Goal: Task Accomplishment & Management: Contribute content

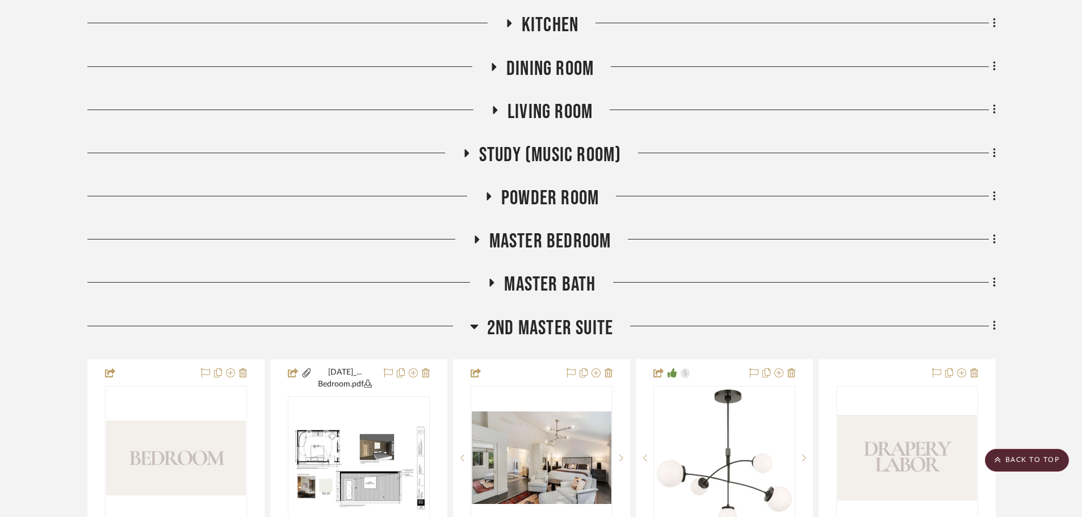
scroll to position [681, 0]
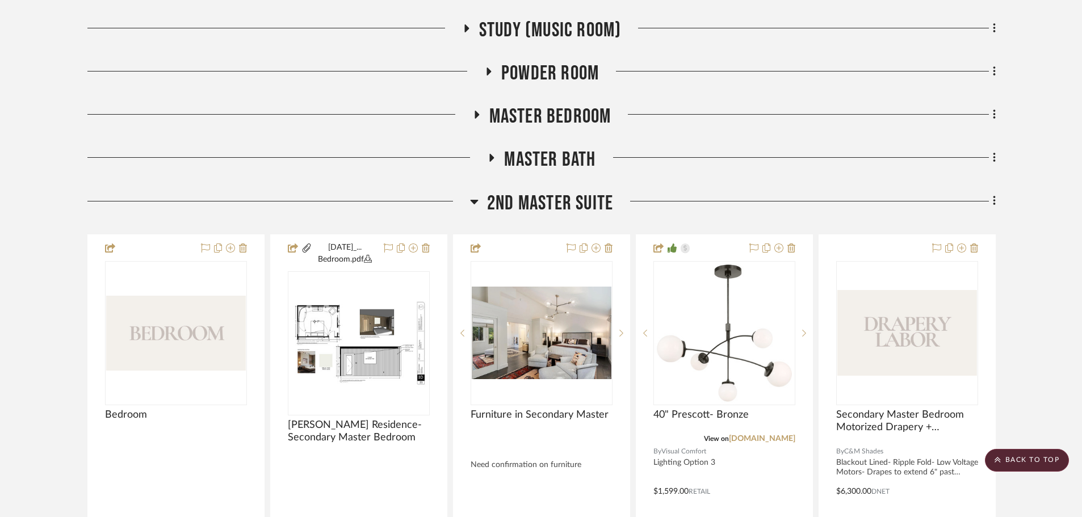
click at [532, 209] on span "2nd Master Suite" at bounding box center [550, 203] width 126 height 24
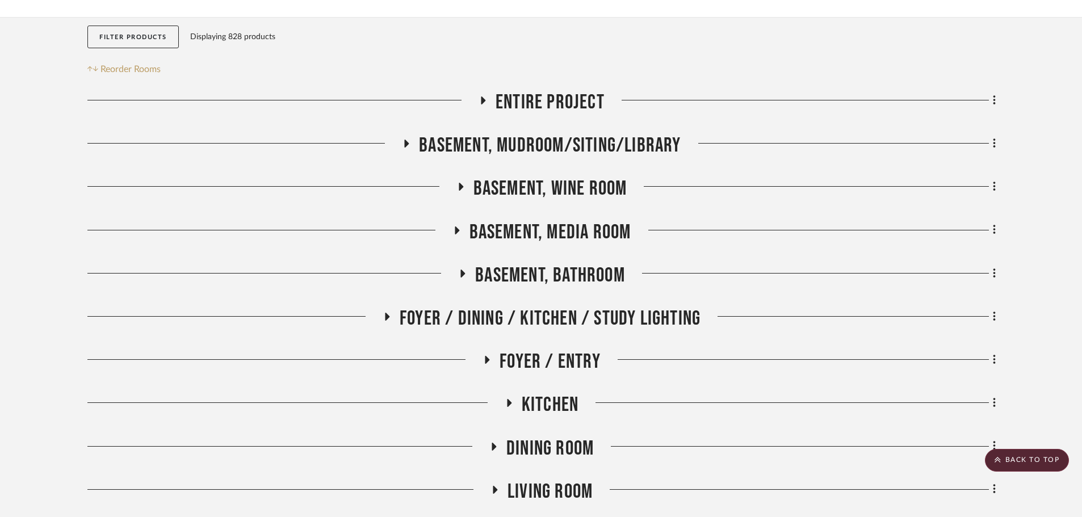
scroll to position [170, 0]
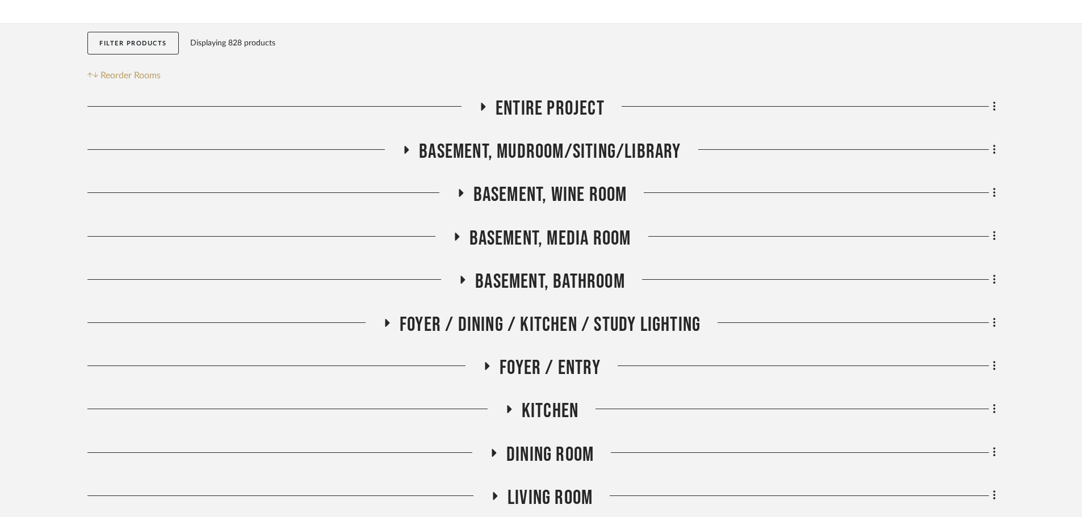
click at [567, 270] on span "Basement, Bathroom" at bounding box center [550, 282] width 150 height 24
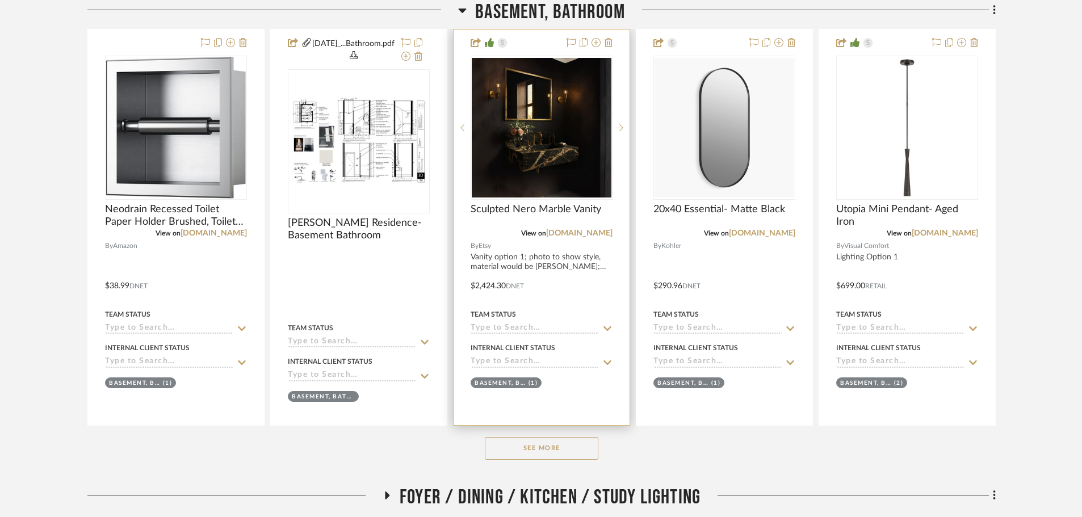
scroll to position [681, 0]
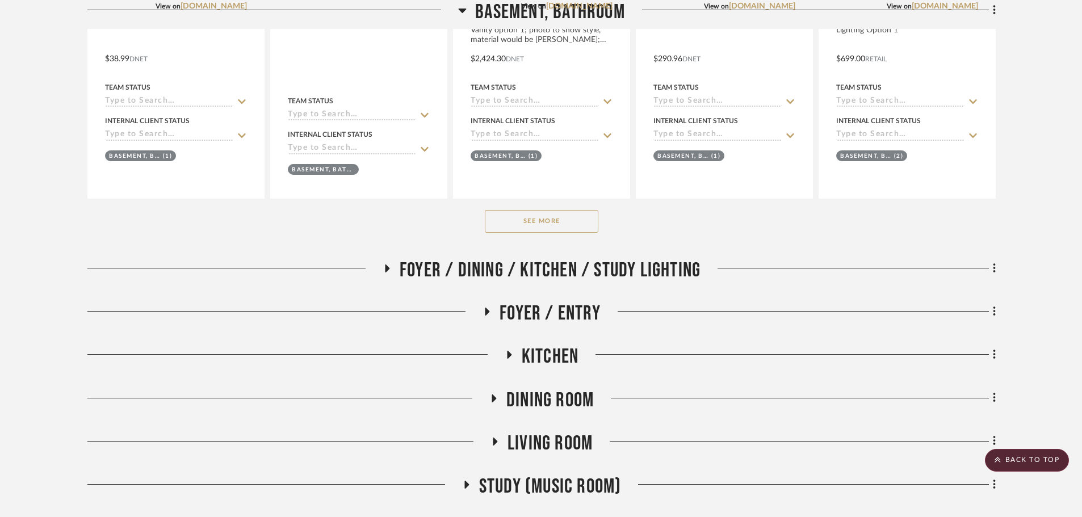
click at [532, 225] on button "See More" at bounding box center [542, 221] width 114 height 23
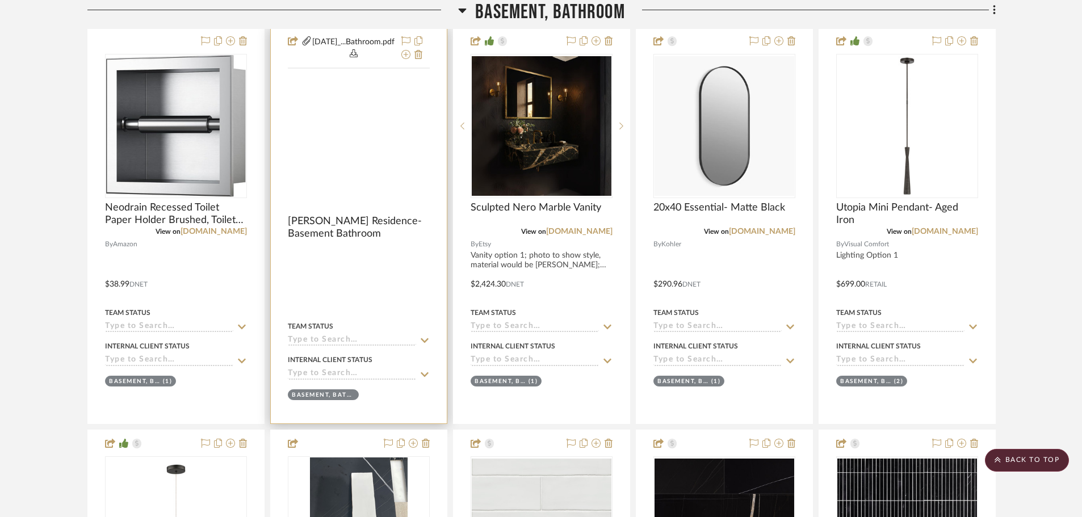
scroll to position [454, 0]
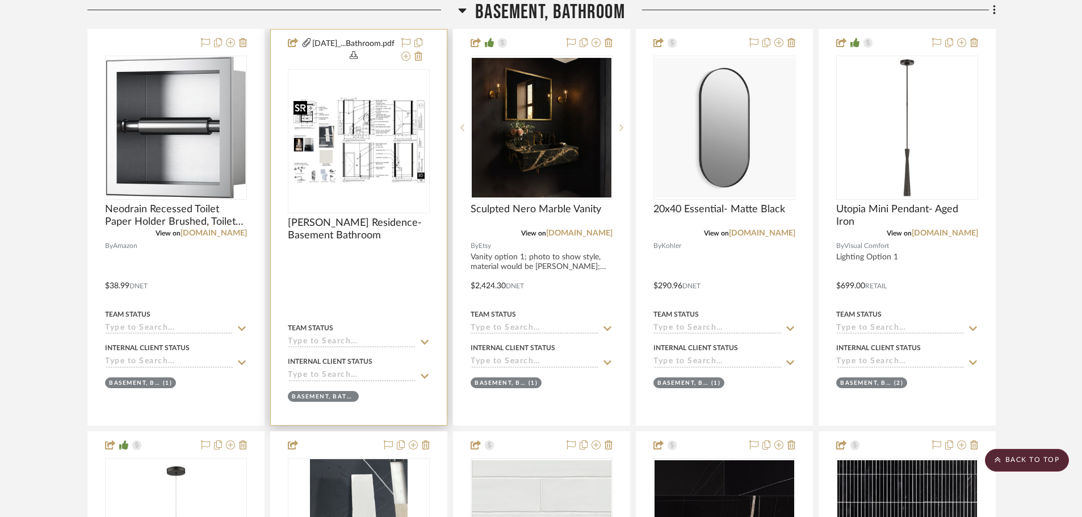
click at [0, 0] on img at bounding box center [0, 0] width 0 height 0
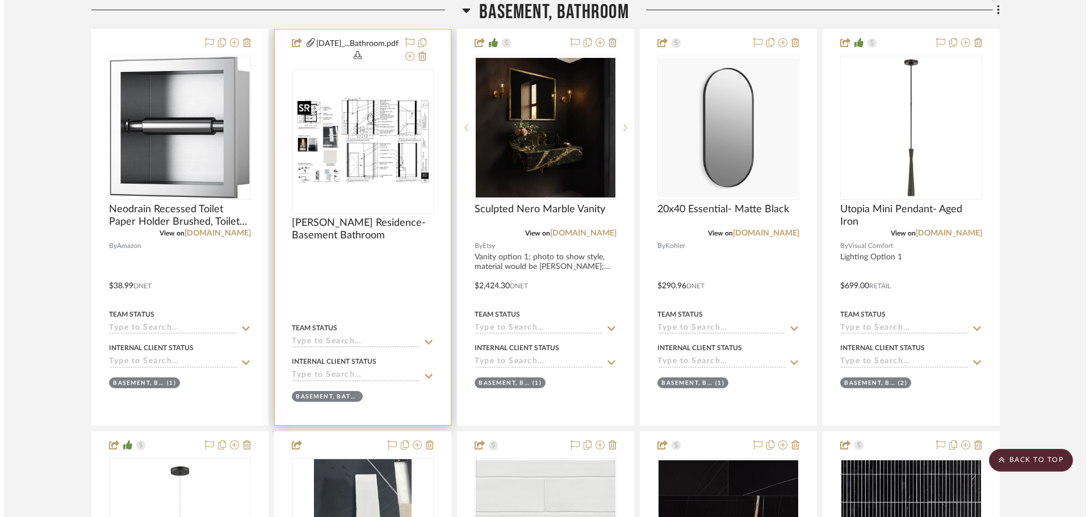
scroll to position [0, 0]
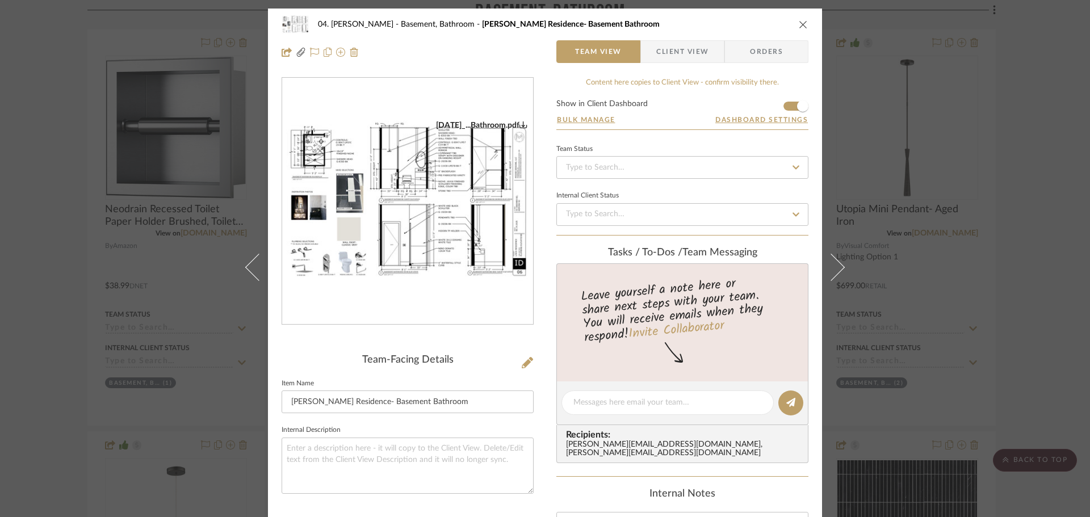
click at [448, 213] on img "0" at bounding box center [407, 201] width 251 height 162
click at [52, 251] on div "04. Linck Basement, Bathroom Linck Residence- Basement Bathroom Team View Clien…" at bounding box center [545, 258] width 1090 height 517
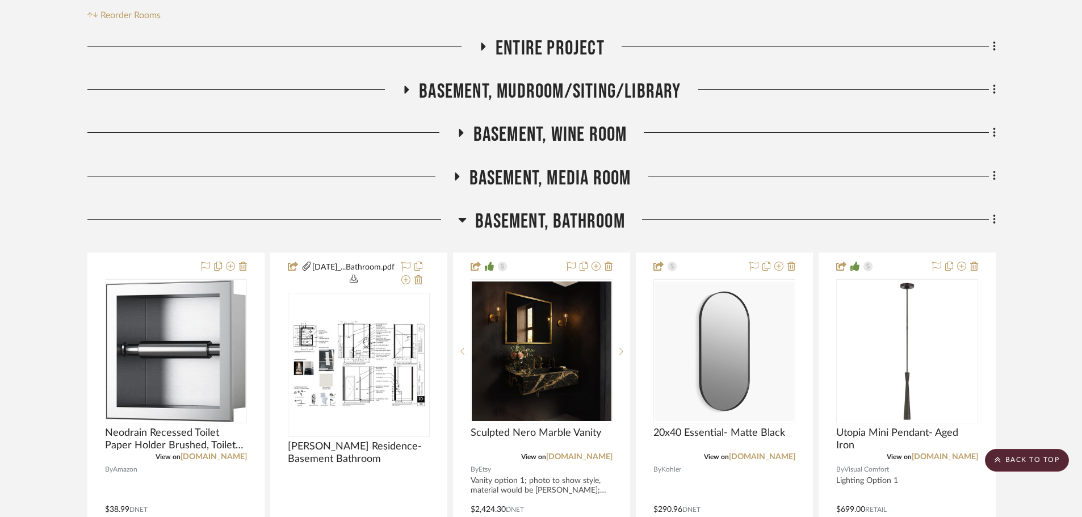
scroll to position [227, 0]
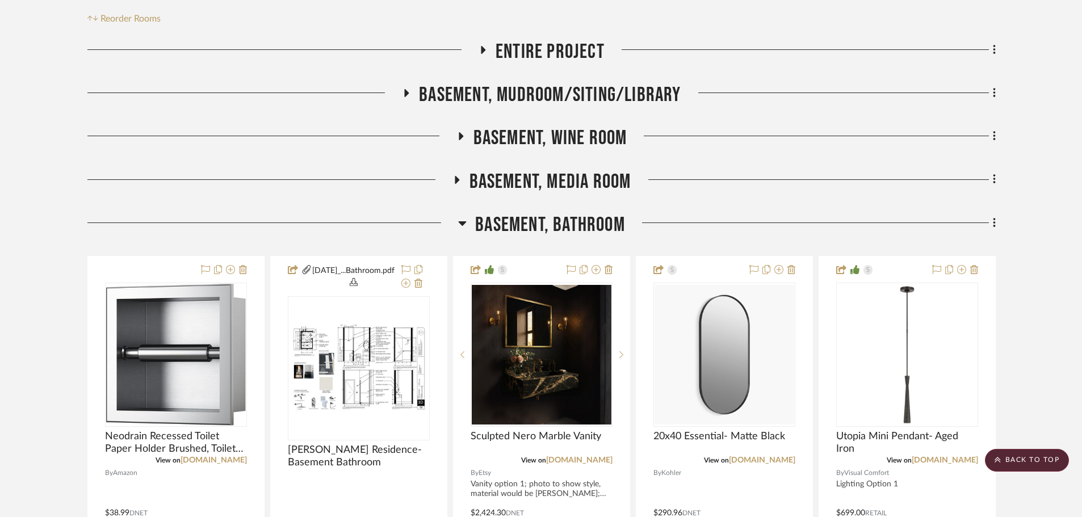
click at [584, 230] on span "Basement, Bathroom" at bounding box center [550, 225] width 150 height 24
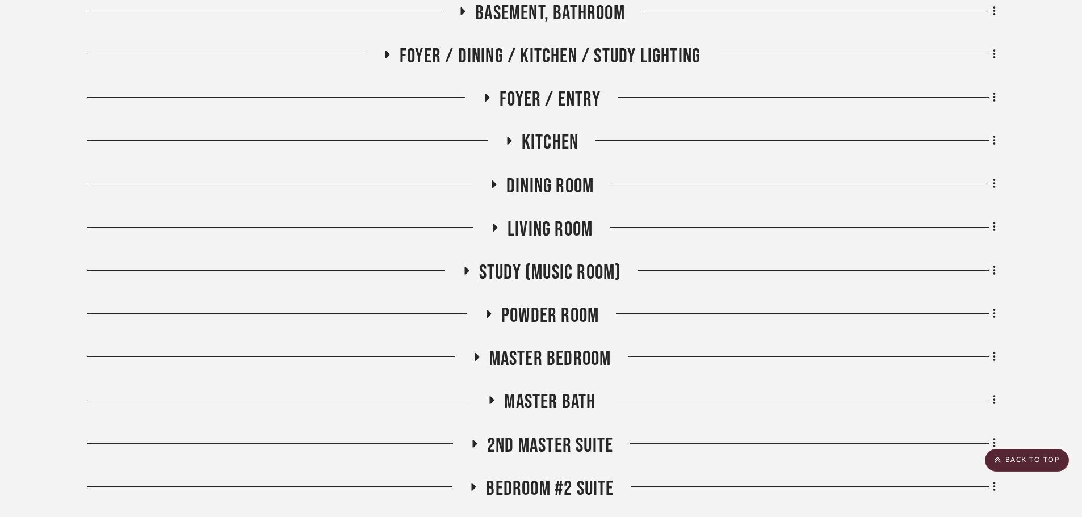
scroll to position [454, 0]
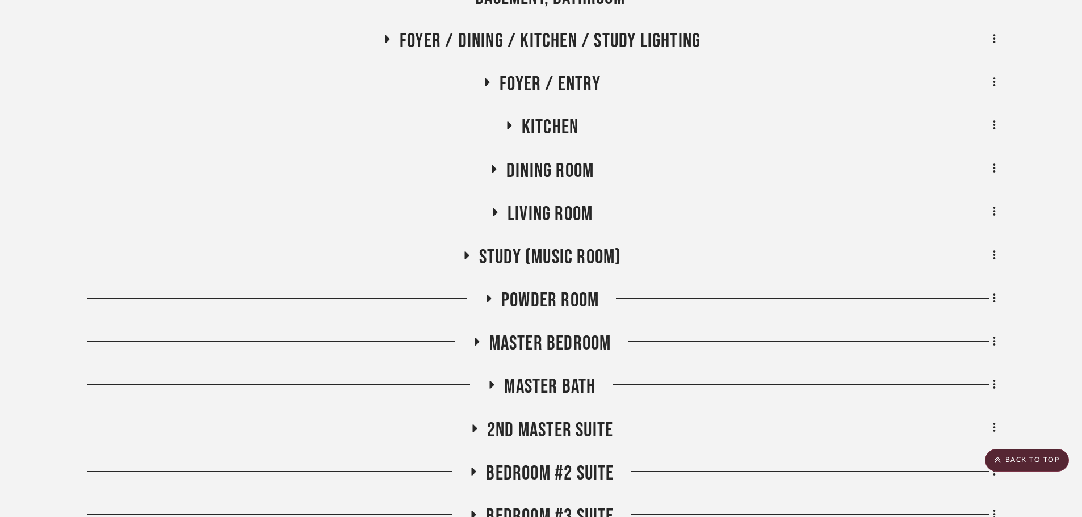
click at [548, 334] on span "Master Bedroom" at bounding box center [550, 343] width 122 height 24
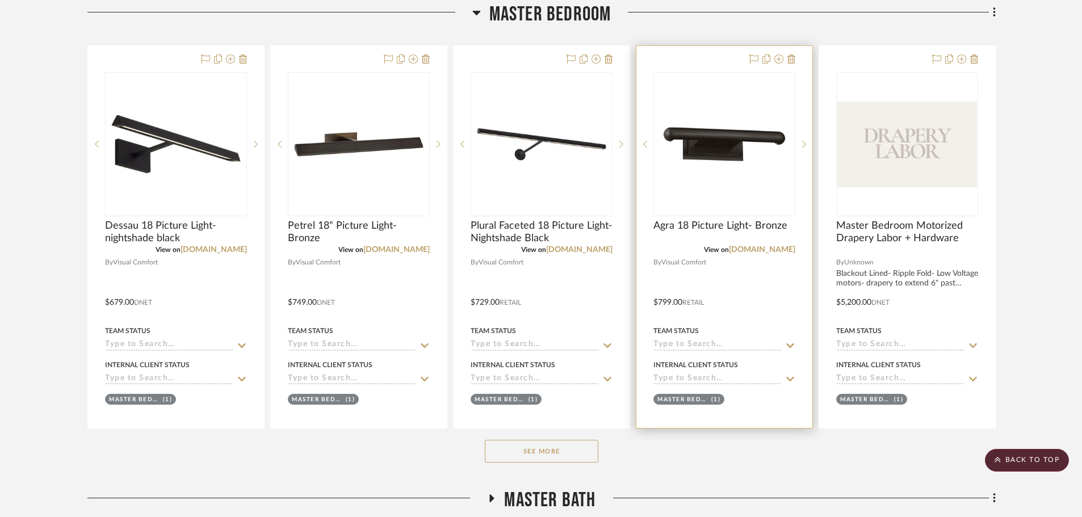
scroll to position [1022, 0]
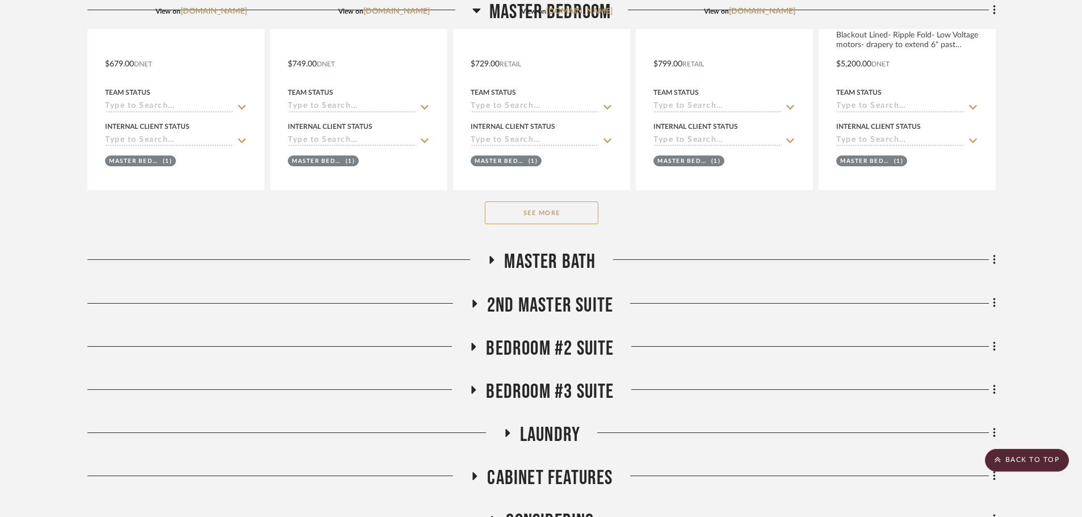
click at [525, 216] on button "See More" at bounding box center [542, 212] width 114 height 23
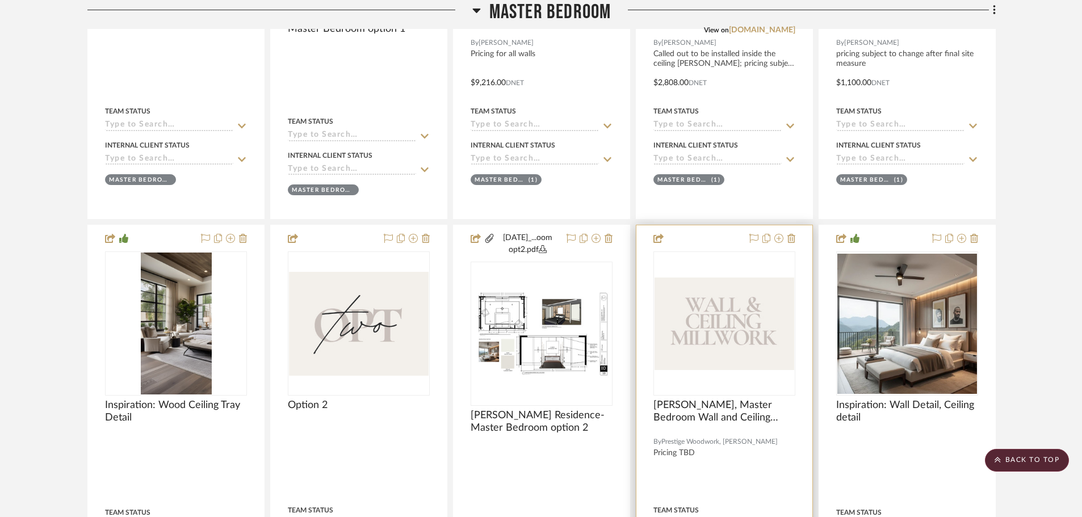
scroll to position [1476, 0]
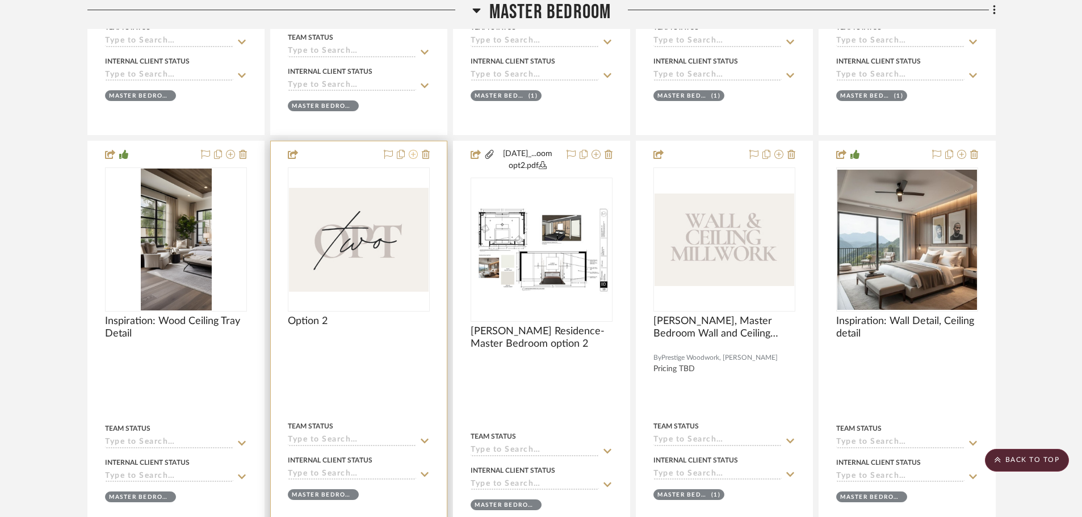
click at [415, 157] on icon at bounding box center [413, 154] width 9 height 9
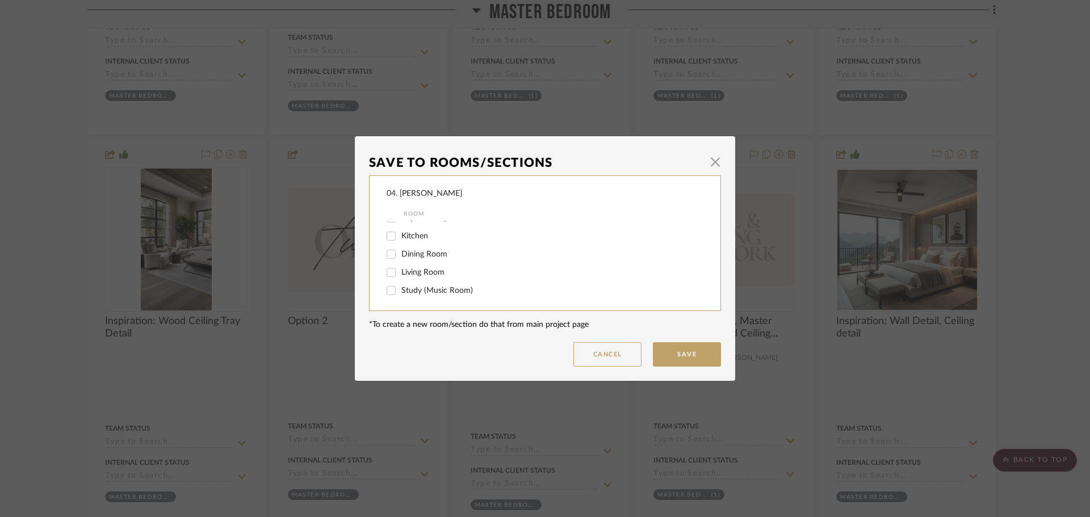
scroll to position [170, 0]
click at [600, 348] on button "Cancel" at bounding box center [607, 354] width 68 height 24
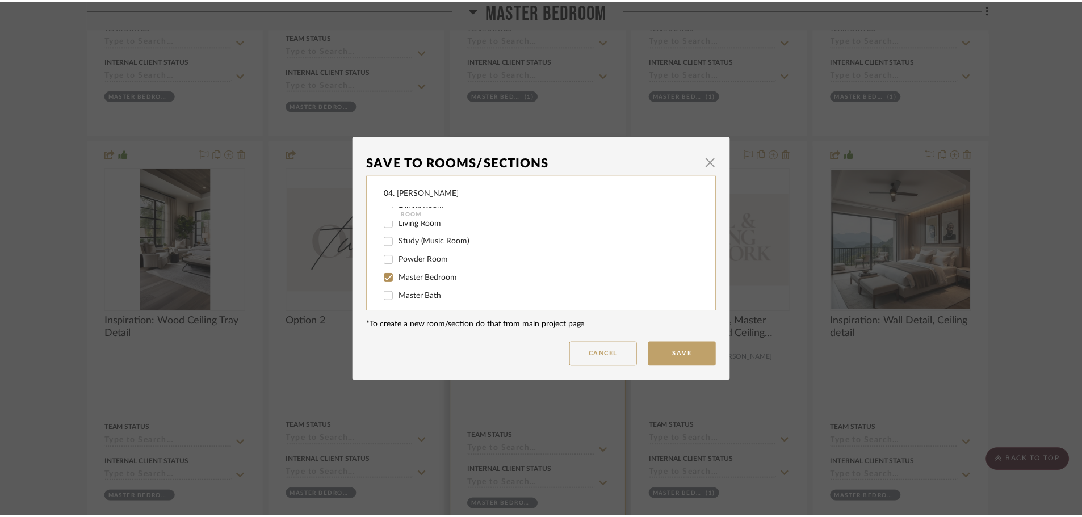
scroll to position [1476, 0]
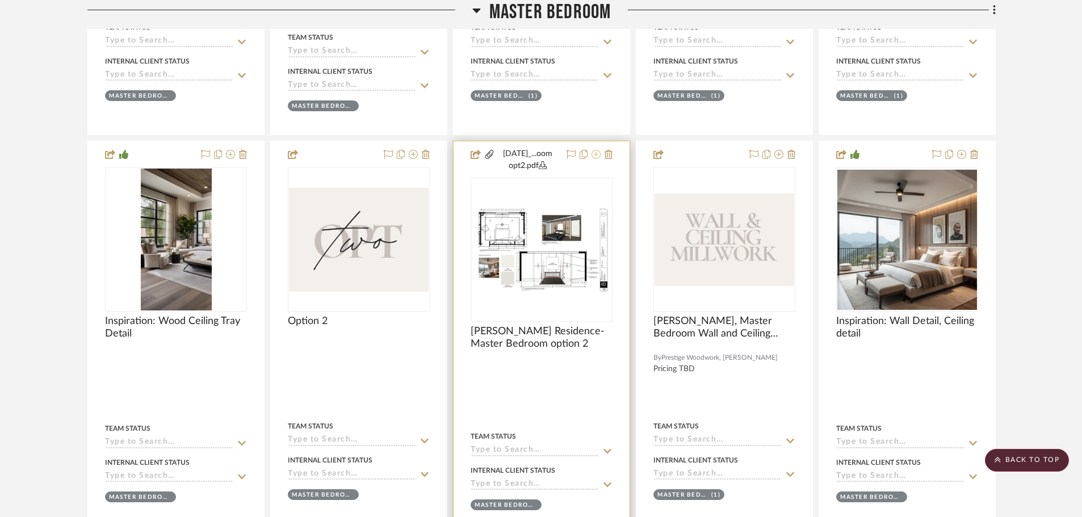
click at [598, 153] on icon at bounding box center [595, 154] width 9 height 9
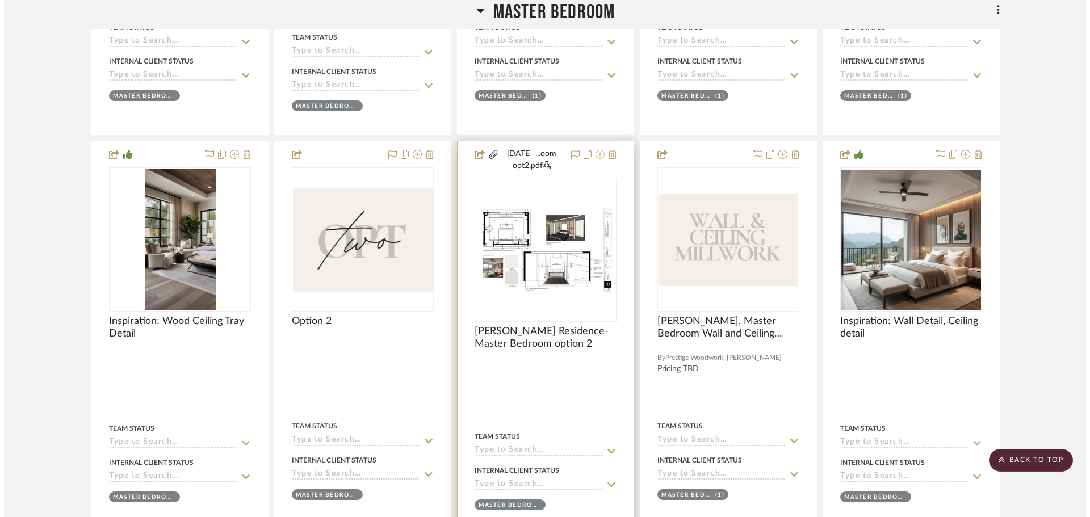
scroll to position [0, 0]
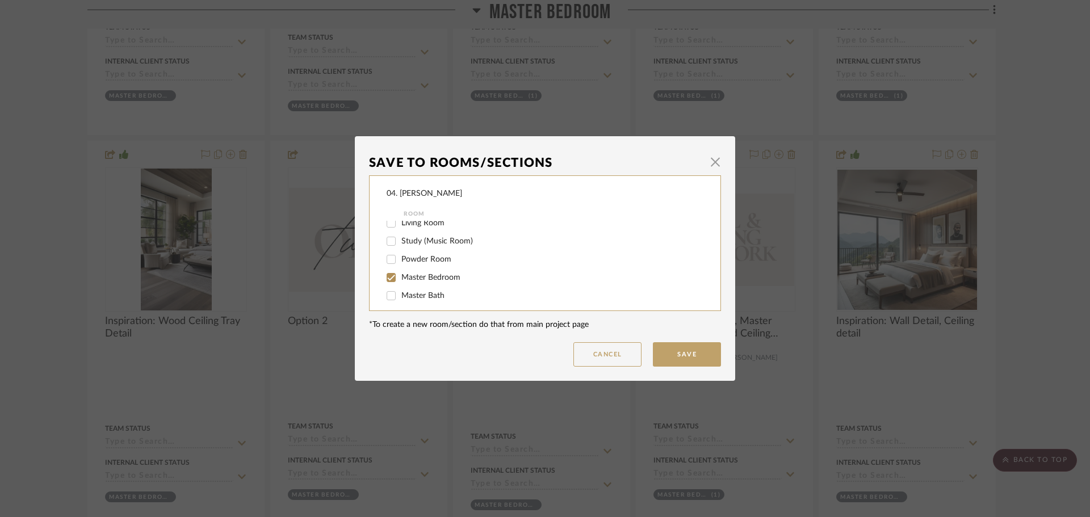
click at [401, 278] on span "Master Bedroom" at bounding box center [430, 278] width 59 height 8
click at [400, 278] on input "Master Bedroom" at bounding box center [391, 277] width 18 height 18
checkbox input "false"
click at [401, 286] on span "Will NOT Use" at bounding box center [425, 290] width 48 height 8
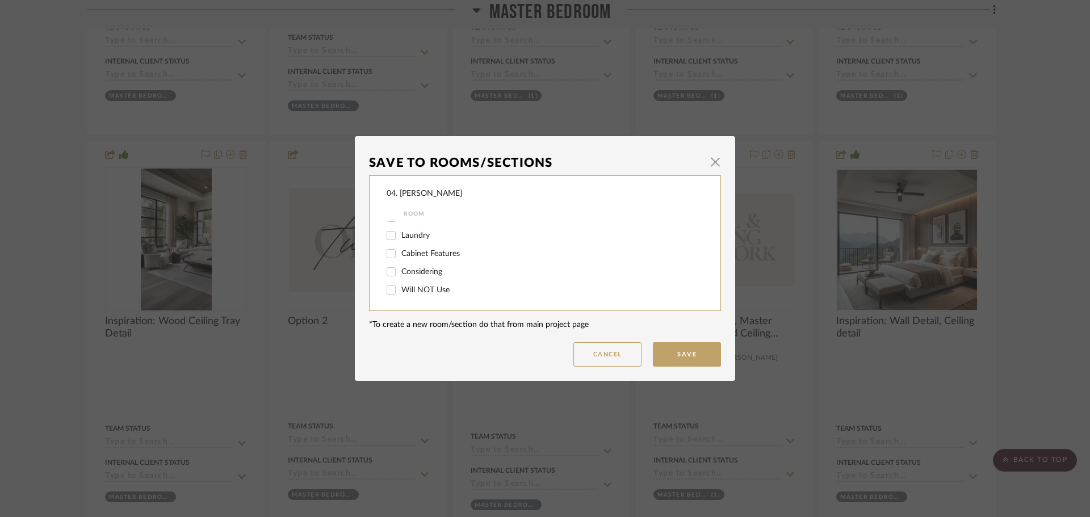
click at [400, 286] on input "Will NOT Use" at bounding box center [391, 290] width 18 height 18
checkbox input "true"
click at [666, 348] on button "Save" at bounding box center [687, 354] width 68 height 24
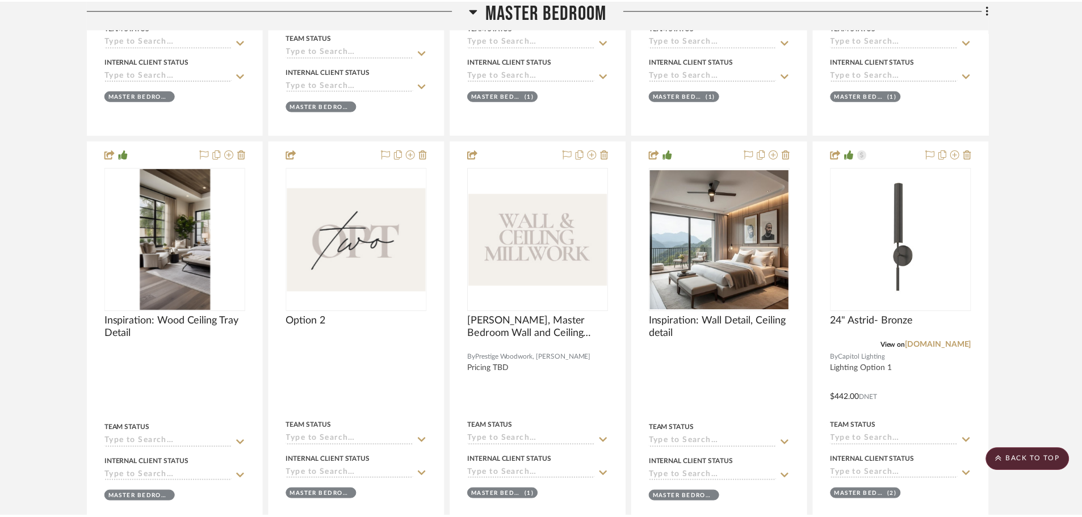
scroll to position [1476, 0]
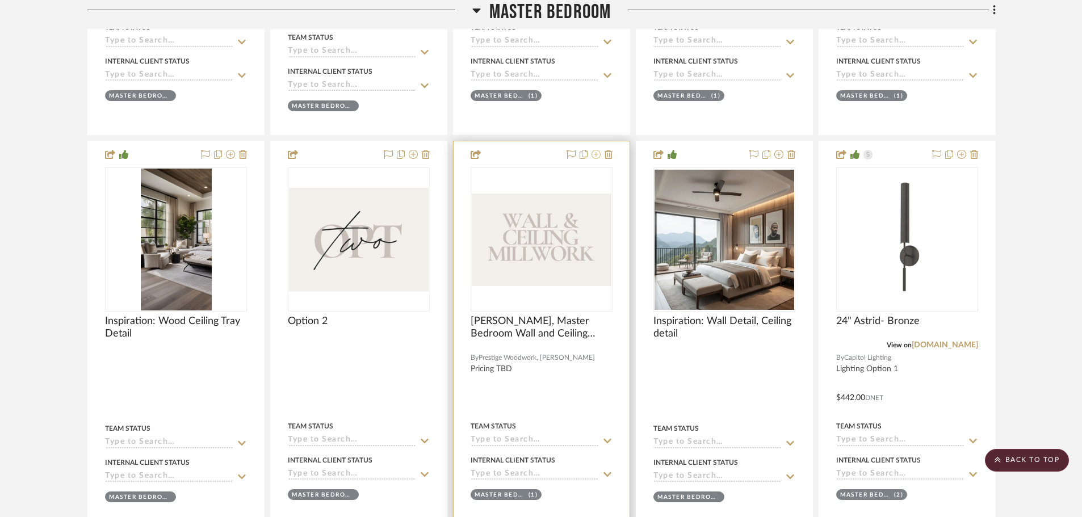
click at [596, 154] on icon at bounding box center [595, 154] width 9 height 9
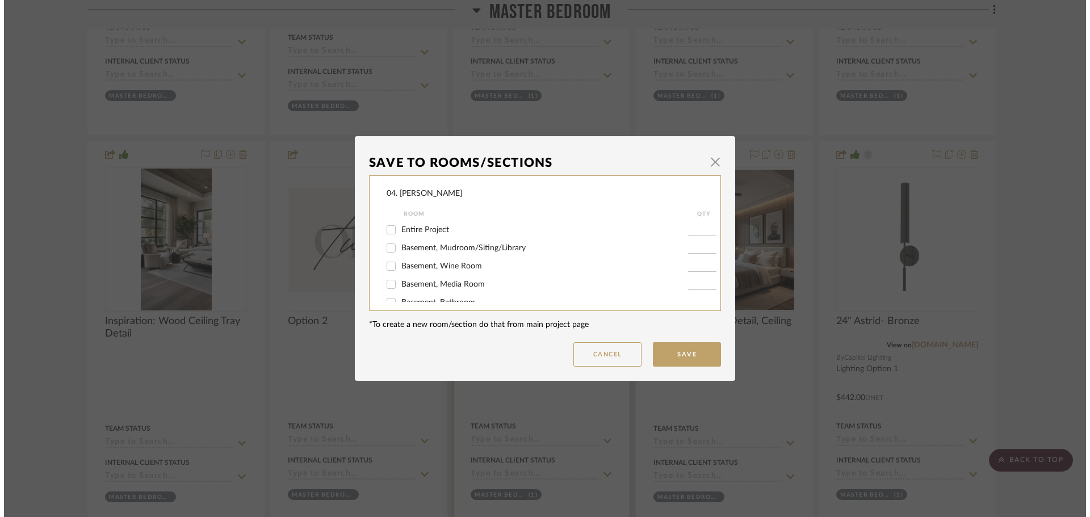
scroll to position [0, 0]
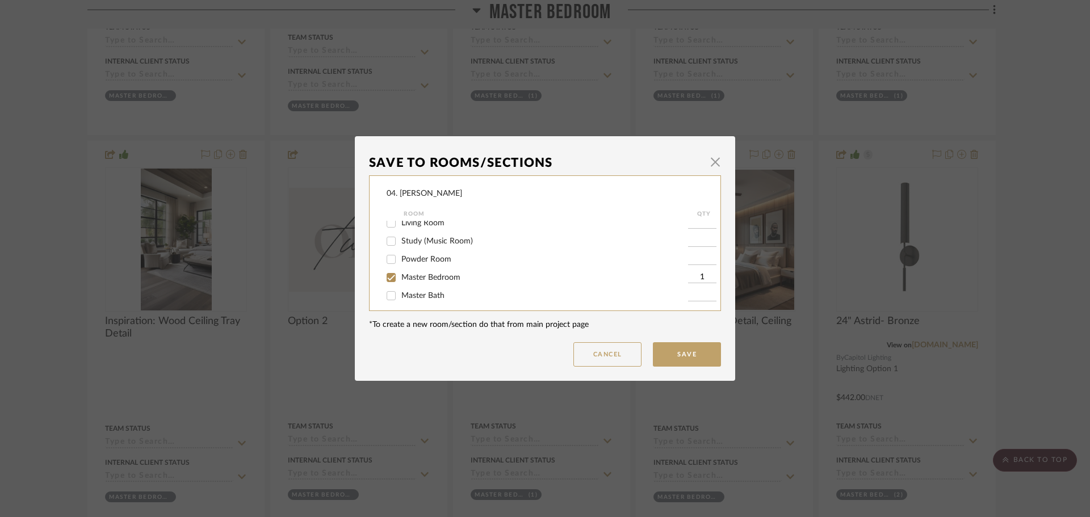
click at [417, 277] on span "Master Bedroom" at bounding box center [430, 278] width 59 height 8
click at [400, 277] on input "Master Bedroom" at bounding box center [391, 277] width 18 height 18
checkbox input "false"
click at [413, 291] on span "Will NOT Use" at bounding box center [425, 290] width 48 height 8
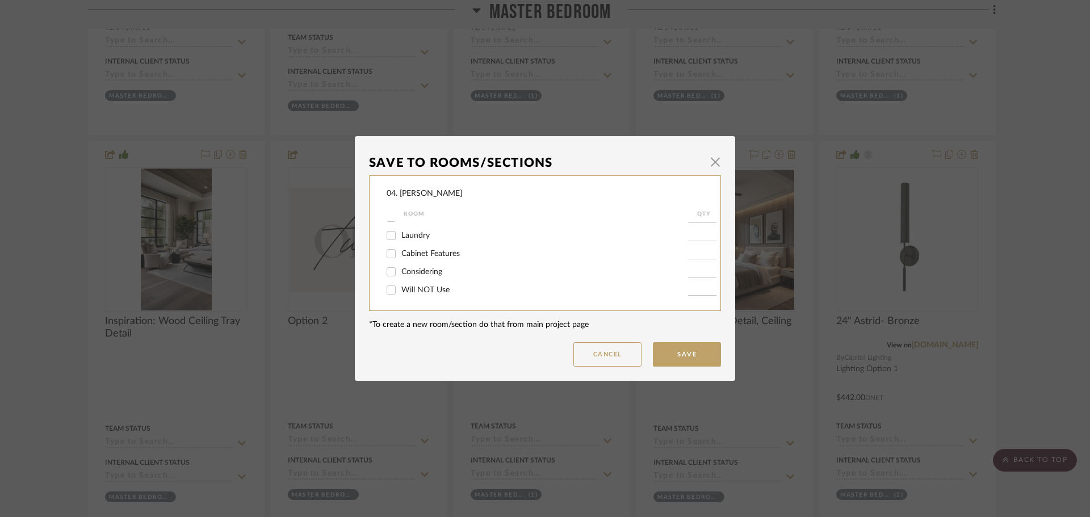
click at [400, 291] on input "Will NOT Use" at bounding box center [391, 290] width 18 height 18
checkbox input "true"
type input "1"
click at [665, 352] on button "Save" at bounding box center [687, 354] width 68 height 24
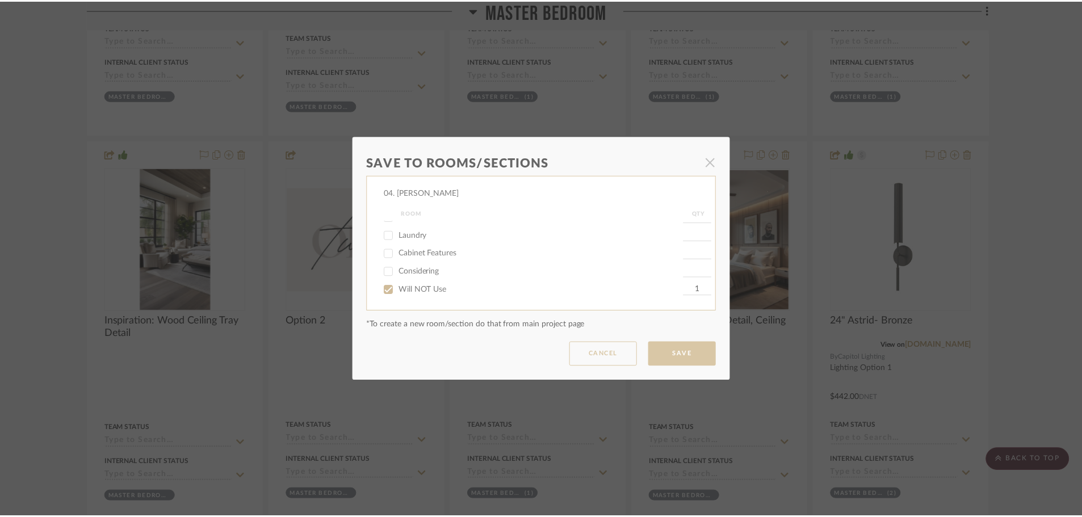
scroll to position [1476, 0]
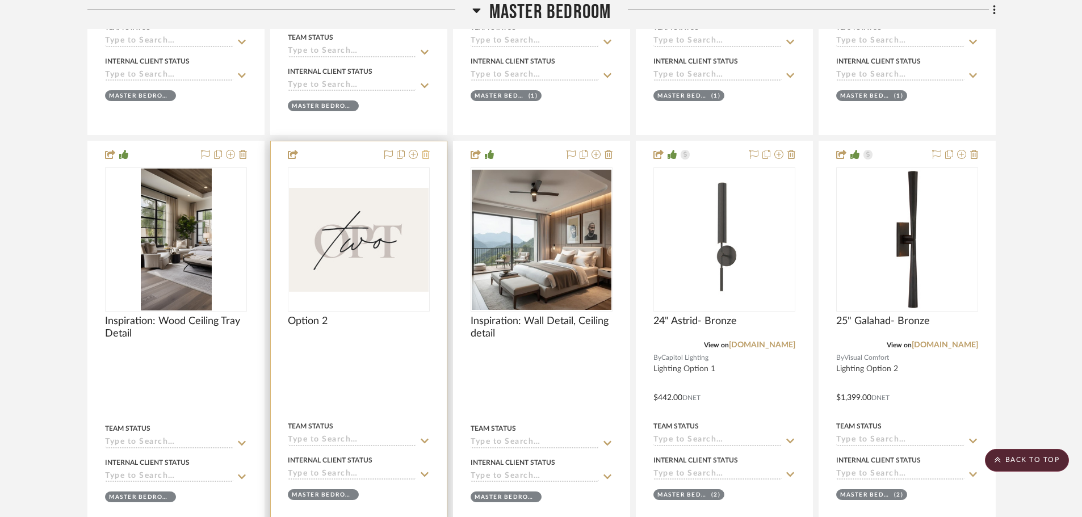
click at [424, 156] on icon at bounding box center [426, 154] width 8 height 9
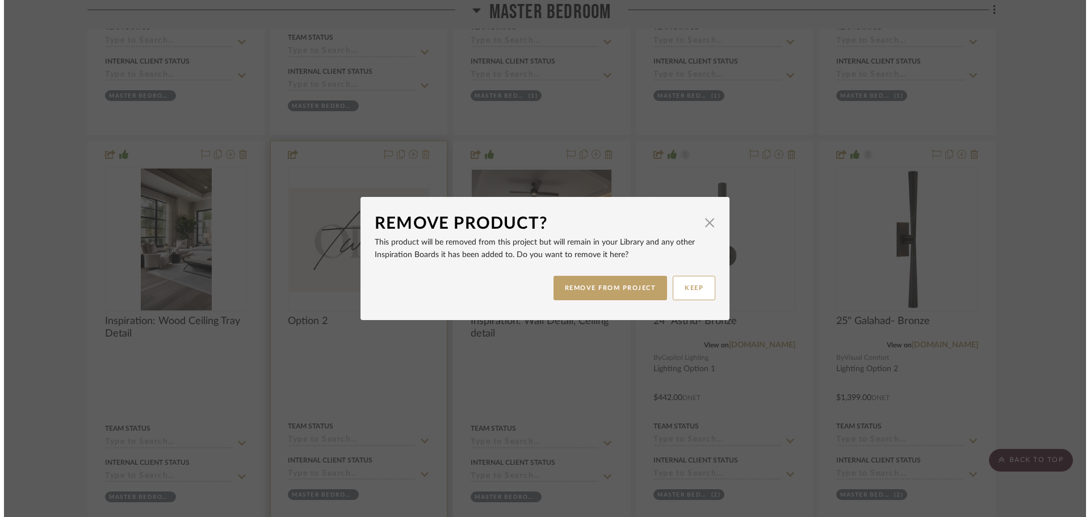
scroll to position [0, 0]
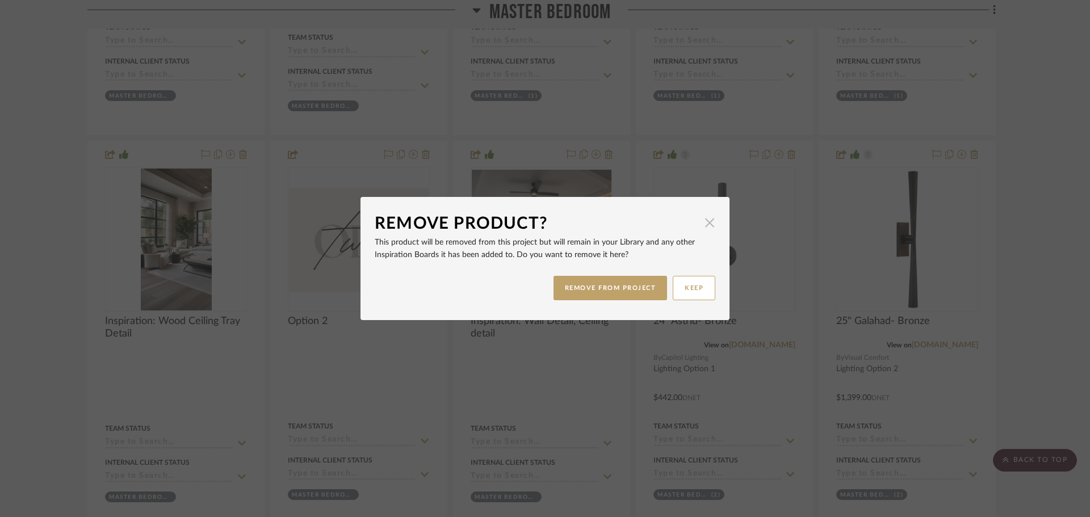
click at [698, 222] on span "button" at bounding box center [709, 222] width 23 height 23
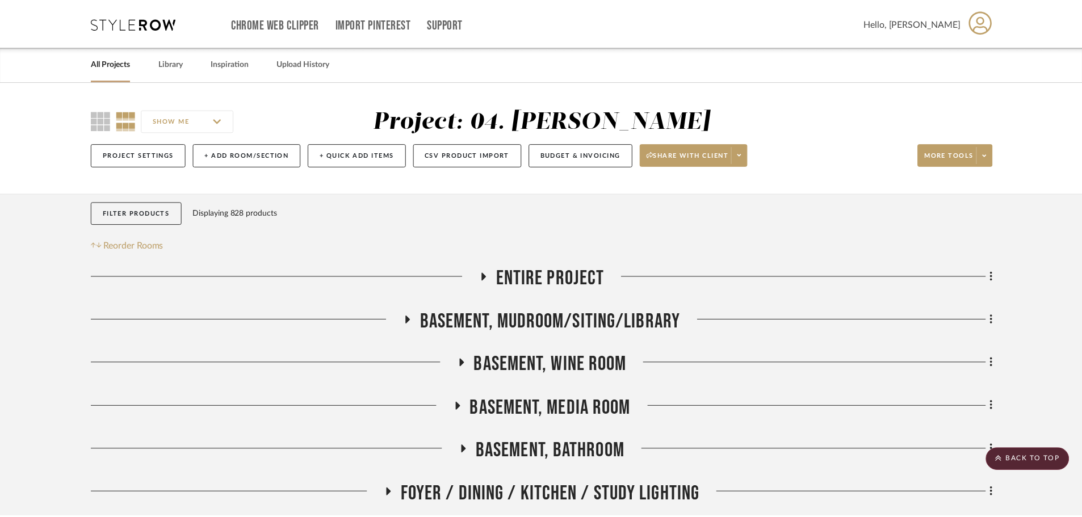
scroll to position [1476, 0]
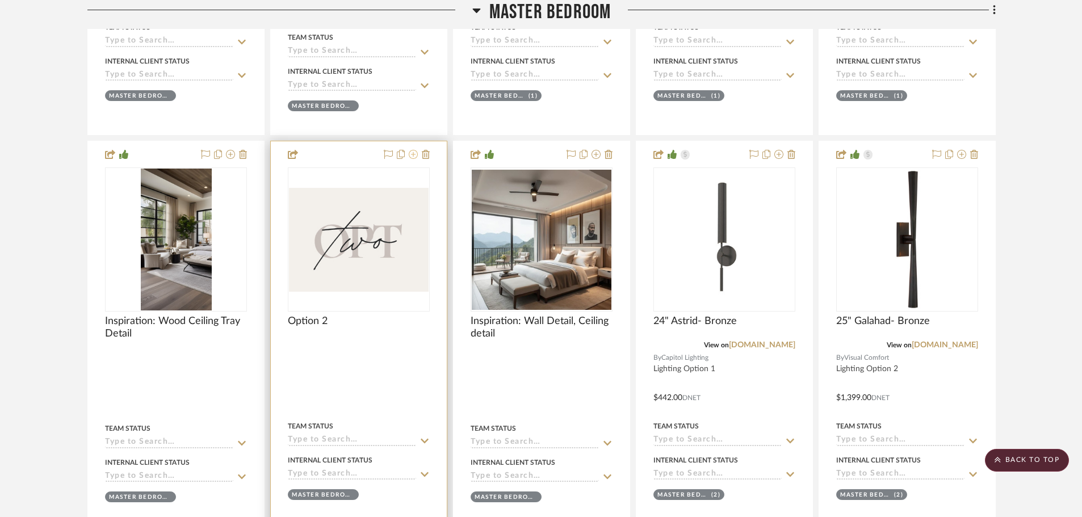
click at [414, 156] on icon at bounding box center [413, 154] width 9 height 9
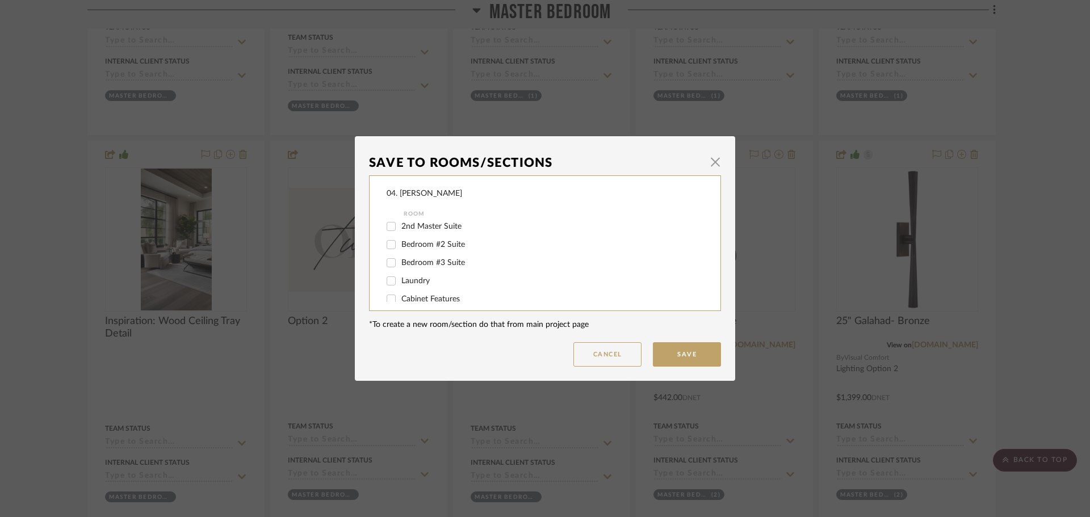
scroll to position [246, 0]
click at [615, 355] on button "Cancel" at bounding box center [607, 354] width 68 height 24
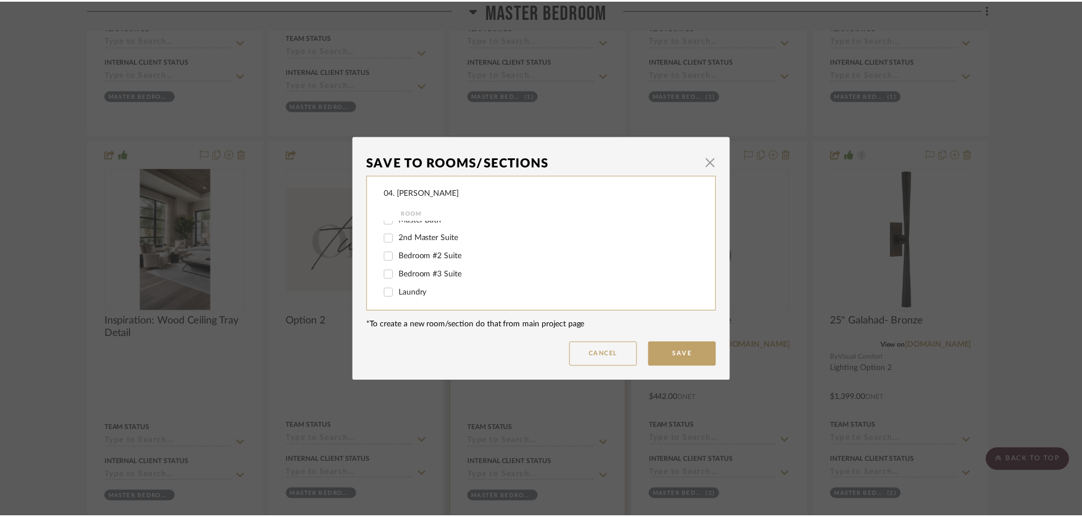
scroll to position [1476, 0]
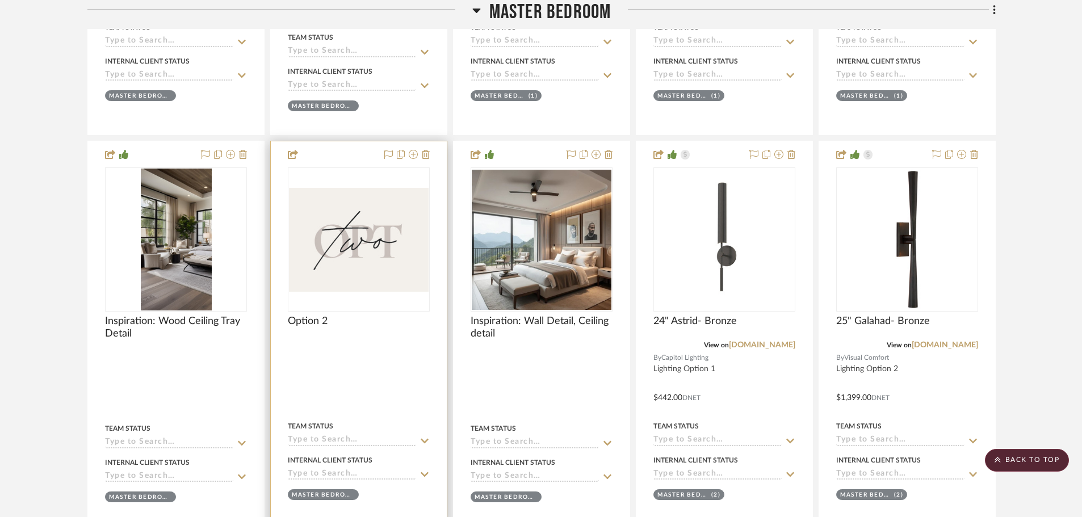
click at [421, 158] on div at bounding box center [405, 155] width 50 height 14
click at [426, 158] on icon at bounding box center [426, 154] width 8 height 9
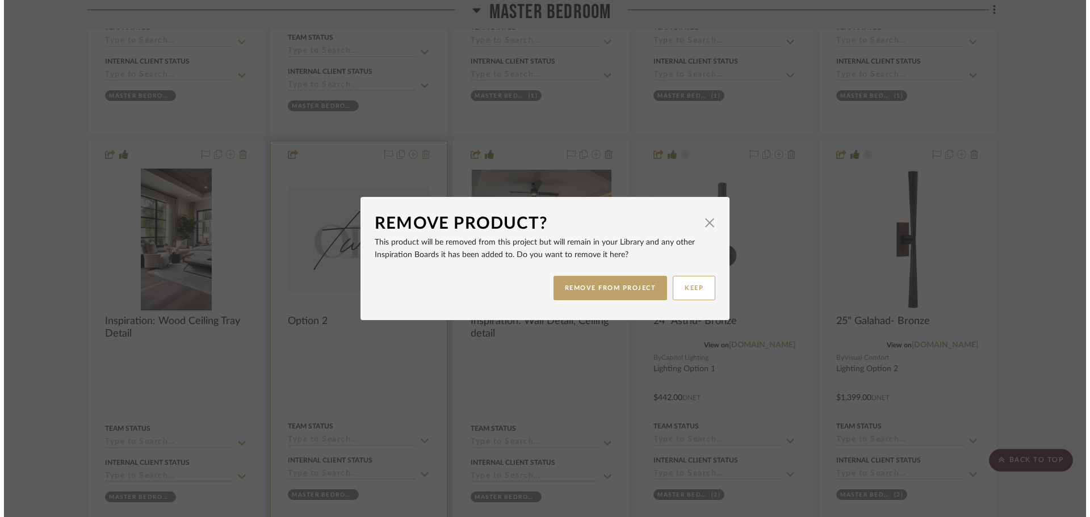
scroll to position [0, 0]
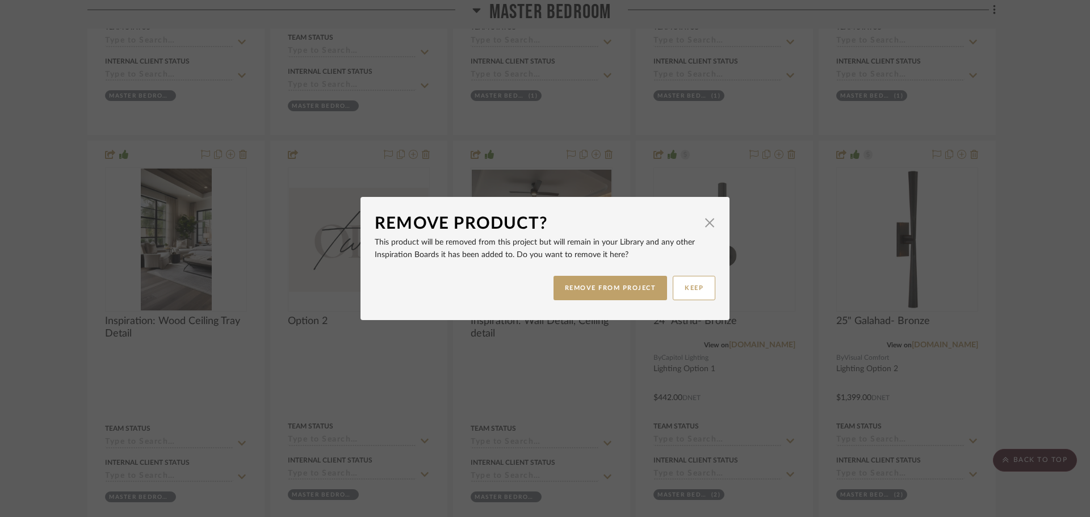
click at [600, 275] on div "REMOVE FROM PROJECT KEEP" at bounding box center [545, 288] width 341 height 36
click at [595, 291] on button "REMOVE FROM PROJECT" at bounding box center [610, 288] width 114 height 24
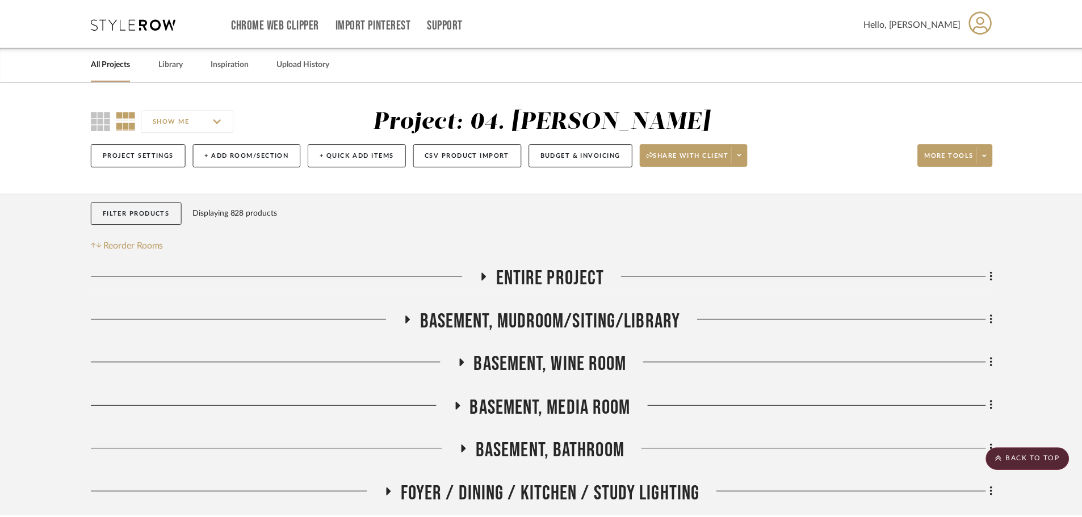
scroll to position [1476, 0]
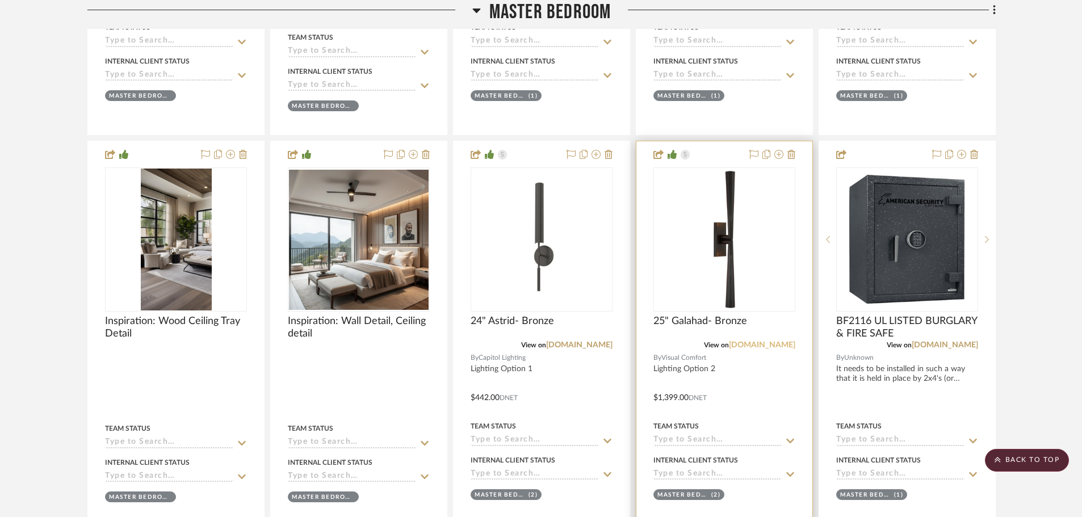
click at [736, 346] on link "[DOMAIN_NAME]" at bounding box center [762, 345] width 66 height 8
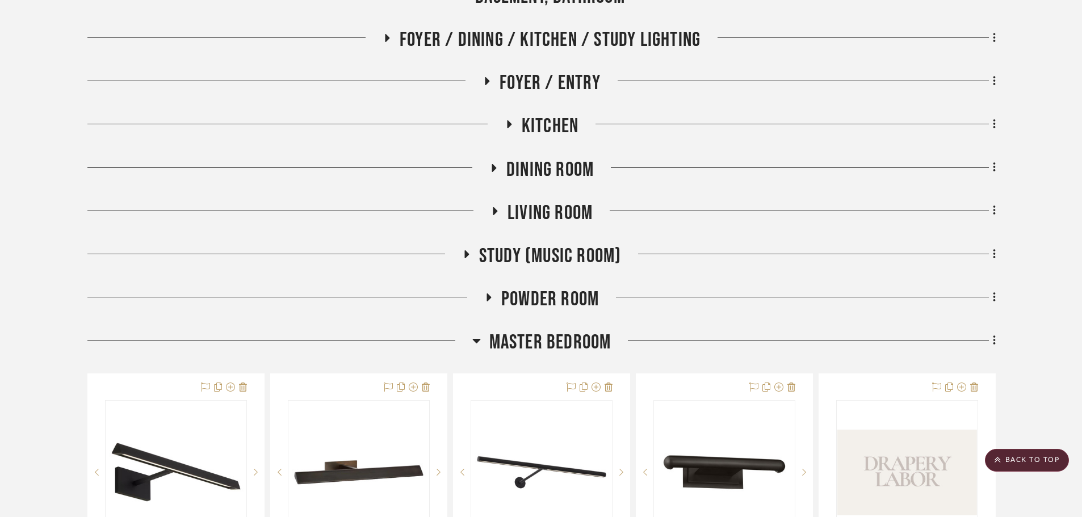
scroll to position [454, 0]
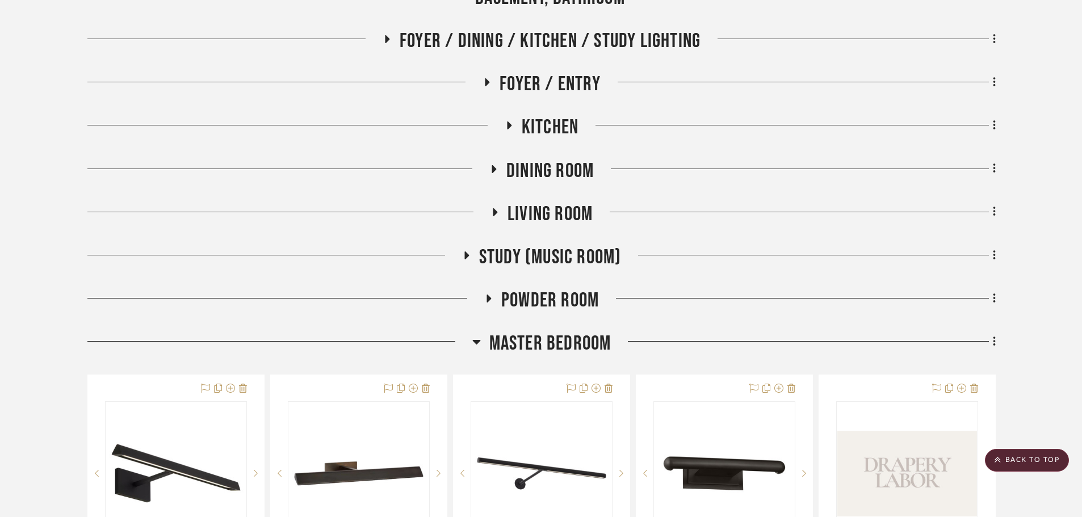
click at [531, 347] on span "Master Bedroom" at bounding box center [550, 343] width 122 height 24
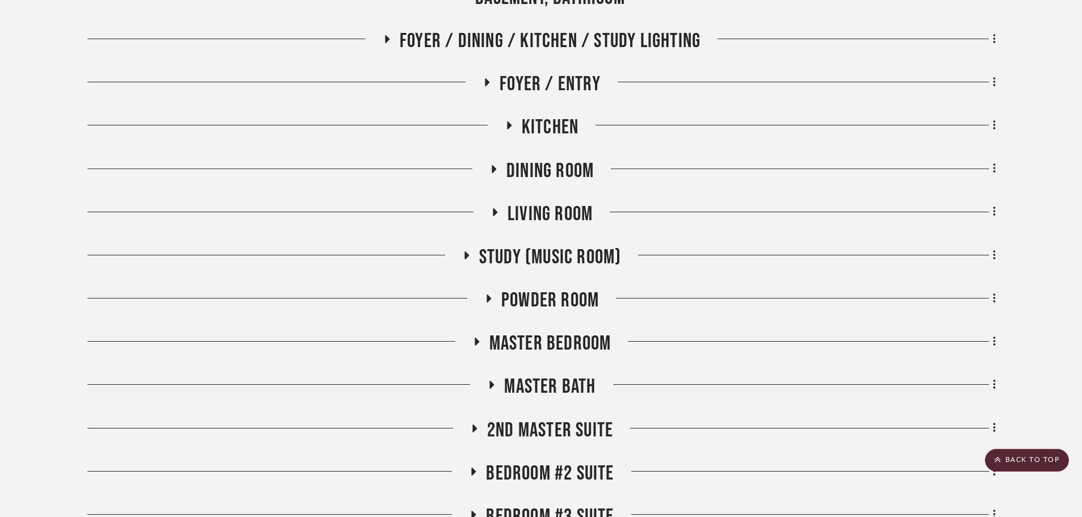
click at [530, 381] on span "Master Bath" at bounding box center [549, 387] width 91 height 24
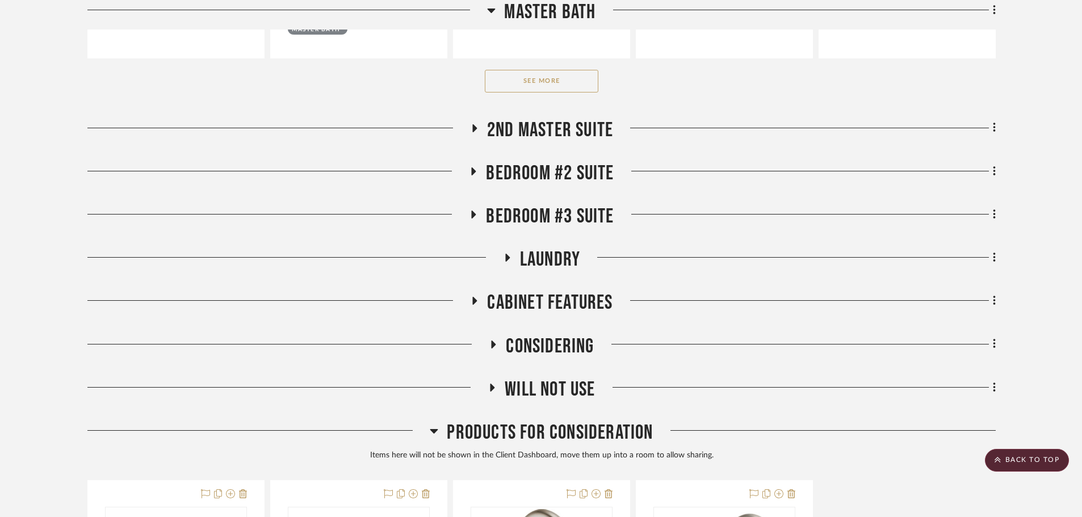
scroll to position [1192, 0]
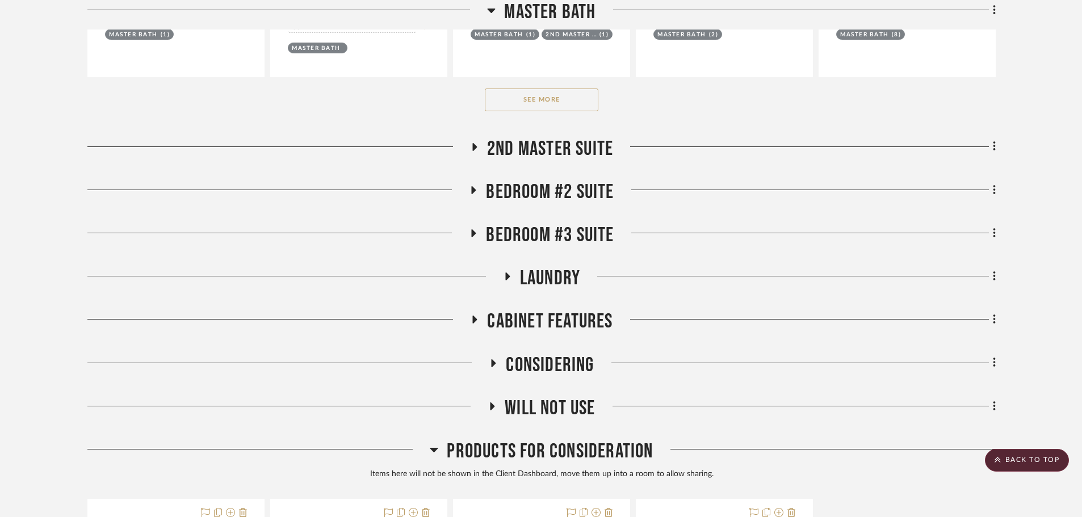
click at [539, 98] on button "See More" at bounding box center [542, 100] width 114 height 23
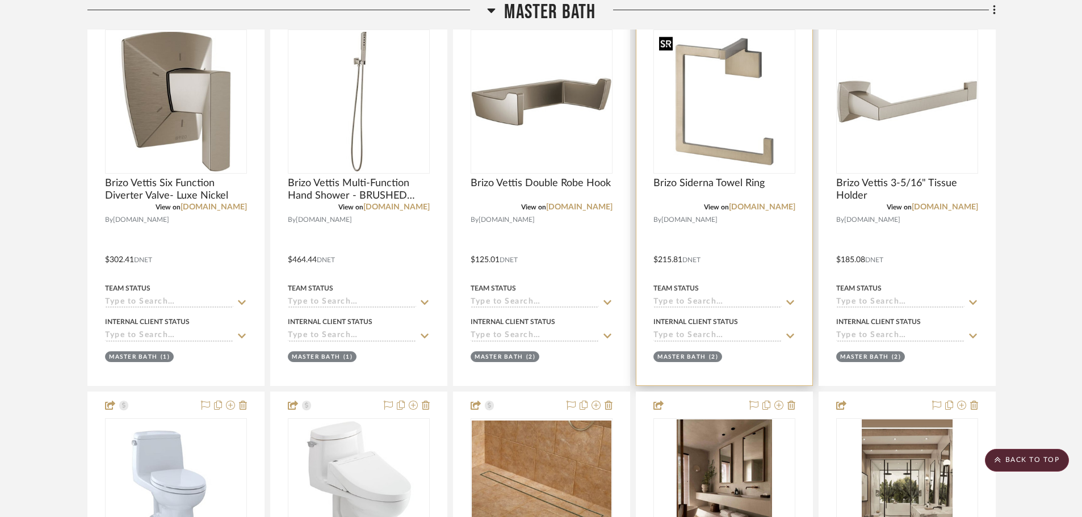
scroll to position [2781, 0]
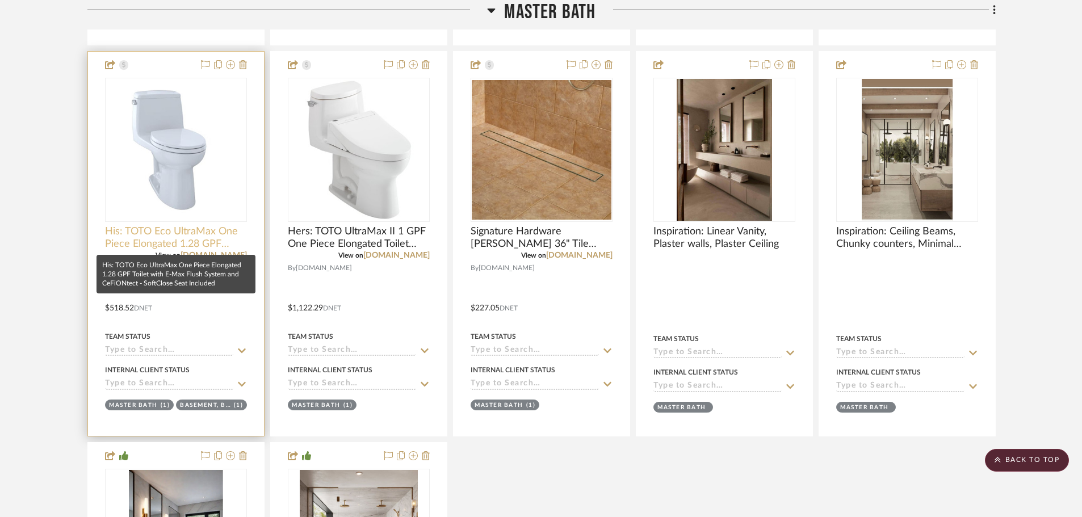
click at [214, 226] on span "His: TOTO Eco UltraMax One Piece Elongated 1.28 GPF Toilet with E-Max Flush Sys…" at bounding box center [176, 237] width 142 height 25
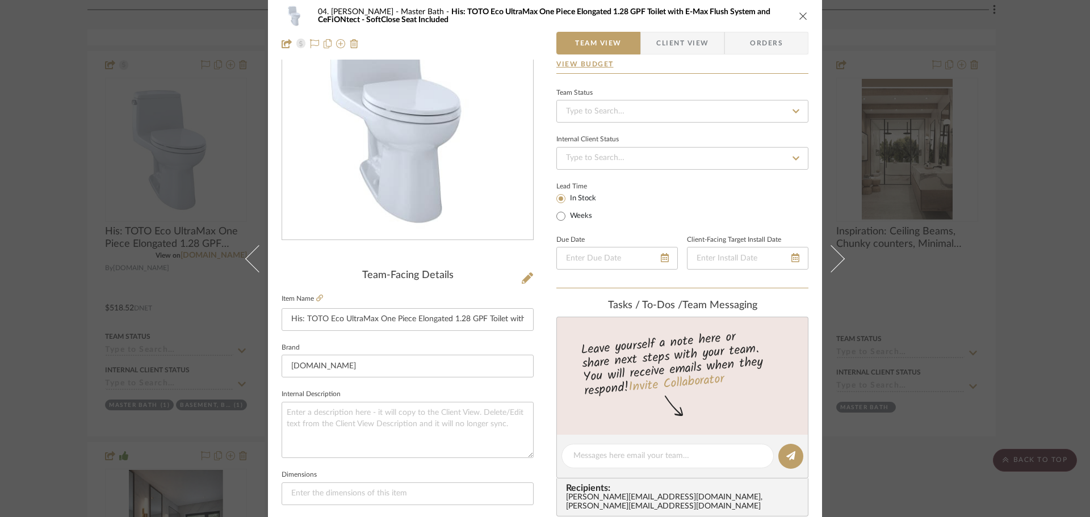
scroll to position [170, 0]
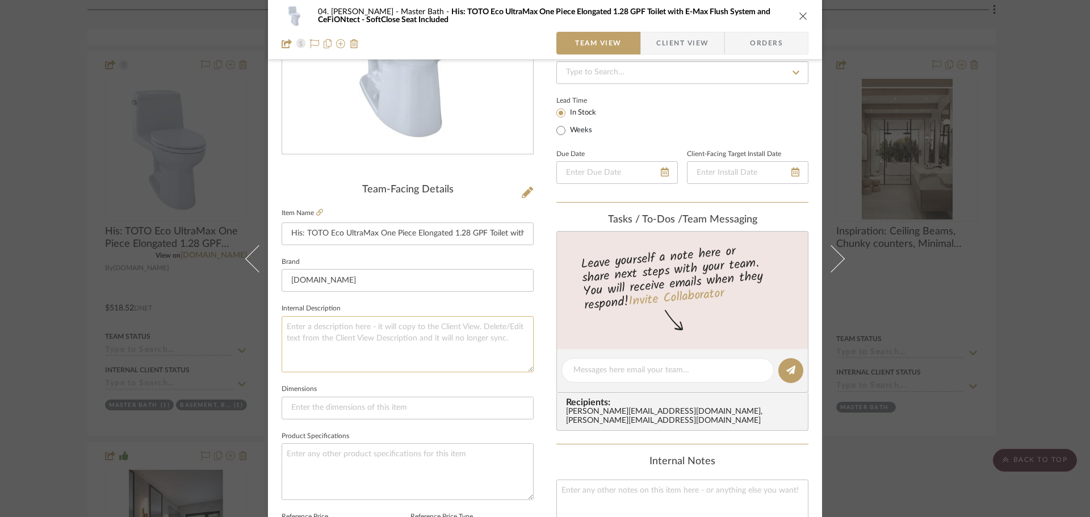
click at [403, 342] on textarea at bounding box center [407, 344] width 252 height 56
type textarea "[PERSON_NAME] next to linen closet"
click at [376, 375] on sr-form-field "Internal Description Victor's WC next to linen closet" at bounding box center [407, 341] width 252 height 81
click at [60, 342] on div "04. Linck Master Bath His: TOTO Eco UltraMax One Piece Elongated 1.28 GPF Toile…" at bounding box center [545, 258] width 1090 height 517
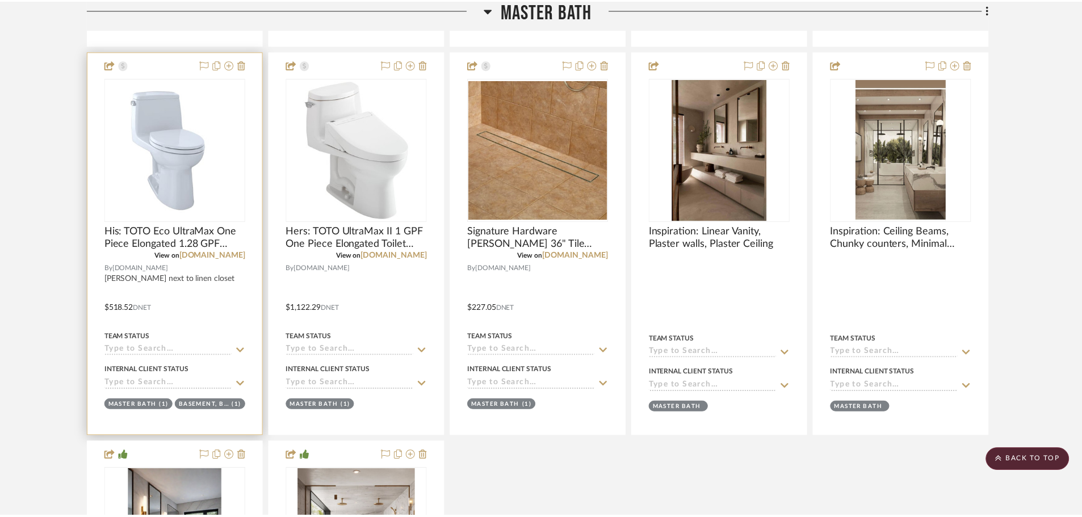
scroll to position [2781, 0]
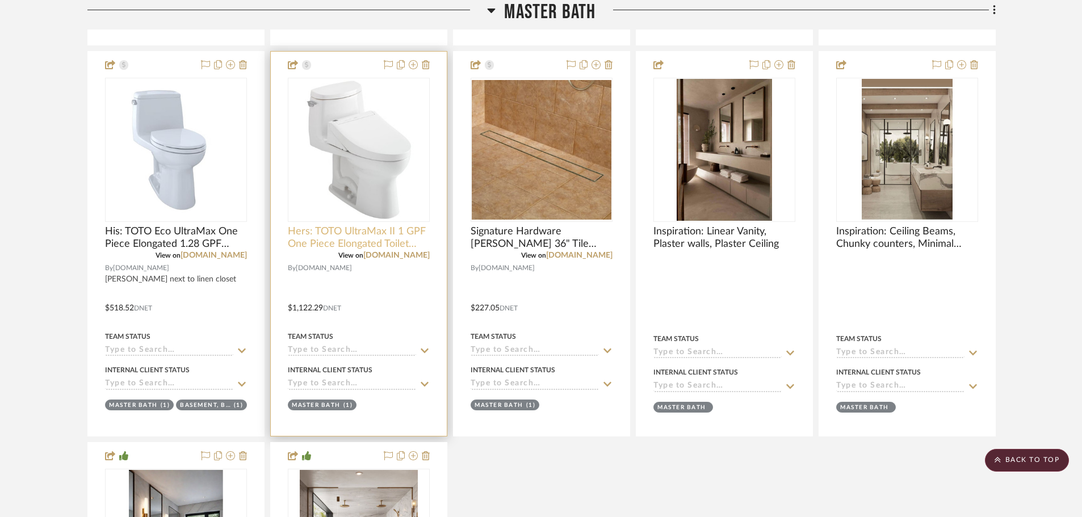
click at [337, 242] on span "Hers: TOTO UltraMax II 1 GPF One Piece Elongated Toilet with Left Hand Lever - …" at bounding box center [359, 237] width 142 height 25
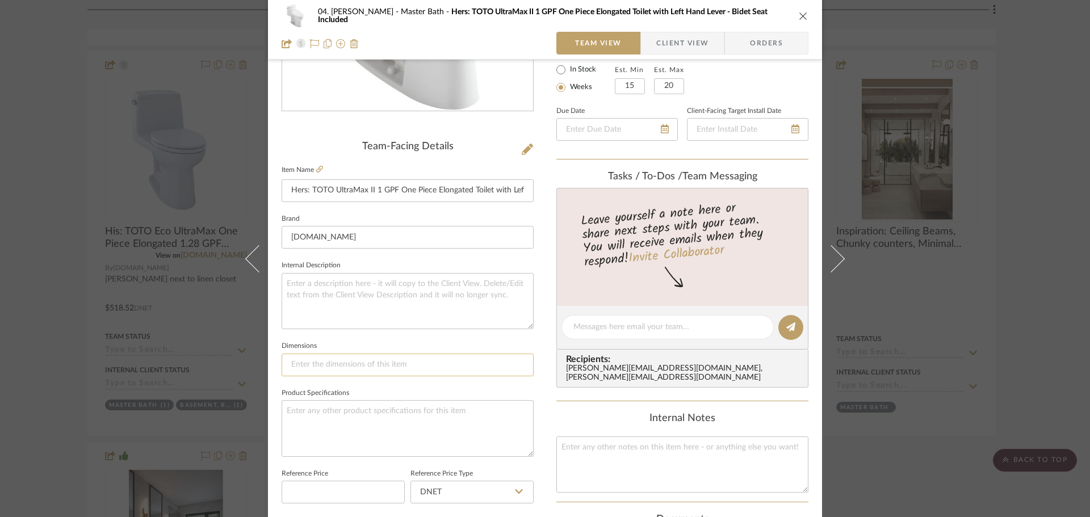
scroll to position [227, 0]
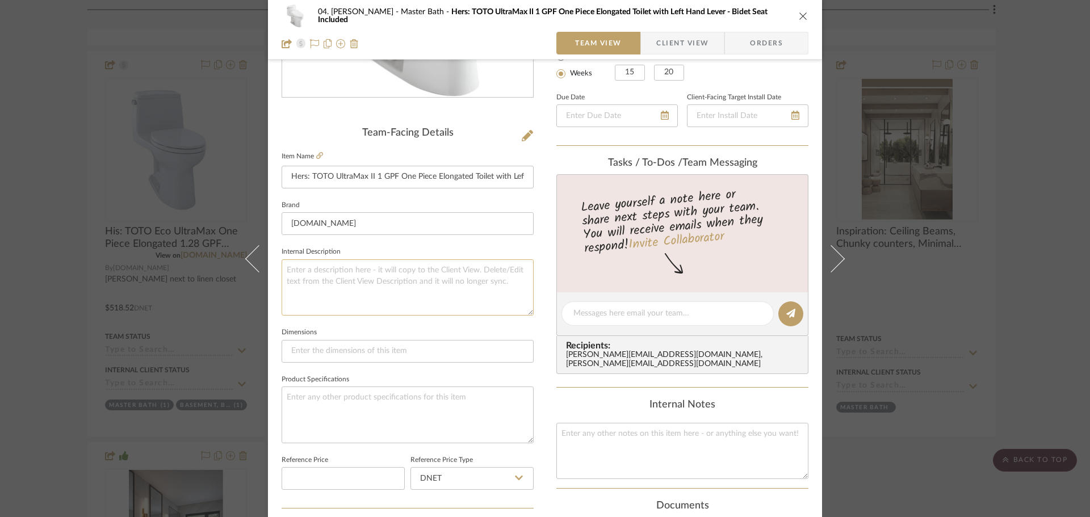
click at [371, 285] on textarea at bounding box center [407, 287] width 252 height 56
type textarea "[PERSON_NAME]'s WC next to shower"
click at [373, 317] on sr-form-field "Internal Description Karen's WC next to shower" at bounding box center [407, 284] width 252 height 81
click at [69, 299] on div "04. Linck Master Bath Hers: TOTO UltraMax II 1 GPF One Piece Elongated Toilet w…" at bounding box center [545, 258] width 1090 height 517
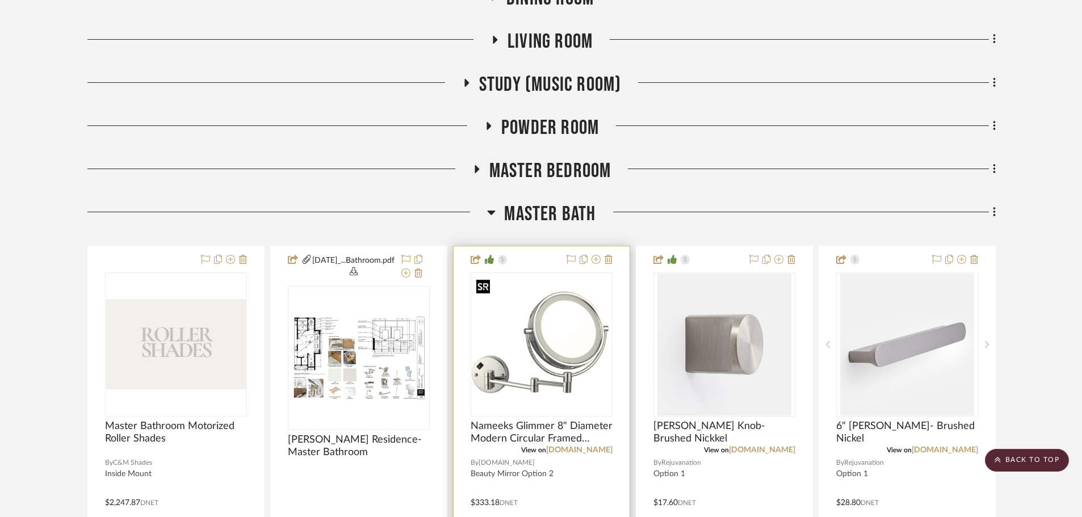
scroll to position [624, 0]
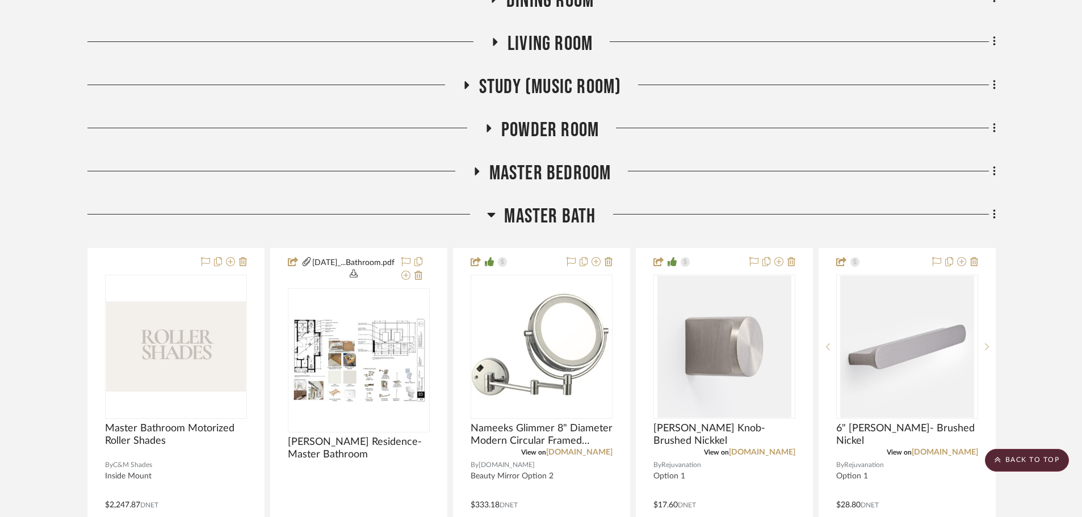
click at [543, 216] on span "Master Bath" at bounding box center [549, 216] width 91 height 24
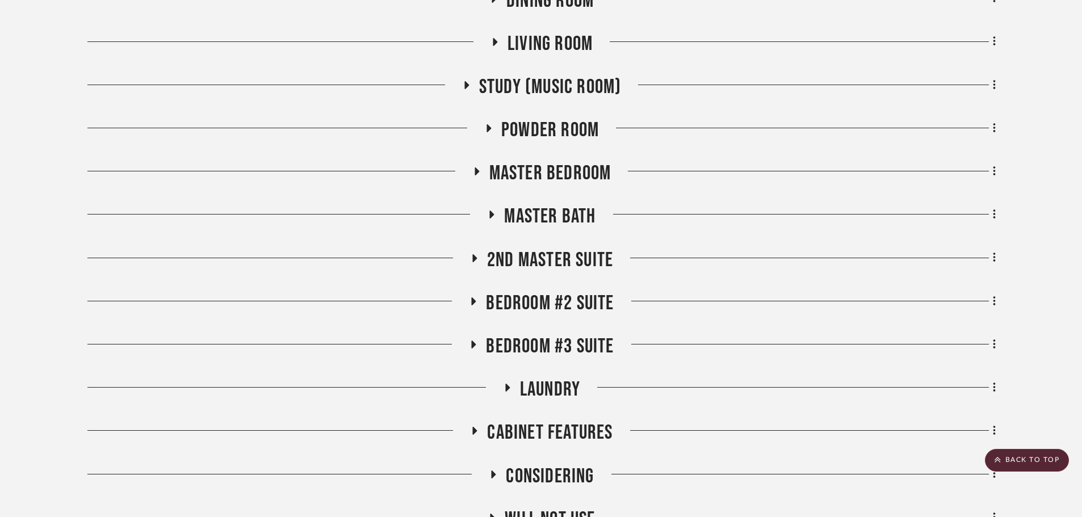
click at [543, 183] on span "Master Bedroom" at bounding box center [550, 173] width 122 height 24
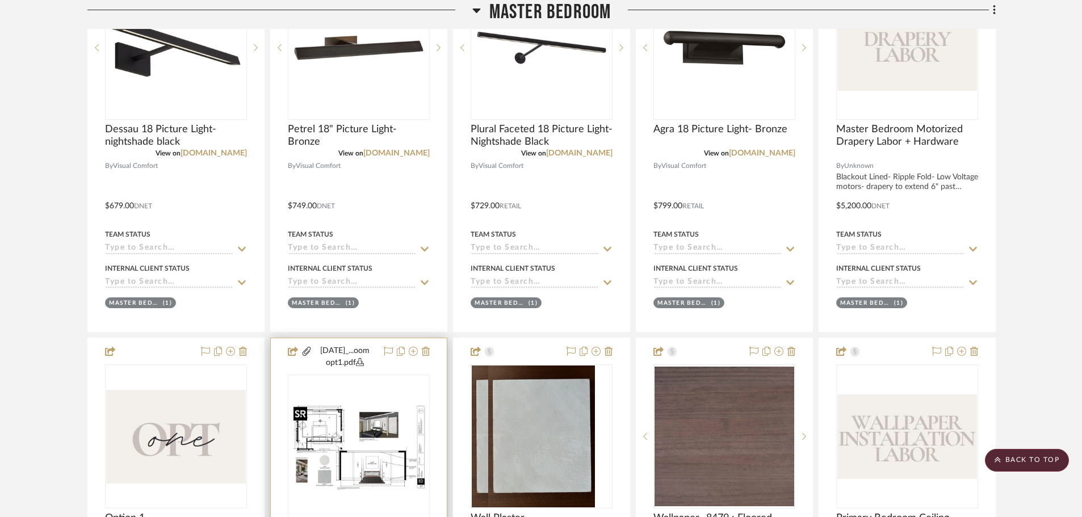
scroll to position [851, 0]
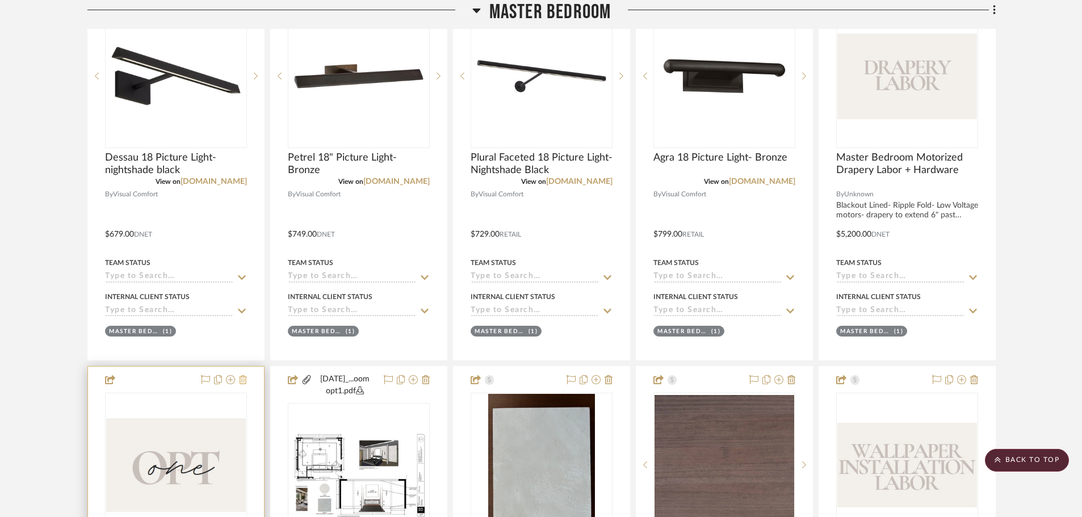
click at [242, 384] on icon at bounding box center [243, 379] width 8 height 9
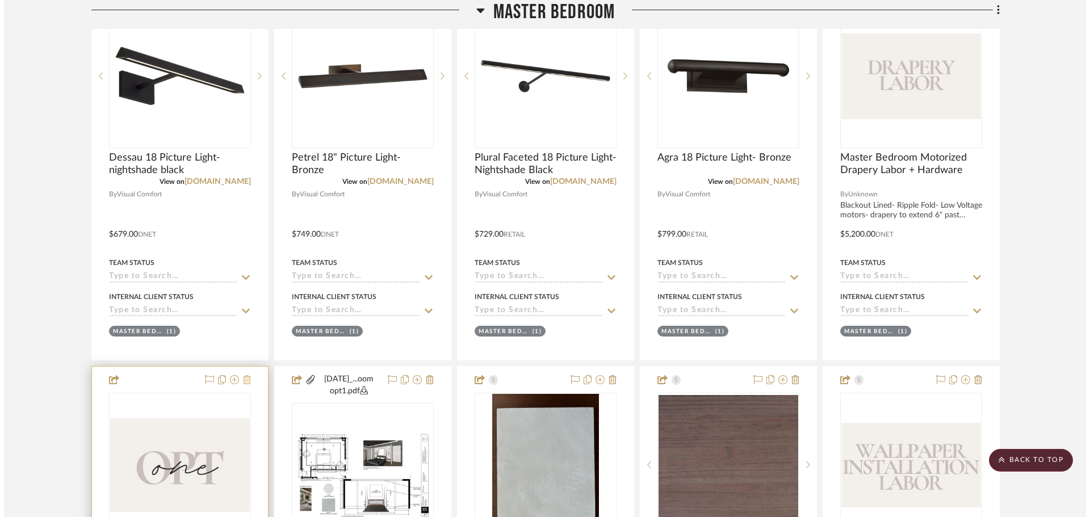
scroll to position [0, 0]
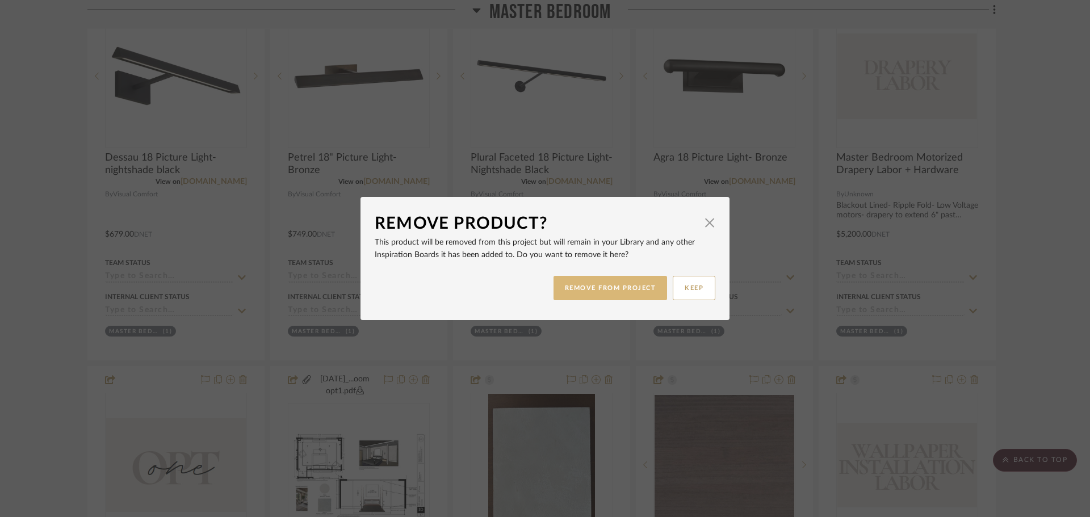
click at [566, 287] on button "REMOVE FROM PROJECT" at bounding box center [610, 288] width 114 height 24
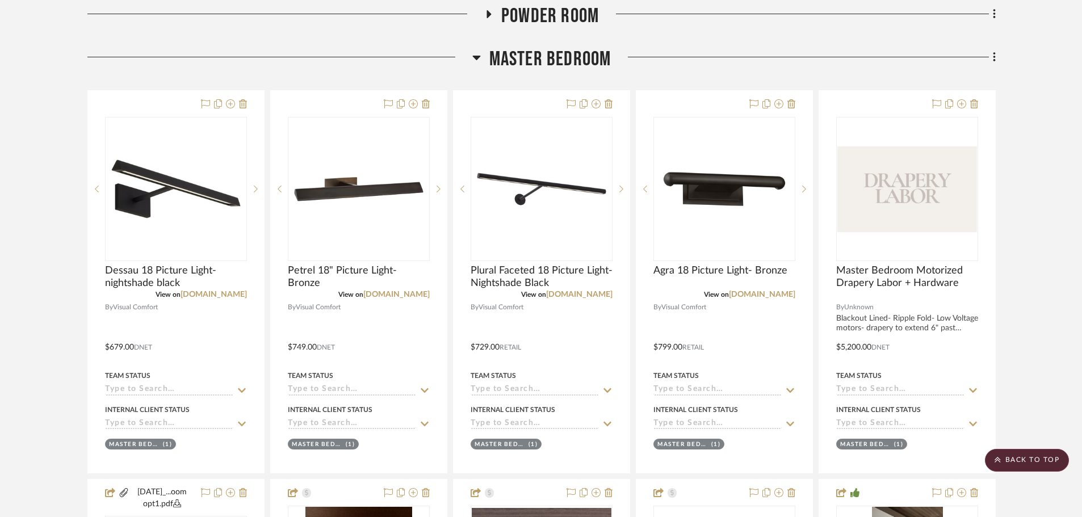
scroll to position [738, 0]
click at [577, 62] on span "Master Bedroom" at bounding box center [550, 60] width 122 height 24
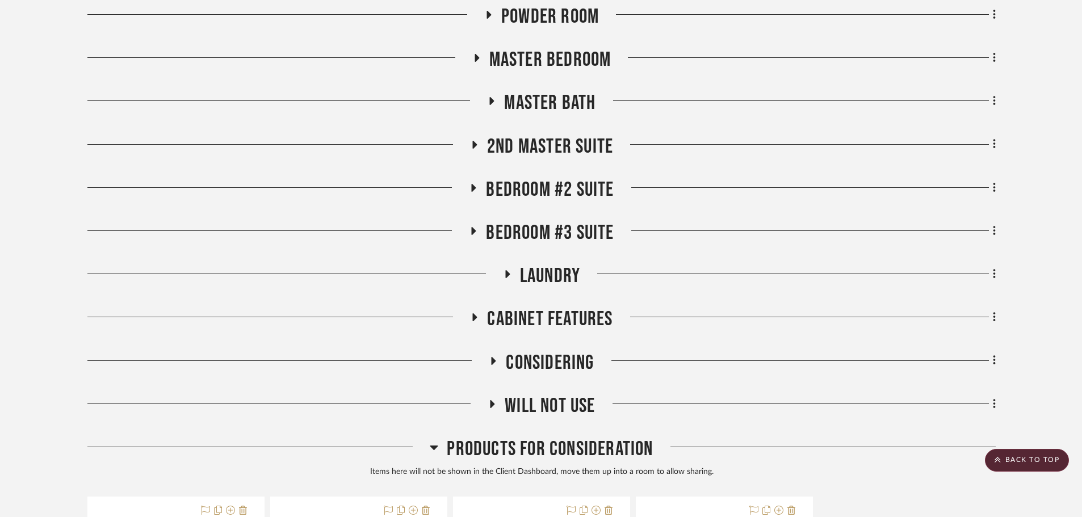
click at [547, 135] on span "2nd Master Suite" at bounding box center [550, 147] width 126 height 24
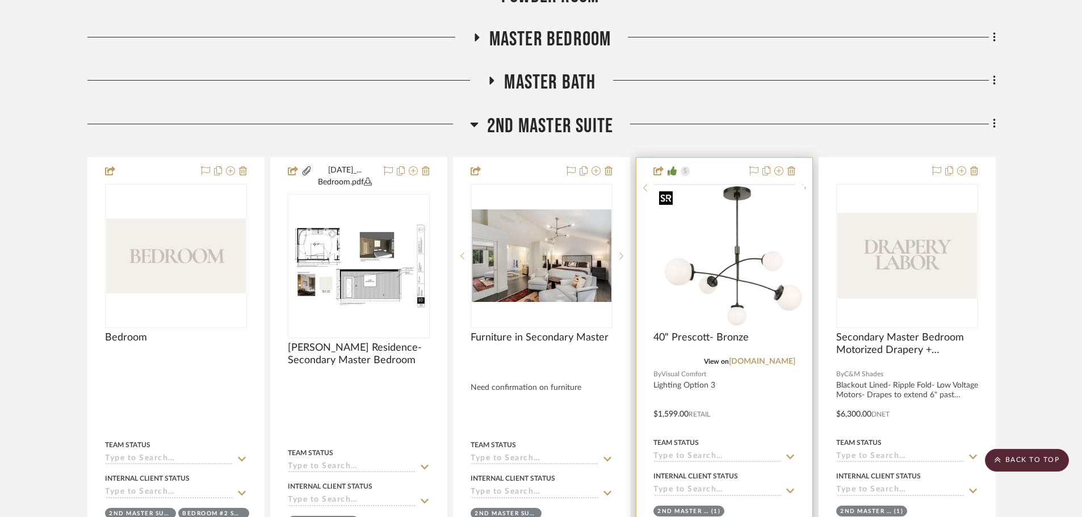
scroll to position [795, 0]
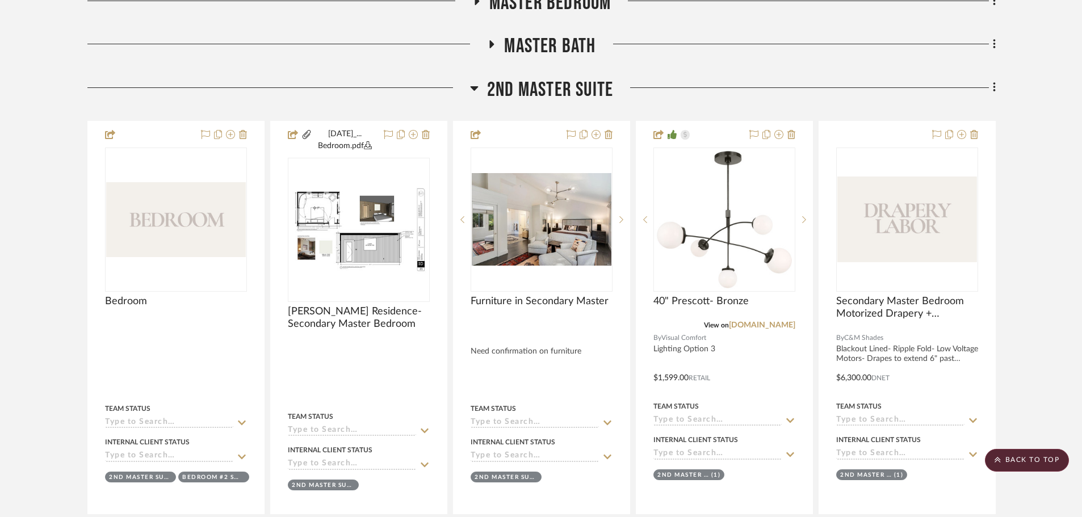
click at [519, 94] on span "2nd Master Suite" at bounding box center [550, 90] width 126 height 24
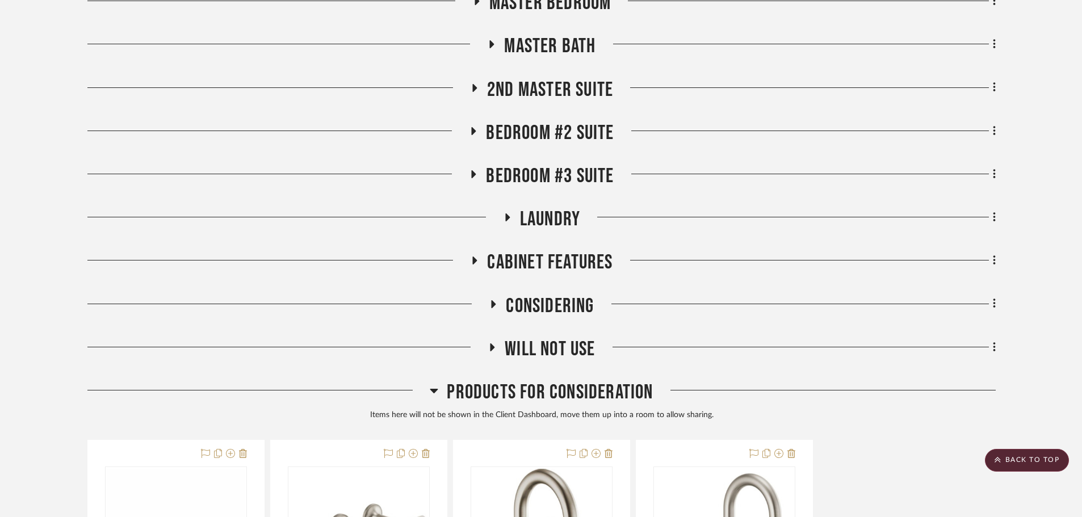
click at [519, 94] on span "2nd Master Suite" at bounding box center [550, 90] width 126 height 24
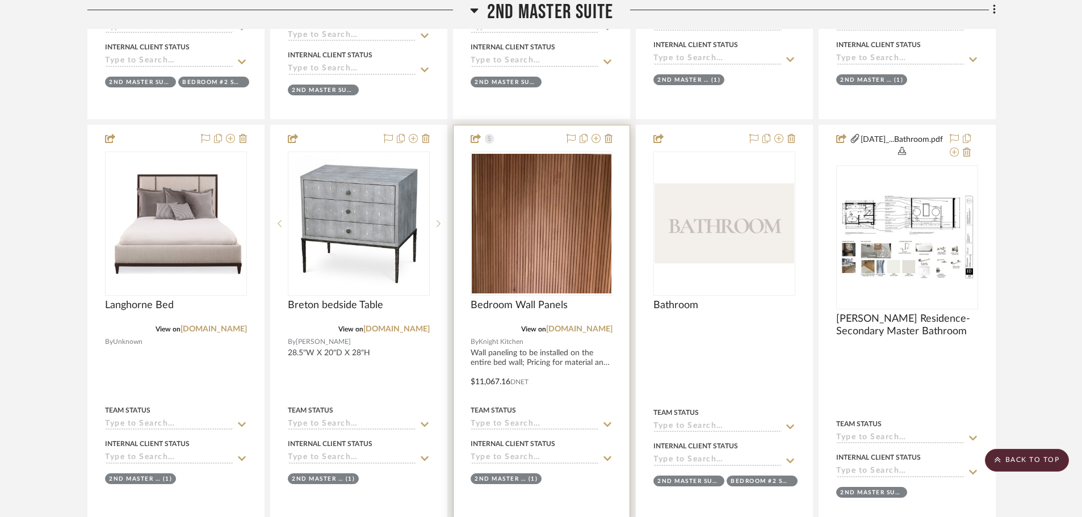
scroll to position [1249, 0]
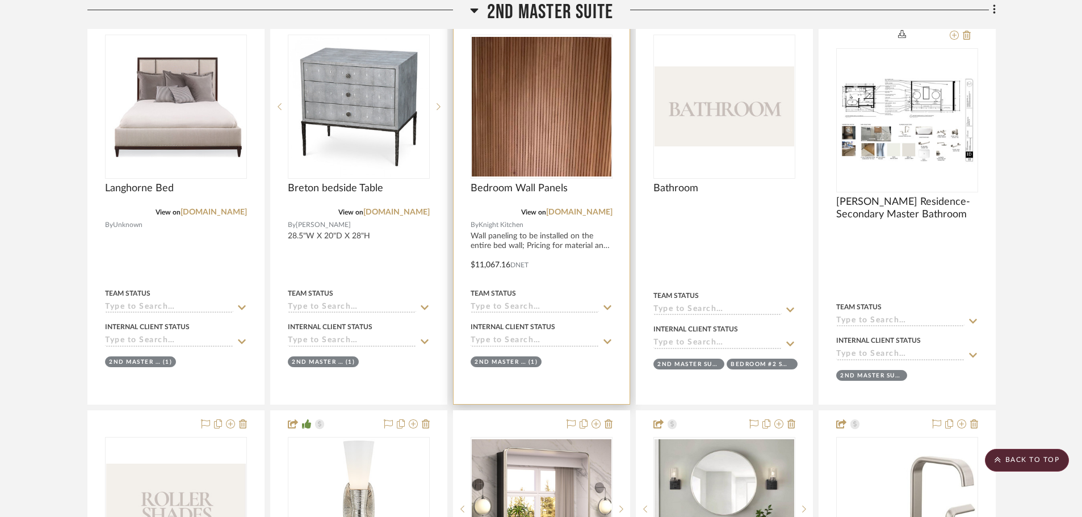
drag, startPoint x: 707, startPoint y: 305, endPoint x: 568, endPoint y: 329, distance: 140.6
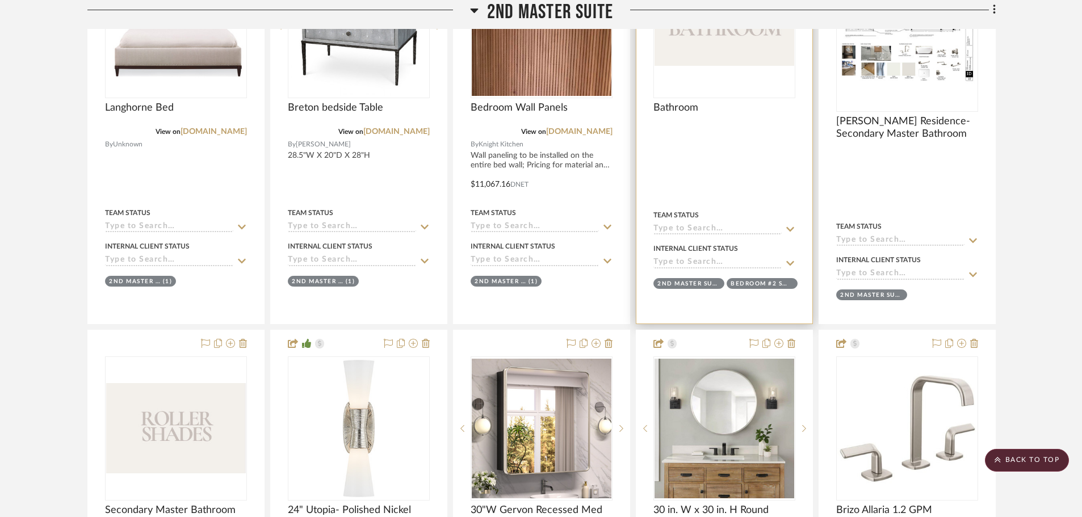
scroll to position [1592, 0]
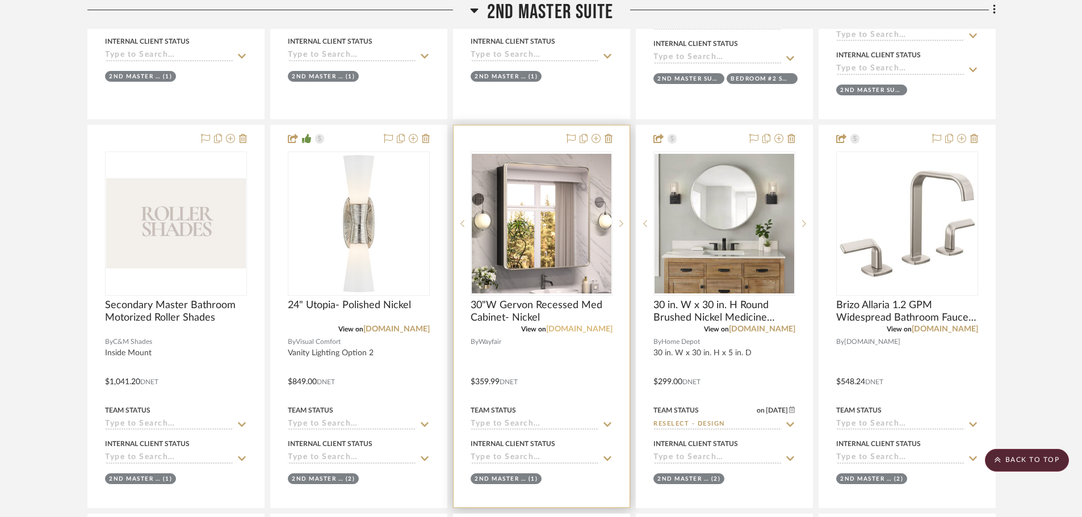
click at [591, 328] on link "wayfair.com" at bounding box center [579, 329] width 66 height 8
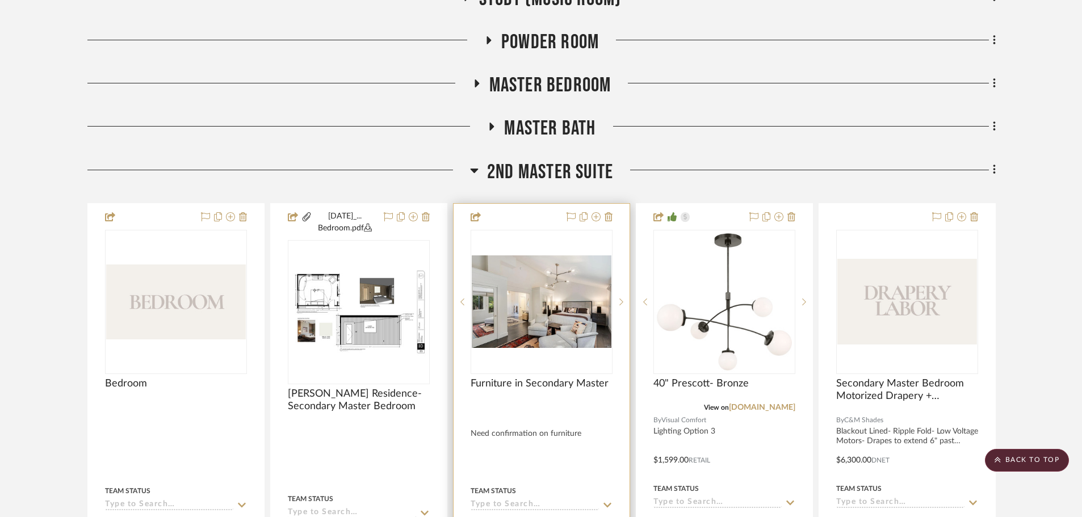
scroll to position [797, 0]
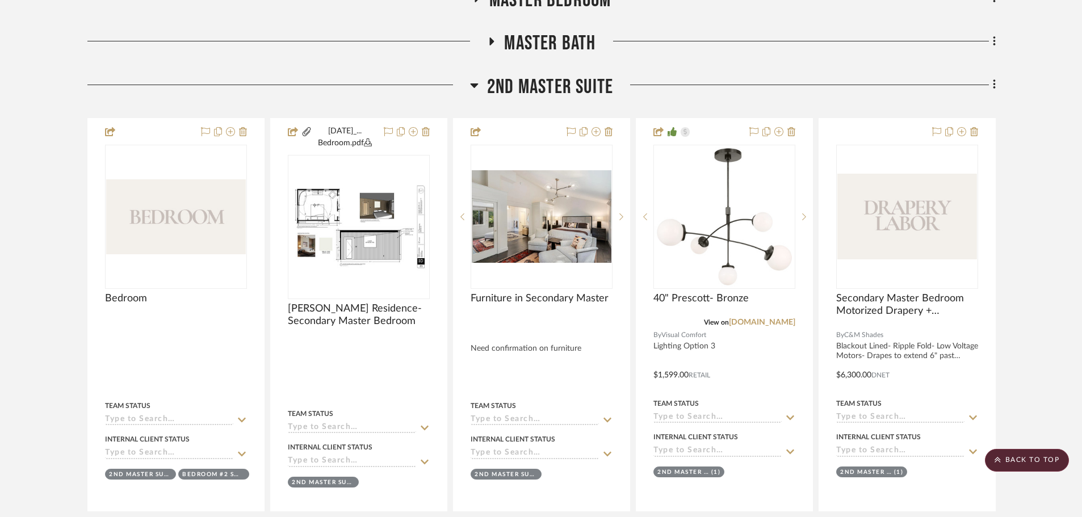
click at [536, 83] on span "2nd Master Suite" at bounding box center [550, 87] width 126 height 24
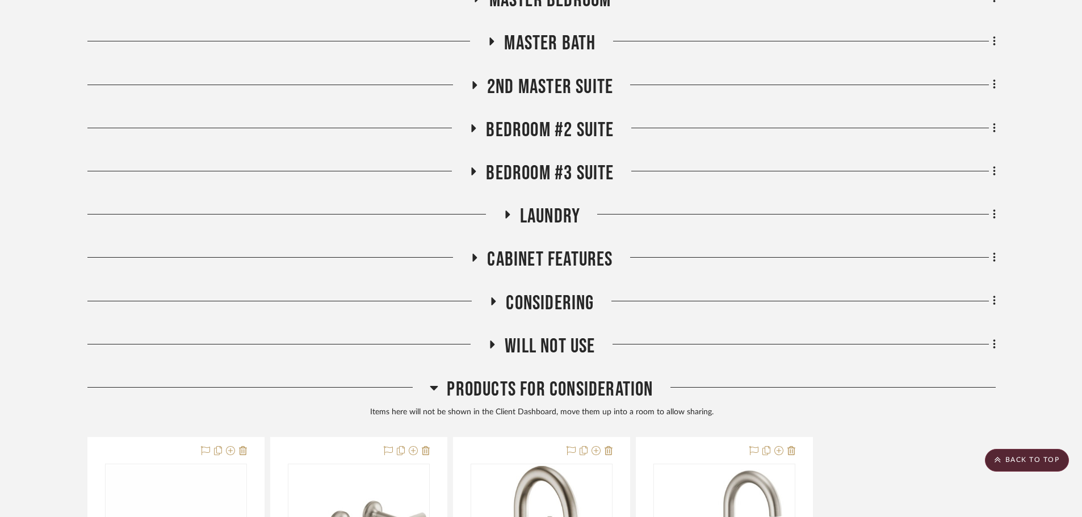
click at [547, 123] on span "Bedroom #2 Suite" at bounding box center [550, 130] width 128 height 24
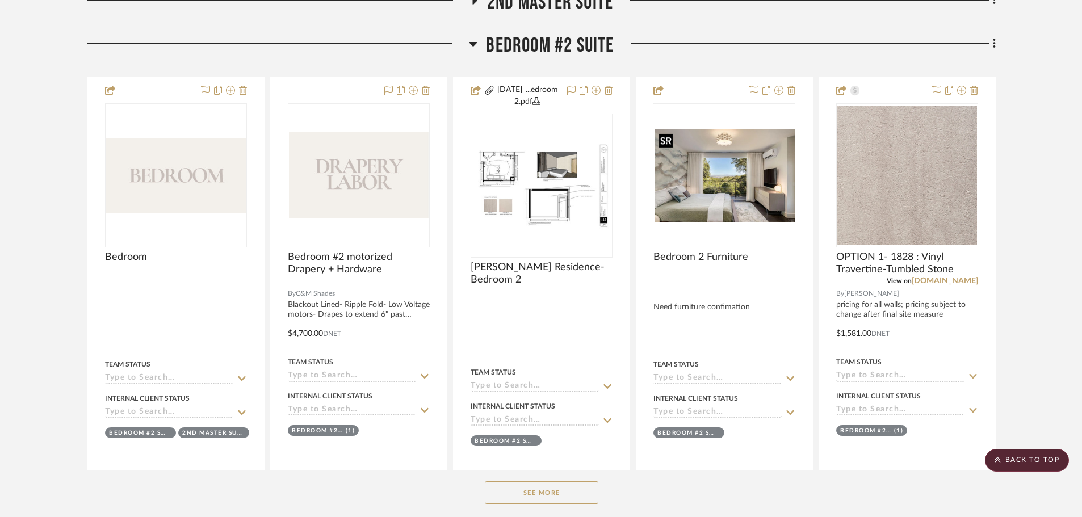
scroll to position [1138, 0]
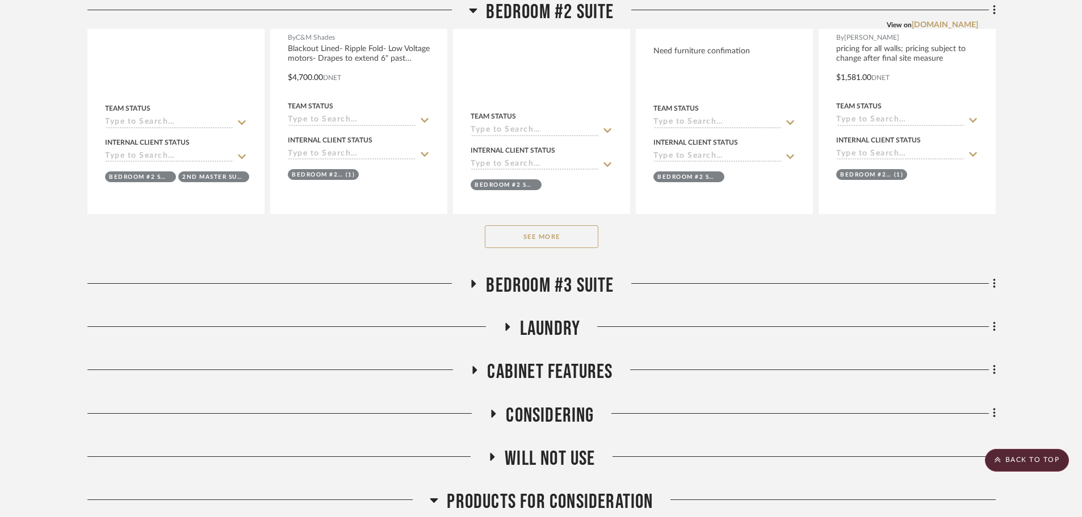
click at [544, 229] on button "See More" at bounding box center [542, 236] width 114 height 23
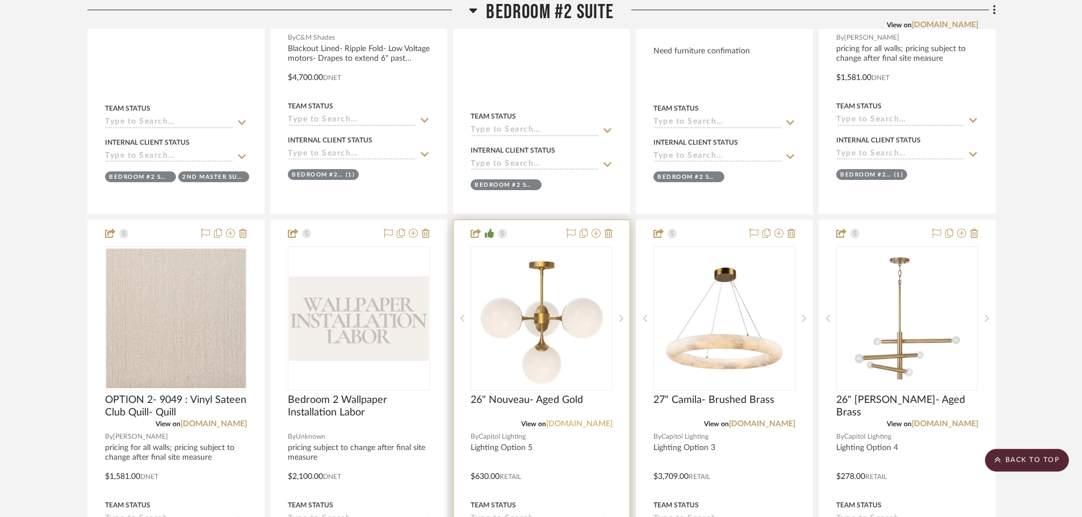
click at [591, 426] on link "[DOMAIN_NAME]" at bounding box center [579, 424] width 66 height 8
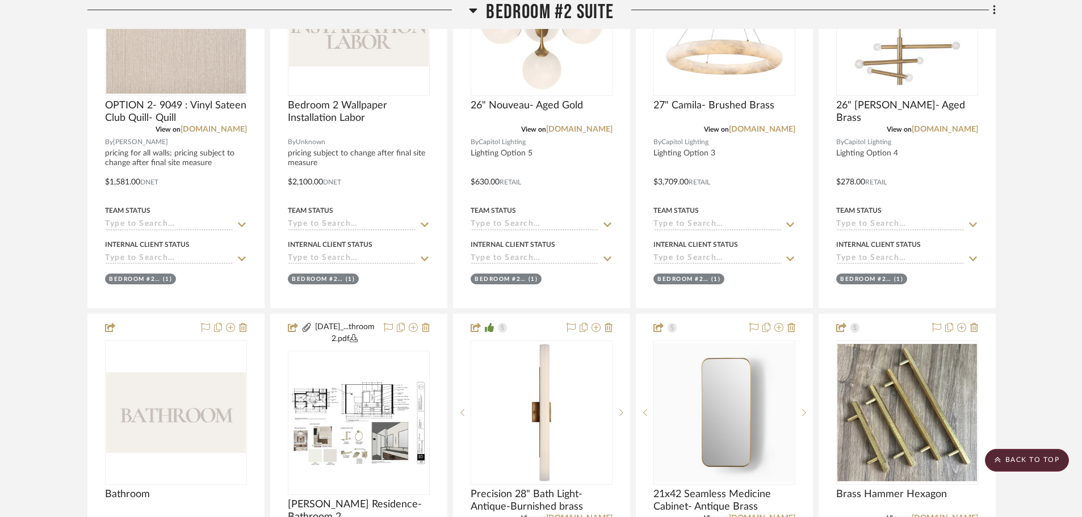
scroll to position [1649, 0]
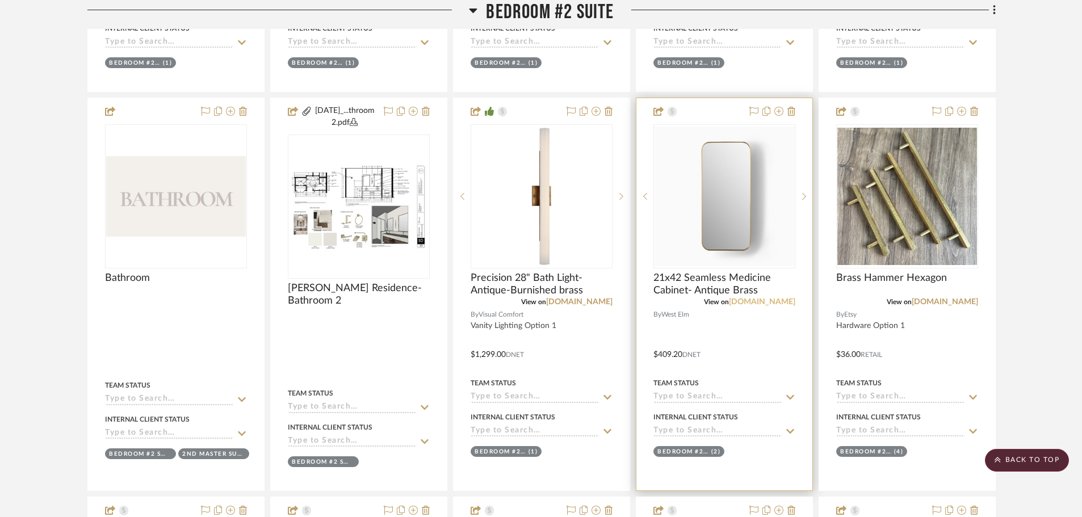
click at [778, 302] on link "westelm.com" at bounding box center [762, 302] width 66 height 8
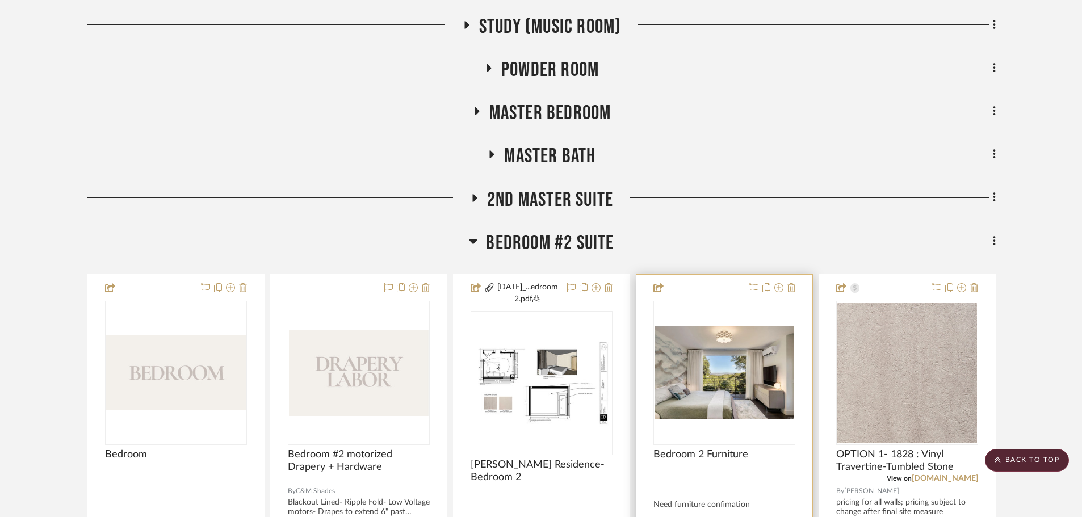
scroll to position [684, 0]
click at [561, 237] on span "Bedroom #2 Suite" at bounding box center [550, 244] width 128 height 24
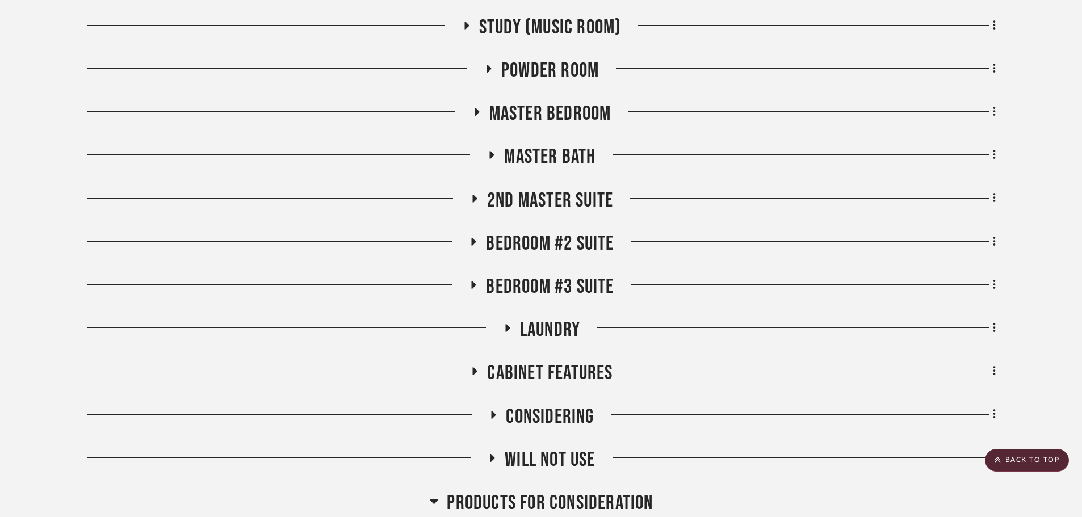
click at [556, 277] on span "Bedroom #3 Suite" at bounding box center [550, 287] width 128 height 24
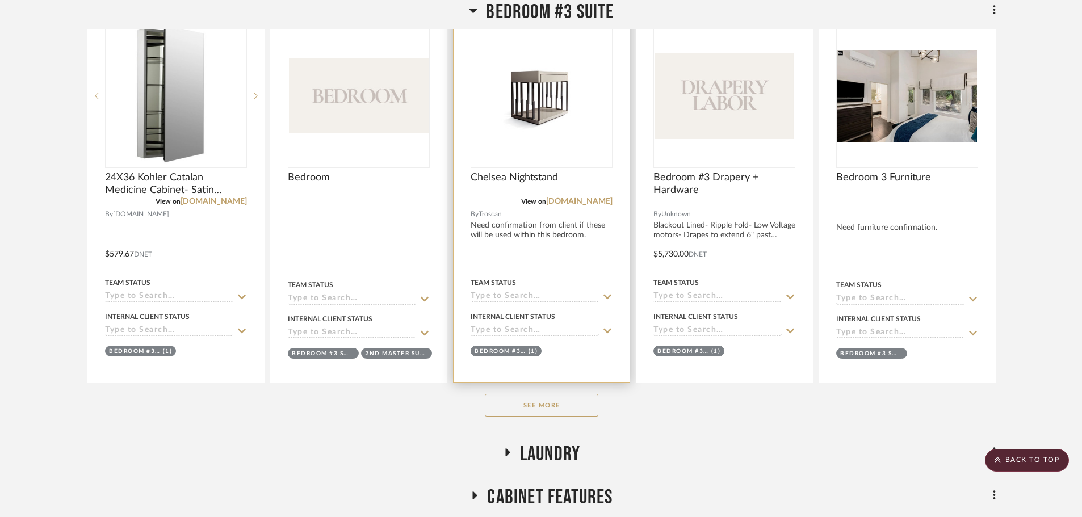
scroll to position [1024, 0]
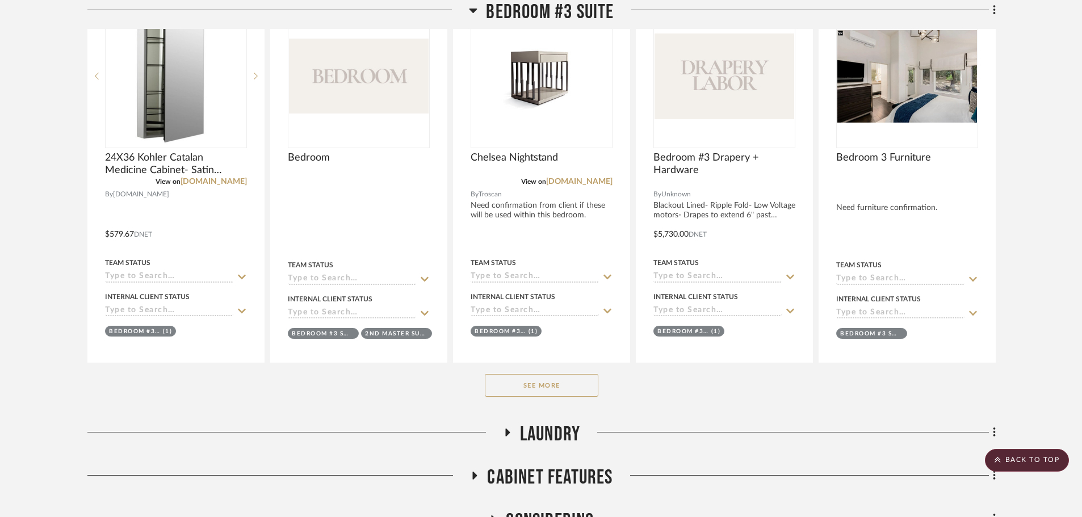
click at [523, 380] on button "See More" at bounding box center [542, 385] width 114 height 23
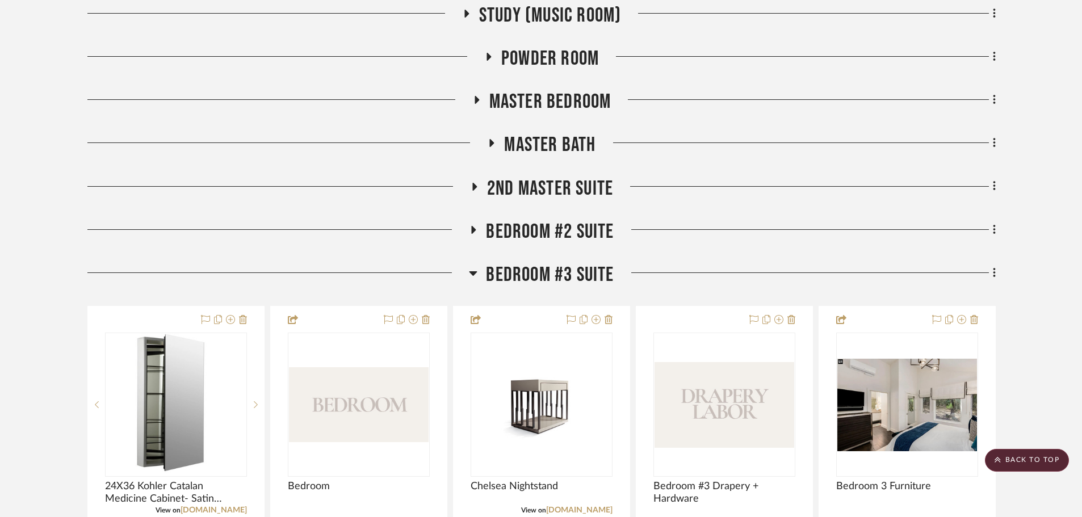
scroll to position [797, 0]
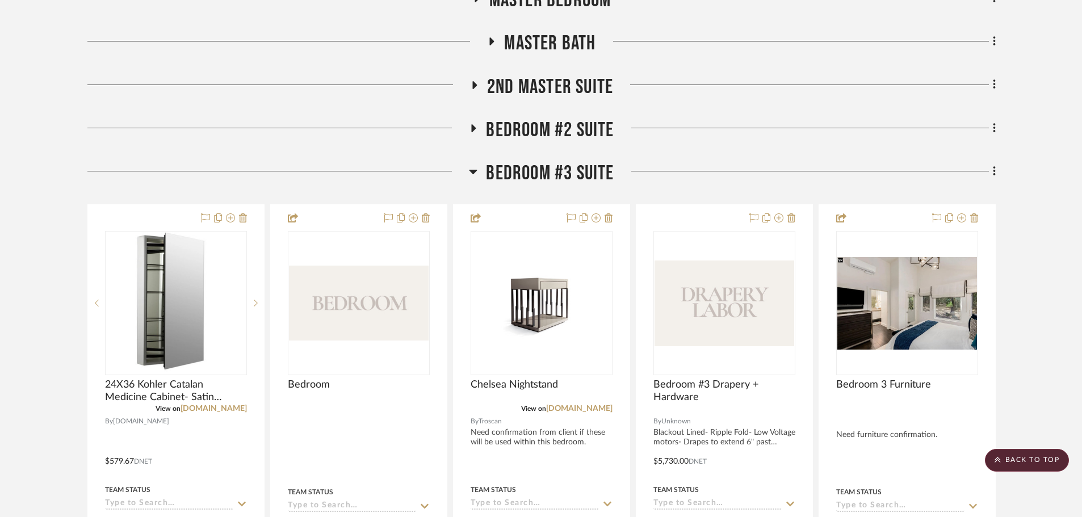
click at [523, 187] on div "Bedroom #3 Suite" at bounding box center [541, 175] width 908 height 29
click at [523, 182] on span "Bedroom #3 Suite" at bounding box center [550, 173] width 128 height 24
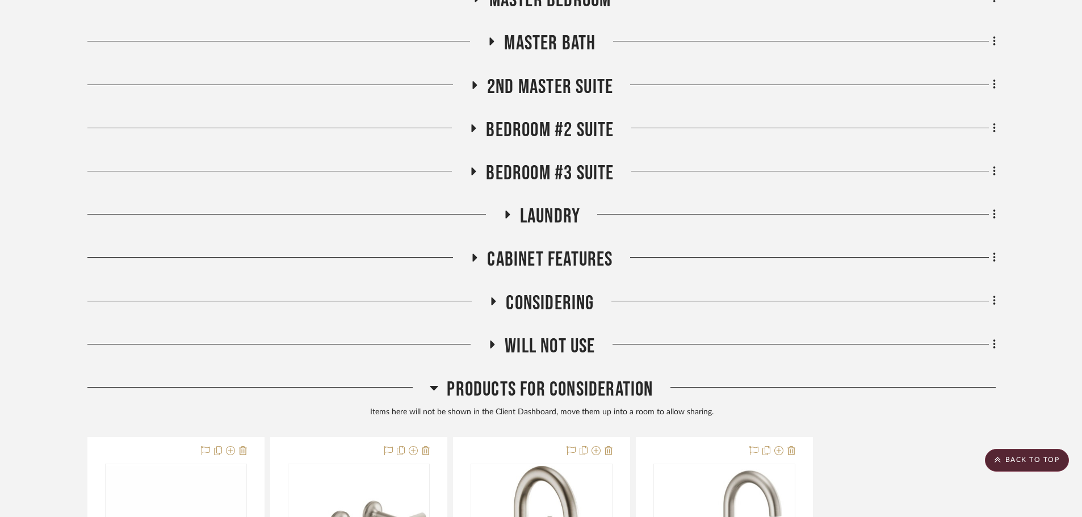
click at [534, 216] on span "Laundry" at bounding box center [550, 216] width 60 height 24
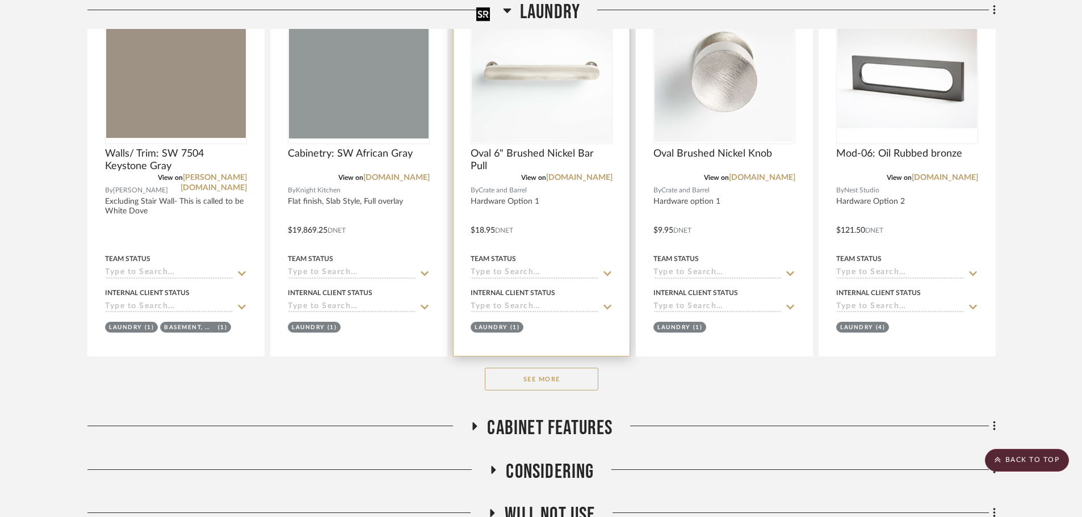
scroll to position [1081, 0]
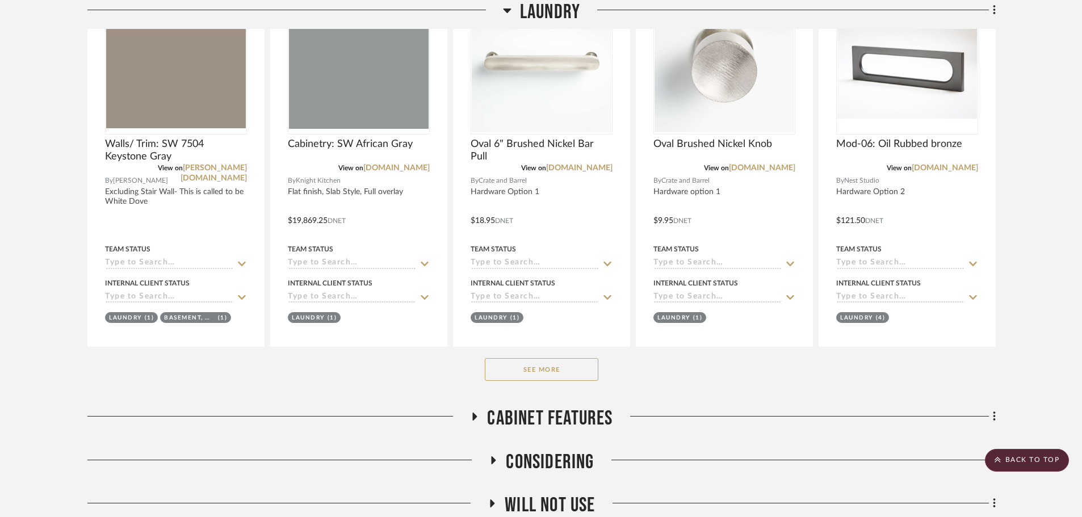
click at [552, 365] on button "See More" at bounding box center [542, 369] width 114 height 23
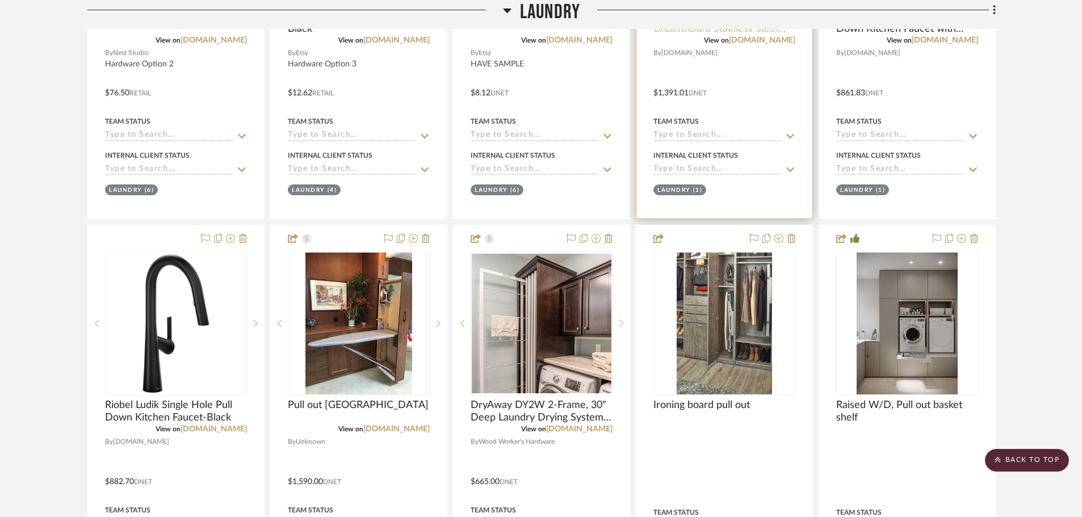
scroll to position [1649, 0]
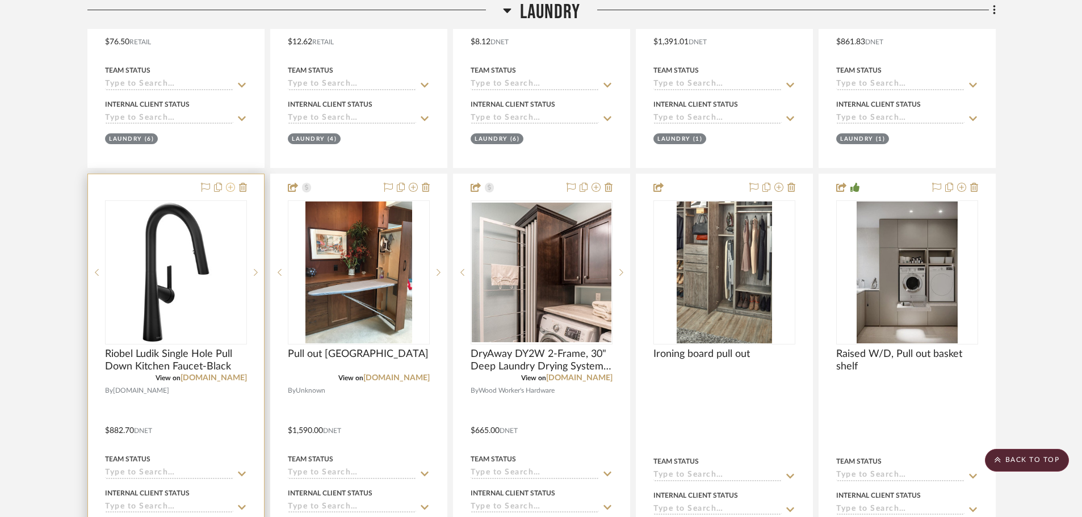
click at [232, 190] on icon at bounding box center [230, 187] width 9 height 9
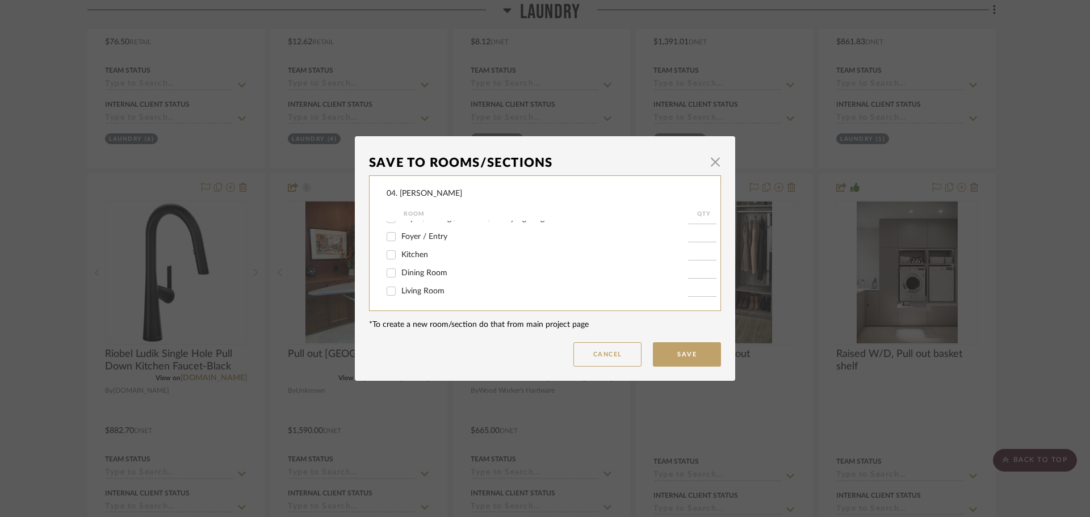
scroll to position [114, 0]
click at [43, 291] on div "Save To Rooms/Sections × 04. Linck Room QTY Entire Project Basement, Mudroom/Si…" at bounding box center [545, 258] width 1090 height 517
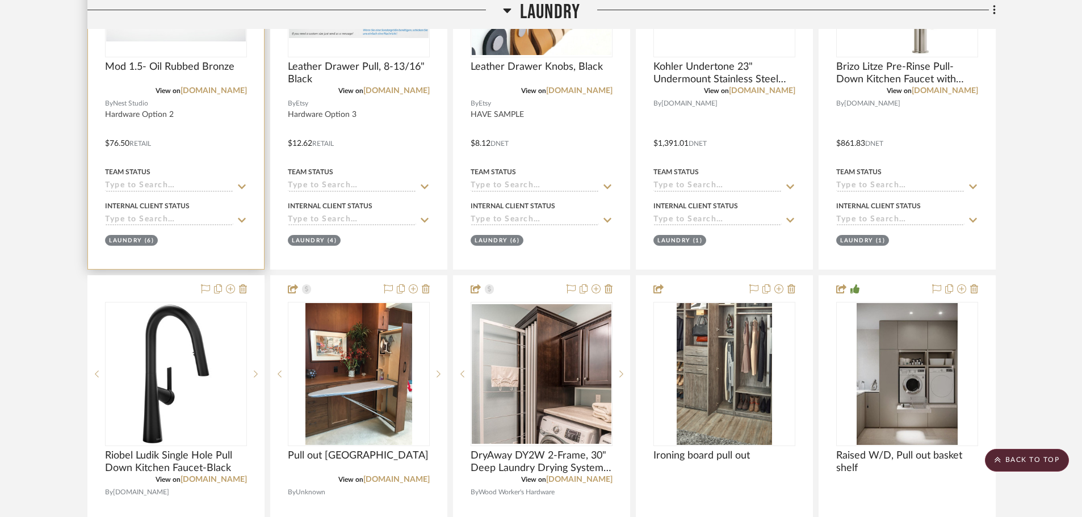
scroll to position [1535, 0]
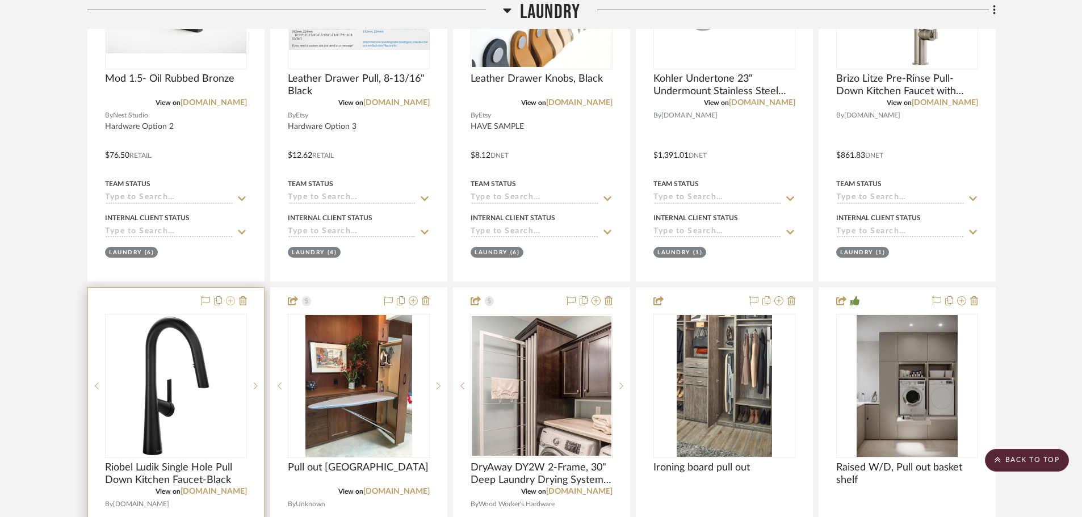
click at [229, 299] on icon at bounding box center [230, 300] width 9 height 9
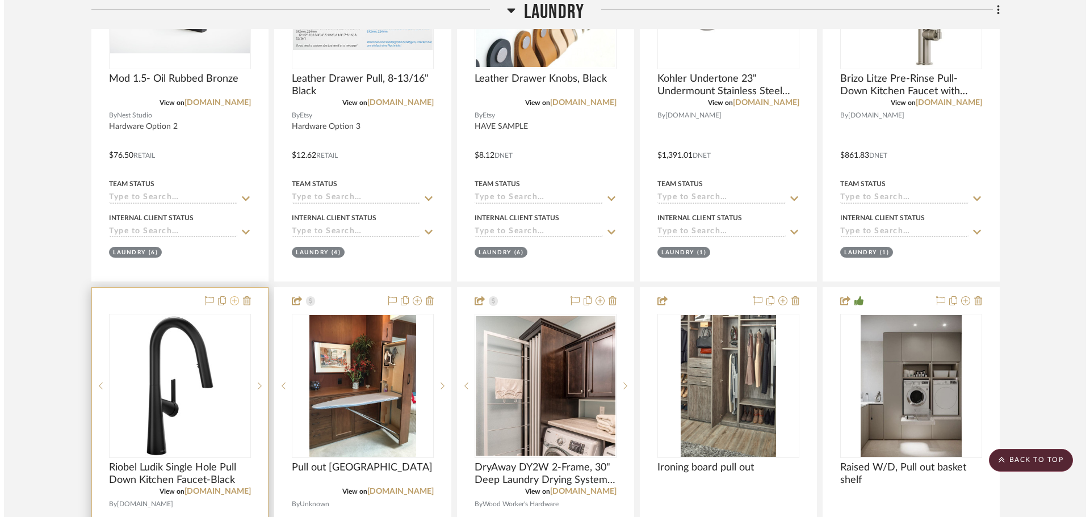
scroll to position [0, 0]
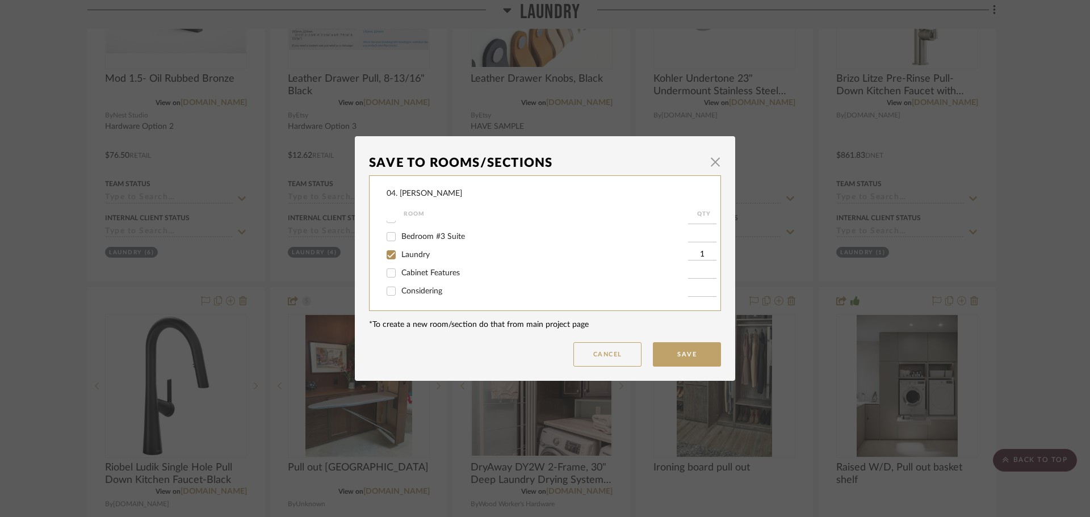
click at [401, 257] on span "Laundry" at bounding box center [415, 255] width 28 height 8
click at [398, 257] on input "Laundry" at bounding box center [391, 255] width 18 height 18
checkbox input "false"
click at [417, 288] on span "Will NOT Use" at bounding box center [425, 290] width 48 height 8
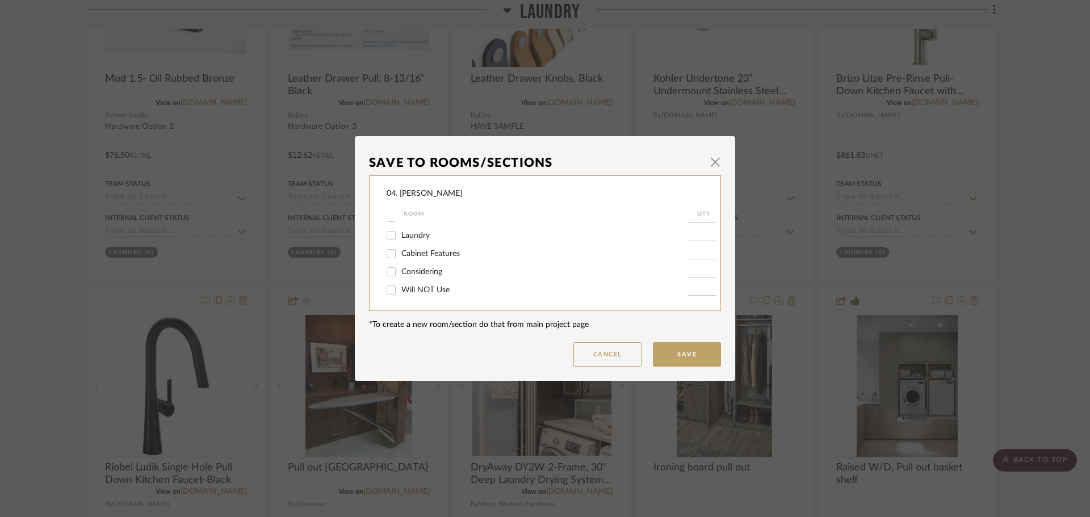
click at [400, 288] on input "Will NOT Use" at bounding box center [391, 290] width 18 height 18
checkbox input "true"
type input "1"
click at [687, 358] on button "Save" at bounding box center [687, 354] width 68 height 24
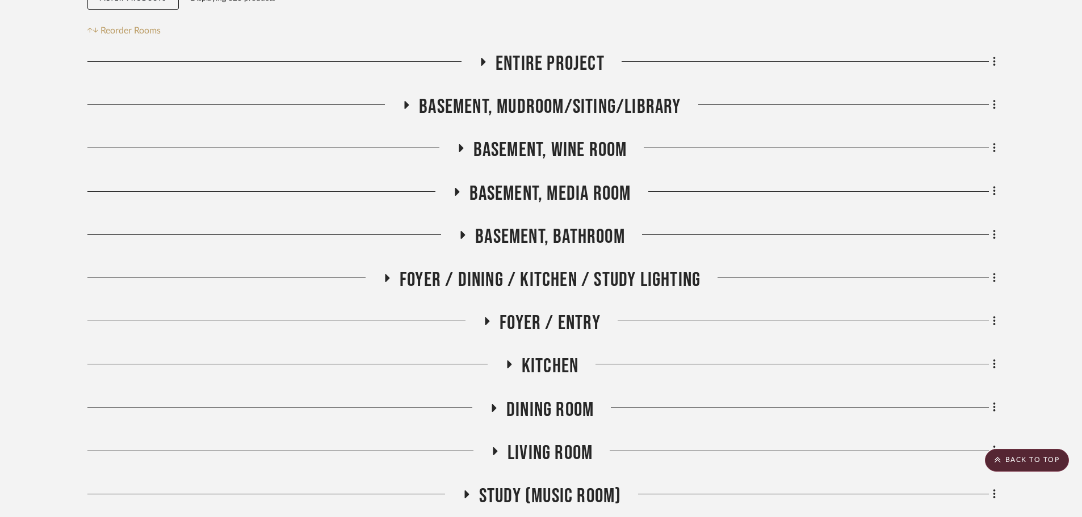
scroll to position [0, 0]
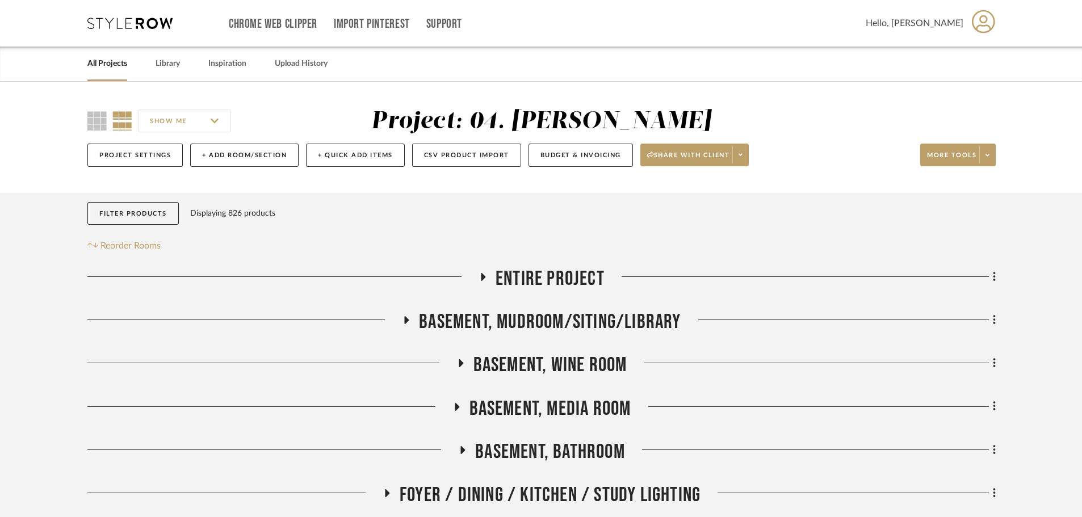
click at [572, 267] on span "Entire Project" at bounding box center [549, 279] width 109 height 24
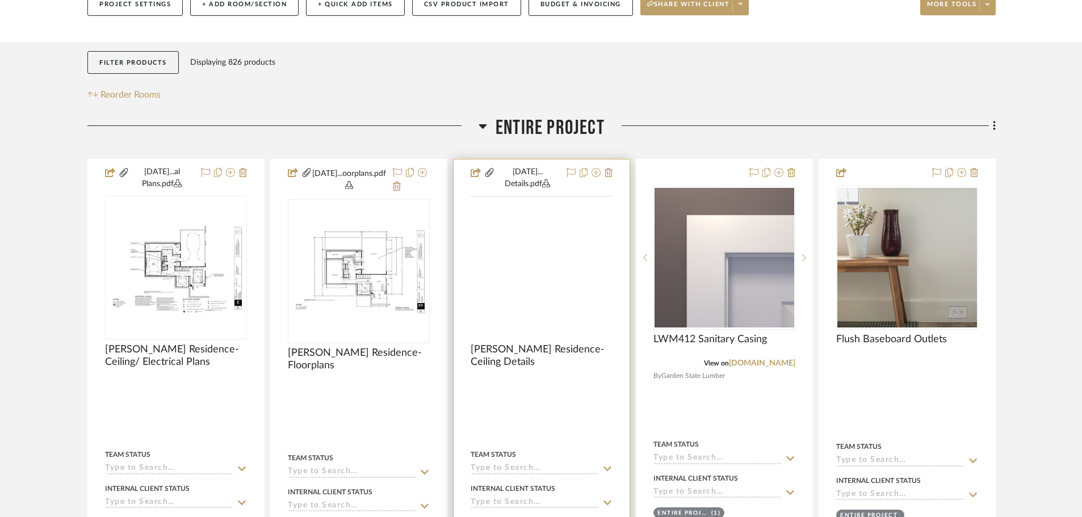
scroll to position [284, 0]
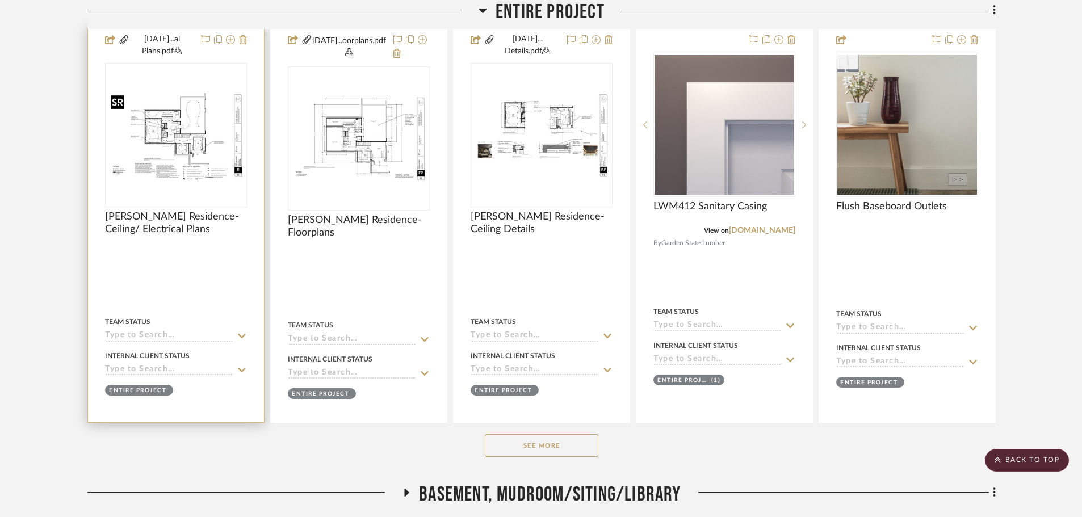
click at [175, 144] on img "0" at bounding box center [176, 135] width 140 height 90
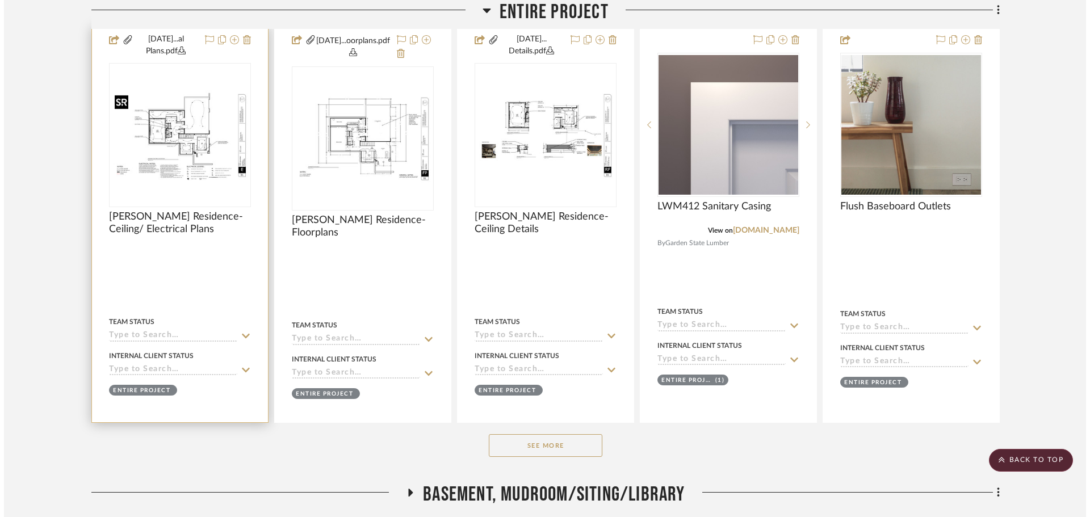
scroll to position [0, 0]
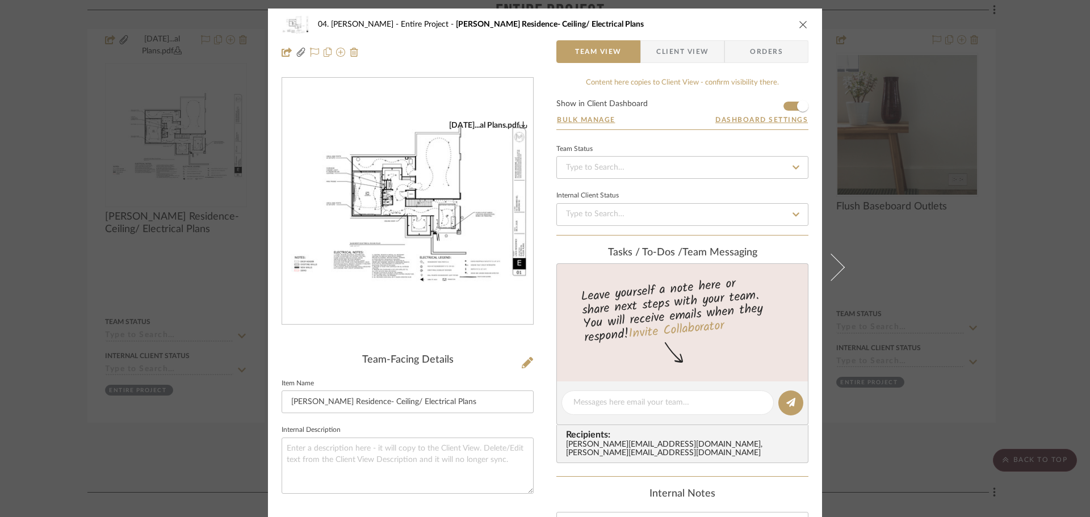
click at [426, 216] on img "0" at bounding box center [407, 201] width 251 height 162
drag, startPoint x: 1047, startPoint y: 182, endPoint x: 1039, endPoint y: 184, distance: 8.3
click at [1047, 182] on div "04. Linck Entire Project Linck Residence- Ceiling/ Electrical Plans Team View C…" at bounding box center [545, 258] width 1090 height 517
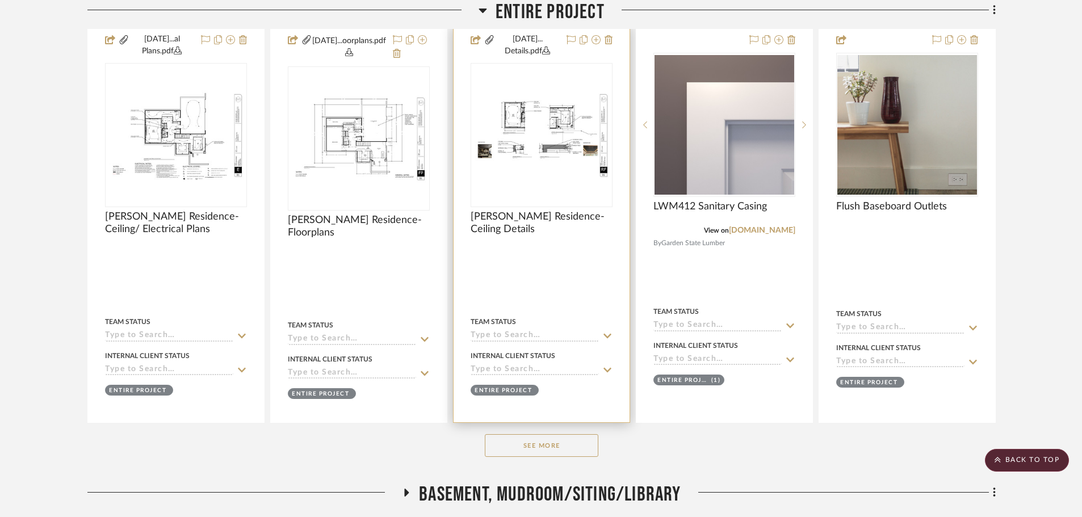
scroll to position [227, 0]
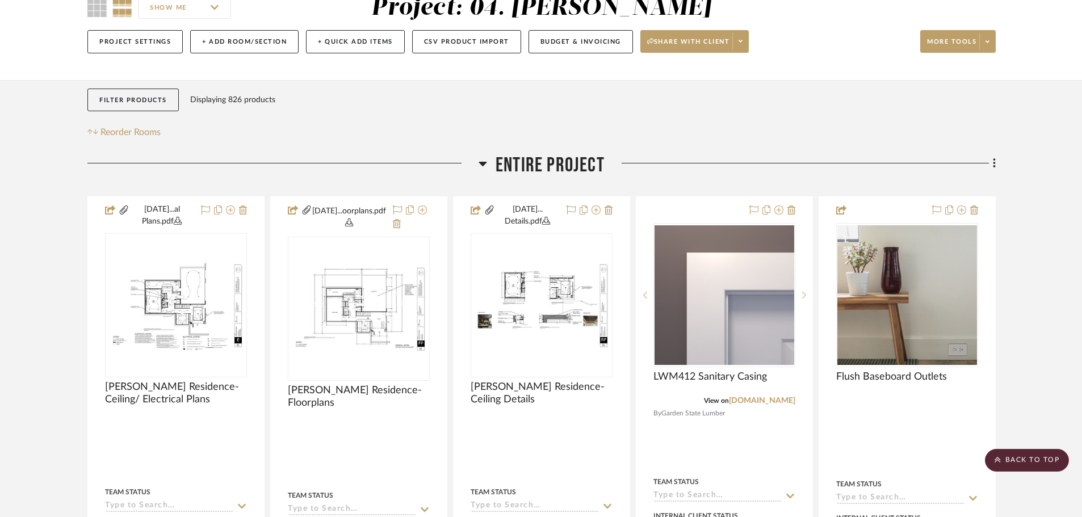
click at [565, 161] on span "Entire Project" at bounding box center [549, 165] width 109 height 24
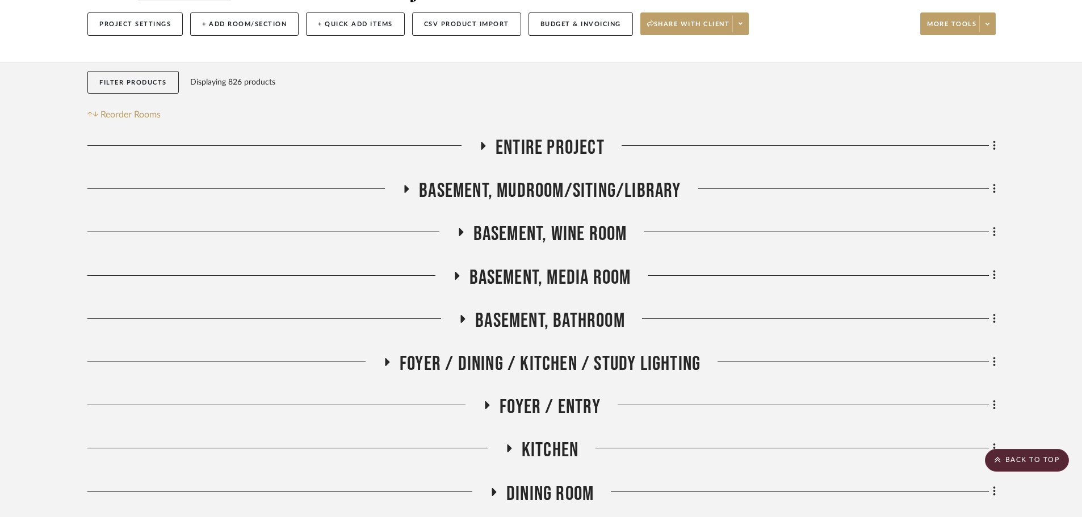
scroll to position [170, 0]
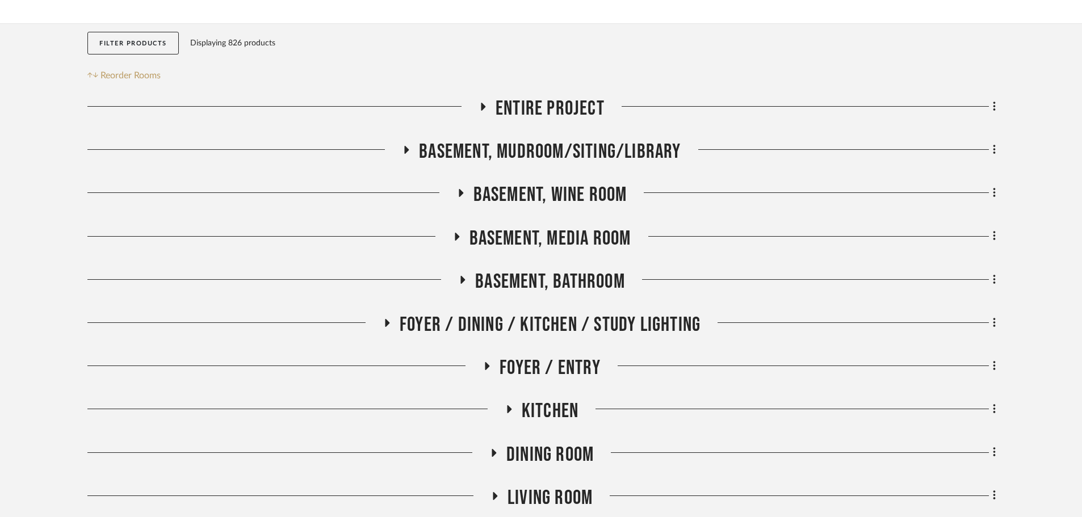
click at [545, 280] on span "Basement, Bathroom" at bounding box center [550, 282] width 150 height 24
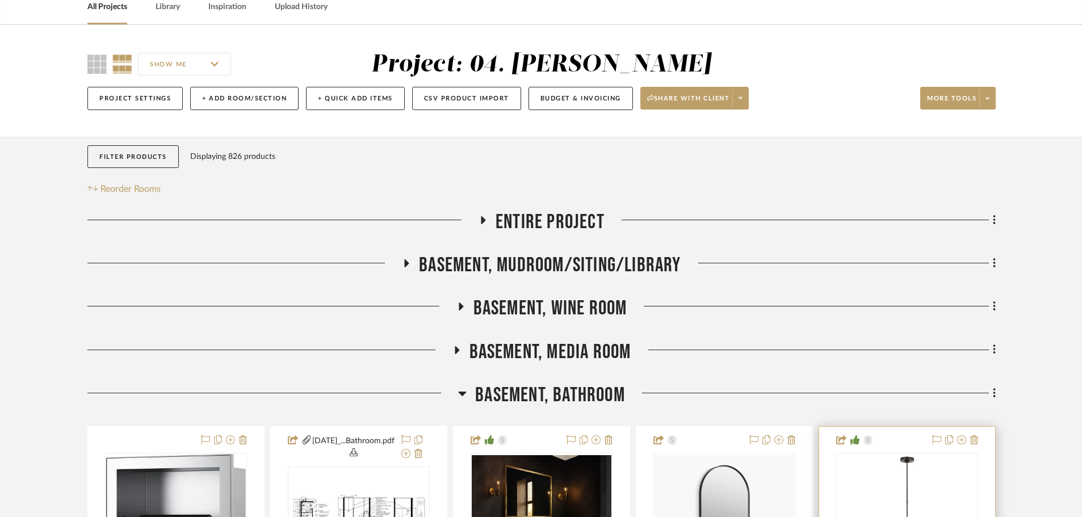
scroll to position [341, 0]
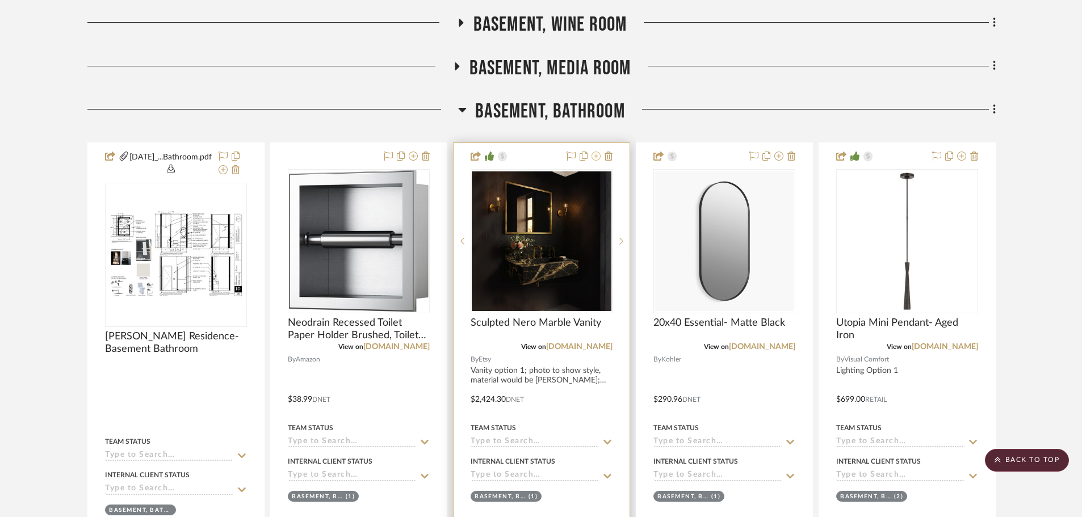
click at [598, 153] on icon at bounding box center [595, 156] width 9 height 9
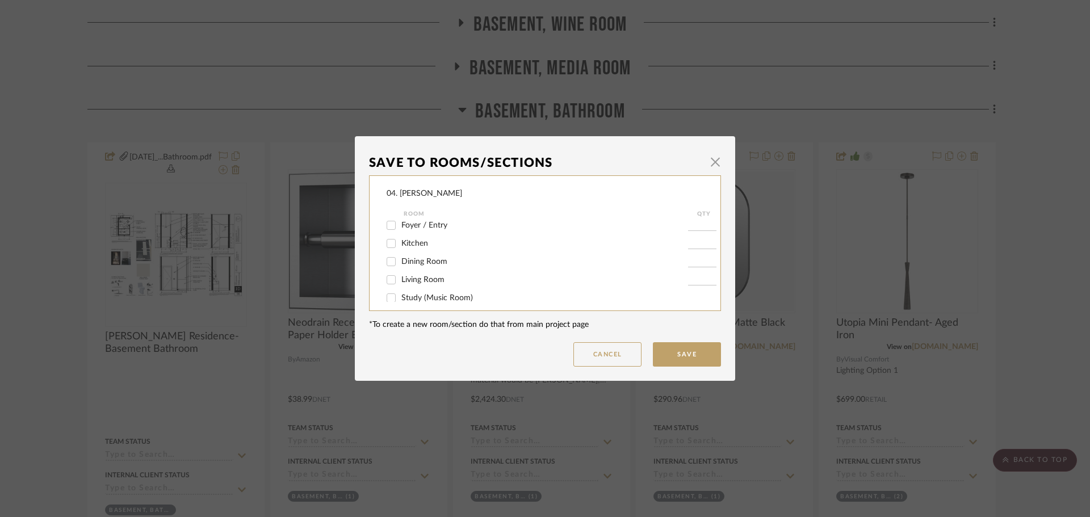
scroll to position [57, 0]
click at [412, 251] on div "Basement, Bathroom" at bounding box center [536, 246] width 301 height 18
click at [414, 248] on span "Basement, Bathroom" at bounding box center [438, 246] width 74 height 8
click at [400, 248] on input "Basement, Bathroom" at bounding box center [391, 246] width 18 height 18
checkbox input "false"
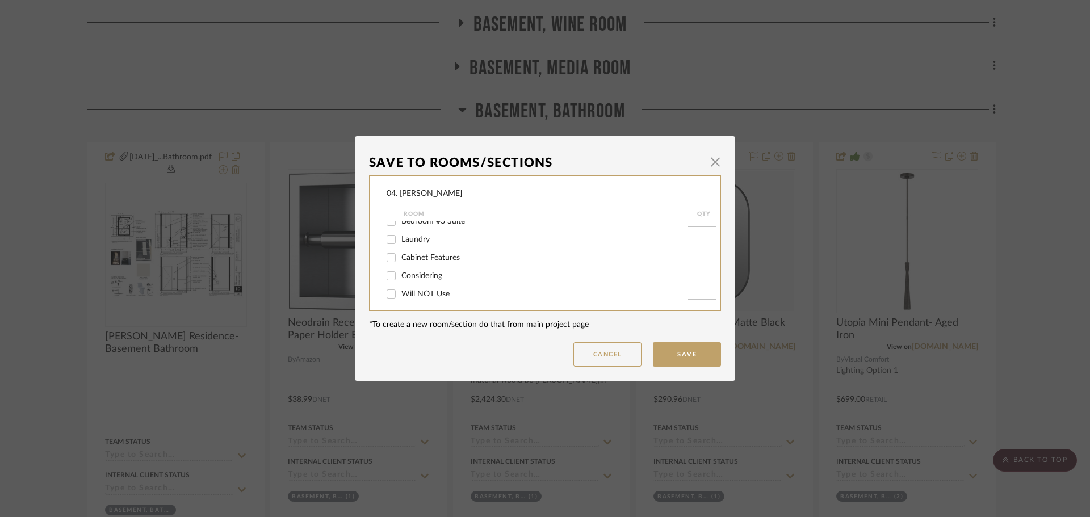
scroll to position [303, 0]
click at [401, 292] on span "Will NOT Use" at bounding box center [425, 290] width 48 height 8
click at [400, 292] on input "Will NOT Use" at bounding box center [391, 290] width 18 height 18
checkbox input "true"
type input "1"
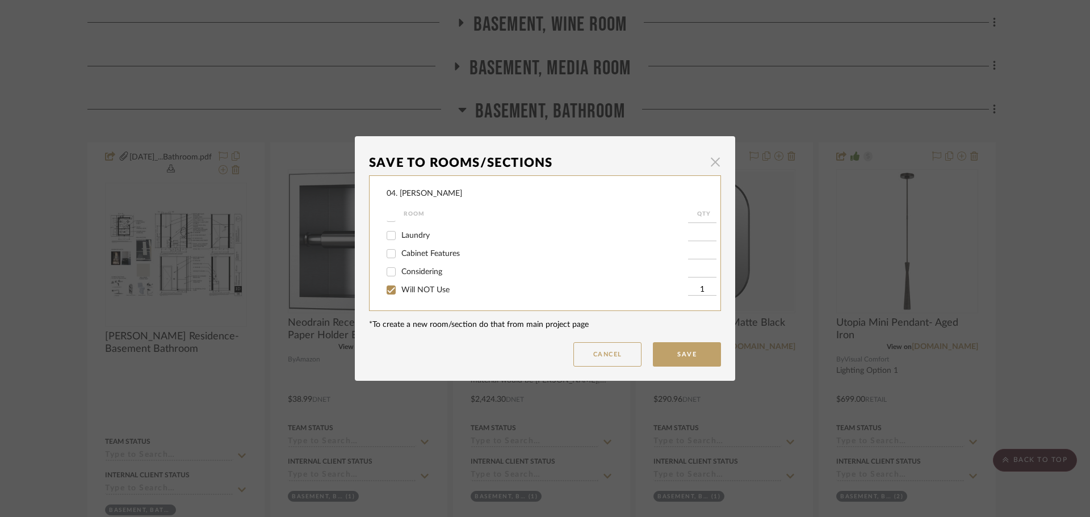
click at [711, 163] on span "button" at bounding box center [715, 161] width 23 height 23
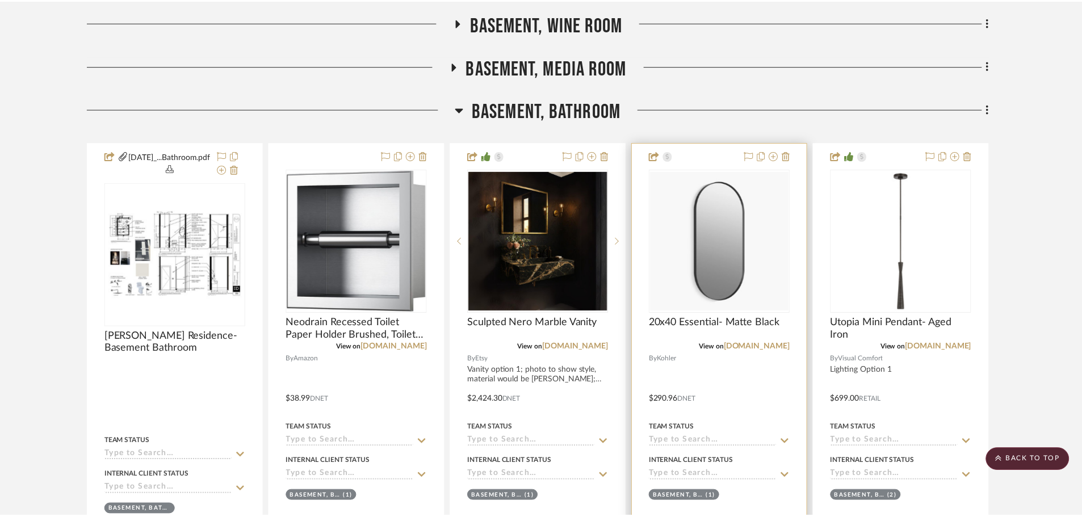
scroll to position [341, 0]
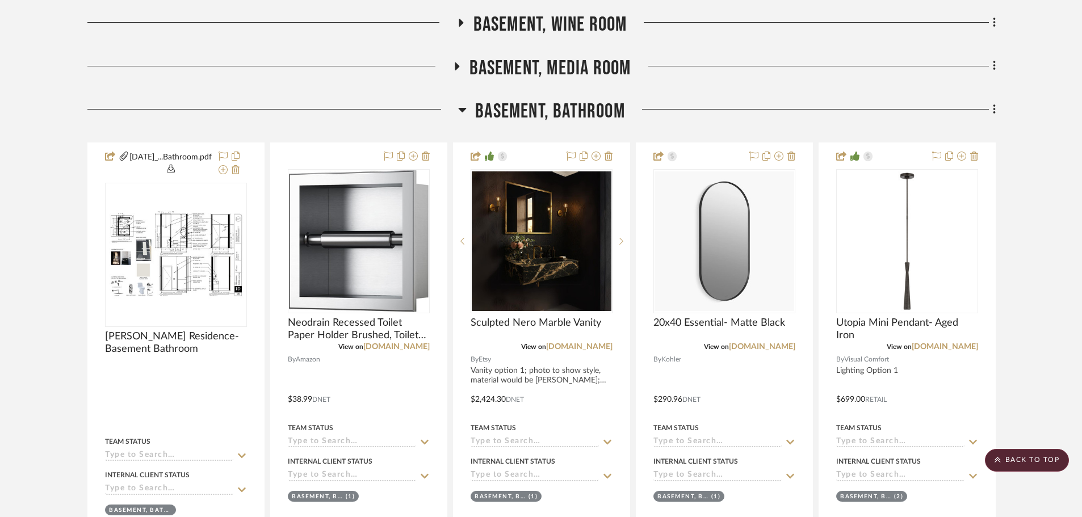
click at [990, 105] on fa-icon at bounding box center [992, 110] width 7 height 19
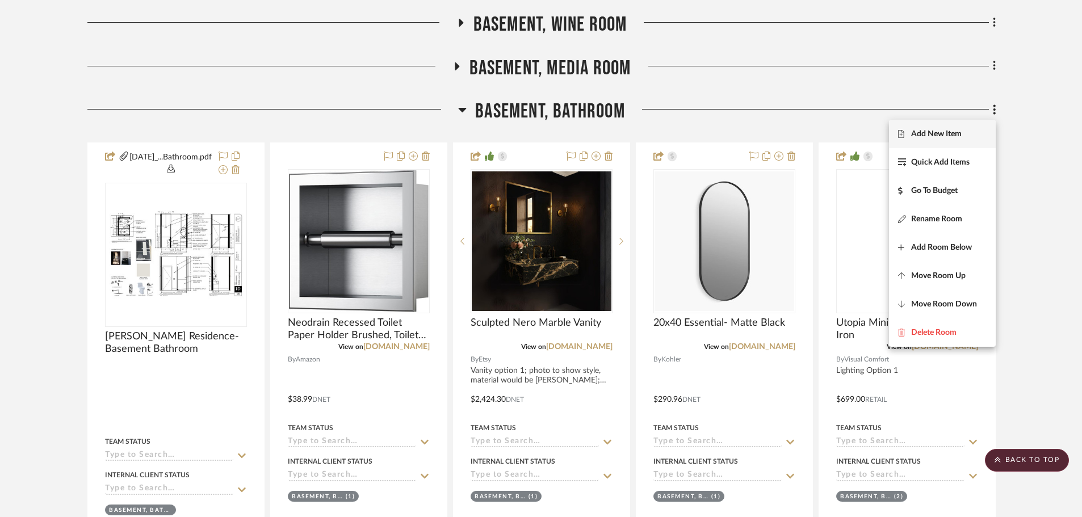
click at [931, 131] on span "Add New Item" at bounding box center [936, 134] width 51 height 10
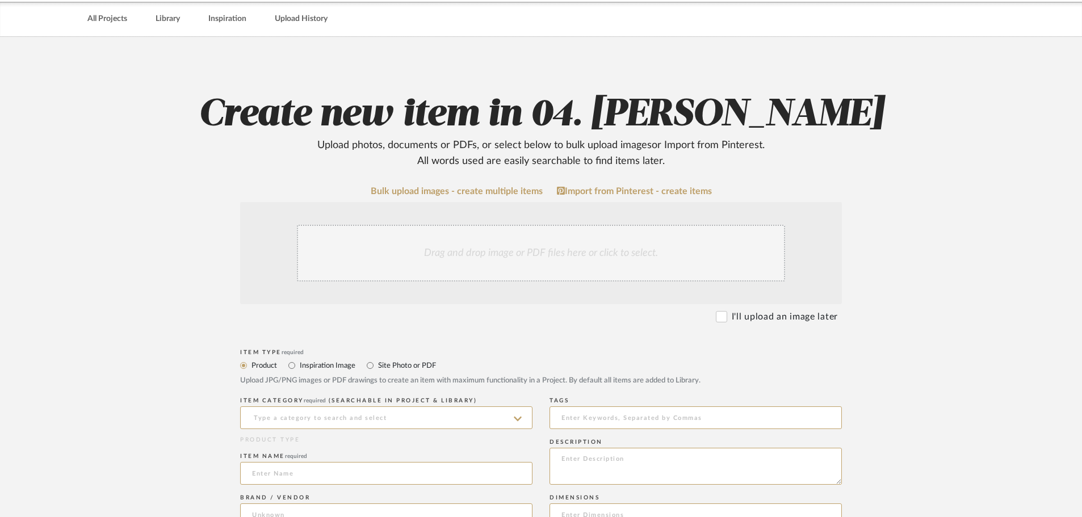
scroll to position [57, 0]
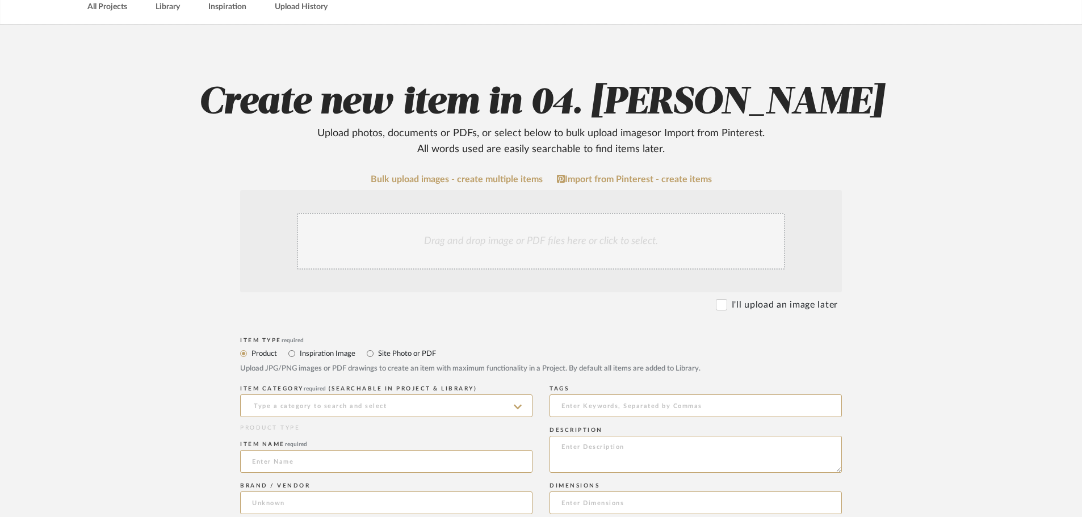
click at [416, 242] on div "Drag and drop image or PDF files here or click to select." at bounding box center [541, 241] width 488 height 57
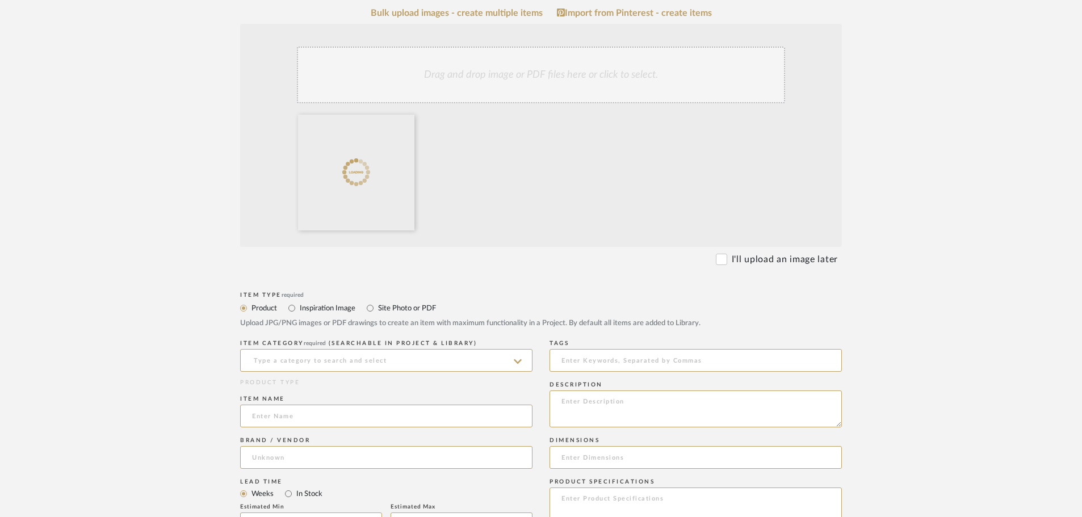
scroll to position [227, 0]
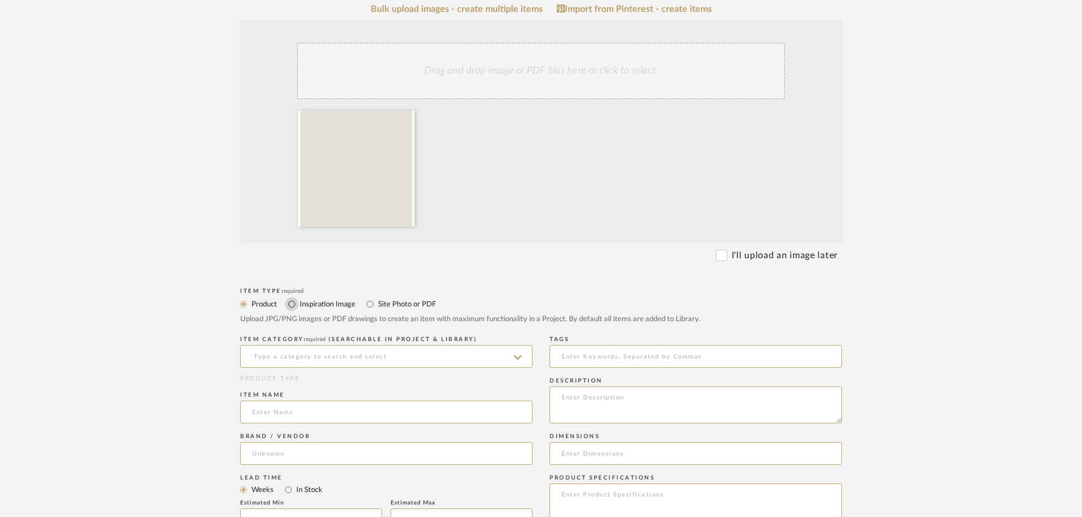
click at [296, 307] on input "Inspiration Image" at bounding box center [292, 304] width 14 height 14
radio input "true"
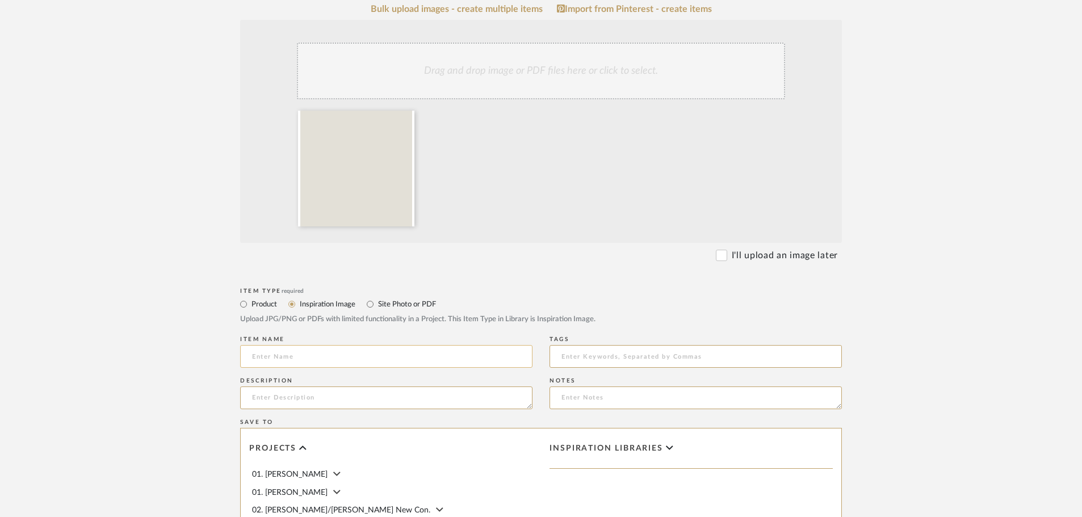
click at [301, 361] on input at bounding box center [386, 356] width 292 height 23
type input "C"
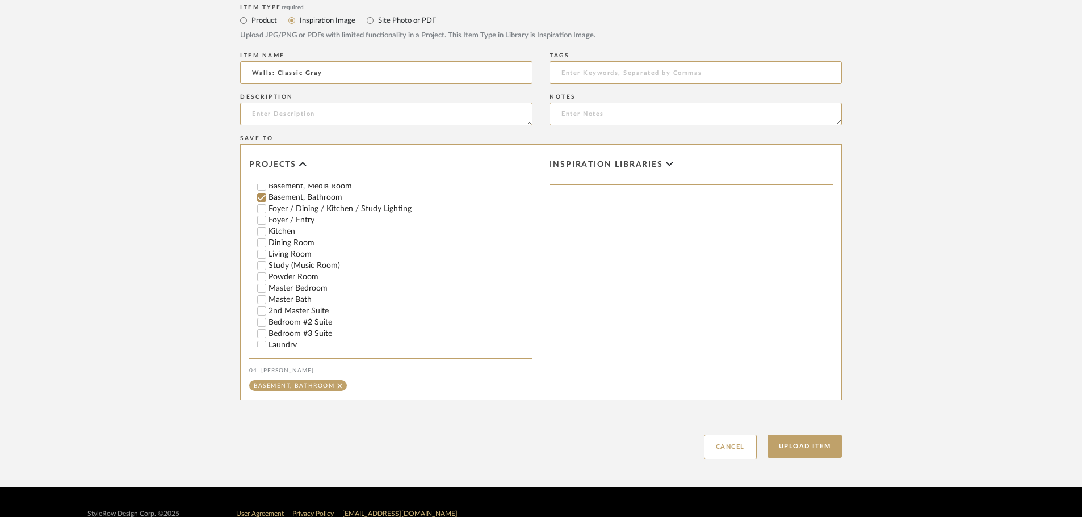
scroll to position [114, 0]
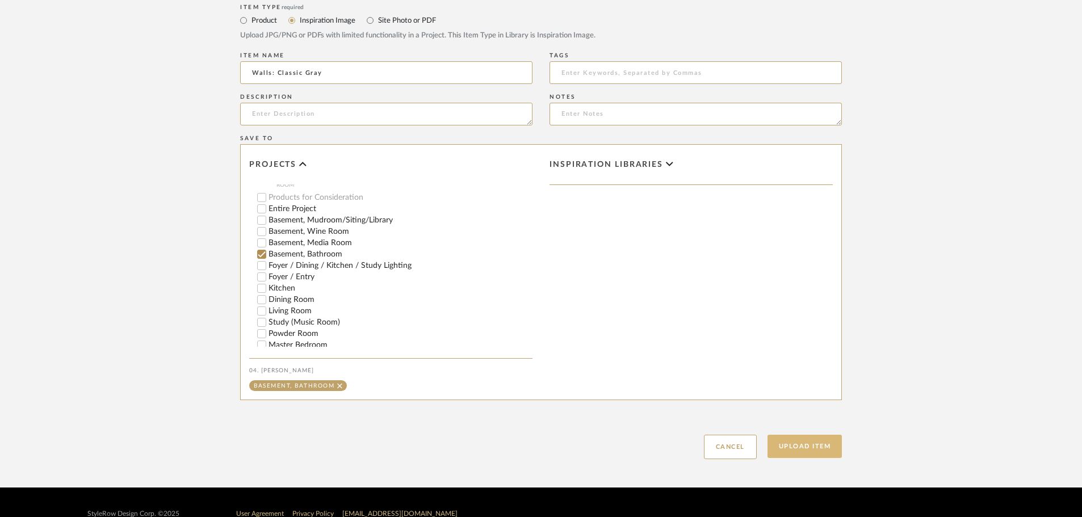
type input "Walls: Classic Gray"
click at [801, 445] on button "Upload Item" at bounding box center [804, 446] width 75 height 23
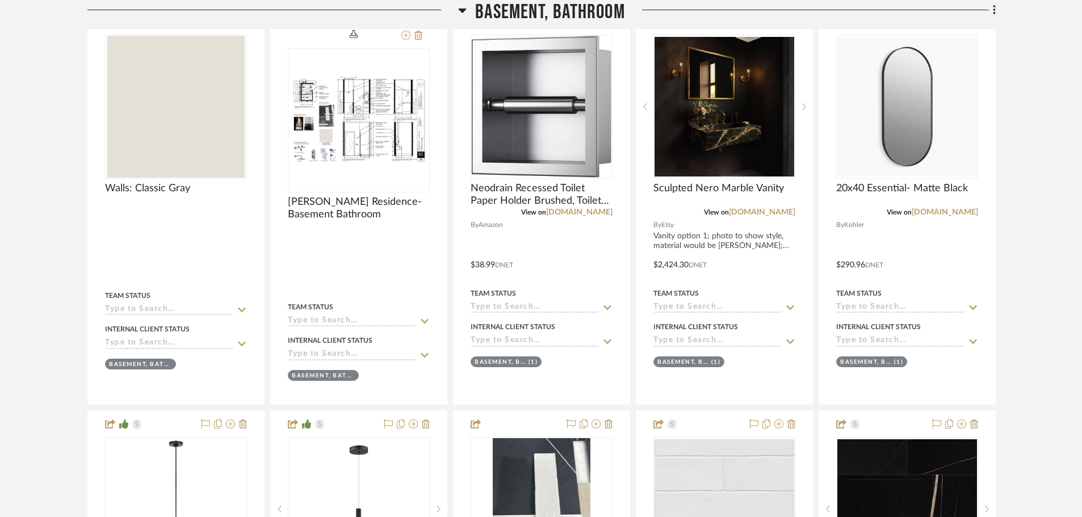
scroll to position [478, 0]
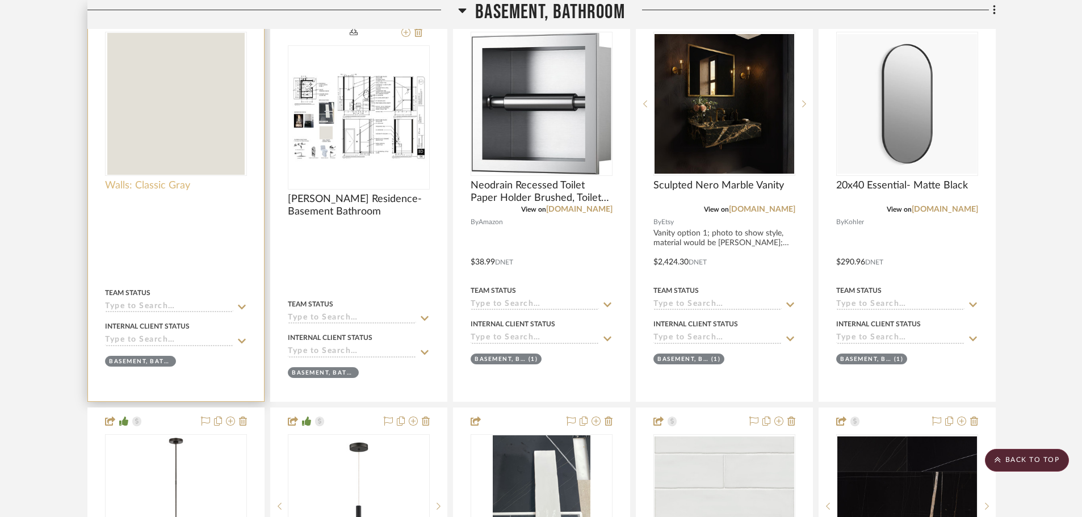
click at [120, 190] on span "Walls: Classic Gray" at bounding box center [147, 185] width 85 height 12
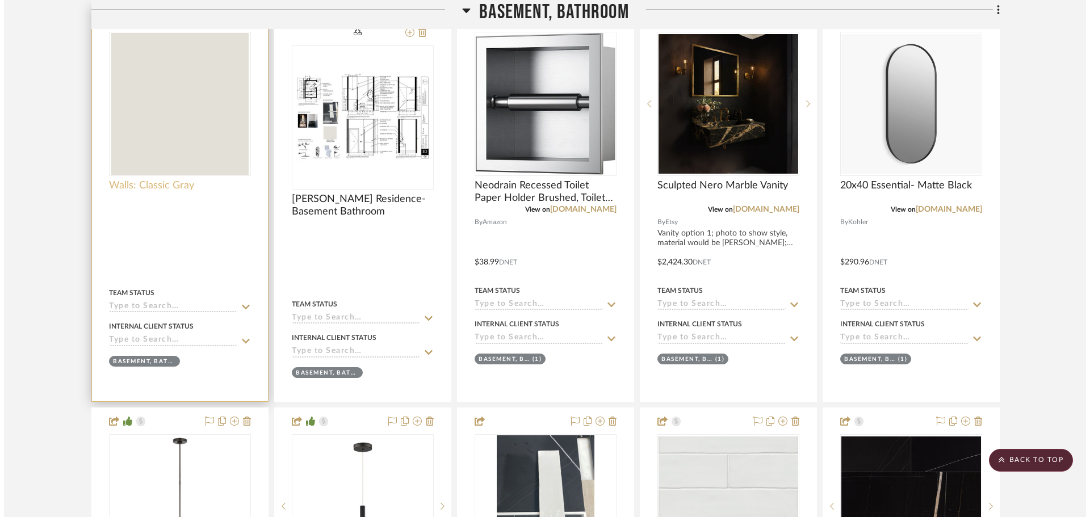
scroll to position [0, 0]
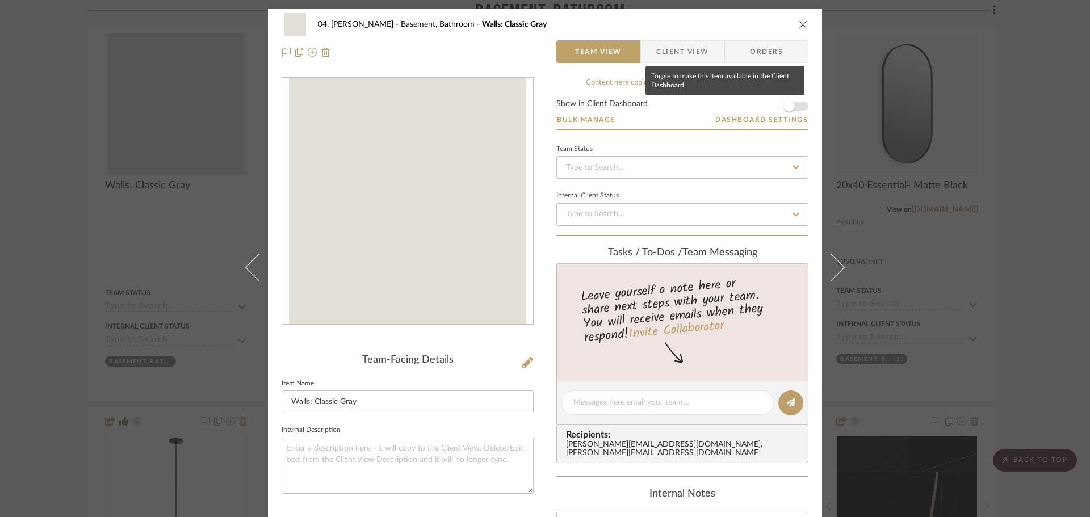
click at [784, 104] on span "button" at bounding box center [788, 105] width 11 height 11
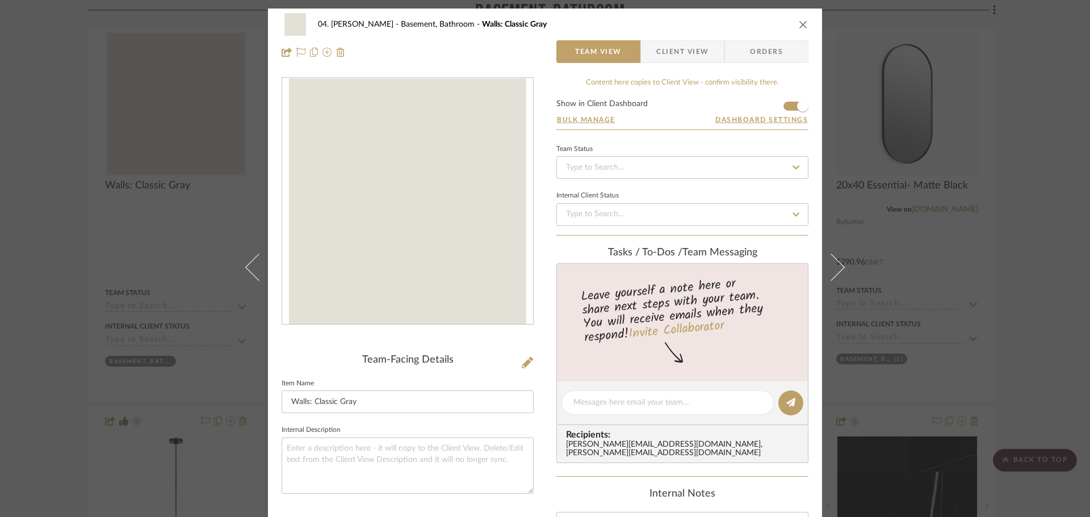
click at [980, 145] on div "04. Linck Basement, Bathroom Walls: Classic Gray Team View Client View Orders T…" at bounding box center [545, 258] width 1090 height 517
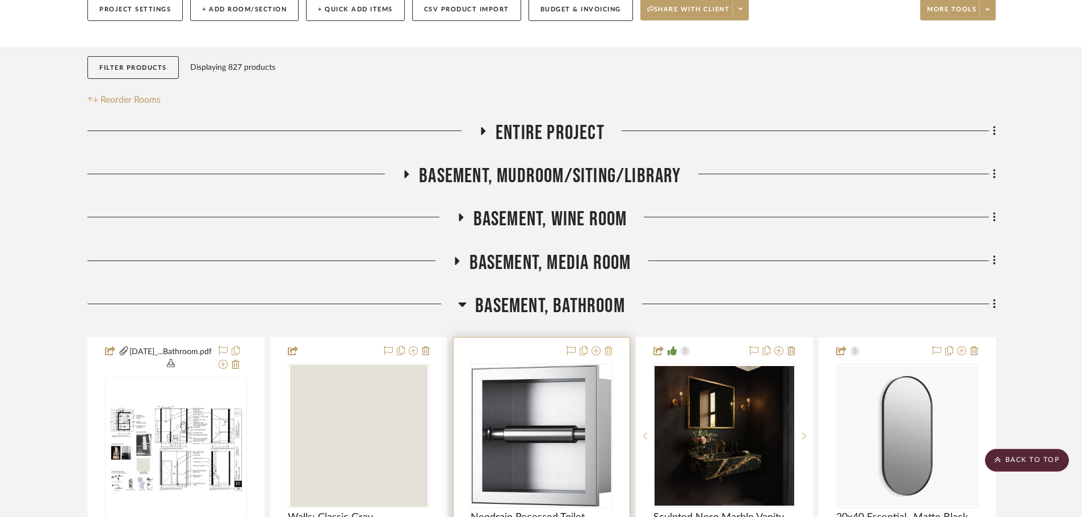
scroll to position [137, 0]
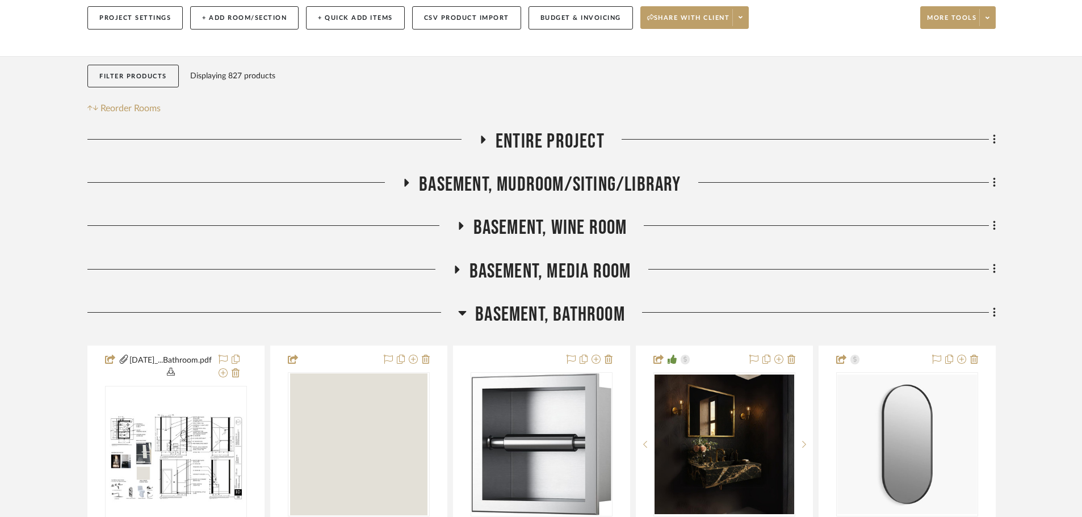
click at [564, 309] on span "Basement, Bathroom" at bounding box center [550, 314] width 150 height 24
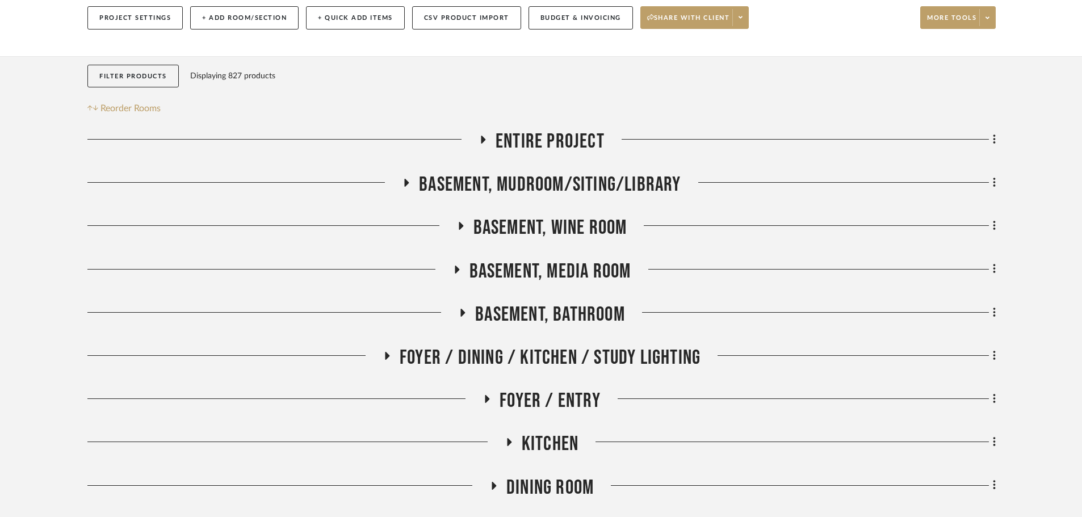
click at [595, 188] on span "Basement, Mudroom/Siting/Library" at bounding box center [550, 185] width 262 height 24
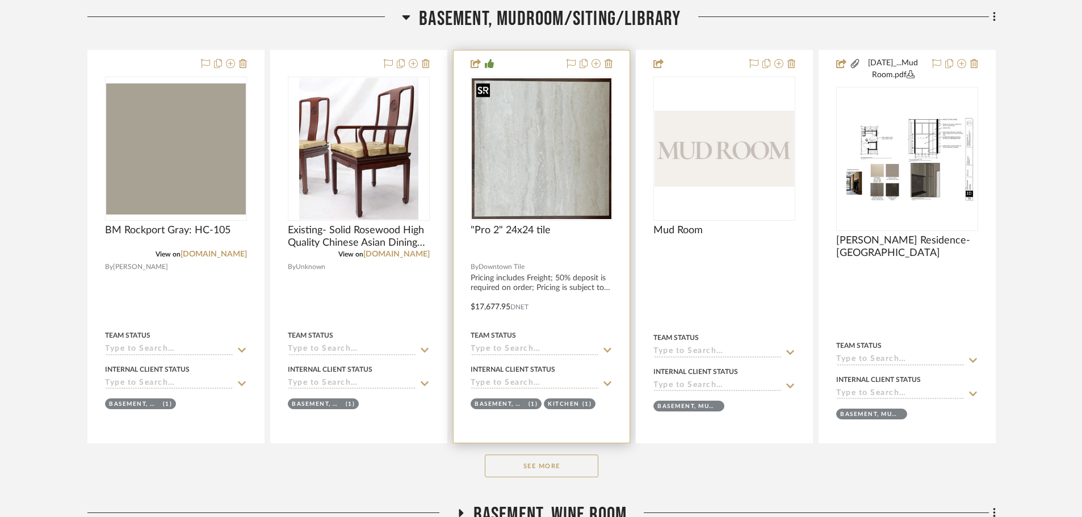
scroll to position [308, 0]
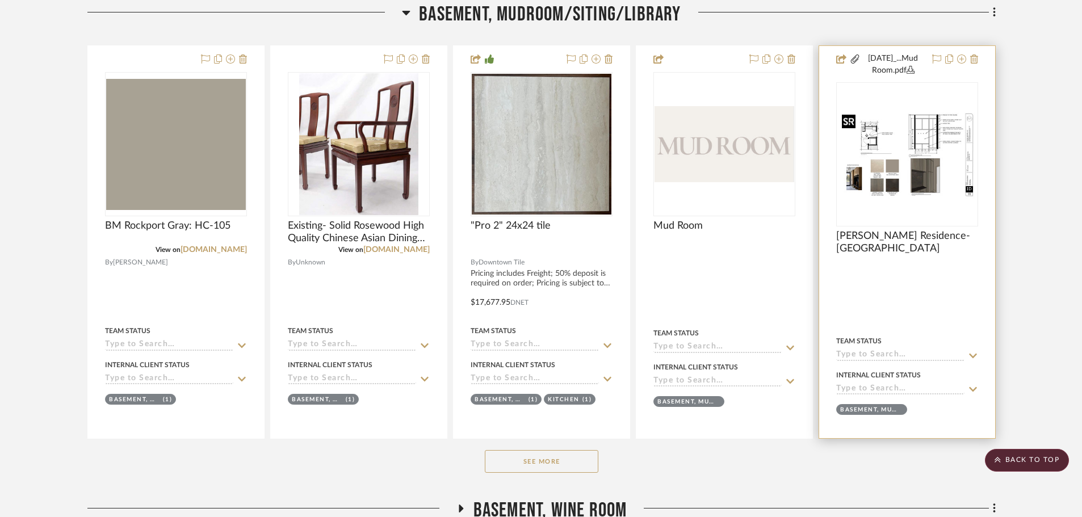
click at [904, 184] on div at bounding box center [907, 154] width 142 height 144
click at [903, 149] on img "0" at bounding box center [907, 155] width 140 height 90
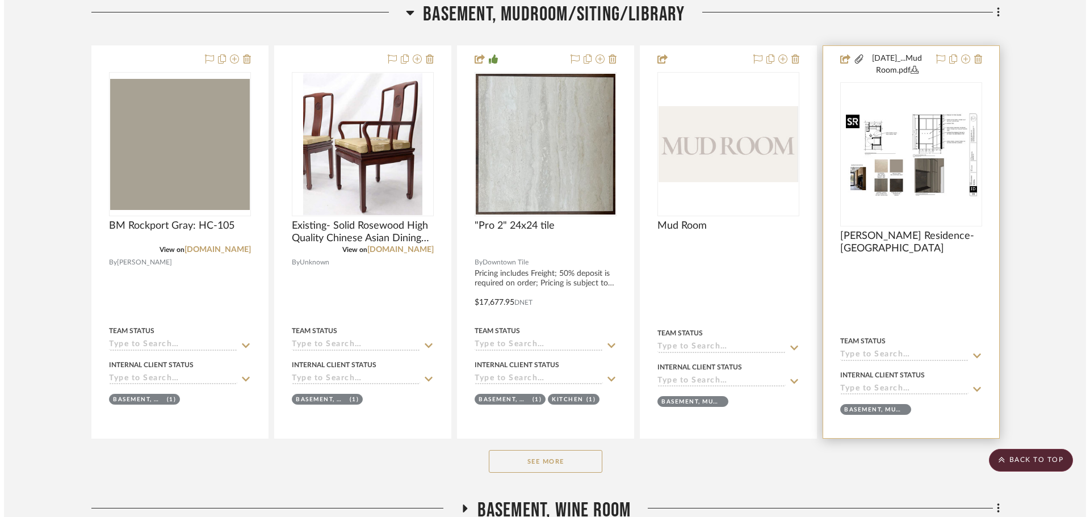
scroll to position [0, 0]
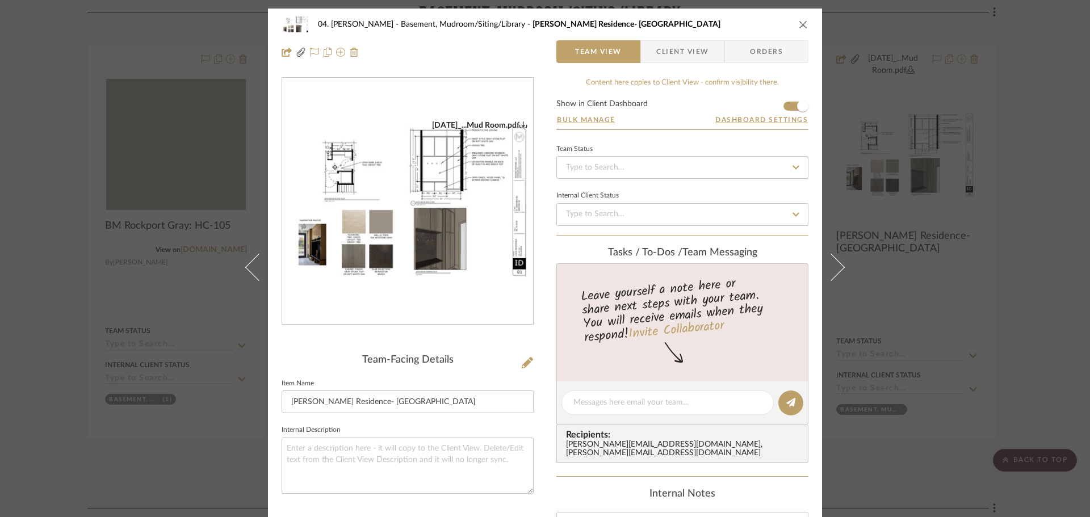
click at [330, 225] on div "6.19.25_...Mud Room.pdf" at bounding box center [407, 201] width 251 height 247
click at [386, 225] on img "0" at bounding box center [407, 201] width 251 height 162
click at [1040, 327] on div "04. Linck Basement, Mudroom/Siting/Library Linck Residence- Mud Room Team View …" at bounding box center [545, 258] width 1090 height 517
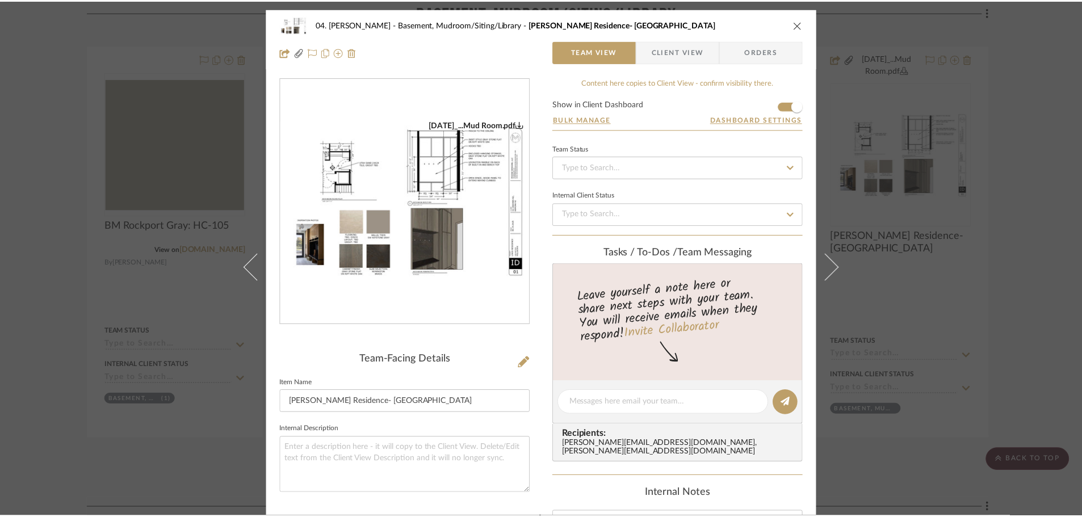
scroll to position [308, 0]
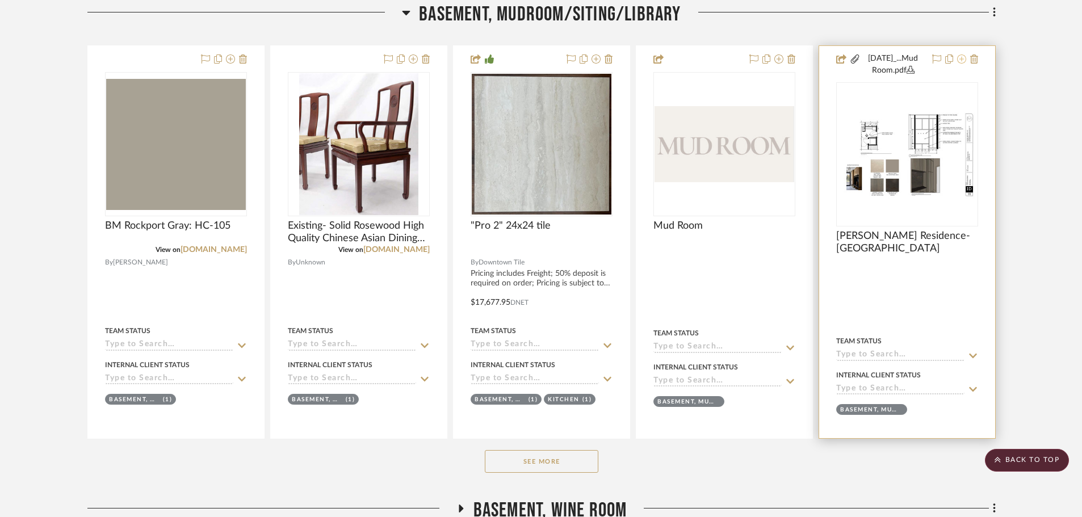
click at [960, 58] on icon at bounding box center [961, 58] width 9 height 9
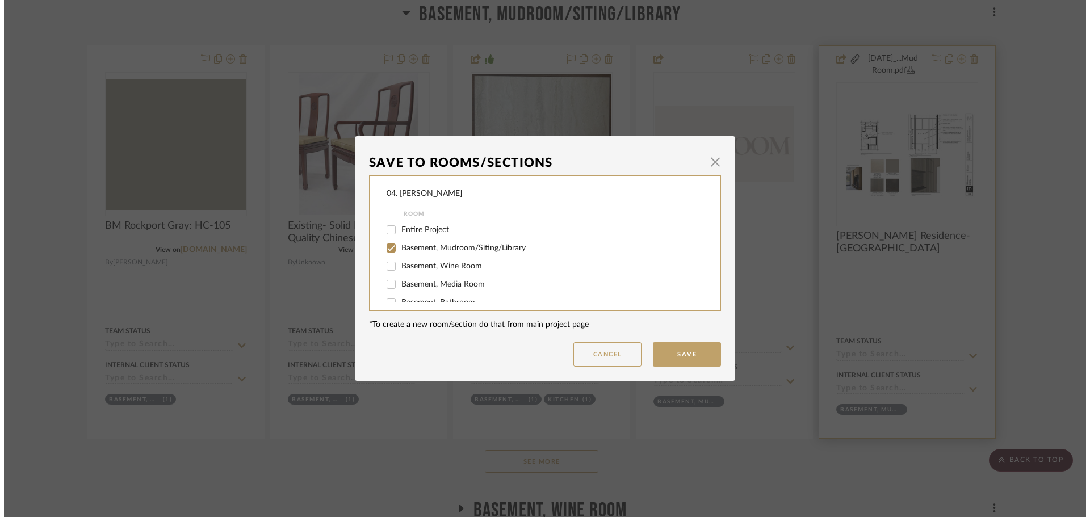
scroll to position [0, 0]
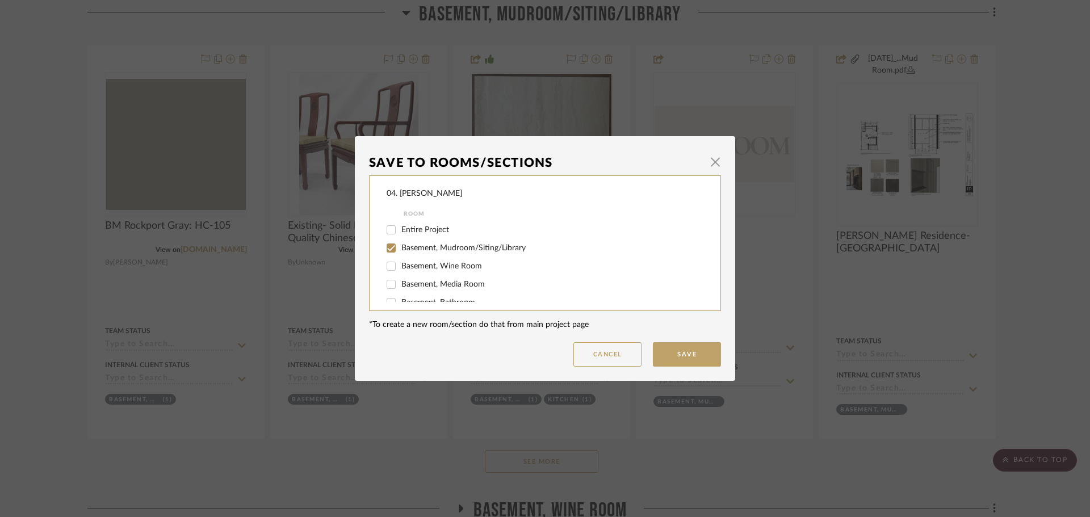
click at [413, 246] on span "Basement, Mudroom/Siting/Library" at bounding box center [463, 248] width 124 height 8
click at [400, 246] on input "Basement, Mudroom/Siting/Library" at bounding box center [391, 248] width 18 height 18
checkbox input "false"
click at [401, 289] on span "Will NOT Use" at bounding box center [425, 290] width 48 height 8
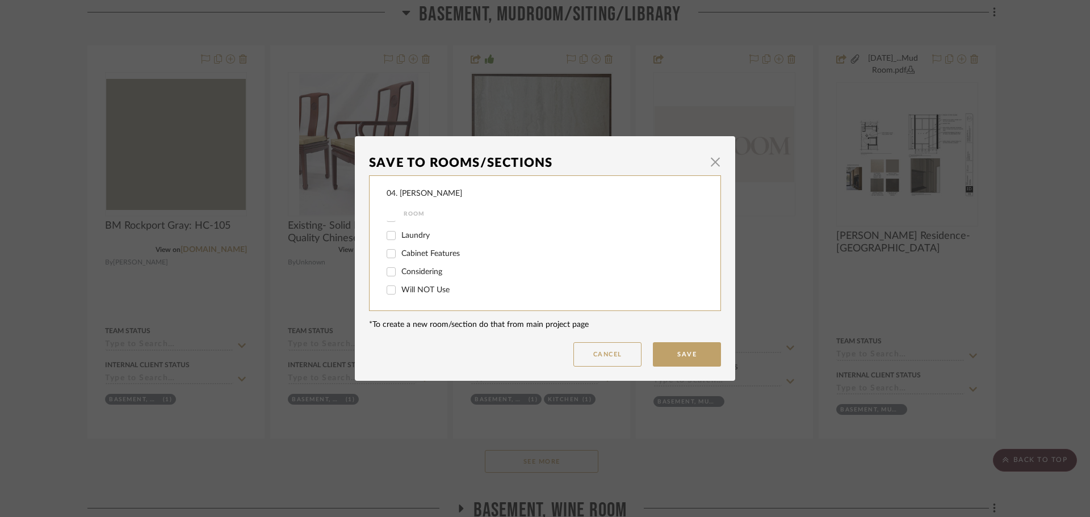
click at [400, 289] on input "Will NOT Use" at bounding box center [391, 290] width 18 height 18
checkbox input "true"
click at [675, 353] on button "Save" at bounding box center [687, 354] width 68 height 24
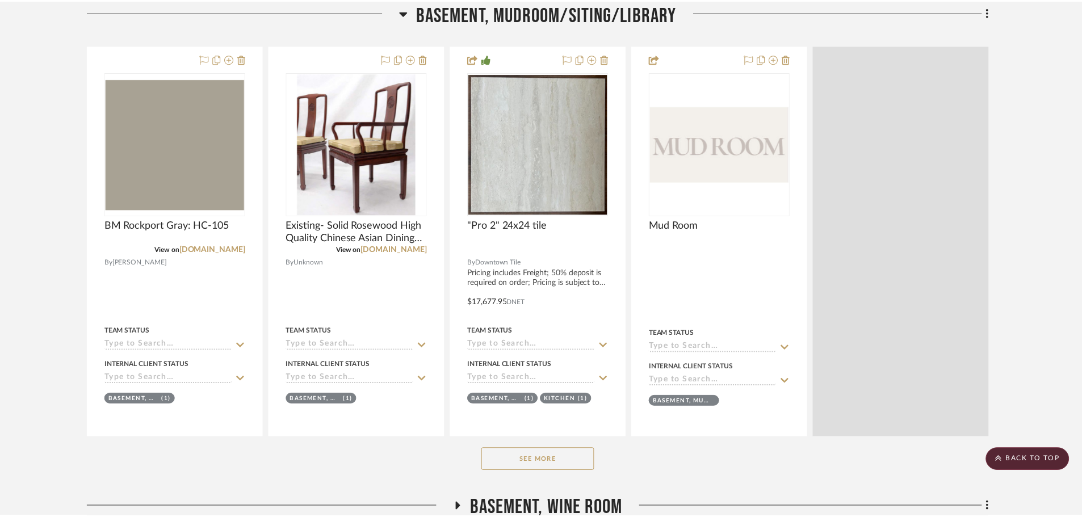
scroll to position [308, 0]
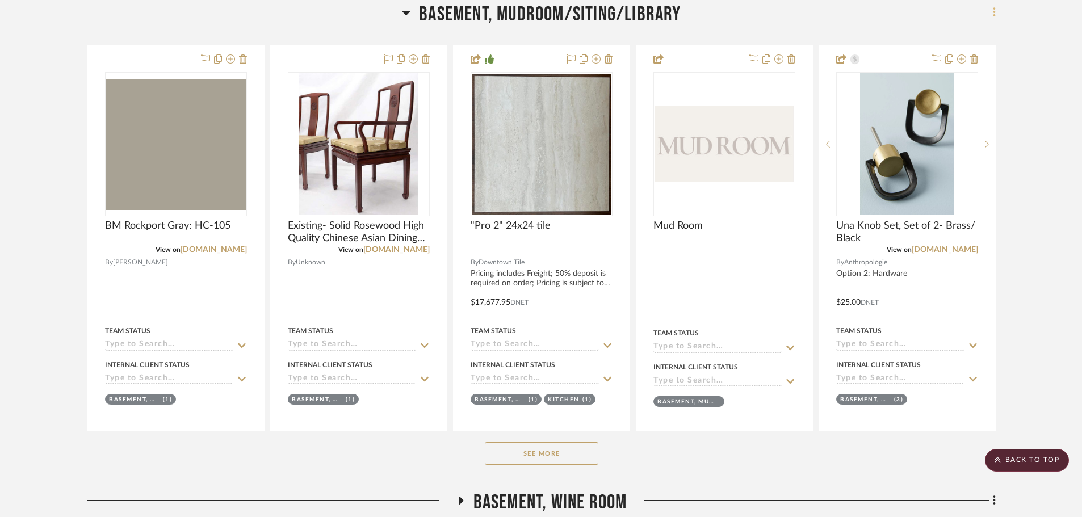
click at [994, 14] on icon at bounding box center [994, 12] width 3 height 12
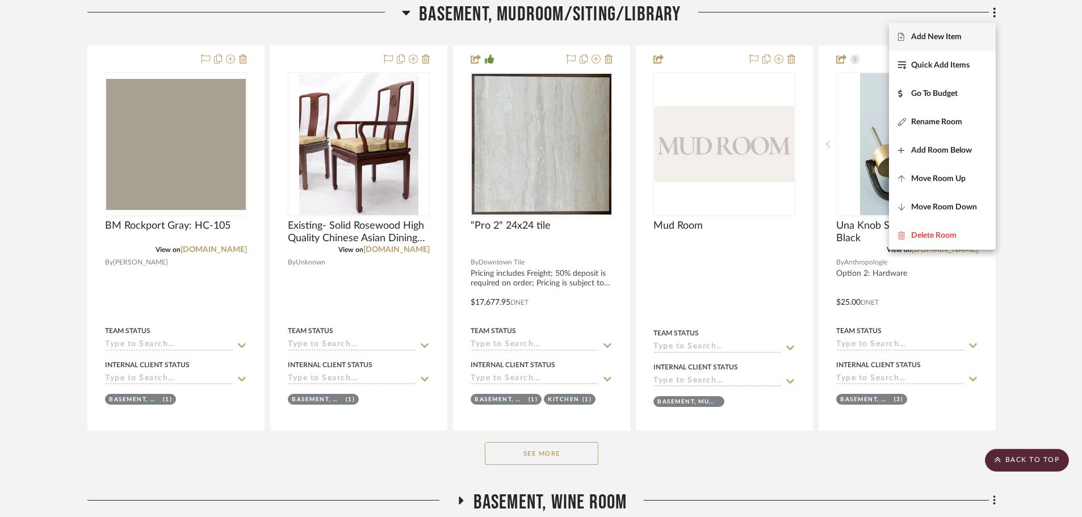
click at [942, 40] on span "Add New Item" at bounding box center [936, 37] width 51 height 10
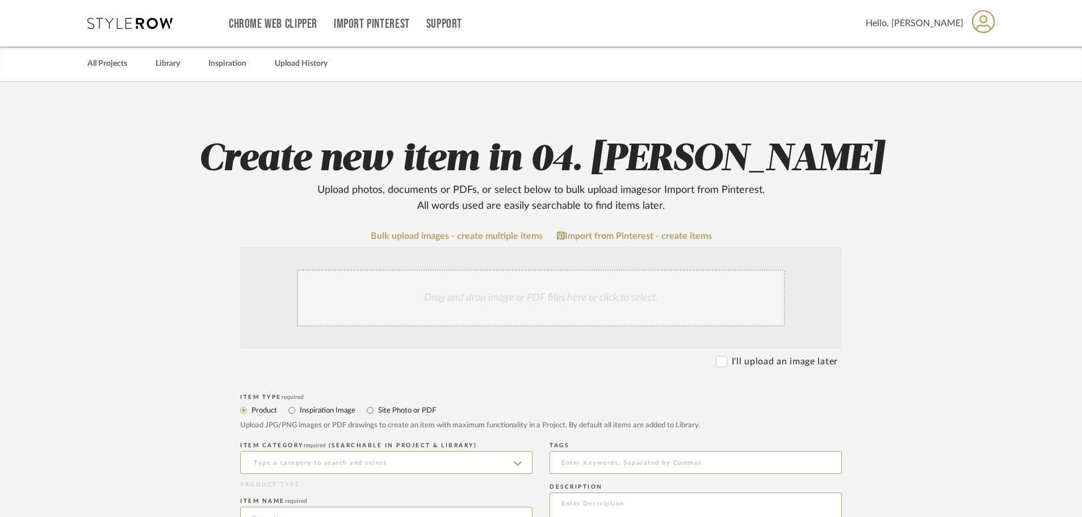
click at [394, 410] on label "Site Photo or PDF" at bounding box center [406, 410] width 59 height 12
click at [377, 410] on input "Site Photo or PDF" at bounding box center [370, 411] width 14 height 14
radio input "true"
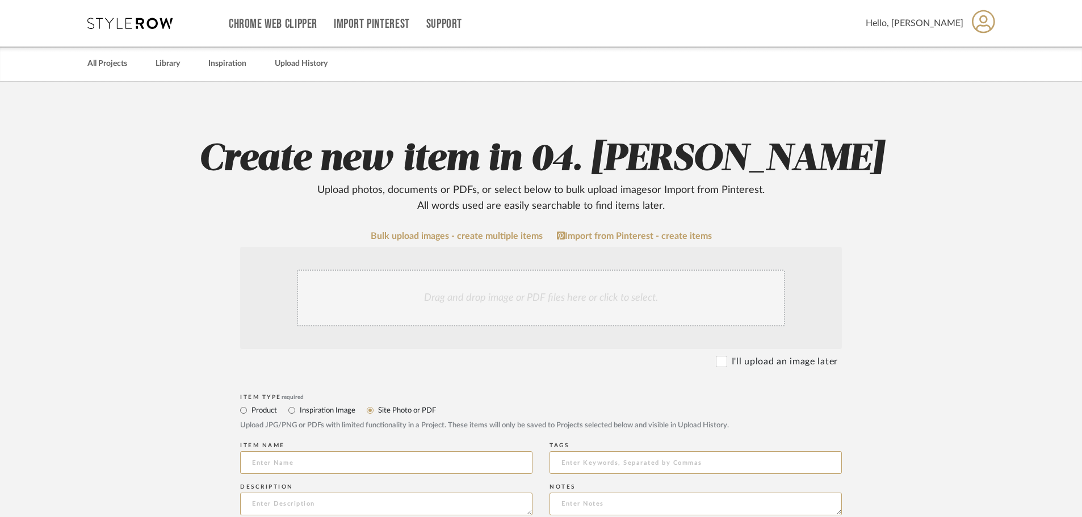
click at [411, 316] on div "Drag and drop image or PDF files here or click to select." at bounding box center [541, 298] width 488 height 57
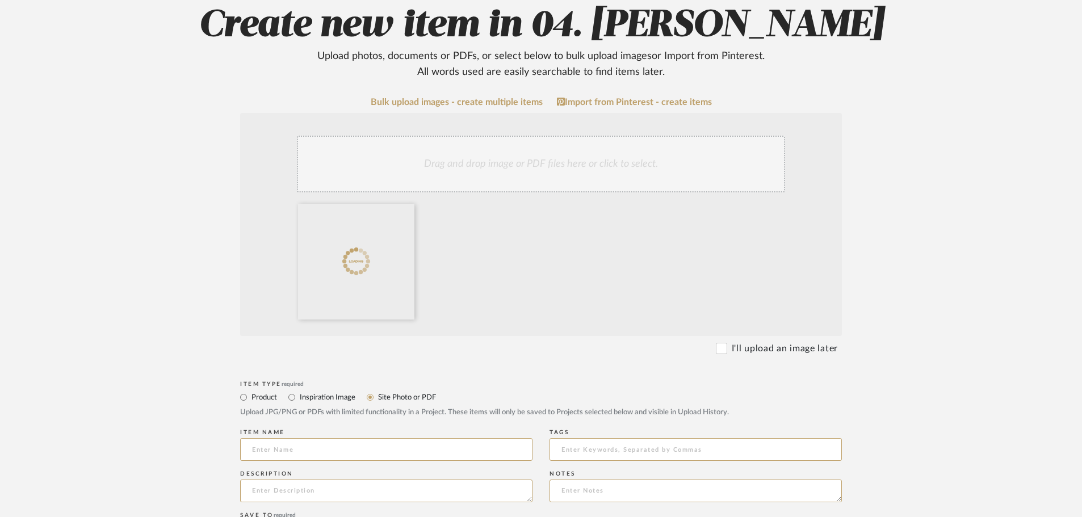
scroll to position [227, 0]
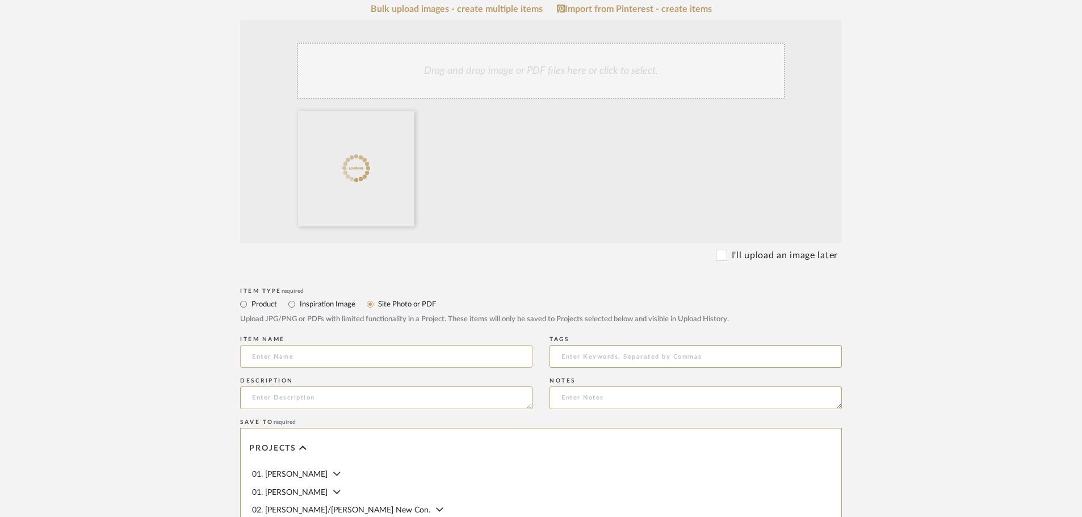
click at [319, 363] on input at bounding box center [386, 356] width 292 height 23
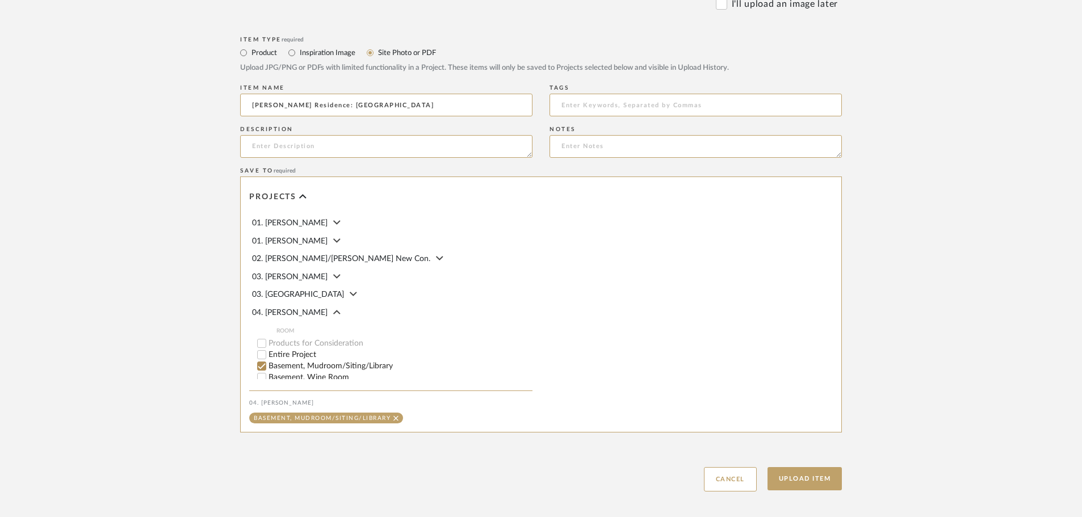
scroll to position [511, 0]
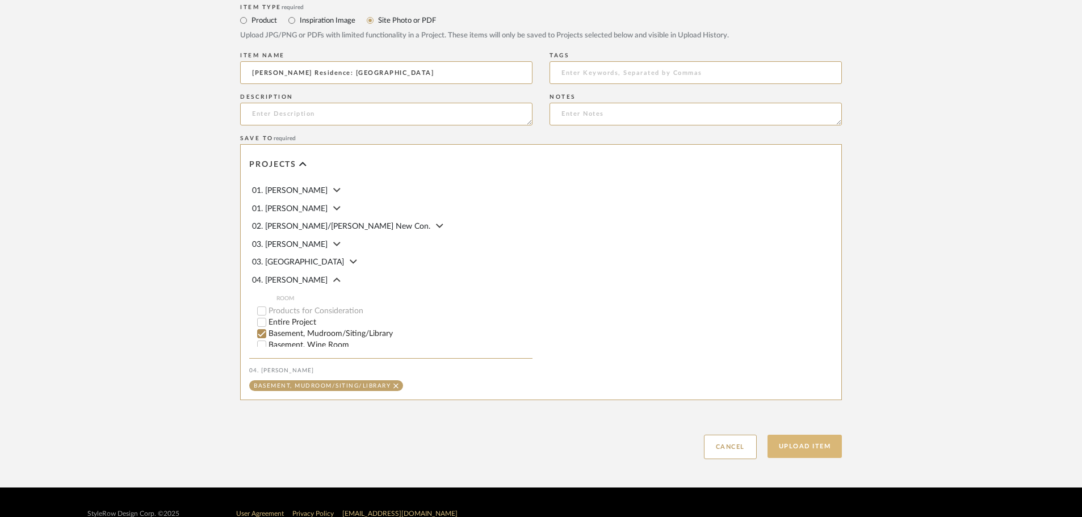
type input "Linck Residence: Mud Room"
click at [806, 443] on button "Upload Item" at bounding box center [804, 446] width 75 height 23
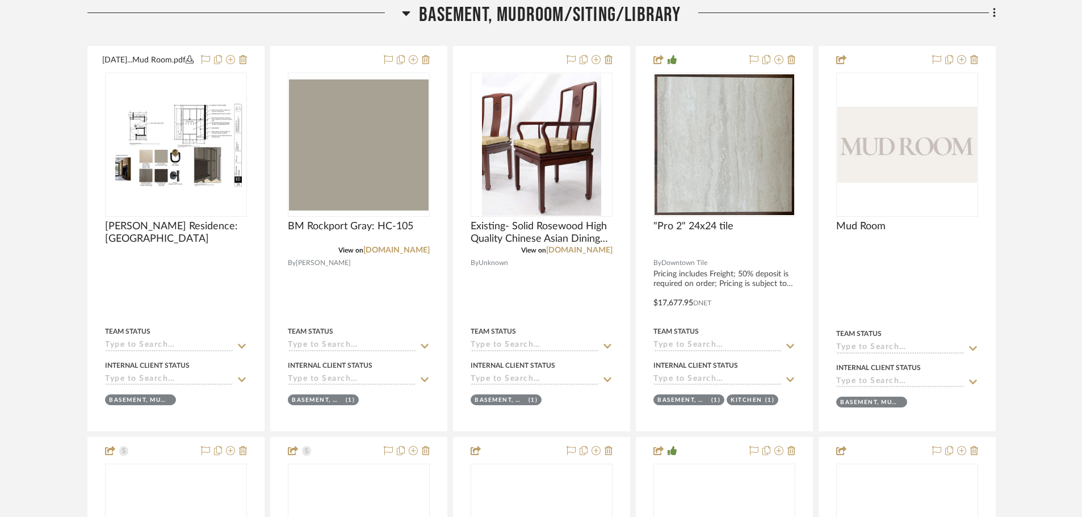
scroll to position [310, 0]
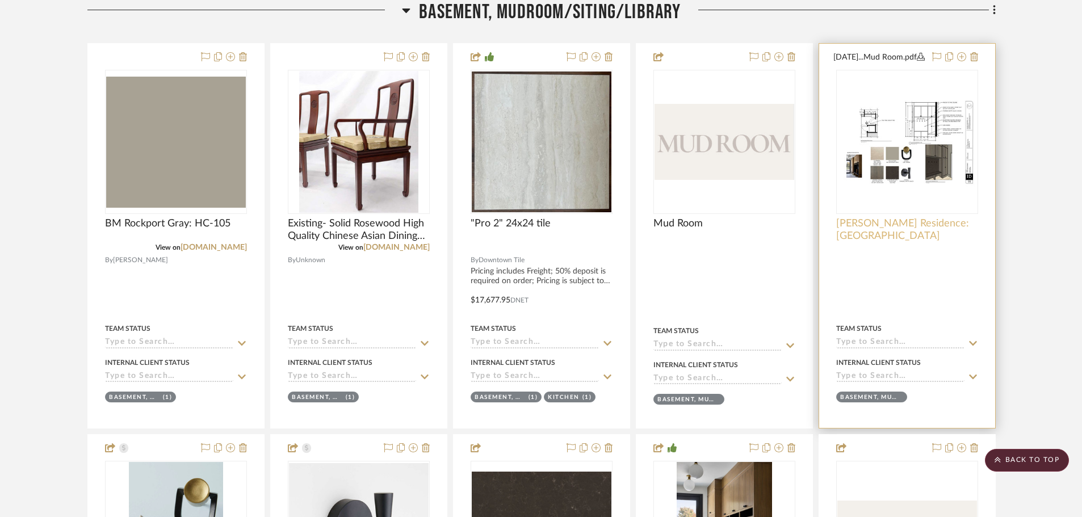
click at [873, 228] on project-item-tile "09.09.25...Mud Room.pdf Linck Residence: Mud Room By Unknown Team Status Intern…" at bounding box center [906, 235] width 177 height 385
click at [878, 236] on span "Linck Residence: Mud Room" at bounding box center [907, 229] width 142 height 25
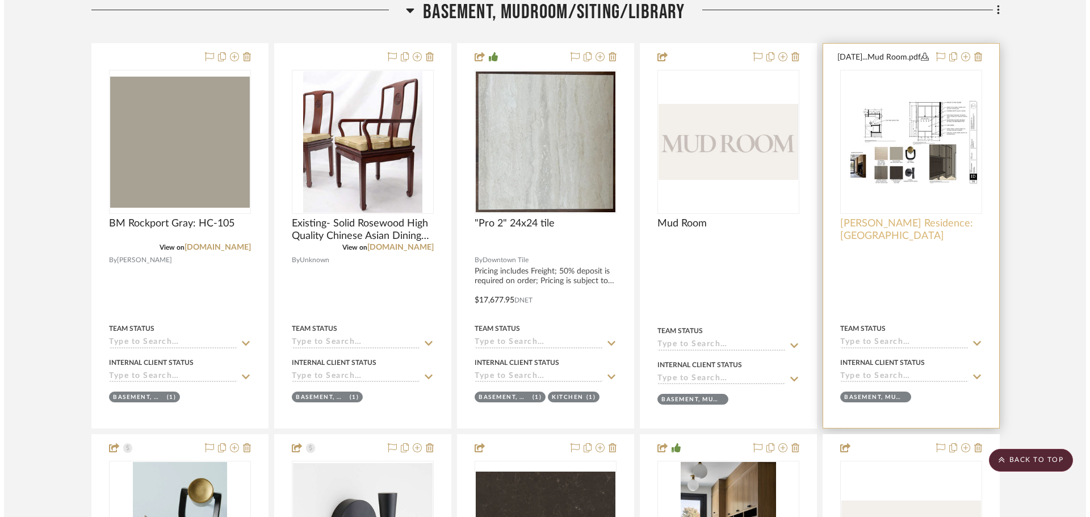
scroll to position [0, 0]
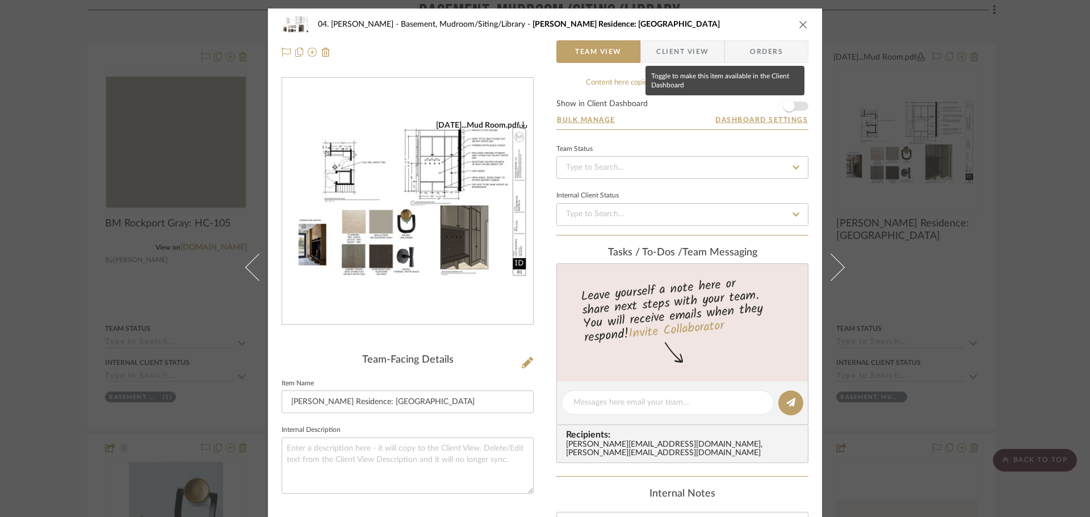
click at [787, 100] on span "button" at bounding box center [788, 106] width 25 height 25
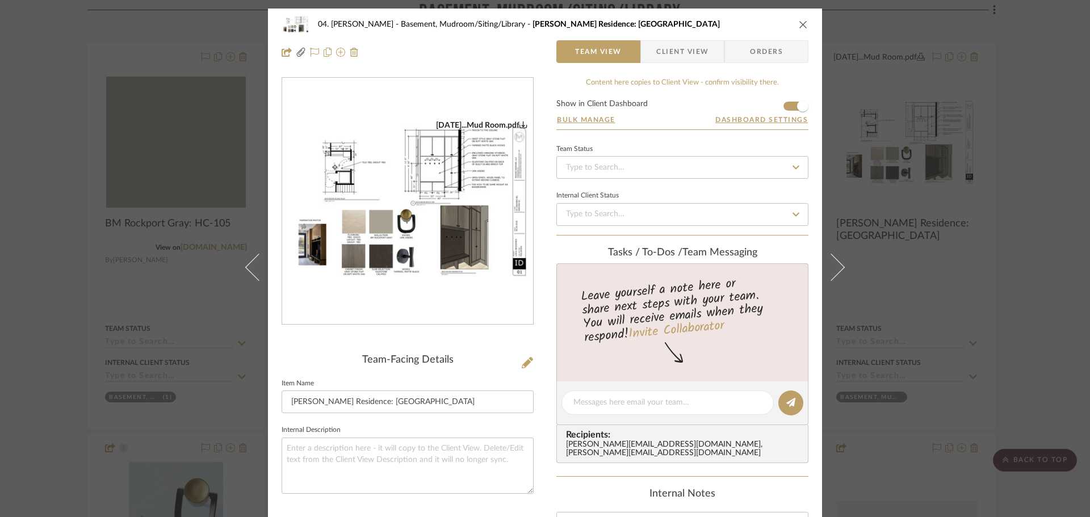
click at [1009, 178] on div "04. Linck Basement, Mudroom/Siting/Library Linck Residence: Mud Room Team View …" at bounding box center [545, 258] width 1090 height 517
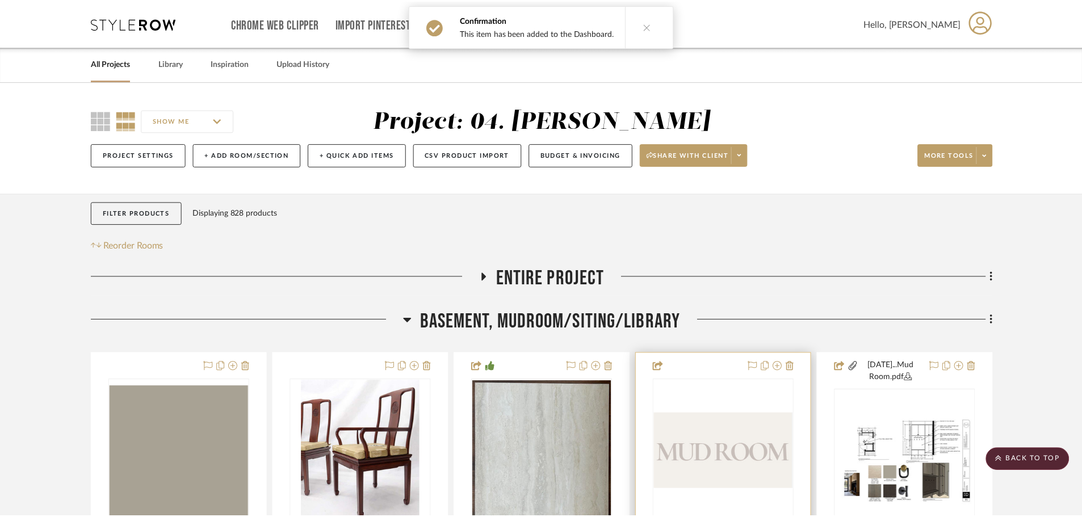
scroll to position [310, 0]
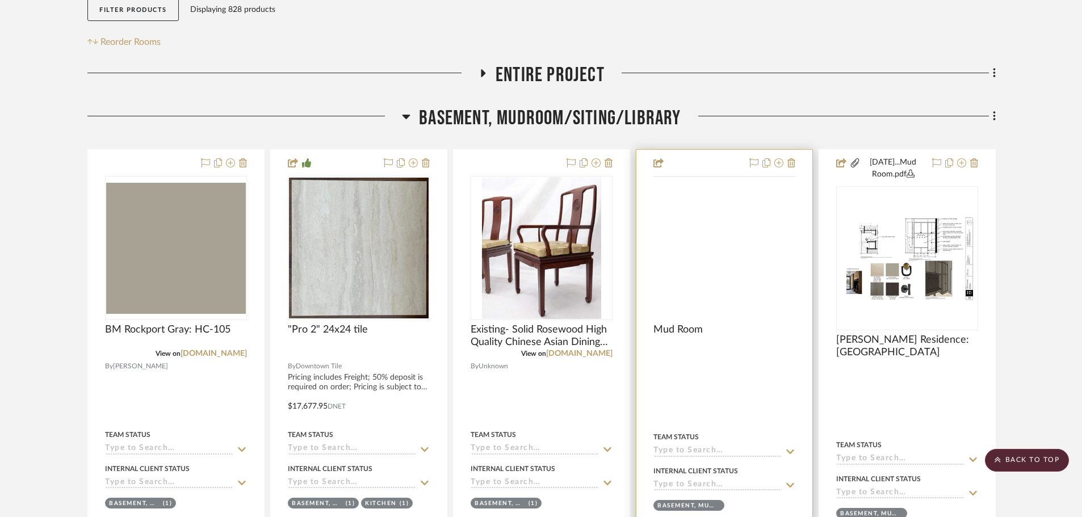
scroll to position [0, 0]
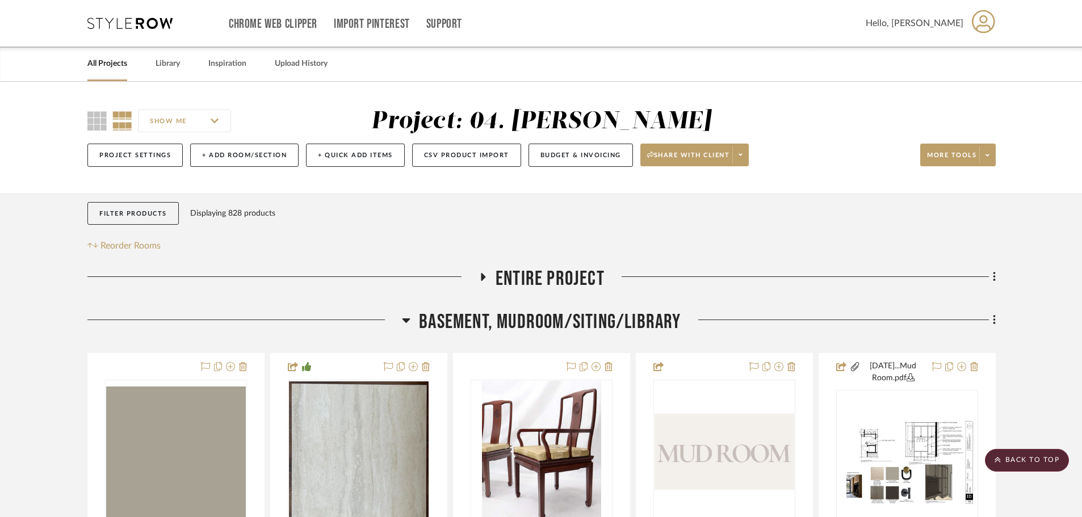
click at [589, 315] on span "Basement, Mudroom/Siting/Library" at bounding box center [550, 322] width 262 height 24
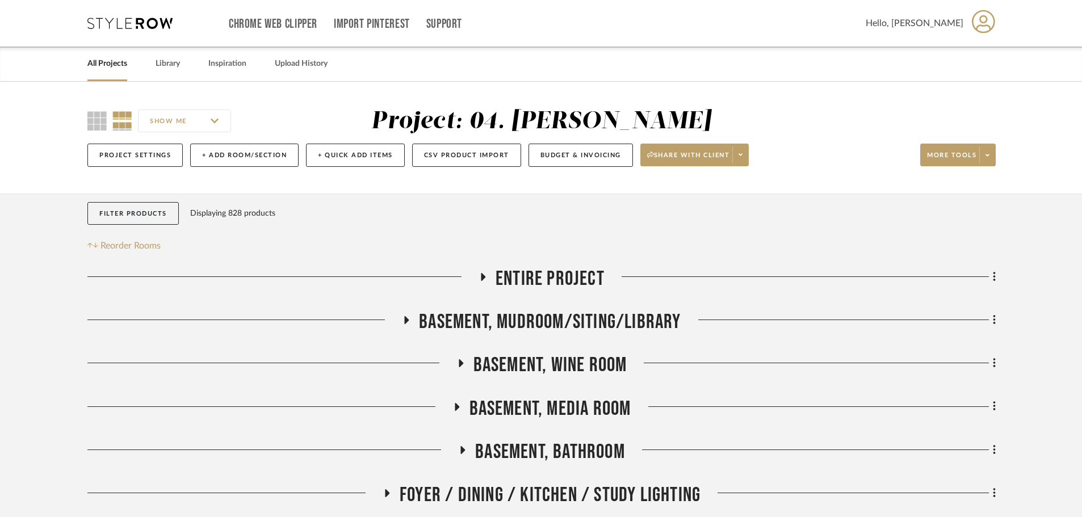
click at [545, 415] on span "Basement, Media Room" at bounding box center [550, 409] width 162 height 24
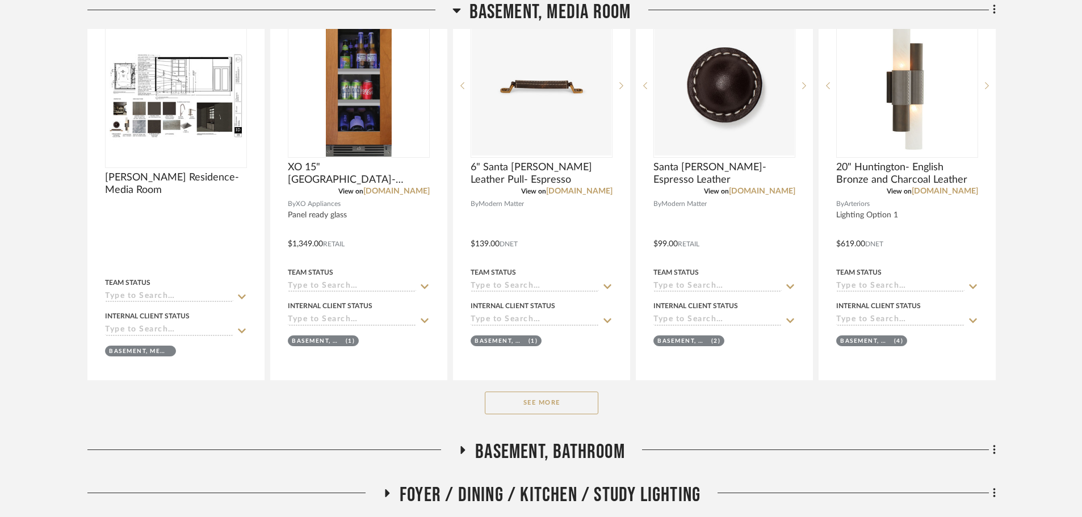
scroll to position [454, 0]
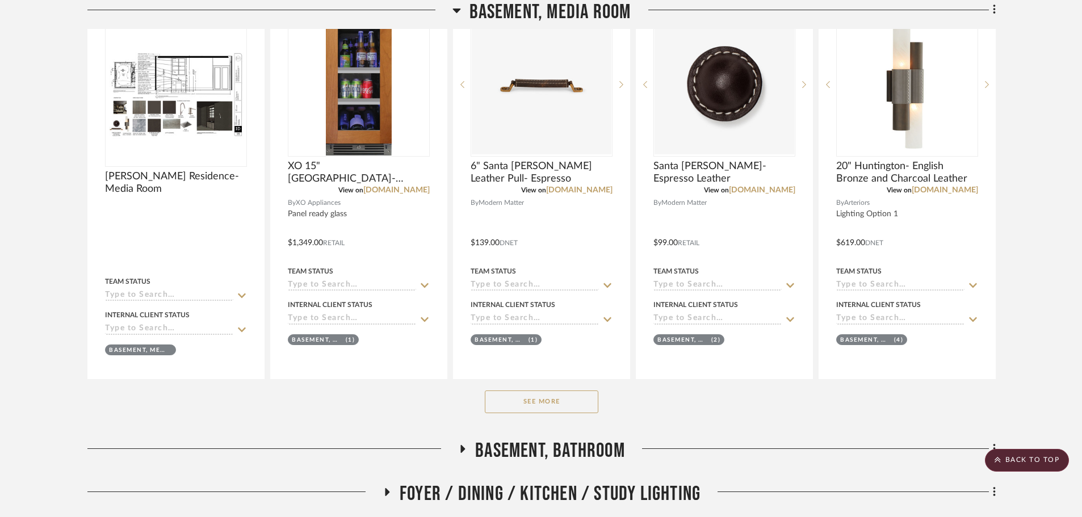
click at [567, 397] on button "See More" at bounding box center [542, 401] width 114 height 23
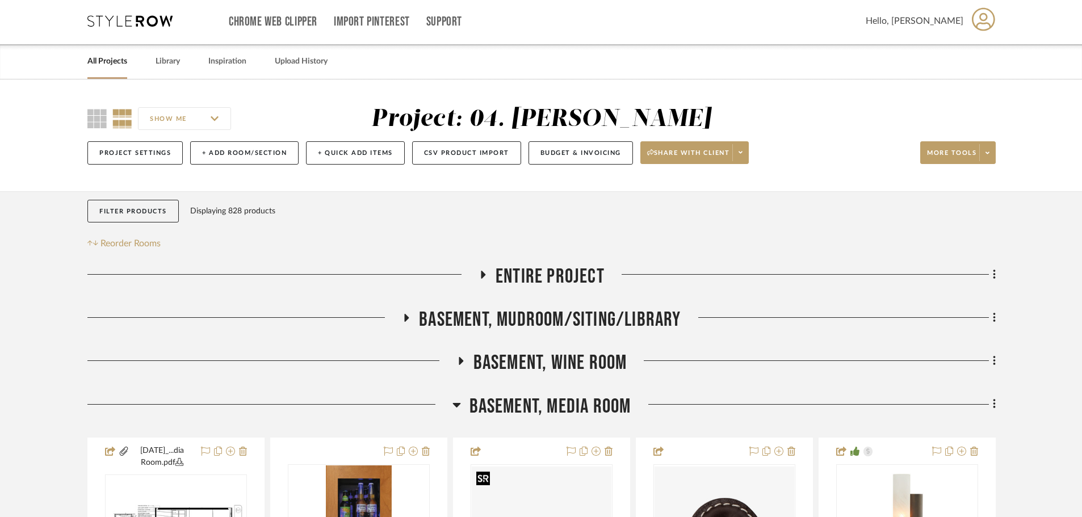
scroll to position [0, 0]
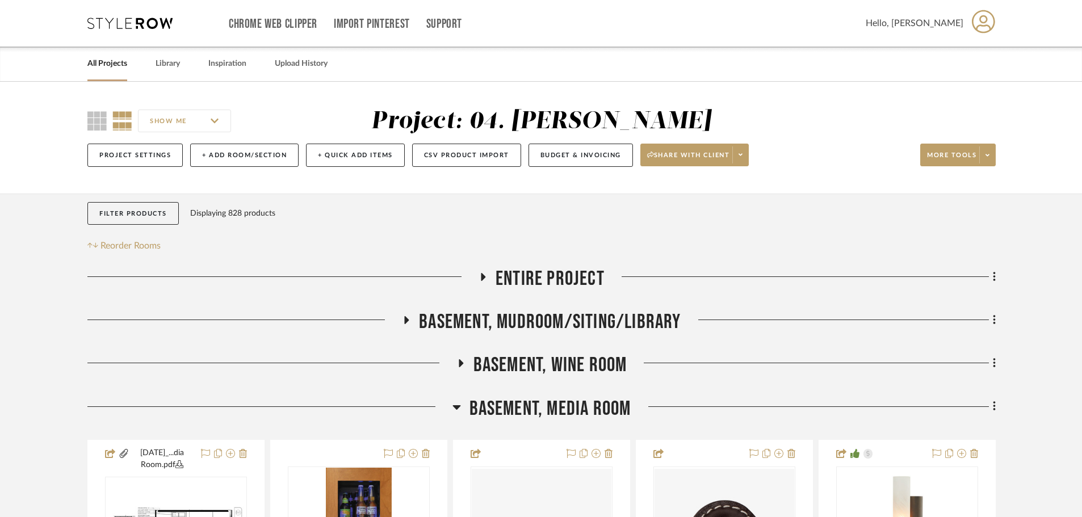
click at [538, 406] on span "Basement, Media Room" at bounding box center [550, 409] width 162 height 24
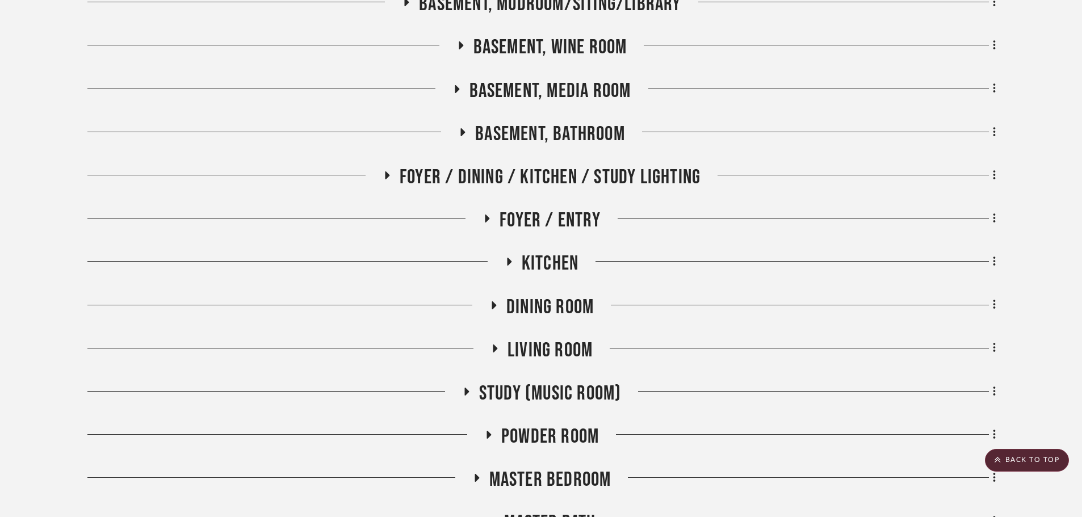
scroll to position [341, 0]
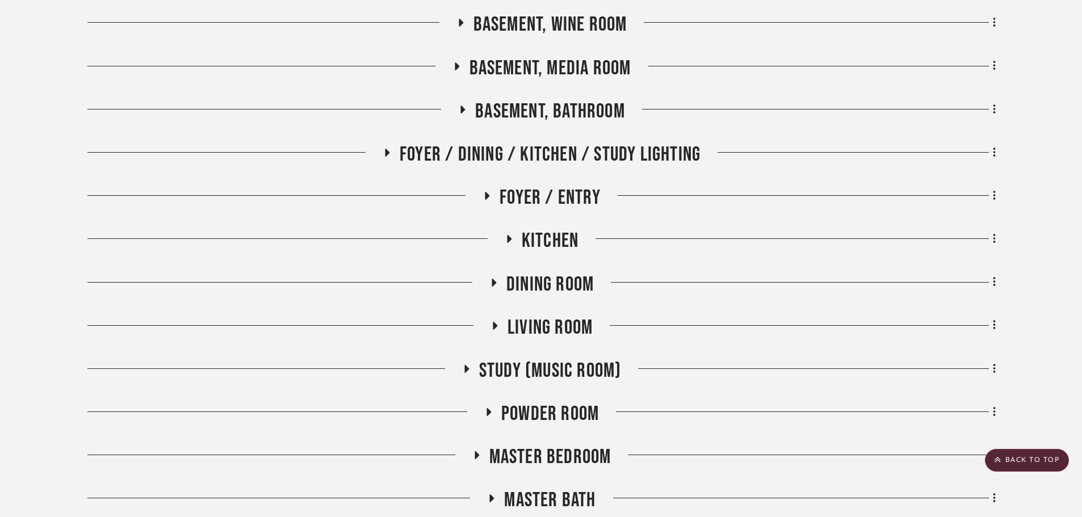
click at [531, 362] on span "Study (Music Room)" at bounding box center [550, 371] width 142 height 24
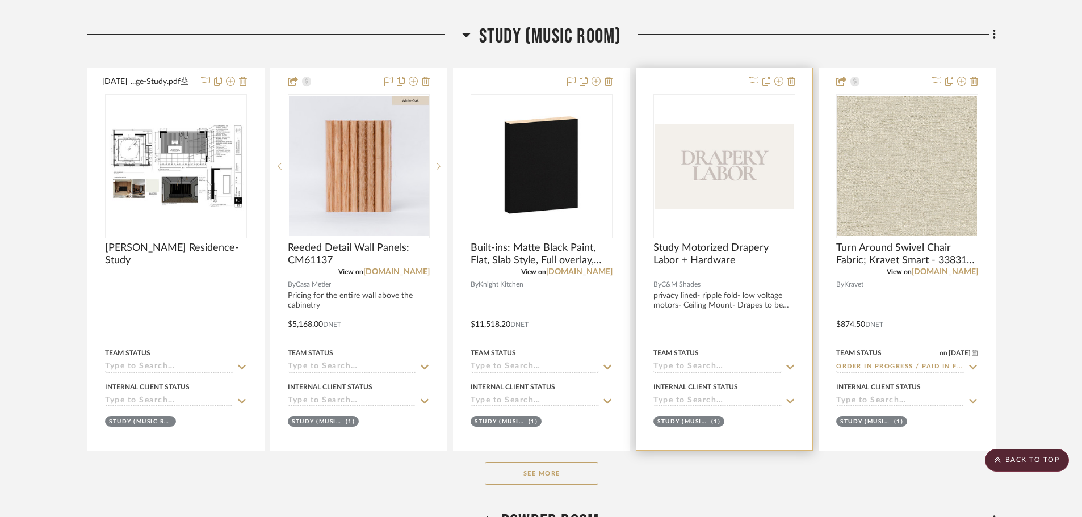
scroll to position [795, 0]
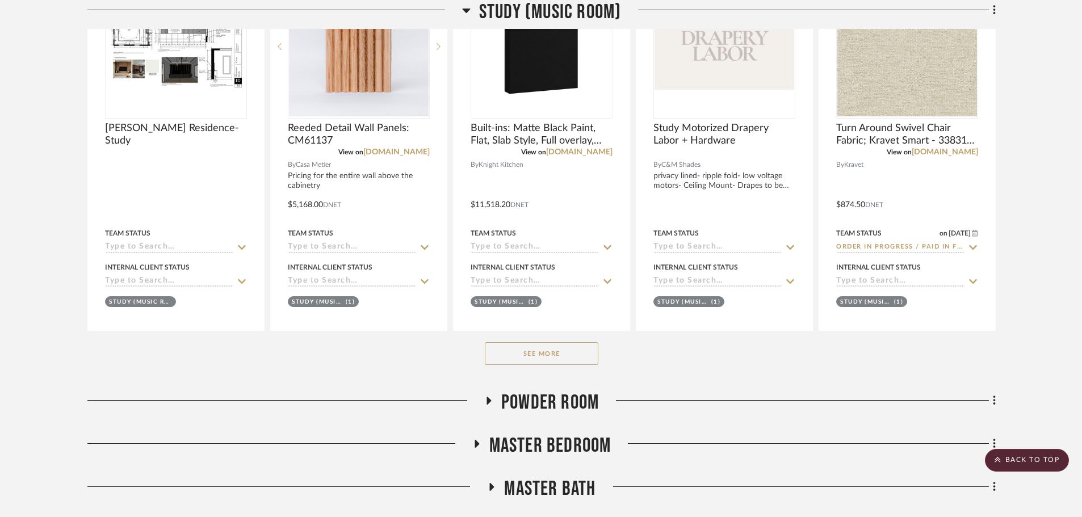
click at [586, 353] on button "See More" at bounding box center [542, 353] width 114 height 23
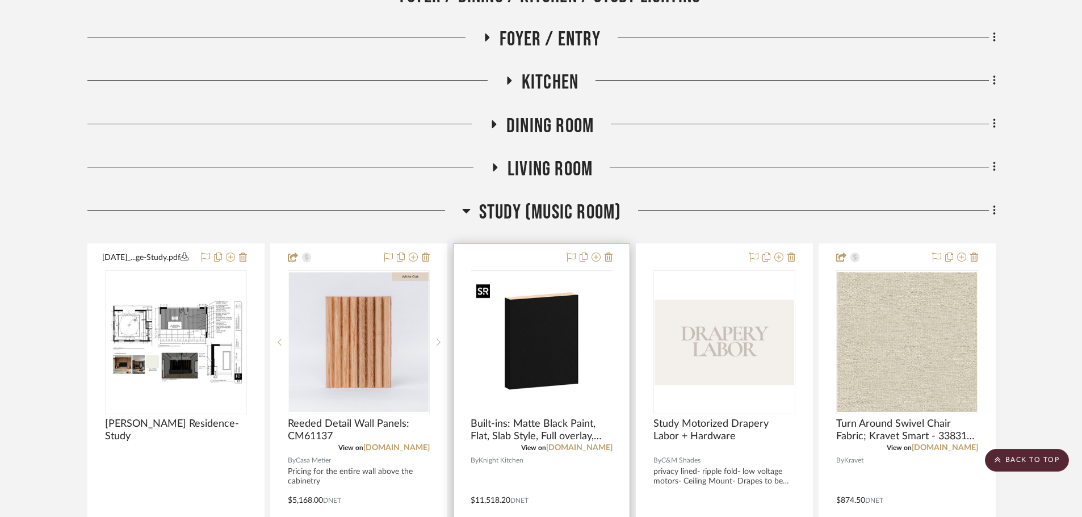
scroll to position [511, 0]
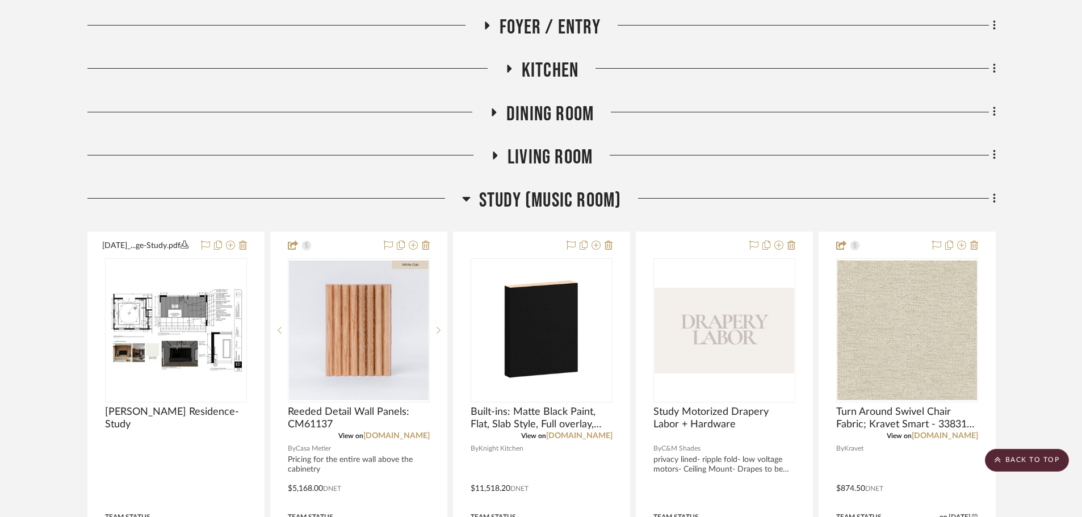
click at [536, 203] on span "Study (Music Room)" at bounding box center [550, 200] width 142 height 24
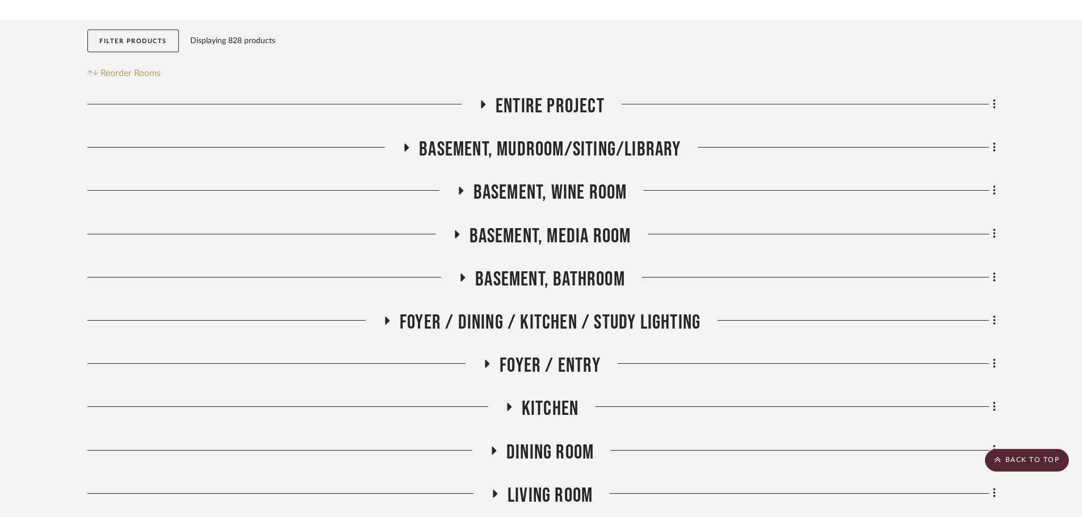
scroll to position [170, 0]
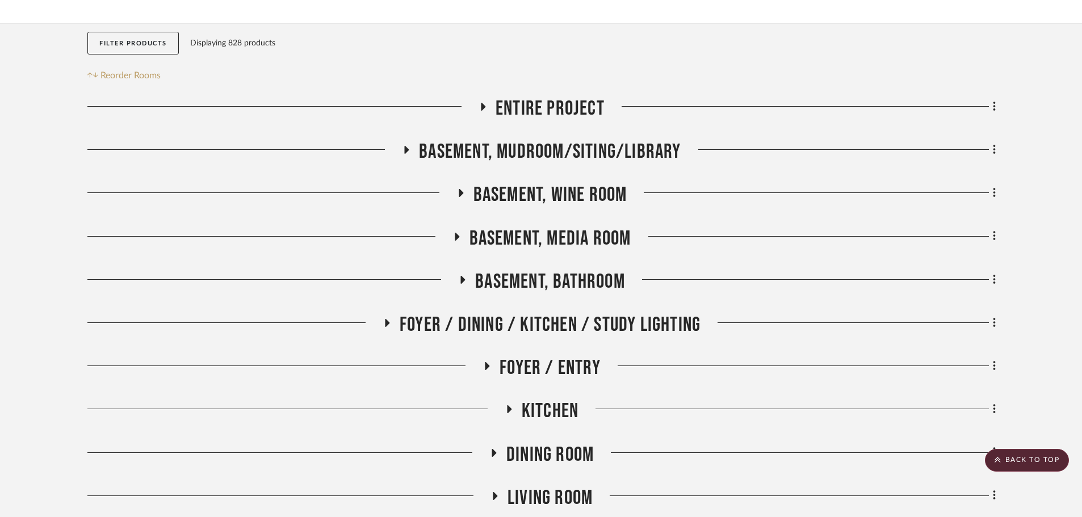
click at [591, 156] on span "Basement, Mudroom/Siting/Library" at bounding box center [550, 152] width 262 height 24
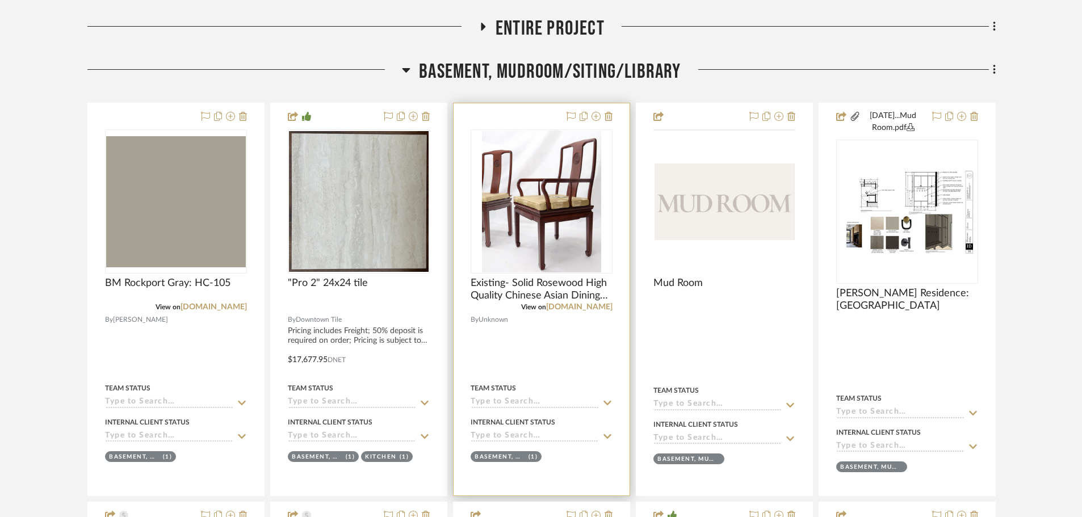
scroll to position [284, 0]
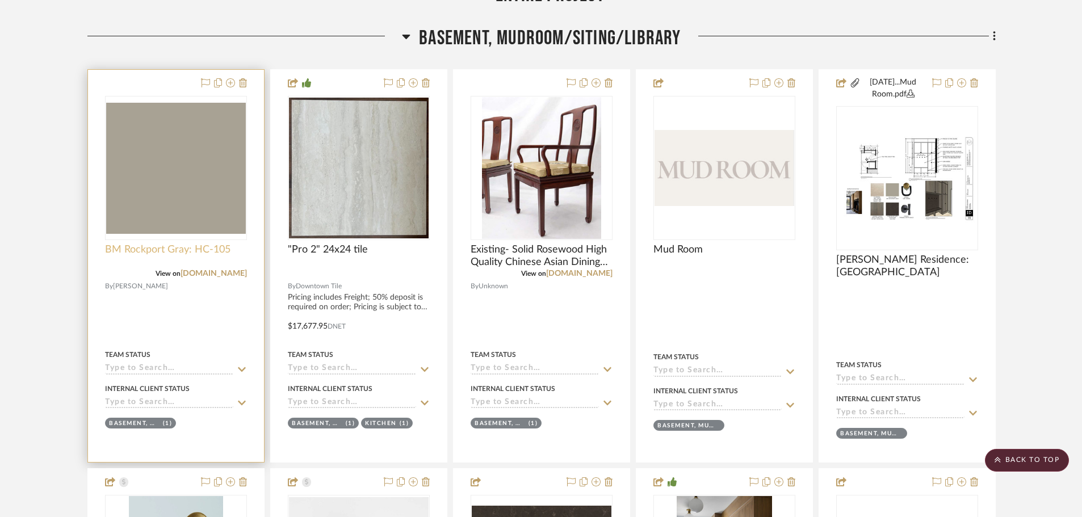
click at [180, 246] on span "BM Rockport Gray: HC-105" at bounding box center [167, 249] width 125 height 12
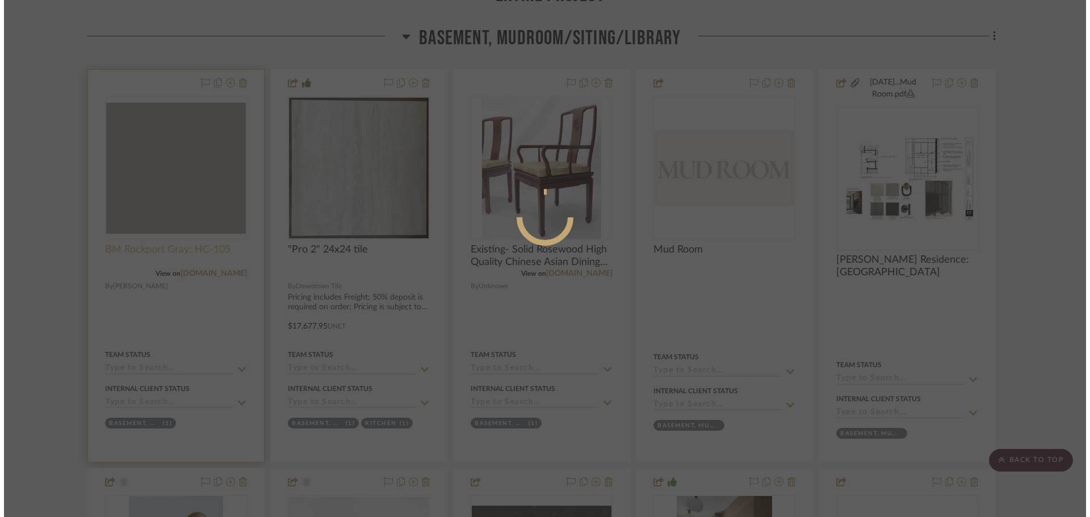
scroll to position [0, 0]
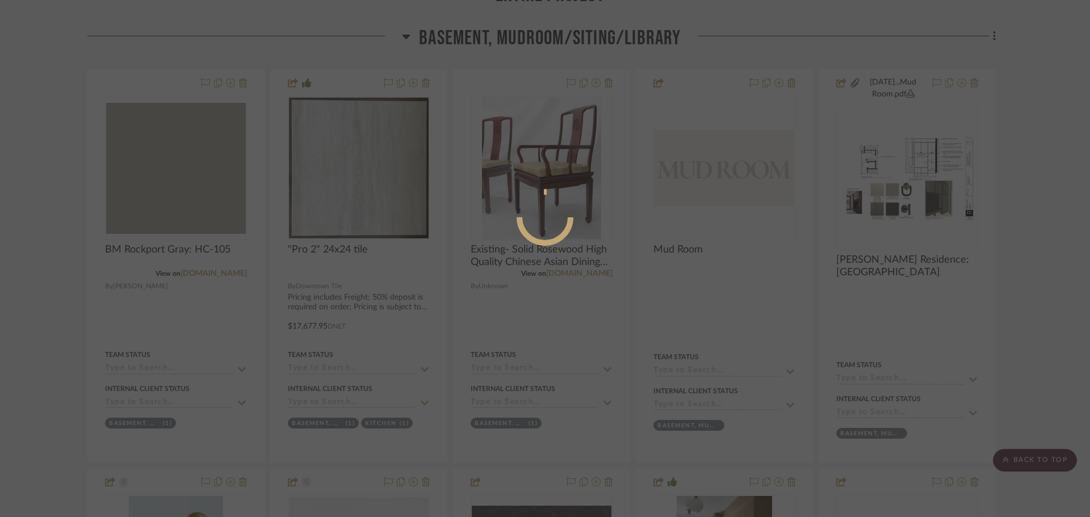
click at [142, 246] on div at bounding box center [545, 258] width 1090 height 517
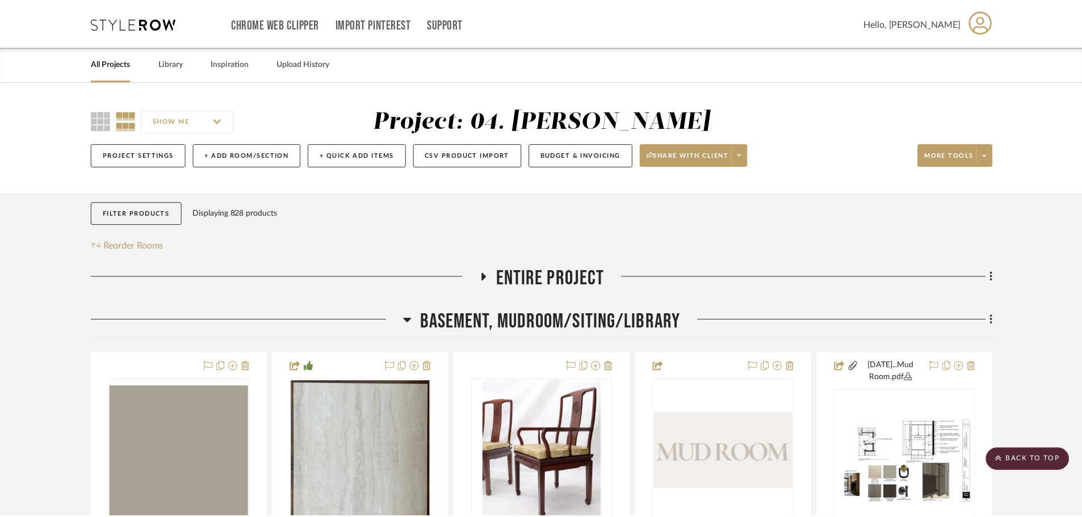
scroll to position [284, 0]
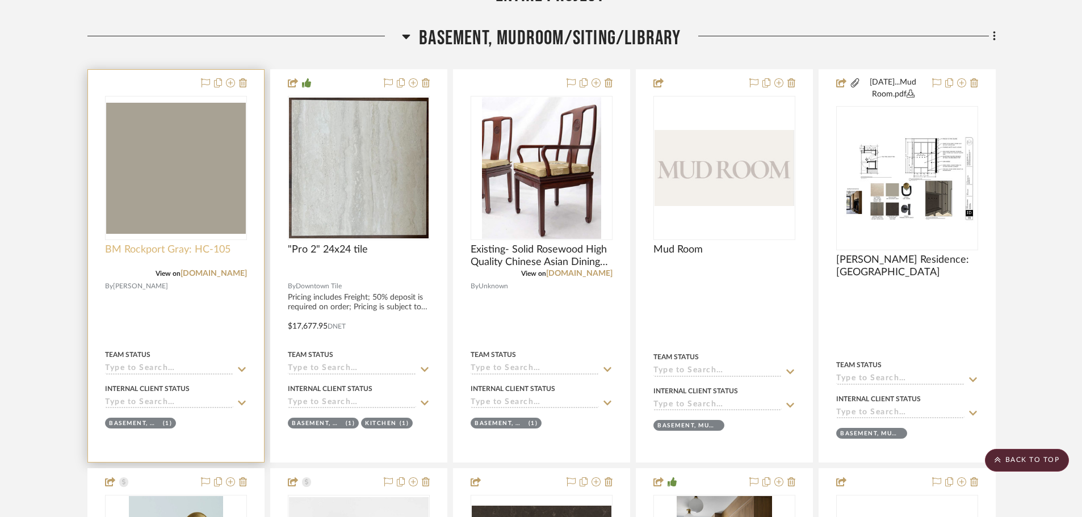
click at [136, 254] on span "BM Rockport Gray: HC-105" at bounding box center [167, 249] width 125 height 12
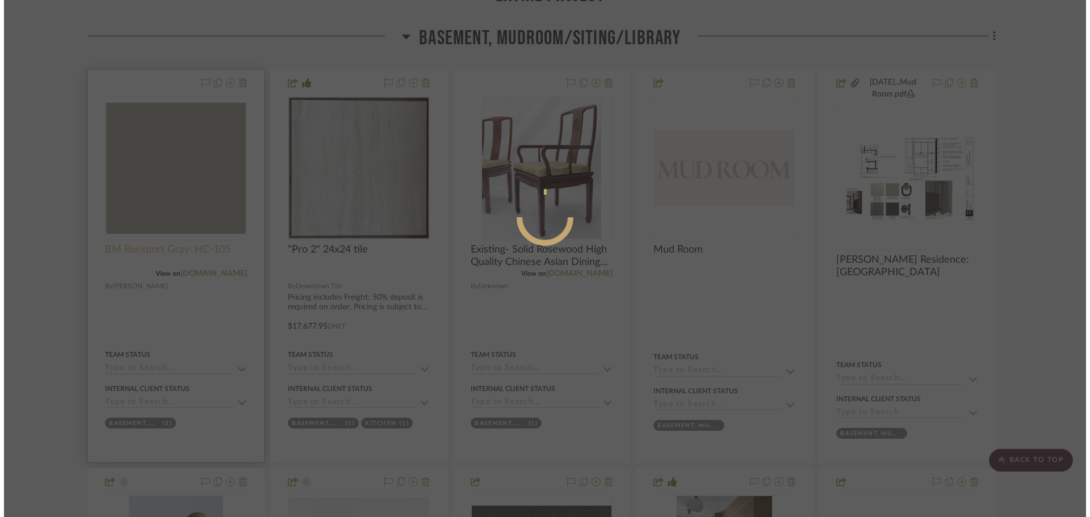
scroll to position [0, 0]
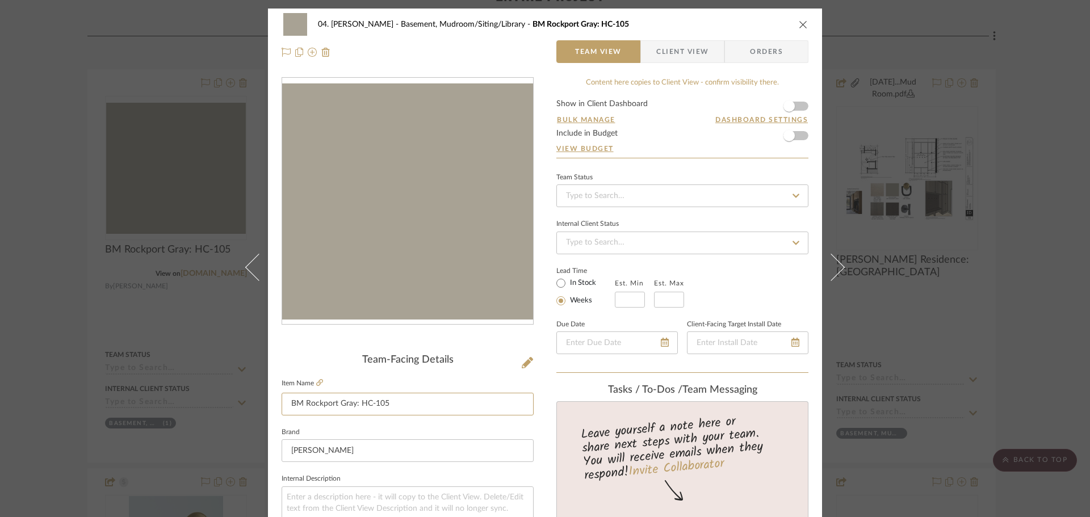
drag, startPoint x: 302, startPoint y: 404, endPoint x: 267, endPoint y: 404, distance: 35.2
click at [365, 405] on input "Walls: Rockport Gray: HC-105" at bounding box center [407, 404] width 252 height 23
type input "Walls: Rockport Gray HC-105"
click at [445, 380] on fieldset "Item Name Walls: Rockport Gray HC-105" at bounding box center [407, 396] width 252 height 40
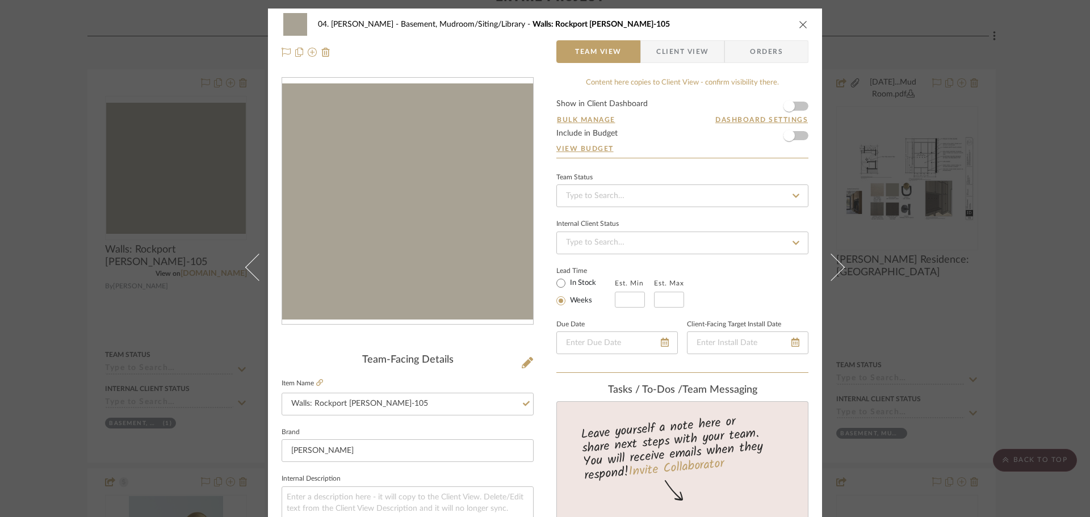
click at [1020, 309] on div "04. Linck Basement, Mudroom/Siting/Library Walls: Rockport Gray HC-105 Team Vie…" at bounding box center [545, 258] width 1090 height 517
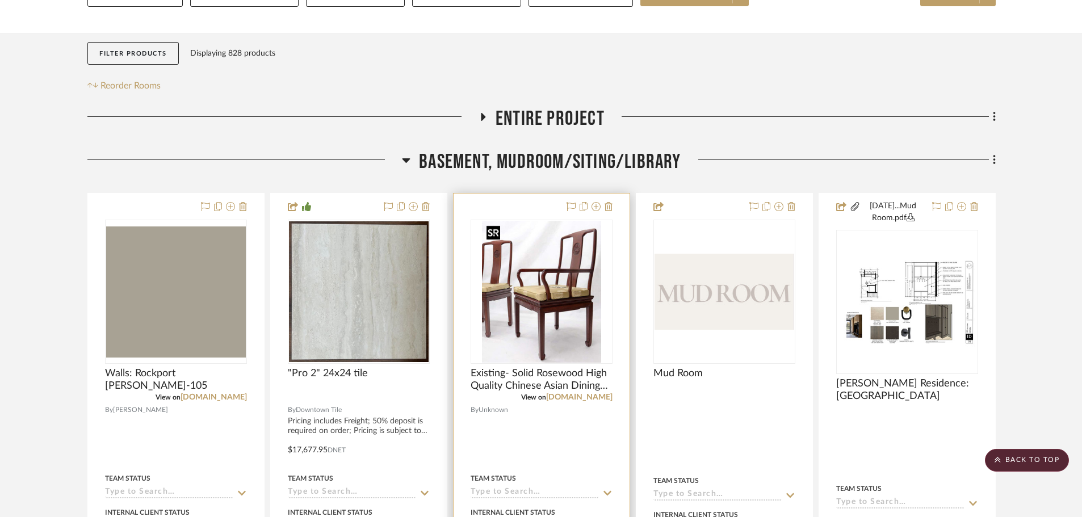
scroll to position [170, 0]
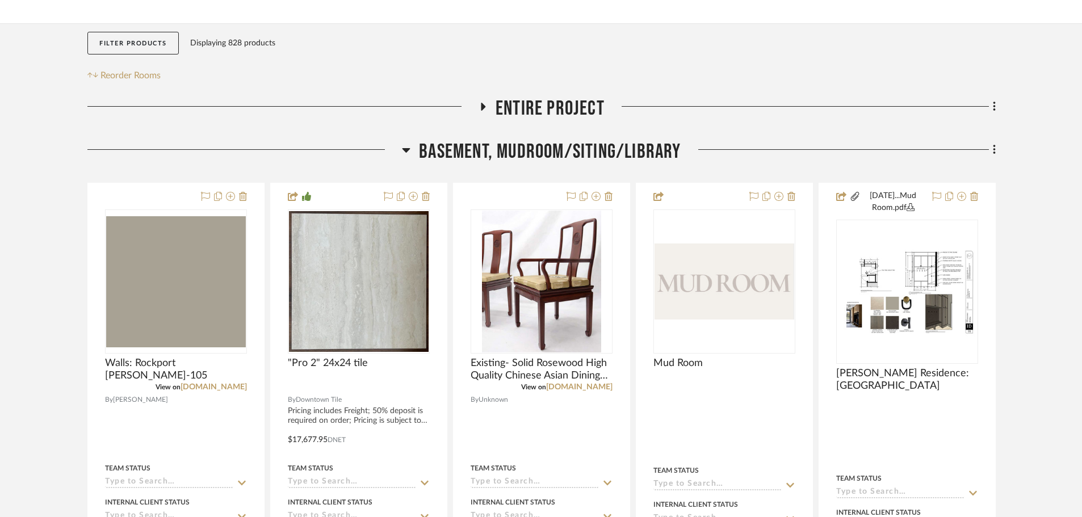
click at [517, 157] on span "Basement, Mudroom/Siting/Library" at bounding box center [550, 152] width 262 height 24
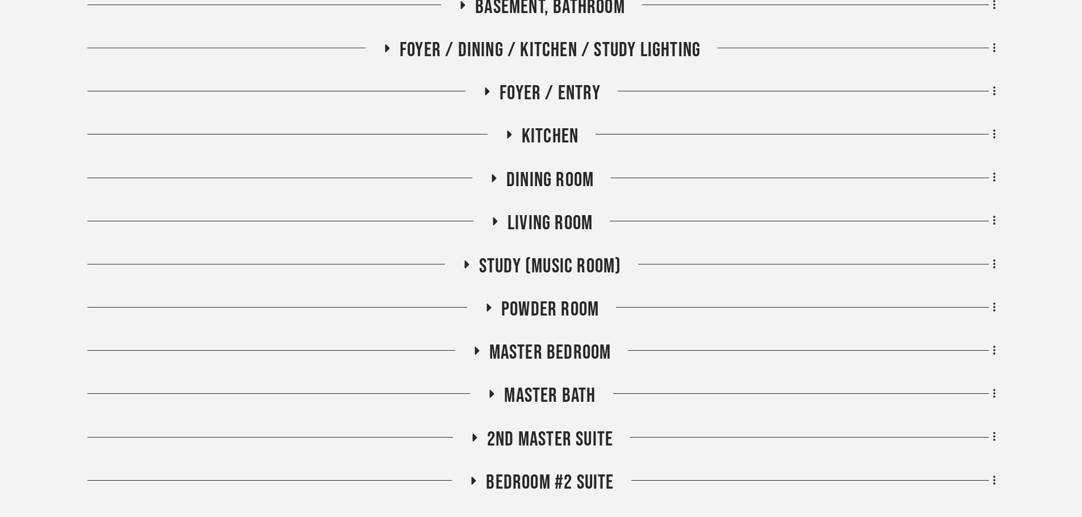
scroll to position [454, 0]
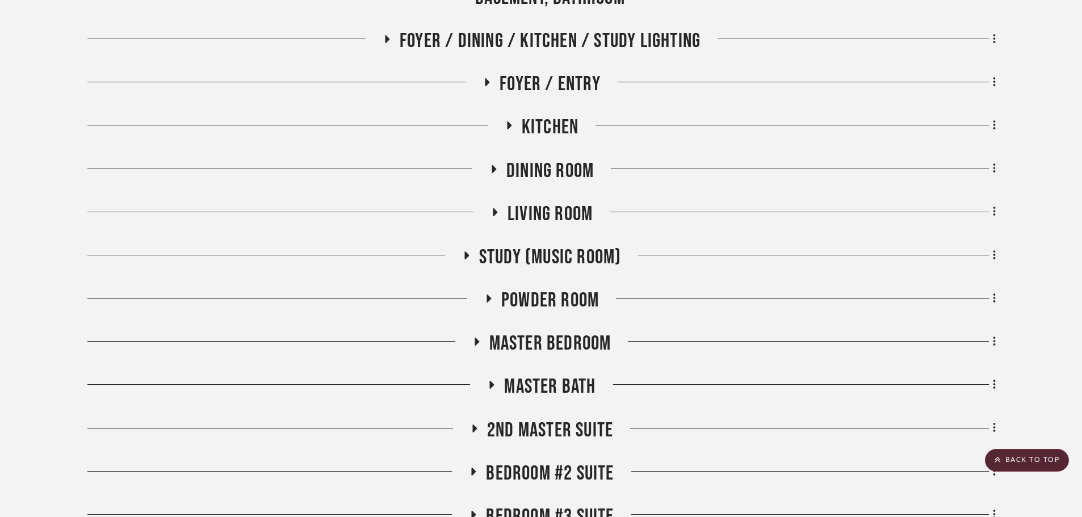
click at [551, 338] on span "Master Bedroom" at bounding box center [550, 343] width 122 height 24
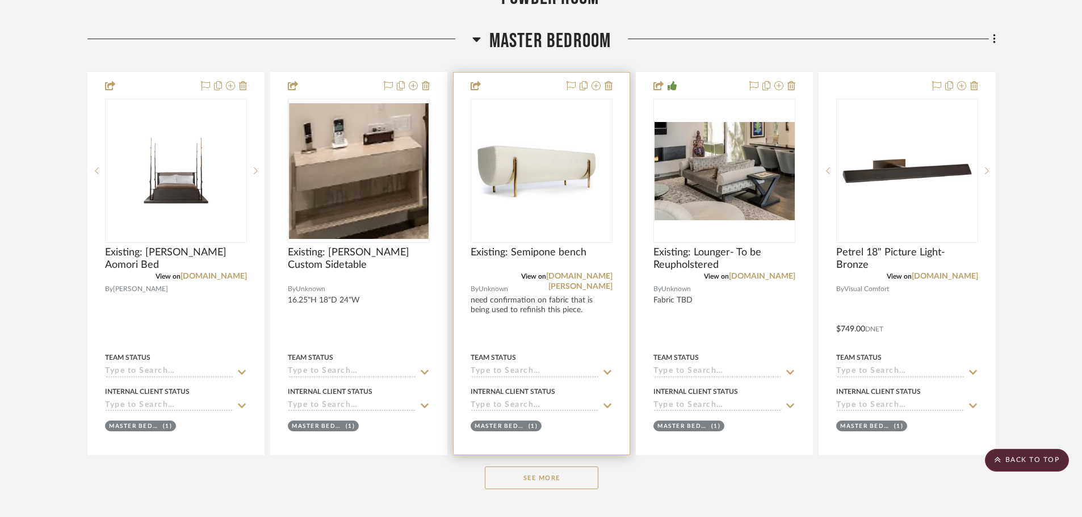
scroll to position [795, 0]
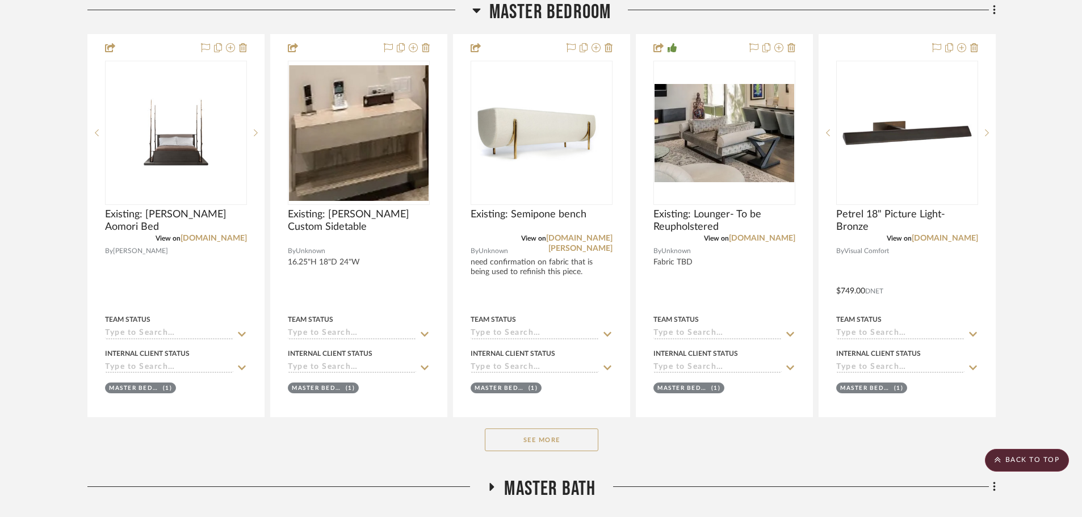
click at [522, 431] on button "See More" at bounding box center [542, 439] width 114 height 23
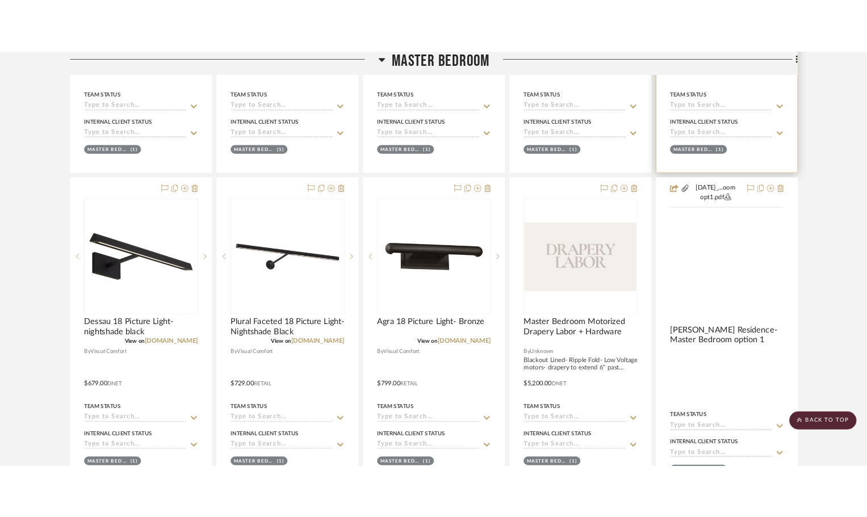
scroll to position [1078, 0]
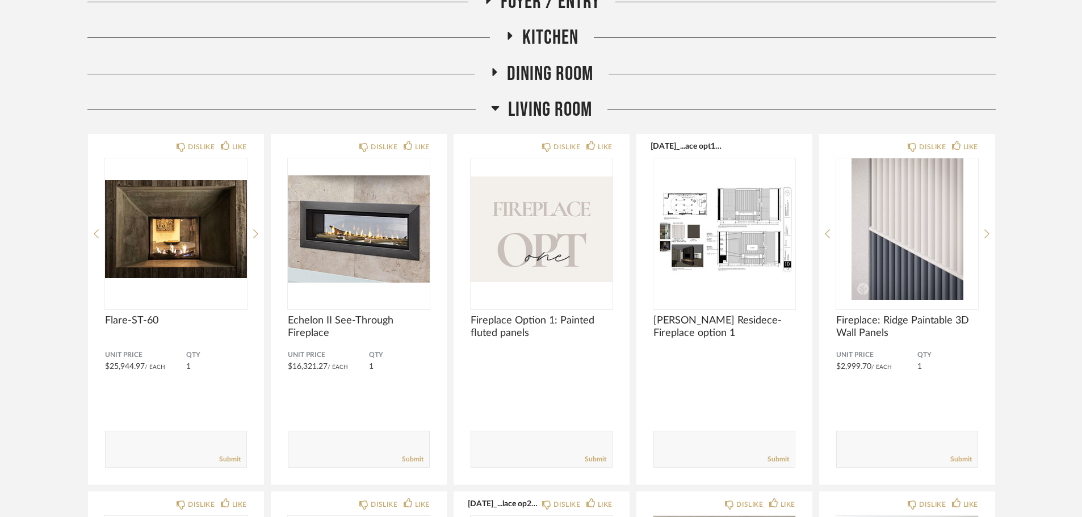
click at [554, 115] on span "Living Room" at bounding box center [550, 110] width 84 height 24
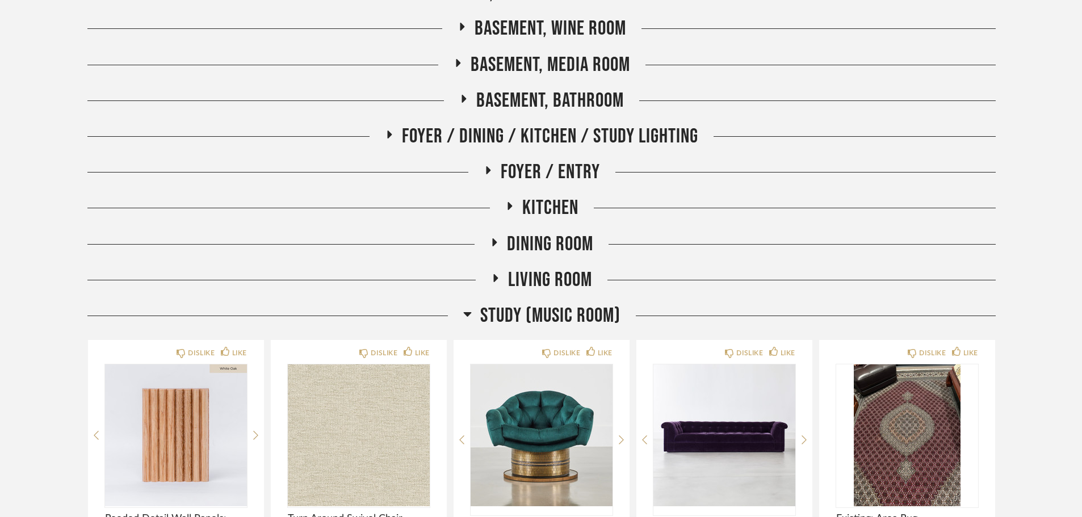
click at [572, 313] on span "Study (Music Room)" at bounding box center [550, 316] width 140 height 24
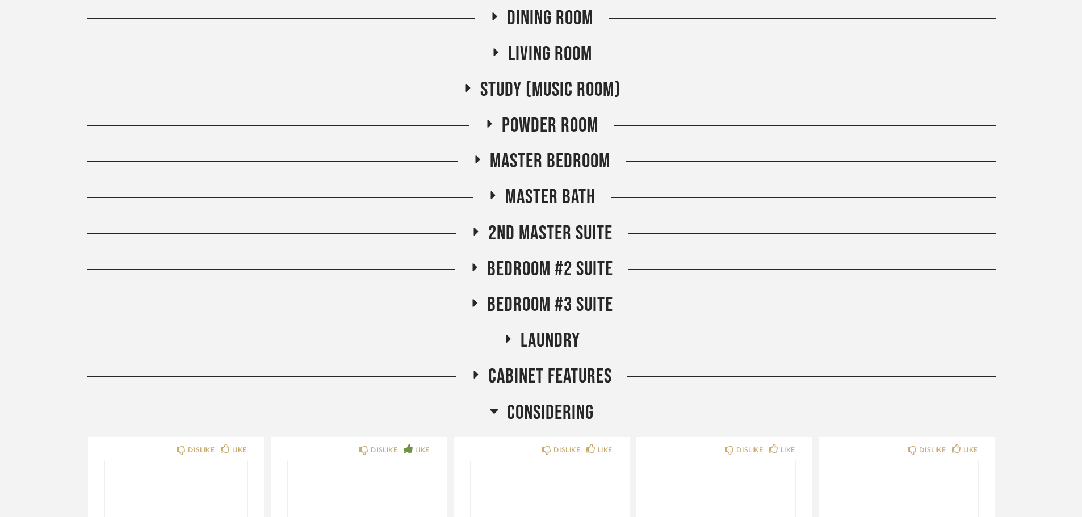
scroll to position [454, 0]
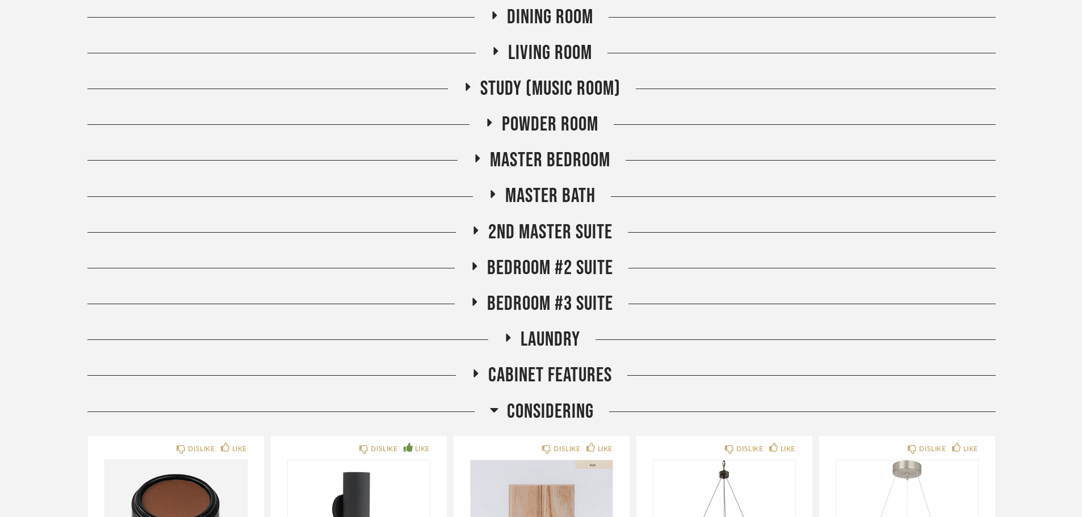
click at [566, 194] on span "Master Bath" at bounding box center [550, 196] width 90 height 24
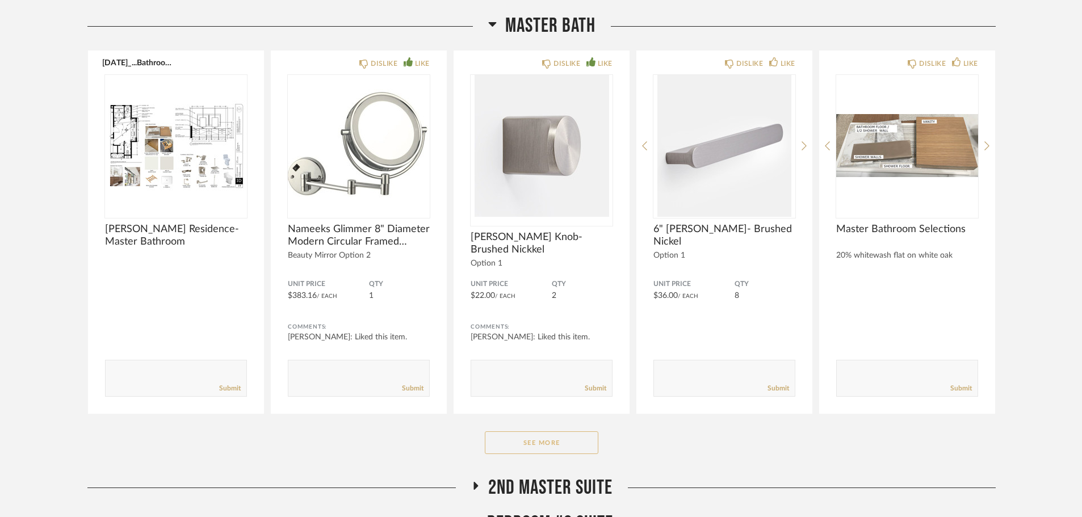
click at [562, 435] on button "See More" at bounding box center [542, 442] width 114 height 23
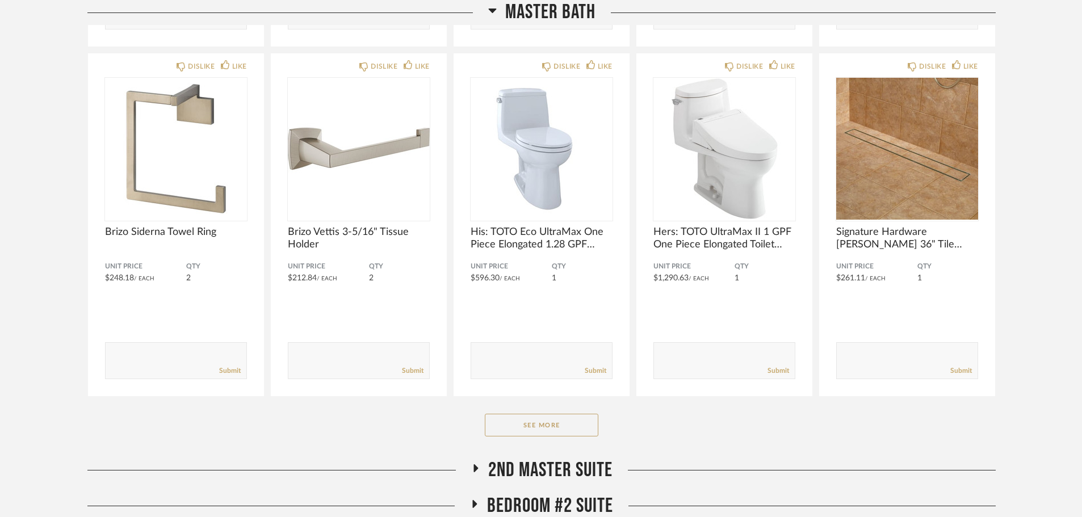
scroll to position [2100, 0]
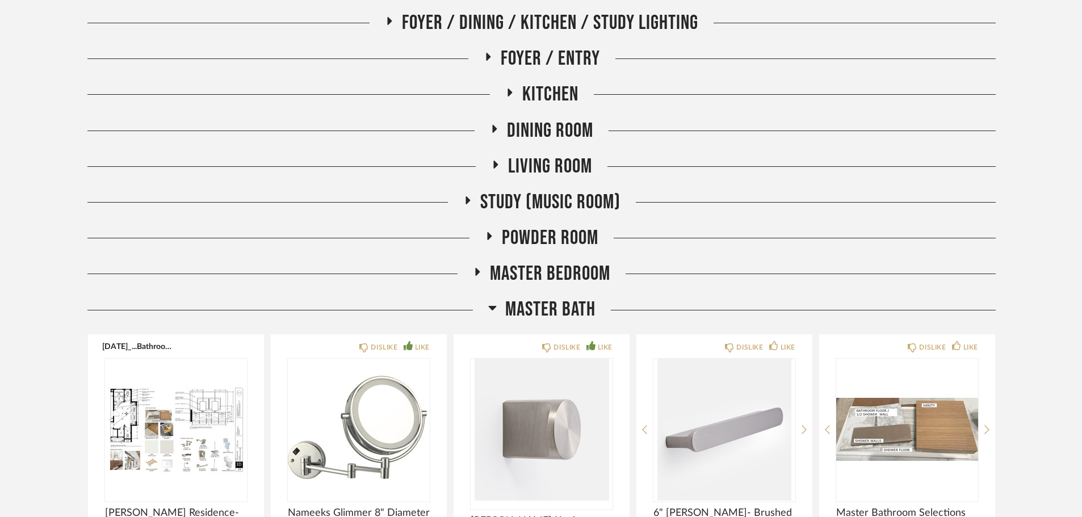
click at [545, 297] on span "Master Bath" at bounding box center [550, 309] width 90 height 24
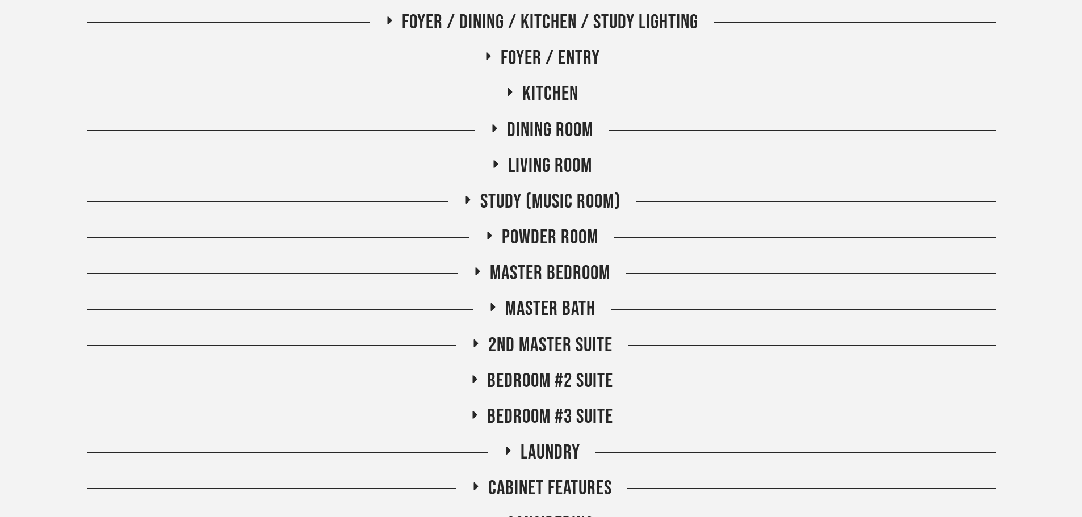
scroll to position [568, 0]
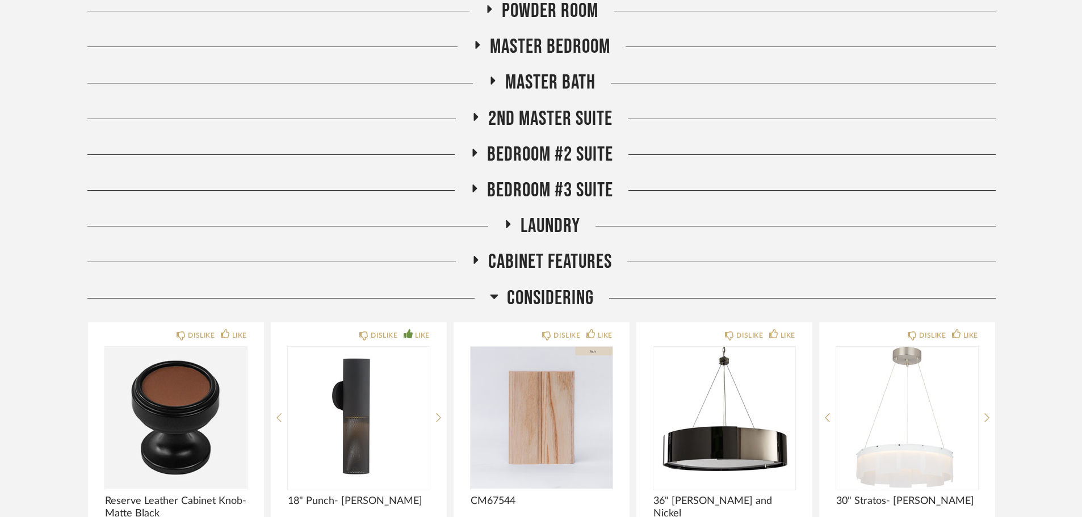
click at [541, 121] on span "2nd Master Suite" at bounding box center [550, 119] width 124 height 24
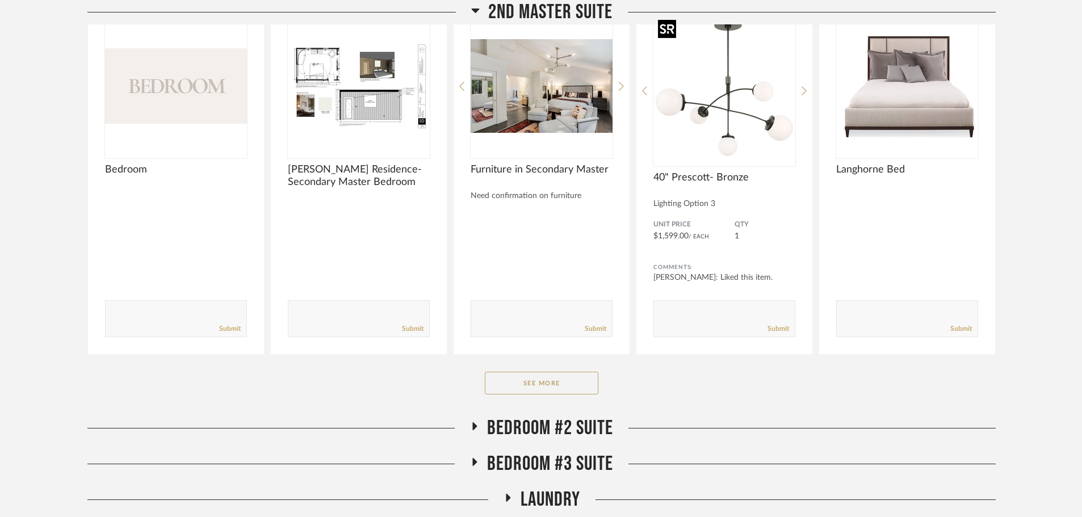
scroll to position [795, 0]
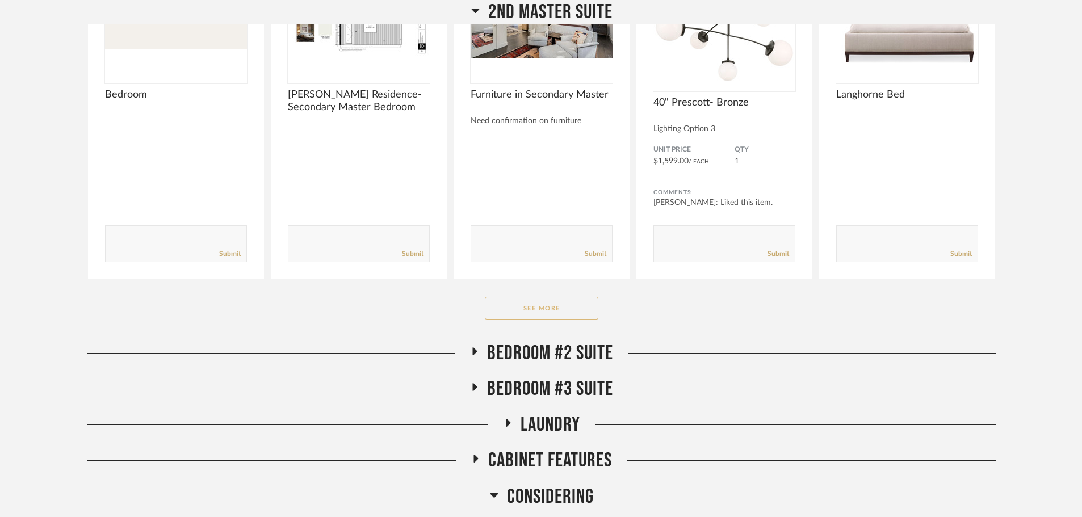
click at [577, 301] on button "See More" at bounding box center [542, 308] width 114 height 23
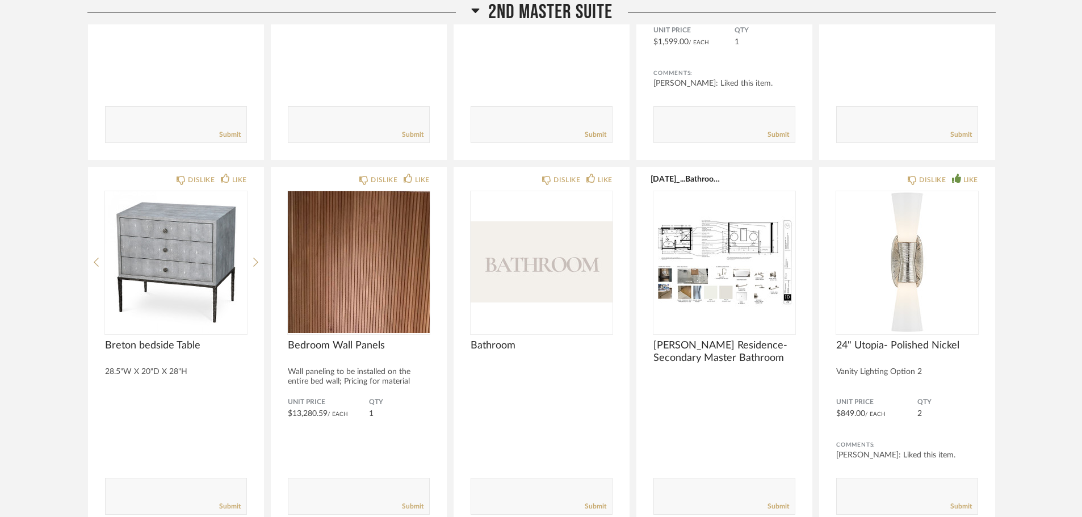
scroll to position [965, 0]
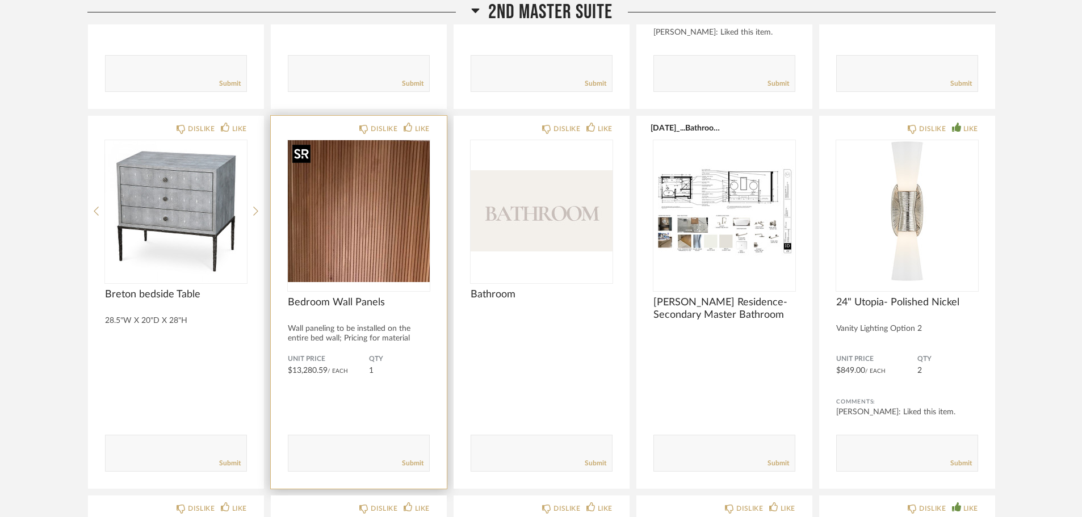
click at [375, 227] on img "0" at bounding box center [359, 211] width 142 height 142
click at [363, 218] on img "0" at bounding box center [359, 211] width 142 height 142
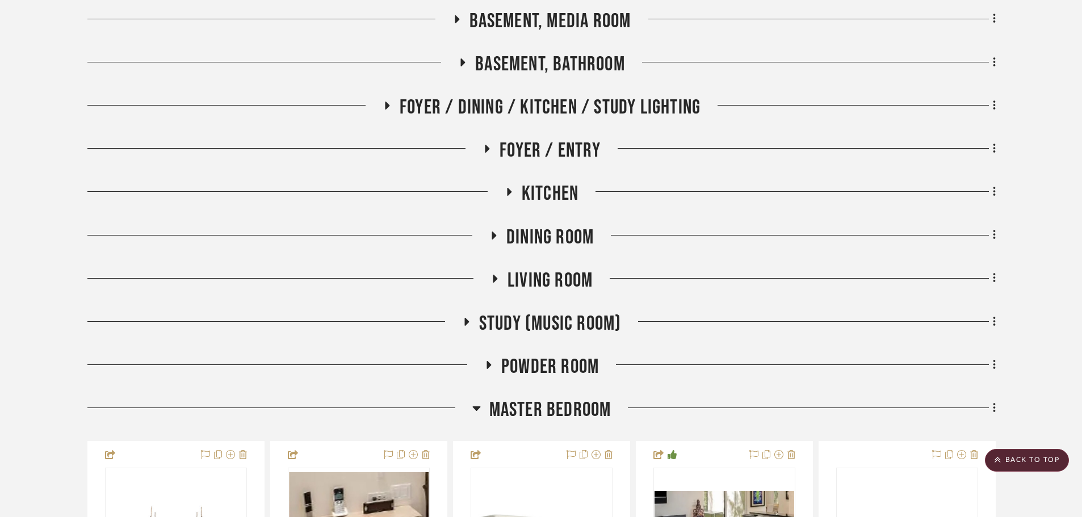
scroll to position [397, 0]
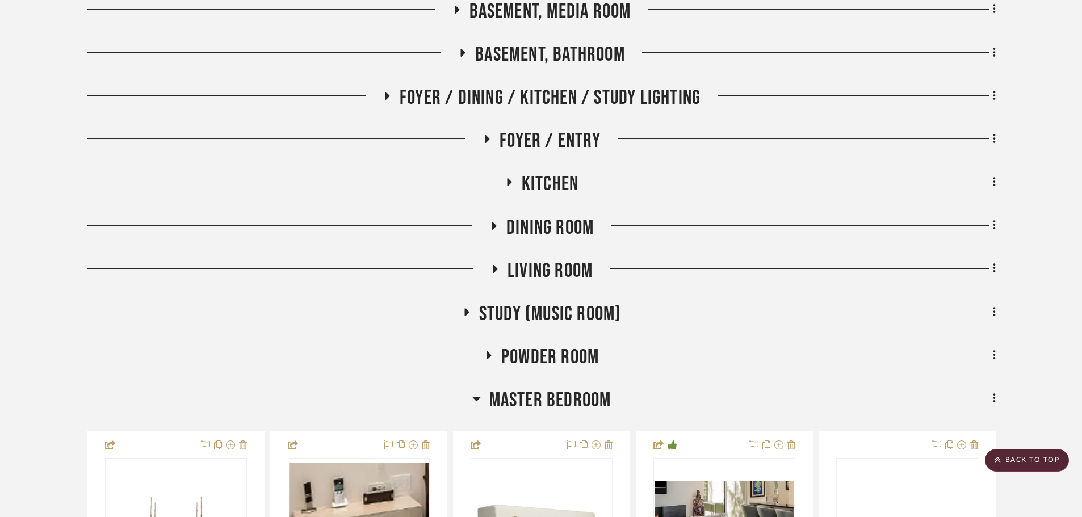
click at [507, 320] on span "Study (Music Room)" at bounding box center [550, 314] width 142 height 24
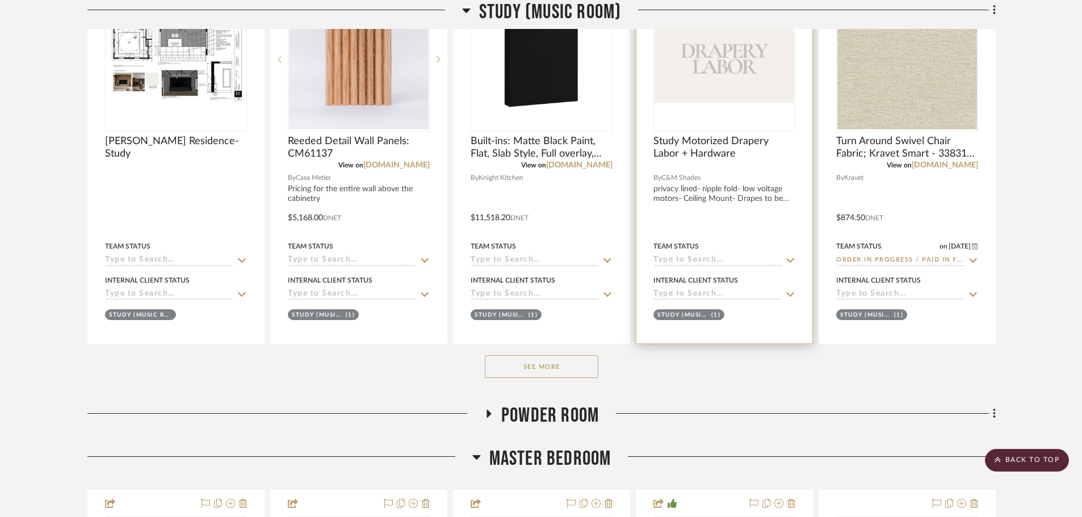
scroll to position [795, 0]
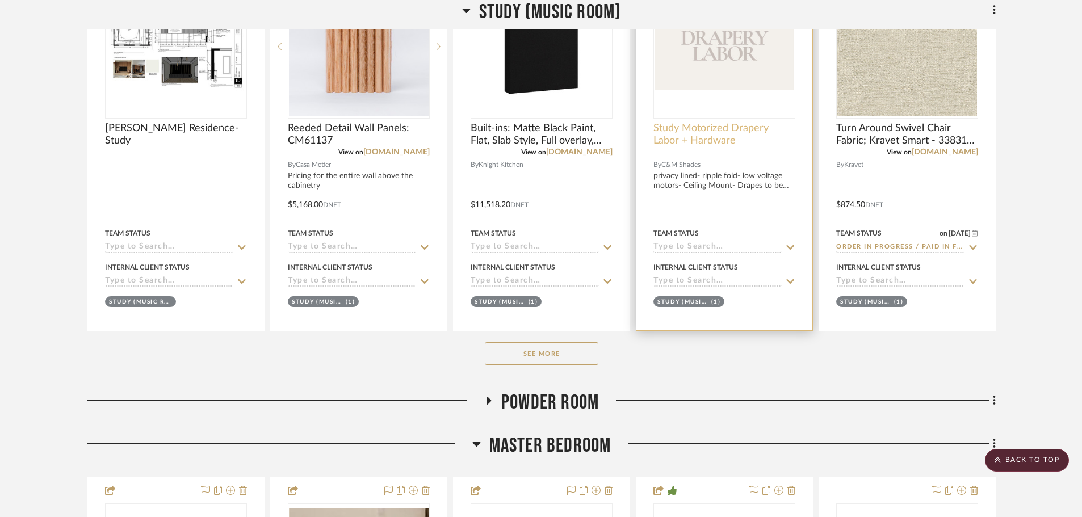
click at [699, 130] on span "Study Motorized Drapery Labor + Hardware" at bounding box center [724, 134] width 142 height 25
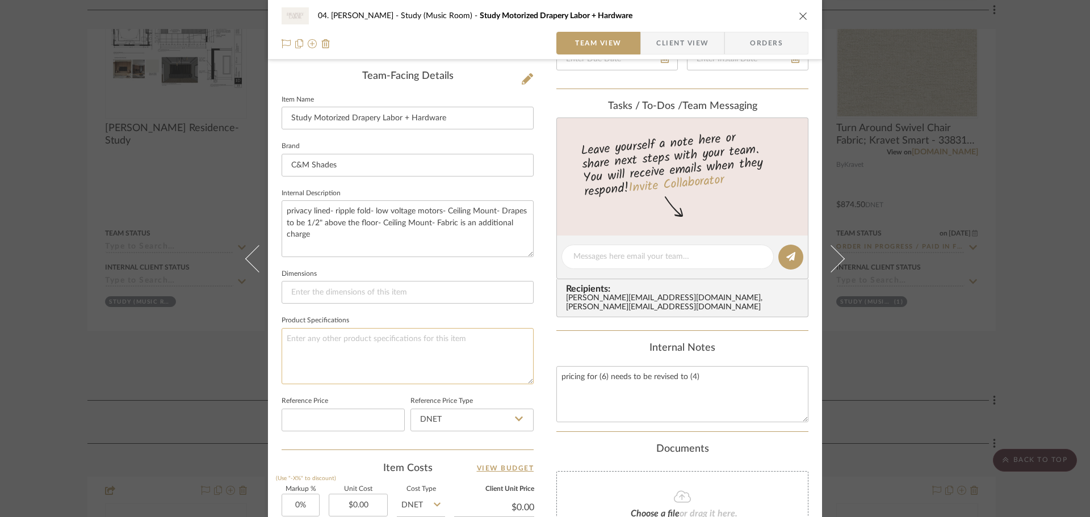
scroll to position [341, 0]
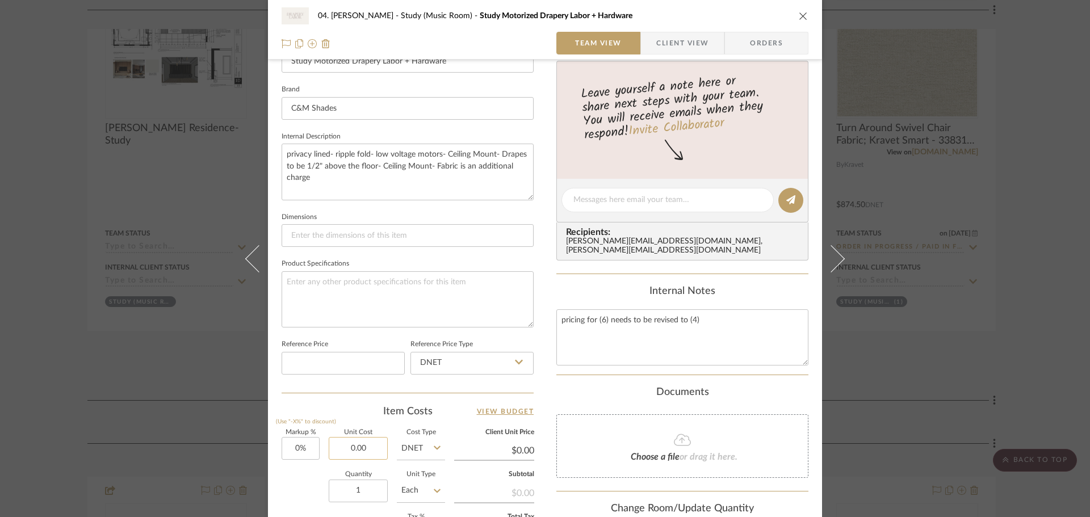
click at [349, 438] on input "0.00" at bounding box center [358, 448] width 59 height 23
type input "7640"
type input "0"
type input "$7,640.00"
click at [306, 442] on input "0" at bounding box center [300, 448] width 38 height 23
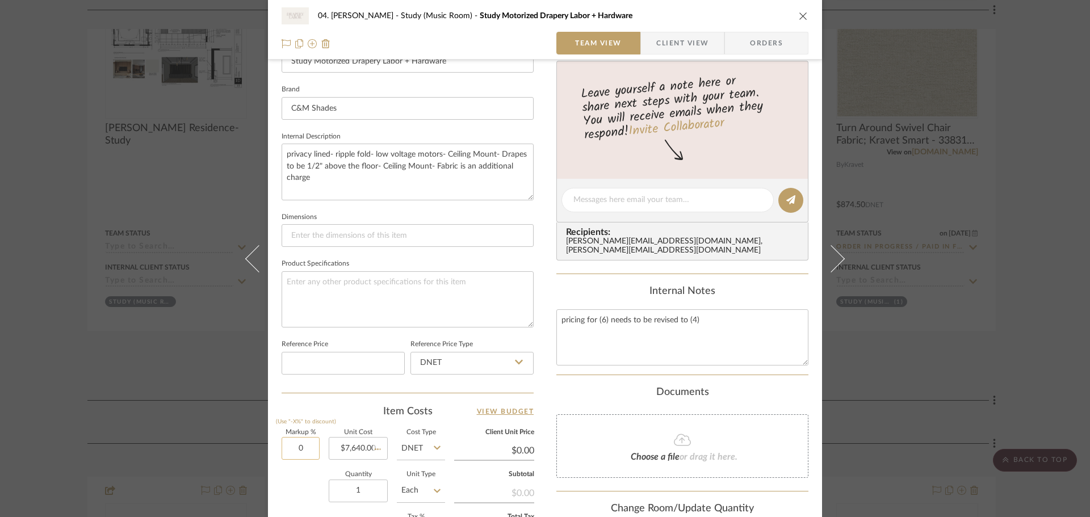
type input "$7,640.00"
type input "20%"
click at [290, 495] on div "Quantity 1 Unit Type Each" at bounding box center [362, 492] width 163 height 40
type input "$9,168.00"
click at [62, 359] on div "04. [PERSON_NAME] Study (Music Room) Study Motorized Drapery Labor + Hardware T…" at bounding box center [545, 258] width 1090 height 517
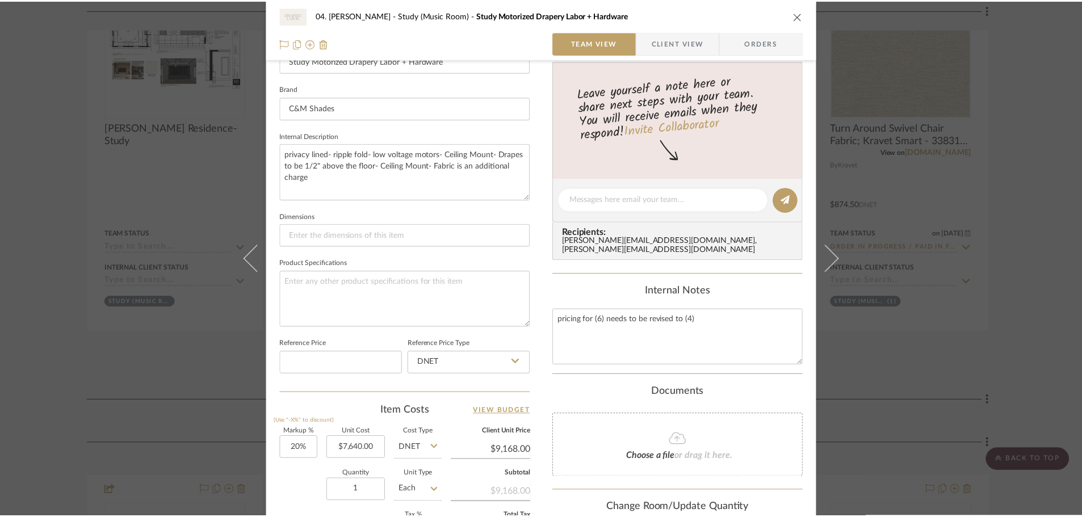
scroll to position [795, 0]
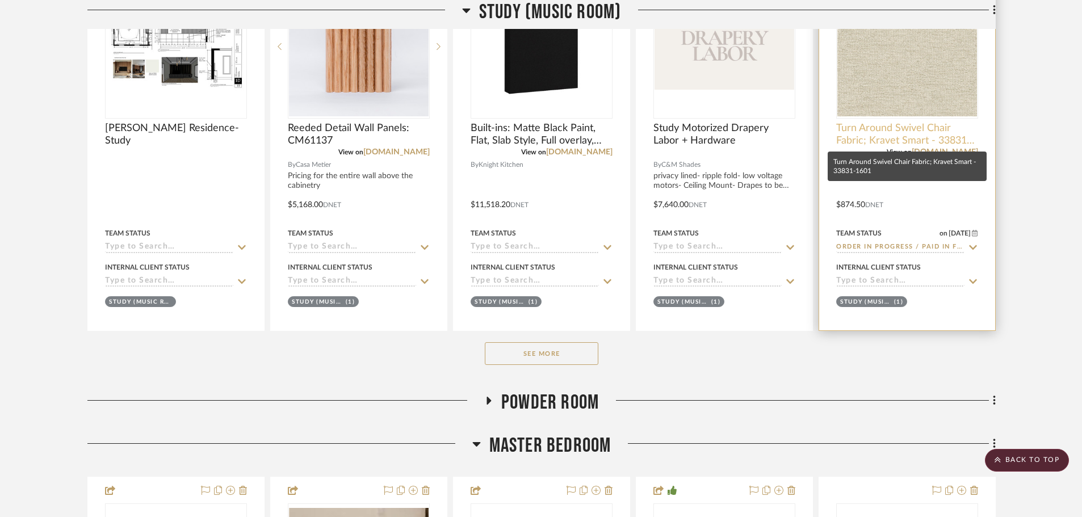
click at [890, 141] on span "Turn Around Swivel Chair Fabric; Kravet Smart - 33831-1601" at bounding box center [907, 134] width 142 height 25
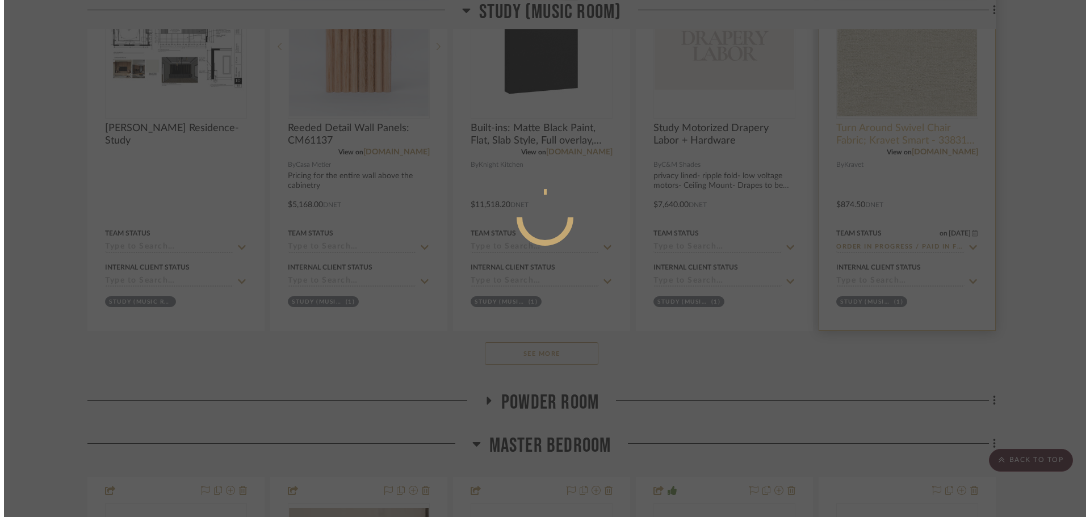
scroll to position [0, 0]
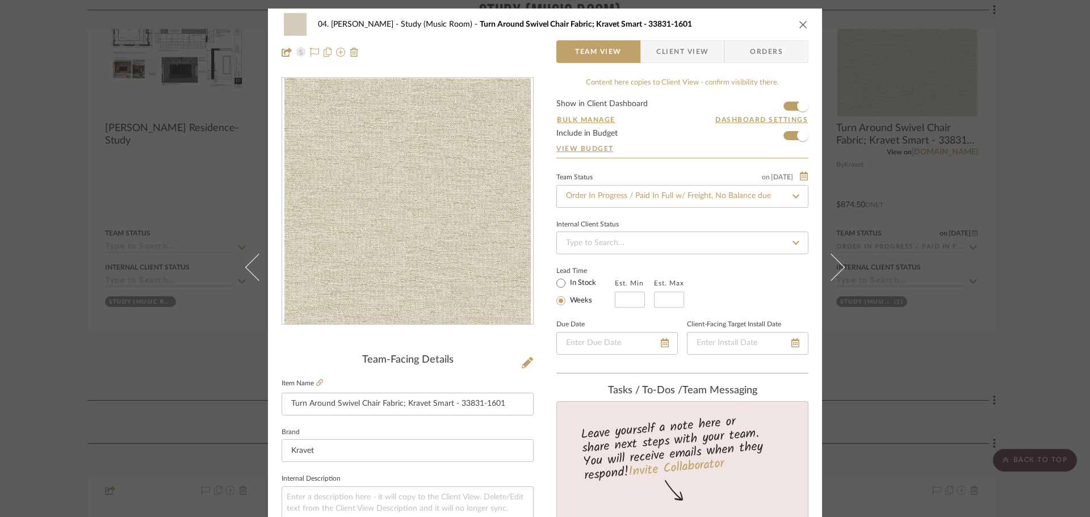
click at [1032, 228] on div "04. Linck Study (Music Room) Turn Around Swivel Chair Fabric; Kravet Smart - 33…" at bounding box center [545, 258] width 1090 height 517
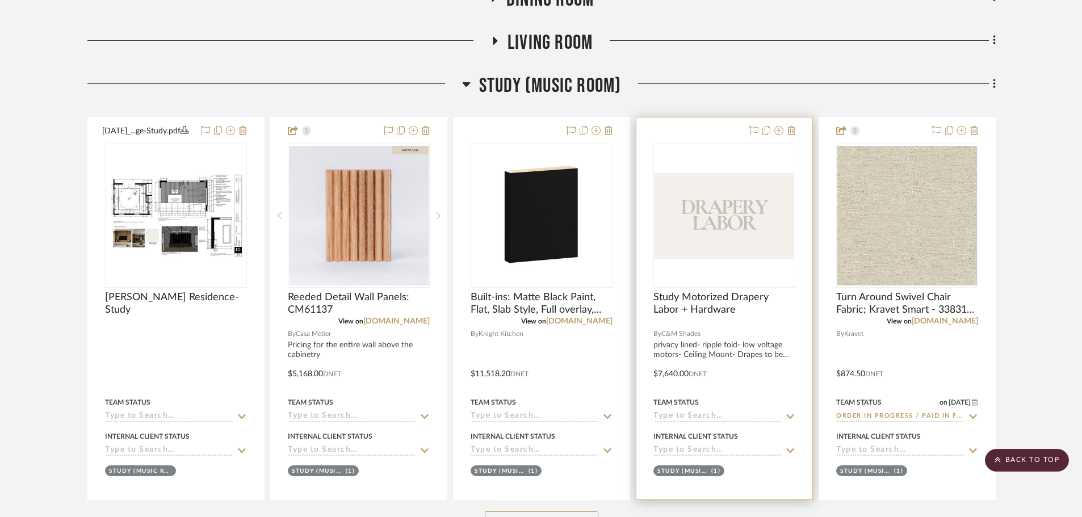
scroll to position [624, 0]
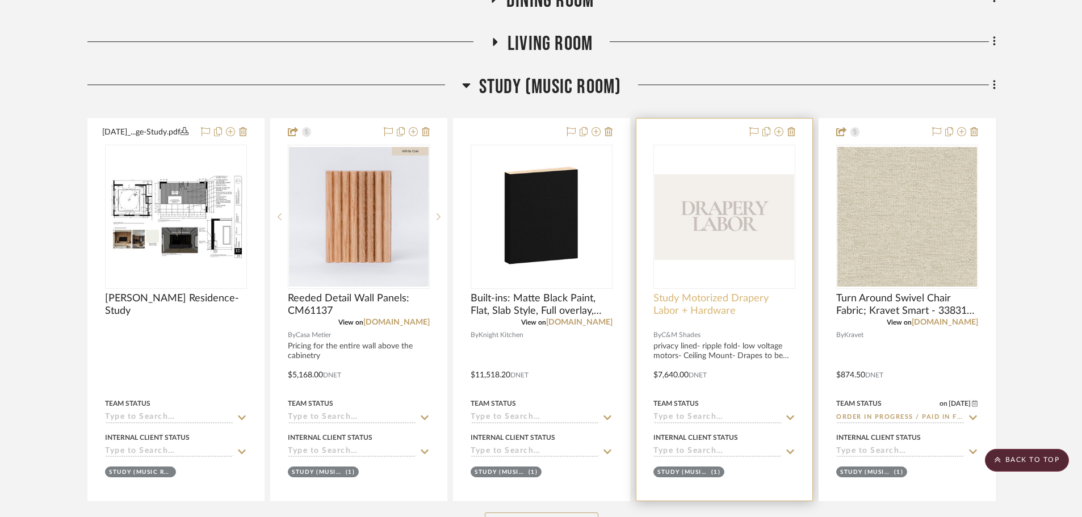
click at [679, 301] on span "Study Motorized Drapery Labor + Hardware" at bounding box center [724, 304] width 142 height 25
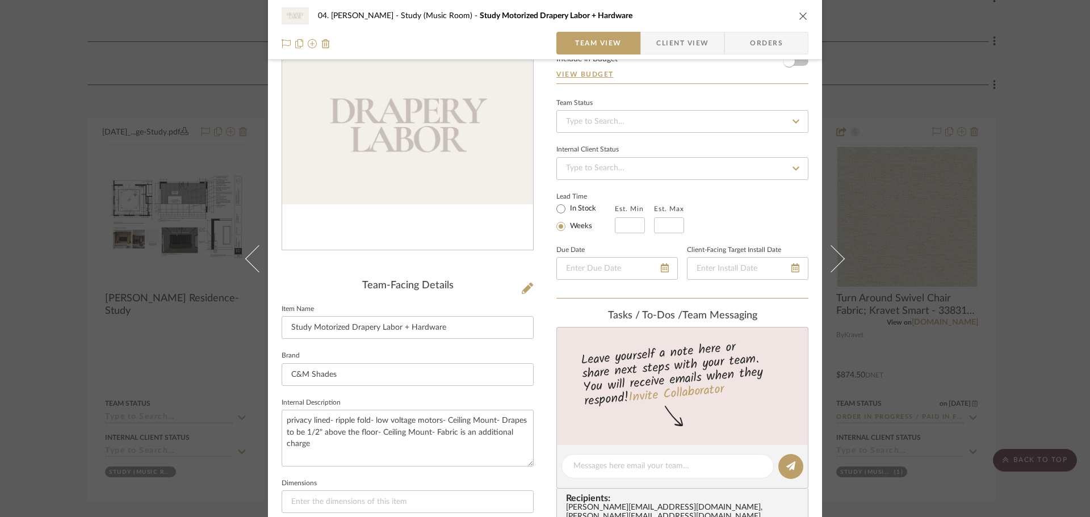
scroll to position [114, 0]
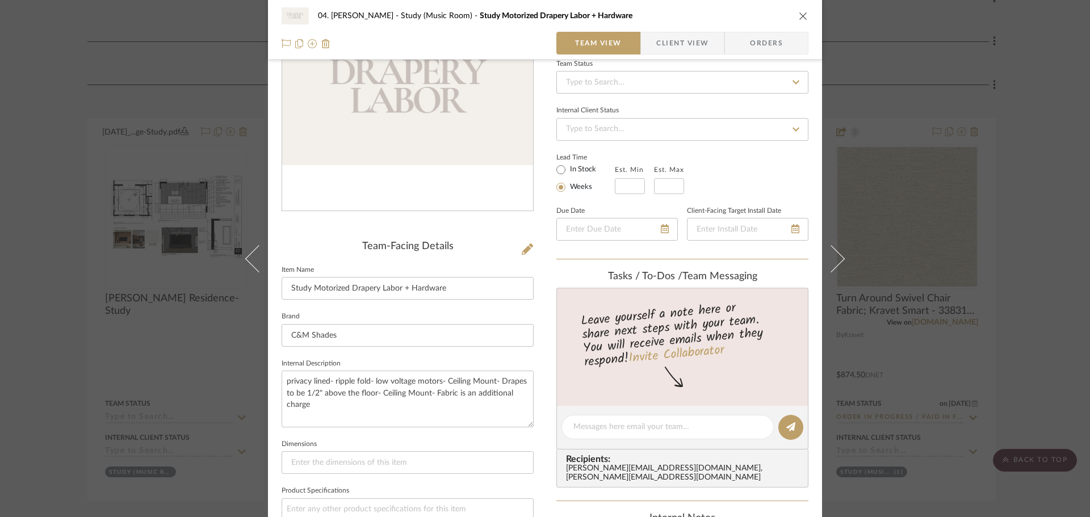
click at [68, 333] on div "04. [PERSON_NAME] Study (Music Room) Study Motorized Drapery Labor + Hardware T…" at bounding box center [545, 258] width 1090 height 517
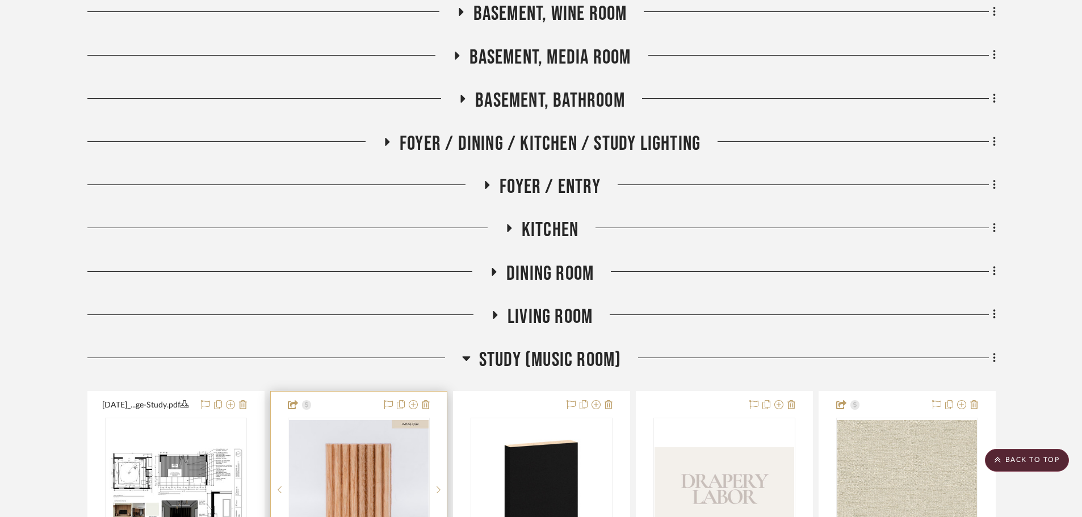
scroll to position [341, 0]
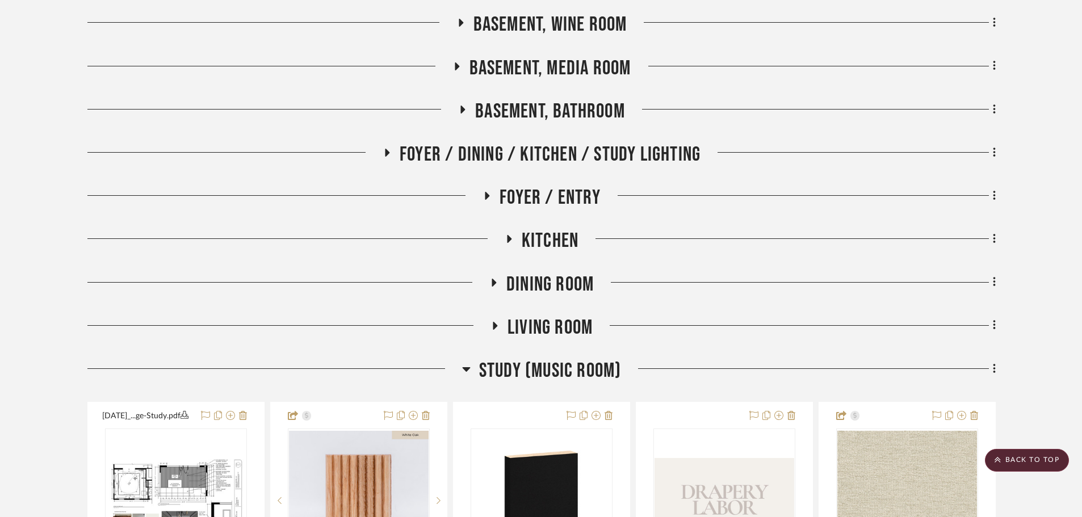
click at [574, 365] on span "Study (Music Room)" at bounding box center [550, 371] width 142 height 24
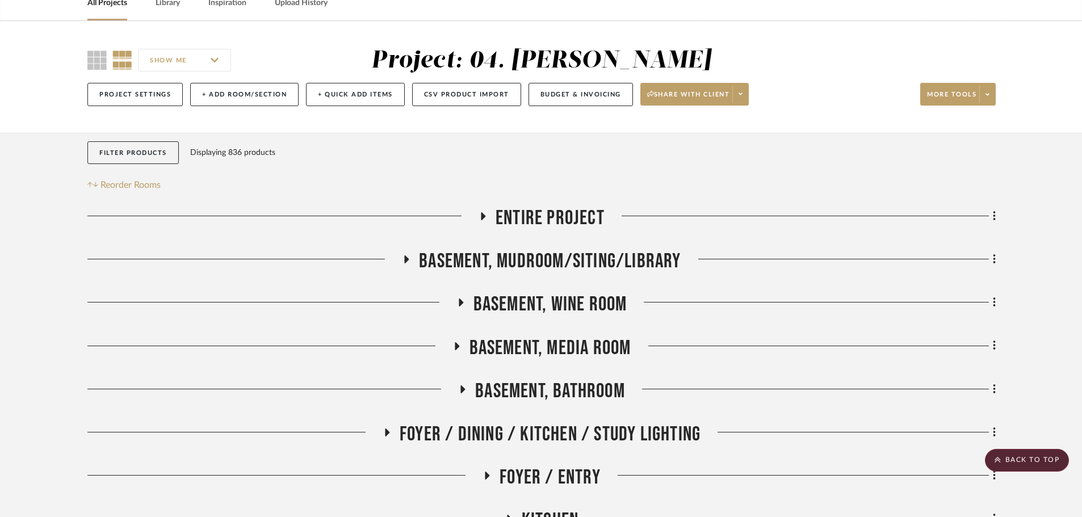
scroll to position [227, 0]
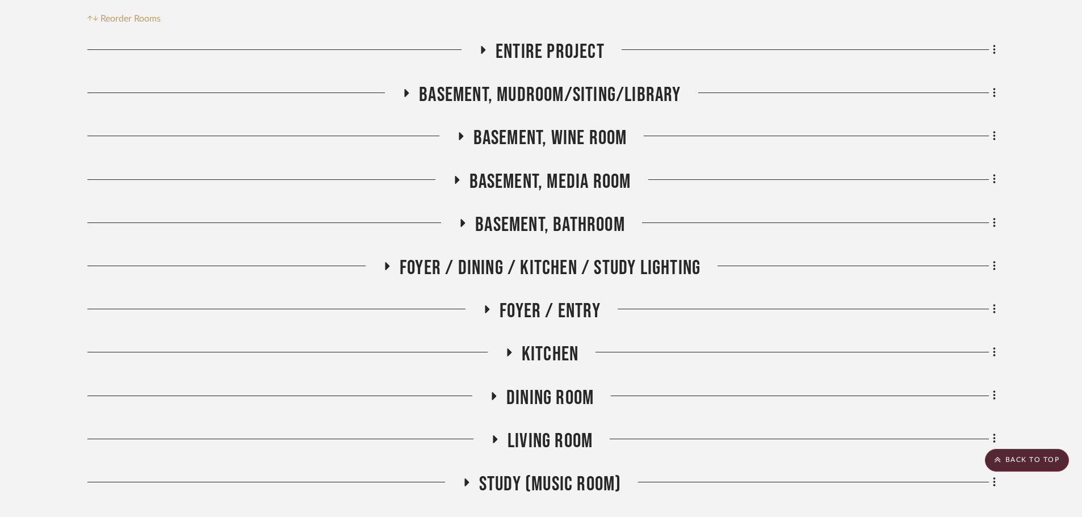
click at [555, 354] on span "Kitchen" at bounding box center [550, 354] width 57 height 24
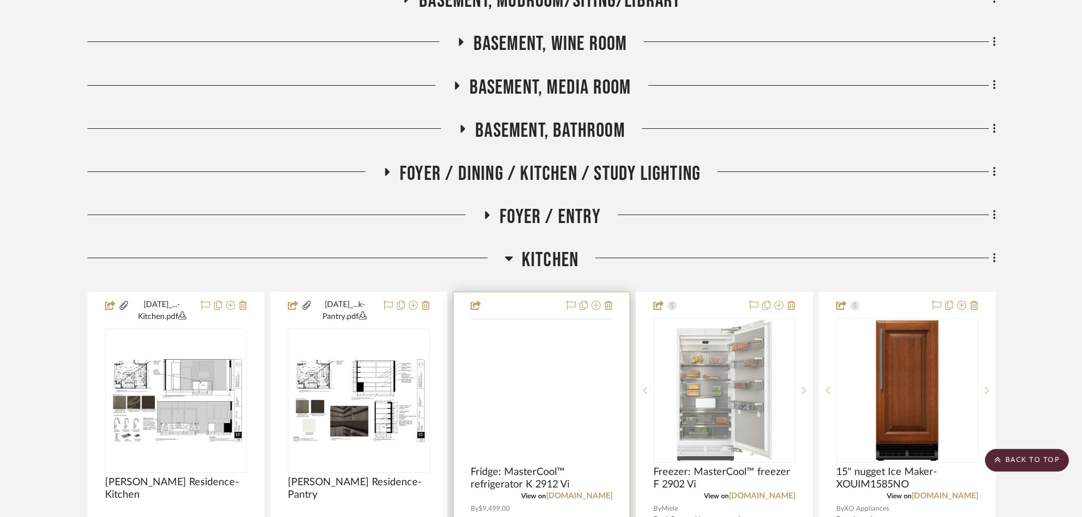
scroll to position [341, 0]
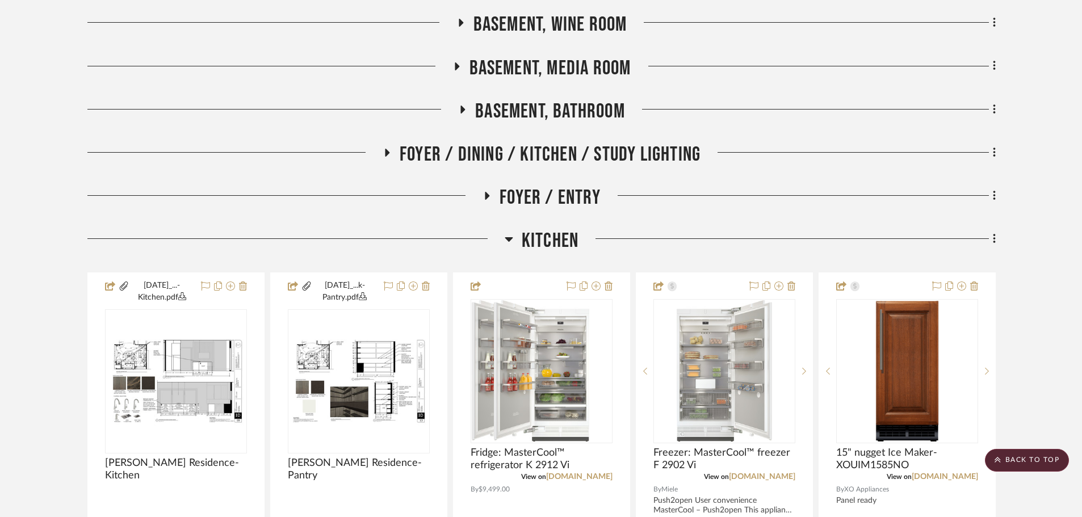
click at [544, 247] on span "Kitchen" at bounding box center [550, 241] width 57 height 24
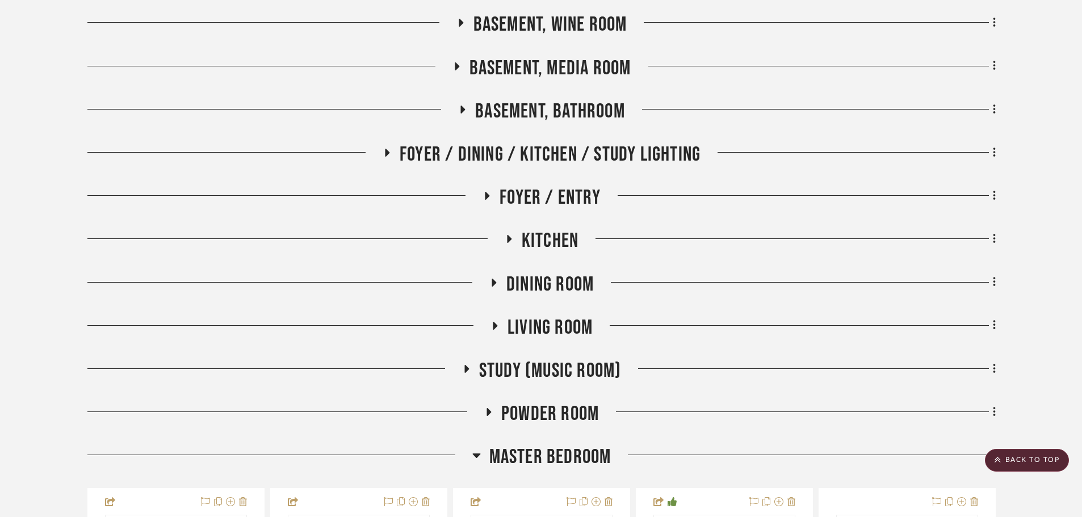
click at [547, 285] on span "Dining Room" at bounding box center [549, 284] width 87 height 24
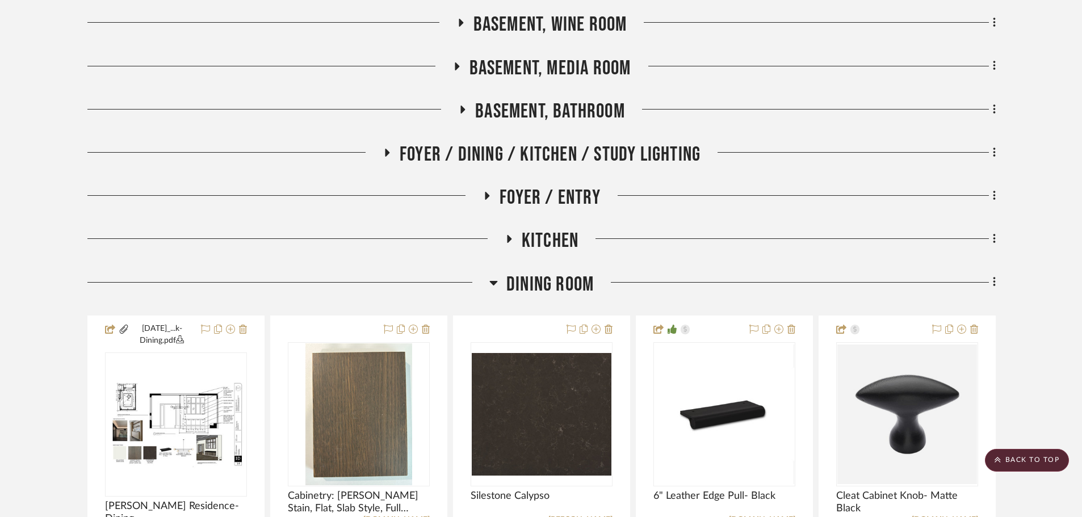
click at [533, 284] on span "Dining Room" at bounding box center [549, 284] width 87 height 24
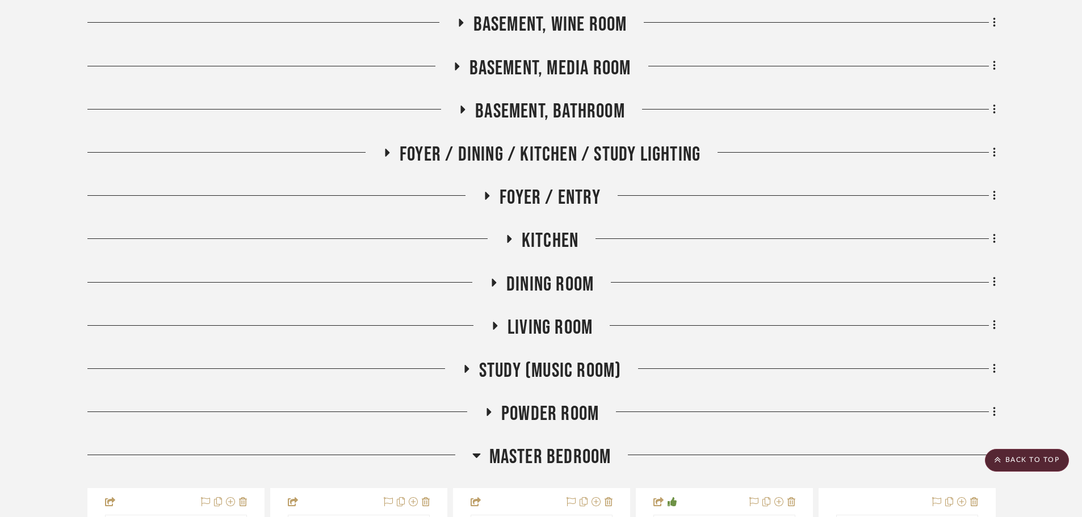
click at [533, 284] on span "Dining Room" at bounding box center [549, 284] width 87 height 24
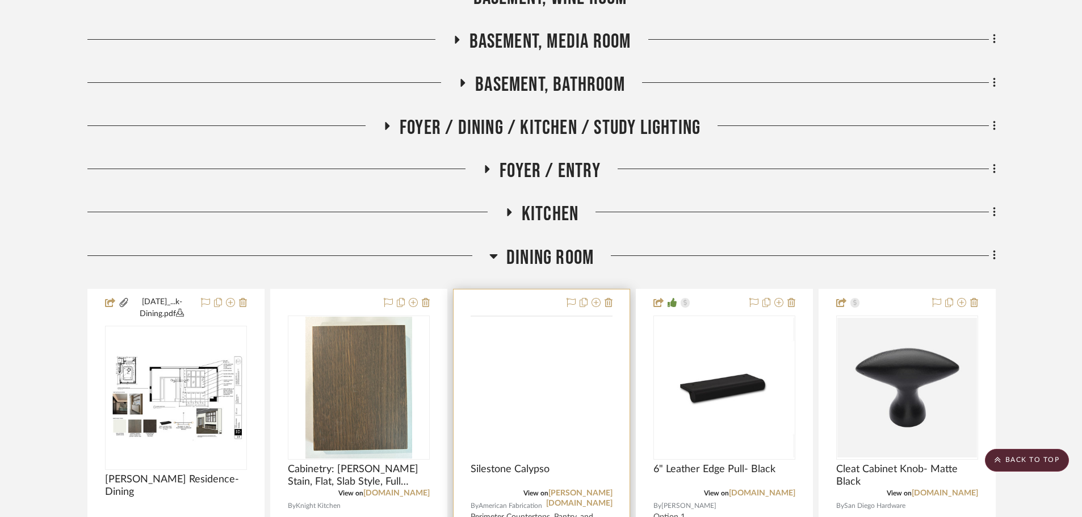
scroll to position [568, 0]
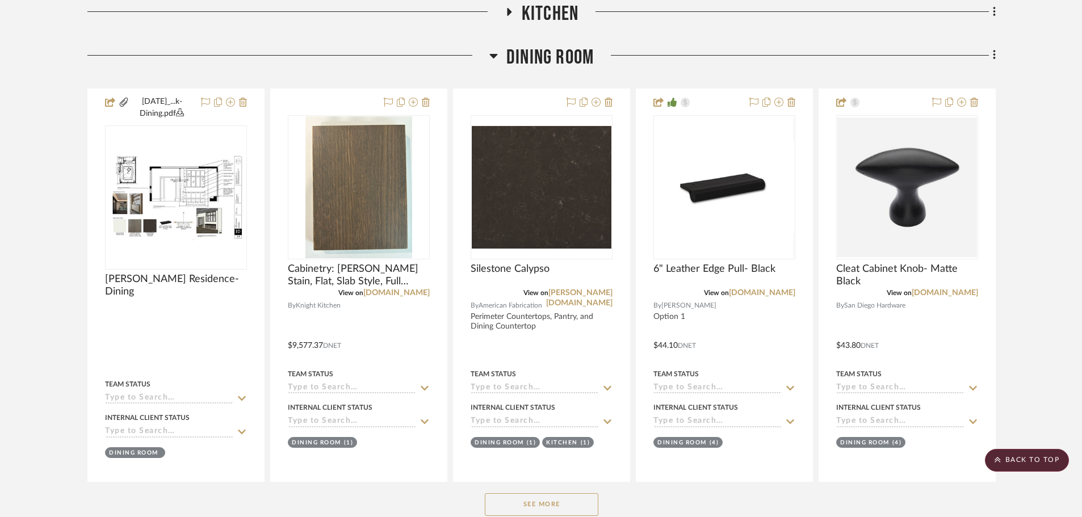
click at [565, 66] on span "Dining Room" at bounding box center [549, 57] width 87 height 24
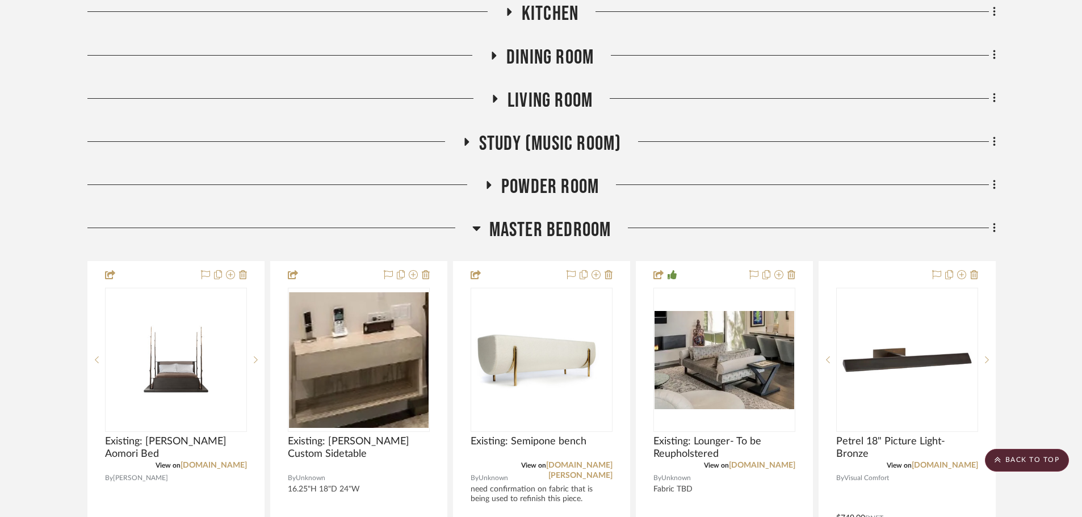
click at [569, 98] on span "Living Room" at bounding box center [549, 101] width 85 height 24
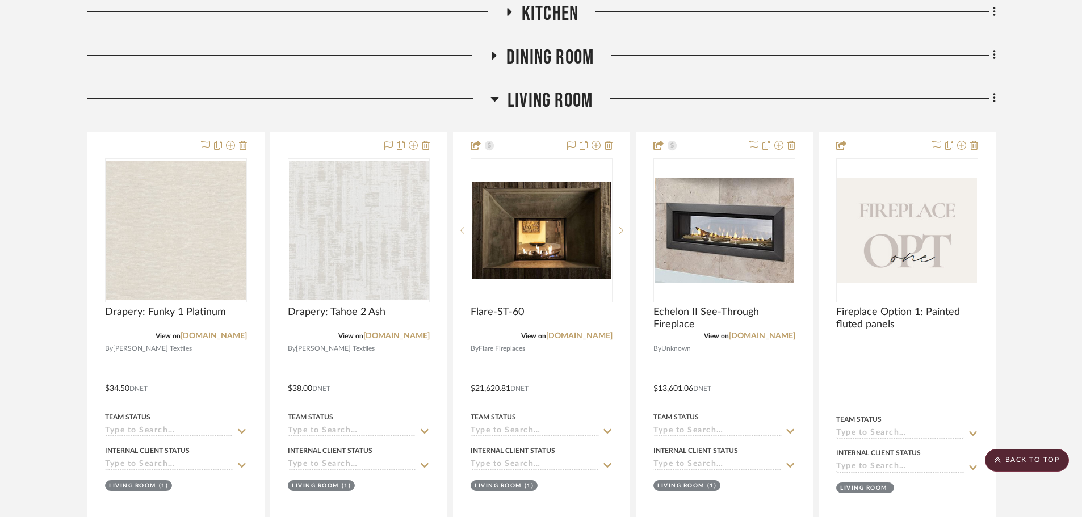
click at [562, 101] on span "Living Room" at bounding box center [549, 101] width 85 height 24
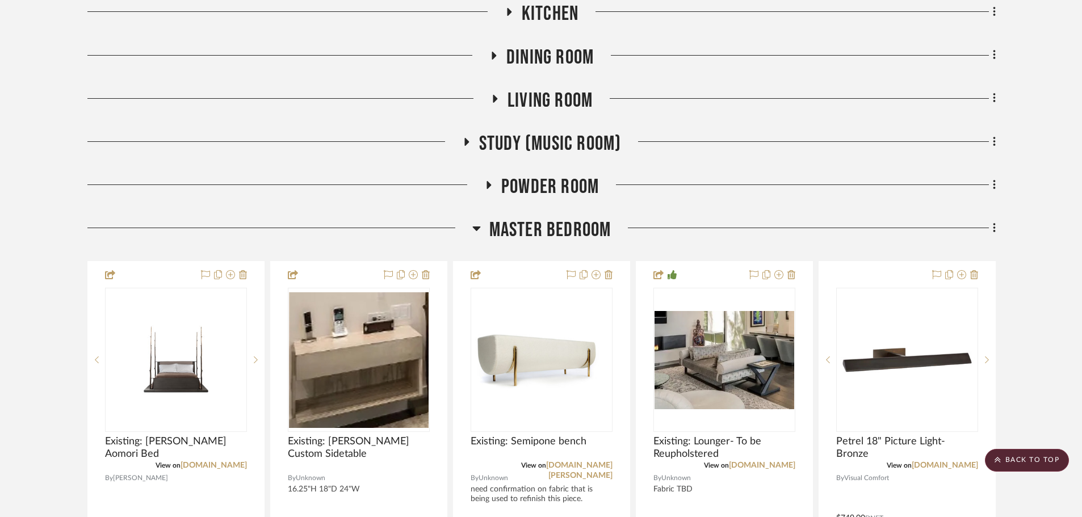
click at [548, 140] on span "Study (Music Room)" at bounding box center [550, 144] width 142 height 24
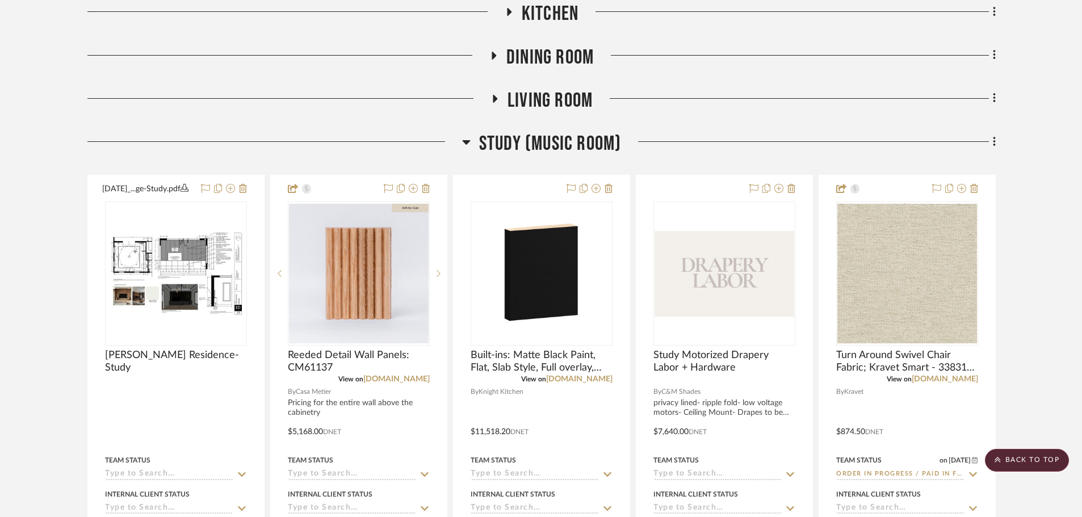
click at [547, 148] on span "Study (Music Room)" at bounding box center [550, 144] width 142 height 24
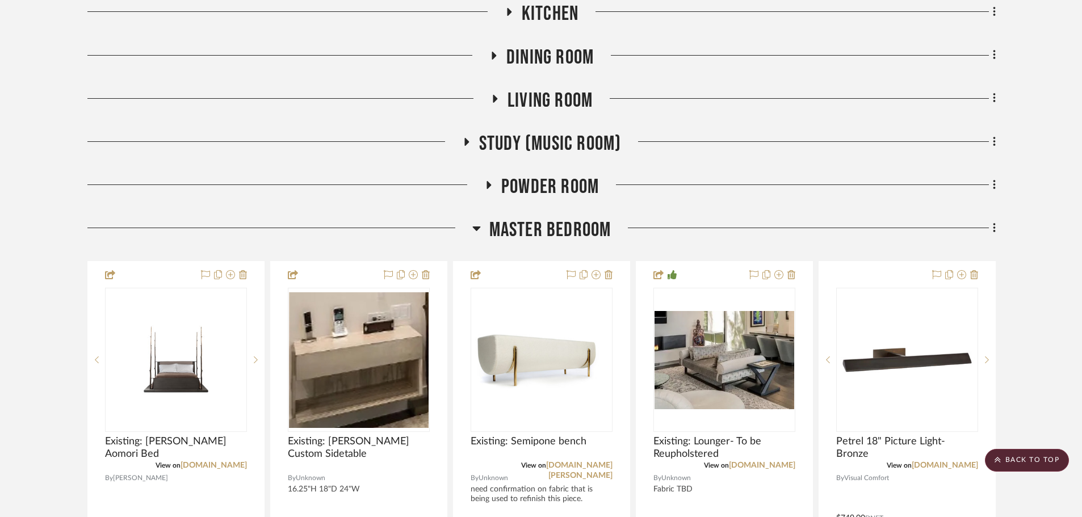
click at [543, 182] on span "Powder Room" at bounding box center [550, 187] width 98 height 24
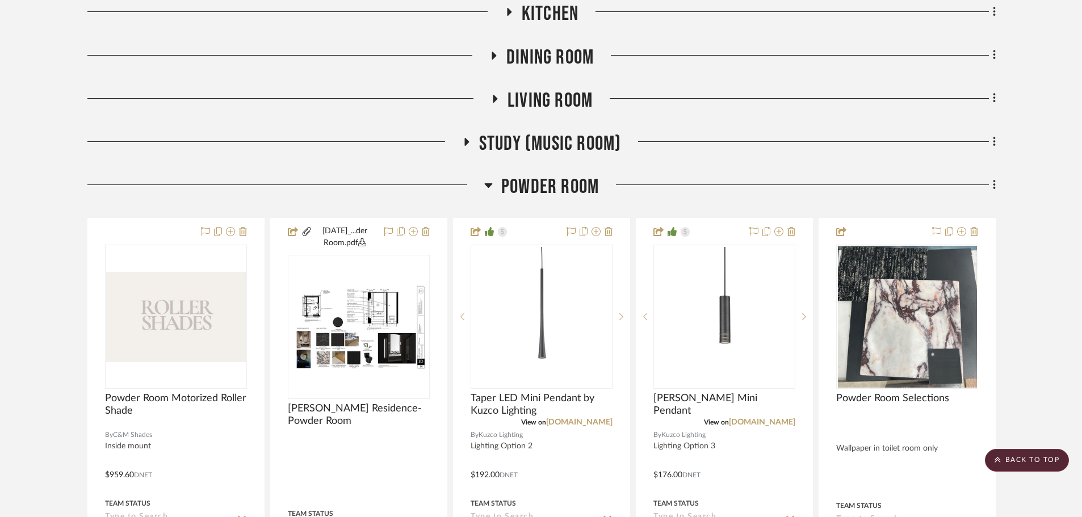
click at [543, 184] on span "Powder Room" at bounding box center [550, 187] width 98 height 24
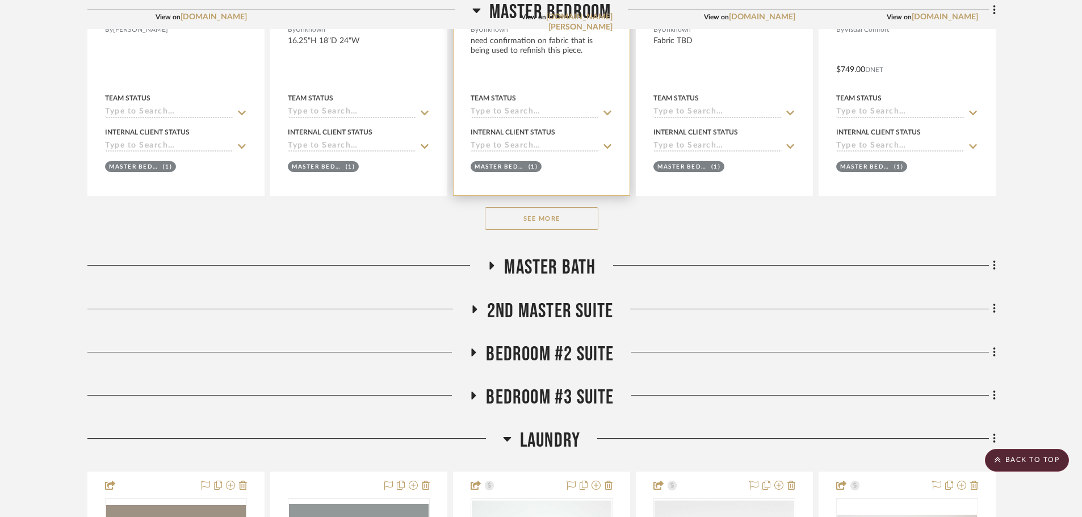
scroll to position [1022, 0]
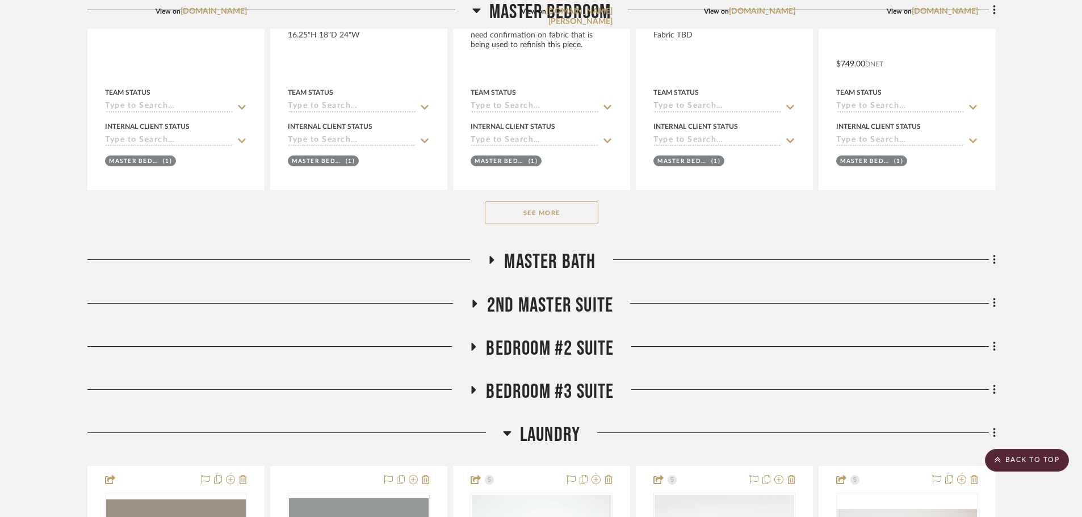
click at [543, 255] on span "Master Bath" at bounding box center [549, 262] width 91 height 24
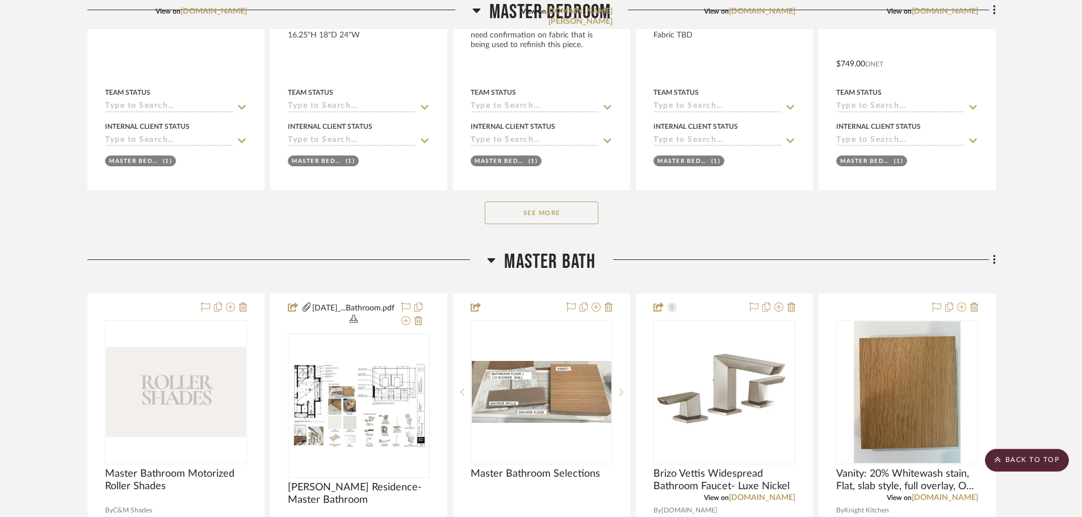
click at [543, 257] on span "Master Bath" at bounding box center [549, 262] width 91 height 24
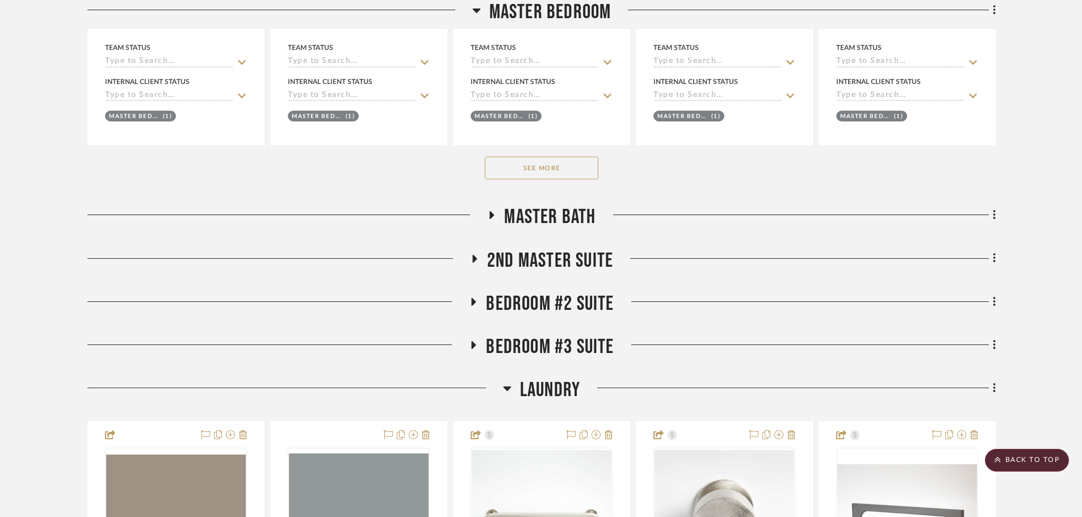
scroll to position [1078, 0]
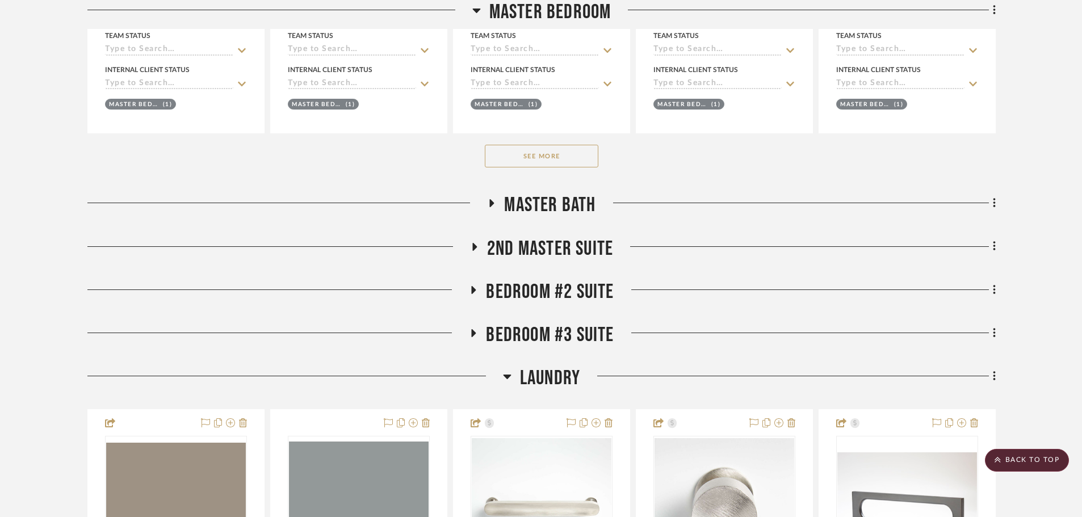
click at [543, 246] on span "2nd Master Suite" at bounding box center [550, 249] width 126 height 24
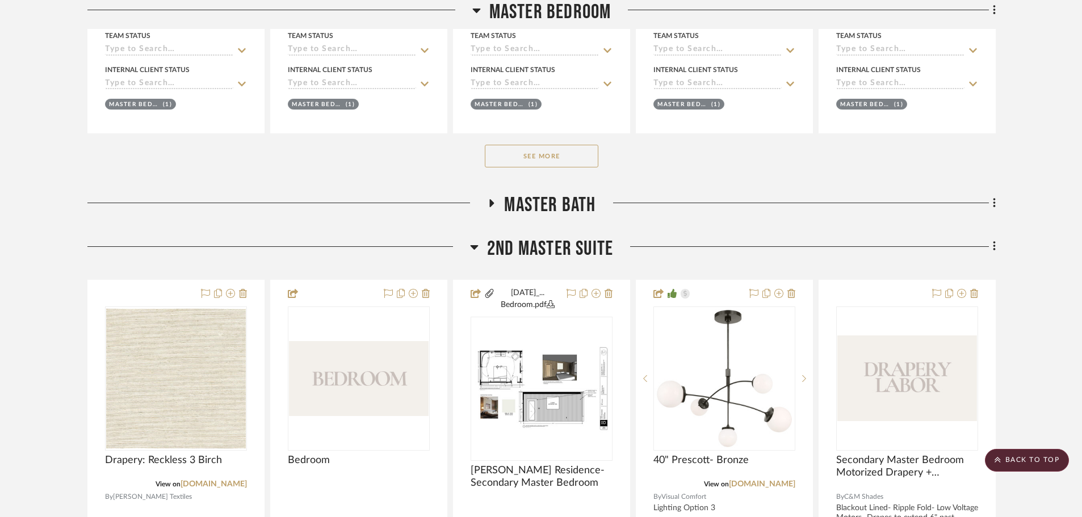
click at [543, 246] on span "2nd Master Suite" at bounding box center [550, 249] width 126 height 24
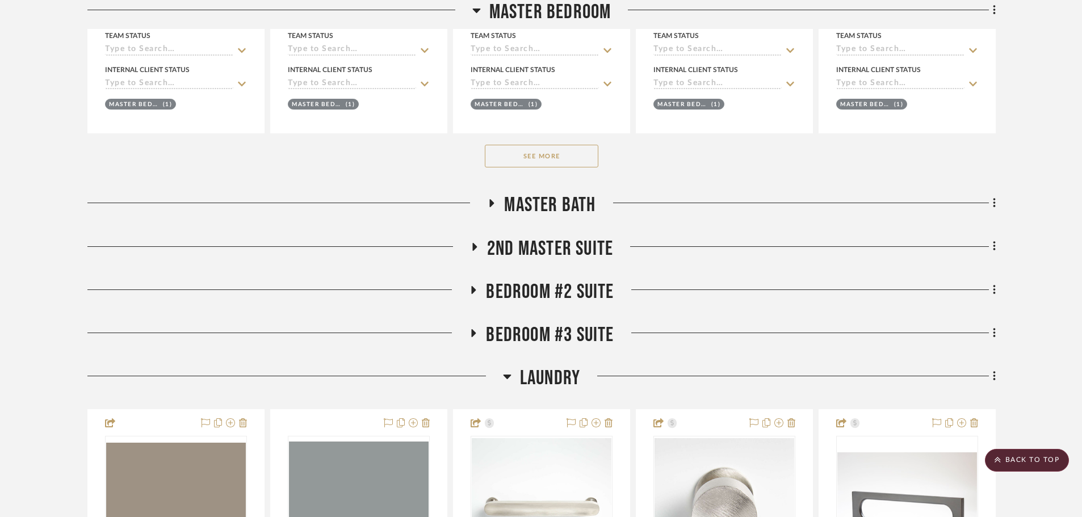
click at [551, 293] on span "Bedroom #2 Suite" at bounding box center [550, 292] width 128 height 24
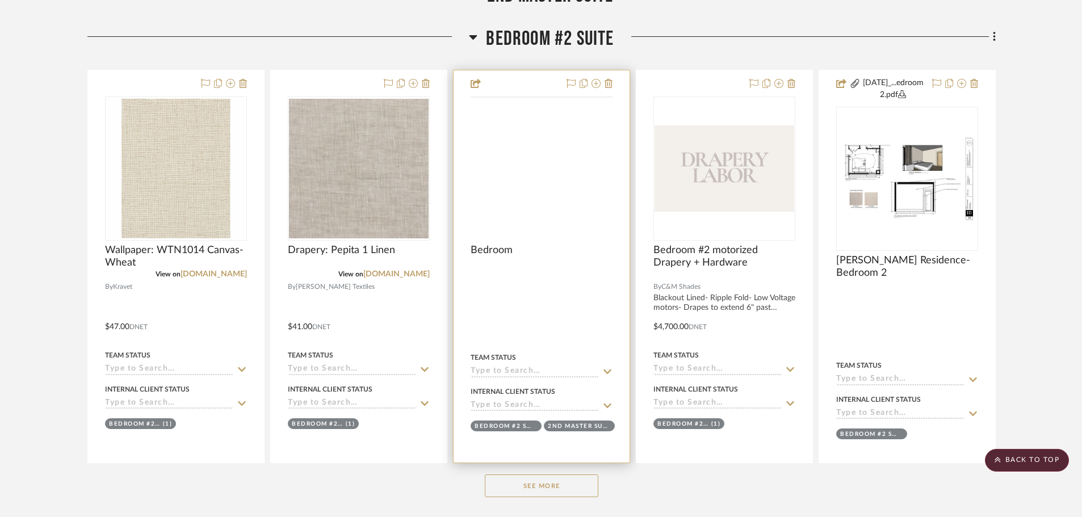
scroll to position [1362, 0]
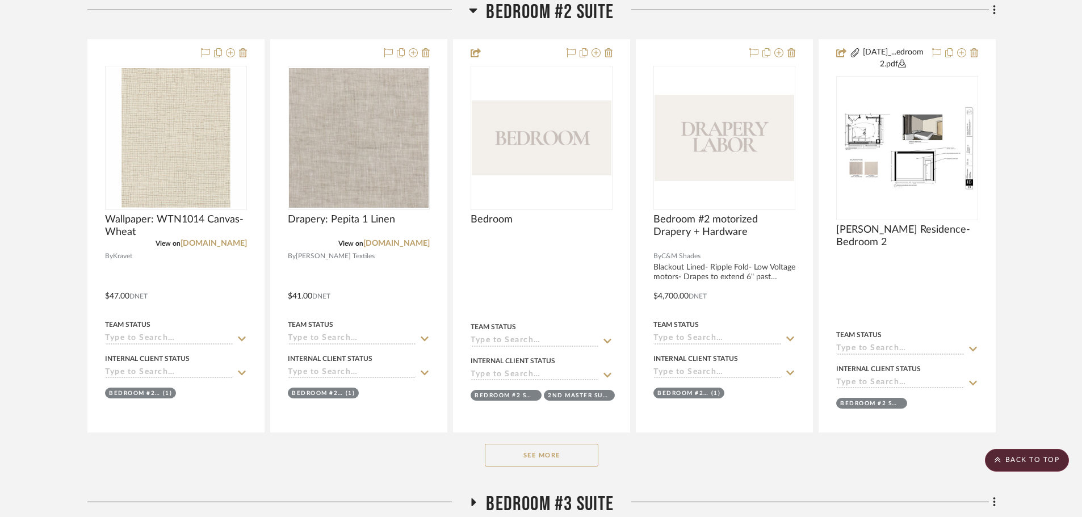
click at [546, 451] on button "See More" at bounding box center [542, 455] width 114 height 23
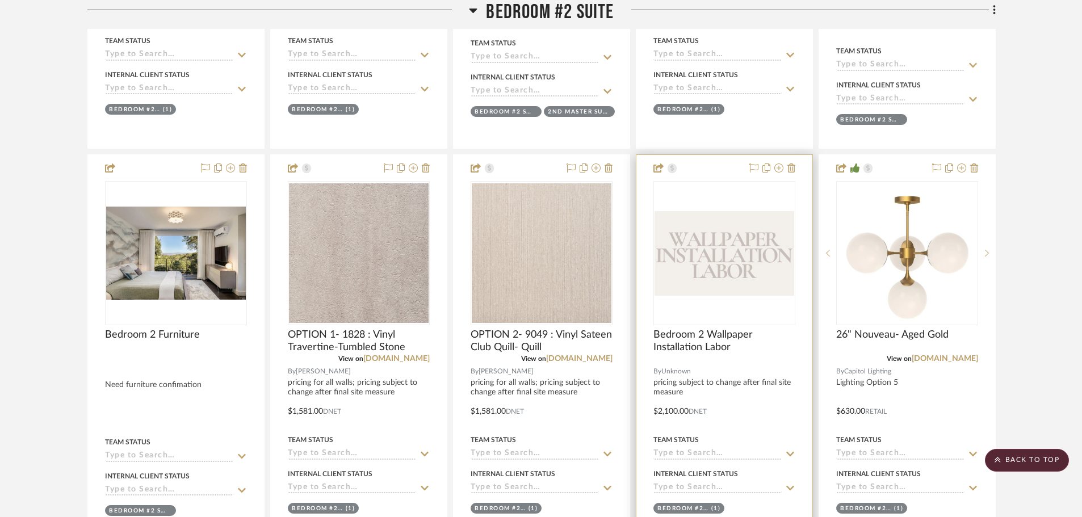
scroll to position [1249, 0]
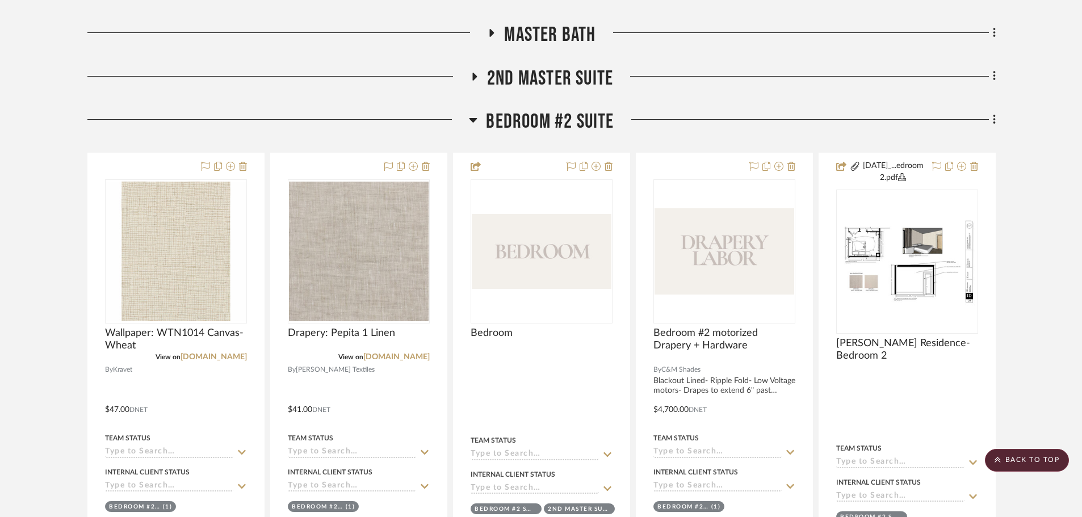
click at [591, 132] on span "Bedroom #2 Suite" at bounding box center [550, 122] width 128 height 24
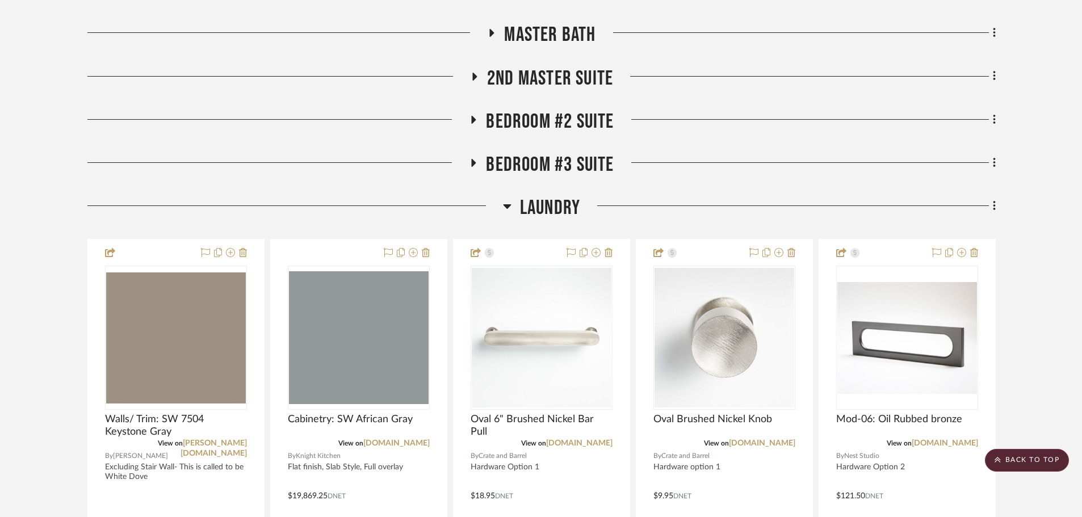
click at [589, 170] on span "Bedroom #3 Suite" at bounding box center [550, 165] width 128 height 24
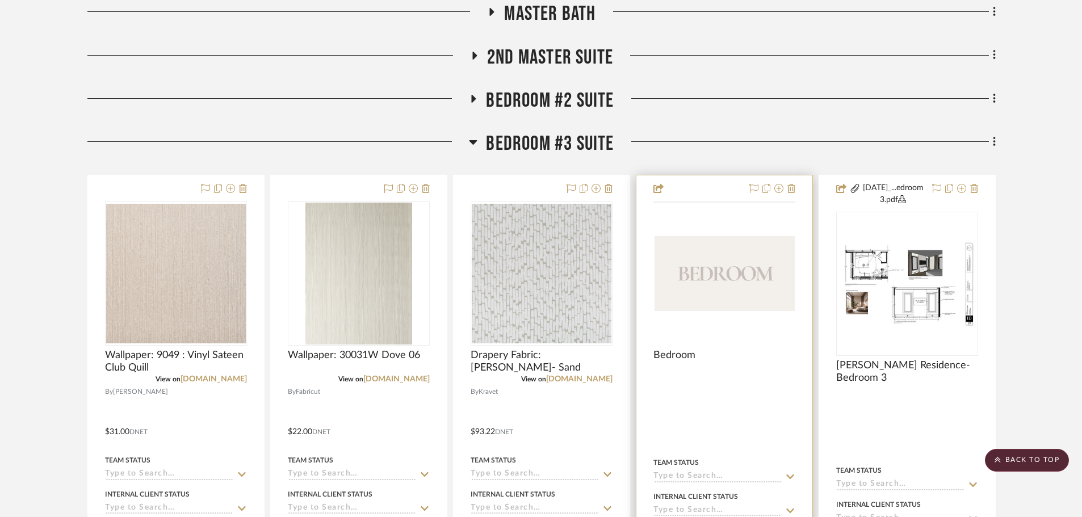
scroll to position [1362, 0]
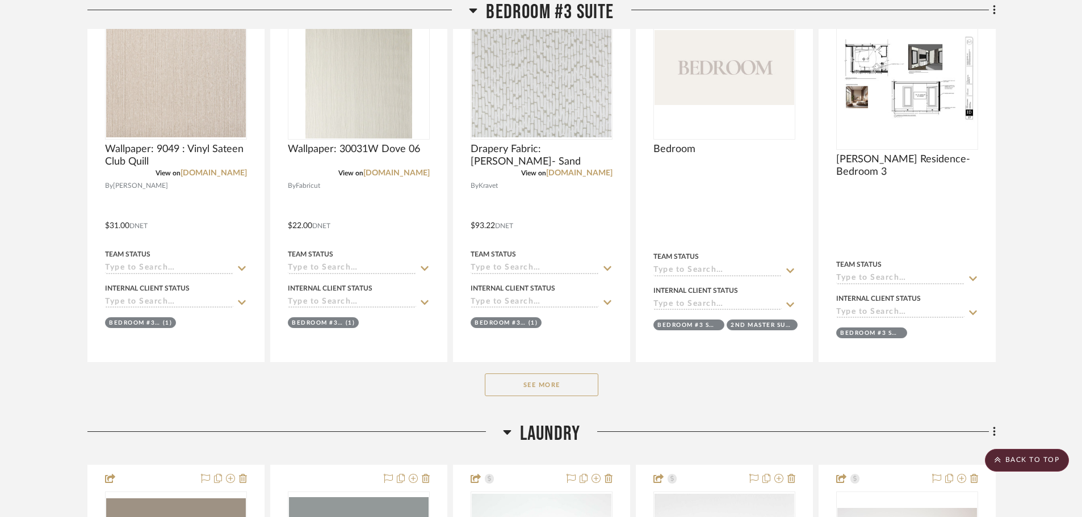
click at [545, 392] on button "See More" at bounding box center [542, 384] width 114 height 23
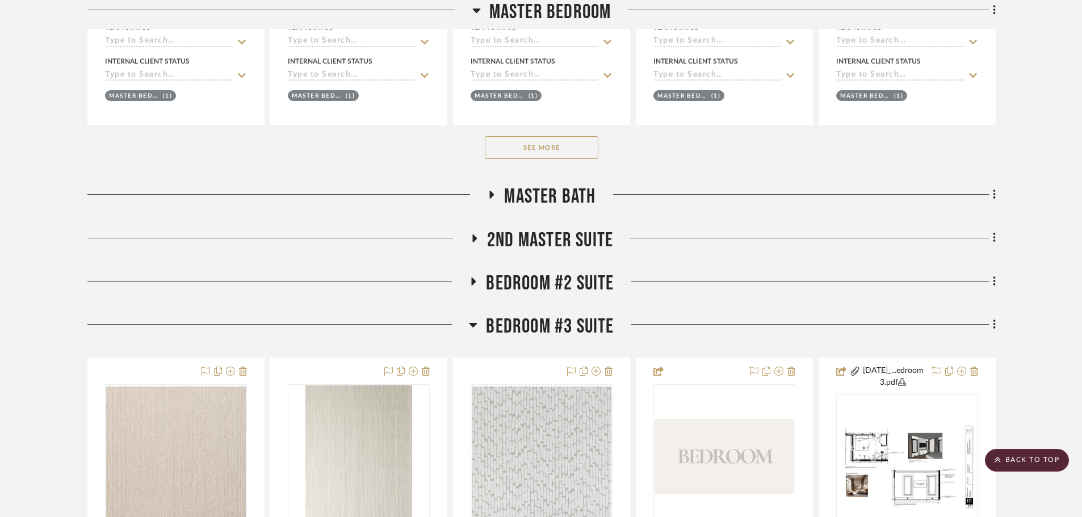
scroll to position [1078, 0]
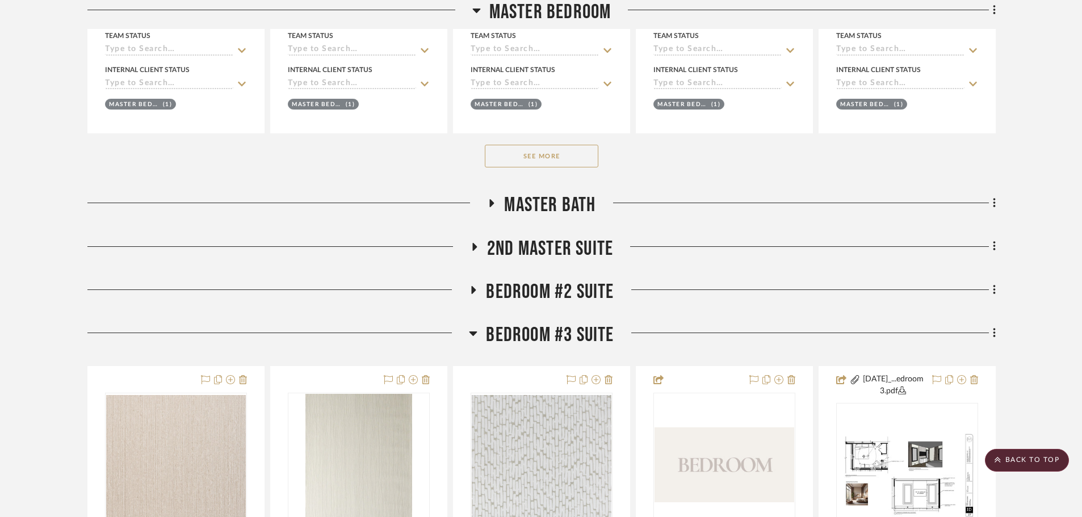
click at [543, 329] on span "Bedroom #3 Suite" at bounding box center [550, 335] width 128 height 24
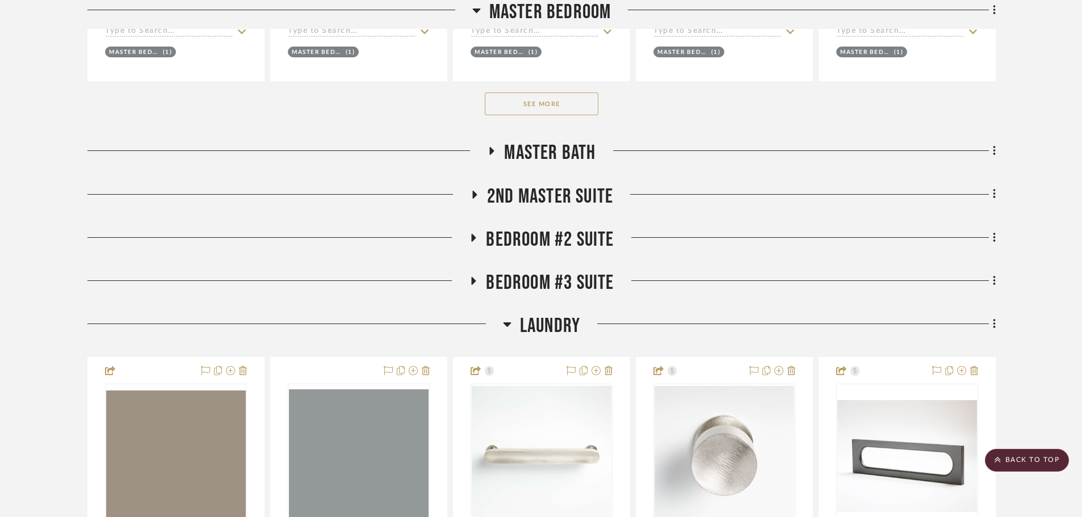
scroll to position [1135, 0]
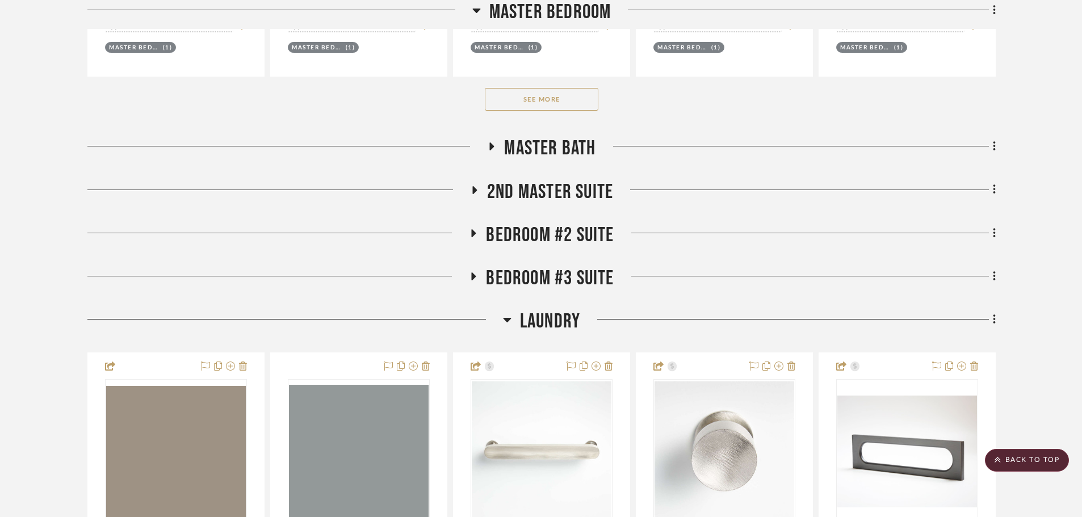
click at [557, 150] on span "Master Bath" at bounding box center [549, 148] width 91 height 24
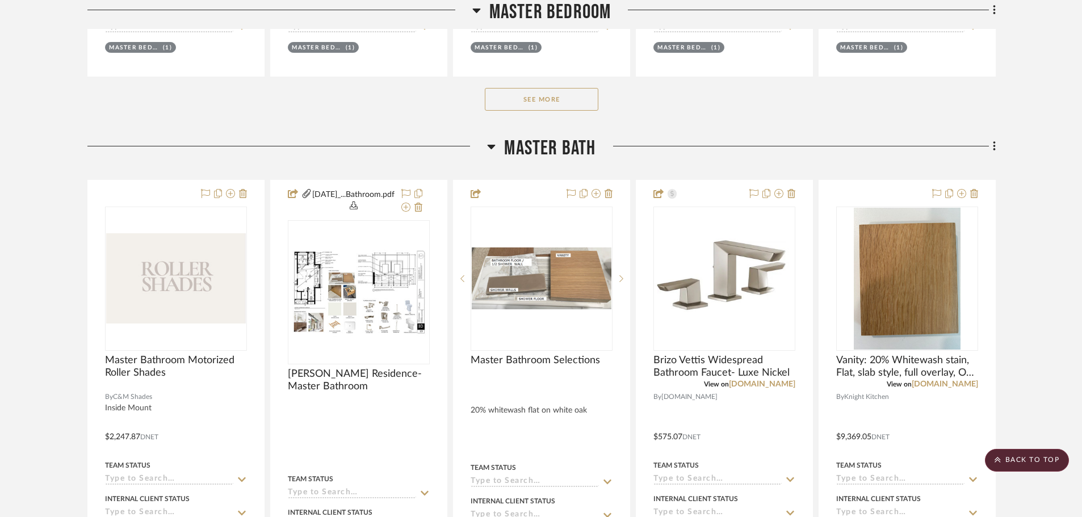
click at [556, 145] on span "Master Bath" at bounding box center [549, 148] width 91 height 24
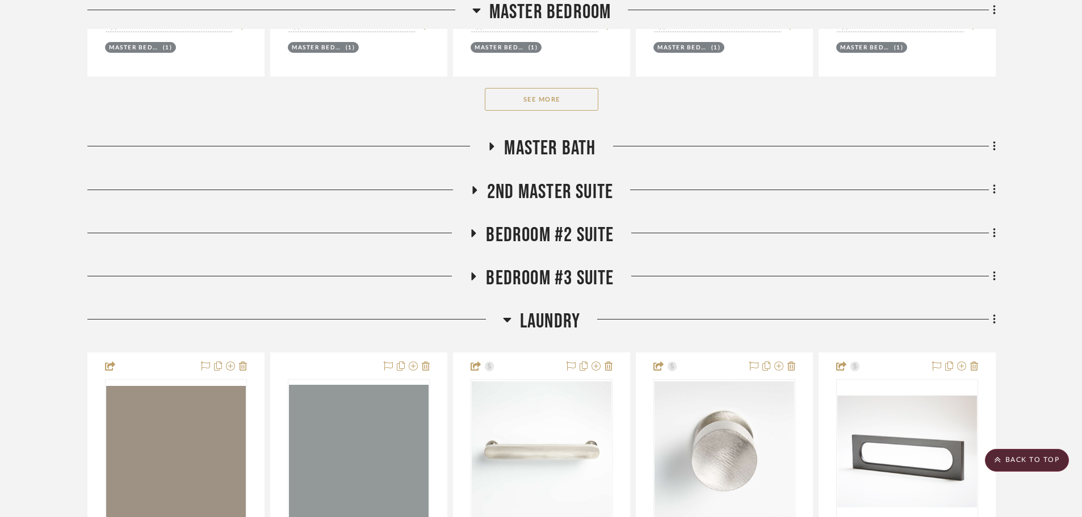
click at [550, 199] on span "2nd Master Suite" at bounding box center [550, 192] width 126 height 24
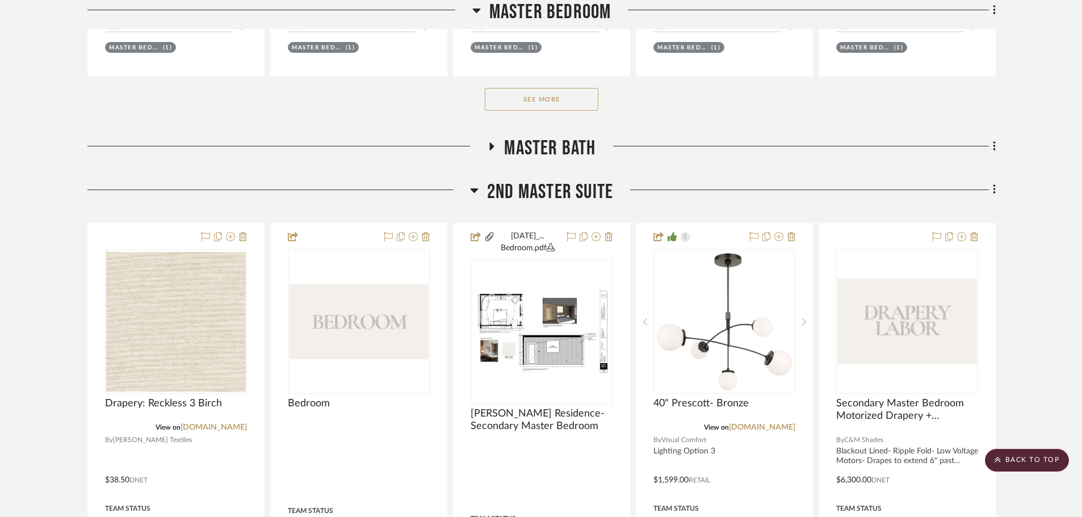
click at [551, 192] on span "2nd Master Suite" at bounding box center [550, 192] width 126 height 24
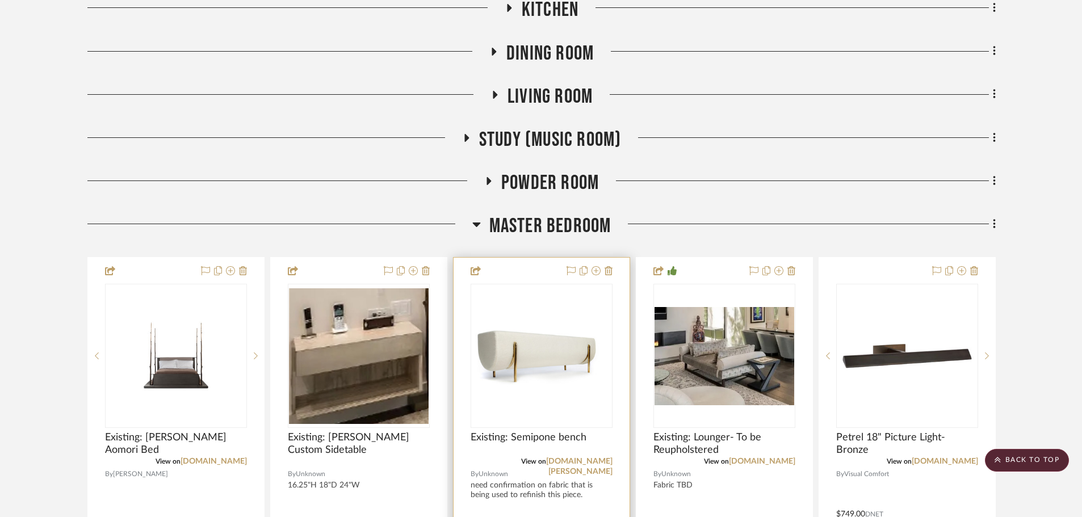
scroll to position [568, 0]
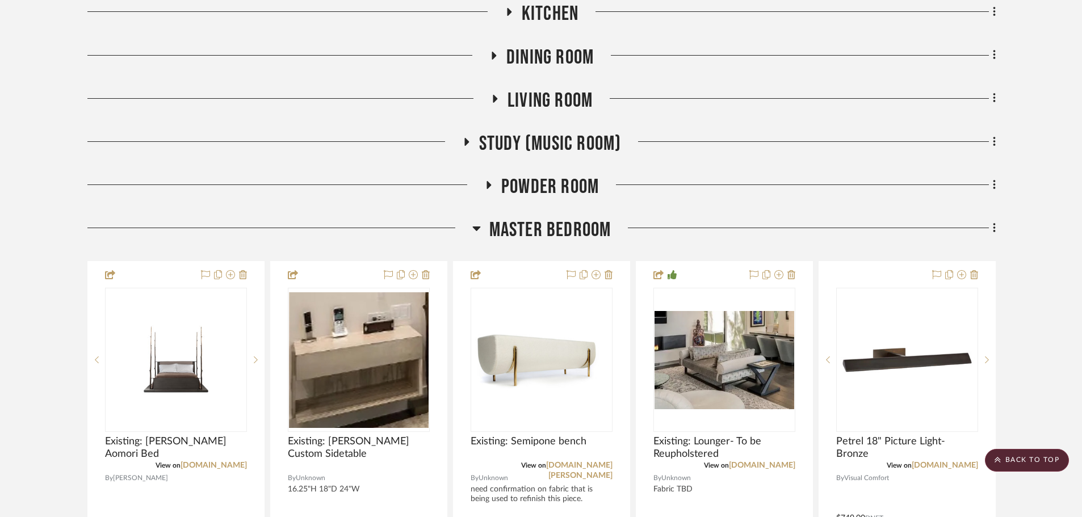
click at [550, 227] on span "Master Bedroom" at bounding box center [550, 230] width 122 height 24
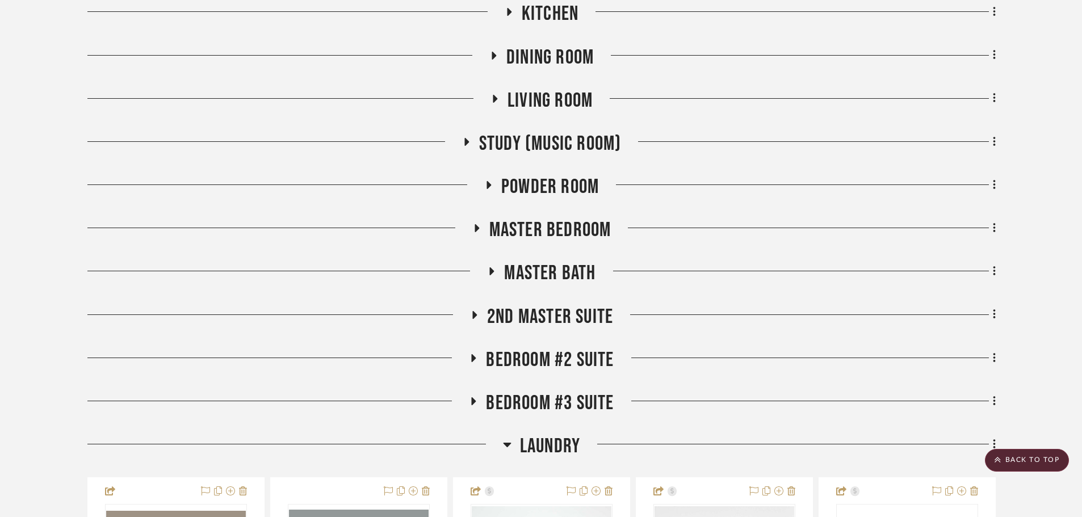
click at [550, 190] on span "Powder Room" at bounding box center [550, 187] width 98 height 24
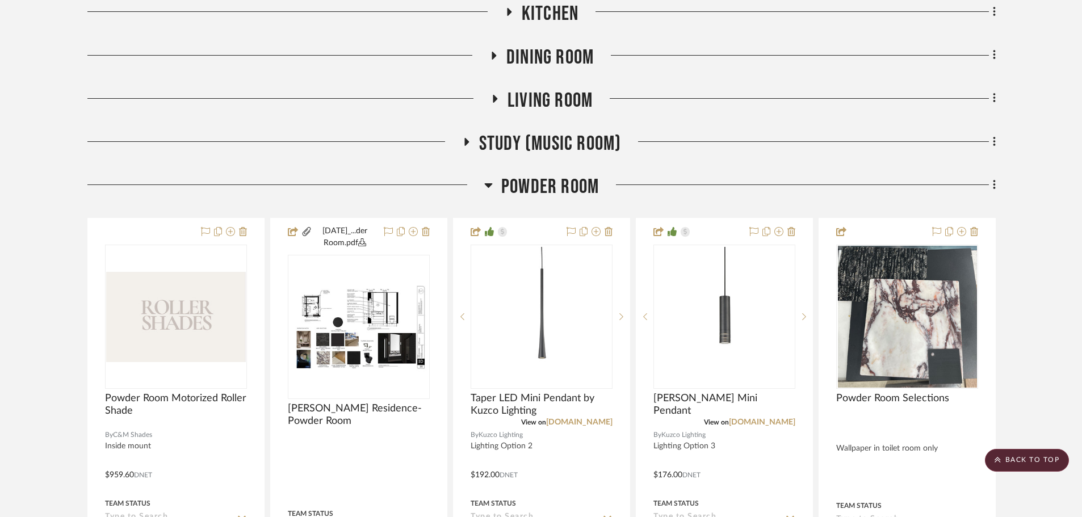
click at [550, 191] on span "Powder Room" at bounding box center [550, 187] width 98 height 24
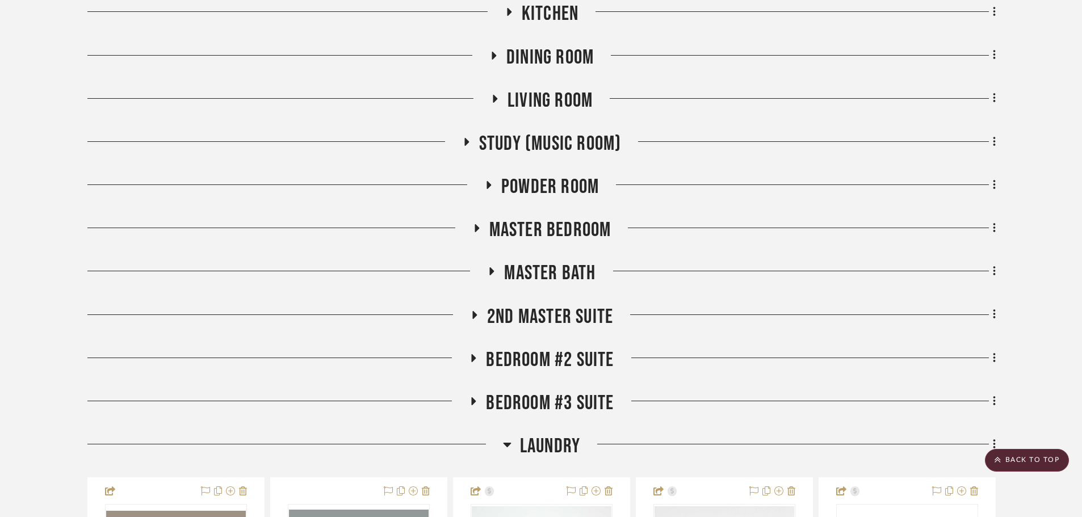
click at [550, 242] on span "Master Bedroom" at bounding box center [550, 230] width 122 height 24
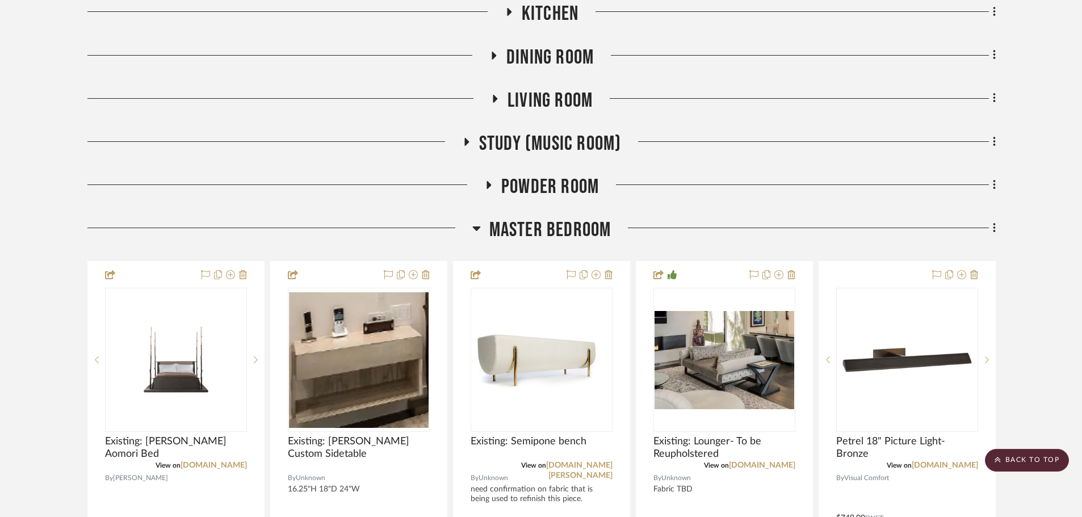
click at [551, 236] on span "Master Bedroom" at bounding box center [550, 230] width 122 height 24
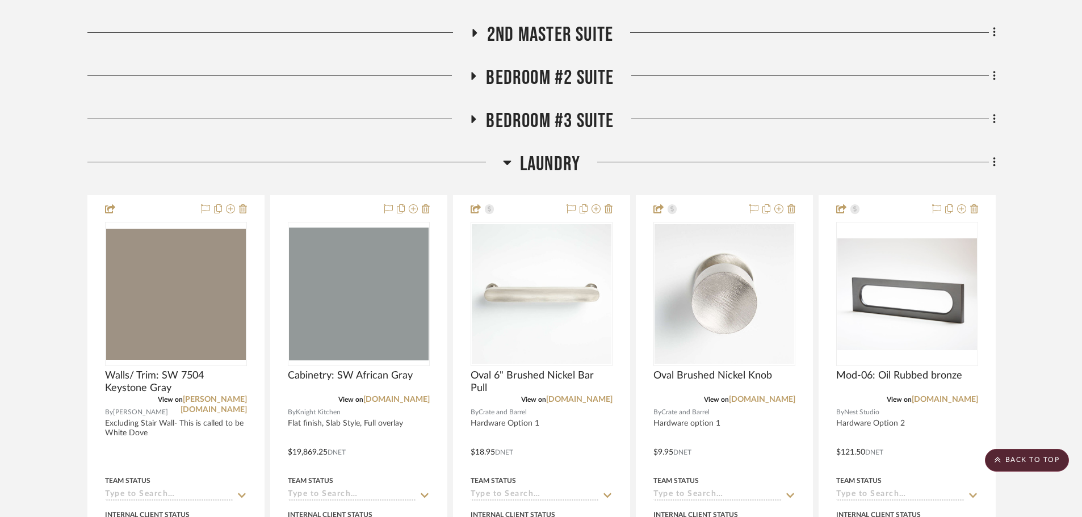
scroll to position [851, 0]
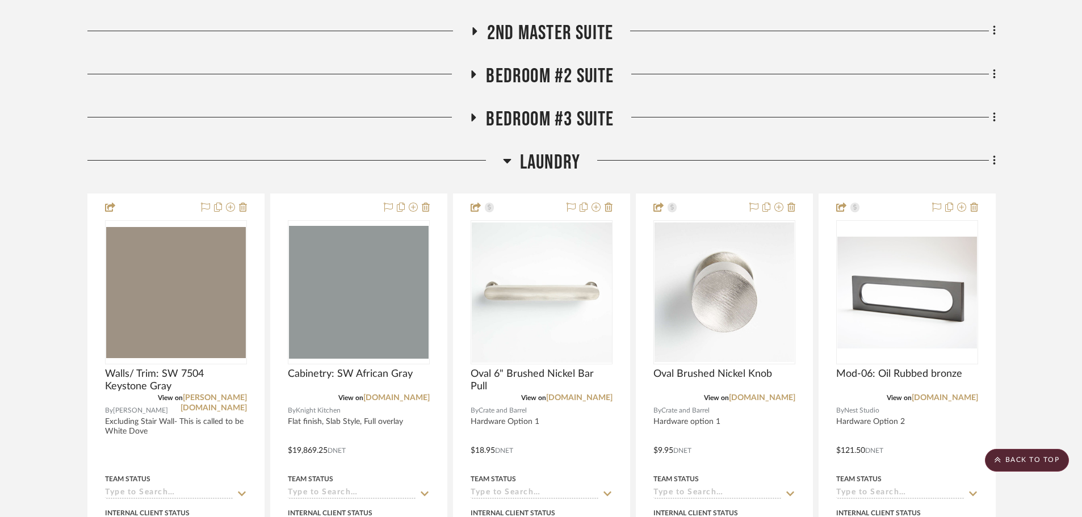
click at [538, 170] on span "Laundry" at bounding box center [550, 162] width 60 height 24
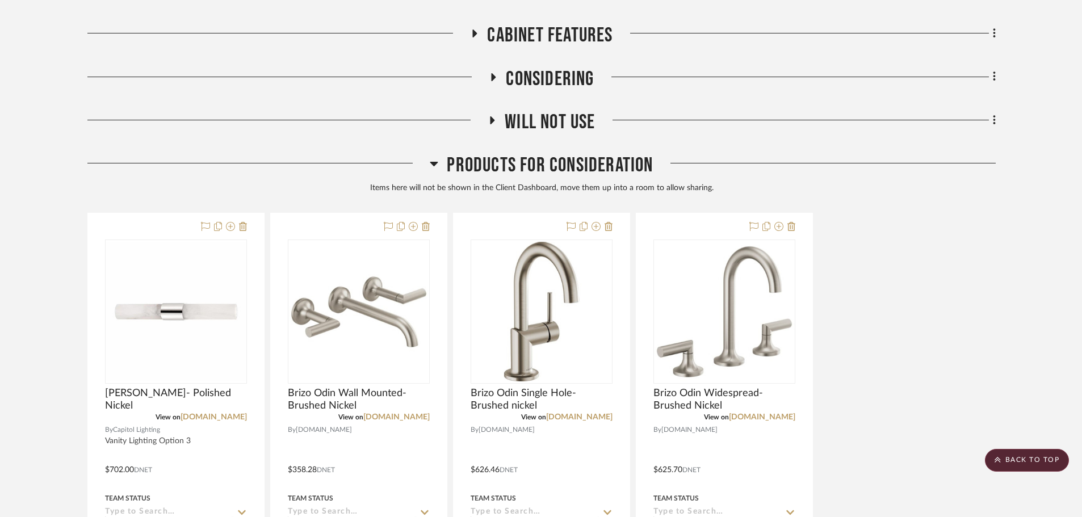
click at [546, 175] on span "Products For Consideration" at bounding box center [550, 165] width 206 height 24
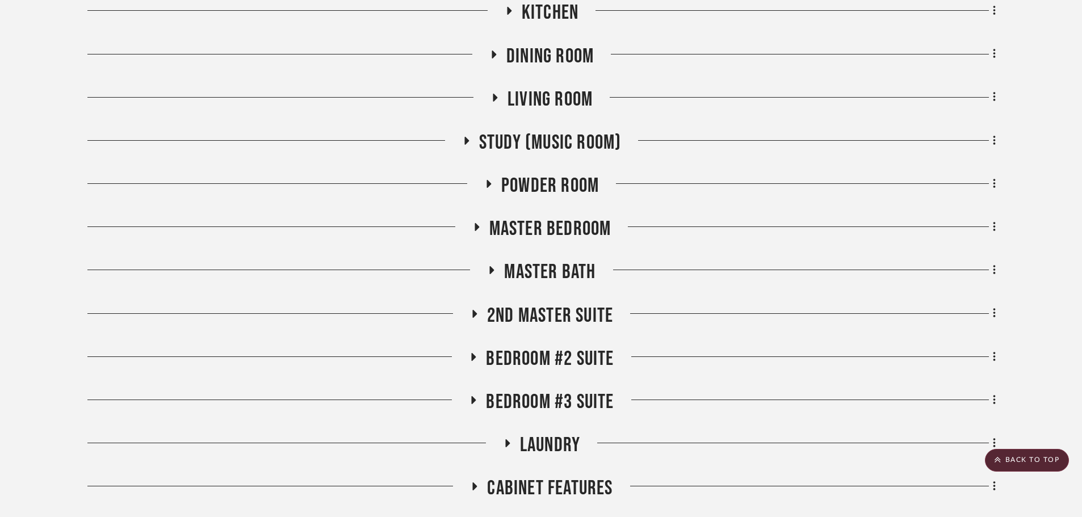
scroll to position [565, 0]
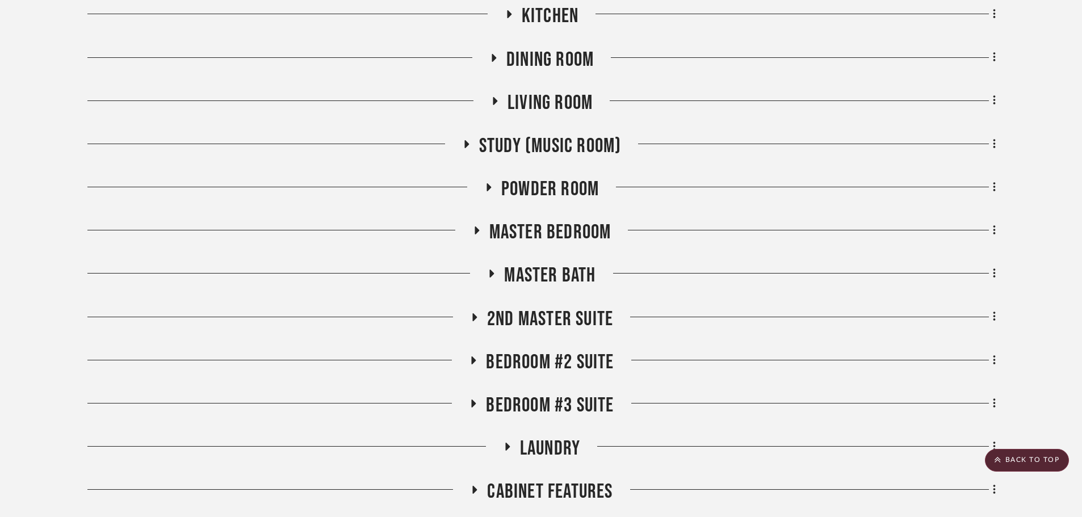
click at [568, 280] on span "Master Bath" at bounding box center [549, 275] width 91 height 24
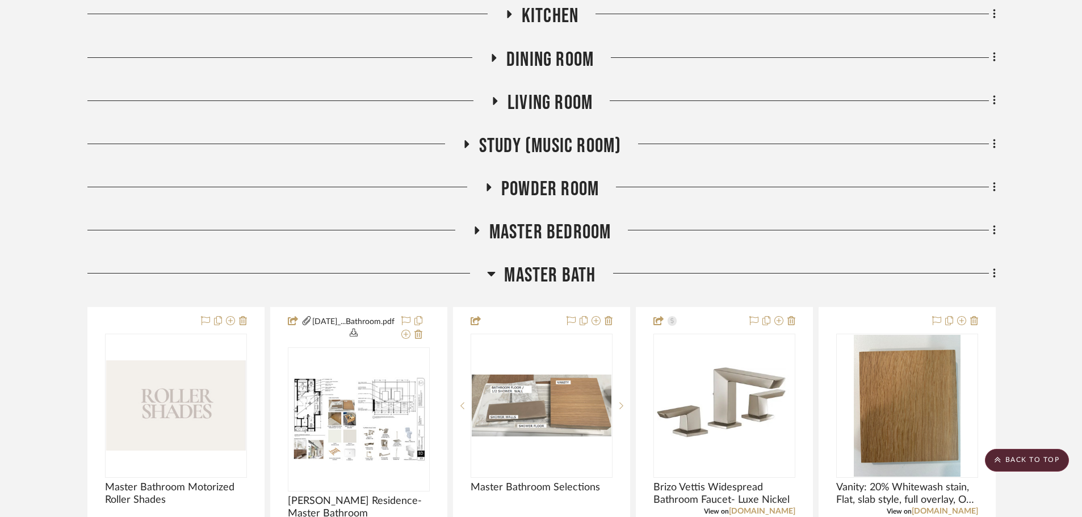
click at [556, 275] on span "Master Bath" at bounding box center [549, 275] width 91 height 24
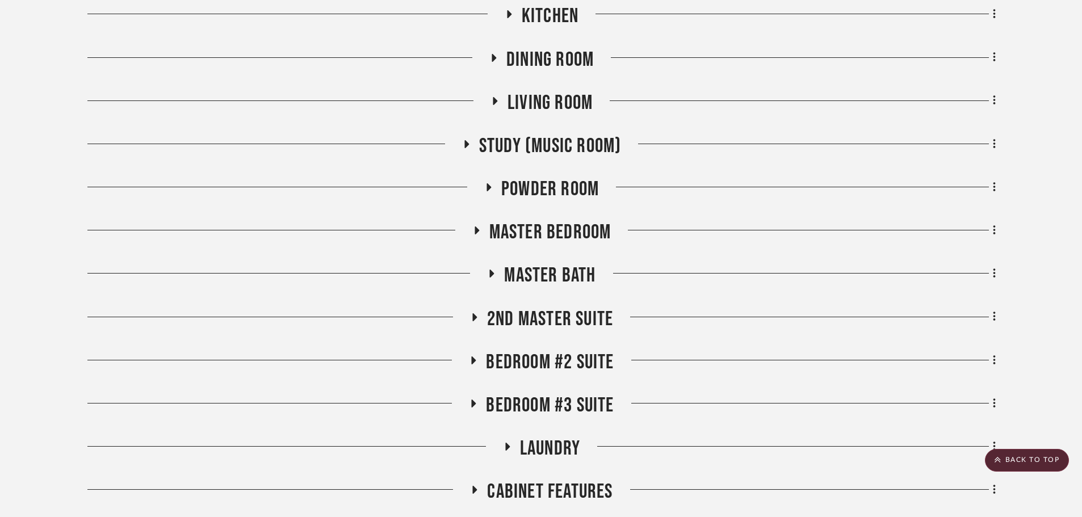
click at [548, 320] on span "2nd Master Suite" at bounding box center [550, 319] width 126 height 24
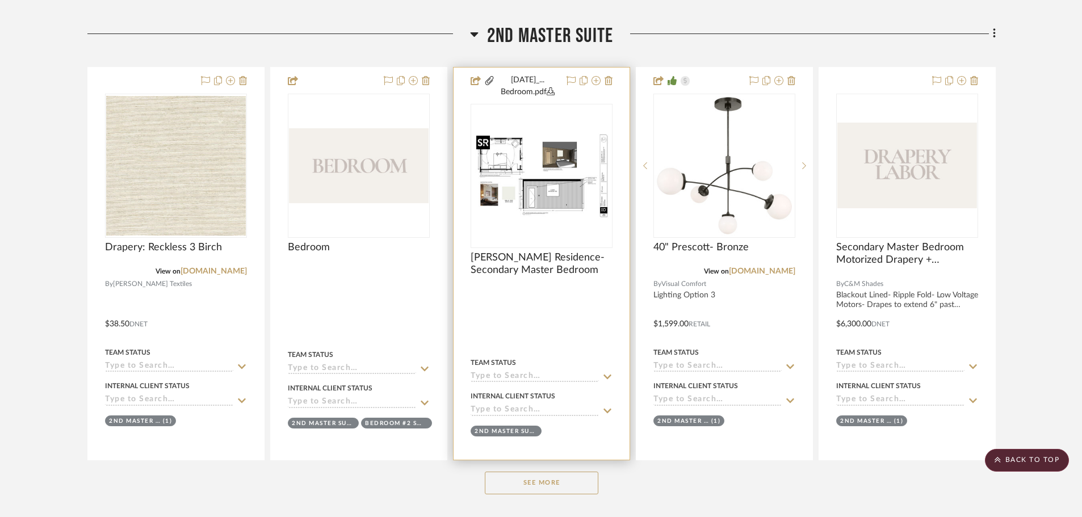
scroll to position [849, 0]
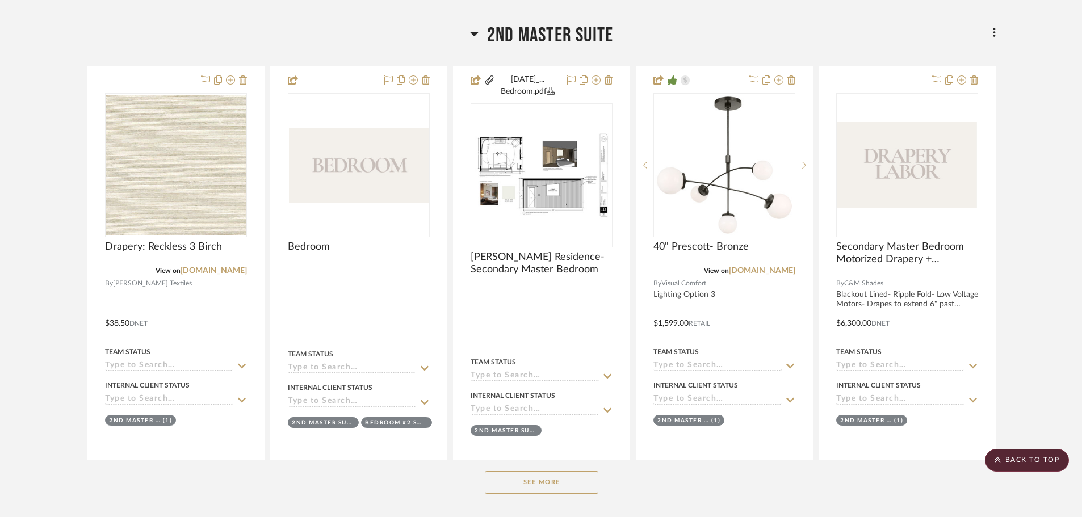
click at [536, 488] on button "See More" at bounding box center [542, 482] width 114 height 23
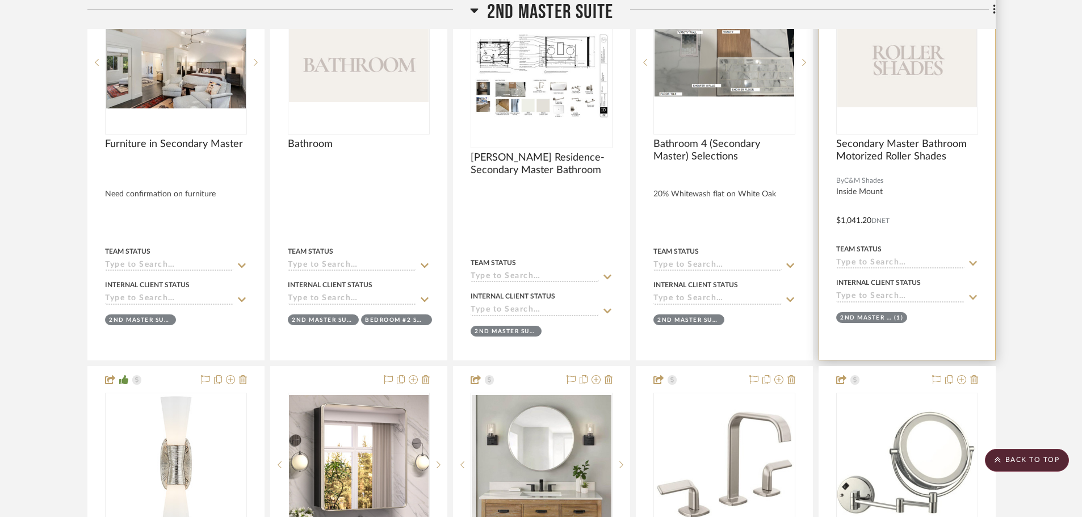
scroll to position [2134, 0]
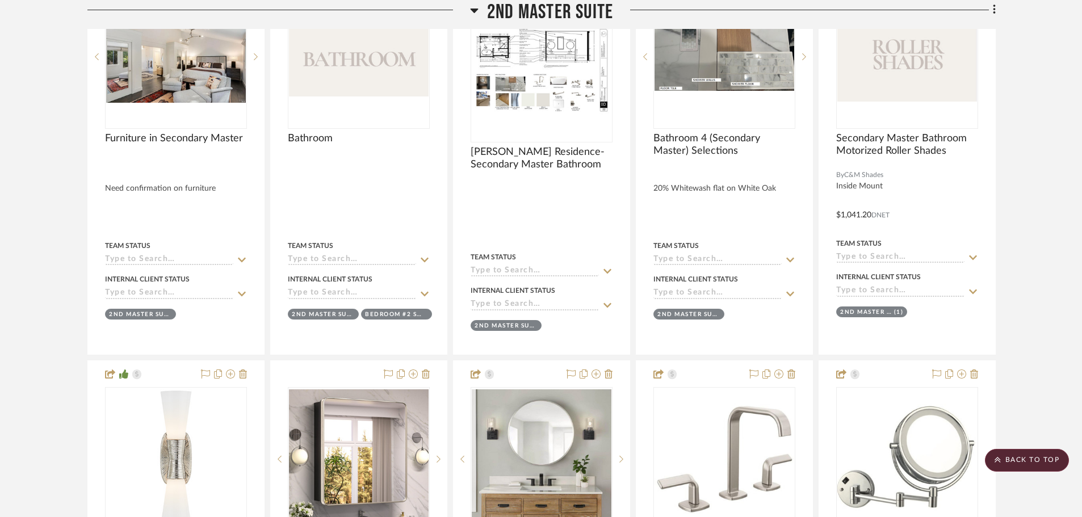
drag, startPoint x: 1061, startPoint y: 302, endPoint x: 1042, endPoint y: 344, distance: 45.7
click at [1061, 303] on project-details-page "SHOW ME Project: 04. Linck Project Settings + Add Room/Section + Quick Add Item…" at bounding box center [541, 336] width 1082 height 4777
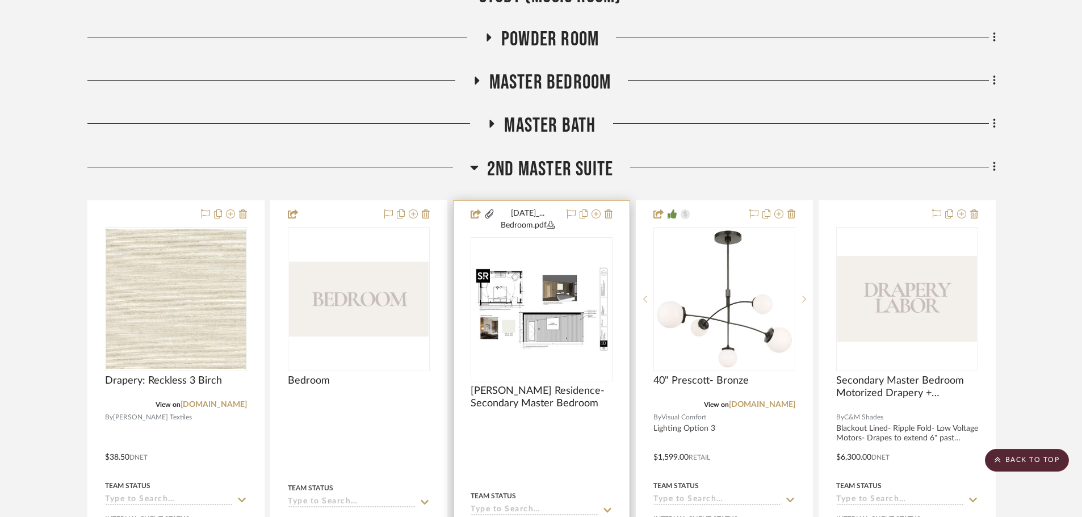
scroll to position [488, 0]
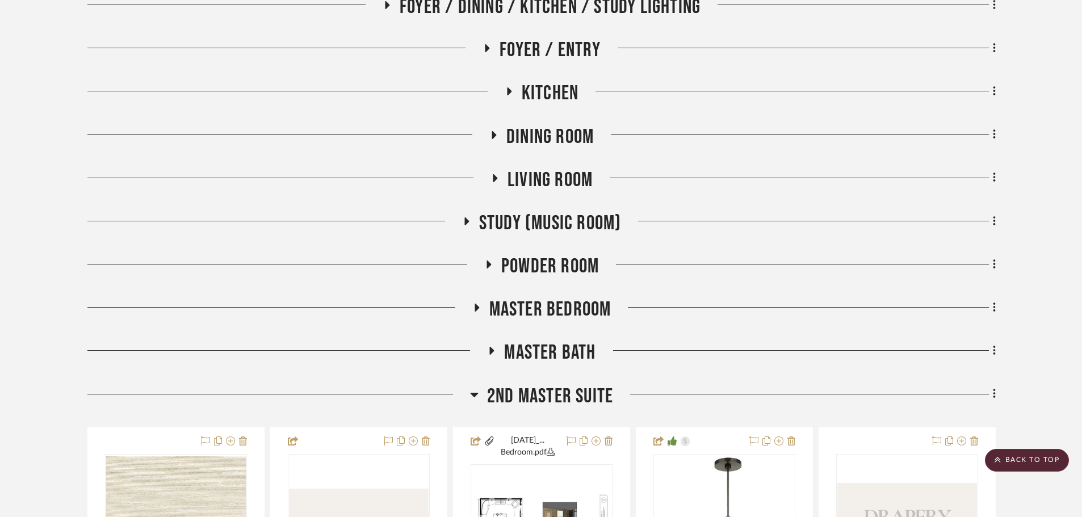
click at [526, 402] on span "2nd Master Suite" at bounding box center [550, 396] width 126 height 24
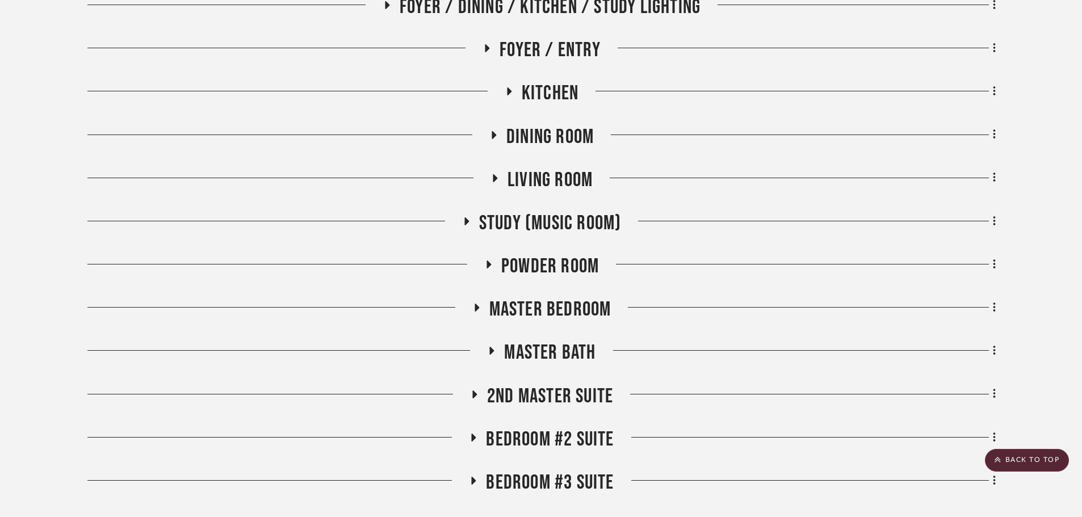
click at [551, 302] on span "Master Bedroom" at bounding box center [550, 309] width 122 height 24
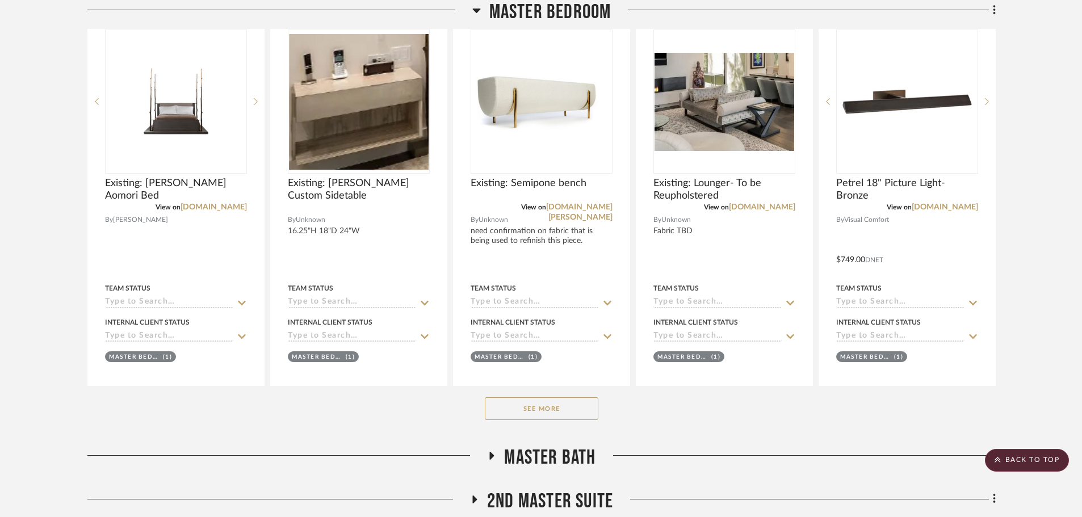
scroll to position [942, 0]
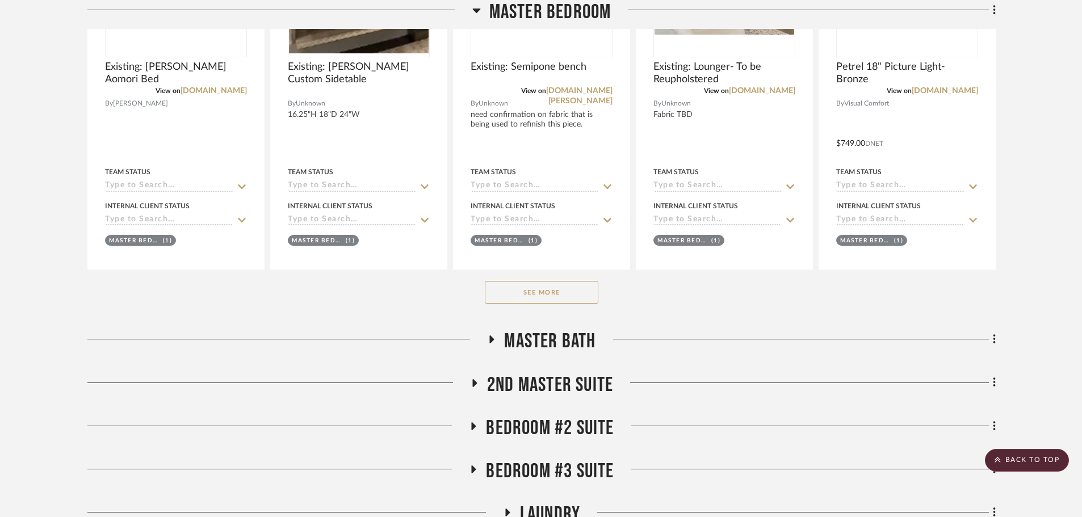
click at [528, 291] on button "See More" at bounding box center [542, 292] width 114 height 23
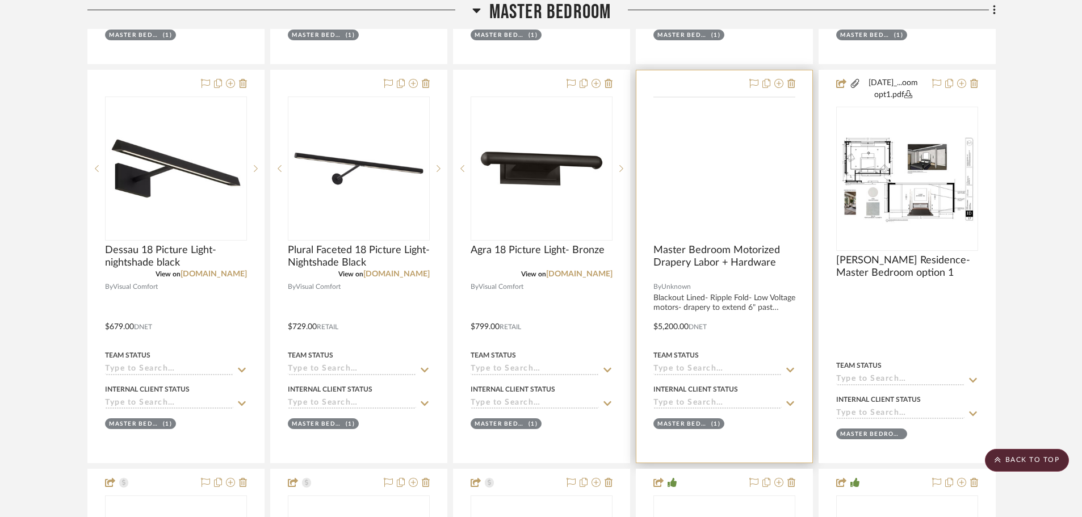
scroll to position [1169, 0]
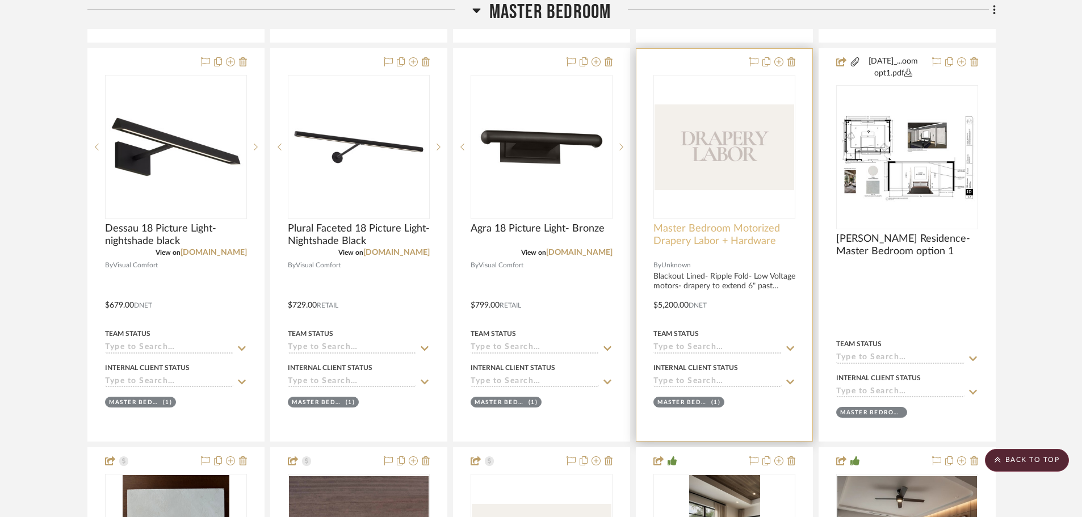
click at [714, 238] on span "Master Bedroom Motorized Drapery Labor + Hardware" at bounding box center [724, 234] width 142 height 25
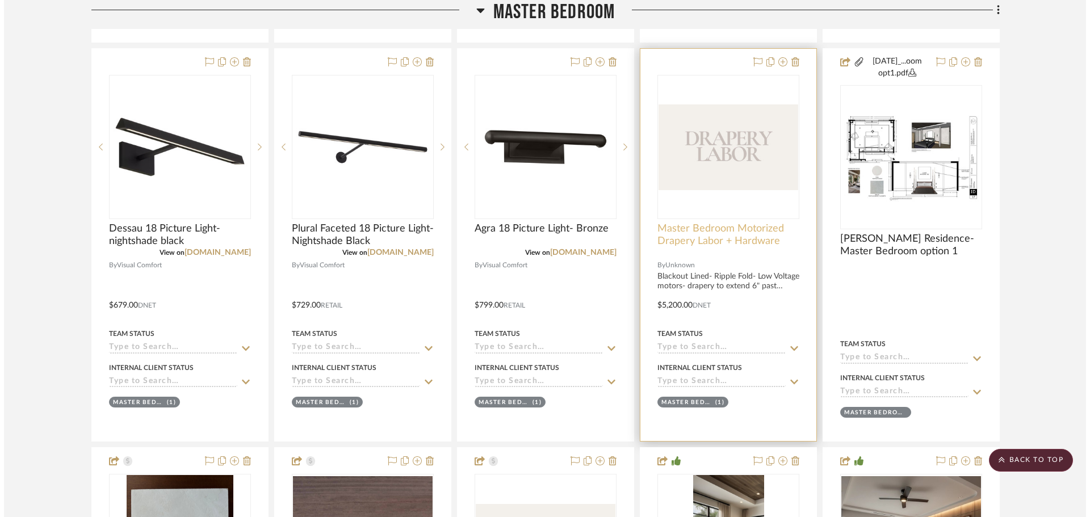
scroll to position [0, 0]
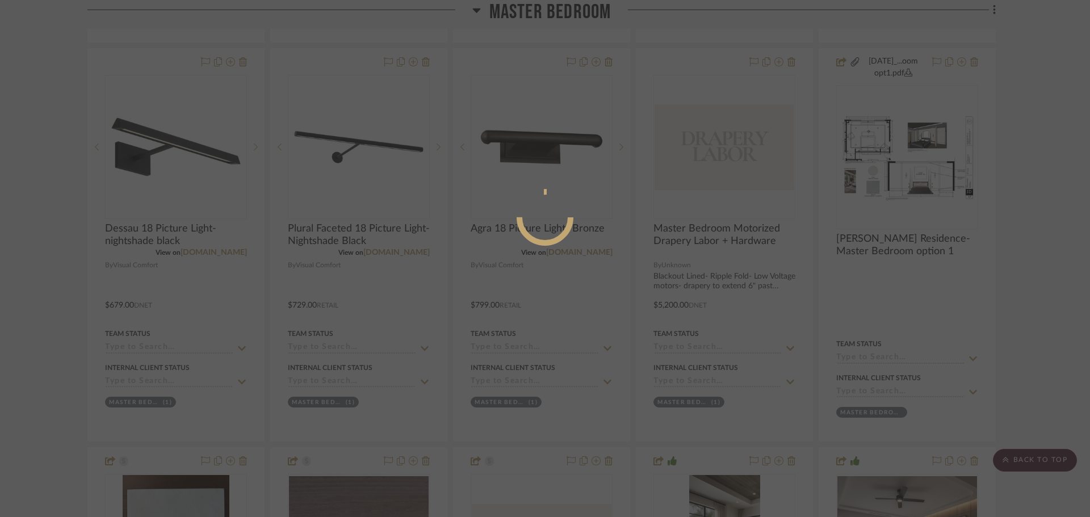
click at [1022, 215] on div at bounding box center [545, 258] width 1090 height 517
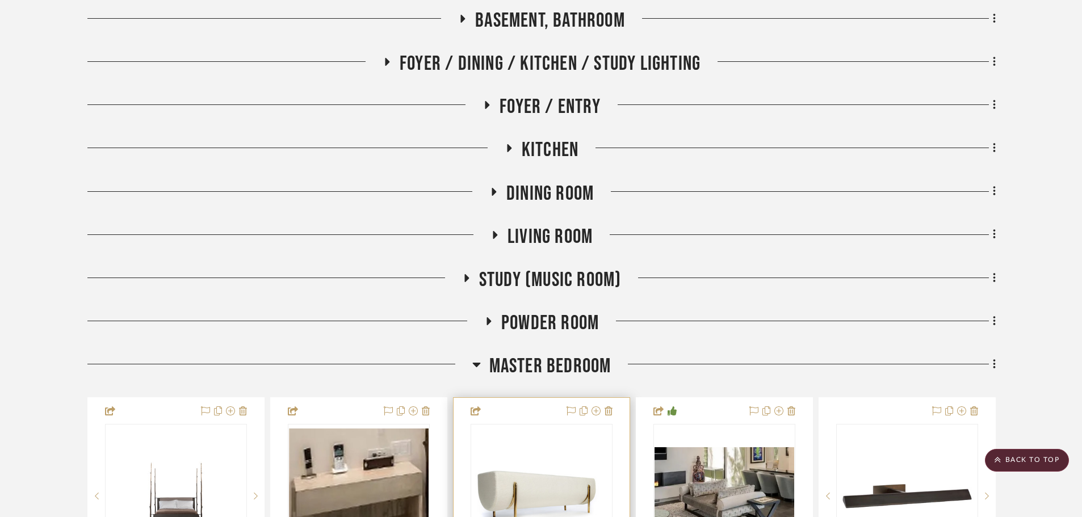
scroll to position [658, 0]
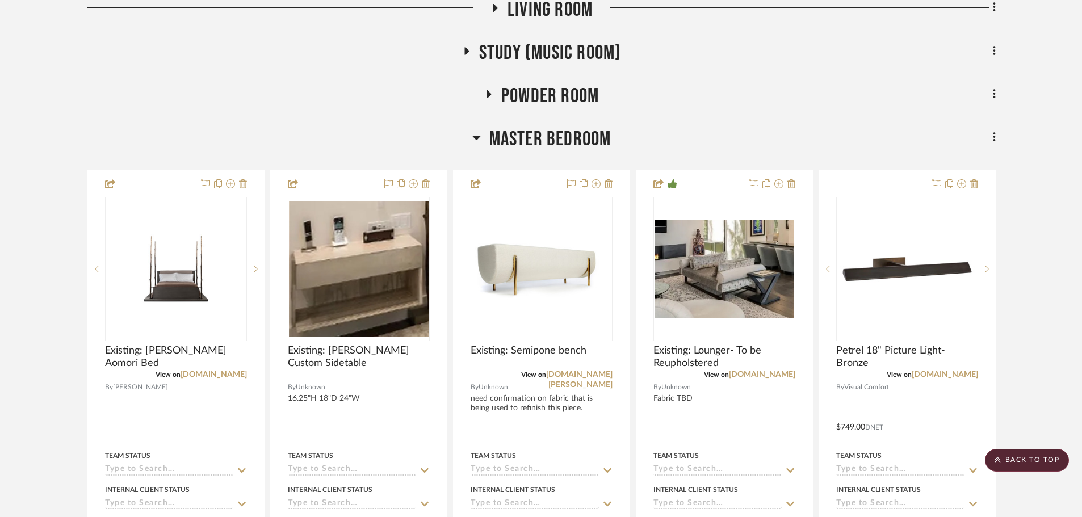
click at [539, 138] on span "Master Bedroom" at bounding box center [550, 139] width 122 height 24
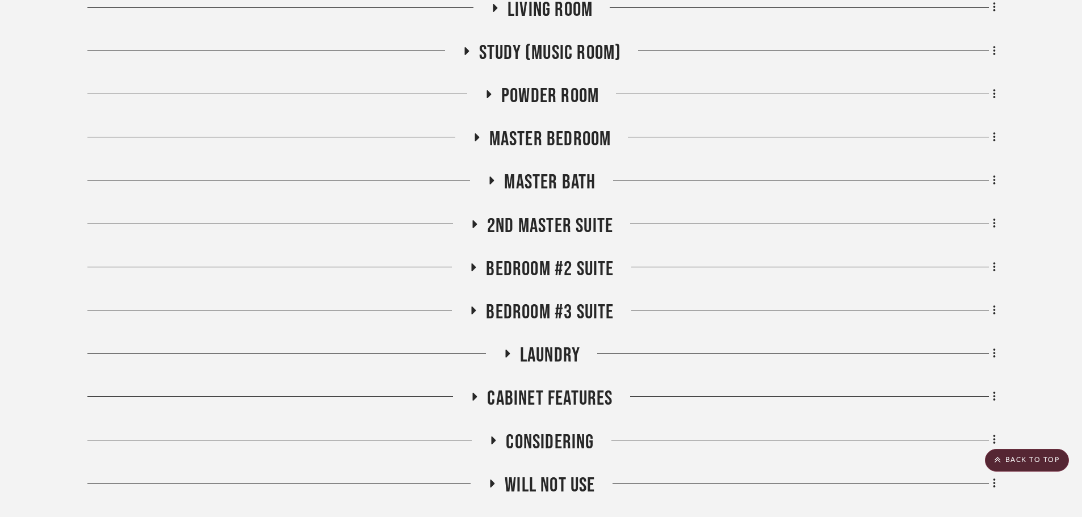
click at [544, 183] on span "Master Bath" at bounding box center [549, 182] width 91 height 24
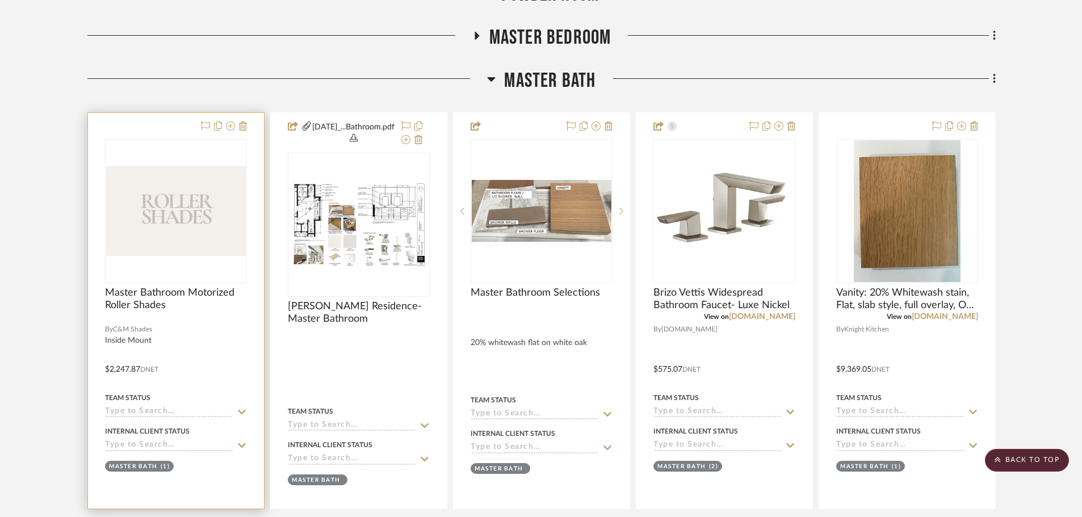
scroll to position [772, 0]
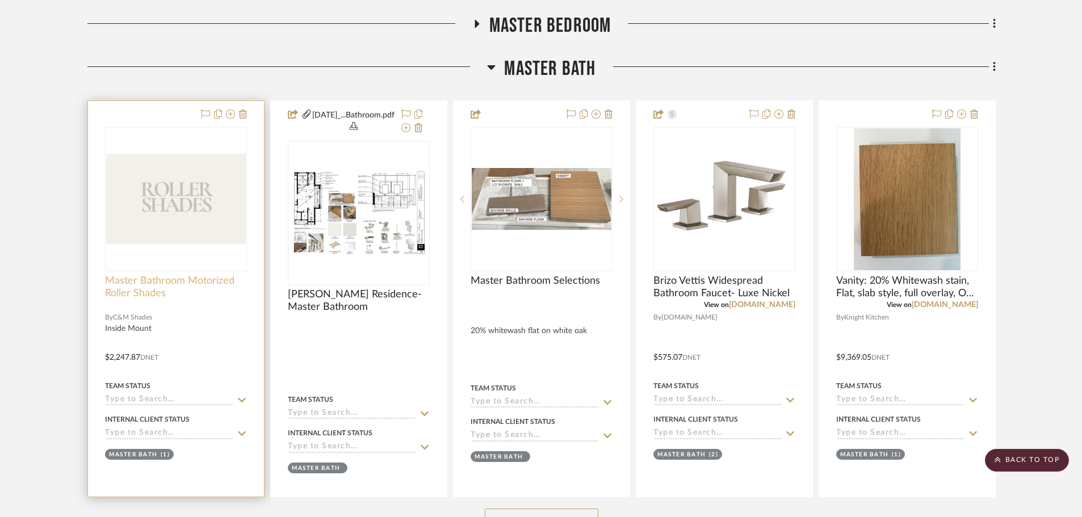
click at [162, 282] on span "Master Bathroom Motorized Roller Shades" at bounding box center [176, 287] width 142 height 25
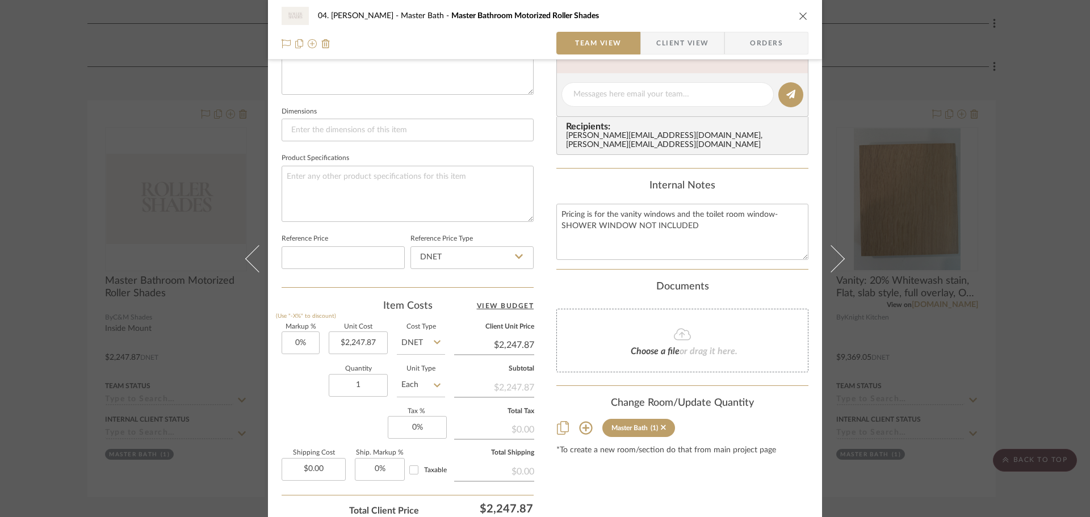
scroll to position [454, 0]
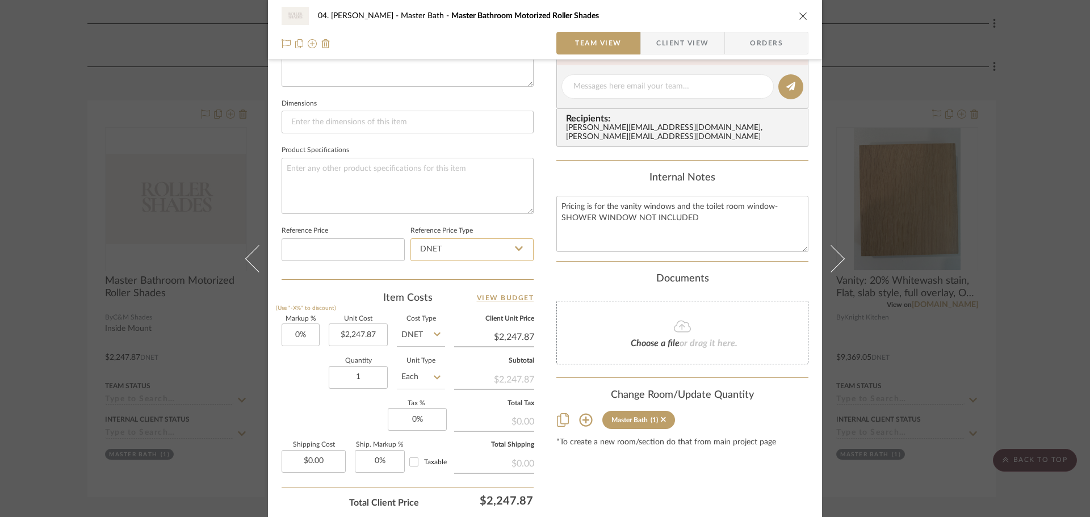
click at [490, 258] on input "DNET" at bounding box center [471, 249] width 123 height 23
click at [490, 250] on input "DNET" at bounding box center [471, 249] width 123 height 23
click at [544, 251] on div "04. Linck Master Bath Master Bathroom Motorized Roller Shades Team View Client …" at bounding box center [545, 77] width 554 height 1046
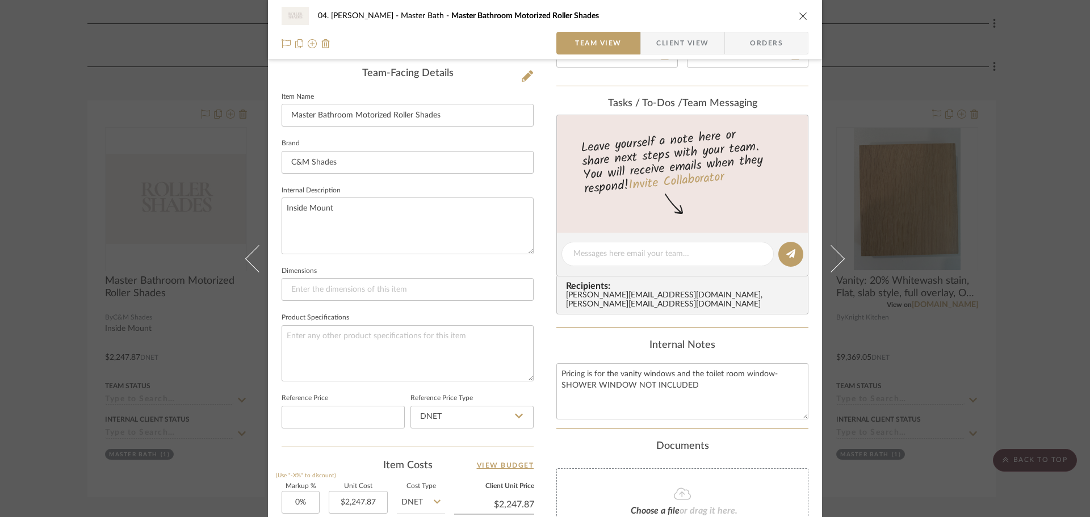
scroll to position [284, 0]
click at [371, 413] on input at bounding box center [342, 420] width 123 height 23
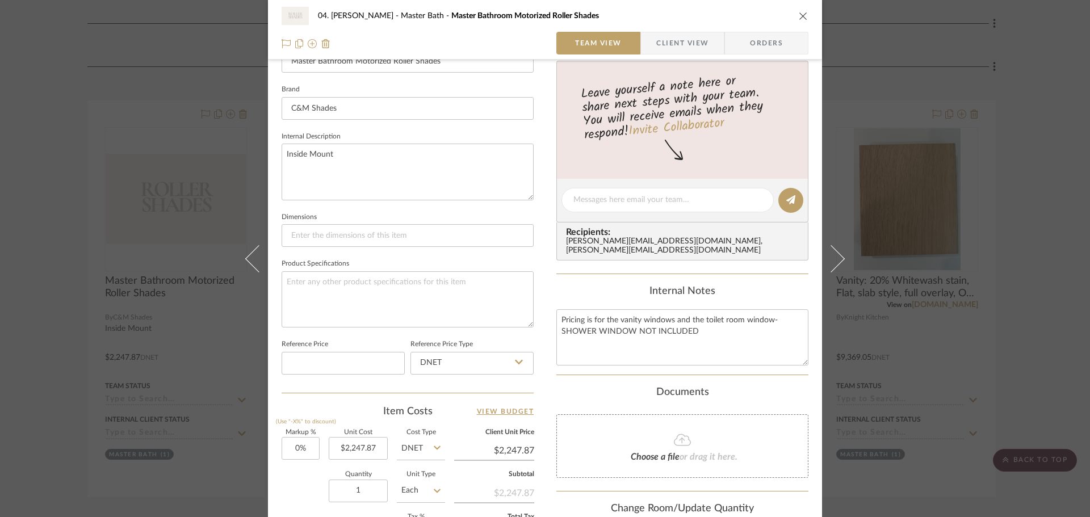
click at [541, 379] on div "04. Linck Master Bath Master Bathroom Motorized Roller Shades Team View Client …" at bounding box center [545, 191] width 554 height 1046
click at [305, 365] on input at bounding box center [342, 363] width 123 height 23
click at [327, 362] on input at bounding box center [342, 363] width 123 height 23
click at [329, 377] on sr-form-field "Reference Price" at bounding box center [342, 360] width 123 height 47
click at [549, 381] on div "04. Linck Master Bath Master Bathroom Motorized Roller Shades Team View Client …" at bounding box center [545, 191] width 554 height 1046
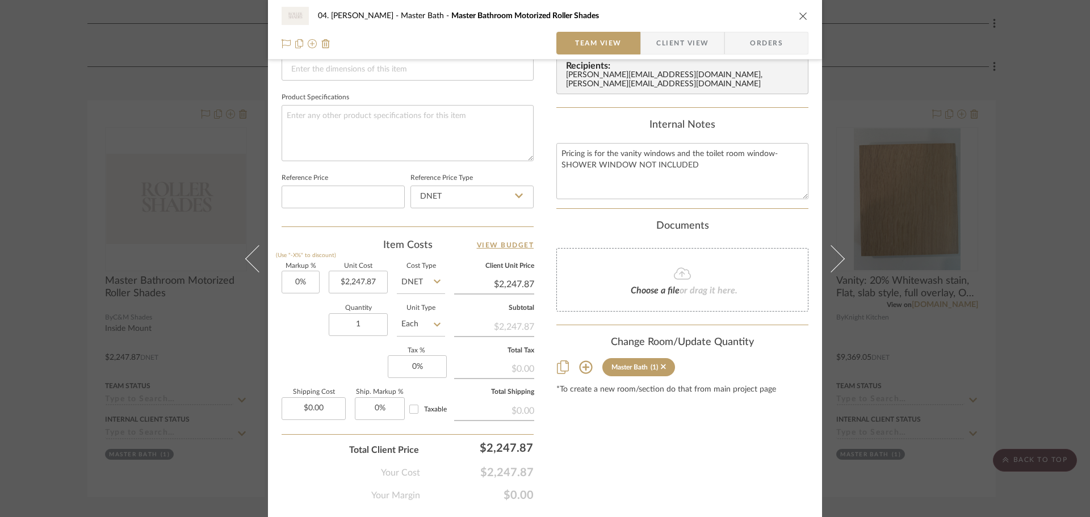
scroll to position [511, 0]
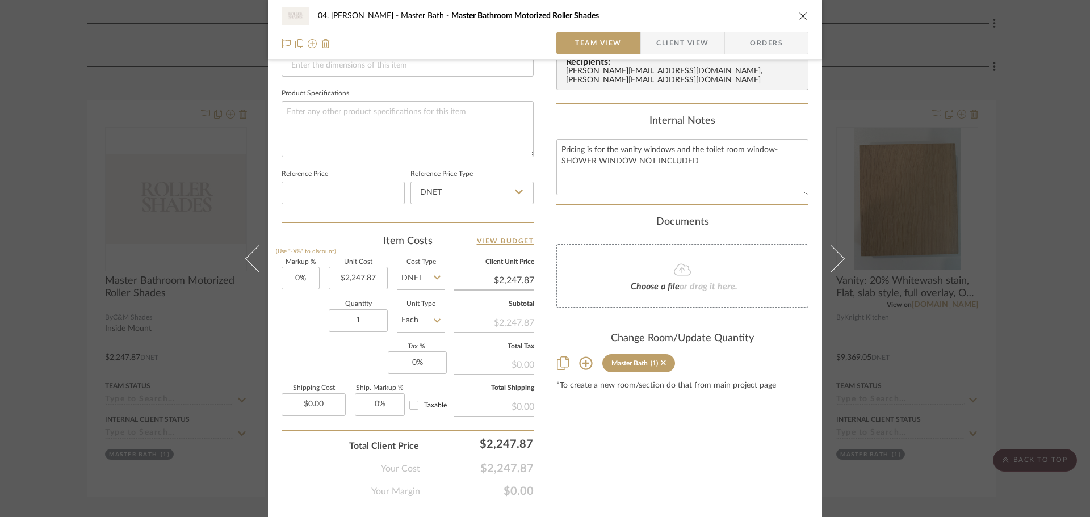
click at [556, 436] on div "Content here copies to Client View - confirm visibility there. Show in Client D…" at bounding box center [682, 32] width 252 height 932
click at [77, 389] on div "04. Linck Master Bath Master Bathroom Motorized Roller Shades Team View Client …" at bounding box center [545, 258] width 1090 height 517
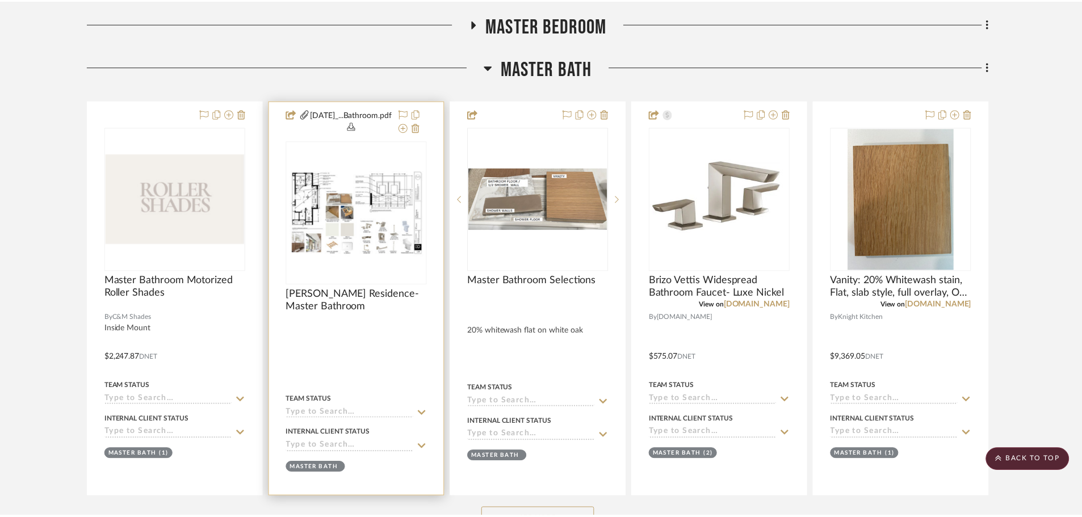
scroll to position [772, 0]
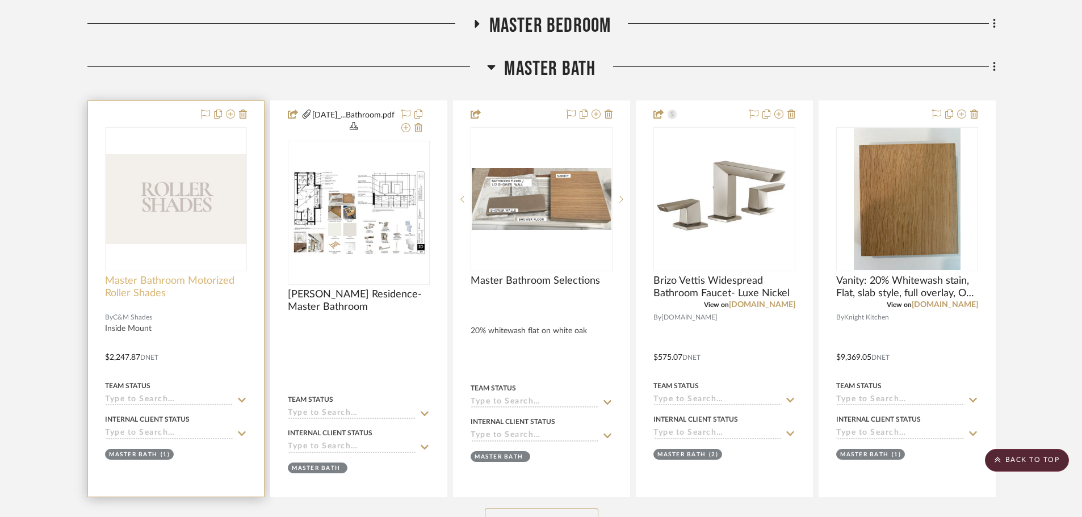
click at [138, 280] on span "Master Bathroom Motorized Roller Shades" at bounding box center [176, 287] width 142 height 25
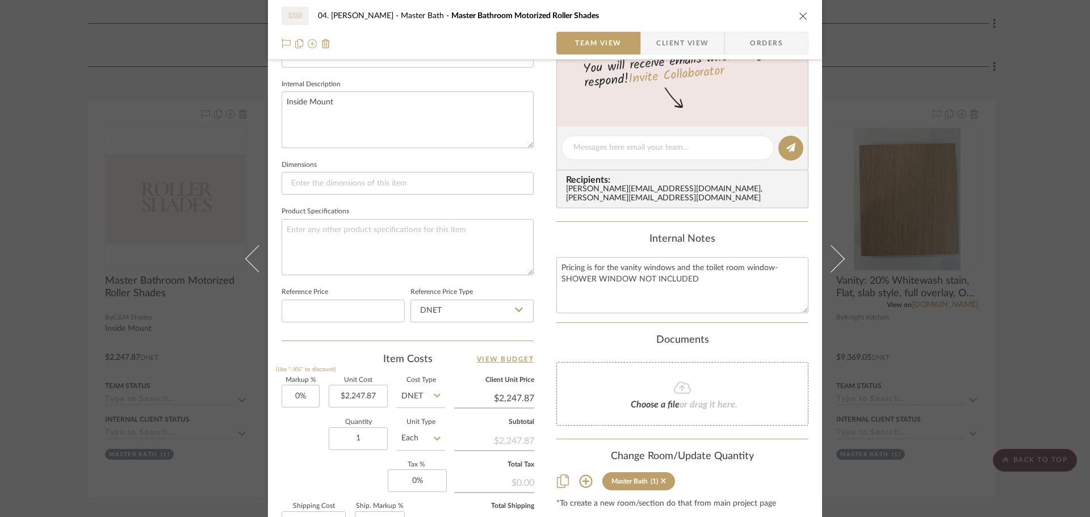
scroll to position [397, 0]
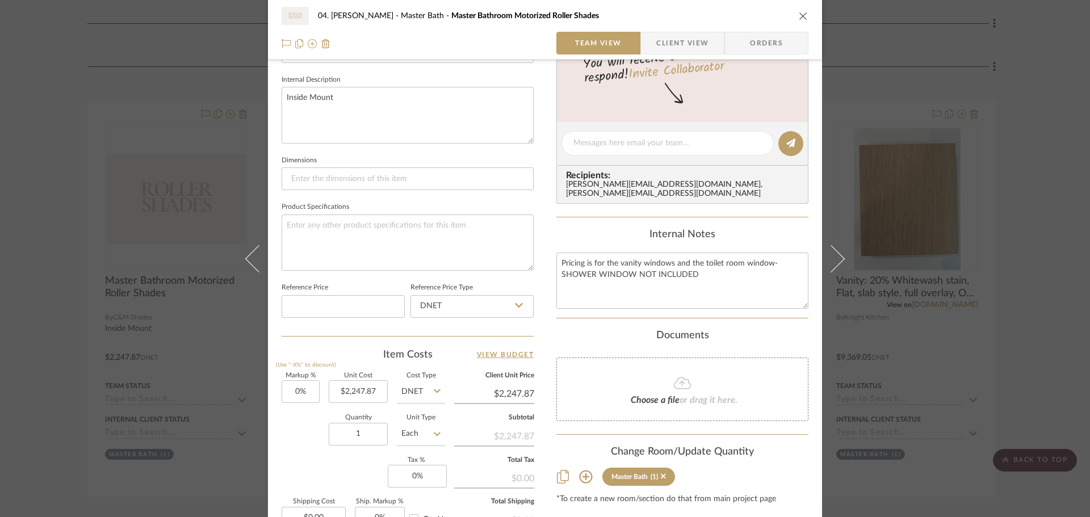
click at [1032, 270] on div "04. Linck Master Bath Master Bathroom Motorized Roller Shades Team View Client …" at bounding box center [545, 258] width 1090 height 517
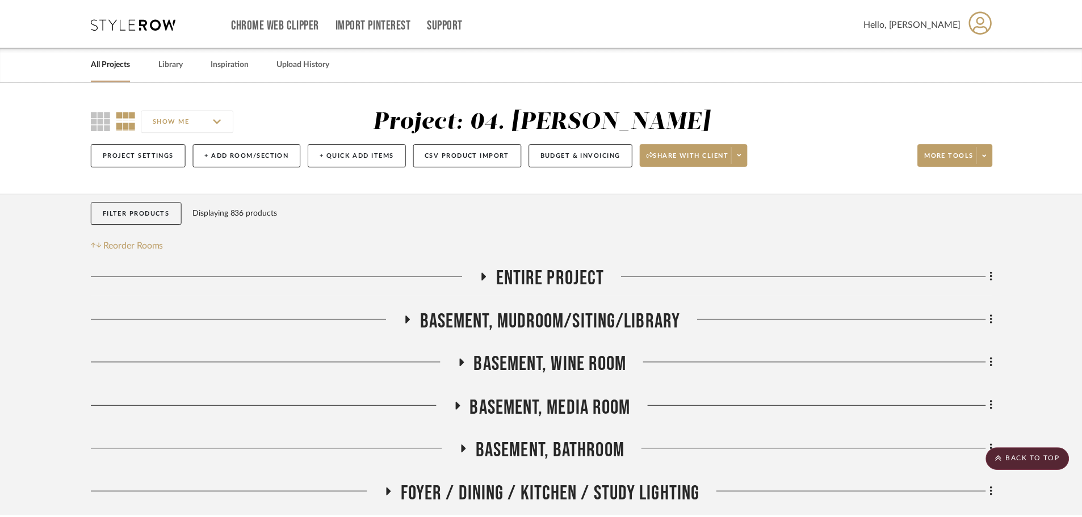
scroll to position [772, 0]
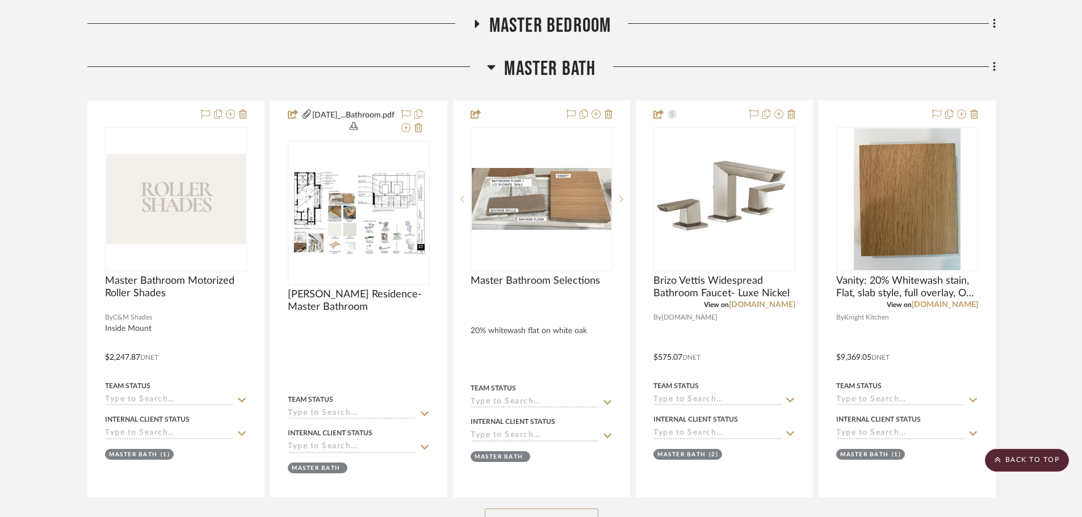
click at [555, 71] on span "Master Bath" at bounding box center [549, 69] width 91 height 24
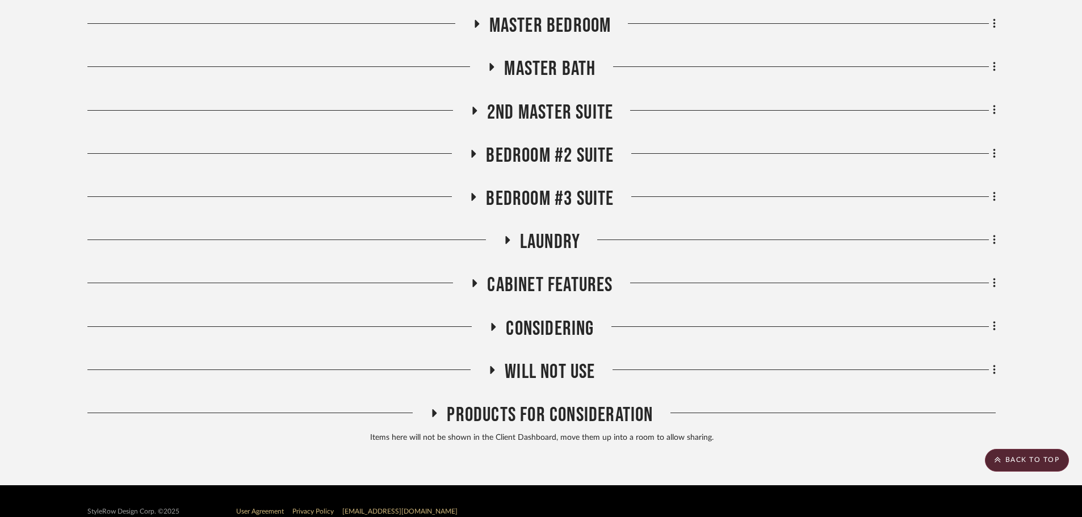
click at [548, 110] on span "2nd Master Suite" at bounding box center [550, 112] width 126 height 24
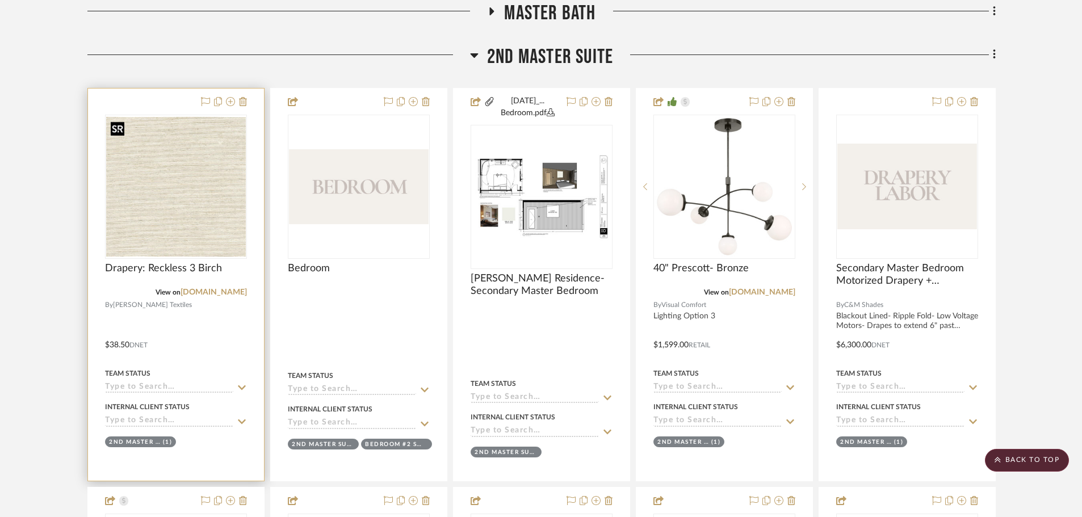
scroll to position [829, 0]
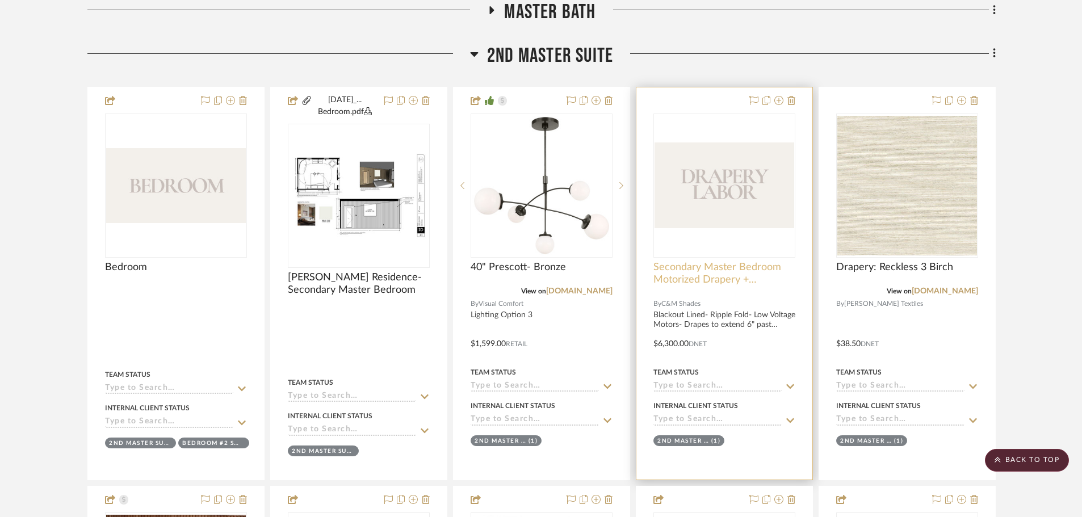
click at [743, 278] on span "Secondary Master Bedroom Motorized Drapery + Hardware" at bounding box center [724, 273] width 142 height 25
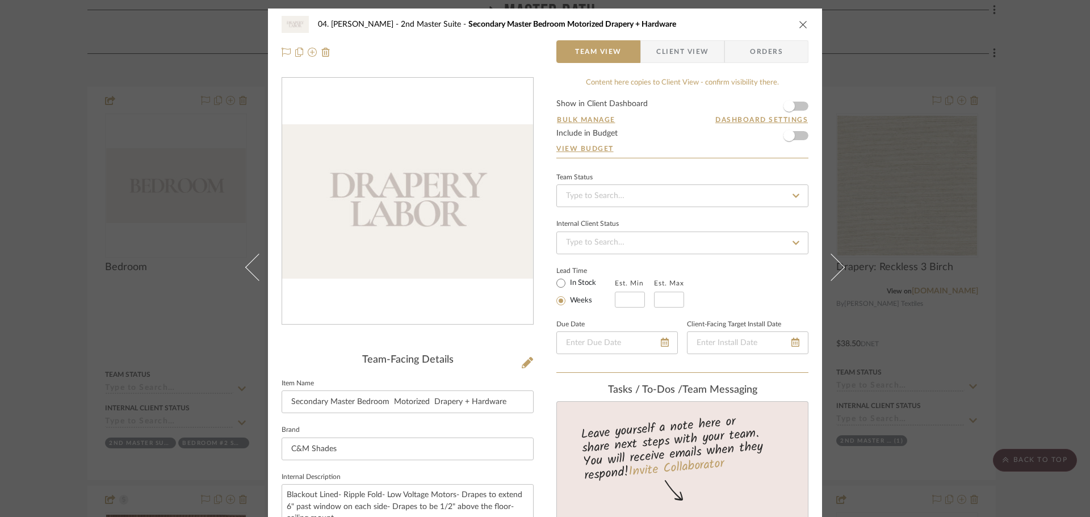
click at [75, 260] on div "04. Linck 2nd Master Suite Secondary Master Bedroom Motorized Drapery + Hardwar…" at bounding box center [545, 258] width 1090 height 517
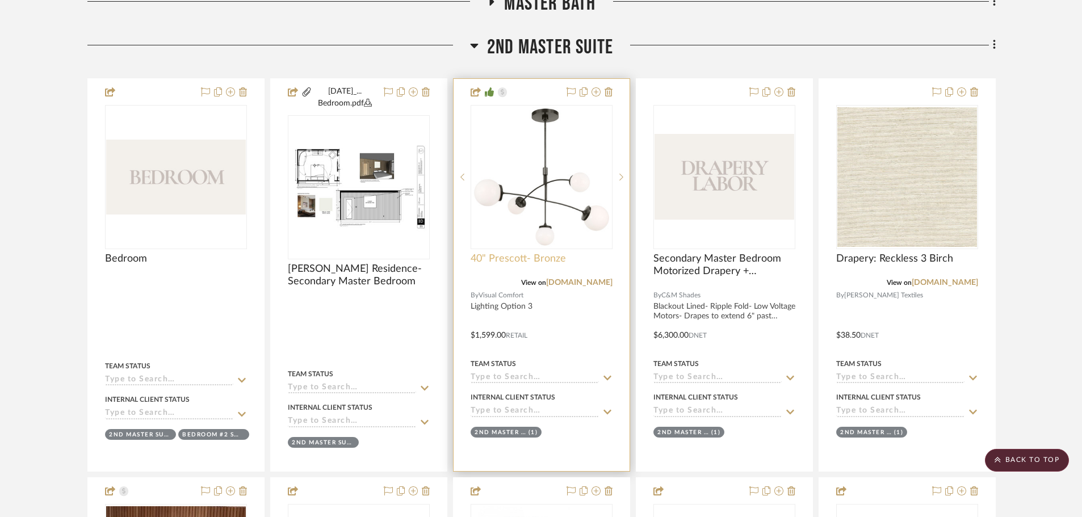
scroll to position [658, 0]
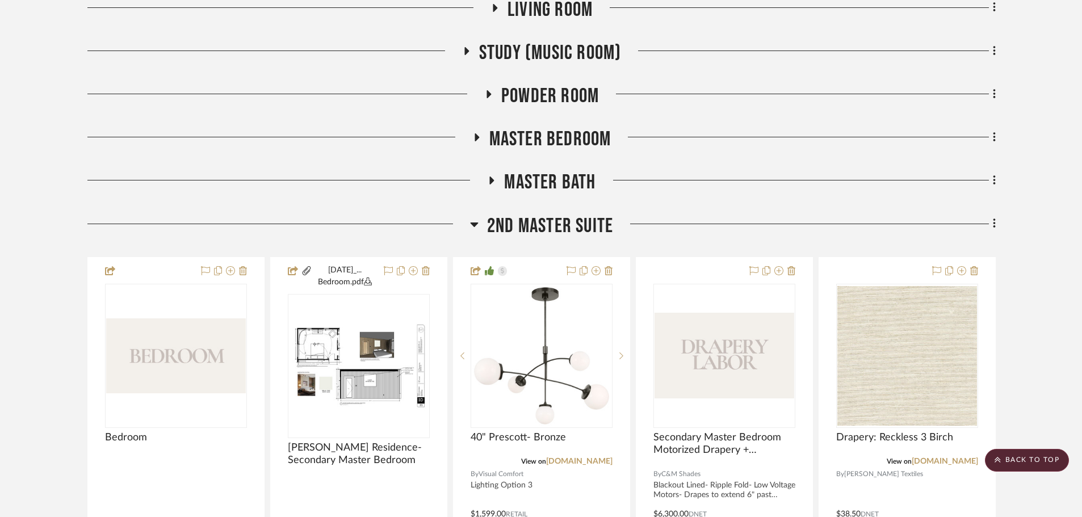
click at [552, 239] on div "2nd Master Suite" at bounding box center [541, 228] width 908 height 29
click at [553, 232] on span "2nd Master Suite" at bounding box center [550, 226] width 126 height 24
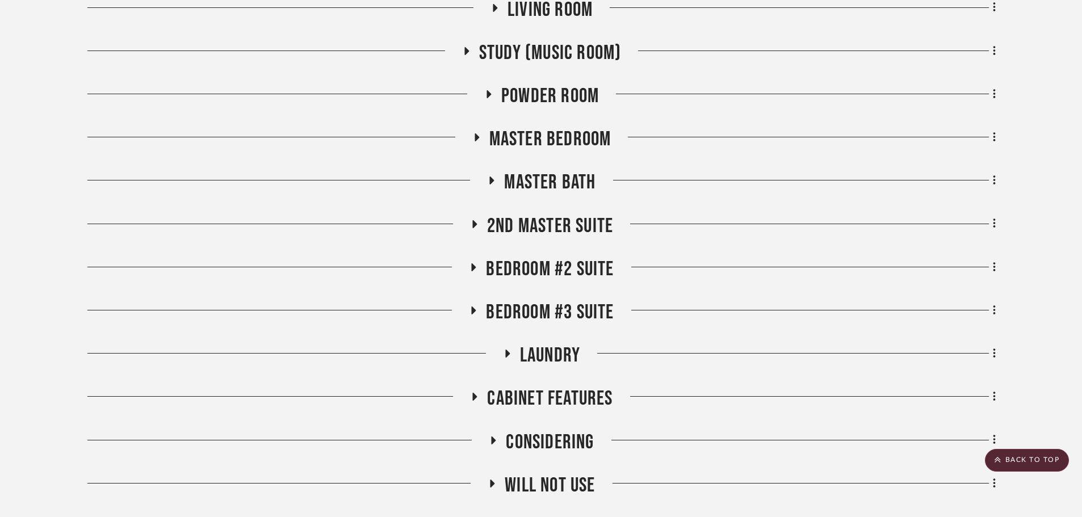
click at [549, 266] on span "Bedroom #2 Suite" at bounding box center [550, 269] width 128 height 24
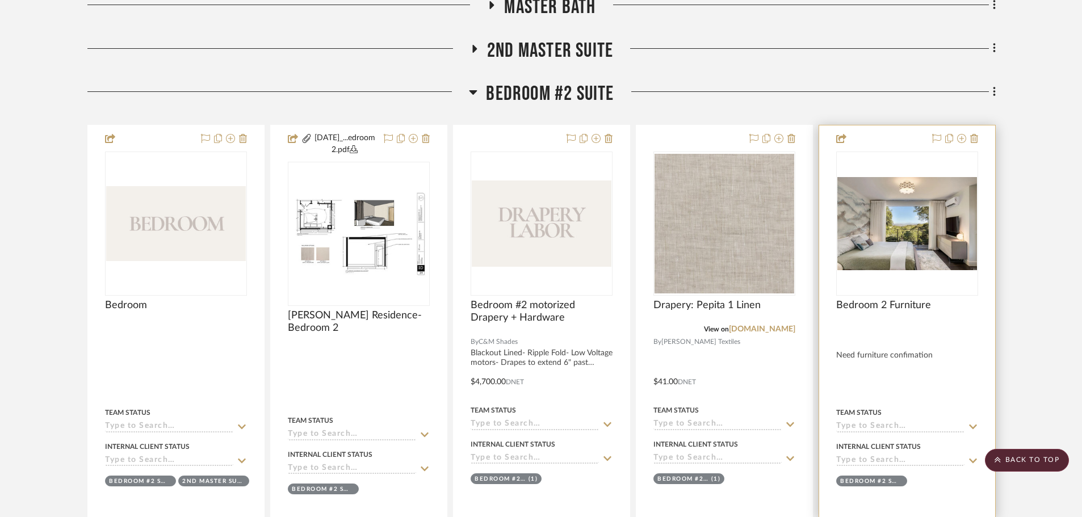
scroll to position [829, 0]
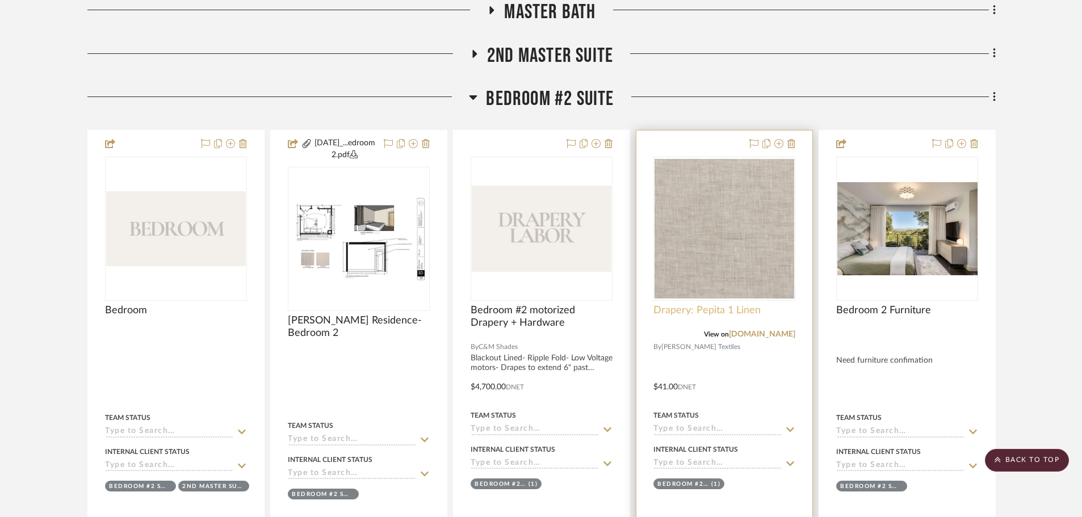
click at [701, 307] on span "Drapery: Pepita 1 Linen" at bounding box center [706, 310] width 107 height 12
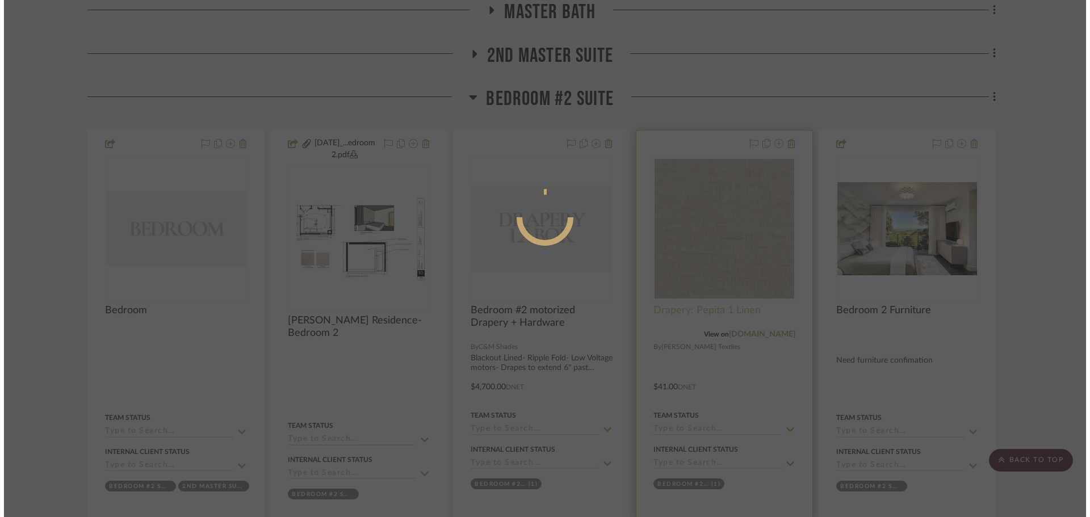
scroll to position [0, 0]
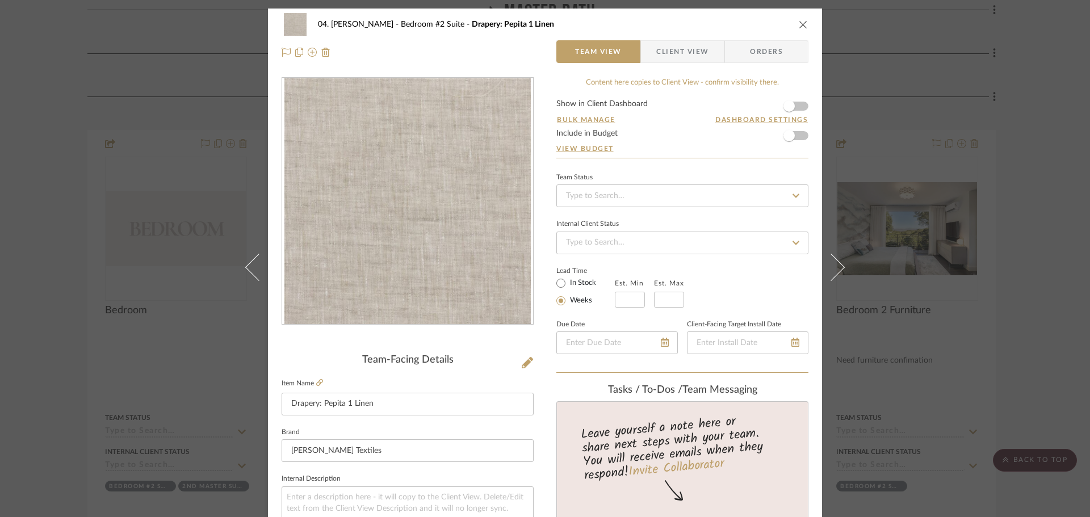
click at [77, 268] on div "04. Linck Bedroom #2 Suite Drapery: Pepita 1 Linen Team View Client View Orders…" at bounding box center [545, 258] width 1090 height 517
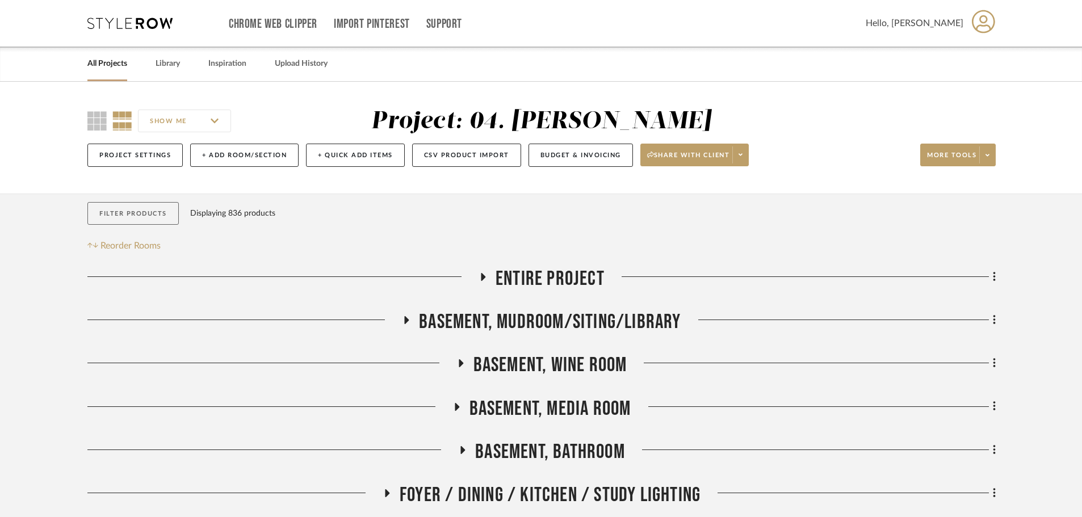
click at [133, 215] on button "Filter Products" at bounding box center [132, 213] width 91 height 23
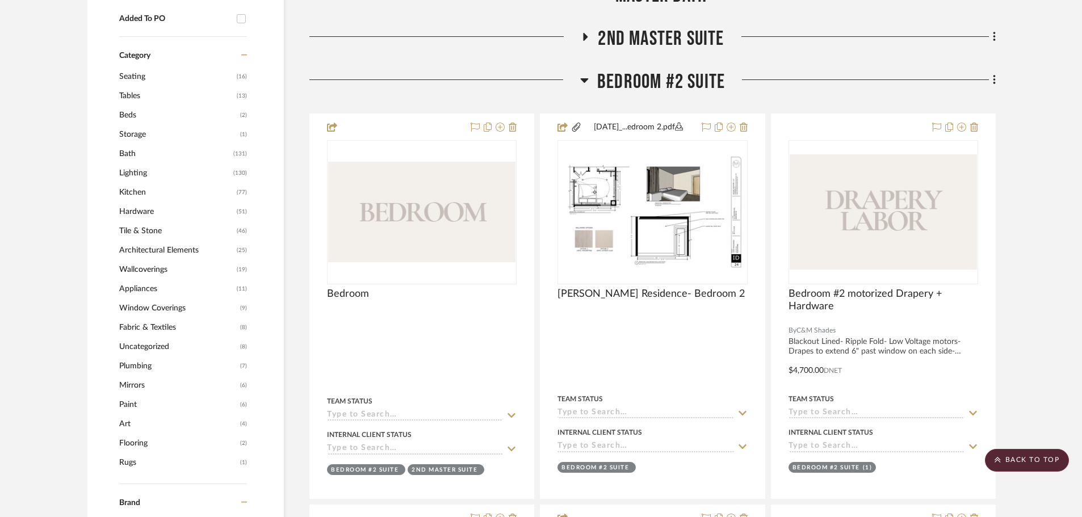
scroll to position [908, 0]
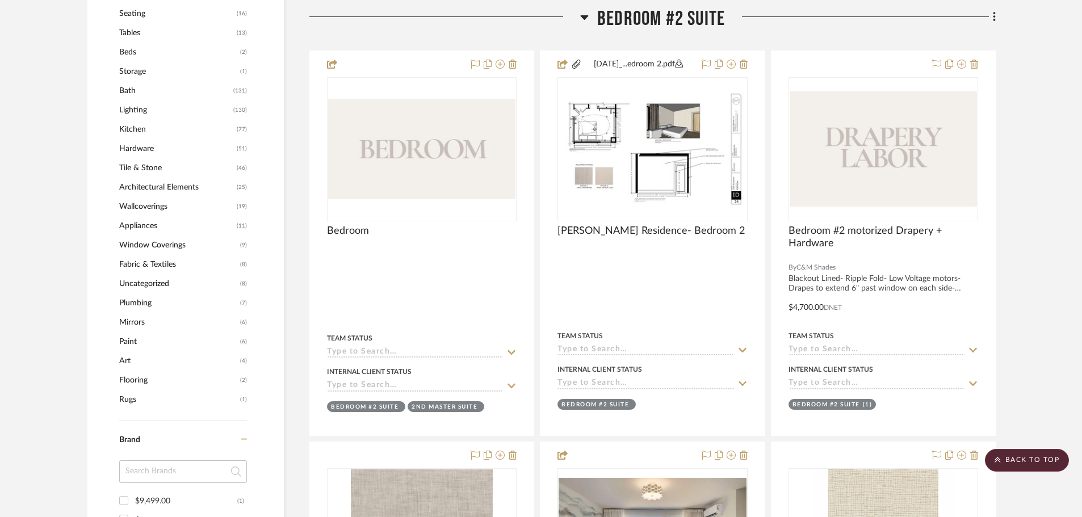
click at [143, 245] on span "Window Coverings" at bounding box center [178, 245] width 118 height 19
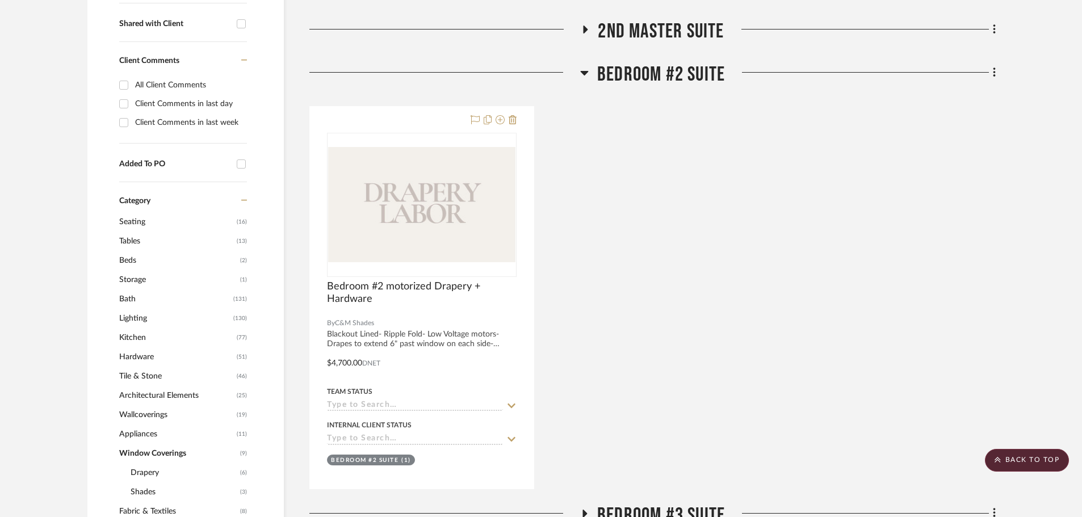
scroll to position [478, 0]
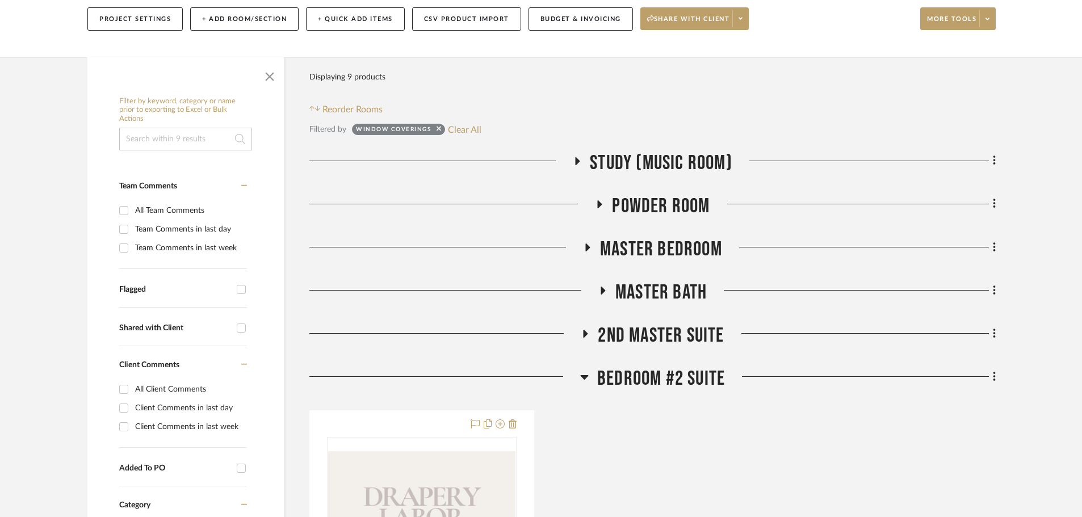
scroll to position [102, 0]
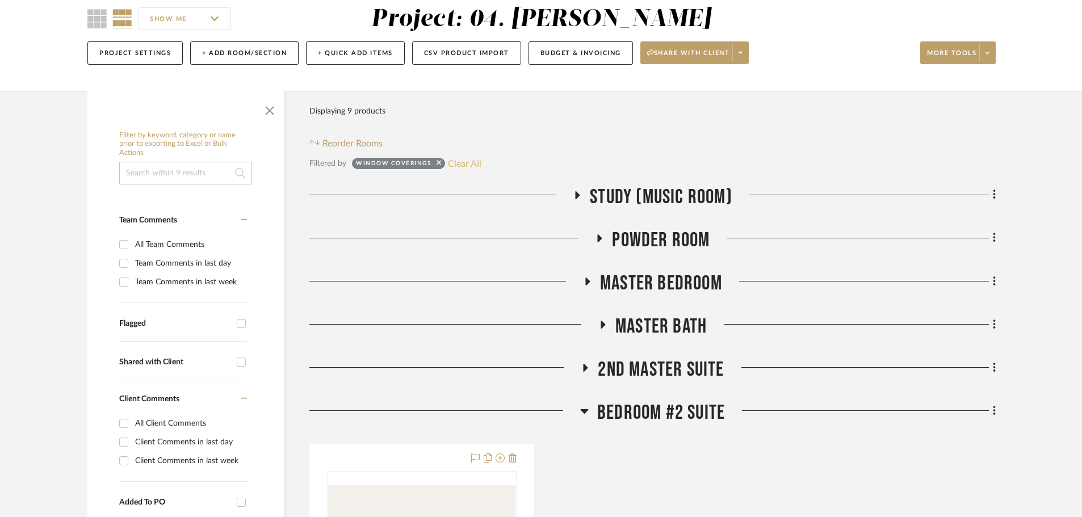
click at [460, 159] on button "Clear All" at bounding box center [464, 163] width 33 height 15
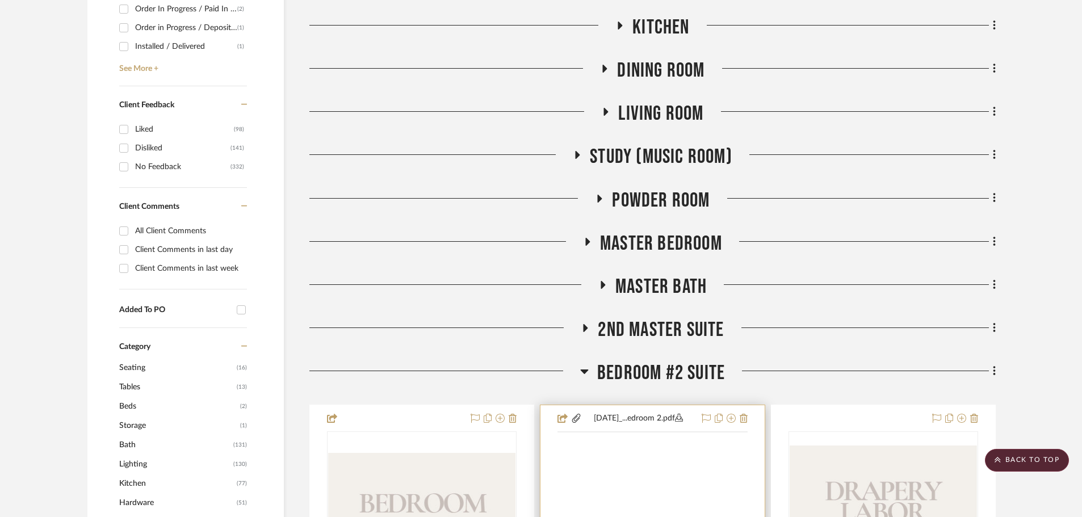
scroll to position [726, 0]
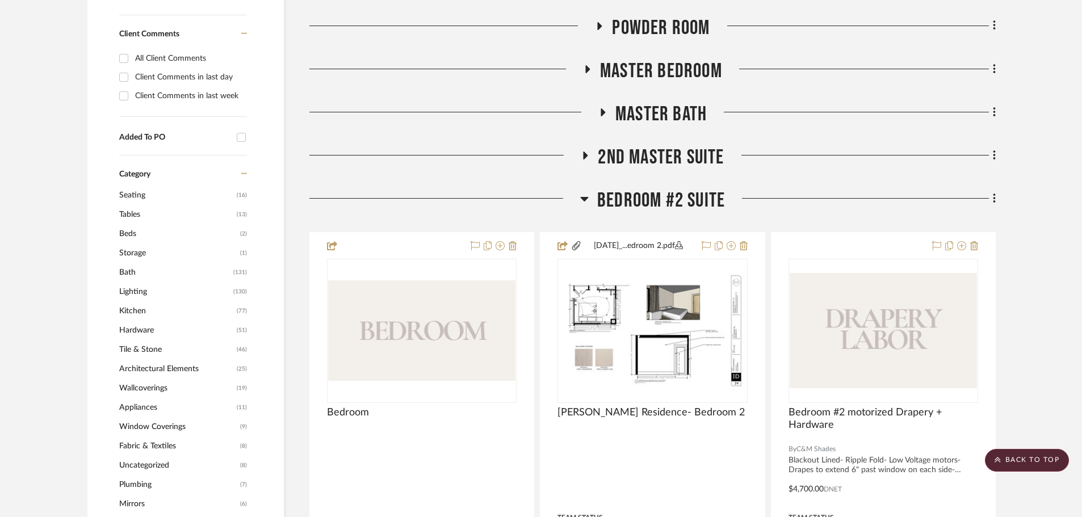
click at [647, 209] on span "Bedroom #2 Suite" at bounding box center [661, 200] width 128 height 24
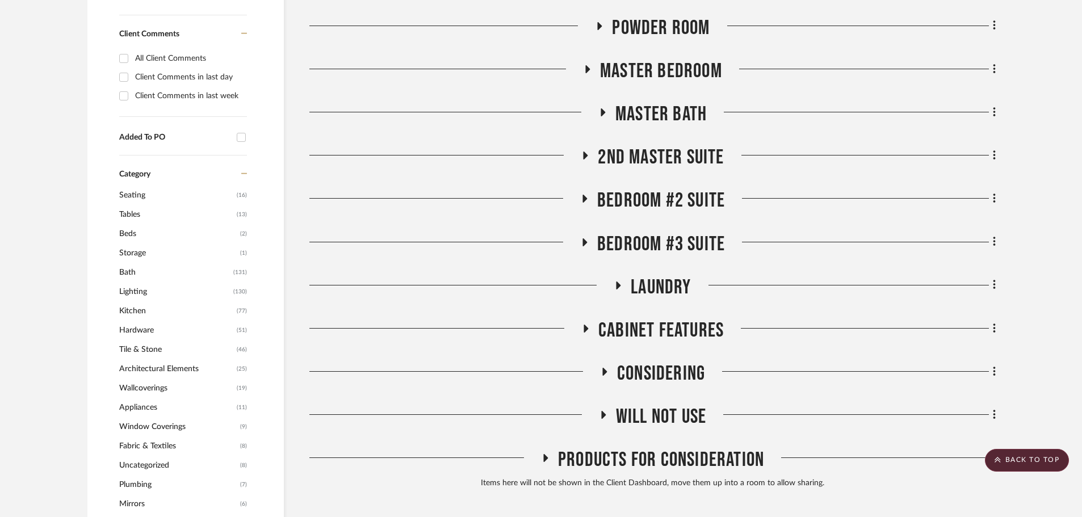
click at [616, 243] on span "Bedroom #3 Suite" at bounding box center [661, 244] width 128 height 24
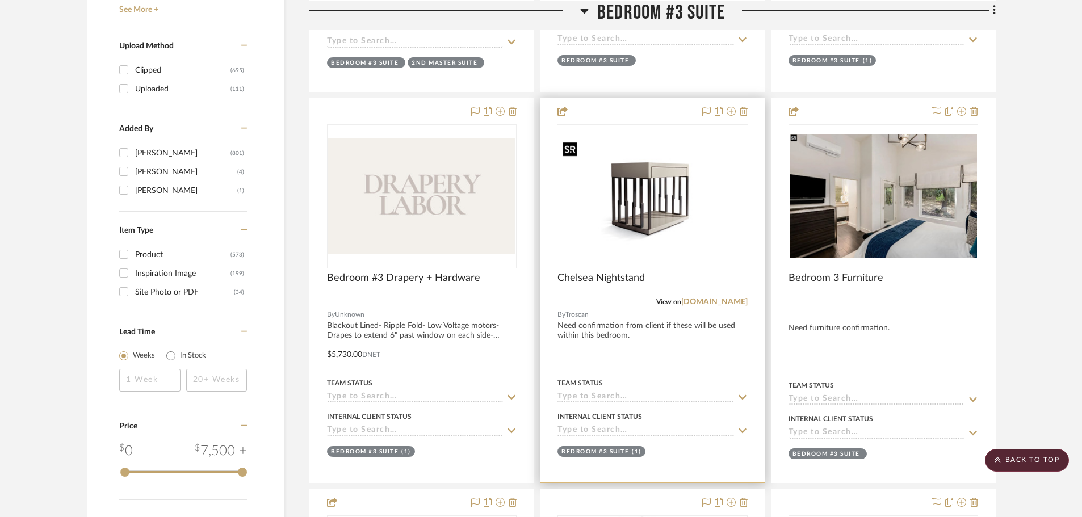
scroll to position [1691, 0]
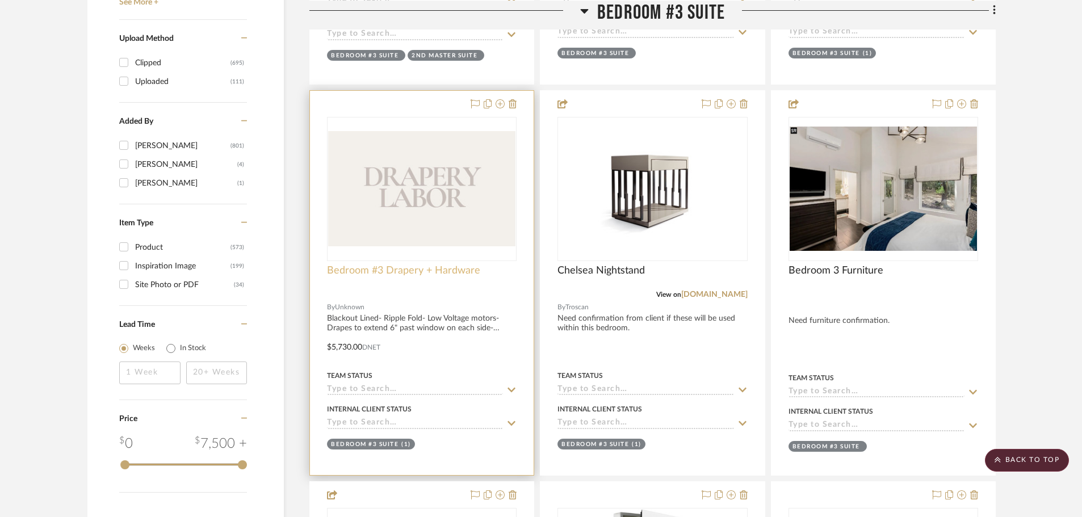
click at [377, 276] on span "Bedroom #3 Drapery + Hardware" at bounding box center [403, 270] width 153 height 12
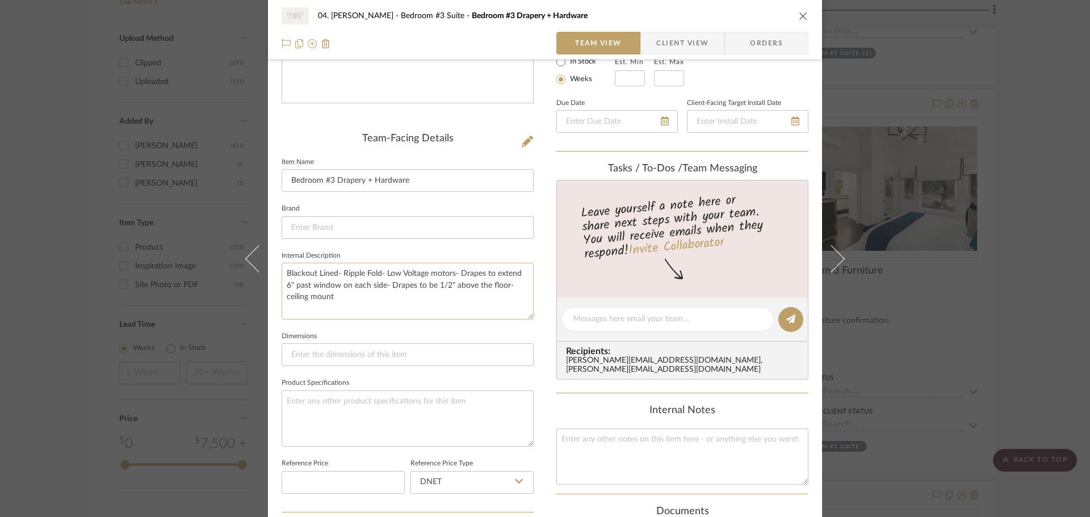
scroll to position [227, 0]
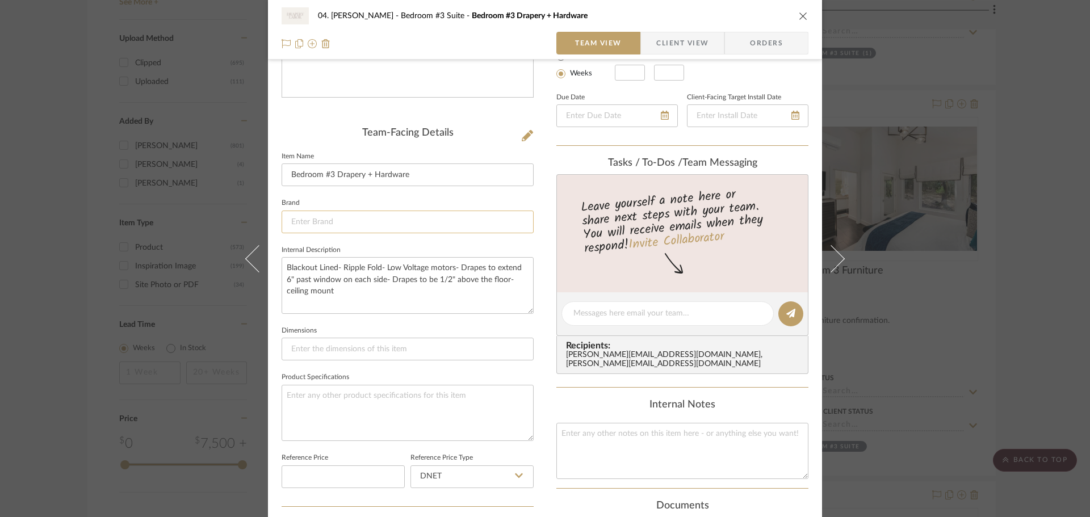
click at [352, 231] on input at bounding box center [407, 222] width 252 height 23
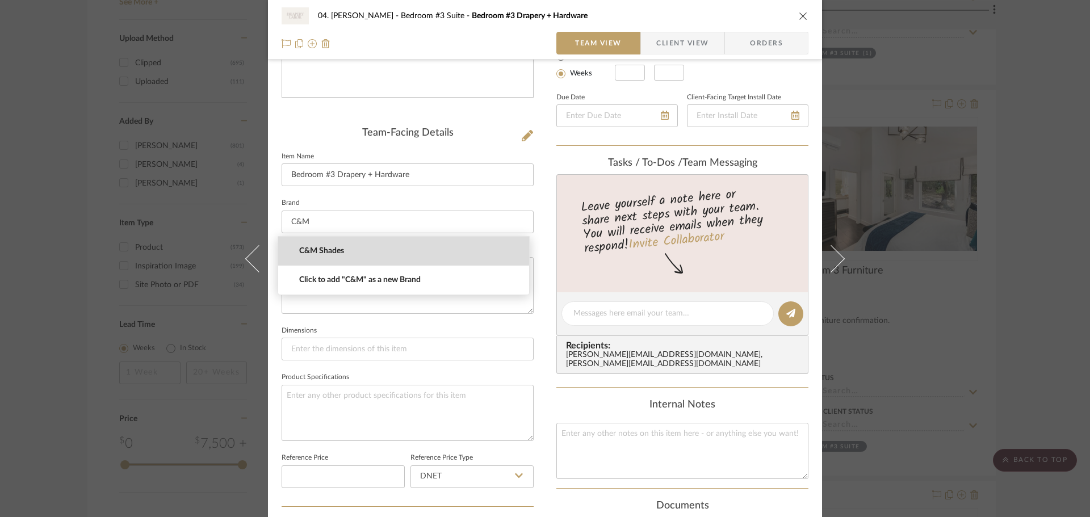
click at [347, 250] on span "C&M Shades" at bounding box center [408, 251] width 218 height 10
type input "C&M Shades"
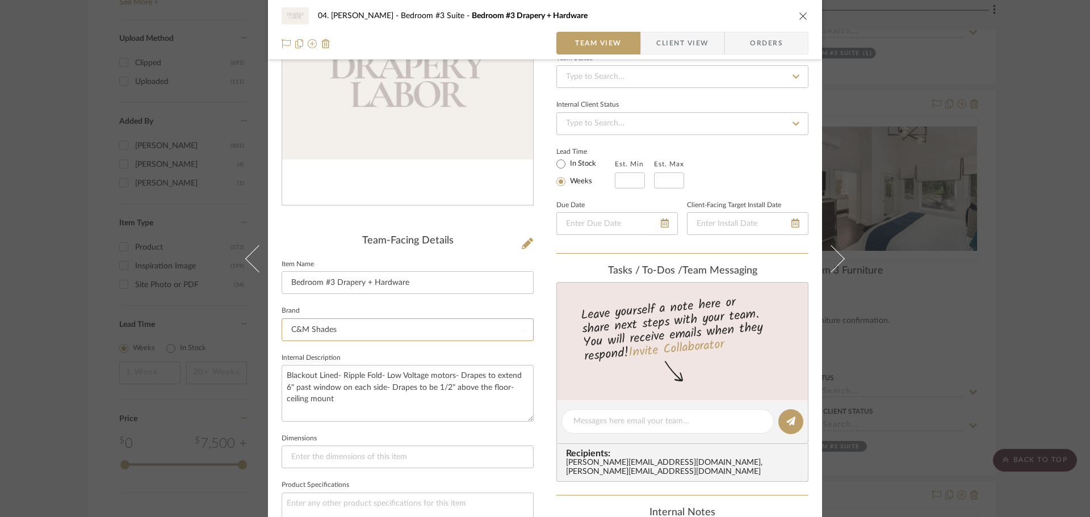
scroll to position [57, 0]
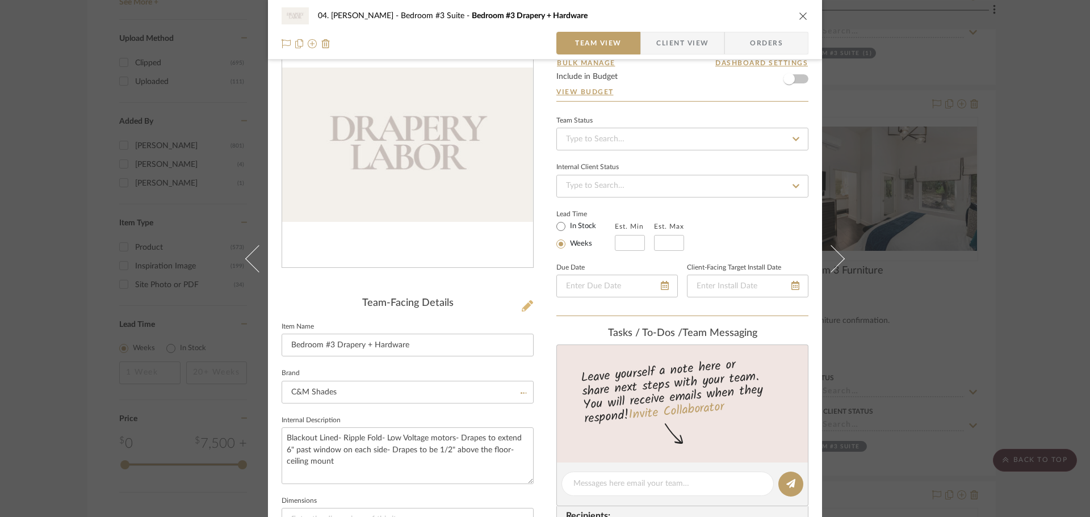
click at [526, 311] on icon at bounding box center [527, 305] width 11 height 11
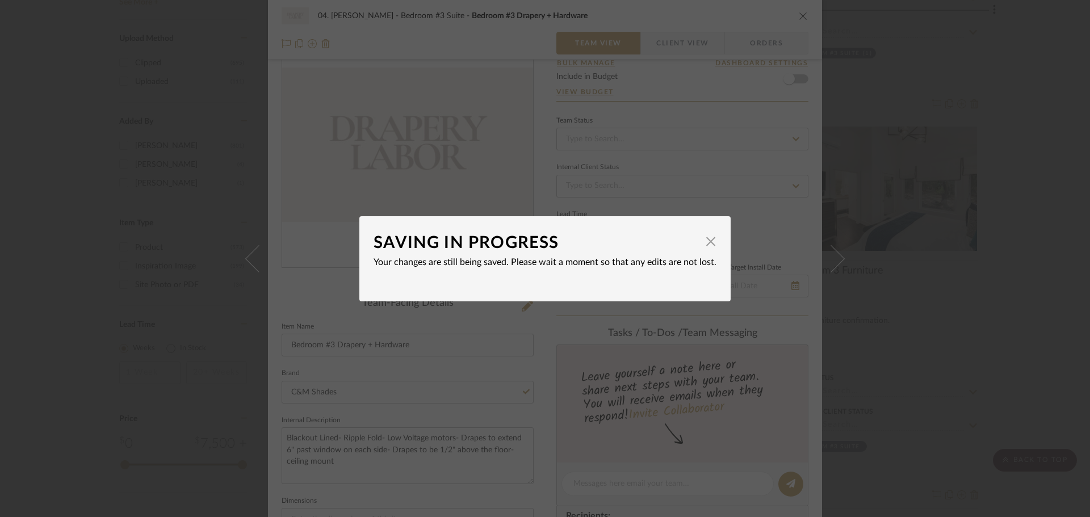
click at [692, 246] on div "SAVING IN PROGRESS" at bounding box center [536, 242] width 326 height 25
click at [699, 246] on span "button" at bounding box center [710, 241] width 23 height 23
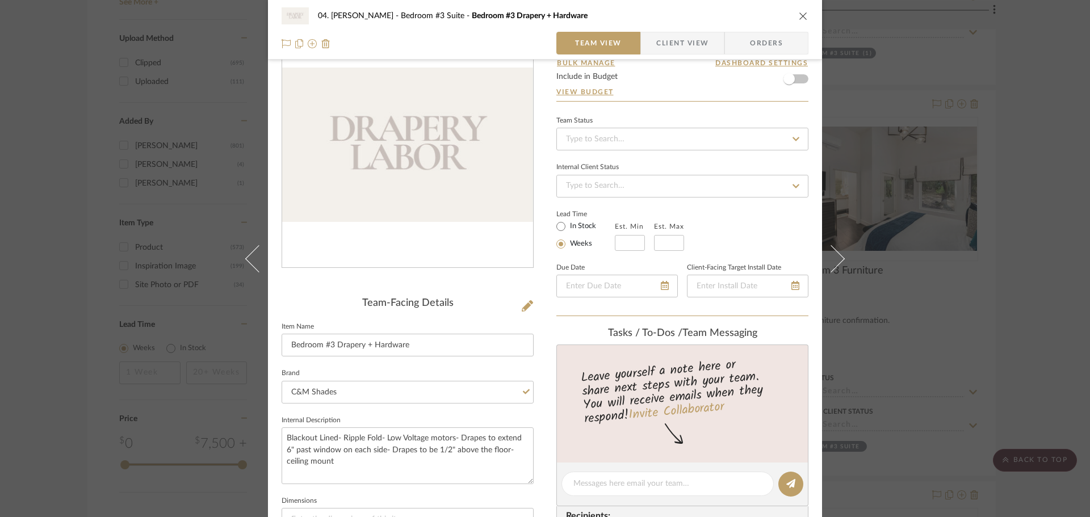
click at [545, 330] on div "04. Linck Bedroom #3 Suite Bedroom #3 Drapery + Hardware Team View Client View …" at bounding box center [545, 475] width 554 height 1046
click at [522, 303] on icon at bounding box center [527, 305] width 11 height 11
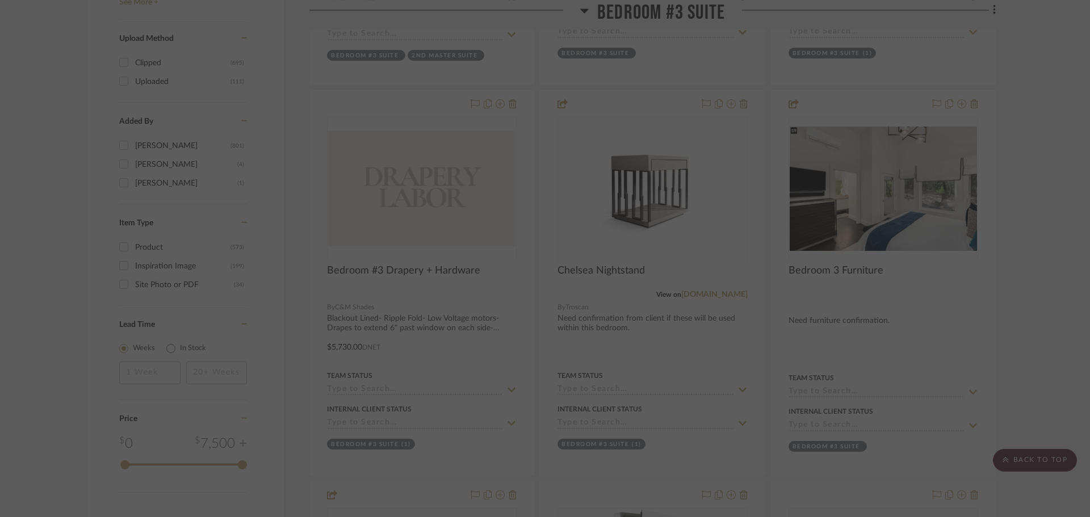
scroll to position [0, 0]
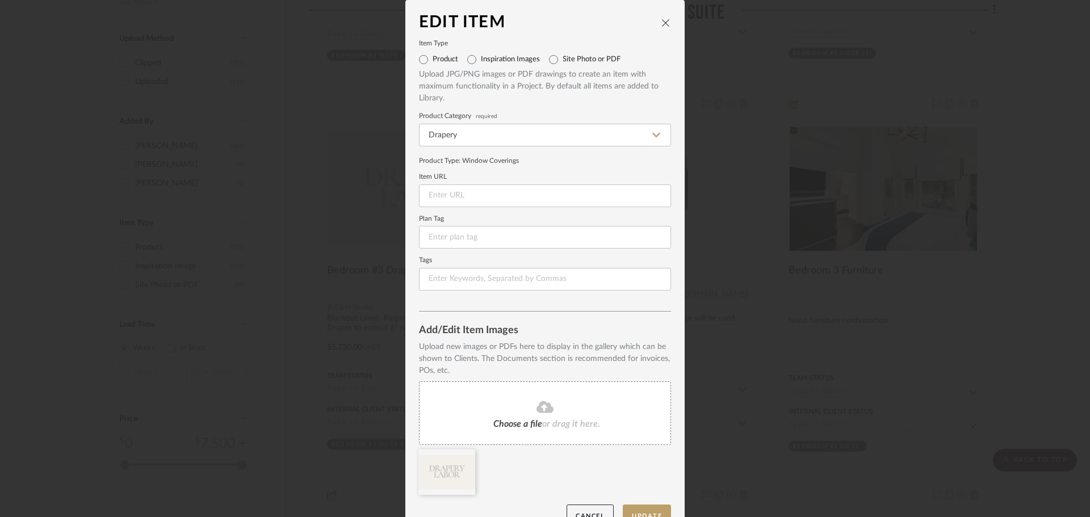
click at [607, 158] on div "Product Type : Window Coverings" at bounding box center [545, 161] width 252 height 10
click at [633, 512] on button "Update" at bounding box center [647, 516] width 48 height 23
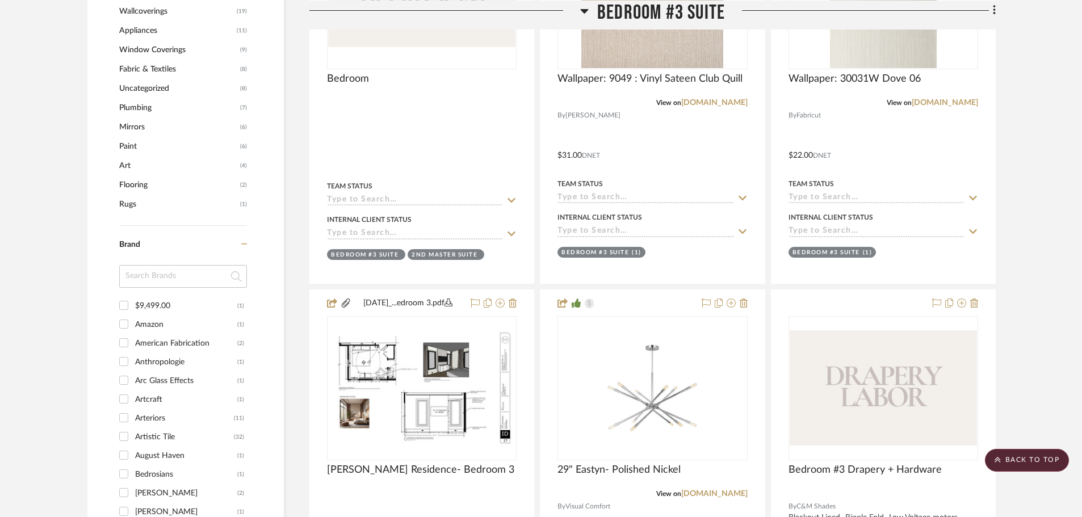
scroll to position [894, 0]
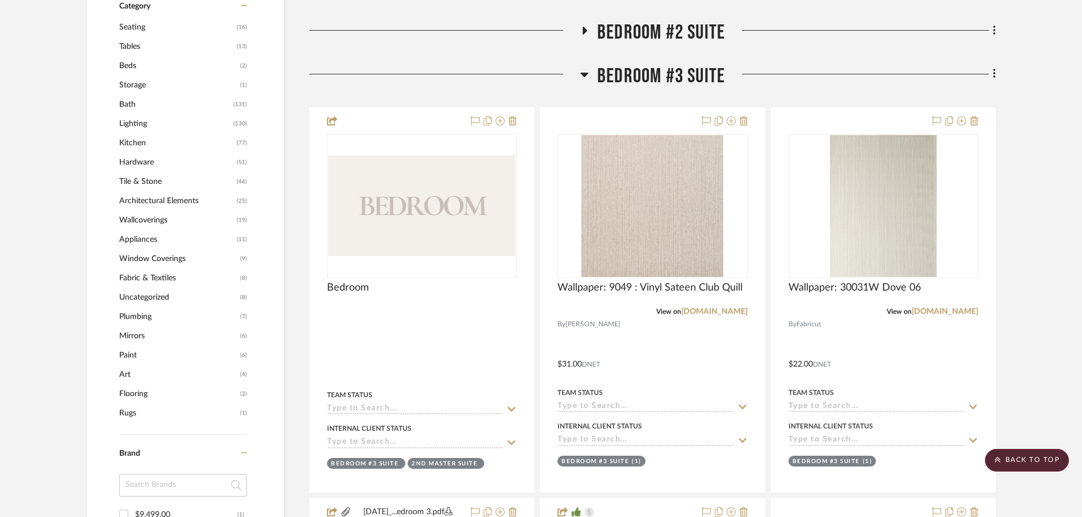
click at [153, 279] on span "Fabric & Textiles" at bounding box center [178, 277] width 118 height 19
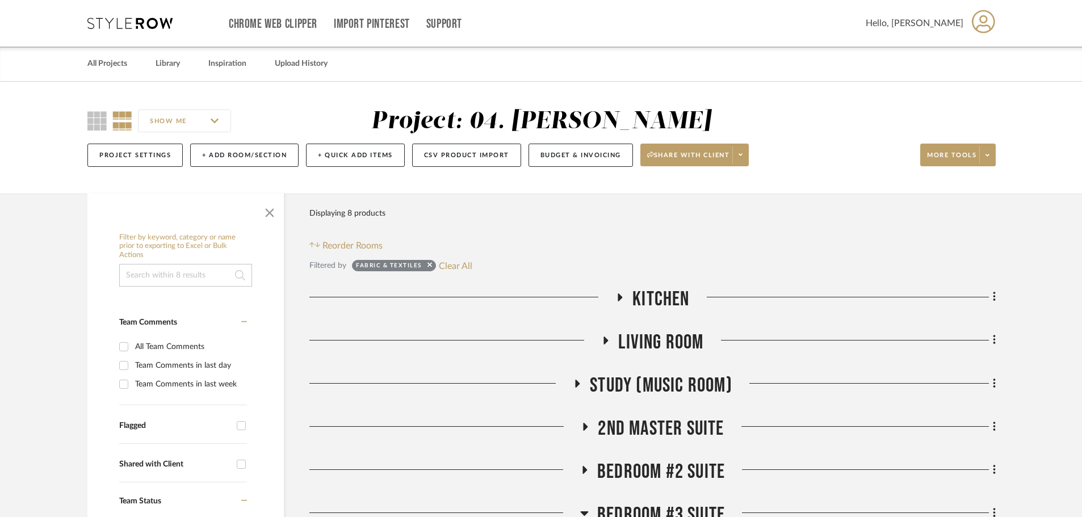
click at [668, 339] on span "Living Room" at bounding box center [660, 342] width 85 height 24
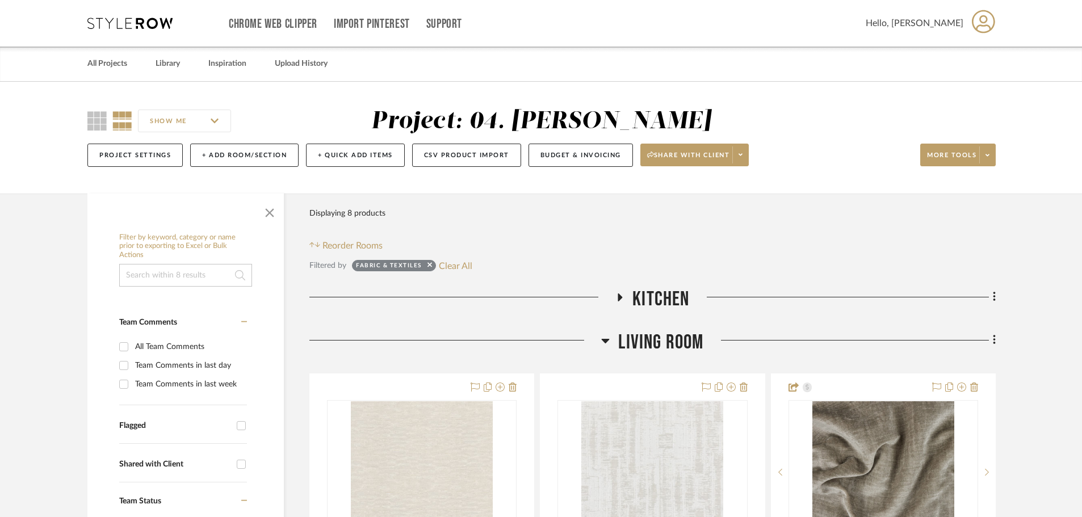
click at [668, 339] on span "Living Room" at bounding box center [660, 342] width 85 height 24
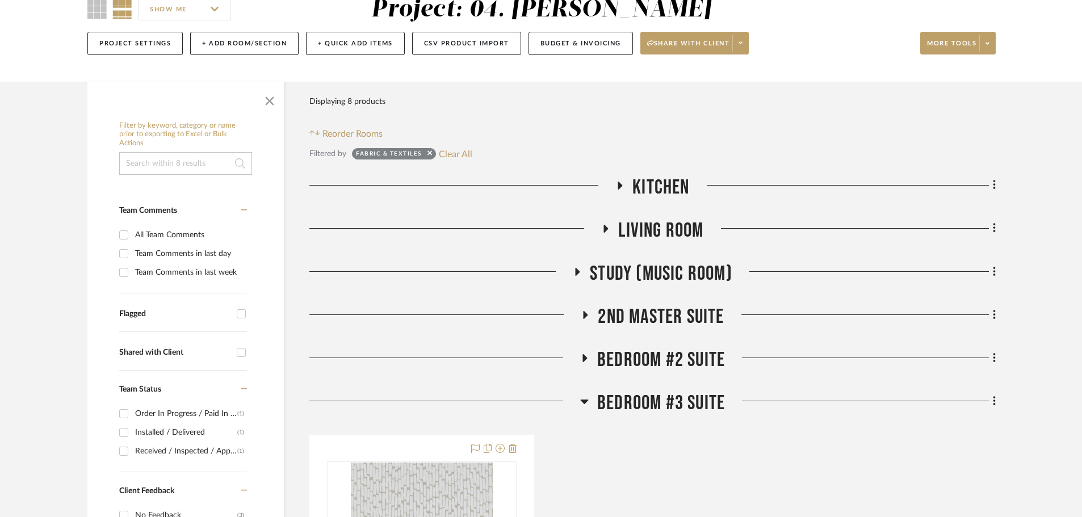
scroll to position [114, 0]
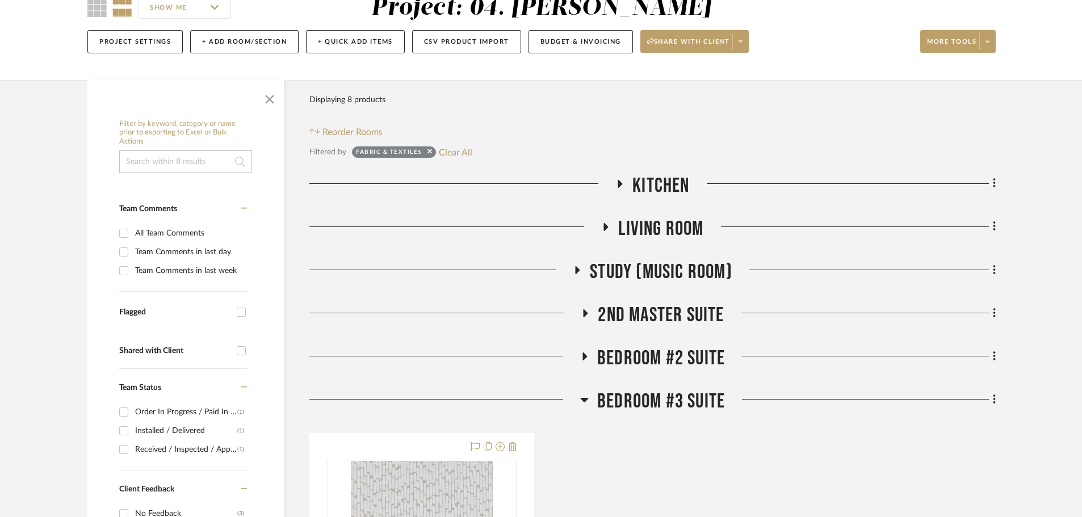
click at [655, 320] on span "2nd Master Suite" at bounding box center [661, 315] width 126 height 24
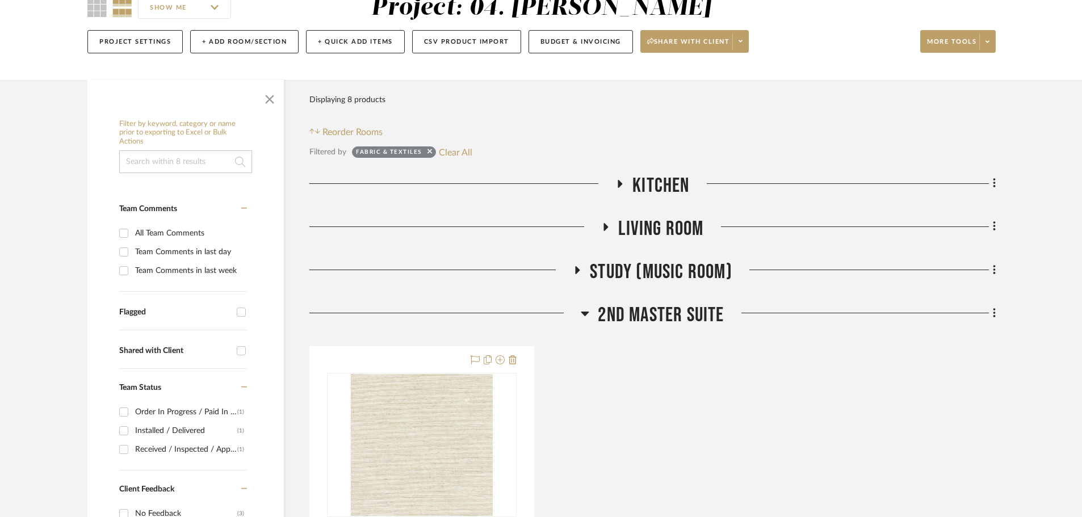
click at [634, 318] on span "2nd Master Suite" at bounding box center [661, 315] width 126 height 24
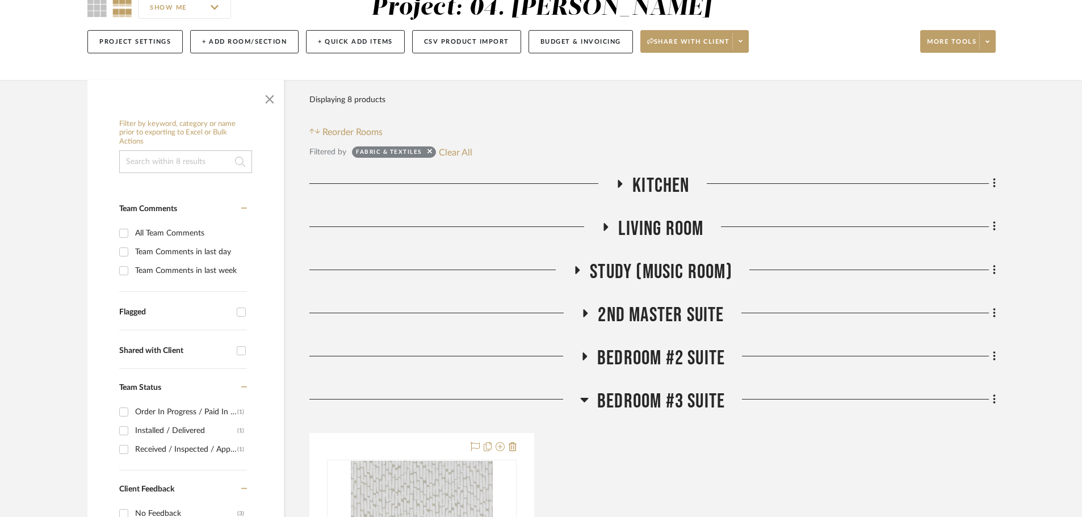
click at [634, 318] on span "2nd Master Suite" at bounding box center [661, 315] width 126 height 24
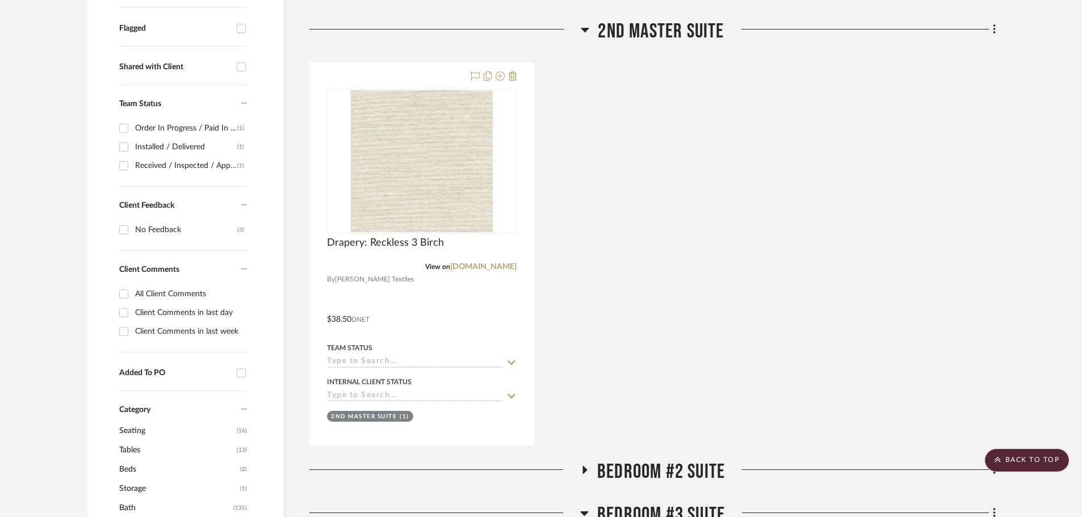
scroll to position [227, 0]
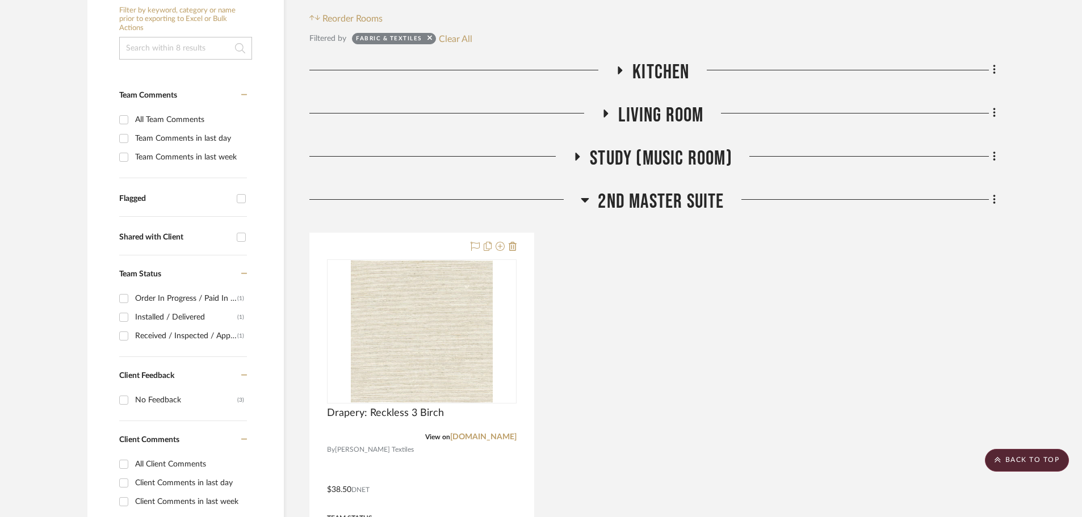
click at [650, 208] on span "2nd Master Suite" at bounding box center [661, 202] width 126 height 24
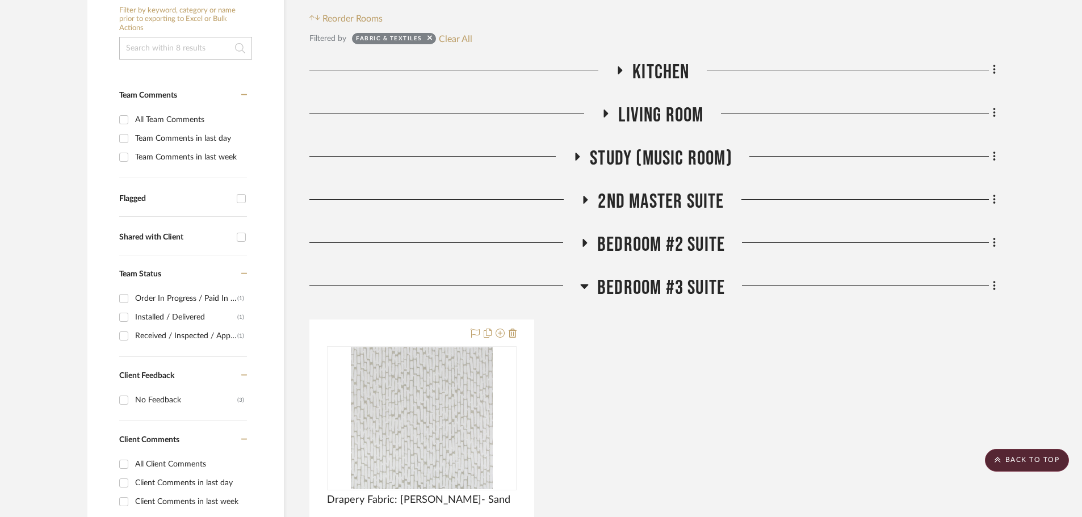
click at [635, 288] on span "Bedroom #3 Suite" at bounding box center [661, 288] width 128 height 24
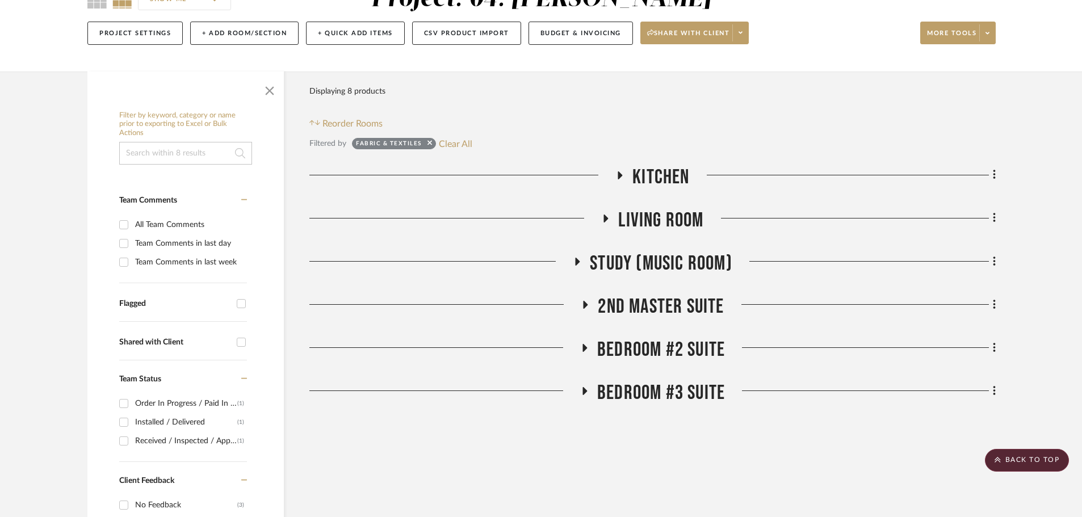
scroll to position [114, 0]
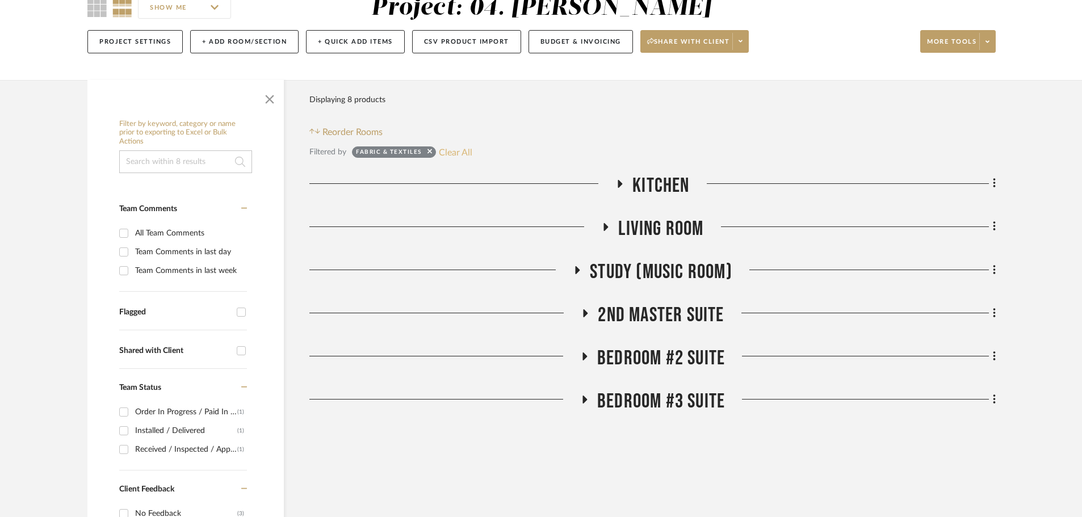
click at [447, 150] on button "Clear All" at bounding box center [455, 152] width 33 height 15
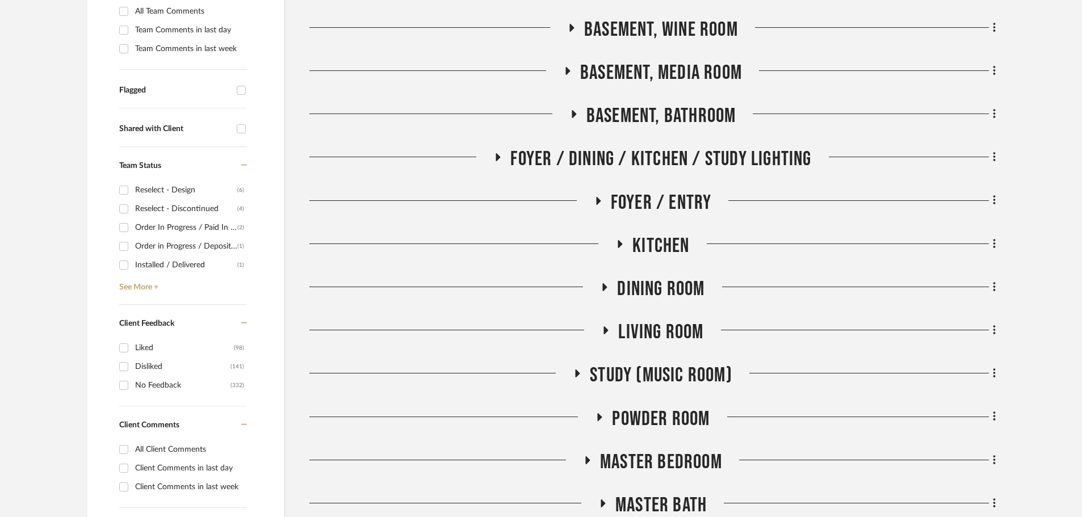
scroll to position [397, 0]
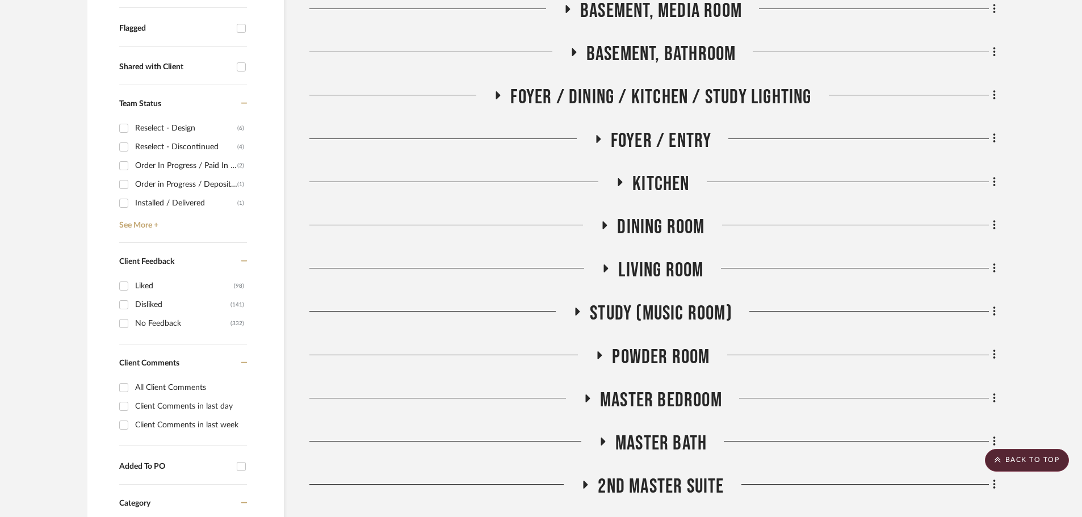
click at [640, 320] on span "Study (Music Room)" at bounding box center [661, 313] width 142 height 24
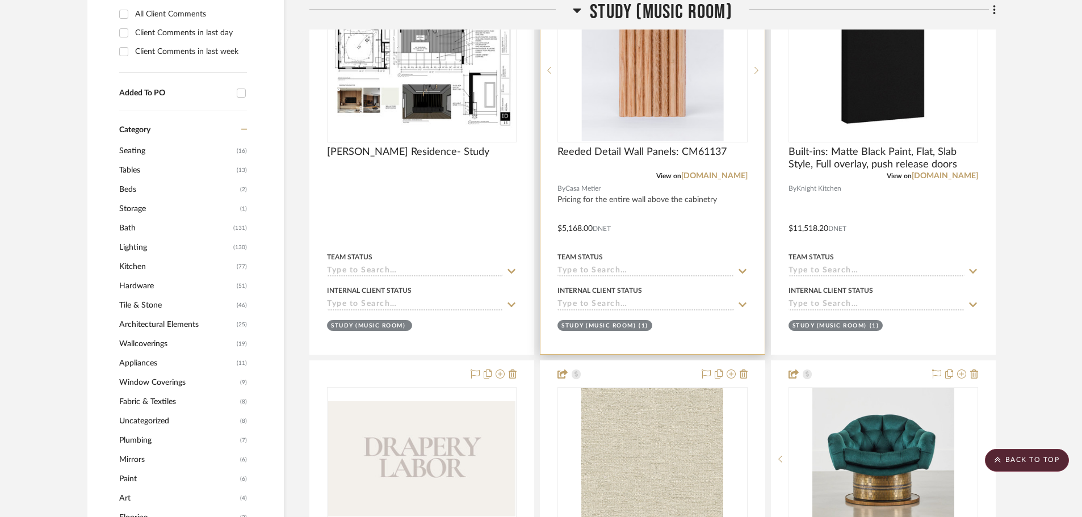
scroll to position [908, 0]
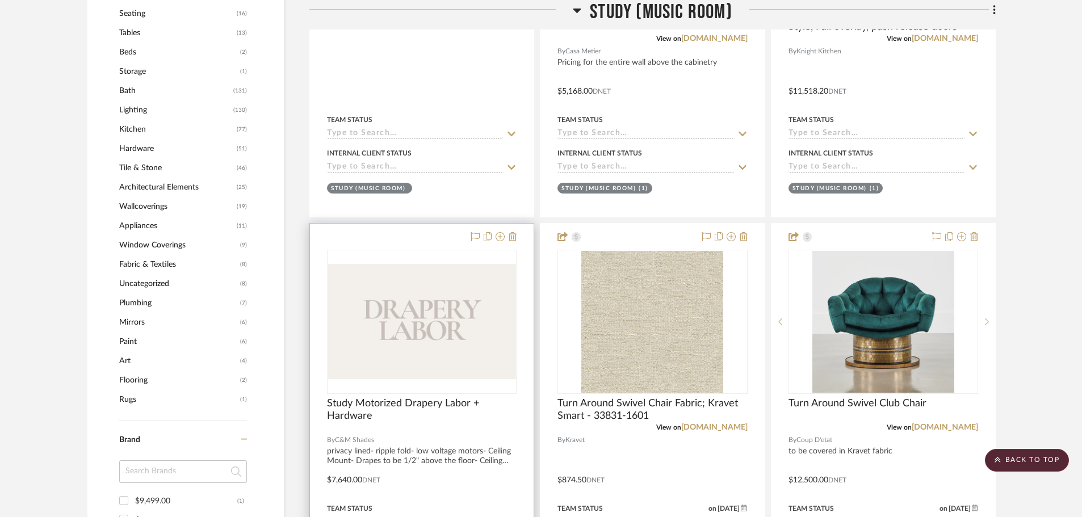
click at [402, 393] on div at bounding box center [422, 322] width 190 height 144
click at [388, 400] on span "Study Motorized Drapery Labor + Hardware" at bounding box center [422, 409] width 190 height 25
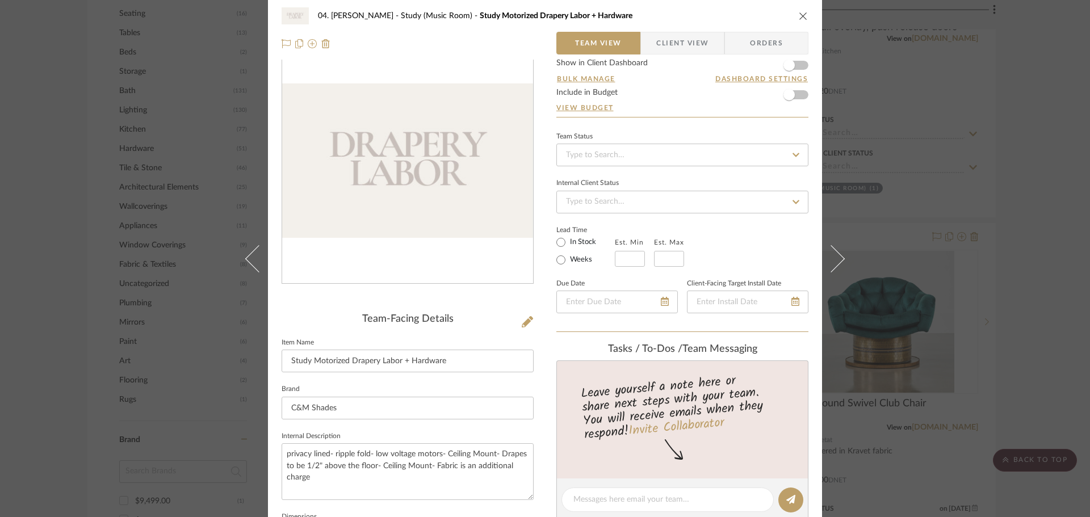
scroll to position [284, 0]
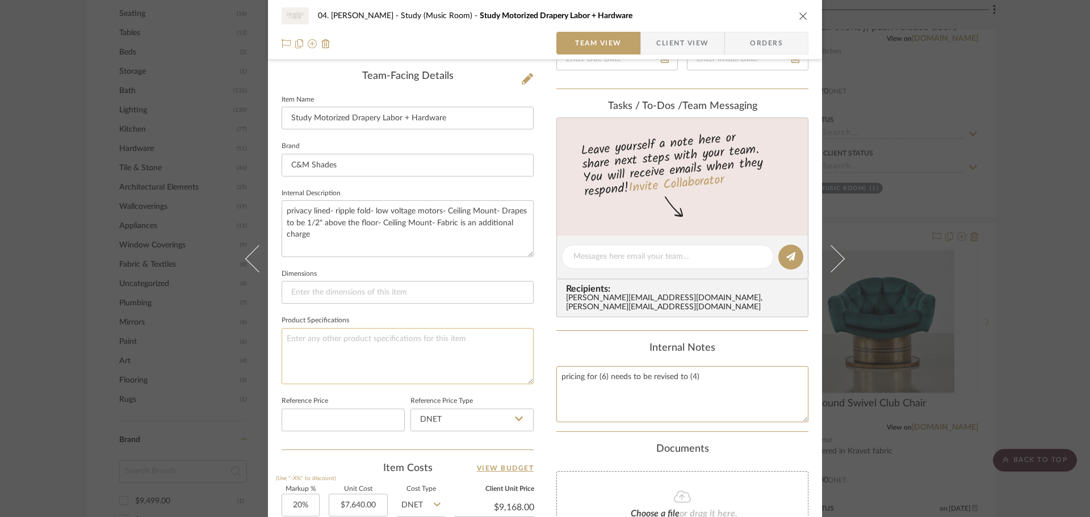
drag, startPoint x: 738, startPoint y: 383, endPoint x: 473, endPoint y: 383, distance: 265.0
click at [472, 383] on div "04. [PERSON_NAME] Study (Music Room) Study Motorized Drapery Labor + Hardware T…" at bounding box center [545, 248] width 554 height 1046
type textarea "[DATE]: 45 Yards of 54" goods"
click at [577, 451] on div "Documents" at bounding box center [682, 449] width 252 height 12
click at [1037, 326] on div "04. [PERSON_NAME] Study (Music Room) Study Motorized Drapery Labor + Hardware T…" at bounding box center [545, 258] width 1090 height 517
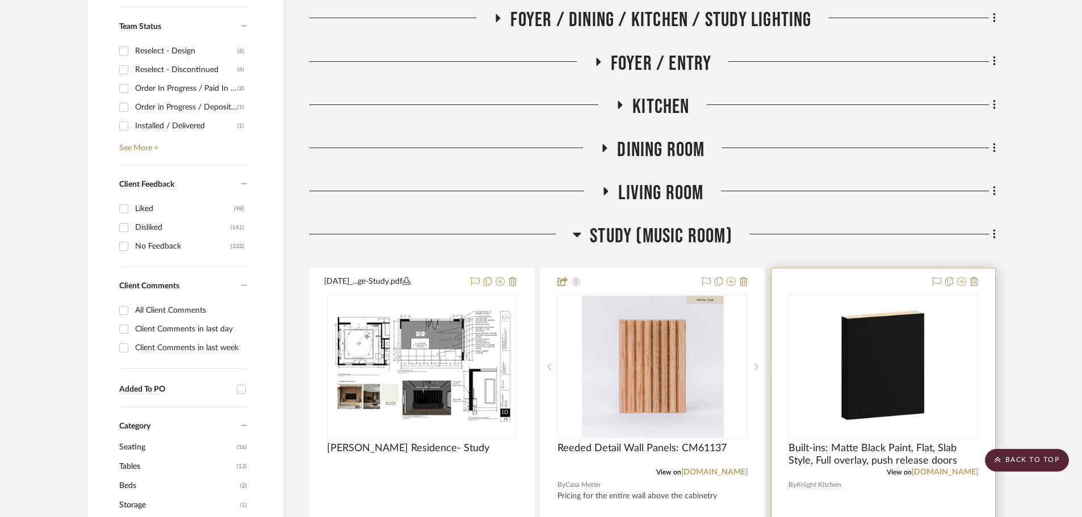
scroll to position [454, 0]
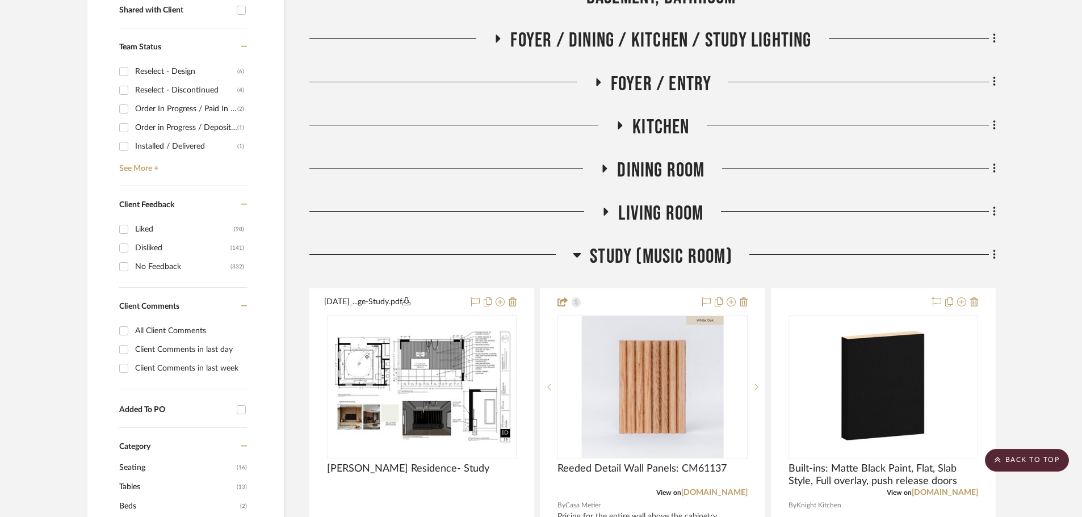
click at [643, 257] on span "Study (Music Room)" at bounding box center [661, 257] width 142 height 24
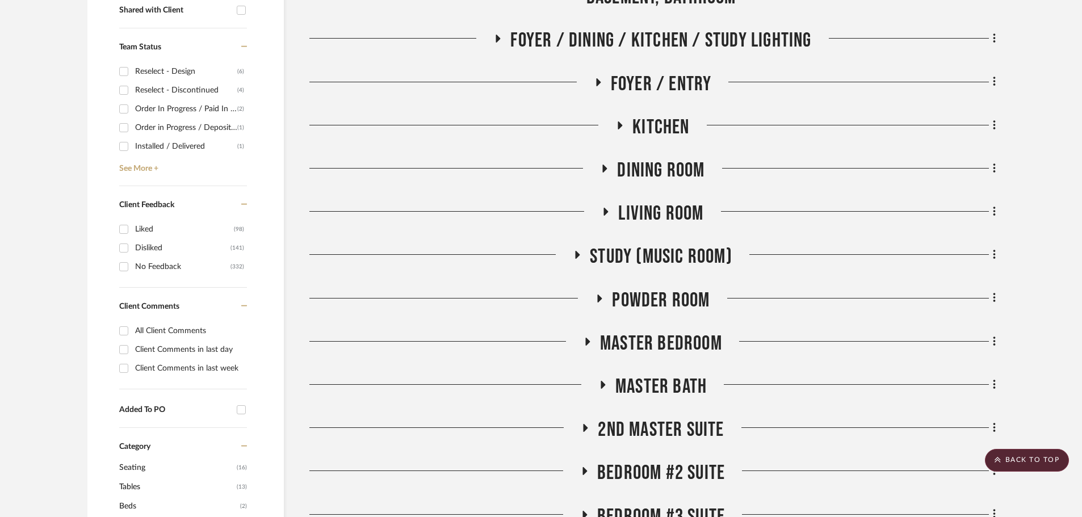
click at [665, 347] on span "Master Bedroom" at bounding box center [661, 343] width 122 height 24
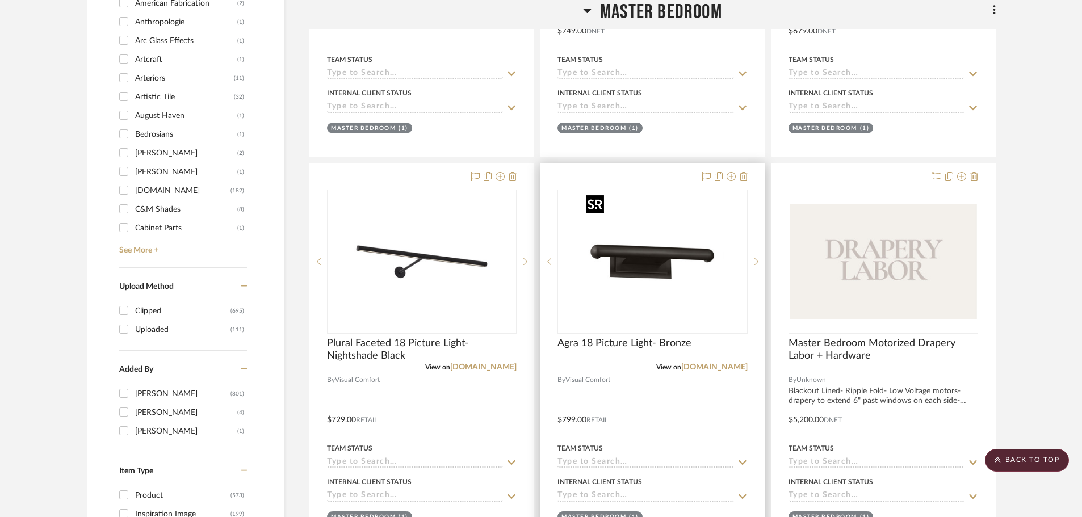
scroll to position [1532, 0]
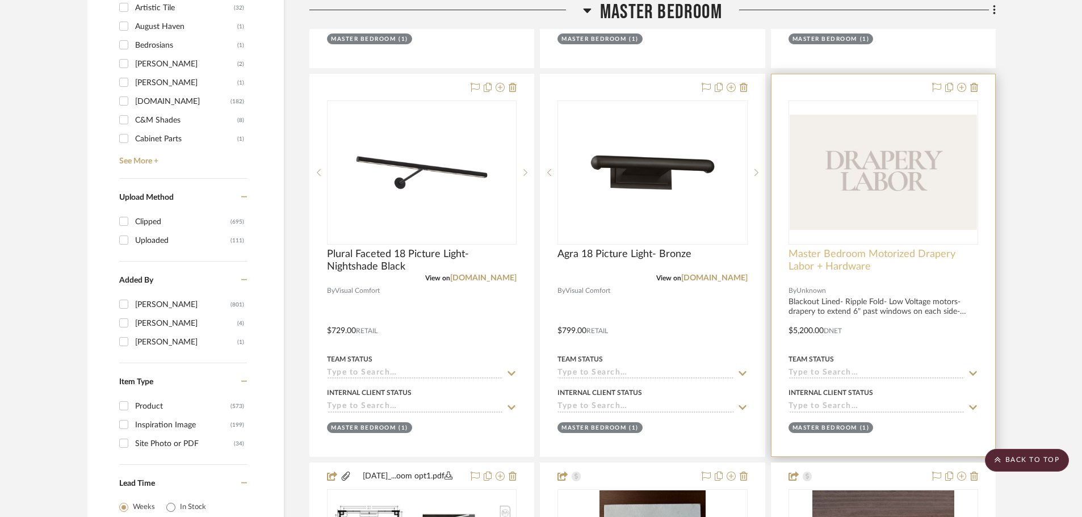
click at [799, 248] on span "Master Bedroom Motorized Drapery Labor + Hardware" at bounding box center [883, 260] width 190 height 25
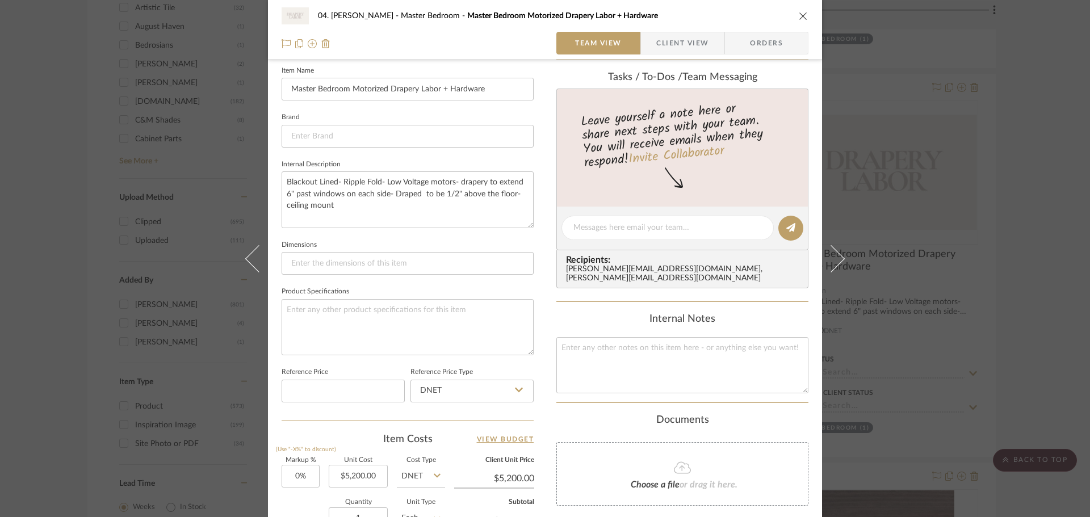
scroll to position [397, 0]
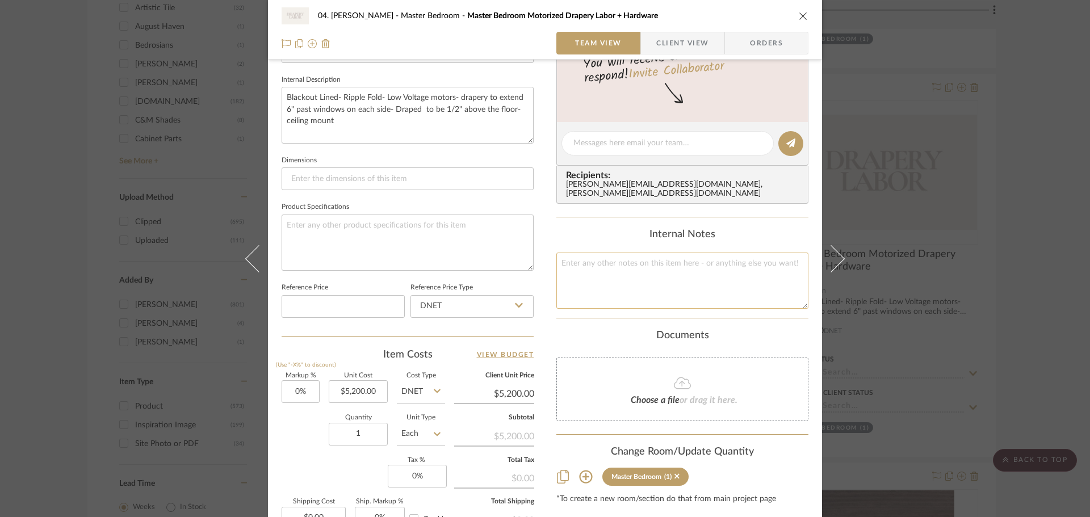
click at [699, 272] on textarea at bounding box center [682, 281] width 252 height 56
type textarea "3"
type textarea "[DATE]: 33 yards of 54" goods"
click at [779, 331] on div "Documents" at bounding box center [682, 336] width 252 height 12
click at [771, 345] on div "Documents Choose a file or drag it here." at bounding box center [682, 376] width 252 height 92
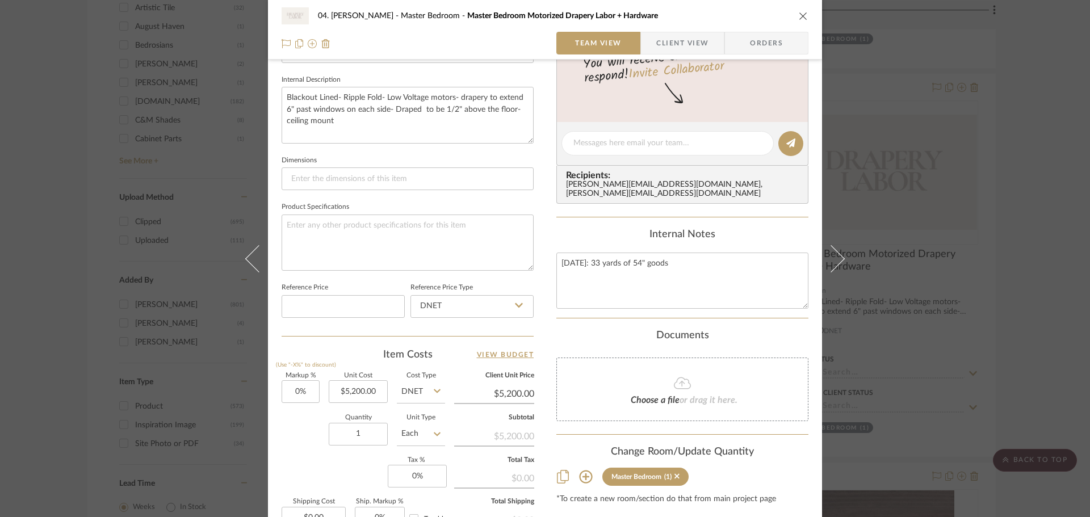
click at [1031, 279] on div "04. Linck Master Bedroom Master Bedroom Motorized Drapery Labor + Hardware Team…" at bounding box center [545, 258] width 1090 height 517
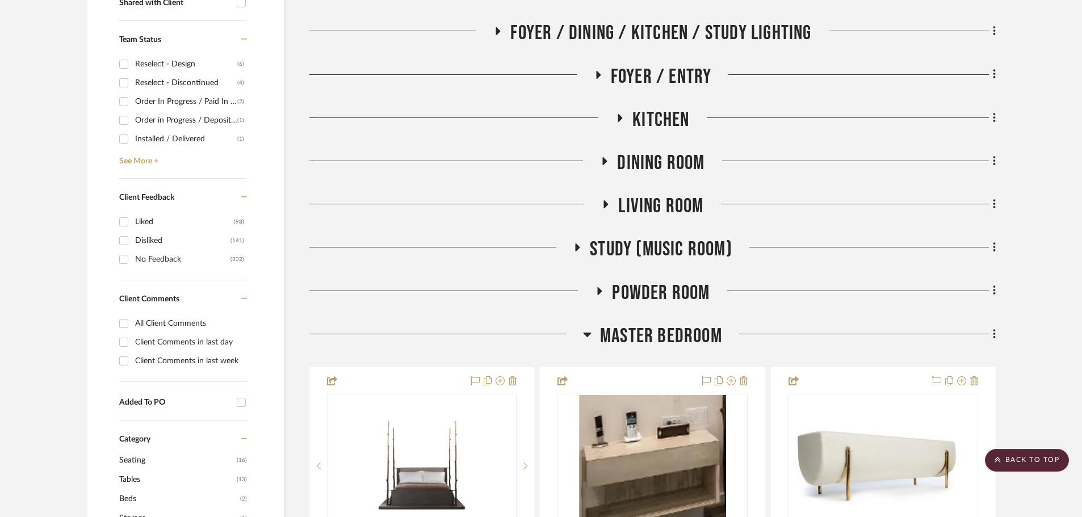
scroll to position [454, 0]
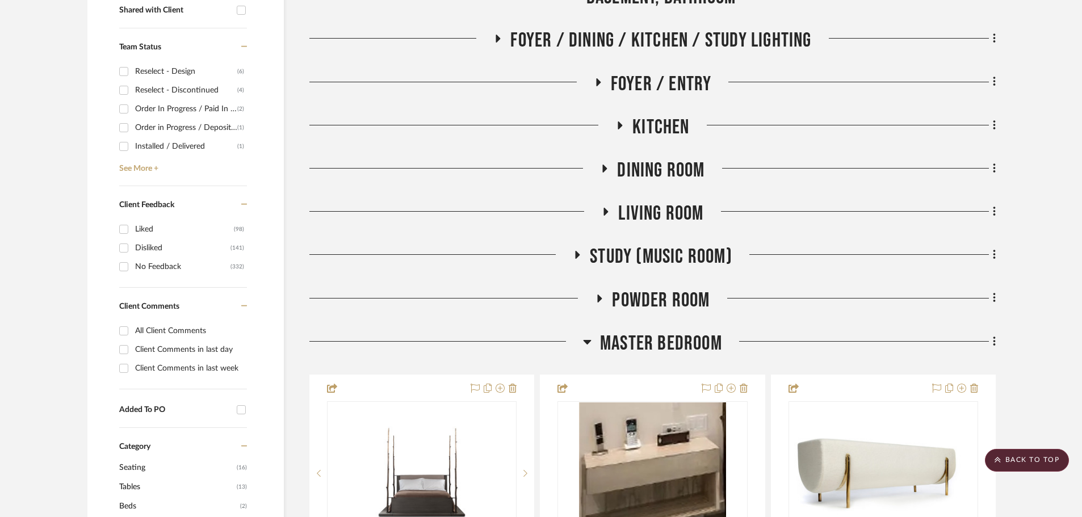
click at [640, 359] on div "Master Bedroom" at bounding box center [652, 345] width 686 height 29
click at [640, 347] on span "Master Bedroom" at bounding box center [661, 343] width 122 height 24
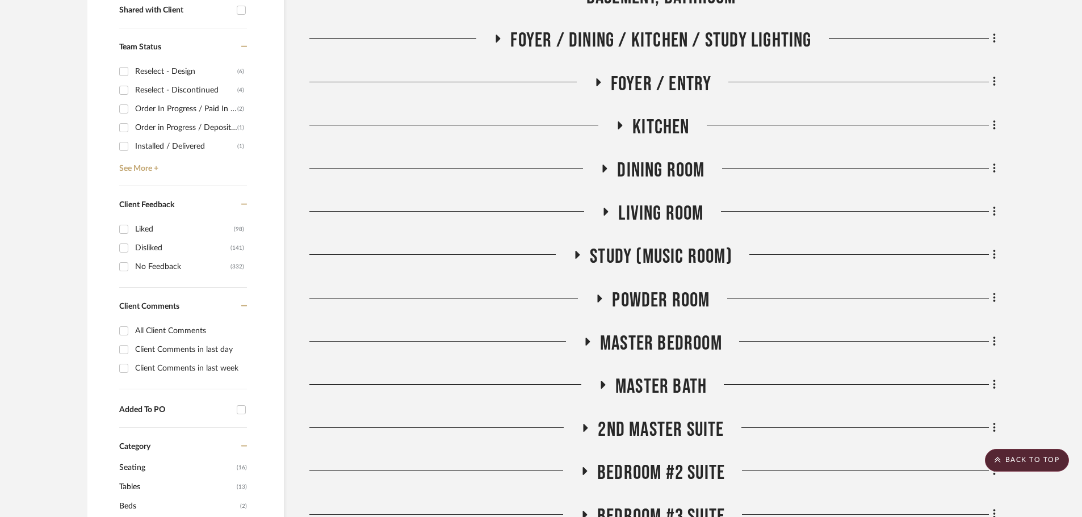
click at [650, 427] on span "2nd Master Suite" at bounding box center [661, 430] width 126 height 24
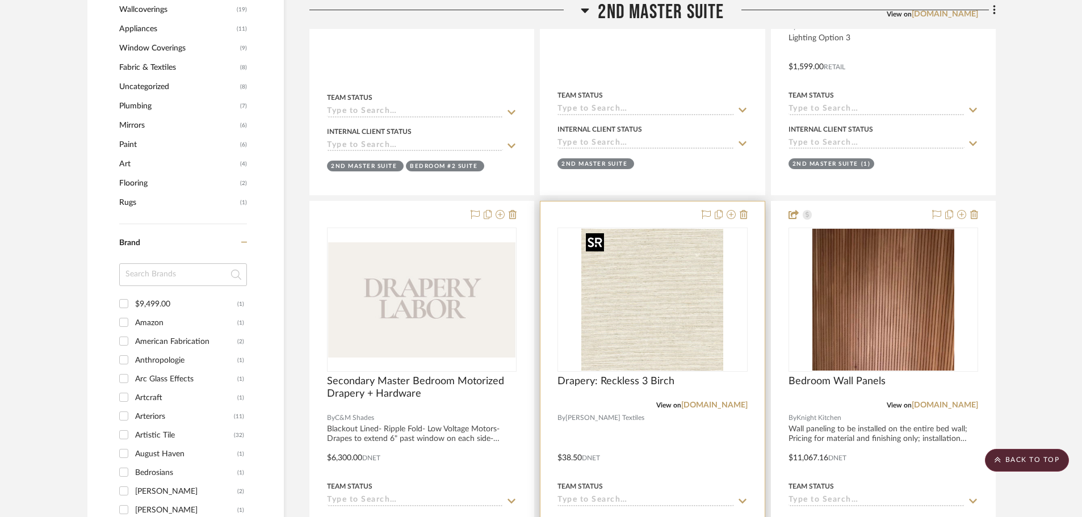
scroll to position [1135, 0]
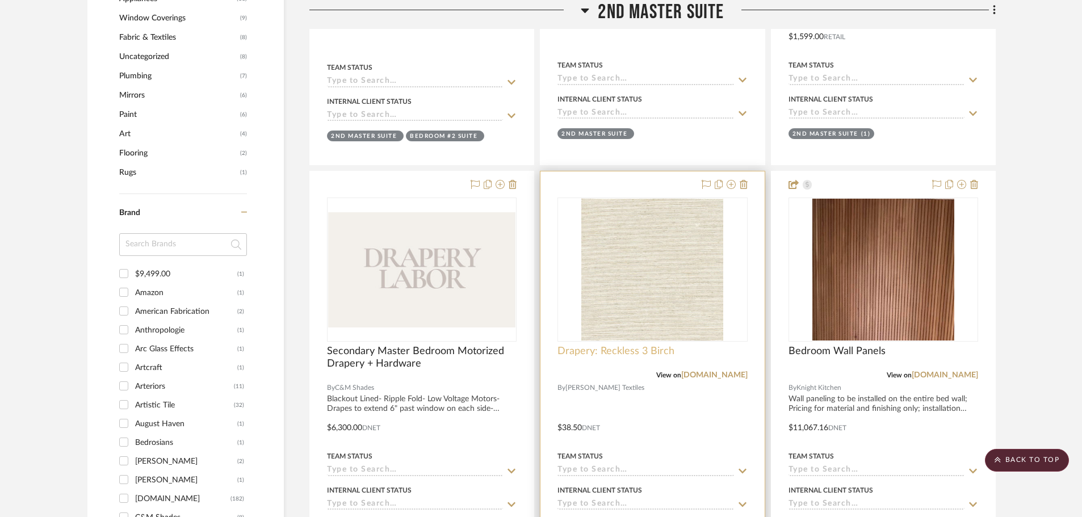
click at [633, 356] on span "Drapery: Reckless 3 Birch" at bounding box center [615, 351] width 117 height 12
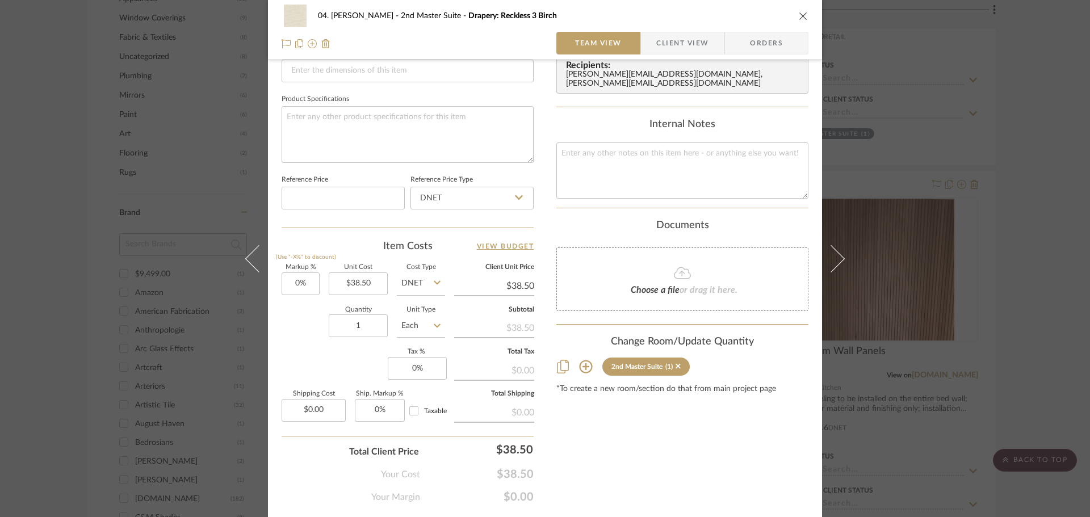
scroll to position [511, 0]
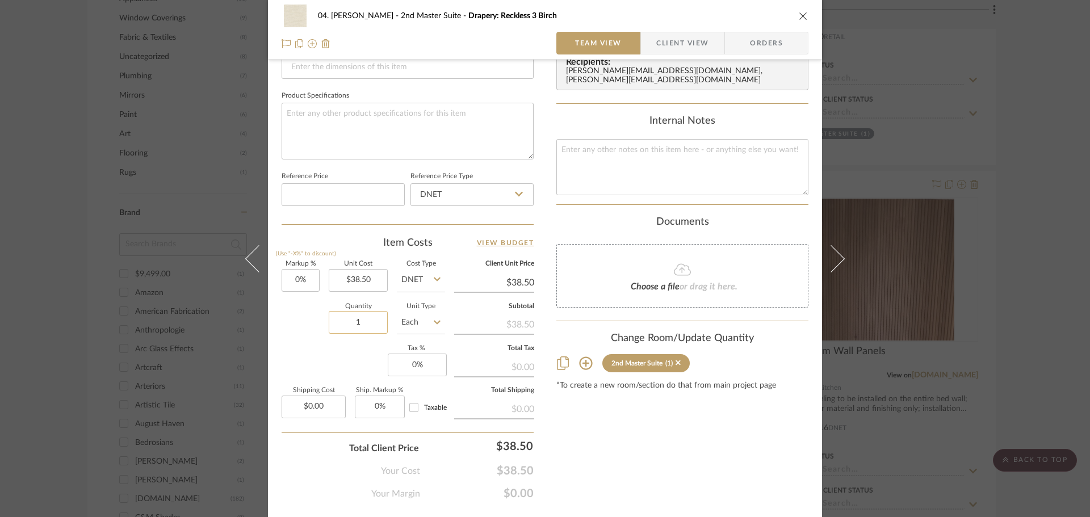
click at [365, 330] on input "1" at bounding box center [358, 322] width 59 height 23
type input "29"
type input "0"
click at [297, 274] on input "0" at bounding box center [300, 280] width 38 height 23
type input "2"
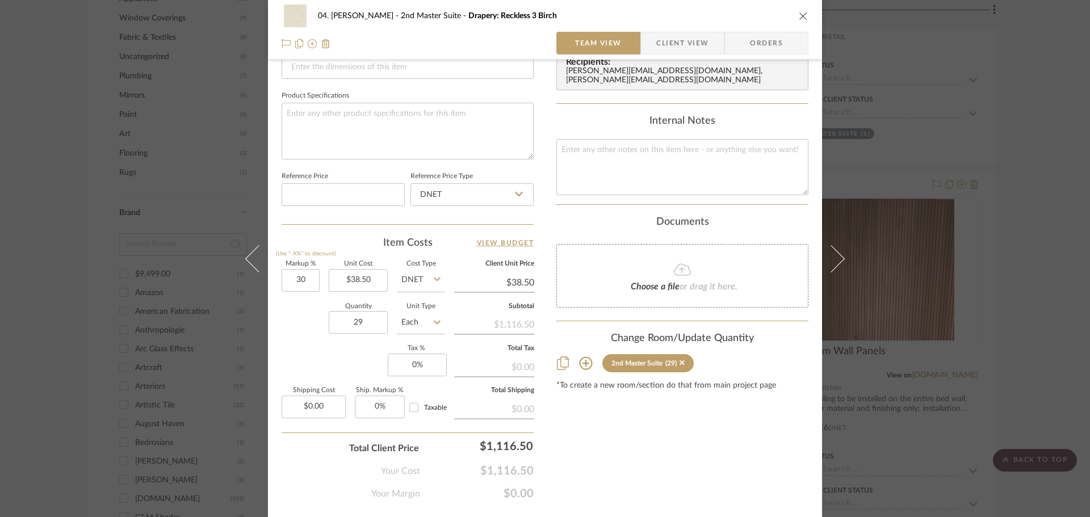
type input "30%"
click at [310, 352] on div "Markup % (Use "-X%" to discount) 30% Unit Cost $38.50 Cost Type DNET Client Uni…" at bounding box center [407, 344] width 252 height 166
type input "$50.05"
click at [389, 316] on div "Quantity 29 Unit Type Each" at bounding box center [362, 324] width 163 height 40
click at [404, 320] on input "Each" at bounding box center [421, 322] width 48 height 23
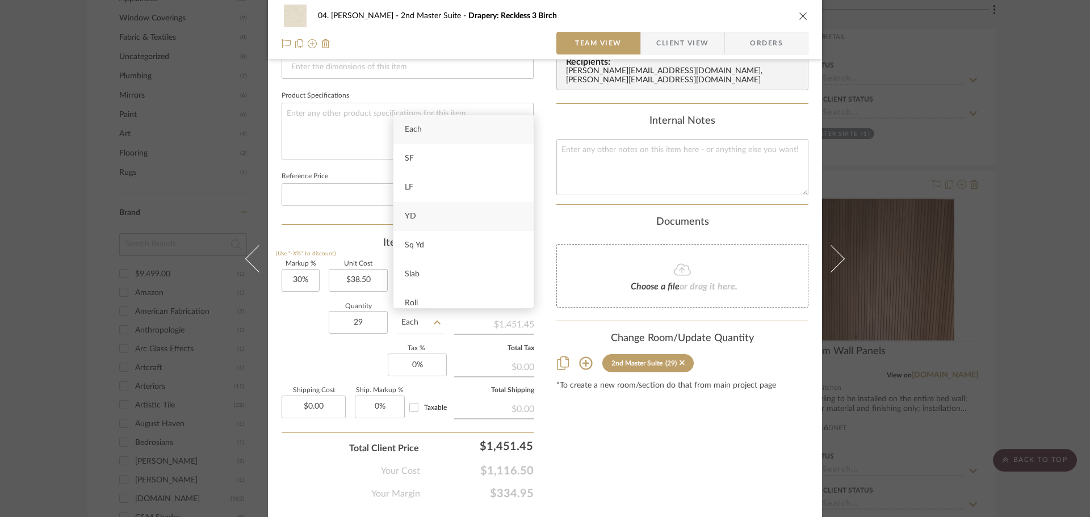
click at [436, 226] on div "YD" at bounding box center [463, 216] width 140 height 29
type input "YD"
click at [633, 460] on div "Content here copies to Client View - confirm visibility there. Show in Client D…" at bounding box center [682, 33] width 252 height 934
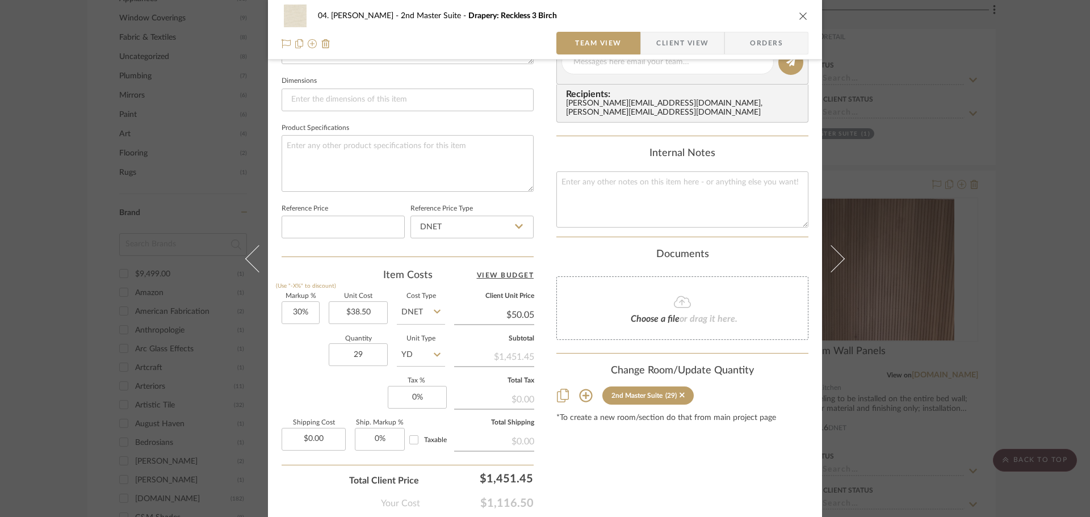
scroll to position [397, 0]
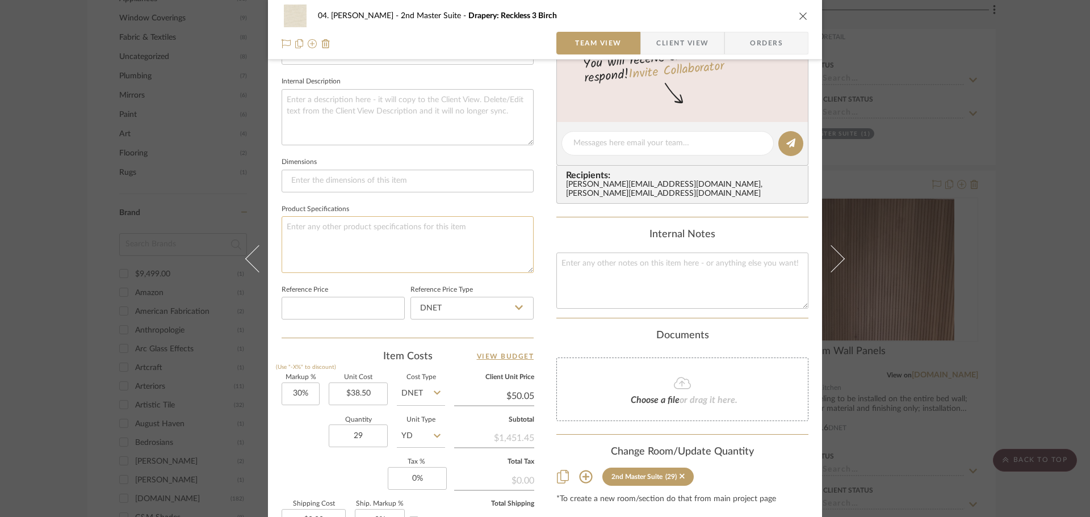
click at [475, 238] on textarea at bounding box center [407, 244] width 252 height 56
type textarea "y"
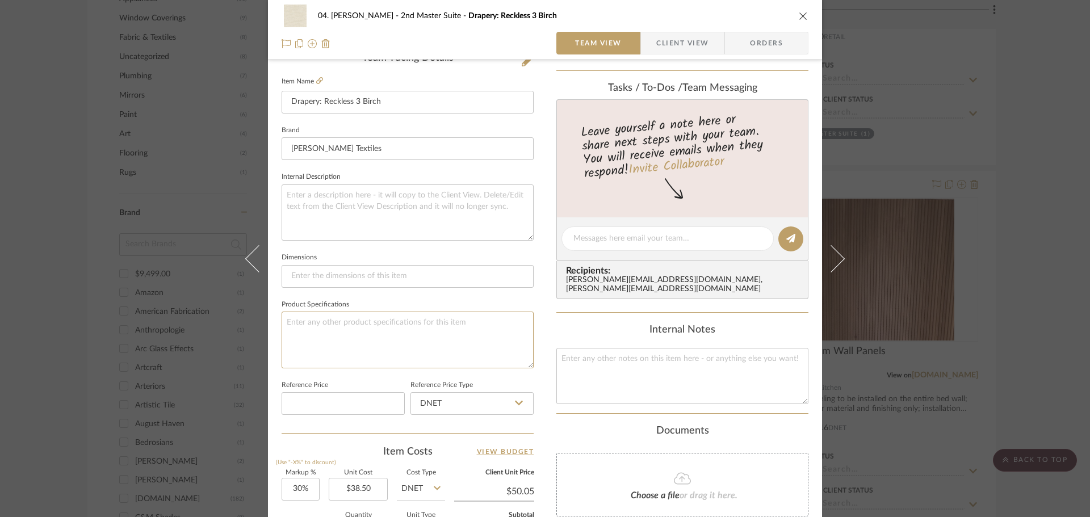
scroll to position [284, 0]
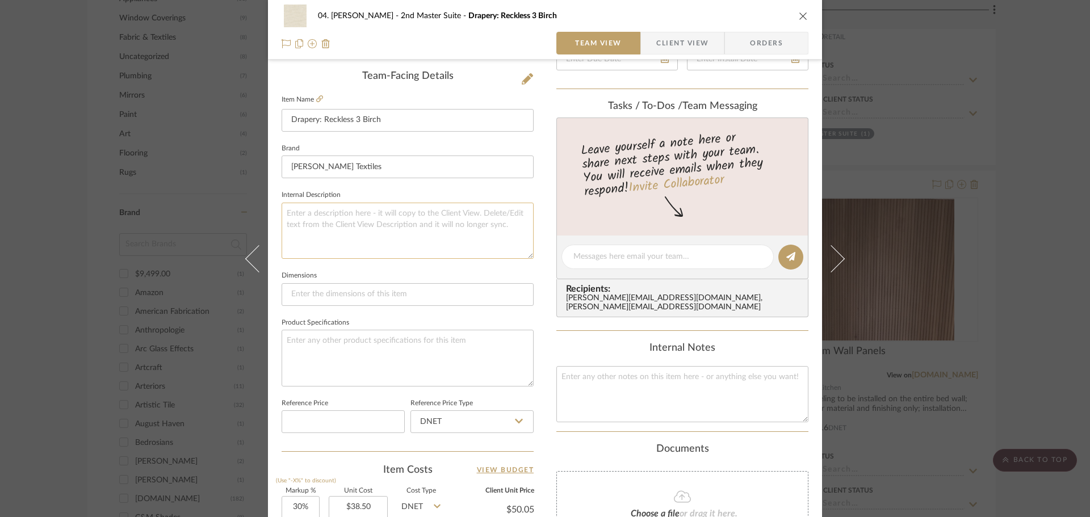
click at [437, 214] on textarea at bounding box center [407, 231] width 252 height 56
type textarea "pricing and yardage subject to change after final site measure."
click at [430, 267] on sr-form-field "Internal Description pricing and yardage subject to change after final site mea…" at bounding box center [407, 227] width 252 height 81
click at [1019, 320] on div "04. Linck 2nd Master Suite Drapery: Reckless 3 Birch Team View Client View Orde…" at bounding box center [545, 258] width 1090 height 517
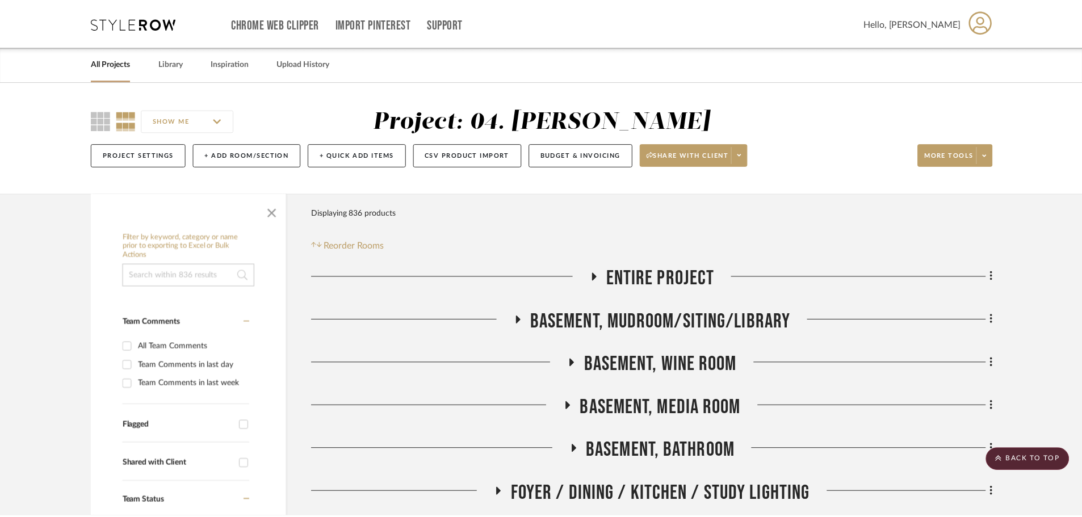
scroll to position [1135, 0]
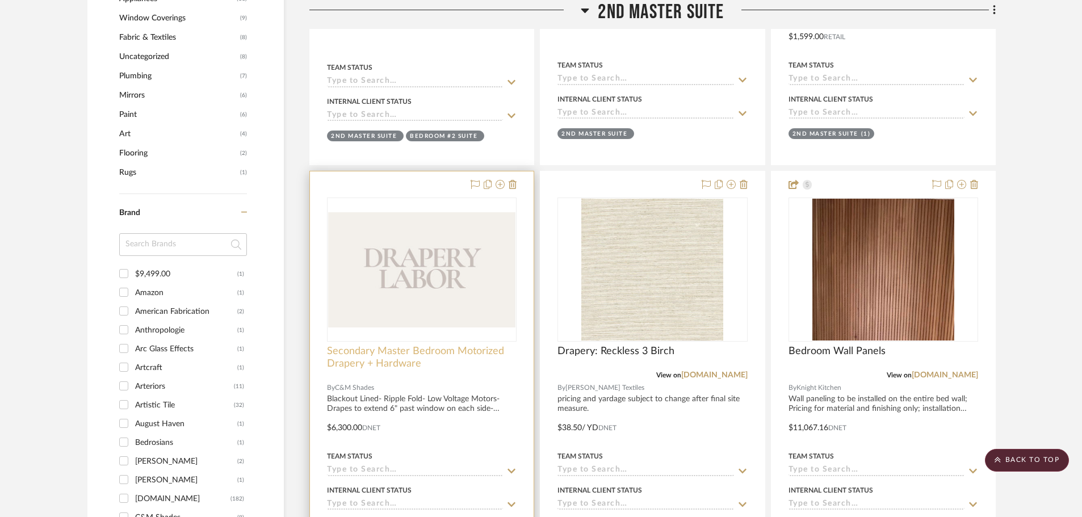
click at [405, 355] on span "Secondary Master Bedroom Motorized Drapery + Hardware" at bounding box center [422, 357] width 190 height 25
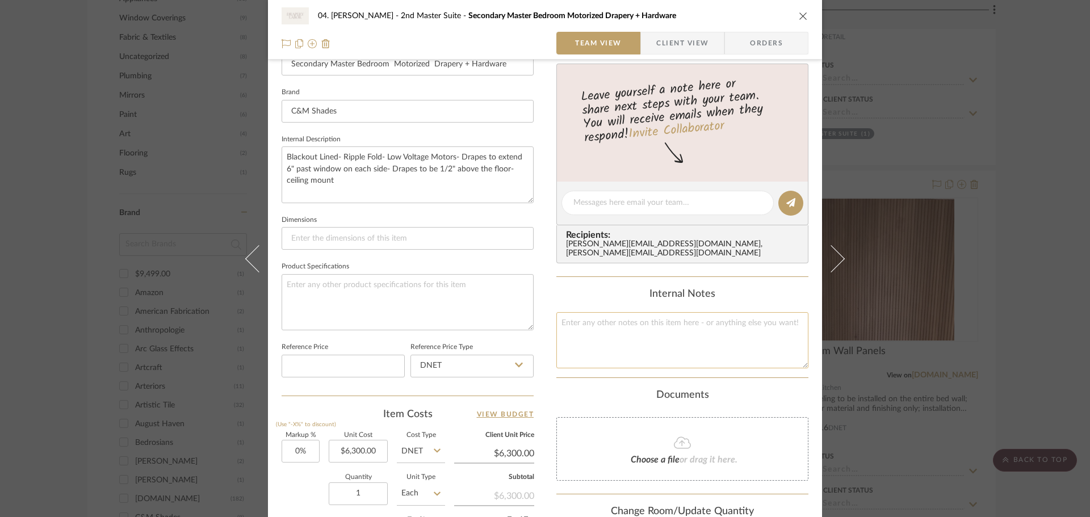
scroll to position [341, 0]
click at [305, 446] on input "0" at bounding box center [300, 448] width 38 height 23
type input "20%"
click at [300, 464] on sr-form-field "Markup % (Use "-X%" to discount) 20%" at bounding box center [300, 450] width 38 height 40
type input "$7,560.00"
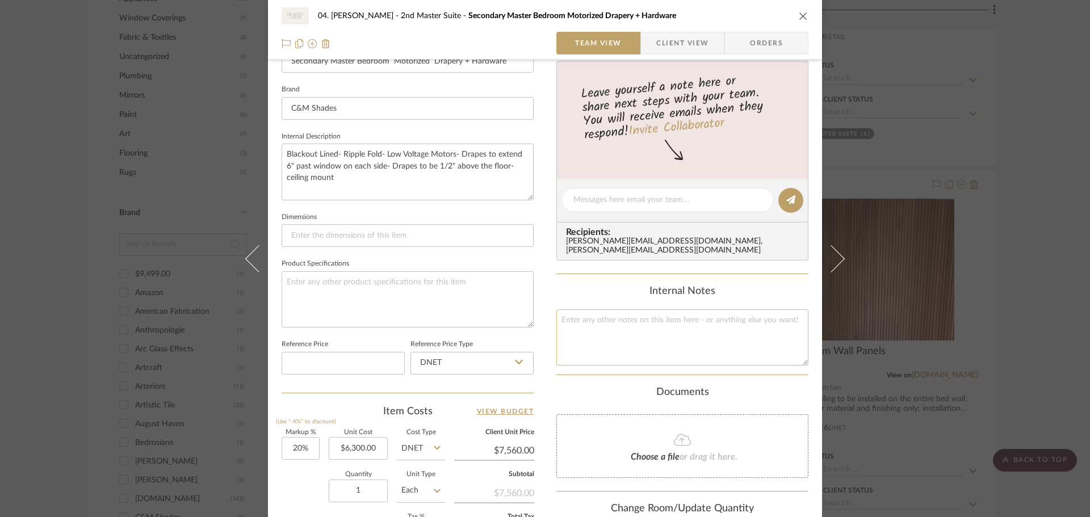
click at [667, 335] on textarea at bounding box center [682, 337] width 252 height 56
type textarea "29 yards of 54" goods"
click at [627, 380] on div "Content here copies to Client View - confirm visibility there. Show in Client D…" at bounding box center [682, 203] width 252 height 932
click at [805, 369] on div "04. Linck 2nd Master Suite Secondary Master Bedroom Motorized Drapery + Hardwar…" at bounding box center [545, 191] width 554 height 1046
click at [796, 375] on div "Content here copies to Client View - confirm visibility there. Show in Client D…" at bounding box center [682, 203] width 252 height 932
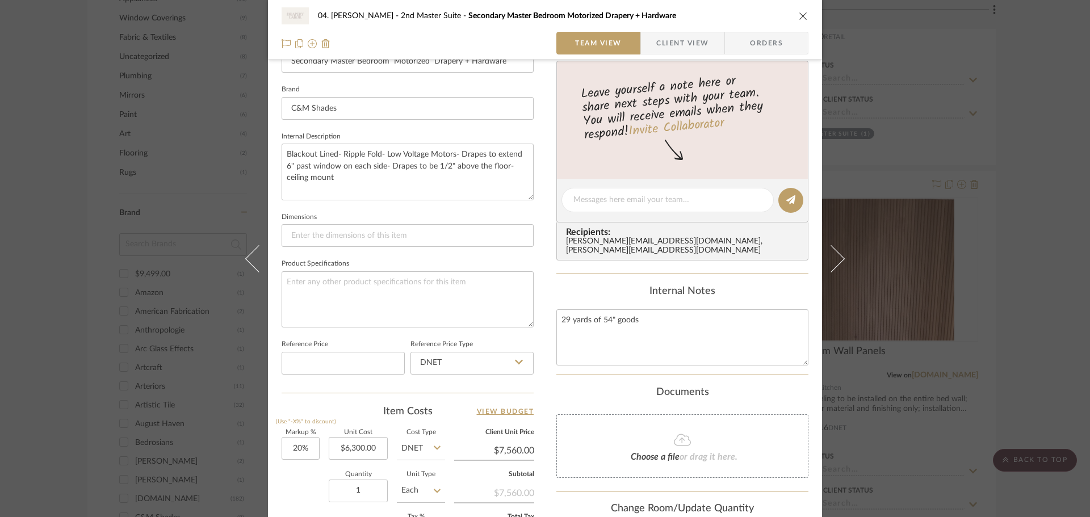
click at [1029, 336] on div "04. Linck 2nd Master Suite Secondary Master Bedroom Motorized Drapery + Hardwar…" at bounding box center [545, 258] width 1090 height 517
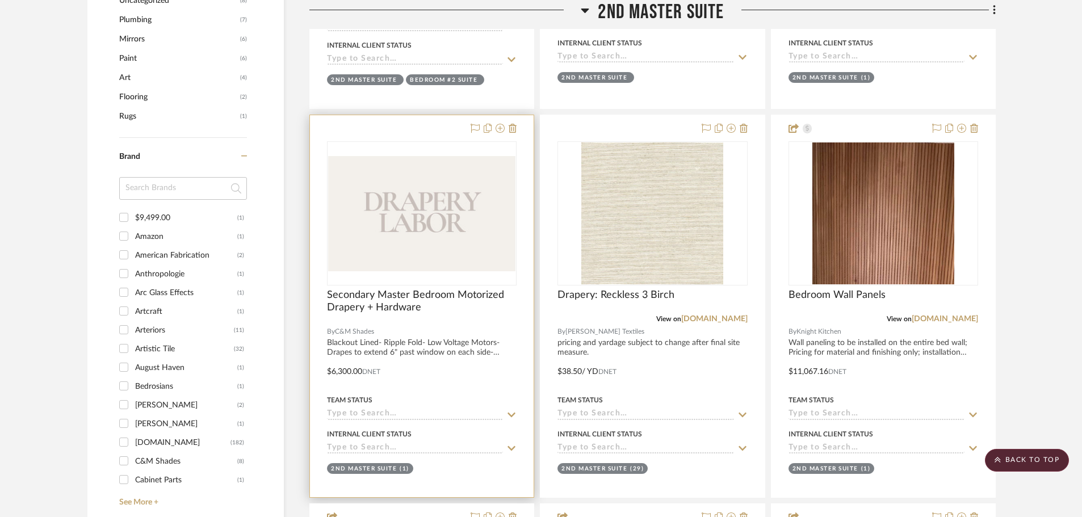
scroll to position [1192, 0]
click at [360, 286] on div at bounding box center [422, 306] width 224 height 382
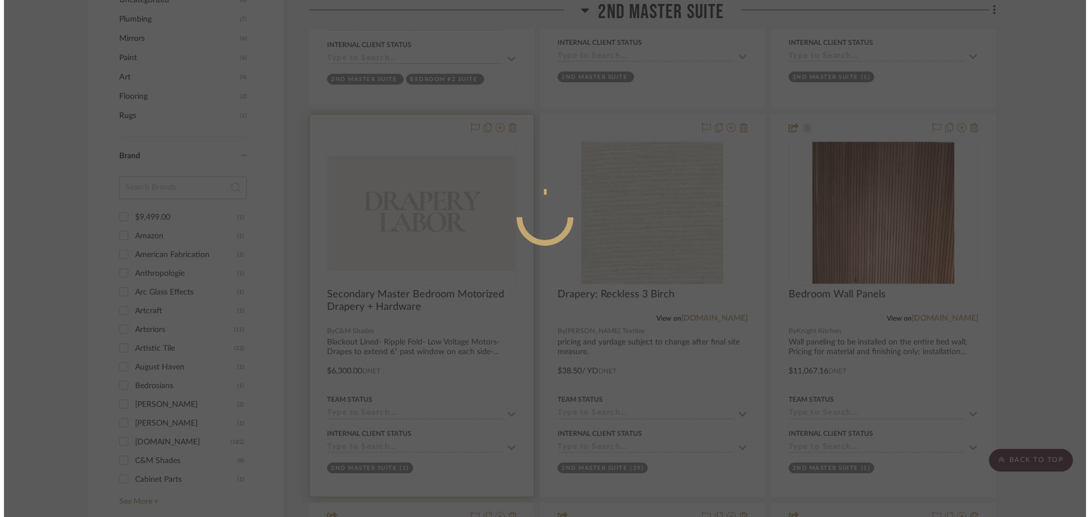
scroll to position [0, 0]
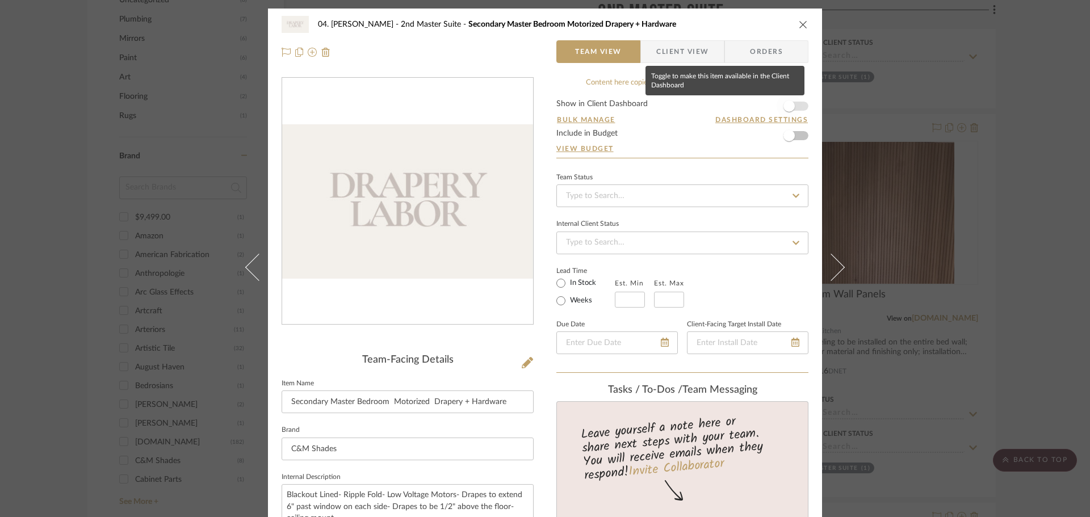
click at [790, 103] on span "button" at bounding box center [788, 106] width 25 height 25
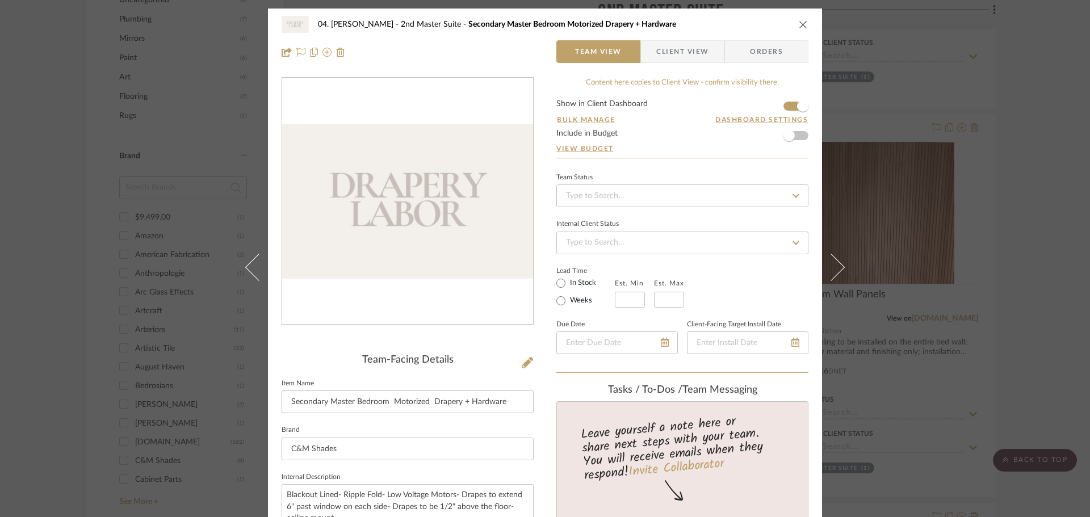
click at [696, 66] on div "04. Linck 2nd Master Suite Secondary Master Bedroom Motorized Drapery + Hardwar…" at bounding box center [545, 39] width 554 height 60
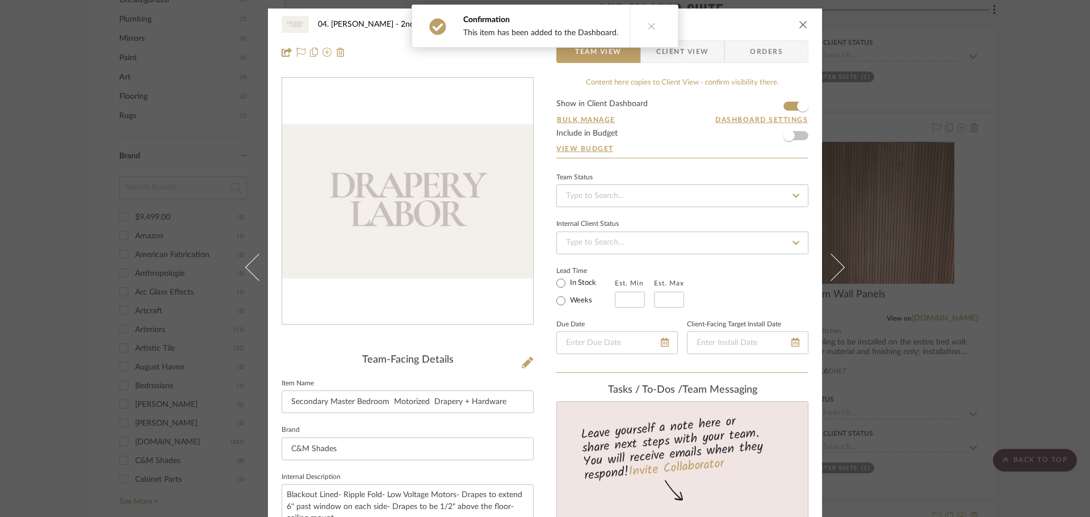
click at [695, 58] on span "Client View" at bounding box center [682, 51] width 52 height 23
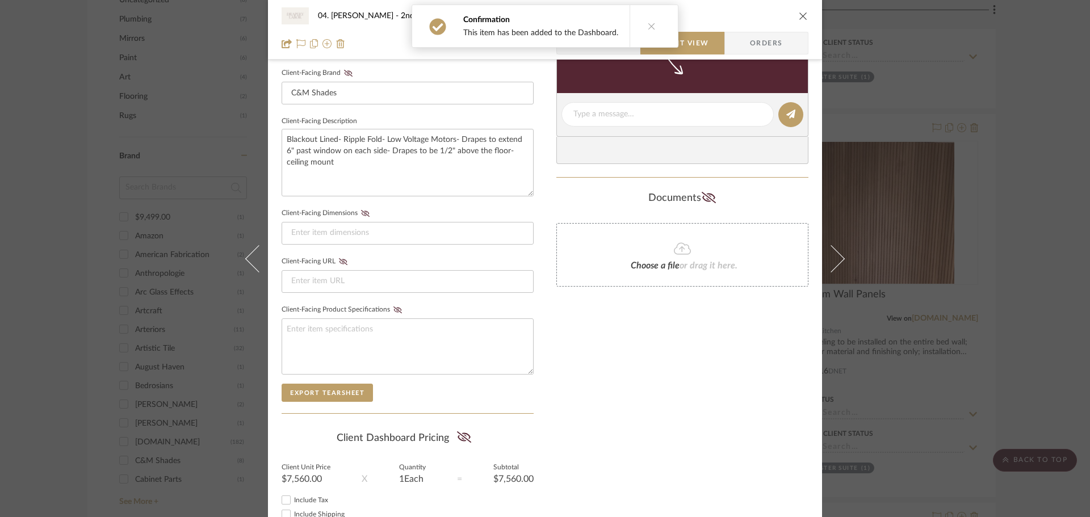
scroll to position [397, 0]
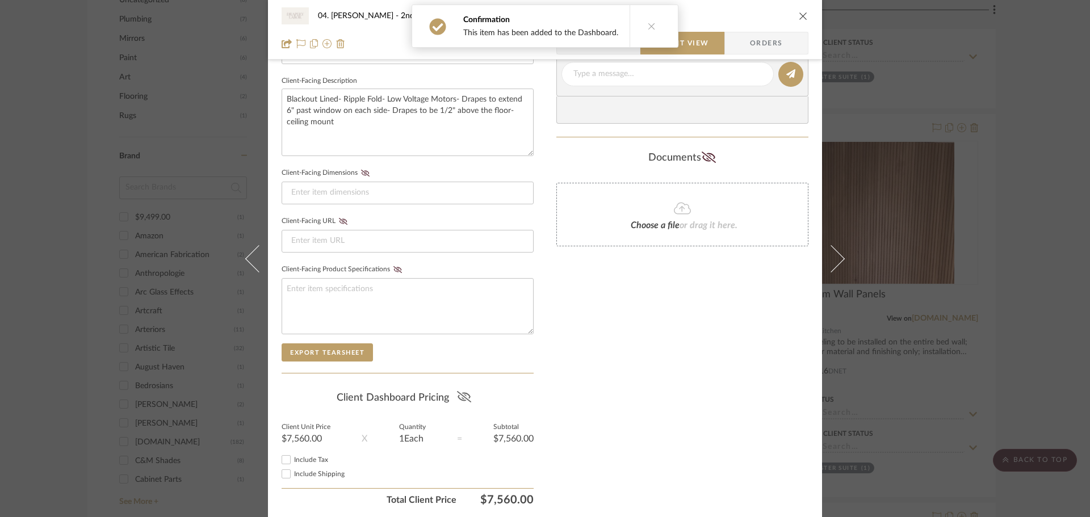
click at [463, 389] on fa-icon at bounding box center [464, 397] width 14 height 17
click at [690, 368] on div "Only content on this tab can share to Dashboard. Click eyeball icon to show or …" at bounding box center [682, 95] width 252 height 831
click at [984, 330] on div "04. Linck 2nd Master Suite Secondary Master Bedroom Motorized Drapery + Hardwar…" at bounding box center [545, 258] width 1090 height 517
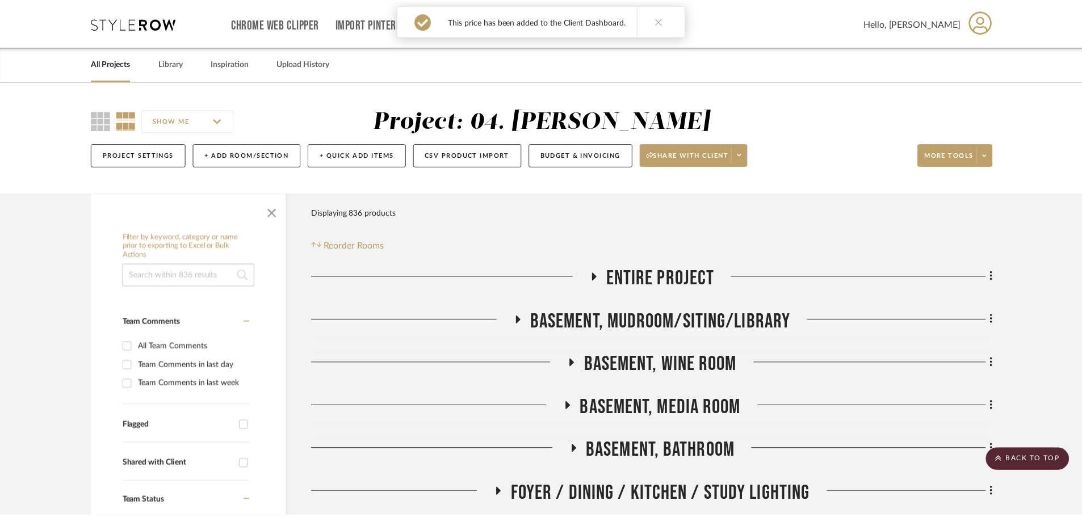
scroll to position [1192, 0]
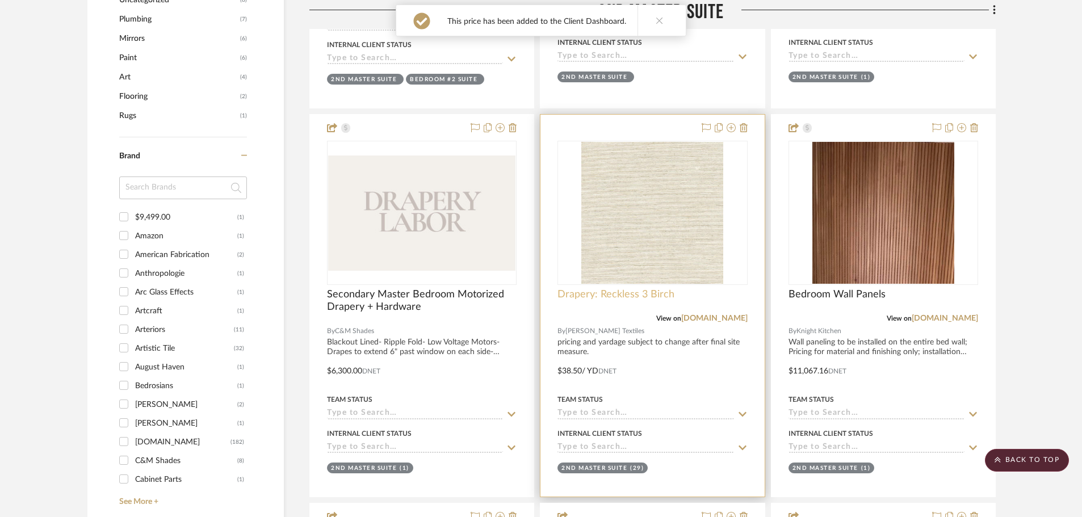
click at [609, 298] on span "Drapery: Reckless 3 Birch" at bounding box center [615, 294] width 117 height 12
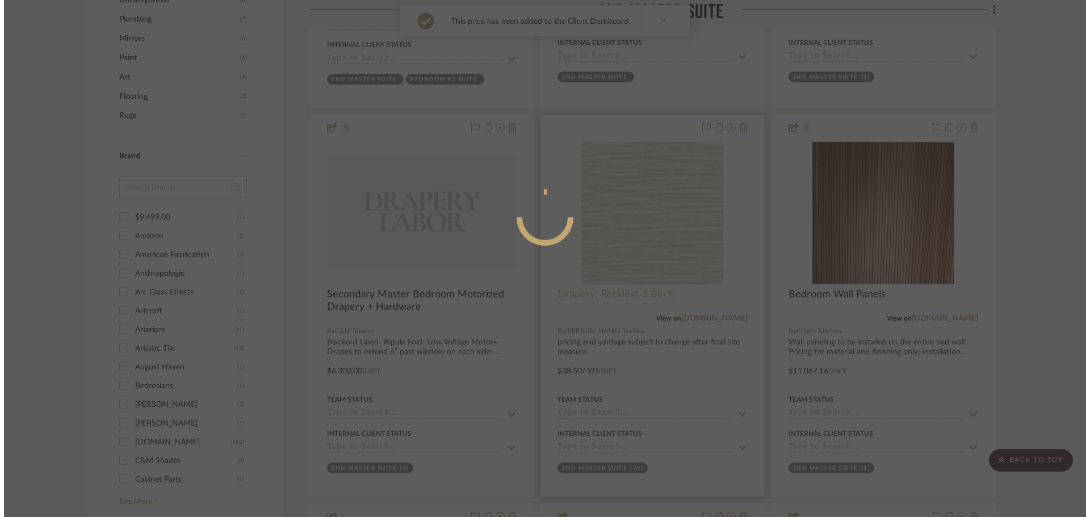
scroll to position [0, 0]
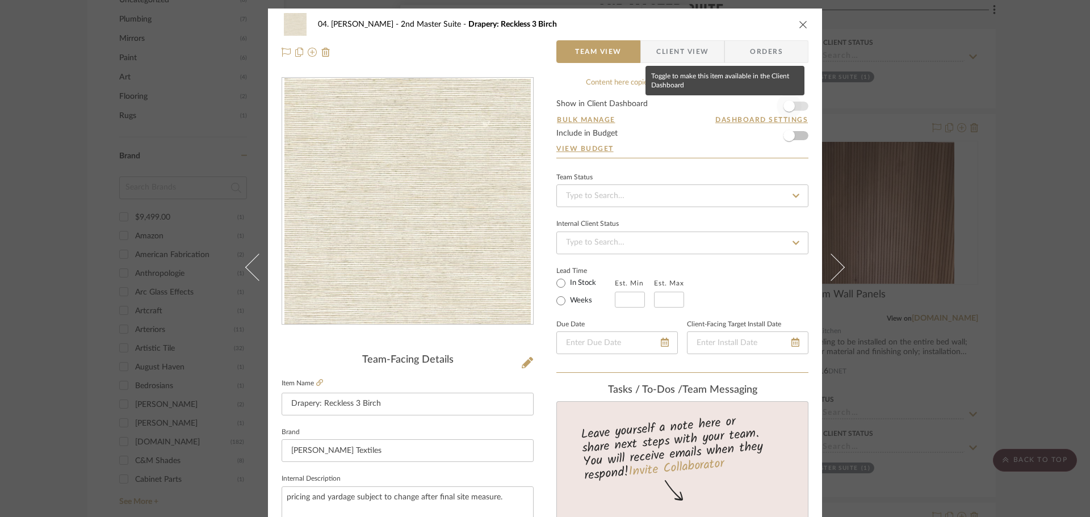
click at [784, 103] on span "button" at bounding box center [788, 105] width 11 height 11
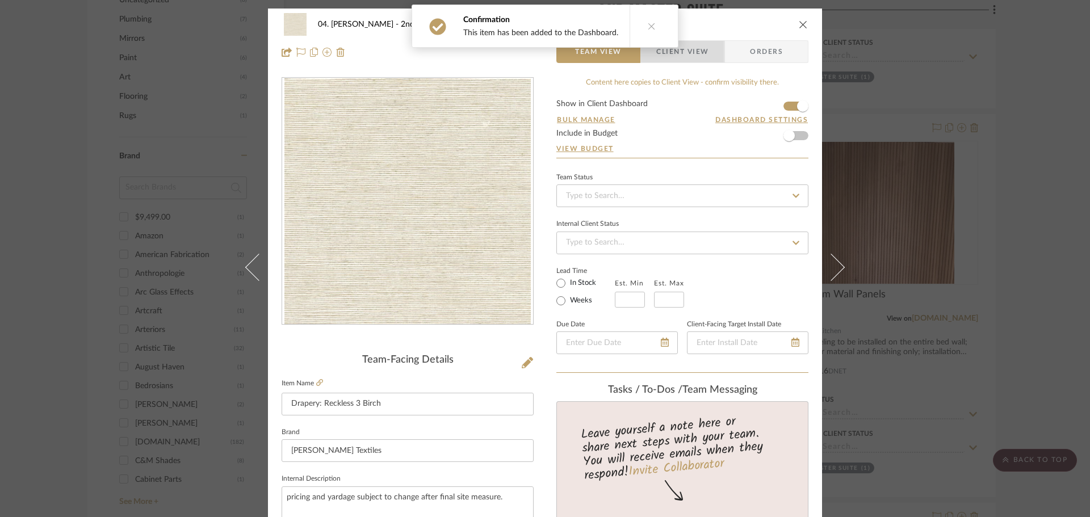
click at [691, 51] on span "Client View" at bounding box center [682, 51] width 52 height 23
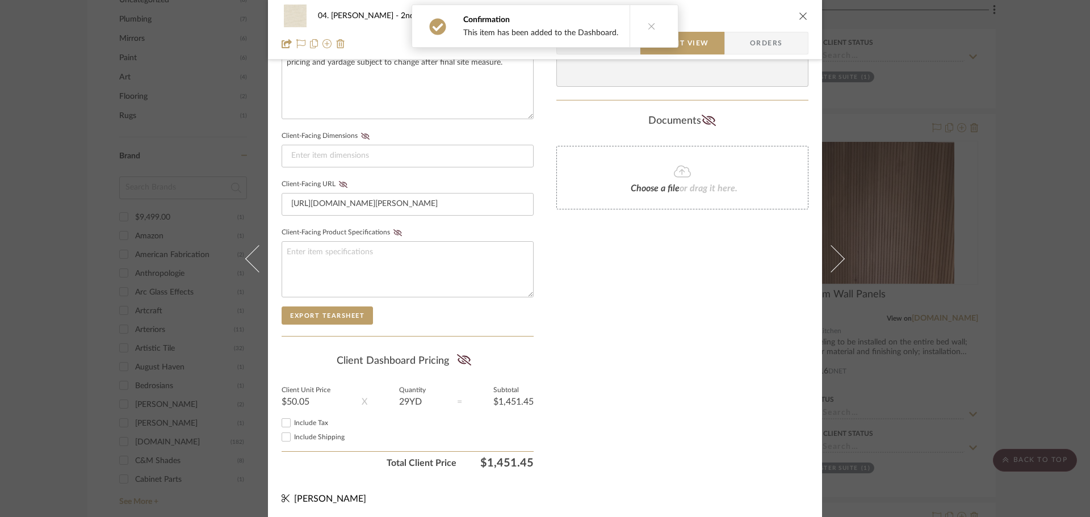
scroll to position [436, 0]
click at [459, 355] on icon at bounding box center [464, 357] width 14 height 11
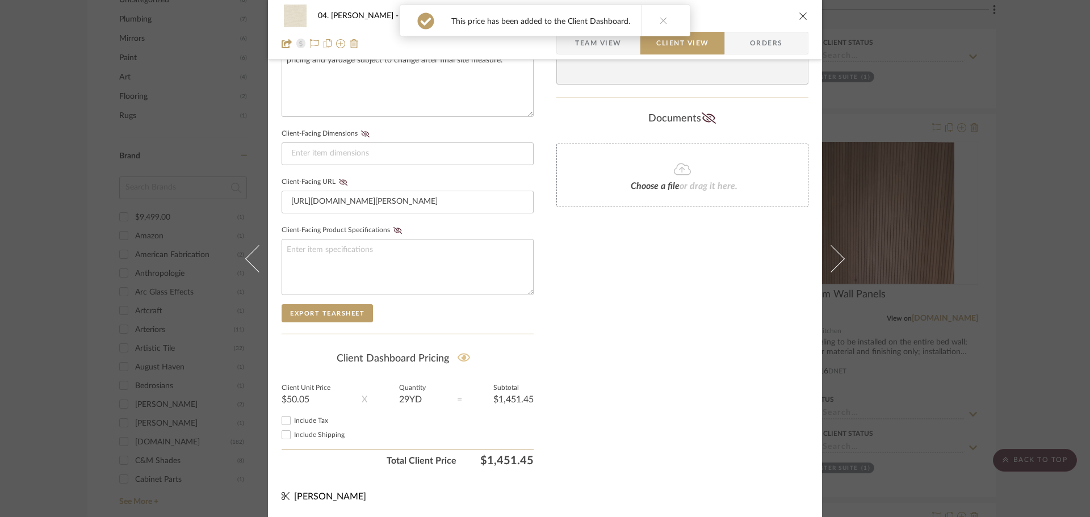
click at [587, 375] on div "Only content on this tab can share to Dashboard. Click eyeball icon to show or …" at bounding box center [682, 56] width 252 height 831
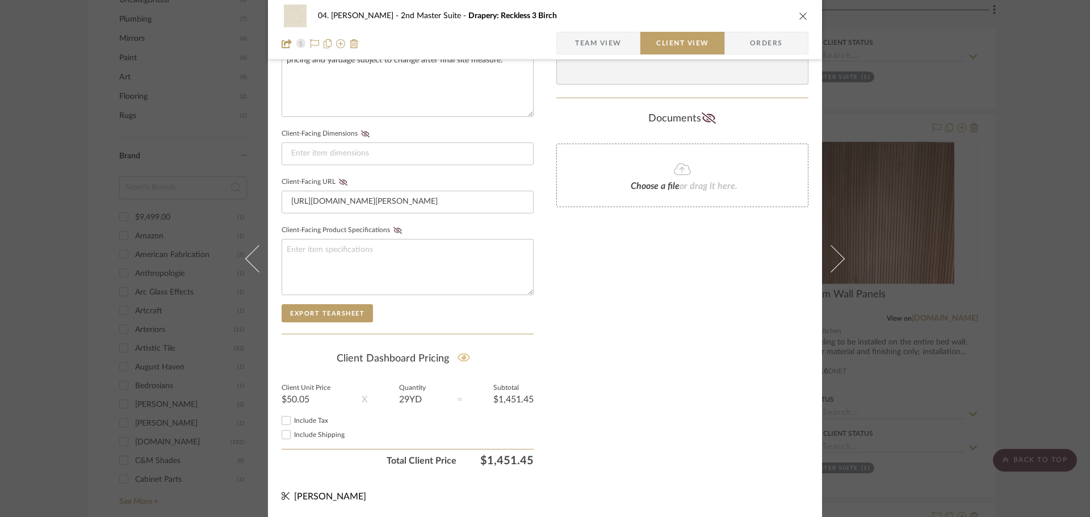
click at [1014, 362] on div "04. Linck 2nd Master Suite Drapery: Reckless 3 Birch Team View Client View Orde…" at bounding box center [545, 258] width 1090 height 517
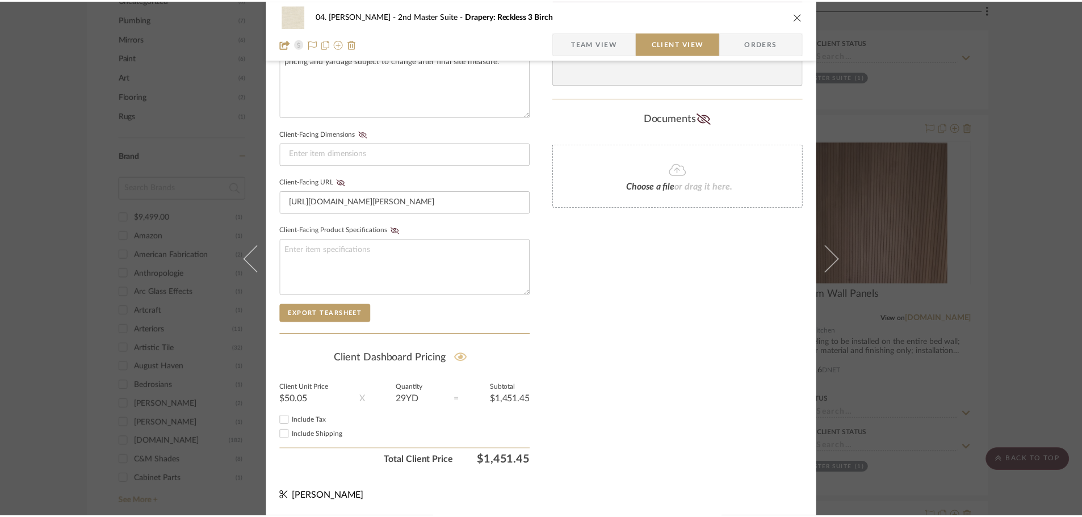
scroll to position [1192, 0]
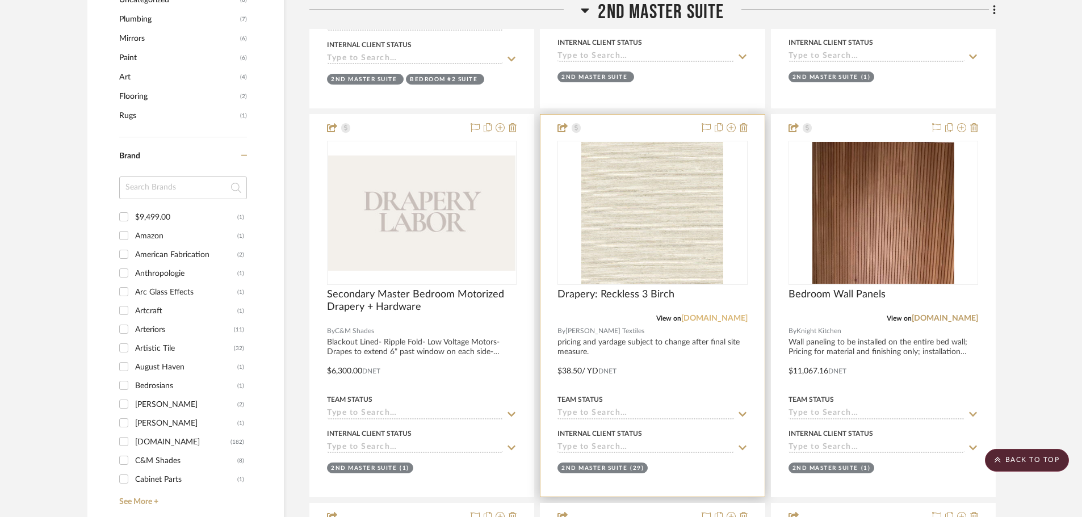
click at [726, 322] on link "[DOMAIN_NAME]" at bounding box center [714, 318] width 66 height 8
click at [646, 202] on img "0" at bounding box center [652, 213] width 142 height 142
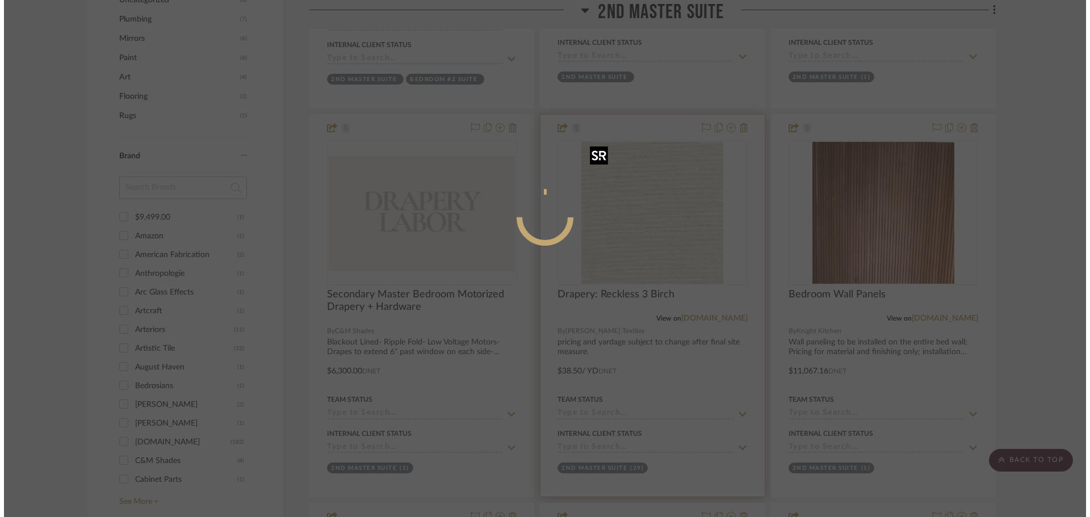
scroll to position [0, 0]
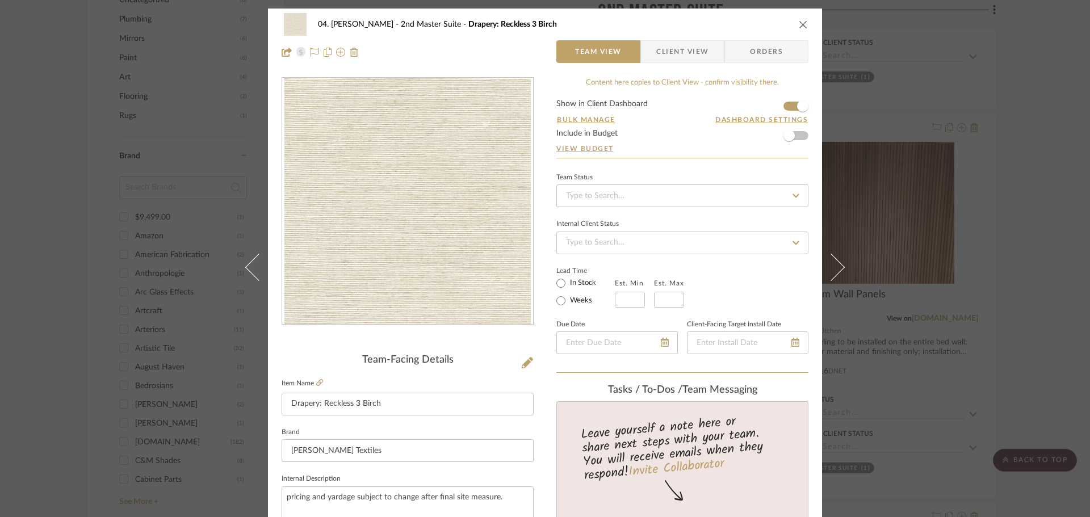
click at [679, 45] on span "Client View" at bounding box center [682, 51] width 52 height 23
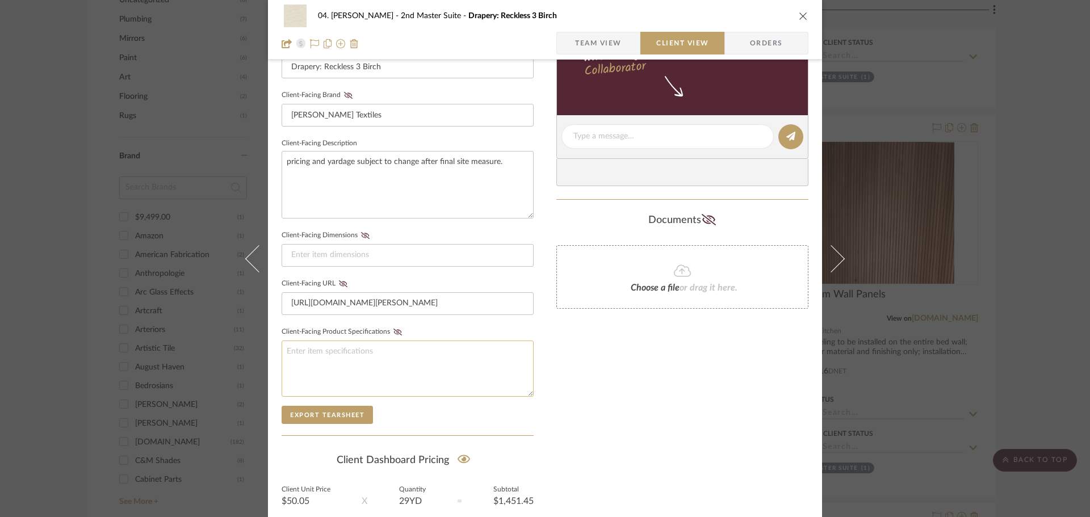
scroll to position [341, 0]
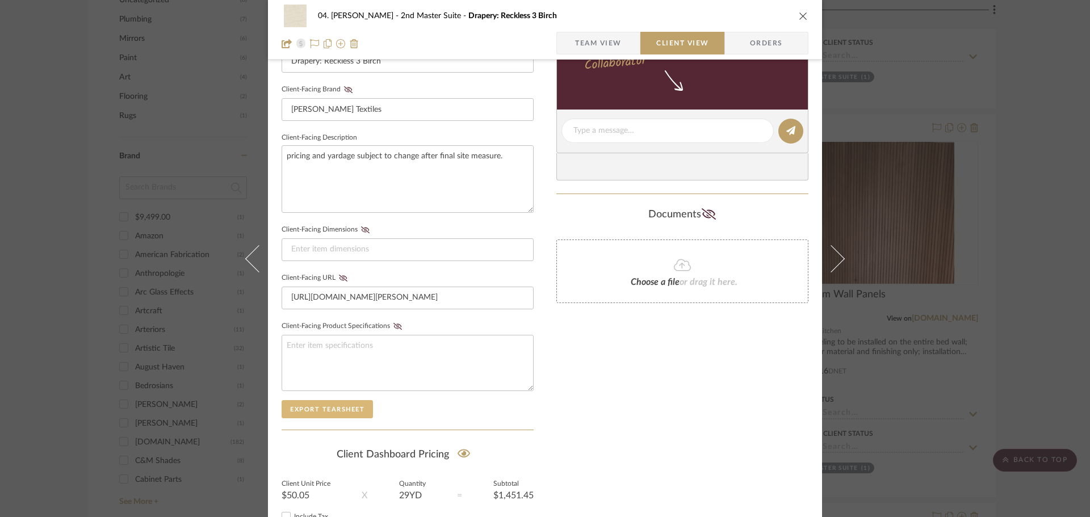
click at [305, 405] on button "Export Tearsheet" at bounding box center [326, 409] width 91 height 18
click at [592, 383] on div "Only content on this tab can share to Dashboard. Click eyeball icon to show or …" at bounding box center [682, 152] width 252 height 831
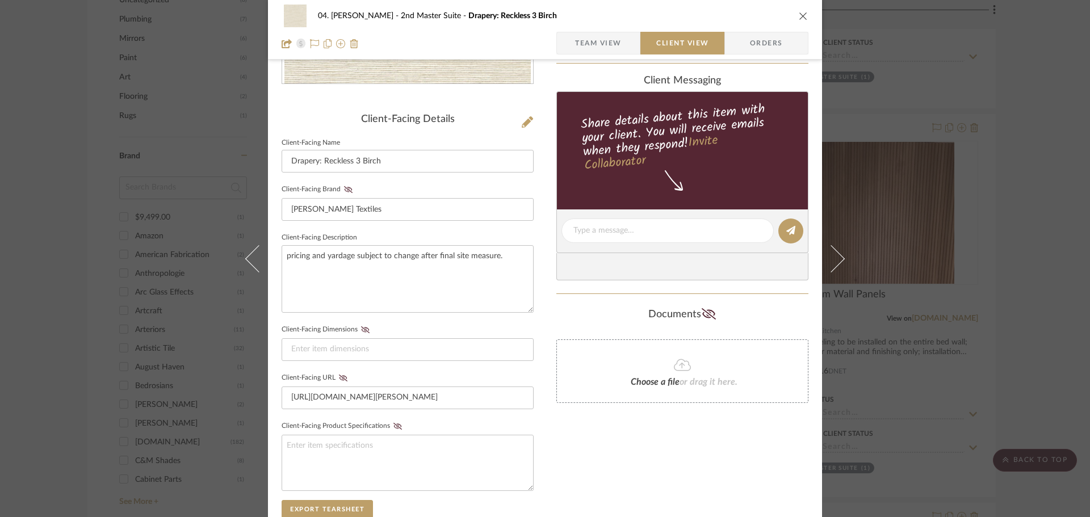
scroll to position [284, 0]
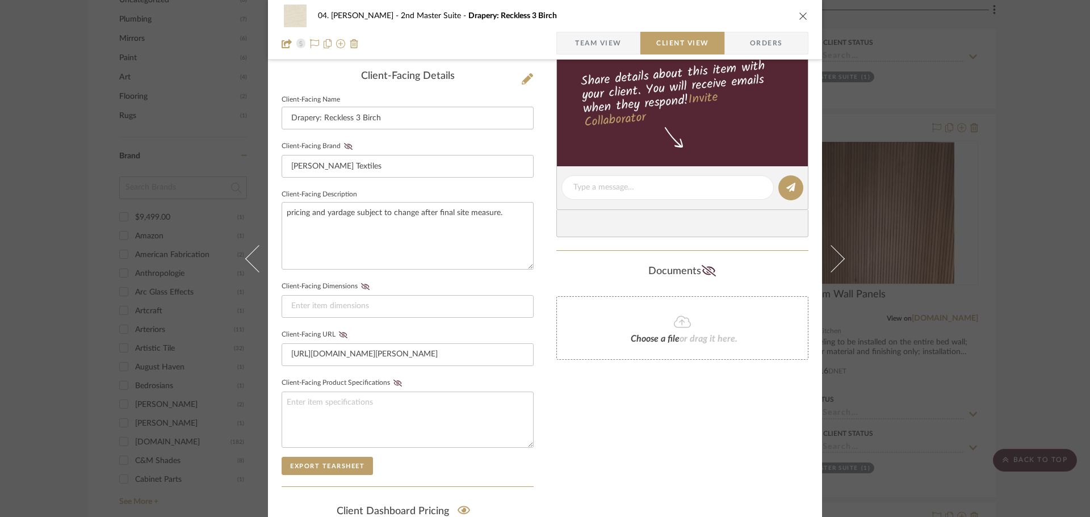
click at [1032, 322] on div "04. Linck 2nd Master Suite Drapery: Reckless 3 Birch Team View Client View Orde…" at bounding box center [545, 258] width 1090 height 517
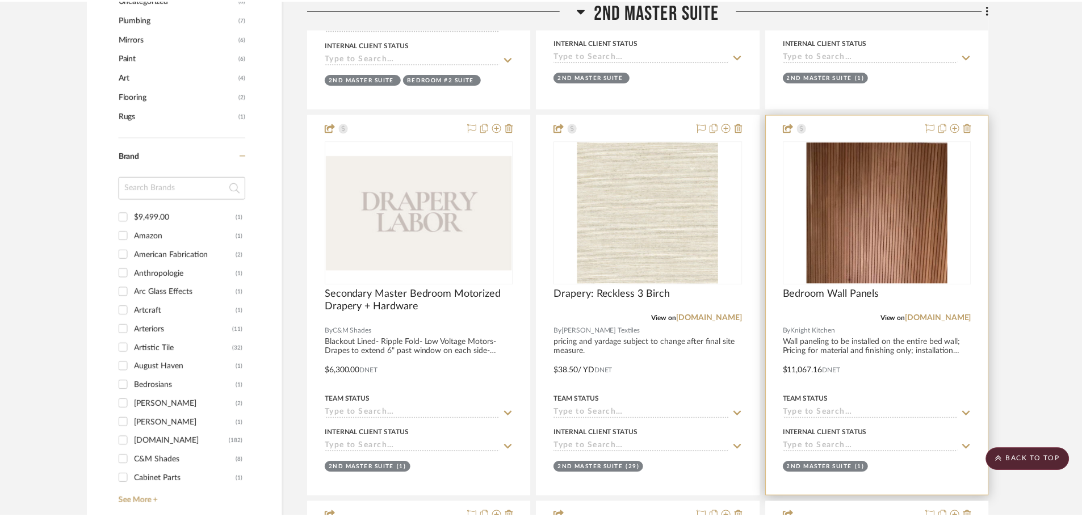
scroll to position [1192, 0]
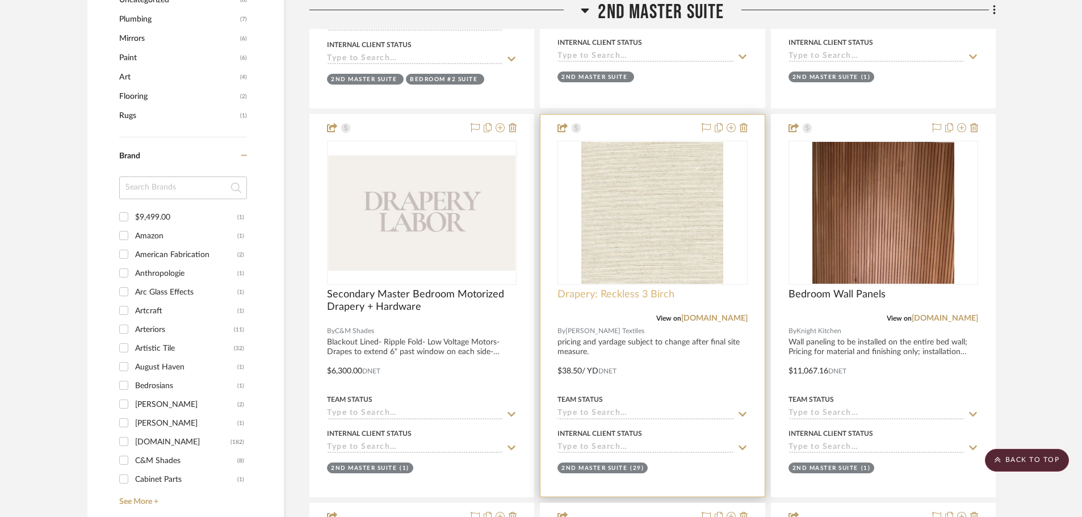
click at [627, 294] on span "Drapery: Reckless 3 Birch" at bounding box center [615, 294] width 117 height 12
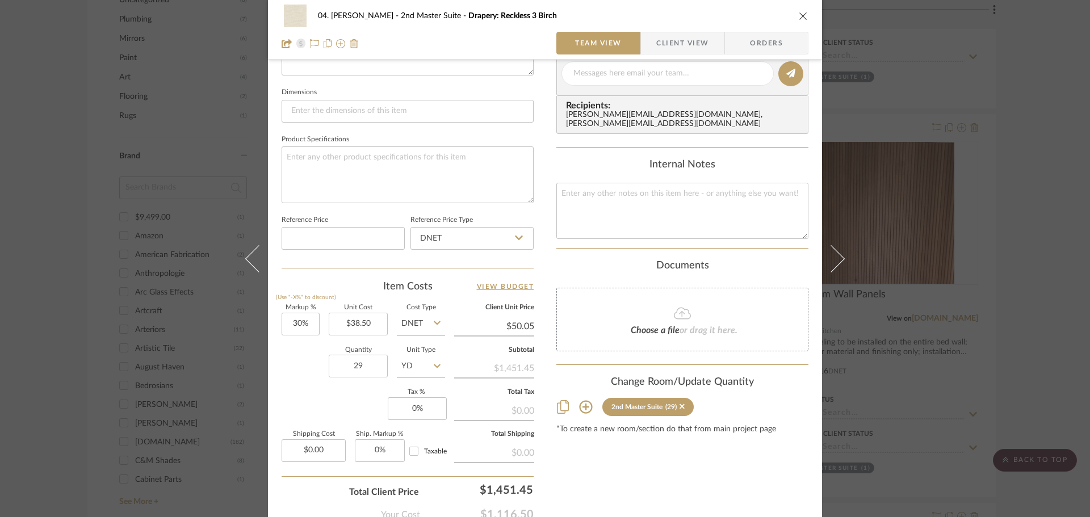
scroll to position [511, 0]
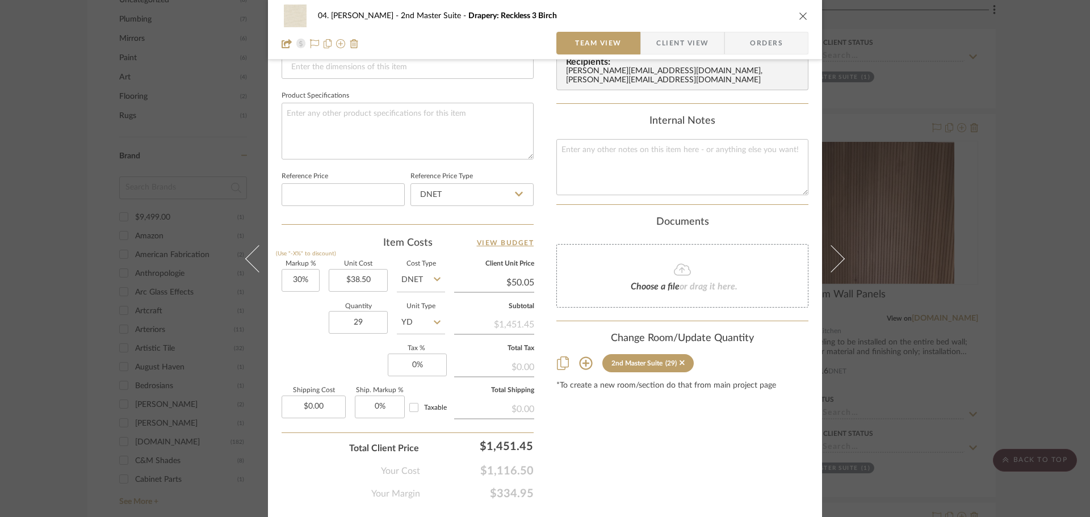
click at [669, 466] on div "Content here copies to Client View - confirm visibility there. Show in Client D…" at bounding box center [682, 33] width 252 height 934
click at [1030, 347] on div "04. Linck 2nd Master Suite Drapery: Reckless 3 Birch Team View Client View Orde…" at bounding box center [545, 258] width 1090 height 517
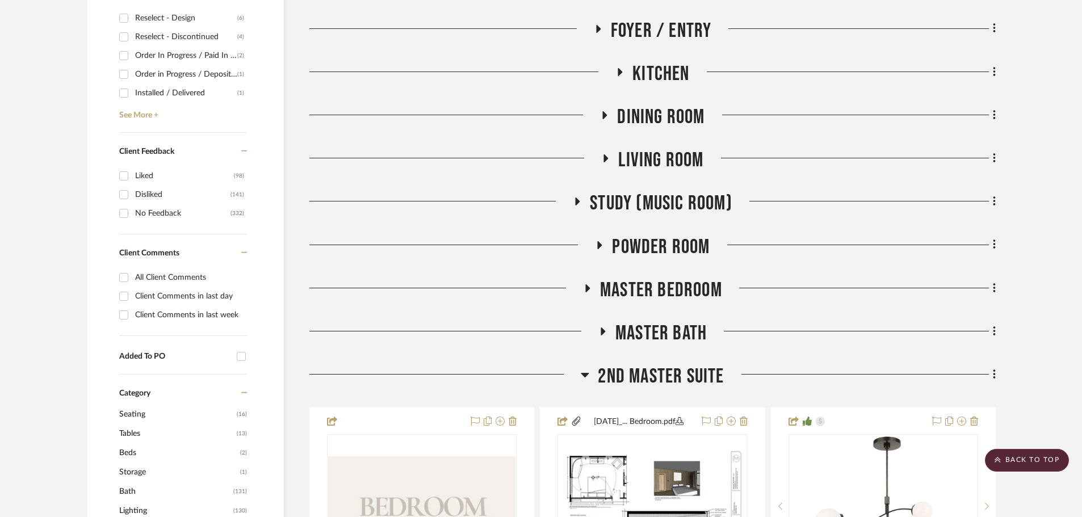
scroll to position [624, 0]
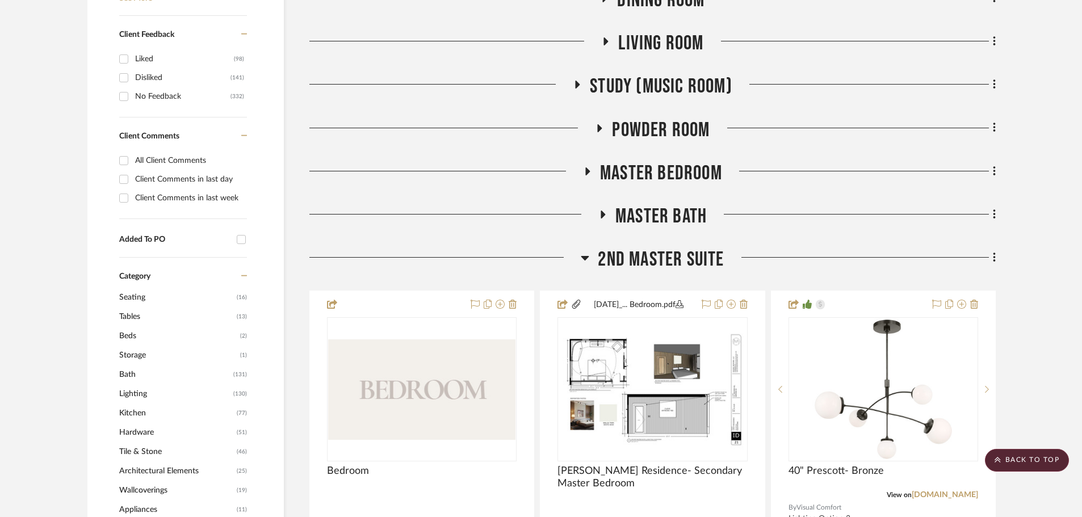
click at [650, 266] on span "2nd Master Suite" at bounding box center [661, 259] width 126 height 24
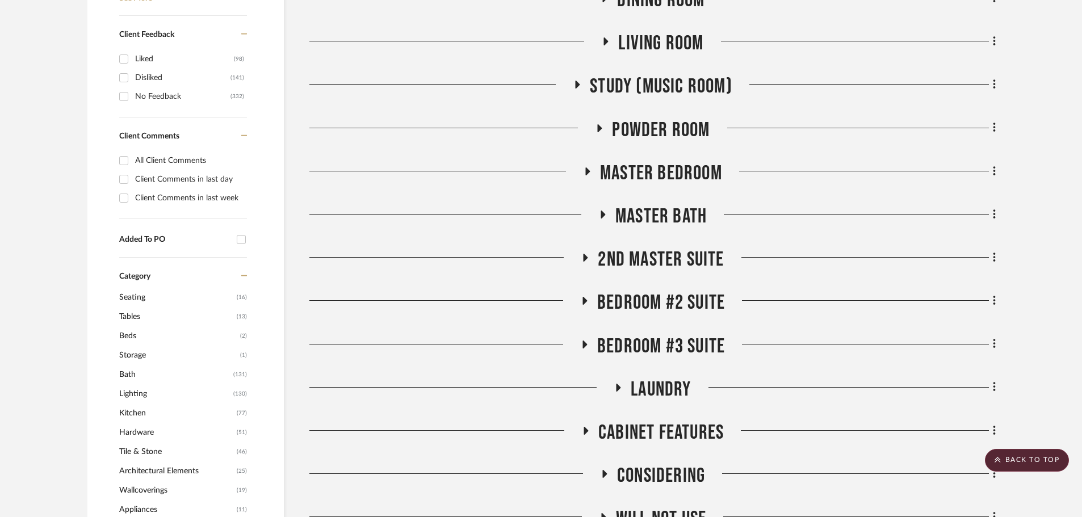
click at [646, 305] on span "Bedroom #2 Suite" at bounding box center [661, 303] width 128 height 24
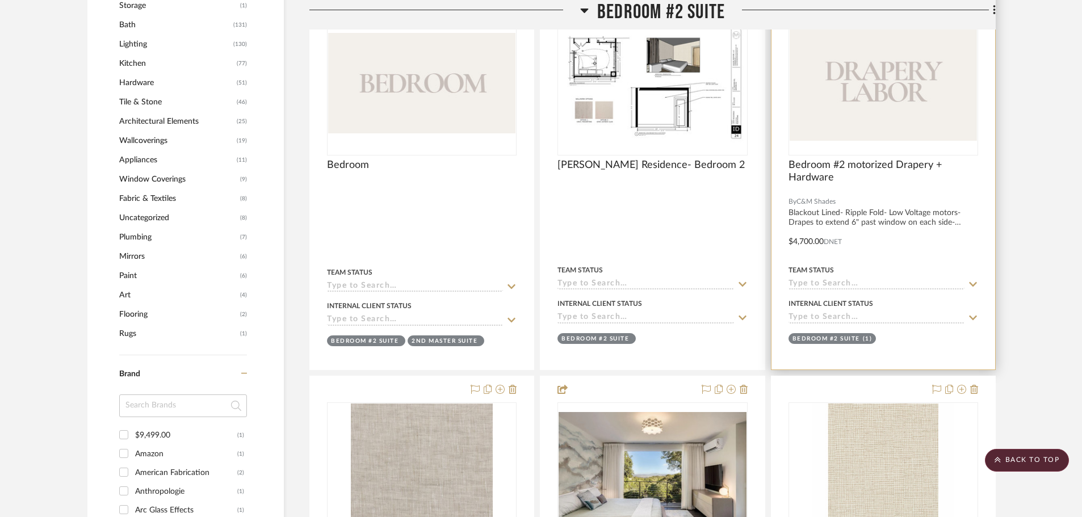
scroll to position [1022, 0]
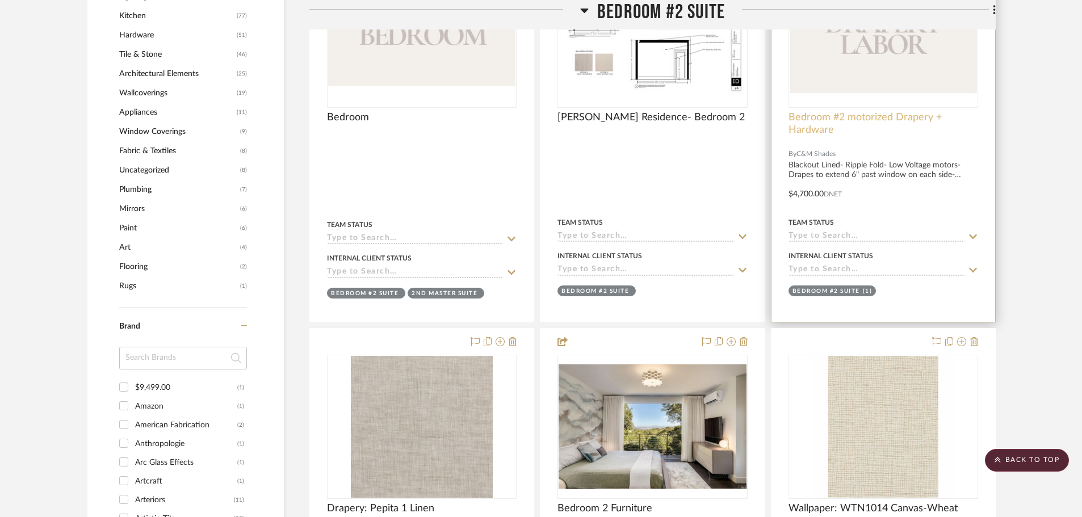
click at [814, 131] on span "Bedroom #2 motorized Drapery + Hardware" at bounding box center [883, 123] width 190 height 25
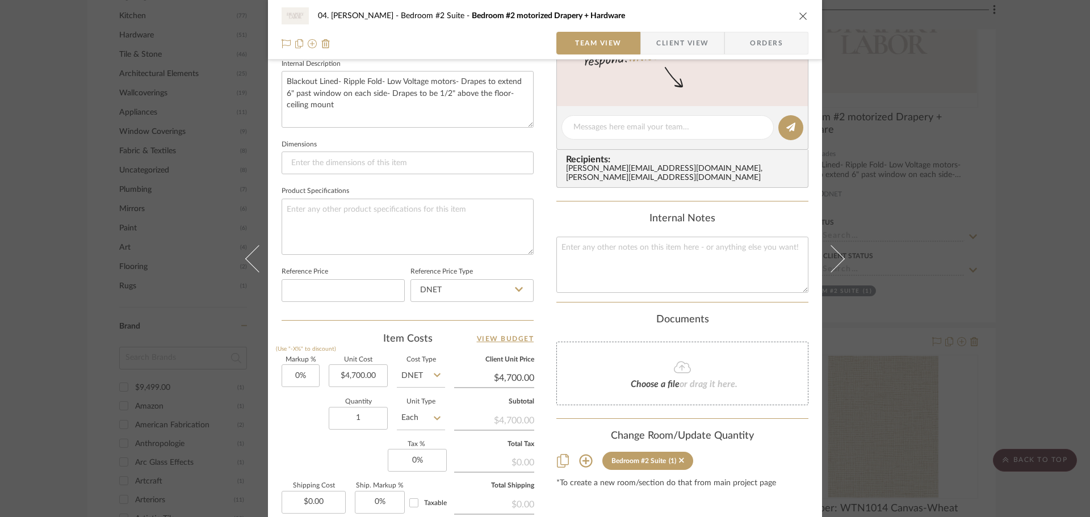
scroll to position [454, 0]
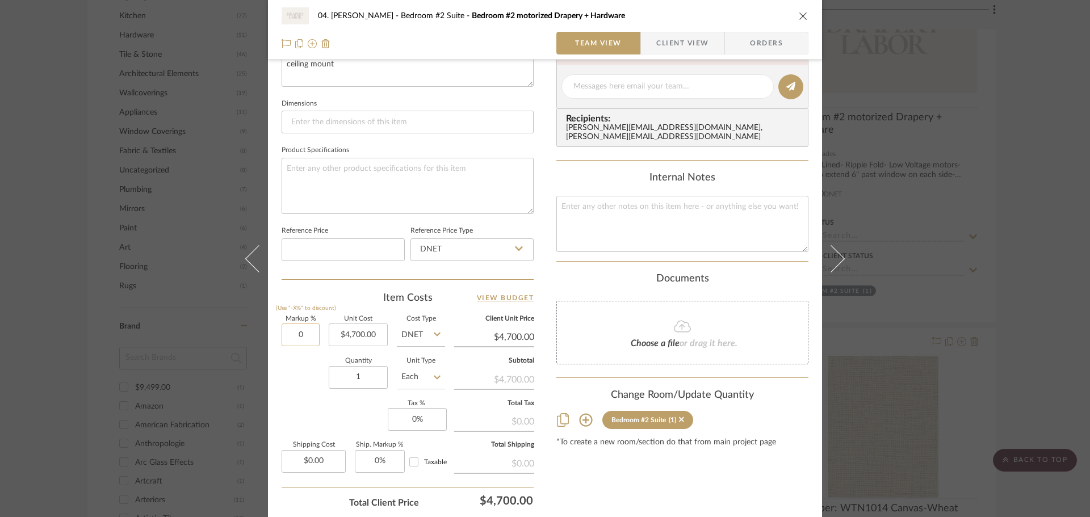
click at [303, 331] on input "0" at bounding box center [300, 334] width 38 height 23
type input "20%"
click at [303, 395] on div "Quantity 1 Unit Type Each" at bounding box center [362, 378] width 163 height 40
type input "$5,640.00"
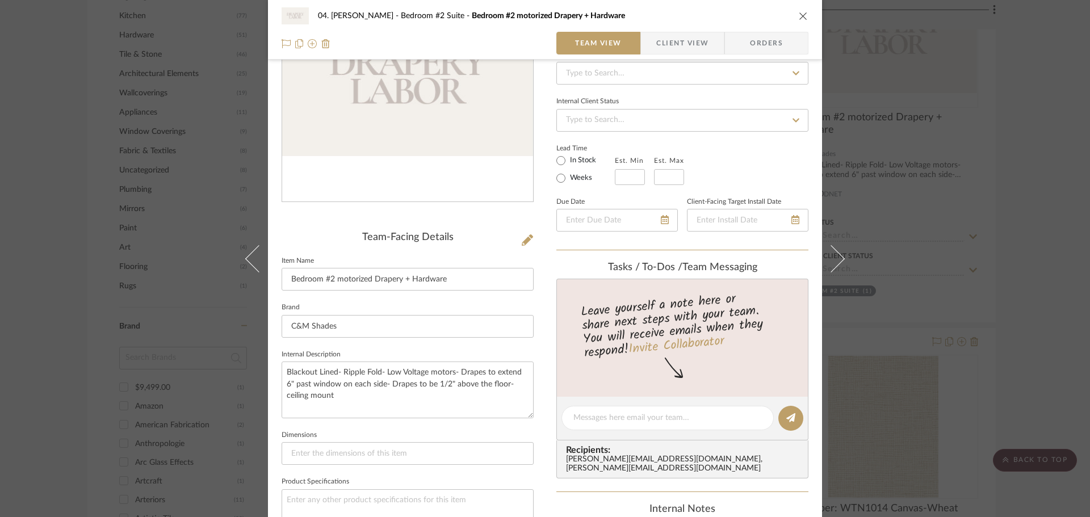
scroll to position [0, 0]
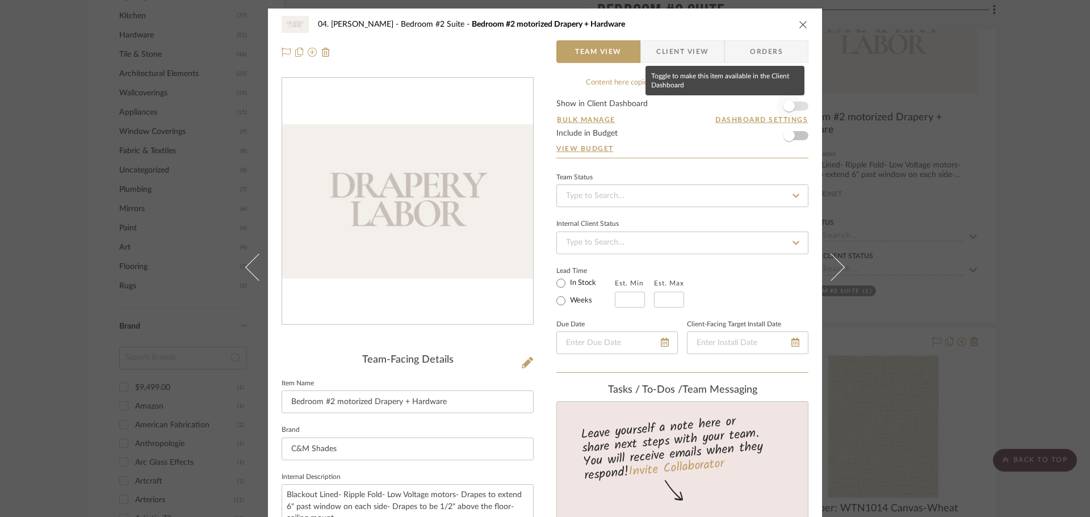
click at [792, 106] on span "button" at bounding box center [788, 106] width 25 height 25
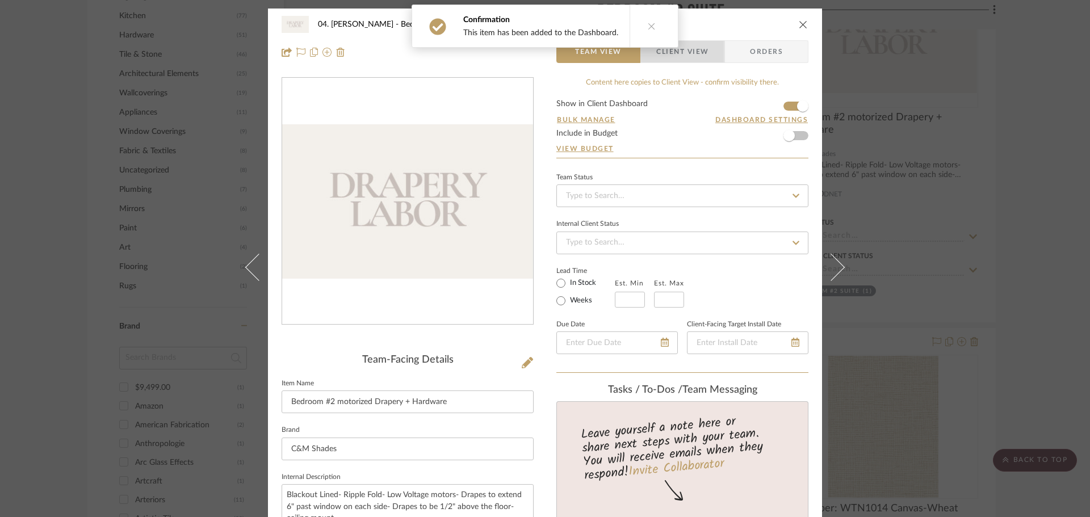
click at [683, 53] on span "Client View" at bounding box center [682, 51] width 52 height 23
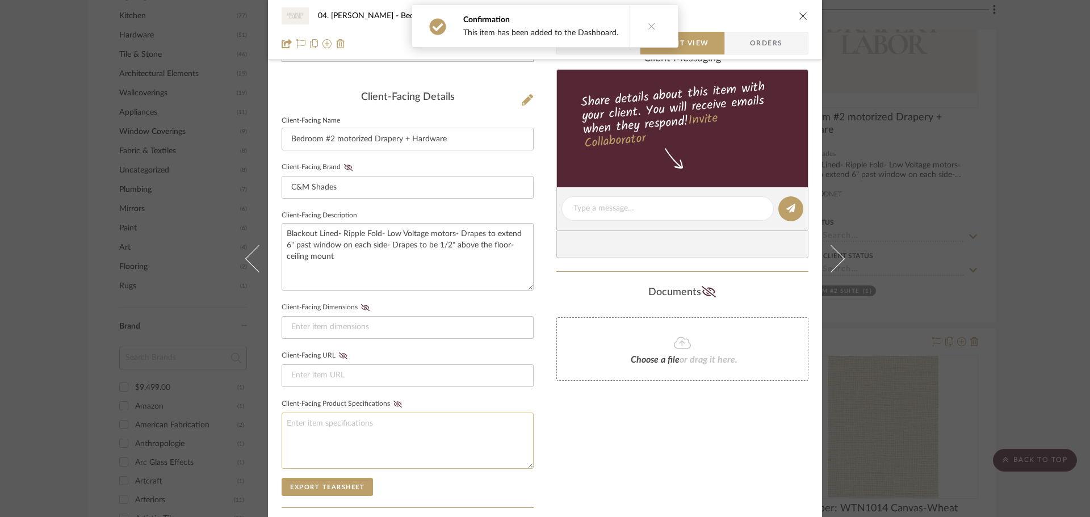
scroll to position [397, 0]
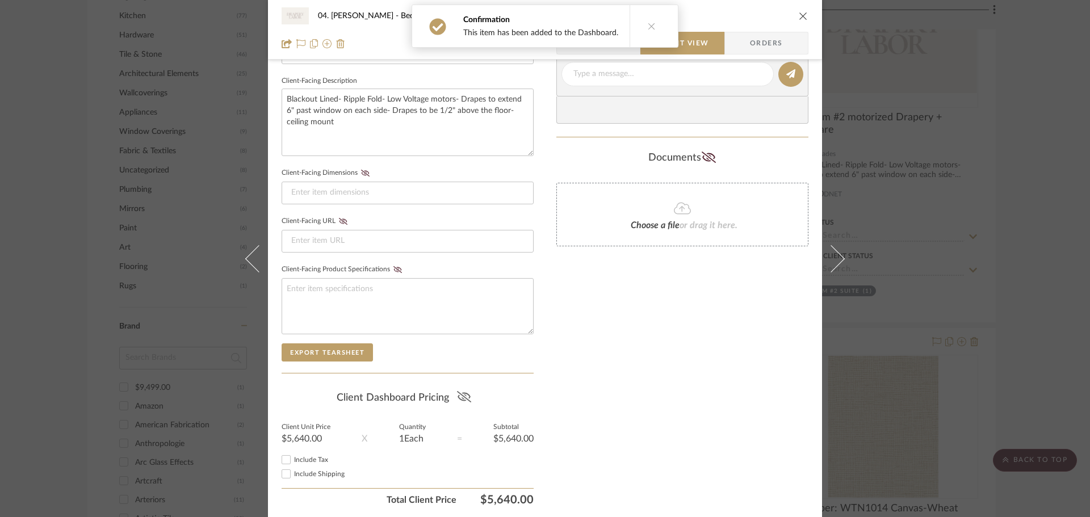
click at [456, 393] on icon at bounding box center [463, 396] width 14 height 11
click at [559, 371] on div "Only content on this tab can share to Dashboard. Click eyeball icon to show or …" at bounding box center [682, 95] width 252 height 831
click at [1056, 309] on div "04. Linck Bedroom #2 Suite Bedroom #2 motorized Drapery + Hardware Team View Cl…" at bounding box center [545, 258] width 1090 height 517
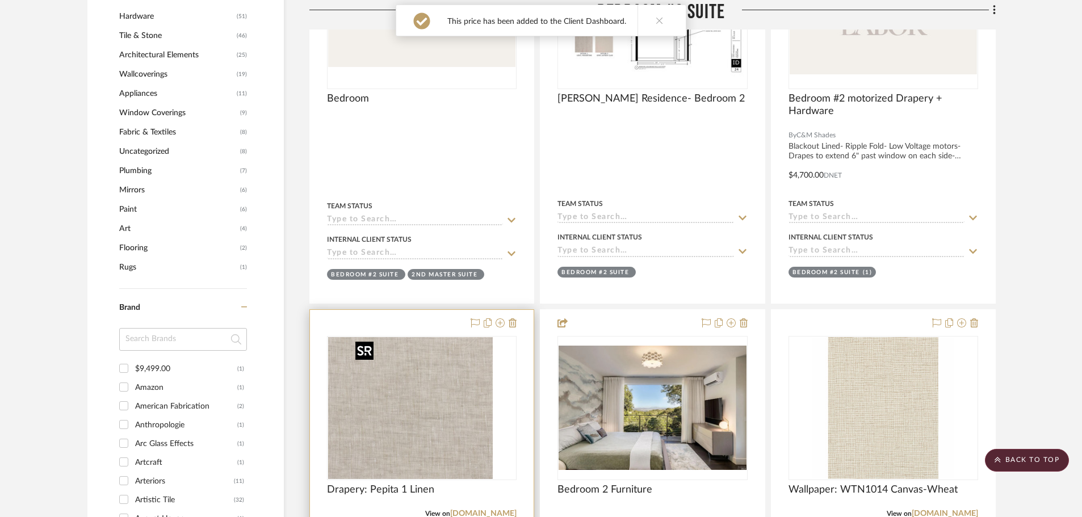
scroll to position [1078, 0]
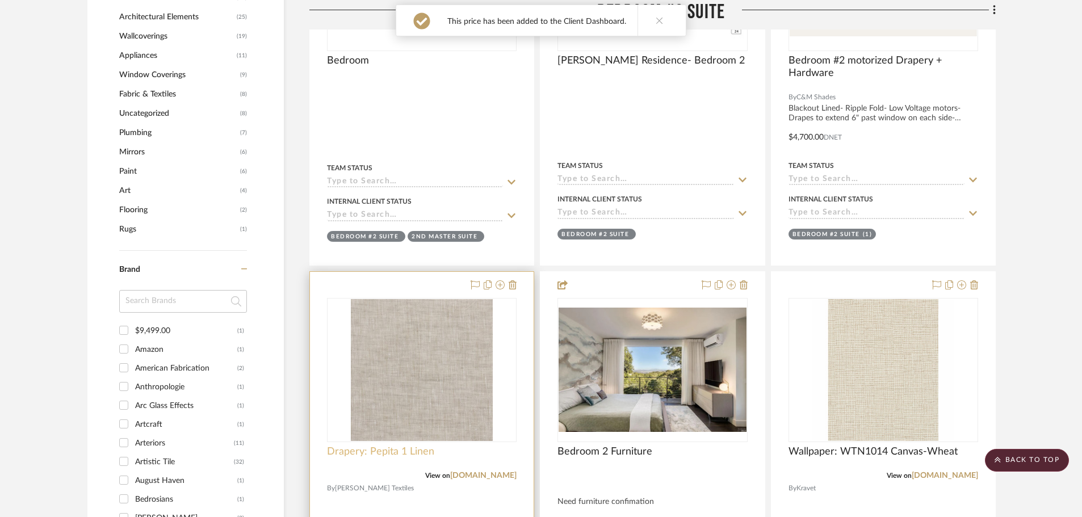
click at [378, 448] on span "Drapery: Pepita 1 Linen" at bounding box center [380, 452] width 107 height 12
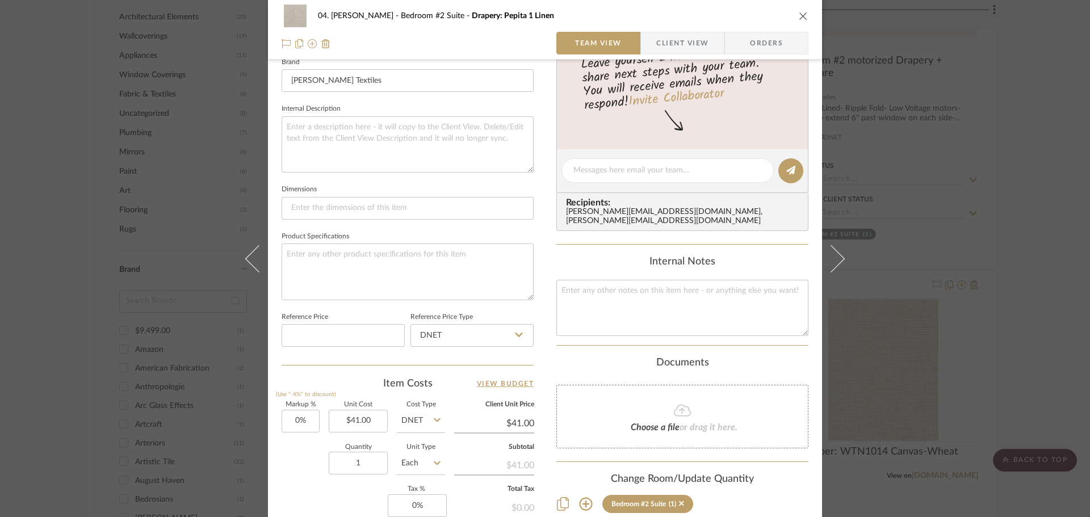
scroll to position [454, 0]
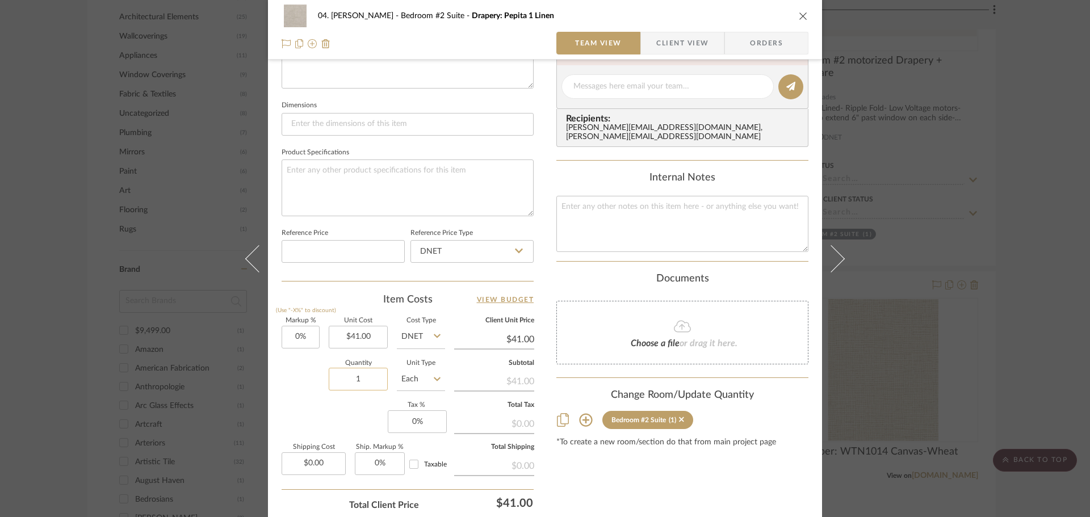
click at [347, 375] on input "1" at bounding box center [358, 379] width 59 height 23
click at [293, 339] on input "0" at bounding box center [300, 337] width 38 height 23
type input "30%"
click at [373, 381] on input "1" at bounding box center [358, 379] width 59 height 23
type input "$53.30"
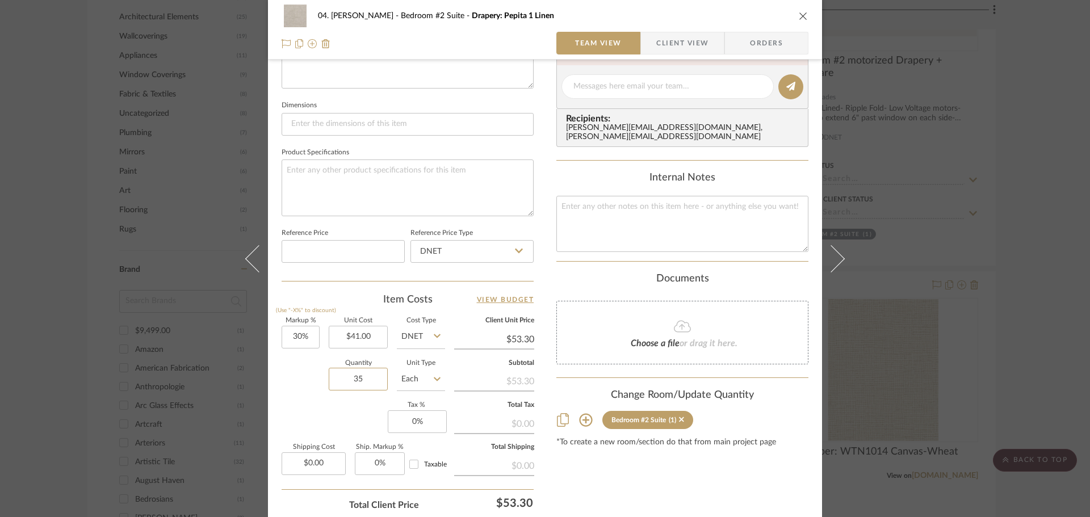
type input "35"
click at [411, 384] on input "Each" at bounding box center [421, 379] width 48 height 23
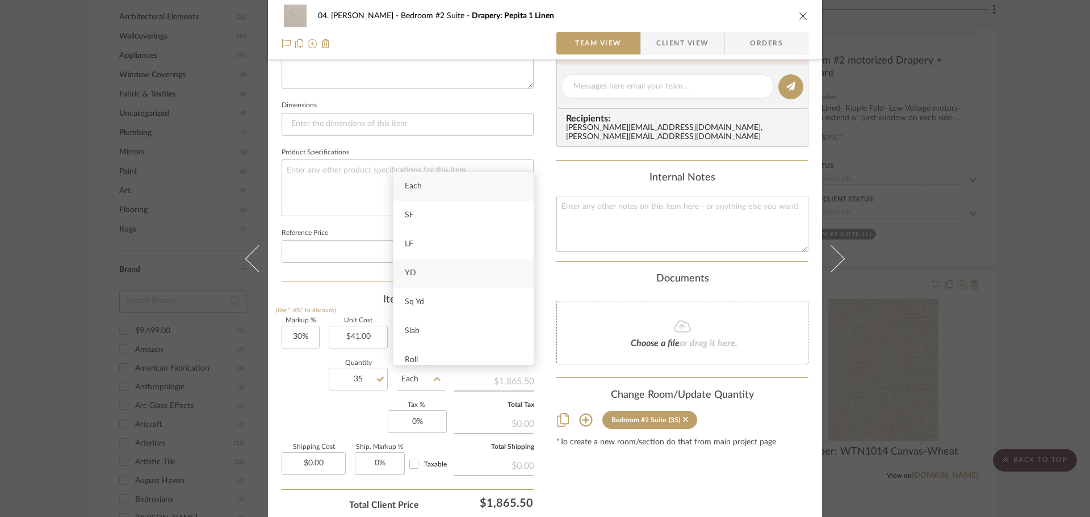
click at [427, 283] on div "YD" at bounding box center [463, 273] width 140 height 29
type input "YD"
click at [328, 409] on div "Markup % (Use "-X%" to discount) 30% Unit Cost $41.00 Cost Type DNET Client Uni…" at bounding box center [407, 401] width 252 height 166
click at [611, 474] on div "Content here copies to Client View - confirm visibility there. Show in Client D…" at bounding box center [682, 90] width 252 height 934
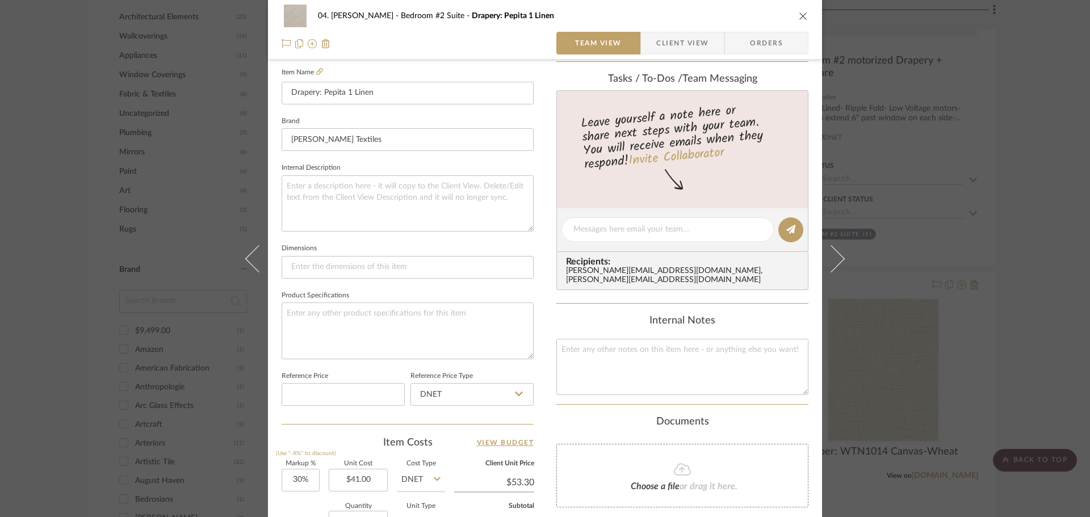
scroll to position [284, 0]
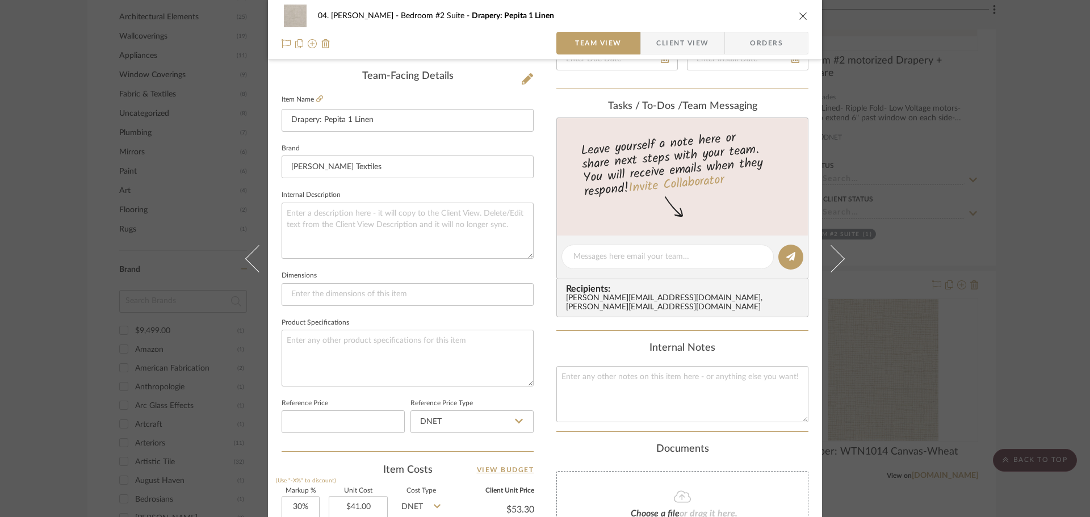
click at [1005, 394] on div "04. Linck Bedroom #2 Suite Drapery: Pepita 1 Linen Team View Client View Orders…" at bounding box center [545, 258] width 1090 height 517
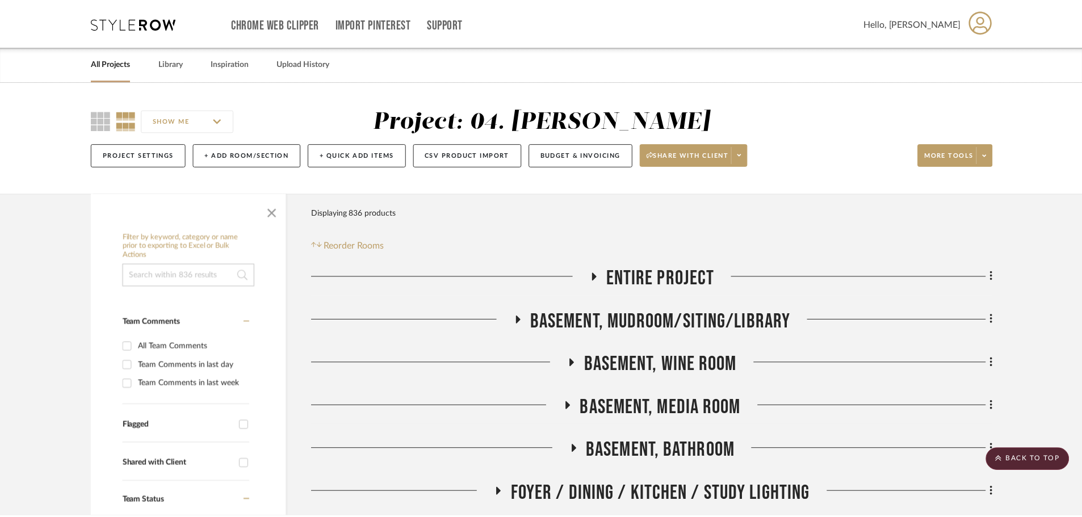
scroll to position [1078, 0]
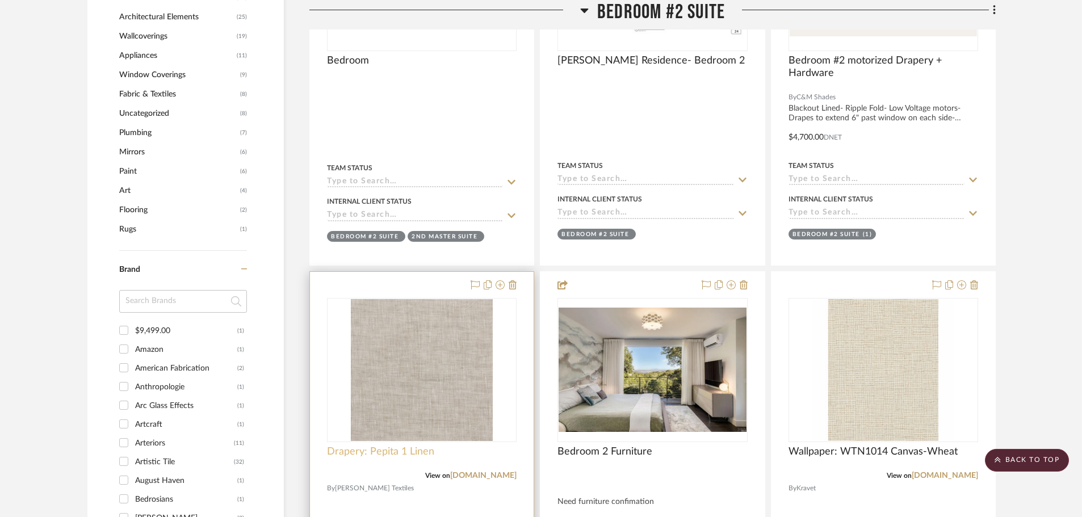
click at [380, 446] on span "Drapery: Pepita 1 Linen" at bounding box center [380, 452] width 107 height 12
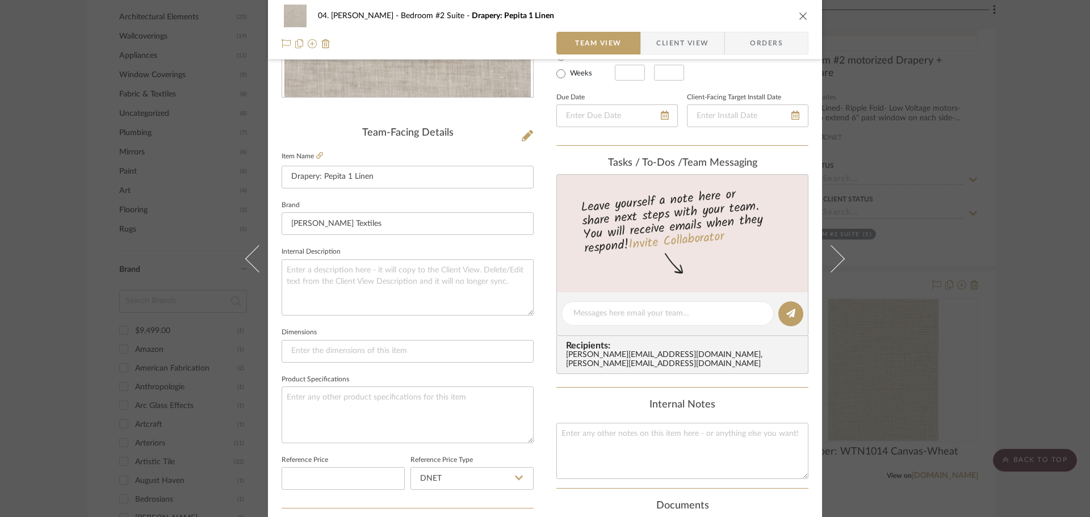
scroll to position [341, 0]
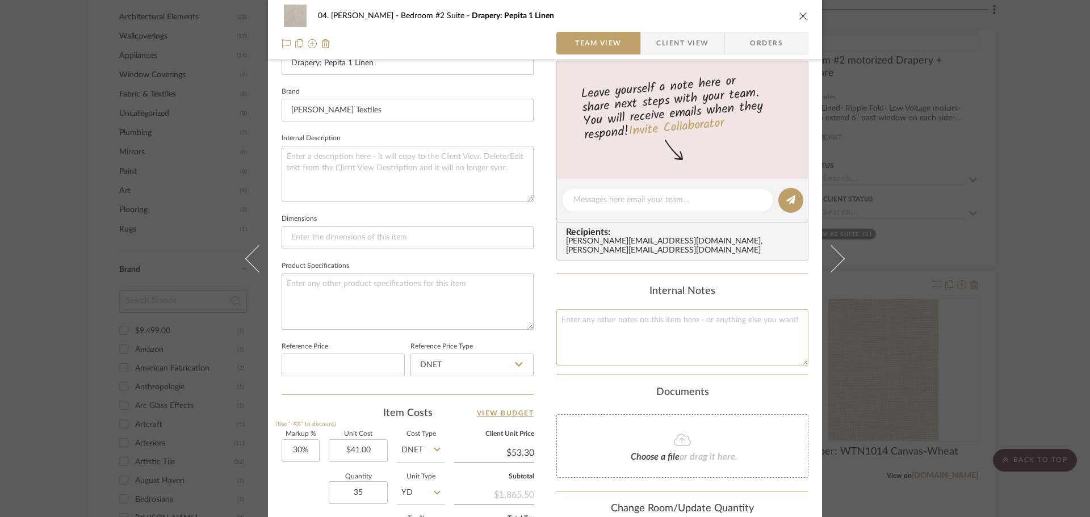
click at [648, 338] on textarea at bounding box center [682, 337] width 252 height 56
type textarea "35 yards of 54" goods"
click at [635, 387] on div "Documents" at bounding box center [682, 392] width 252 height 12
click at [1032, 339] on div "04. Linck Bedroom #2 Suite Drapery: Pepita 1 Linen Team View Client View Orders…" at bounding box center [545, 258] width 1090 height 517
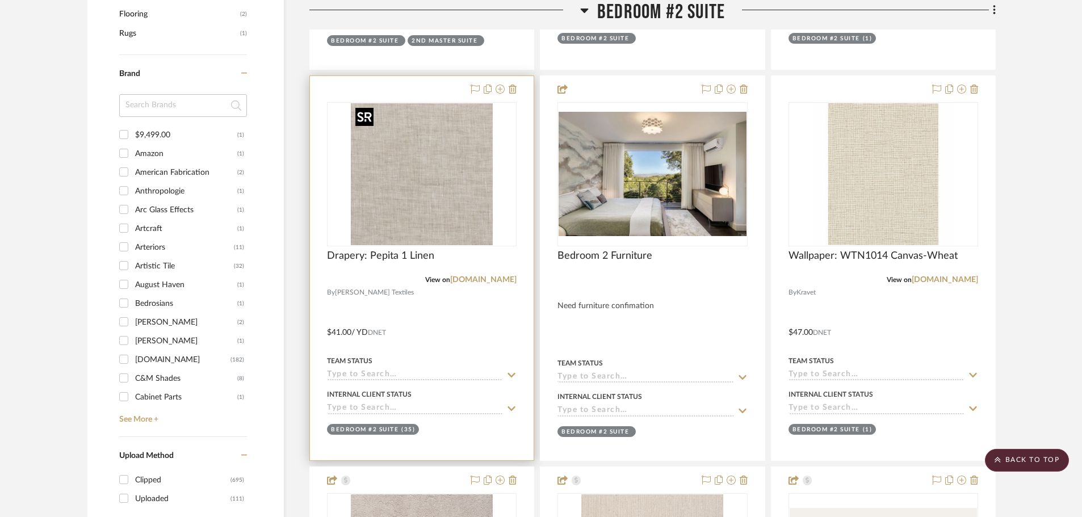
scroll to position [1305, 0]
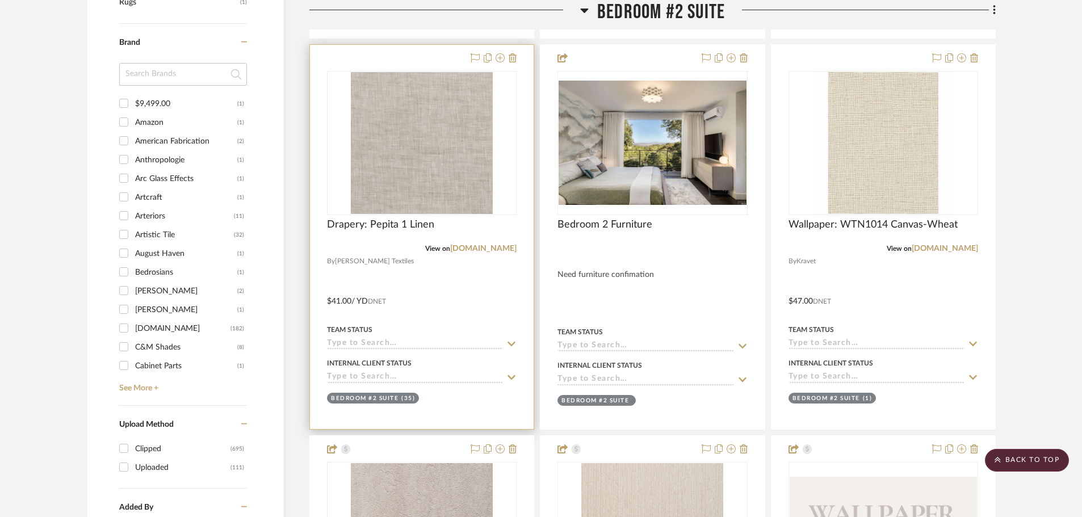
click at [358, 232] on div "Drapery: Pepita 1 Linen" at bounding box center [422, 230] width 190 height 25
click at [368, 227] on span "Drapery: Pepita 1 Linen" at bounding box center [380, 224] width 107 height 12
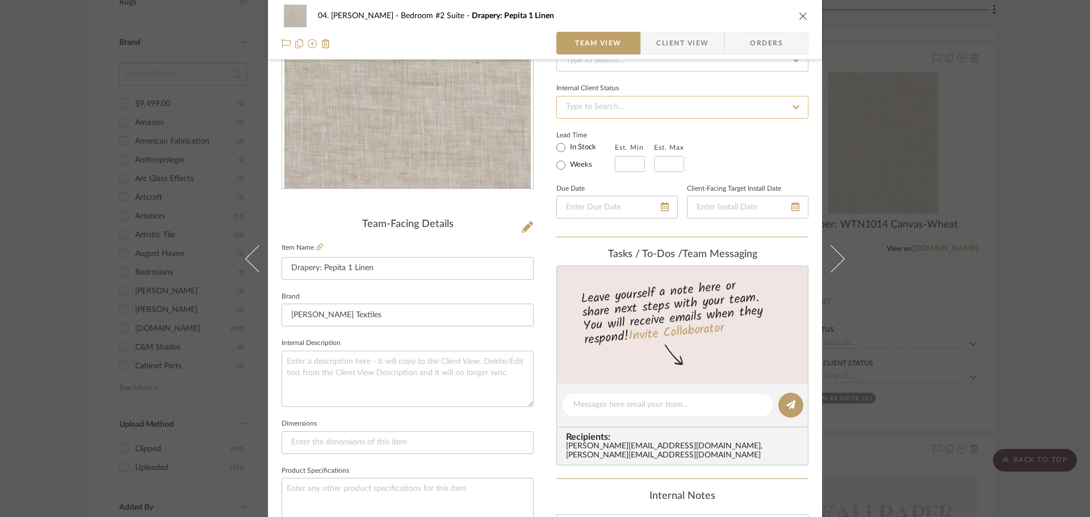
scroll to position [0, 0]
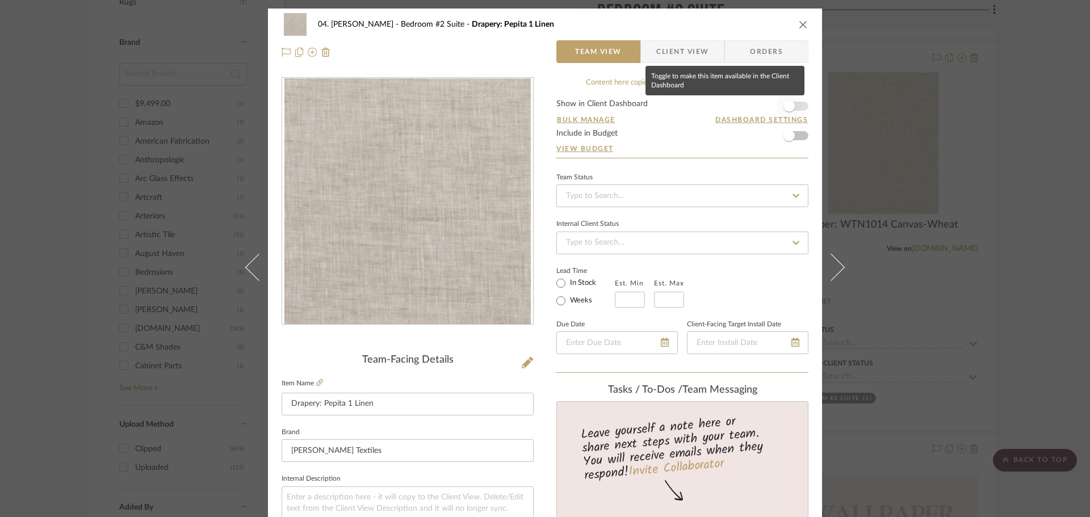
click at [795, 109] on span "button" at bounding box center [788, 106] width 25 height 25
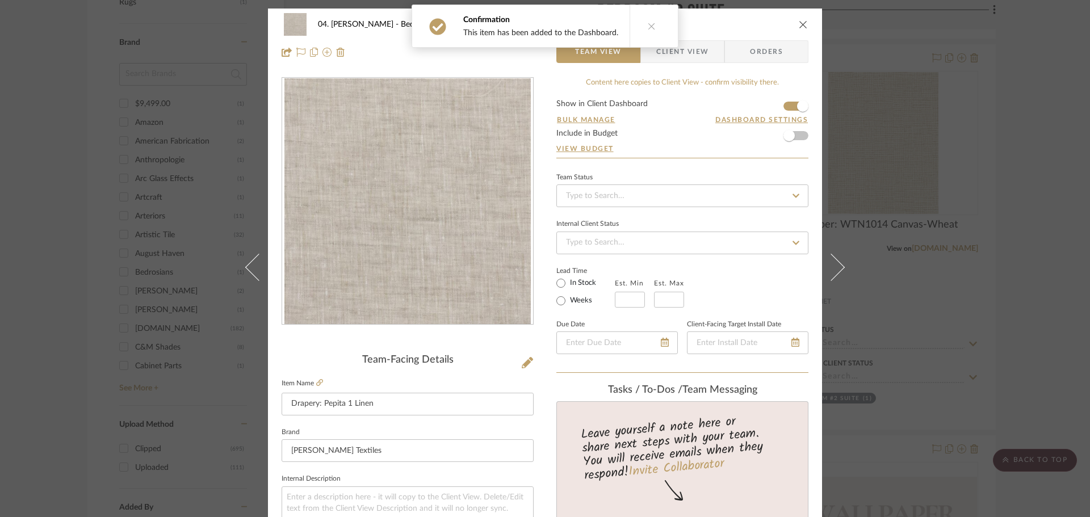
click at [694, 57] on span "Client View" at bounding box center [682, 51] width 52 height 23
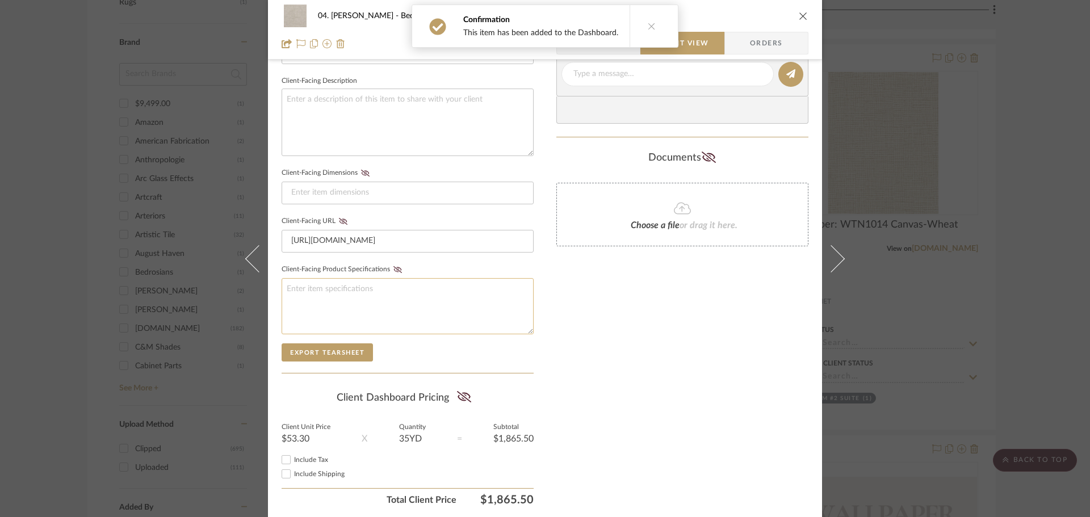
scroll to position [436, 0]
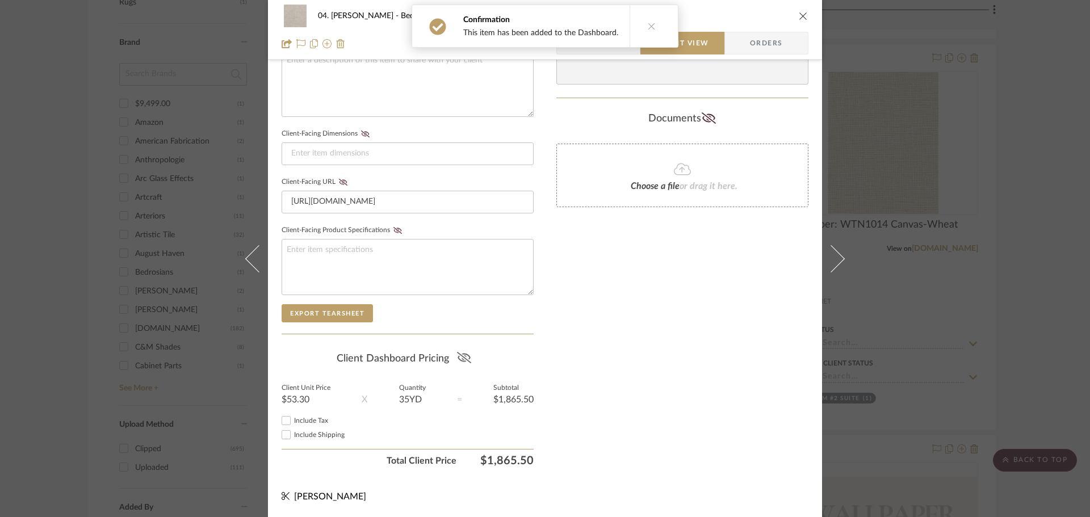
click at [465, 355] on icon at bounding box center [463, 357] width 14 height 11
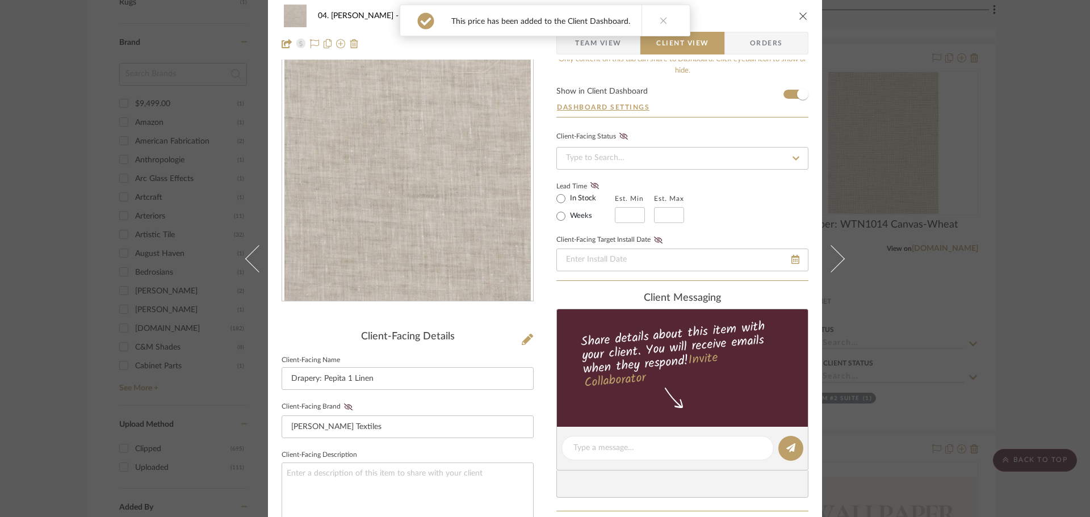
scroll to position [0, 0]
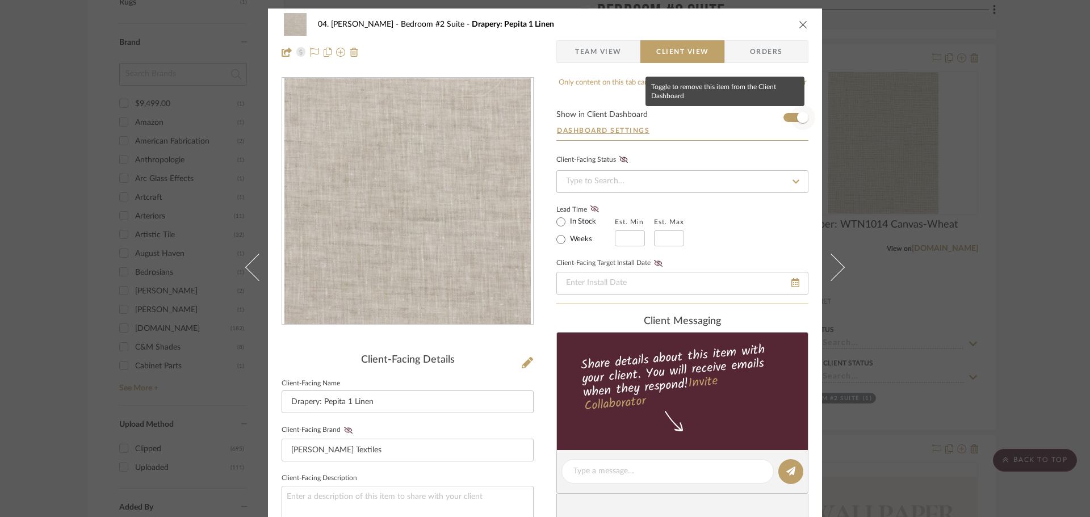
click at [799, 117] on span "button" at bounding box center [802, 117] width 11 height 11
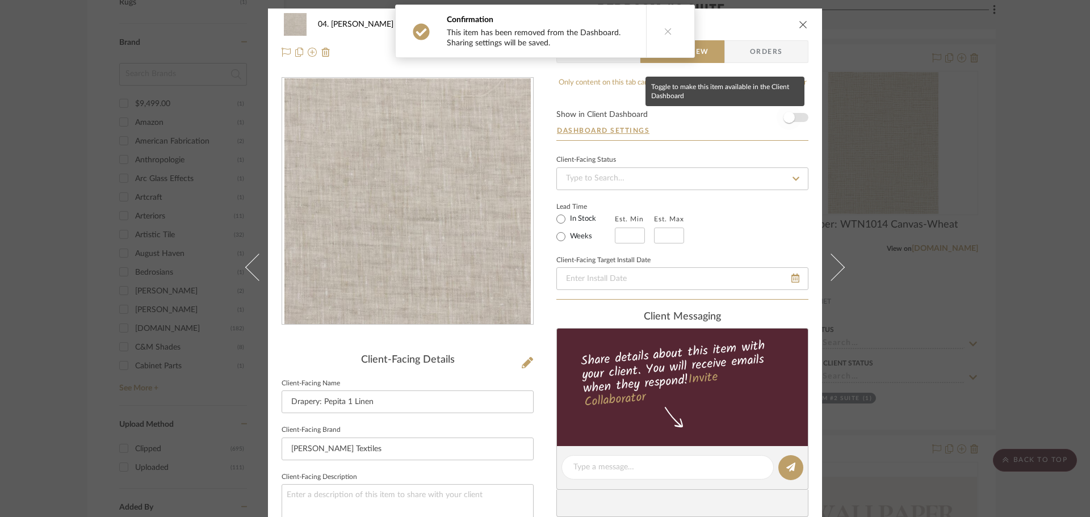
click at [786, 116] on span "button" at bounding box center [788, 117] width 11 height 11
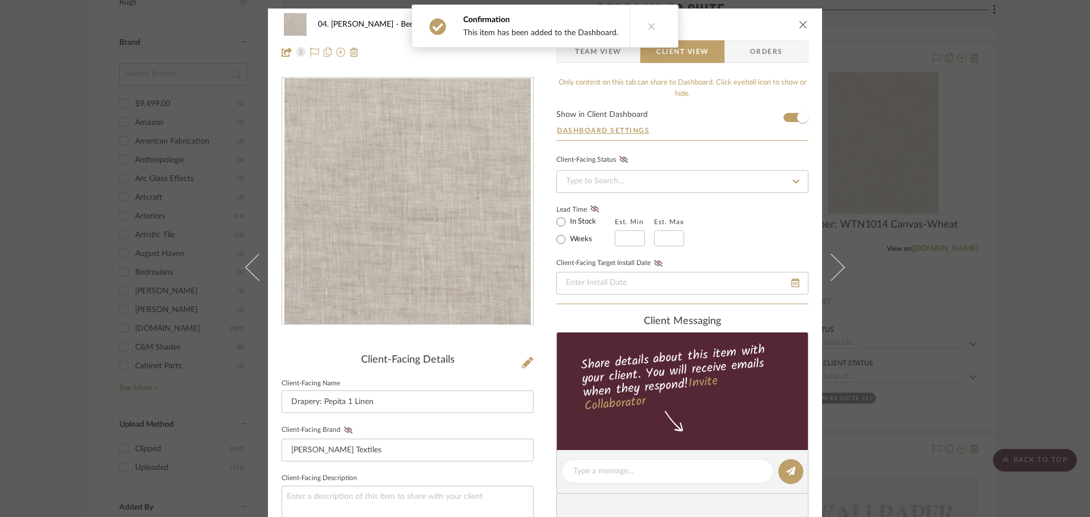
click at [615, 62] on span "Team View" at bounding box center [598, 51] width 47 height 23
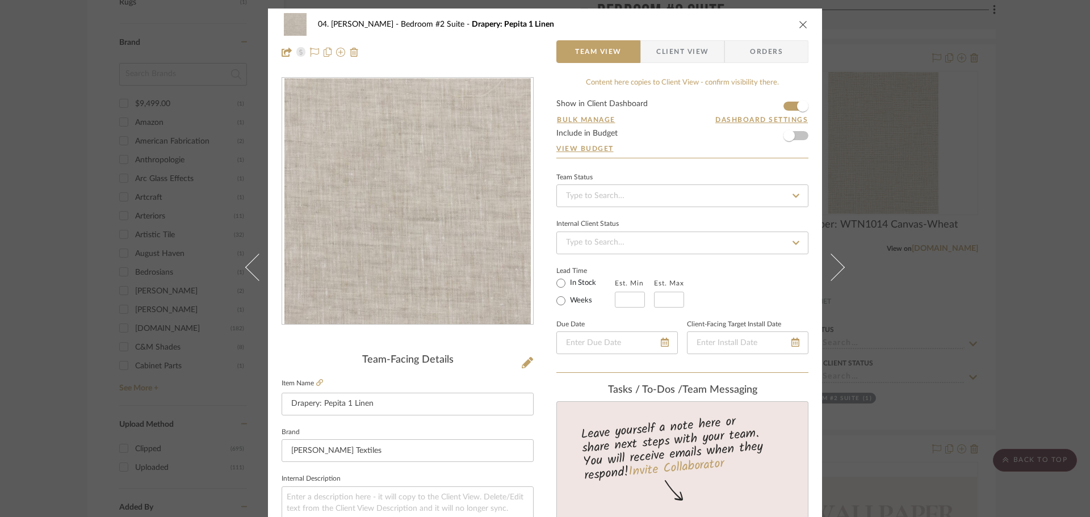
click at [532, 66] on div "04. Linck Bedroom #2 Suite Drapery: Pepita 1 Linen Team View Client View Orders" at bounding box center [545, 39] width 554 height 60
click at [1049, 271] on div "04. Linck Bedroom #2 Suite Drapery: Pepita 1 Linen Team View Client View Orders…" at bounding box center [545, 258] width 1090 height 517
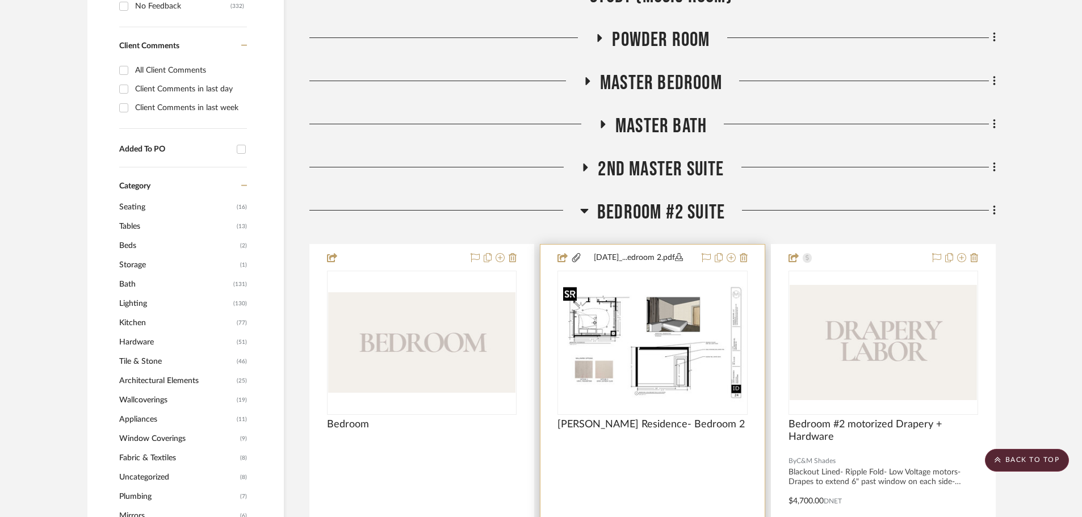
scroll to position [624, 0]
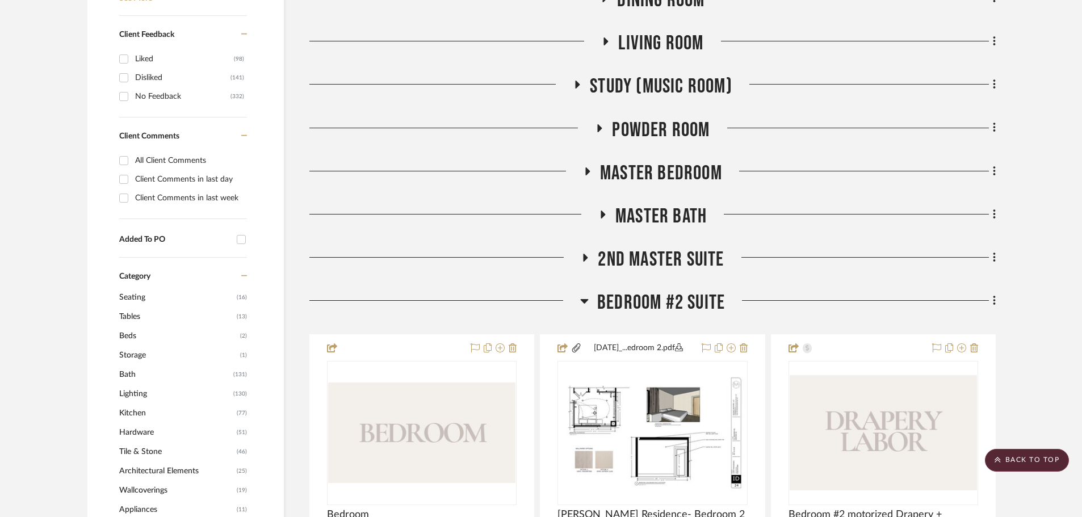
click at [650, 307] on span "Bedroom #2 Suite" at bounding box center [661, 303] width 128 height 24
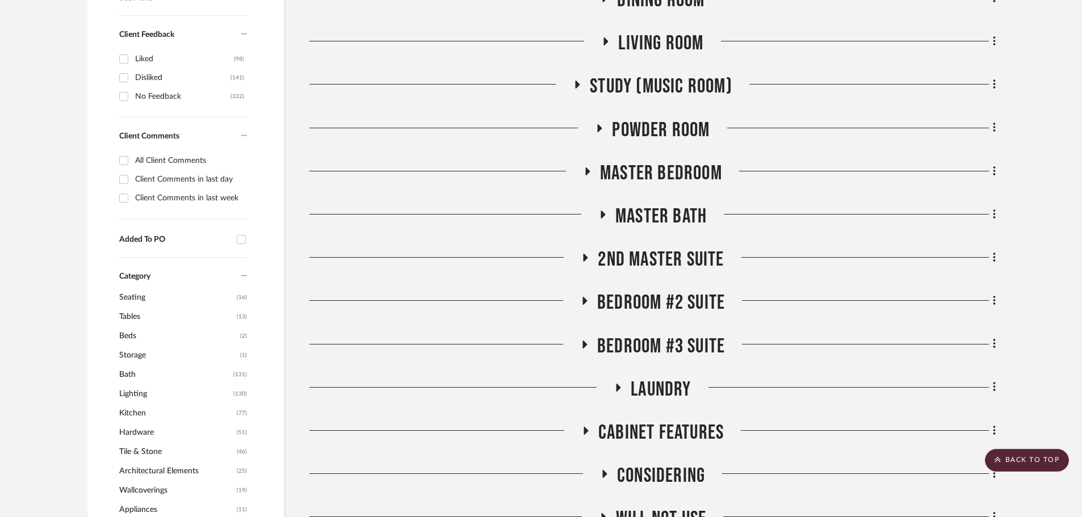
click at [637, 344] on span "Bedroom #3 Suite" at bounding box center [661, 346] width 128 height 24
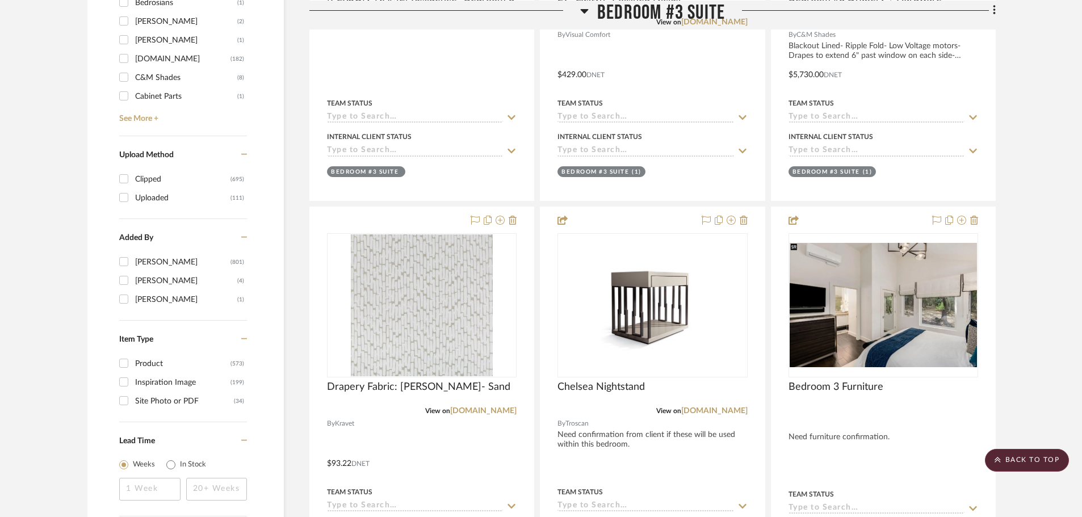
scroll to position [1646, 0]
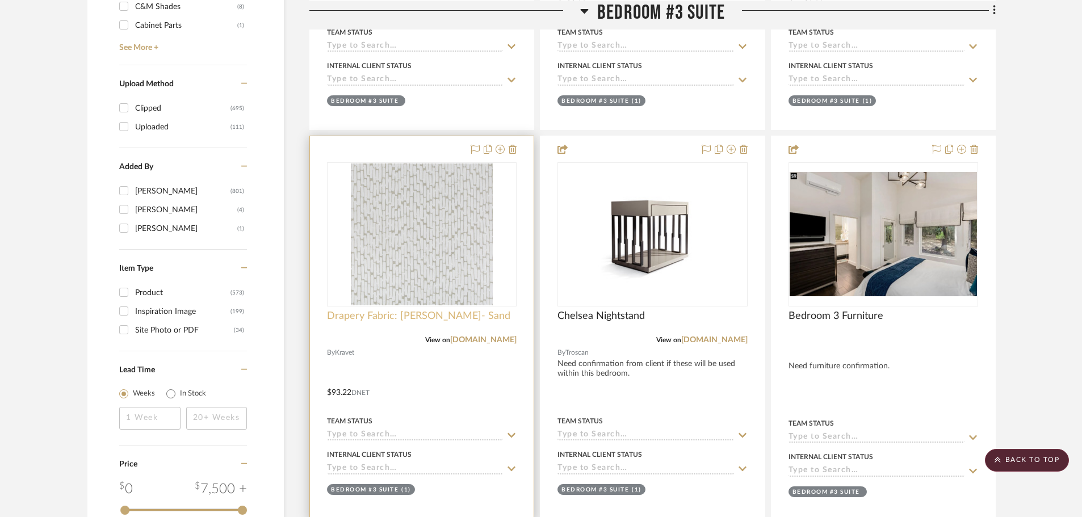
click at [435, 318] on span "Drapery Fabric: [PERSON_NAME]- Sand" at bounding box center [418, 316] width 183 height 12
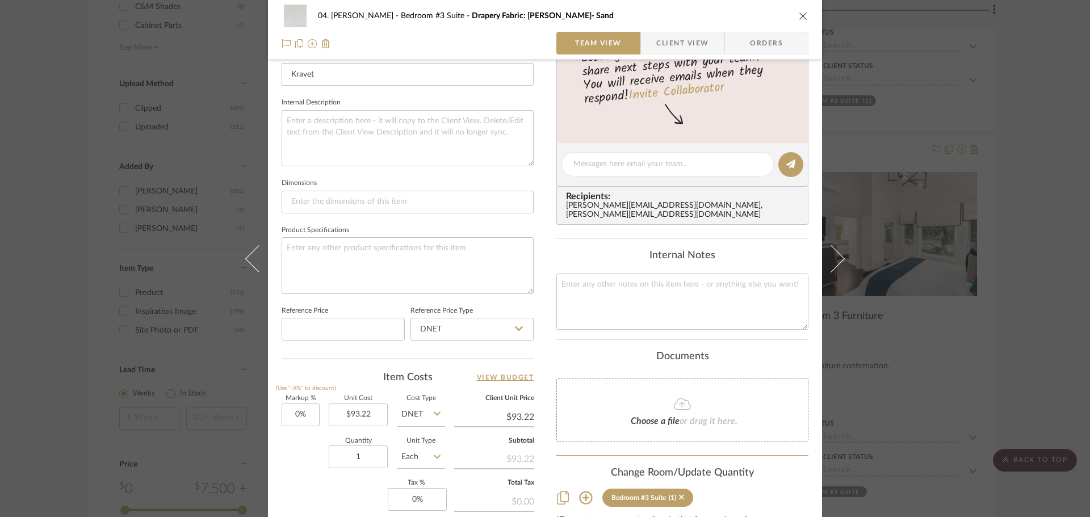
scroll to position [454, 0]
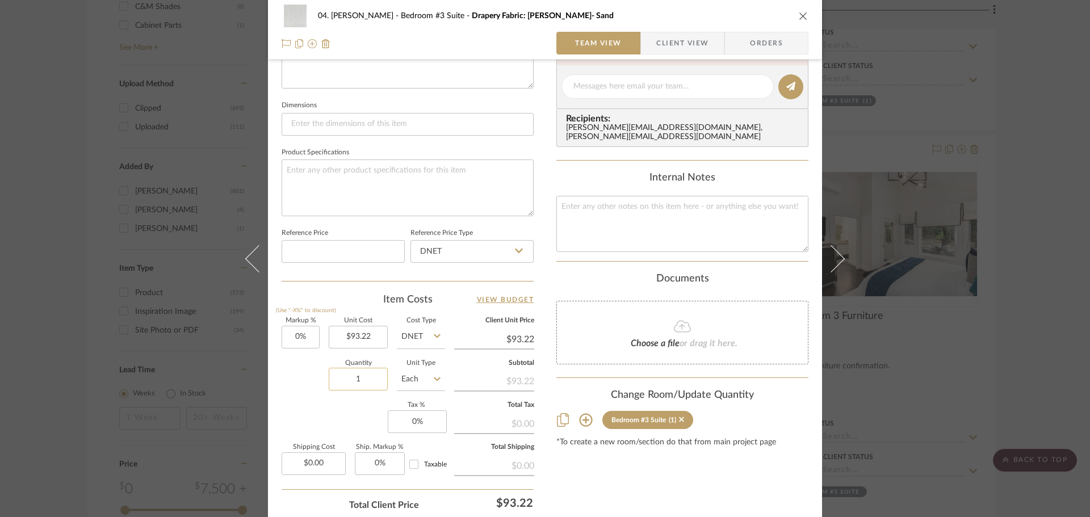
click at [343, 381] on input "1" at bounding box center [358, 379] width 59 height 23
click at [305, 343] on input "0" at bounding box center [300, 337] width 38 height 23
click at [300, 375] on div "Quantity 34 Unit Type Each" at bounding box center [362, 380] width 163 height 40
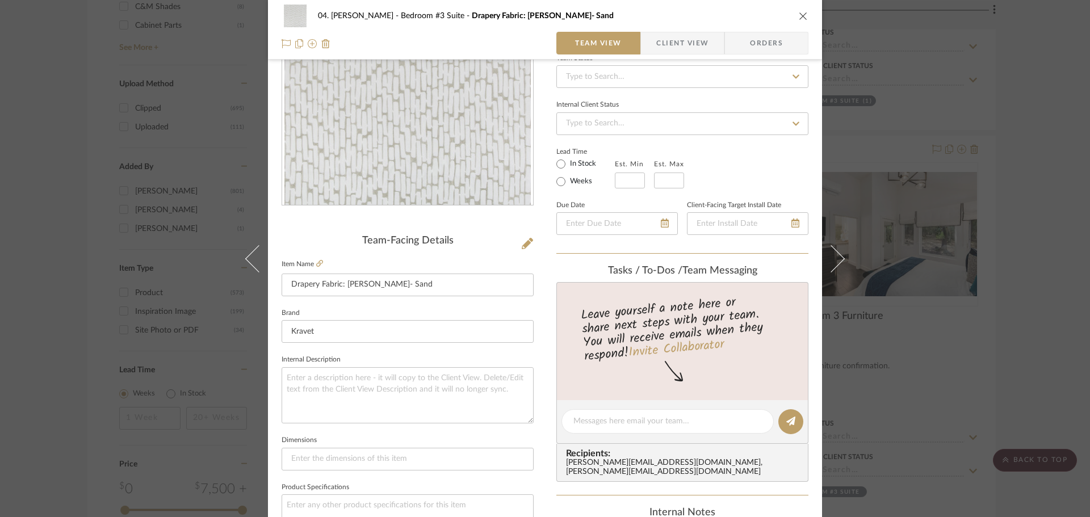
scroll to position [114, 0]
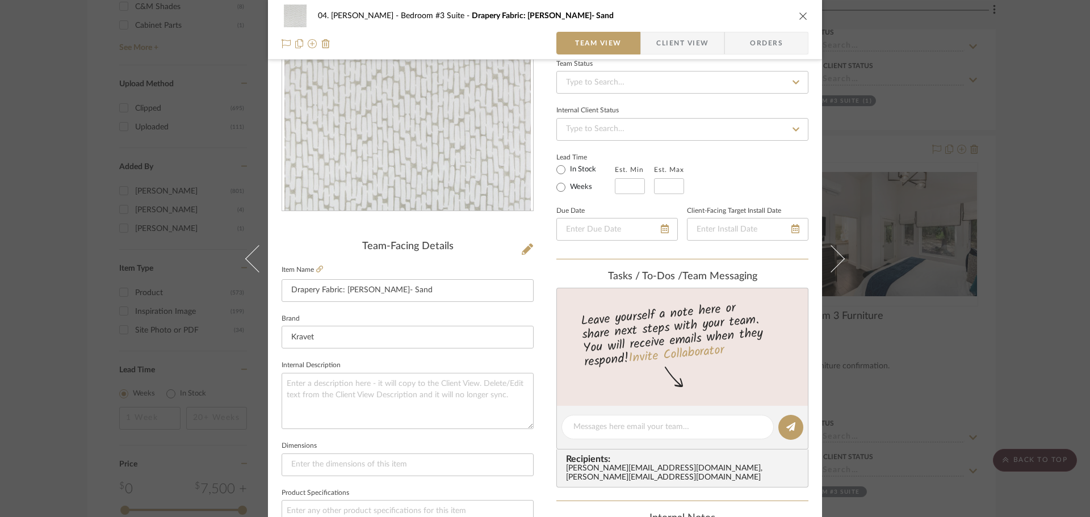
click at [691, 49] on span "Client View" at bounding box center [682, 43] width 52 height 23
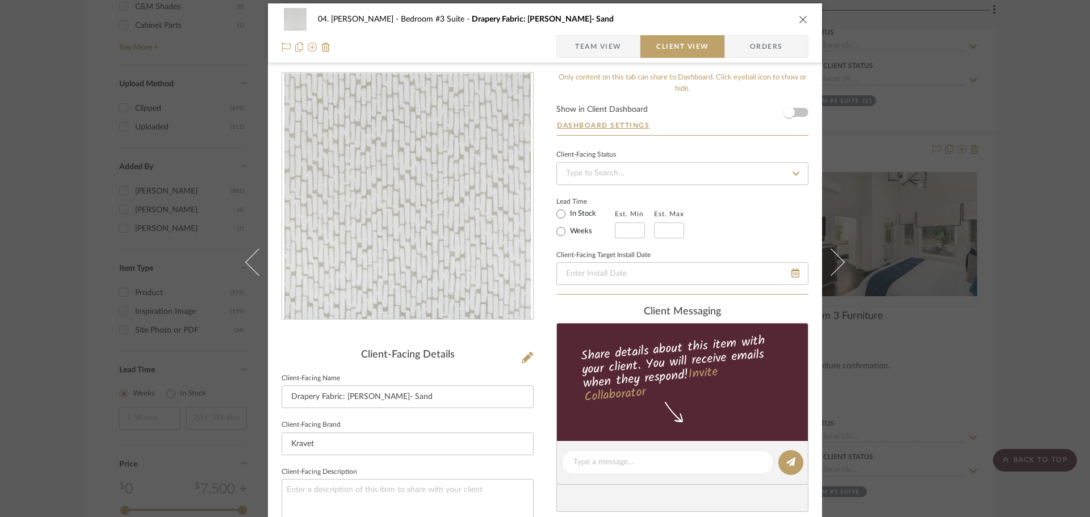
scroll to position [0, 0]
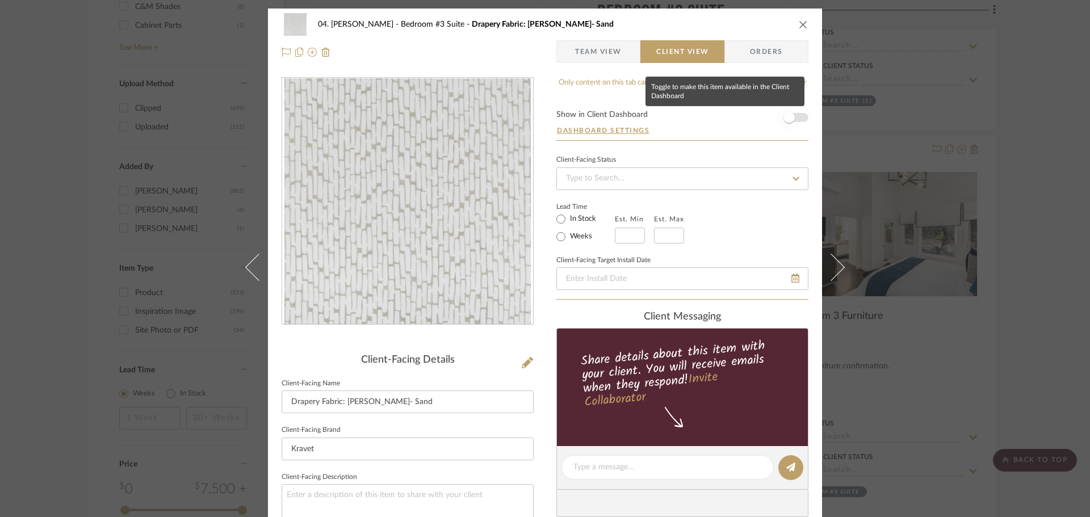
click at [789, 112] on span "button" at bounding box center [788, 117] width 25 height 25
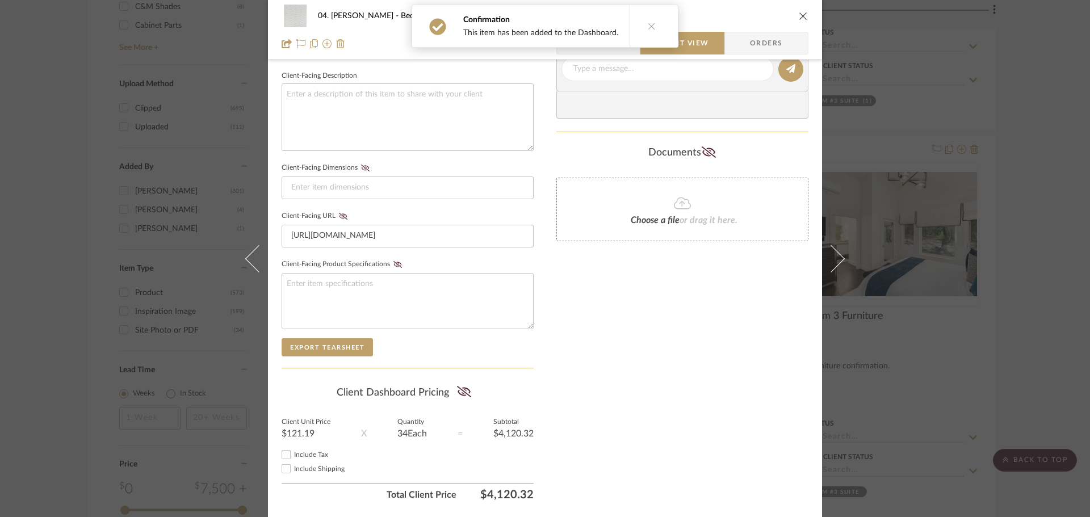
scroll to position [436, 0]
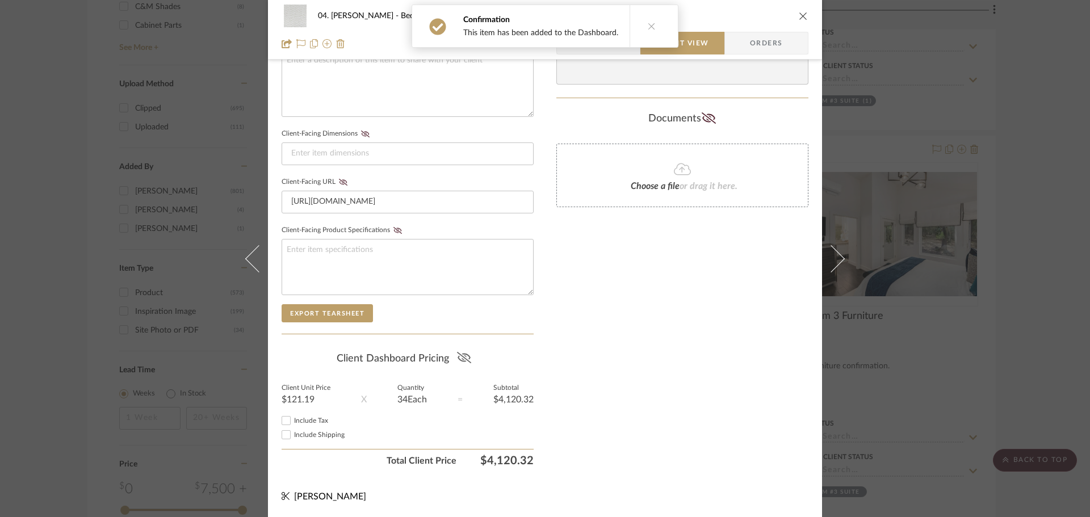
click at [464, 360] on icon at bounding box center [464, 357] width 14 height 11
click at [637, 365] on div "Only content on this tab can share to Dashboard. Click eyeball icon to show or …" at bounding box center [682, 56] width 252 height 831
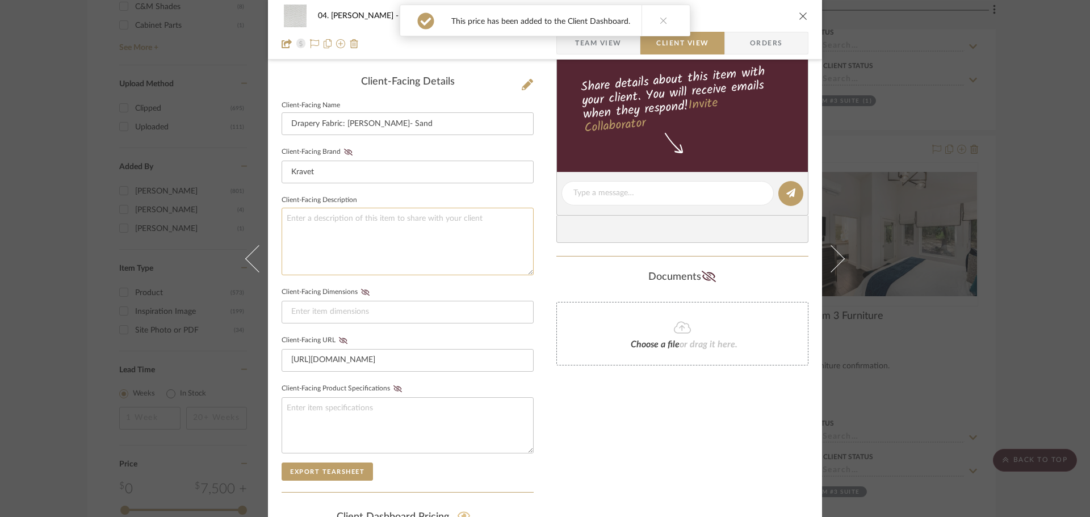
scroll to position [209, 0]
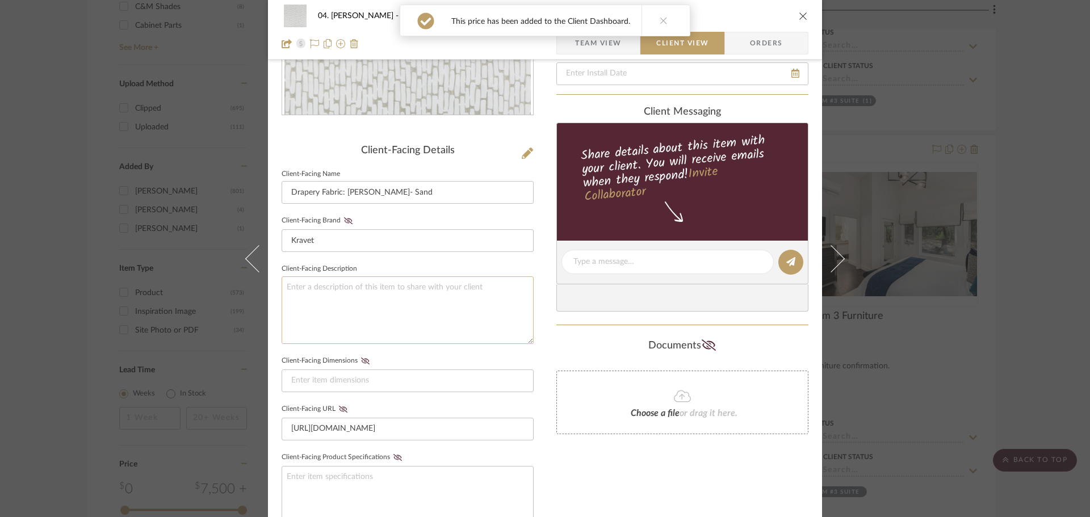
click at [376, 316] on textarea at bounding box center [407, 310] width 252 height 68
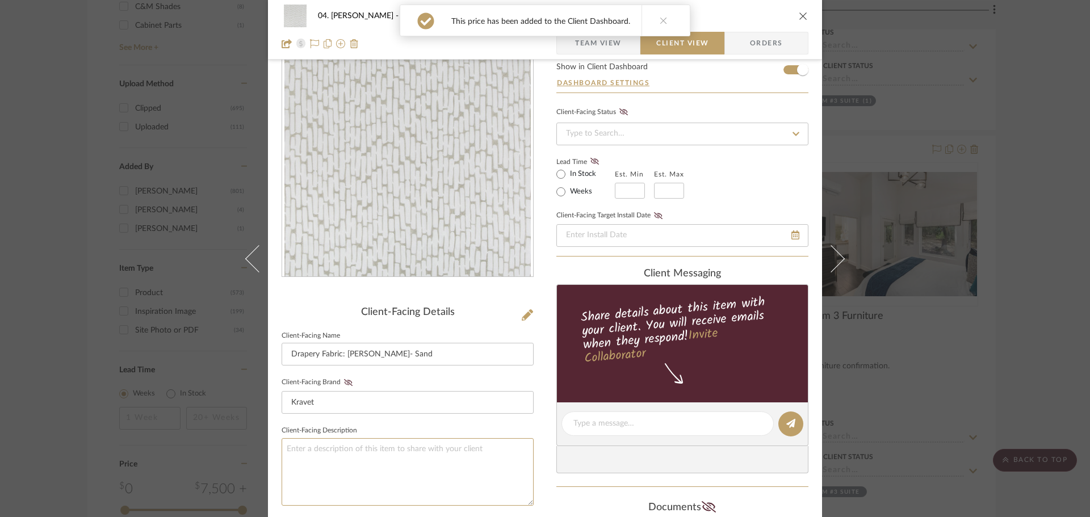
scroll to position [39, 0]
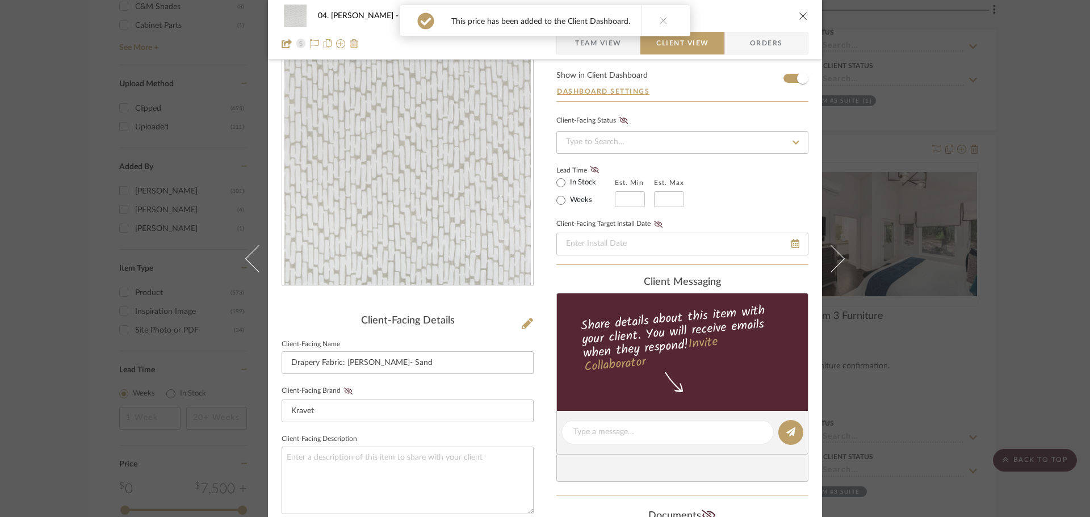
click at [608, 51] on span "Team View" at bounding box center [598, 43] width 47 height 23
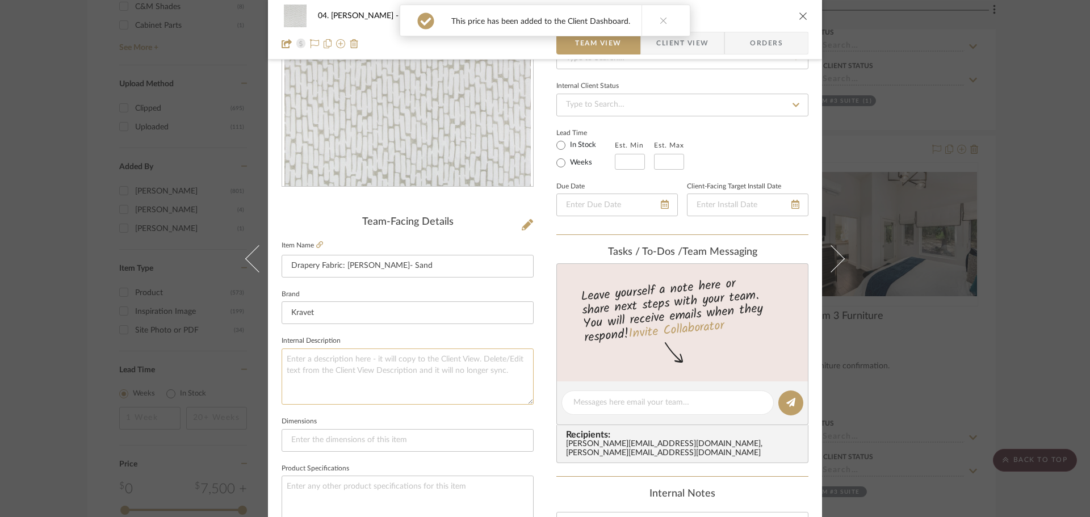
scroll to position [153, 0]
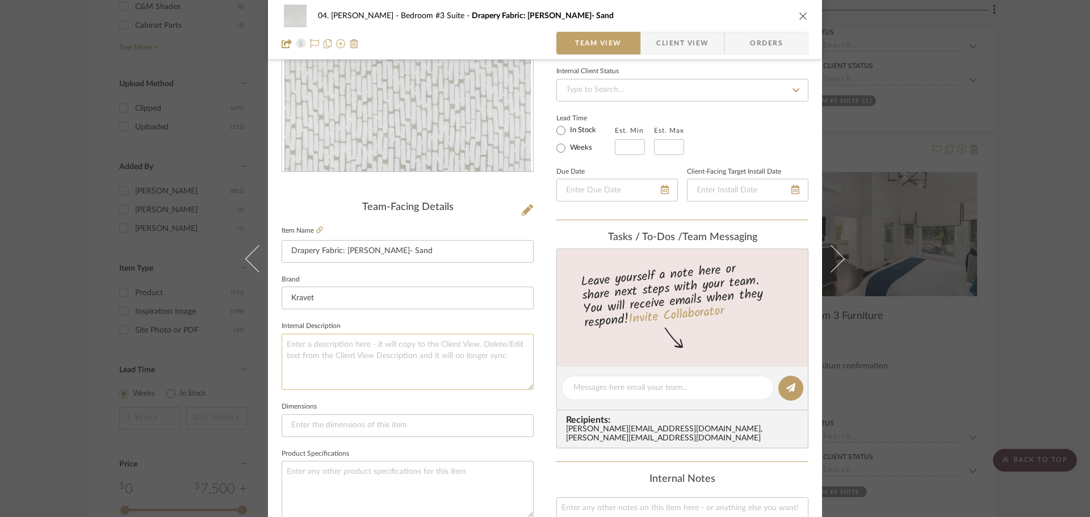
click at [358, 363] on textarea at bounding box center [407, 362] width 252 height 56
click at [427, 405] on fieldset "Dimensions" at bounding box center [407, 418] width 252 height 38
click at [991, 369] on div "04. Linck Bedroom #3 Suite Drapery Fabric: Seahorn- Sand Team View Client View …" at bounding box center [545, 258] width 1090 height 517
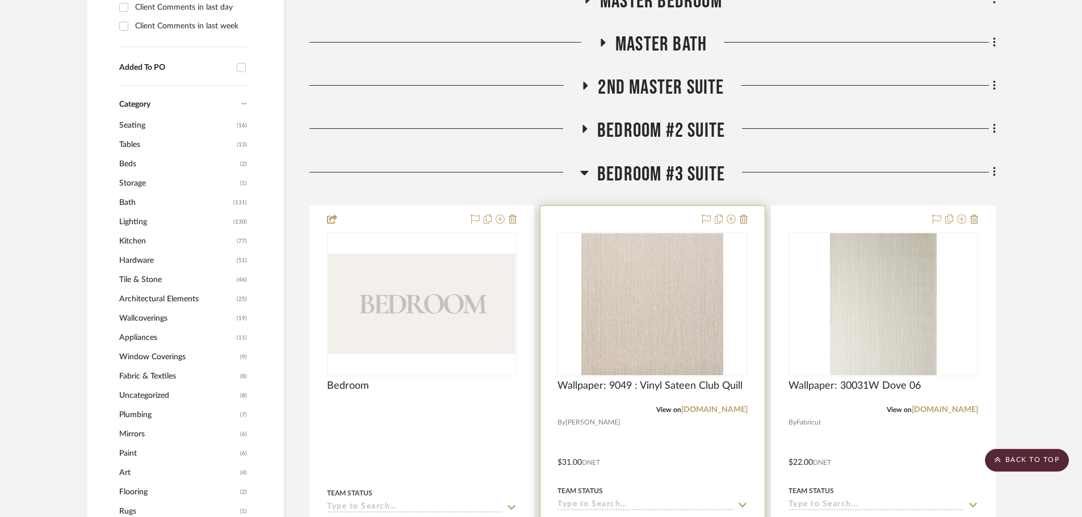
scroll to position [795, 0]
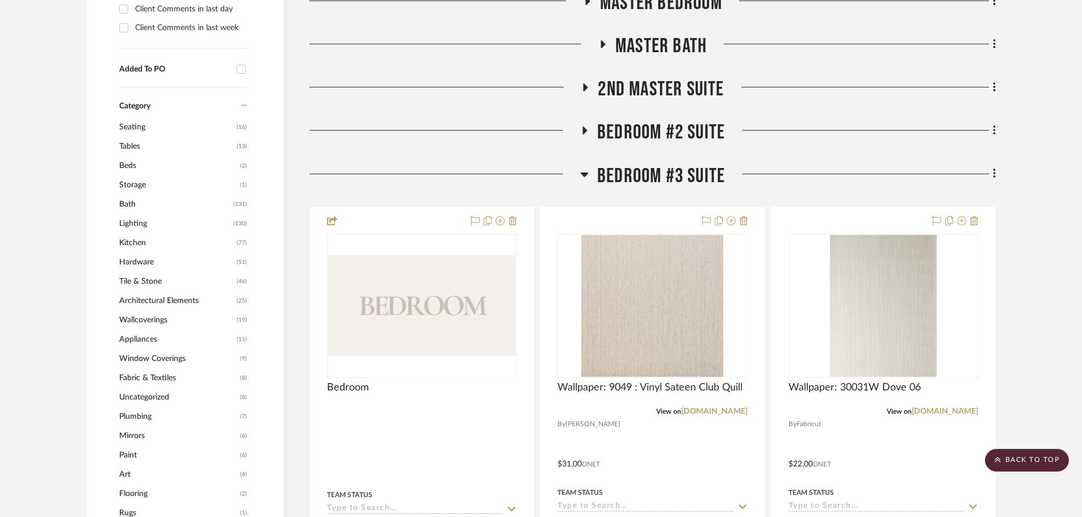
click at [649, 121] on span "Bedroom #2 Suite" at bounding box center [661, 132] width 128 height 24
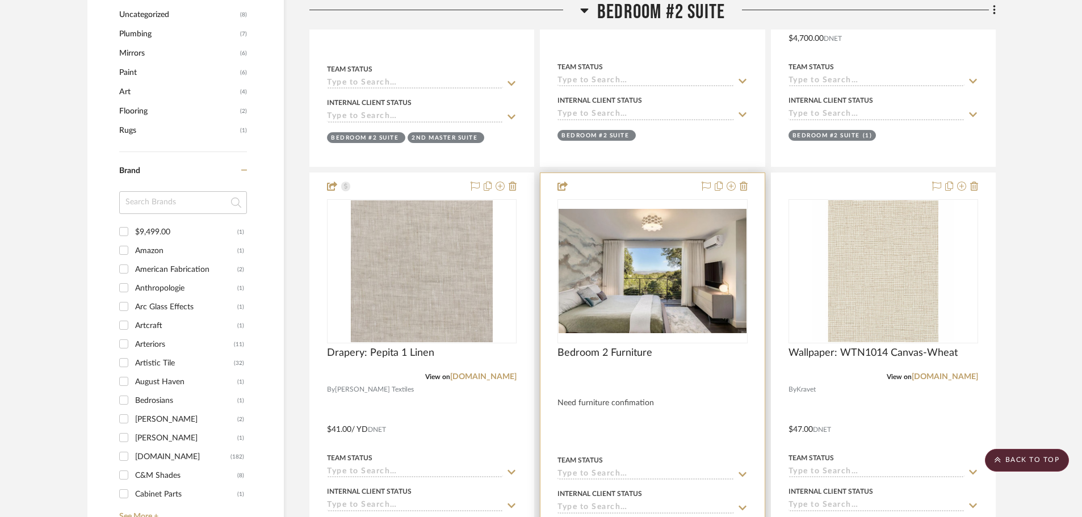
scroll to position [1192, 0]
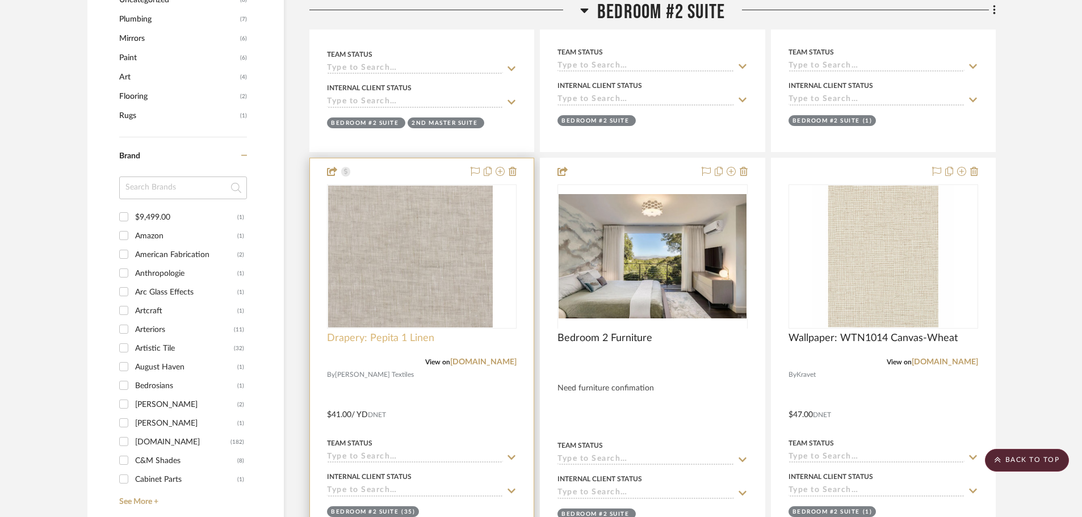
click at [400, 337] on span "Drapery: Pepita 1 Linen" at bounding box center [380, 338] width 107 height 12
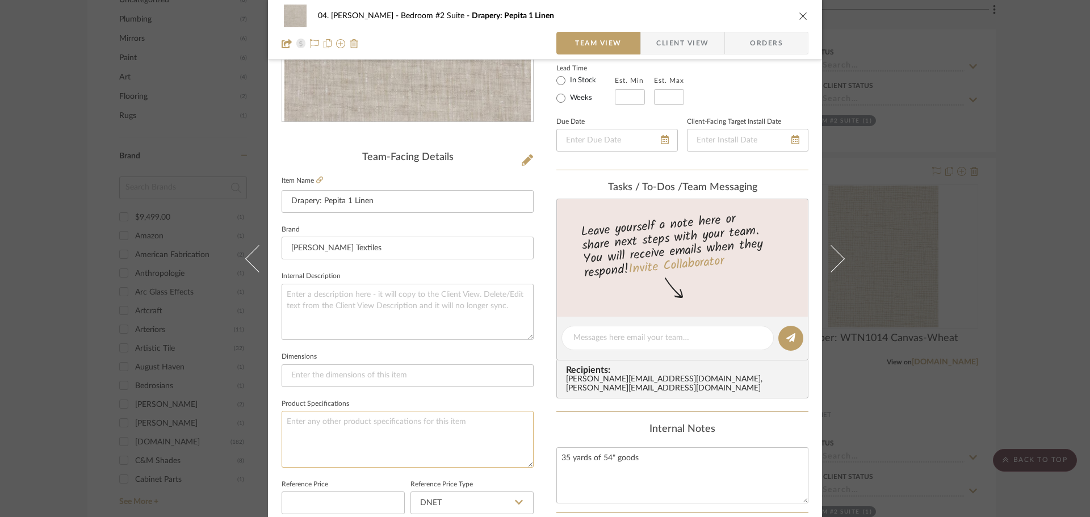
scroll to position [284, 0]
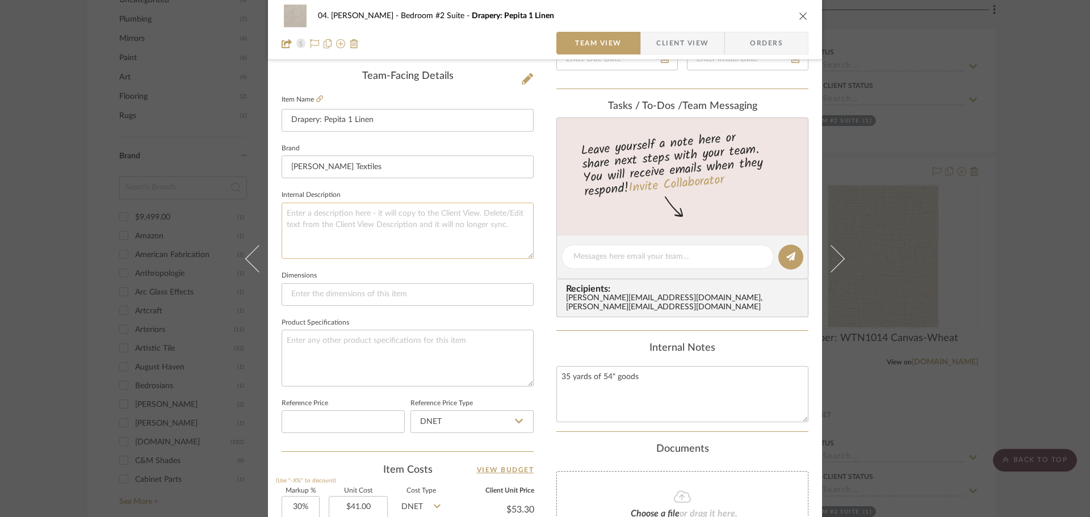
click at [431, 232] on textarea at bounding box center [407, 231] width 252 height 56
click at [426, 268] on fieldset "Dimensions" at bounding box center [407, 287] width 252 height 38
click at [1030, 303] on div "04. Linck Bedroom #2 Suite Drapery: Pepita 1 Linen Team View Client View Orders…" at bounding box center [545, 258] width 1090 height 517
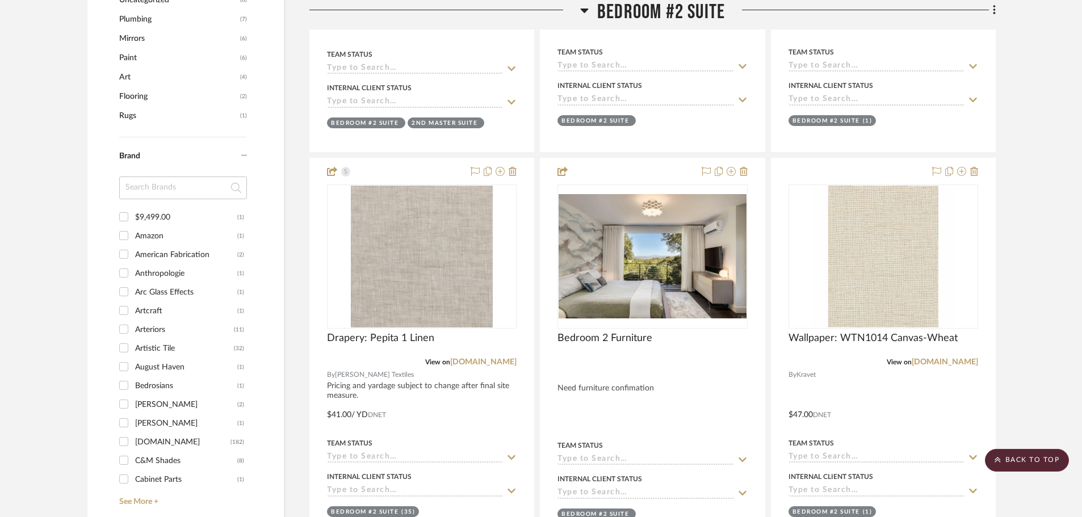
scroll to position [1022, 0]
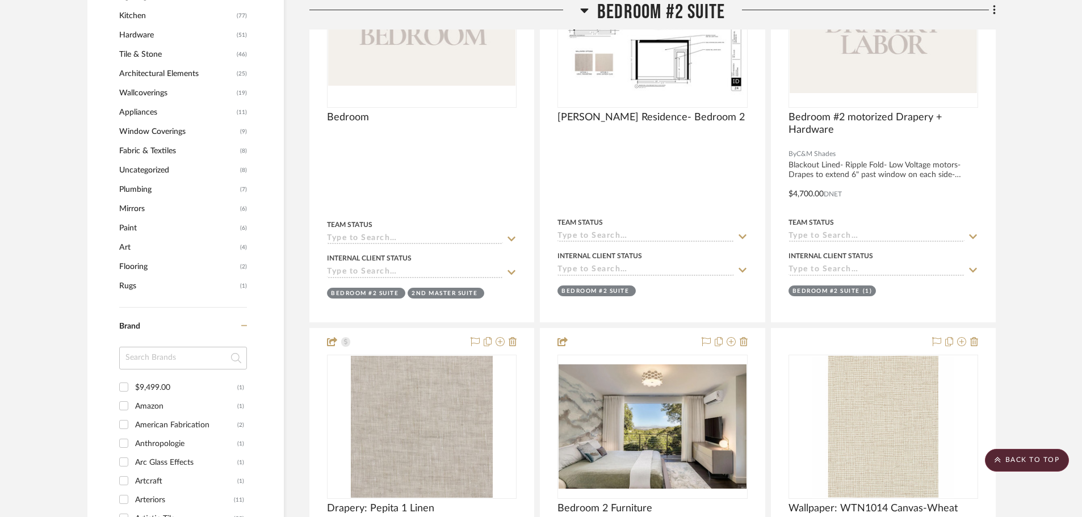
click at [148, 148] on span "Fabric & Textiles" at bounding box center [178, 150] width 118 height 19
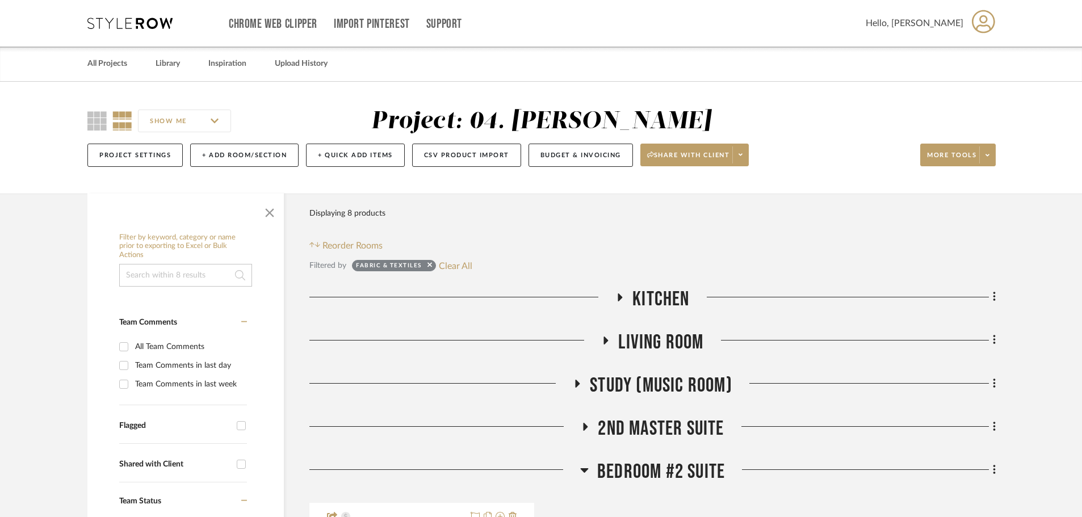
click at [671, 292] on span "Kitchen" at bounding box center [660, 299] width 57 height 24
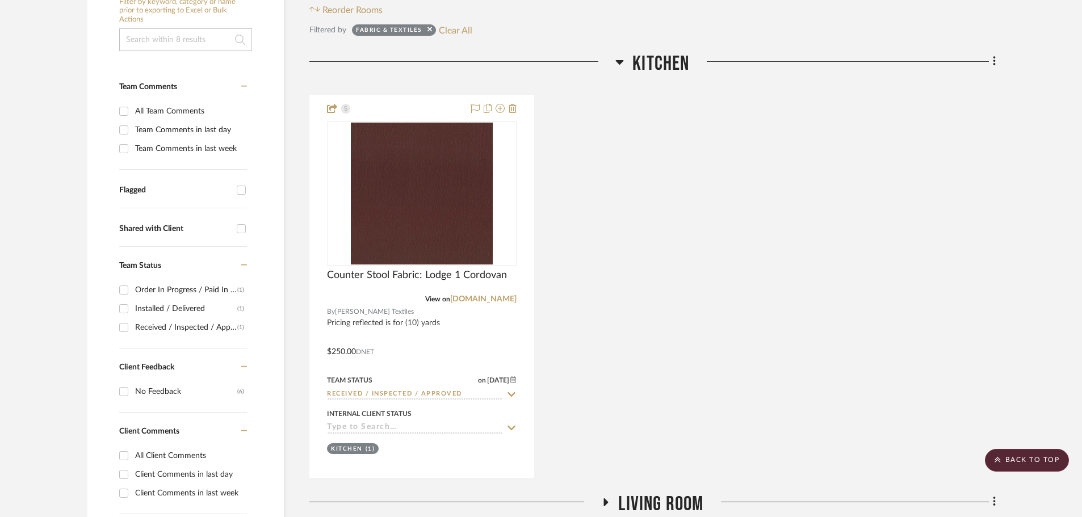
scroll to position [227, 0]
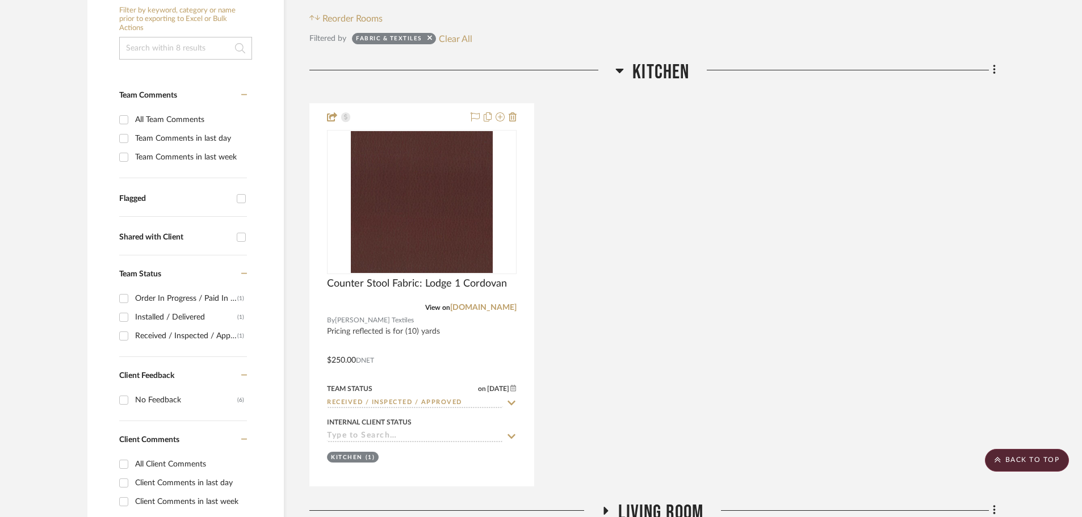
click at [667, 89] on div "Kitchen Counter Stool Fabric: Lodge 1 Cordovan View on stouttextiles.com By Sto…" at bounding box center [652, 273] width 686 height 426
click at [666, 85] on div "Kitchen" at bounding box center [652, 74] width 686 height 29
click at [663, 74] on span "Kitchen" at bounding box center [660, 72] width 57 height 24
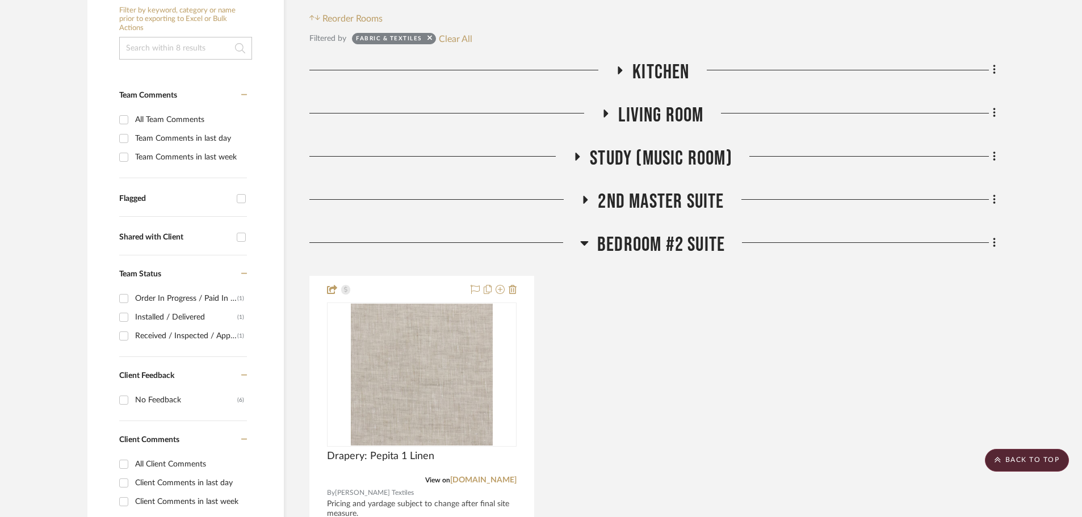
click at [670, 117] on span "Living Room" at bounding box center [660, 115] width 85 height 24
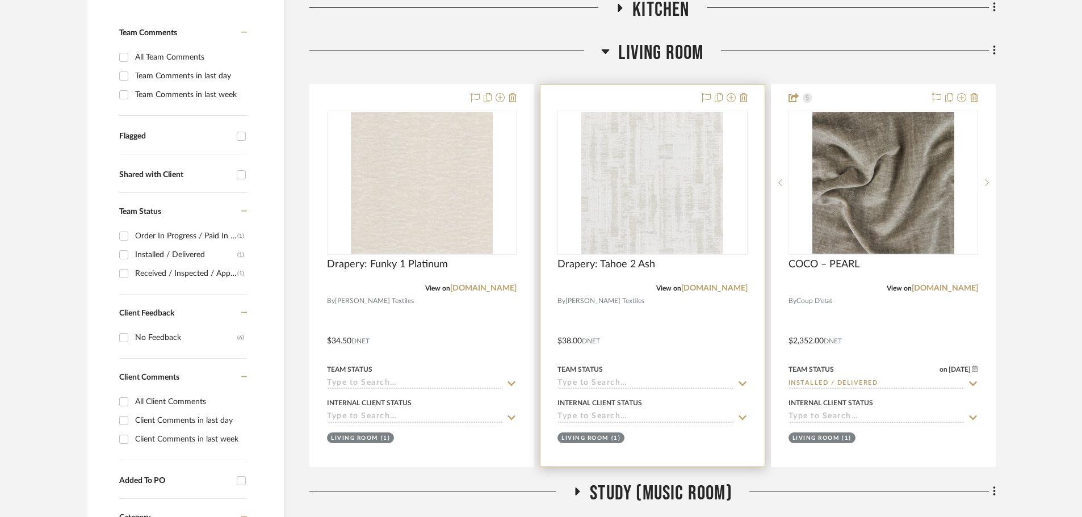
scroll to position [341, 0]
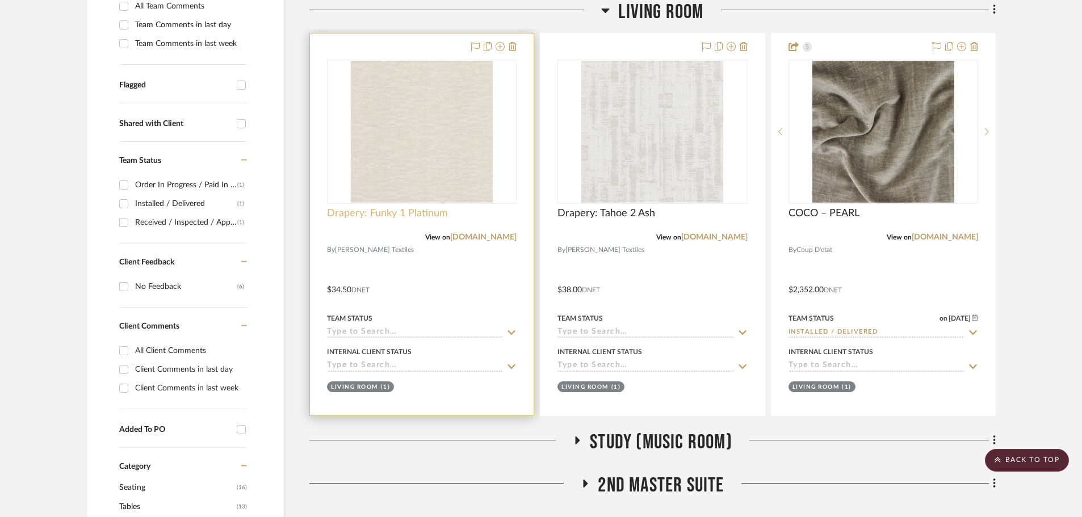
click at [418, 214] on span "Drapery: Funky 1 Platinum" at bounding box center [387, 213] width 121 height 12
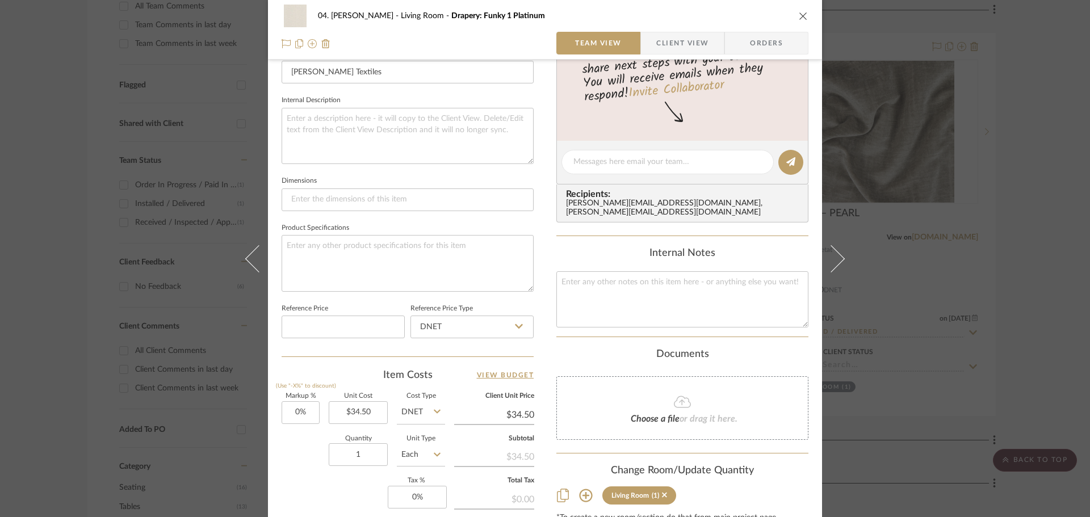
scroll to position [397, 0]
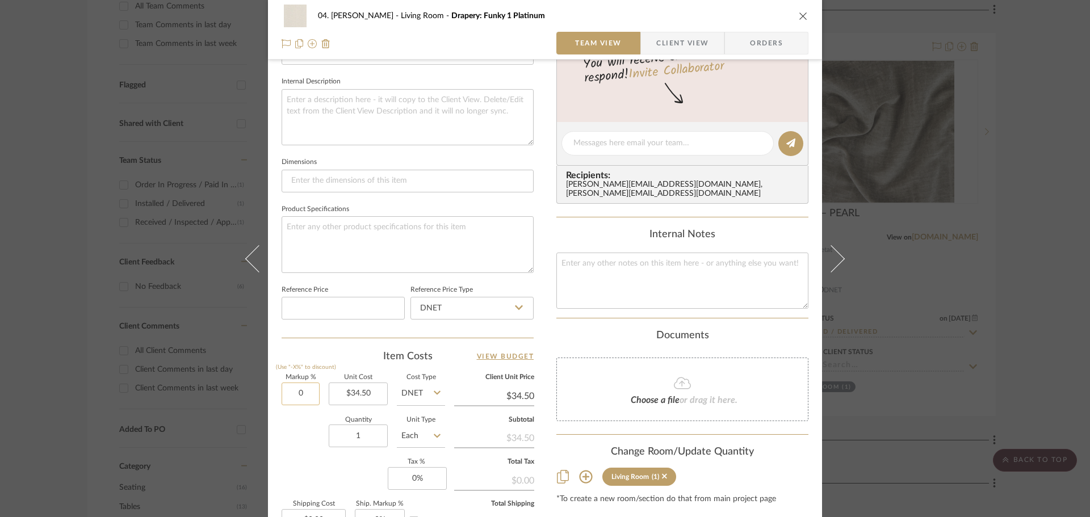
click at [297, 397] on input "0" at bounding box center [300, 394] width 38 height 23
click at [436, 393] on icon at bounding box center [437, 392] width 7 height 9
click at [422, 383] on input "DNET" at bounding box center [421, 394] width 48 height 23
click at [420, 438] on input "Each" at bounding box center [421, 436] width 48 height 23
click at [426, 326] on div "YD" at bounding box center [463, 330] width 140 height 29
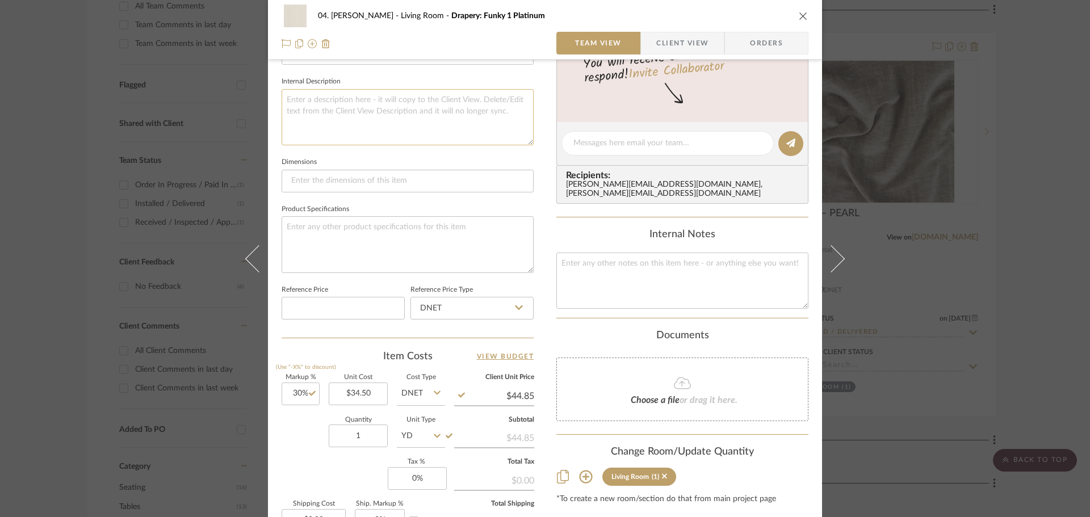
click at [380, 116] on textarea at bounding box center [407, 117] width 252 height 56
click at [476, 148] on sr-form-field "Internal Description yardage and pricing subject to change after final site mea…" at bounding box center [407, 114] width 252 height 81
click at [982, 264] on div "04. Linck Living Room Drapery: Funky 1 Platinum Team View Client View Orders Te…" at bounding box center [545, 258] width 1090 height 517
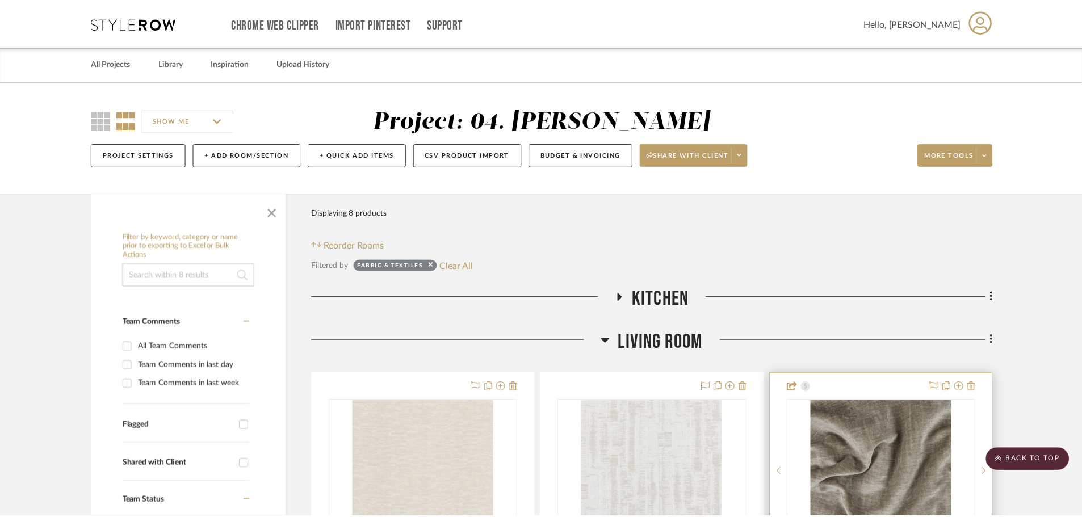
scroll to position [341, 0]
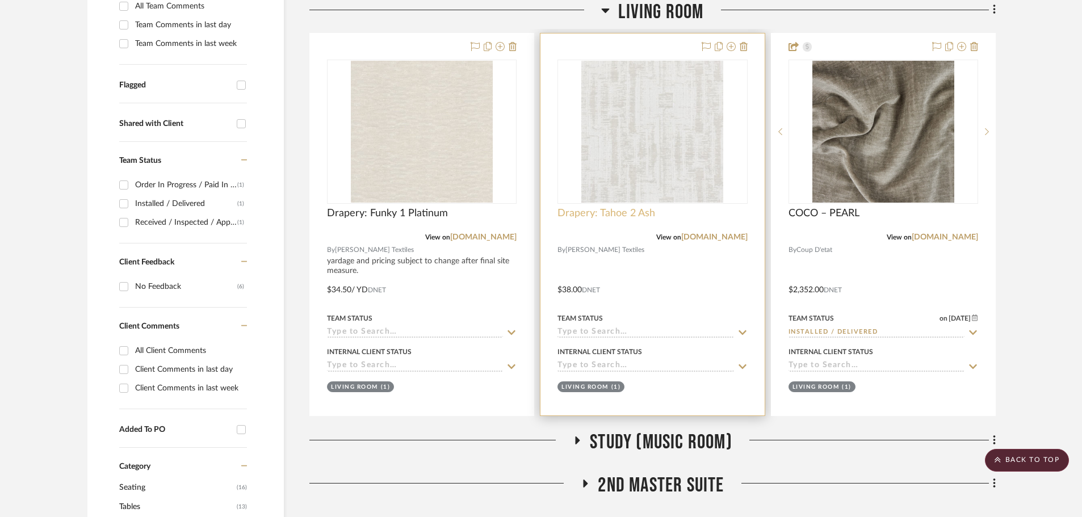
click at [634, 211] on span "Drapery: Tahoe 2 Ash" at bounding box center [606, 213] width 98 height 12
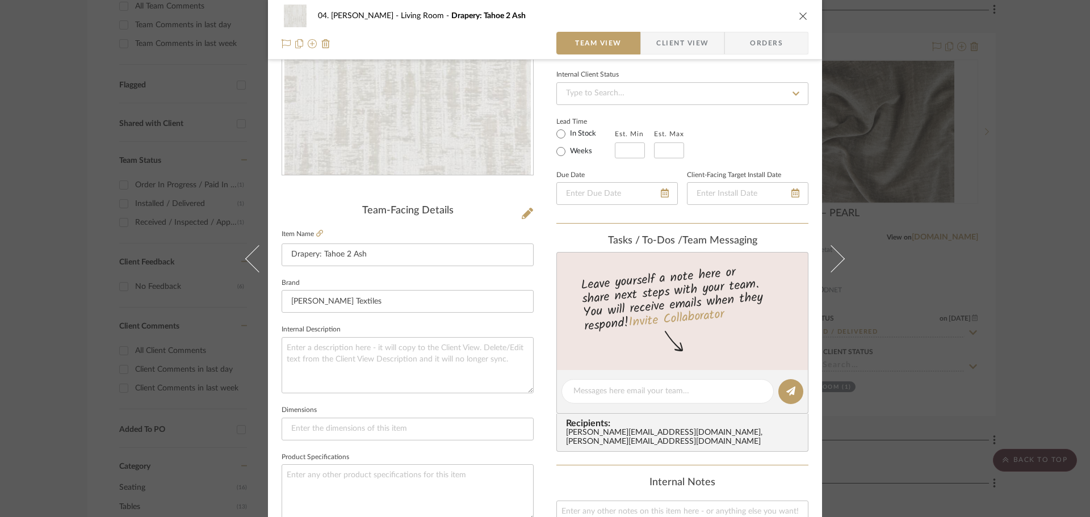
scroll to position [170, 0]
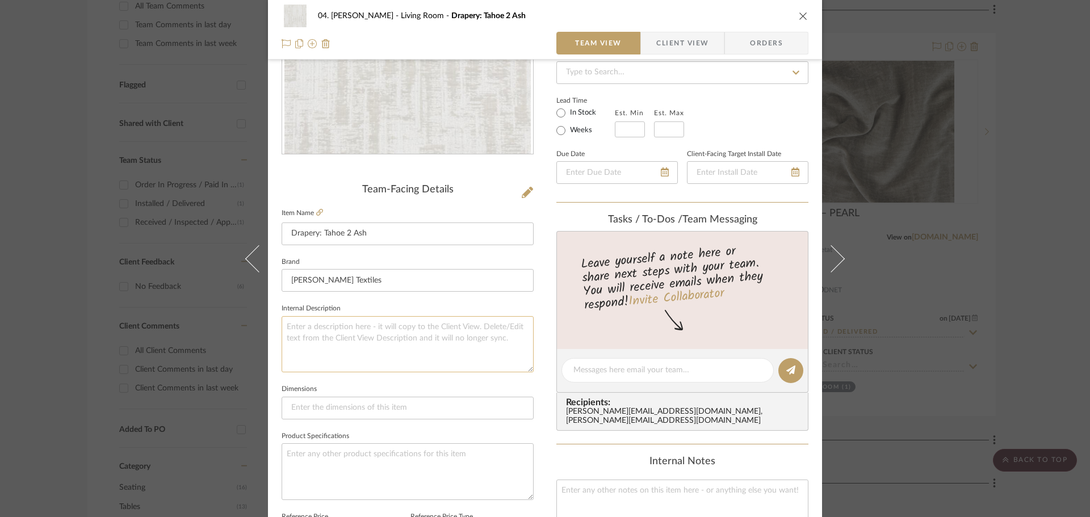
click at [413, 349] on textarea at bounding box center [407, 344] width 252 height 56
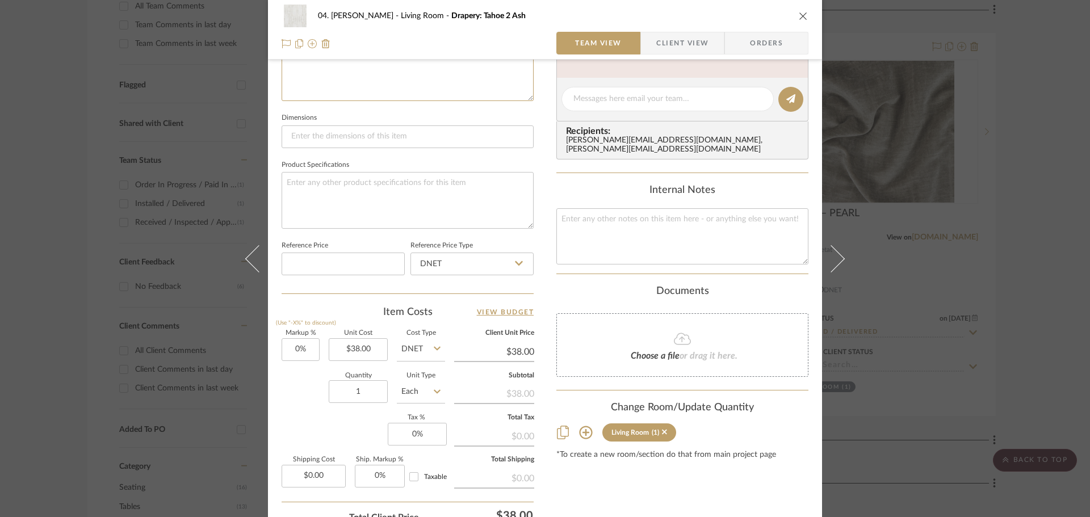
scroll to position [454, 0]
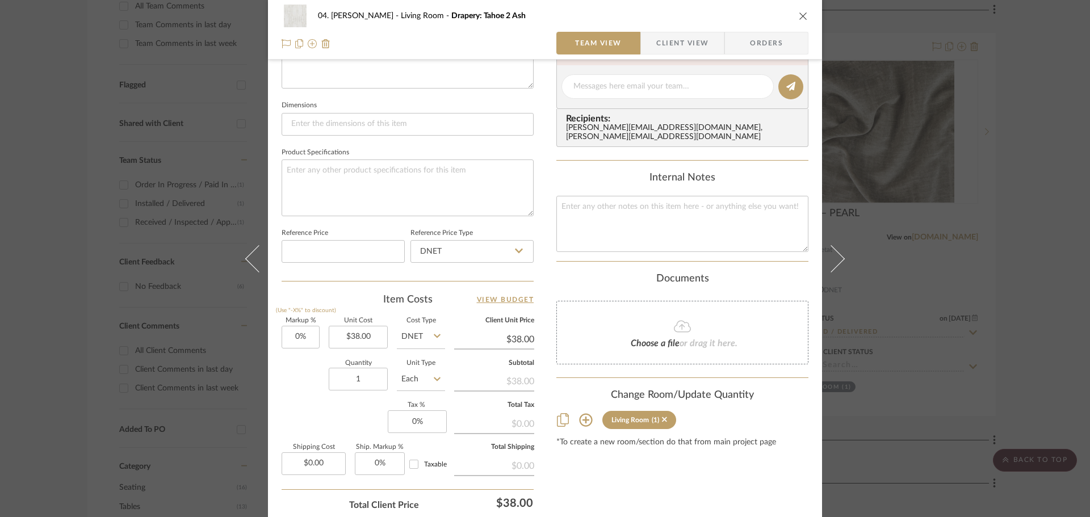
click at [415, 380] on input "Each" at bounding box center [421, 379] width 48 height 23
click at [438, 276] on div "YD" at bounding box center [463, 273] width 140 height 29
click at [305, 340] on input "0" at bounding box center [300, 337] width 38 height 23
click at [293, 388] on div "Quantity 1 Unit Type YD" at bounding box center [362, 380] width 163 height 40
click at [652, 499] on div "Content here copies to Client View - confirm visibility there. Show in Client D…" at bounding box center [682, 90] width 252 height 934
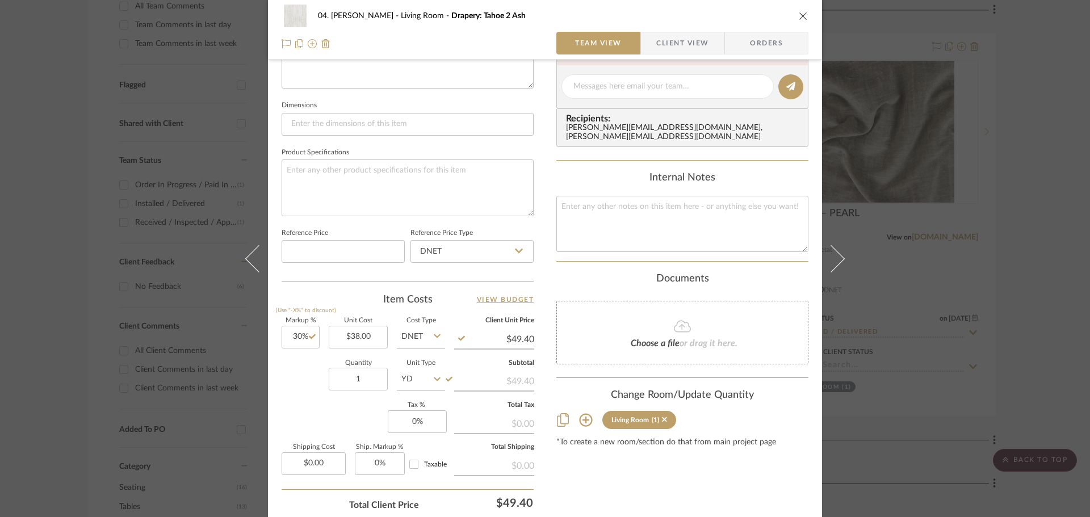
click at [1047, 369] on div "04. Linck Living Room Drapery: Tahoe 2 Ash Team View Client View Orders Team-Fa…" at bounding box center [545, 258] width 1090 height 517
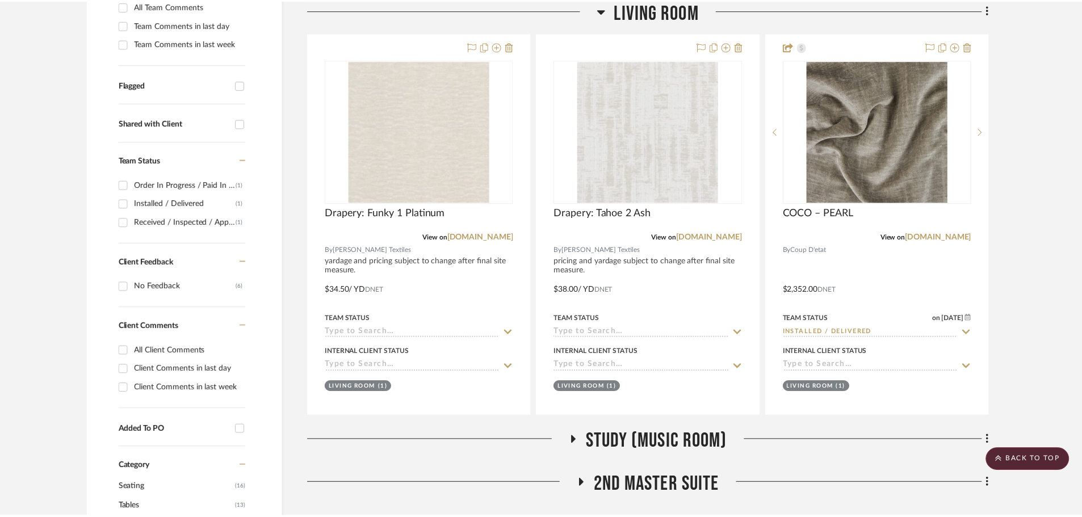
scroll to position [341, 0]
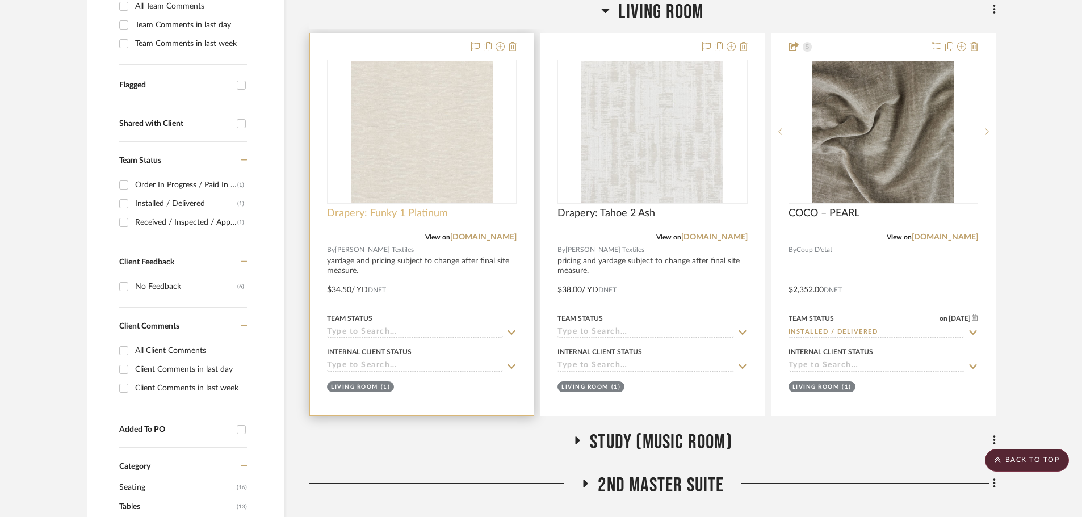
click at [405, 213] on span "Drapery: Funky 1 Platinum" at bounding box center [387, 213] width 121 height 12
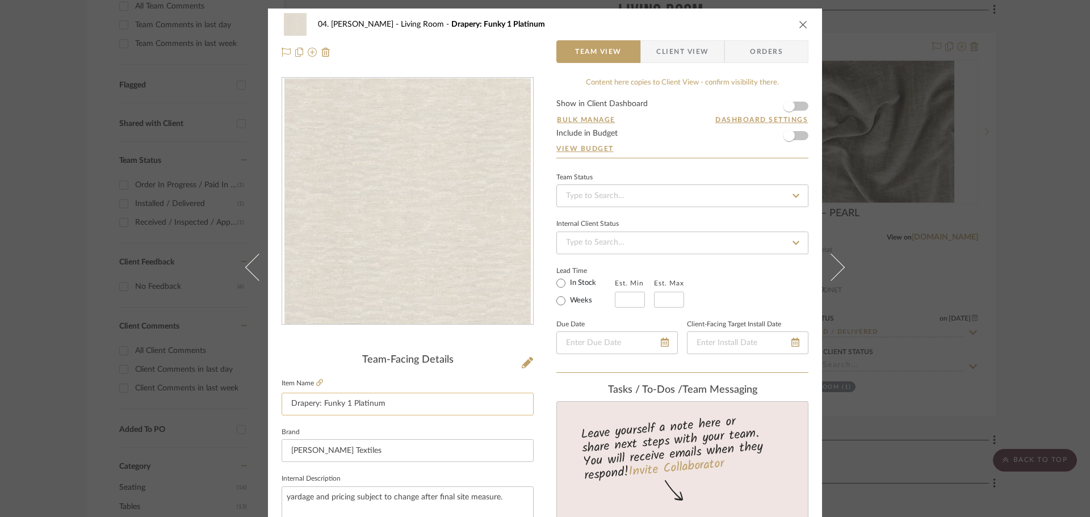
click at [289, 406] on input "Drapery: Funky 1 Platinum" at bounding box center [407, 404] width 252 height 23
click at [312, 435] on fieldset "Brand Stout Textiles" at bounding box center [407, 444] width 252 height 38
click at [1024, 363] on div "04. Linck Living Room opt 1 Drapery: Funky 1 Platinum Team View Client View Ord…" at bounding box center [545, 258] width 1090 height 517
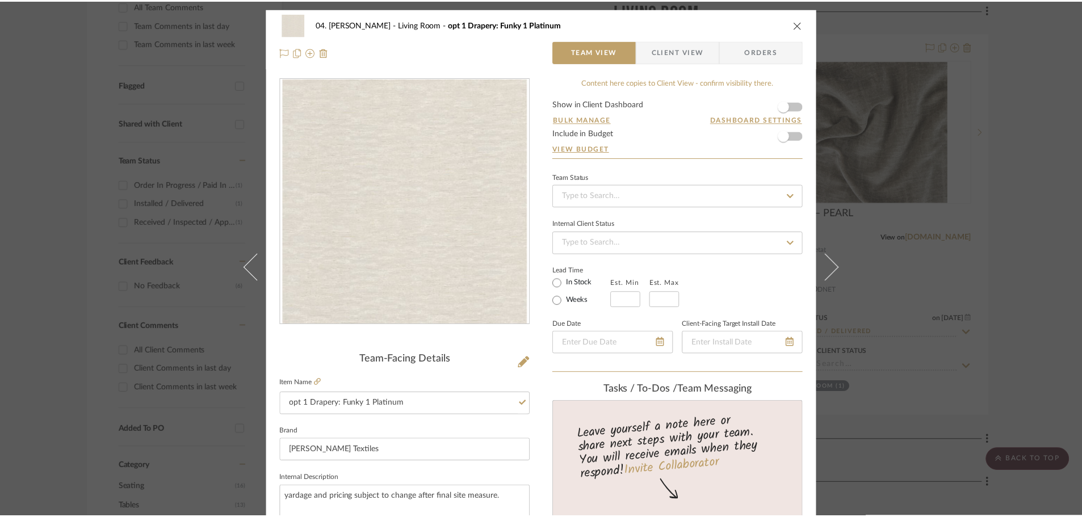
scroll to position [341, 0]
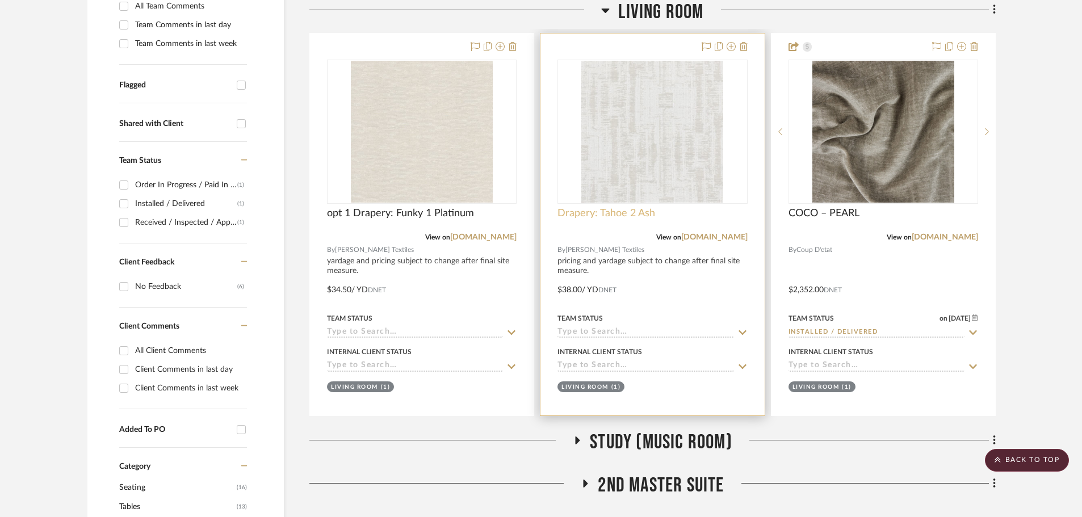
click at [587, 216] on span "Drapery: Tahoe 2 Ash" at bounding box center [606, 213] width 98 height 12
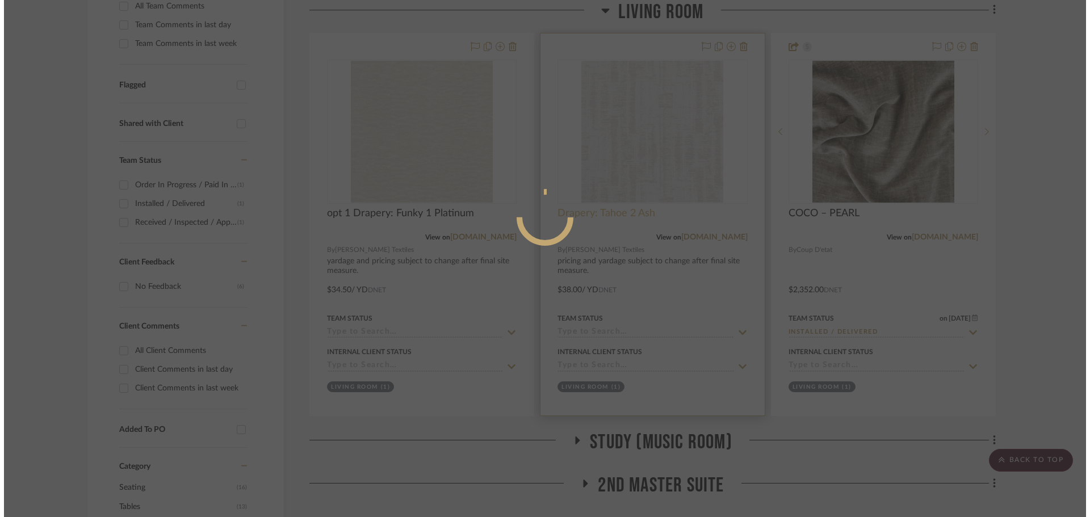
scroll to position [0, 0]
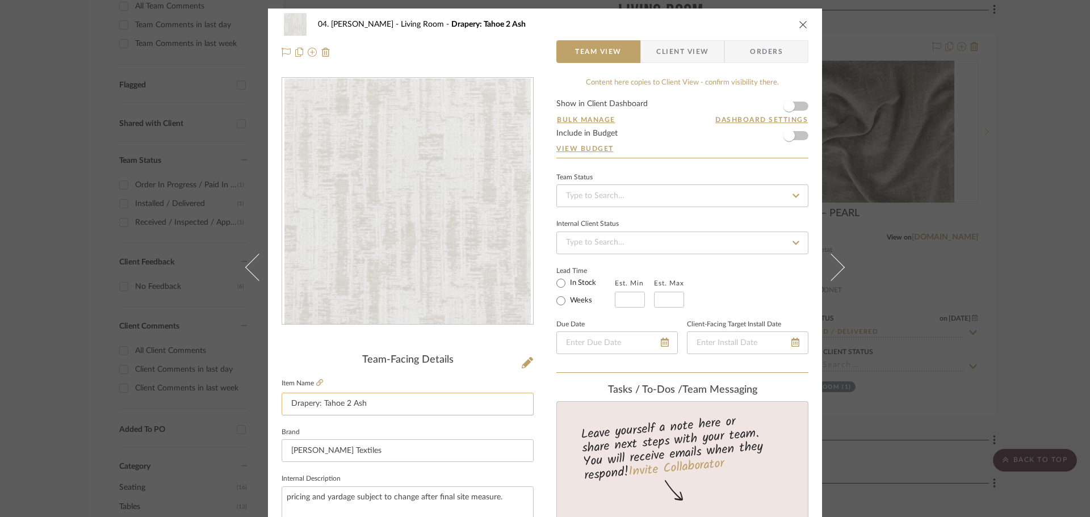
click at [288, 398] on input "Drapery: Tahoe 2 Ash" at bounding box center [407, 404] width 252 height 23
click at [319, 342] on div at bounding box center [407, 210] width 252 height 266
click at [1028, 329] on div "04. Linck Living Room opt 2 Drapery: Tahoe 2 Ash Team View Client View Orders T…" at bounding box center [545, 258] width 1090 height 517
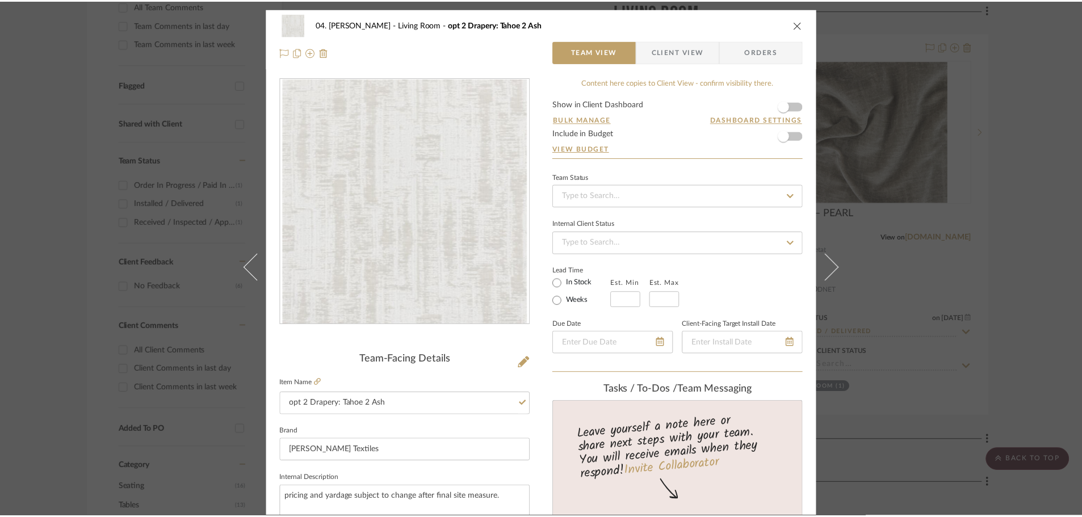
scroll to position [341, 0]
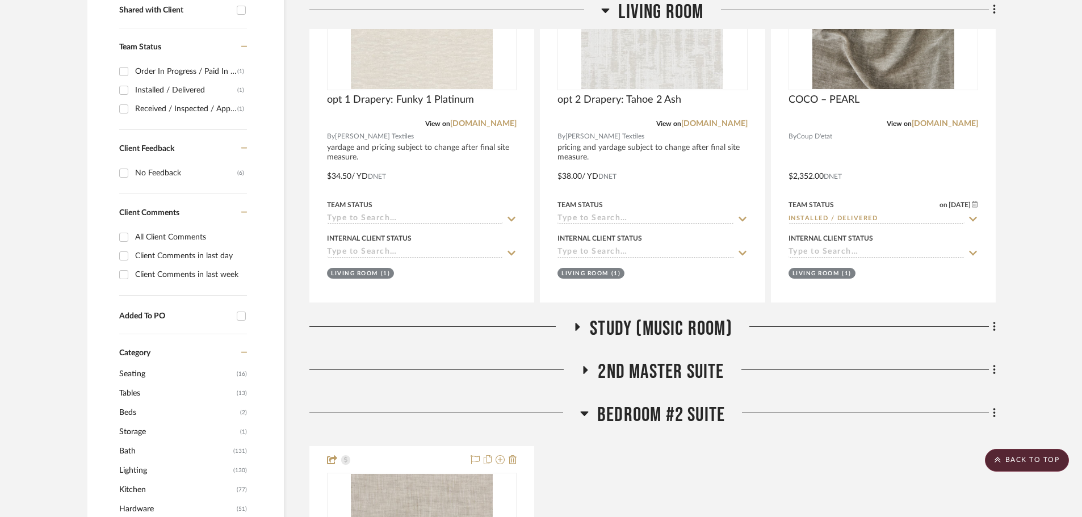
click at [632, 317] on span "Study (Music Room)" at bounding box center [661, 329] width 142 height 24
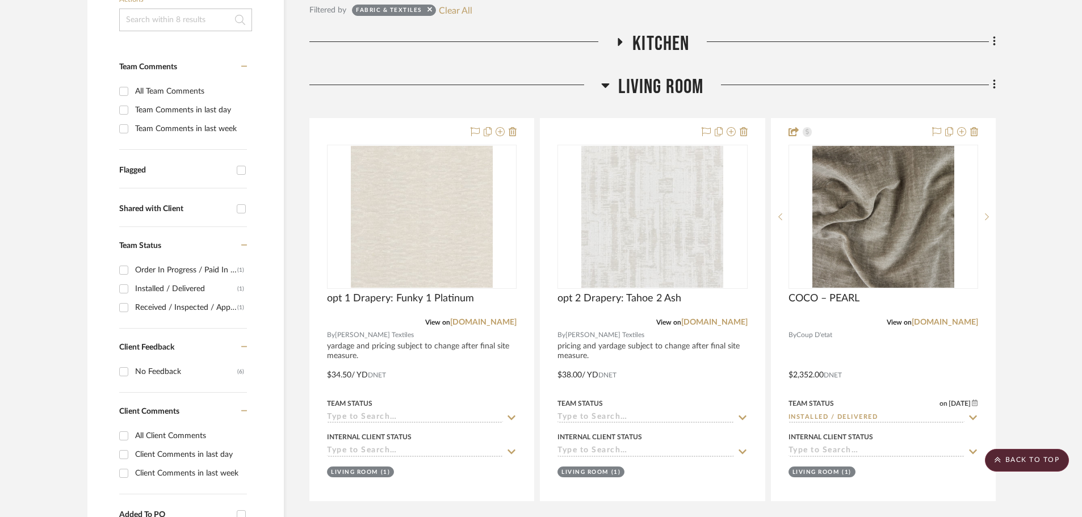
scroll to position [57, 0]
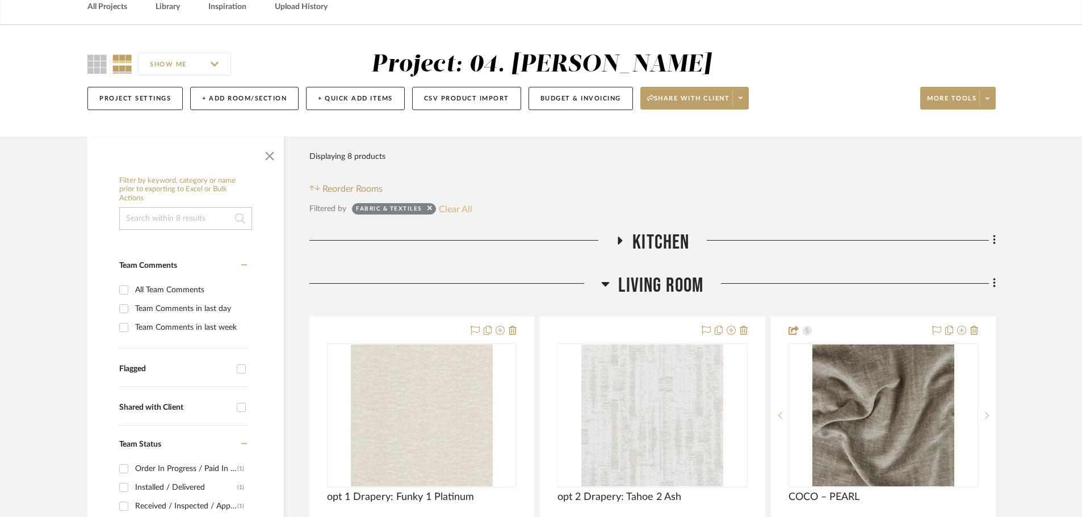
click at [445, 208] on button "Clear All" at bounding box center [455, 208] width 33 height 15
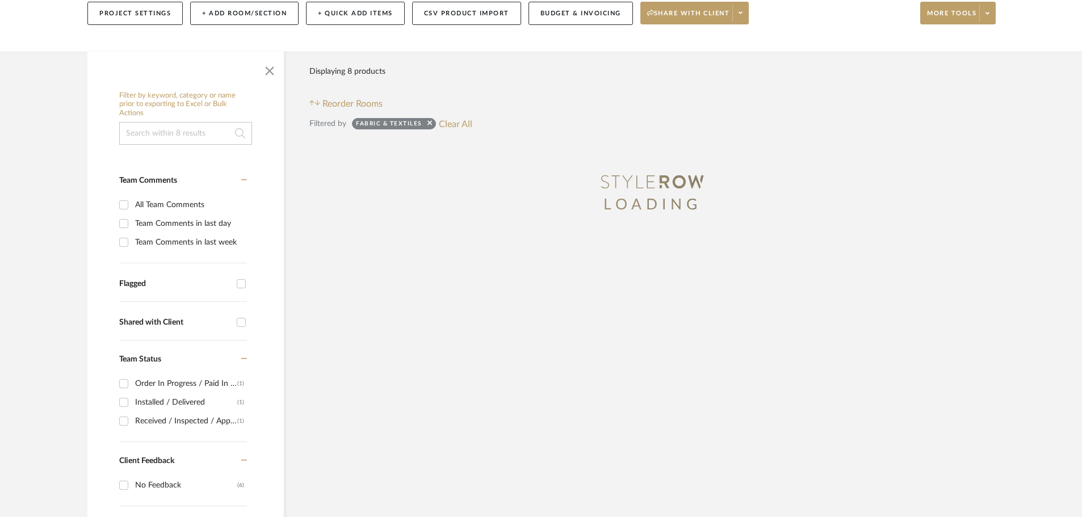
scroll to position [170, 0]
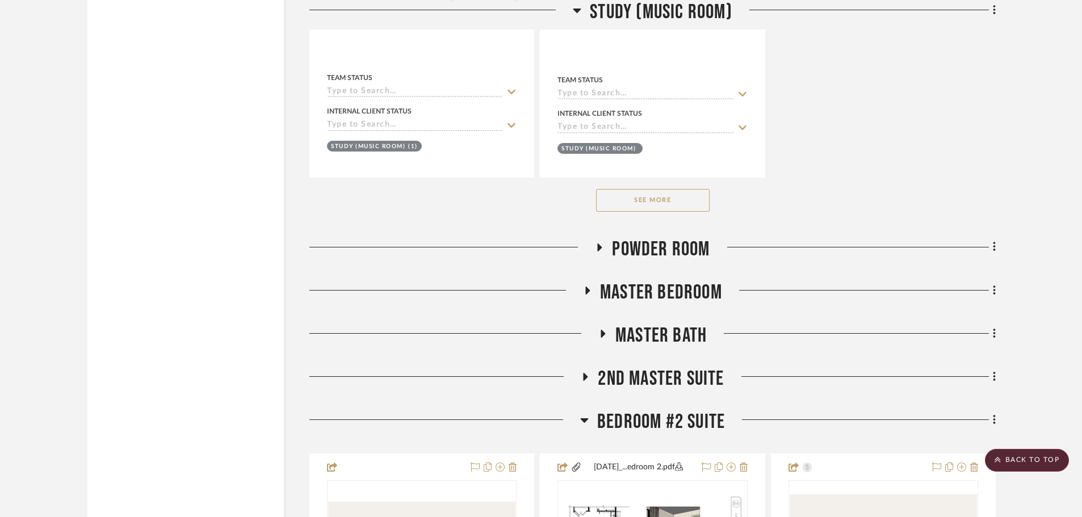
scroll to position [2951, 0]
click at [650, 250] on span "Powder Room" at bounding box center [661, 248] width 98 height 24
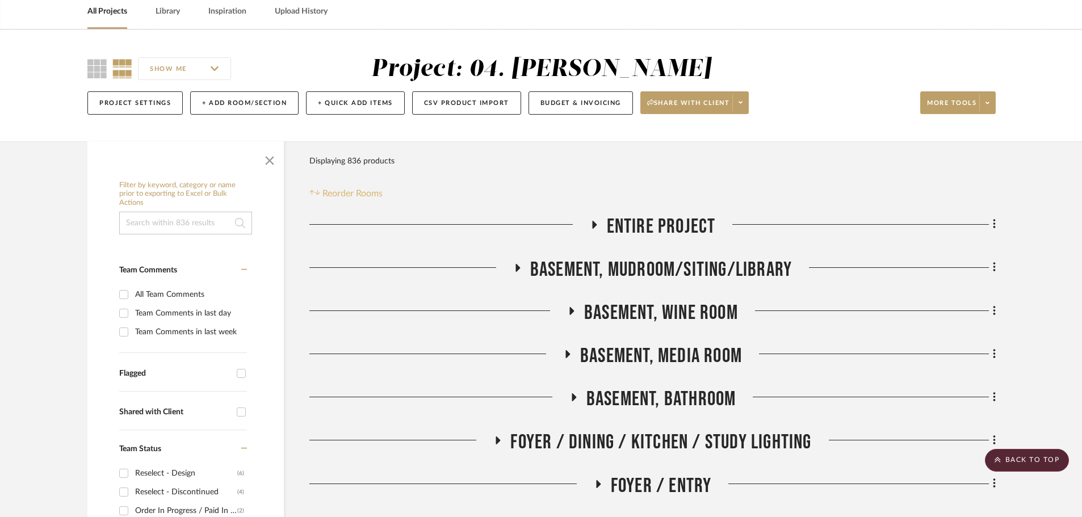
scroll to position [0, 0]
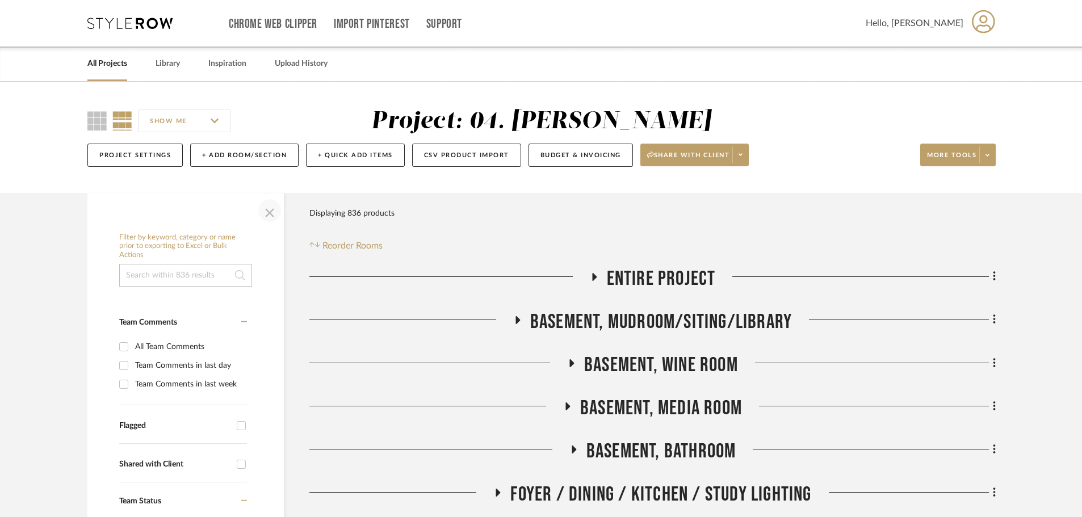
click at [267, 213] on span "button" at bounding box center [269, 210] width 27 height 27
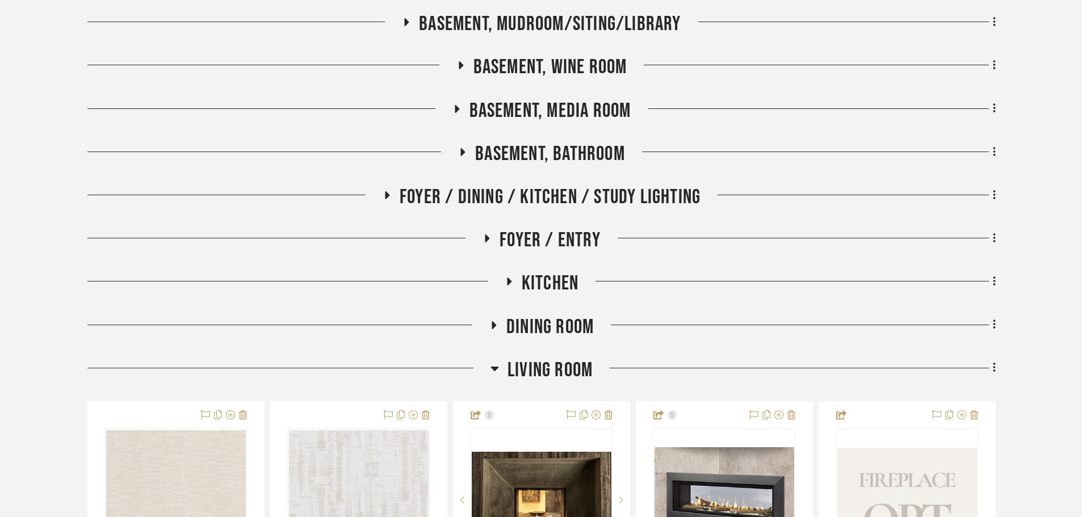
scroll to position [341, 0]
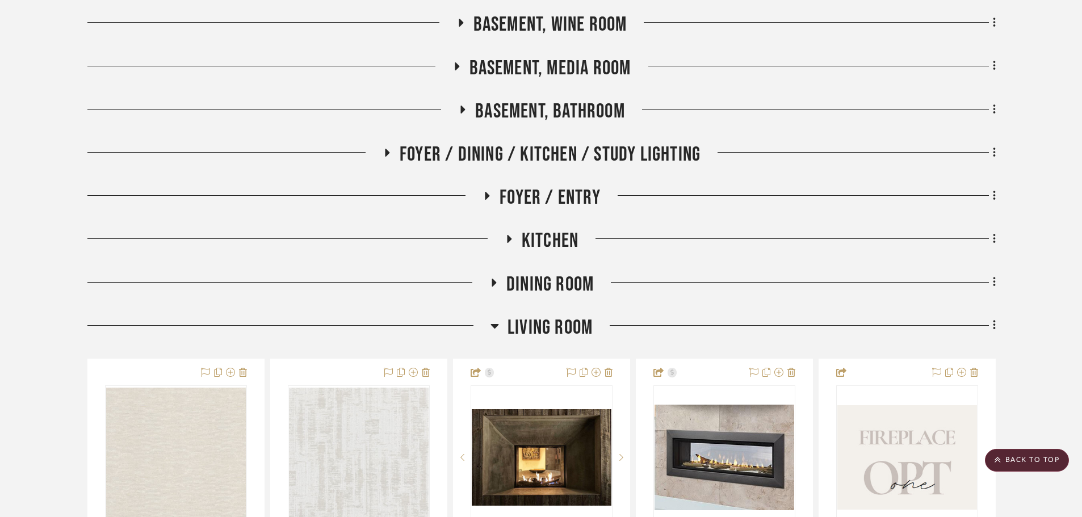
click at [533, 329] on span "Living Room" at bounding box center [549, 328] width 85 height 24
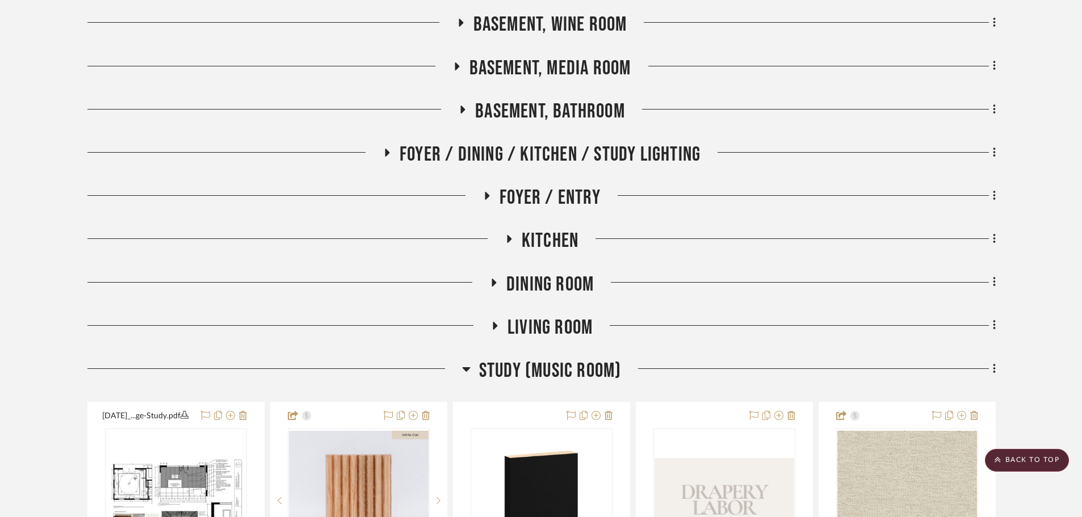
click at [564, 246] on span "Kitchen" at bounding box center [550, 241] width 57 height 24
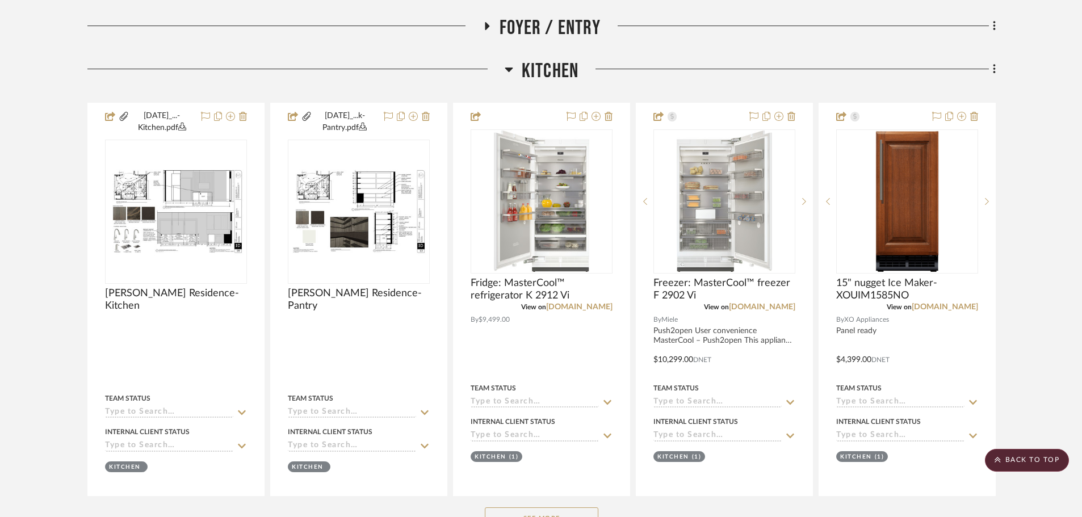
scroll to position [511, 0]
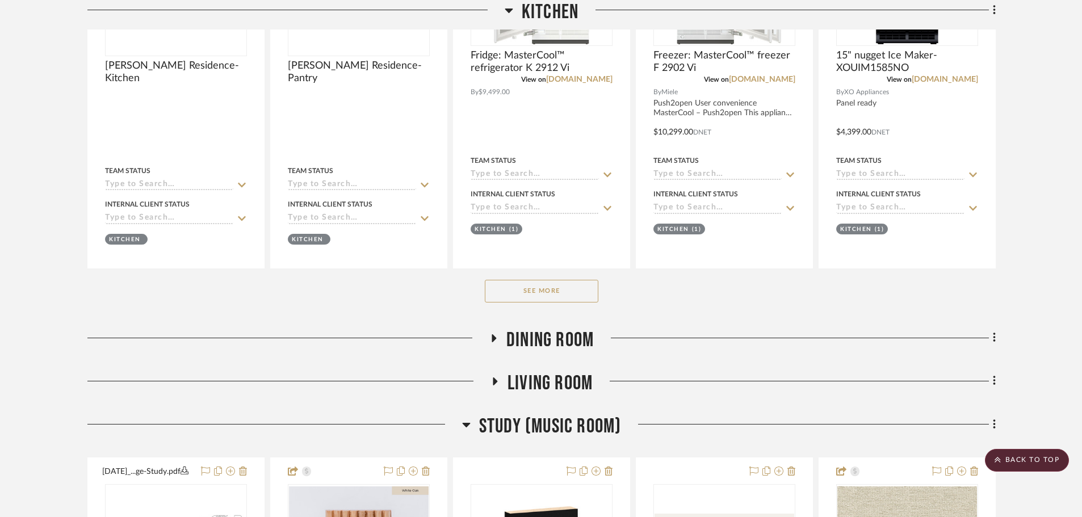
click at [545, 291] on button "See More" at bounding box center [542, 291] width 114 height 23
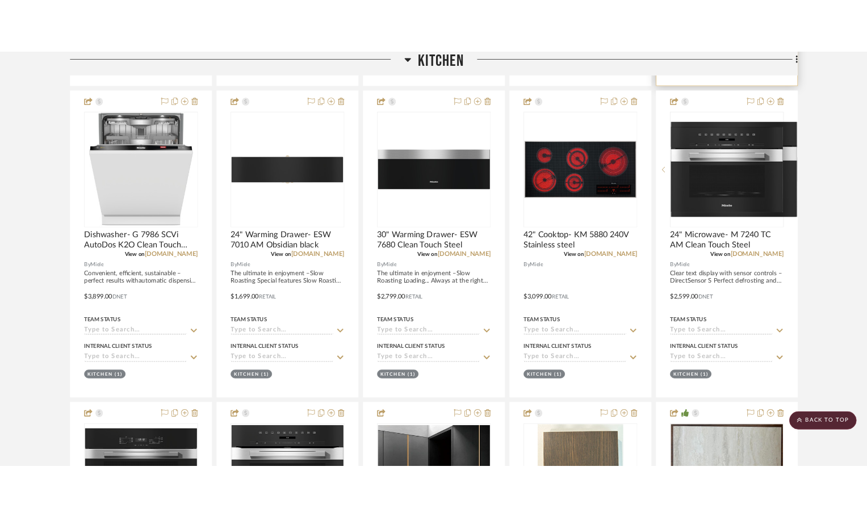
scroll to position [965, 0]
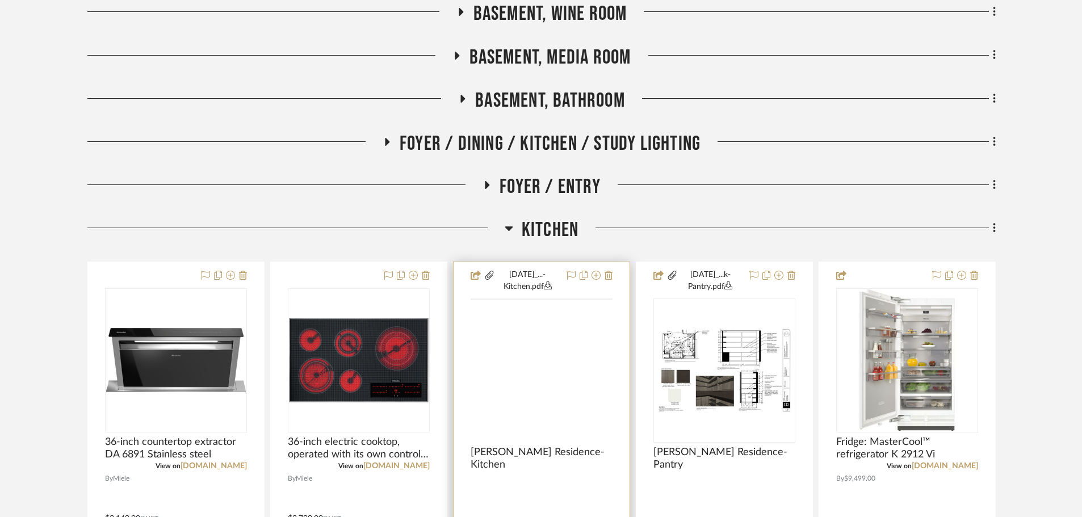
scroll to position [624, 0]
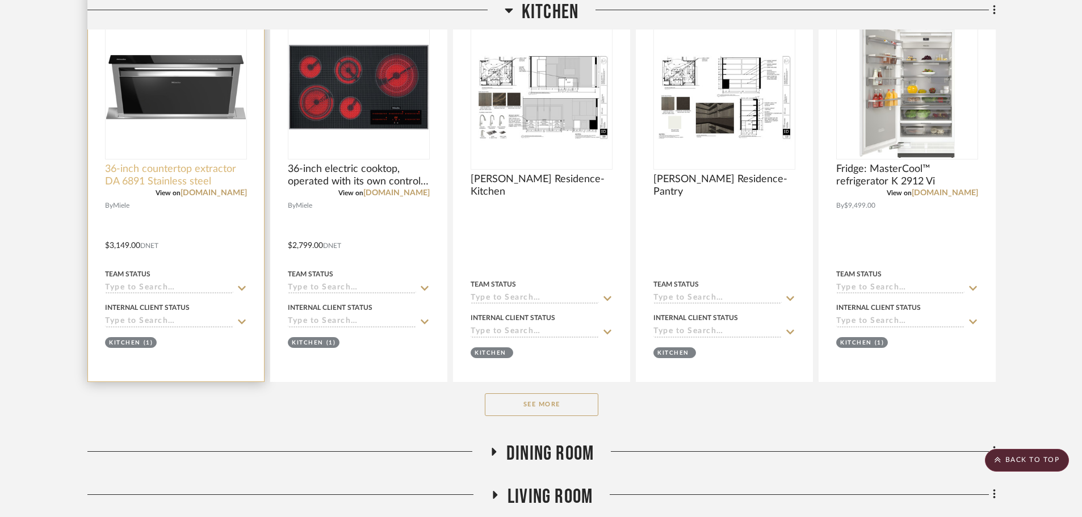
click at [159, 169] on span "36-inch countertop extractor DA 6891 Stainless steel" at bounding box center [176, 175] width 142 height 25
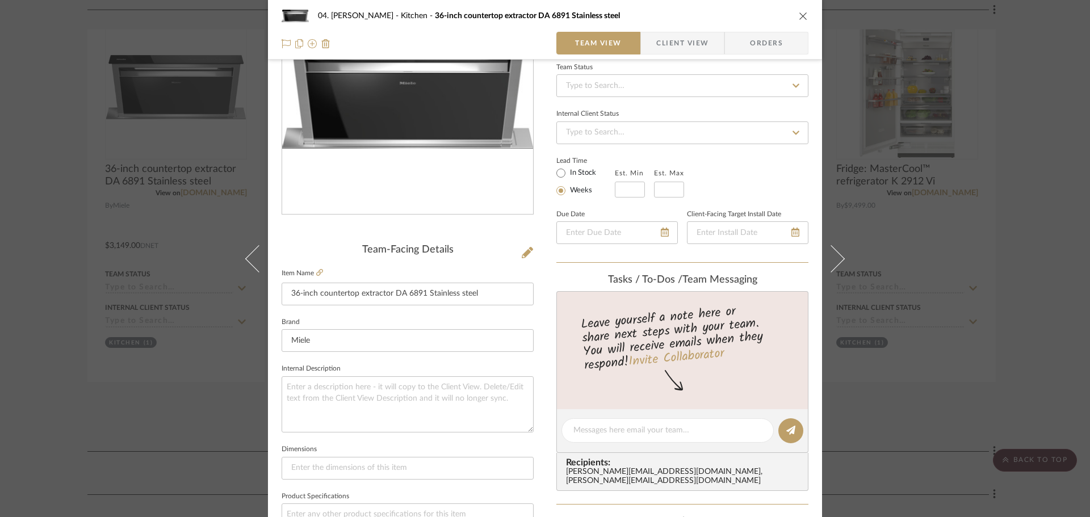
scroll to position [170, 0]
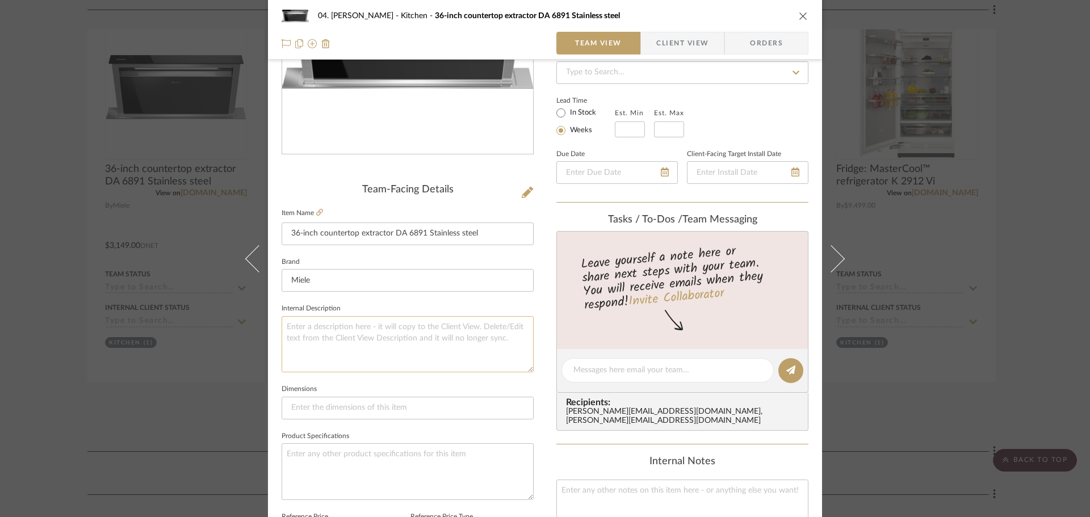
click at [409, 362] on textarea at bounding box center [407, 344] width 252 height 56
paste textarea "249"
type textarea "Blower + $ 249"
click at [438, 376] on sr-form-field "Internal Description Blower + $ 249" at bounding box center [407, 341] width 252 height 81
click at [874, 321] on div "04. [PERSON_NAME] Kitchen 36-inch countertop extractor DA 6891 Stainless steel …" at bounding box center [545, 258] width 1090 height 517
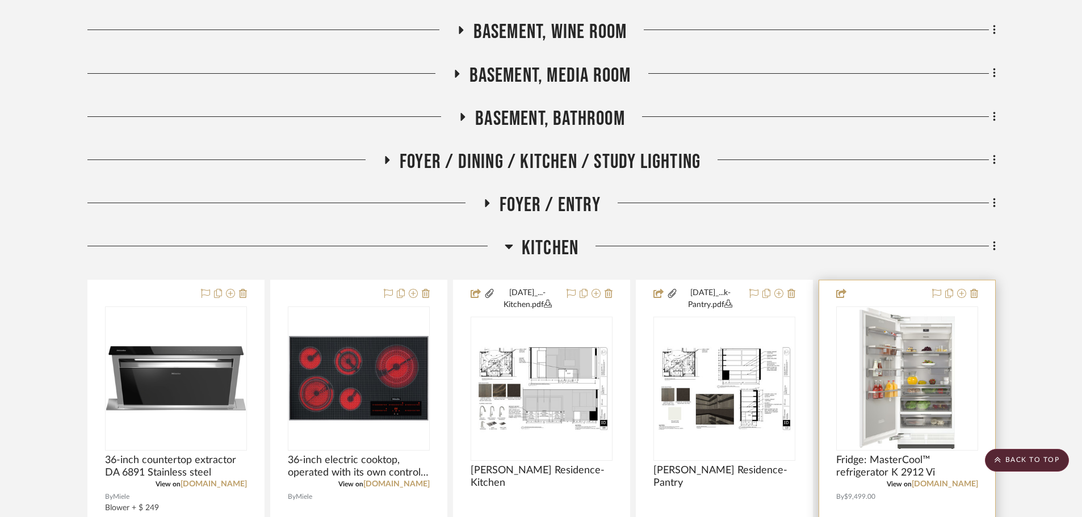
scroll to position [341, 0]
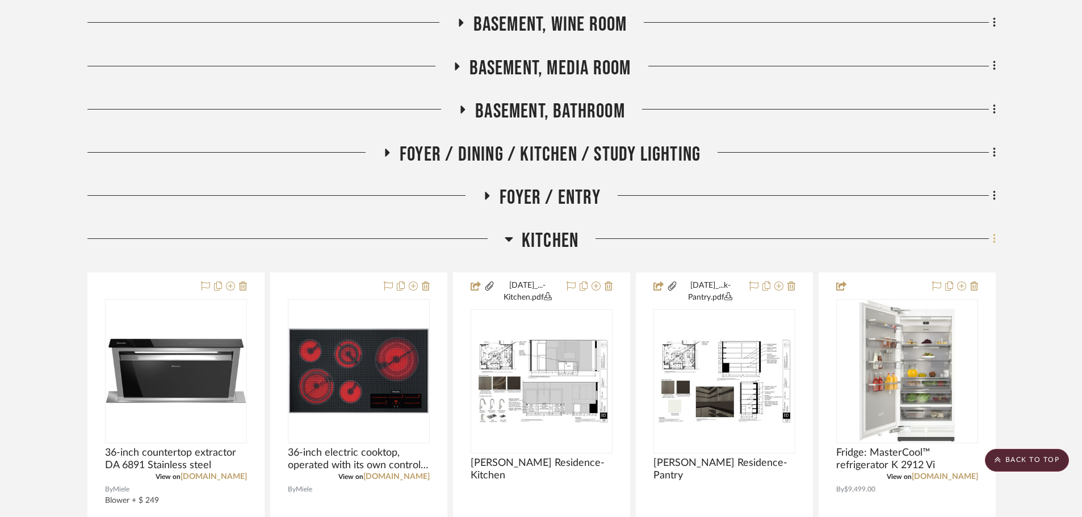
click at [874, 242] on icon at bounding box center [994, 239] width 3 height 12
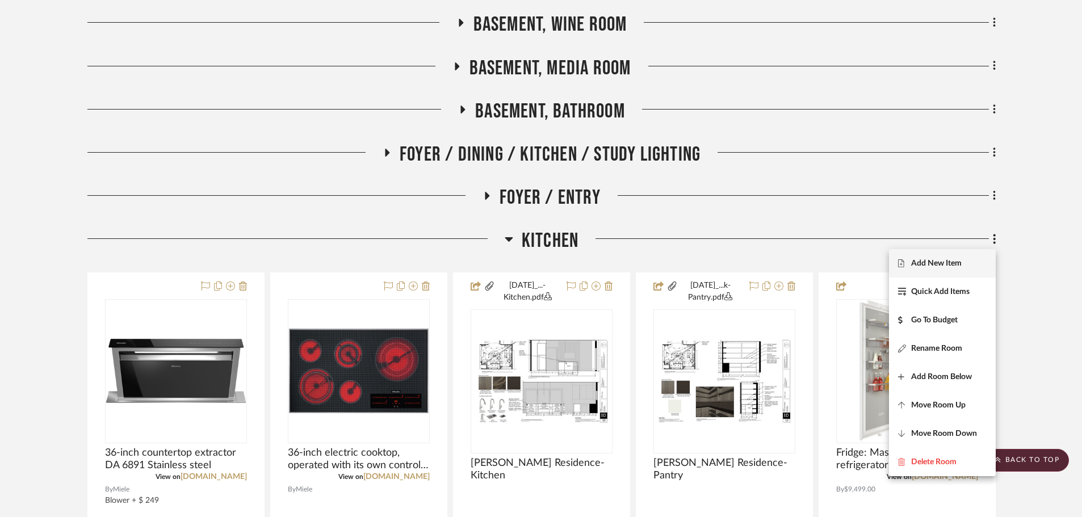
click at [874, 272] on button "Add New Item" at bounding box center [942, 263] width 107 height 28
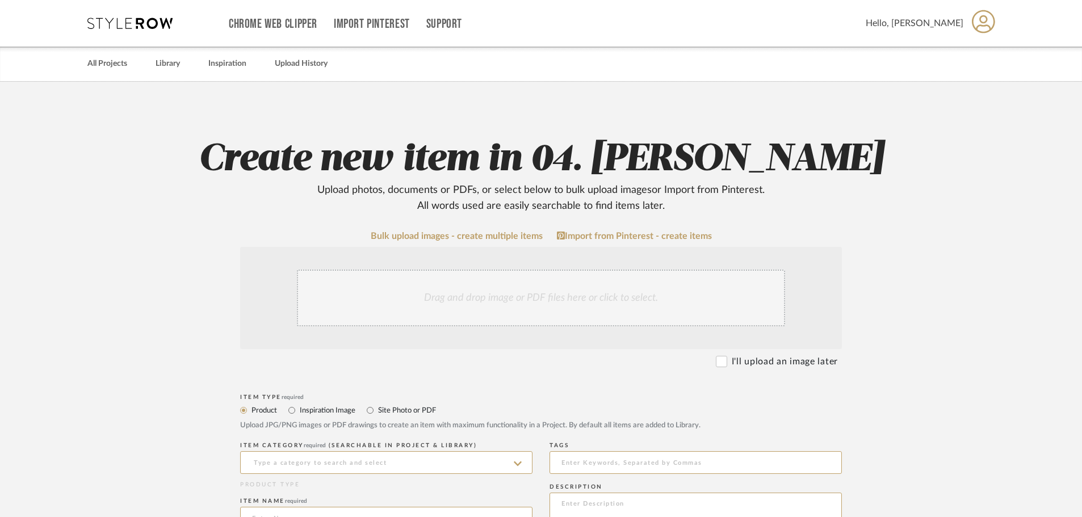
click at [467, 296] on div "Drag and drop image or PDF files here or click to select." at bounding box center [541, 298] width 488 height 57
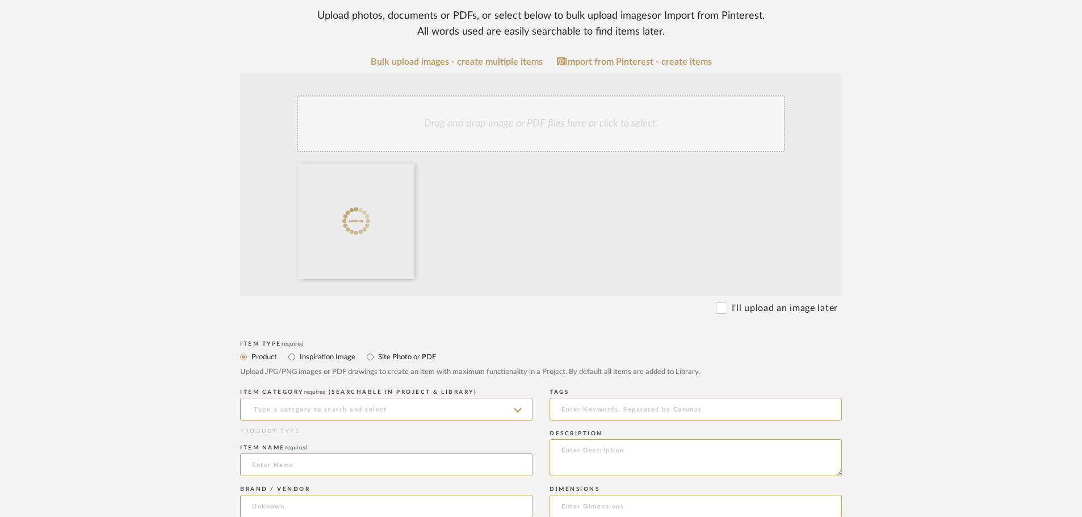
scroll to position [227, 0]
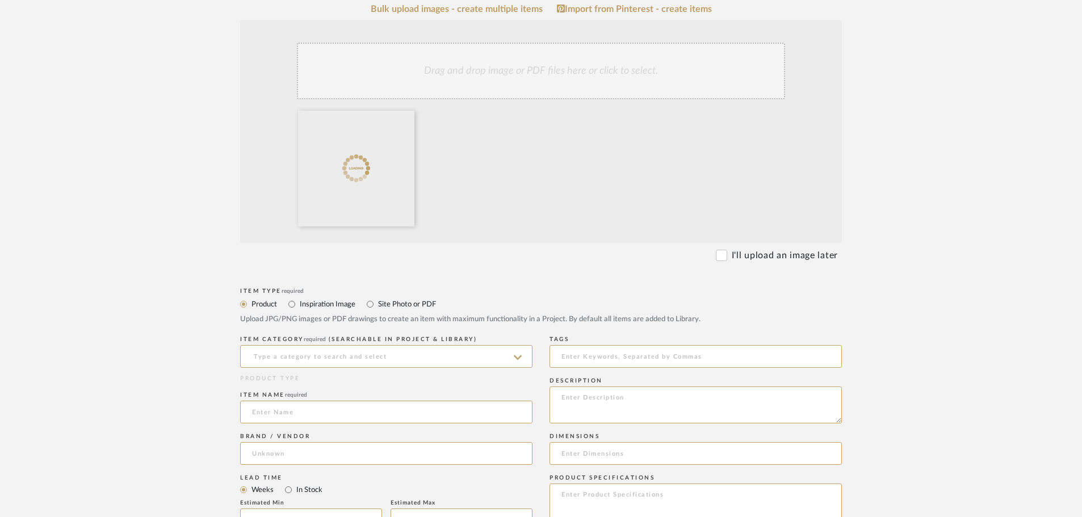
click at [394, 309] on label "Site Photo or PDF" at bounding box center [406, 304] width 59 height 12
click at [377, 309] on input "Site Photo or PDF" at bounding box center [370, 304] width 14 height 14
radio input "true"
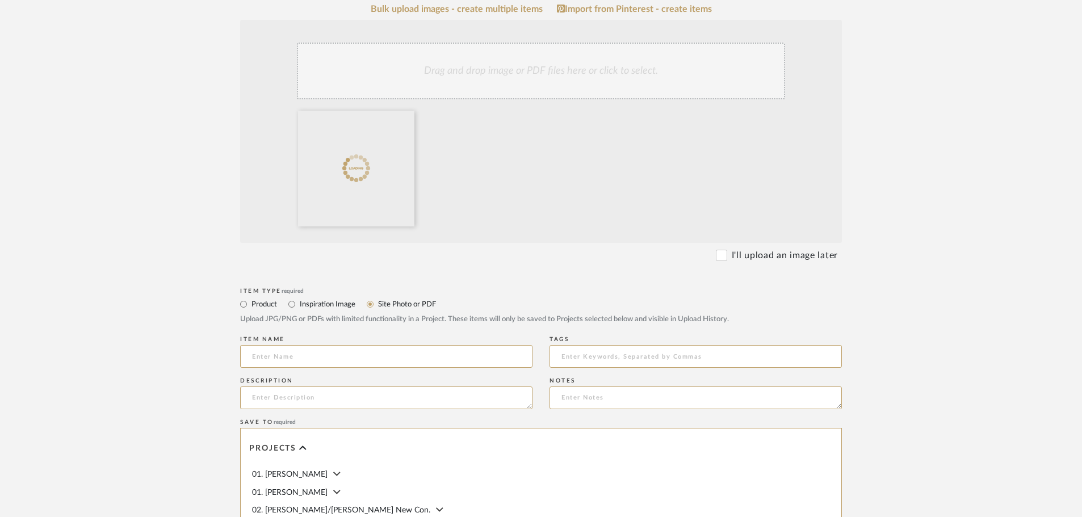
click at [393, 304] on label "Site Photo or PDF" at bounding box center [406, 304] width 59 height 12
click at [377, 304] on input "Site Photo or PDF" at bounding box center [370, 304] width 14 height 14
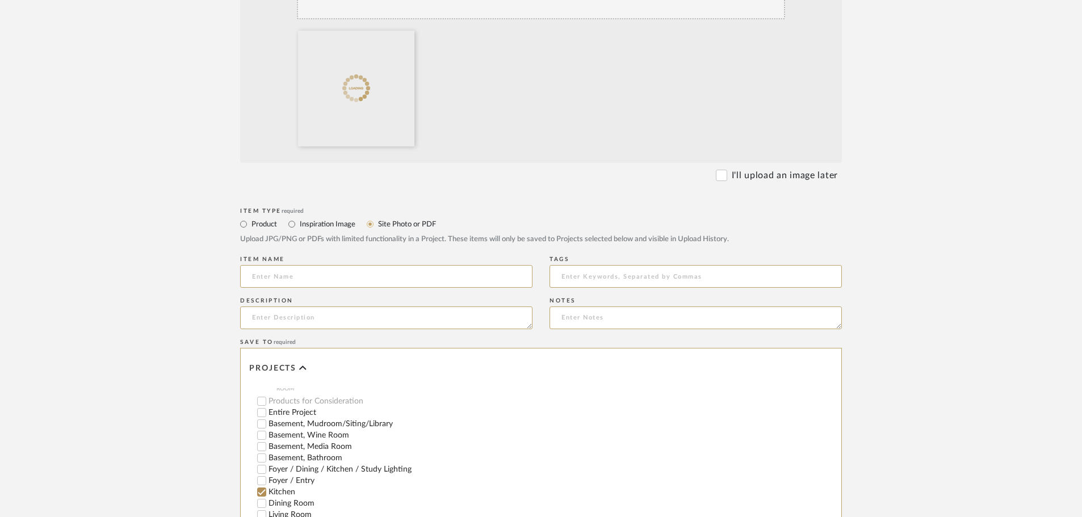
scroll to position [306, 0]
click at [558, 158] on div "Drag and drop image or PDF files here or click to select." at bounding box center [541, 51] width 602 height 223
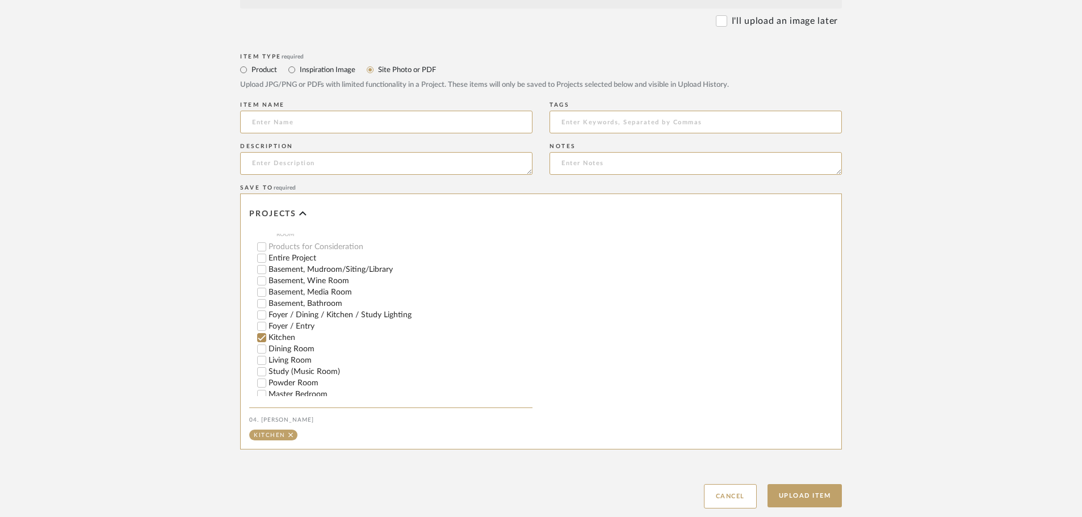
scroll to position [533, 0]
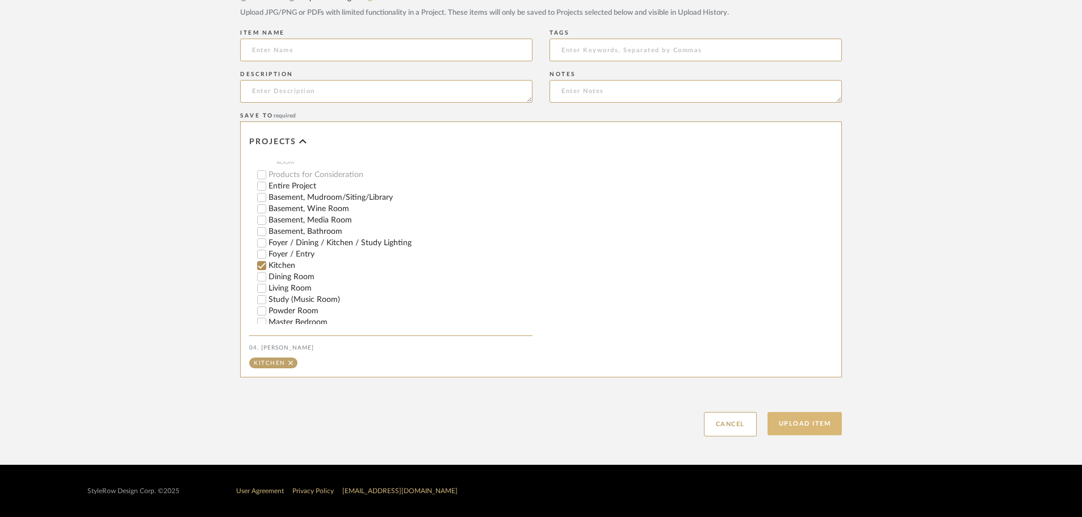
click at [826, 435] on button "Upload Item" at bounding box center [804, 423] width 75 height 23
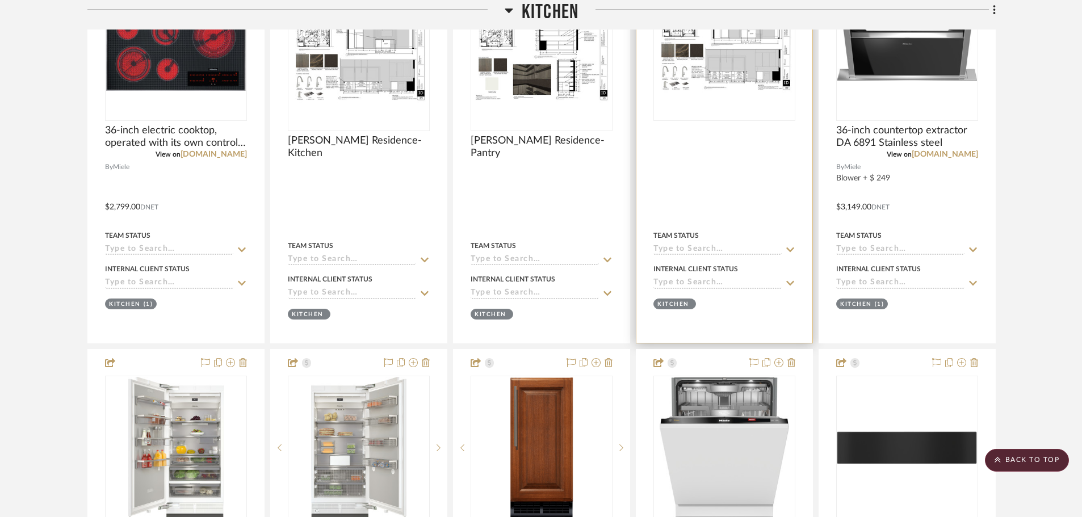
scroll to position [569, 0]
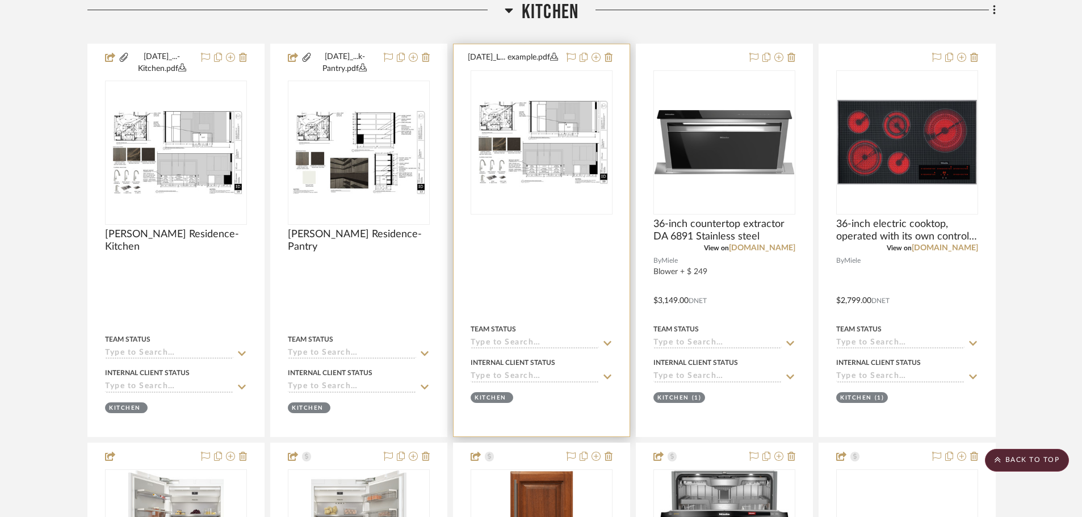
click at [534, 174] on img "0" at bounding box center [542, 142] width 140 height 90
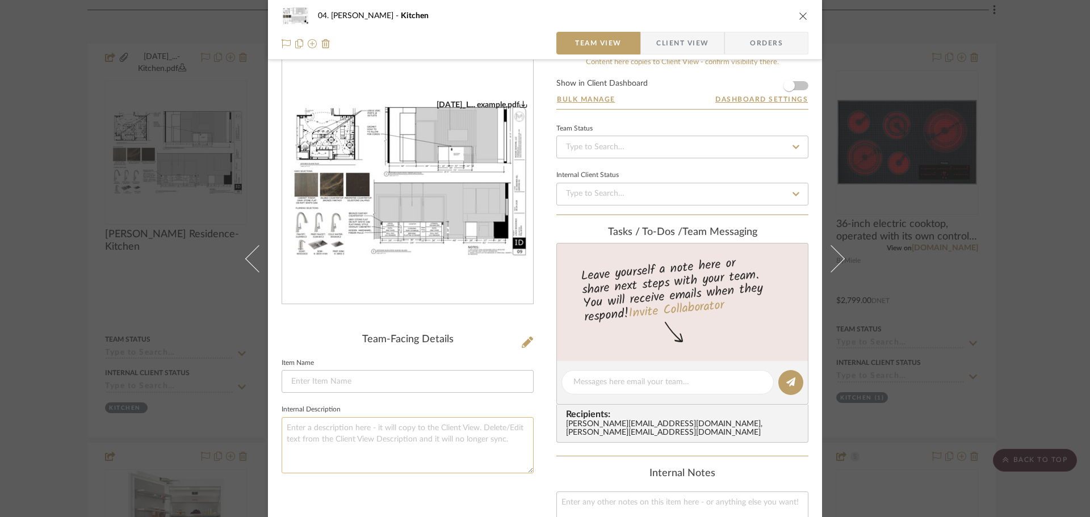
scroll to position [114, 0]
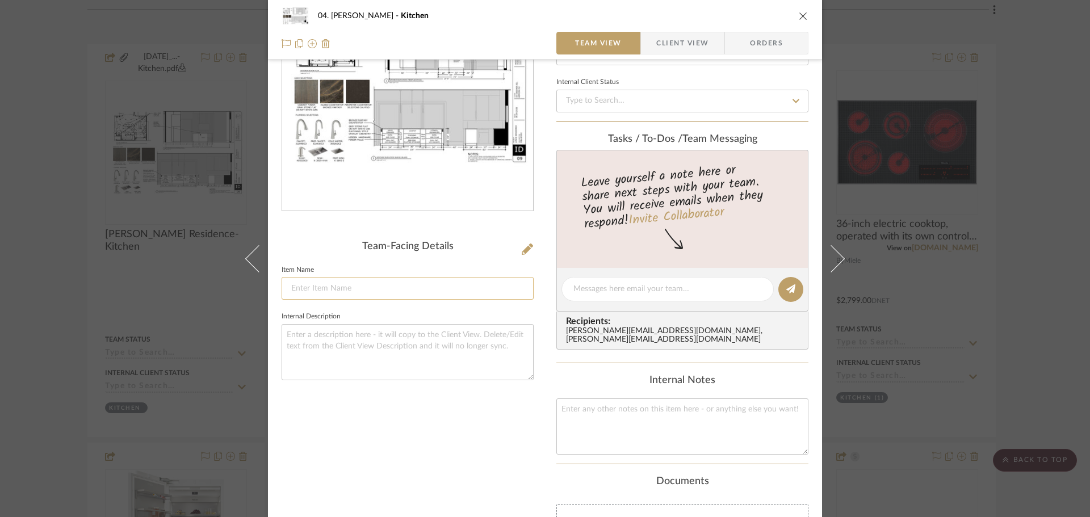
click at [392, 285] on input at bounding box center [407, 288] width 252 height 23
type input "36" Cooktop Option"
click at [390, 469] on div "9.9.25_L... example.pdf Team-Facing Details Item Name 36" Cooktop Option Intern…" at bounding box center [407, 307] width 252 height 686
click at [470, 460] on div "9.9.25_L... example.pdf Team-Facing Details Item Name 36" Cooktop Option Intern…" at bounding box center [407, 307] width 252 height 686
click at [874, 346] on div "04. Linck Kitchen 36" Cooktop Option Team View Client View Orders 9.9.25_L... e…" at bounding box center [545, 258] width 1090 height 517
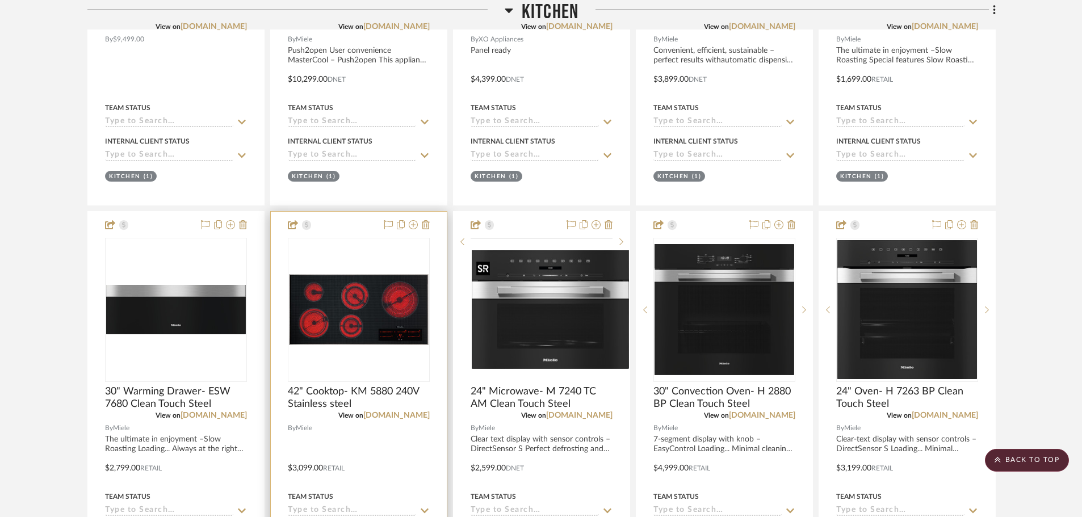
scroll to position [1194, 0]
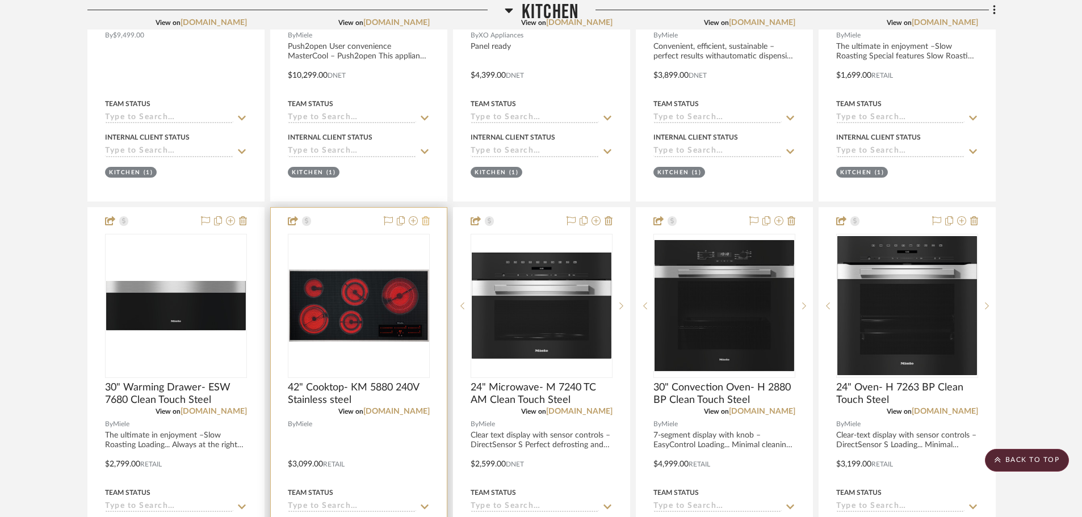
click at [427, 226] on button at bounding box center [426, 222] width 8 height 14
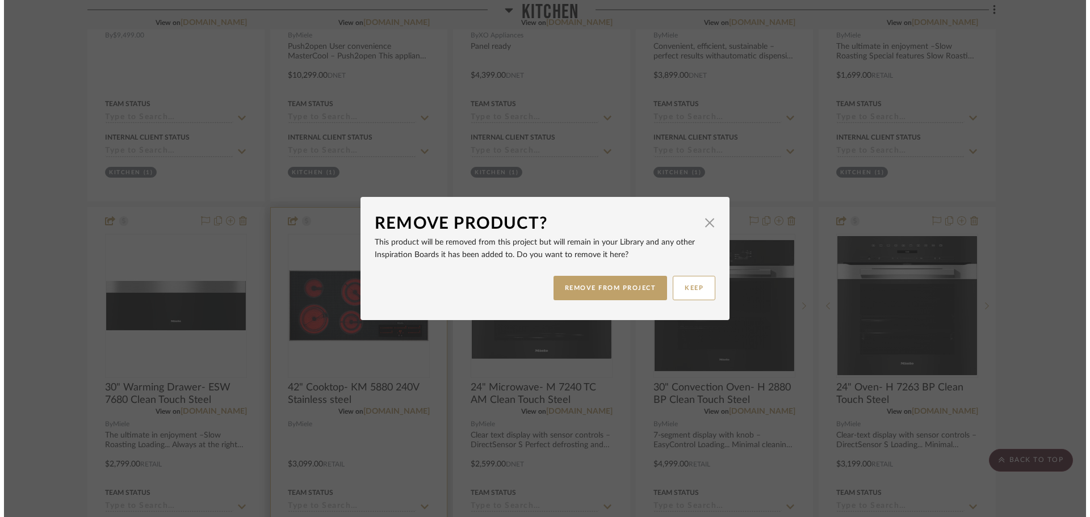
scroll to position [0, 0]
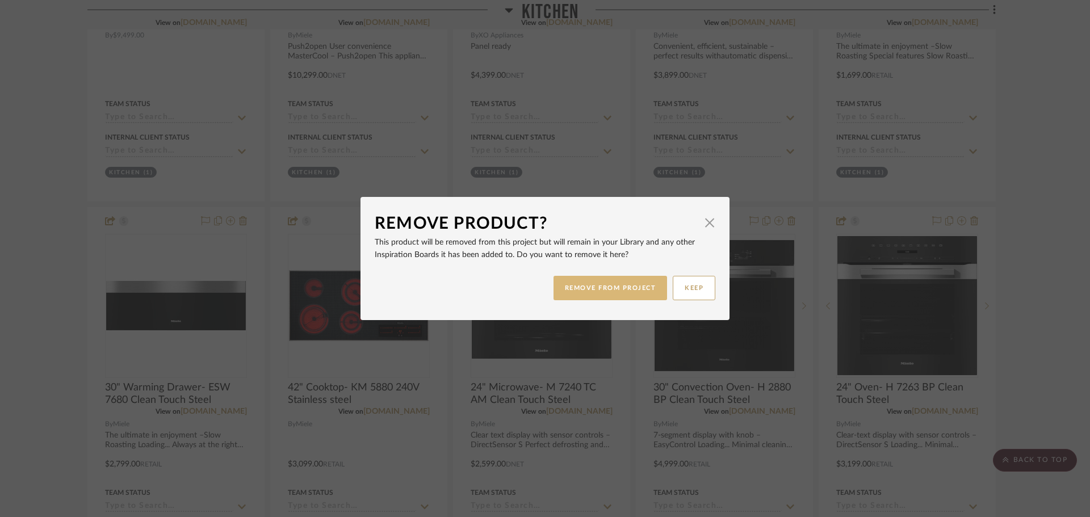
click at [602, 286] on button "REMOVE FROM PROJECT" at bounding box center [610, 288] width 114 height 24
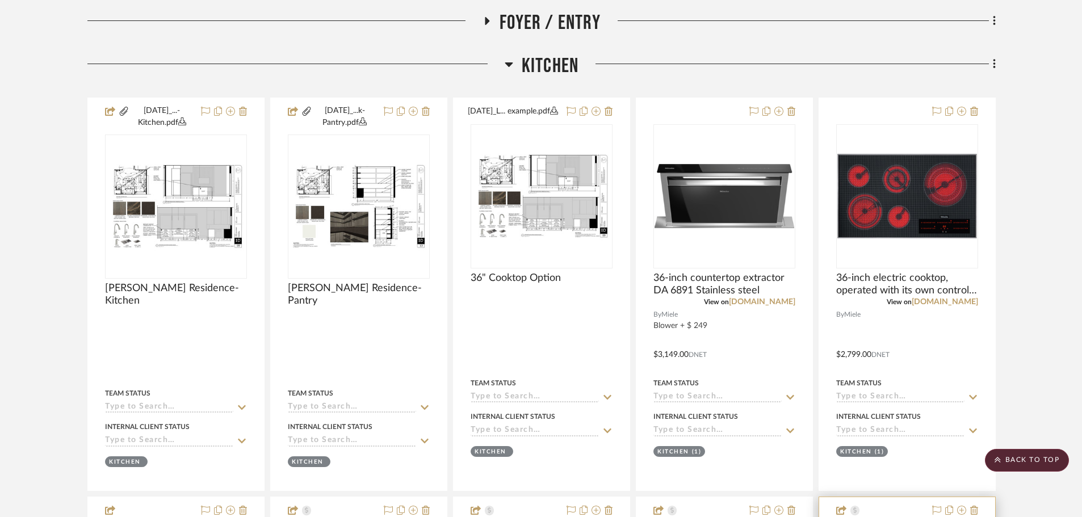
scroll to position [512, 0]
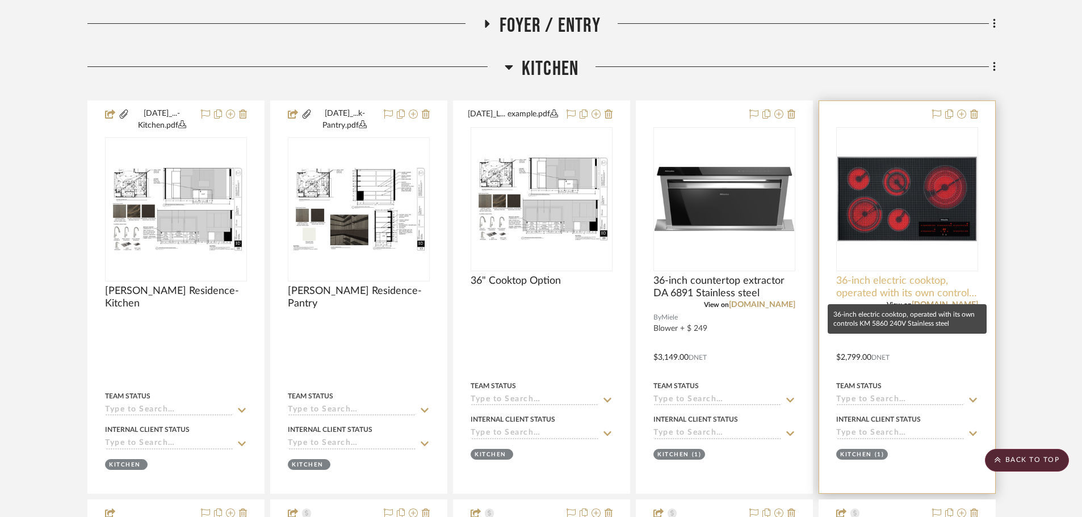
click at [874, 283] on span "36-inch electric cooktop, operated with its own controls KM 5860 240V Stainless…" at bounding box center [907, 287] width 142 height 25
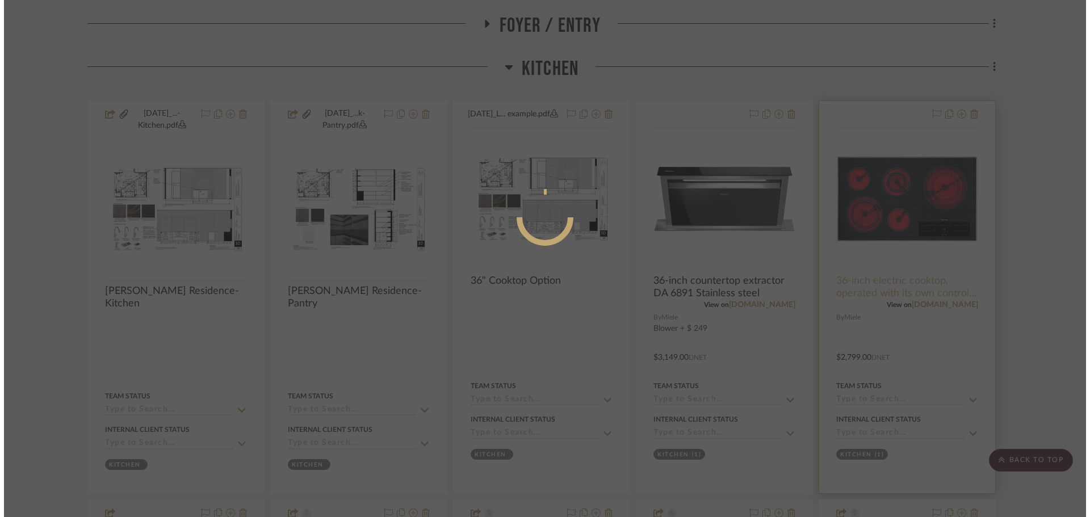
scroll to position [0, 0]
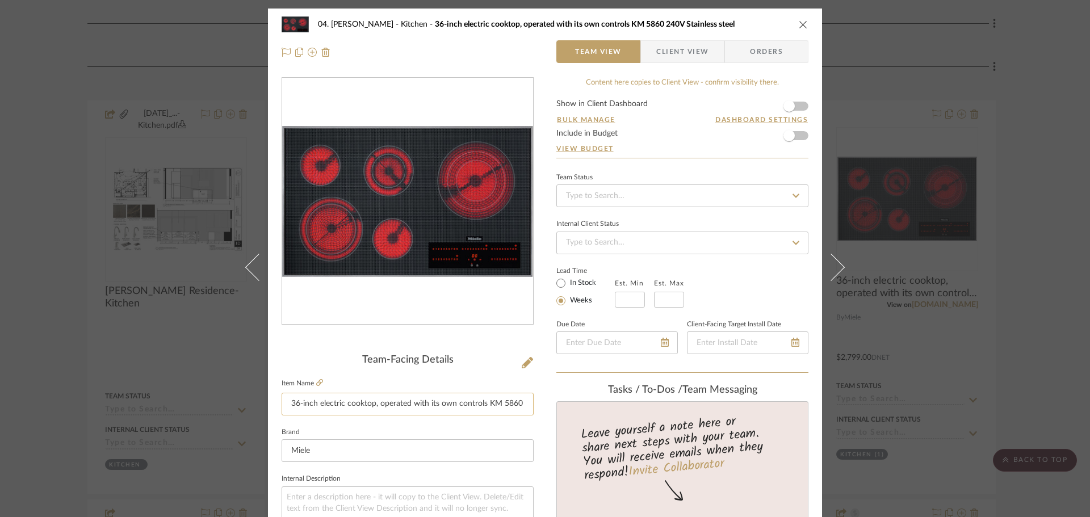
drag, startPoint x: 372, startPoint y: 406, endPoint x: 481, endPoint y: 405, distance: 108.4
click at [481, 405] on input "36-inch electric cooktop, operated with its own controls KM 5860 240V Stainless…" at bounding box center [407, 404] width 252 height 23
type input "36-inch electric cooktop KM 5860 240V Stainless steel"
click at [481, 423] on sr-form-field "Item Name 36-inch electric cooktop KM 5860 240V Stainless steel" at bounding box center [407, 400] width 252 height 49
click at [874, 371] on div "04. Linck Kitchen 36-inch electric cooktop KM 5860 240V Stainless steel Team Vi…" at bounding box center [545, 258] width 1090 height 517
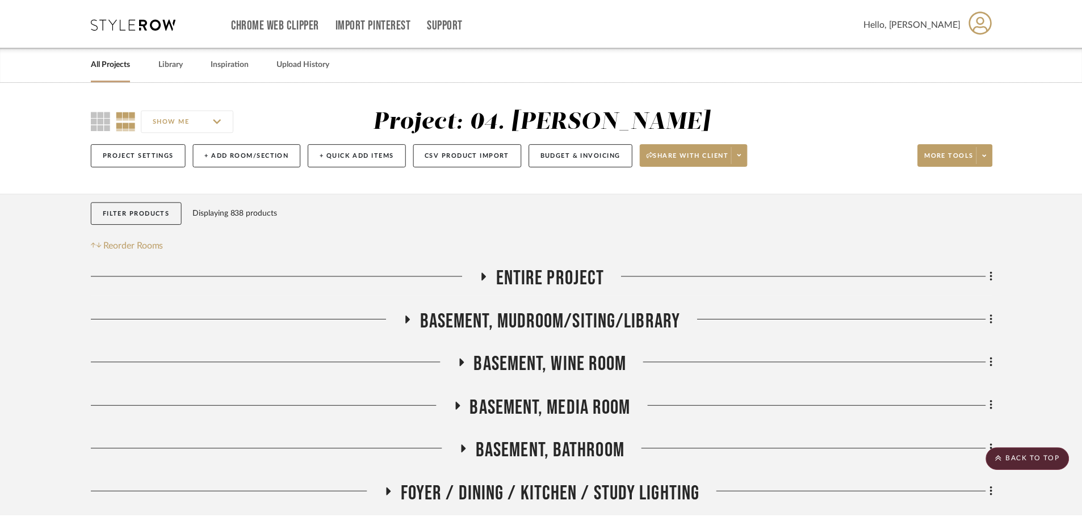
scroll to position [512, 0]
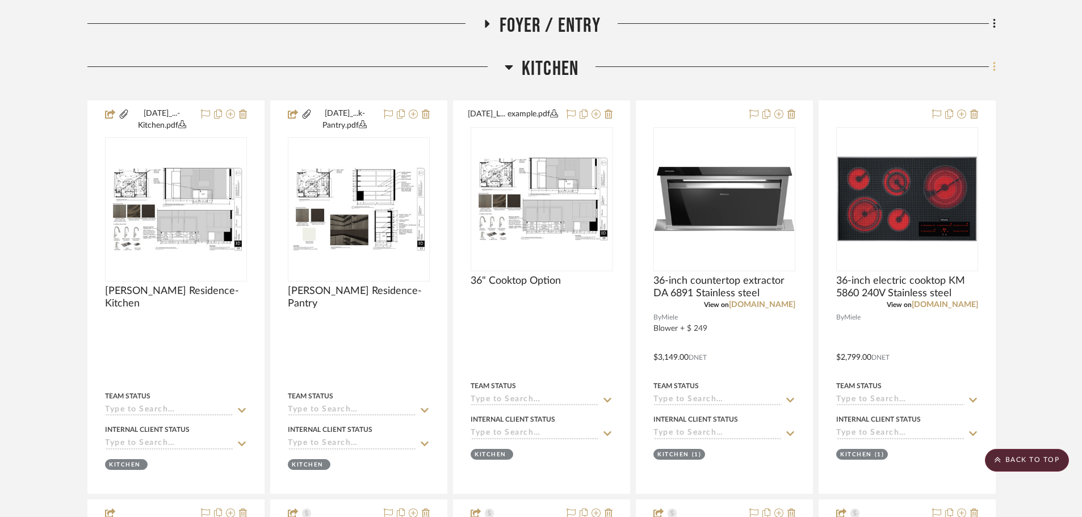
click at [874, 70] on icon at bounding box center [994, 67] width 2 height 10
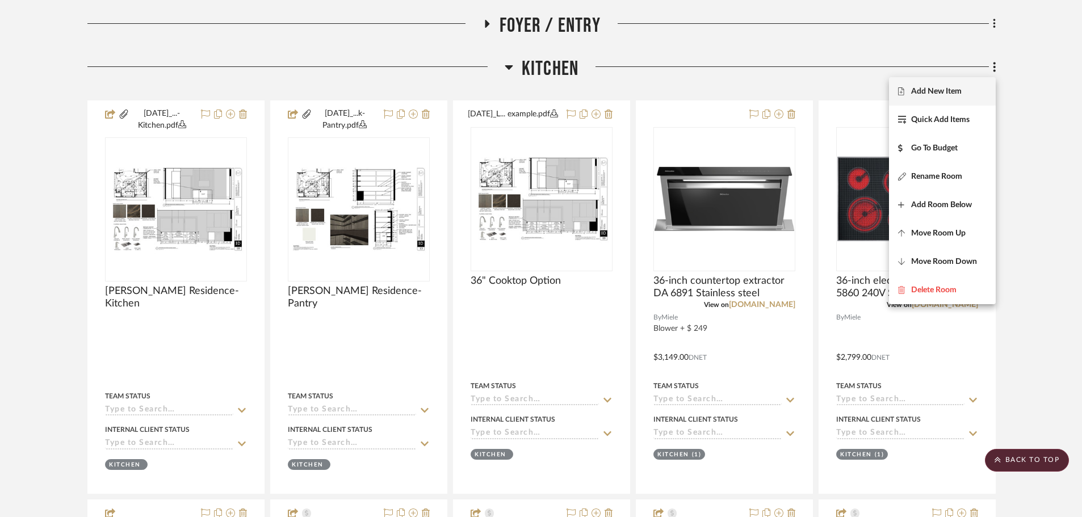
click at [874, 97] on button "Add New Item" at bounding box center [942, 91] width 107 height 28
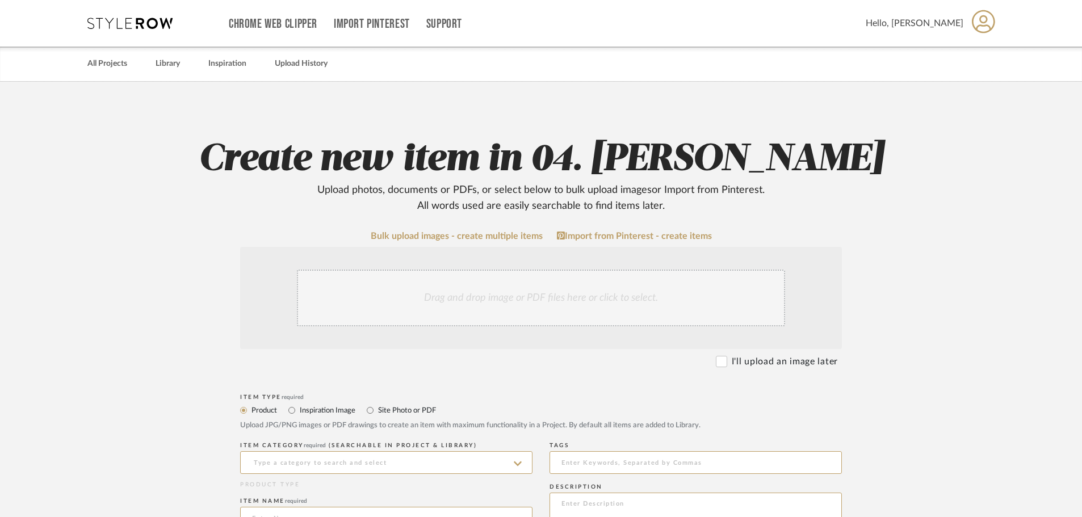
click at [394, 410] on label "Site Photo or PDF" at bounding box center [406, 410] width 59 height 12
click at [377, 410] on input "Site Photo or PDF" at bounding box center [370, 411] width 14 height 14
radio input "true"
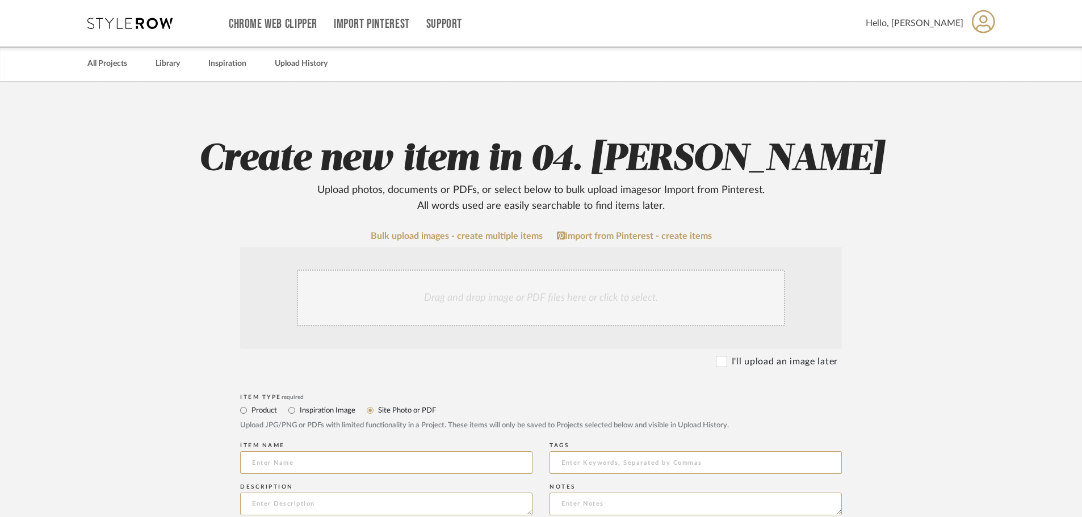
click at [398, 317] on div "Drag and drop image or PDF files here or click to select." at bounding box center [541, 298] width 488 height 57
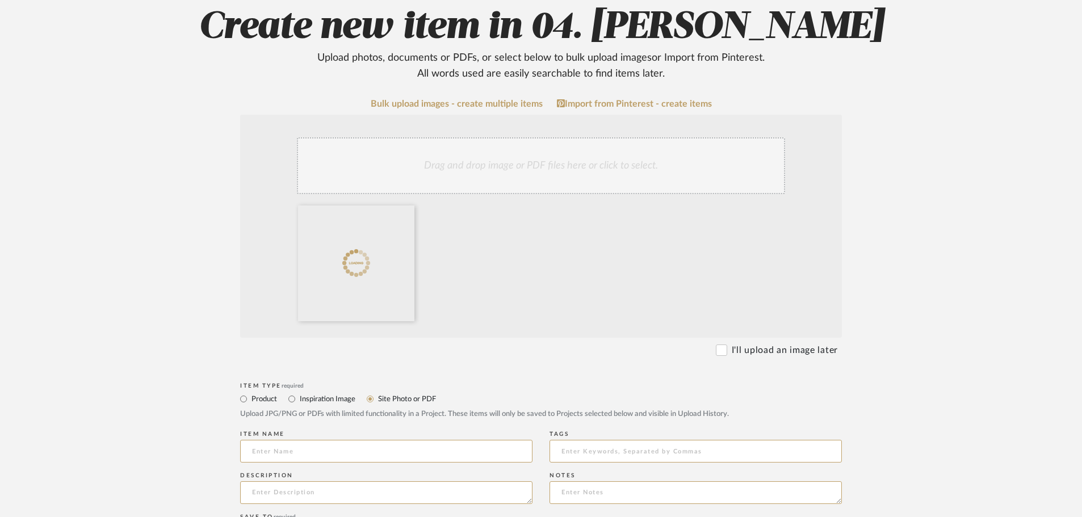
scroll to position [170, 0]
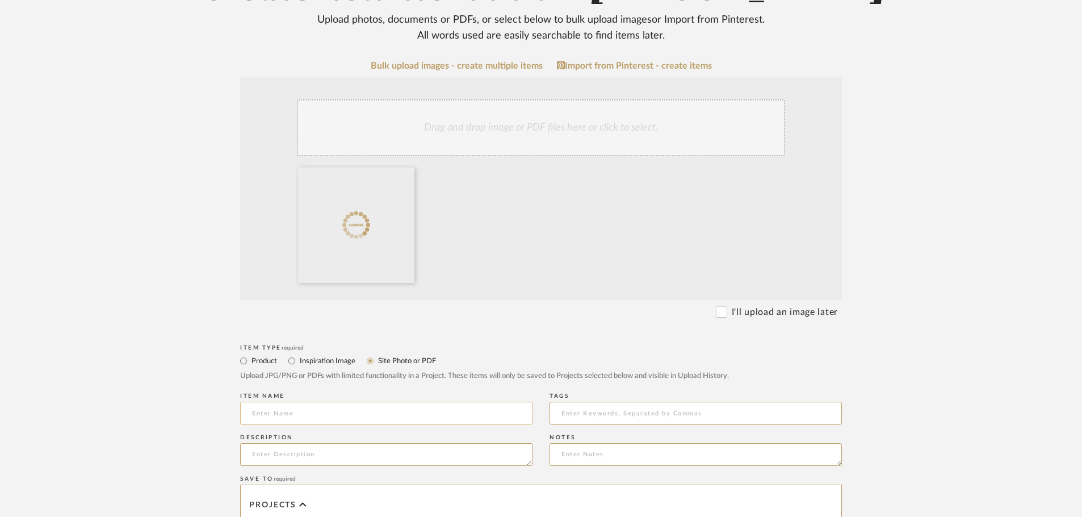
click at [338, 411] on input at bounding box center [386, 413] width 292 height 23
type input "48" Cooktop Example"
click at [874, 338] on form "Bulk upload images - create multiple items Import from Pinterest - create items…" at bounding box center [540, 430] width 723 height 739
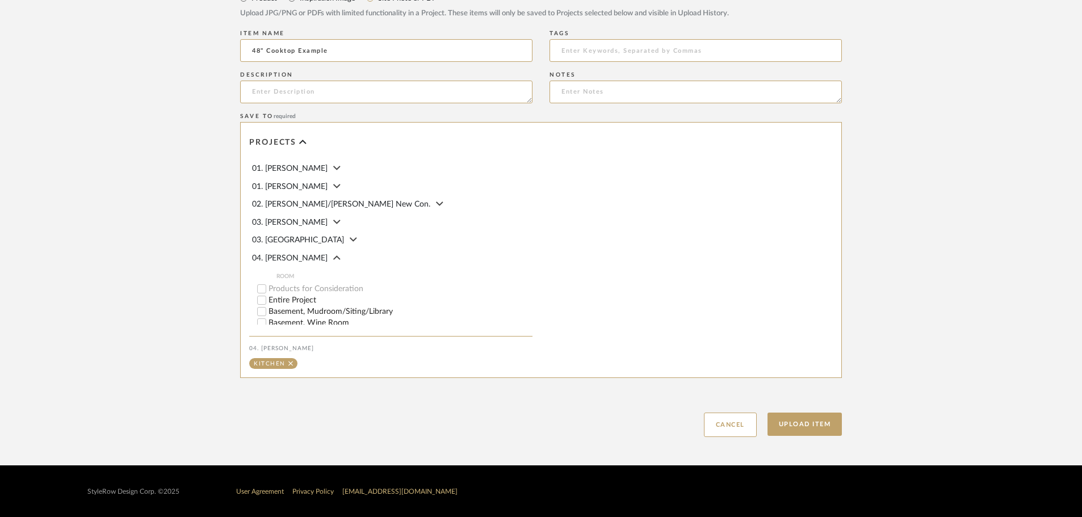
scroll to position [533, 0]
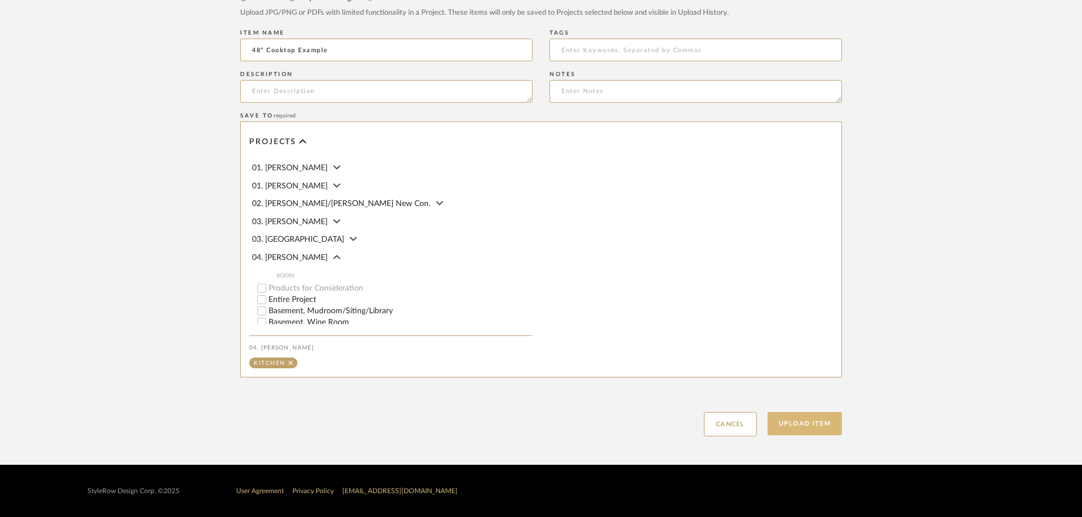
click at [794, 426] on button "Upload Item" at bounding box center [804, 423] width 75 height 23
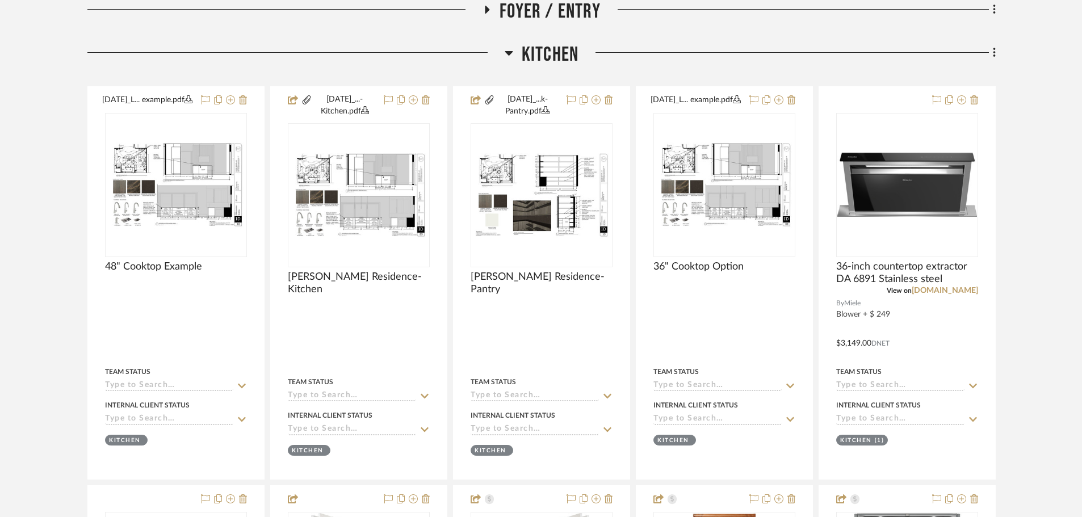
scroll to position [569, 0]
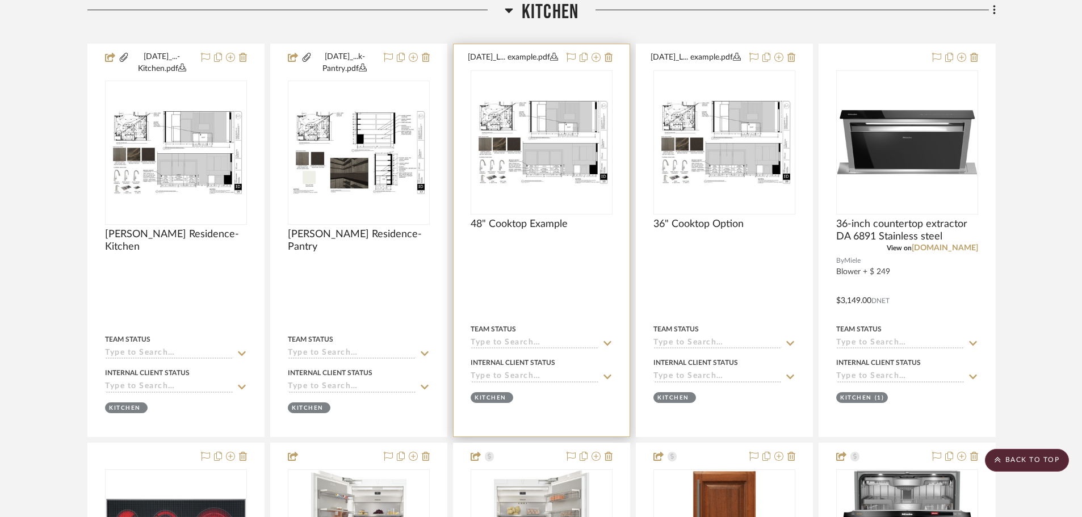
click at [569, 194] on div "0" at bounding box center [541, 142] width 141 height 143
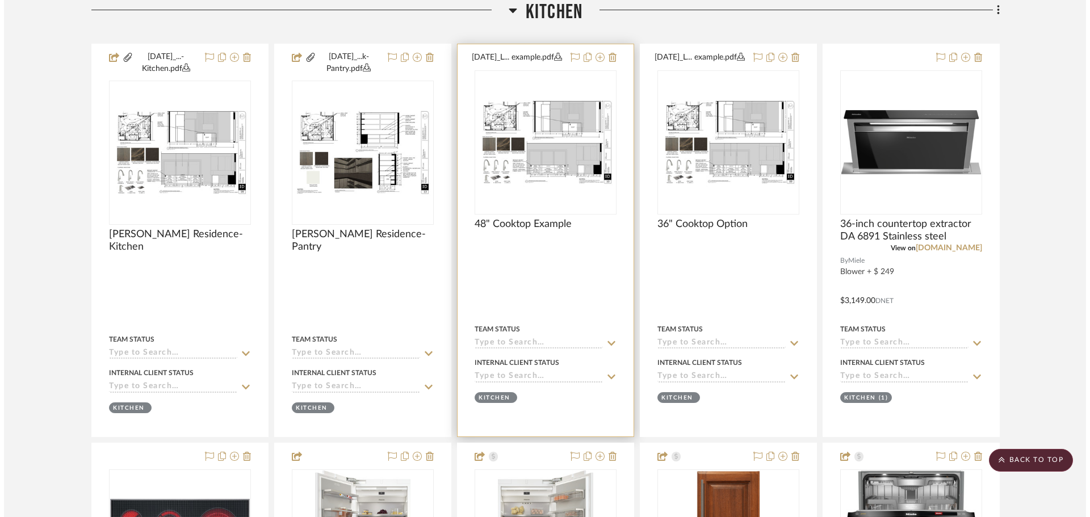
scroll to position [0, 0]
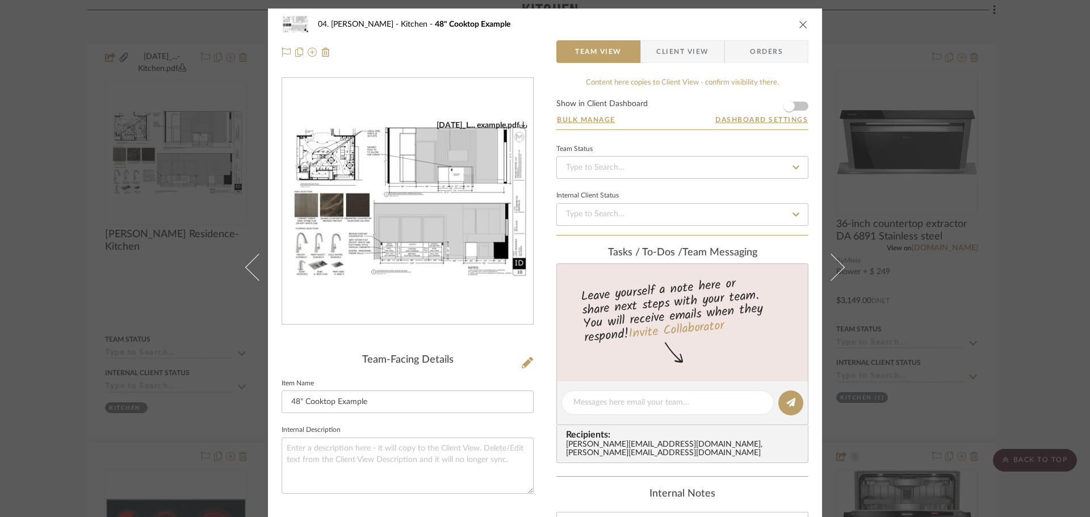
click at [874, 338] on div "04. Linck Kitchen 48" Cooktop Example Team View Client View Orders 9.9.25_L... …" at bounding box center [545, 258] width 1090 height 517
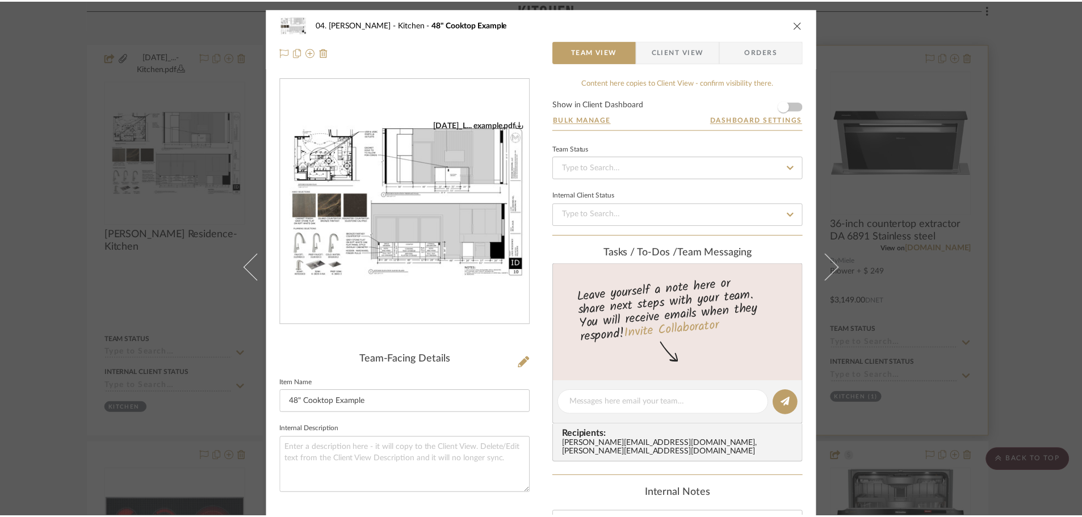
scroll to position [569, 0]
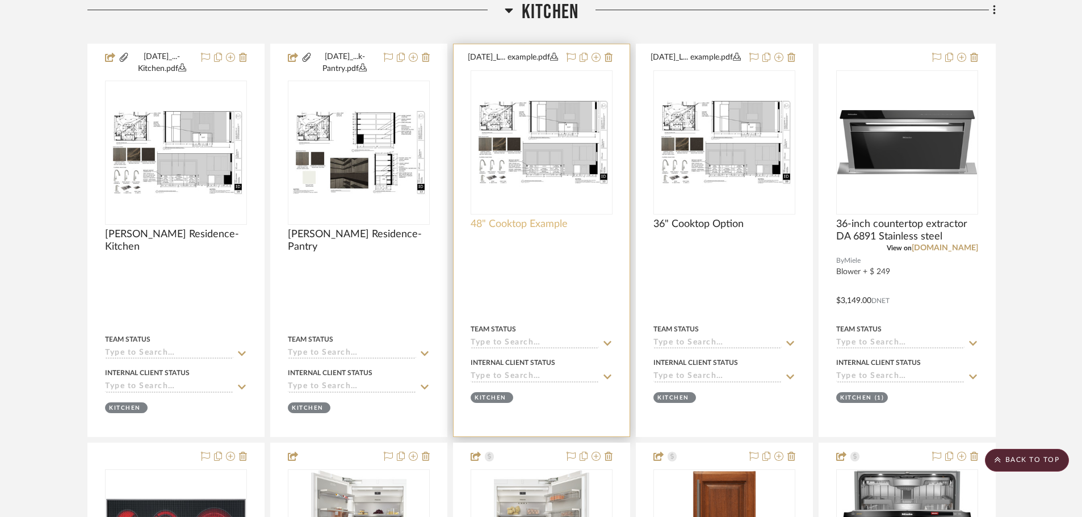
click at [489, 222] on span "48" Cooktop Example" at bounding box center [518, 224] width 97 height 12
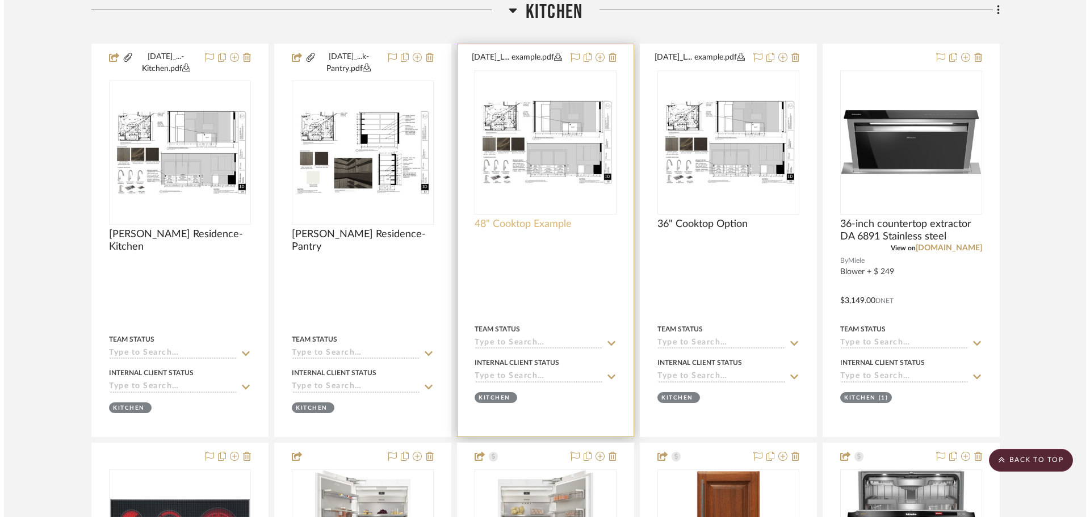
scroll to position [0, 0]
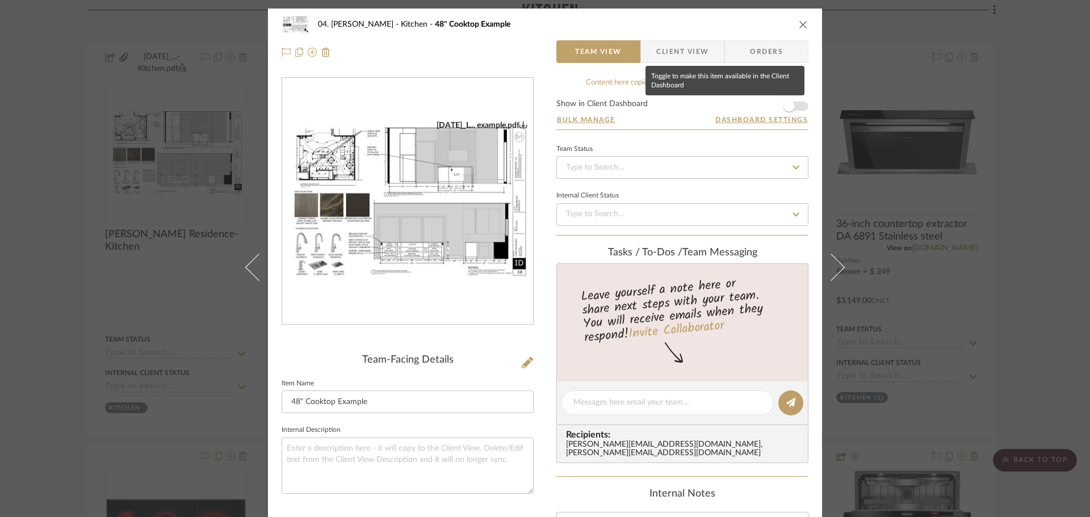
click at [793, 108] on span "button" at bounding box center [788, 106] width 25 height 25
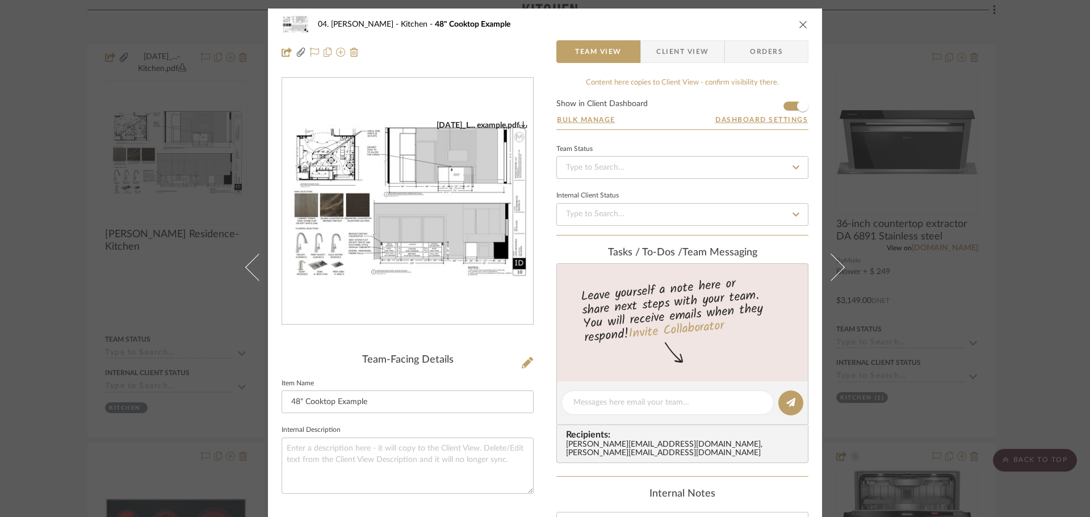
click at [874, 281] on div "04. Linck Kitchen 48" Cooktop Example Team View Client View Orders 9.9.25_L... …" at bounding box center [545, 258] width 1090 height 517
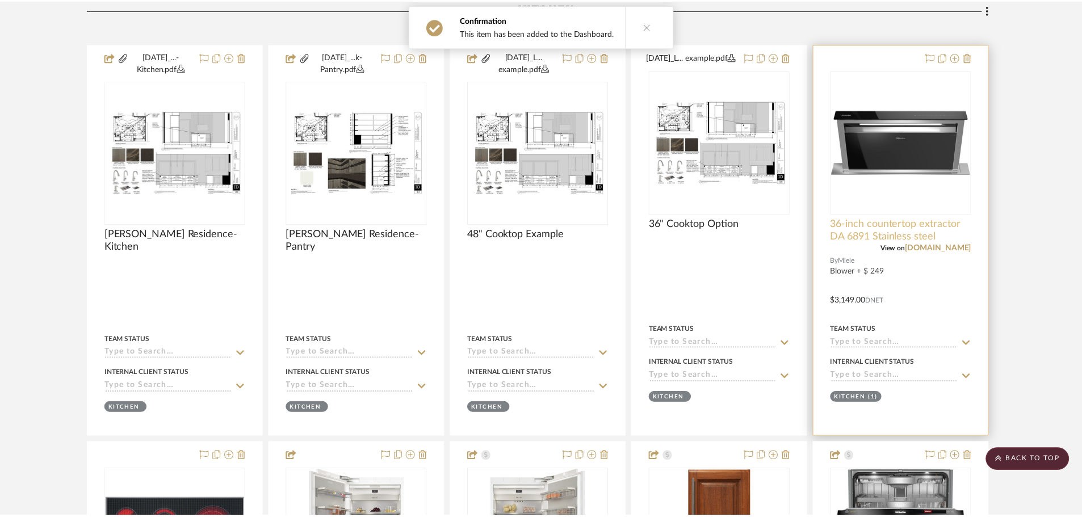
scroll to position [569, 0]
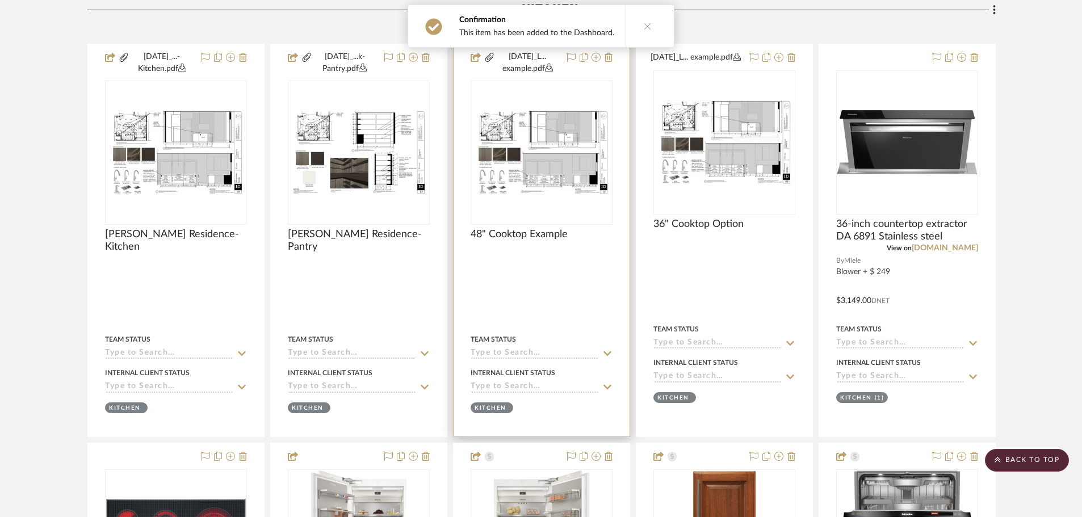
click at [567, 224] on div "0" at bounding box center [541, 152] width 141 height 143
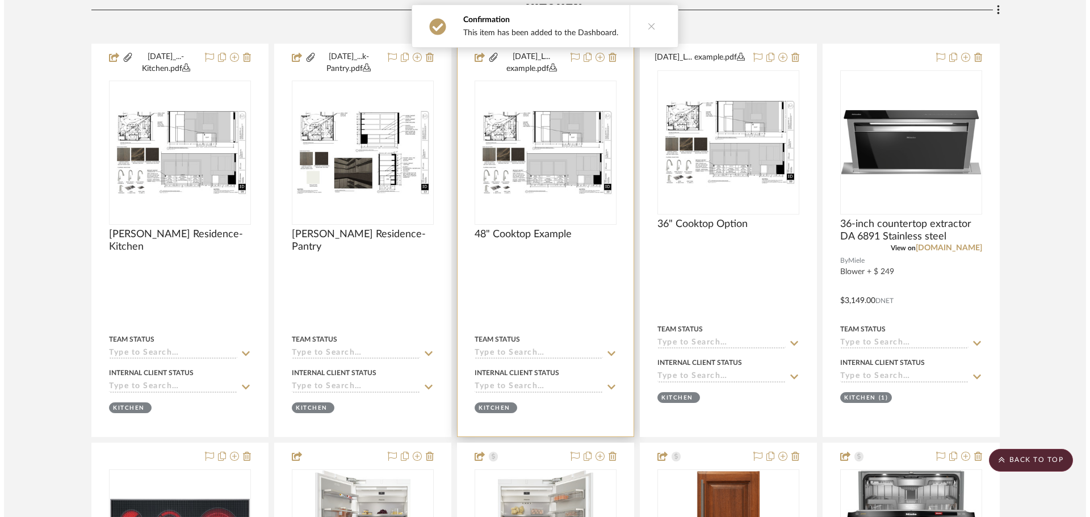
scroll to position [0, 0]
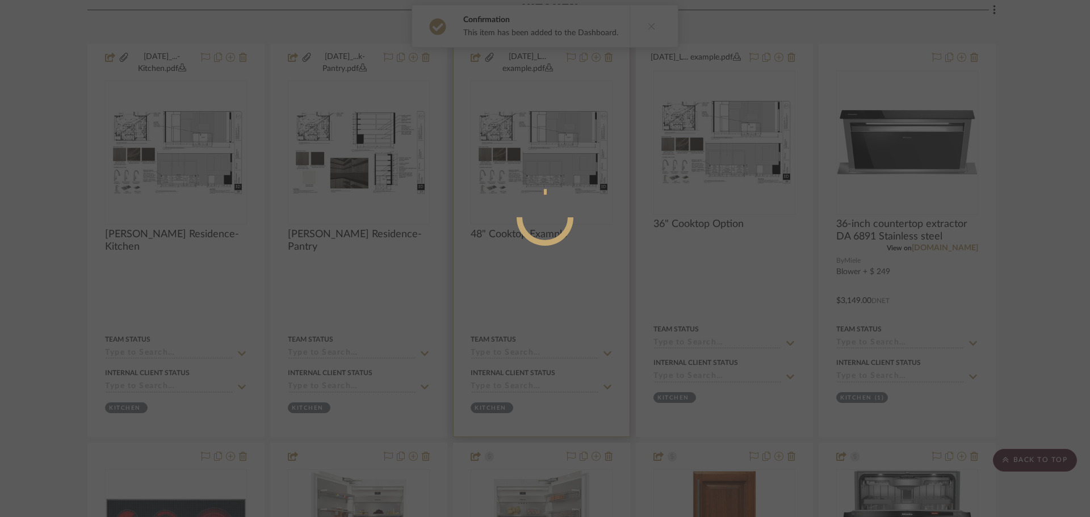
click at [562, 229] on div at bounding box center [545, 217] width 61 height 61
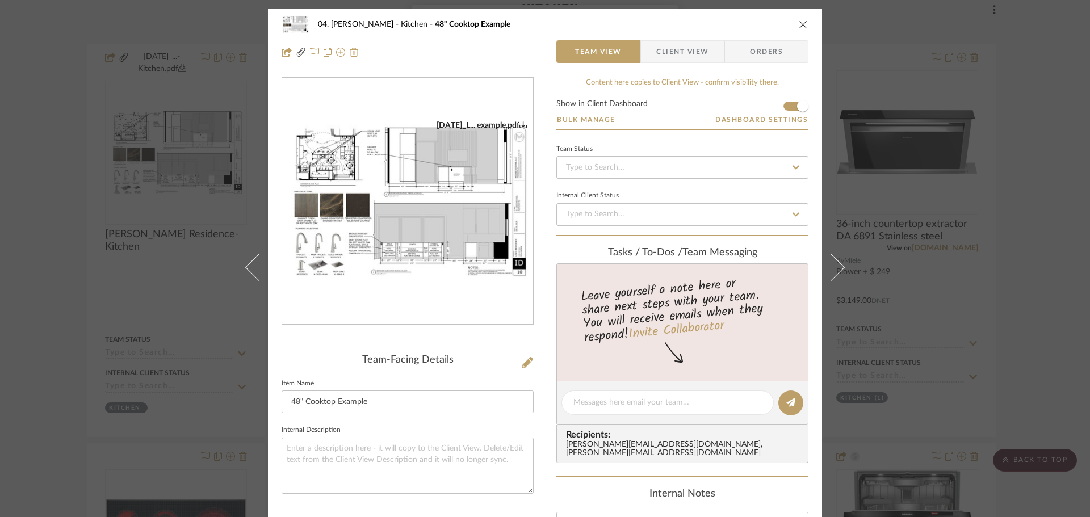
click at [556, 230] on div "Team Status Internal Client Status" at bounding box center [682, 188] width 252 height 94
click at [412, 417] on sr-form-field "Item Name 48" Cooktop Example" at bounding box center [407, 399] width 252 height 47
click at [411, 410] on input "48" Cooktop Example" at bounding box center [407, 401] width 252 height 23
type input "48" Cooktop Option"
click at [413, 422] on sr-form-field "Item Name 48" Cooktop Option" at bounding box center [407, 399] width 252 height 47
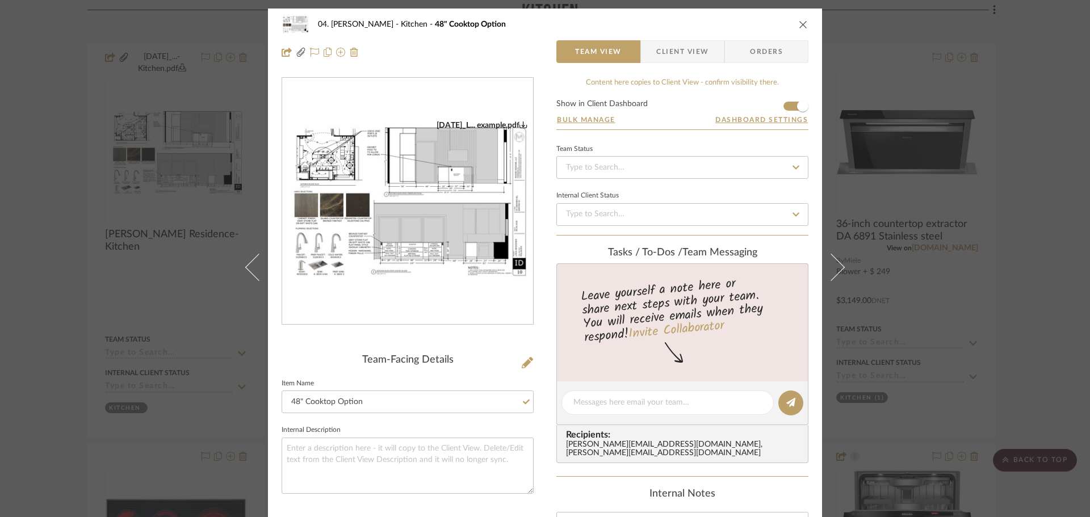
click at [874, 375] on div "04. Linck Kitchen 48" Cooktop Option Team View Client View Orders 9.9.25_L... e…" at bounding box center [545, 258] width 1090 height 517
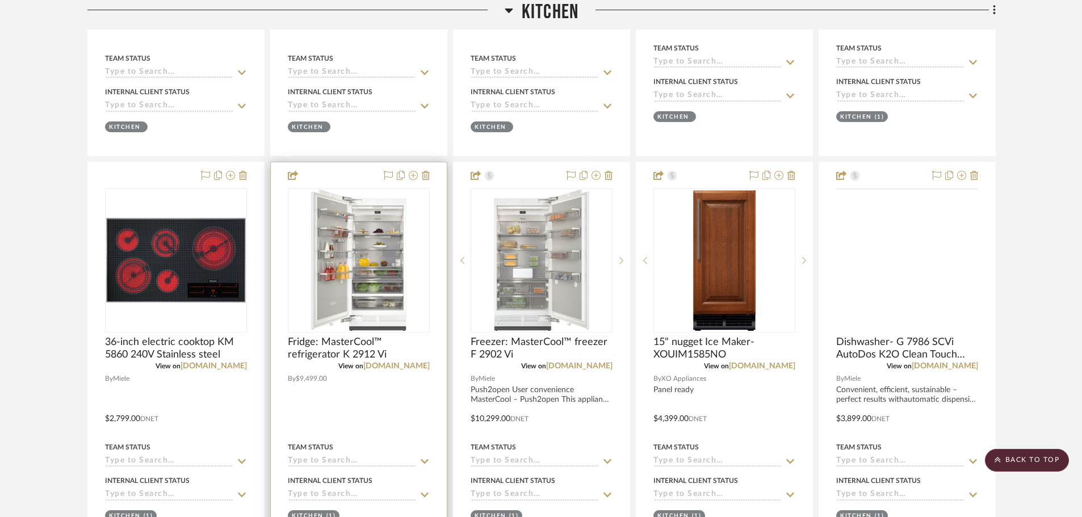
scroll to position [853, 0]
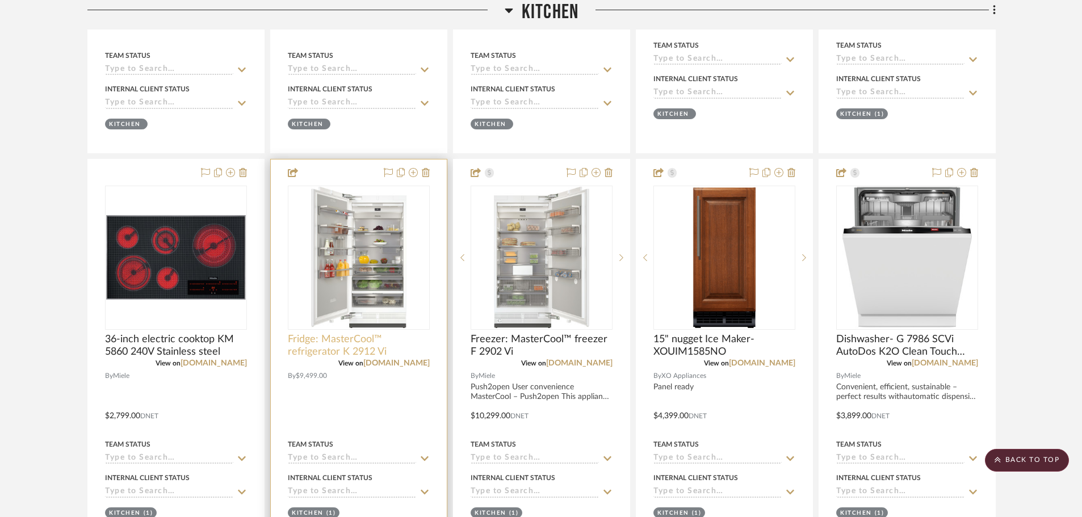
click at [351, 343] on span "Fridge: MasterCool™ refrigerator K 2912 Vi" at bounding box center [359, 345] width 142 height 25
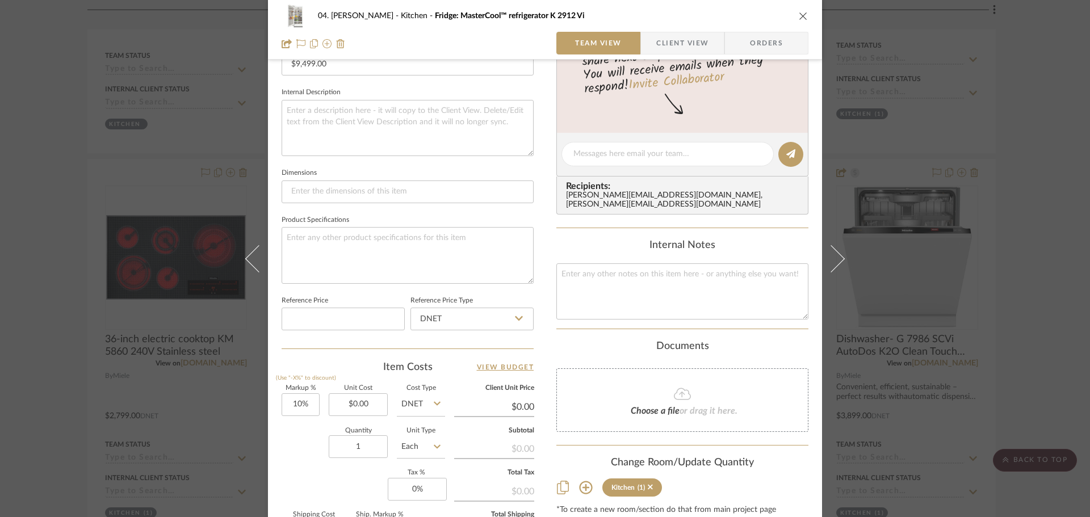
scroll to position [397, 0]
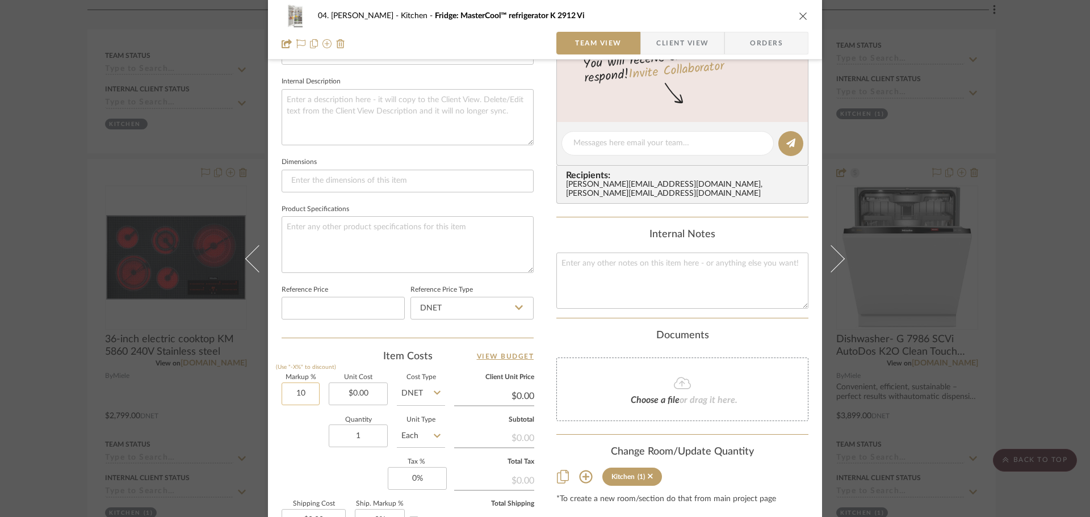
click at [297, 383] on input "10" at bounding box center [300, 394] width 38 height 23
type input "0%"
click at [292, 432] on div "Quantity 1 Unit Type Each" at bounding box center [362, 437] width 163 height 40
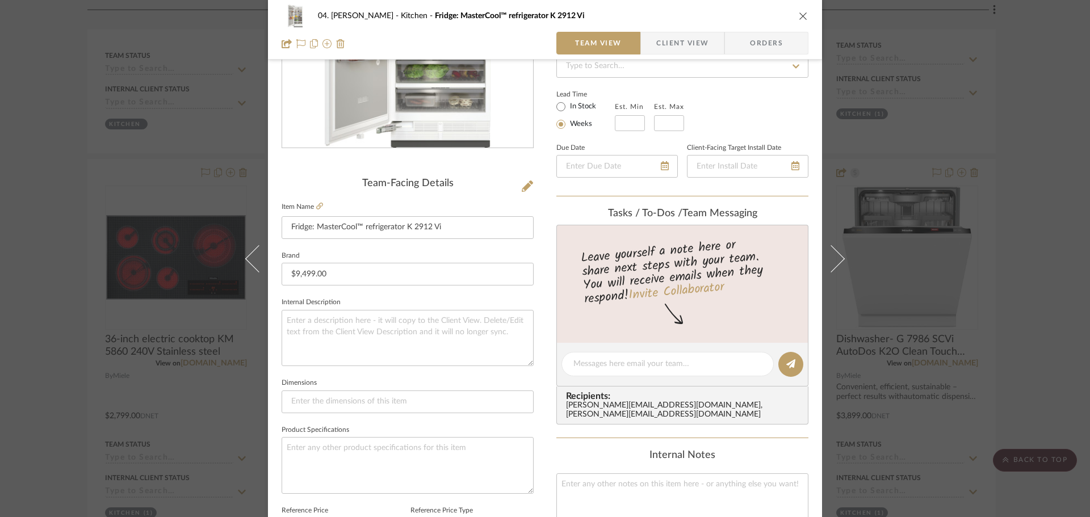
scroll to position [114, 0]
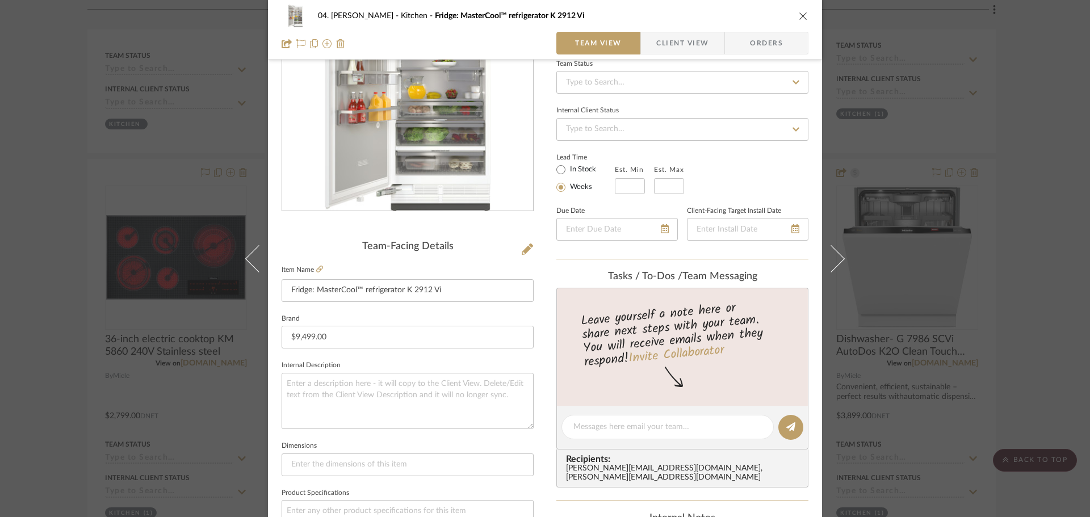
click at [697, 43] on span "Client View" at bounding box center [682, 43] width 52 height 23
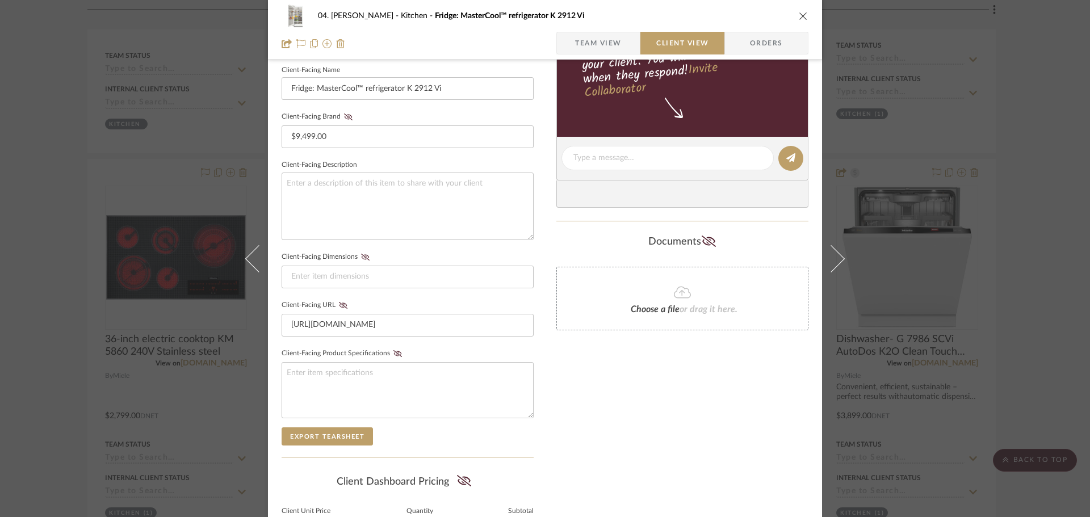
scroll to position [341, 0]
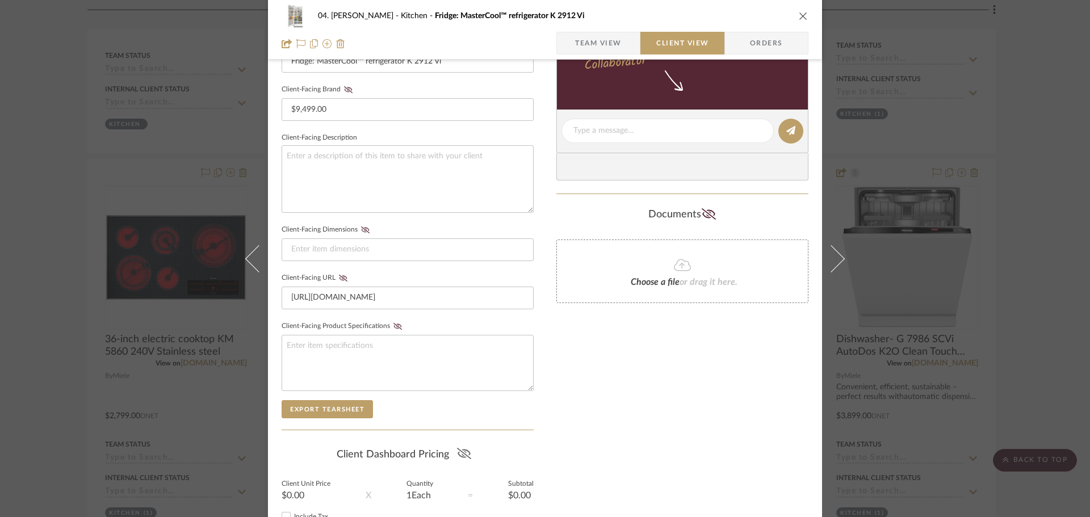
click at [463, 448] on icon at bounding box center [464, 453] width 14 height 11
drag, startPoint x: 467, startPoint y: 455, endPoint x: 476, endPoint y: 451, distance: 9.9
click at [466, 455] on icon at bounding box center [464, 453] width 14 height 11
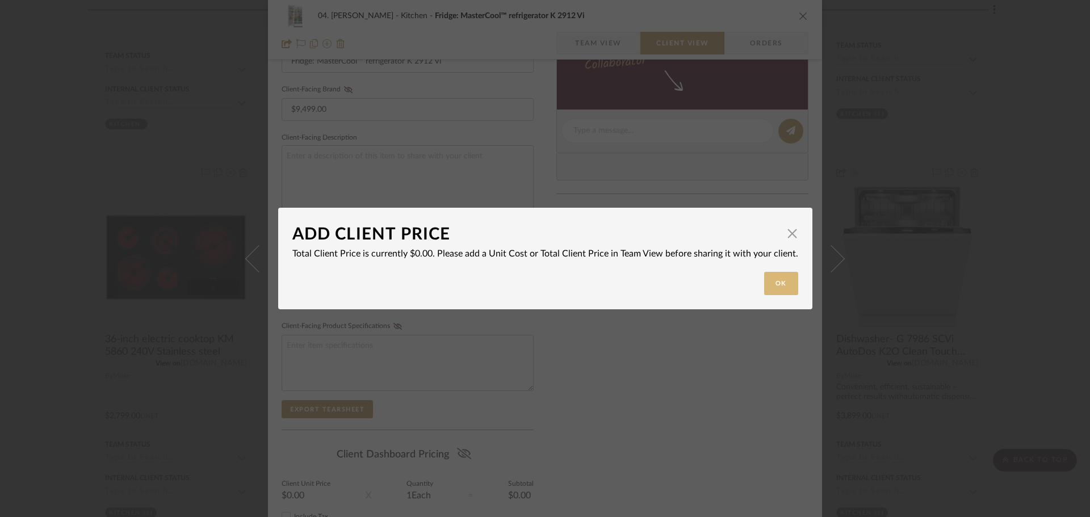
click at [779, 278] on button "Ok" at bounding box center [781, 283] width 34 height 23
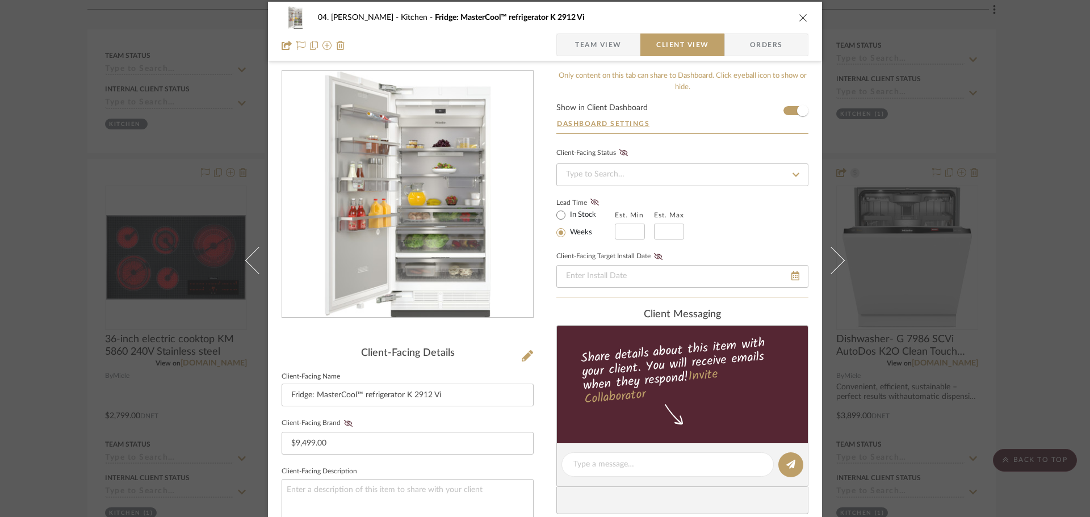
scroll to position [0, 0]
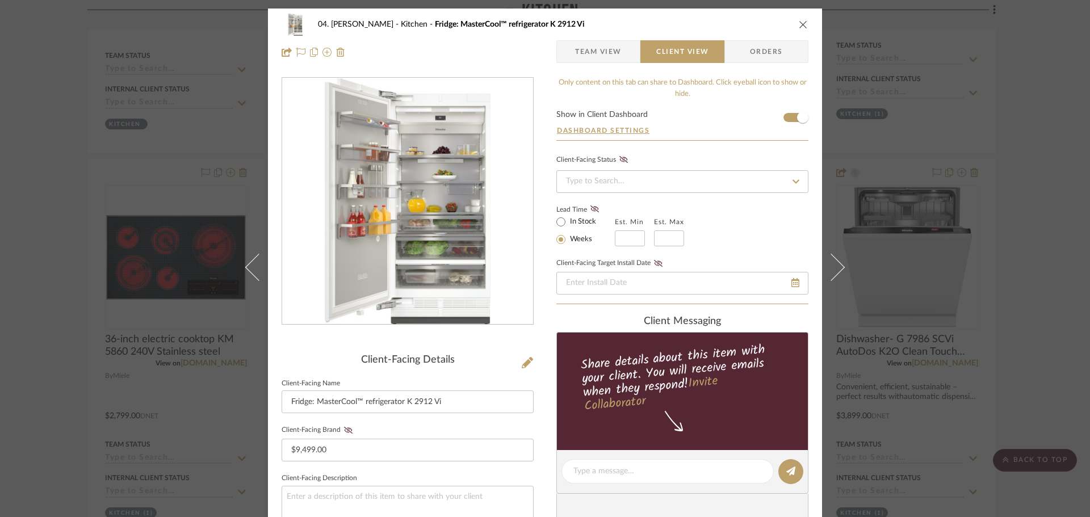
click at [599, 49] on span "Team View" at bounding box center [598, 51] width 47 height 23
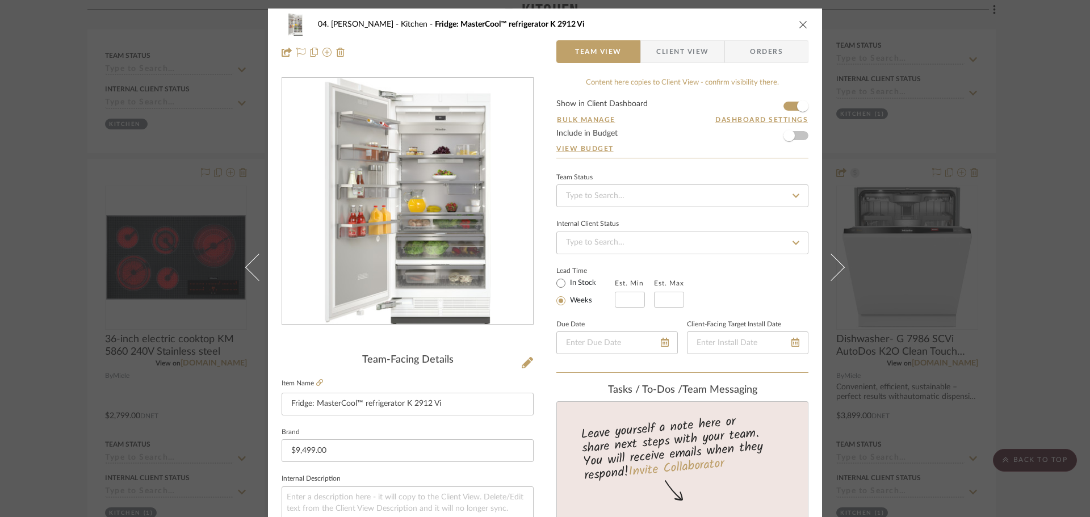
click at [35, 342] on div "04. Linck Kitchen Fridge: MasterCool™ refrigerator K 2912 Vi Team View Client V…" at bounding box center [545, 258] width 1090 height 517
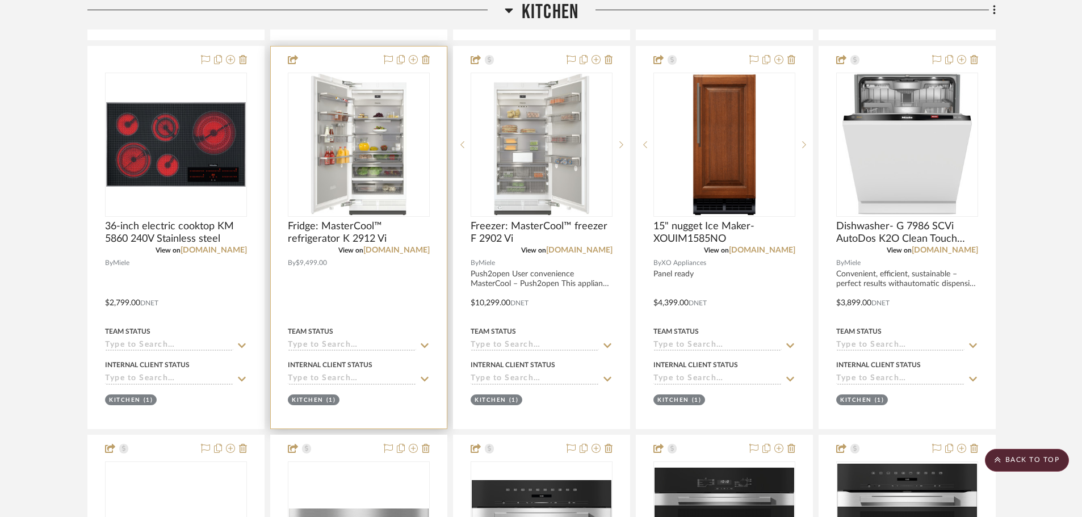
scroll to position [966, 0]
click at [355, 235] on span "Fridge: MasterCool™ refrigerator K 2912 Vi" at bounding box center [359, 232] width 142 height 25
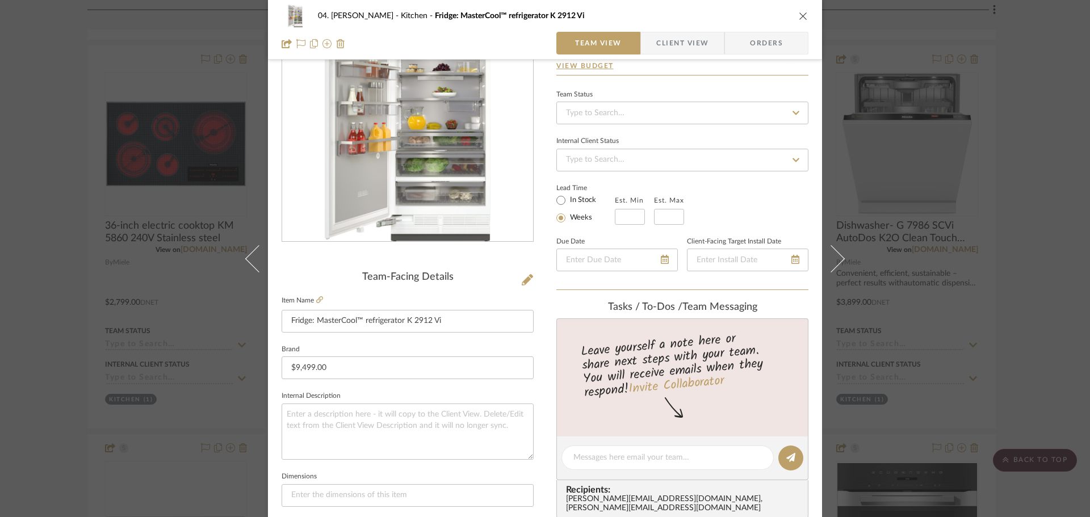
scroll to position [114, 0]
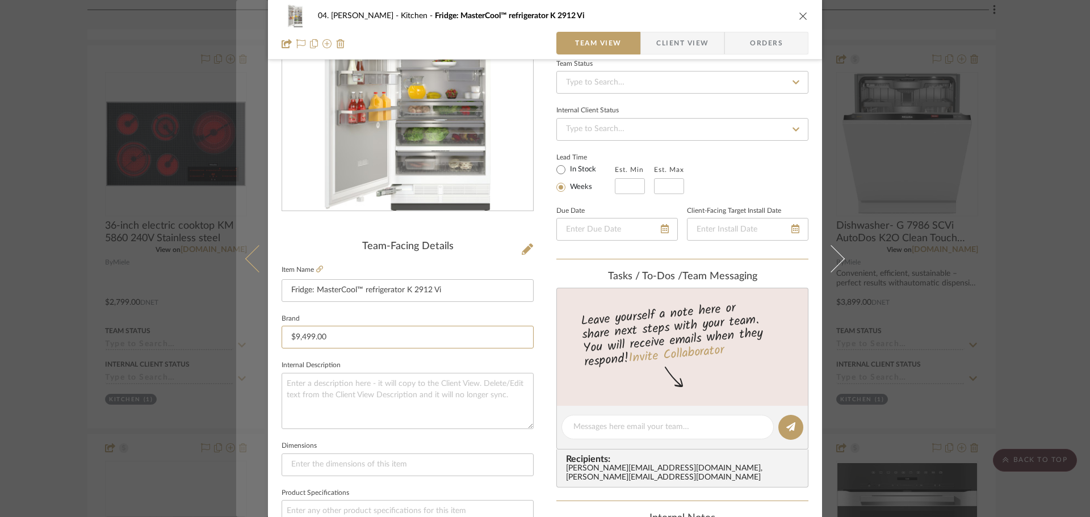
drag, startPoint x: 343, startPoint y: 334, endPoint x: 248, endPoint y: 335, distance: 94.8
click at [248, 335] on mat-dialog-content "04. Linck Kitchen Fridge: MasterCool™ refrigerator K 2912 Vi Team View Client V…" at bounding box center [544, 419] width 617 height 1048
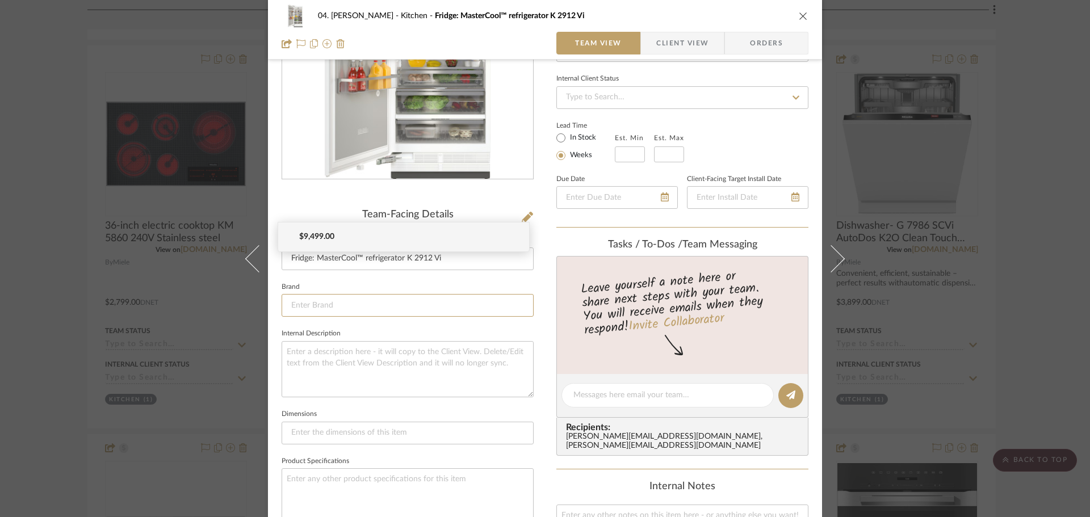
scroll to position [341, 0]
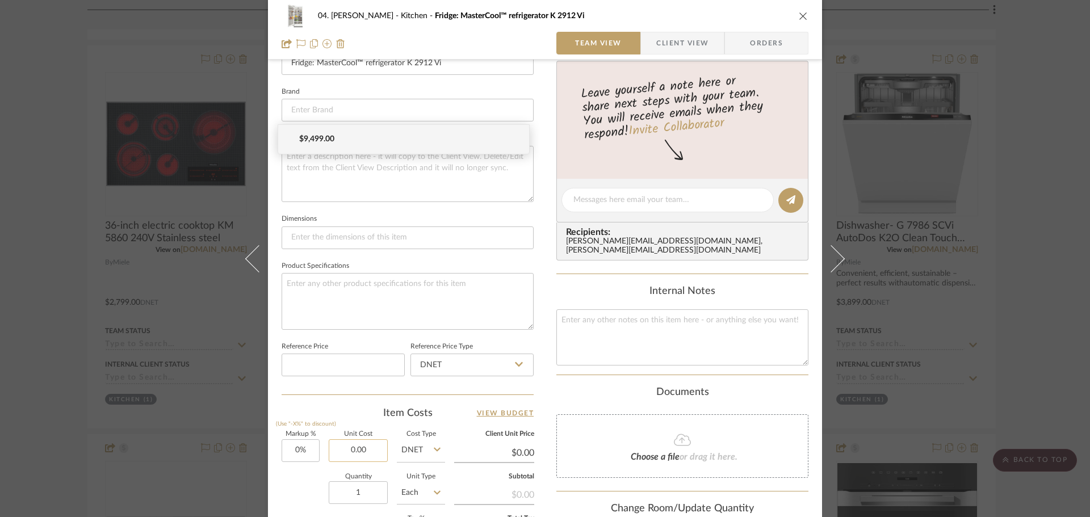
click at [356, 444] on input "0.00" at bounding box center [358, 450] width 59 height 23
paste input "9499"
type input "9499.00"
type input "$9,499.00"
click at [342, 107] on input at bounding box center [407, 110] width 252 height 23
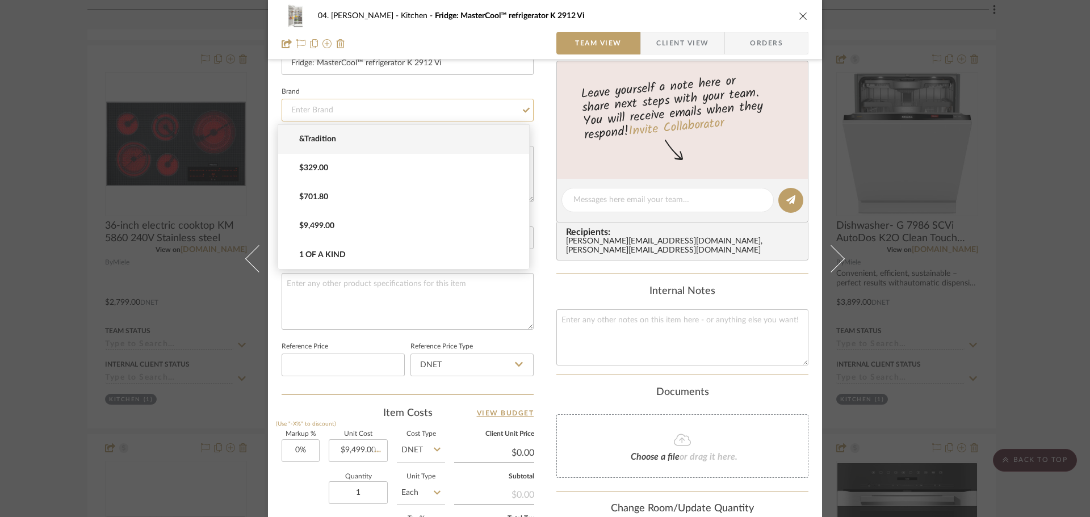
type input "$0.00"
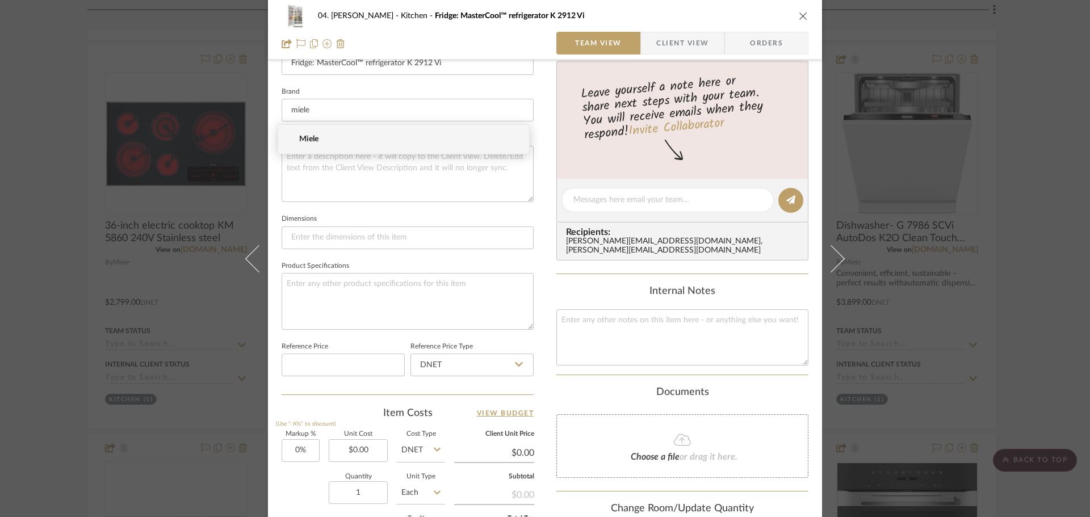
click at [376, 137] on span "Miele" at bounding box center [408, 140] width 218 height 10
type input "Miele"
click at [348, 459] on input "0.00" at bounding box center [358, 450] width 59 height 23
paste input "9499"
type input "$9,499.00"
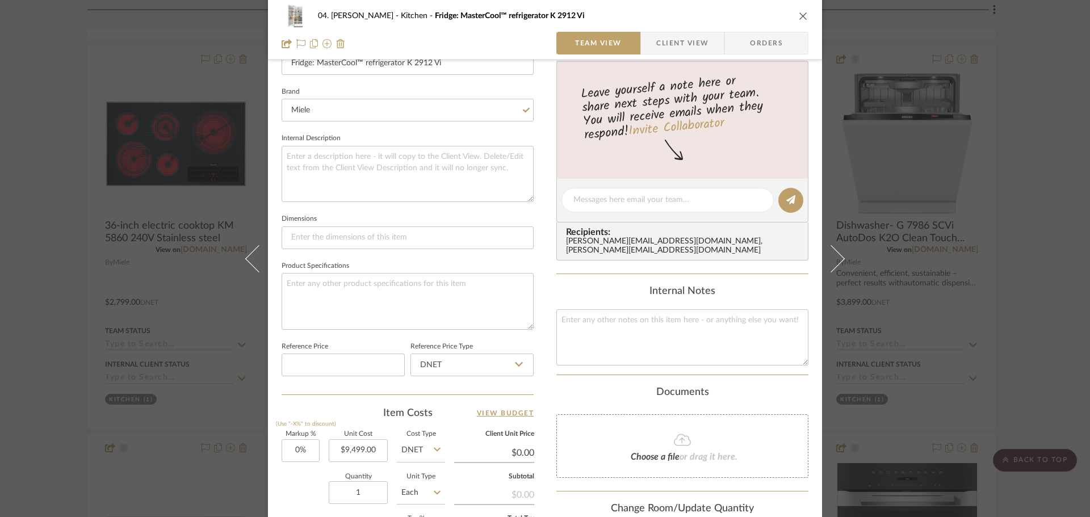
click at [315, 501] on div "Quantity 1 Unit Type Each" at bounding box center [362, 494] width 163 height 40
type input "$9,499.00"
click at [769, 291] on div "Internal Notes" at bounding box center [682, 291] width 252 height 12
click at [874, 291] on div "04. Linck Kitchen Fridge: MasterCool™ refrigerator K 2912 Vi Team View Client V…" at bounding box center [545, 258] width 1090 height 517
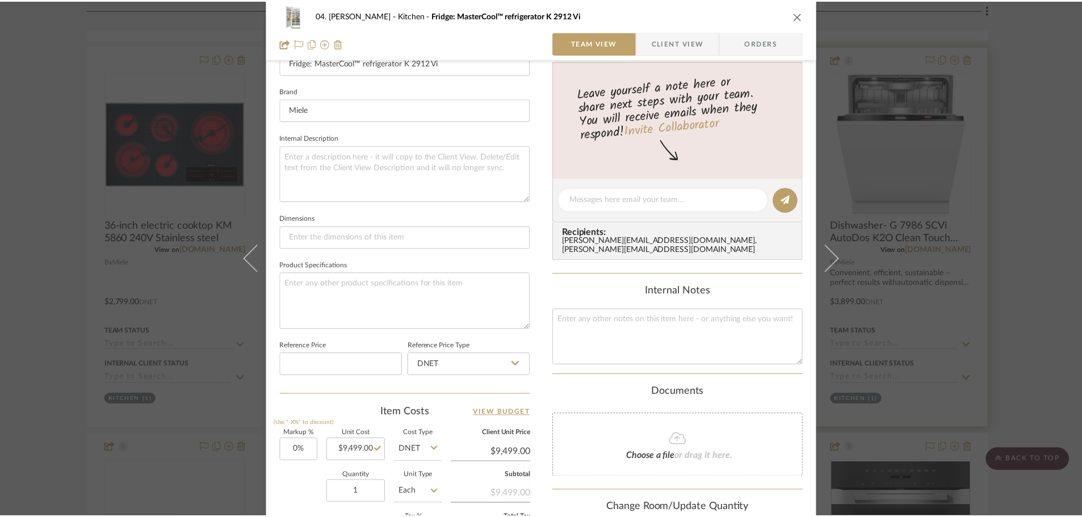
scroll to position [966, 0]
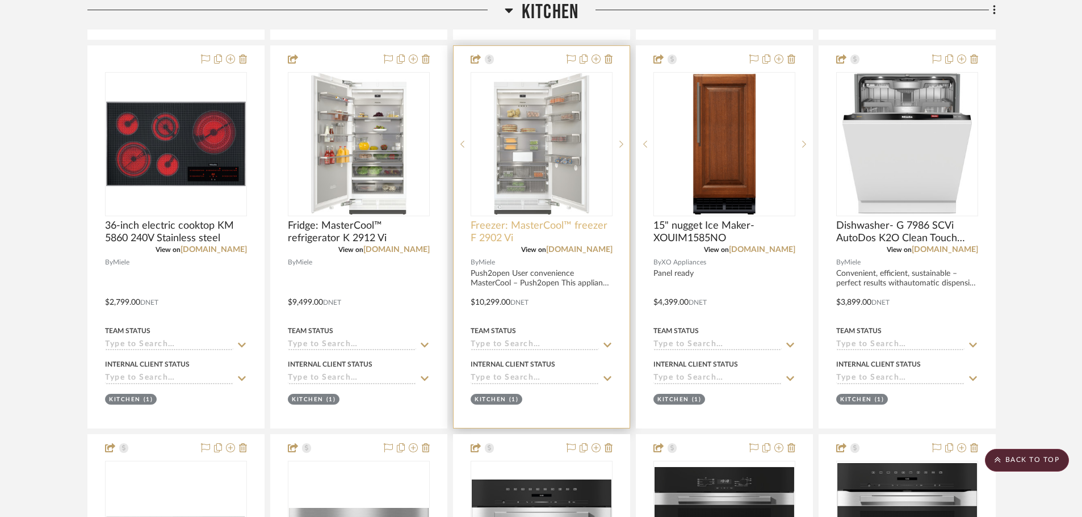
click at [524, 233] on span "Freezer: MasterCool™ freezer F 2902 Vi" at bounding box center [541, 232] width 142 height 25
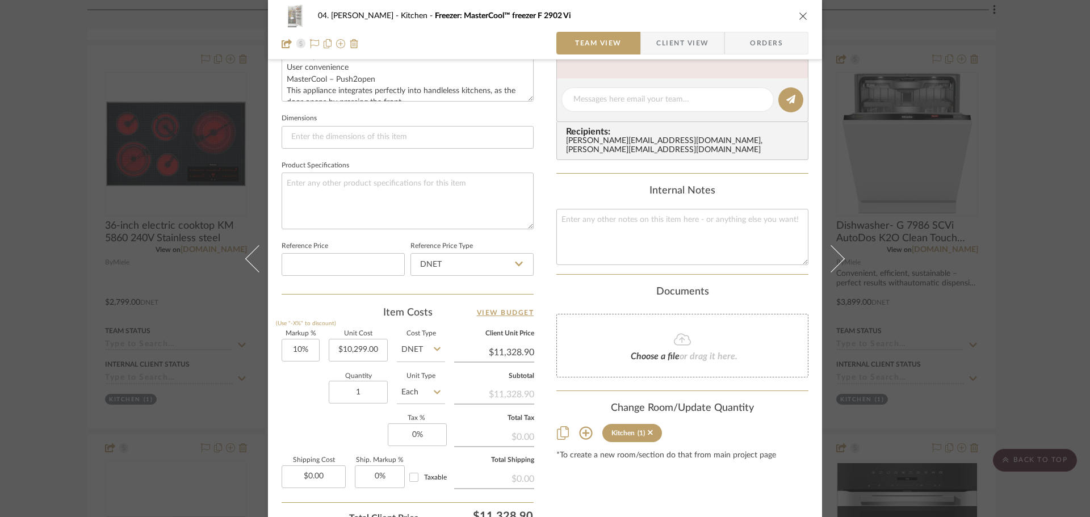
scroll to position [454, 0]
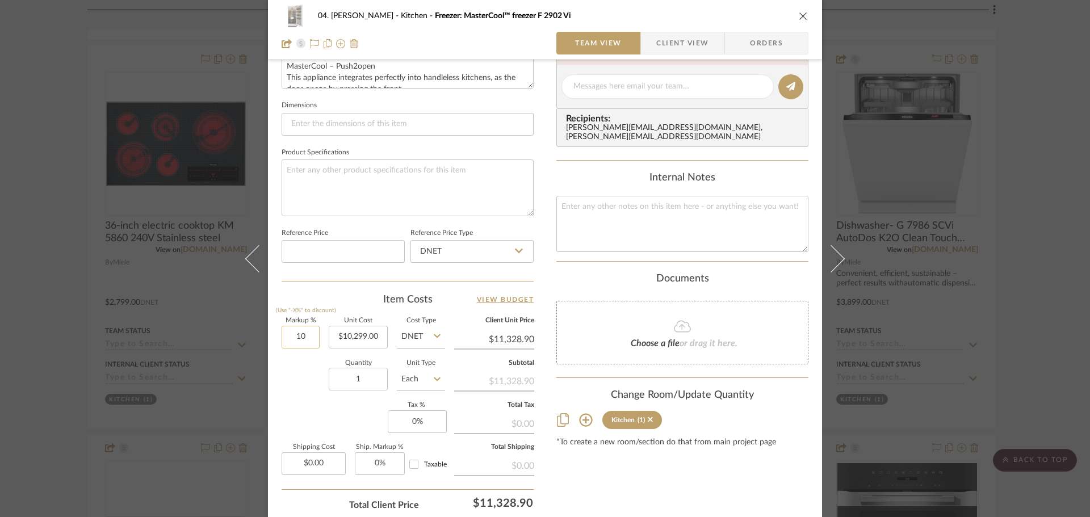
click at [306, 338] on input "10" at bounding box center [300, 337] width 38 height 23
type input "0%"
click at [318, 388] on div "Quantity 1 Unit Type Each" at bounding box center [362, 380] width 163 height 40
type input "$10,299.00"
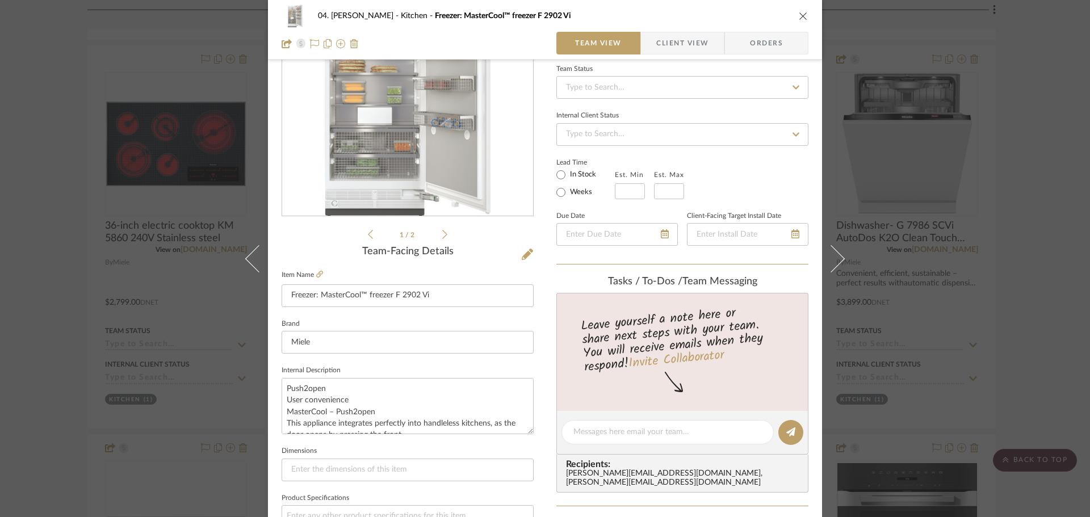
scroll to position [0, 0]
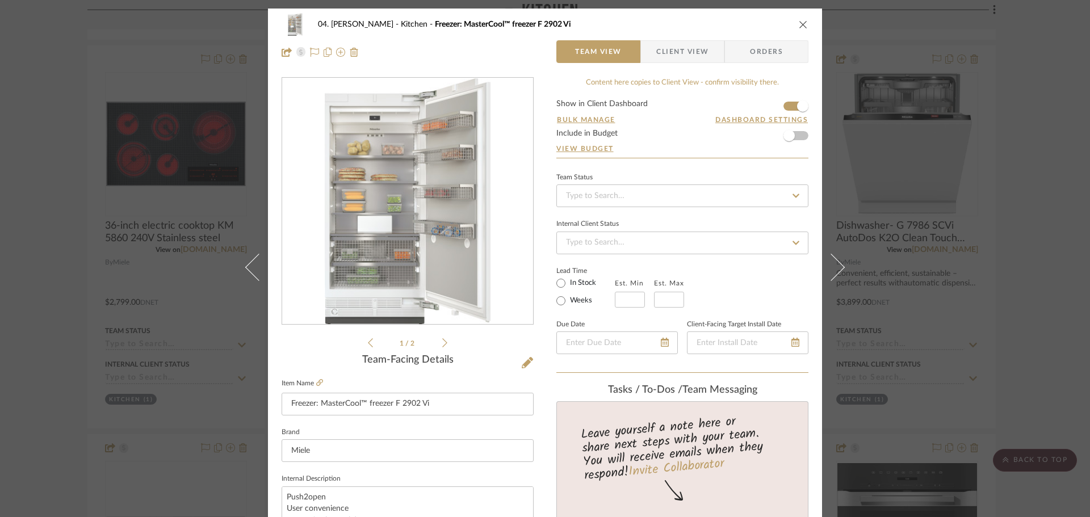
click at [692, 41] on span "Client View" at bounding box center [682, 51] width 52 height 23
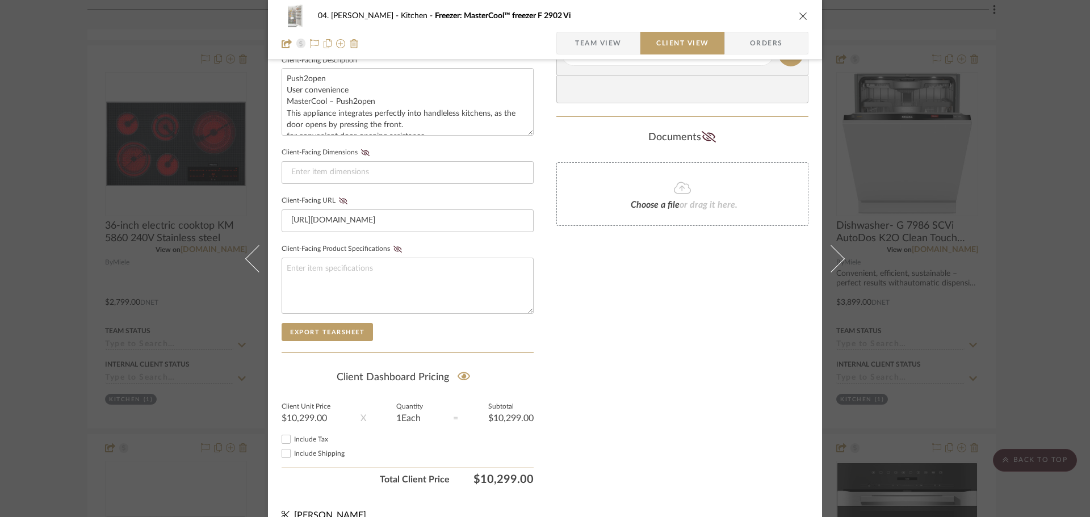
scroll to position [436, 0]
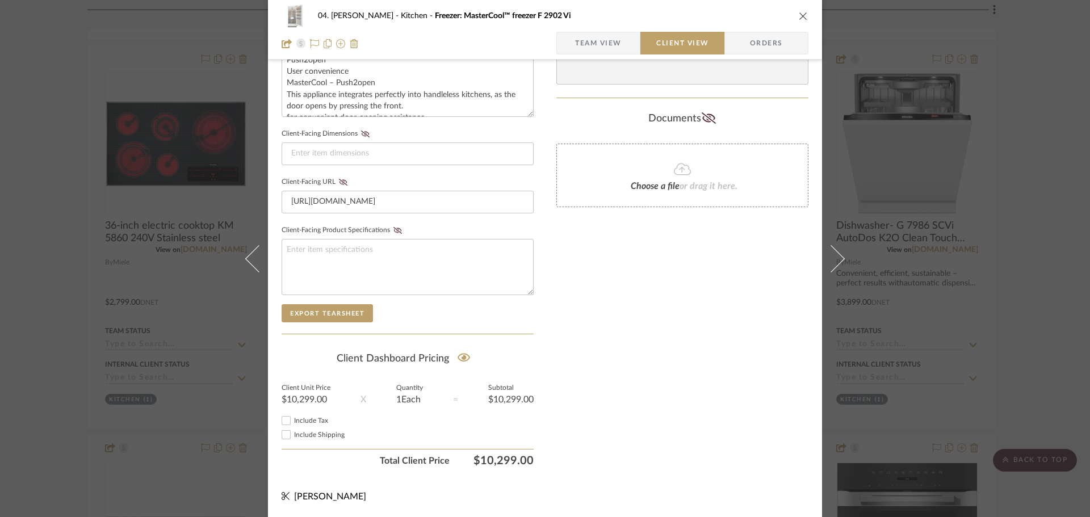
click at [613, 334] on div "Only content on this tab can share to Dashboard. Click eyeball icon to show or …" at bounding box center [682, 56] width 252 height 831
click at [874, 310] on div "04. Linck Kitchen Freezer: MasterCool™ freezer F 2902 Vi Team View Client View …" at bounding box center [545, 258] width 1090 height 517
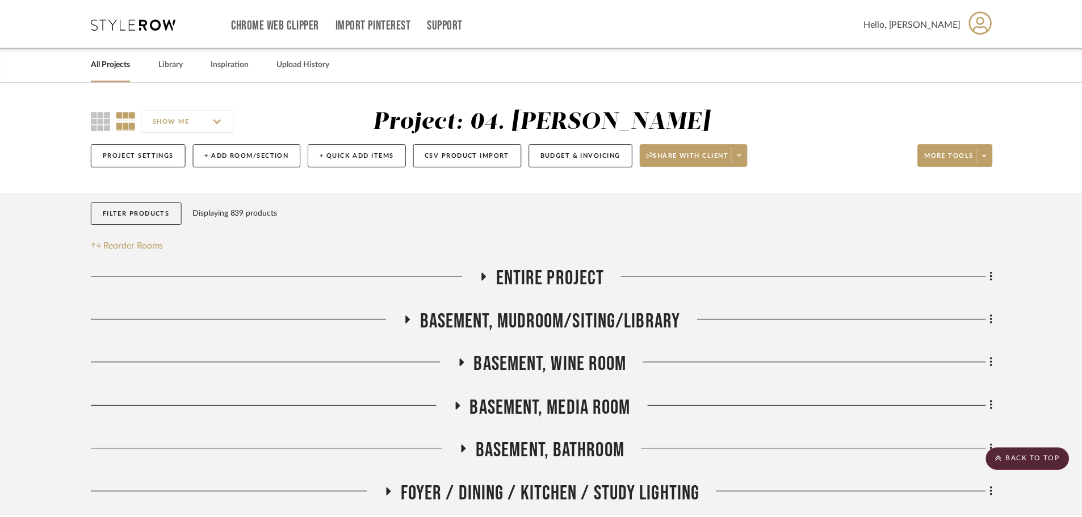
scroll to position [966, 0]
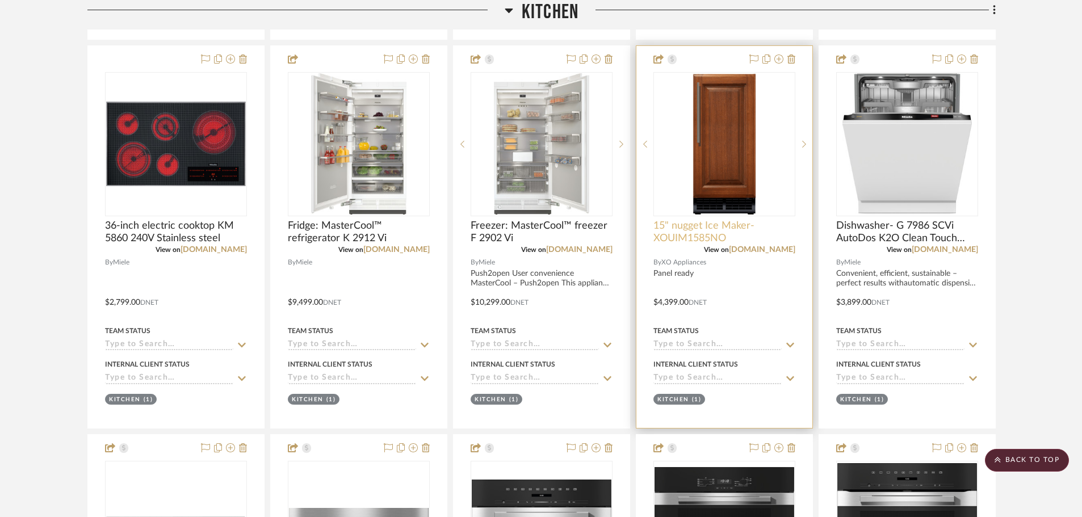
click at [705, 236] on span "15" nugget Ice Maker- XOUIM1585NO" at bounding box center [724, 232] width 142 height 25
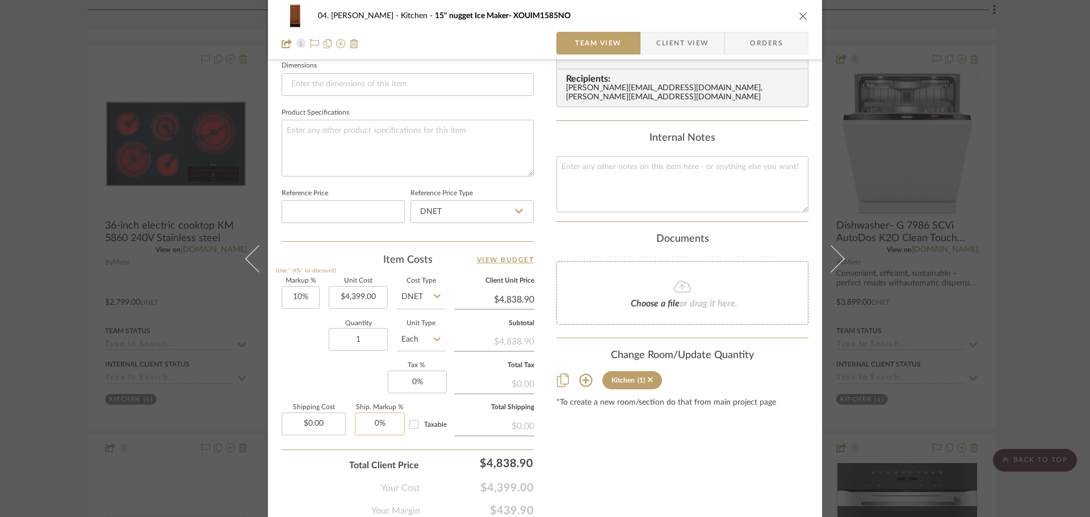
scroll to position [540, 0]
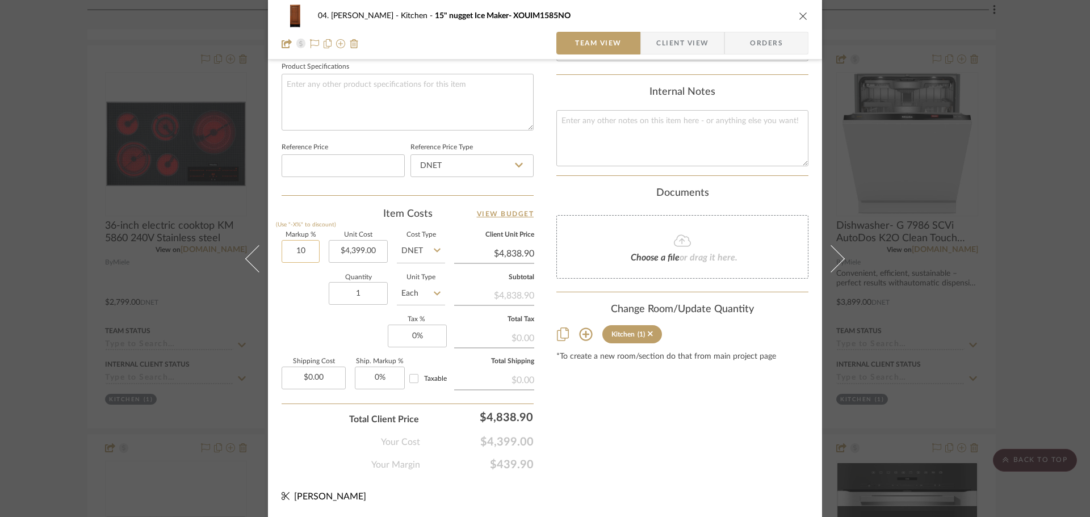
click at [314, 258] on input "10" at bounding box center [300, 251] width 38 height 23
type input "0%"
click at [655, 399] on div "Content here copies to Client View - confirm visibility there. Show in Client D…" at bounding box center [682, 4] width 252 height 934
type input "$4,399.00"
click at [874, 288] on div "04. Linck Kitchen 15" nugget Ice Maker- XOUIM1585NO Team View Client View Order…" at bounding box center [545, 258] width 1090 height 517
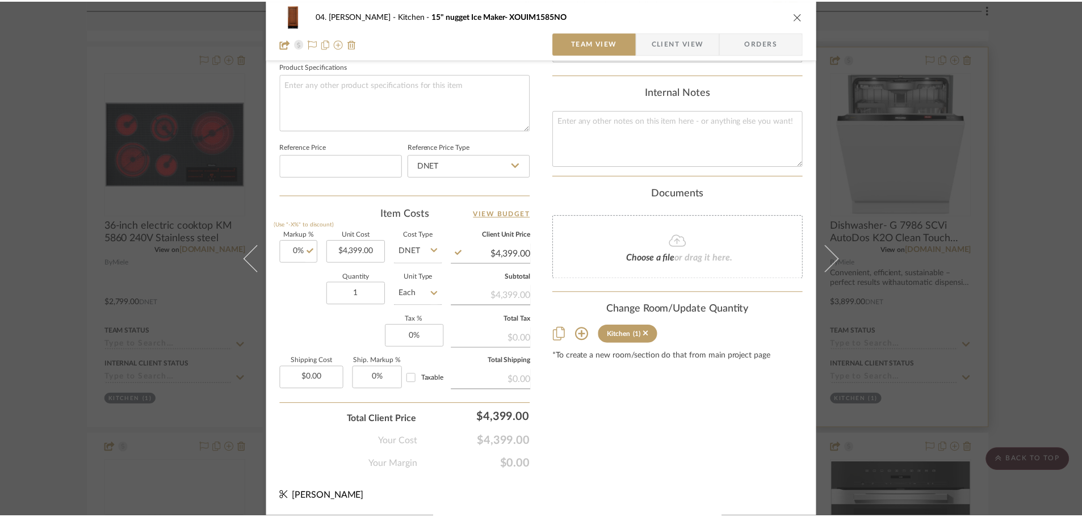
scroll to position [966, 0]
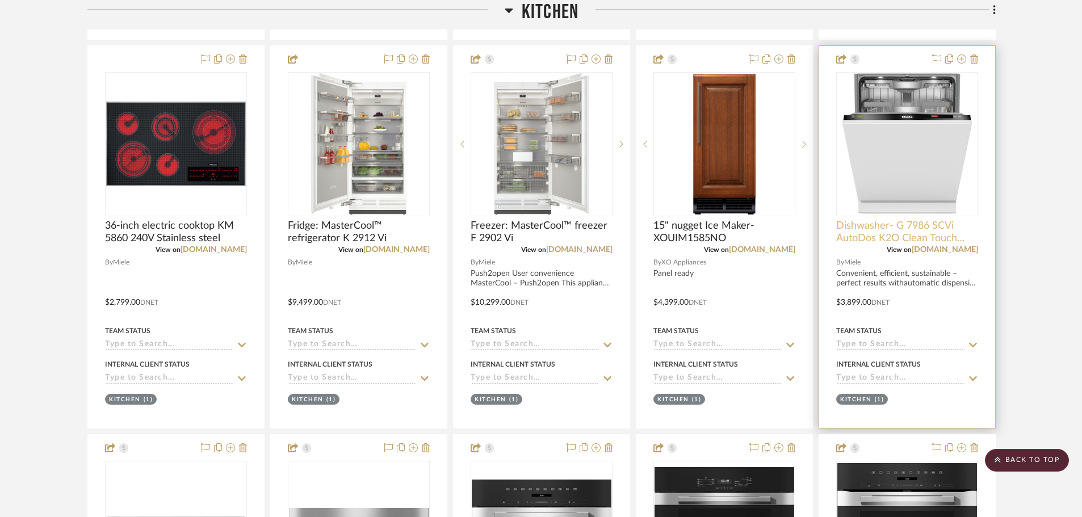
click at [846, 239] on span "Dishwasher- G 7986 SCVi AutoDos K2O Clean Touch Steel/Obsidian Black" at bounding box center [907, 232] width 142 height 25
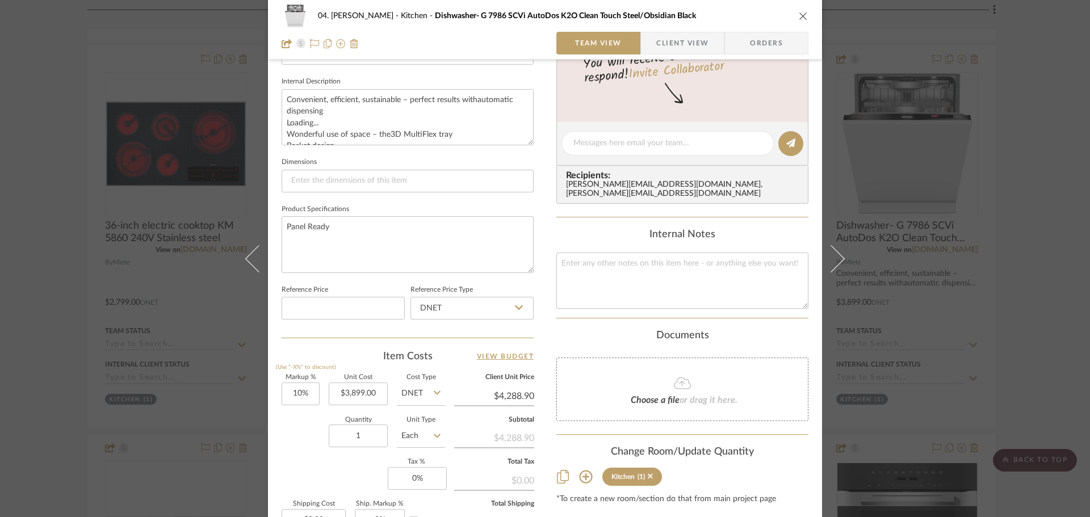
scroll to position [540, 0]
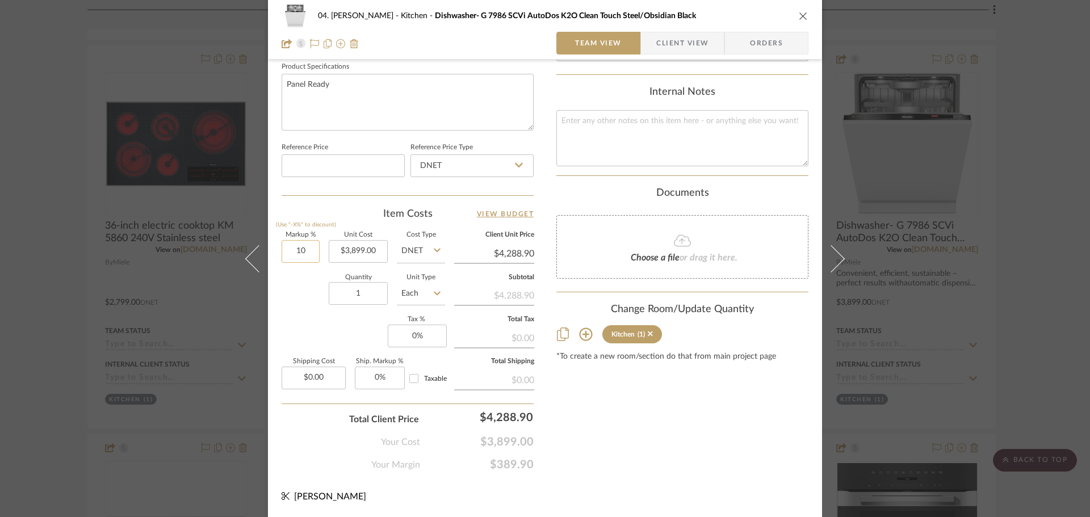
click at [297, 249] on input "10" at bounding box center [300, 251] width 38 height 23
type input "0%"
click at [369, 289] on input "1" at bounding box center [358, 293] width 59 height 23
type input "$3,899.00"
type input "2"
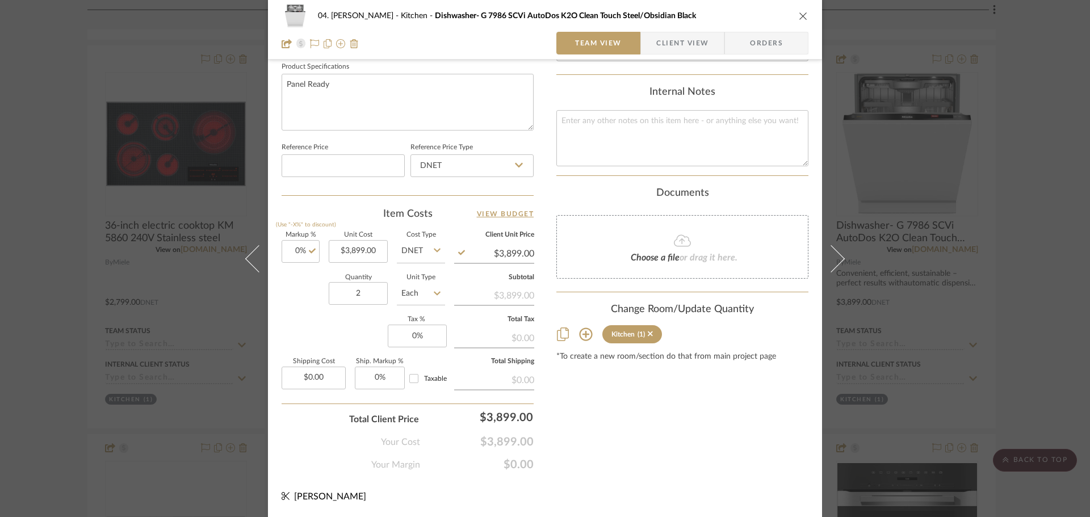
click at [352, 321] on div "Markup % (Use "-X%" to discount) 0% Unit Cost $3,899.00 Cost Type DNET Client U…" at bounding box center [407, 315] width 252 height 166
click at [697, 415] on div "Content here copies to Client View - confirm visibility there. Show in Client D…" at bounding box center [682, 4] width 252 height 934
click at [874, 335] on div "04. Linck Kitchen Dishwasher- G 7986 SCVi AutoDos K2O Clean Touch Steel/Obsidia…" at bounding box center [545, 258] width 1090 height 517
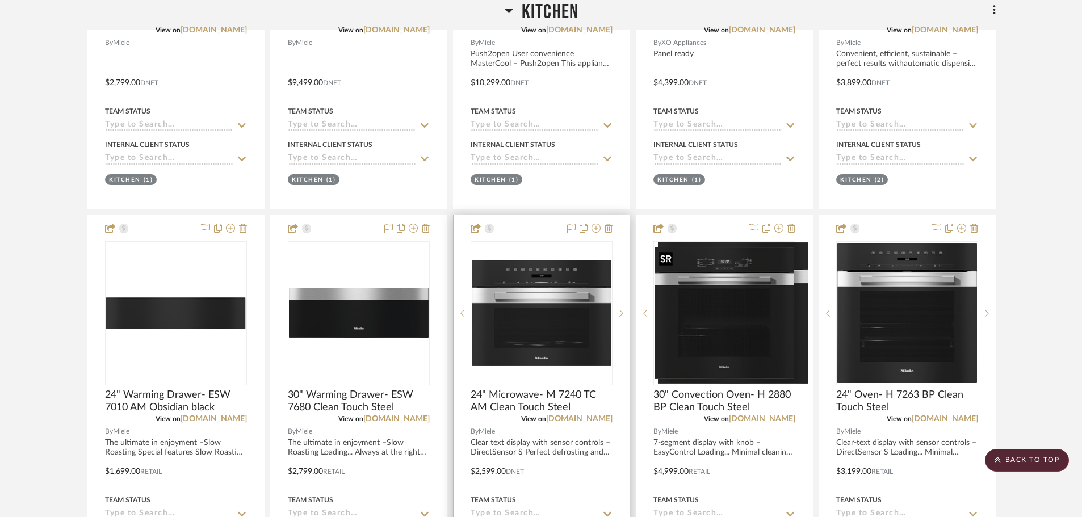
scroll to position [1307, 0]
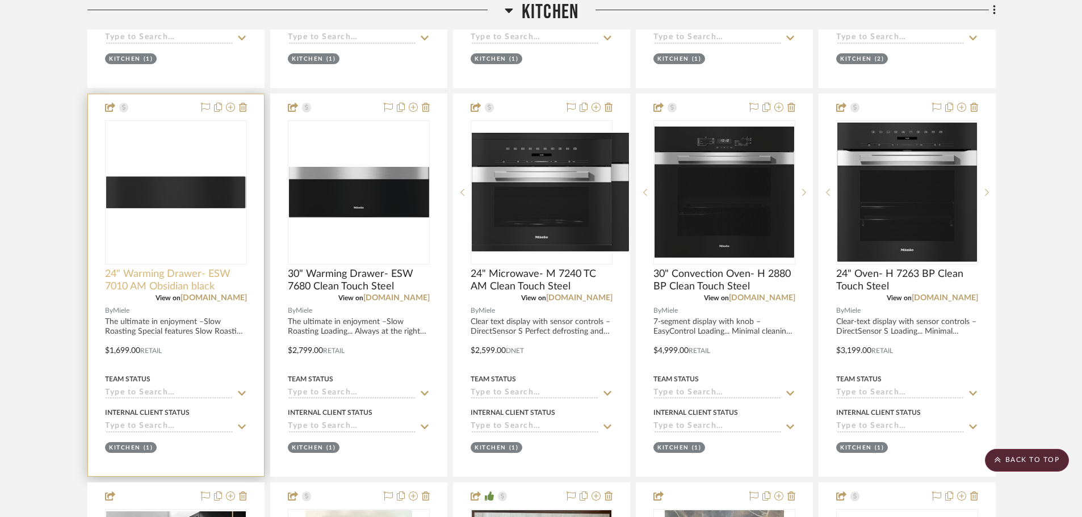
click at [162, 282] on span "24" Warming Drawer- ESW 7010 AM Obsidian black" at bounding box center [176, 280] width 142 height 25
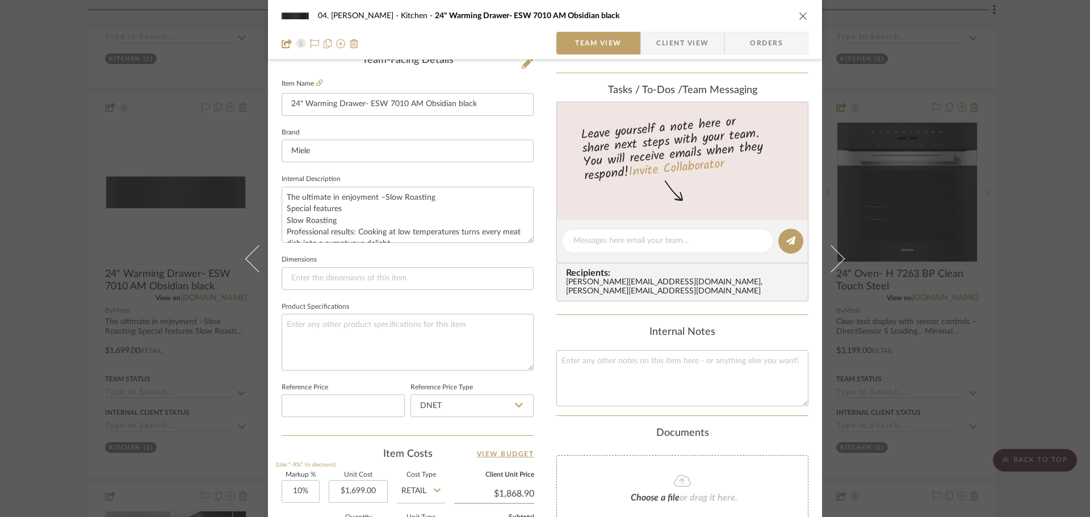
scroll to position [341, 0]
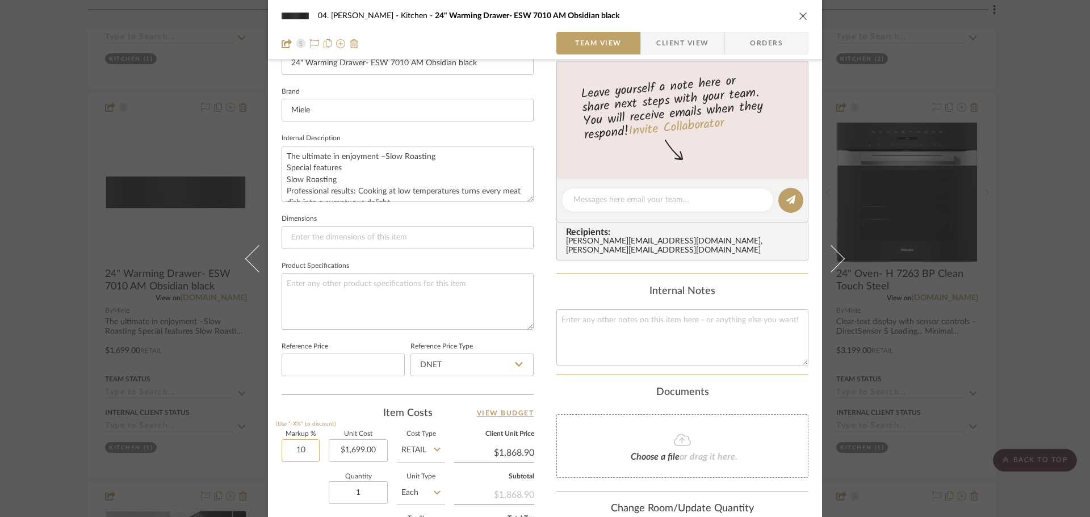
click at [302, 454] on input "10" at bounding box center [300, 450] width 38 height 23
type input "0%"
click at [274, 498] on div "04. Linck Kitchen 24" Warming Drawer- ESW 7010 AM Obsidian black Team View Clie…" at bounding box center [545, 192] width 554 height 1048
type input "$1,699.00"
click at [874, 364] on div "04. Linck Kitchen 24" Warming Drawer- ESW 7010 AM Obsidian black Team View Clie…" at bounding box center [545, 258] width 1090 height 517
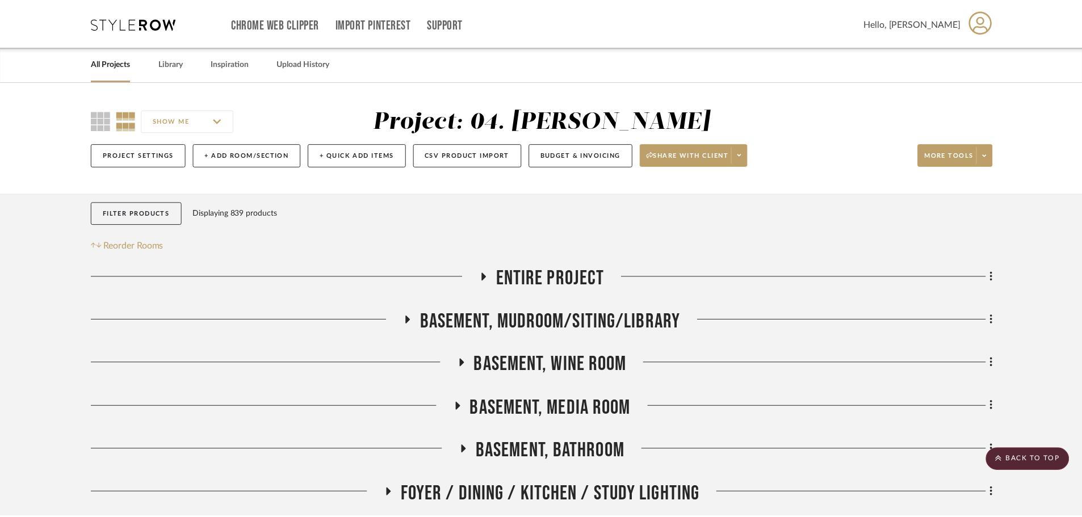
scroll to position [1307, 0]
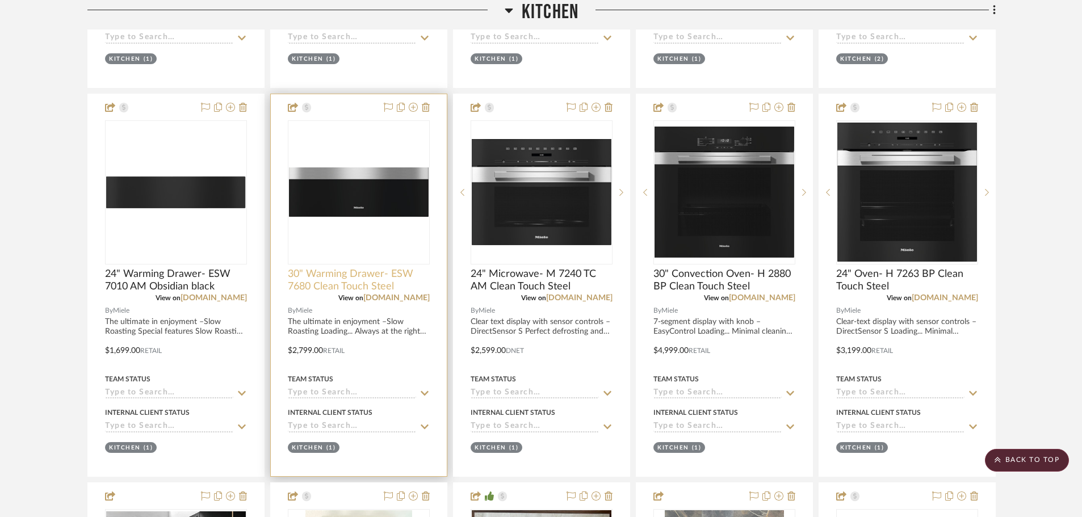
click at [360, 279] on span "30" Warming Drawer- ESW 7680 Clean Touch Steel" at bounding box center [359, 280] width 142 height 25
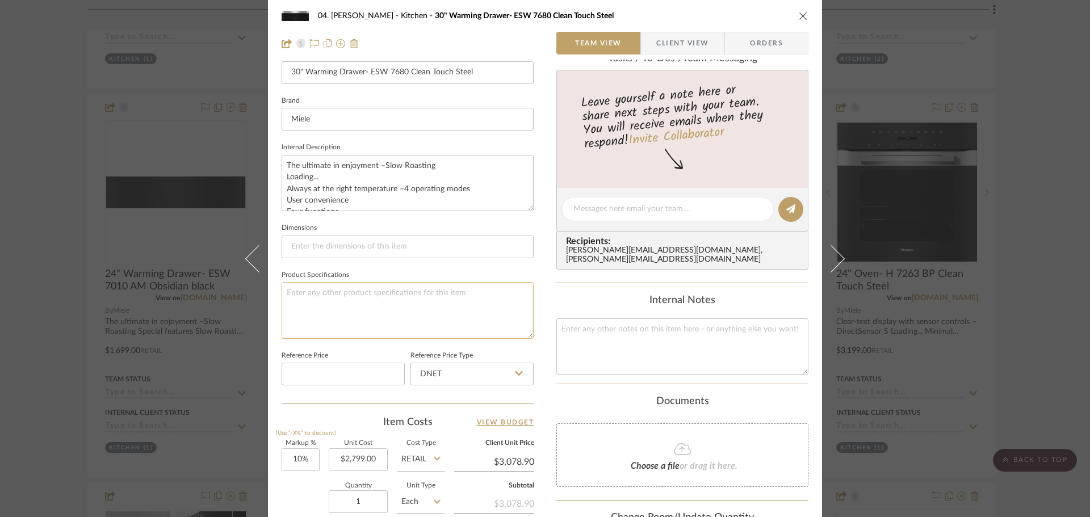
scroll to position [341, 0]
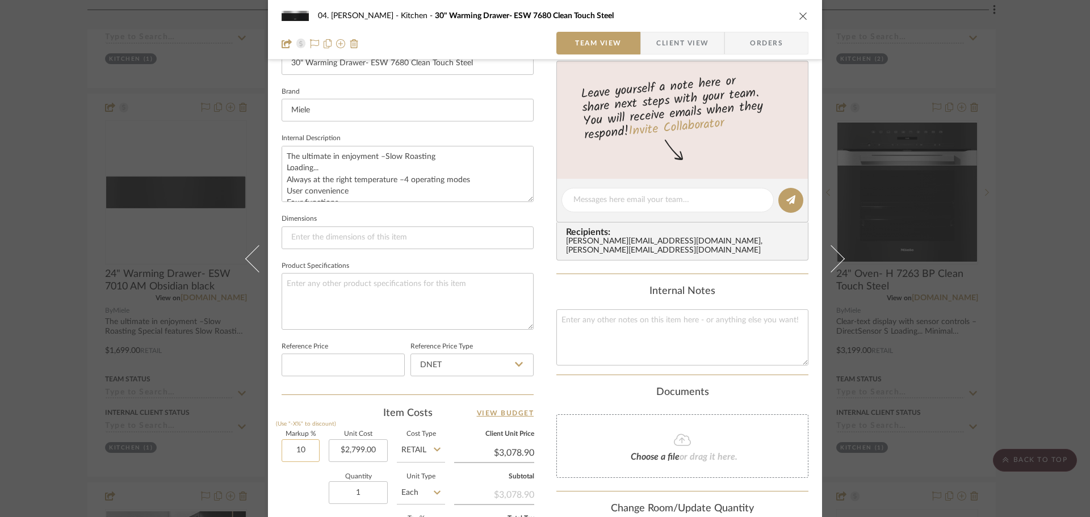
click at [284, 456] on input "10" at bounding box center [300, 450] width 38 height 23
type input "0%"
click at [294, 489] on div "Quantity 1 Unit Type Each" at bounding box center [362, 494] width 163 height 40
type input "$2,799.00"
click at [874, 376] on div "04. Linck Kitchen 30" Warming Drawer- ESW 7680 Clean Touch Steel Team View Clie…" at bounding box center [545, 258] width 1090 height 517
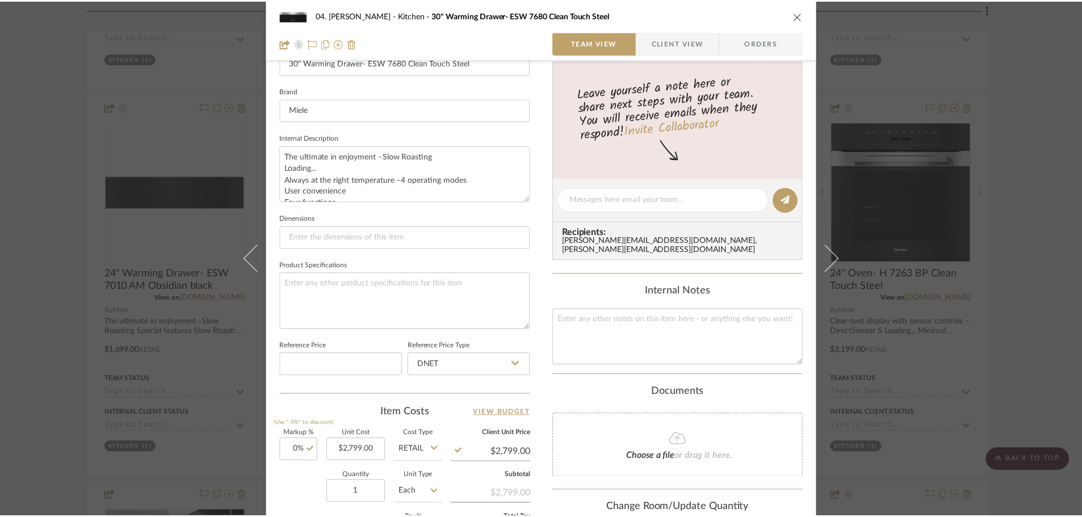
scroll to position [1307, 0]
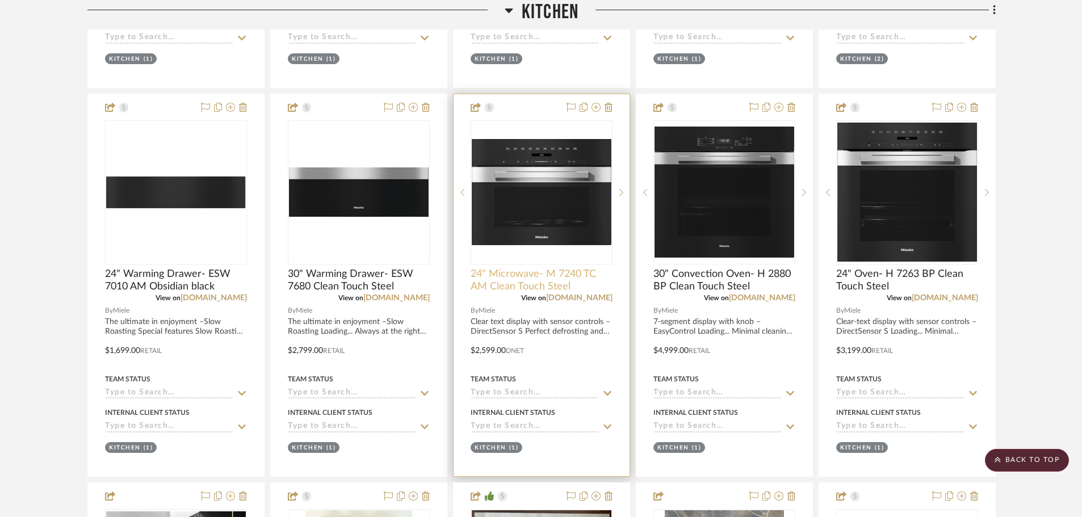
click at [536, 284] on span "24" Microwave- M 7240 TC AM Clean Touch Steel" at bounding box center [541, 280] width 142 height 25
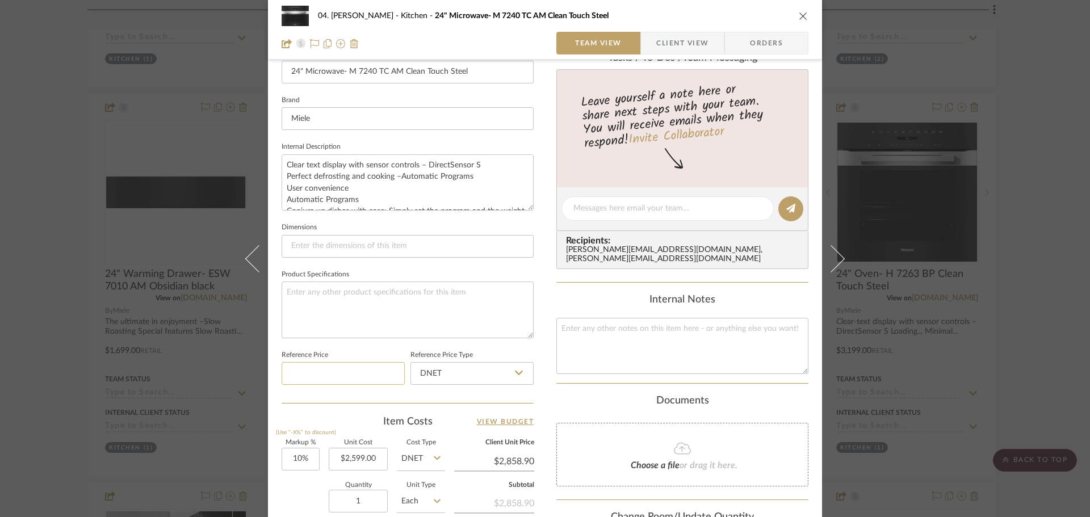
scroll to position [511, 0]
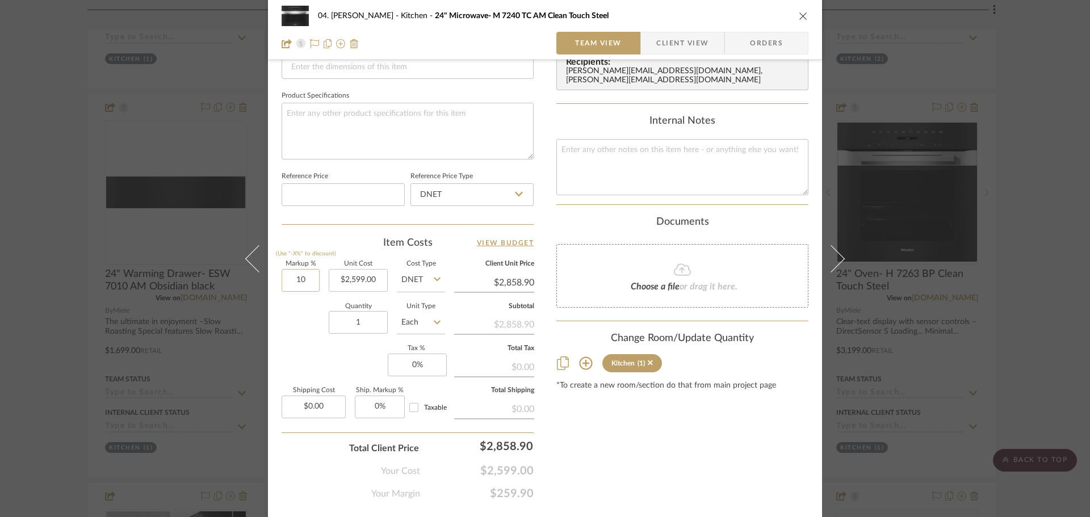
click at [309, 276] on input "10" at bounding box center [300, 280] width 38 height 23
type input "0%"
click at [305, 325] on div "Quantity 1 Unit Type Each" at bounding box center [362, 324] width 163 height 40
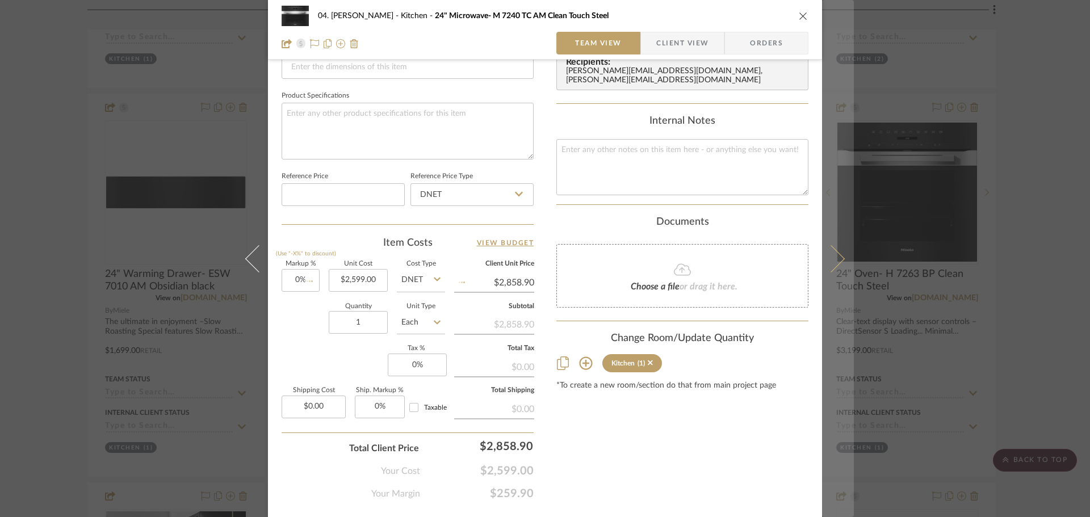
type input "$2,599.00"
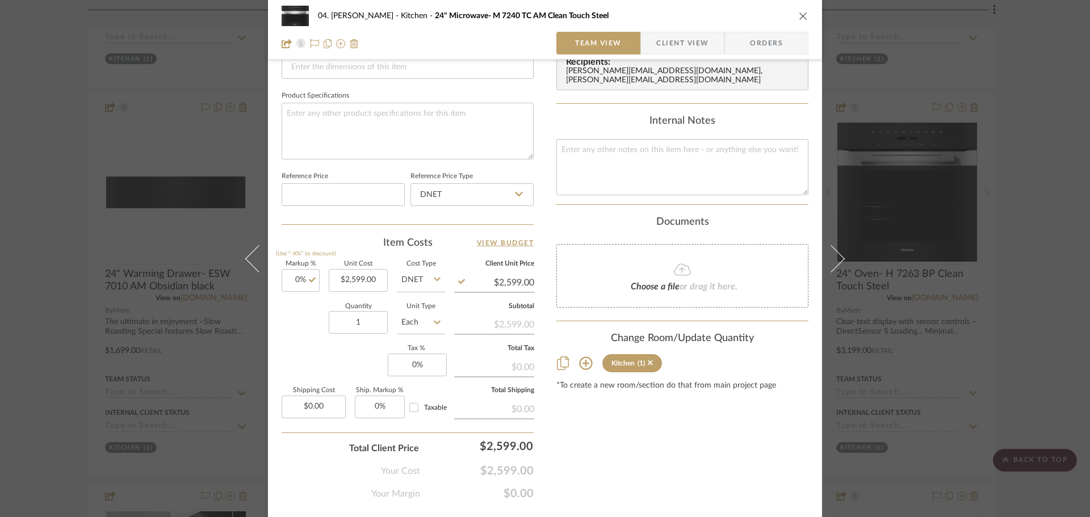
click at [874, 329] on div "04. Linck Kitchen 24" Microwave- M 7240 TC AM Clean Touch Steel Team View Clien…" at bounding box center [545, 258] width 1090 height 517
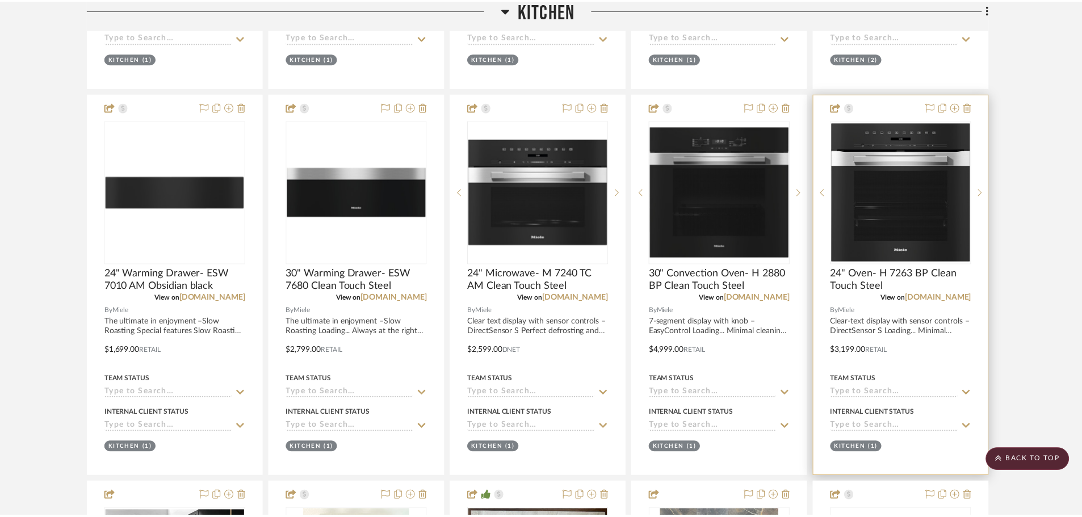
scroll to position [1307, 0]
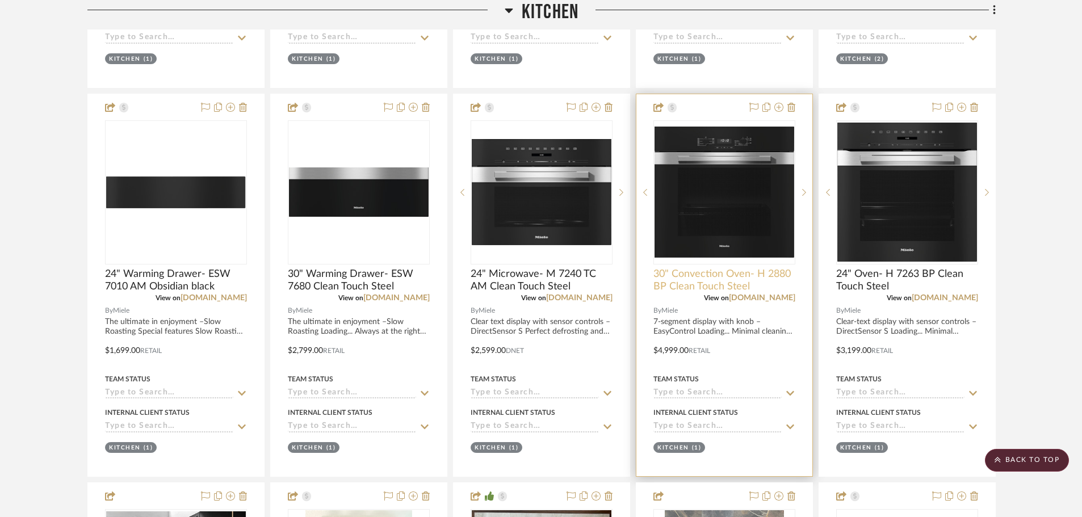
click at [711, 292] on span "30" Convection Oven- H 2880 BP Clean Touch Steel" at bounding box center [724, 280] width 142 height 25
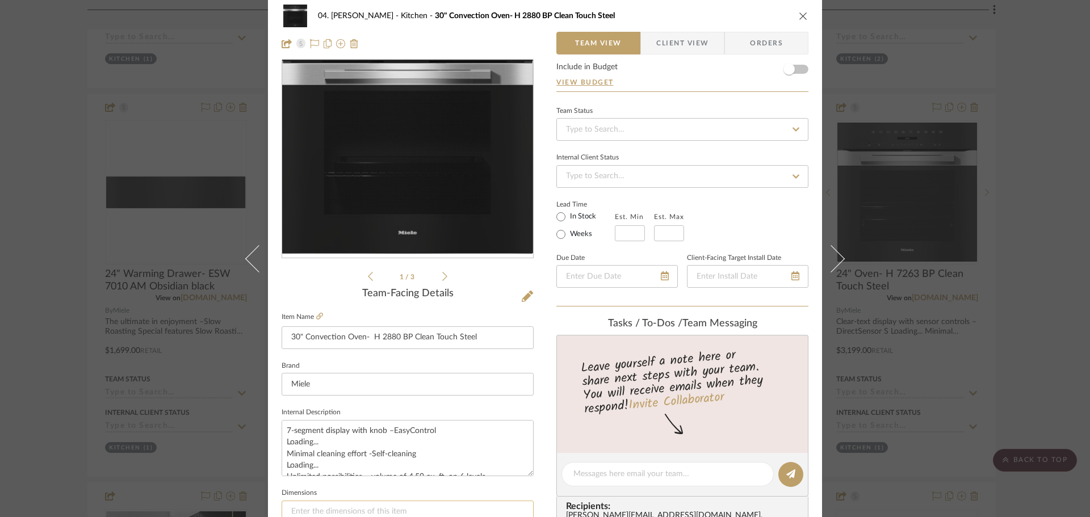
scroll to position [0, 0]
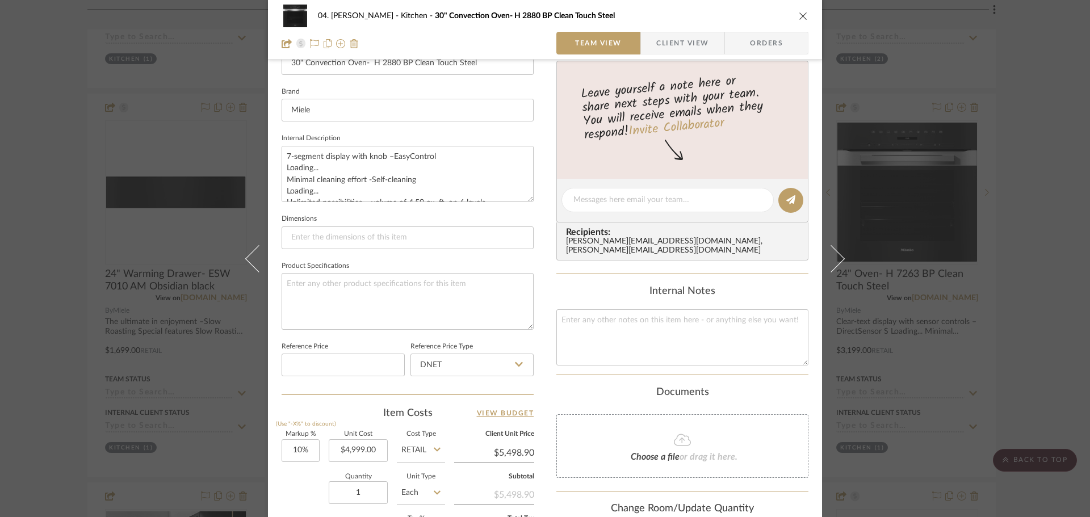
click at [316, 449] on div "Markup % (Use "-X%" to discount) 10% Unit Cost $4,999.00 Cost Type Retail Clien…" at bounding box center [407, 514] width 252 height 166
click at [313, 451] on input "10" at bounding box center [300, 450] width 38 height 23
type input "0%"
click at [302, 505] on div "Quantity 1 Unit Type Each" at bounding box center [362, 494] width 163 height 40
type input "$4,999.00"
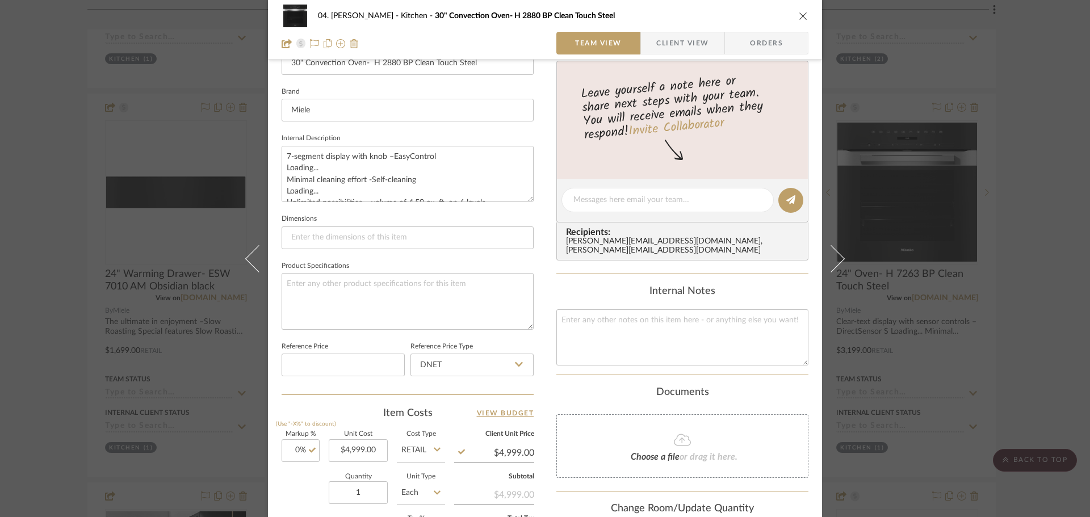
click at [874, 379] on div "04. Linck Kitchen 30" Convection Oven- H 2880 BP Clean Touch Steel Team View Cl…" at bounding box center [545, 258] width 1090 height 517
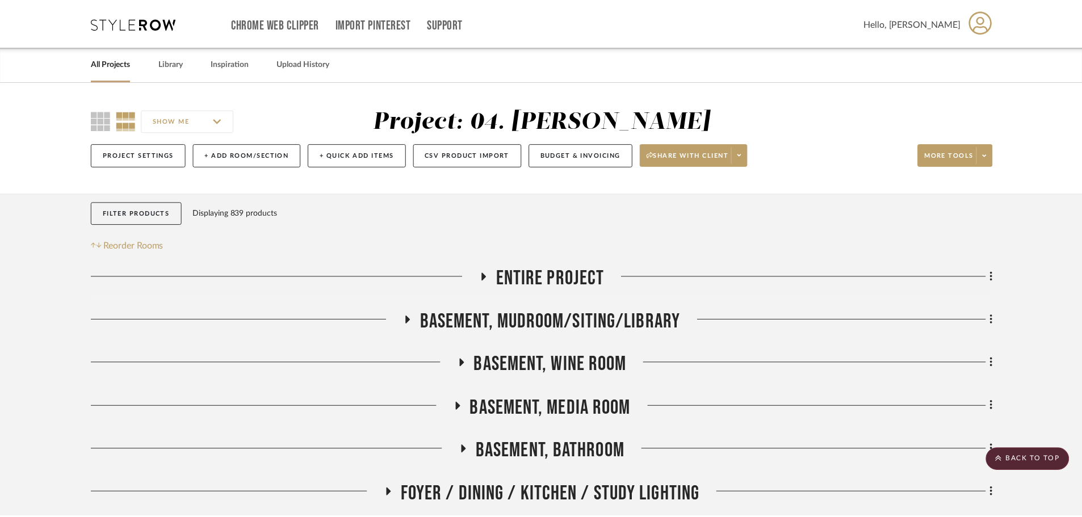
scroll to position [1307, 0]
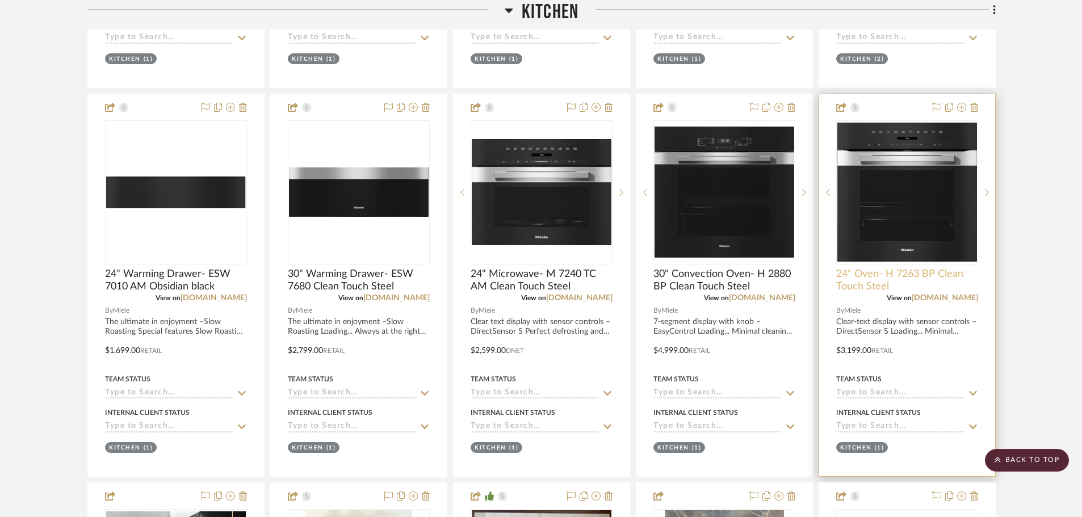
click at [869, 287] on span "24" Oven- H 7263 BP Clean Touch Steel" at bounding box center [907, 280] width 142 height 25
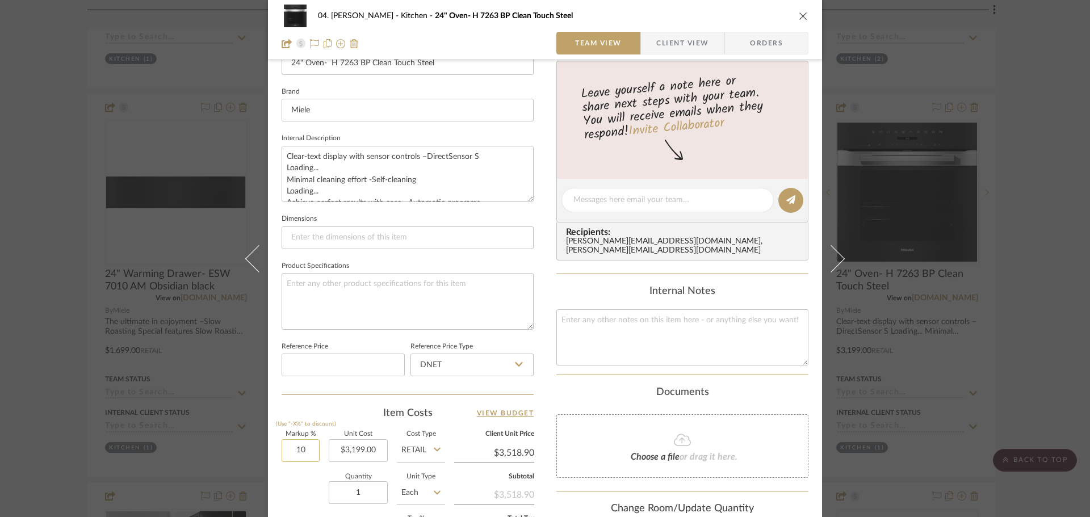
click at [283, 451] on input "10" at bounding box center [300, 450] width 38 height 23
type input "0%"
click at [290, 482] on div "Quantity 1 Unit Type Each" at bounding box center [362, 494] width 163 height 40
type input "$3,199.00"
click at [874, 326] on div "04. Linck Kitchen 24" Oven- H 7263 BP Clean Touch Steel Team View Client View O…" at bounding box center [545, 258] width 1090 height 517
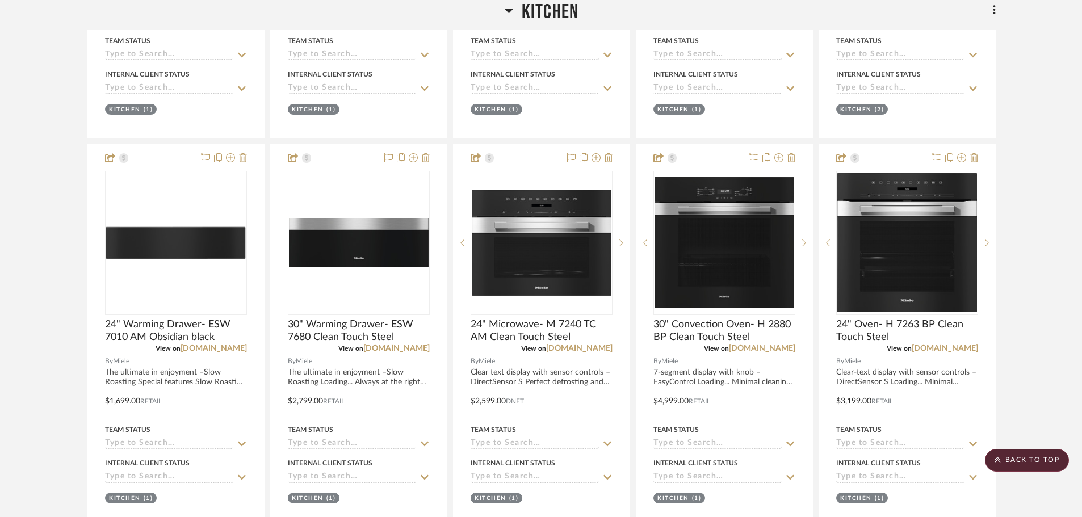
scroll to position [1250, 0]
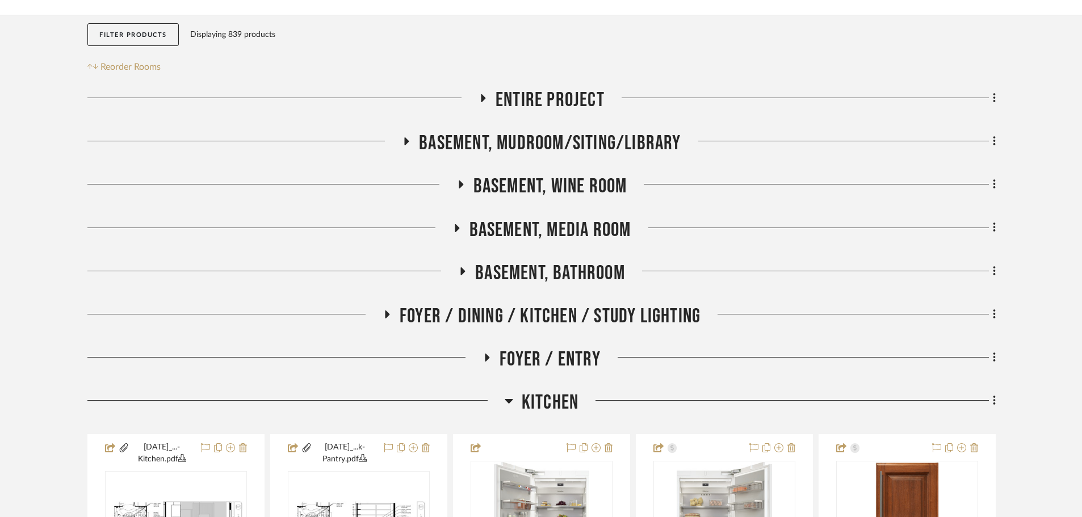
scroll to position [65, 0]
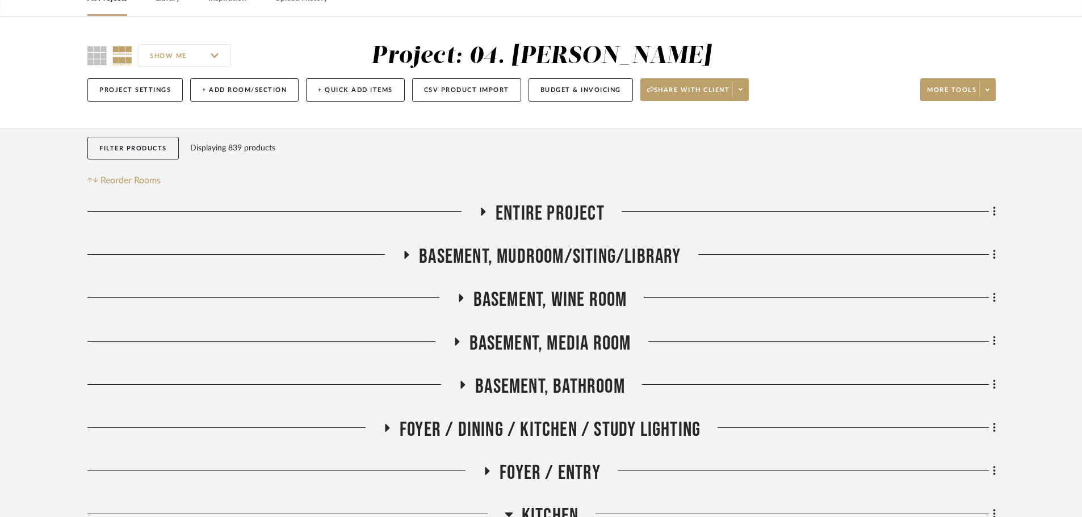
click at [496, 259] on span "Basement, Mudroom/Siting/Library" at bounding box center [550, 257] width 262 height 24
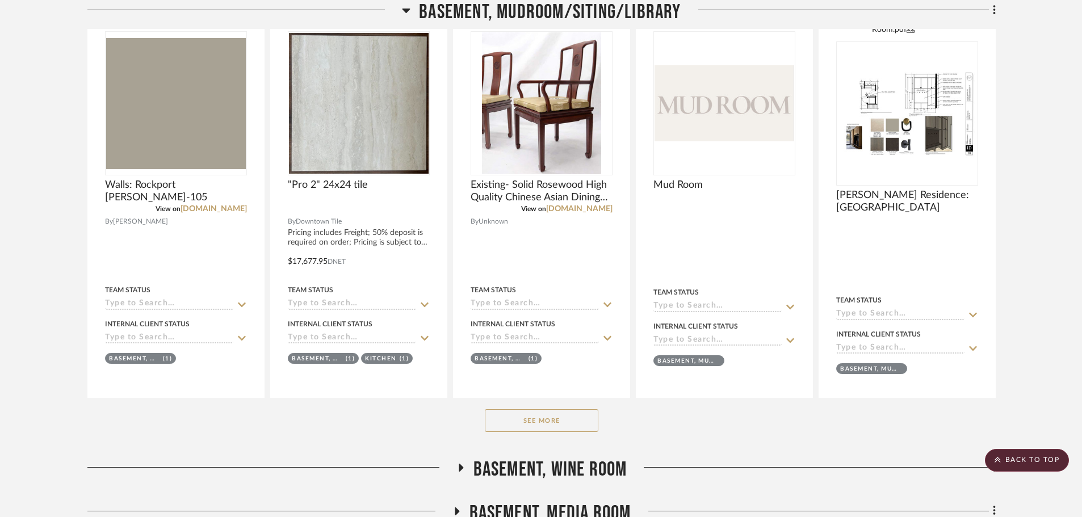
scroll to position [463, 0]
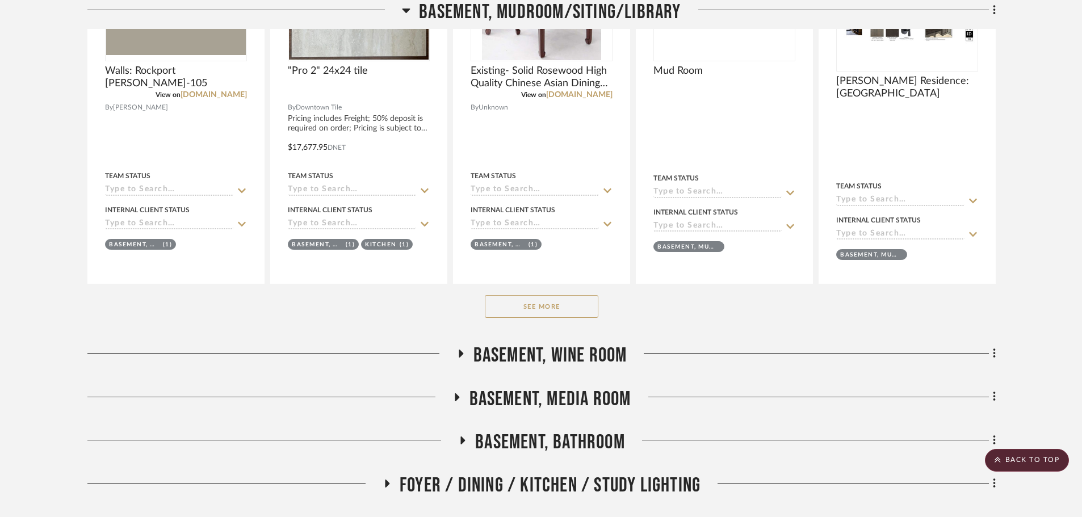
click at [544, 305] on button "See More" at bounding box center [542, 306] width 114 height 23
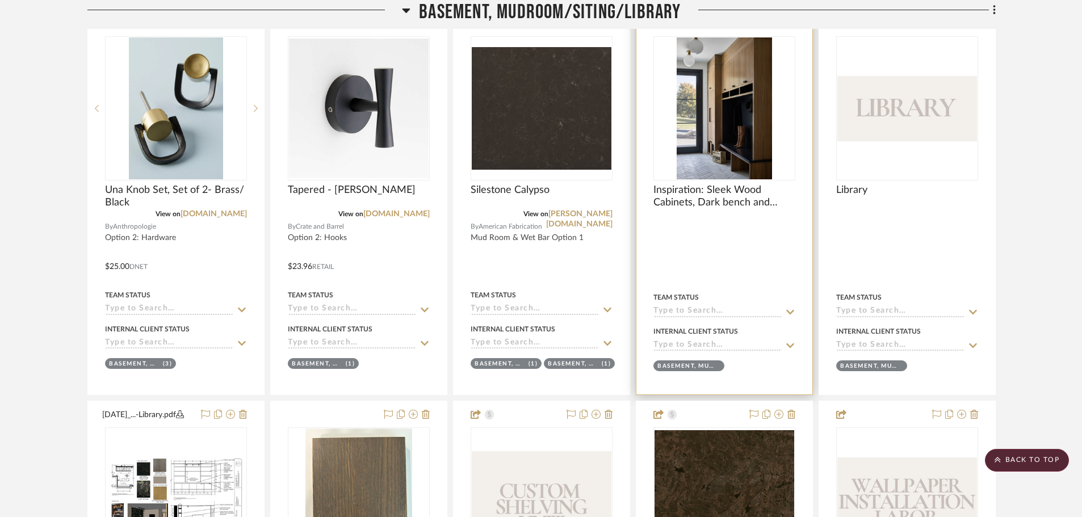
scroll to position [917, 0]
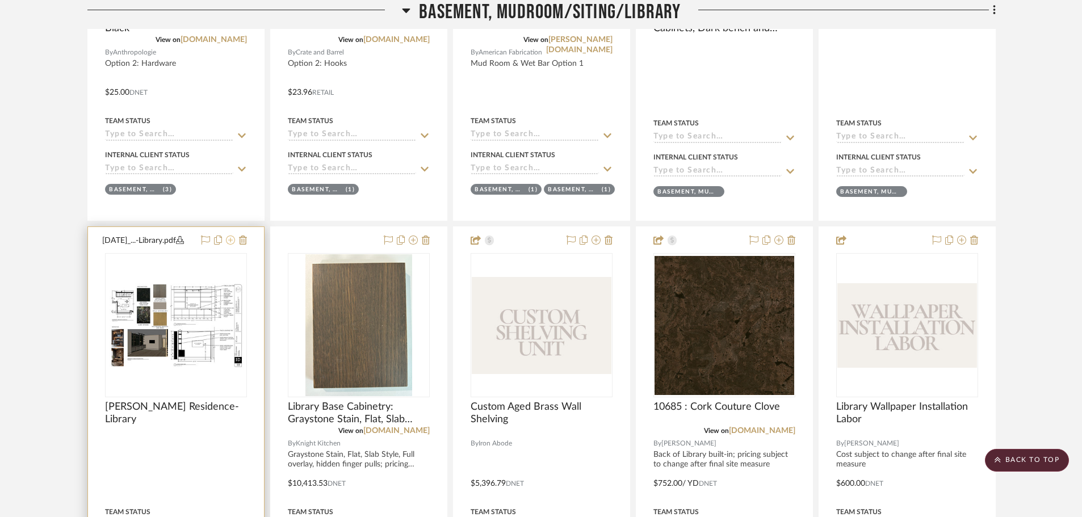
click at [232, 243] on icon at bounding box center [230, 240] width 9 height 9
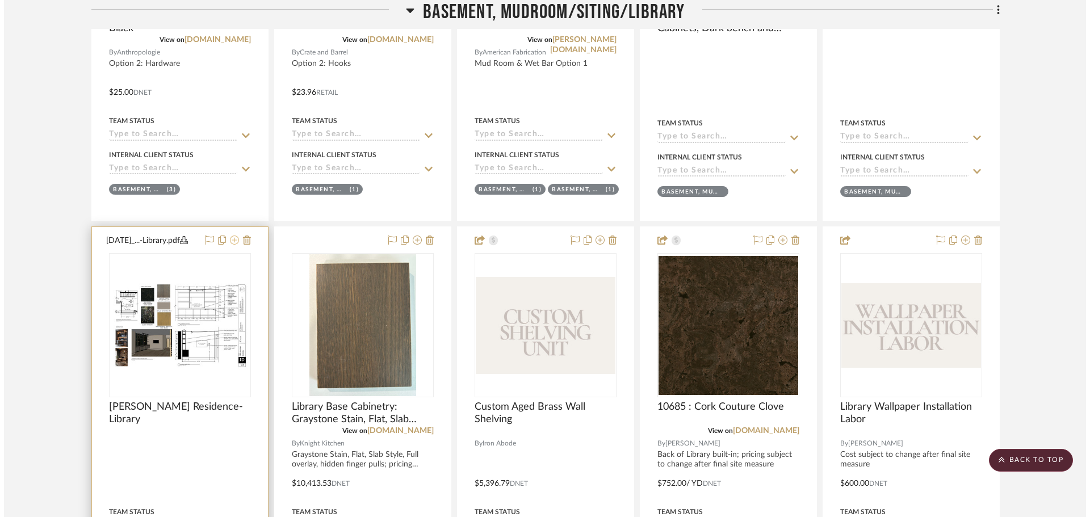
scroll to position [0, 0]
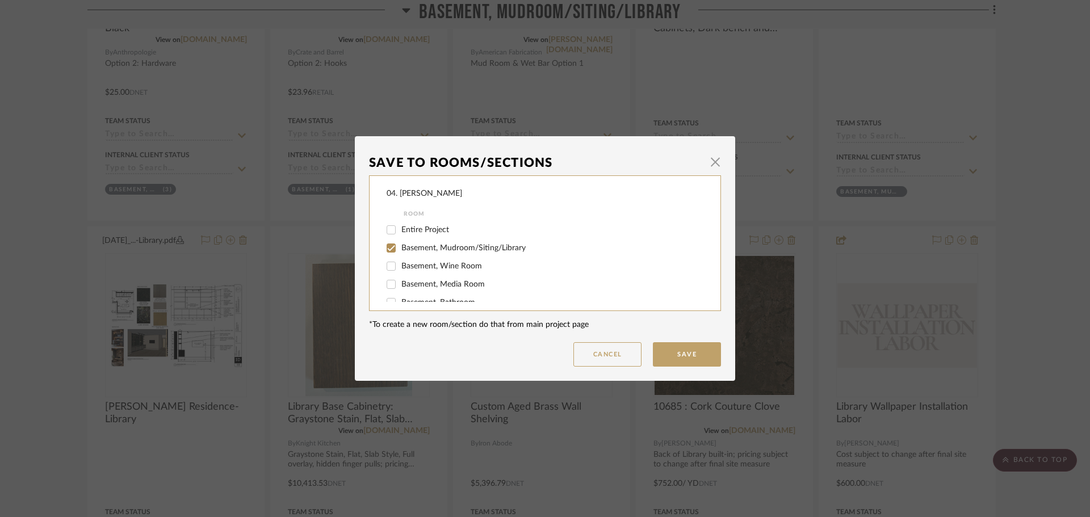
click at [413, 250] on span "Basement, Mudroom/Siting/Library" at bounding box center [463, 248] width 124 height 8
click at [400, 250] on input "Basement, Mudroom/Siting/Library" at bounding box center [391, 248] width 18 height 18
checkbox input "false"
click at [408, 289] on span "Will NOT Use" at bounding box center [425, 290] width 48 height 8
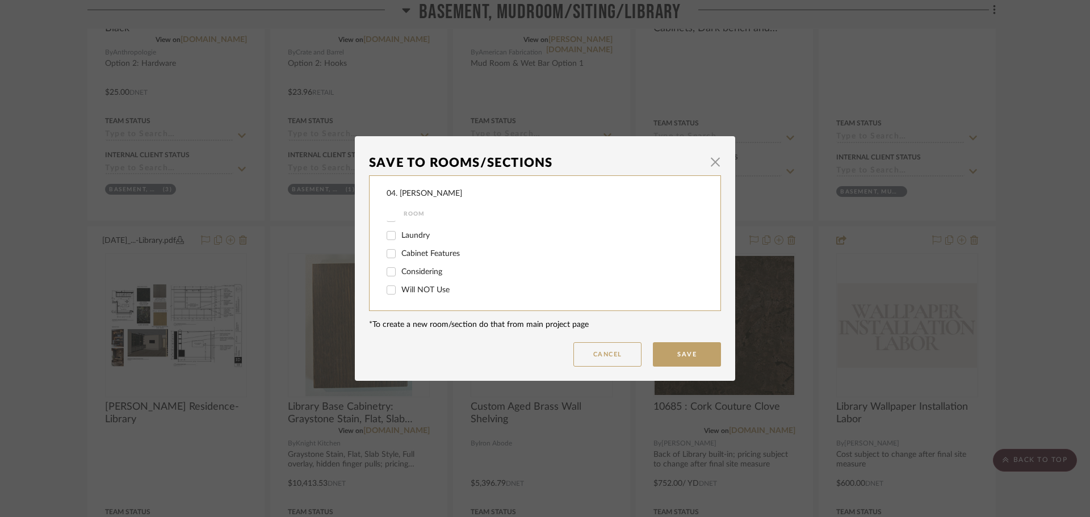
click at [400, 289] on input "Will NOT Use" at bounding box center [391, 290] width 18 height 18
checkbox input "true"
click at [665, 352] on button "Save" at bounding box center [687, 354] width 68 height 24
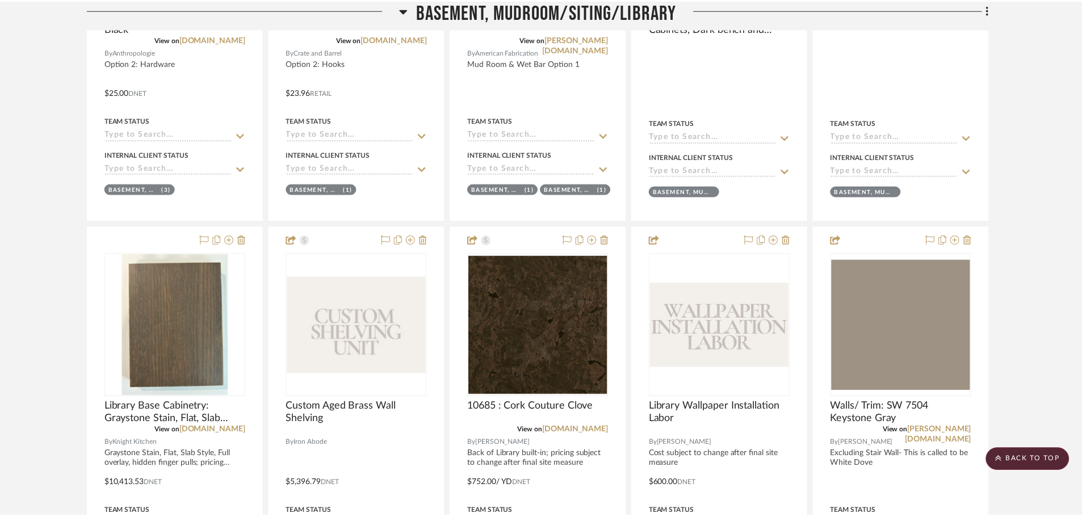
scroll to position [917, 0]
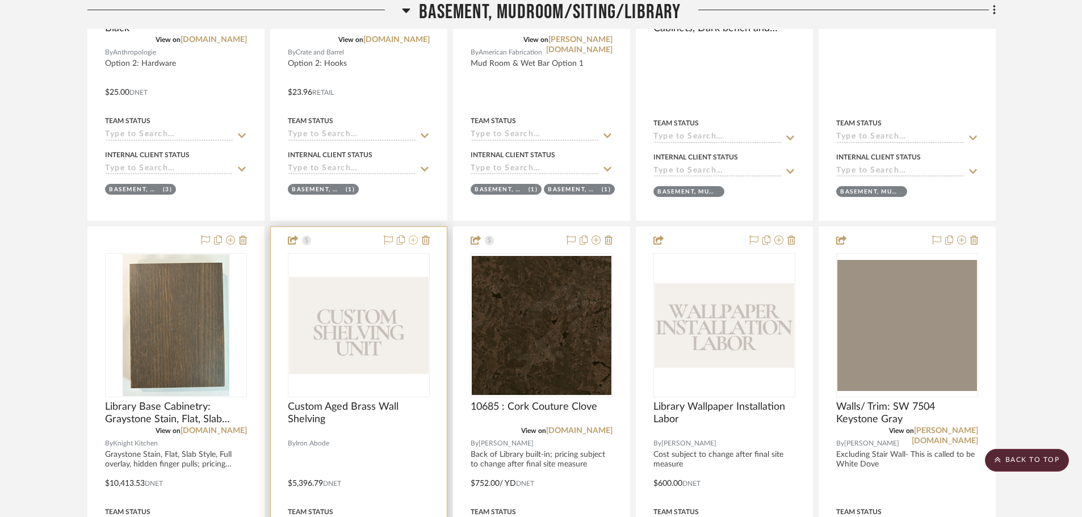
click at [414, 241] on icon at bounding box center [413, 240] width 9 height 9
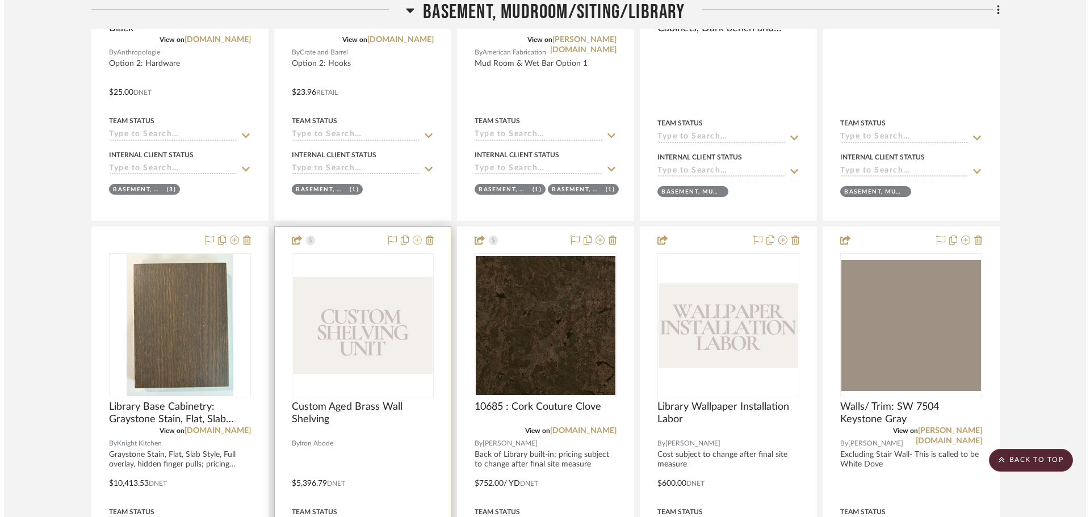
scroll to position [0, 0]
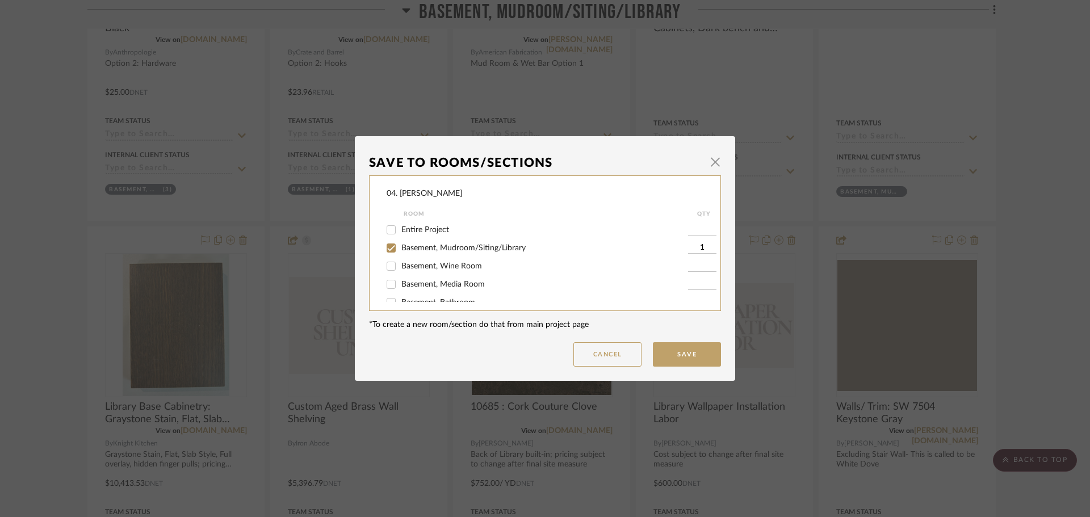
click at [401, 249] on span "Basement, Mudroom/Siting/Library" at bounding box center [463, 248] width 124 height 8
click at [397, 249] on input "Basement, Mudroom/Siting/Library" at bounding box center [391, 248] width 18 height 18
checkbox input "false"
click at [401, 291] on span "Will NOT Use" at bounding box center [425, 290] width 48 height 8
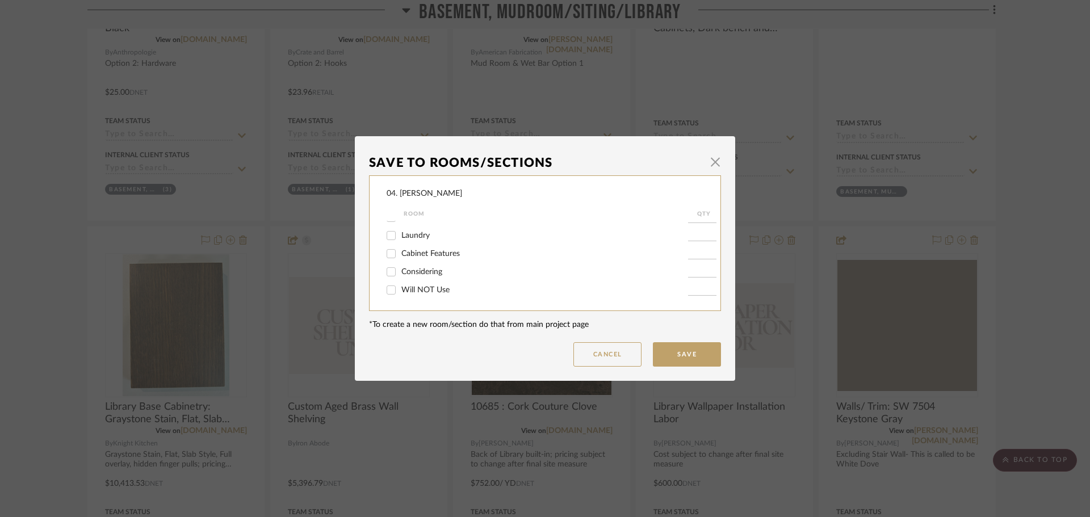
click at [400, 291] on input "Will NOT Use" at bounding box center [391, 290] width 18 height 18
checkbox input "true"
type input "1"
click at [684, 357] on button "Save" at bounding box center [687, 354] width 68 height 24
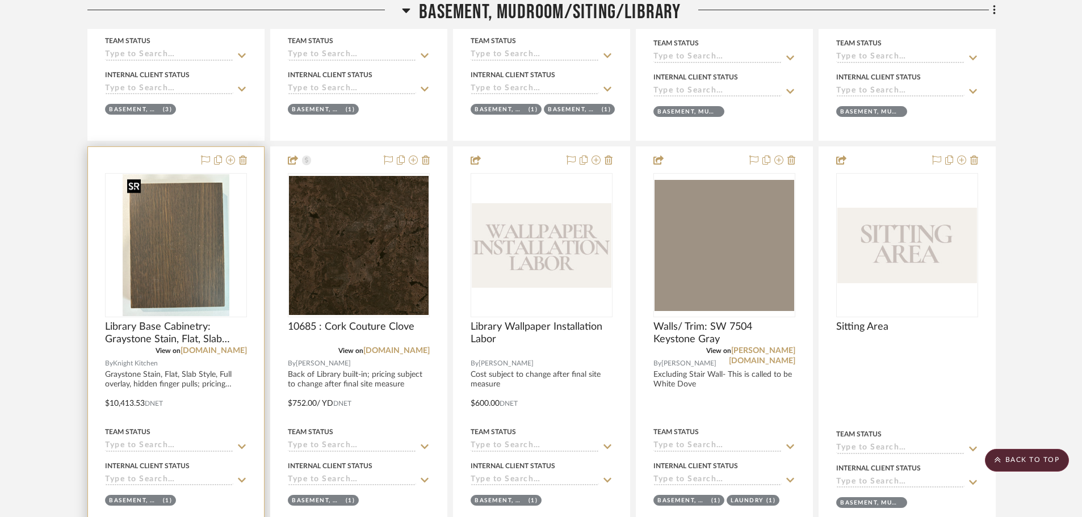
scroll to position [1030, 0]
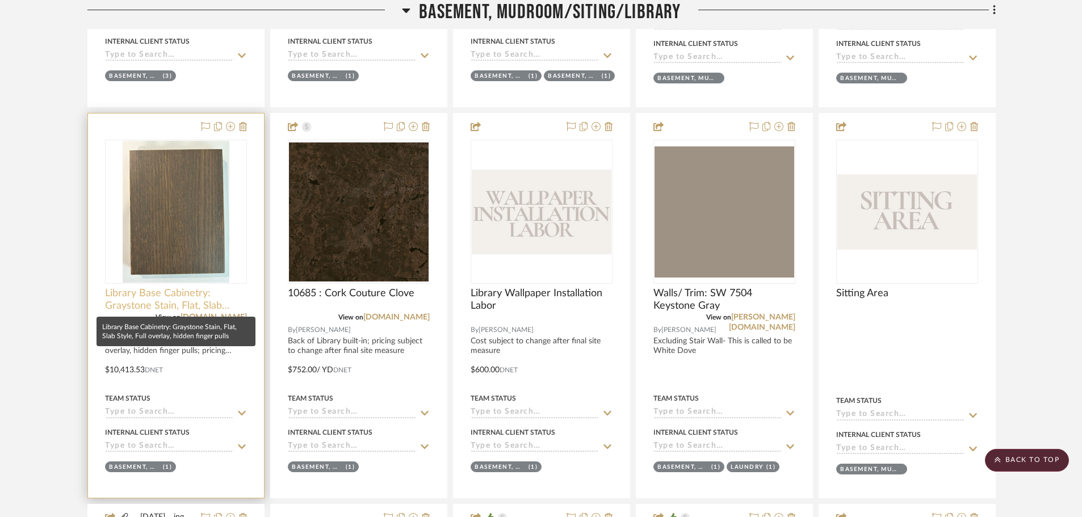
click at [129, 304] on span "Library Base Cabinetry: Graystone Stain, Flat, Slab Style, Full overlay, hidden…" at bounding box center [176, 299] width 142 height 25
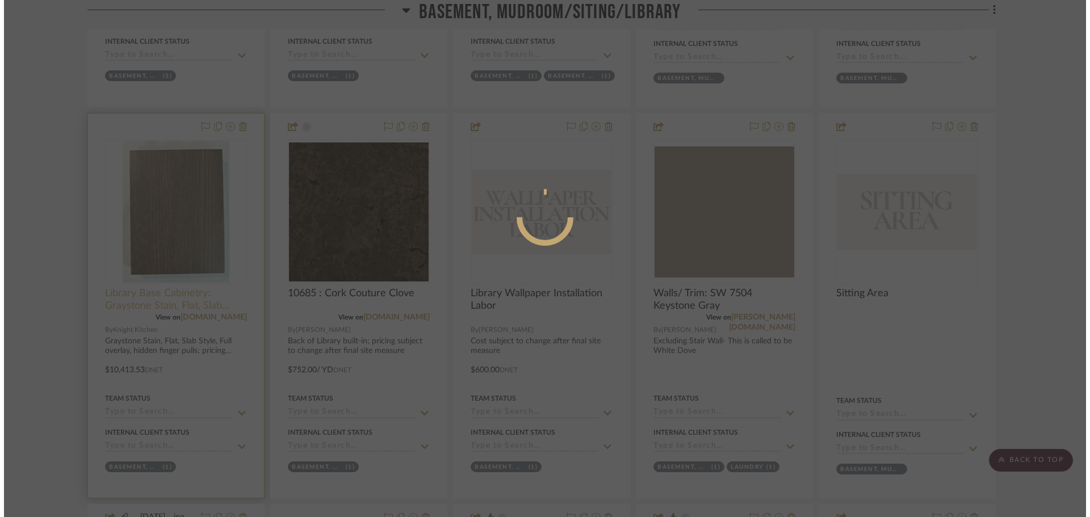
scroll to position [0, 0]
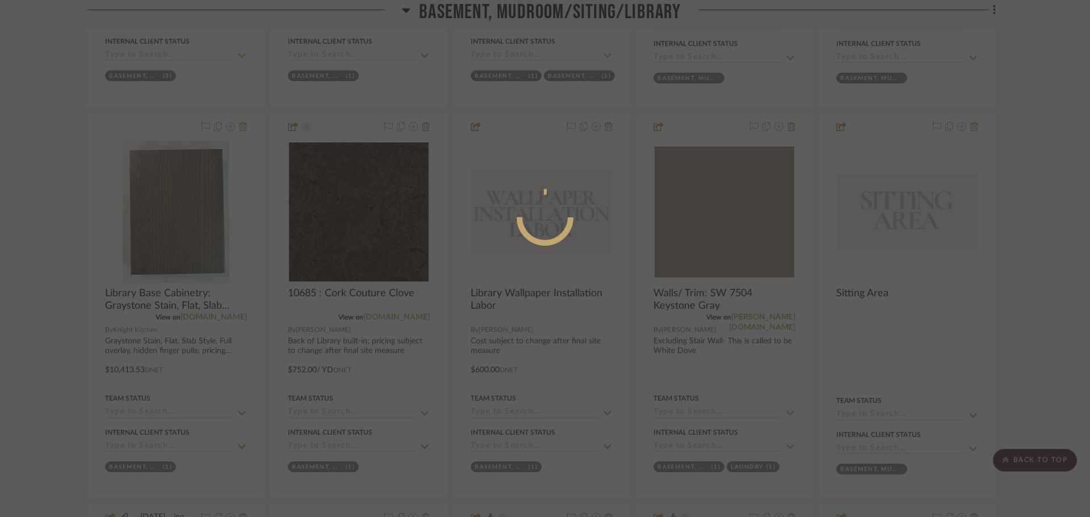
click at [73, 354] on div at bounding box center [545, 258] width 1090 height 517
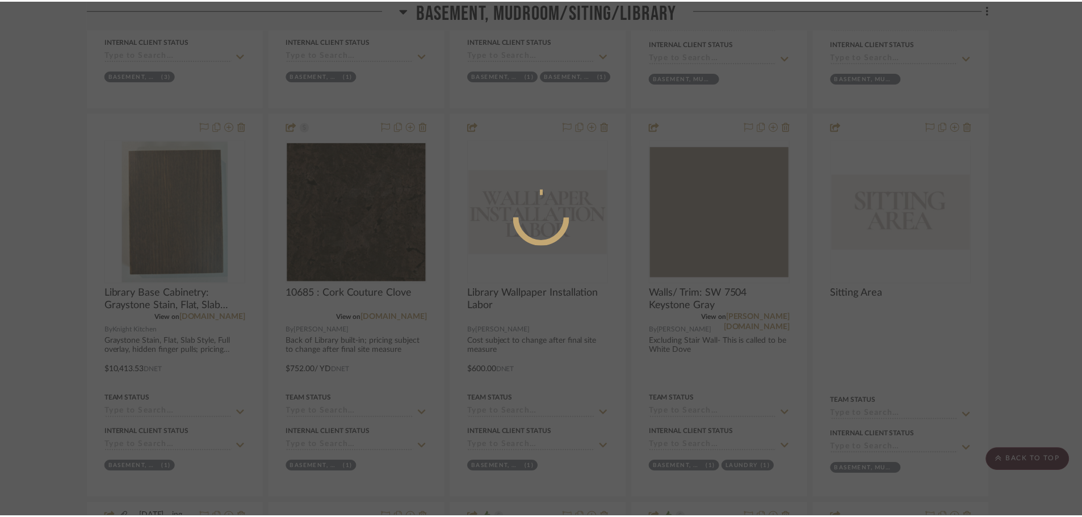
scroll to position [1030, 0]
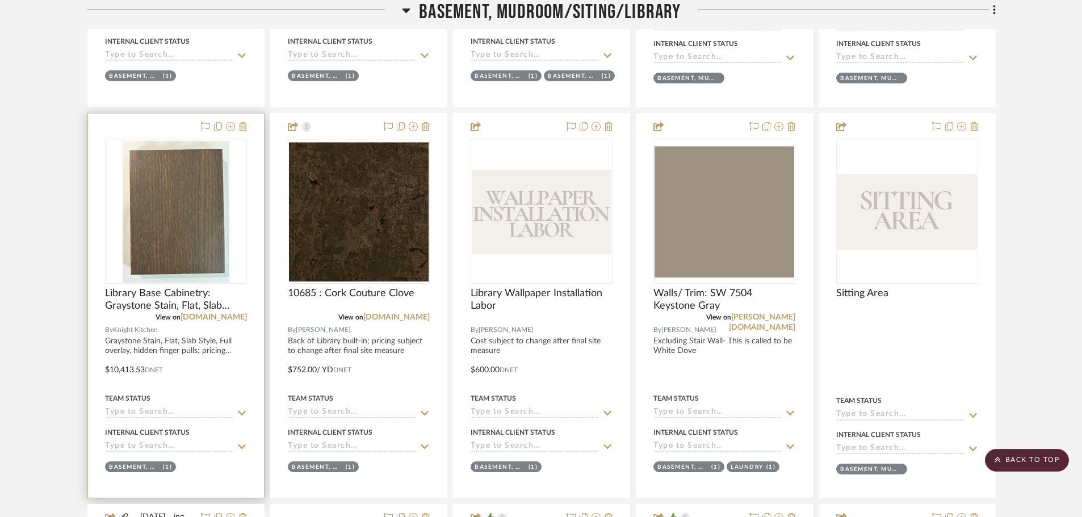
click at [174, 284] on div at bounding box center [176, 212] width 142 height 144
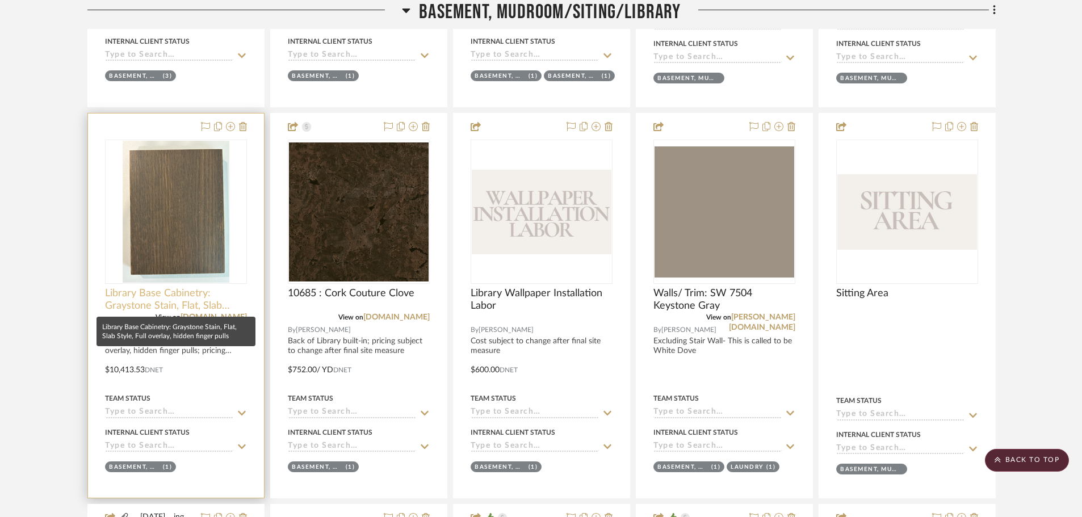
click at [174, 293] on span "Library Base Cabinetry: Graystone Stain, Flat, Slab Style, Full overlay, hidden…" at bounding box center [176, 299] width 142 height 25
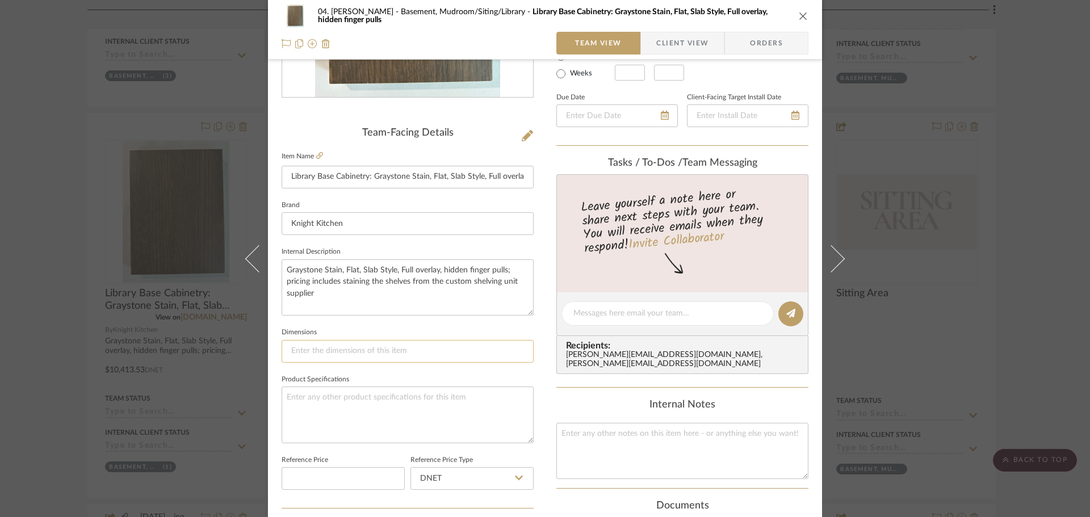
scroll to position [397, 0]
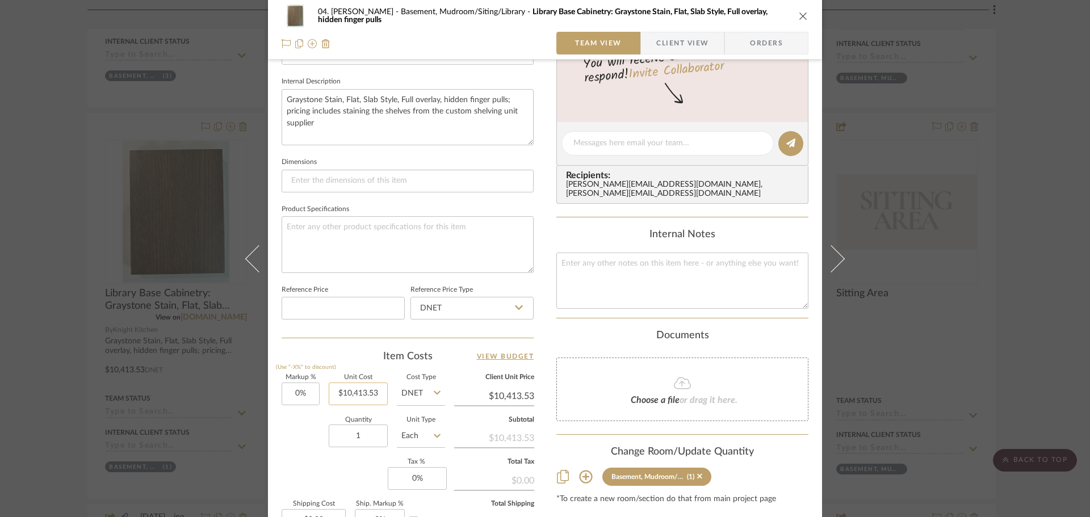
type input "10413.53"
click at [365, 389] on input "10413.53" at bounding box center [358, 394] width 59 height 23
click at [343, 311] on input at bounding box center [342, 308] width 123 height 23
paste input "10413.53"
type input "$10,413.53"
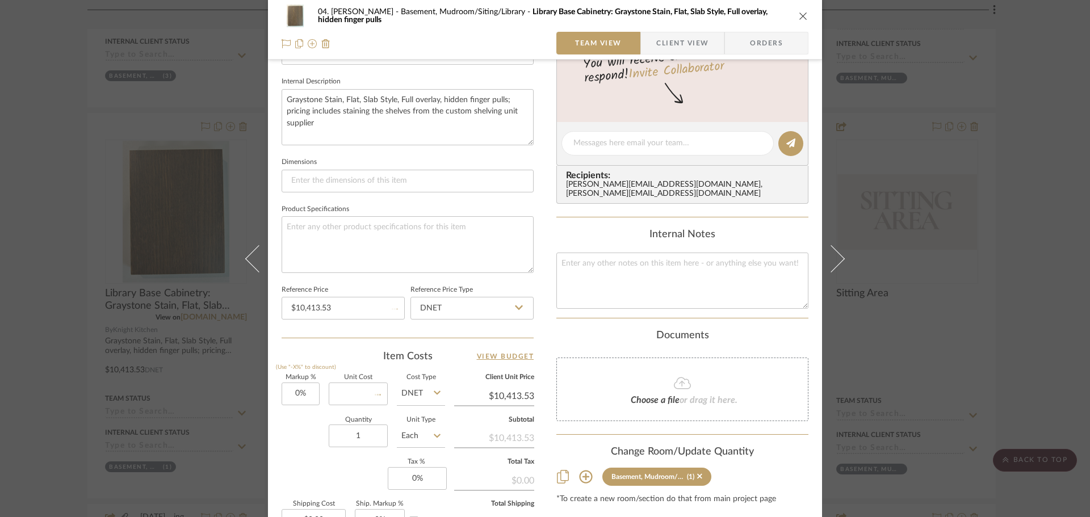
click at [354, 330] on div "Team-Facing Details Item Name Library Base Cabinetry: Graystone Stain, Flat, Sl…" at bounding box center [407, 147] width 252 height 381
click at [365, 324] on sr-form-field "Reference Price $10,413.53" at bounding box center [342, 305] width 123 height 47
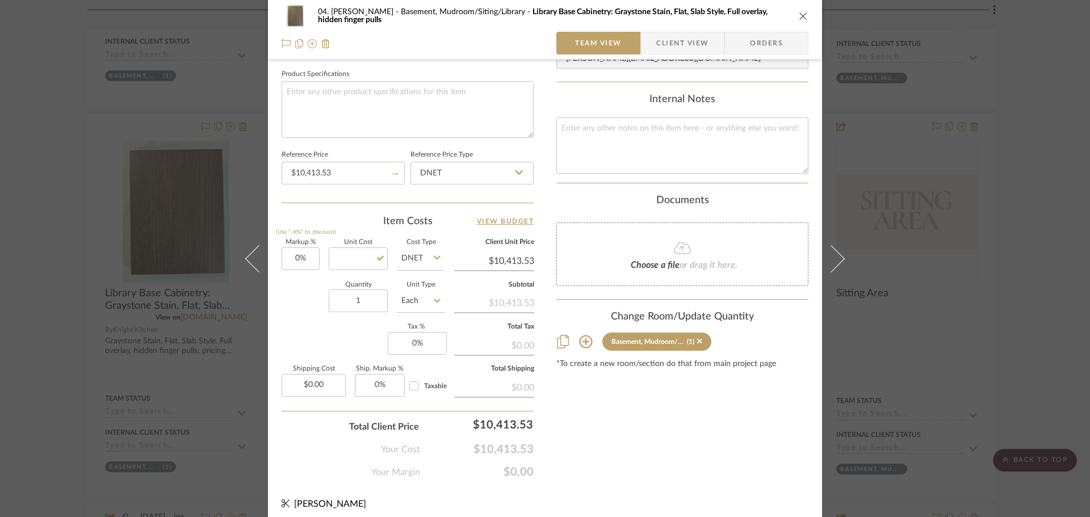
scroll to position [540, 0]
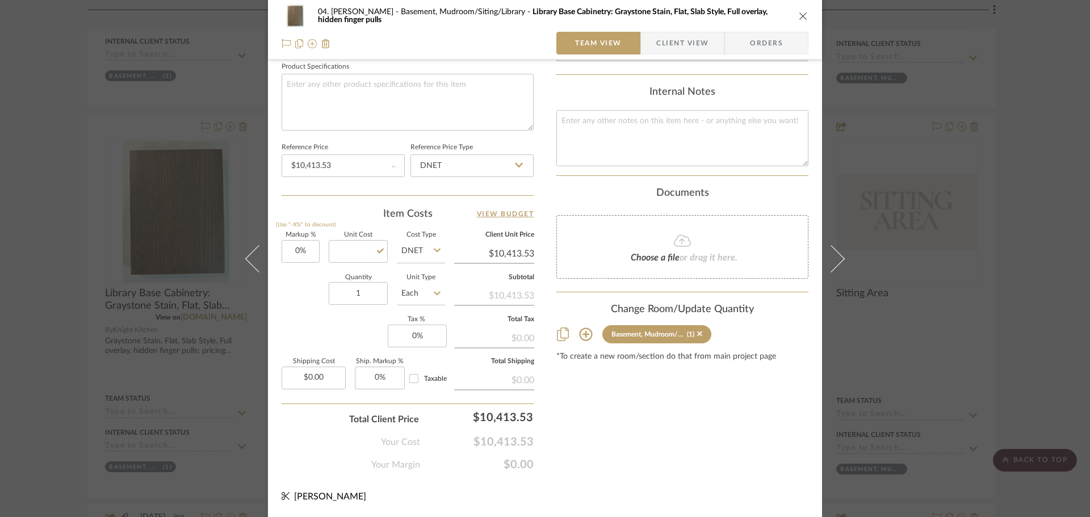
click at [694, 414] on div "Content here copies to Client View - confirm visibility there. Show in Client D…" at bounding box center [682, 4] width 252 height 934
type input "$0.00"
click at [705, 418] on div "Content here copies to Client View - confirm visibility there. Show in Client D…" at bounding box center [682, 4] width 252 height 934
click at [874, 318] on div "04. Linck Basement, Mudroom/Siting/Library Library Base Cabinetry: Graystone St…" at bounding box center [545, 258] width 1090 height 517
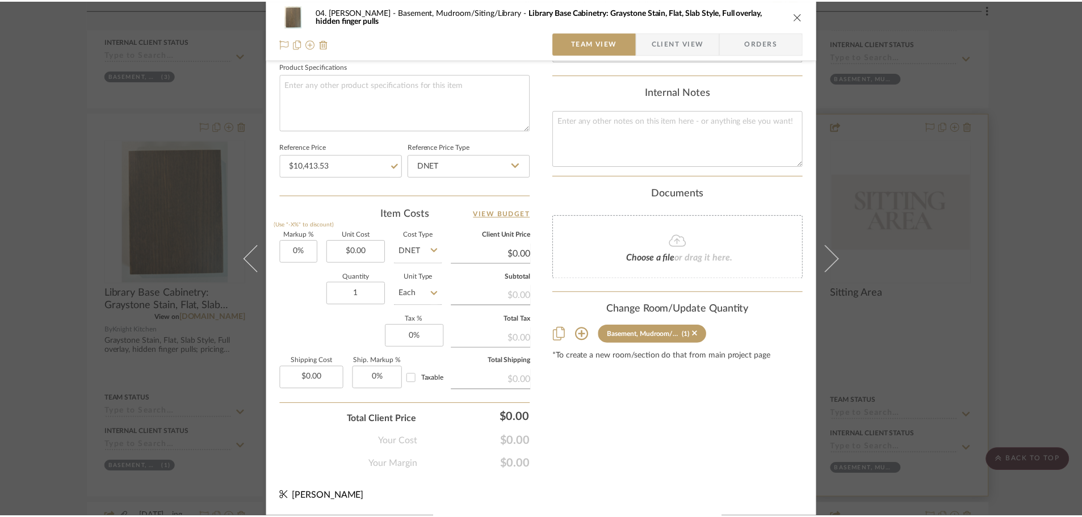
scroll to position [1030, 0]
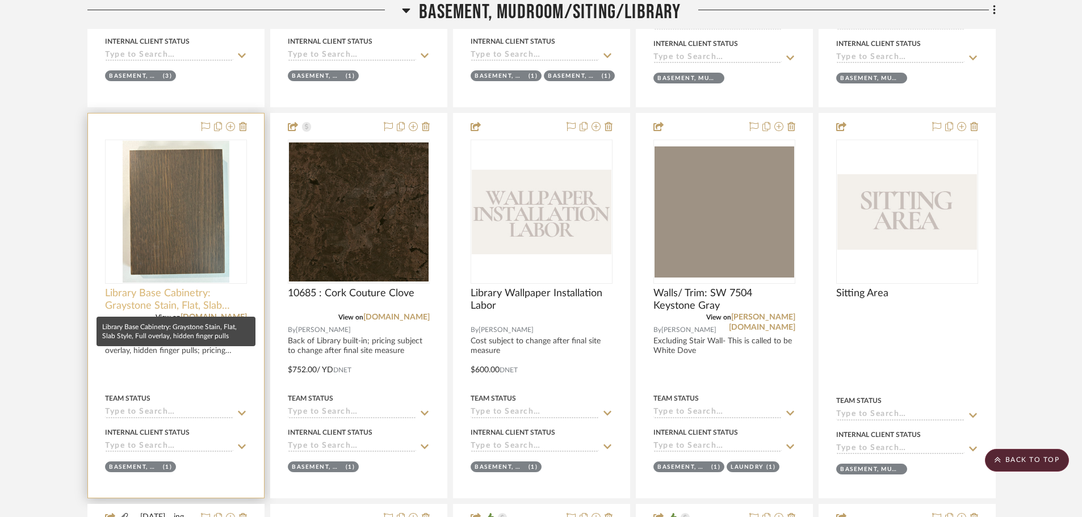
click at [164, 297] on span "Library Base Cabinetry: Graystone Stain, Flat, Slab Style, Full overlay, hidden…" at bounding box center [176, 299] width 142 height 25
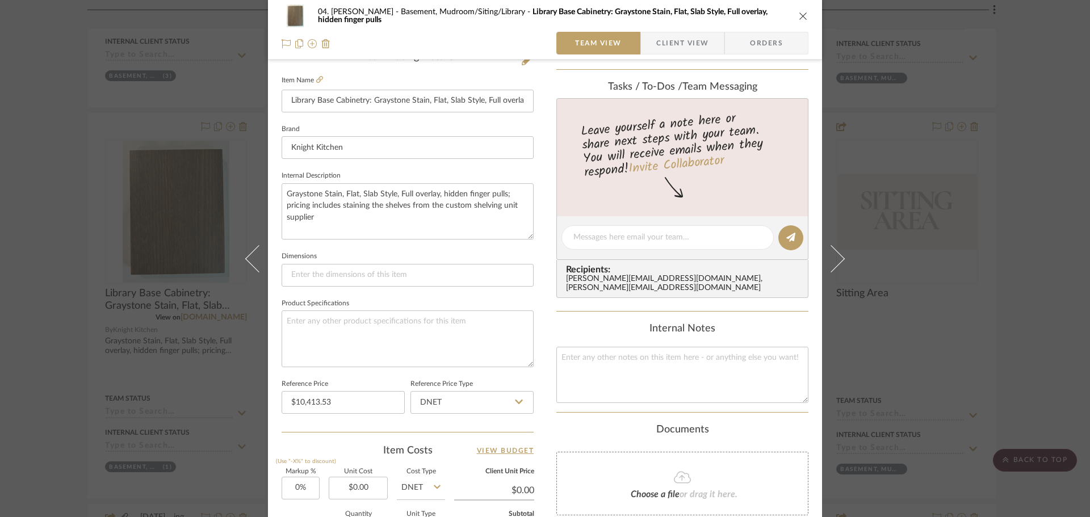
scroll to position [341, 0]
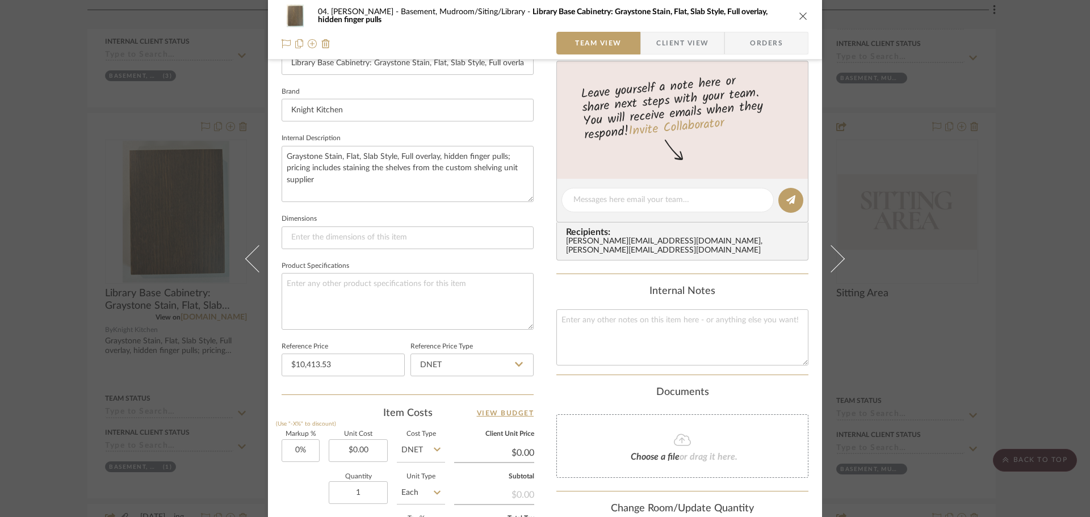
click at [874, 353] on div "04. Linck Basement, Mudroom/Siting/Library Library Base Cabinetry: Graystone St…" at bounding box center [545, 258] width 1090 height 517
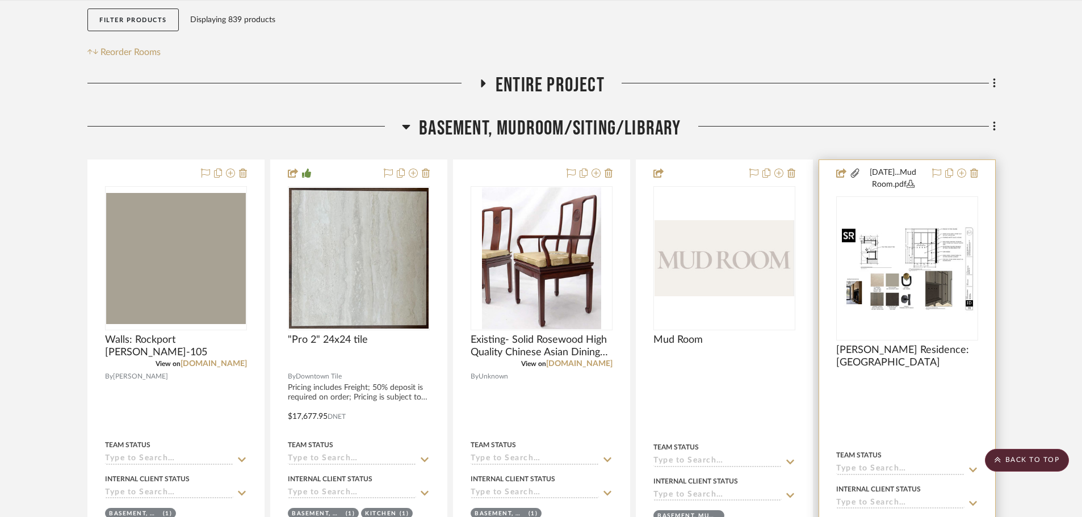
scroll to position [122, 0]
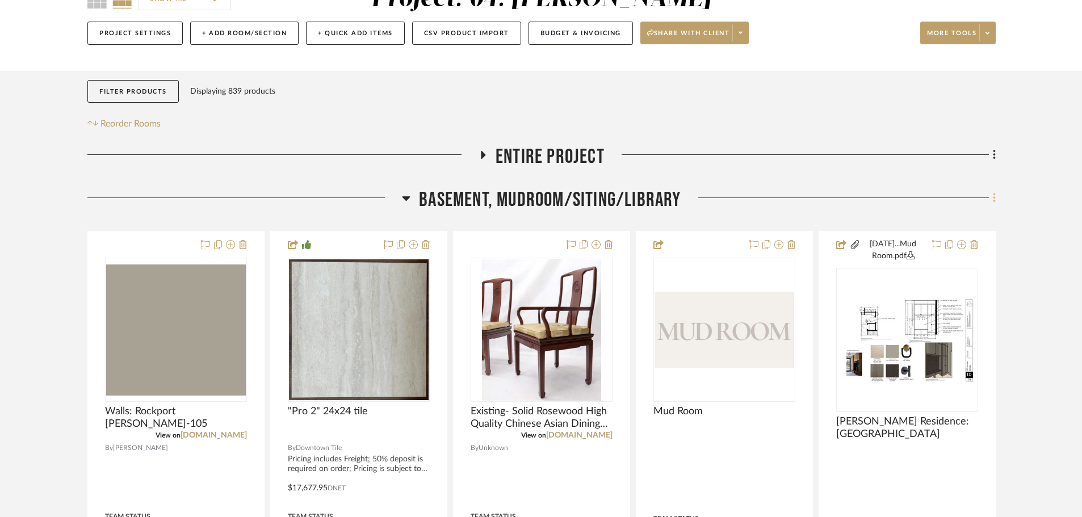
click at [874, 200] on icon at bounding box center [994, 198] width 3 height 12
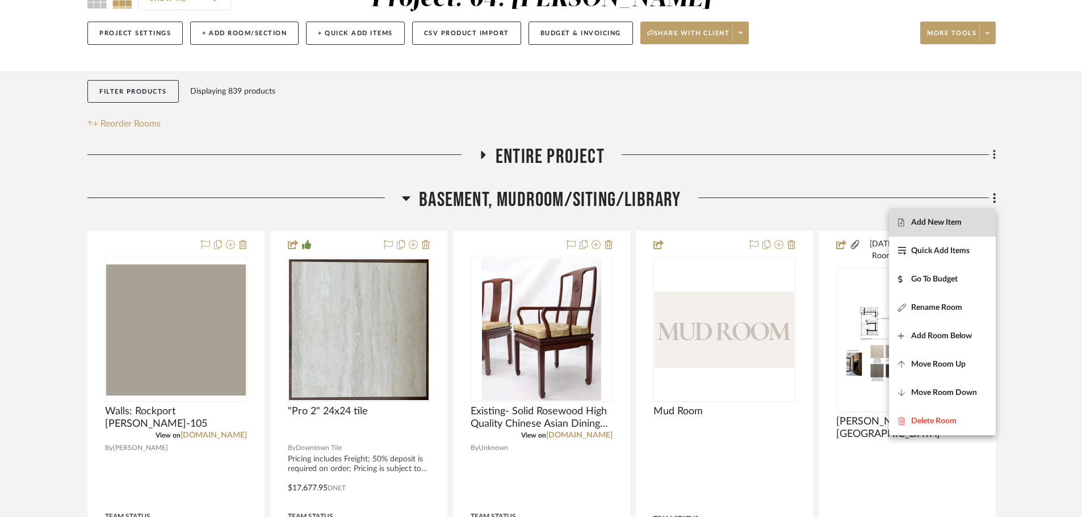
click at [874, 220] on span "Add New Item" at bounding box center [936, 223] width 51 height 10
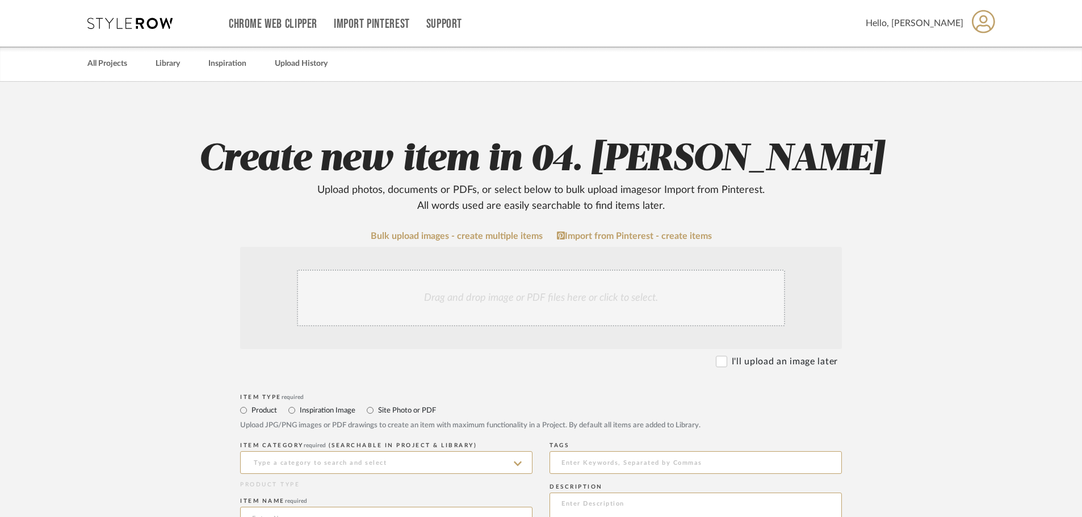
click at [394, 411] on label "Site Photo or PDF" at bounding box center [406, 410] width 59 height 12
click at [377, 411] on input "Site Photo or PDF" at bounding box center [370, 411] width 14 height 14
radio input "true"
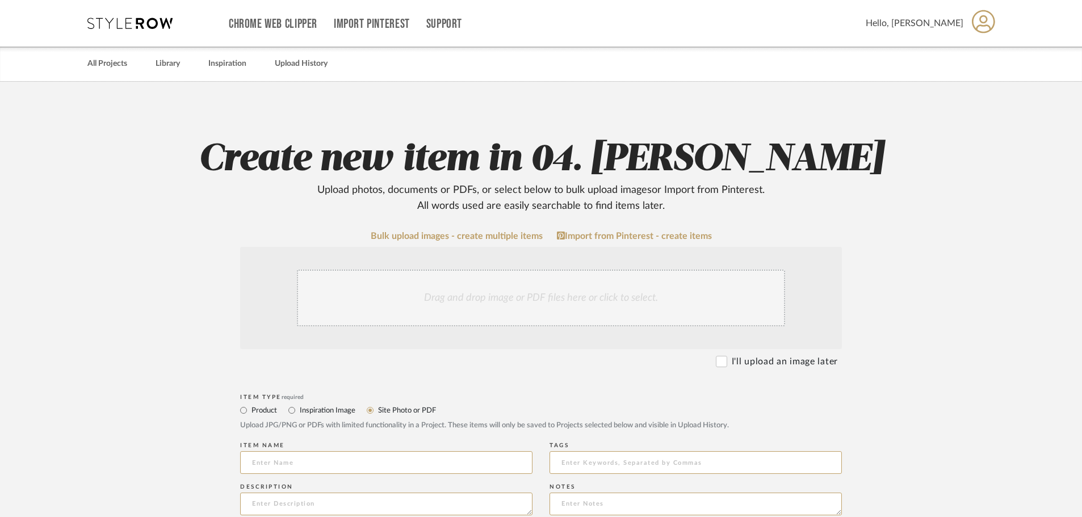
click at [455, 305] on div "Drag and drop image or PDF files here or click to select." at bounding box center [541, 298] width 488 height 57
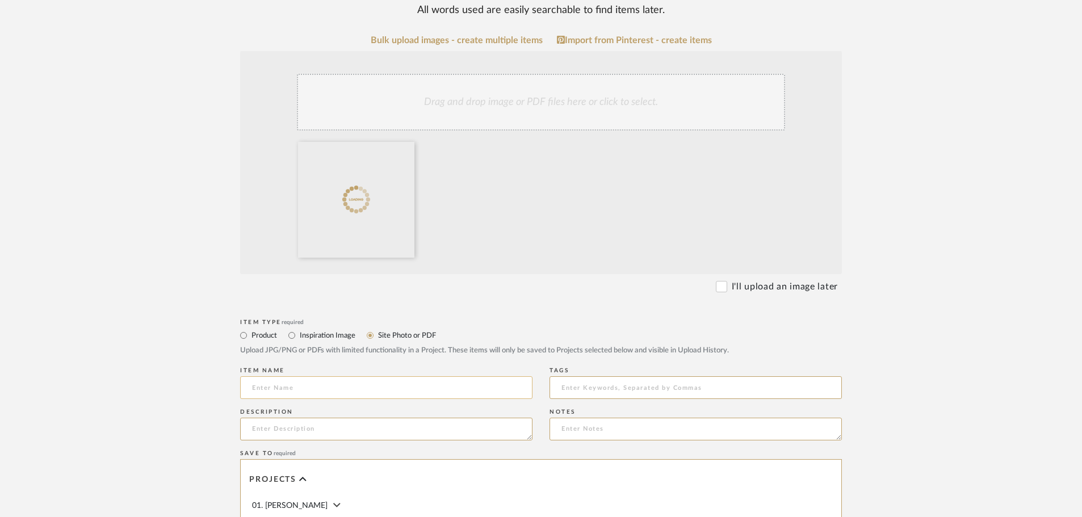
scroll to position [284, 0]
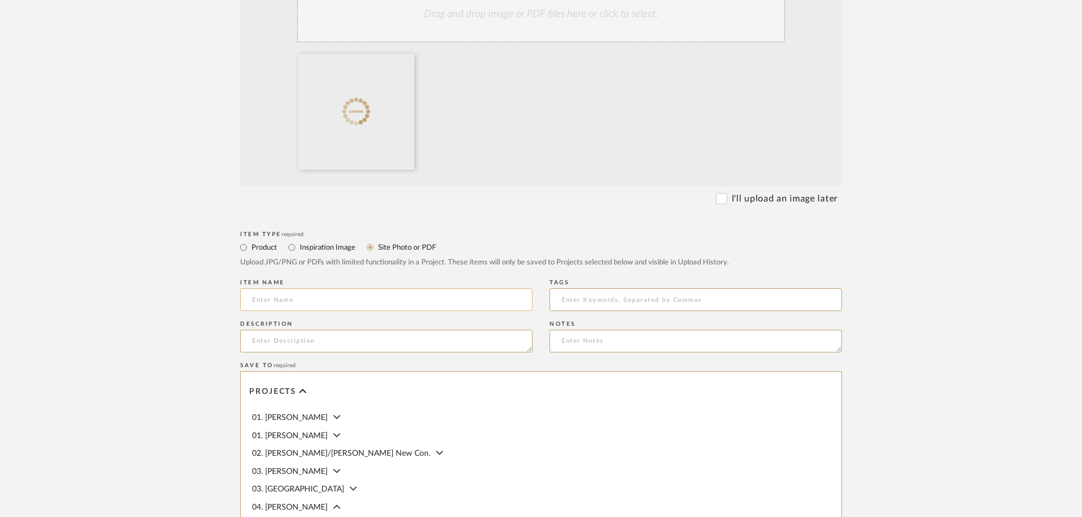
click at [362, 308] on input at bounding box center [386, 299] width 292 height 23
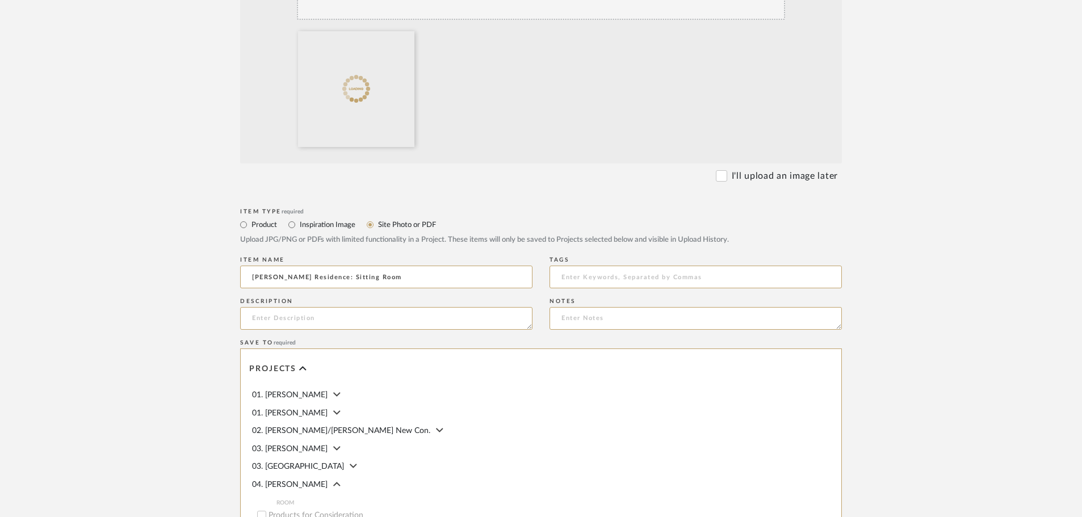
scroll to position [136, 0]
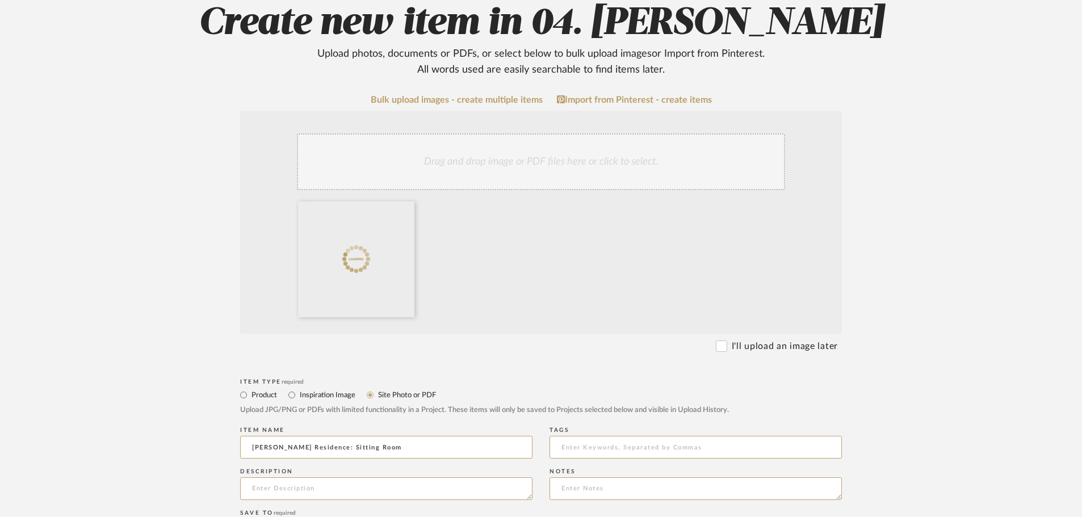
type input "Linck Residence: Sitting Room"
click at [874, 380] on upload-items "Create new item in 04. Linck Upload photos, documents or PDFs, or select below …" at bounding box center [541, 404] width 1082 height 917
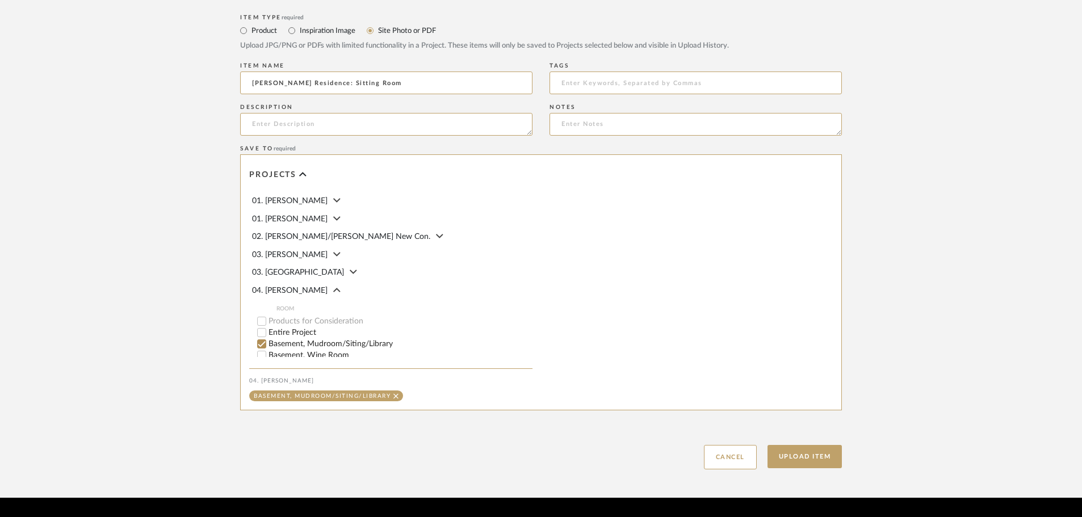
scroll to position [533, 0]
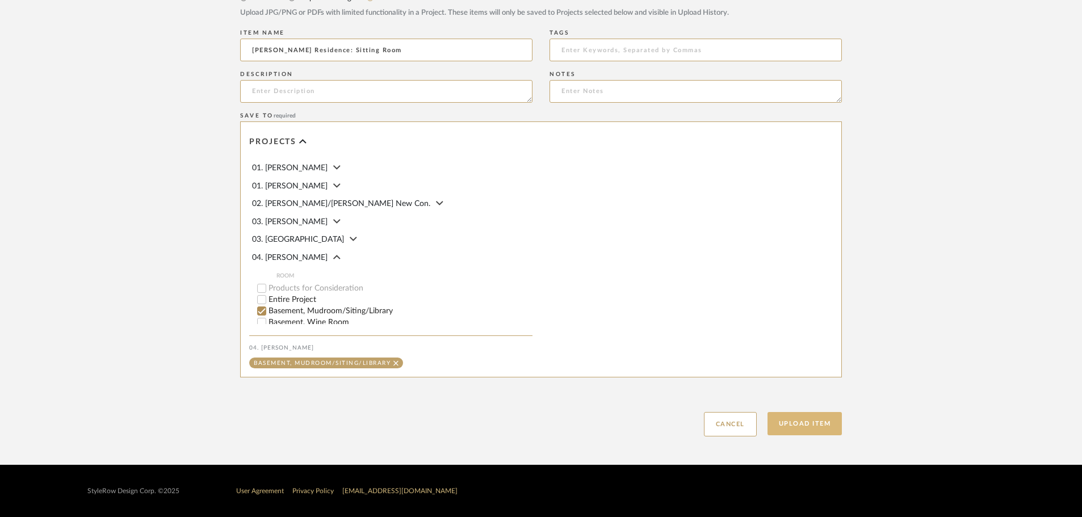
click at [817, 422] on button "Upload Item" at bounding box center [804, 423] width 75 height 23
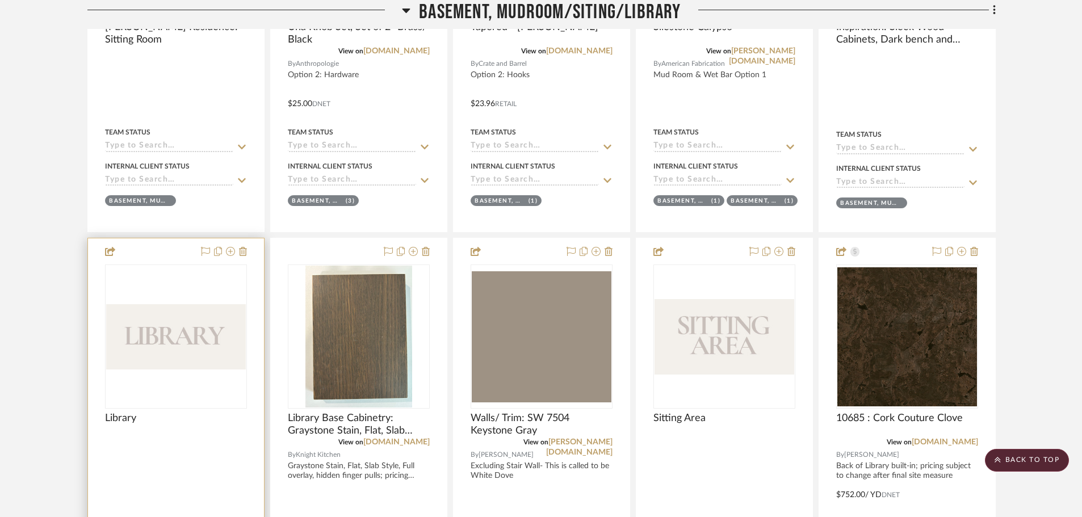
scroll to position [934, 0]
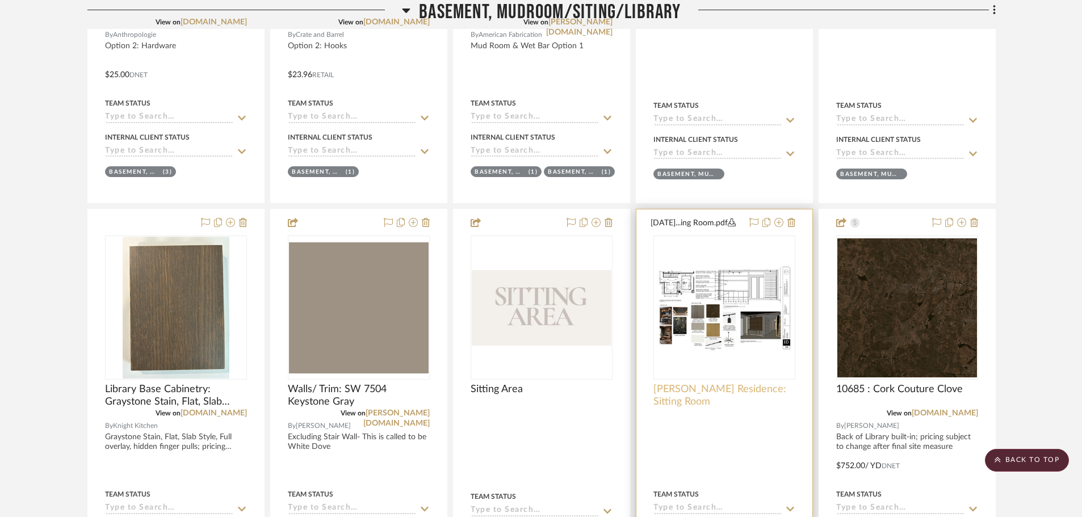
click at [686, 397] on span "Linck Residence: Sitting Room" at bounding box center [724, 395] width 142 height 25
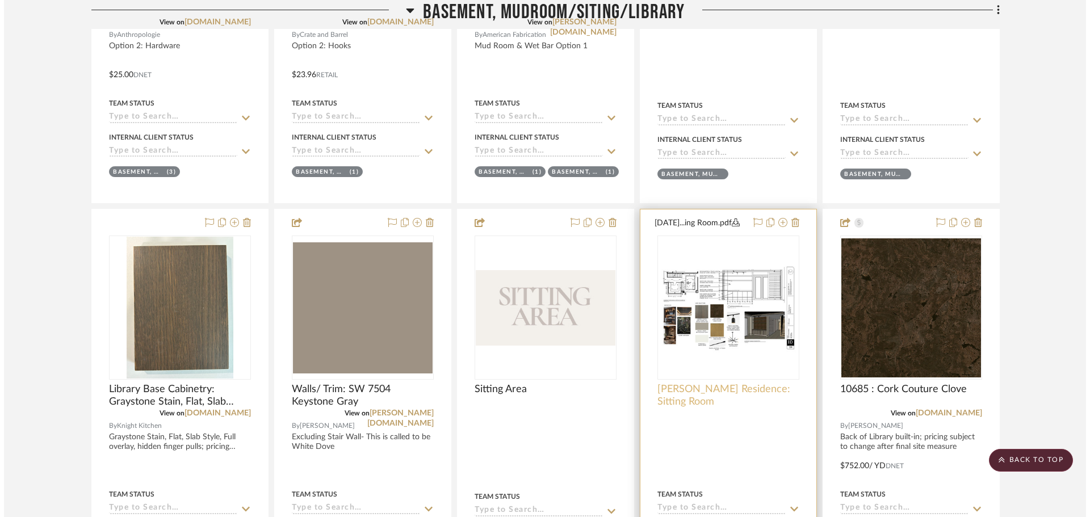
scroll to position [0, 0]
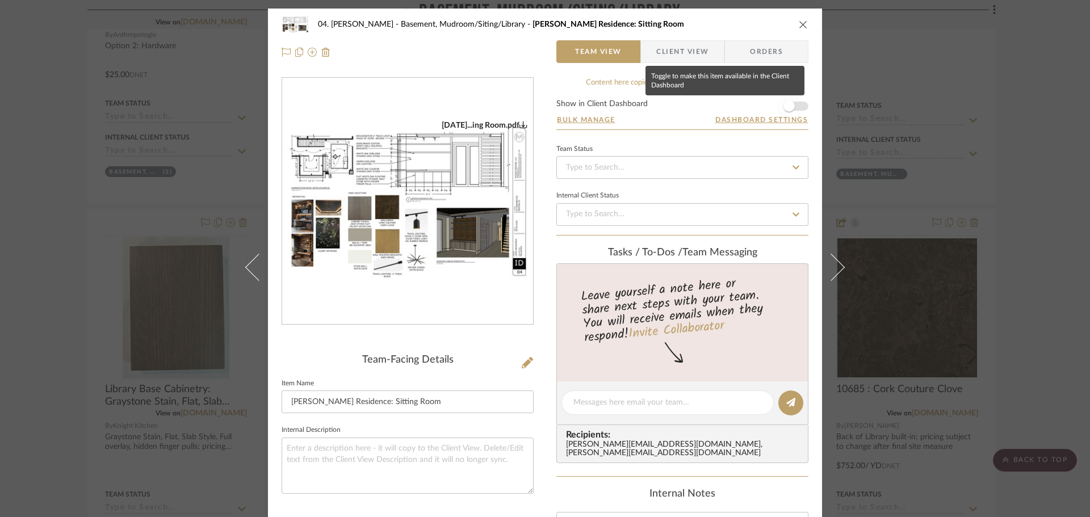
drag, startPoint x: 778, startPoint y: 106, endPoint x: 795, endPoint y: 108, distance: 17.8
click at [778, 106] on span "button" at bounding box center [788, 106] width 25 height 25
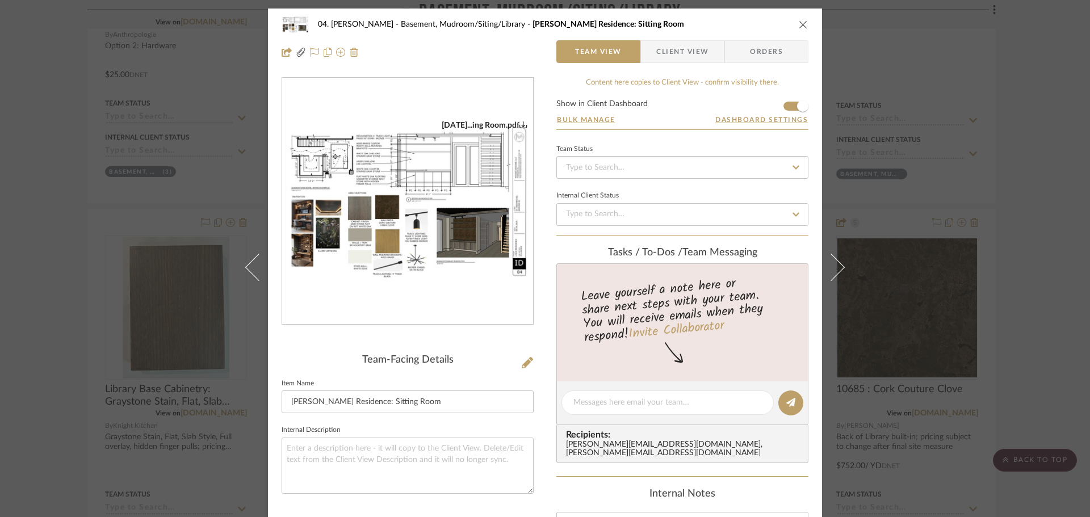
click at [874, 273] on div "04. Linck Basement, Mudroom/Siting/Library Linck Residence: Sitting Room Team V…" at bounding box center [545, 258] width 1090 height 517
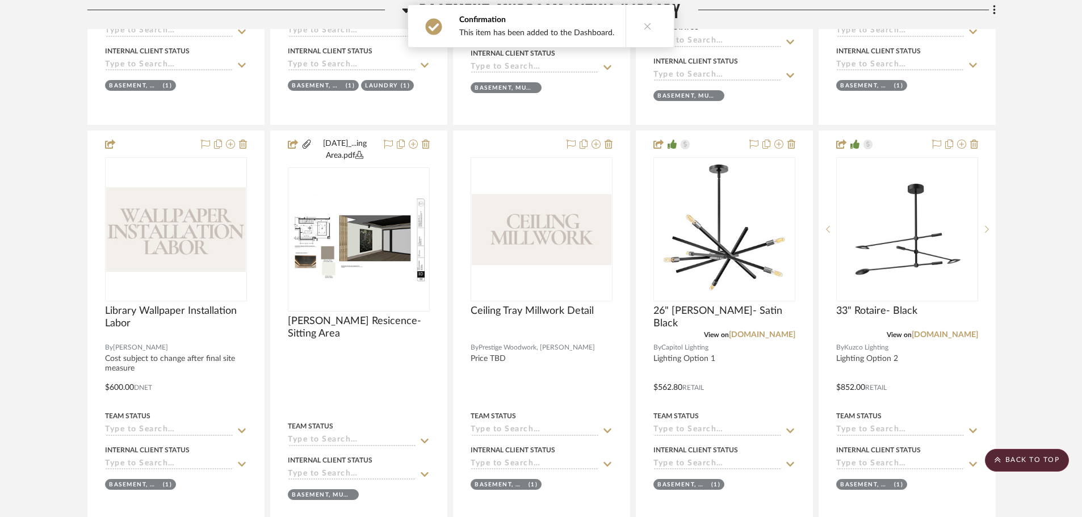
scroll to position [1331, 0]
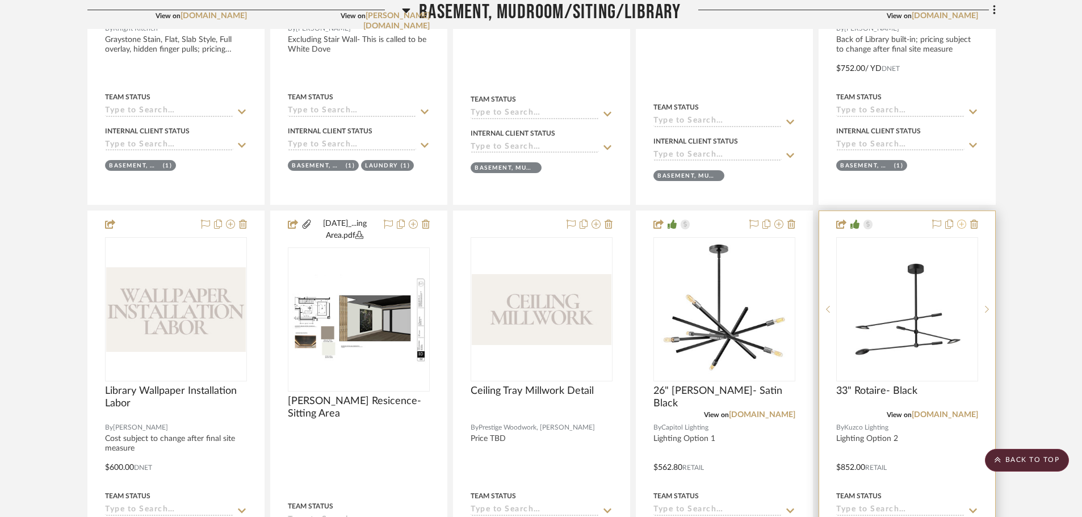
click at [874, 226] on icon at bounding box center [961, 224] width 9 height 9
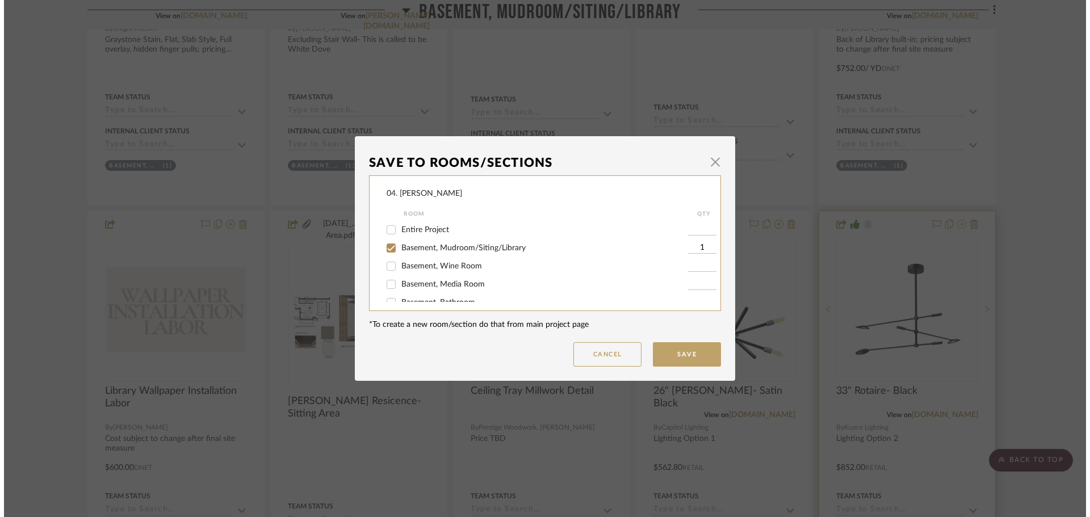
scroll to position [0, 0]
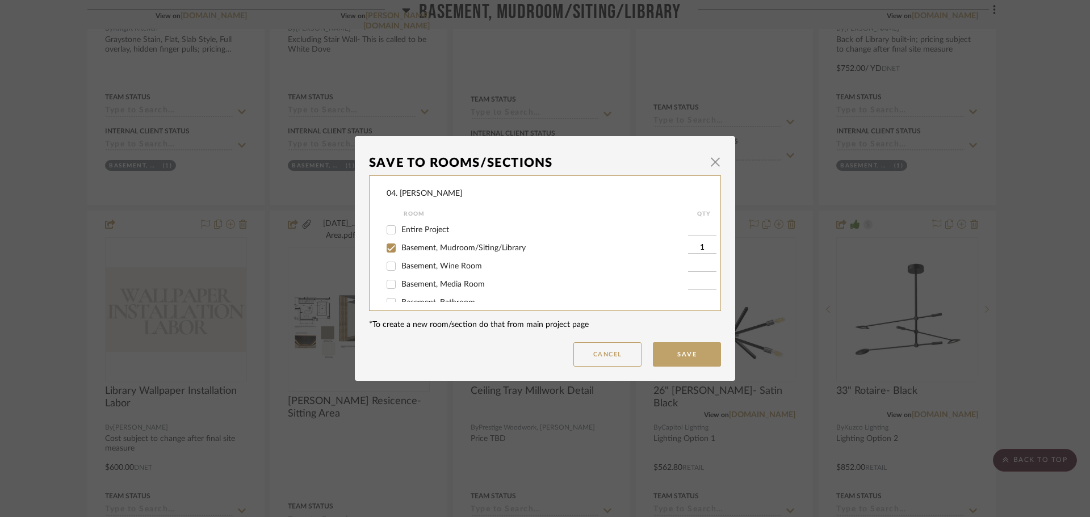
click at [419, 250] on span "Basement, Mudroom/Siting/Library" at bounding box center [463, 248] width 124 height 8
click at [400, 250] on input "Basement, Mudroom/Siting/Library" at bounding box center [391, 248] width 18 height 18
checkbox input "false"
click at [397, 272] on div "Considering" at bounding box center [536, 272] width 301 height 18
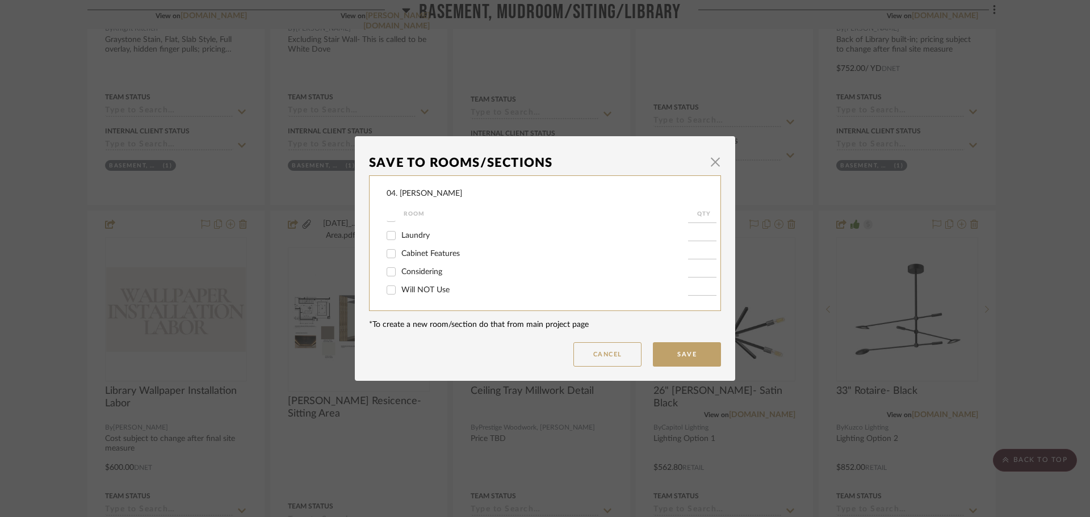
click at [402, 273] on span "Considering" at bounding box center [421, 272] width 41 height 8
click at [400, 273] on input "Considering" at bounding box center [391, 272] width 18 height 18
checkbox input "true"
type input "1"
click at [697, 360] on button "Save" at bounding box center [687, 354] width 68 height 24
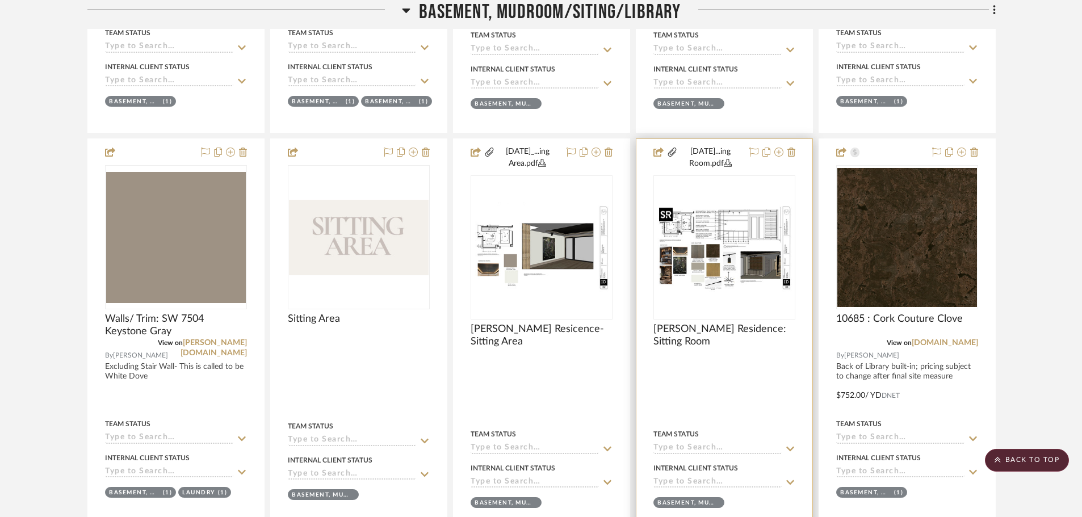
scroll to position [991, 0]
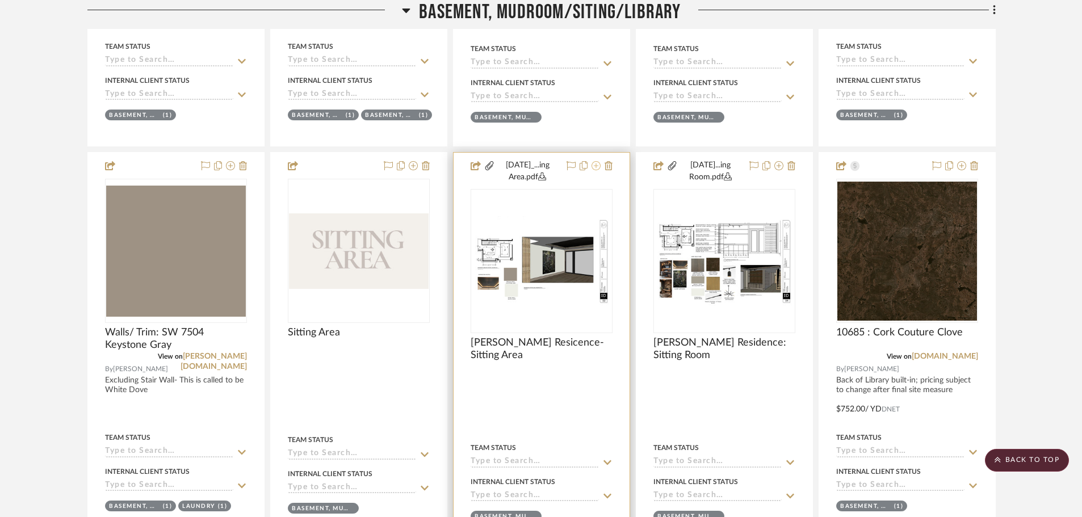
click at [597, 166] on icon at bounding box center [595, 165] width 9 height 9
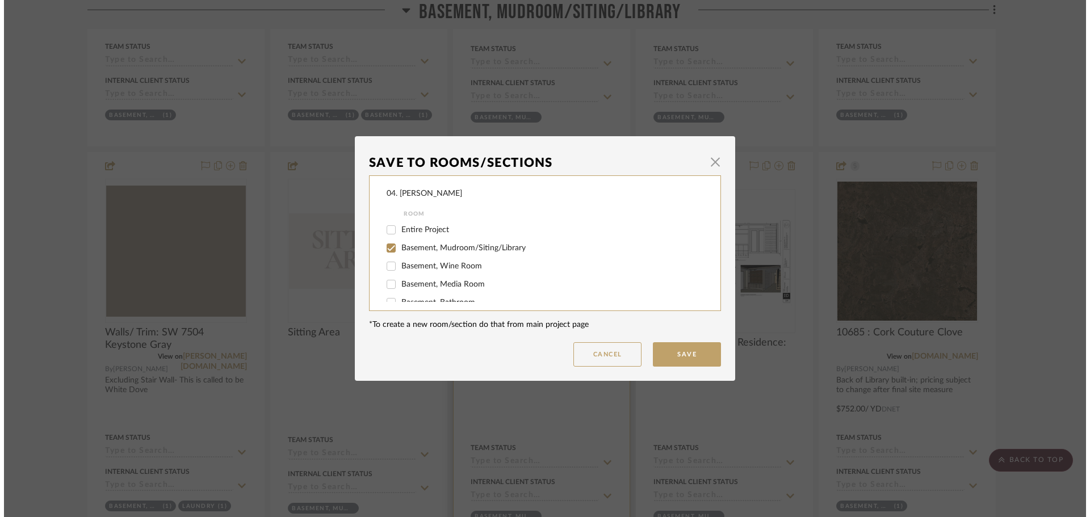
scroll to position [0, 0]
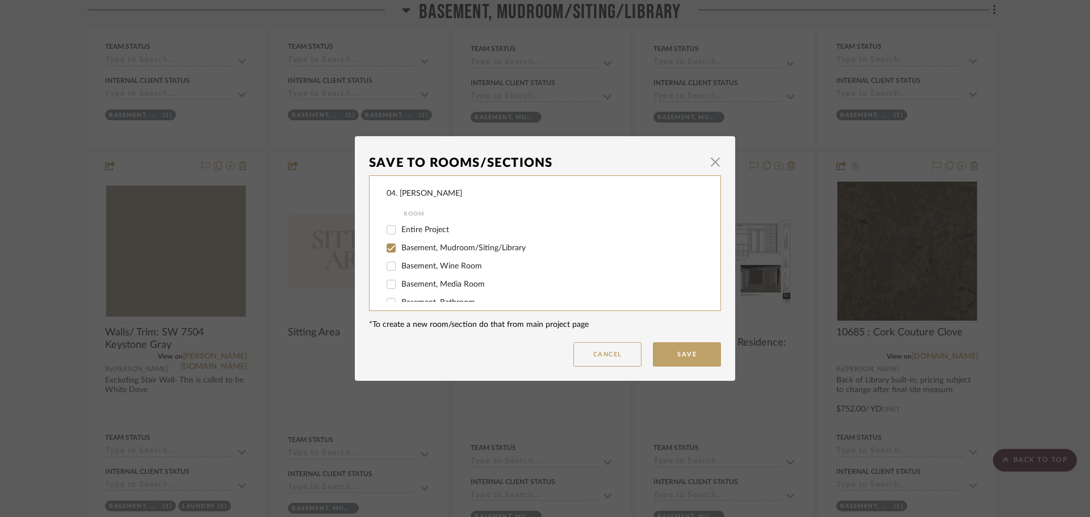
click at [430, 246] on span "Basement, Mudroom/Siting/Library" at bounding box center [463, 248] width 124 height 8
click at [400, 246] on input "Basement, Mudroom/Siting/Library" at bounding box center [391, 248] width 18 height 18
checkbox input "false"
click at [408, 289] on span "Will NOT Use" at bounding box center [425, 290] width 48 height 8
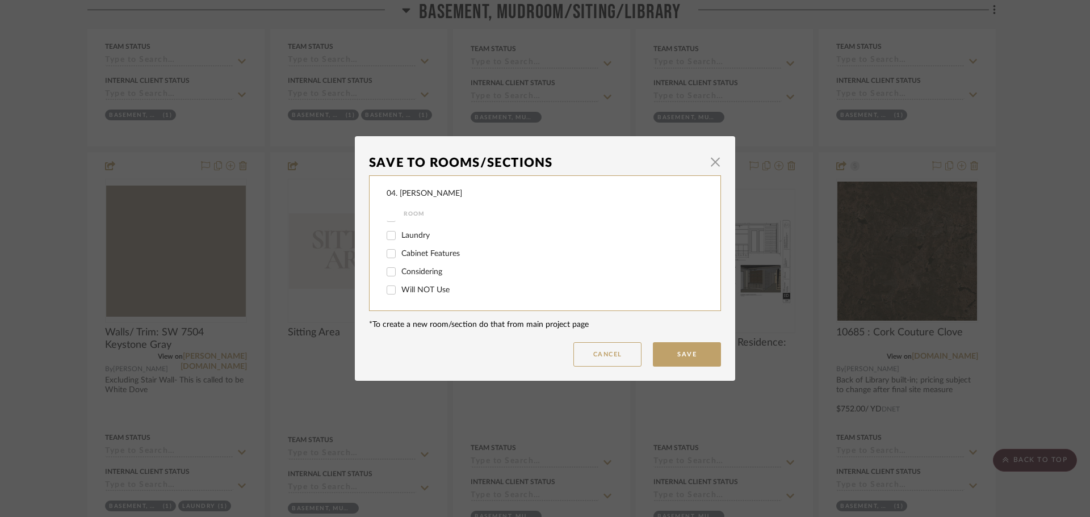
click at [400, 289] on input "Will NOT Use" at bounding box center [391, 290] width 18 height 18
checkbox input "true"
click at [692, 356] on button "Save" at bounding box center [687, 354] width 68 height 24
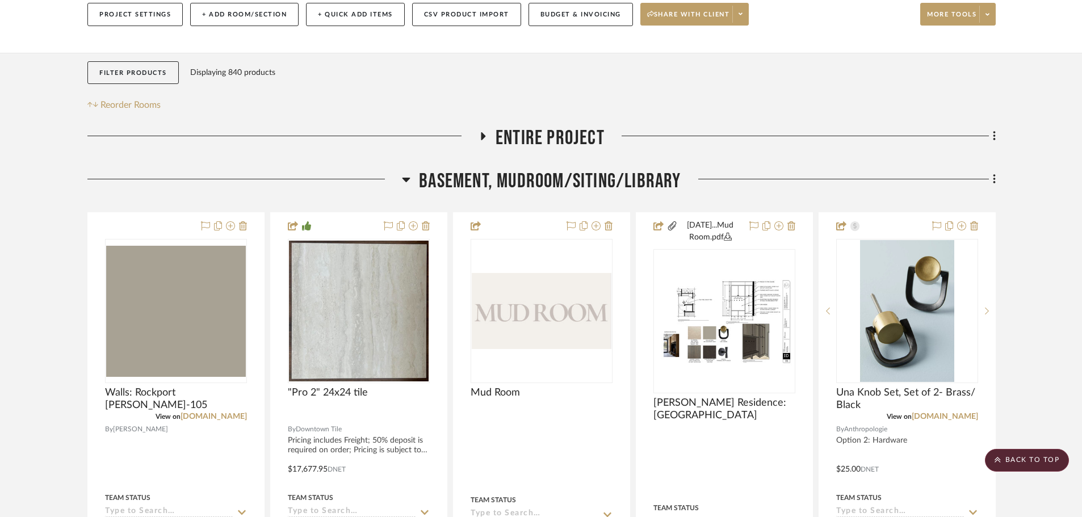
scroll to position [140, 0]
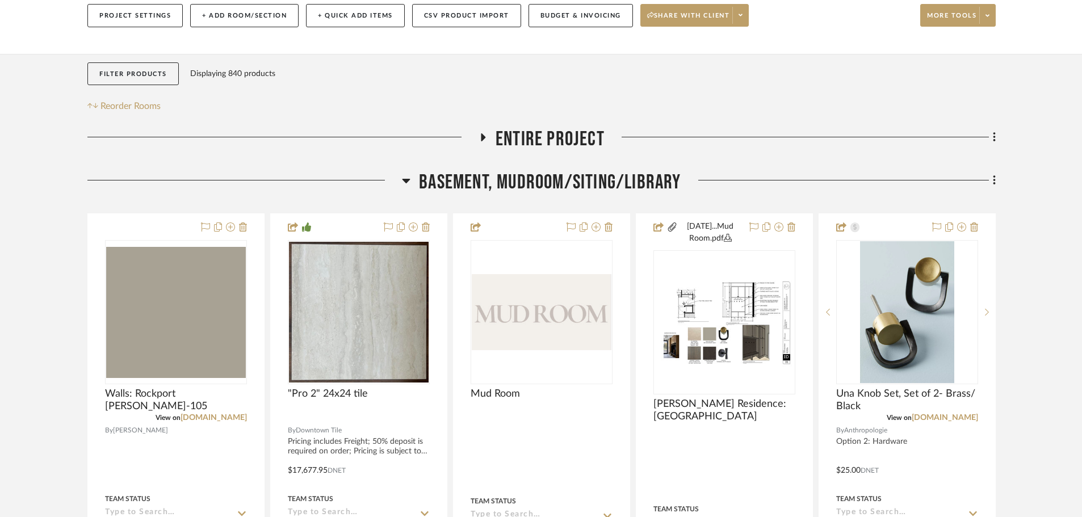
click at [526, 180] on span "Basement, Mudroom/Siting/Library" at bounding box center [550, 182] width 262 height 24
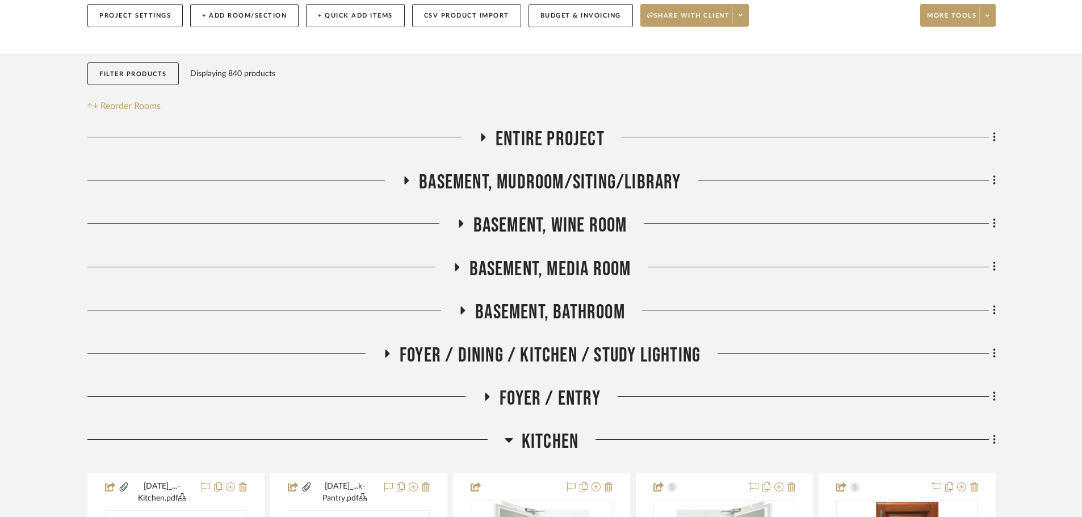
click at [527, 227] on span "Basement, Wine Room" at bounding box center [550, 225] width 154 height 24
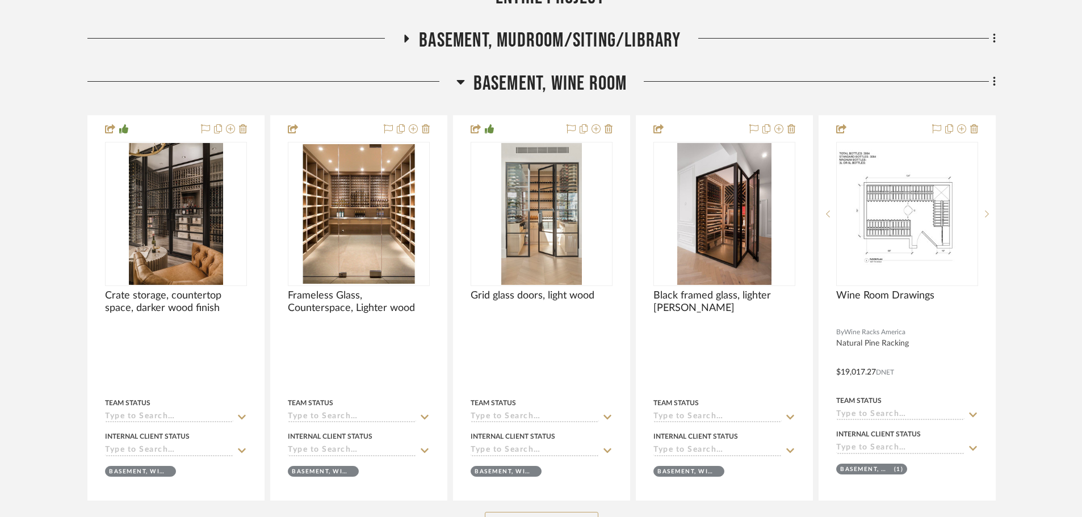
scroll to position [310, 0]
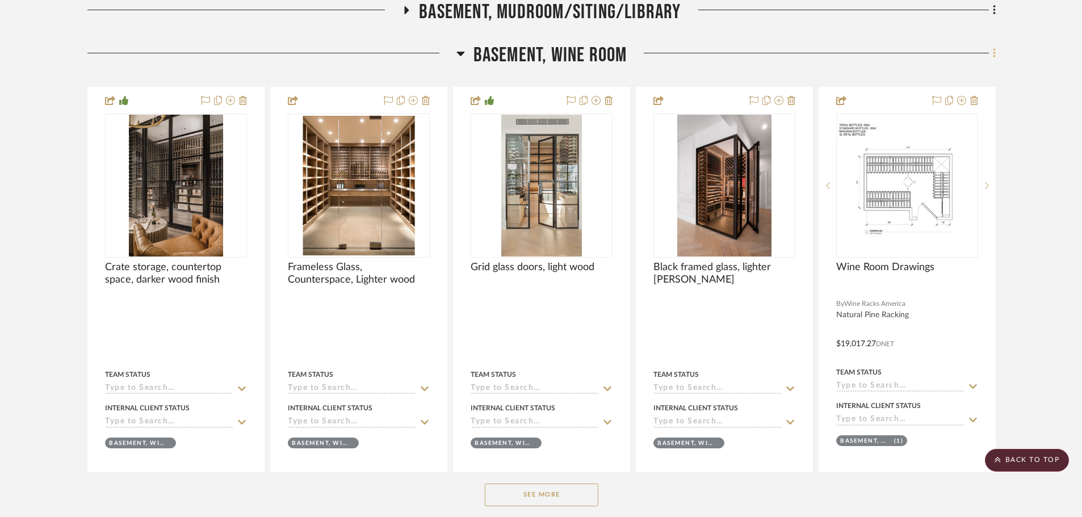
click at [874, 51] on icon at bounding box center [994, 53] width 3 height 12
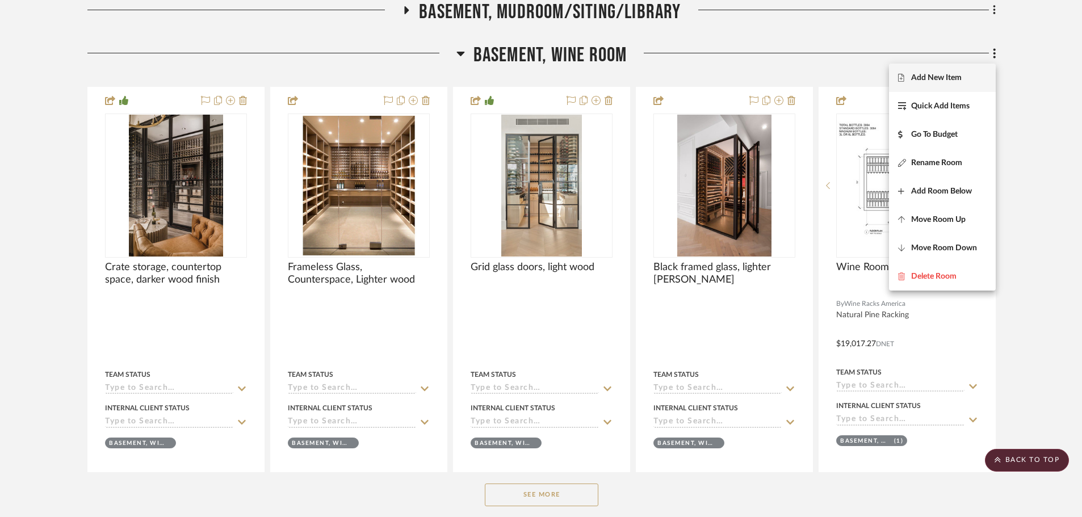
click at [874, 79] on span "Add New Item" at bounding box center [936, 78] width 51 height 10
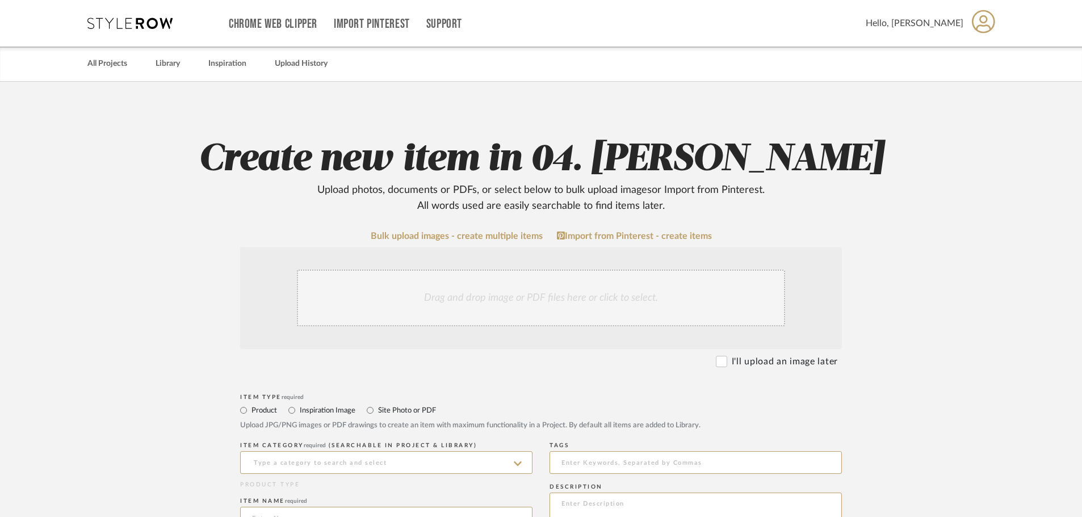
click at [391, 413] on label "Site Photo or PDF" at bounding box center [406, 410] width 59 height 12
click at [377, 413] on input "Site Photo or PDF" at bounding box center [370, 411] width 14 height 14
radio input "true"
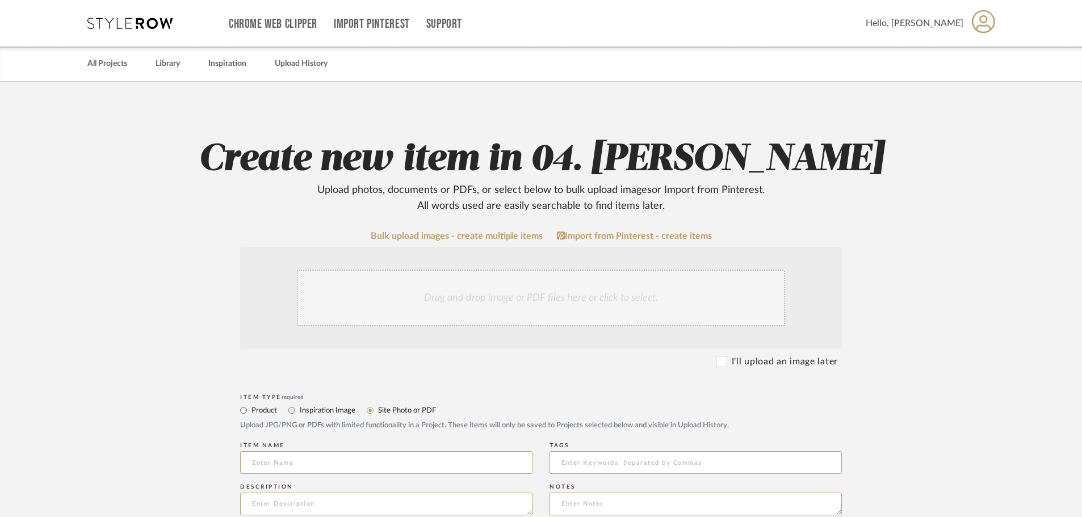
click at [457, 318] on div "Drag and drop image or PDF files here or click to select." at bounding box center [541, 298] width 488 height 57
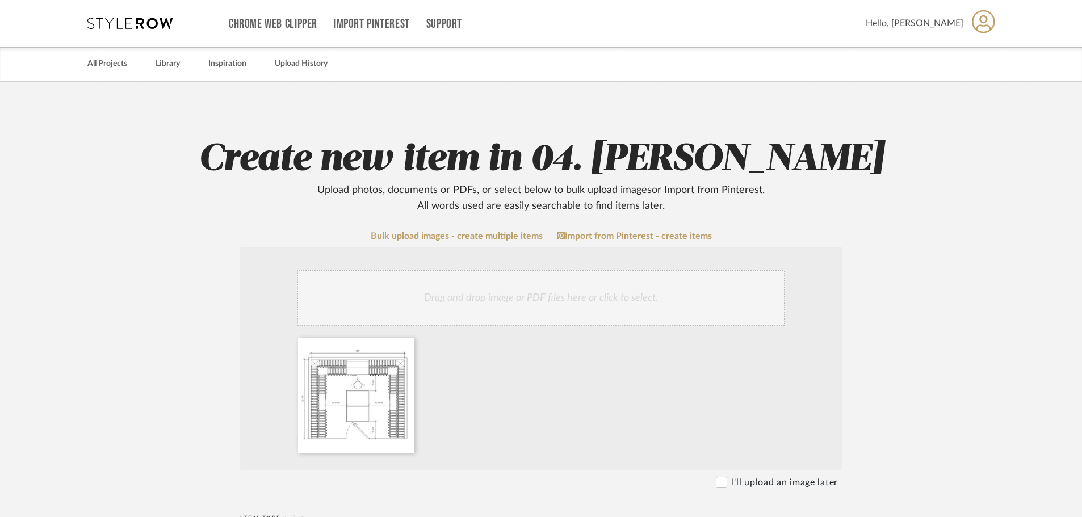
click at [509, 305] on div "Drag and drop image or PDF files here or click to select." at bounding box center [541, 298] width 488 height 57
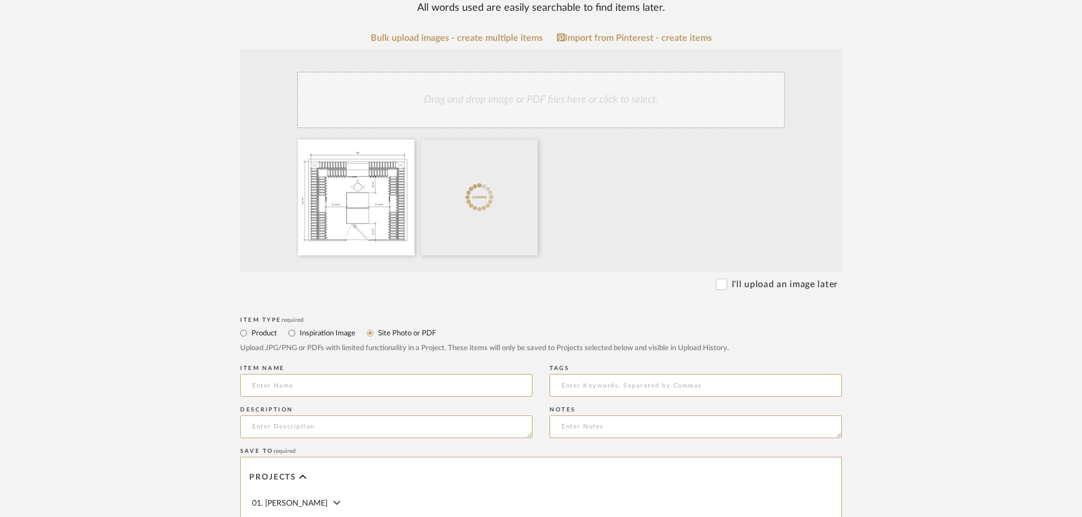
scroll to position [227, 0]
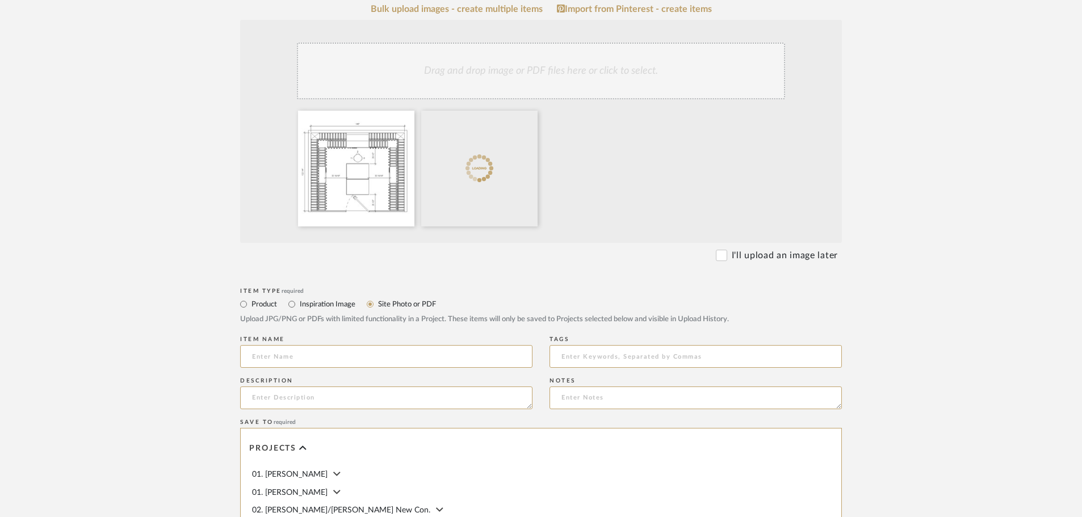
click at [253, 302] on label "Product" at bounding box center [263, 304] width 27 height 12
click at [250, 302] on input "Product" at bounding box center [244, 304] width 14 height 14
radio input "true"
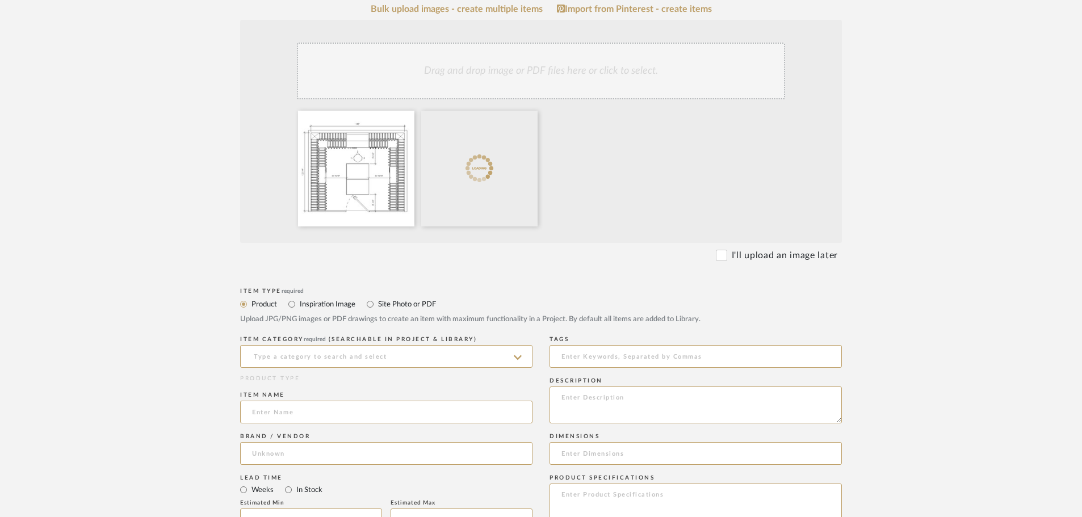
click at [408, 301] on label "Site Photo or PDF" at bounding box center [406, 304] width 59 height 12
click at [377, 301] on input "Site Photo or PDF" at bounding box center [370, 304] width 14 height 14
radio input "true"
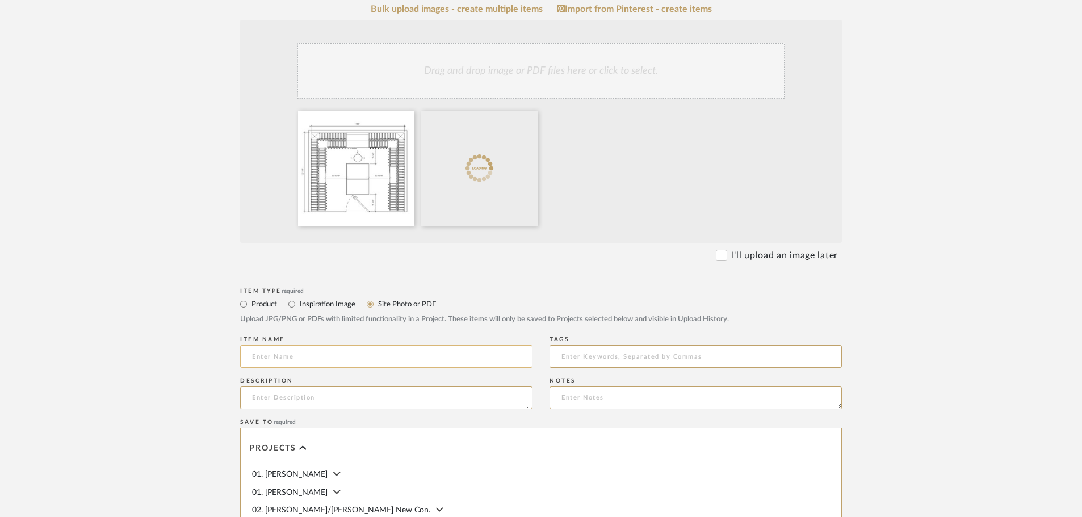
click at [335, 363] on input at bounding box center [386, 356] width 292 height 23
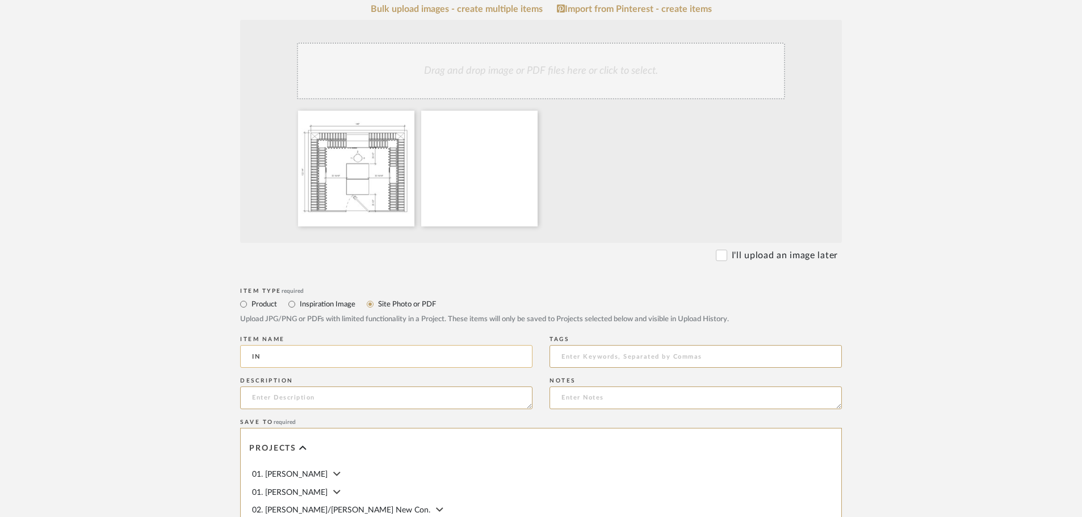
type input "I"
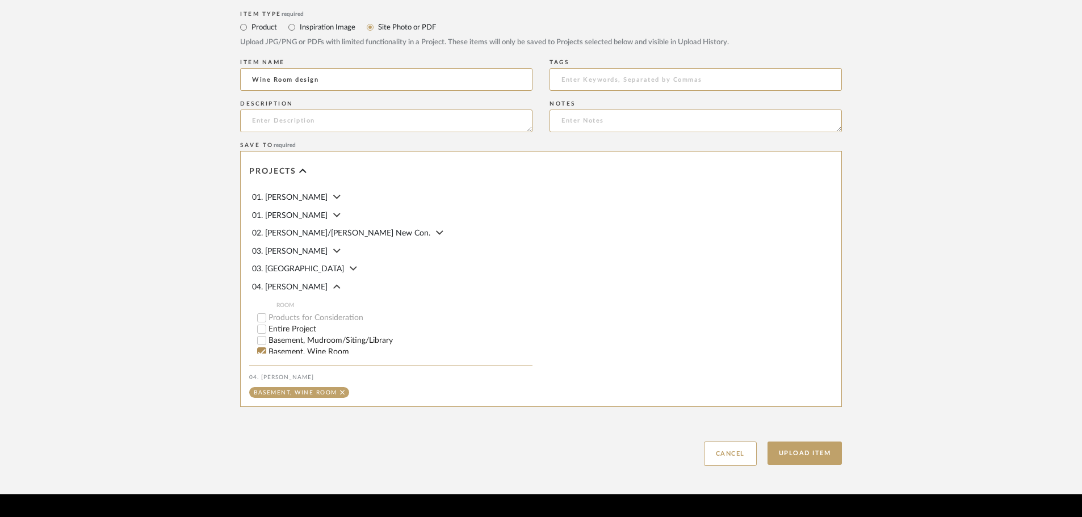
scroll to position [511, 0]
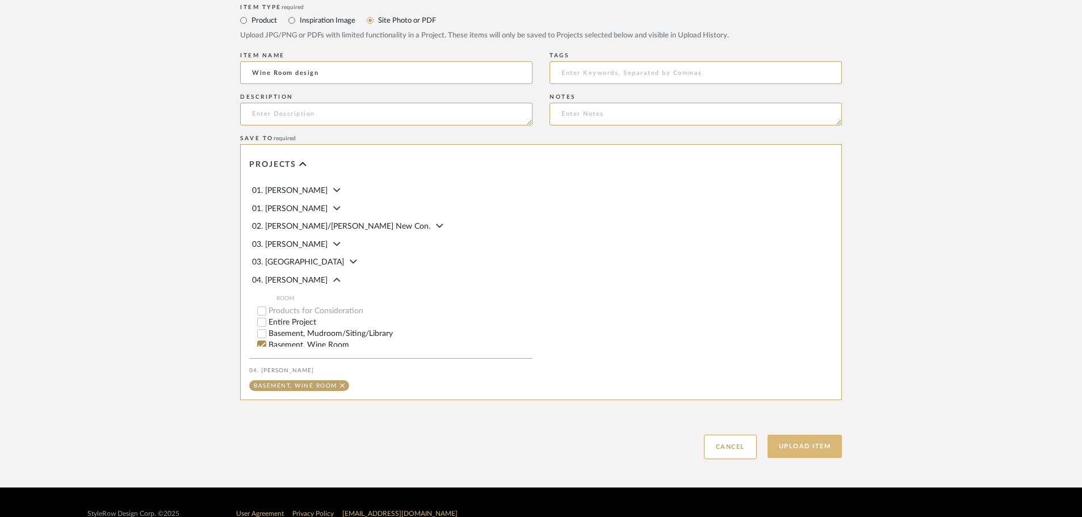
type input "Wine Room design"
click at [800, 442] on button "Upload Item" at bounding box center [804, 446] width 75 height 23
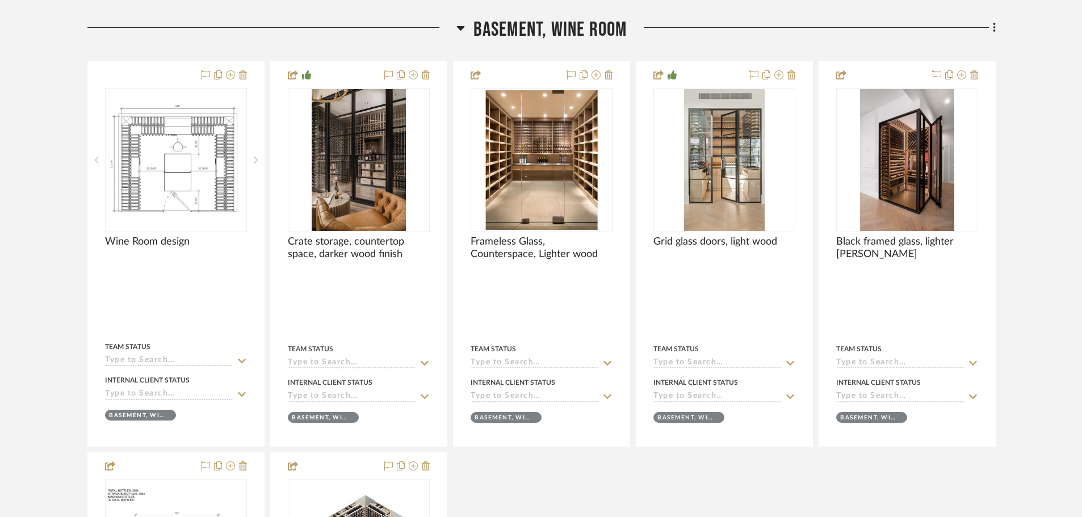
scroll to position [353, 0]
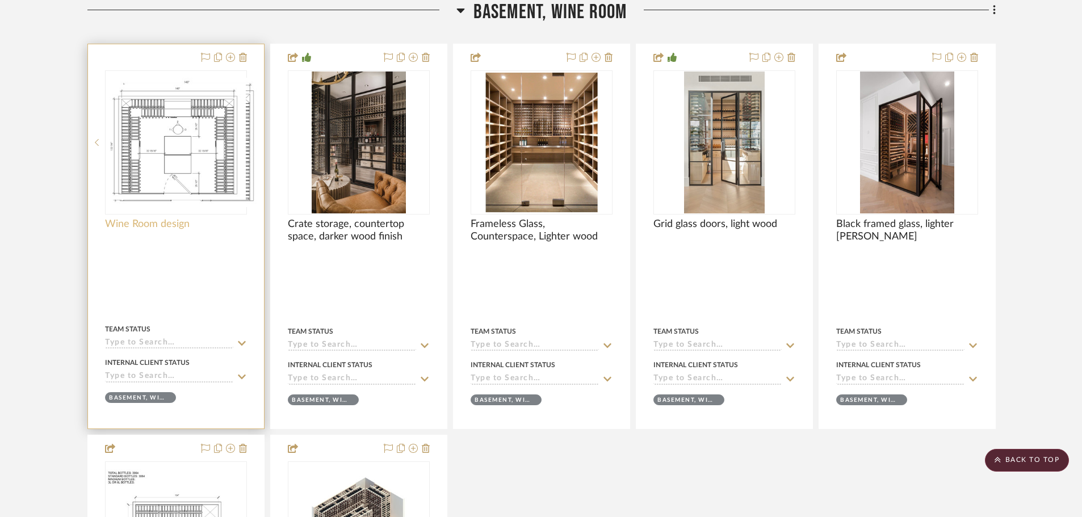
click at [135, 230] on span "Wine Room design" at bounding box center [147, 224] width 85 height 12
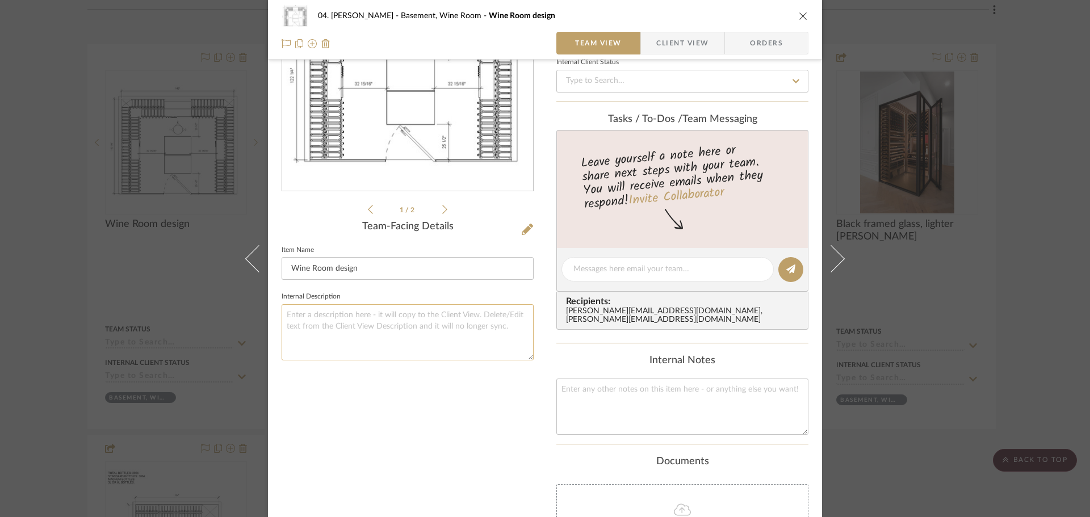
scroll to position [170, 0]
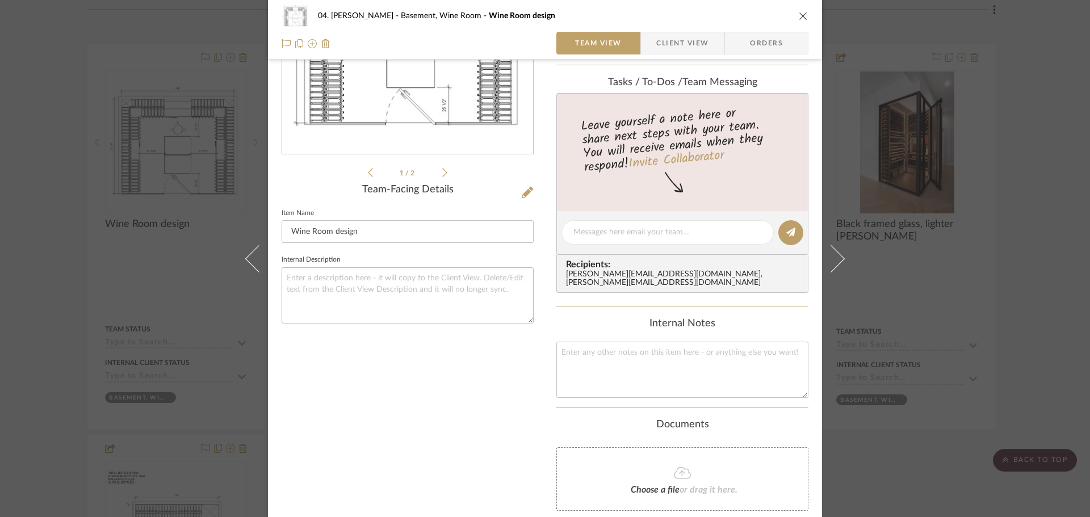
click at [348, 302] on textarea at bounding box center [407, 295] width 252 height 56
paste textarea "Even with the lower parts being double deep plus 2 double deep tasing tables, t…"
type textarea "Even with the lower parts being double deep plus 2 double deep tasing tables, t…"
click at [383, 355] on div "1 / 2 Team-Facing Details Item Name Wine Room design Internal Description Even …" at bounding box center [407, 250] width 252 height 686
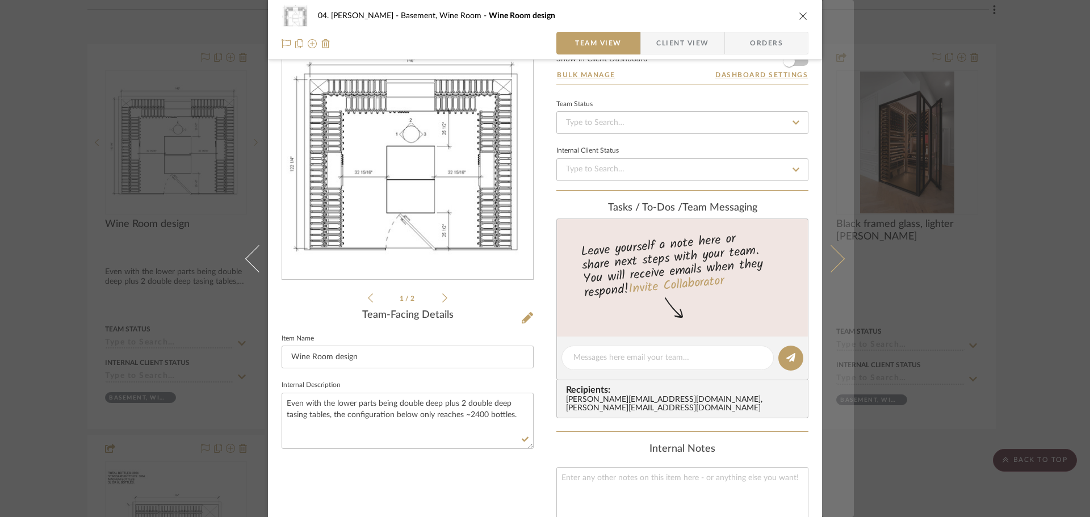
scroll to position [0, 0]
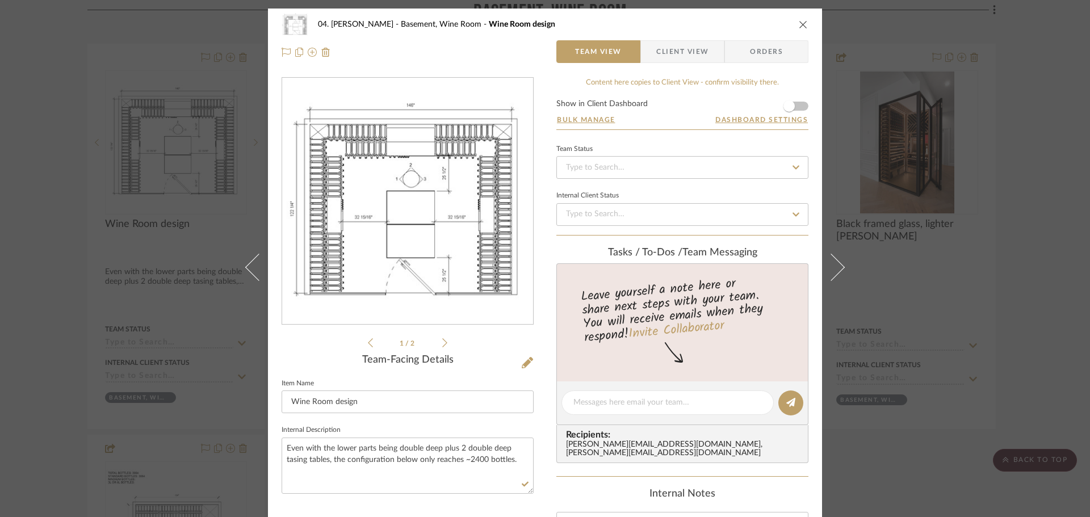
click at [799, 103] on form "Show in Client Dashboard Bulk Manage Dashboard Settings" at bounding box center [682, 115] width 252 height 30
click at [776, 105] on span "button" at bounding box center [788, 106] width 25 height 25
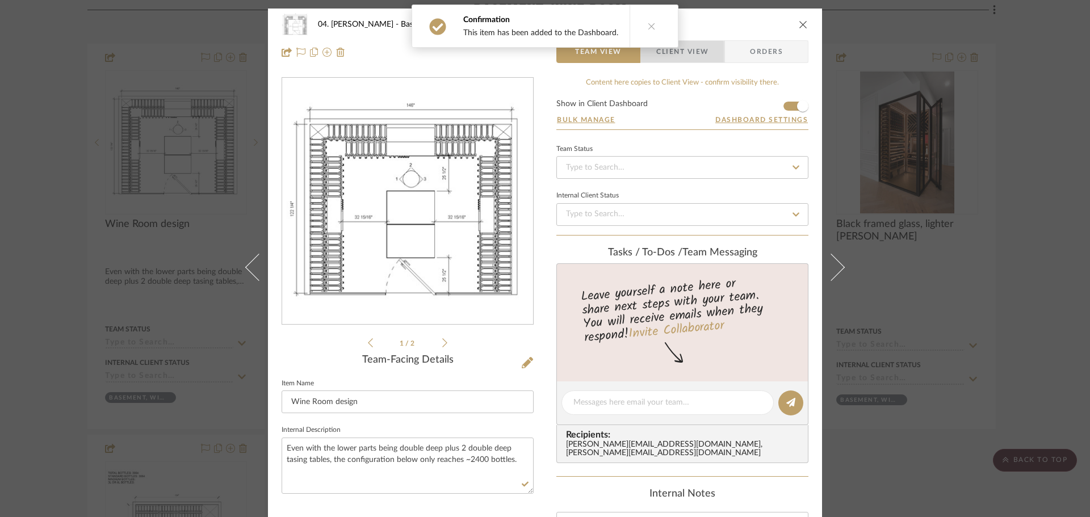
click at [672, 54] on span "Client View" at bounding box center [682, 51] width 52 height 23
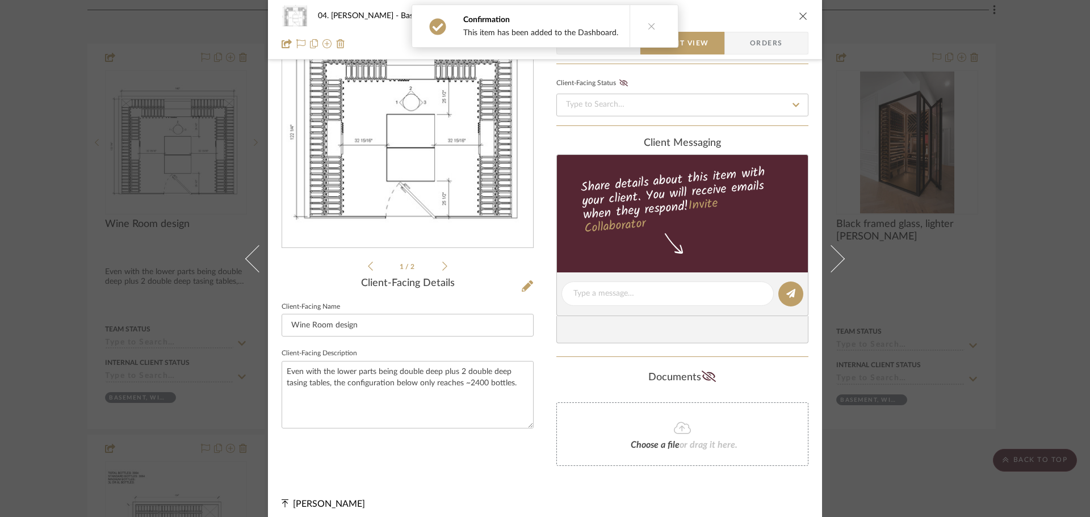
scroll to position [84, 0]
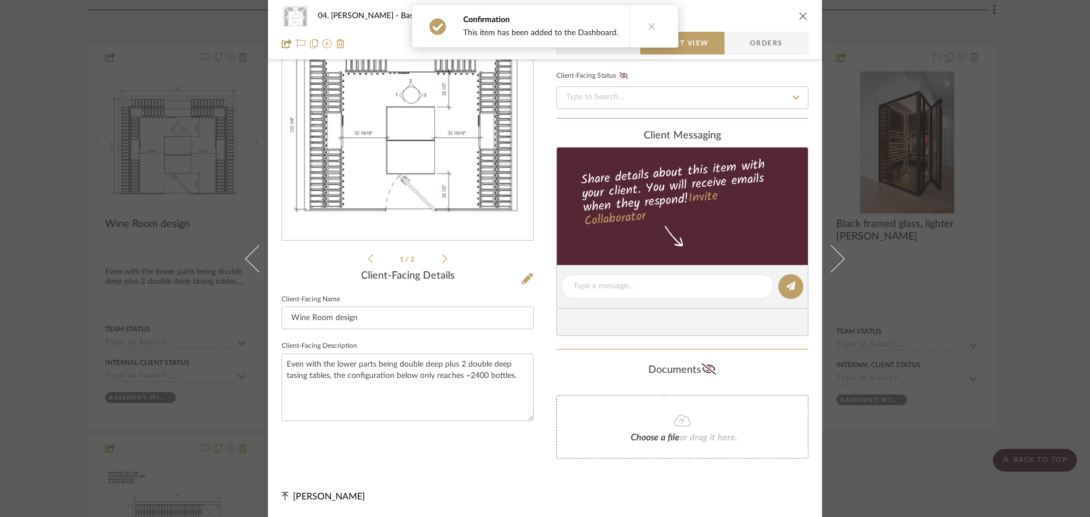
click at [442, 257] on icon at bounding box center [444, 259] width 5 height 10
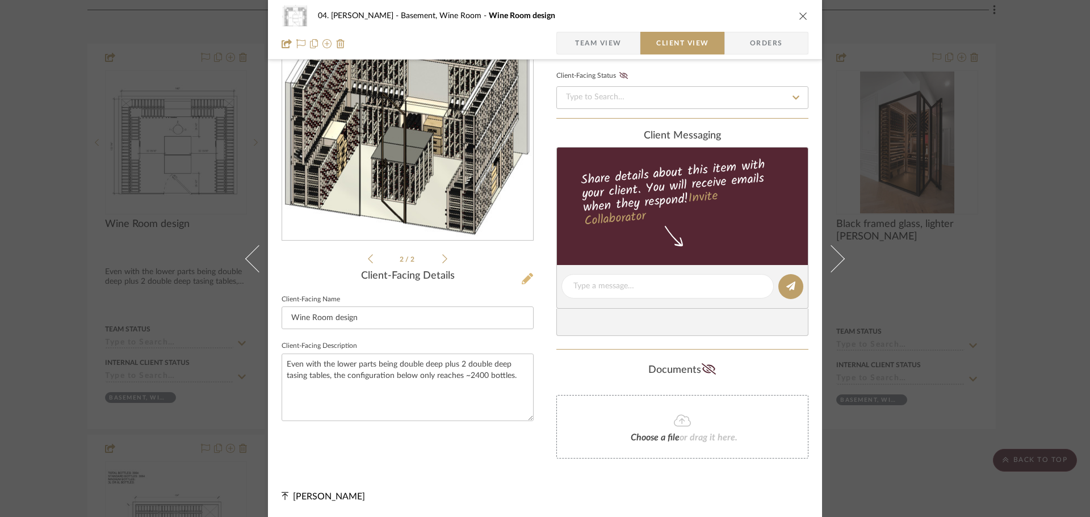
click at [526, 275] on icon at bounding box center [527, 278] width 11 height 11
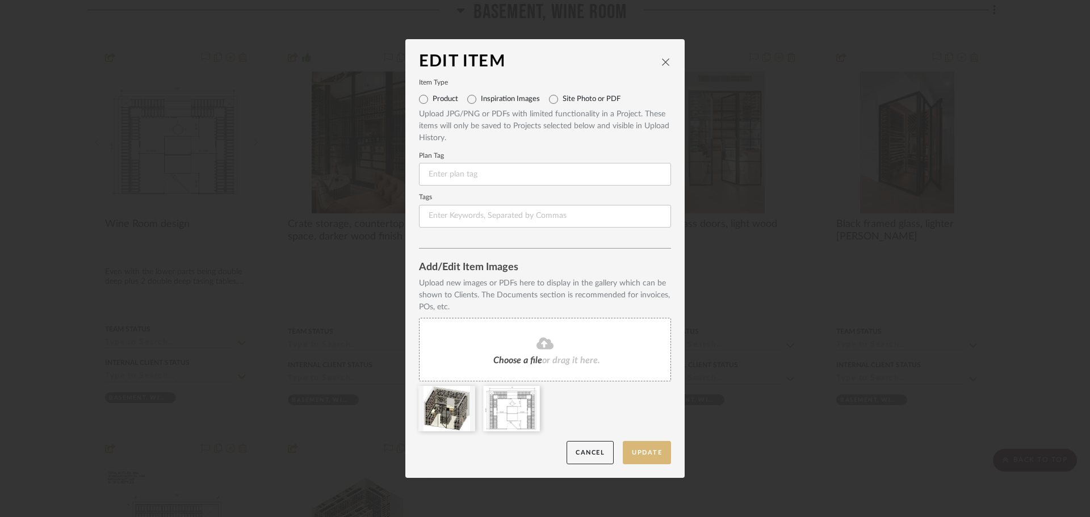
click at [641, 453] on button "Update" at bounding box center [647, 452] width 48 height 23
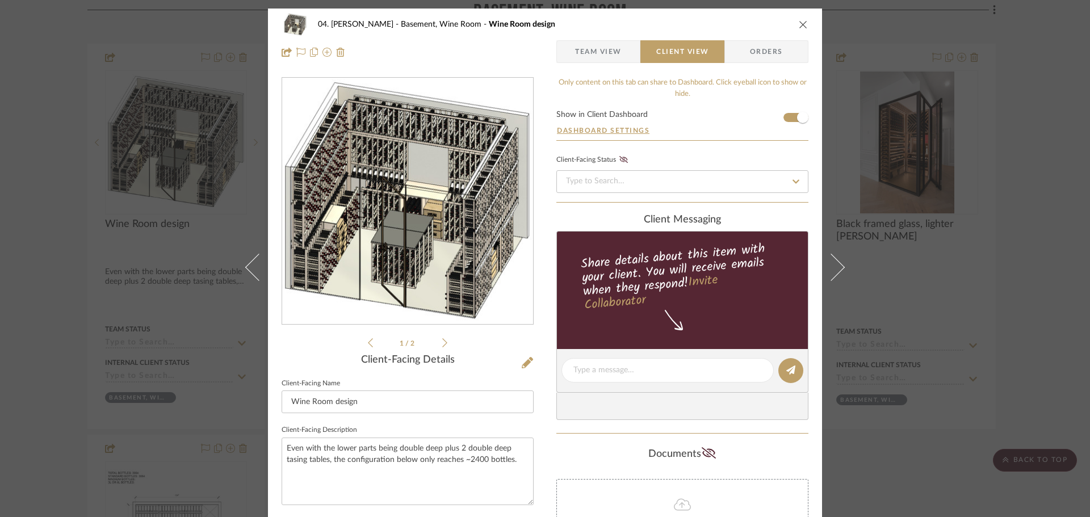
click at [757, 218] on div "client Messaging" at bounding box center [682, 220] width 252 height 12
click at [874, 365] on div "04. Linck Basement, Wine Room Wine Room design Team View Client View Orders 1 /…" at bounding box center [545, 258] width 1090 height 517
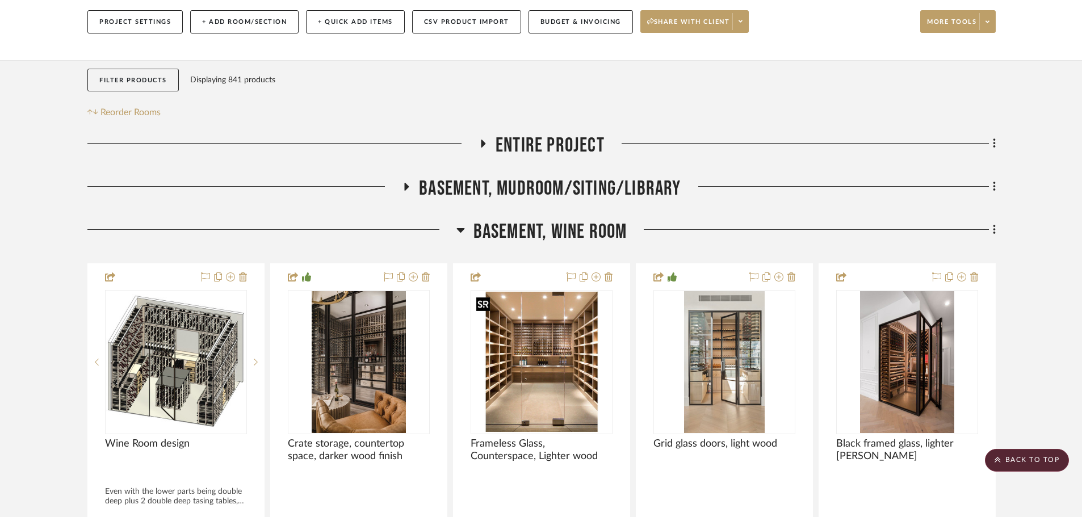
scroll to position [126, 0]
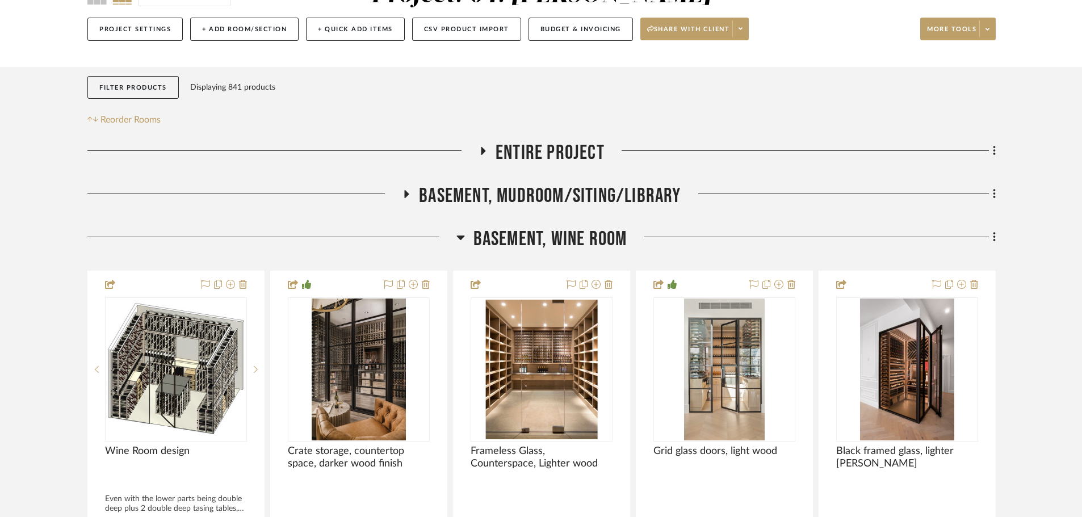
click at [541, 249] on span "Basement, Wine Room" at bounding box center [550, 239] width 154 height 24
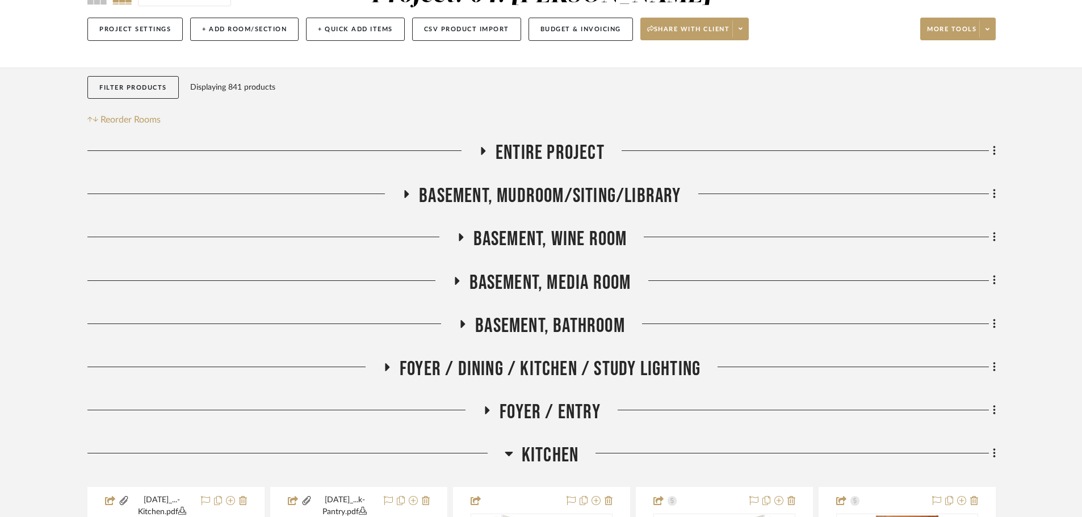
click at [537, 284] on span "Basement, Media Room" at bounding box center [550, 283] width 162 height 24
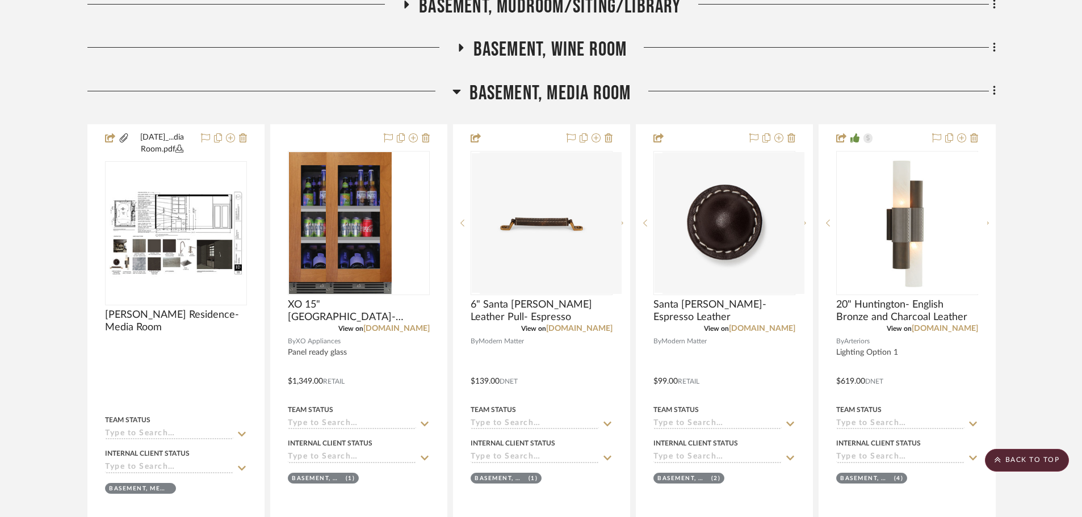
scroll to position [296, 0]
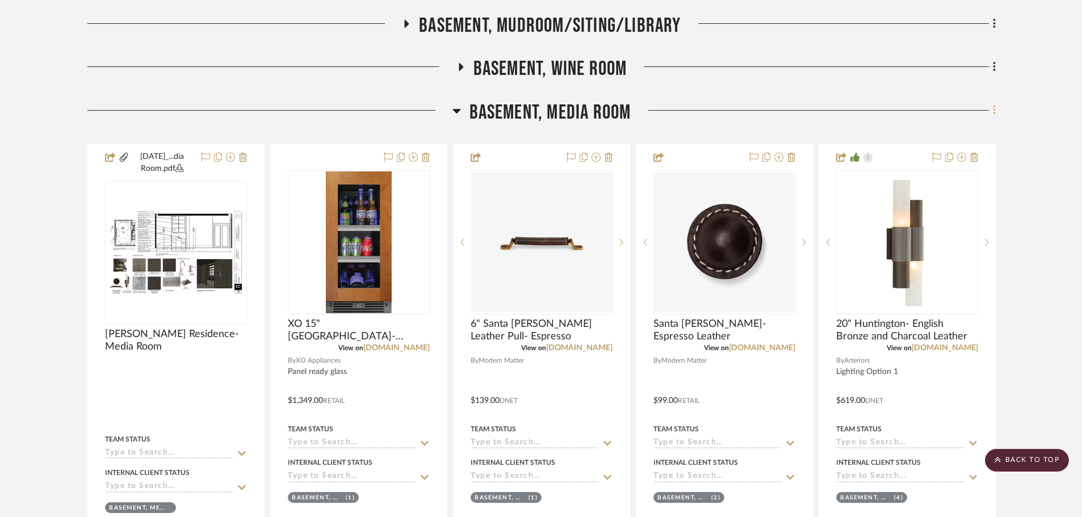
click at [874, 112] on icon at bounding box center [994, 110] width 3 height 12
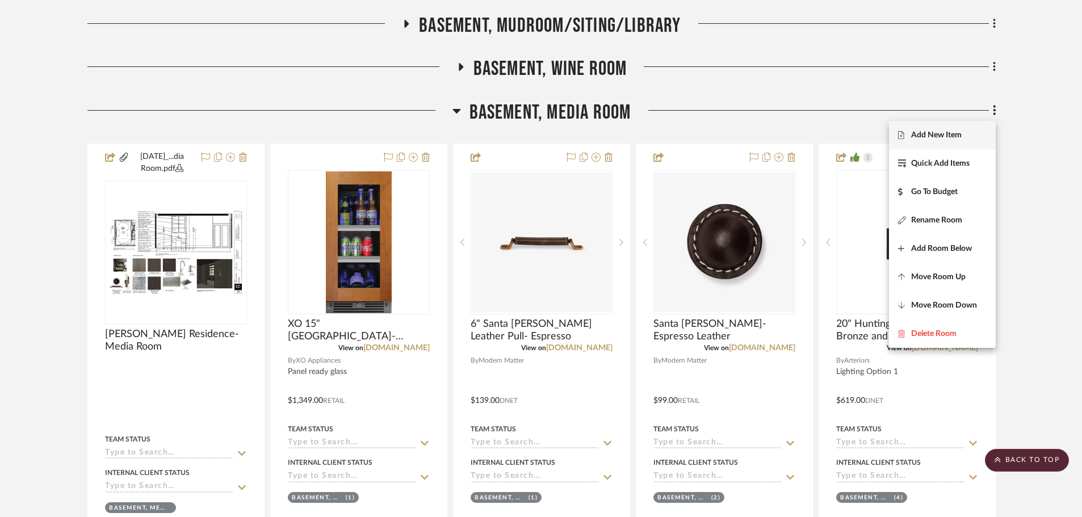
click at [874, 141] on button "Add New Item" at bounding box center [942, 135] width 107 height 28
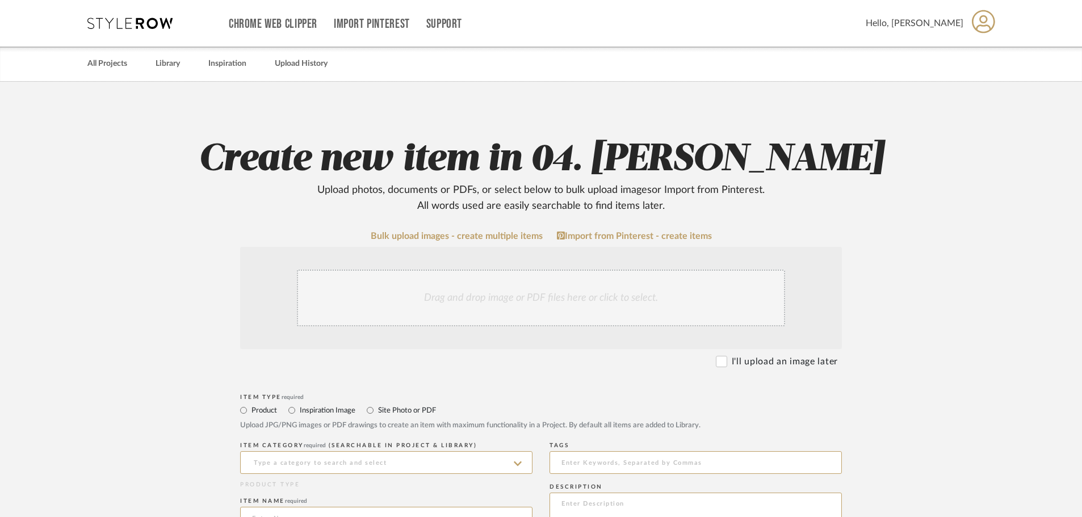
click at [501, 296] on div "Drag and drop image or PDF files here or click to select." at bounding box center [541, 298] width 488 height 57
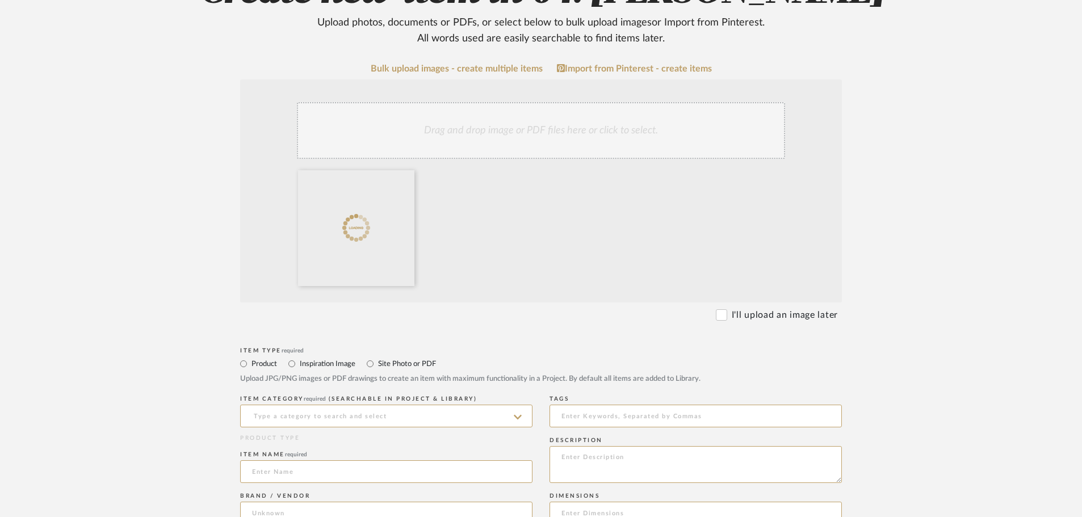
scroll to position [227, 0]
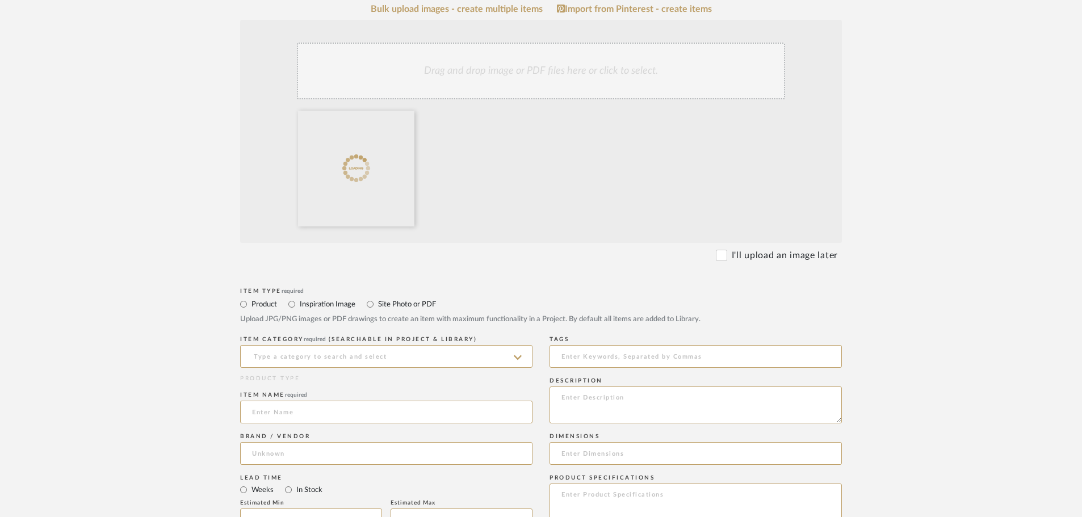
click at [390, 301] on label "Site Photo or PDF" at bounding box center [406, 304] width 59 height 12
click at [377, 301] on input "Site Photo or PDF" at bounding box center [370, 304] width 14 height 14
radio input "true"
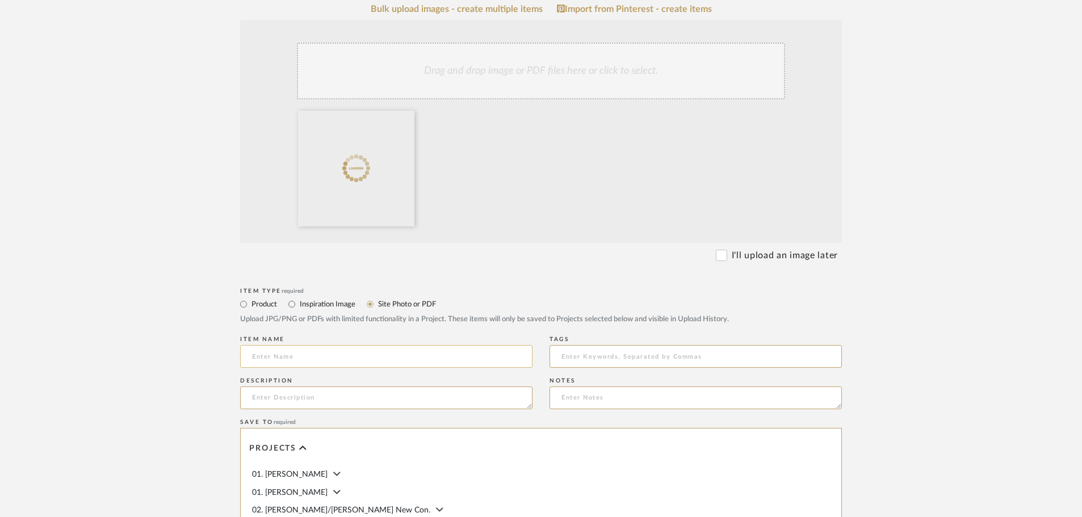
click at [360, 346] on input at bounding box center [386, 356] width 292 height 23
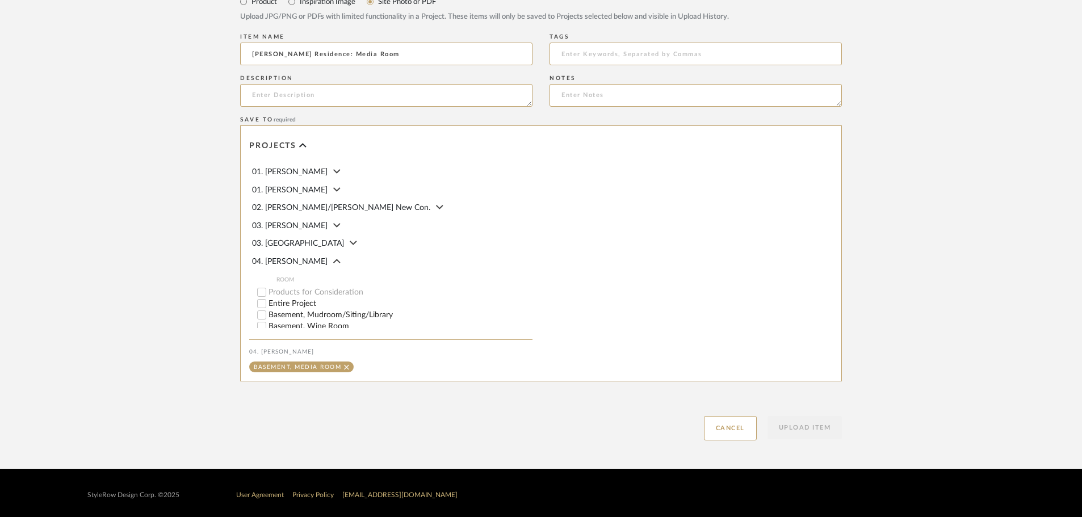
scroll to position [533, 0]
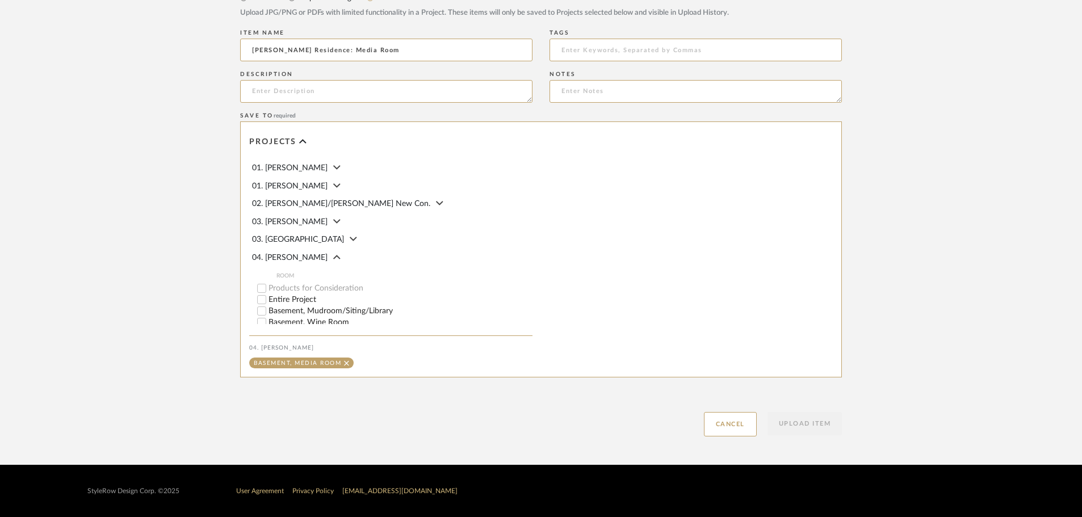
type input "Linck Residence: Media Room"
click at [821, 438] on div "Create new item in 04. Linck Upload photos, documents or PDFs, or select below …" at bounding box center [540, 6] width 723 height 917
click at [821, 427] on button "Upload Item" at bounding box center [804, 423] width 75 height 23
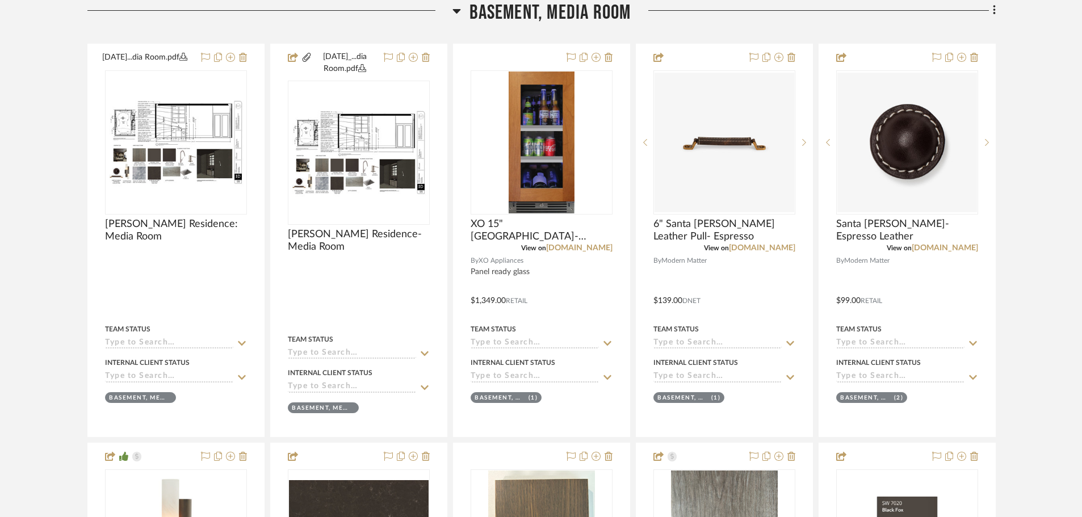
scroll to position [397, 0]
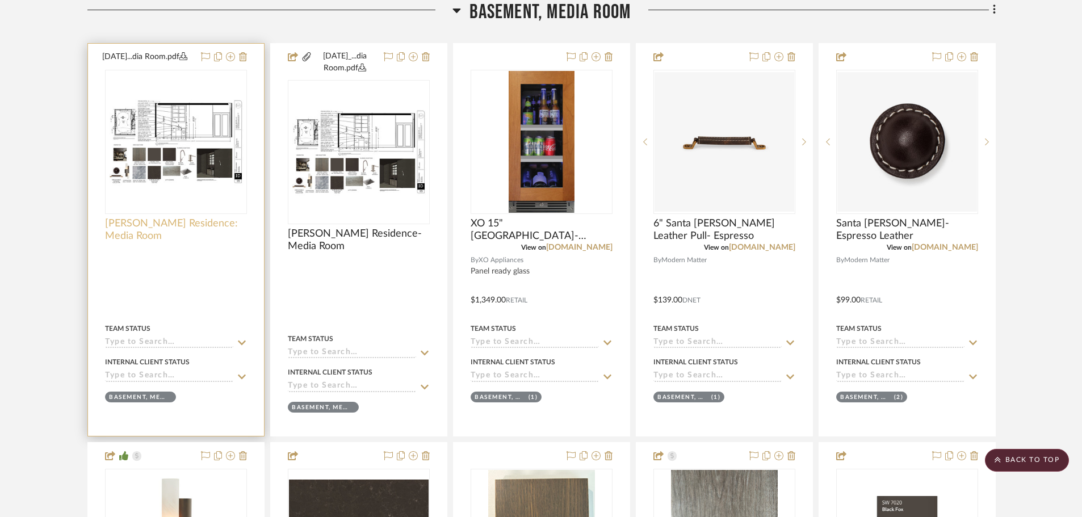
click at [208, 239] on span "Linck Residence: Media Room" at bounding box center [176, 229] width 142 height 25
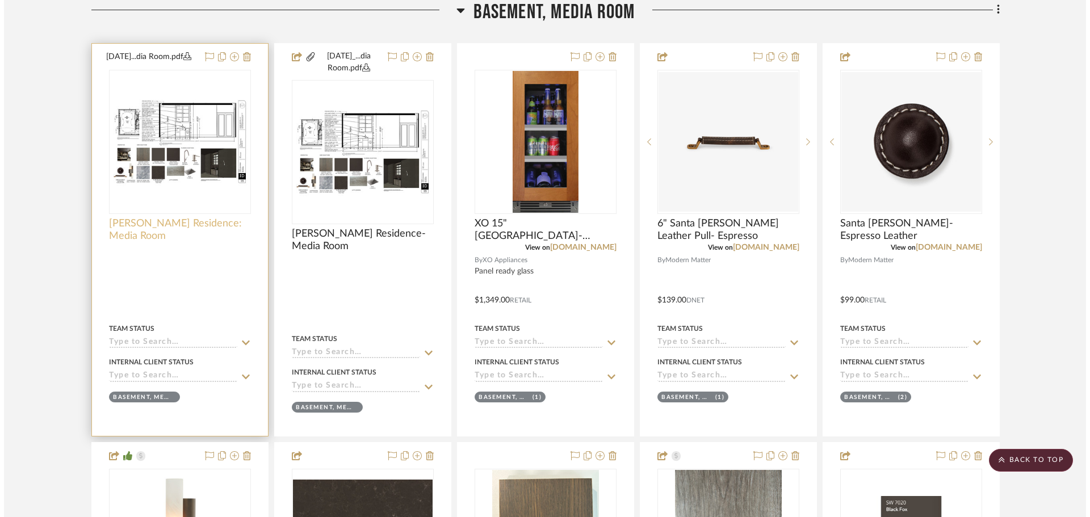
scroll to position [0, 0]
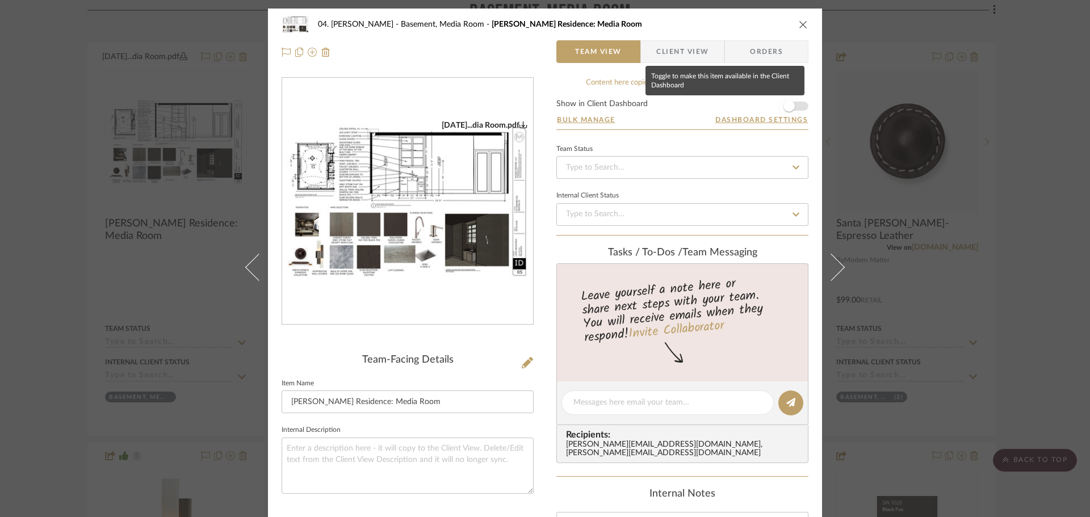
click at [795, 105] on span "button" at bounding box center [788, 106] width 25 height 25
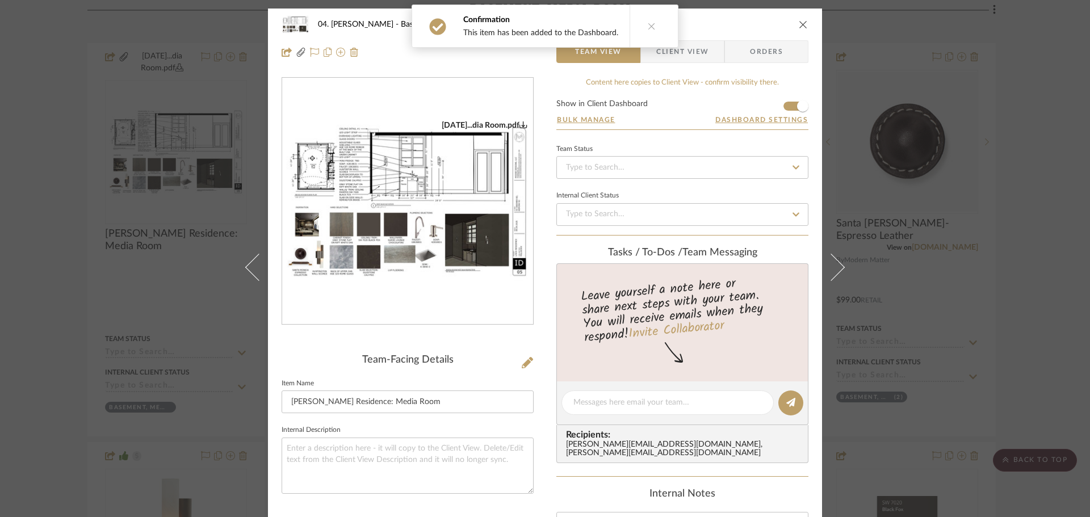
drag, startPoint x: 1016, startPoint y: 218, endPoint x: 1002, endPoint y: 223, distance: 14.4
click at [874, 219] on div "04. Linck Basement, Media Room Linck Residence: Media Room Team View Client Vie…" at bounding box center [545, 258] width 1090 height 517
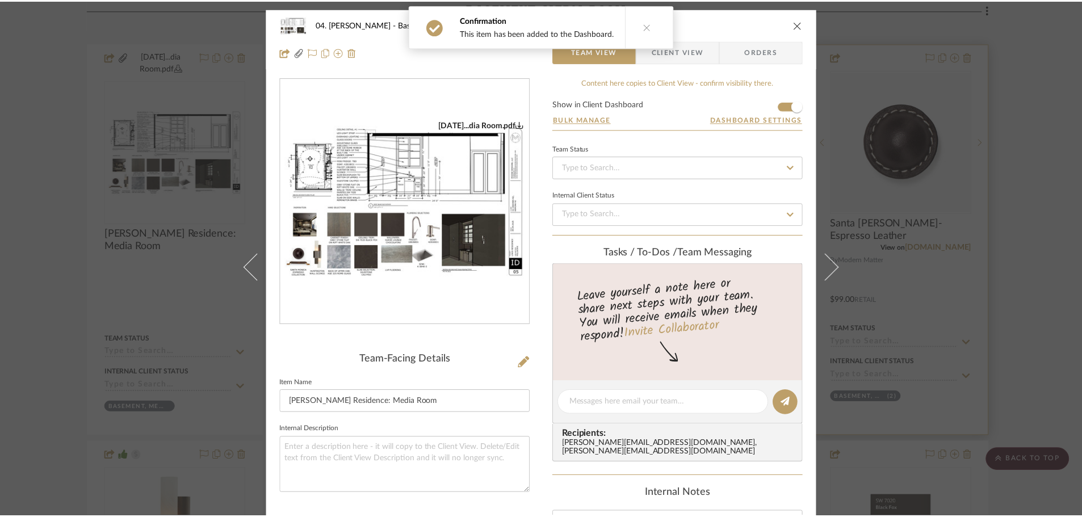
scroll to position [397, 0]
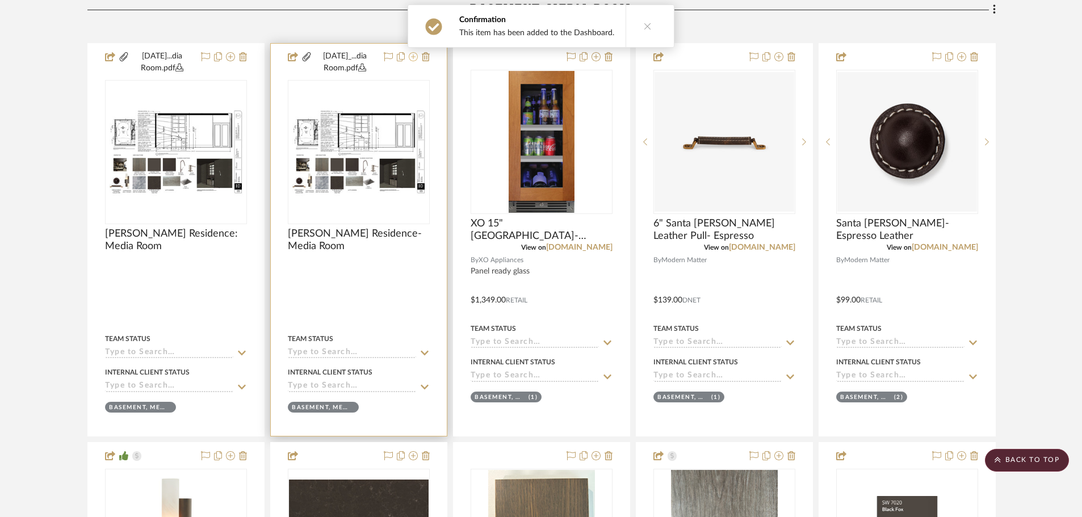
click at [413, 57] on icon at bounding box center [413, 56] width 9 height 9
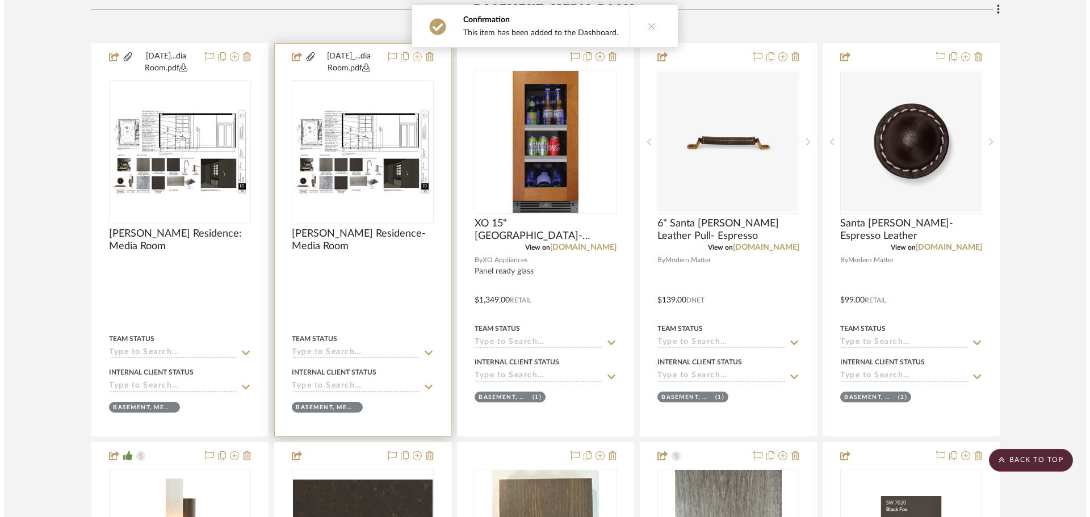
scroll to position [0, 0]
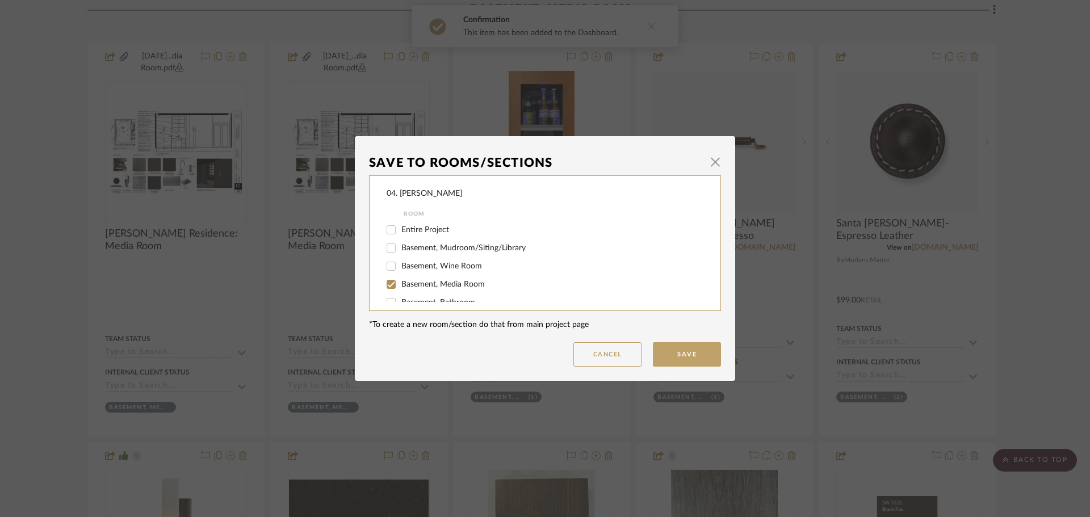
click at [401, 285] on span "Basement, Media Room" at bounding box center [442, 284] width 83 height 8
click at [398, 285] on input "Basement, Media Room" at bounding box center [391, 284] width 18 height 18
checkbox input "false"
click at [421, 288] on span "Will NOT Use" at bounding box center [425, 290] width 48 height 8
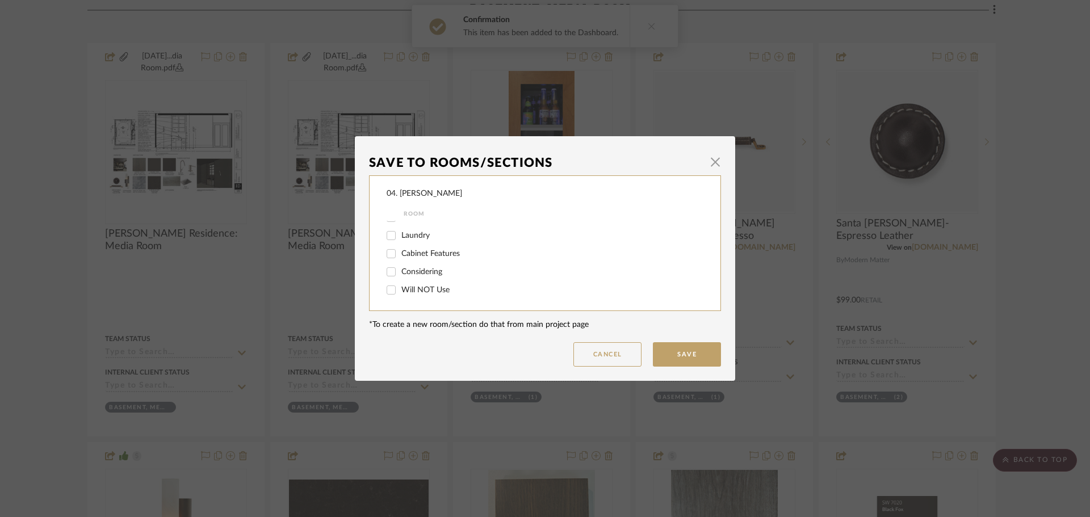
click at [400, 288] on input "Will NOT Use" at bounding box center [391, 290] width 18 height 18
checkbox input "true"
click at [659, 351] on button "Save" at bounding box center [687, 354] width 68 height 24
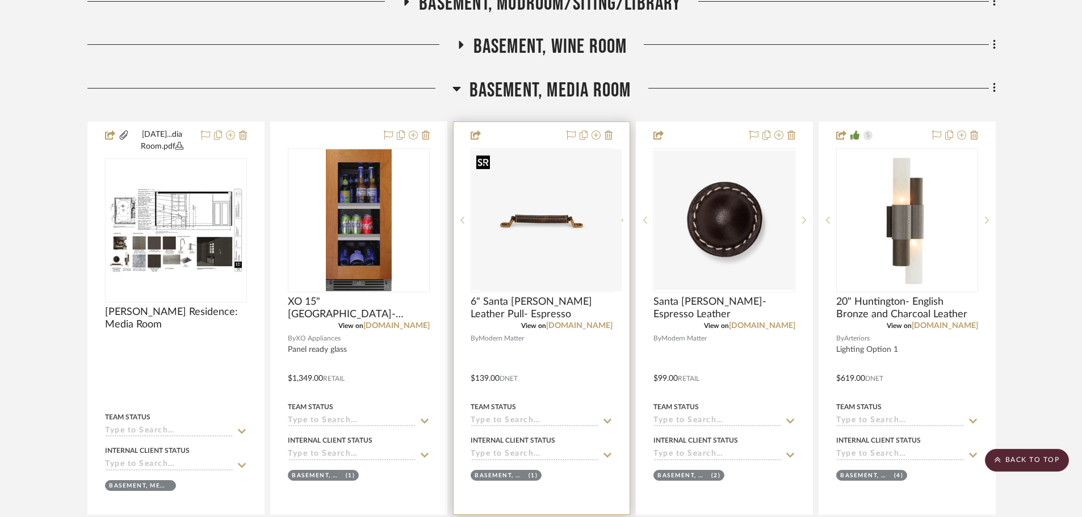
scroll to position [283, 0]
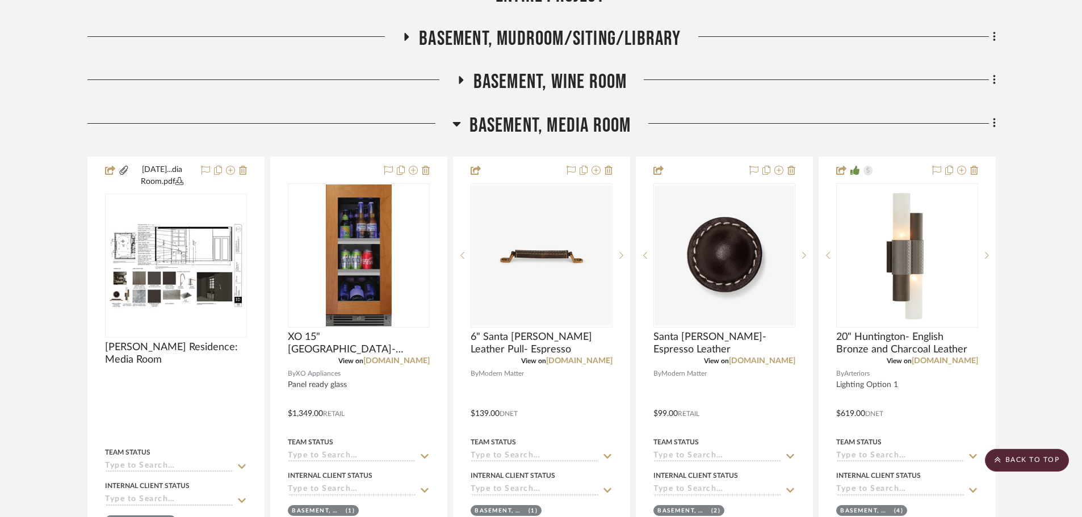
click at [560, 119] on span "Basement, Media Room" at bounding box center [550, 126] width 162 height 24
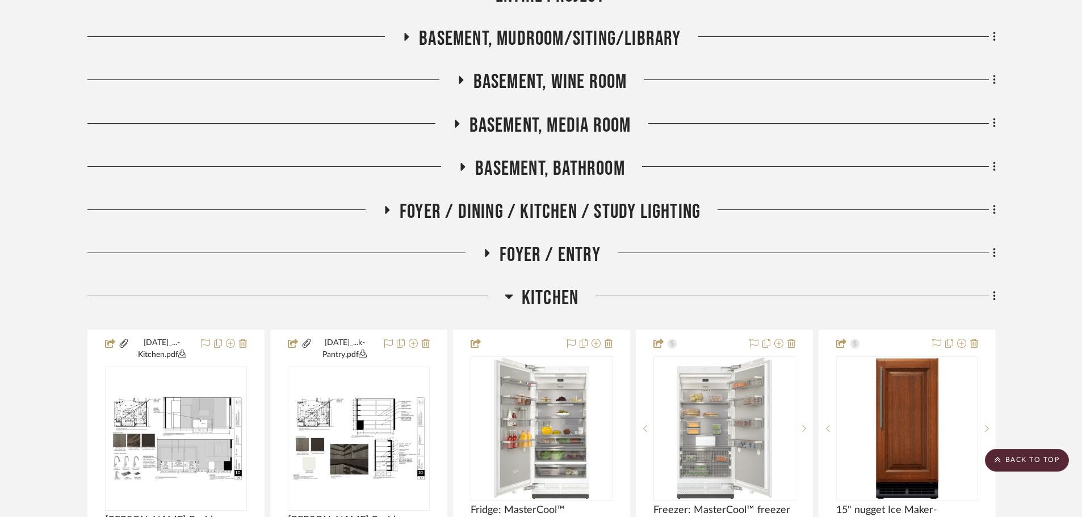
click at [555, 169] on span "Basement, Bathroom" at bounding box center [550, 169] width 150 height 24
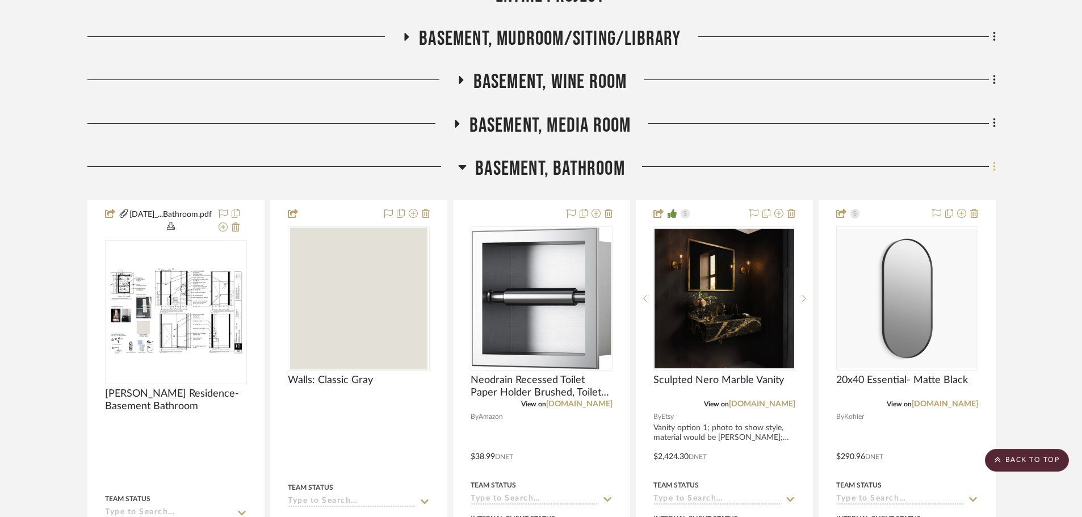
click at [874, 169] on icon at bounding box center [994, 167] width 3 height 12
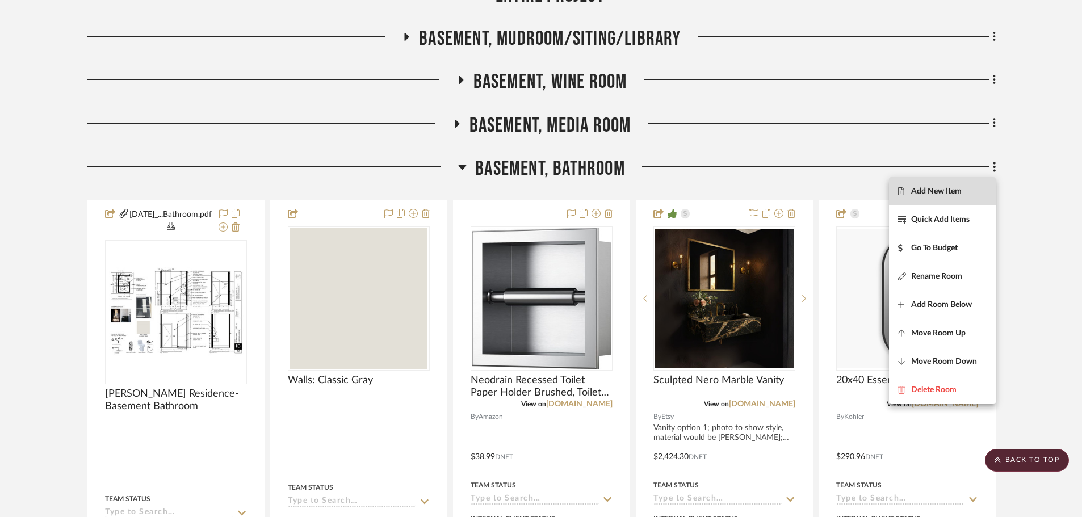
click at [874, 189] on span "Add New Item" at bounding box center [936, 191] width 51 height 10
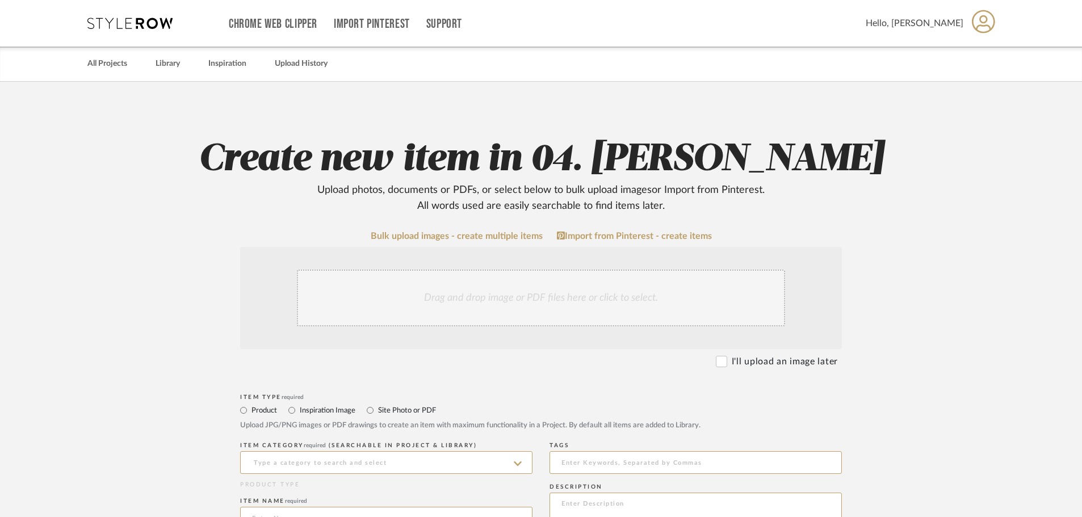
click at [448, 299] on div "Drag and drop image or PDF files here or click to select." at bounding box center [541, 298] width 488 height 57
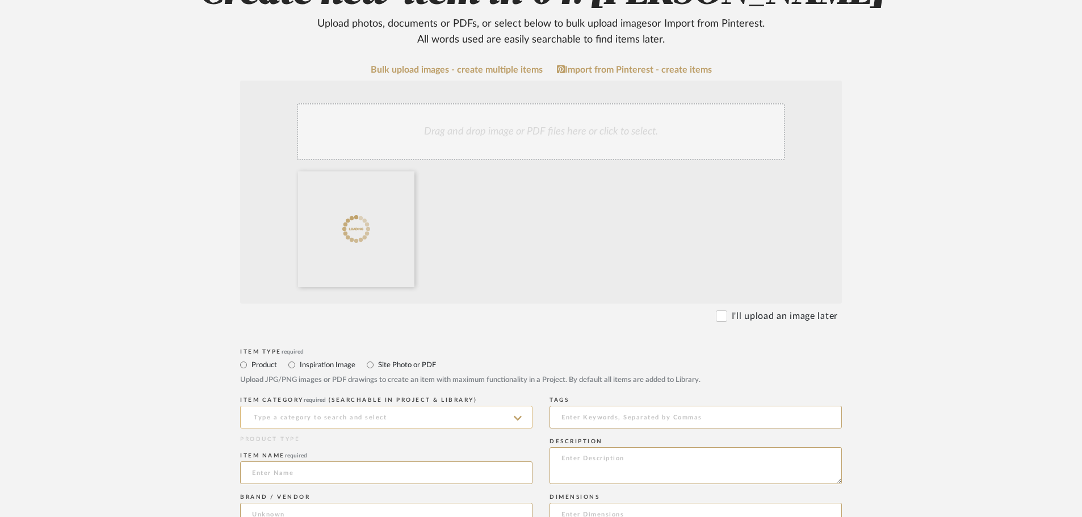
scroll to position [227, 0]
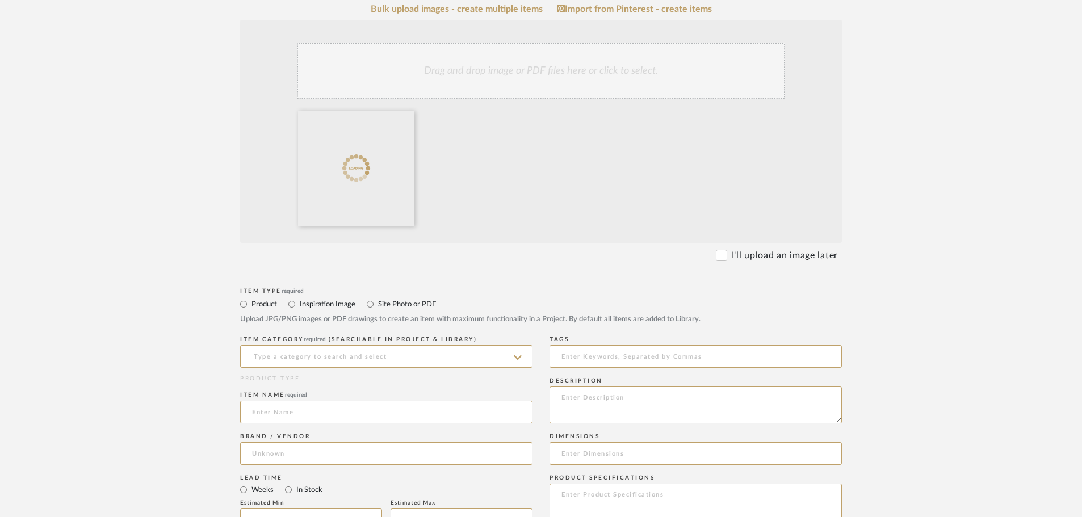
click at [394, 303] on label "Site Photo or PDF" at bounding box center [406, 304] width 59 height 12
click at [377, 303] on input "Site Photo or PDF" at bounding box center [370, 304] width 14 height 14
radio input "true"
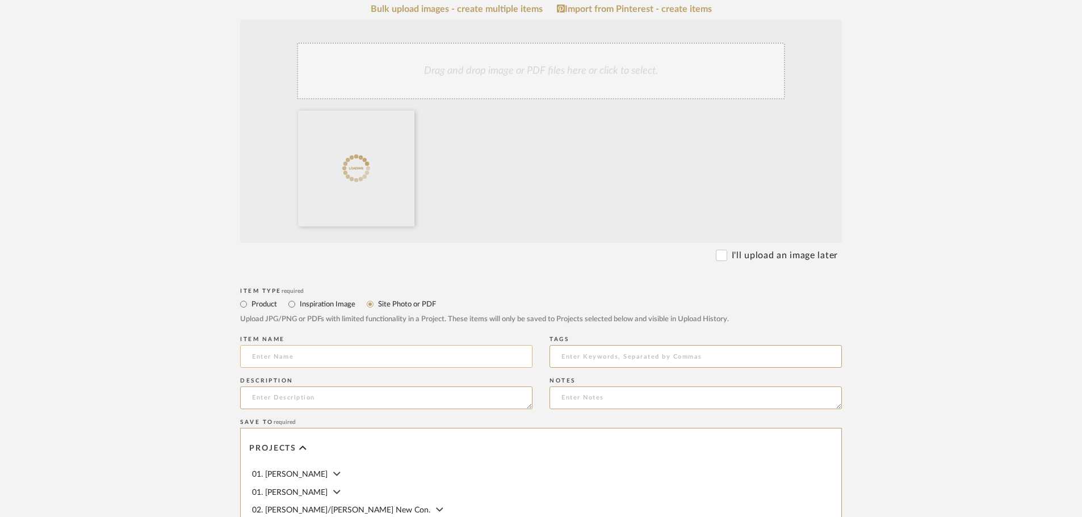
click at [354, 351] on input at bounding box center [386, 356] width 292 height 23
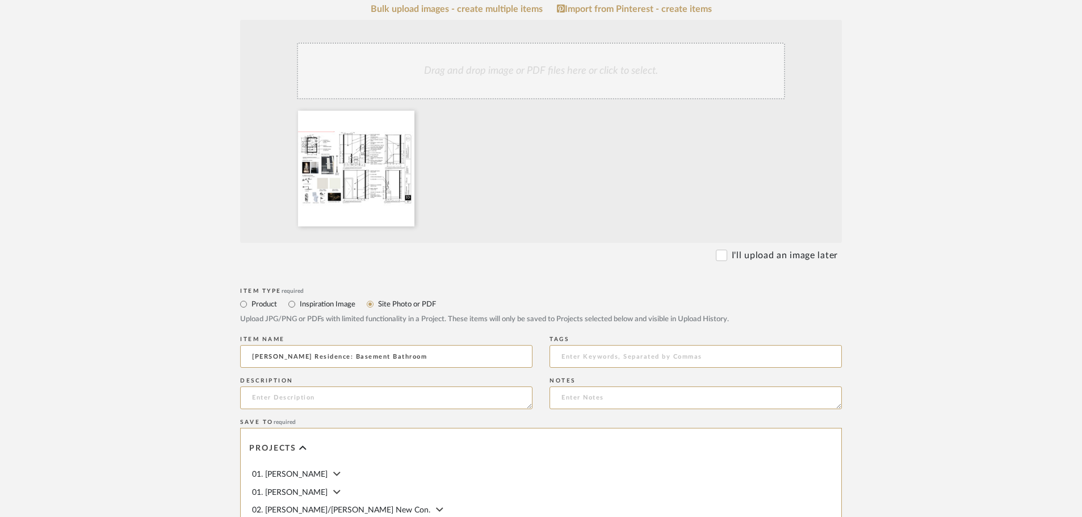
type input "Linck Residence: Basement Bathroom"
click at [434, 375] on div "Description" at bounding box center [386, 395] width 292 height 41
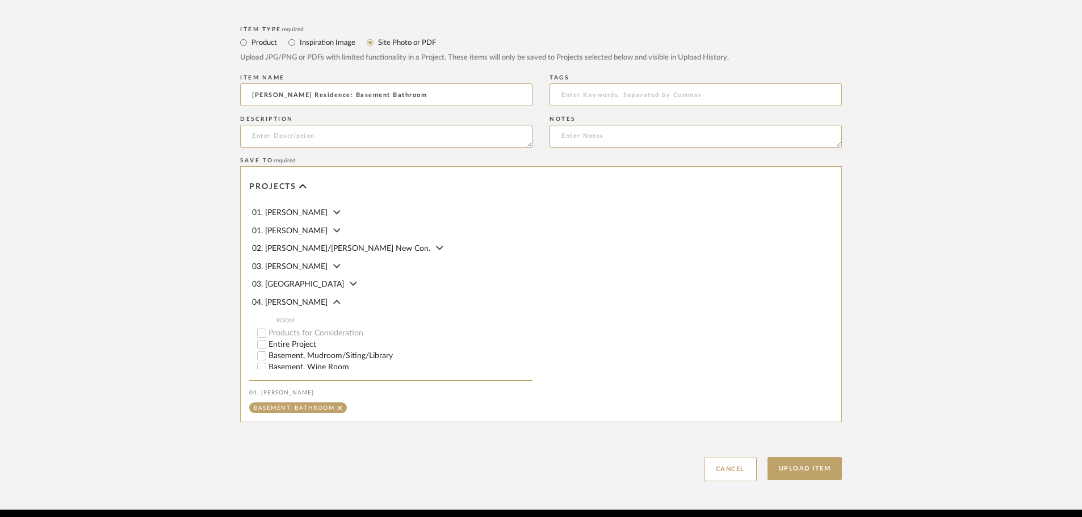
scroll to position [533, 0]
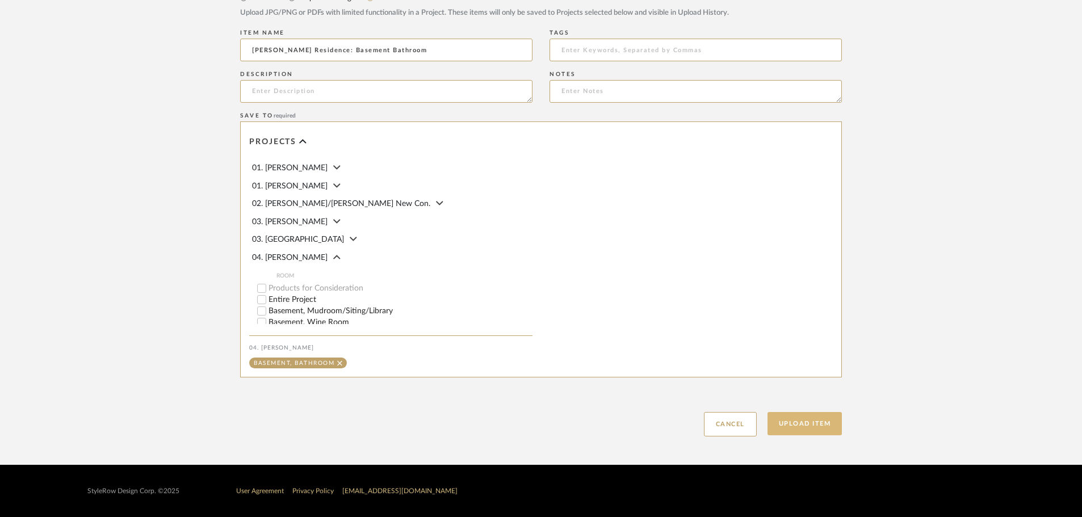
click at [801, 428] on button "Upload Item" at bounding box center [804, 423] width 75 height 23
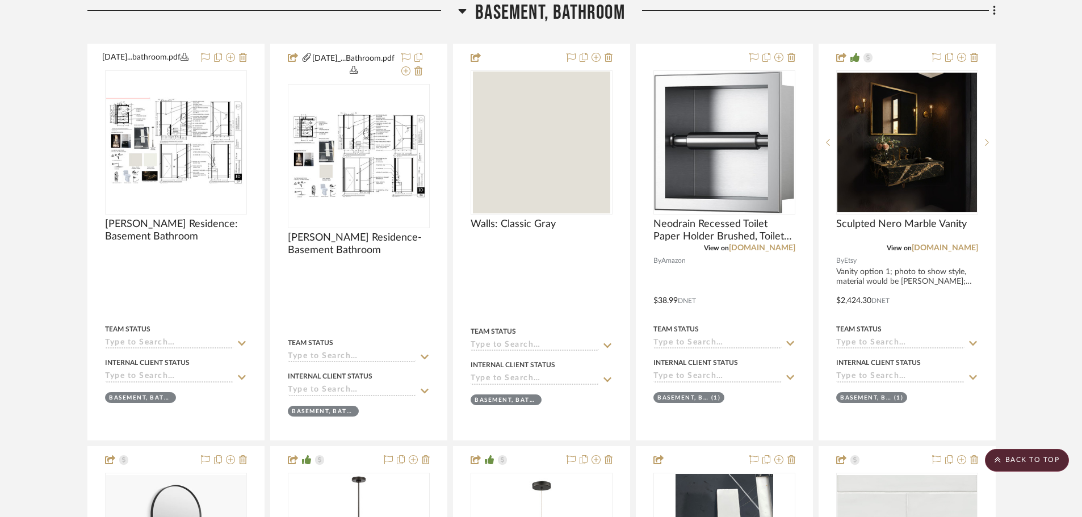
scroll to position [440, 0]
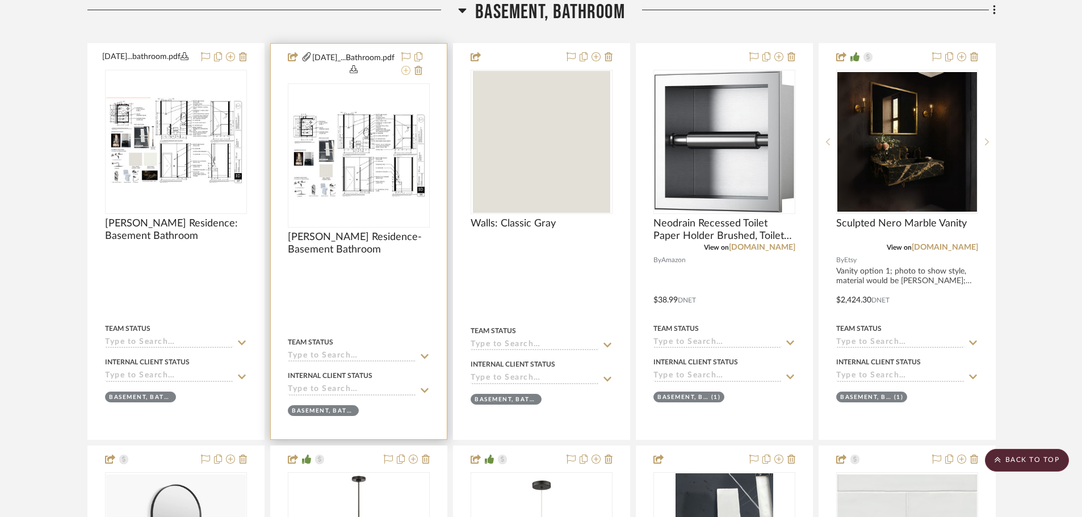
click at [409, 70] on icon at bounding box center [405, 70] width 9 height 9
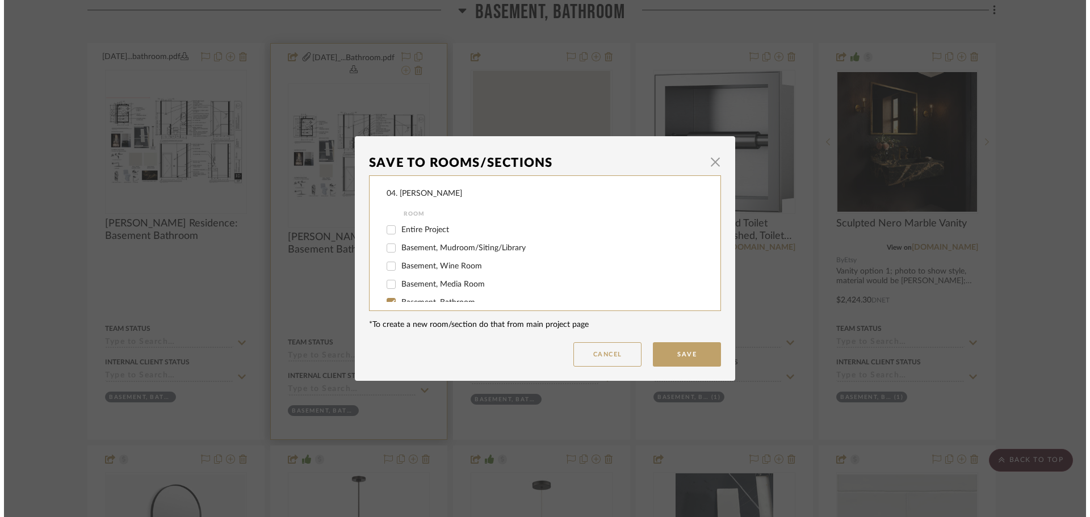
scroll to position [0, 0]
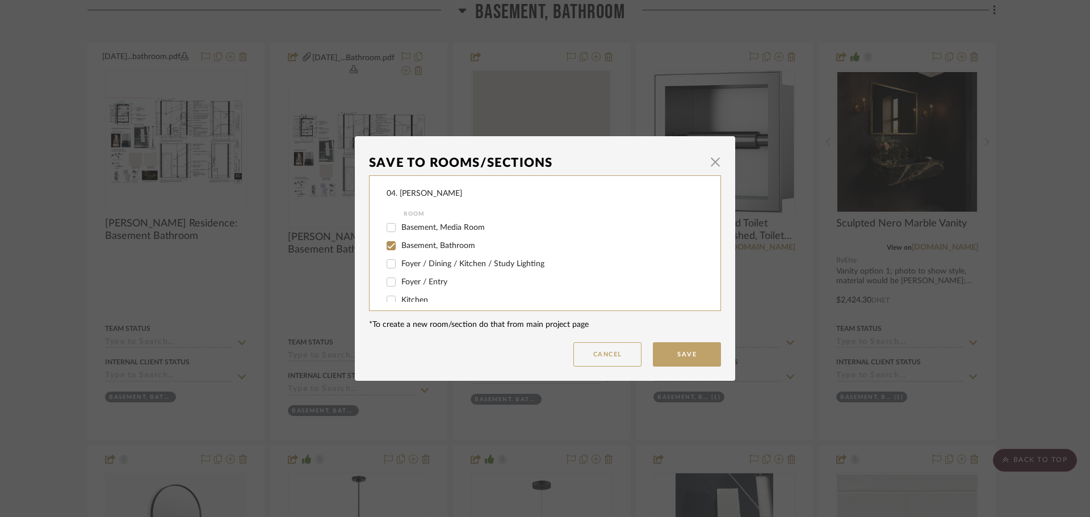
click at [407, 243] on span "Basement, Bathroom" at bounding box center [438, 246] width 74 height 8
click at [400, 243] on input "Basement, Bathroom" at bounding box center [391, 246] width 18 height 18
checkbox input "false"
click at [403, 292] on span "Will NOT Use" at bounding box center [425, 290] width 48 height 8
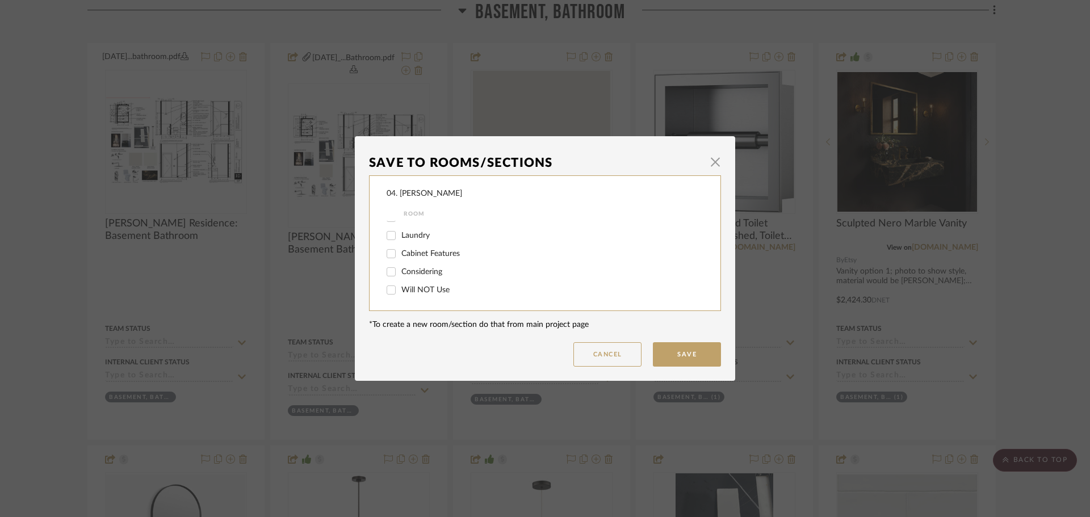
click at [400, 292] on input "Will NOT Use" at bounding box center [391, 290] width 18 height 18
checkbox input "true"
click at [674, 351] on button "Save" at bounding box center [687, 354] width 68 height 24
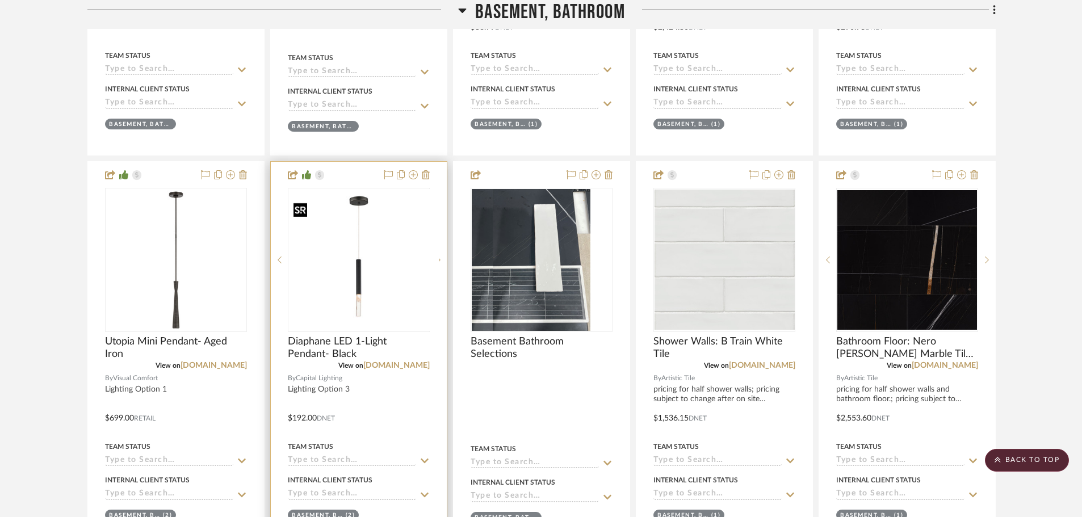
scroll to position [724, 0]
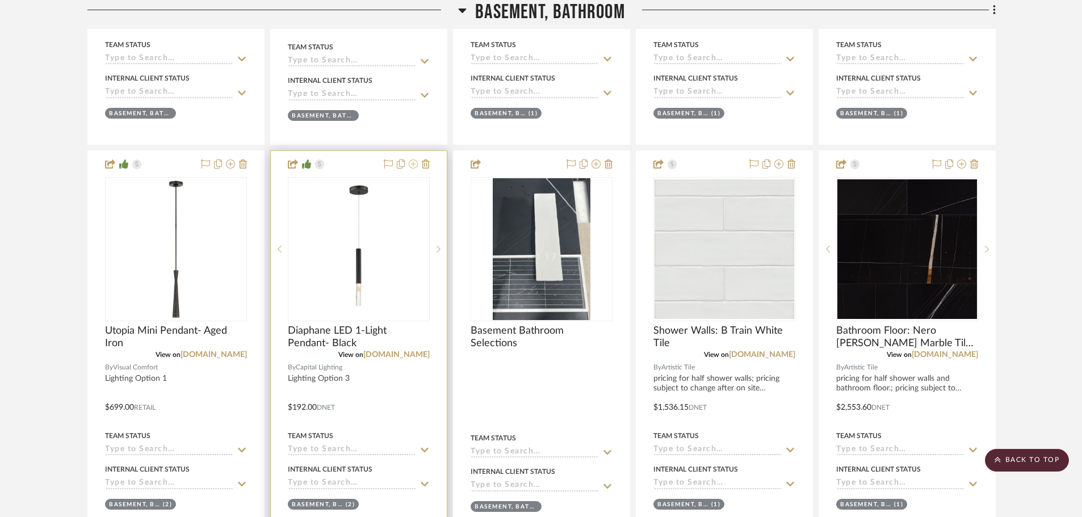
click at [415, 169] on icon at bounding box center [413, 163] width 9 height 9
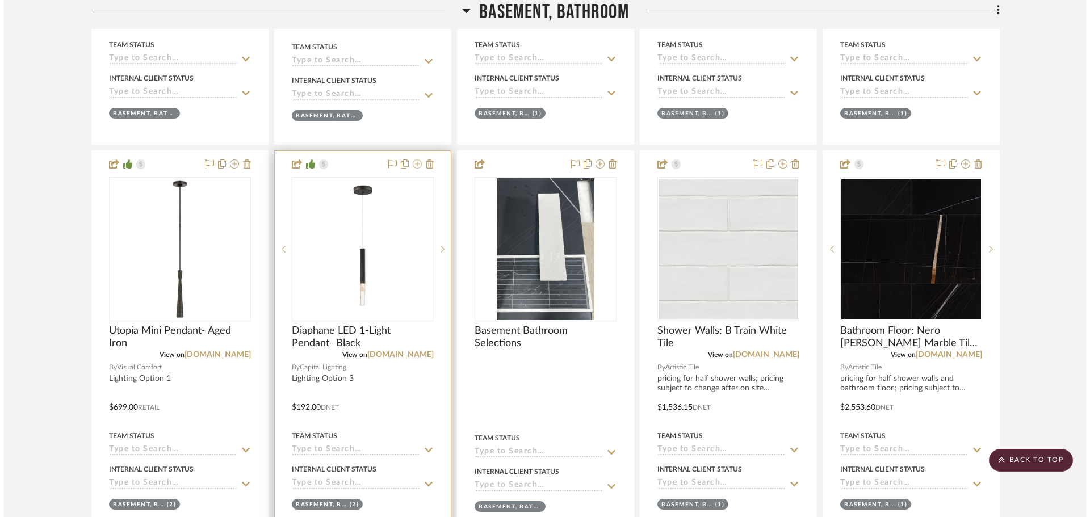
scroll to position [0, 0]
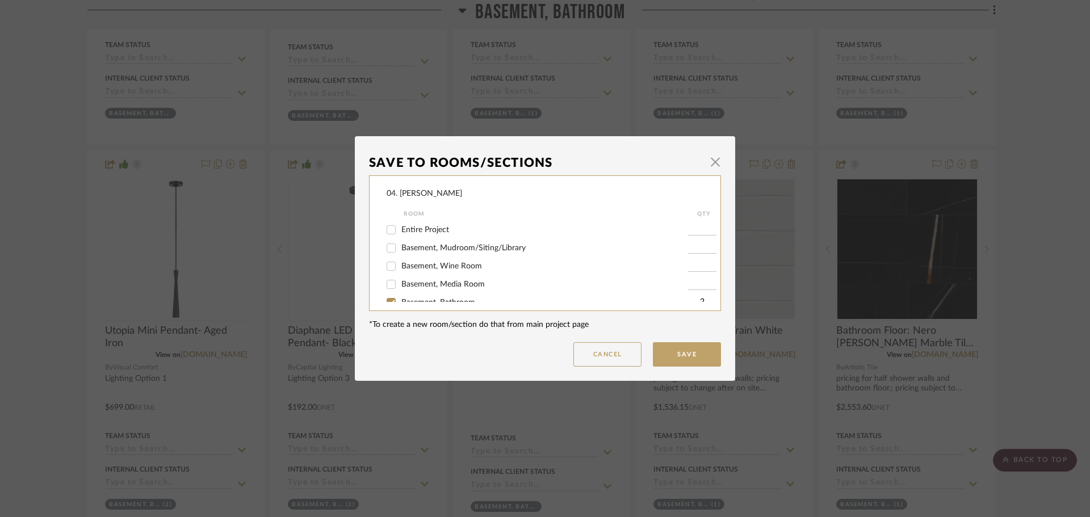
click at [422, 299] on span "Basement, Bathroom" at bounding box center [438, 303] width 74 height 8
click at [400, 299] on input "Basement, Bathroom" at bounding box center [391, 302] width 18 height 18
checkbox input "false"
click at [428, 278] on div "Considering" at bounding box center [536, 272] width 301 height 18
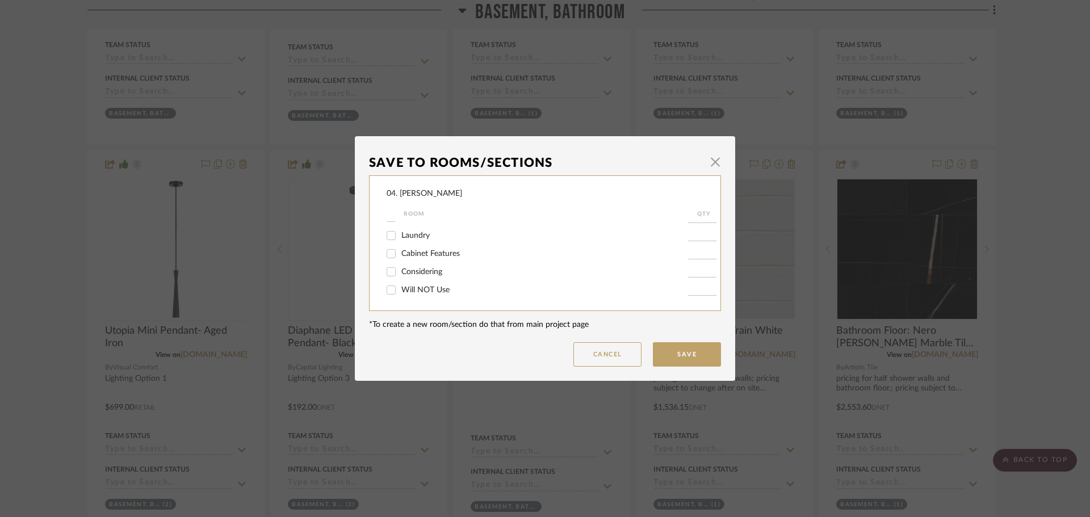
click at [421, 272] on span "Considering" at bounding box center [421, 272] width 41 height 8
click at [400, 272] on input "Considering" at bounding box center [391, 272] width 18 height 18
checkbox input "true"
type input "1"
click at [687, 354] on button "Save" at bounding box center [687, 354] width 68 height 24
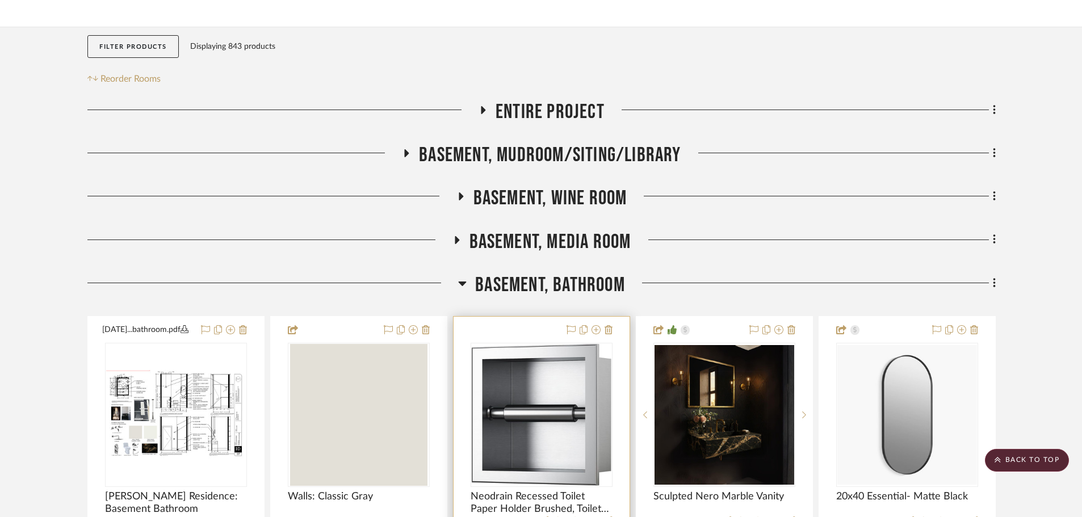
scroll to position [156, 0]
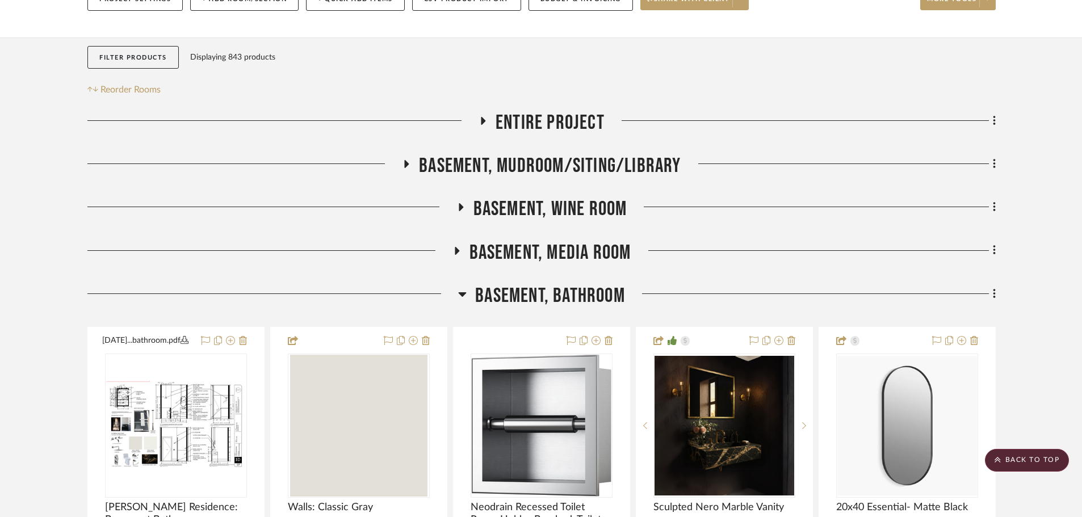
click at [552, 309] on div "Basement, Bathroom" at bounding box center [541, 298] width 908 height 29
click at [552, 305] on span "Basement, Bathroom" at bounding box center [550, 296] width 150 height 24
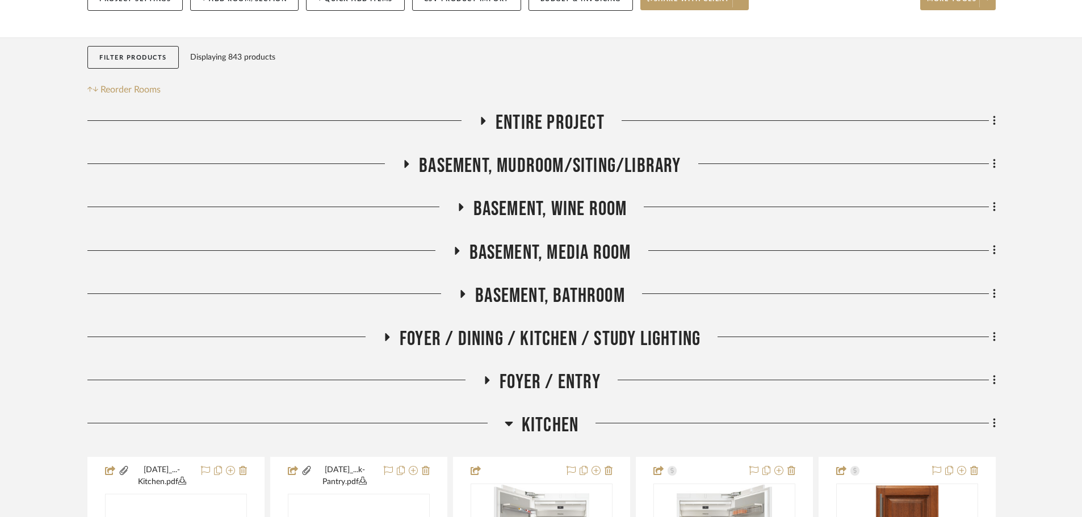
click at [549, 382] on span "Foyer / Entry" at bounding box center [549, 382] width 101 height 24
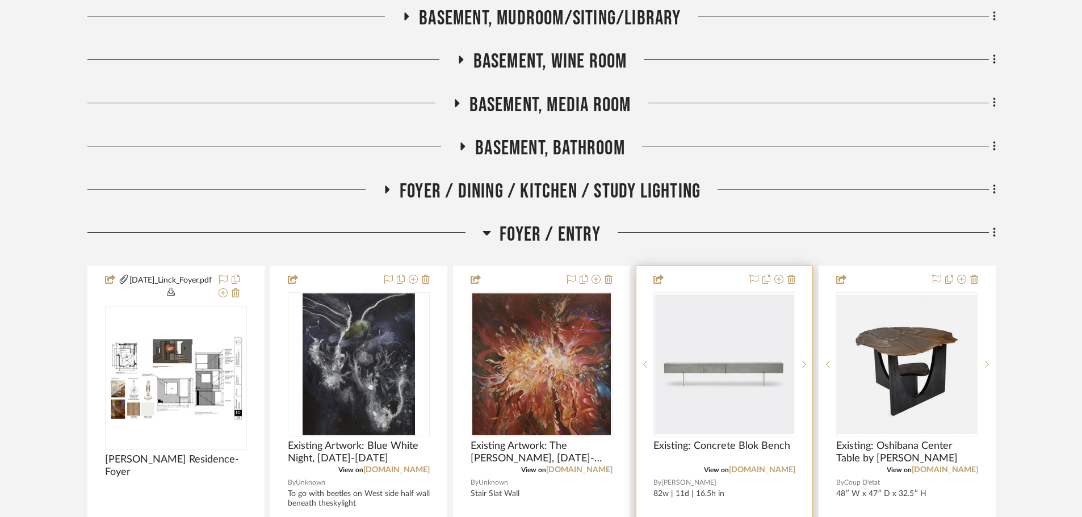
scroll to position [326, 0]
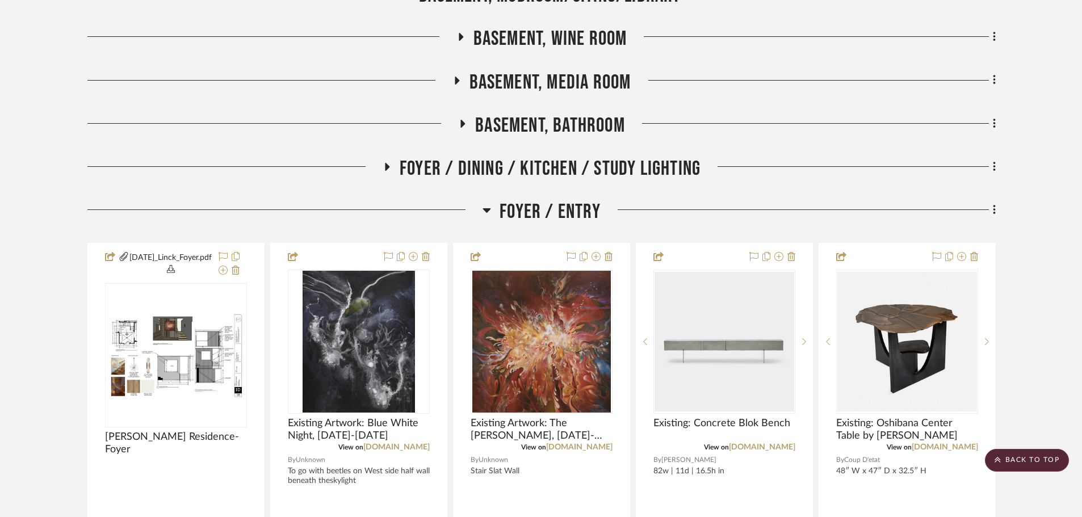
click at [874, 212] on fa-icon at bounding box center [992, 210] width 7 height 19
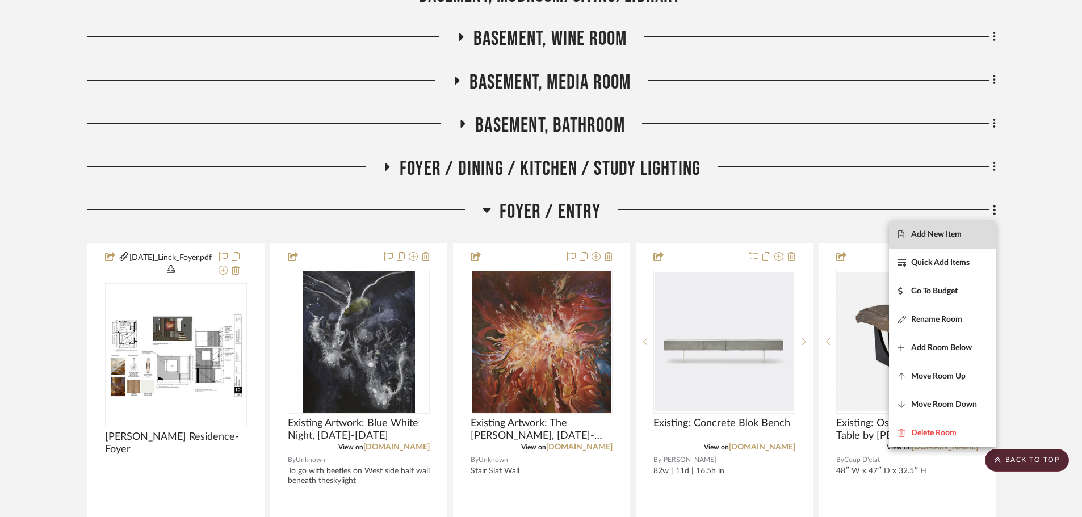
click at [874, 226] on button "Add New Item" at bounding box center [942, 234] width 107 height 28
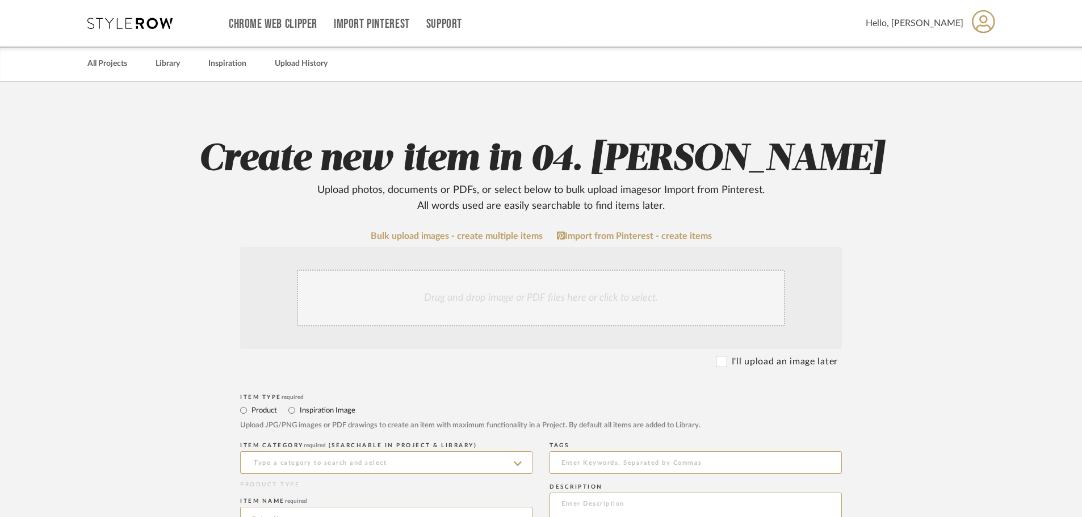
click at [469, 287] on div "Drag and drop image or PDF files here or click to select." at bounding box center [541, 298] width 488 height 57
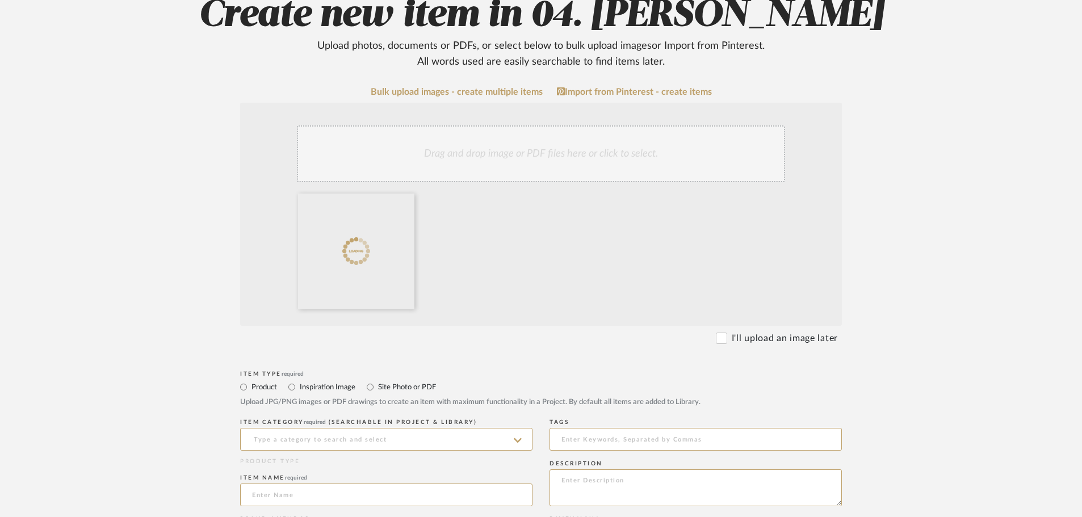
scroll to position [170, 0]
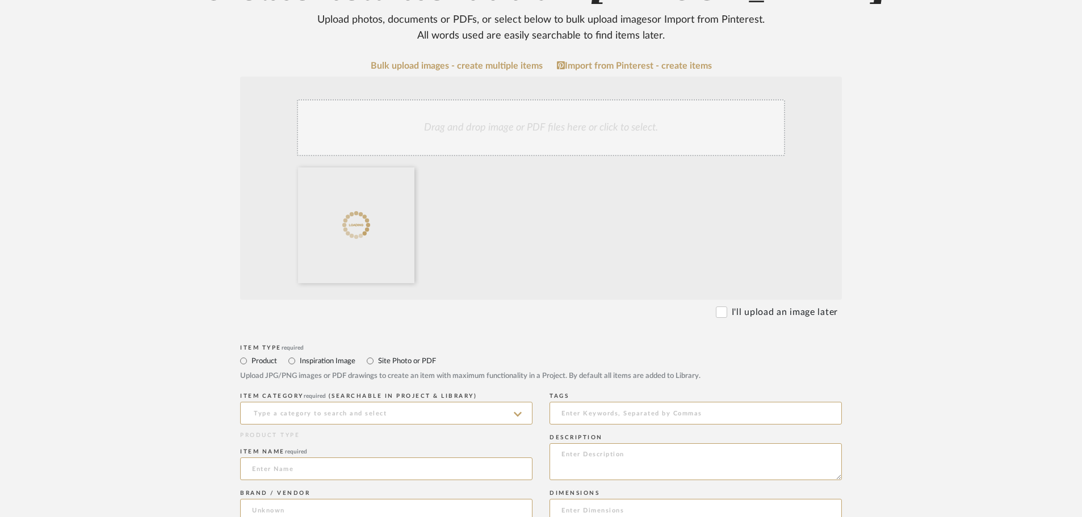
click at [396, 355] on label "Site Photo or PDF" at bounding box center [406, 361] width 59 height 12
click at [377, 355] on input "Site Photo or PDF" at bounding box center [370, 361] width 14 height 14
radio input "true"
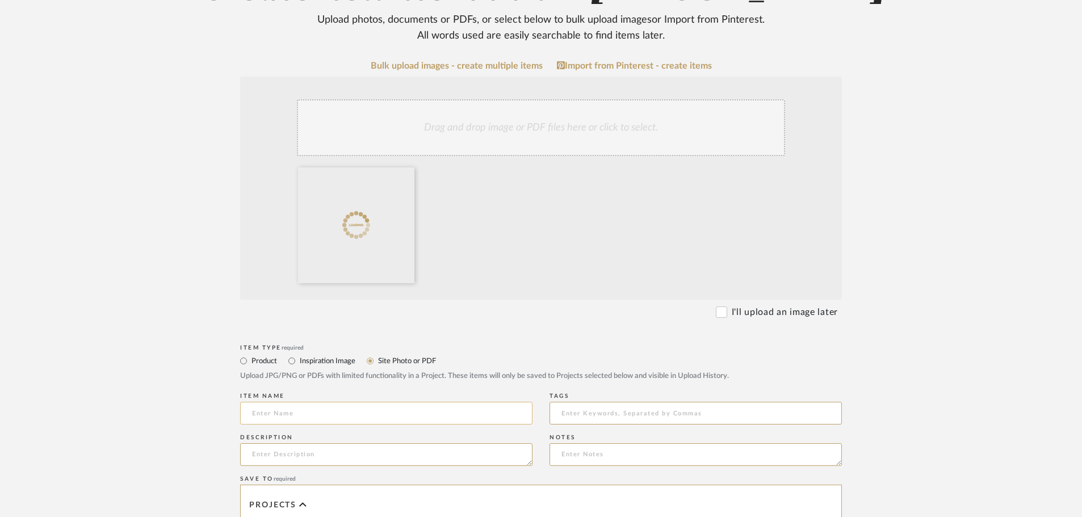
click at [358, 411] on input at bounding box center [386, 413] width 292 height 23
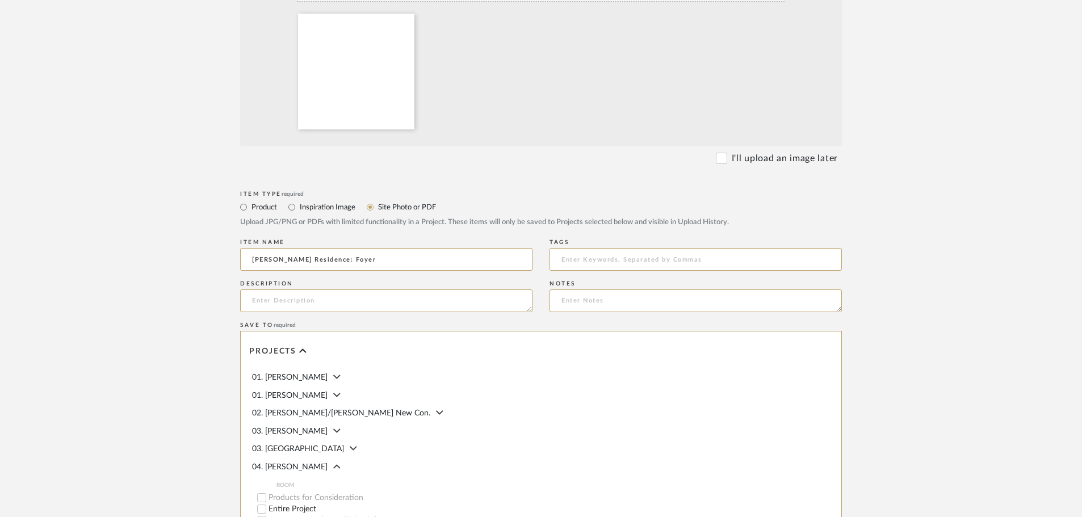
scroll to position [511, 0]
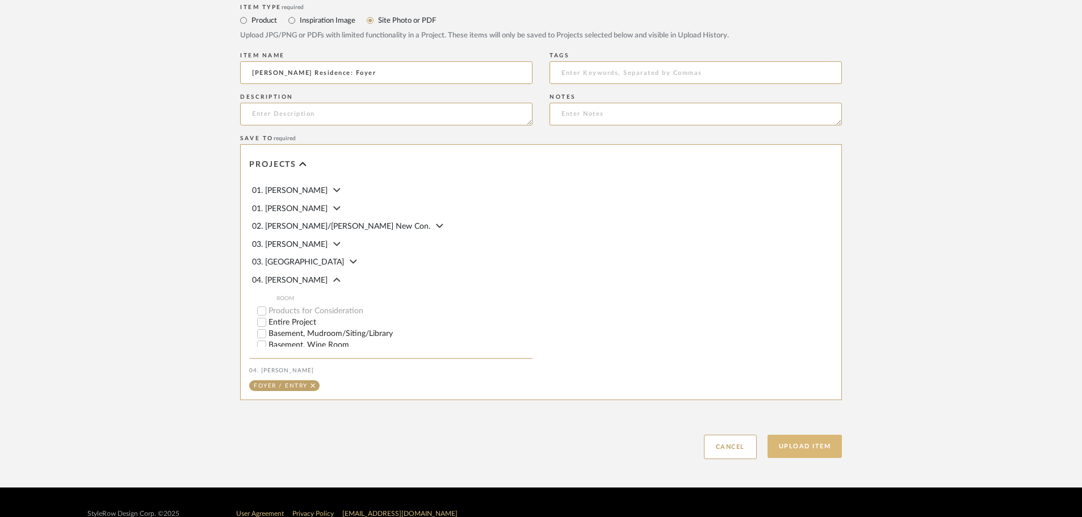
type input "Linck Residence: Foyer"
click at [817, 451] on button "Upload Item" at bounding box center [804, 446] width 75 height 23
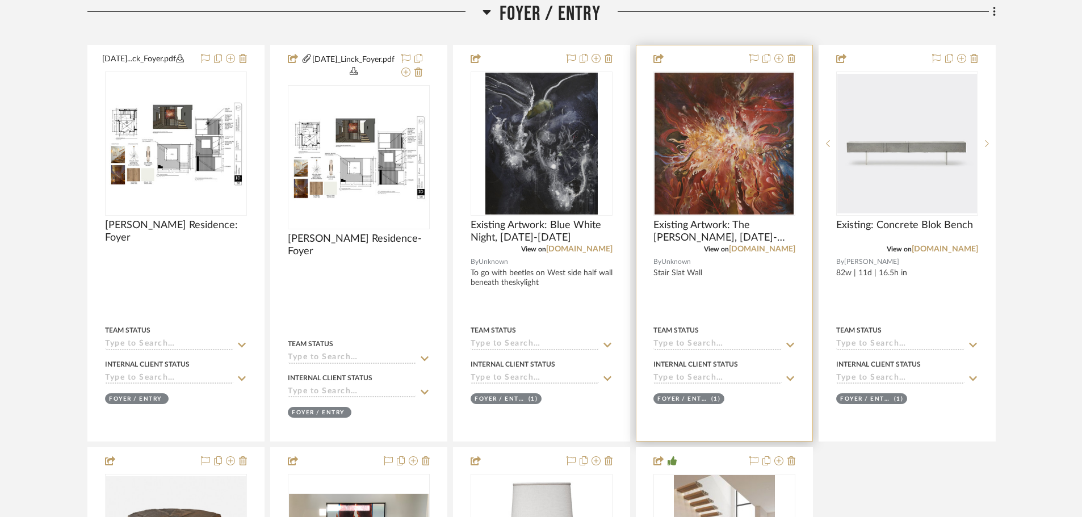
scroll to position [526, 0]
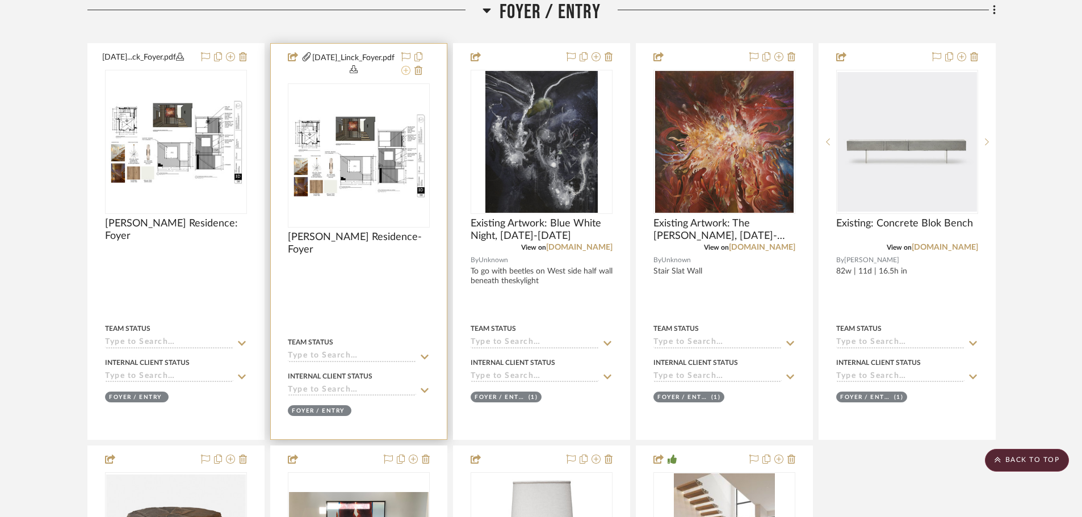
click at [410, 70] on icon at bounding box center [405, 70] width 9 height 9
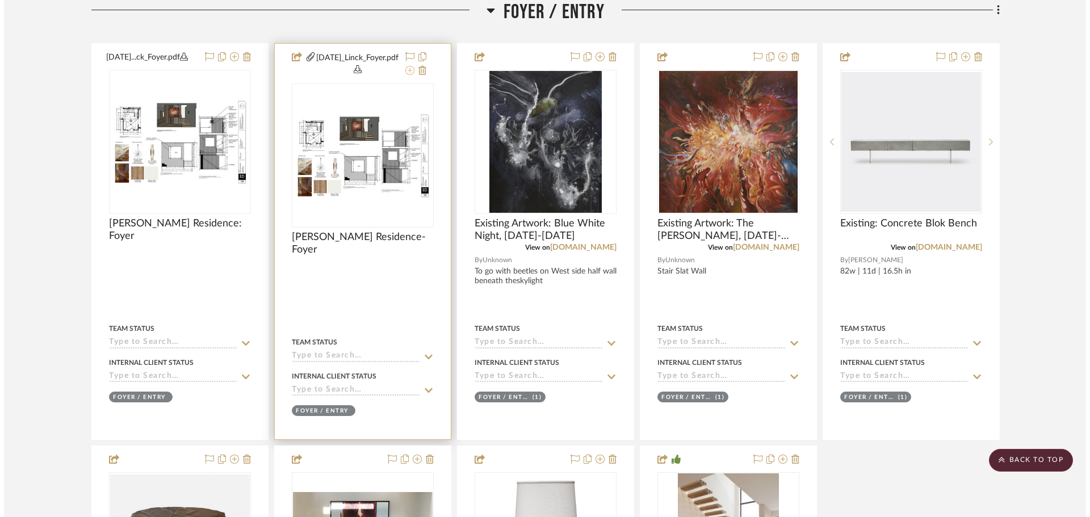
scroll to position [0, 0]
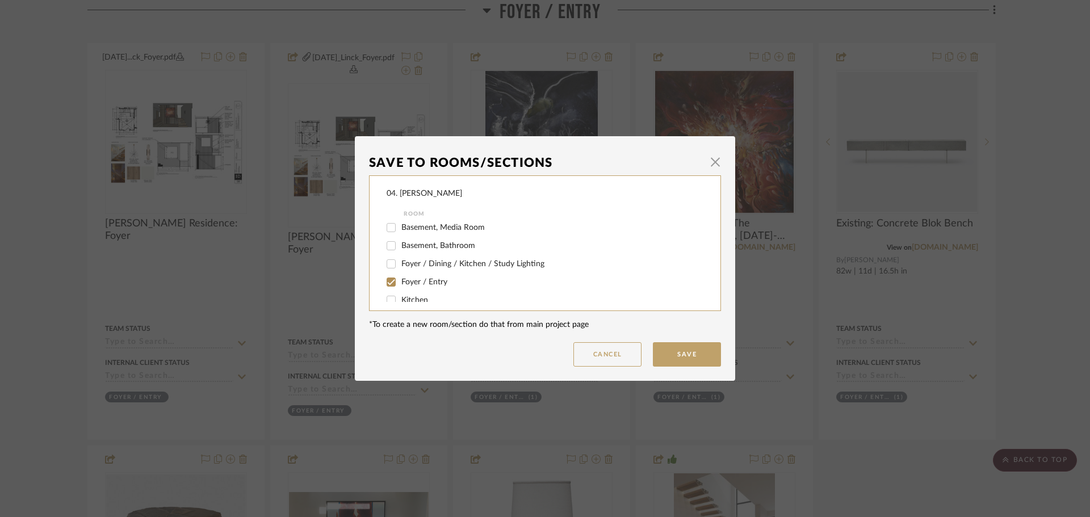
click at [421, 280] on span "Foyer / Entry" at bounding box center [424, 282] width 46 height 8
click at [400, 280] on input "Foyer / Entry" at bounding box center [391, 282] width 18 height 18
checkbox input "false"
click at [411, 285] on label "Will NOT Use" at bounding box center [544, 290] width 287 height 10
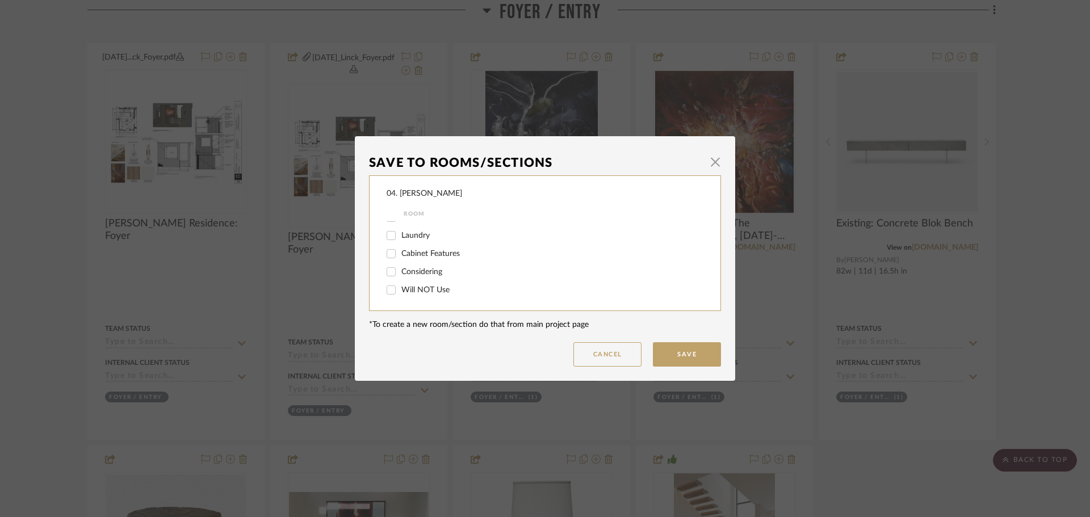
click at [400, 285] on input "Will NOT Use" at bounding box center [391, 290] width 18 height 18
checkbox input "true"
click at [690, 360] on button "Save" at bounding box center [687, 354] width 68 height 24
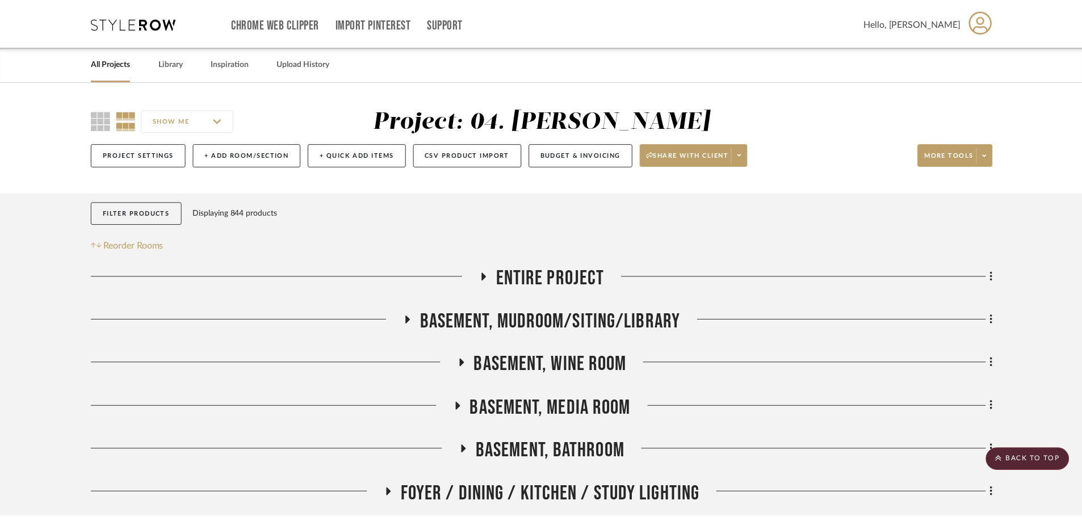
scroll to position [526, 0]
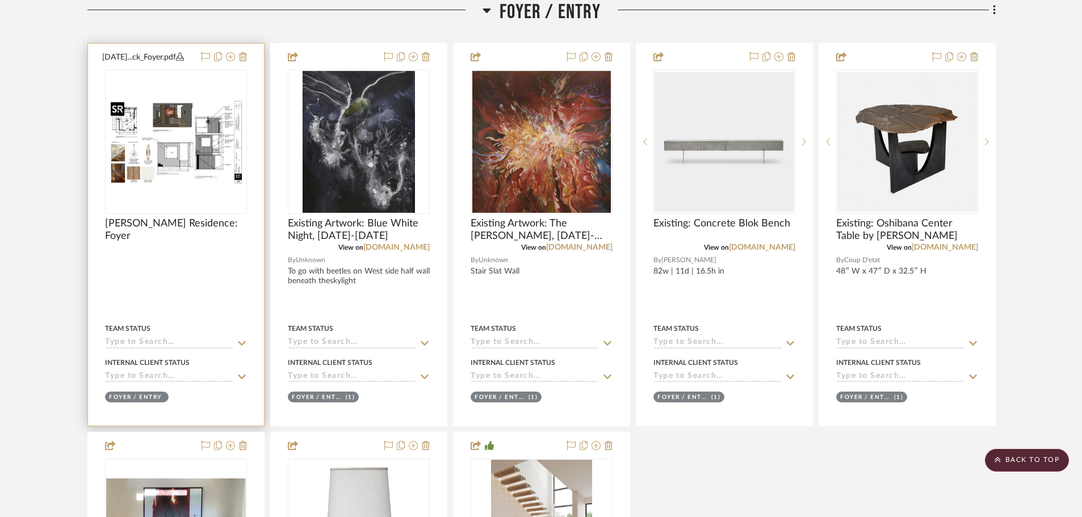
click at [184, 183] on img "0" at bounding box center [176, 142] width 140 height 90
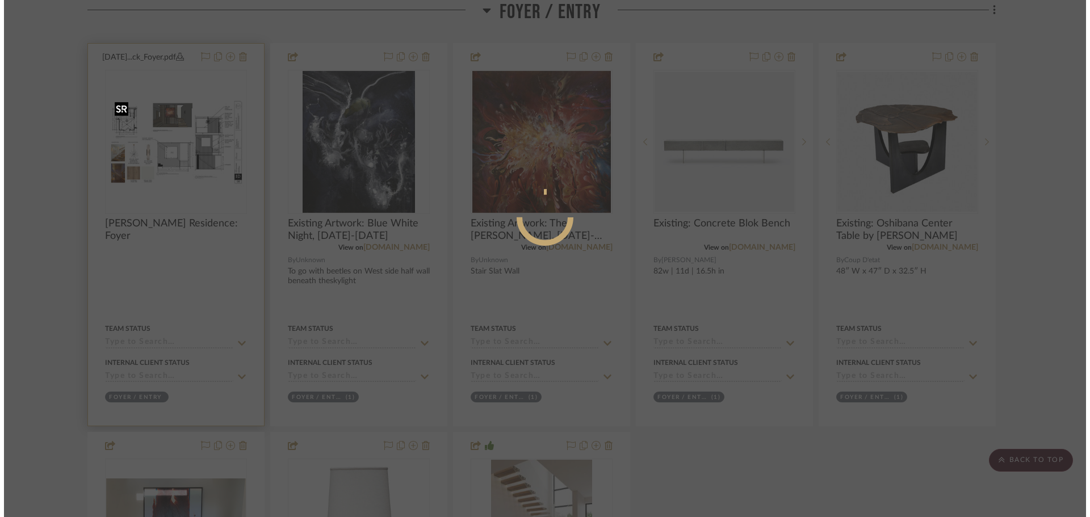
scroll to position [0, 0]
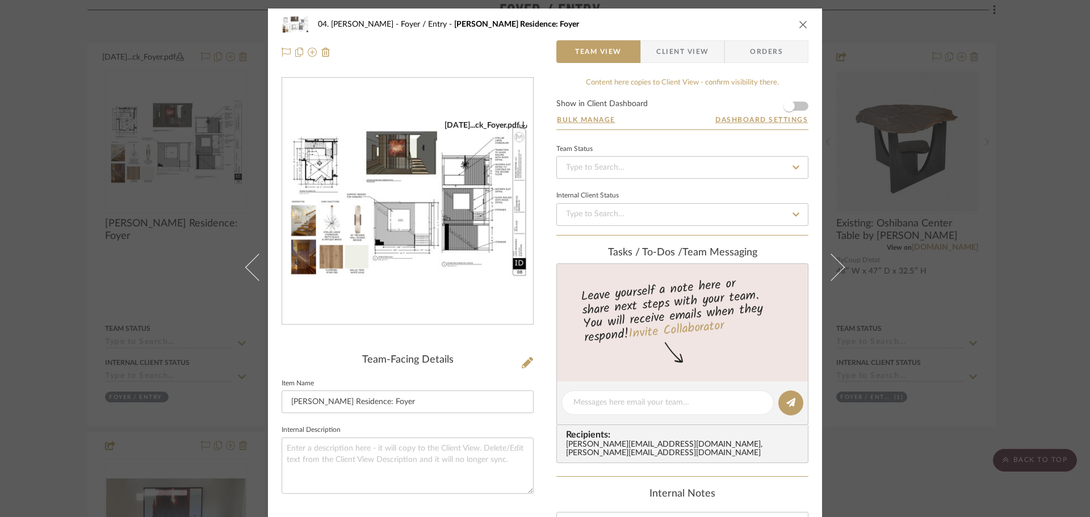
click at [802, 108] on form "Show in Client Dashboard Bulk Manage Dashboard Settings" at bounding box center [682, 115] width 252 height 30
click at [792, 107] on span "button" at bounding box center [788, 106] width 25 height 25
click at [671, 54] on span "Client View" at bounding box center [682, 51] width 52 height 23
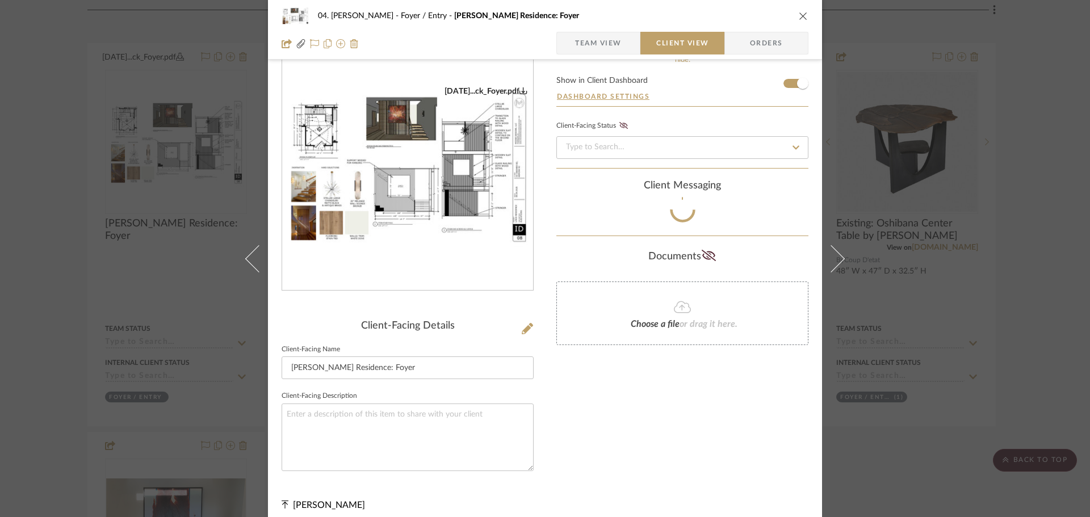
scroll to position [43, 0]
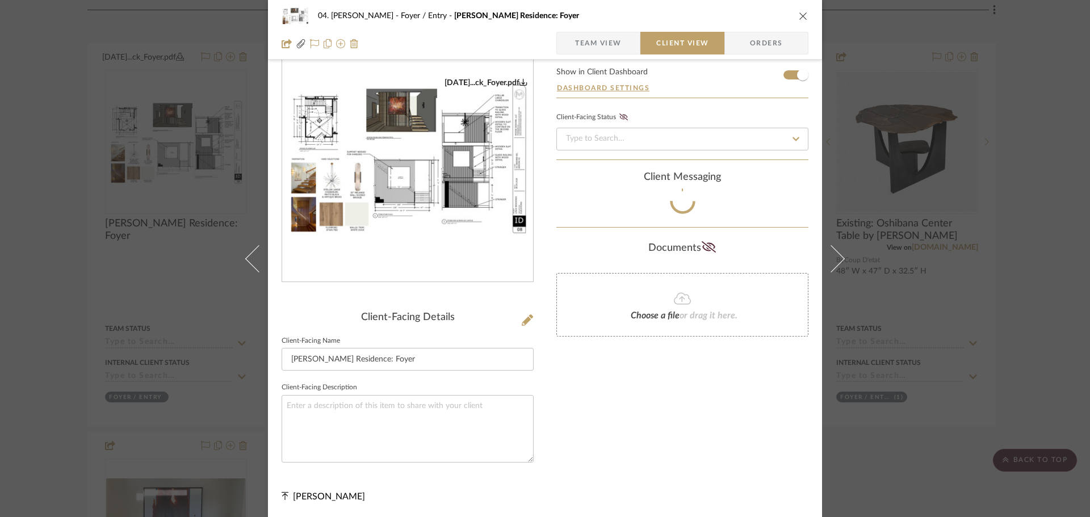
drag, startPoint x: 608, startPoint y: 406, endPoint x: 612, endPoint y: 411, distance: 6.4
click at [612, 411] on div "Only content on this tab can share to Dashboard. Click eyeball icon to show or …" at bounding box center [682, 253] width 252 height 437
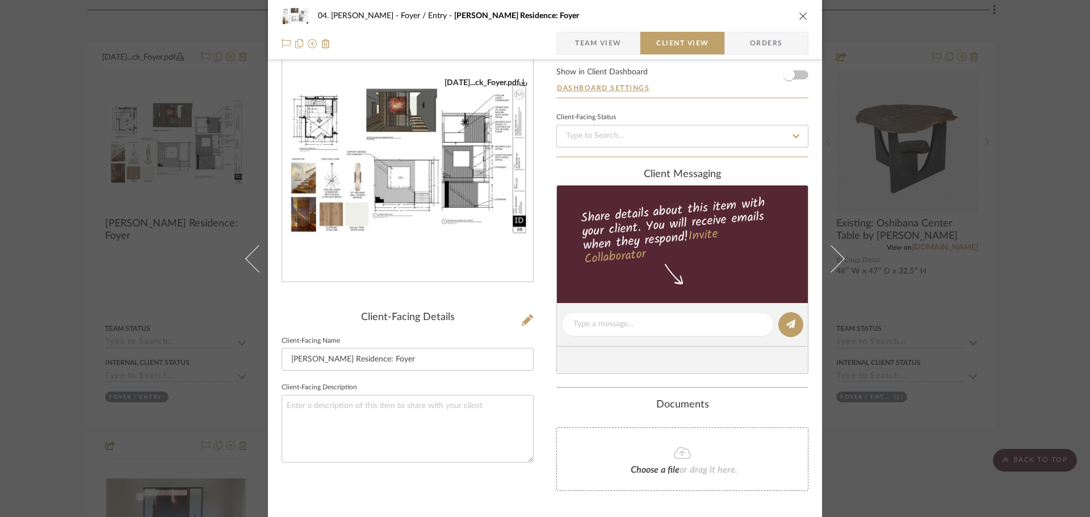
click at [874, 380] on div "04. Linck Foyer / Entry Linck Residence: Foyer Team View Client View Orders 09.…" at bounding box center [545, 258] width 1090 height 517
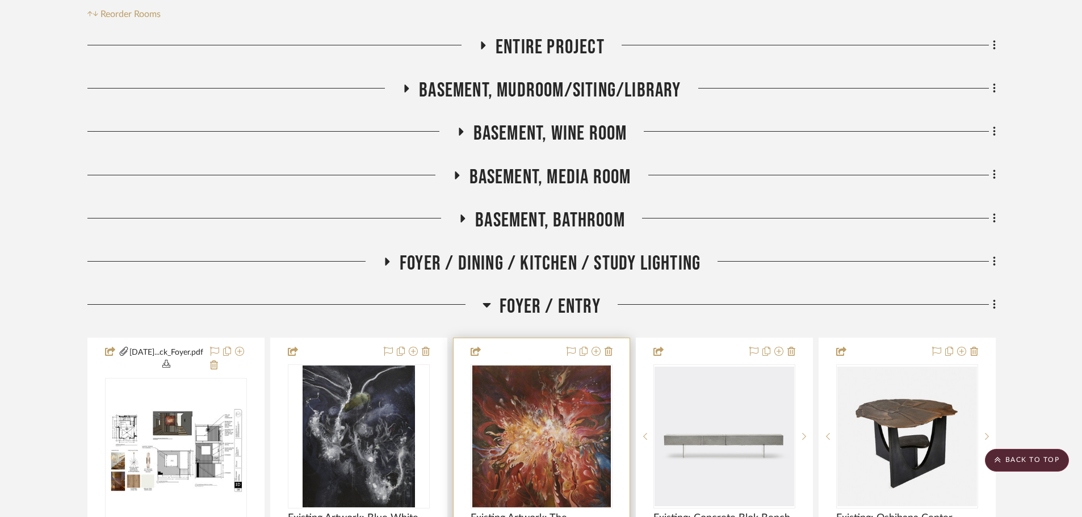
scroll to position [242, 0]
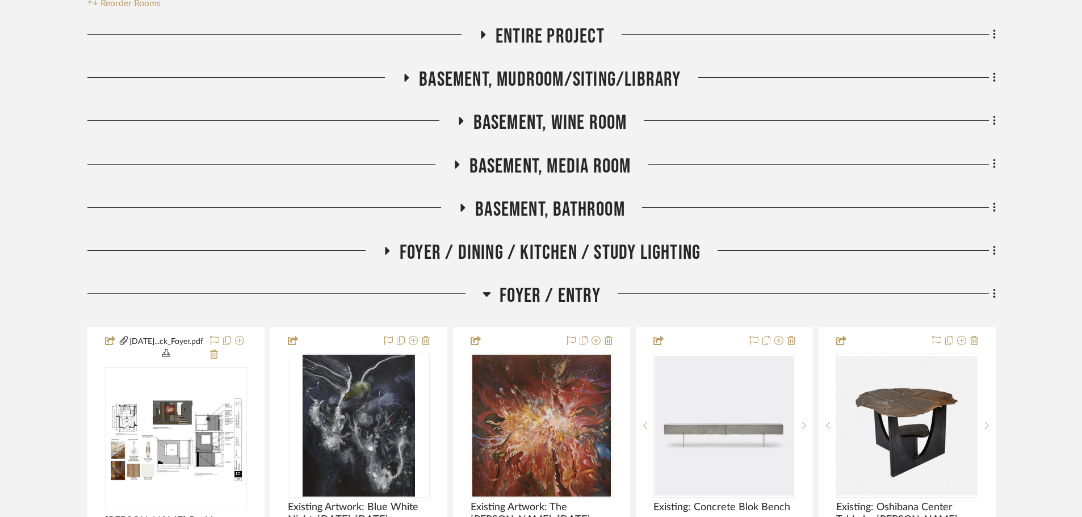
click at [555, 298] on span "Foyer / Entry" at bounding box center [549, 296] width 101 height 24
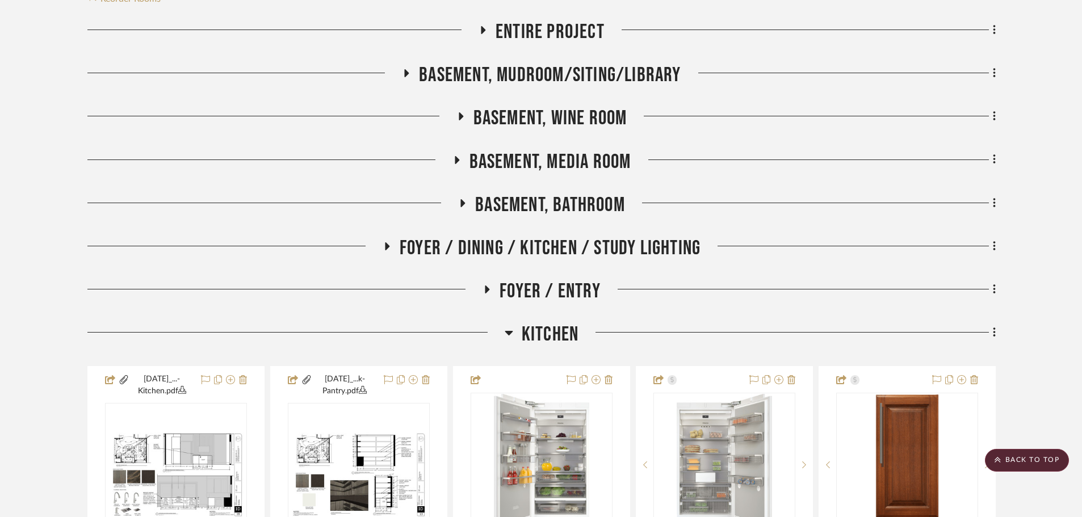
scroll to position [469, 0]
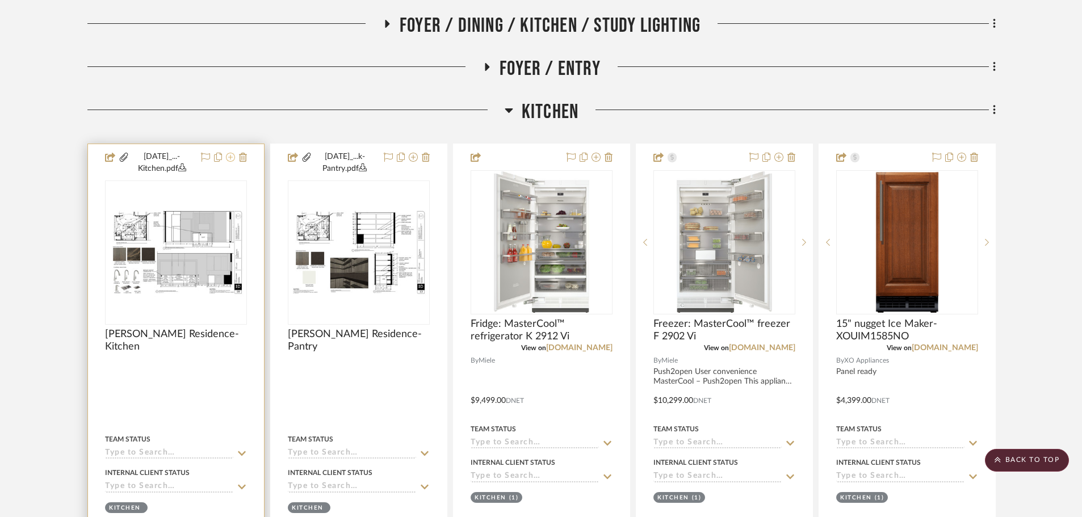
click at [226, 159] on icon at bounding box center [230, 157] width 9 height 9
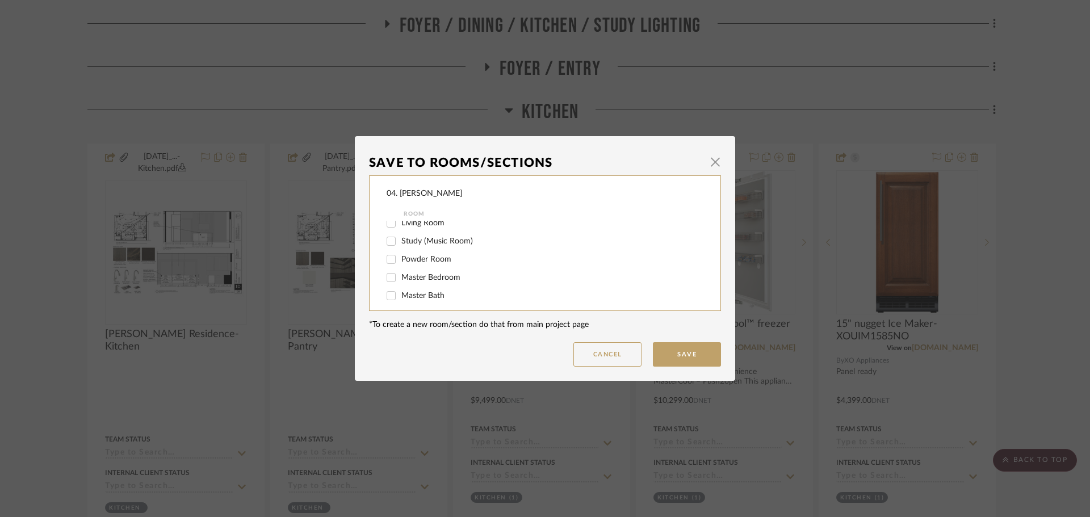
scroll to position [114, 0]
click at [407, 239] on span "Kitchen" at bounding box center [414, 243] width 27 height 8
click at [400, 239] on input "Kitchen" at bounding box center [391, 243] width 18 height 18
checkbox input "false"
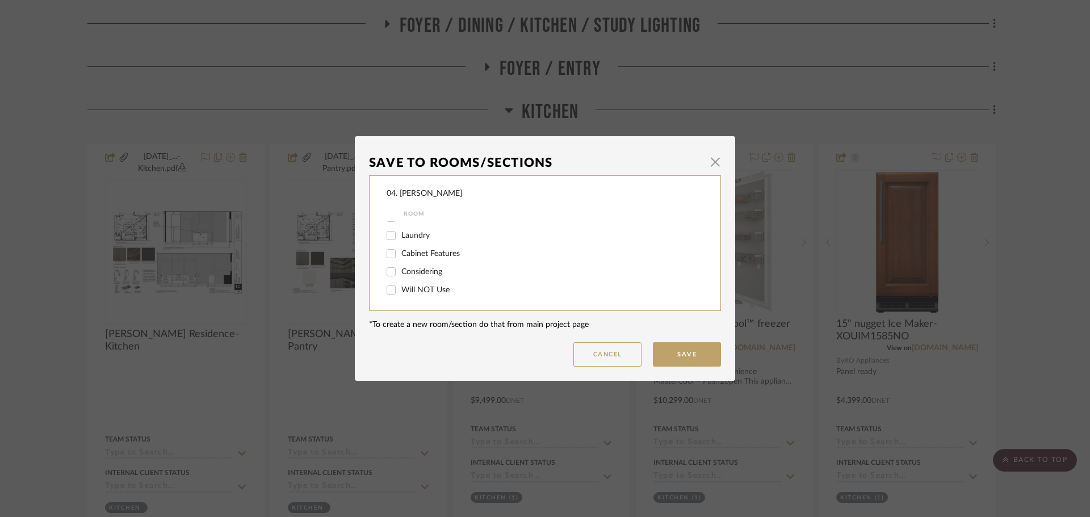
click at [404, 288] on span "Will NOT Use" at bounding box center [425, 290] width 48 height 8
click at [400, 288] on input "Will NOT Use" at bounding box center [391, 290] width 18 height 18
checkbox input "true"
click at [694, 350] on button "Save" at bounding box center [687, 354] width 68 height 24
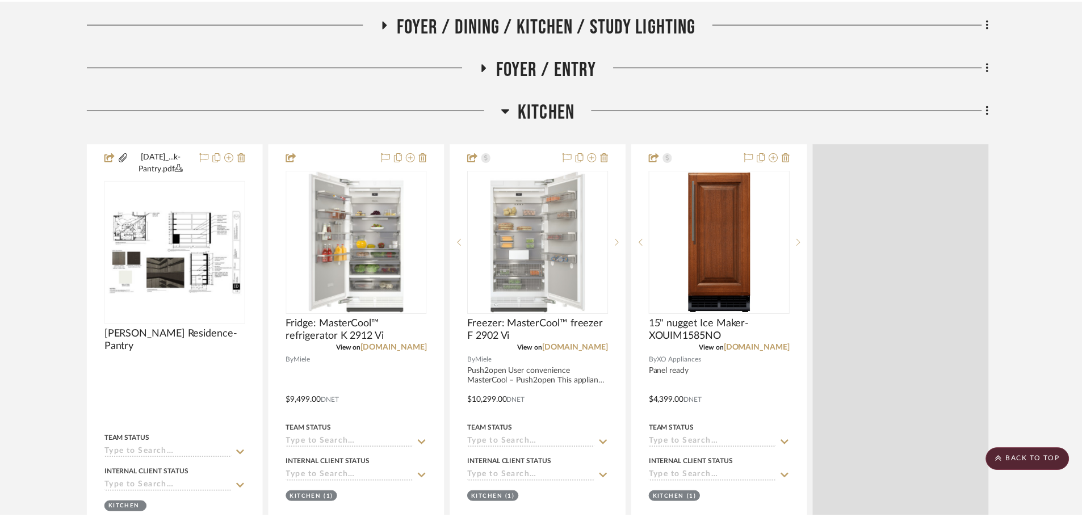
scroll to position [469, 0]
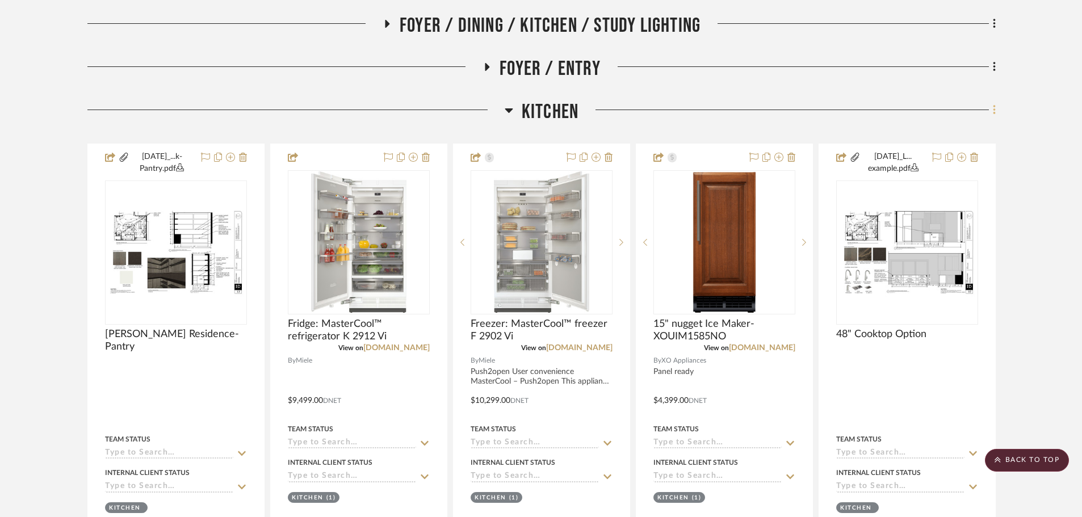
click at [874, 116] on icon at bounding box center [994, 110] width 3 height 12
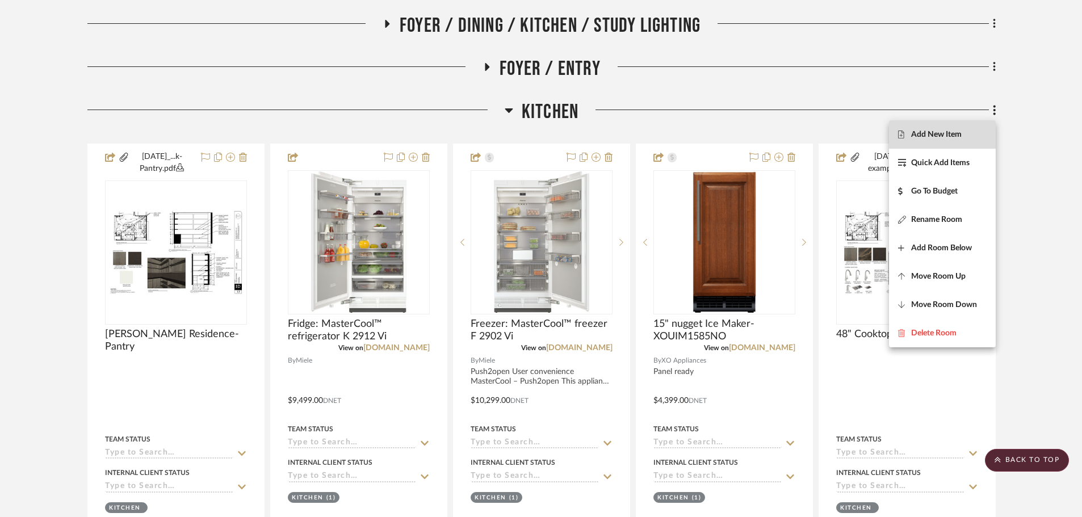
click at [874, 136] on span "Add New Item" at bounding box center [936, 135] width 51 height 10
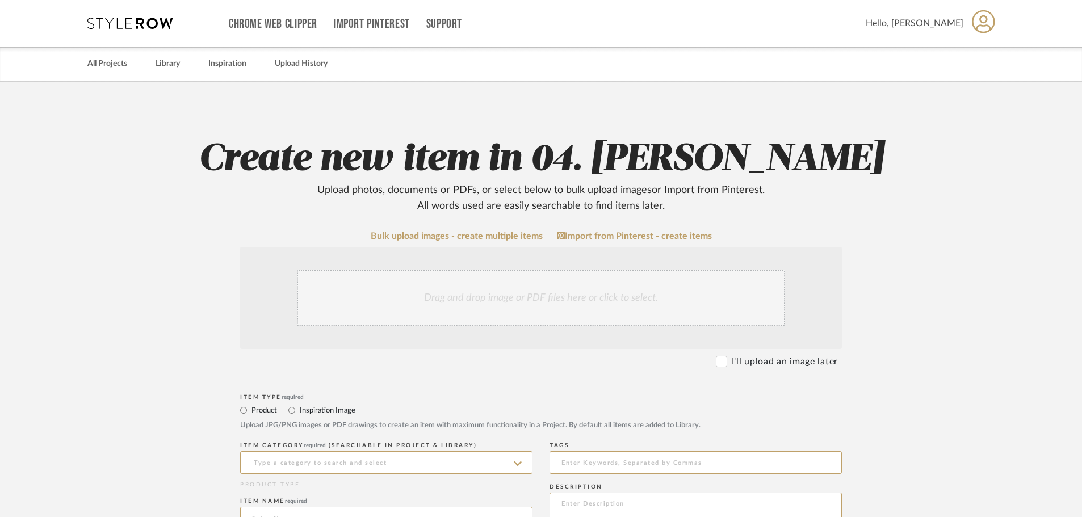
click at [522, 301] on div "Drag and drop image or PDF files here or click to select." at bounding box center [541, 298] width 488 height 57
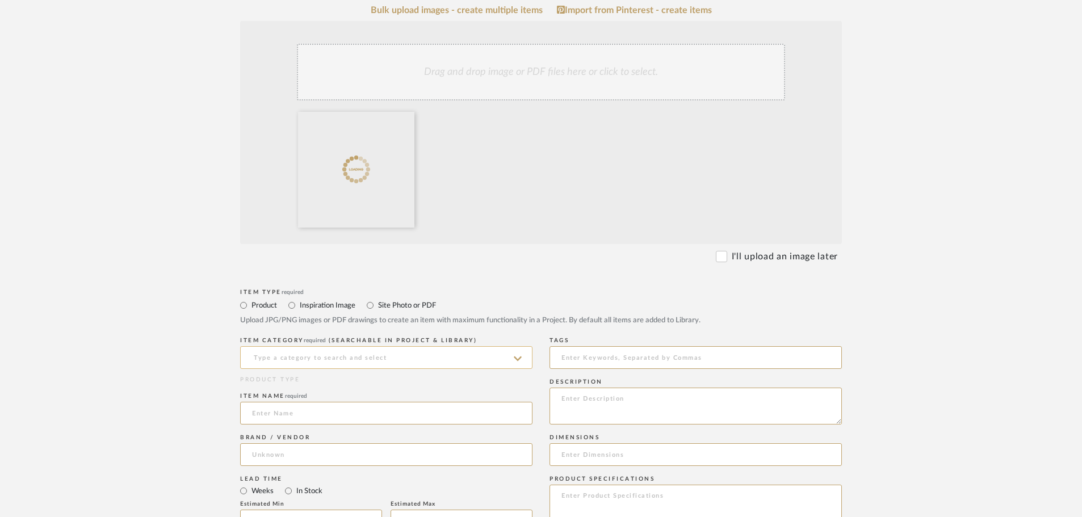
scroll to position [227, 0]
click at [316, 307] on label "Inspiration Image" at bounding box center [327, 304] width 57 height 12
click at [299, 307] on input "Inspiration Image" at bounding box center [292, 304] width 14 height 14
radio input "true"
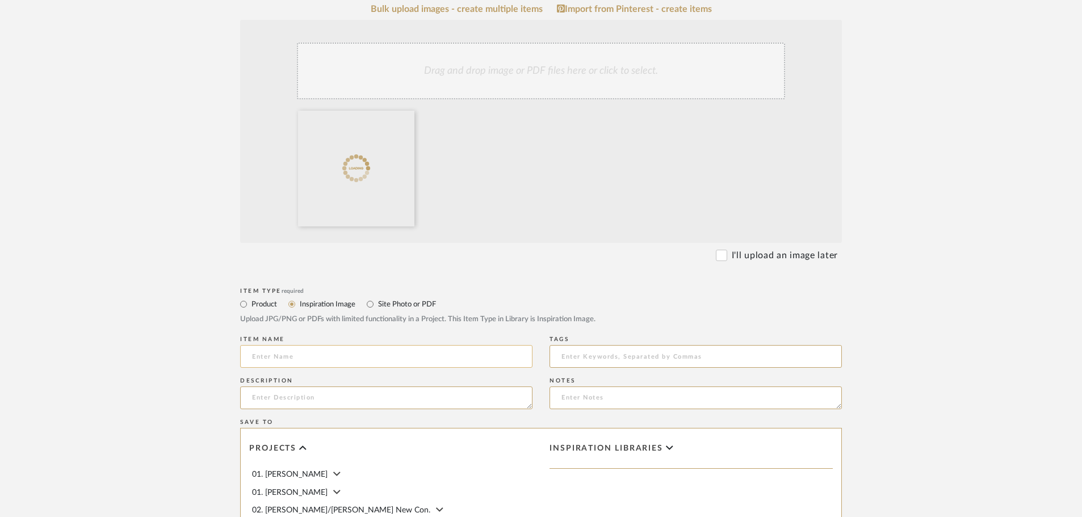
click at [292, 351] on input at bounding box center [386, 356] width 292 height 23
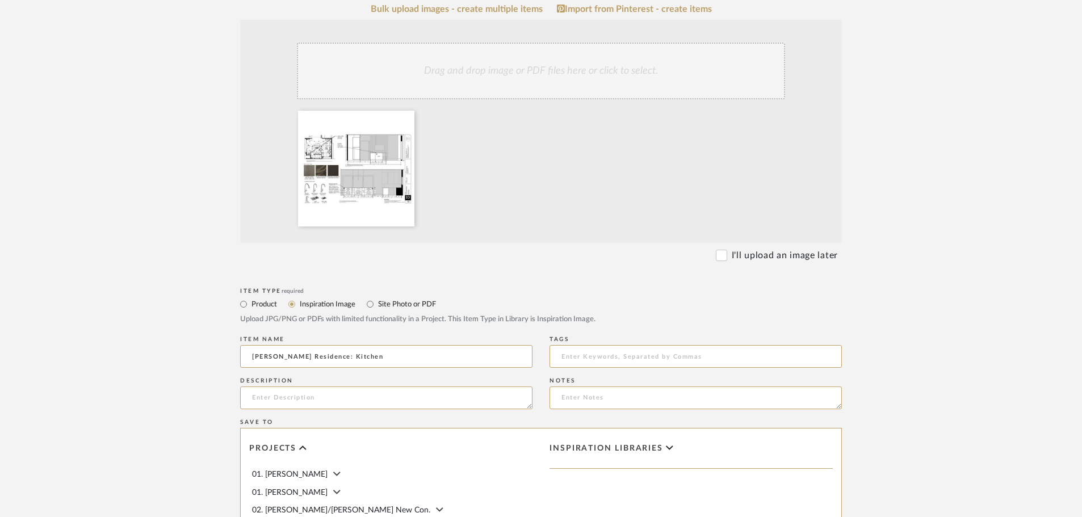
type input "Linck Residence: Kitchen"
click at [386, 300] on label "Site Photo or PDF" at bounding box center [406, 304] width 59 height 12
click at [380, 302] on label "Site Photo or PDF" at bounding box center [406, 304] width 59 height 12
click at [377, 302] on input "Site Photo or PDF" at bounding box center [370, 304] width 14 height 14
radio input "true"
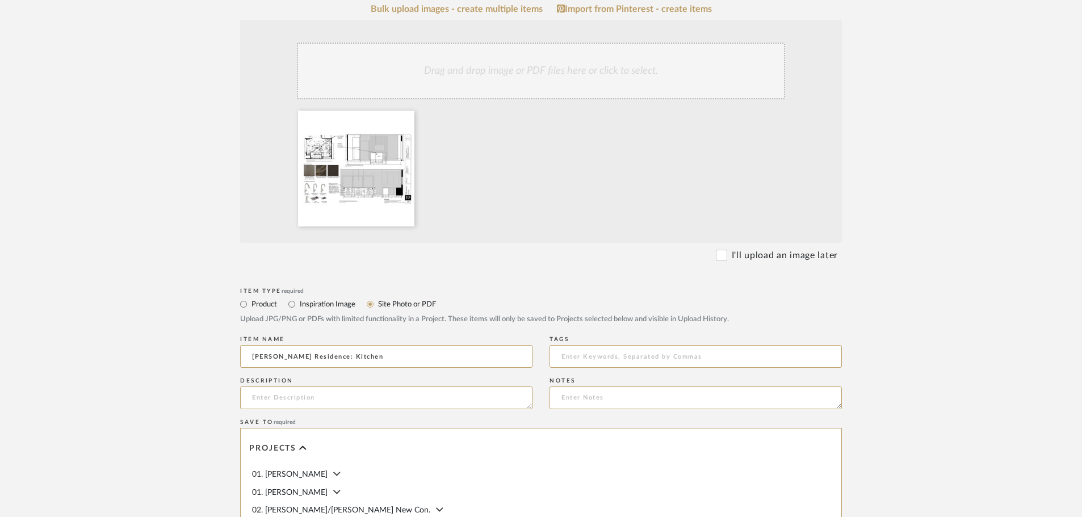
click at [874, 314] on upload-items "Create new item in 04. Linck Upload photos, documents or PDFs, or select below …" at bounding box center [541, 313] width 1082 height 917
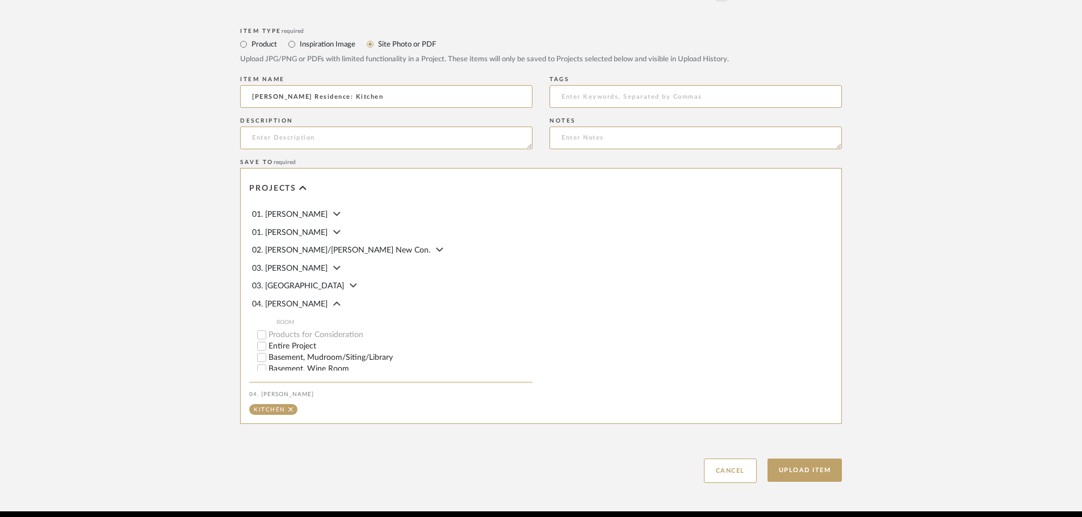
scroll to position [511, 0]
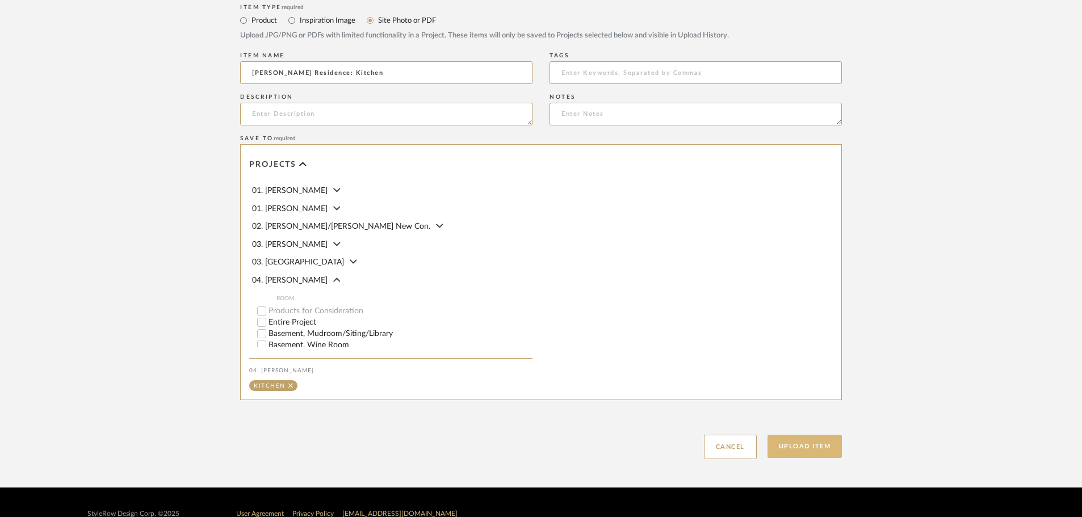
click at [795, 443] on button "Upload Item" at bounding box center [804, 446] width 75 height 23
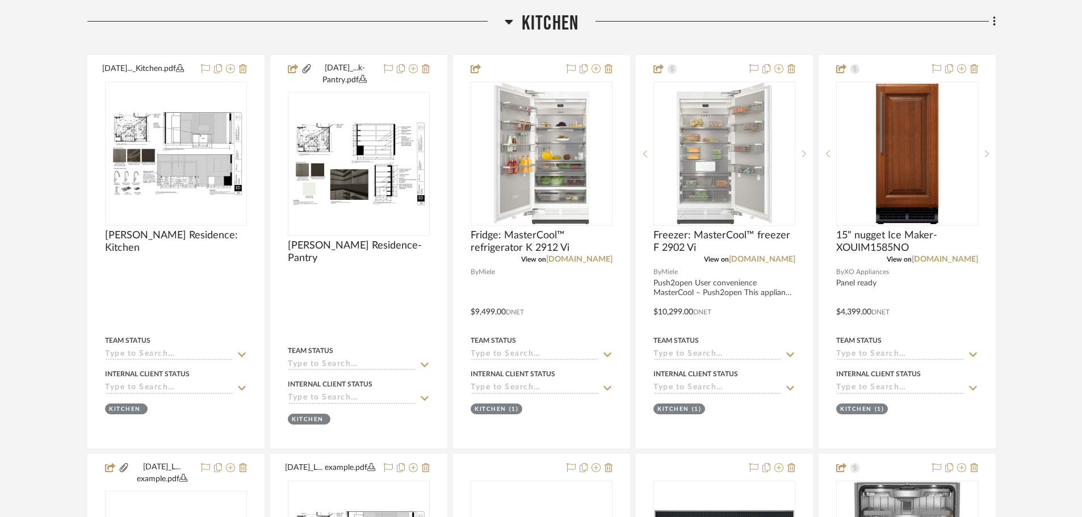
scroll to position [569, 0]
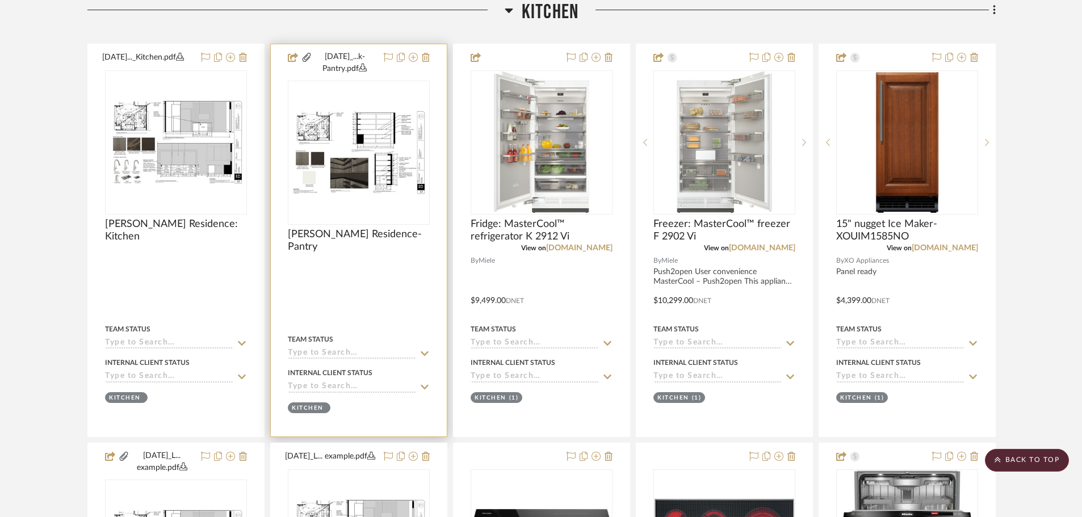
click at [408, 60] on div at bounding box center [405, 63] width 50 height 24
click at [410, 58] on icon at bounding box center [413, 57] width 9 height 9
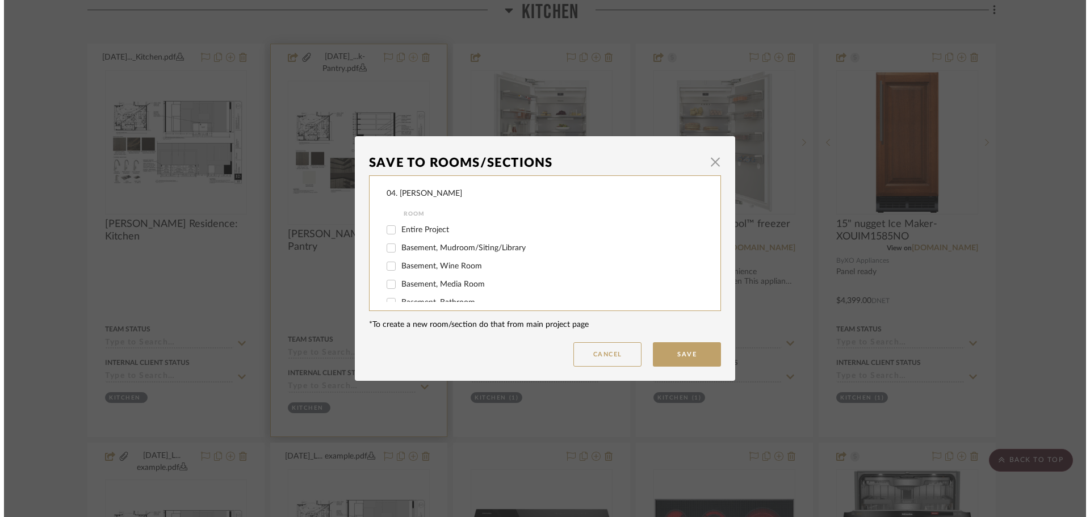
scroll to position [0, 0]
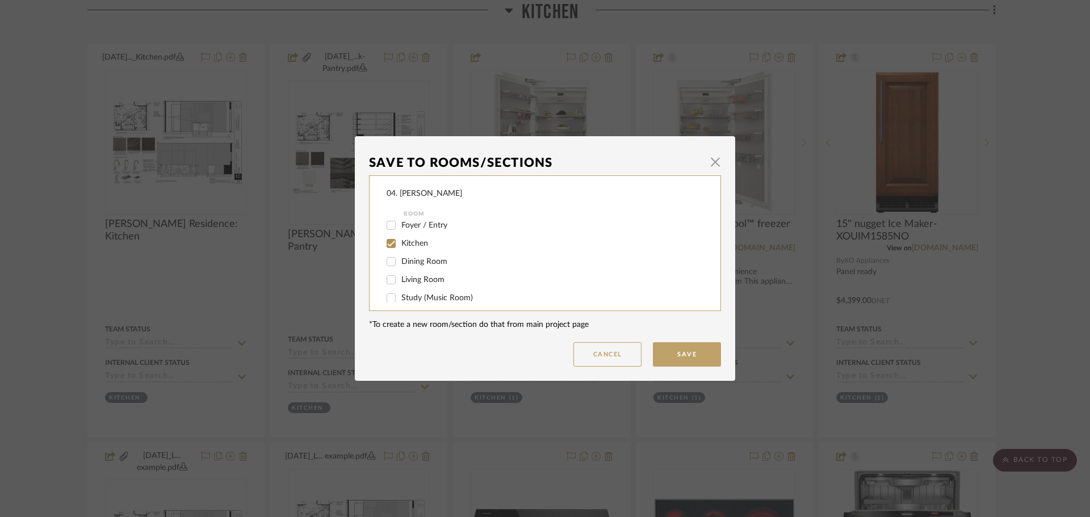
click at [404, 243] on span "Kitchen" at bounding box center [414, 243] width 27 height 8
click at [400, 243] on input "Kitchen" at bounding box center [391, 243] width 18 height 18
checkbox input "false"
click at [401, 292] on span "Will NOT Use" at bounding box center [425, 290] width 48 height 8
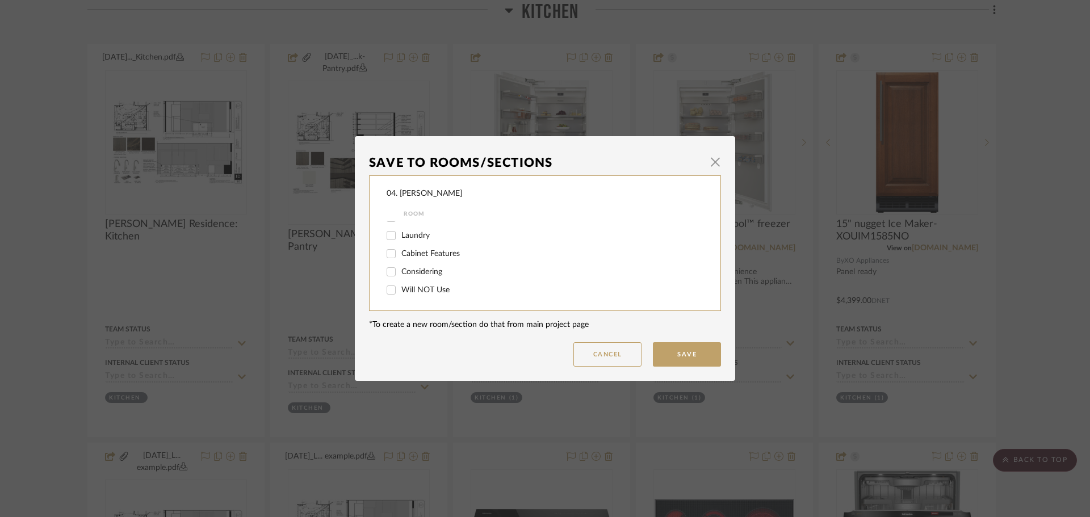
click at [397, 292] on input "Will NOT Use" at bounding box center [391, 290] width 18 height 18
checkbox input "true"
click at [678, 357] on button "Save" at bounding box center [687, 354] width 68 height 24
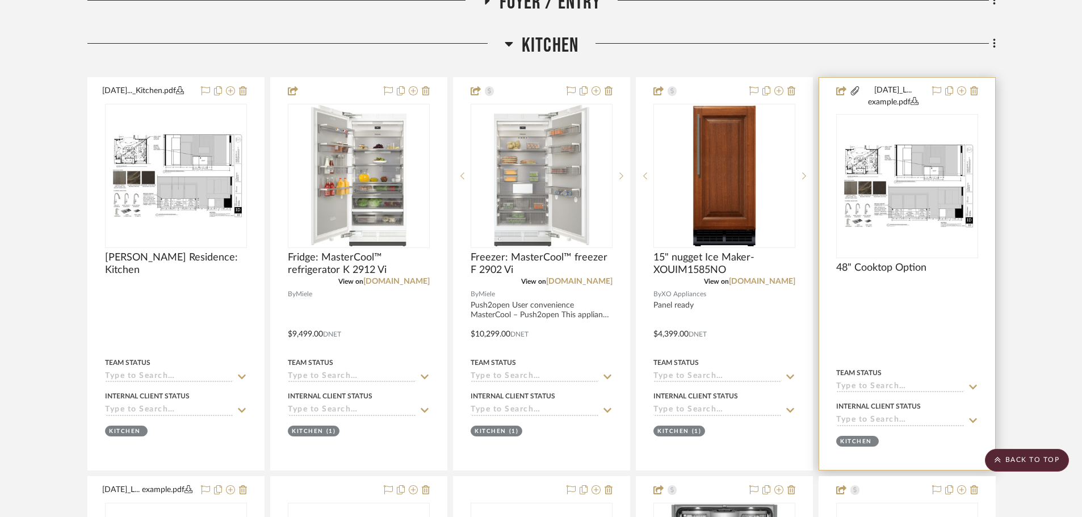
scroll to position [512, 0]
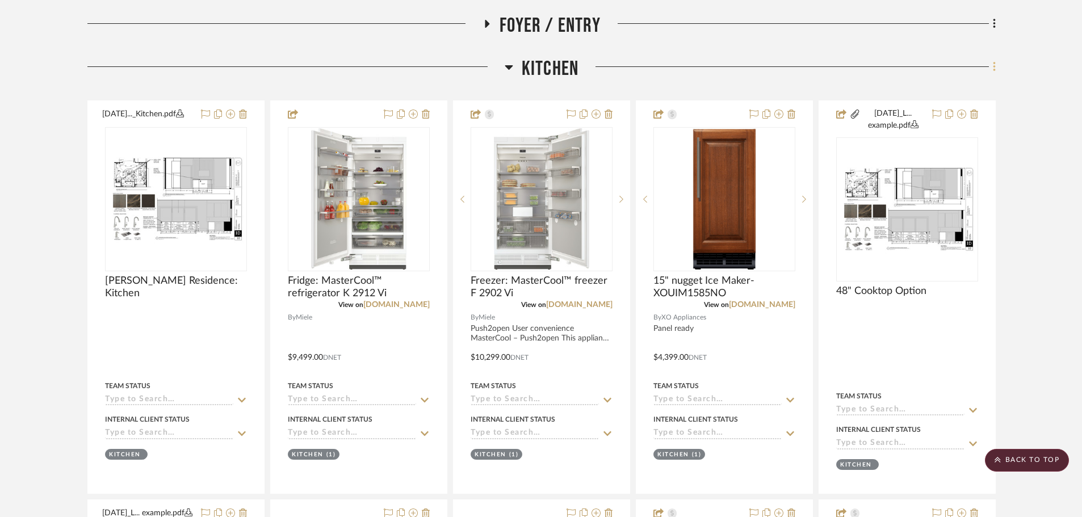
click at [874, 71] on fa-icon at bounding box center [992, 67] width 7 height 19
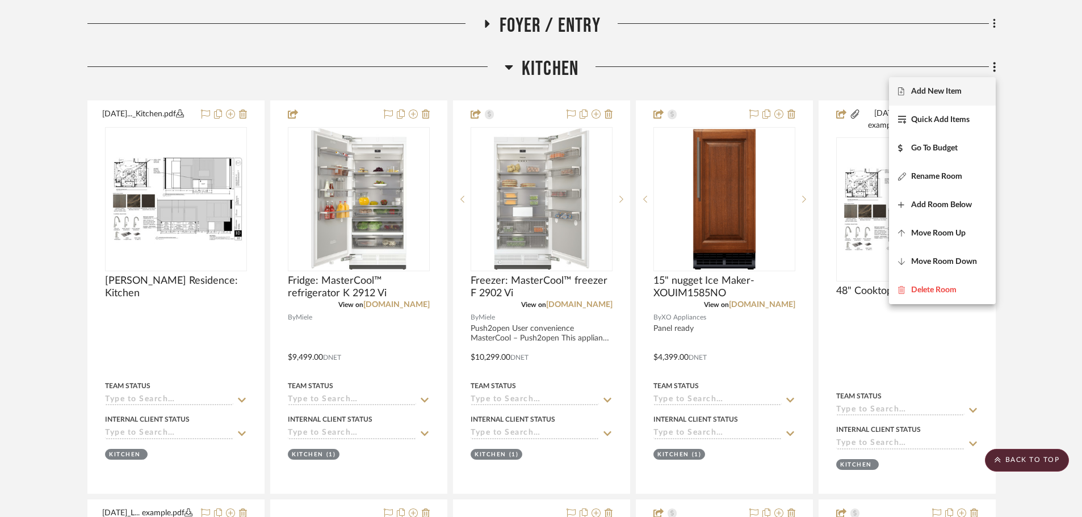
click at [874, 96] on span "Add New Item" at bounding box center [936, 92] width 51 height 10
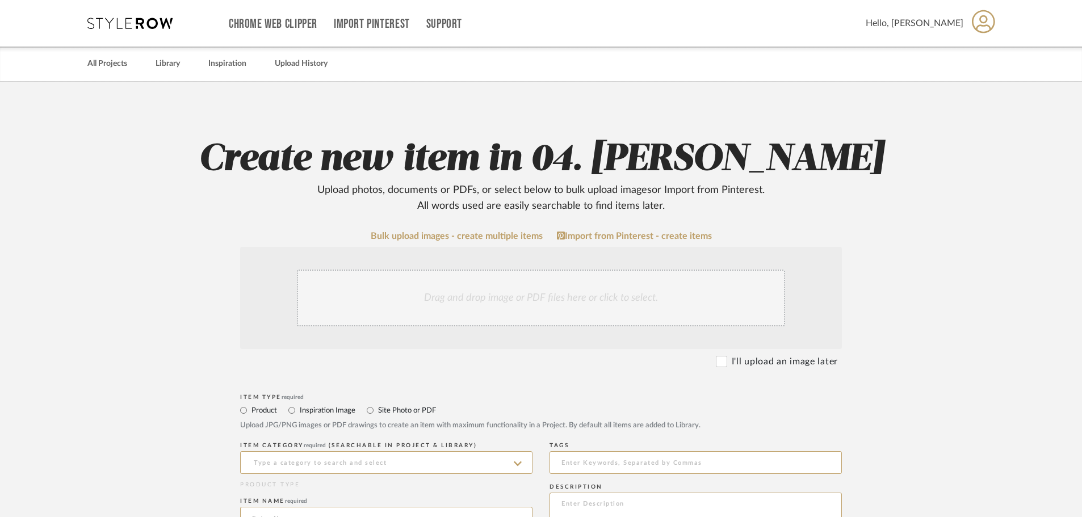
click at [381, 411] on label "Site Photo or PDF" at bounding box center [406, 410] width 59 height 12
click at [377, 411] on input "Site Photo or PDF" at bounding box center [370, 411] width 14 height 14
radio input "true"
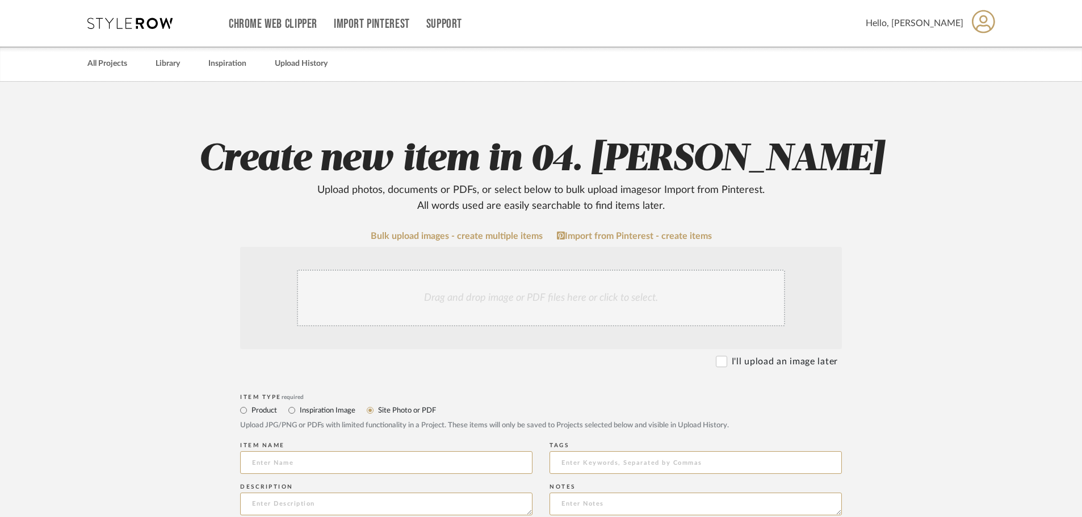
click at [485, 305] on div "Drag and drop image or PDF files here or click to select." at bounding box center [541, 298] width 488 height 57
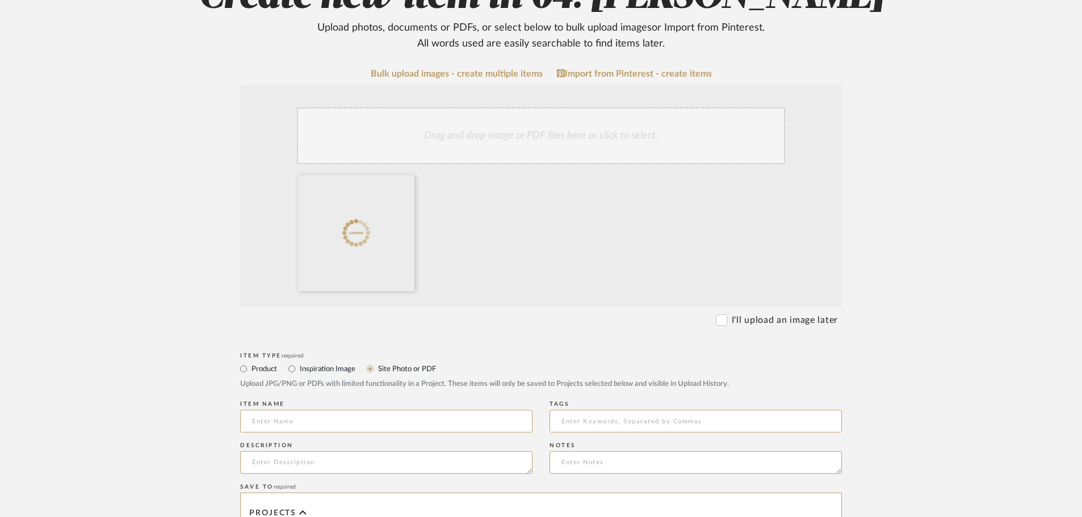
scroll to position [170, 0]
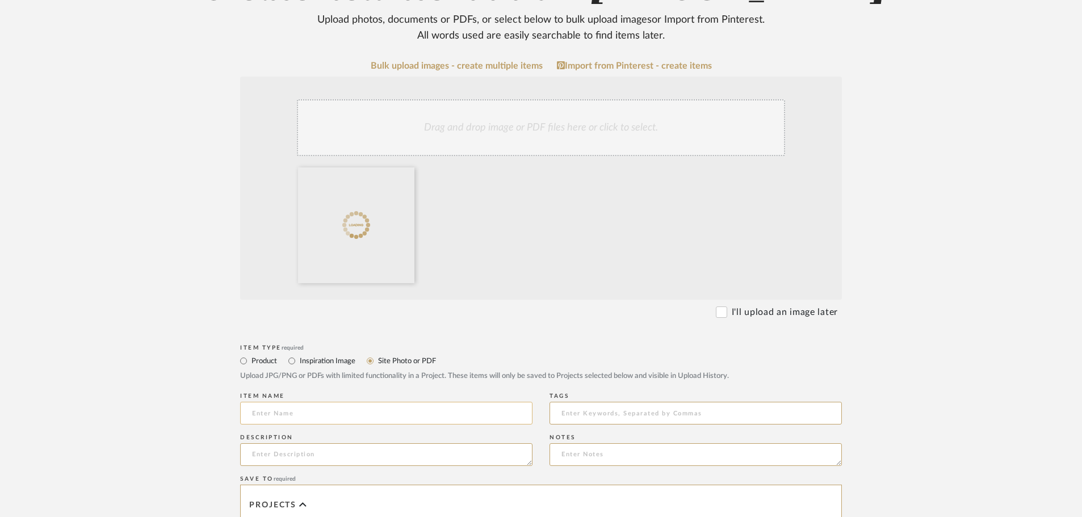
click at [298, 410] on input at bounding box center [386, 413] width 292 height 23
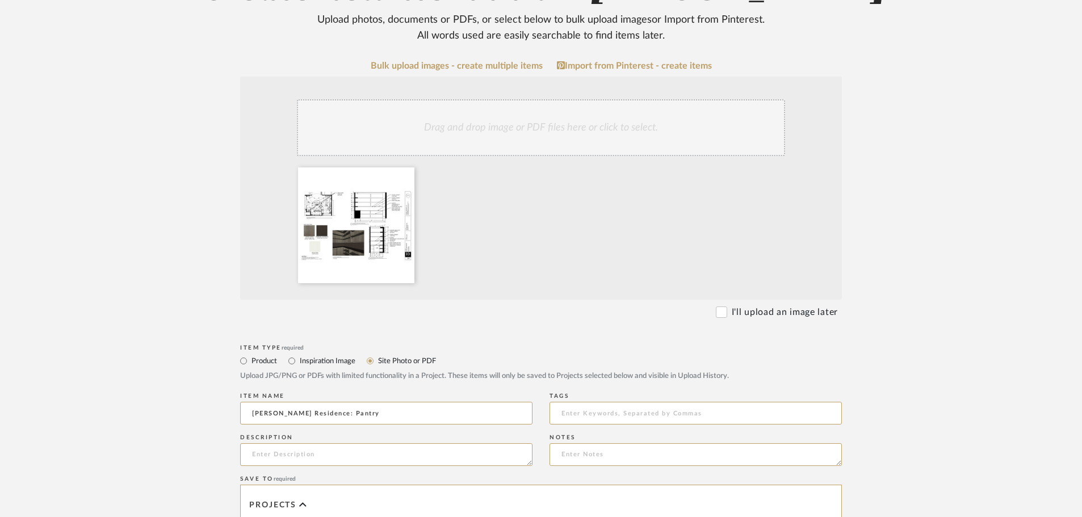
type input "Linck Residence: Pantry"
click at [177, 405] on upload-items "Create new item in 04. Linck Upload photos, documents or PDFs, or select below …" at bounding box center [541, 369] width 1082 height 917
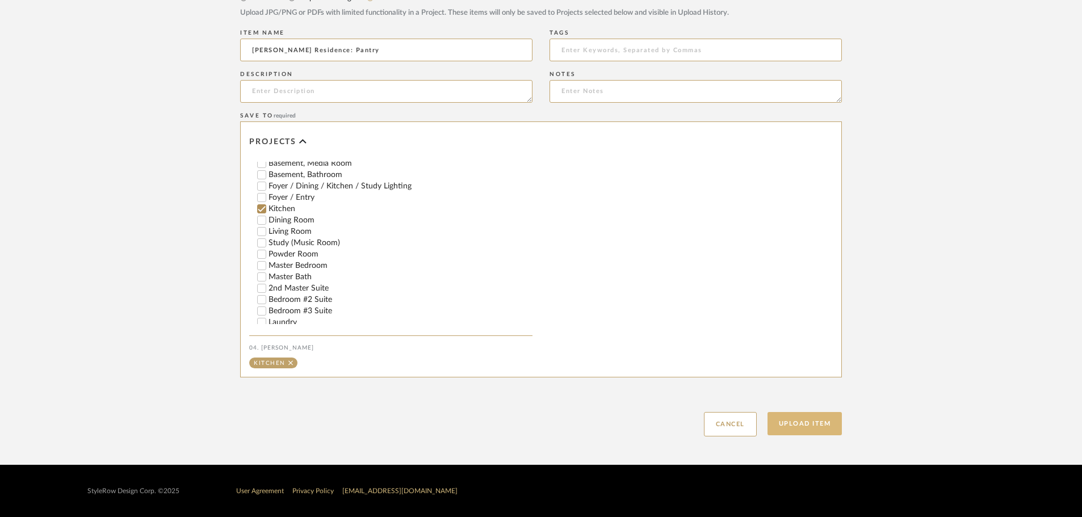
click at [815, 426] on button "Upload Item" at bounding box center [804, 423] width 75 height 23
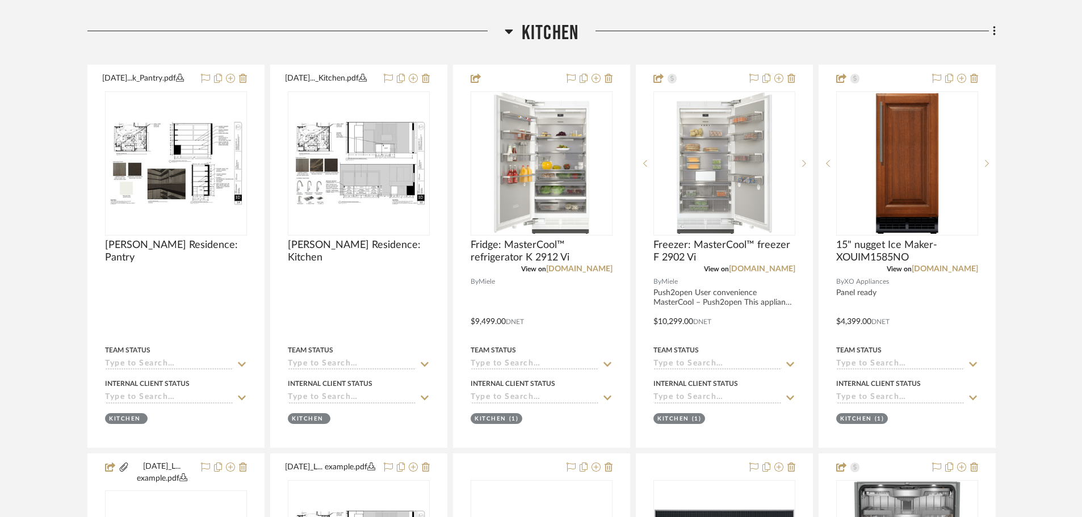
scroll to position [569, 0]
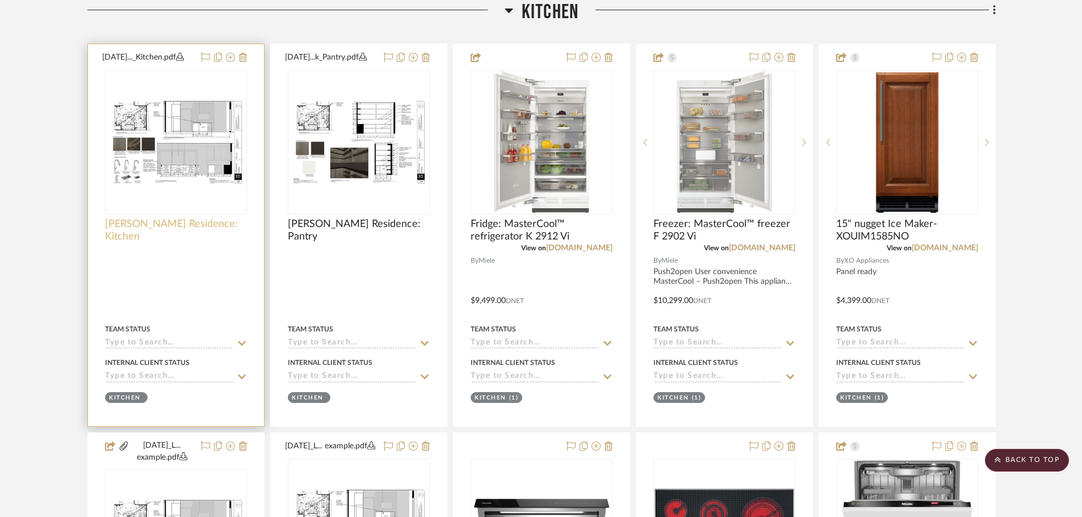
click at [186, 226] on span "Linck Residence: Kitchen" at bounding box center [176, 230] width 142 height 25
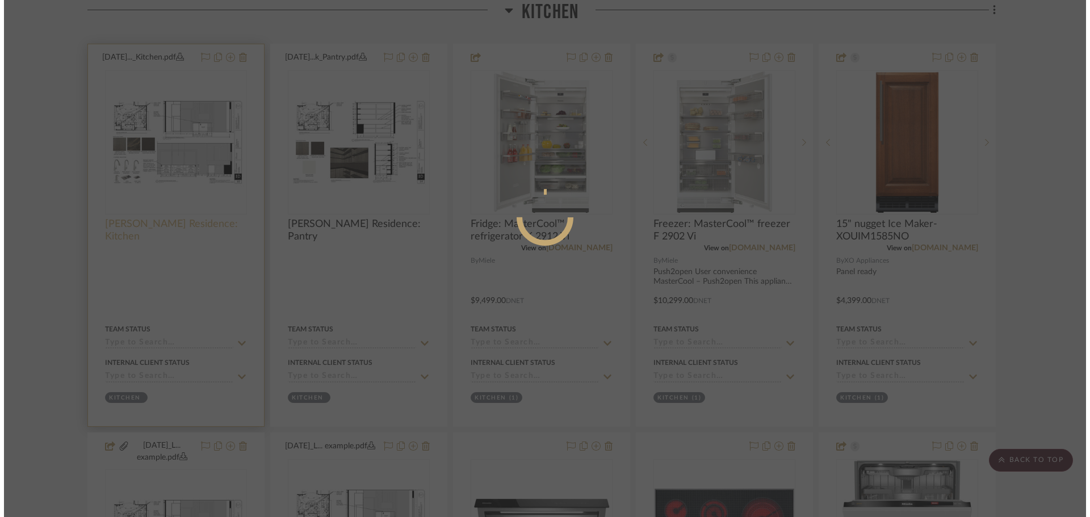
scroll to position [0, 0]
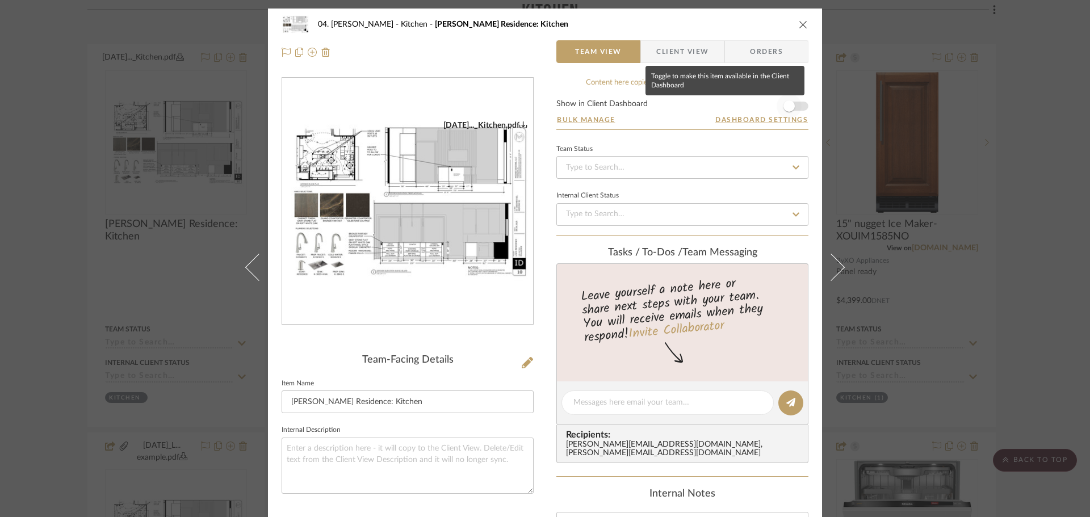
click at [789, 100] on span "button" at bounding box center [788, 106] width 25 height 25
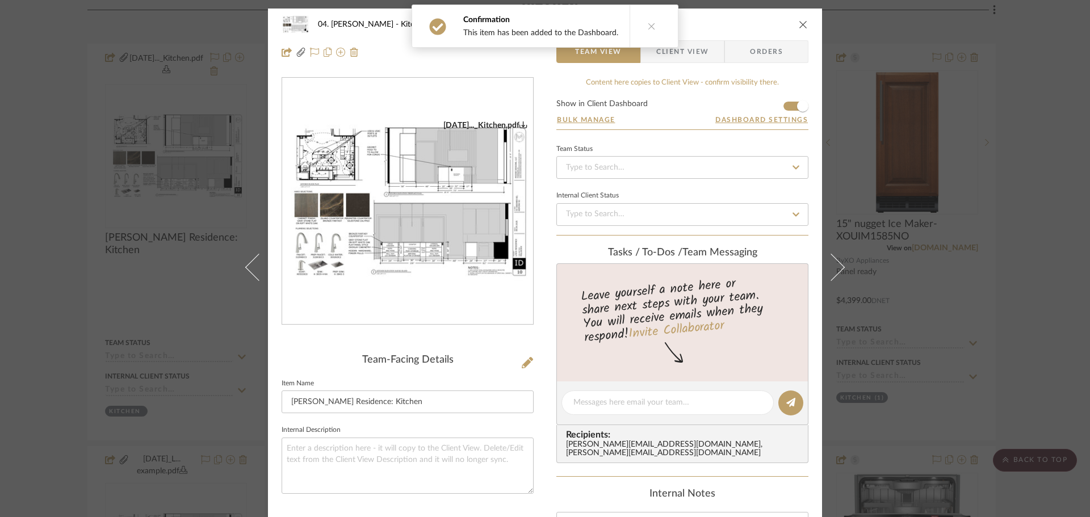
click at [874, 186] on div "04. Linck Kitchen Linck Residence: Kitchen Team View Client View Orders 09.09.2…" at bounding box center [545, 258] width 1090 height 517
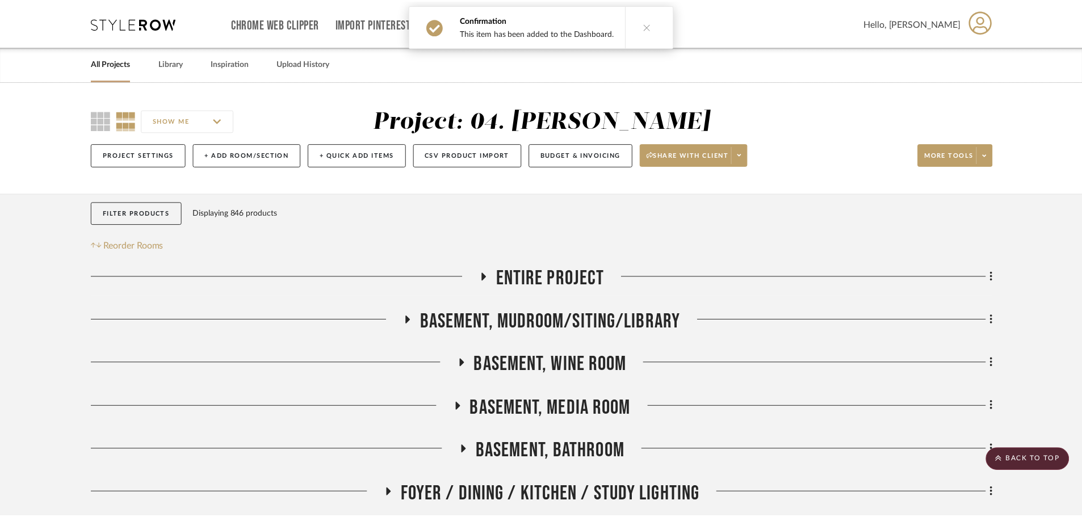
scroll to position [569, 0]
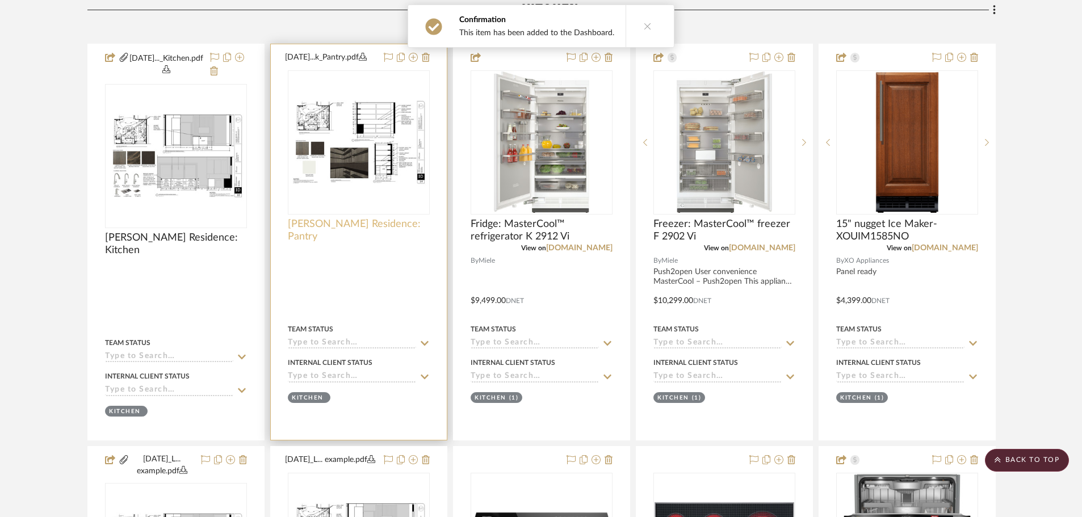
click at [376, 222] on span "Linck Residence: Pantry" at bounding box center [359, 230] width 142 height 25
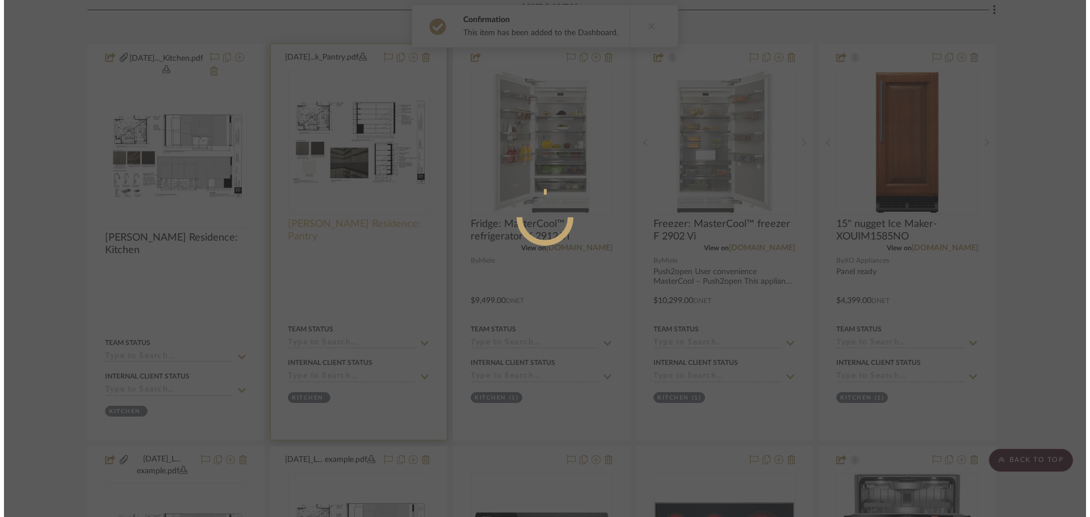
scroll to position [0, 0]
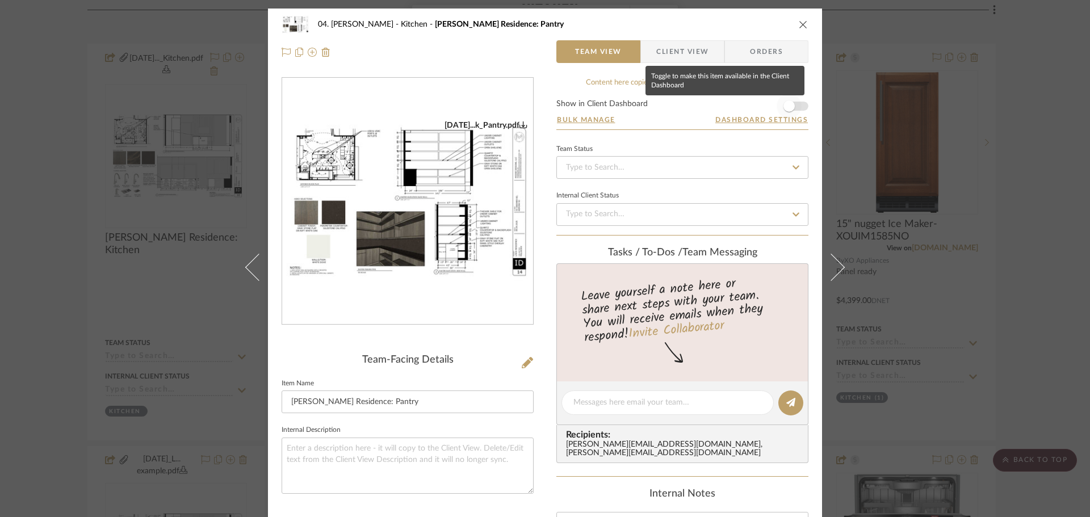
click at [794, 107] on span "button" at bounding box center [788, 106] width 25 height 25
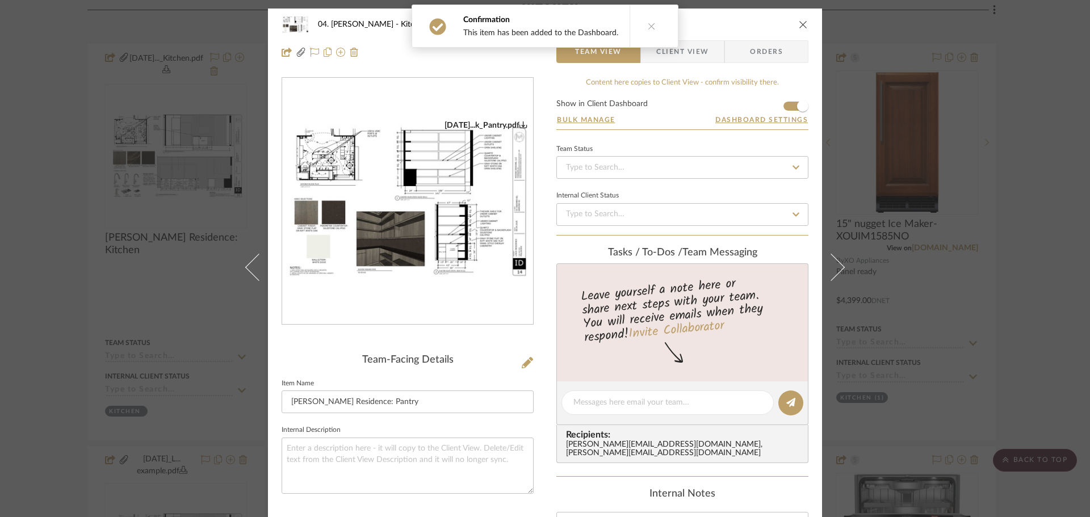
click at [874, 188] on div "04. Linck Kitchen Linck Residence: Pantry Team View Client View Orders 09.09.25…" at bounding box center [545, 258] width 1090 height 517
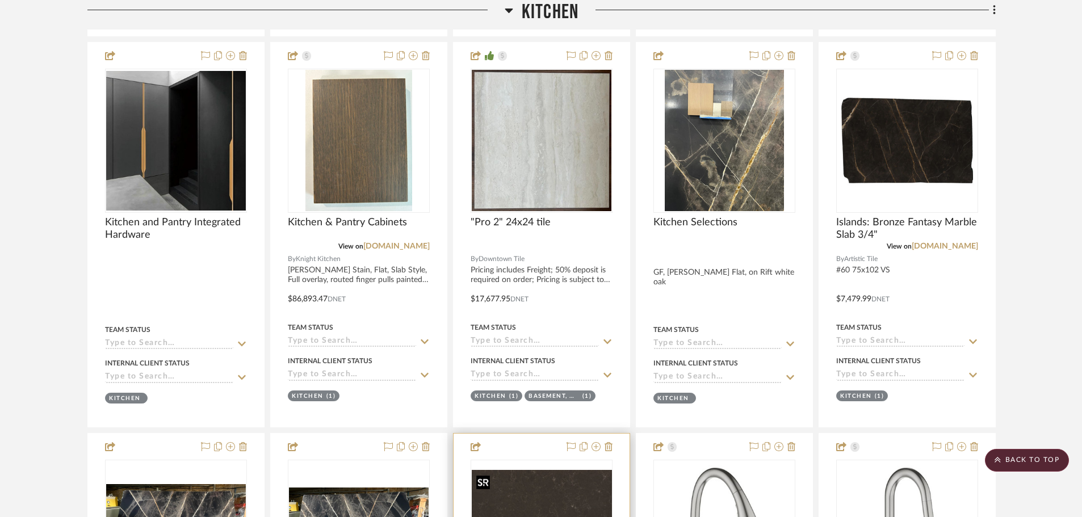
scroll to position [1771, 0]
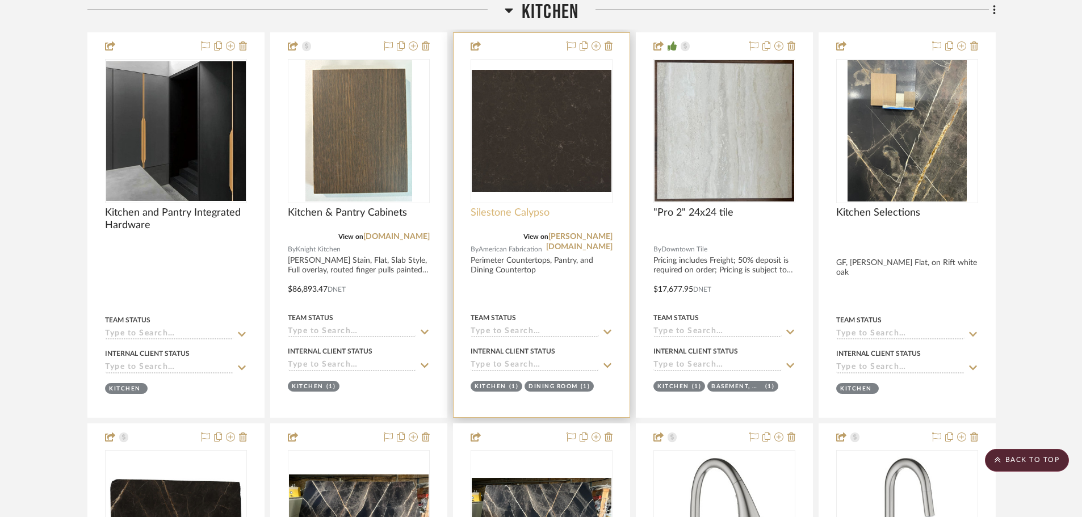
click at [503, 215] on span "Silestone Calypso" at bounding box center [509, 213] width 79 height 12
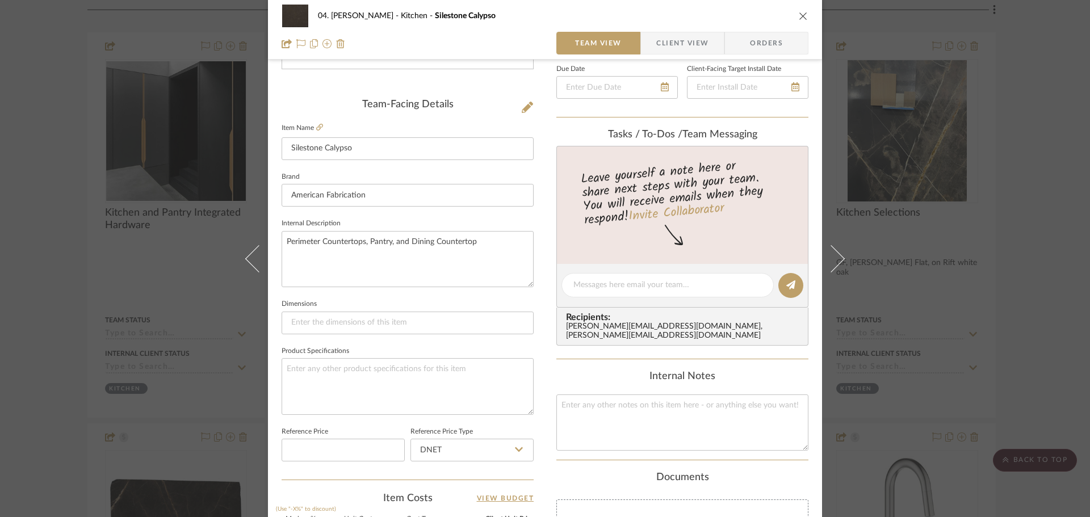
scroll to position [341, 0]
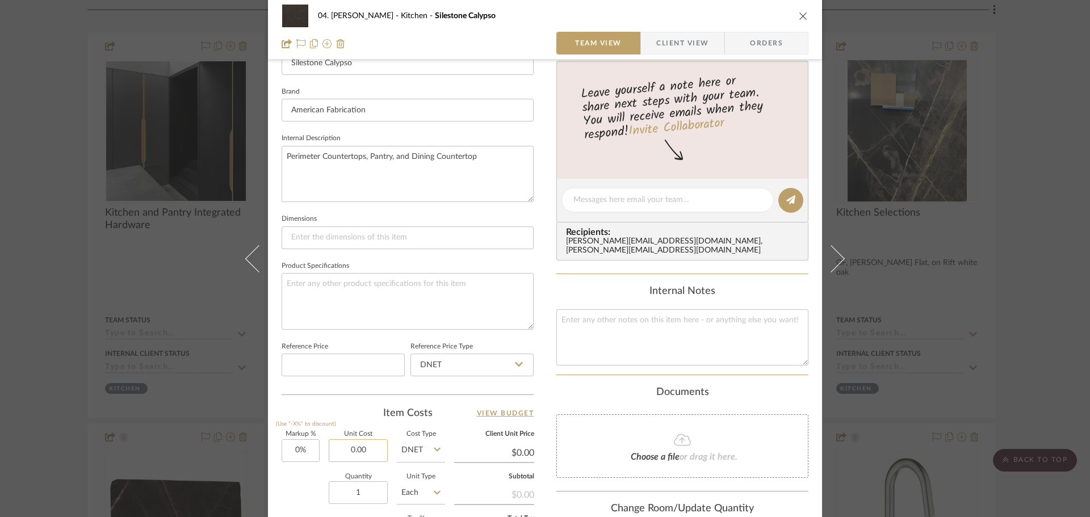
click at [354, 447] on input "0.00" at bounding box center [358, 450] width 59 height 23
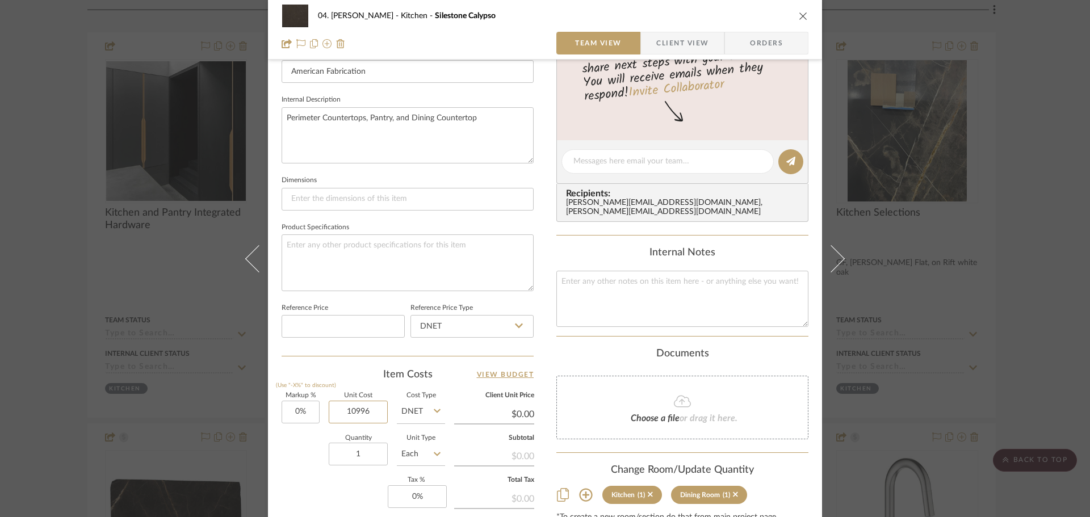
scroll to position [540, 0]
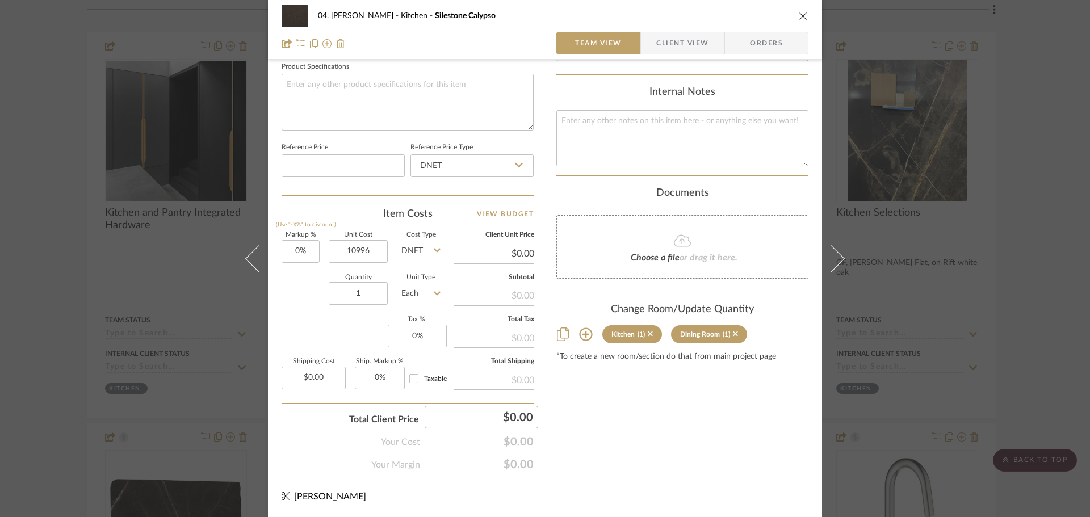
type input "$10,996.00"
click at [577, 425] on div "Content here copies to Client View - confirm visibility there. Show in Client D…" at bounding box center [682, 4] width 252 height 934
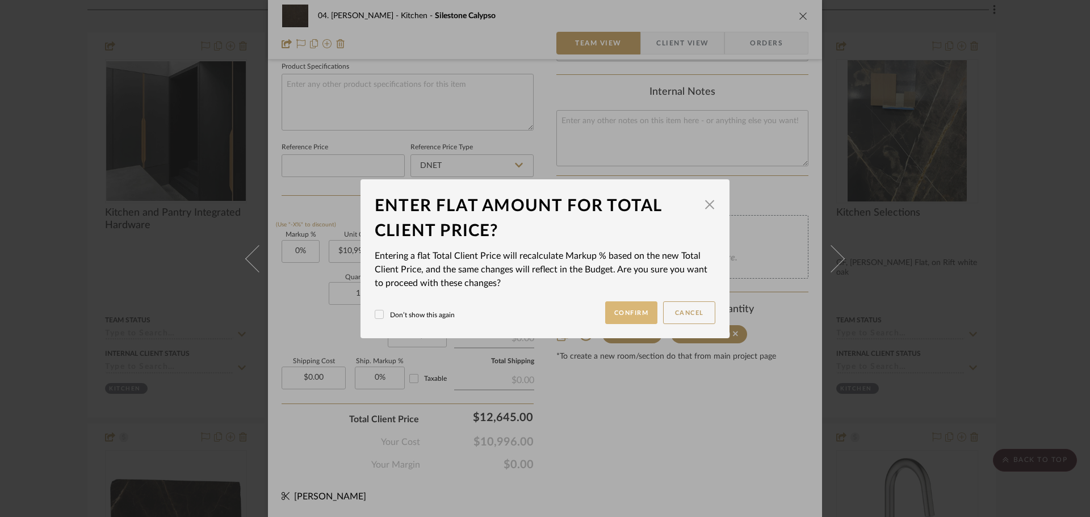
click at [633, 312] on button "Confirm" at bounding box center [631, 312] width 53 height 23
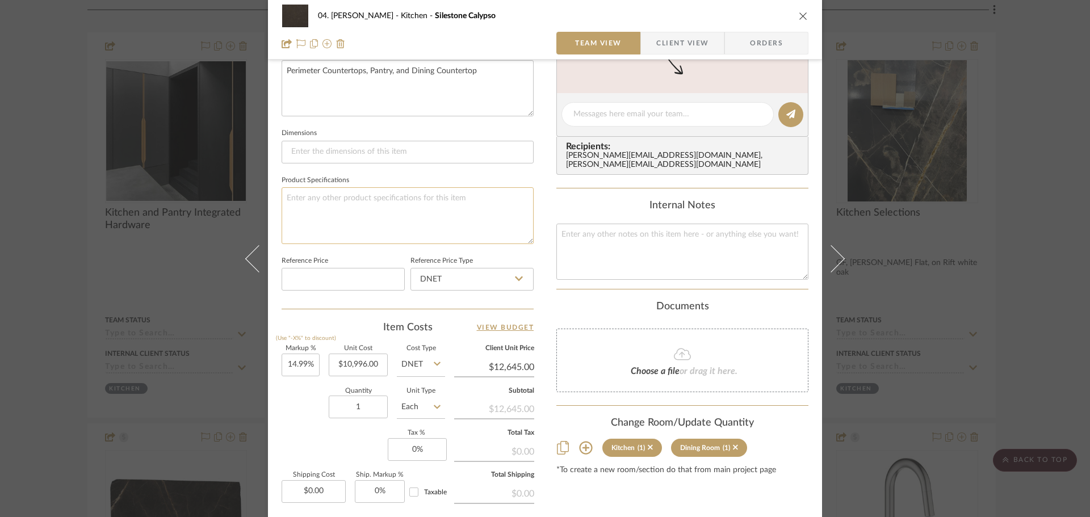
scroll to position [369, 0]
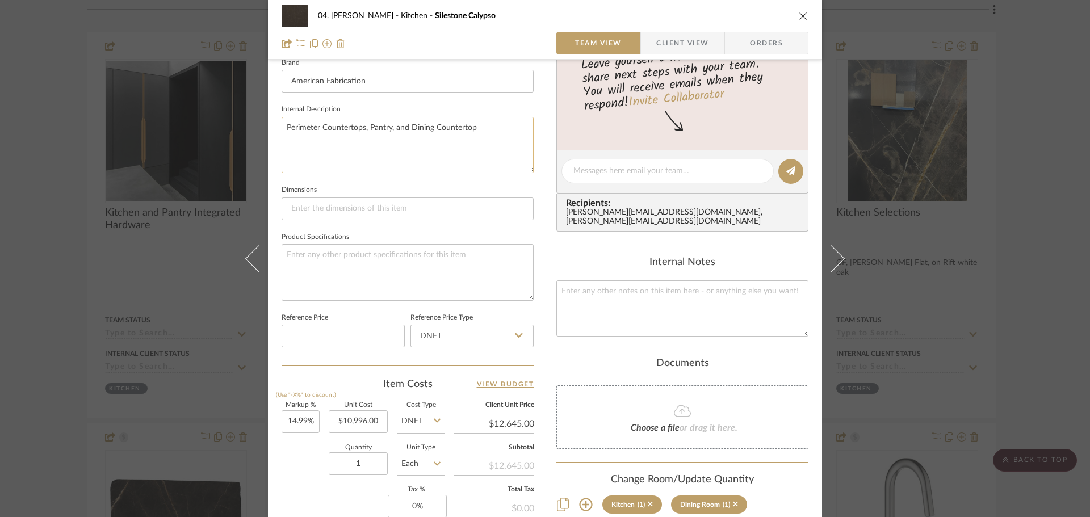
click at [494, 145] on textarea "Perimeter Countertops, Pantry, and Dining Countertop" at bounding box center [407, 145] width 252 height 56
click at [425, 159] on textarea "Perimeter Countertops, Pantry, and Dining Countertop; pricing shown is for mate…" at bounding box center [407, 145] width 252 height 56
click at [457, 187] on fieldset "Dimensions" at bounding box center [407, 201] width 252 height 38
click at [874, 268] on div "04. Linck Kitchen Silestone Calypso Team View Client View Orders Team-Facing De…" at bounding box center [545, 258] width 1090 height 517
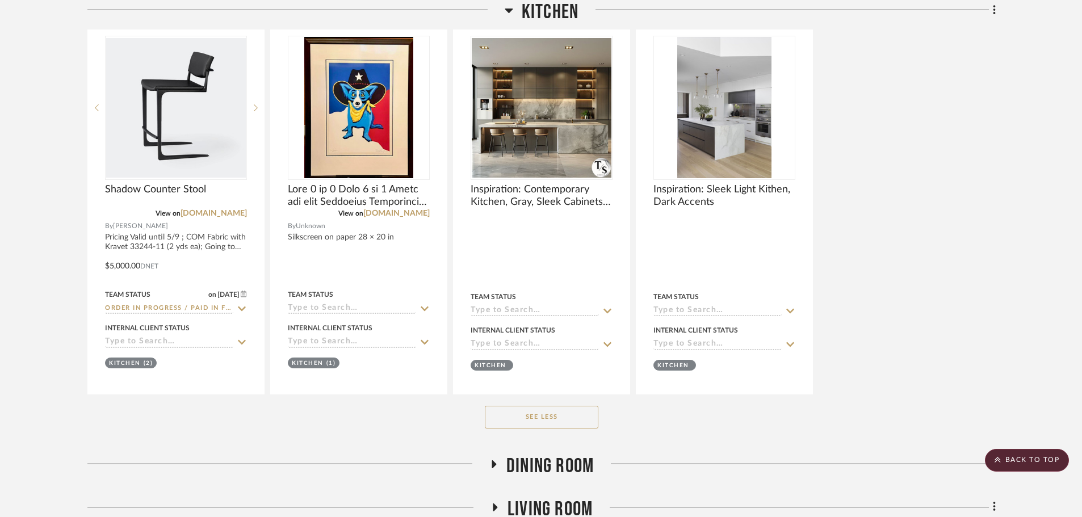
scroll to position [3190, 0]
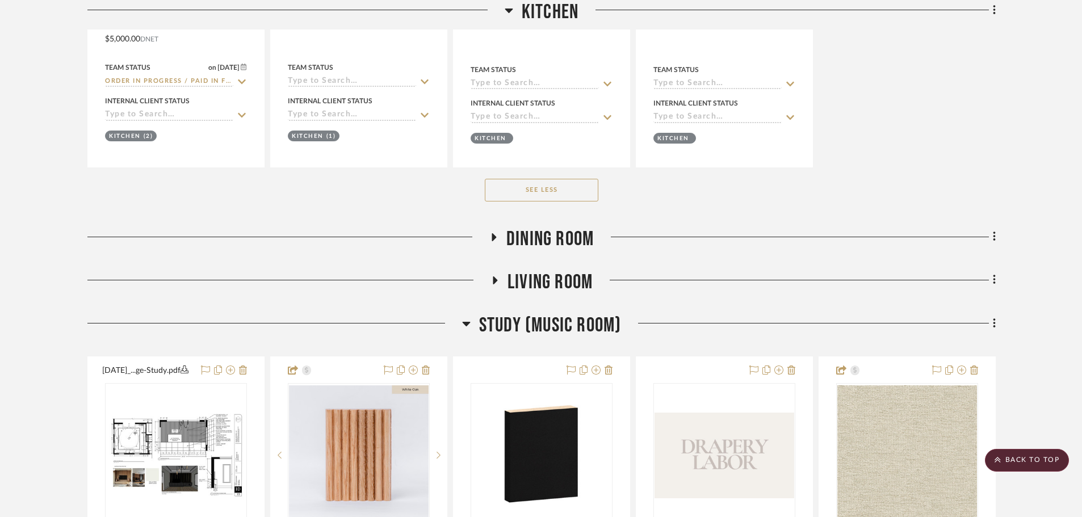
click at [590, 244] on span "Dining Room" at bounding box center [549, 239] width 87 height 24
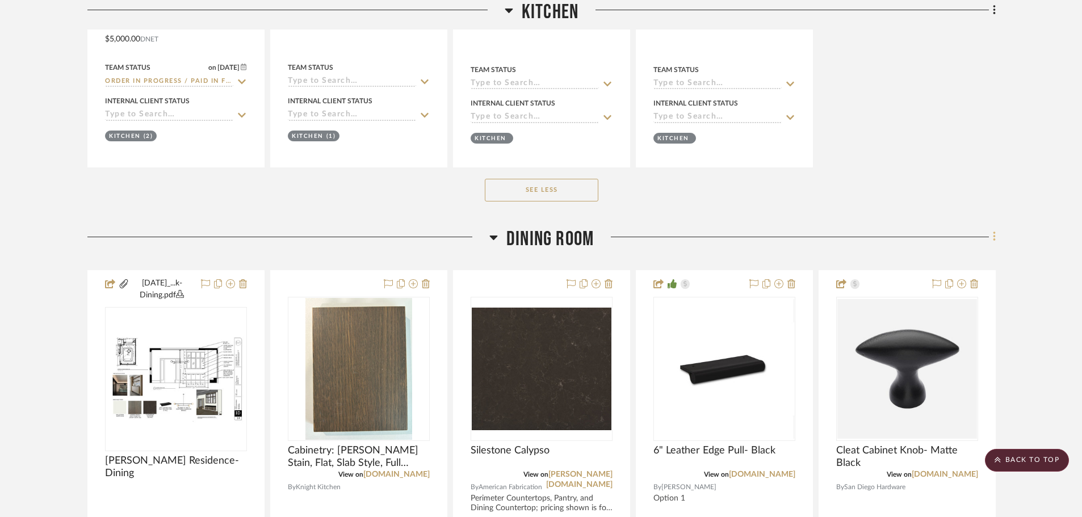
click at [874, 238] on icon at bounding box center [994, 236] width 3 height 12
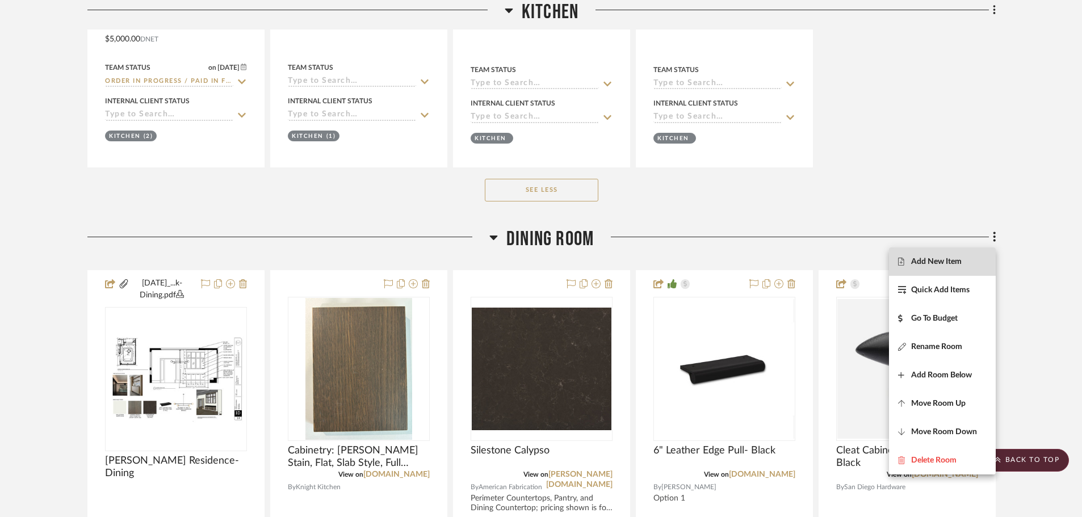
click at [874, 261] on span "Add New Item" at bounding box center [936, 262] width 51 height 10
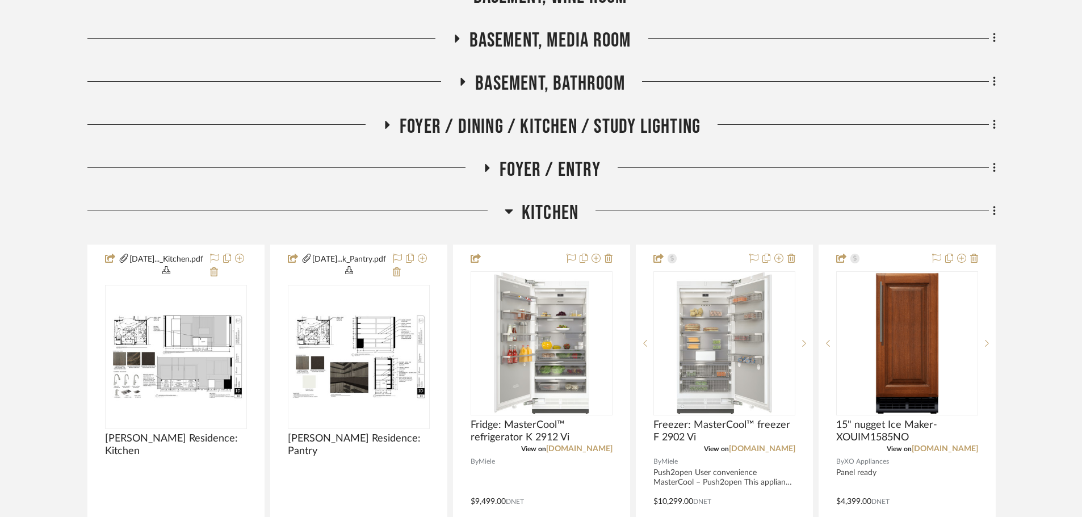
scroll to position [511, 0]
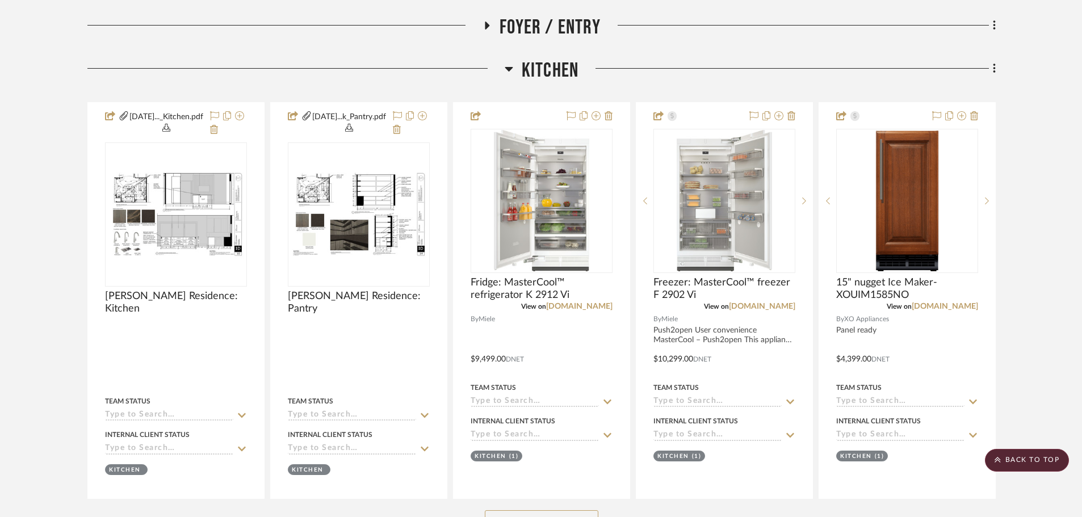
click at [559, 72] on span "Kitchen" at bounding box center [550, 70] width 57 height 24
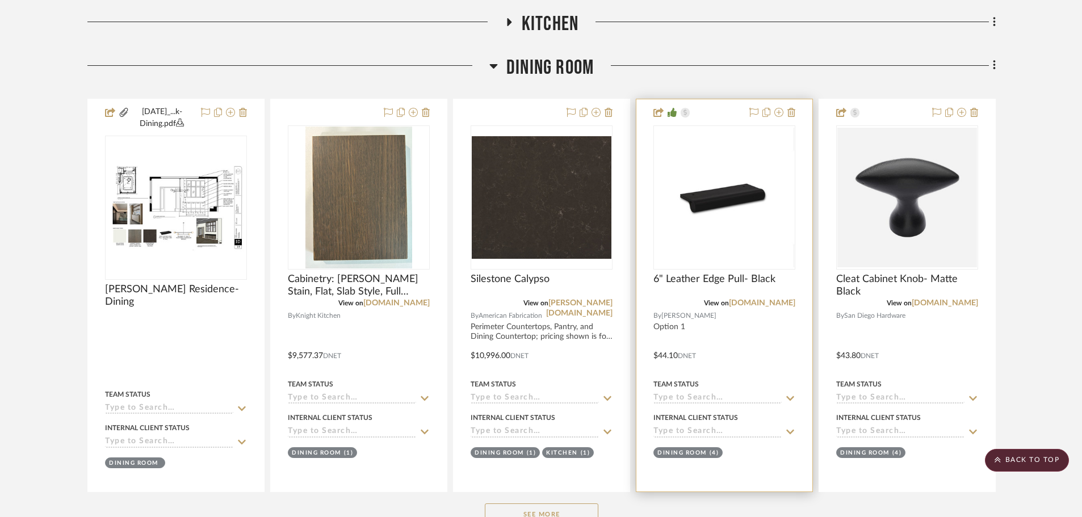
scroll to position [568, 0]
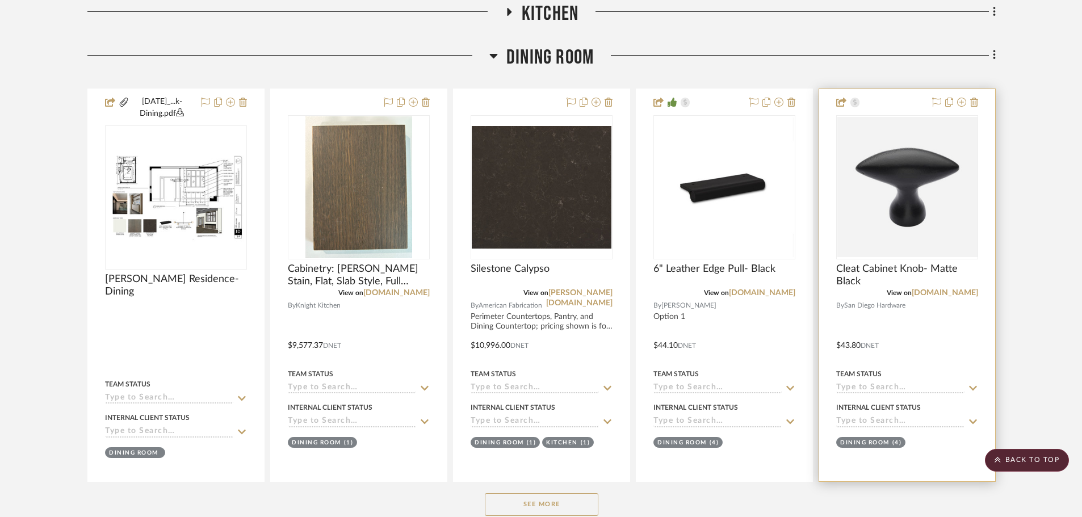
click at [867, 261] on div at bounding box center [907, 285] width 176 height 392
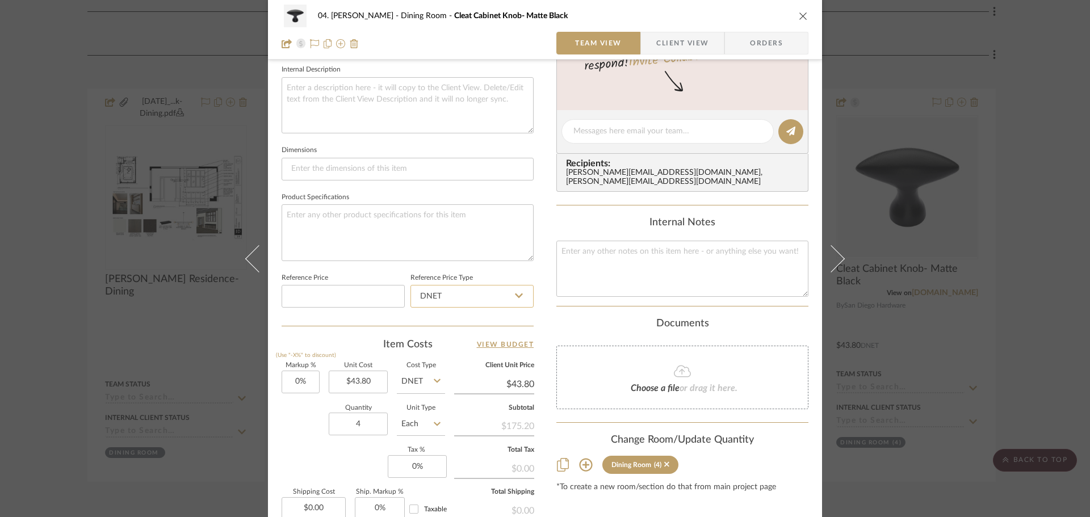
scroll to position [454, 0]
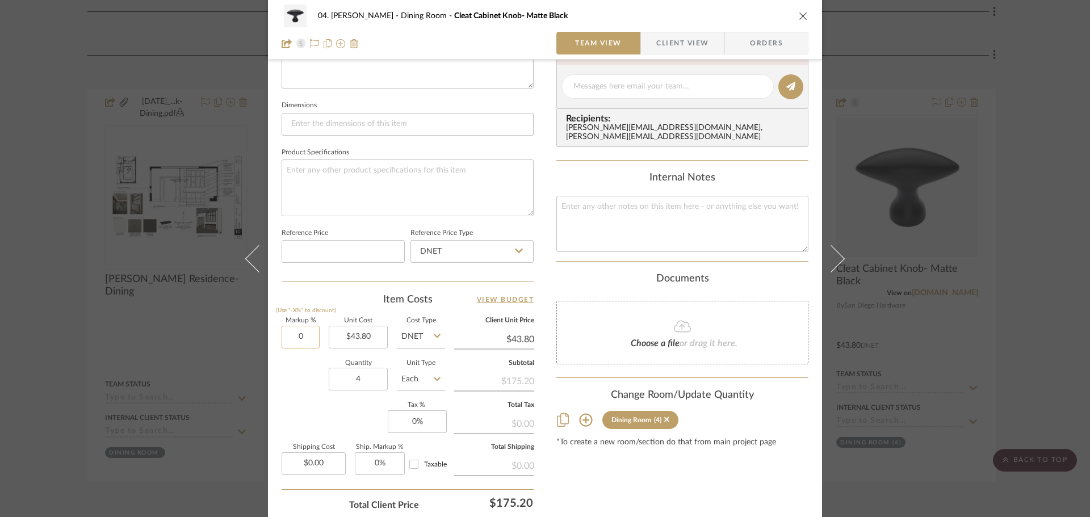
click at [294, 345] on input "0" at bounding box center [300, 337] width 38 height 23
click at [300, 399] on div "Quantity 4 Unit Type Each" at bounding box center [362, 380] width 163 height 40
drag, startPoint x: 680, startPoint y: 493, endPoint x: 764, endPoint y: 453, distance: 92.2
click at [681, 493] on div "Content here copies to Client View - confirm visibility there. Show in Client D…" at bounding box center [682, 90] width 252 height 934
click at [874, 357] on div "04. Linck Dining Room Cleat Cabinet Knob- Matte Black Team View Client View Ord…" at bounding box center [545, 258] width 1090 height 517
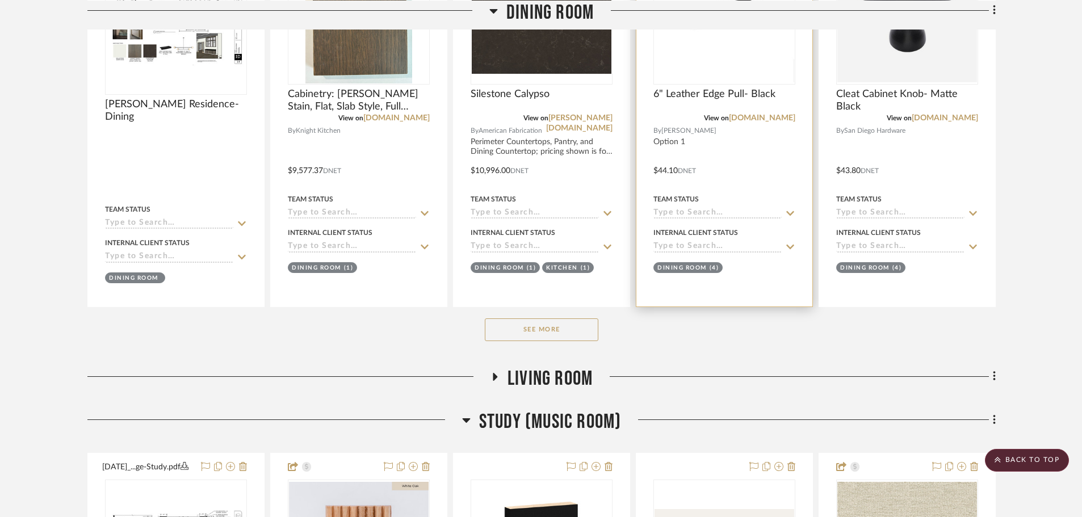
scroll to position [795, 0]
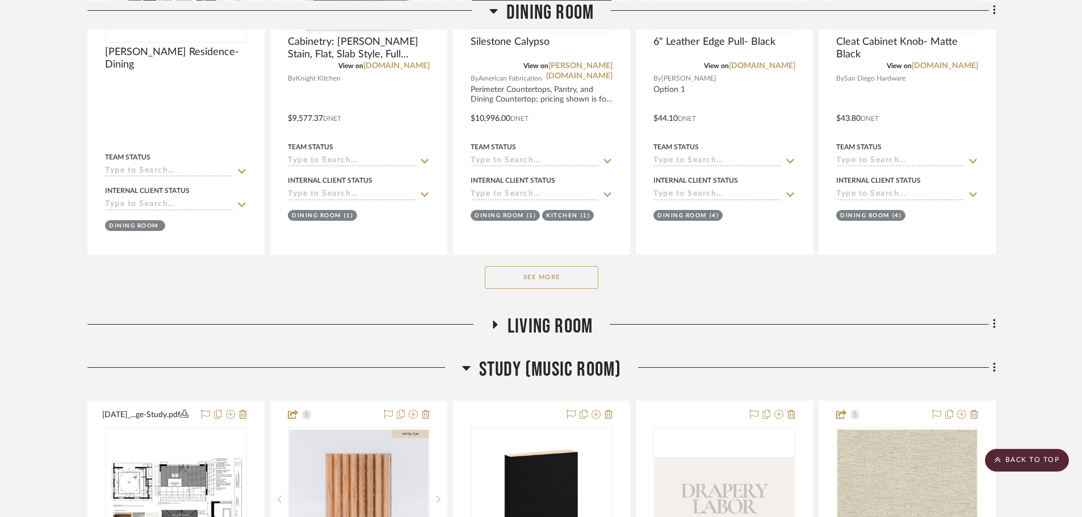
click at [554, 293] on div "See More" at bounding box center [541, 277] width 908 height 45
click at [547, 285] on button "See More" at bounding box center [542, 277] width 114 height 23
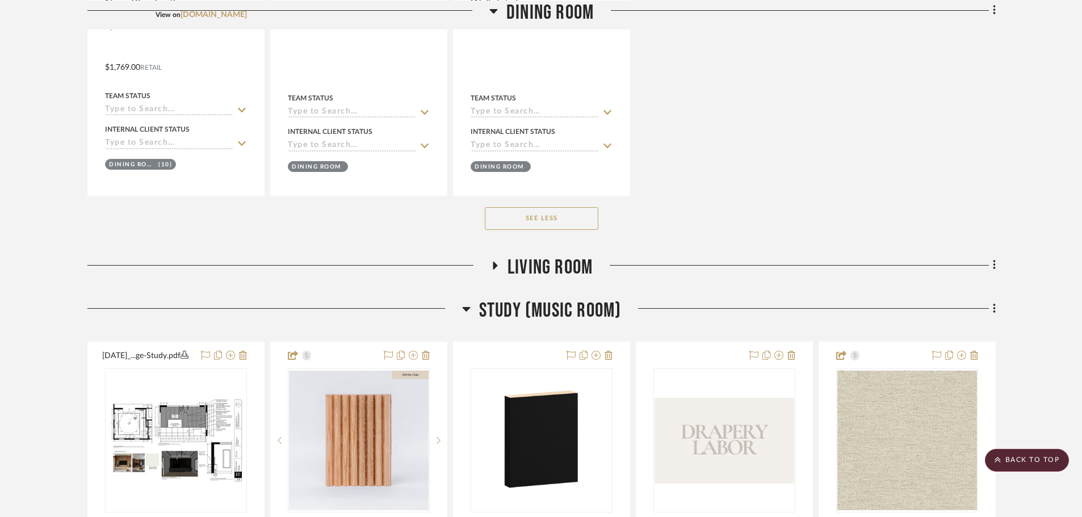
scroll to position [1249, 0]
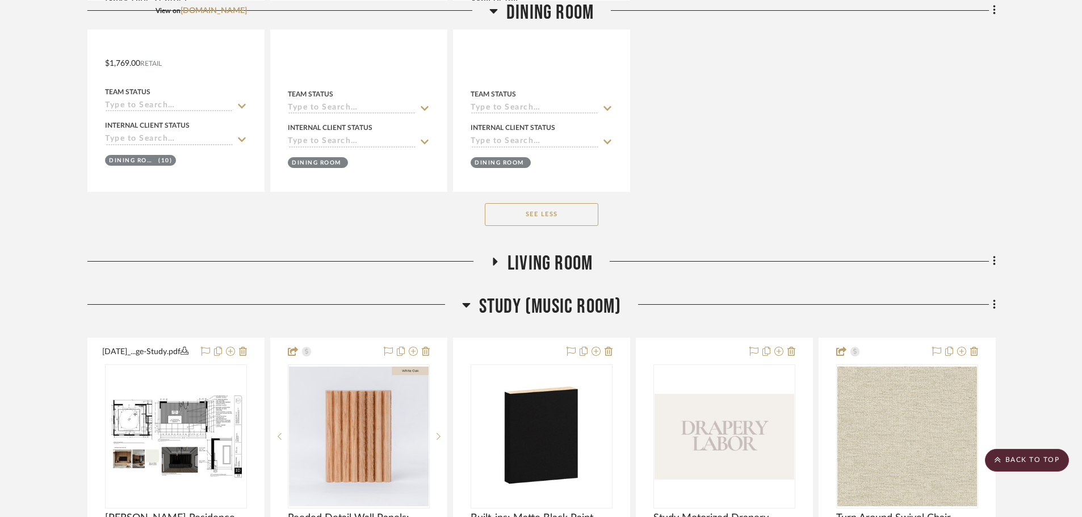
click at [473, 261] on div at bounding box center [280, 261] width 386 height 1
click at [559, 258] on span "Living Room" at bounding box center [549, 263] width 85 height 24
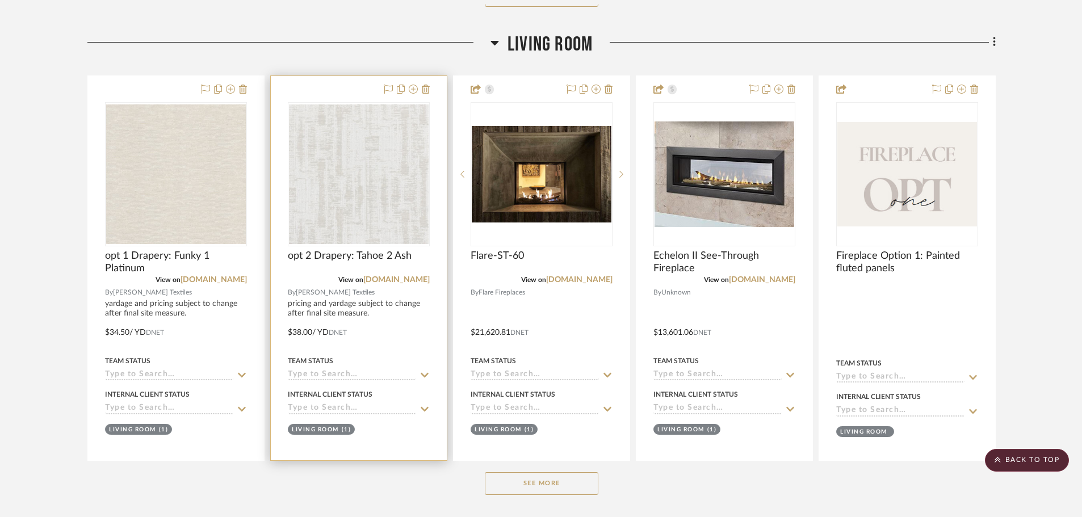
scroll to position [1476, 0]
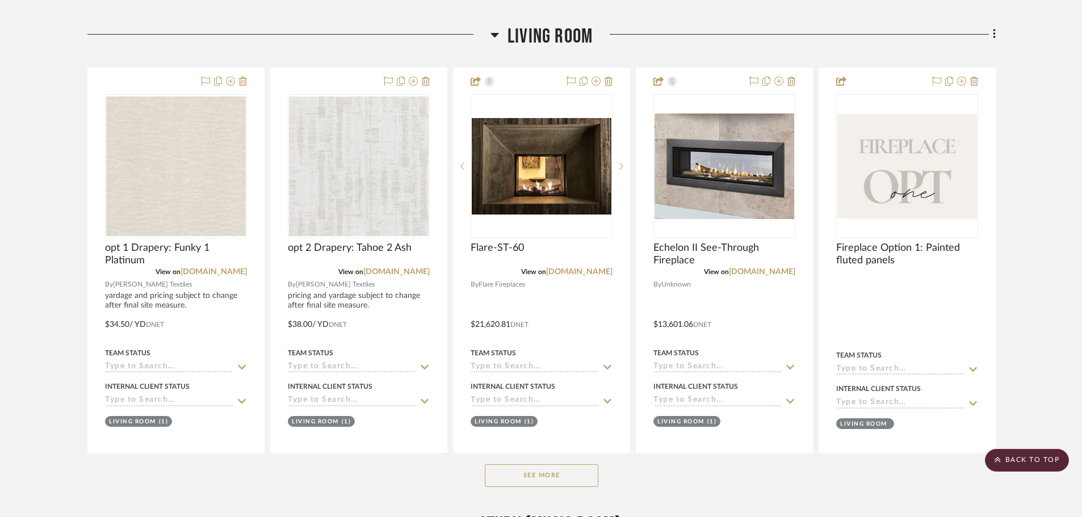
click at [504, 474] on button "See More" at bounding box center [542, 475] width 114 height 23
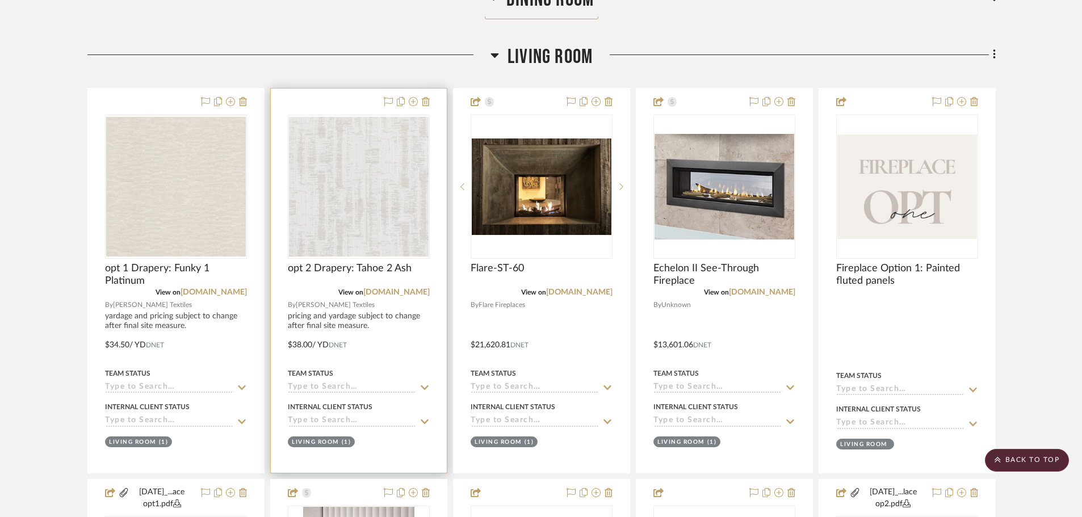
scroll to position [1589, 0]
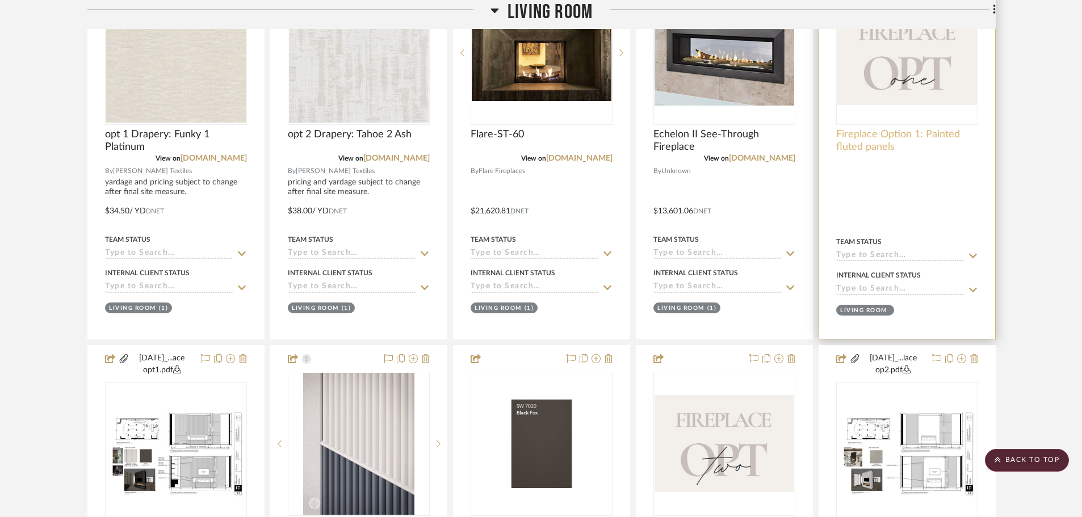
click at [874, 138] on span "Fireplace Option 1: Painted fluted panels" at bounding box center [907, 140] width 142 height 25
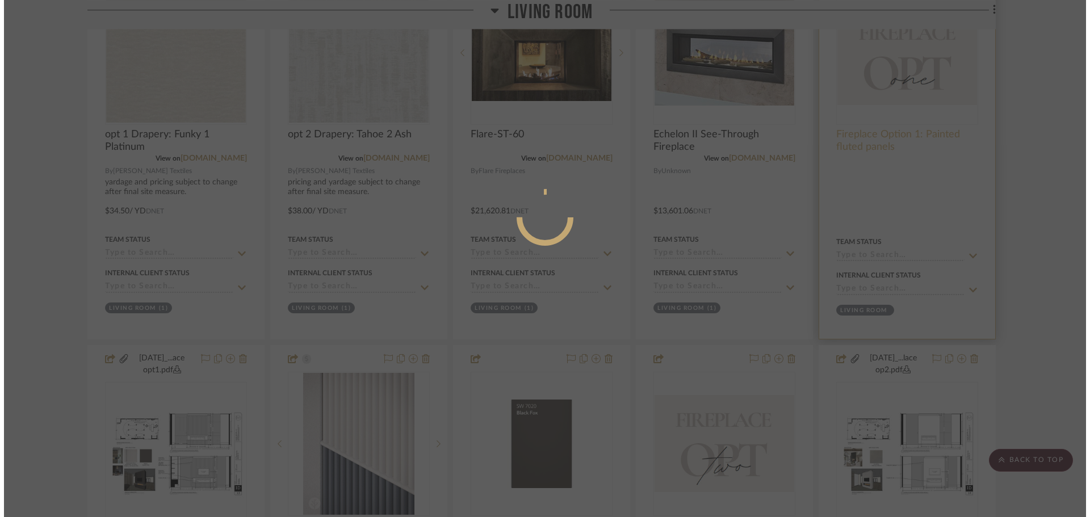
scroll to position [0, 0]
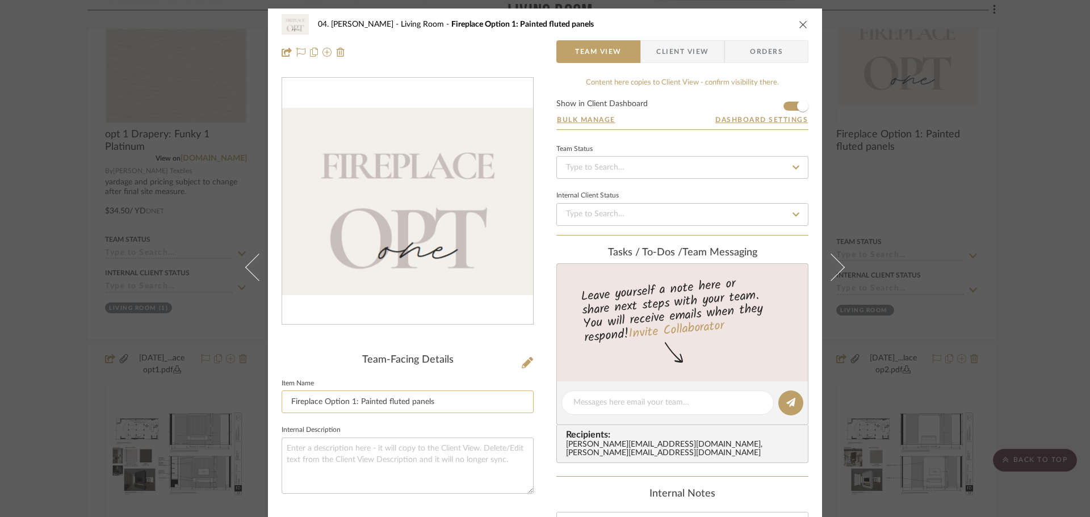
click at [324, 397] on input "Fireplace Option 1: Painted fluted panels" at bounding box center [407, 401] width 252 height 23
click at [321, 403] on input "Fireplace Option 1: Painted fluted panels" at bounding box center [407, 401] width 252 height 23
click at [410, 422] on fieldset "Internal Description" at bounding box center [407, 458] width 252 height 72
drag, startPoint x: 60, startPoint y: 404, endPoint x: 65, endPoint y: 398, distance: 7.6
click at [58, 404] on div "04. Linck Living Room Fireplace Design Option 1: Painted fluted panels Team Vie…" at bounding box center [545, 258] width 1090 height 517
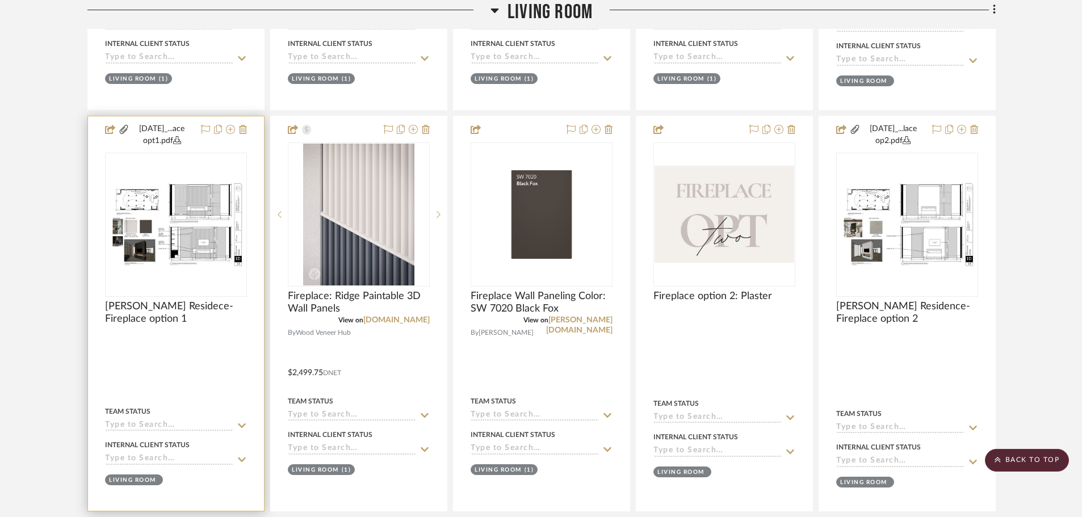
scroll to position [1873, 0]
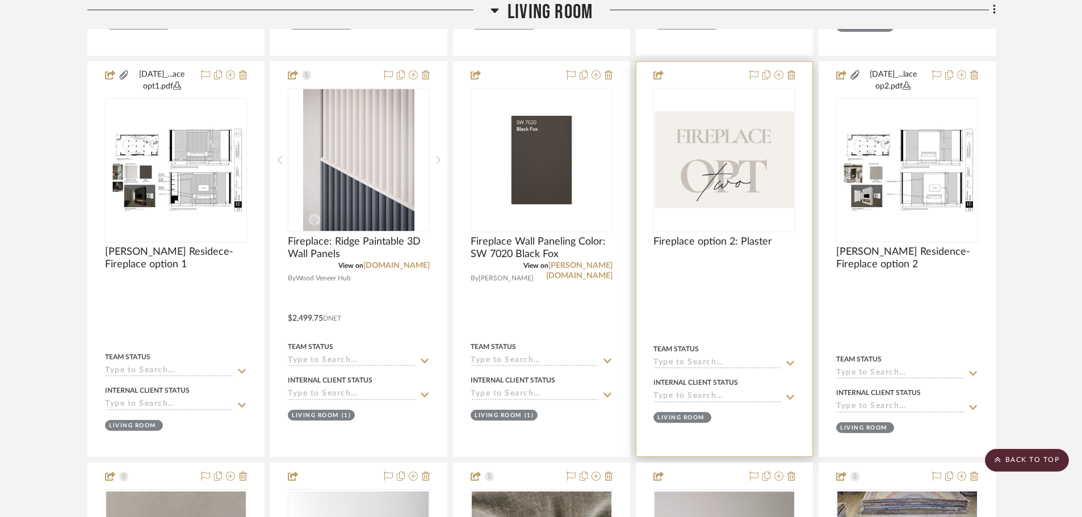
click at [678, 234] on div at bounding box center [724, 259] width 176 height 394
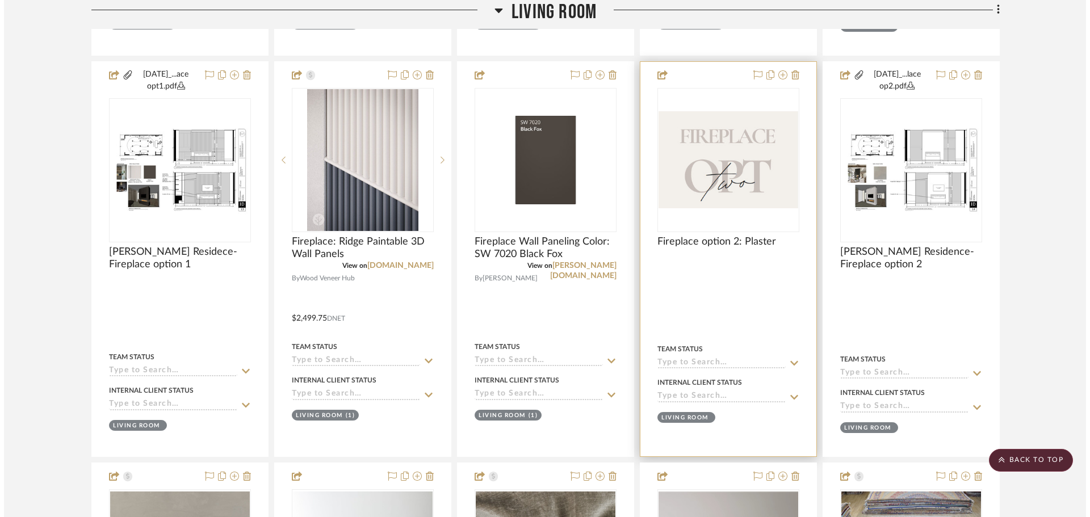
scroll to position [0, 0]
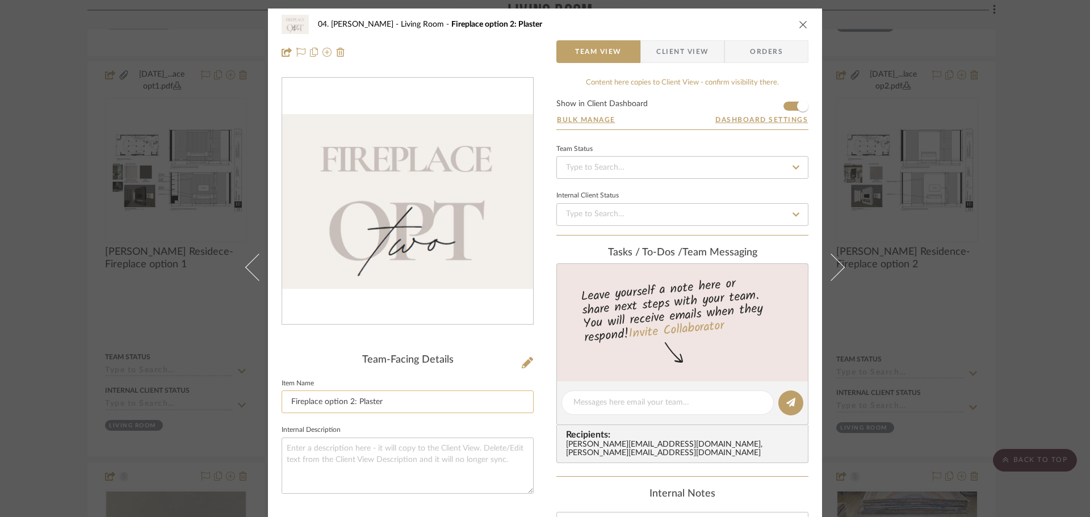
click at [322, 401] on input "Fireplace option 2: Plaster" at bounding box center [407, 401] width 252 height 23
click at [335, 384] on fieldset "Item Name Fireplace Design option 2: Plaster" at bounding box center [407, 395] width 252 height 38
click at [43, 381] on div "04. Linck Living Room Fireplace Design option 2: Plaster Team View Client View …" at bounding box center [545, 258] width 1090 height 517
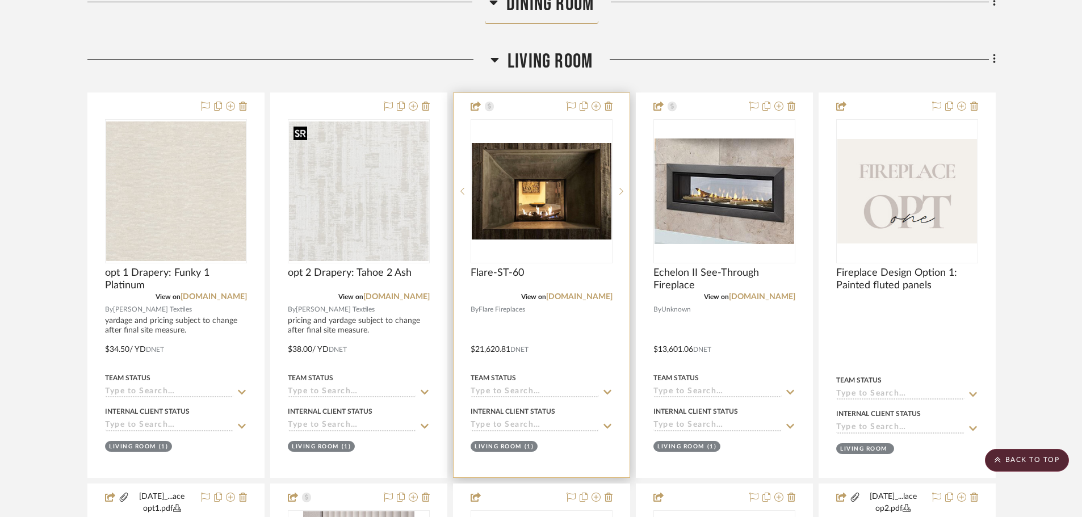
scroll to position [1419, 0]
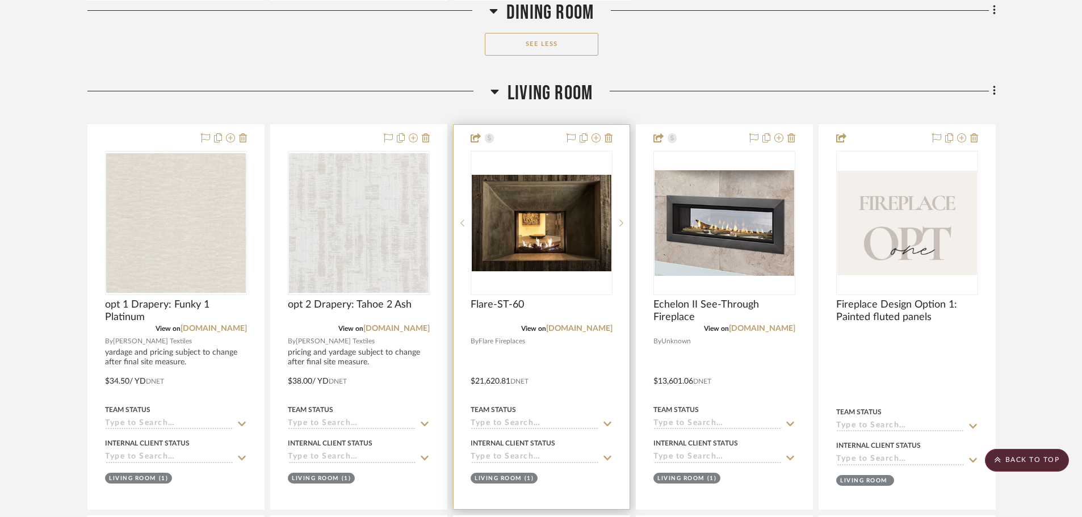
click at [509, 297] on div at bounding box center [541, 317] width 176 height 384
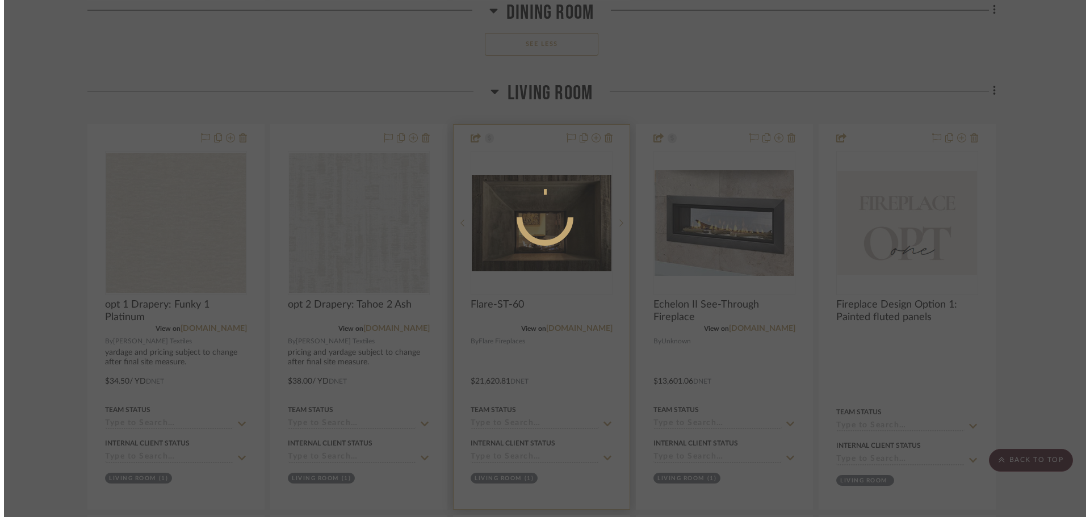
scroll to position [0, 0]
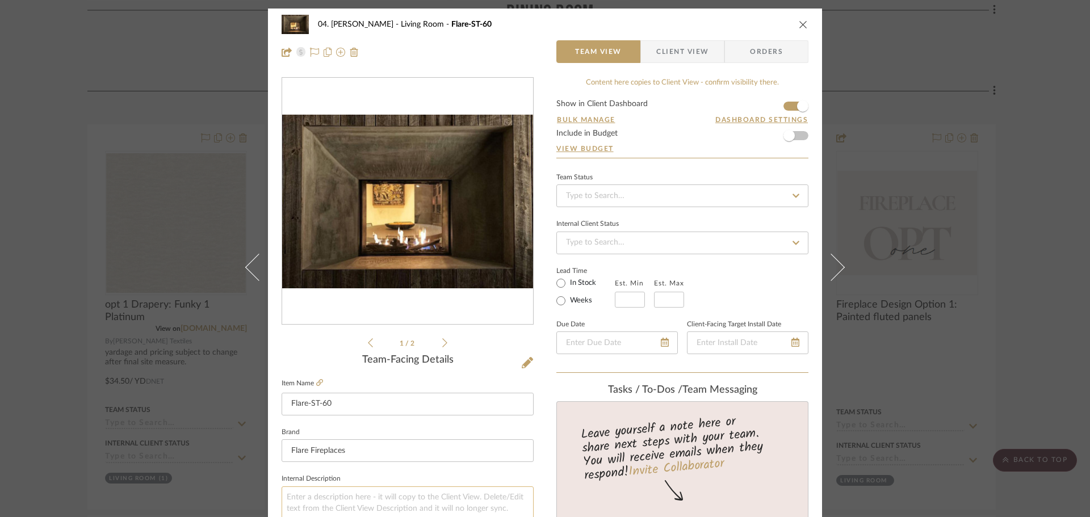
click at [362, 494] on textarea at bounding box center [407, 514] width 252 height 56
click at [373, 474] on fieldset "Internal Description Fireplace unit option 1" at bounding box center [407, 507] width 252 height 72
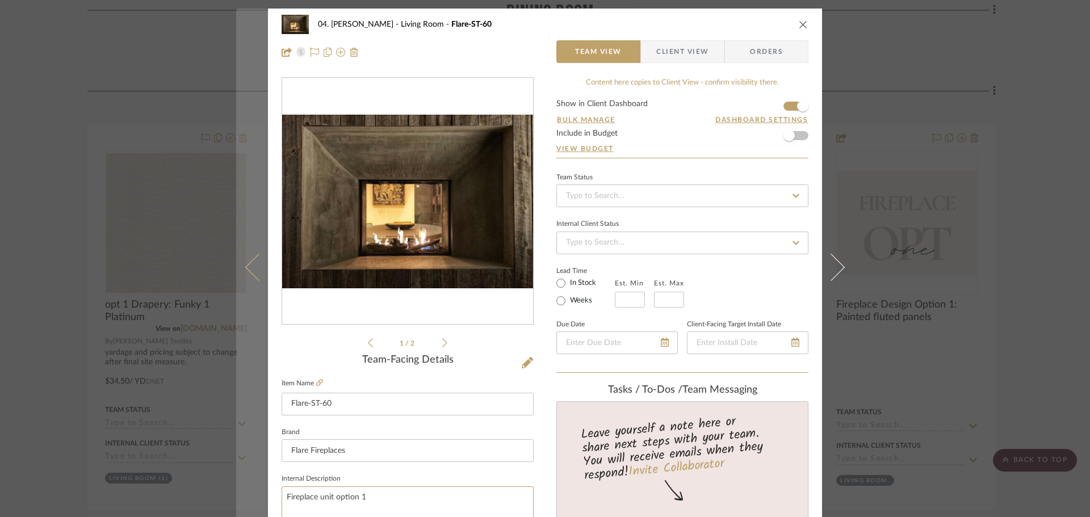
drag, startPoint x: 368, startPoint y: 498, endPoint x: 253, endPoint y: 499, distance: 115.2
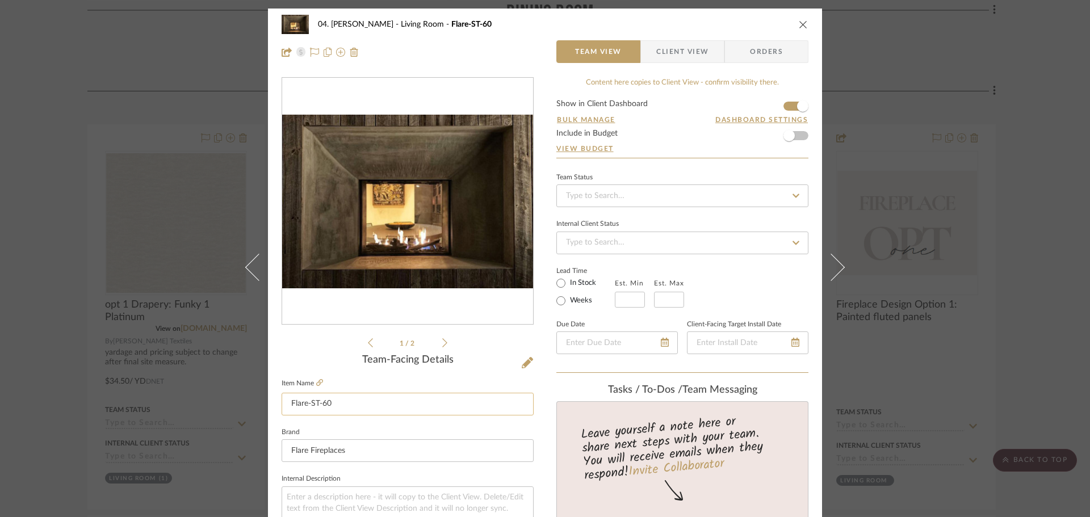
click at [289, 404] on input "Flare-ST-60" at bounding box center [407, 404] width 252 height 23
paste input "Fireplace unit option 1"
click at [322, 418] on sr-form-field "Item Name Fireplace unit option 1: Flare-ST-60" at bounding box center [407, 400] width 252 height 49
drag, startPoint x: 62, startPoint y: 400, endPoint x: 71, endPoint y: 398, distance: 8.8
click at [62, 400] on div "04. Linck Living Room Fireplace unit option 1: Flare-ST-60 Team View Client Vie…" at bounding box center [545, 258] width 1090 height 517
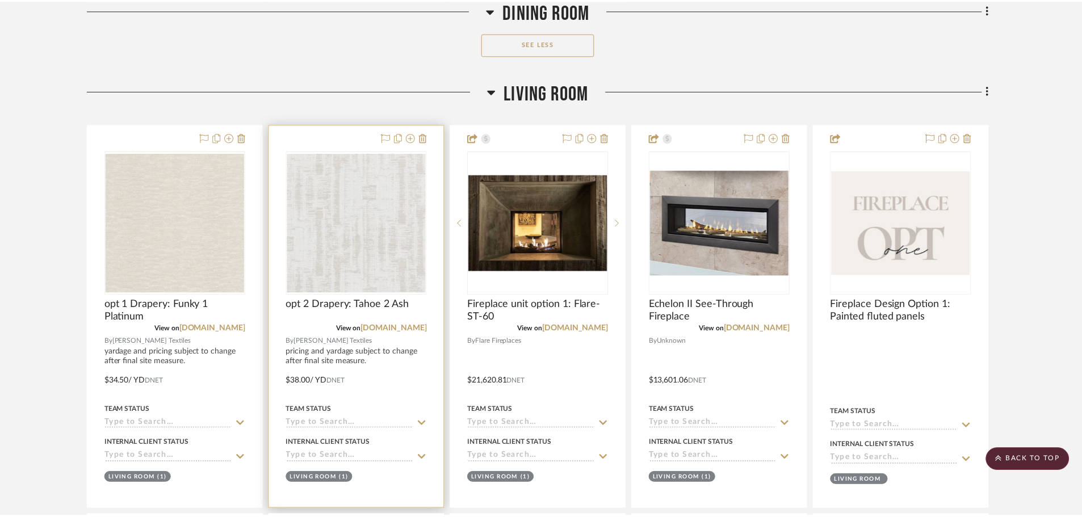
scroll to position [1419, 0]
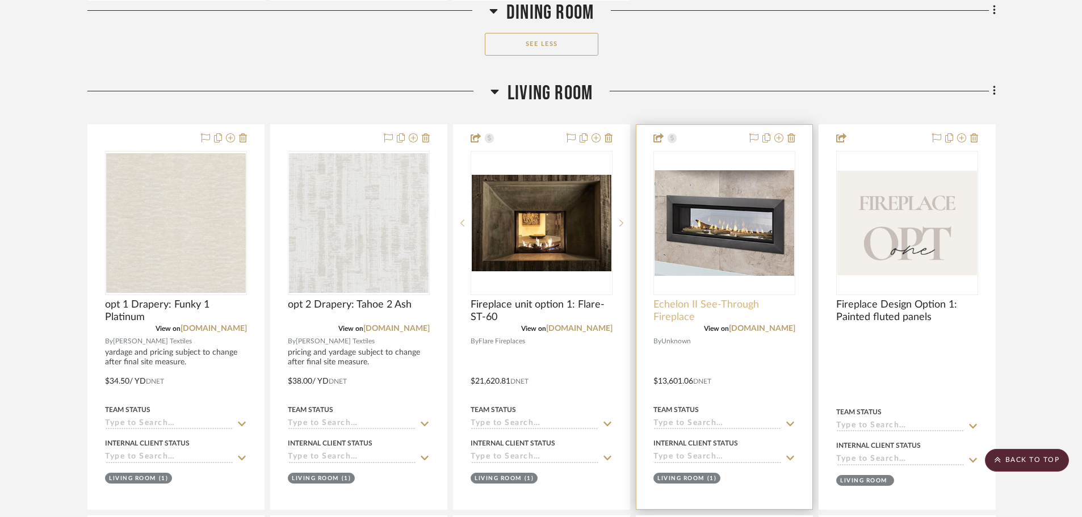
click at [675, 310] on span "Echelon II See-Through Fireplace" at bounding box center [724, 311] width 142 height 25
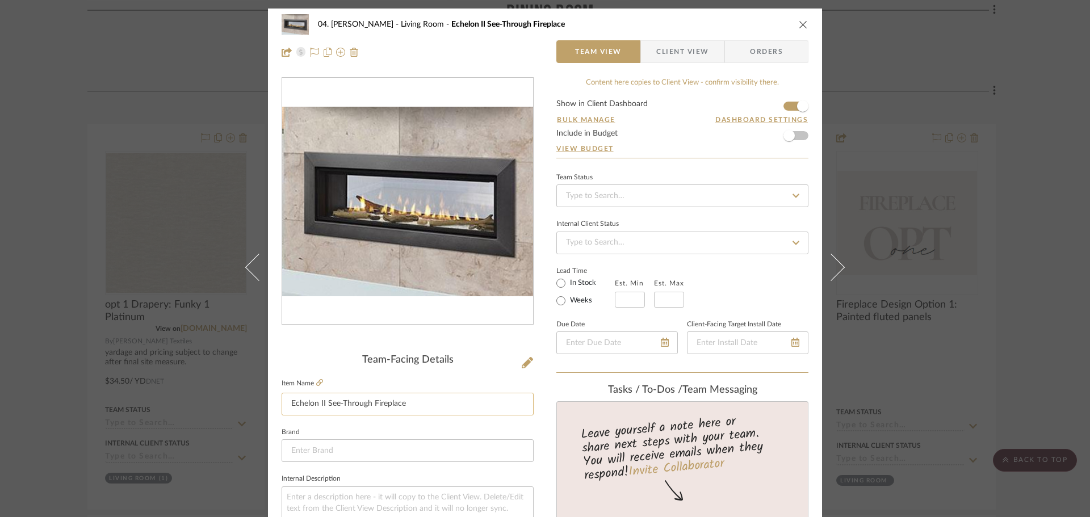
click at [281, 406] on input "Echelon II See-Through Fireplace" at bounding box center [407, 404] width 252 height 23
paste input "Fireplace unit option 1"
click at [316, 421] on sr-form-field "Item Name Fireplace unit option 2: Echelon II See-Through Fireplace" at bounding box center [407, 400] width 252 height 49
click at [43, 401] on div "04. Linck Living Room Fireplace unit option 2: Echelon II See-Through Fireplace…" at bounding box center [545, 258] width 1090 height 517
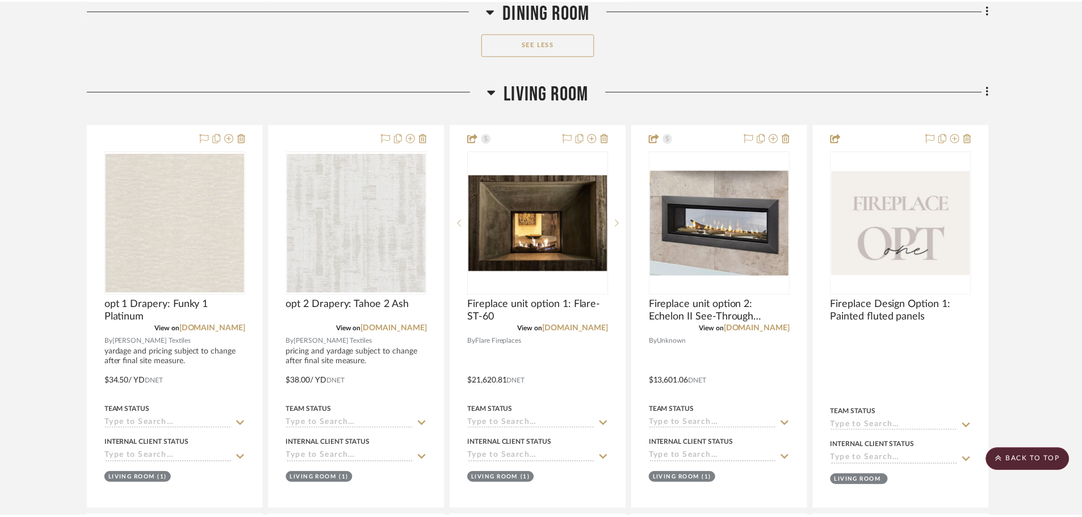
scroll to position [1419, 0]
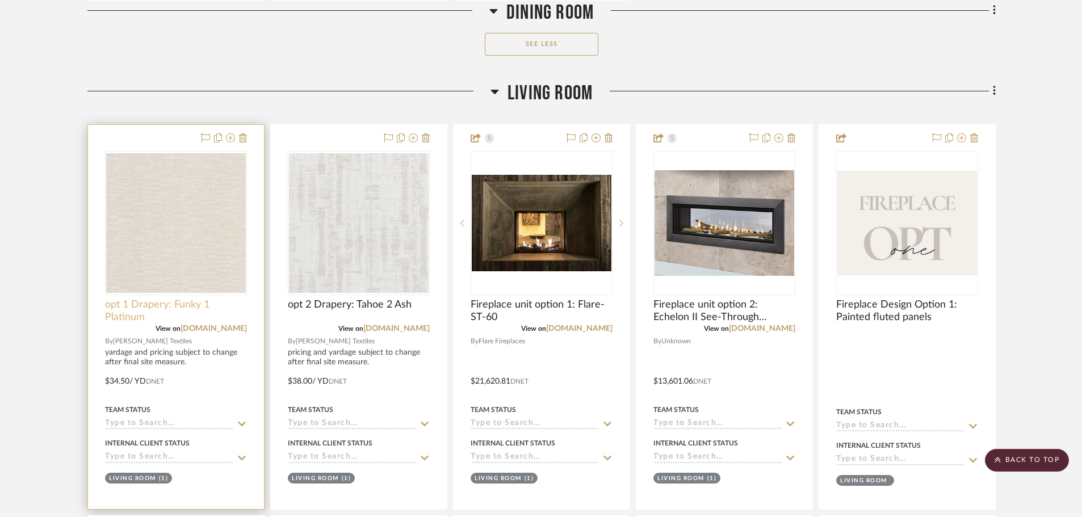
click at [137, 311] on span "opt 1 Drapery: Funky 1 Platinum" at bounding box center [176, 311] width 142 height 25
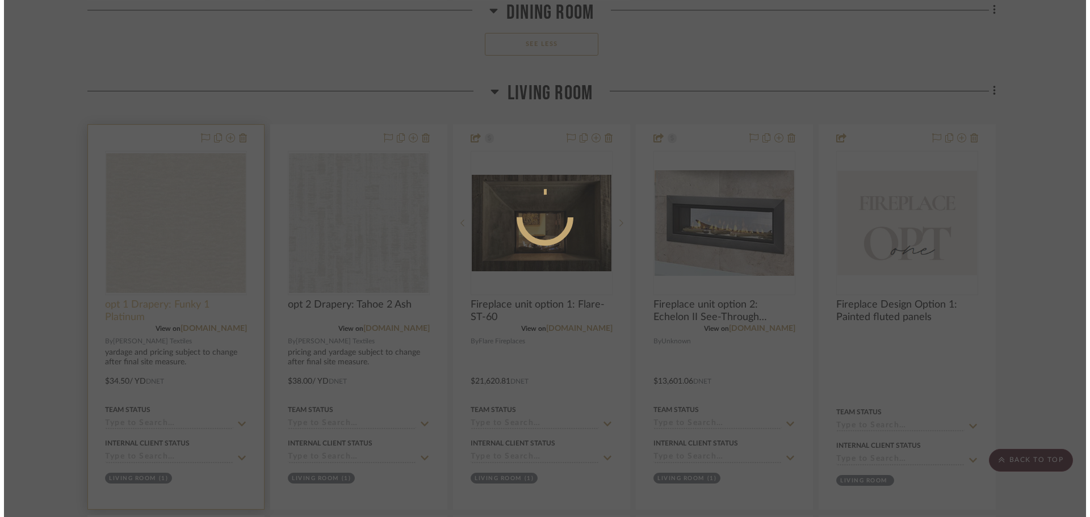
scroll to position [0, 0]
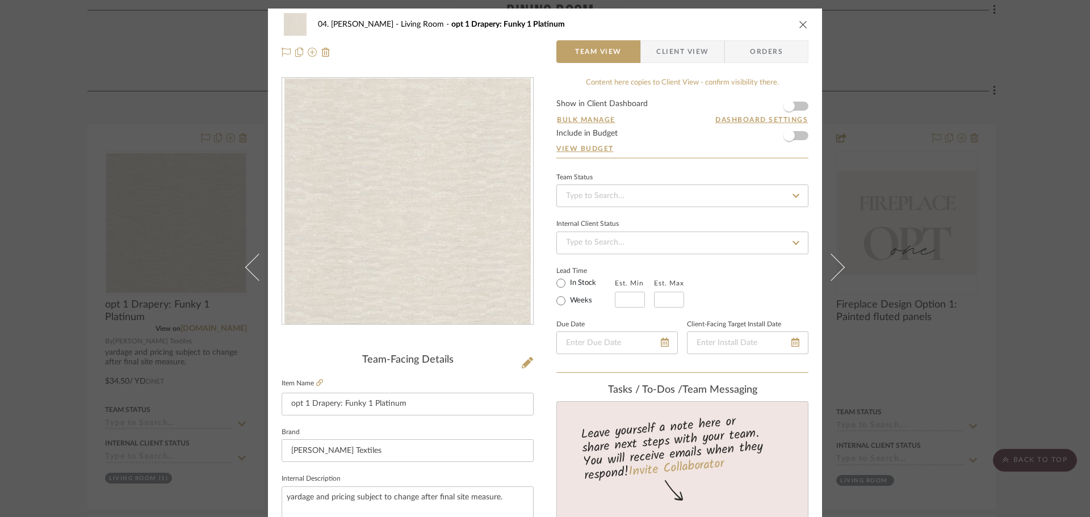
click at [788, 106] on span "button" at bounding box center [788, 105] width 11 height 11
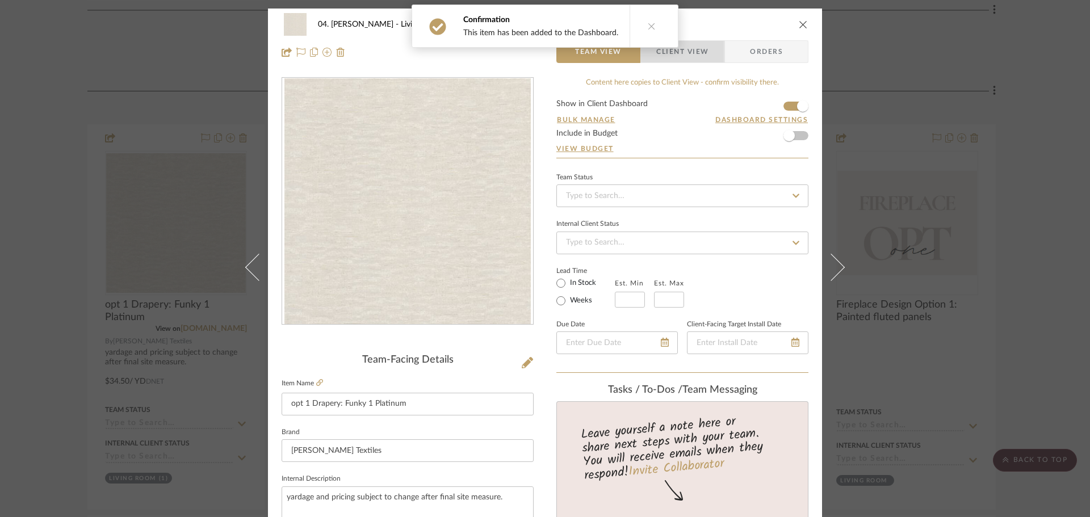
click at [693, 57] on span "Client View" at bounding box center [682, 51] width 52 height 23
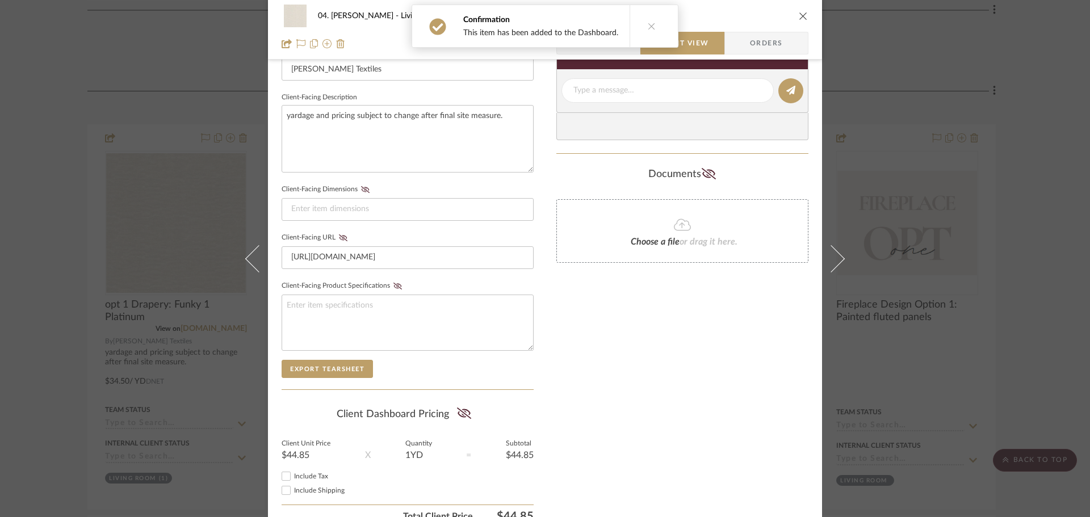
scroll to position [397, 0]
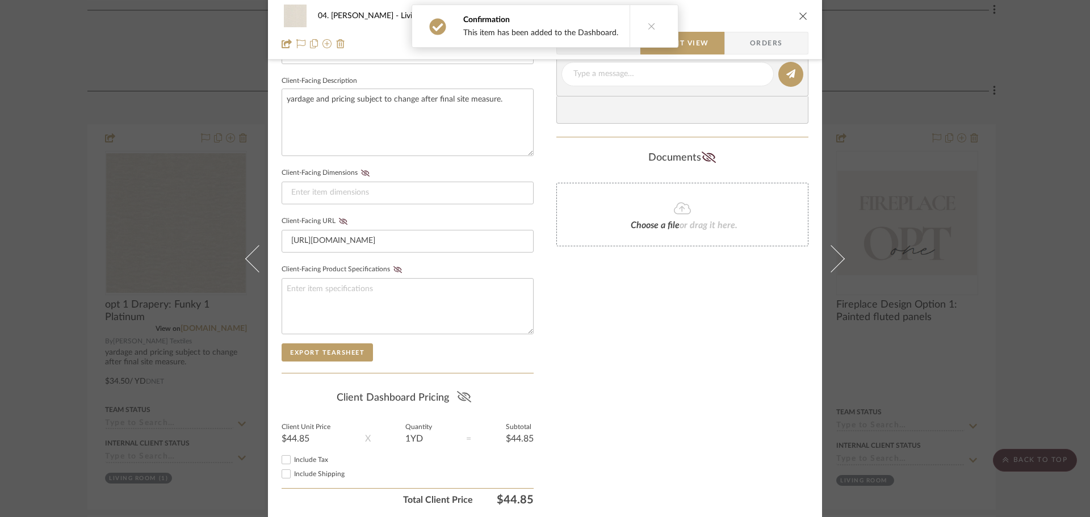
click at [463, 392] on icon at bounding box center [464, 396] width 14 height 11
click at [579, 375] on div "Only content on this tab can share to Dashboard. Click eyeball icon to show or …" at bounding box center [682, 95] width 252 height 831
click at [69, 384] on div "04. Linck Living Room opt 1 Drapery: Funky 1 Platinum Team View Client View Ord…" at bounding box center [545, 258] width 1090 height 517
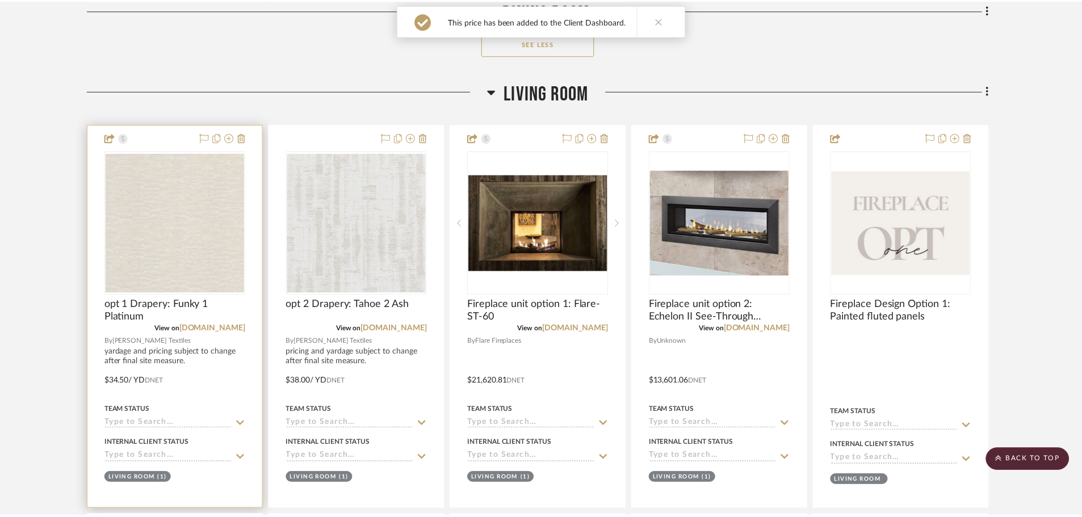
scroll to position [1419, 0]
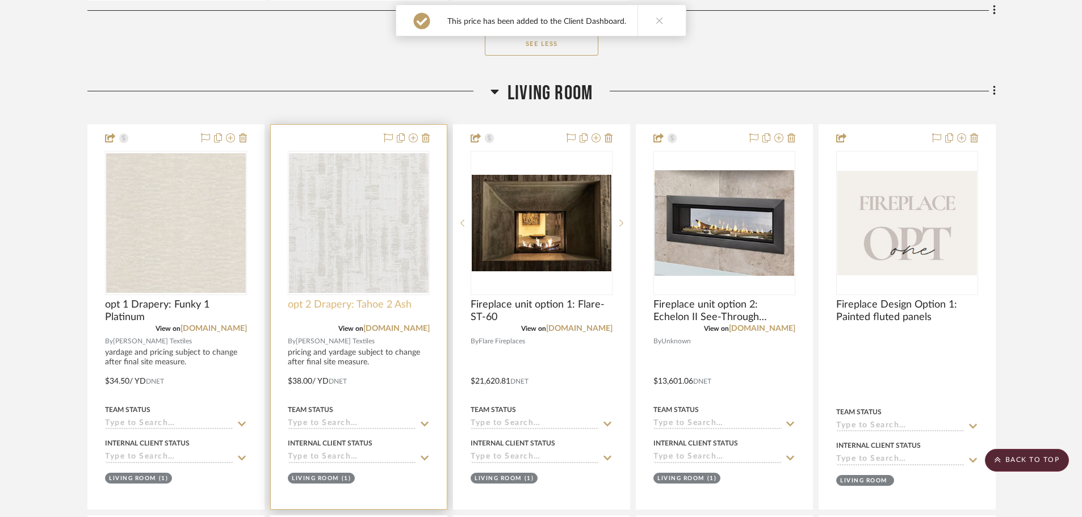
click at [350, 309] on span "opt 2 Drapery: Tahoe 2 Ash" at bounding box center [350, 305] width 124 height 12
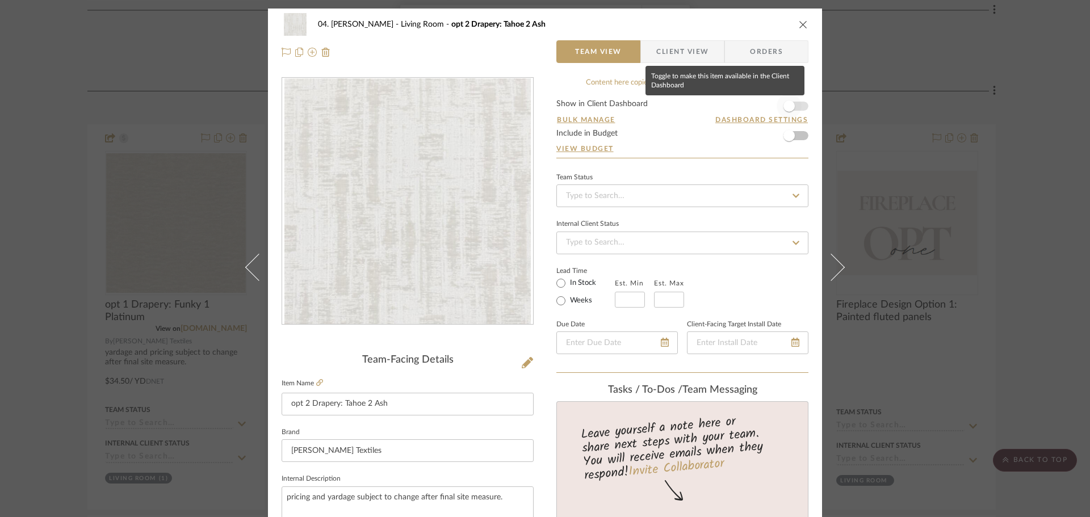
click at [791, 103] on span "button" at bounding box center [788, 106] width 25 height 25
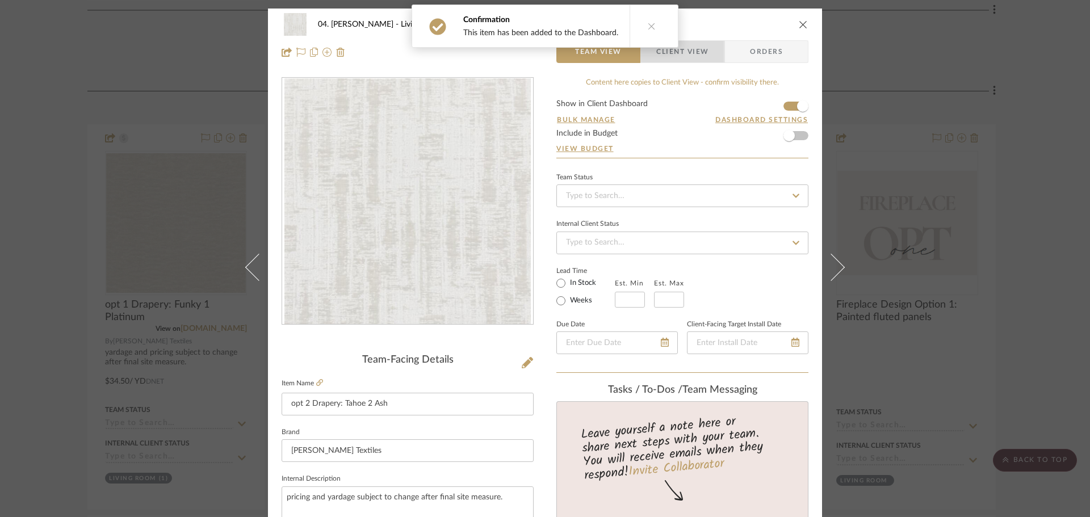
click at [692, 54] on span "Client View" at bounding box center [682, 51] width 52 height 23
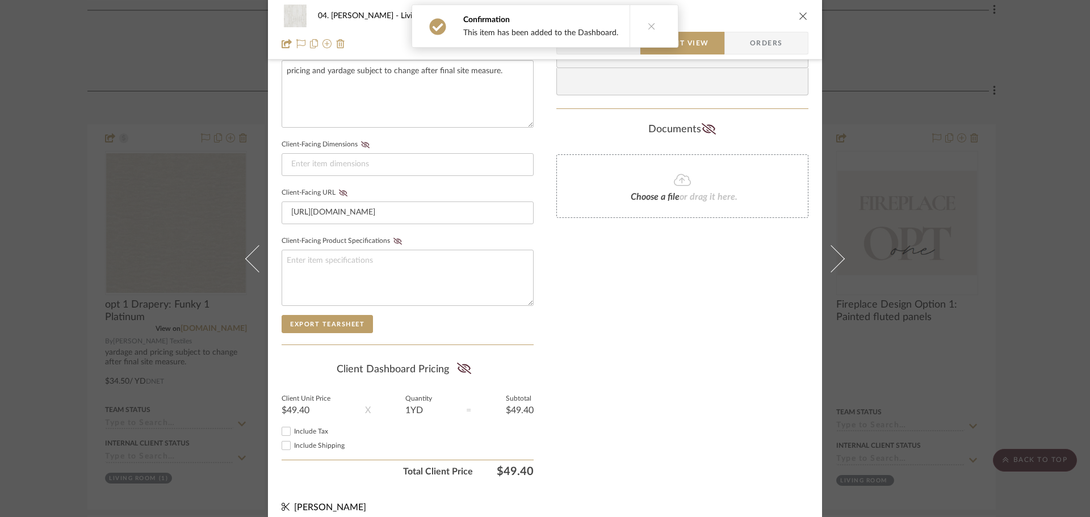
scroll to position [436, 0]
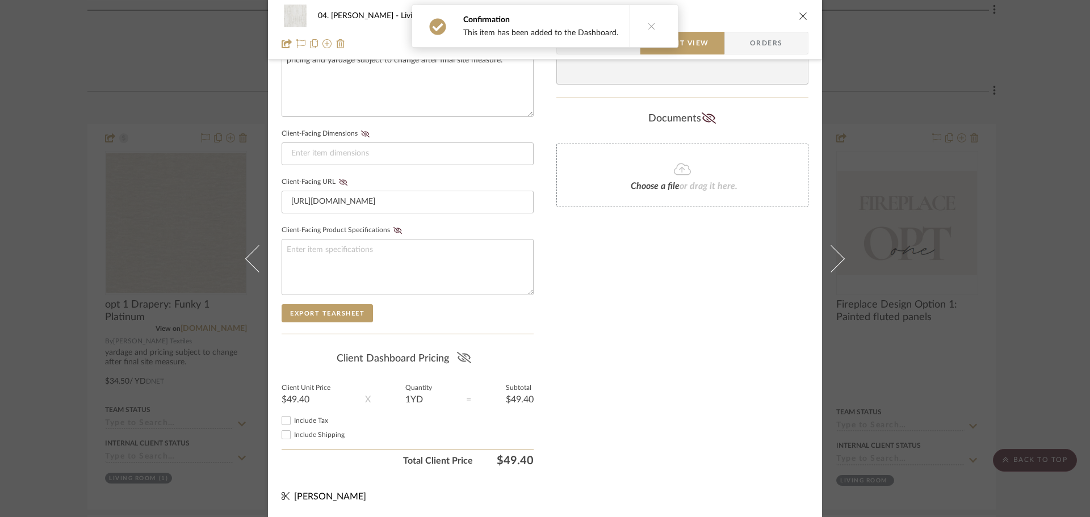
click at [461, 363] on icon at bounding box center [464, 357] width 14 height 11
drag, startPoint x: 638, startPoint y: 355, endPoint x: 602, endPoint y: 355, distance: 36.3
click at [640, 355] on div "Only content on this tab can share to Dashboard. Click eyeball icon to show or …" at bounding box center [682, 56] width 252 height 831
drag, startPoint x: 59, startPoint y: 375, endPoint x: 93, endPoint y: 383, distance: 34.3
click at [58, 376] on div "04. Linck Living Room opt 2 Drapery: Tahoe 2 Ash Team View Client View Orders C…" at bounding box center [545, 258] width 1090 height 517
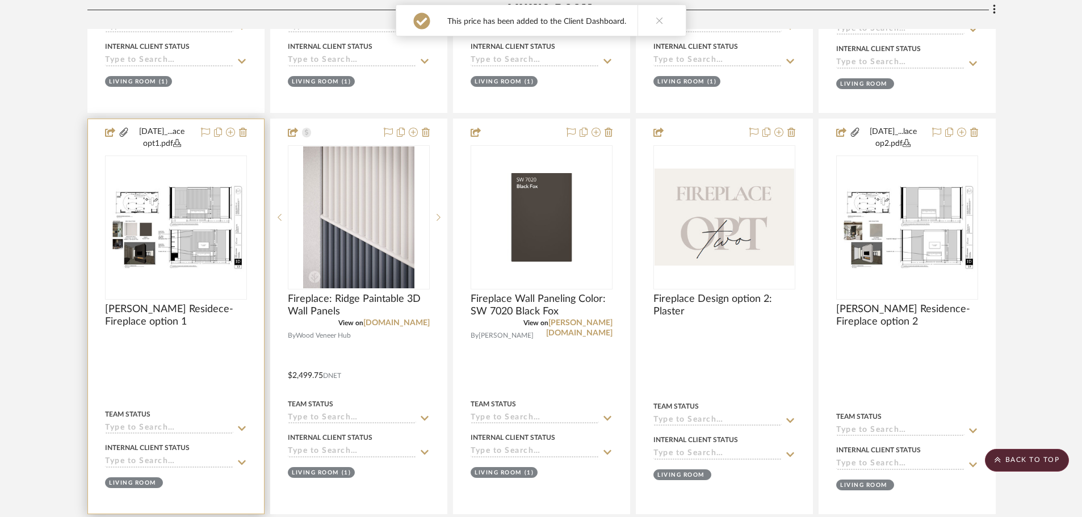
scroll to position [1816, 0]
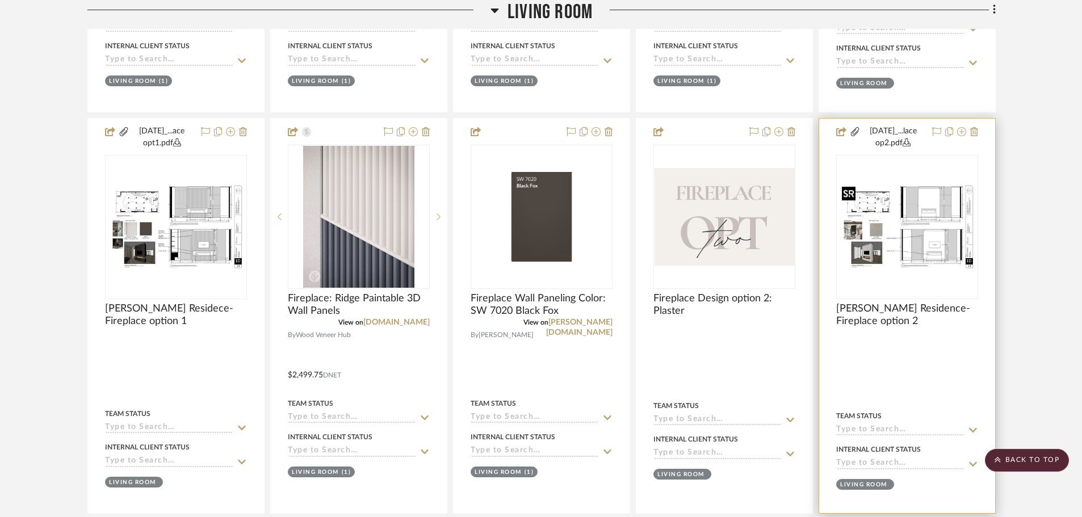
click at [852, 234] on img at bounding box center [907, 227] width 140 height 90
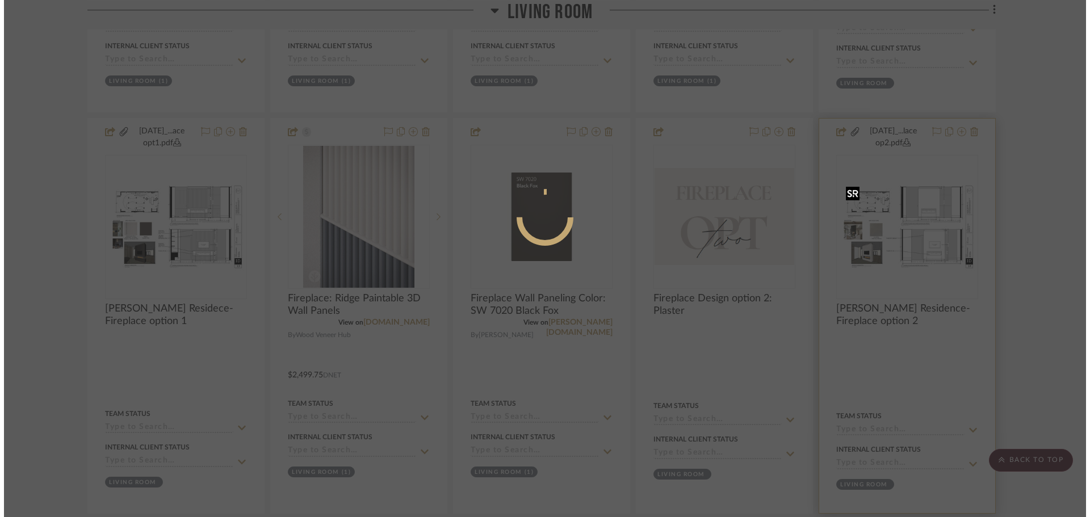
scroll to position [0, 0]
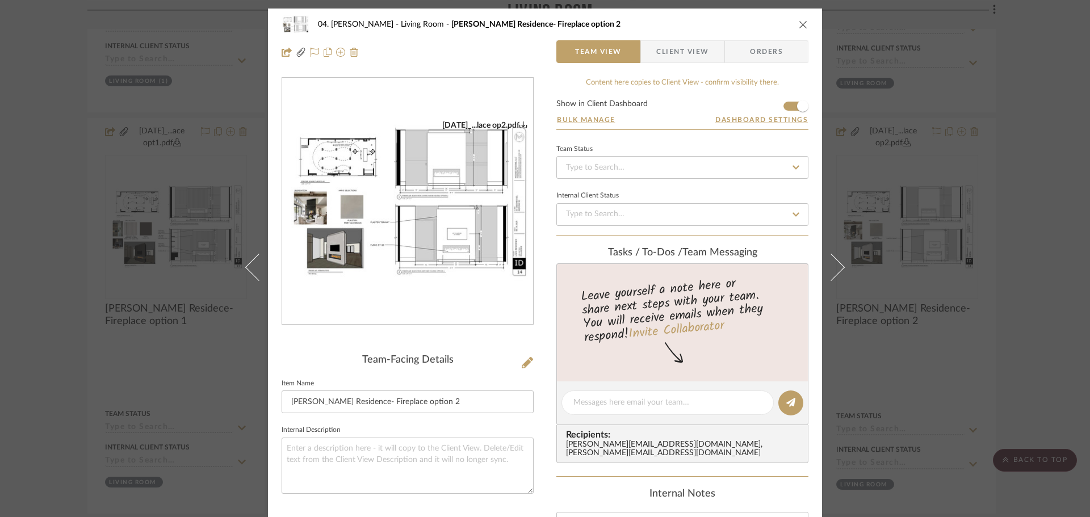
click at [379, 228] on img "0" at bounding box center [407, 201] width 251 height 162
click at [60, 222] on div "04. [PERSON_NAME] Living Room [PERSON_NAME] Residence- Fireplace option 2 Team …" at bounding box center [545, 258] width 1090 height 517
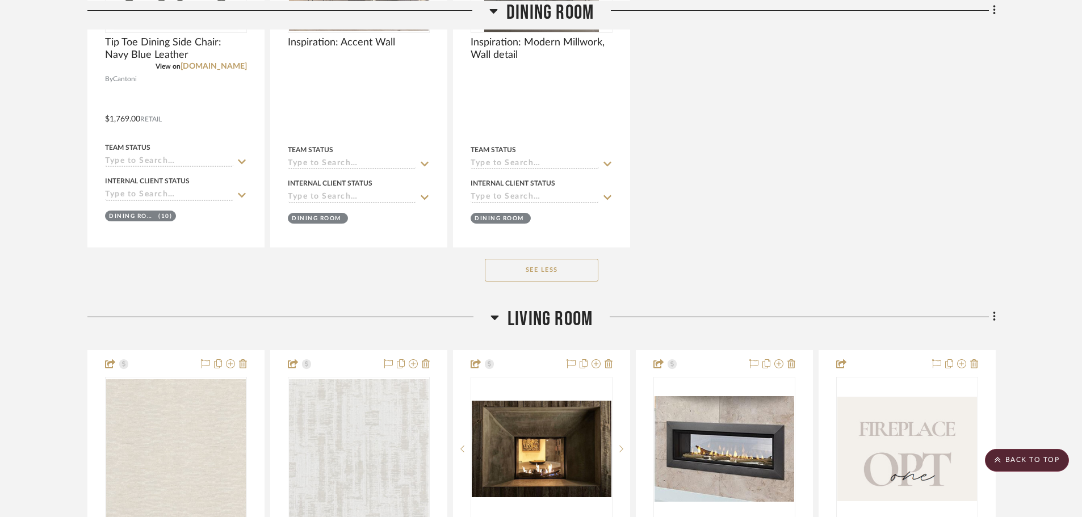
scroll to position [1192, 0]
click at [995, 313] on icon at bounding box center [994, 318] width 3 height 12
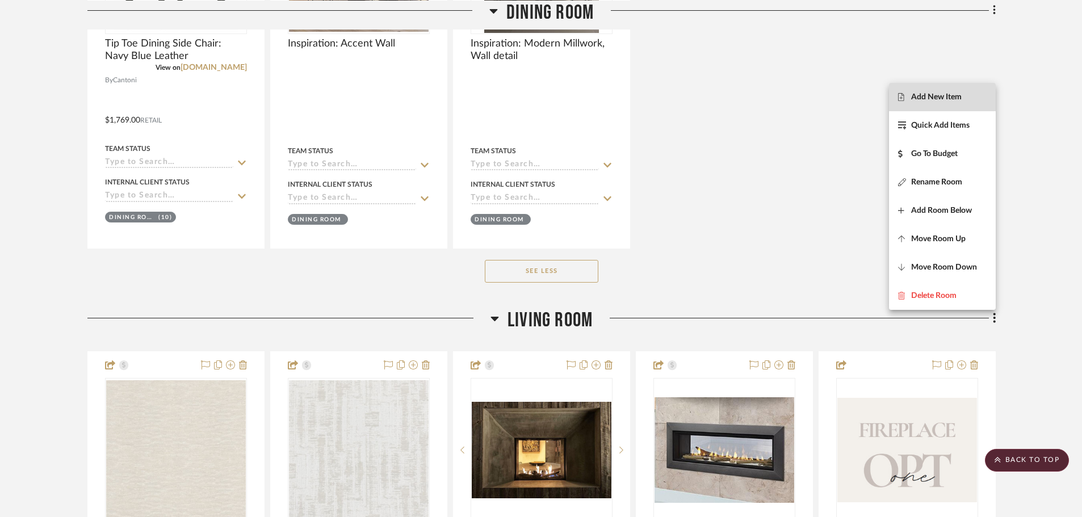
click at [940, 106] on button "Add New Item" at bounding box center [942, 97] width 107 height 28
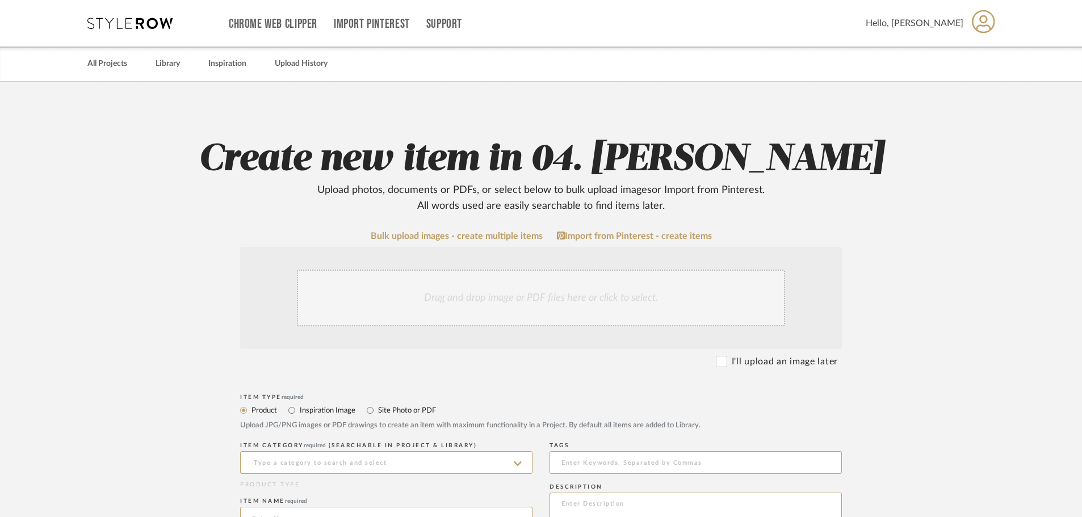
click at [476, 282] on div "Drag and drop image or PDF files here or click to select." at bounding box center [541, 298] width 488 height 57
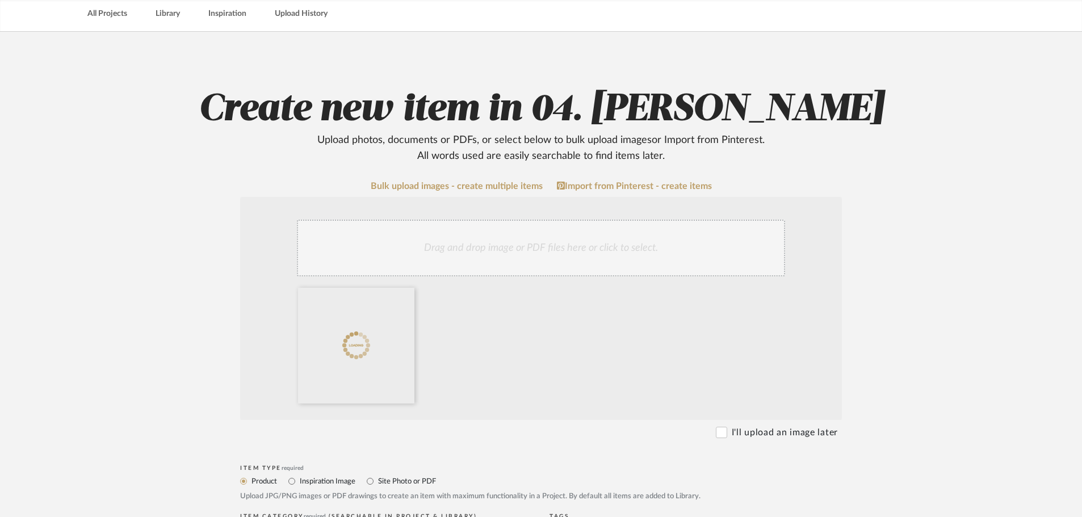
scroll to position [227, 0]
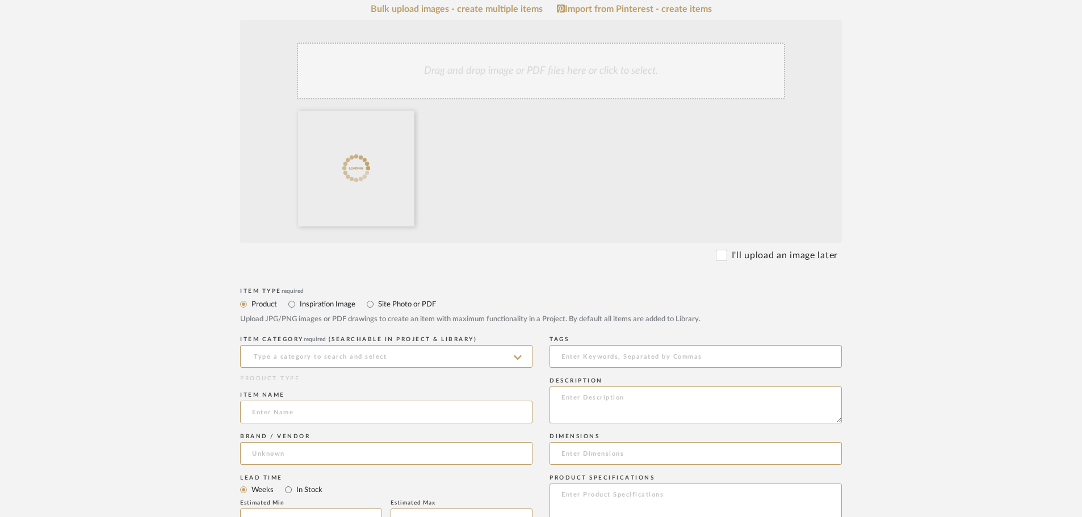
click at [404, 308] on label "Site Photo or PDF" at bounding box center [406, 304] width 59 height 12
click at [377, 308] on input "Site Photo or PDF" at bounding box center [370, 304] width 14 height 14
radio input "true"
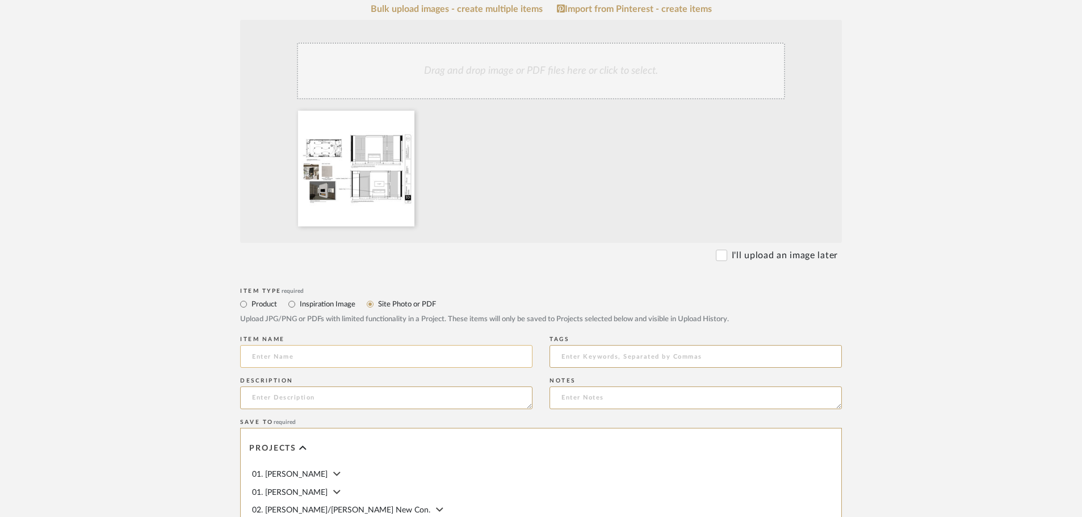
click at [302, 355] on input at bounding box center [386, 356] width 292 height 23
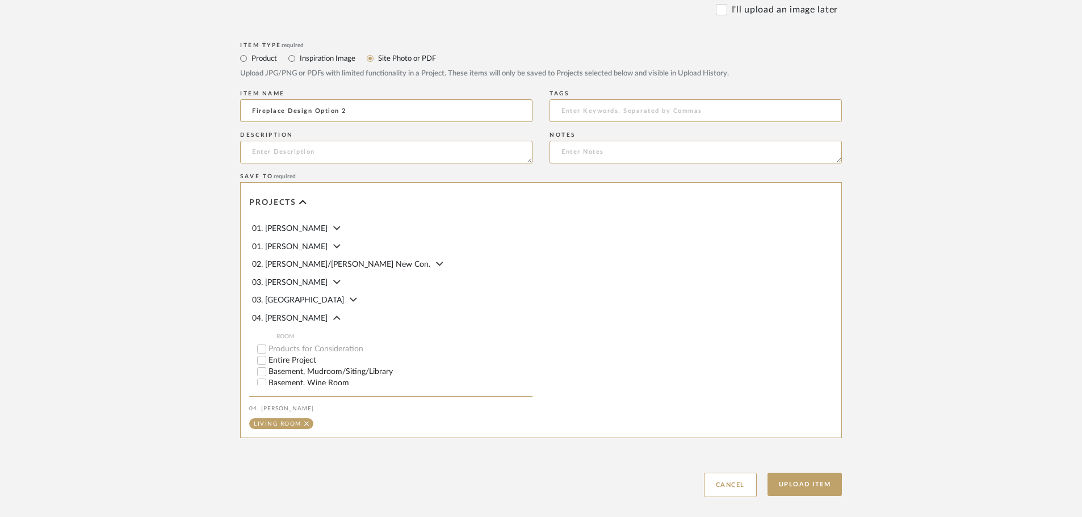
scroll to position [511, 0]
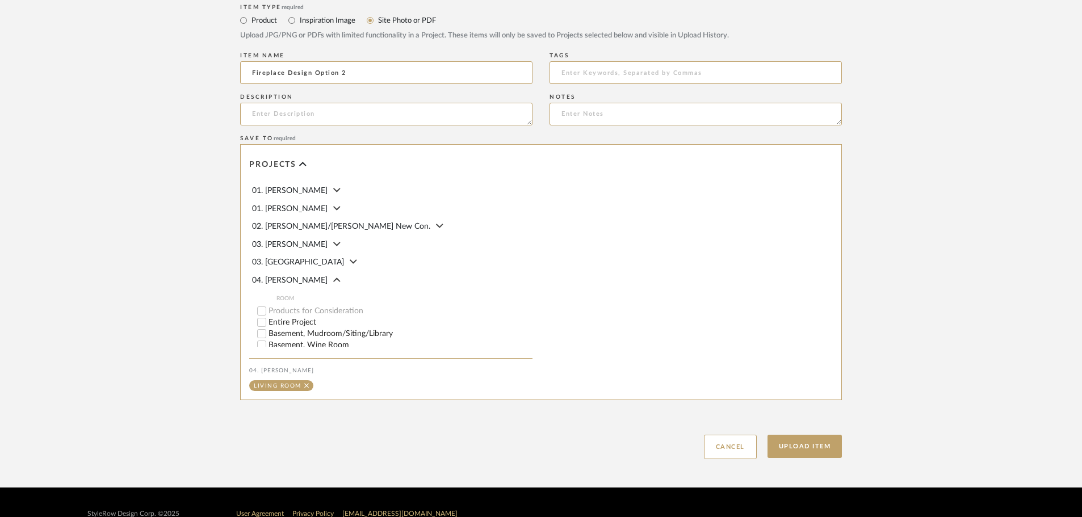
type input "Fireplace Design Option 2"
click at [826, 432] on div "Upload Item Cancel" at bounding box center [541, 433] width 602 height 52
click at [825, 434] on div "Upload Item Cancel" at bounding box center [541, 433] width 602 height 52
click at [813, 453] on button "Upload Item" at bounding box center [804, 446] width 75 height 23
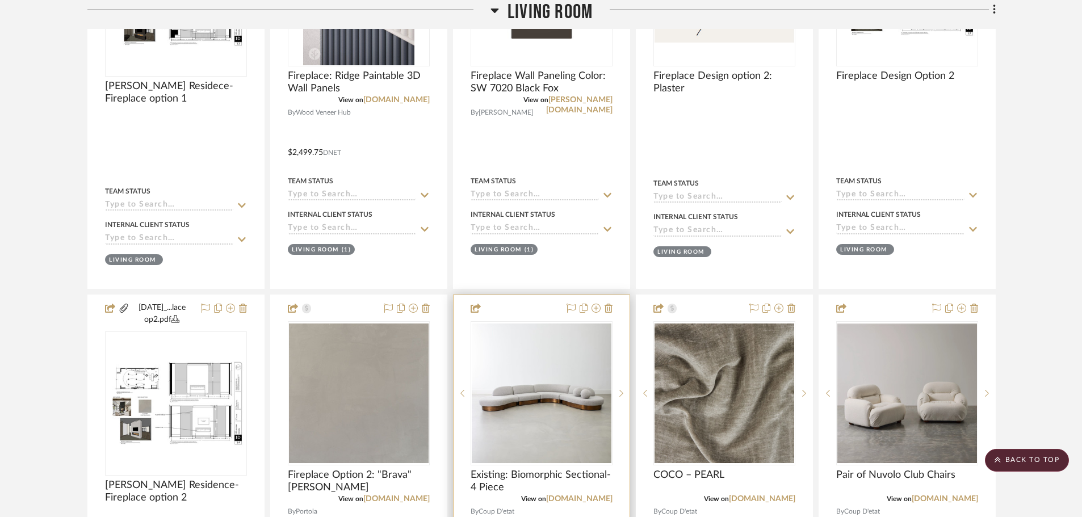
scroll to position [1790, 0]
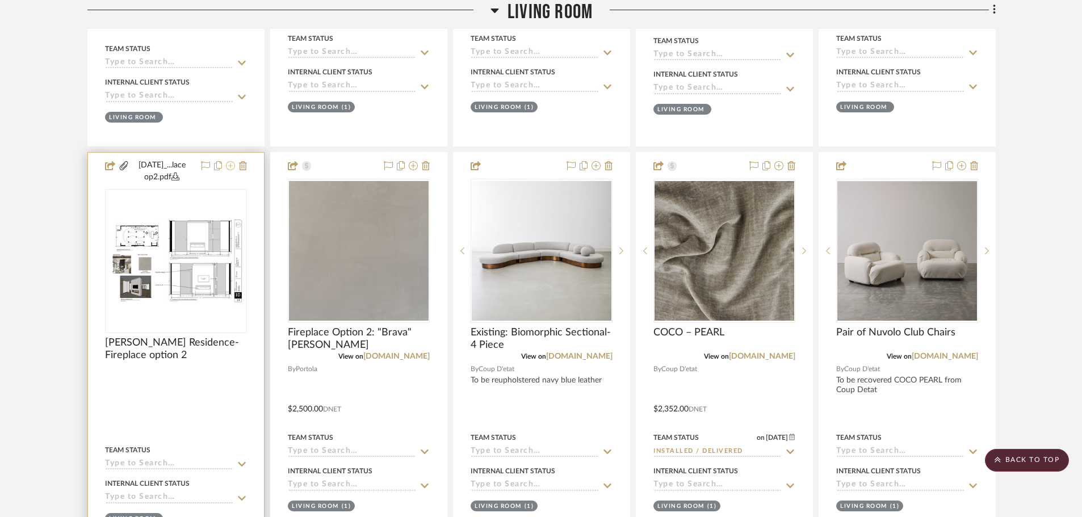
click at [235, 166] on icon at bounding box center [230, 165] width 9 height 9
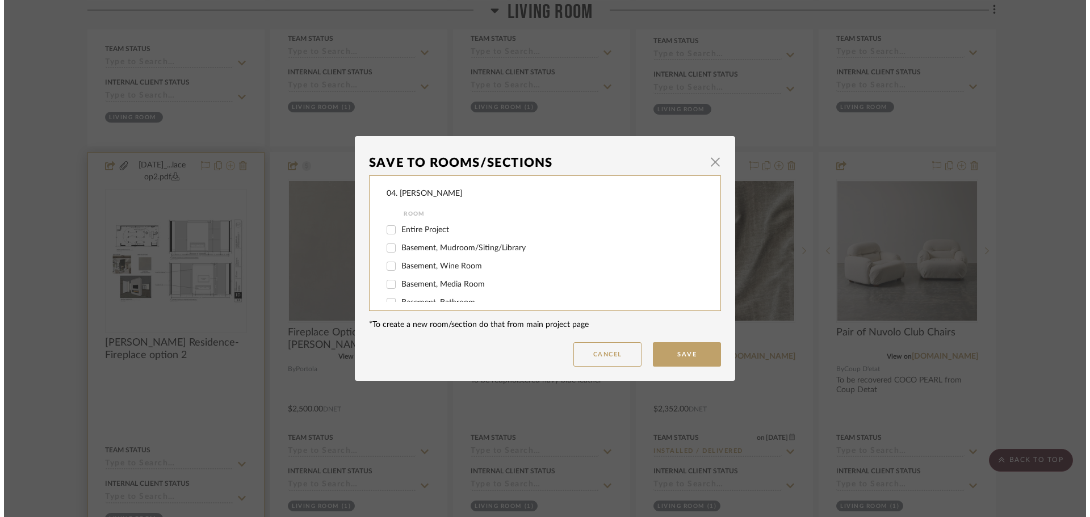
scroll to position [0, 0]
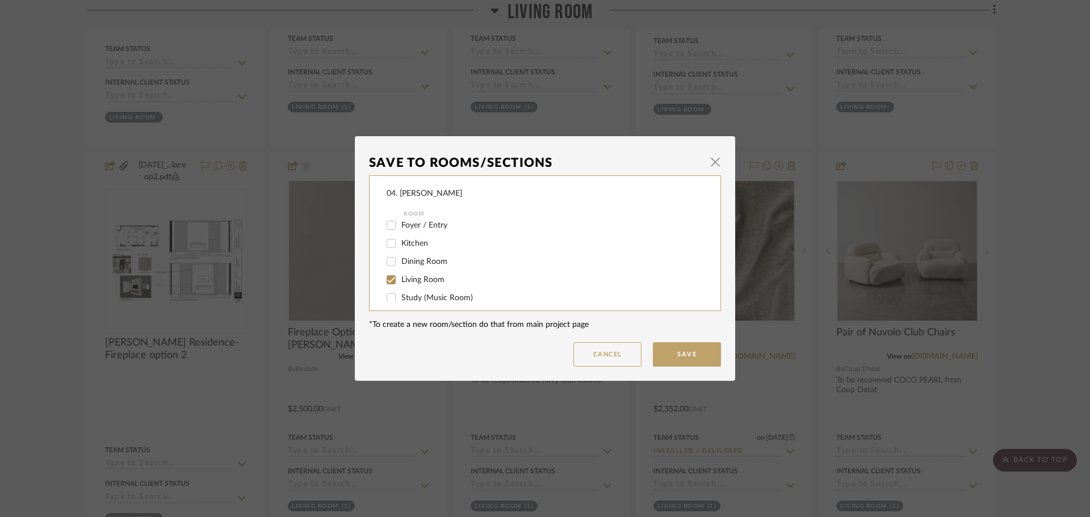
click at [401, 281] on span "Living Room" at bounding box center [422, 280] width 43 height 8
click at [399, 281] on input "Living Room" at bounding box center [391, 280] width 18 height 18
checkbox input "false"
click at [401, 289] on span "Will NOT Use" at bounding box center [425, 290] width 48 height 8
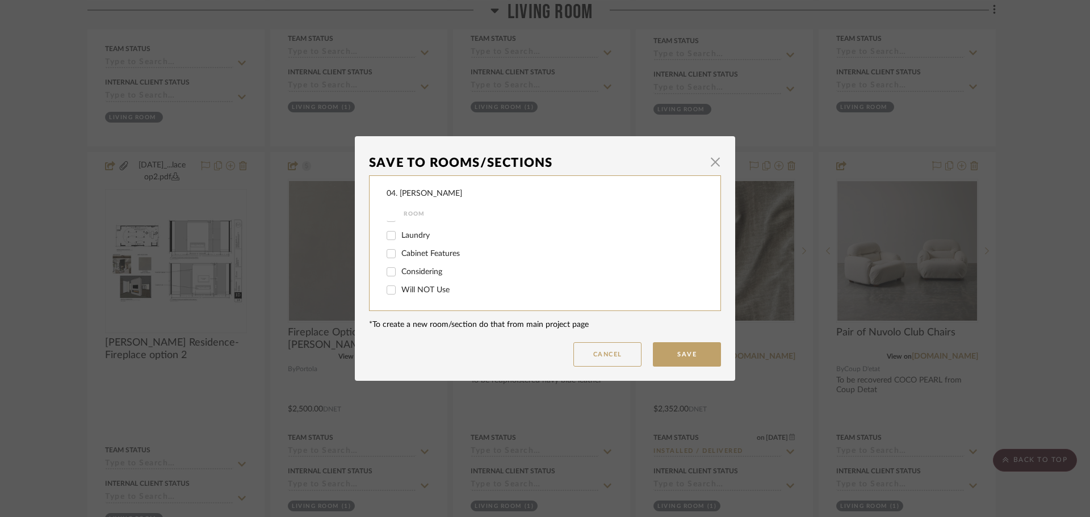
click at [399, 289] on input "Will NOT Use" at bounding box center [391, 290] width 18 height 18
checkbox input "true"
click at [713, 370] on dialog-content "Save To Rooms/Sections × 04. [PERSON_NAME] Room Entire Project Basement, Mudroo…" at bounding box center [545, 258] width 380 height 245
click at [696, 358] on button "Save" at bounding box center [687, 354] width 68 height 24
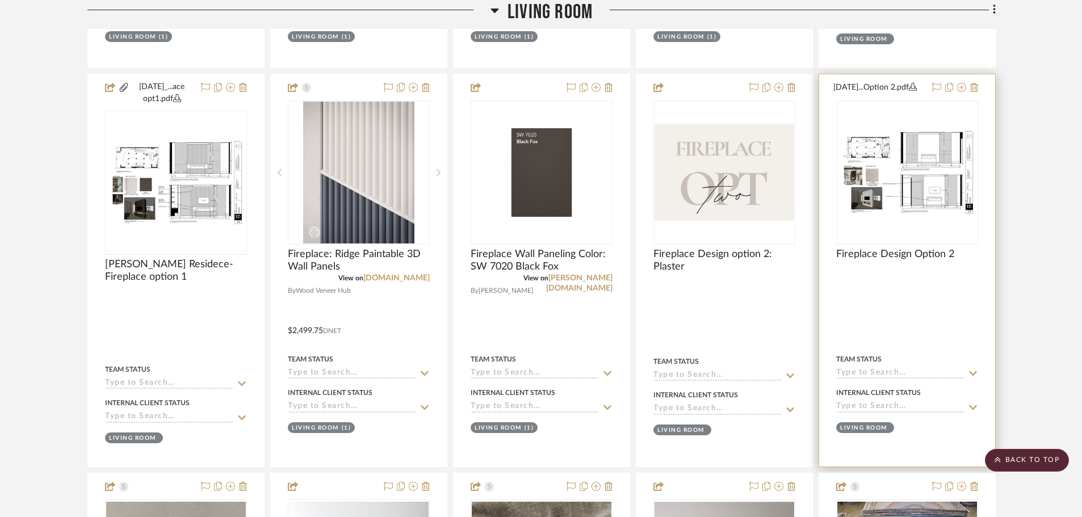
scroll to position [1506, 0]
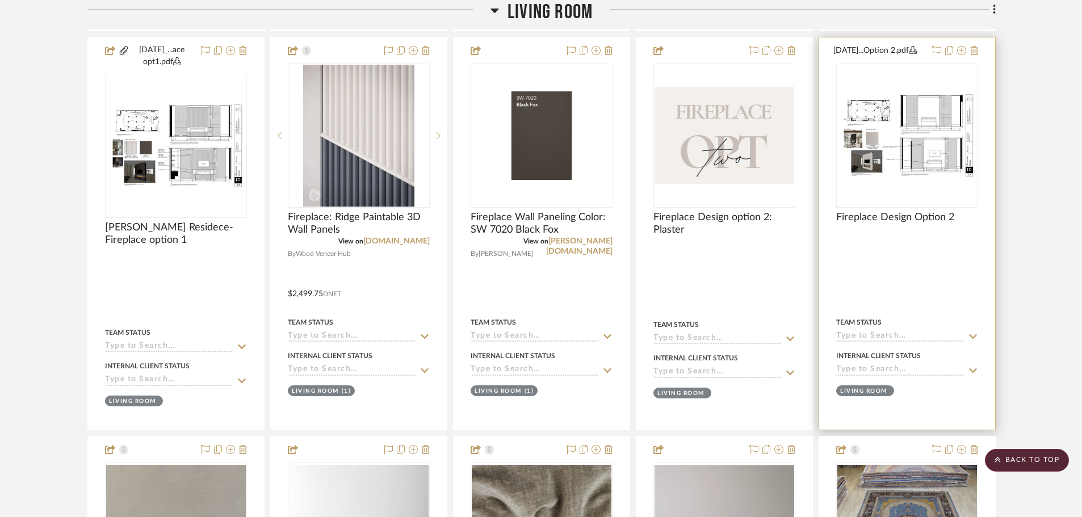
click at [897, 189] on div "0" at bounding box center [907, 135] width 141 height 143
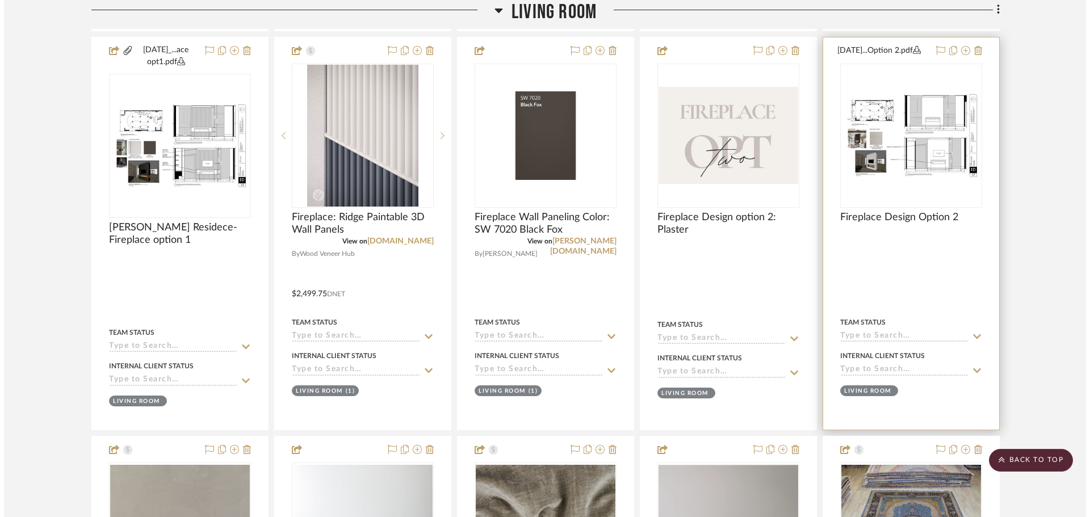
scroll to position [0, 0]
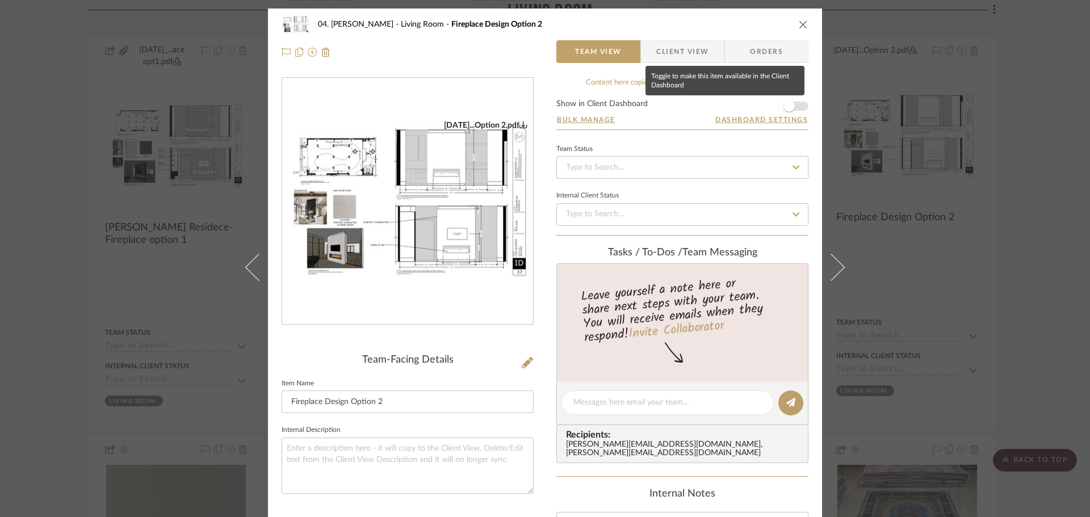
click at [787, 101] on span "button" at bounding box center [788, 105] width 11 height 11
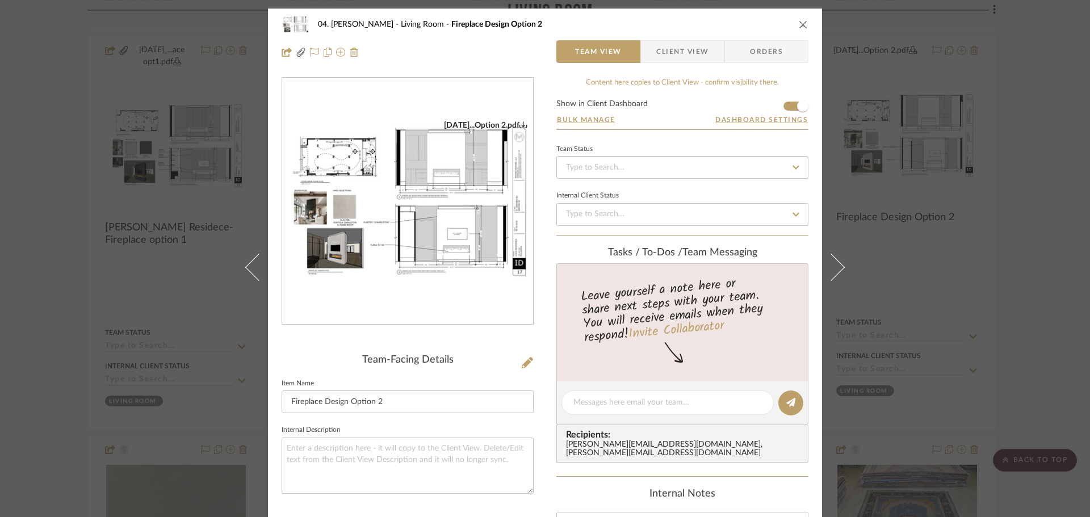
click at [1006, 203] on div "04. [PERSON_NAME] Living Room Fireplace Design Option 2 Team View Client View O…" at bounding box center [545, 258] width 1090 height 517
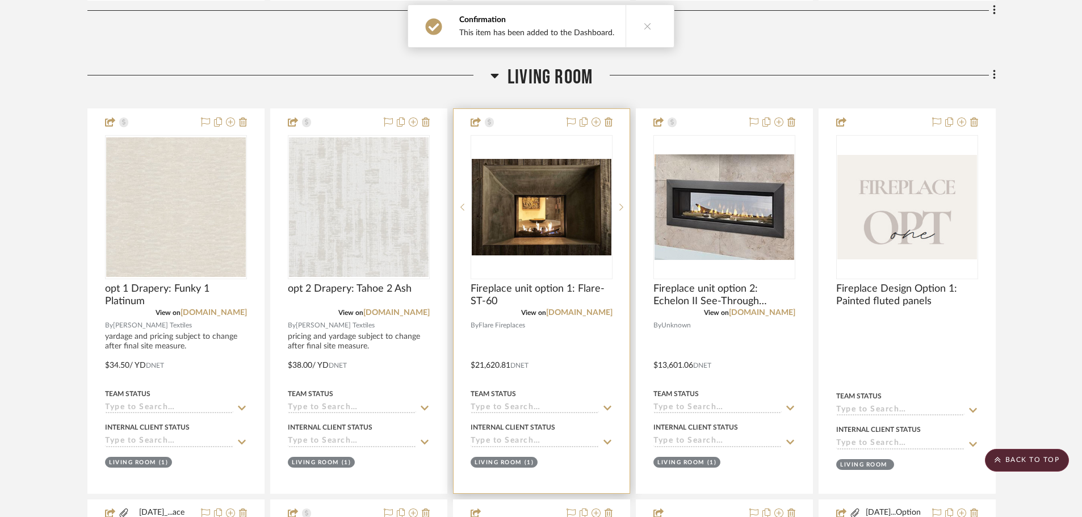
scroll to position [939, 0]
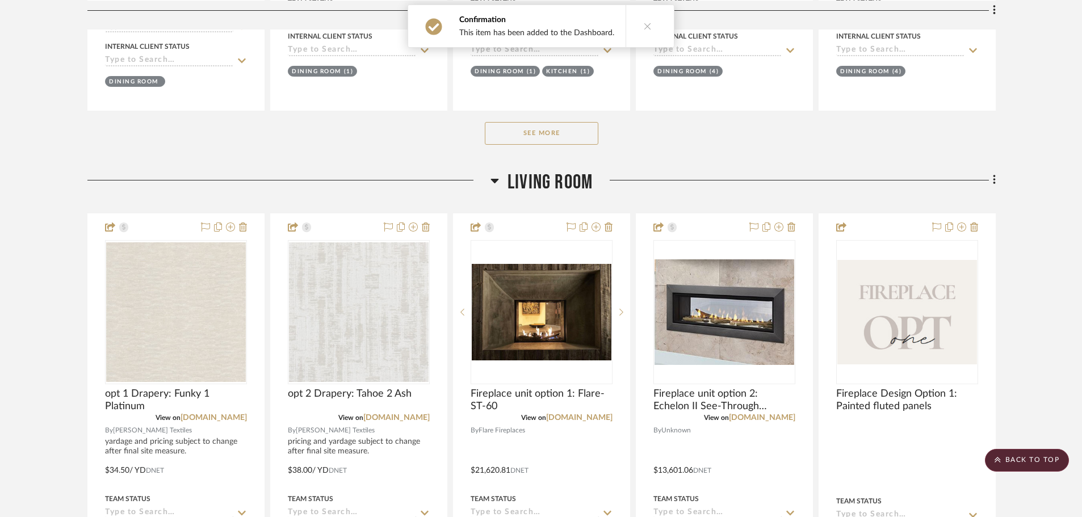
click at [527, 191] on span "Living Room" at bounding box center [549, 182] width 85 height 24
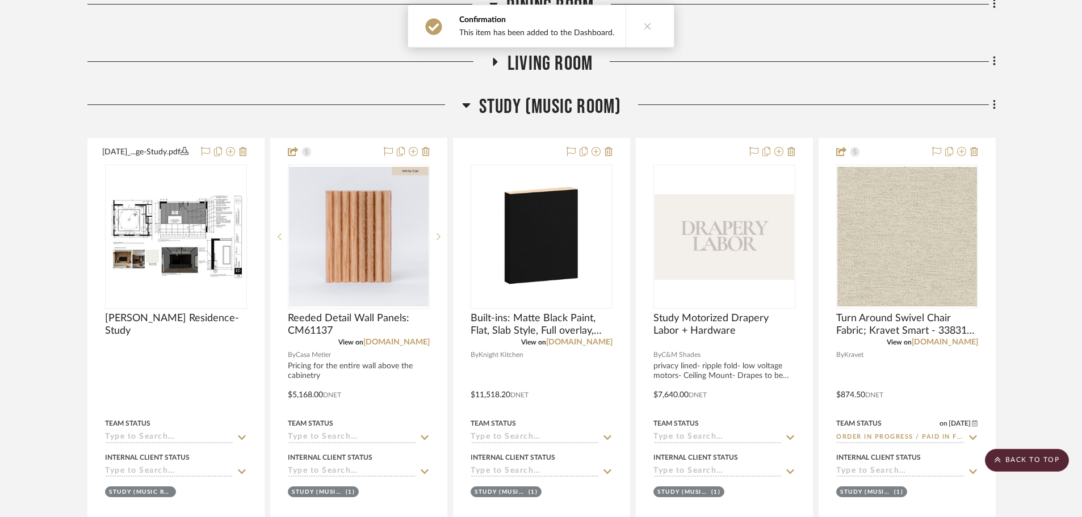
scroll to position [1109, 0]
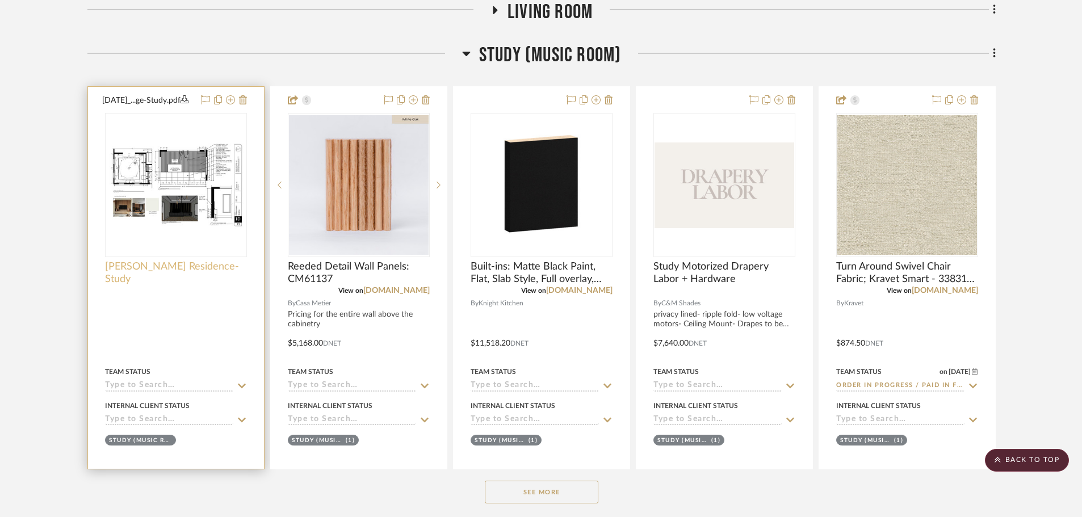
click at [159, 262] on span "[PERSON_NAME] Residence- Study" at bounding box center [176, 272] width 142 height 25
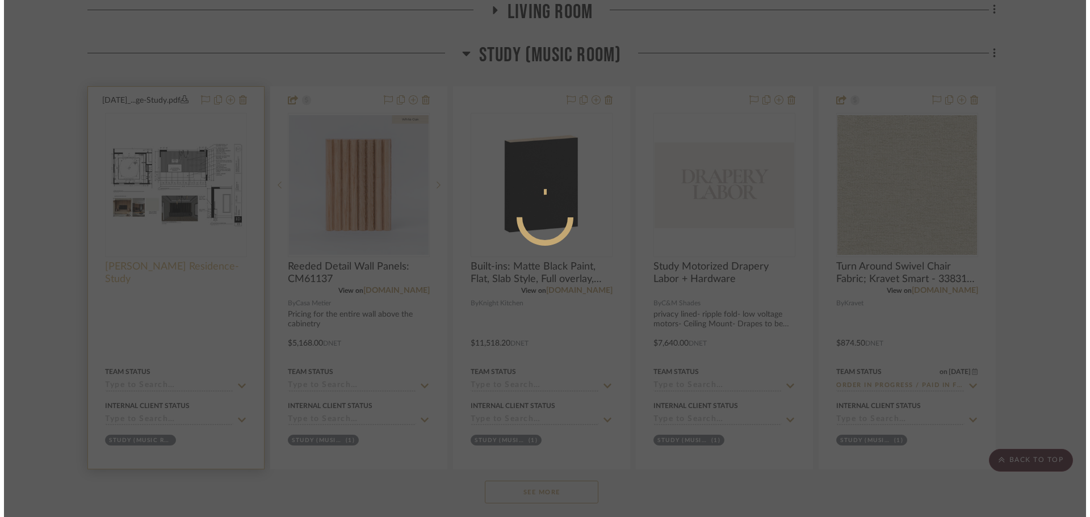
scroll to position [0, 0]
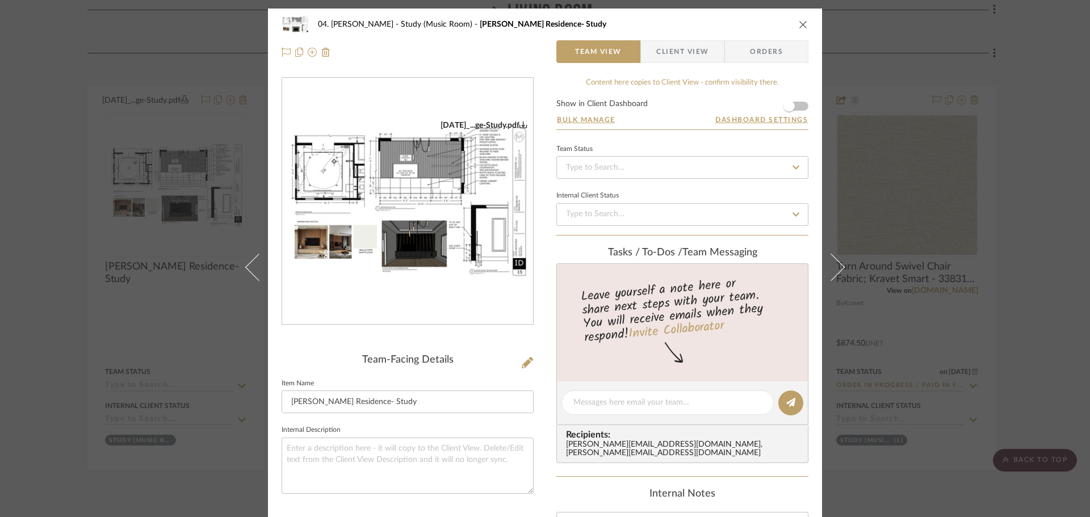
click at [69, 254] on div "04. [PERSON_NAME] Study (Music Room) [PERSON_NAME] Residence- Study Team View C…" at bounding box center [545, 258] width 1090 height 517
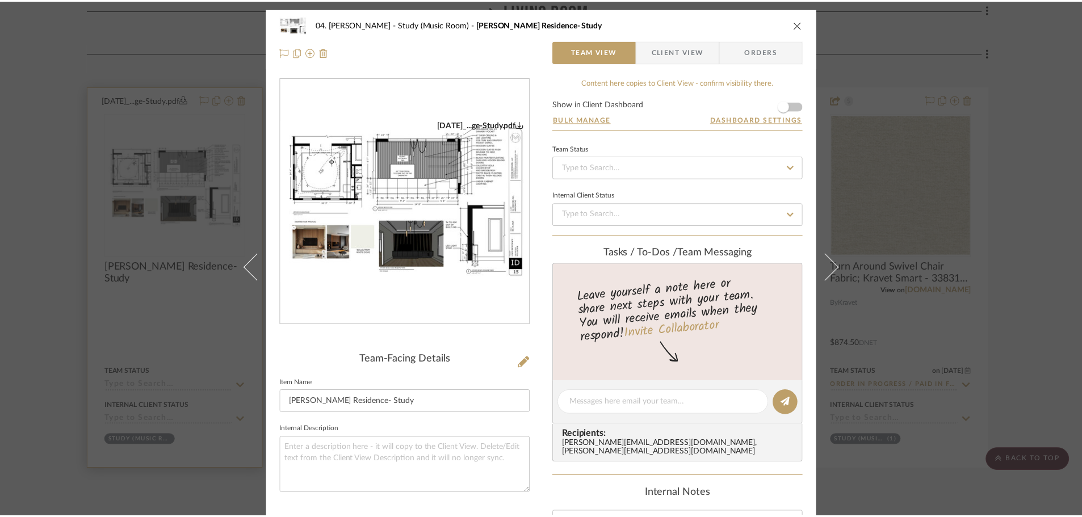
scroll to position [1109, 0]
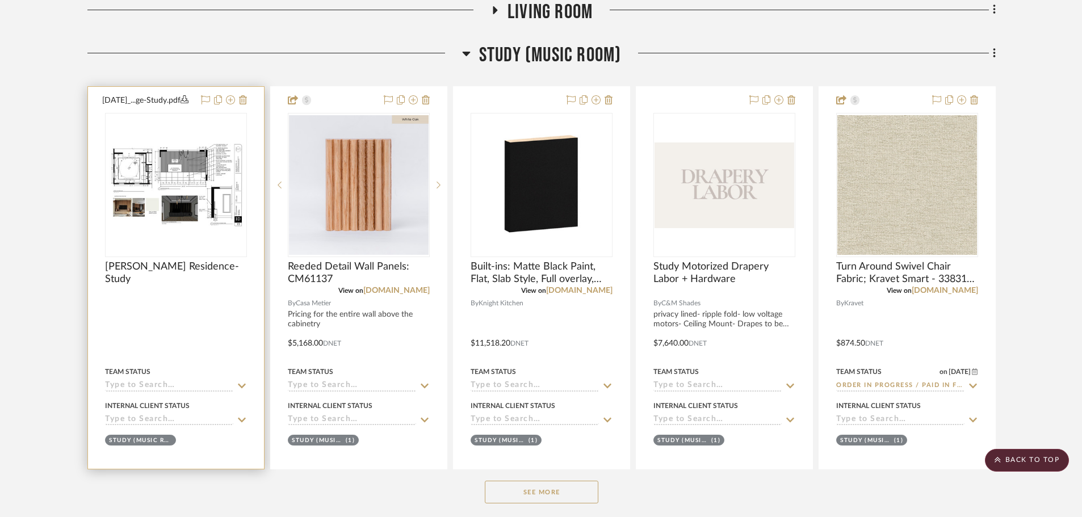
click at [225, 100] on div at bounding box center [222, 101] width 50 height 14
click at [229, 100] on icon at bounding box center [230, 99] width 9 height 9
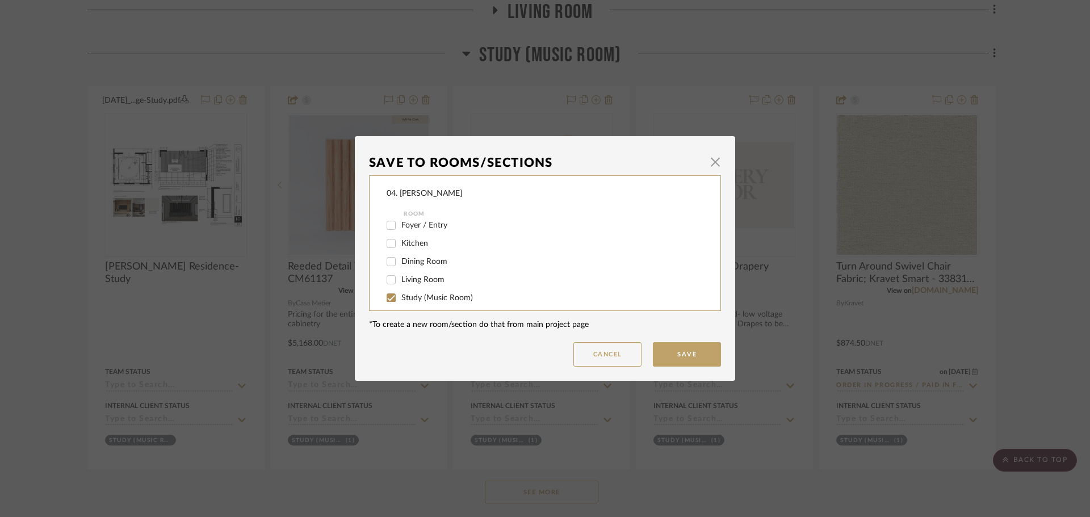
scroll to position [170, 0]
click at [415, 245] on label "Study (Music Room)" at bounding box center [544, 242] width 287 height 10
click at [400, 245] on input "Study (Music Room)" at bounding box center [391, 241] width 18 height 18
checkbox input "false"
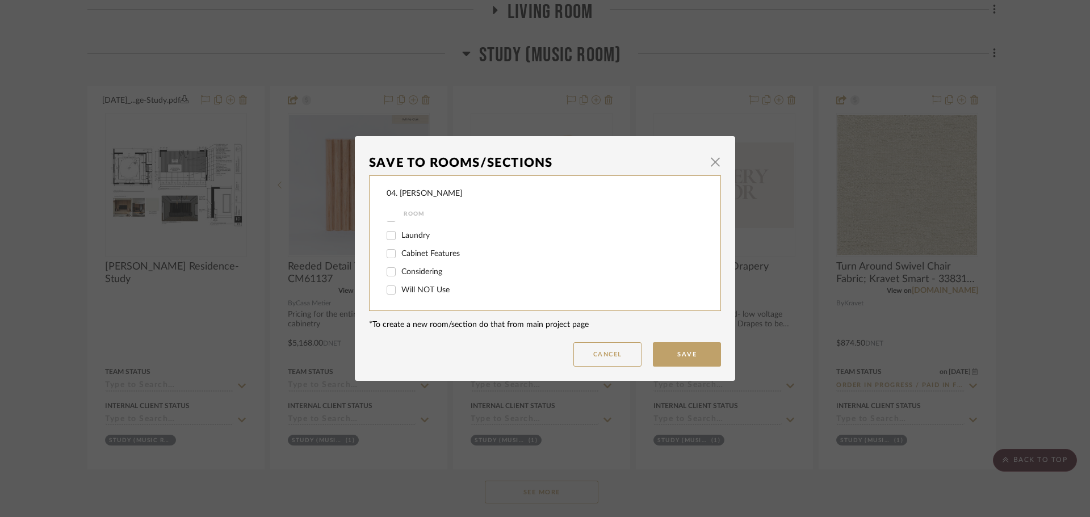
click at [406, 291] on span "Will NOT Use" at bounding box center [425, 290] width 48 height 8
click at [400, 291] on input "Will NOT Use" at bounding box center [391, 290] width 18 height 18
checkbox input "true"
click at [674, 364] on button "Save" at bounding box center [687, 354] width 68 height 24
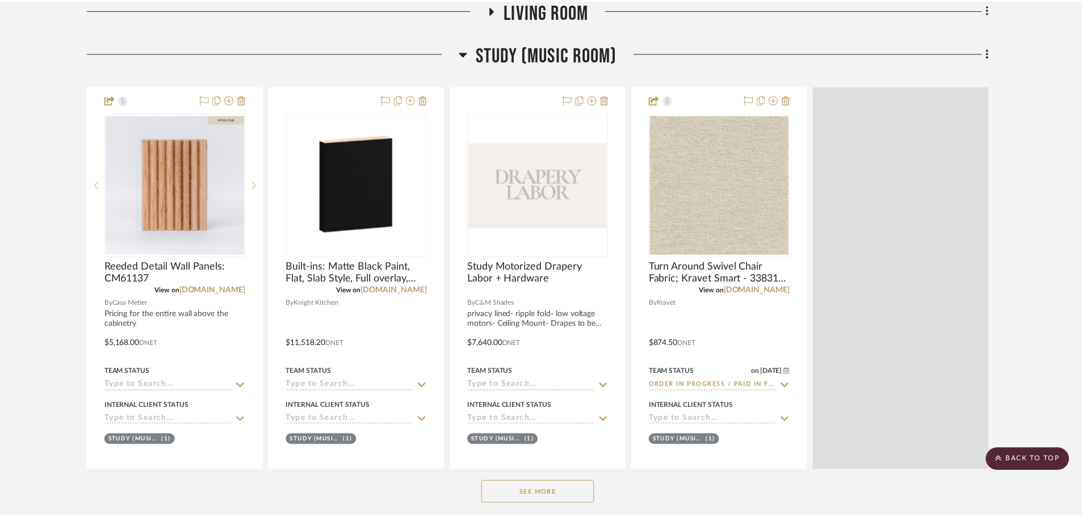
scroll to position [1109, 0]
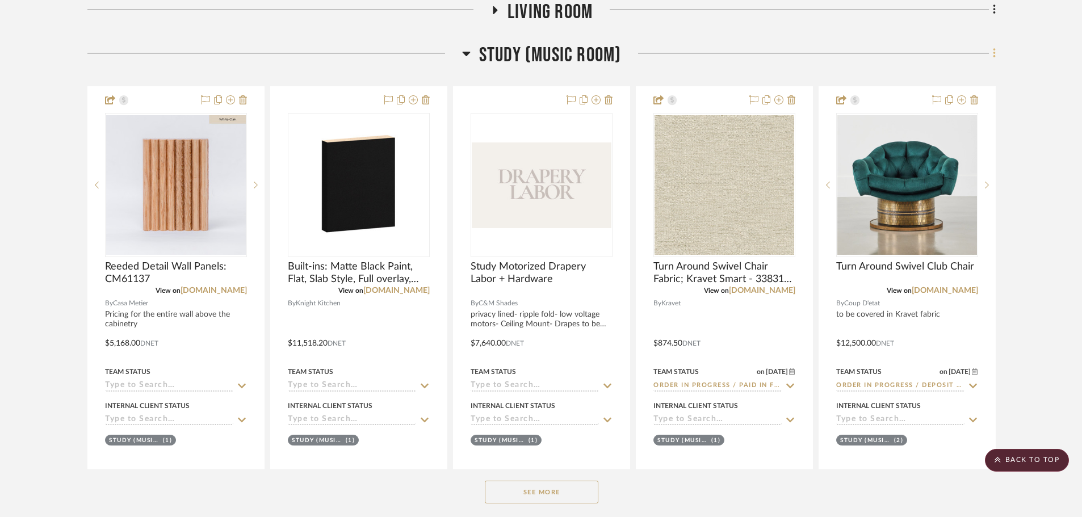
click at [993, 57] on icon at bounding box center [994, 53] width 3 height 12
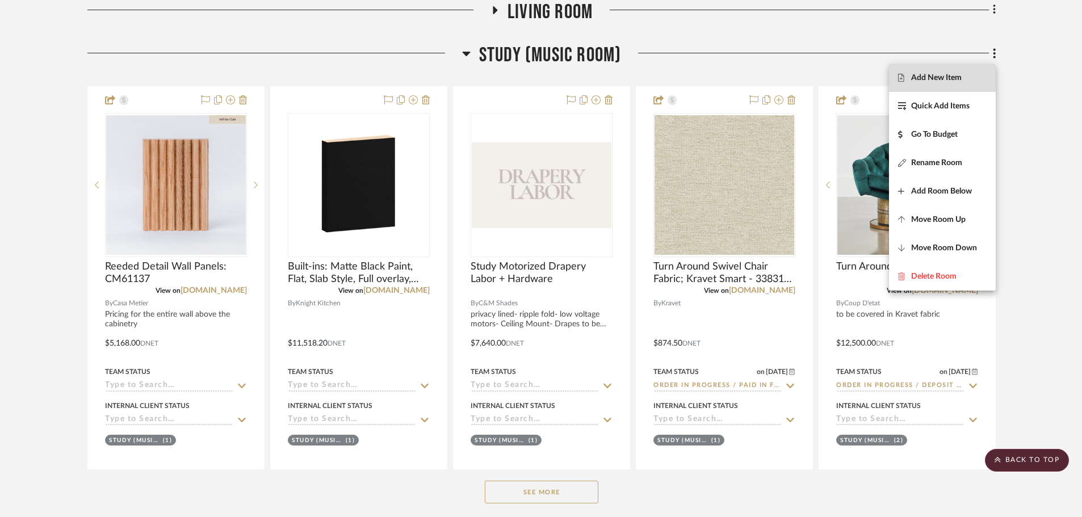
click at [955, 80] on span "Add New Item" at bounding box center [936, 78] width 51 height 10
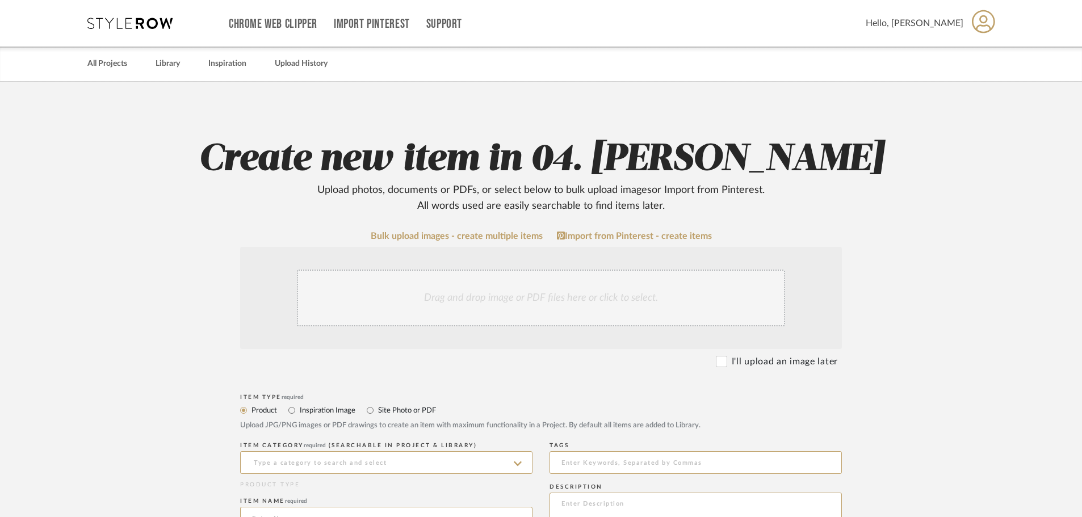
click at [394, 406] on label "Site Photo or PDF" at bounding box center [406, 410] width 59 height 12
click at [377, 406] on input "Site Photo or PDF" at bounding box center [370, 411] width 14 height 14
radio input "true"
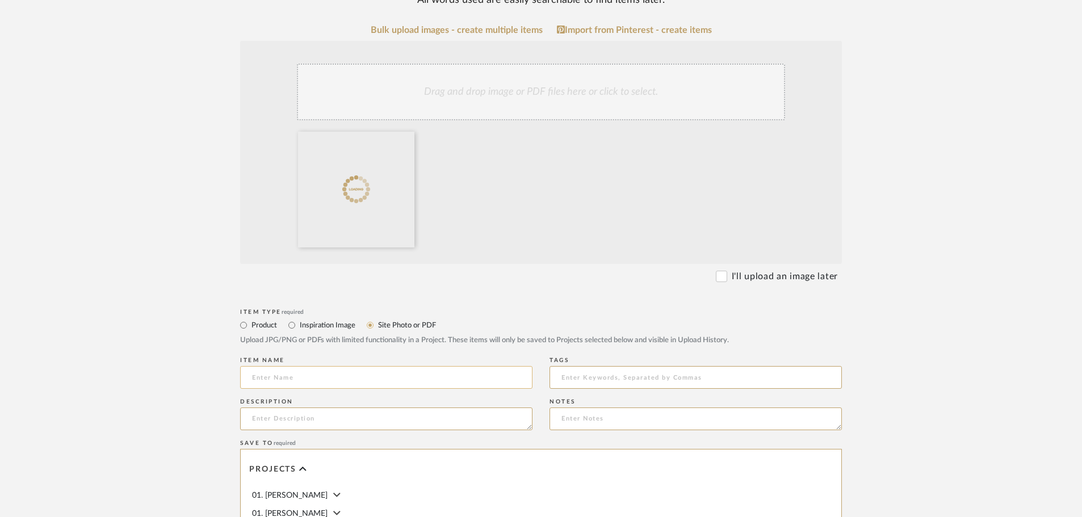
scroll to position [227, 0]
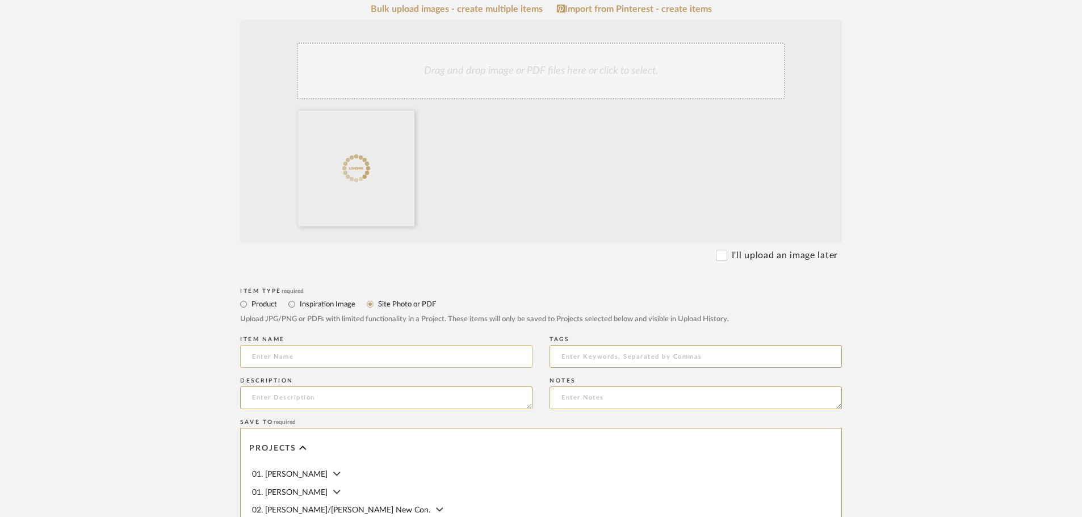
click at [309, 362] on input at bounding box center [386, 356] width 292 height 23
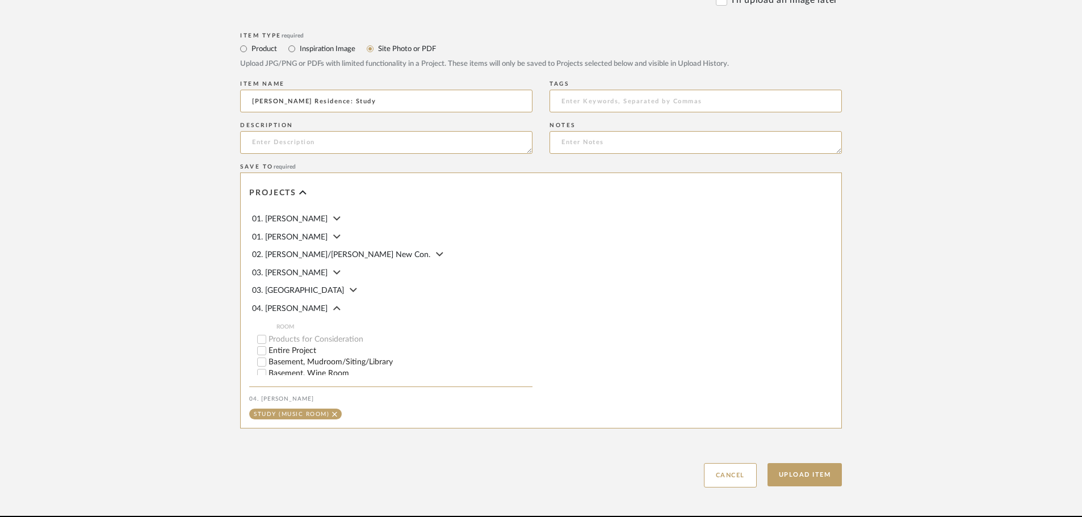
scroll to position [533, 0]
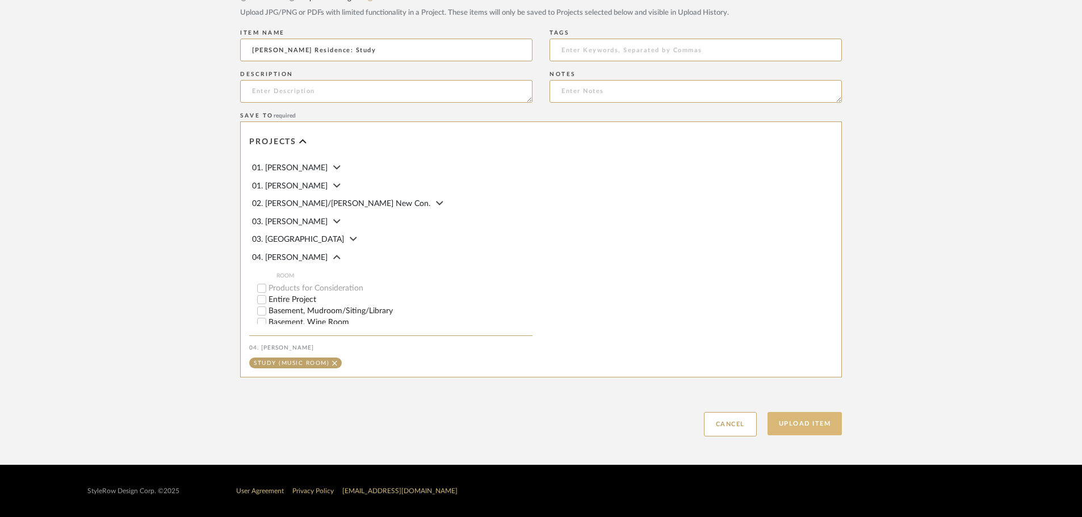
type input "[PERSON_NAME] Residence: Study"
click at [812, 426] on button "Upload Item" at bounding box center [804, 423] width 75 height 23
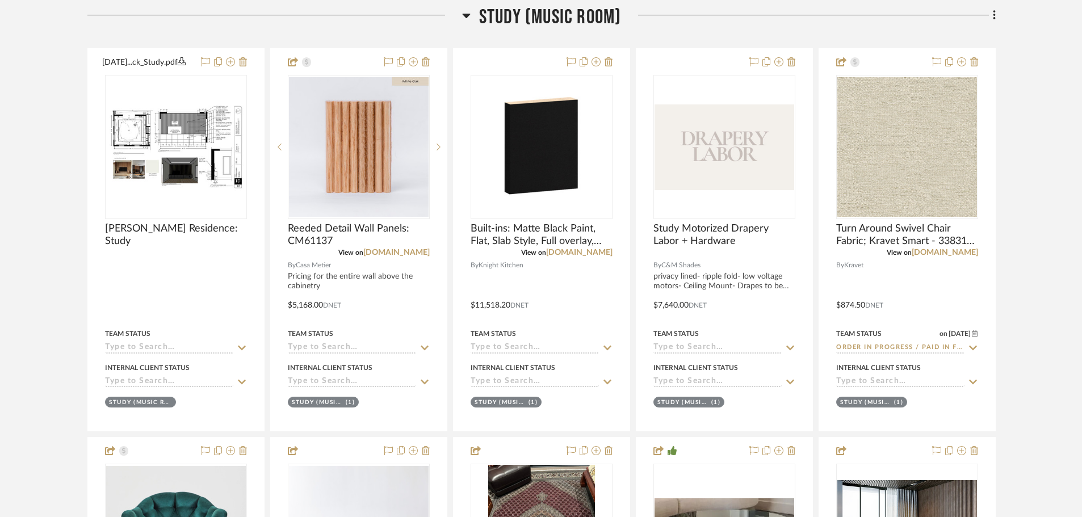
scroll to position [1152, 0]
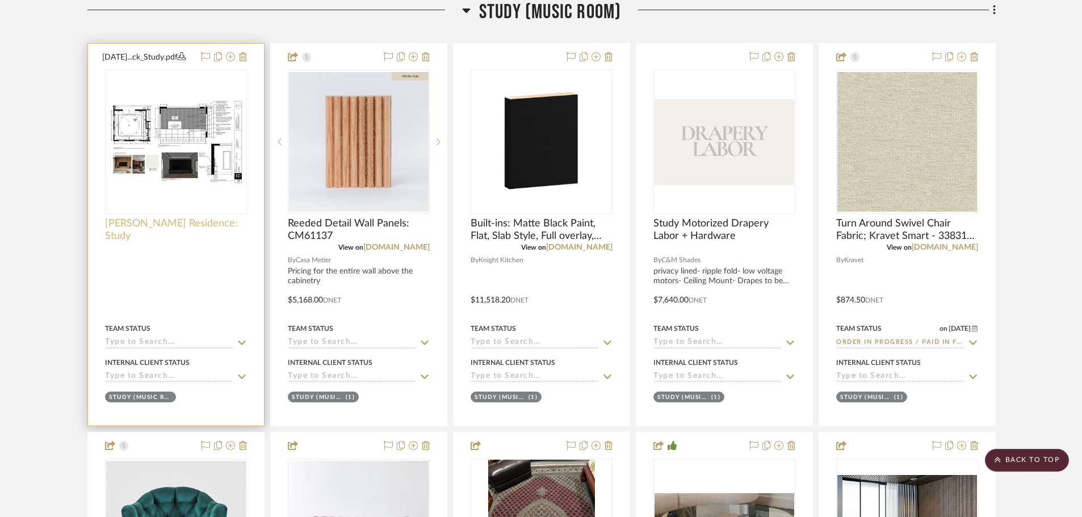
click at [203, 226] on span "[PERSON_NAME] Residence: Study" at bounding box center [176, 229] width 142 height 25
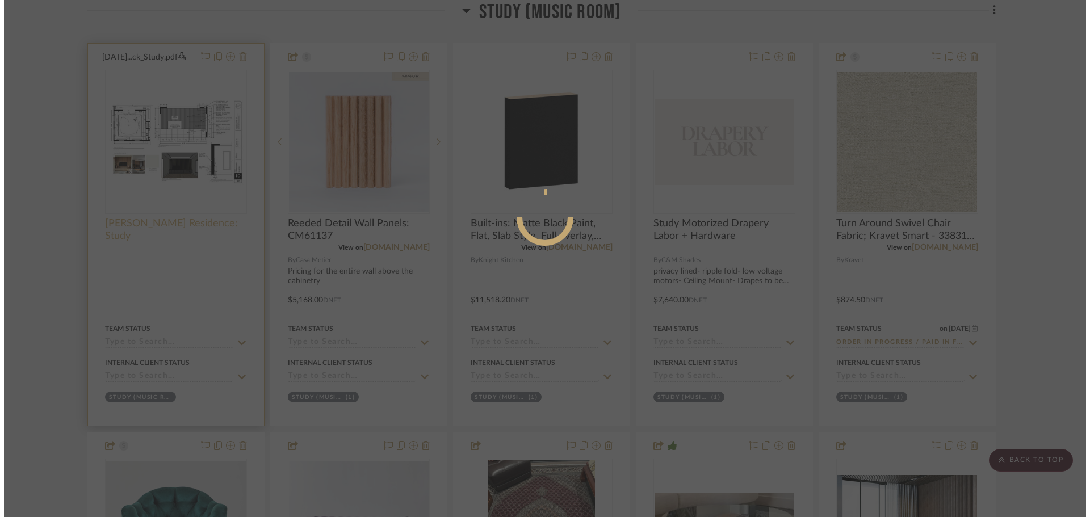
scroll to position [0, 0]
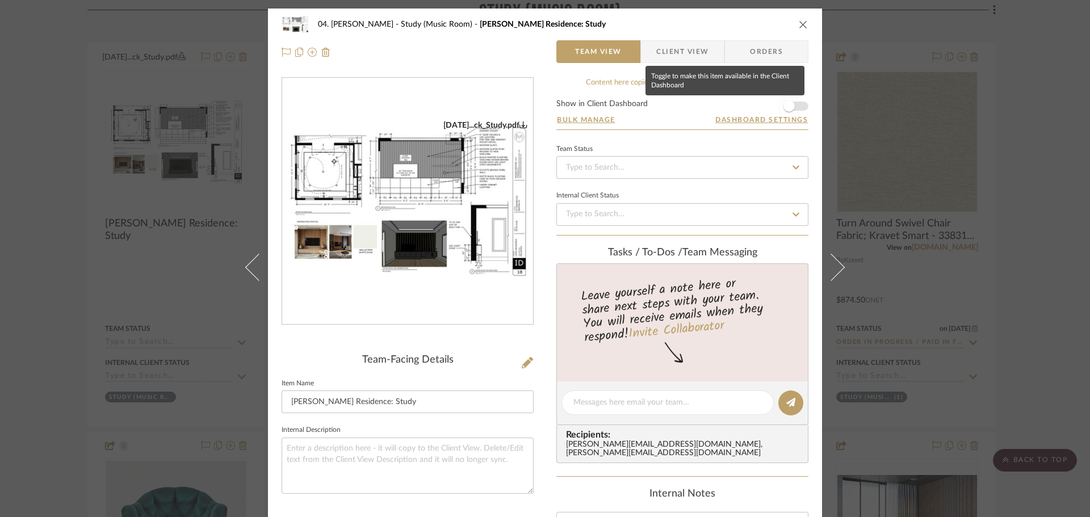
click at [788, 111] on span "button" at bounding box center [788, 106] width 25 height 25
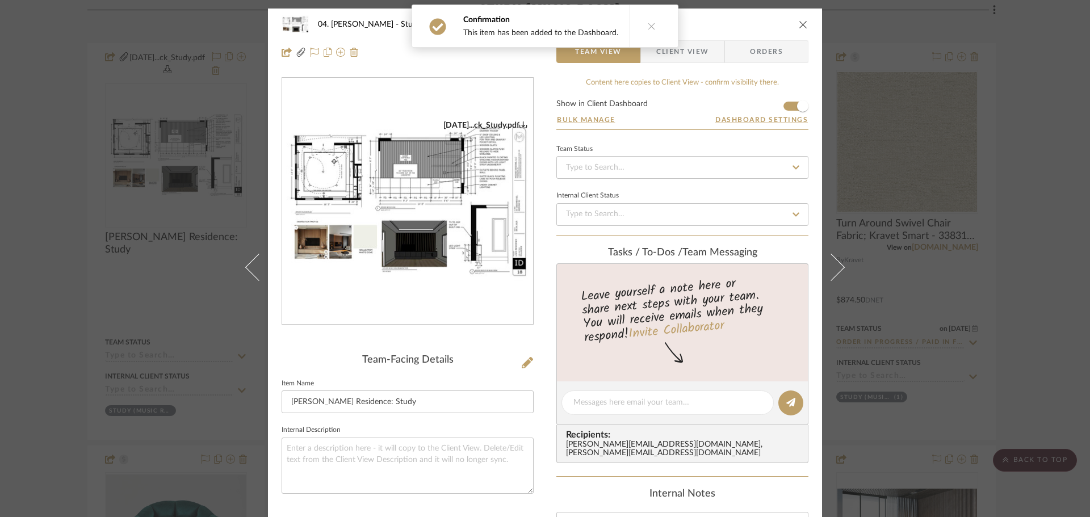
click at [1057, 235] on div "04. [PERSON_NAME] Study (Music Room) [PERSON_NAME] Residence: Study Team View C…" at bounding box center [545, 258] width 1090 height 517
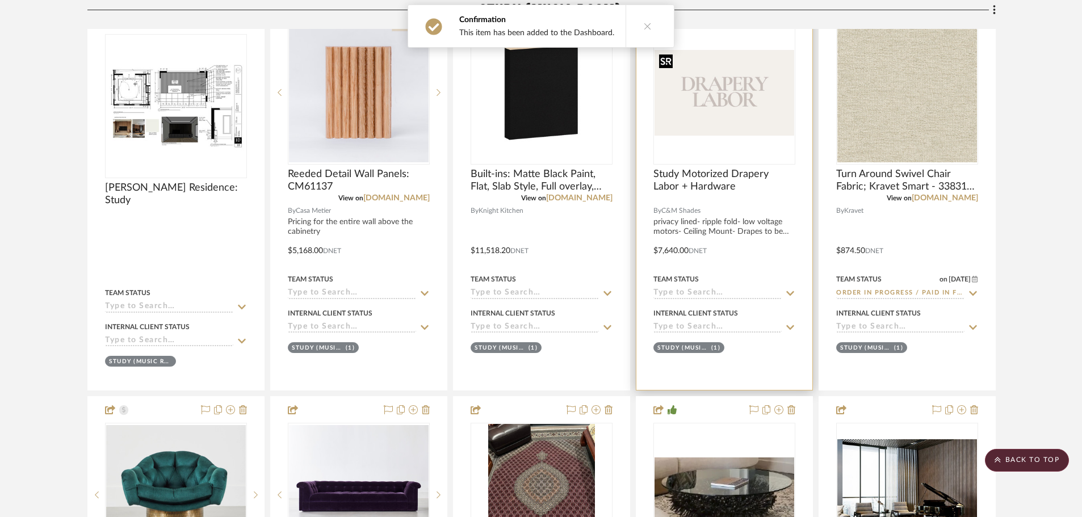
scroll to position [1209, 0]
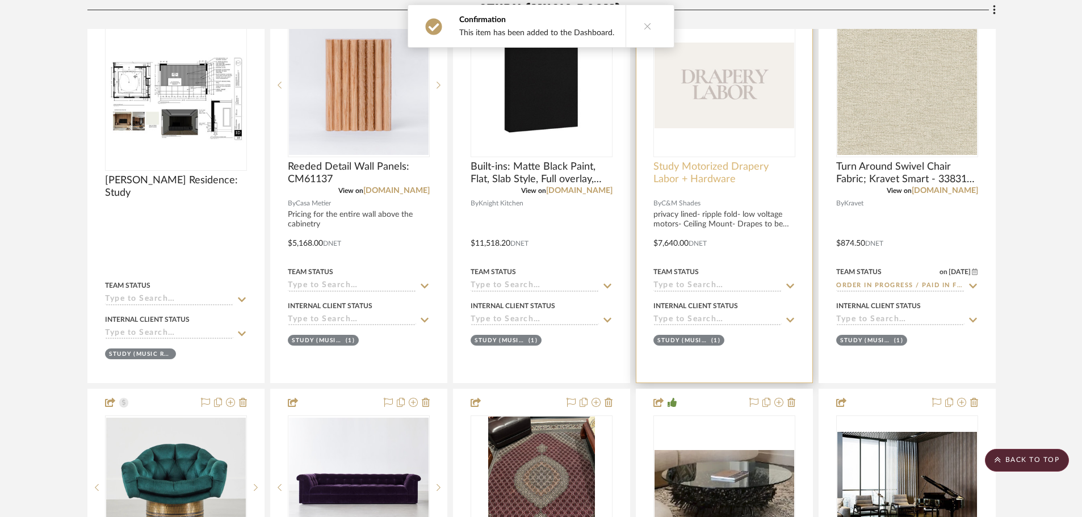
click at [708, 178] on span "Study Motorized Drapery Labor + Hardware" at bounding box center [724, 173] width 142 height 25
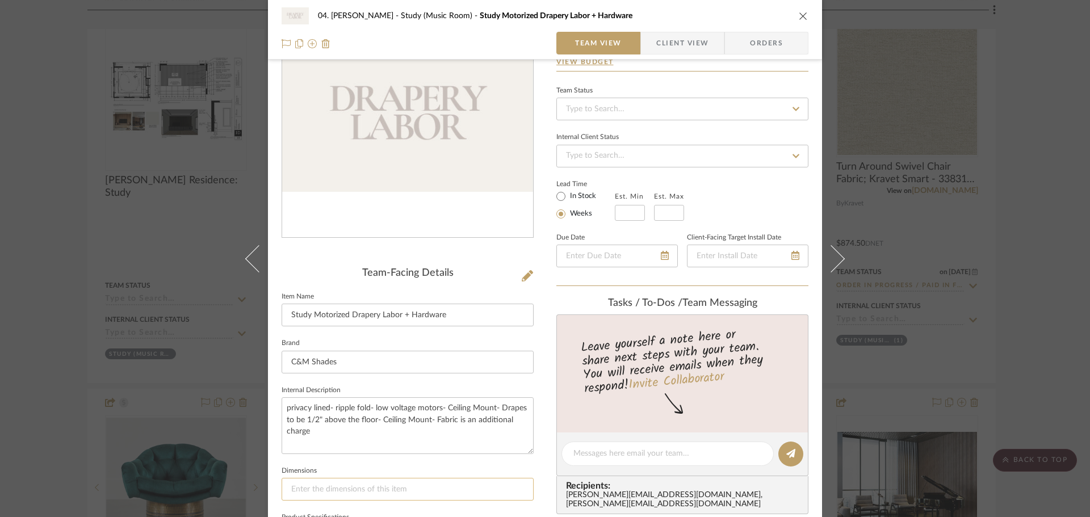
scroll to position [284, 0]
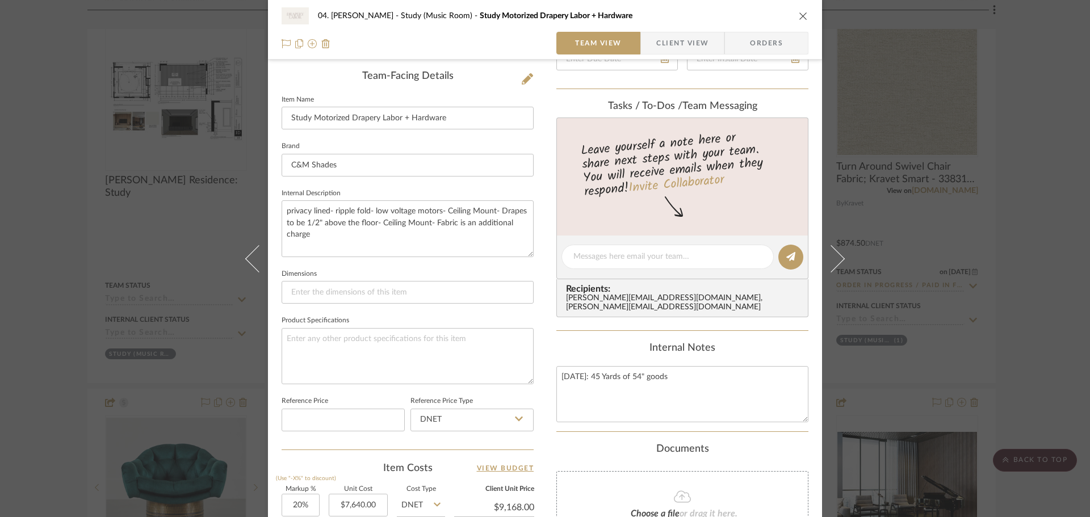
click at [1074, 336] on div "04. [PERSON_NAME] Study (Music Room) Study Motorized Drapery Labor + Hardware T…" at bounding box center [545, 258] width 1090 height 517
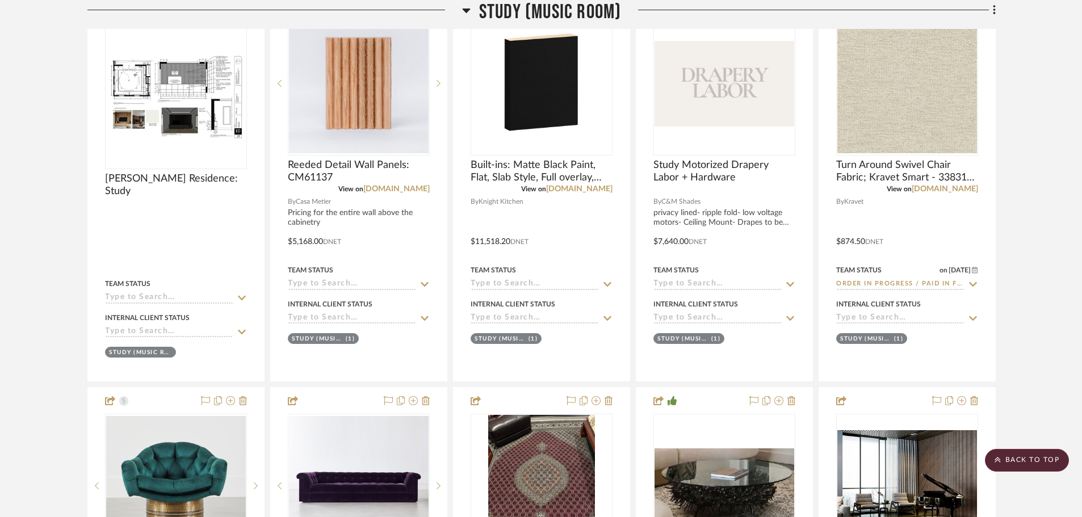
scroll to position [1152, 0]
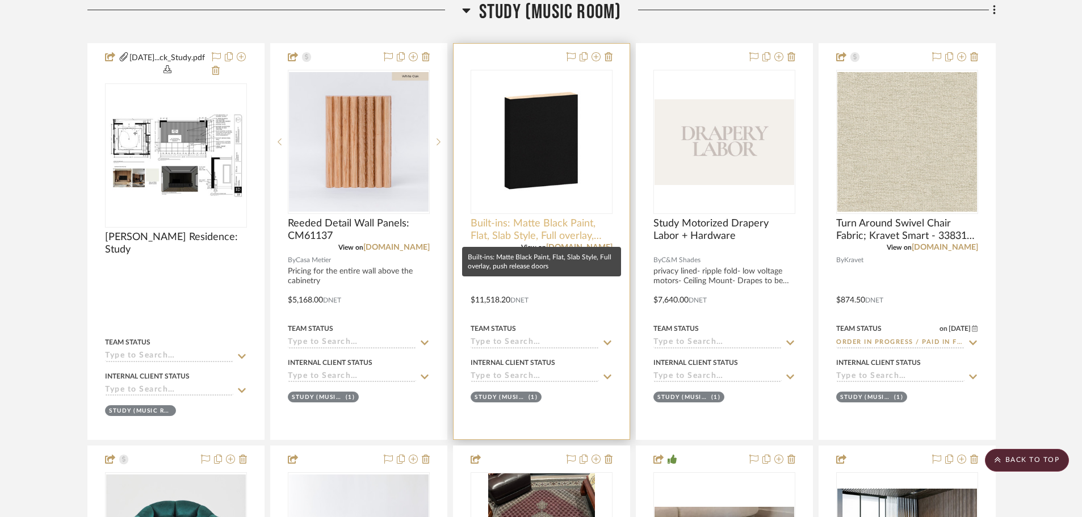
click at [499, 230] on span "Built-ins: Matte Black Paint, Flat, Slab Style, Full overlay, push release doors" at bounding box center [541, 229] width 142 height 25
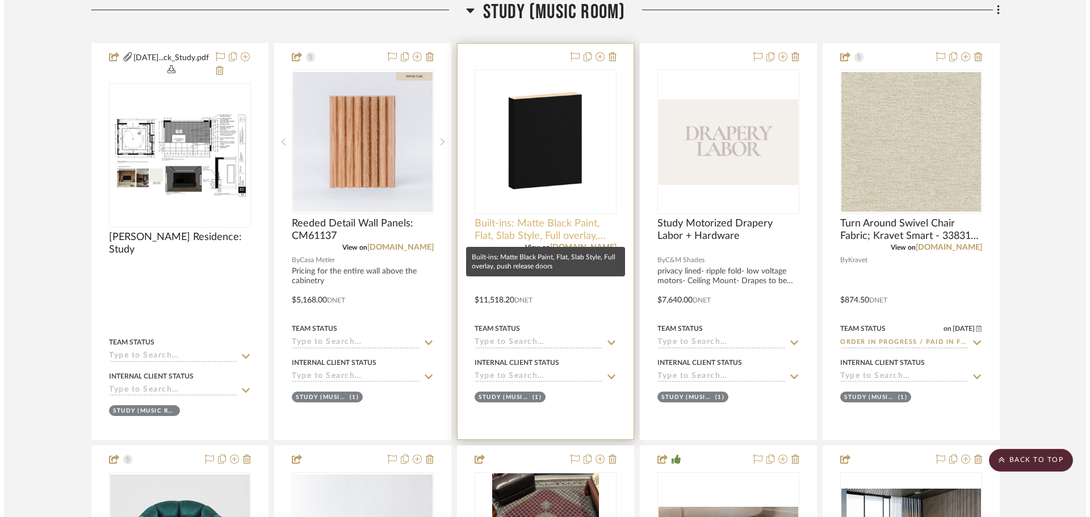
scroll to position [0, 0]
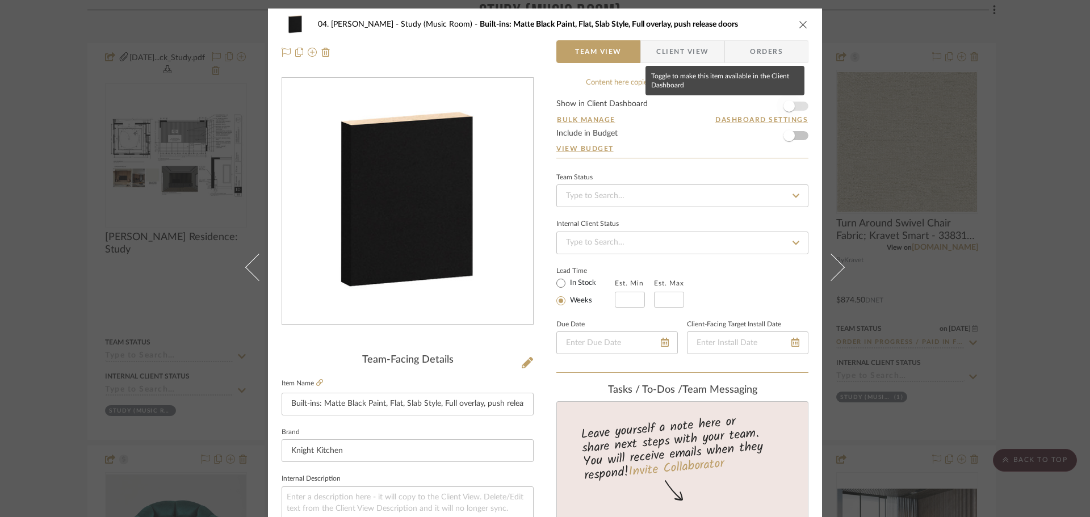
click at [794, 96] on span "button" at bounding box center [788, 106] width 25 height 25
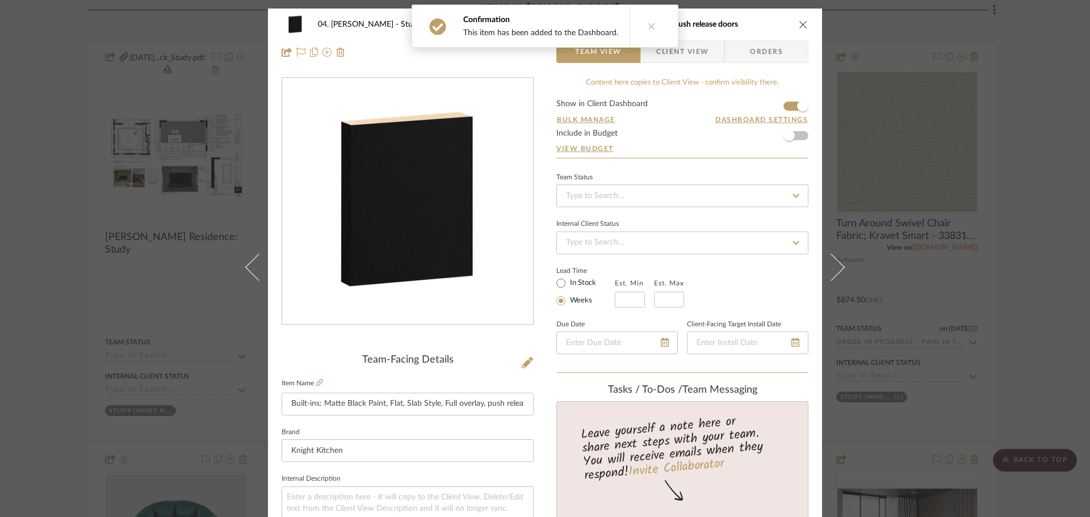
click at [1030, 180] on div "04. [PERSON_NAME] Study (Music Room) Built-ins: Matte Black Paint, Flat, Slab S…" at bounding box center [545, 258] width 1090 height 517
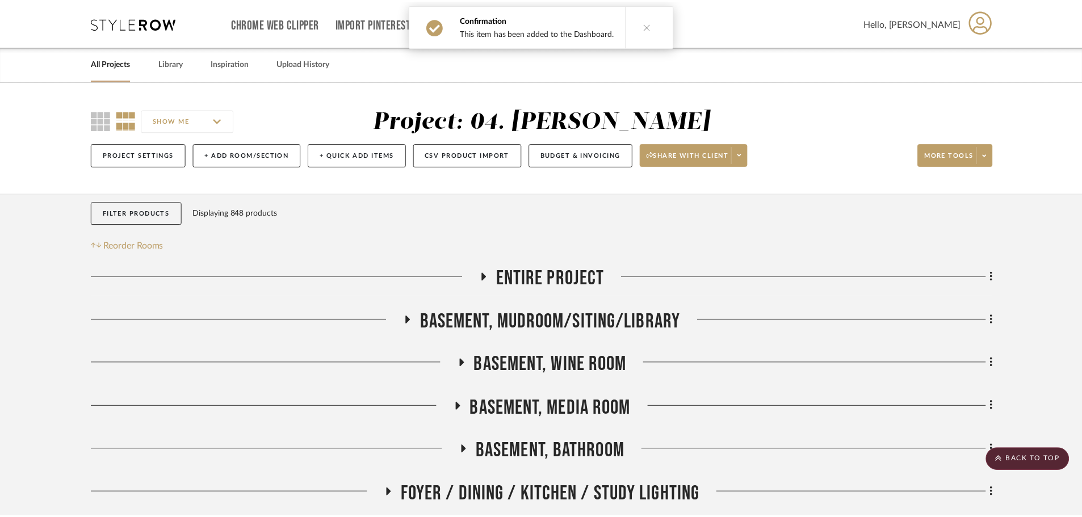
scroll to position [1152, 0]
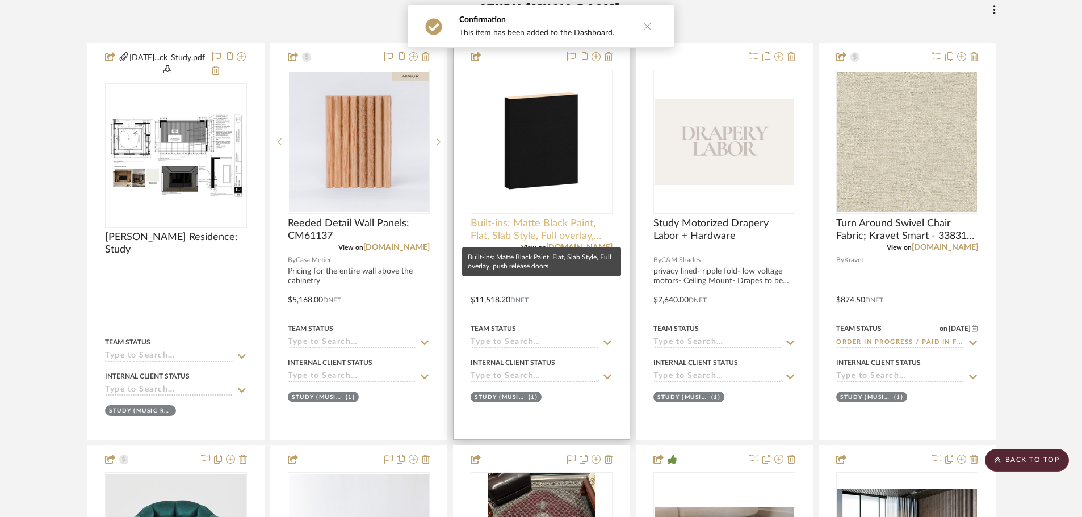
click at [545, 225] on span "Built-ins: Matte Black Paint, Flat, Slab Style, Full overlay, push release doors" at bounding box center [541, 229] width 142 height 25
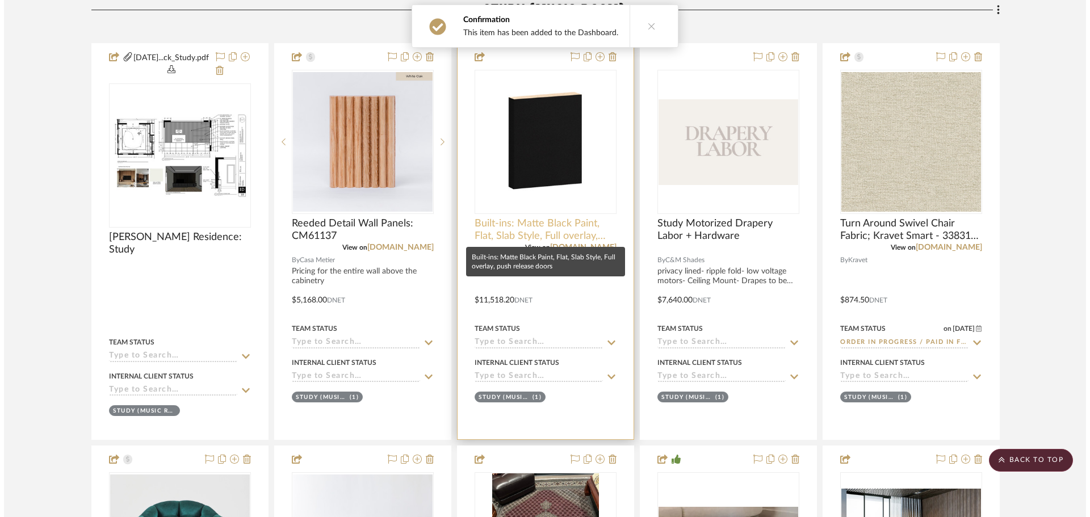
scroll to position [0, 0]
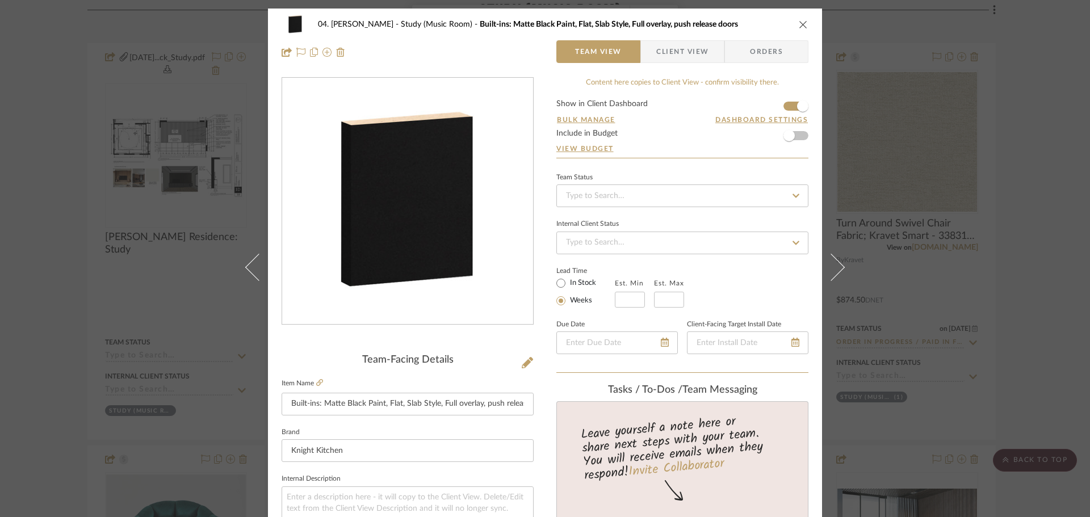
click at [1047, 234] on div "04. [PERSON_NAME] Study (Music Room) Built-ins: Matte Black Paint, Flat, Slab S…" at bounding box center [545, 258] width 1090 height 517
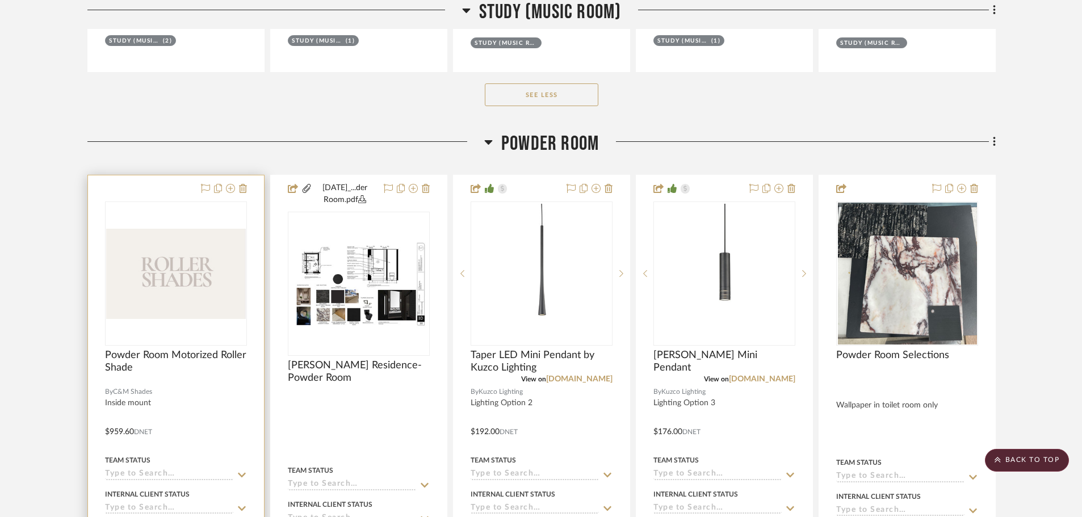
scroll to position [1947, 0]
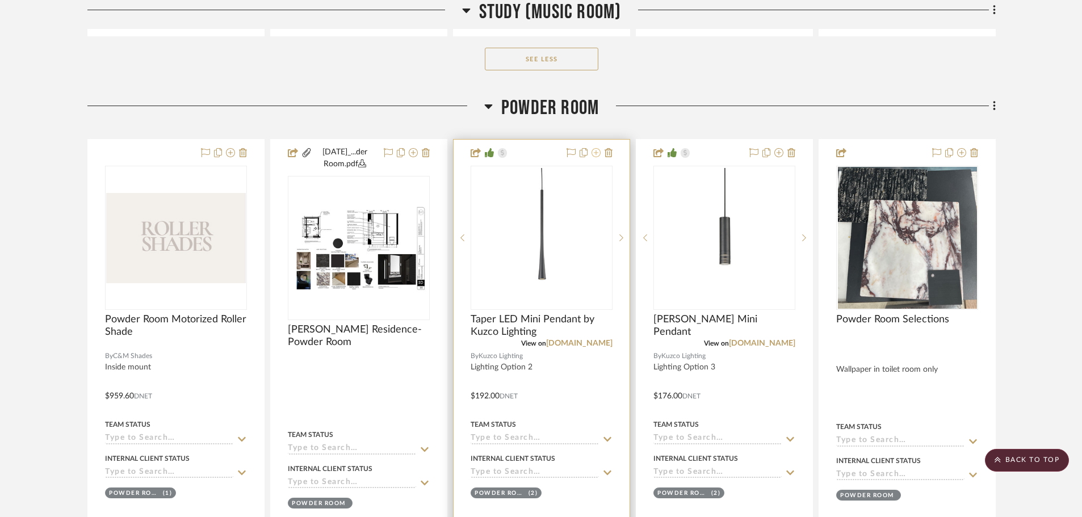
click at [596, 150] on icon at bounding box center [595, 152] width 9 height 9
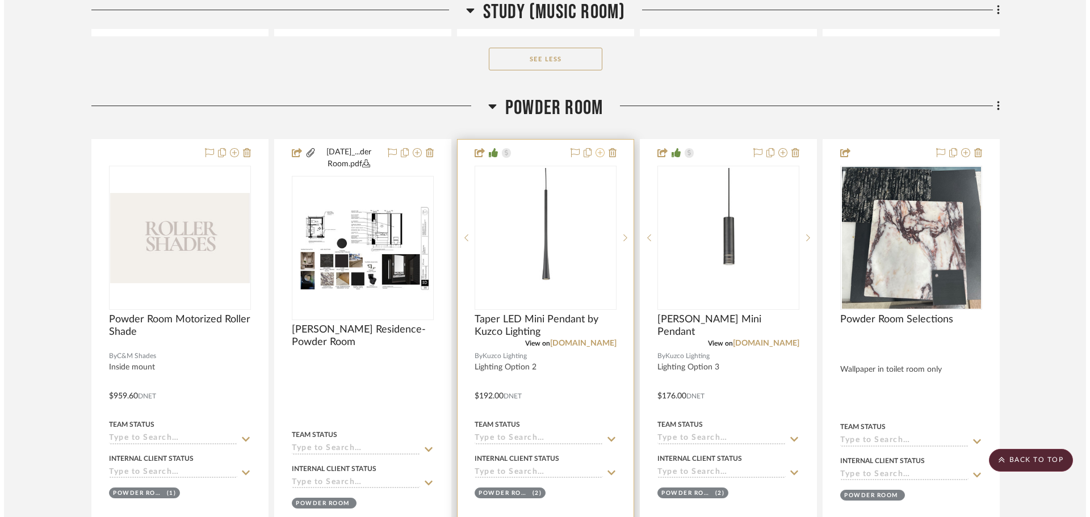
scroll to position [0, 0]
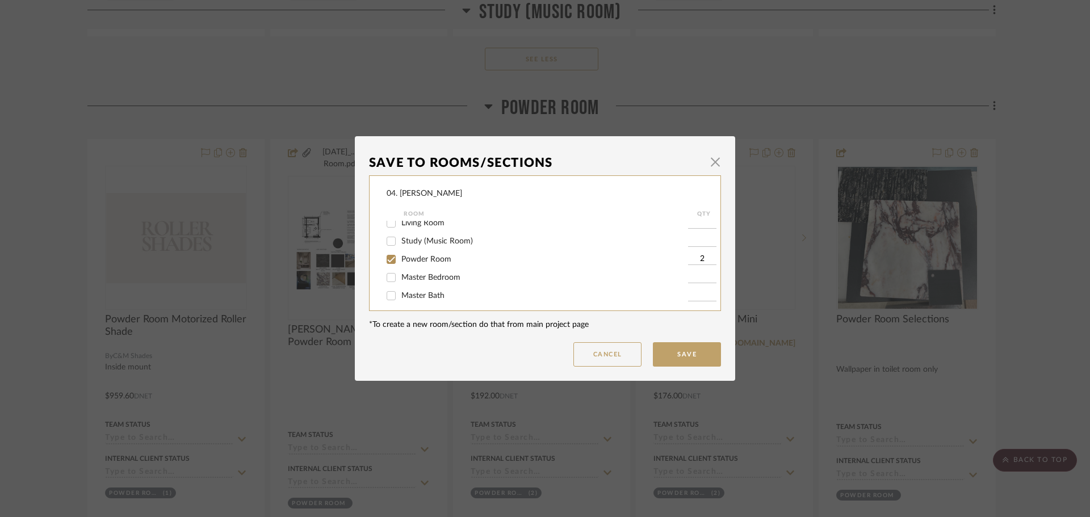
click at [412, 260] on span "Powder Room" at bounding box center [426, 259] width 50 height 8
click at [400, 260] on input "Powder Room" at bounding box center [391, 259] width 18 height 18
checkbox input "false"
click at [404, 264] on div "Considering" at bounding box center [536, 272] width 301 height 18
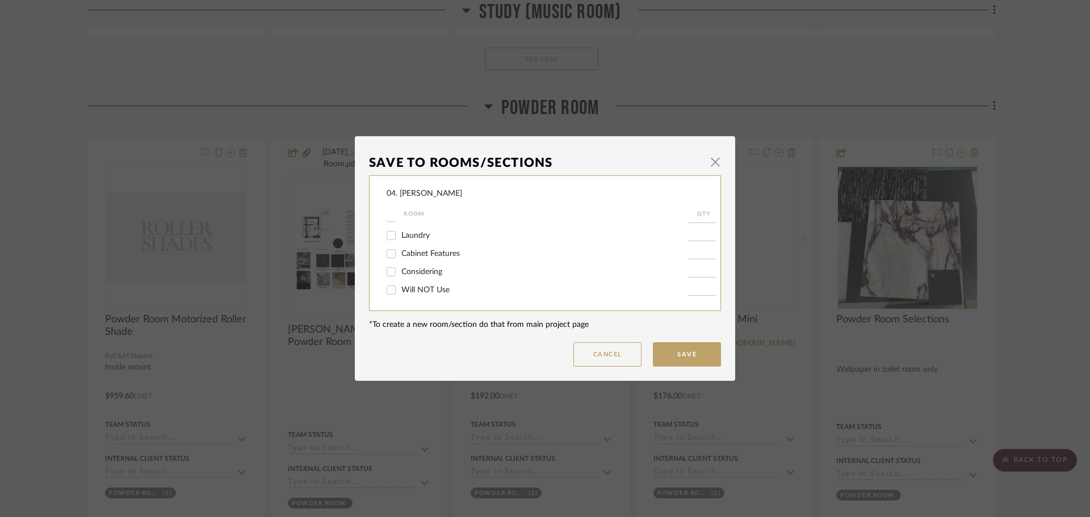
click at [401, 268] on span "Considering" at bounding box center [421, 272] width 41 height 8
click at [398, 268] on input "Considering" at bounding box center [391, 272] width 18 height 18
checkbox input "true"
type input "1"
click at [696, 363] on button "Save" at bounding box center [687, 354] width 68 height 24
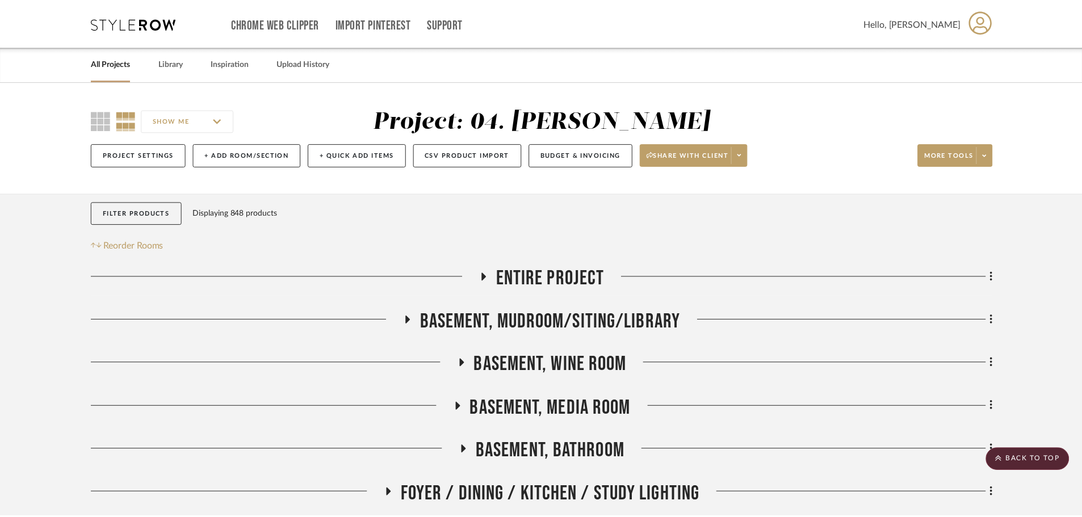
scroll to position [1947, 0]
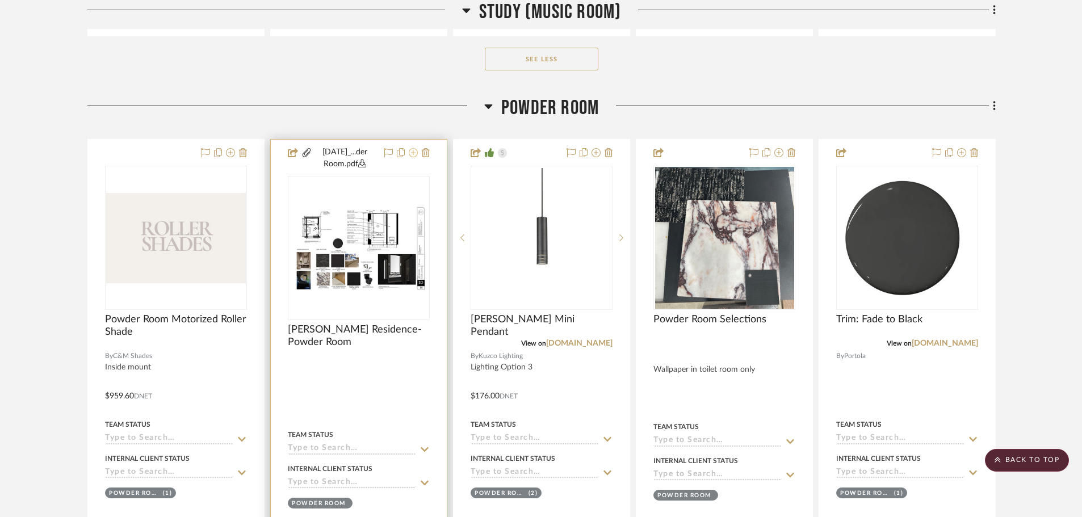
click at [414, 153] on icon at bounding box center [413, 152] width 9 height 9
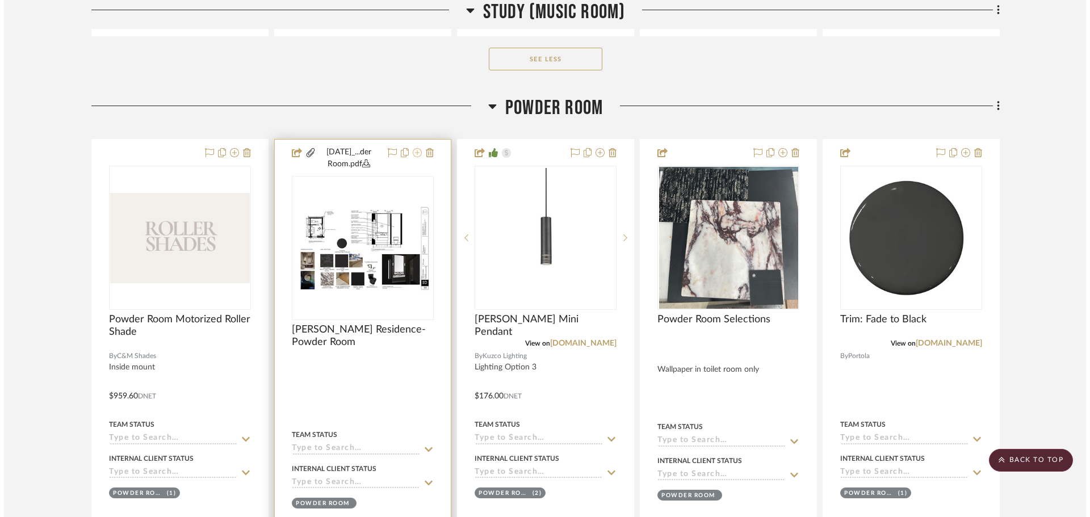
scroll to position [0, 0]
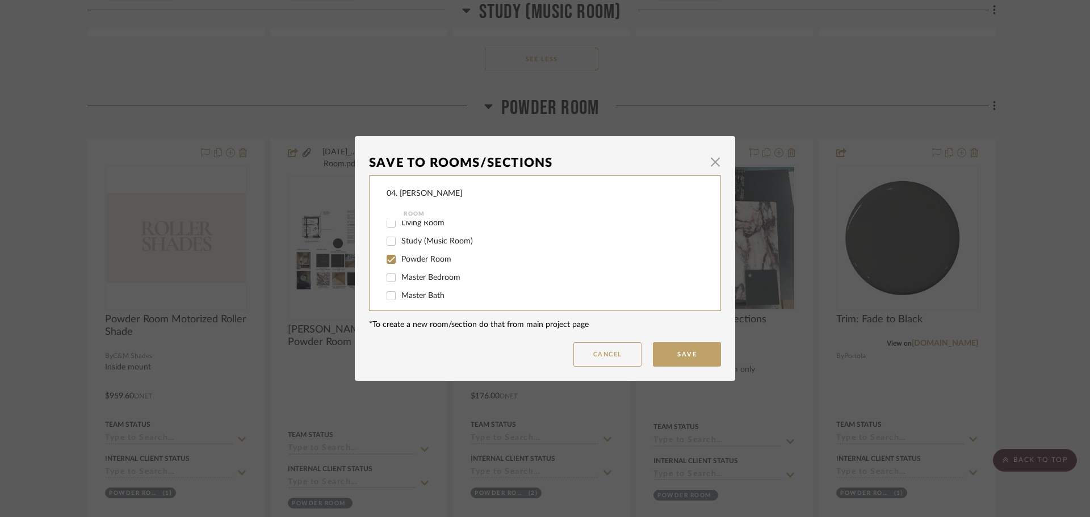
click at [413, 262] on span "Powder Room" at bounding box center [426, 259] width 50 height 8
click at [400, 262] on input "Powder Room" at bounding box center [391, 259] width 18 height 18
checkbox input "false"
click at [405, 291] on span "Will NOT Use" at bounding box center [425, 290] width 48 height 8
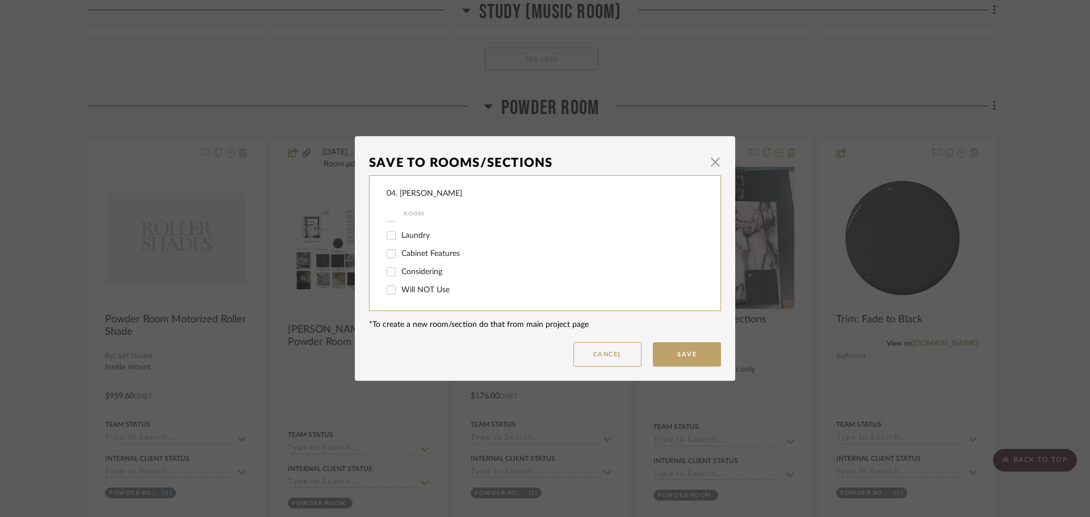
click at [400, 291] on input "Will NOT Use" at bounding box center [391, 290] width 18 height 18
checkbox input "true"
click at [670, 348] on button "Save" at bounding box center [687, 354] width 68 height 24
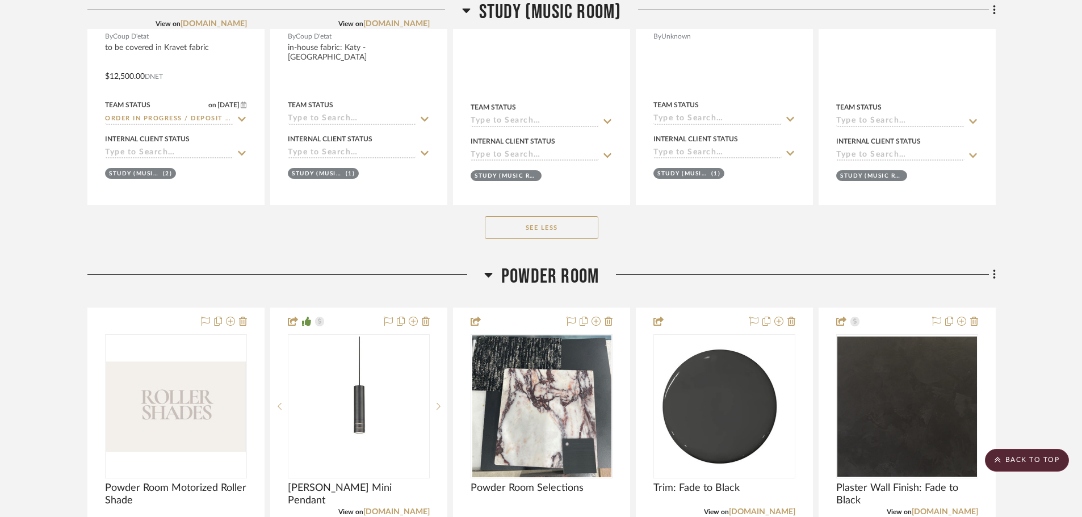
scroll to position [1776, 0]
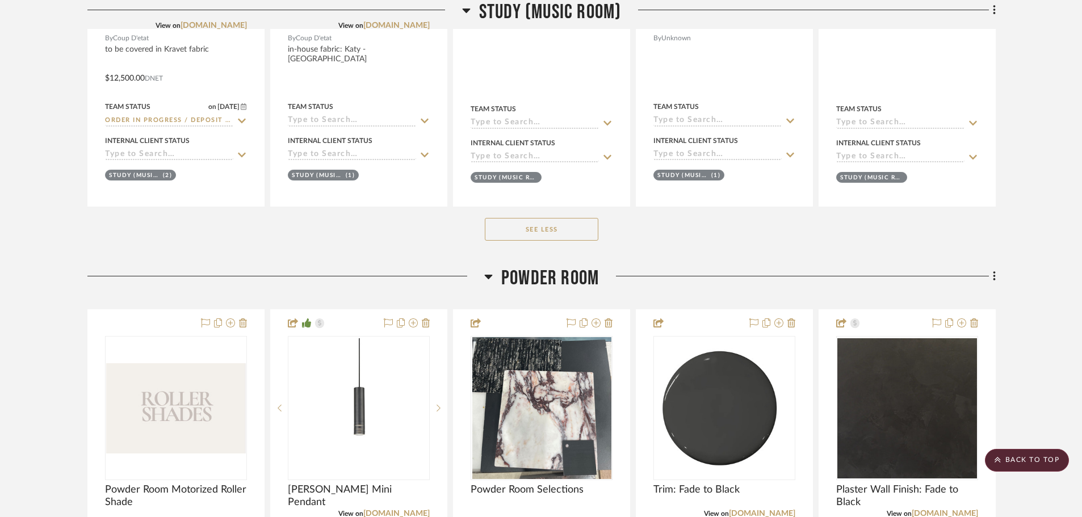
click at [997, 275] on div "Filter by keyword, category or name prior to exporting to Excel or Bulk Actions…" at bounding box center [540, 274] width 941 height 3715
click at [994, 275] on icon at bounding box center [994, 276] width 2 height 10
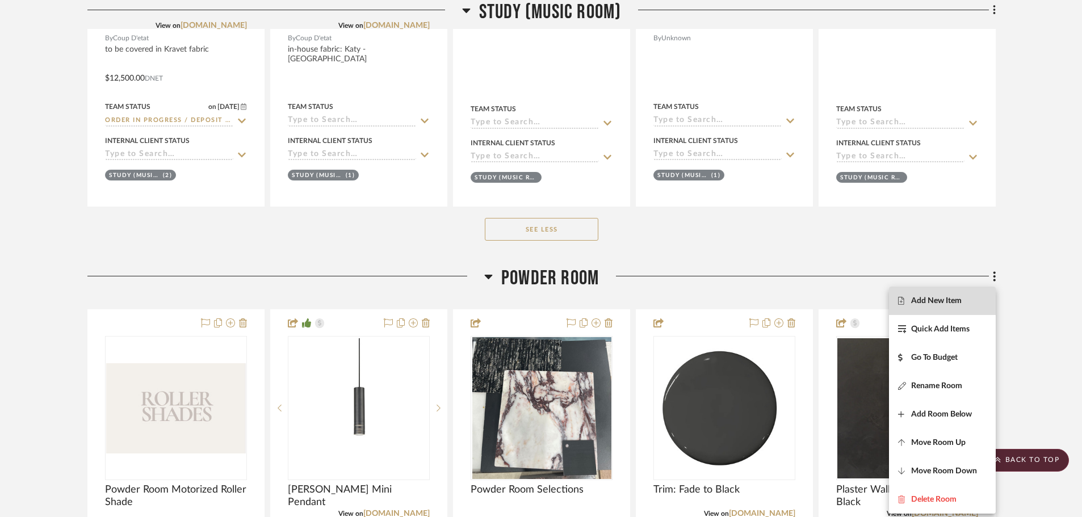
click at [961, 303] on span "Add New Item" at bounding box center [936, 301] width 51 height 10
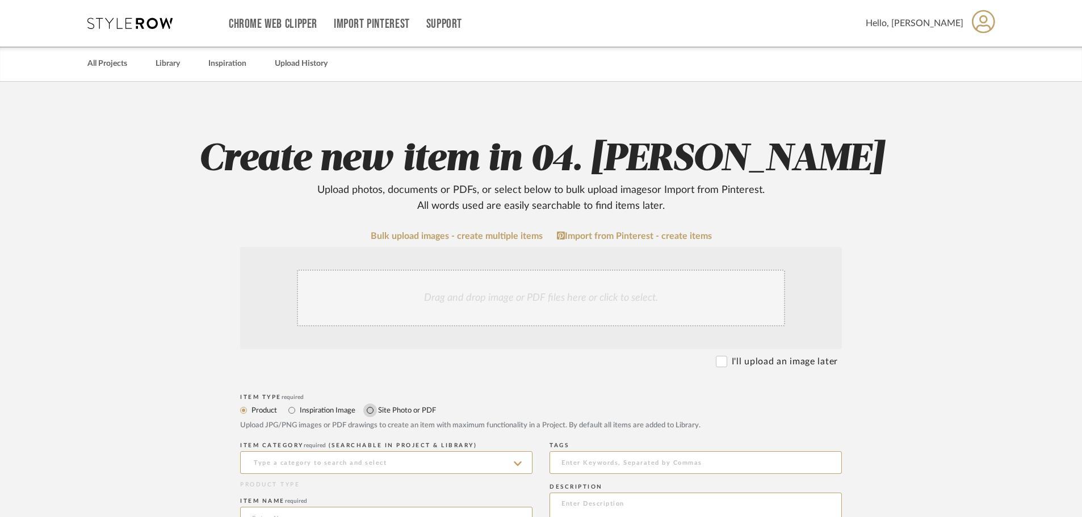
click at [376, 407] on input "Site Photo or PDF" at bounding box center [370, 411] width 14 height 14
radio input "true"
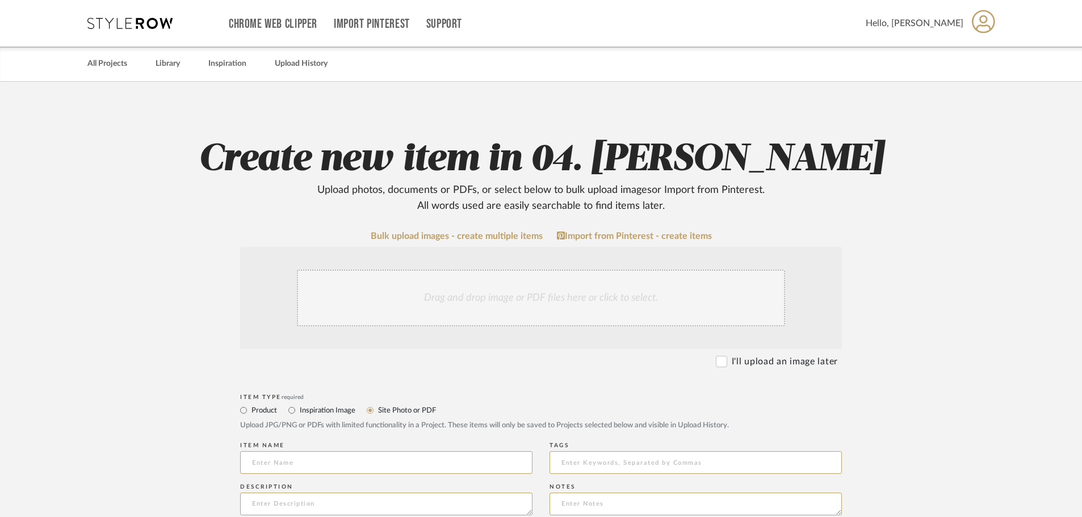
click at [510, 302] on div "Drag and drop image or PDF files here or click to select." at bounding box center [541, 298] width 488 height 57
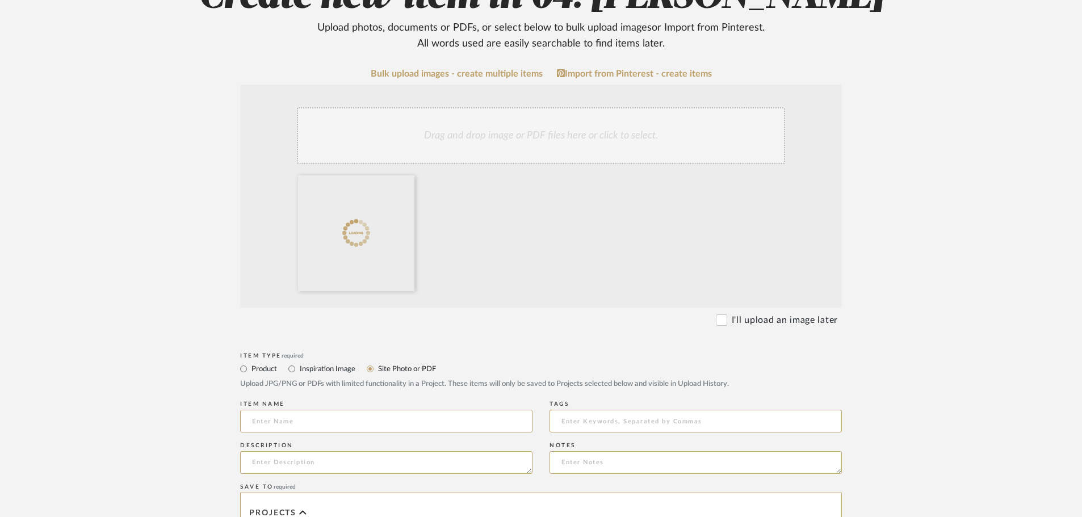
scroll to position [170, 0]
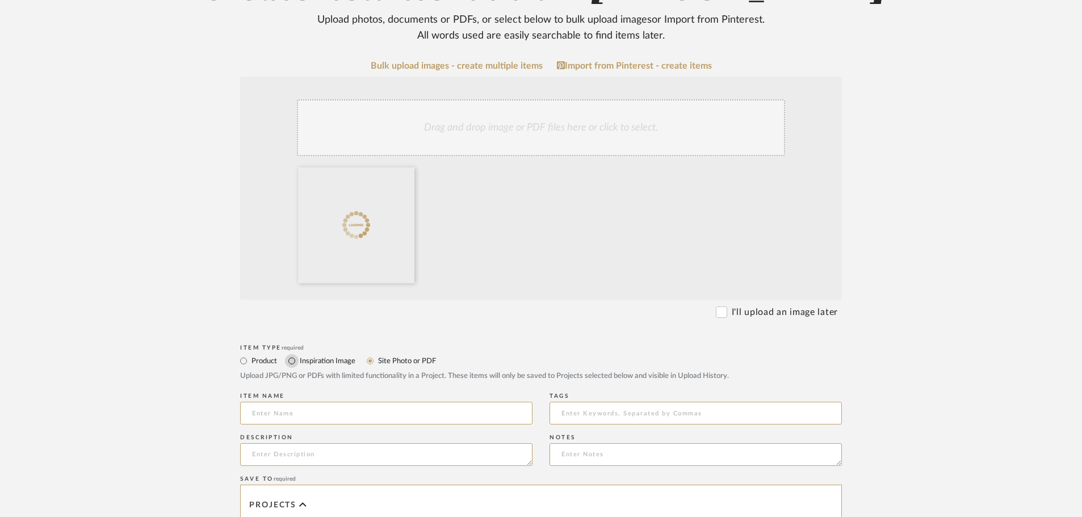
click at [292, 355] on input "Inspiration Image" at bounding box center [292, 361] width 14 height 14
radio input "true"
click at [390, 358] on label "Site Photo or PDF" at bounding box center [406, 361] width 59 height 12
click at [377, 358] on input "Site Photo or PDF" at bounding box center [370, 361] width 14 height 14
radio input "true"
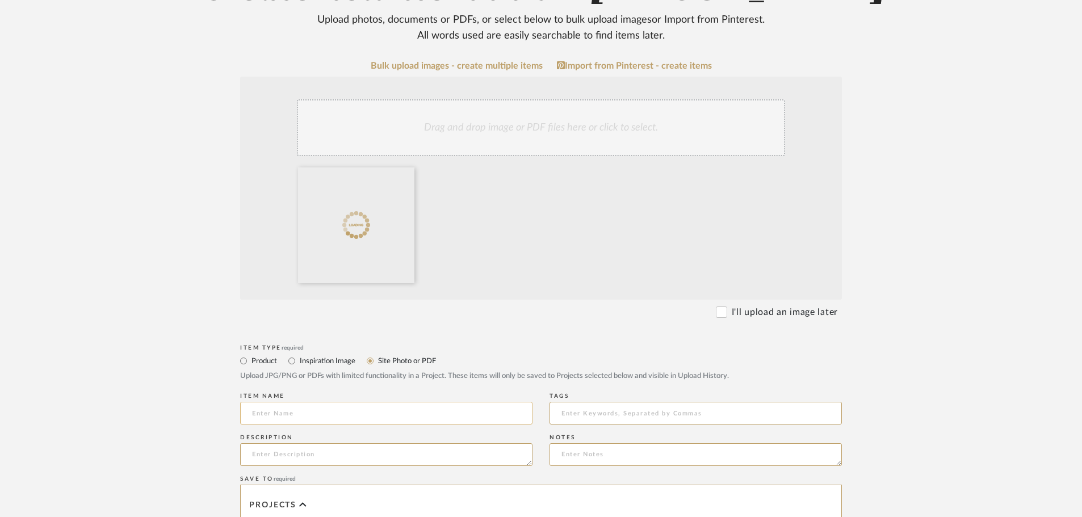
click at [310, 412] on input at bounding box center [386, 413] width 292 height 23
type input "[PERSON_NAME] Residence: Powder Room"
click at [904, 400] on upload-items "Create new item in 04. [PERSON_NAME] Upload photos, documents or PDFs, or selec…" at bounding box center [541, 369] width 1082 height 917
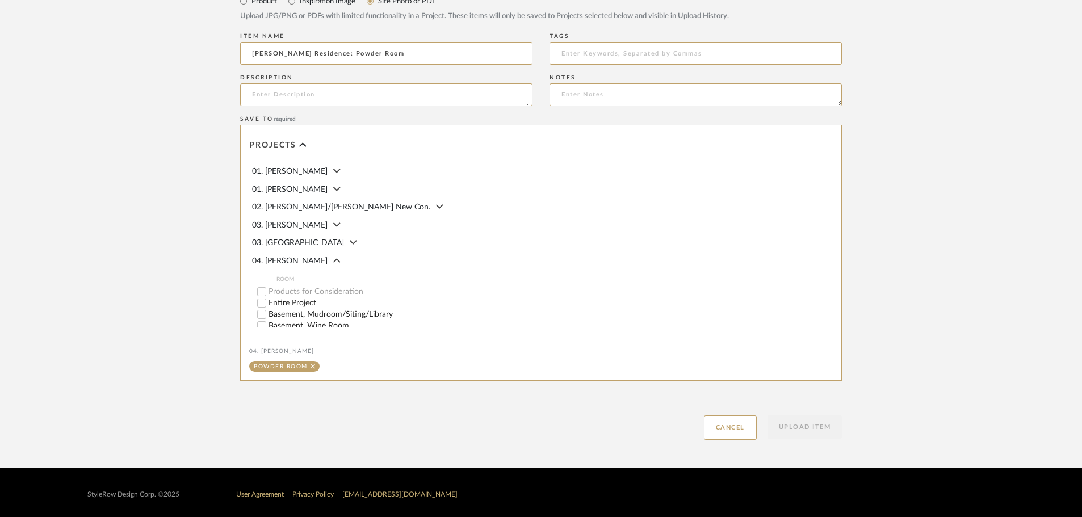
scroll to position [533, 0]
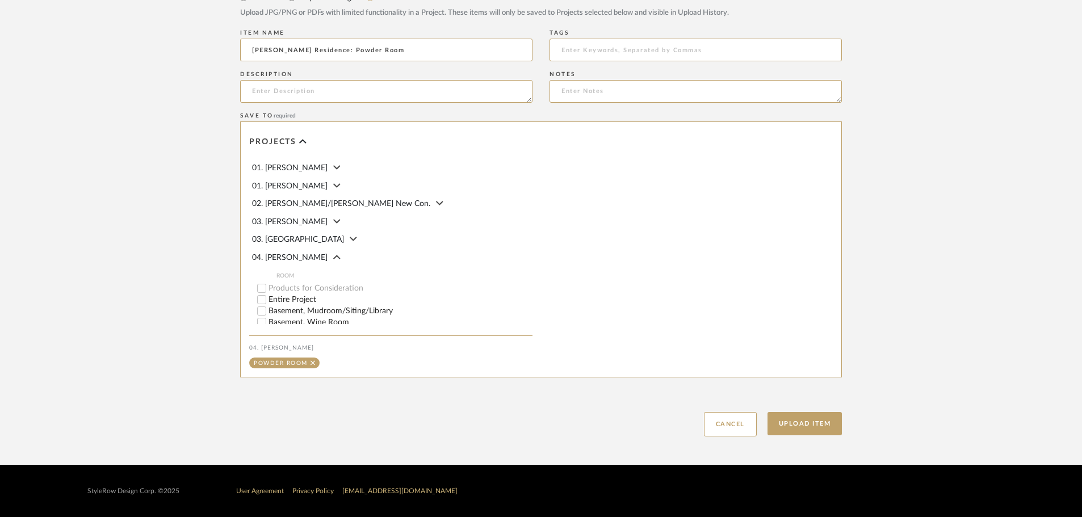
click at [814, 436] on div "Upload Item Cancel" at bounding box center [541, 410] width 602 height 52
click at [810, 427] on button "Upload Item" at bounding box center [804, 423] width 75 height 23
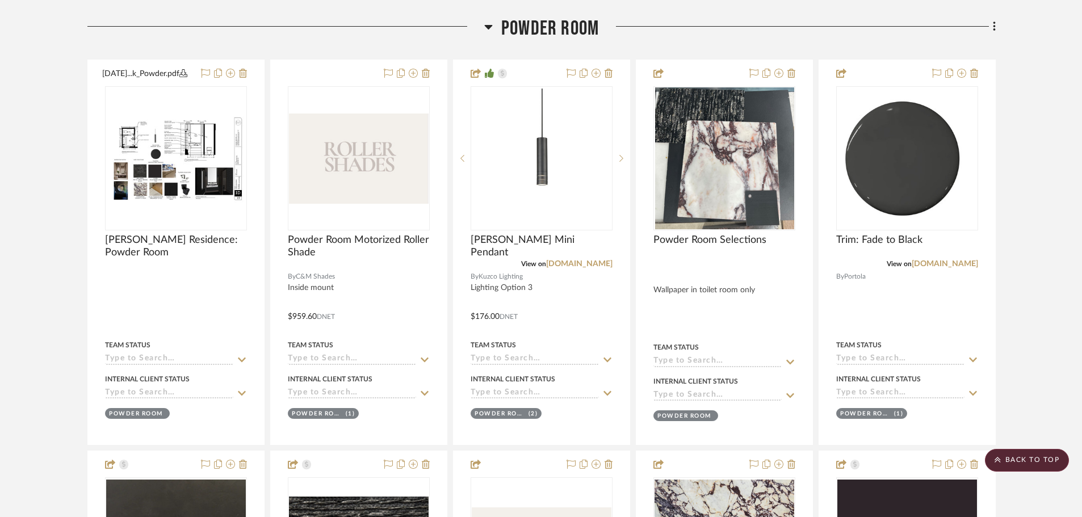
scroll to position [1639, 0]
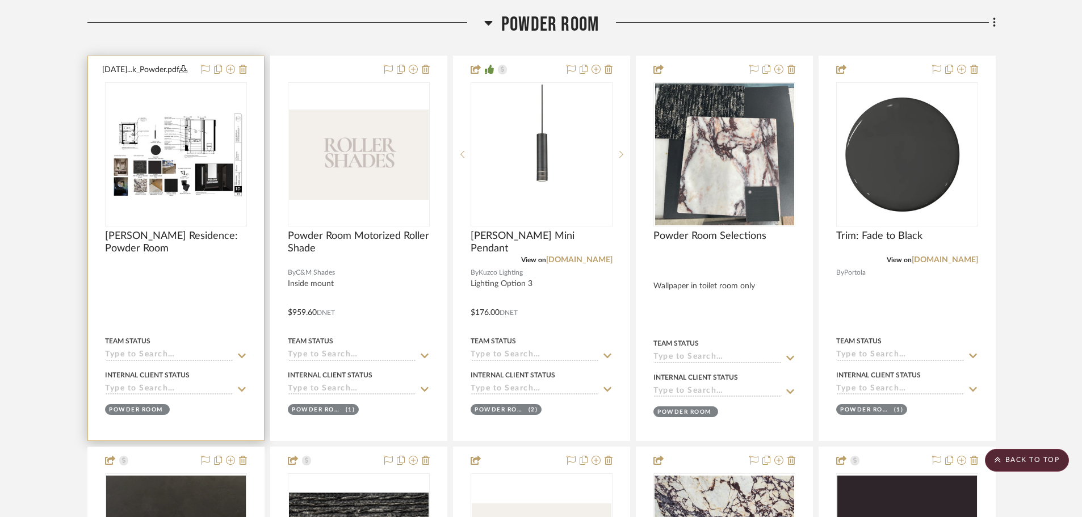
click at [204, 238] on div at bounding box center [176, 248] width 176 height 384
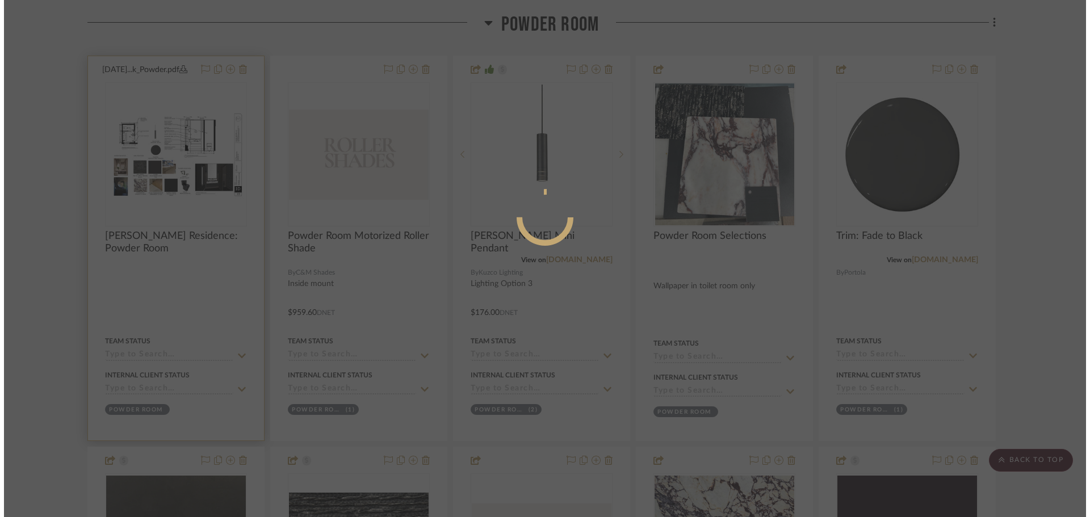
scroll to position [0, 0]
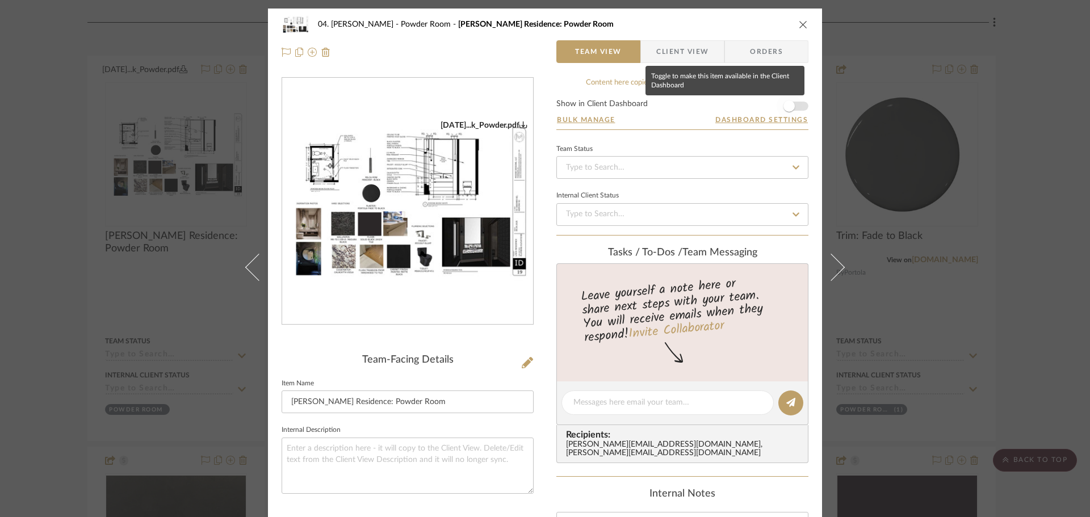
click at [790, 103] on span "button" at bounding box center [788, 106] width 25 height 25
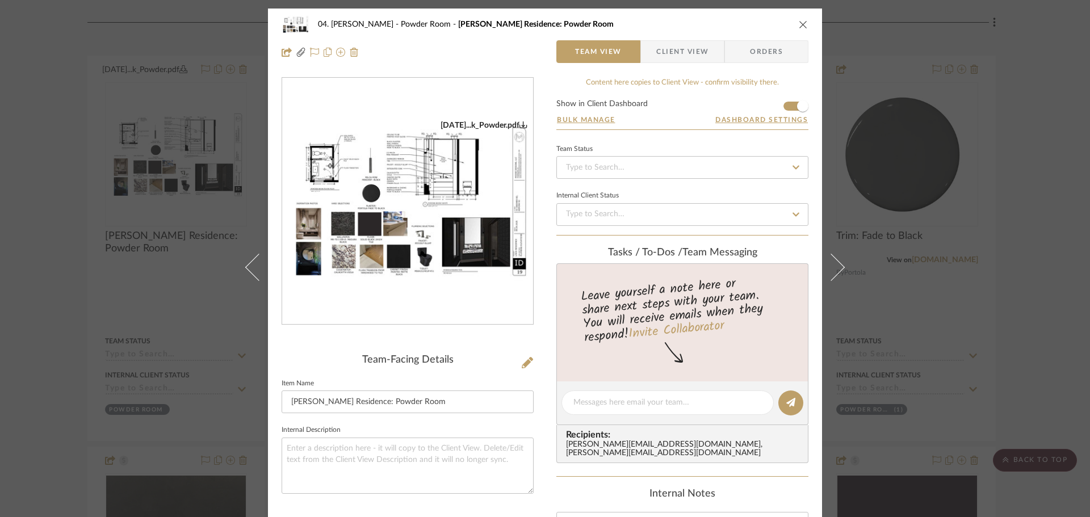
click at [1036, 302] on div "04. [PERSON_NAME] Powder Room [PERSON_NAME] Residence: Powder Room Team View Cl…" at bounding box center [545, 258] width 1090 height 517
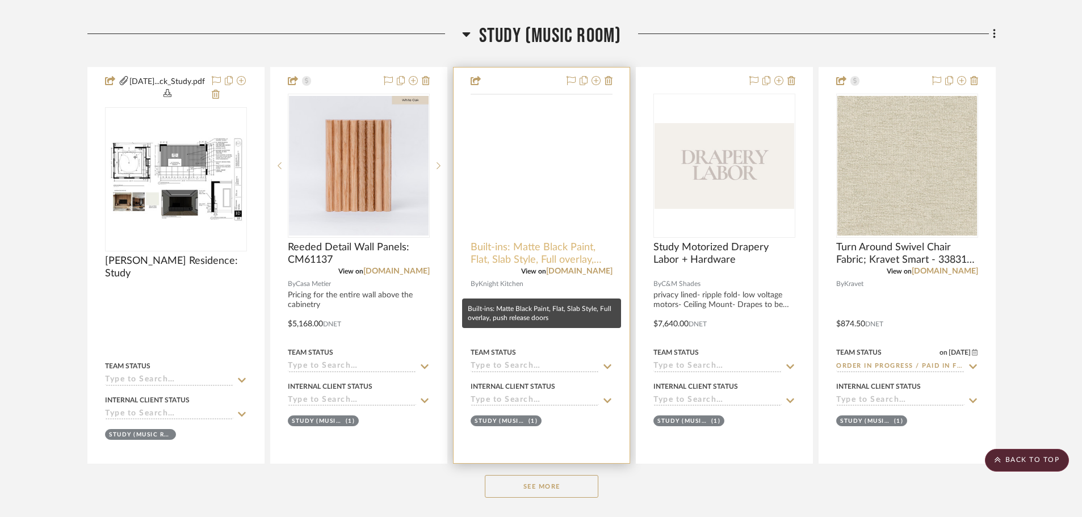
scroll to position [844, 0]
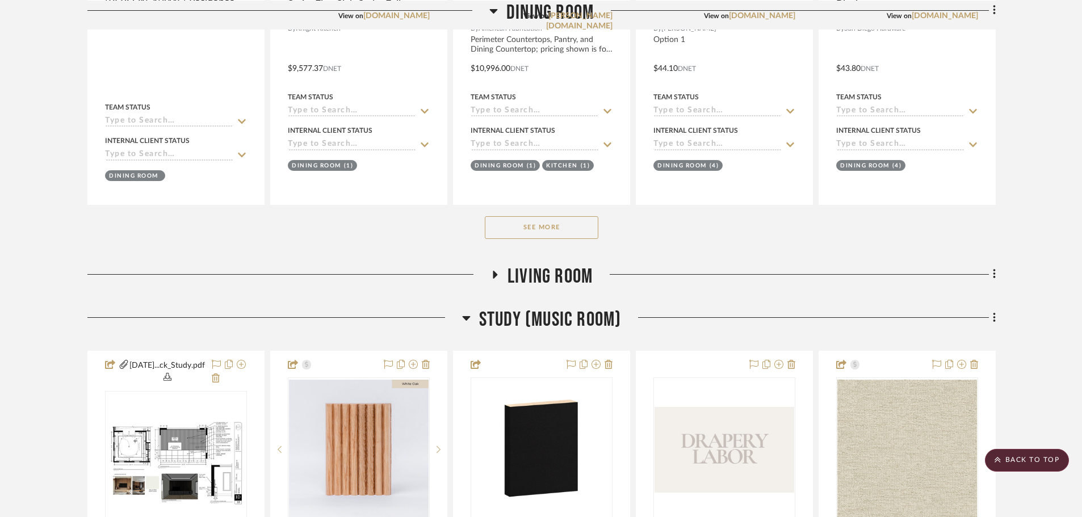
click at [524, 316] on span "Study (Music Room)" at bounding box center [550, 320] width 142 height 24
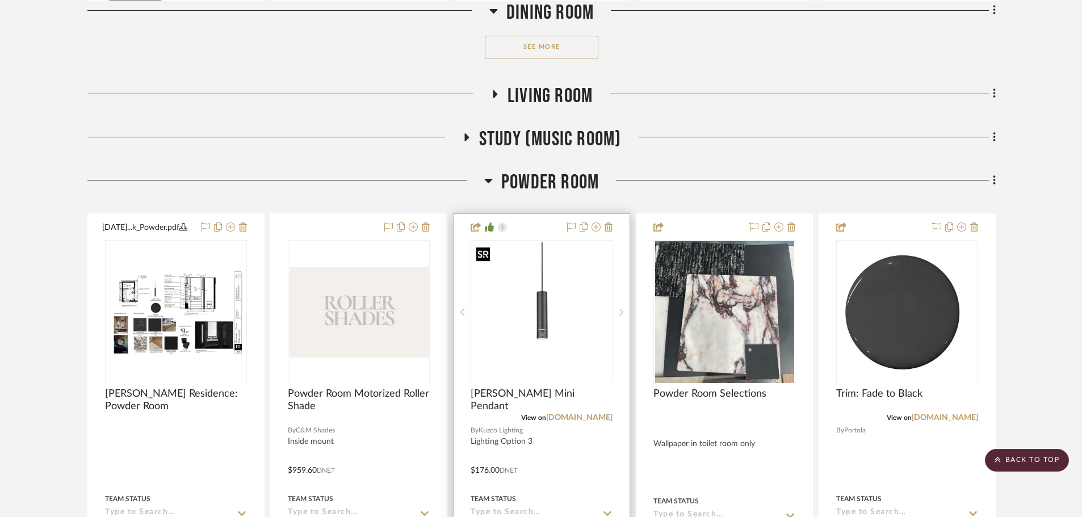
scroll to position [1071, 0]
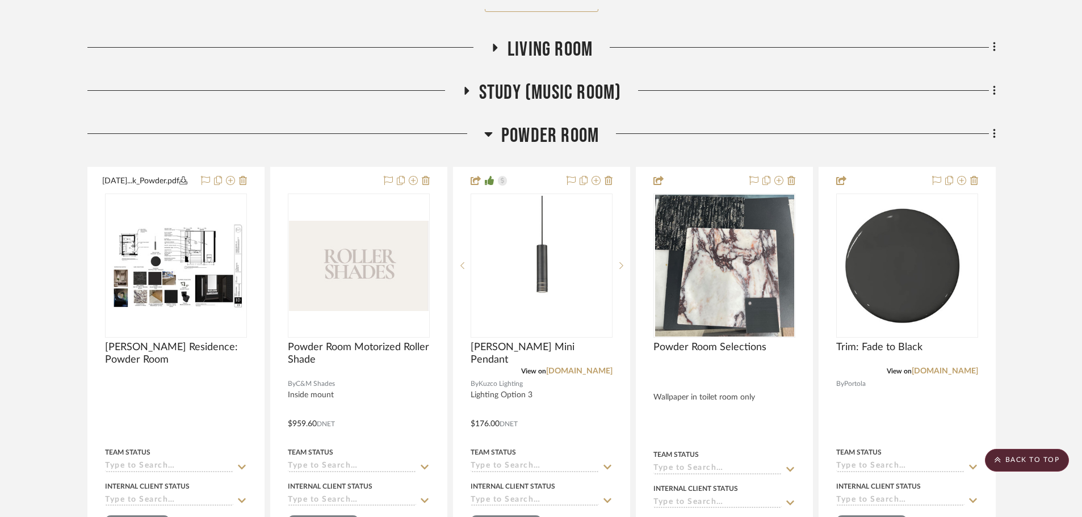
click at [548, 142] on span "Powder Room" at bounding box center [550, 136] width 98 height 24
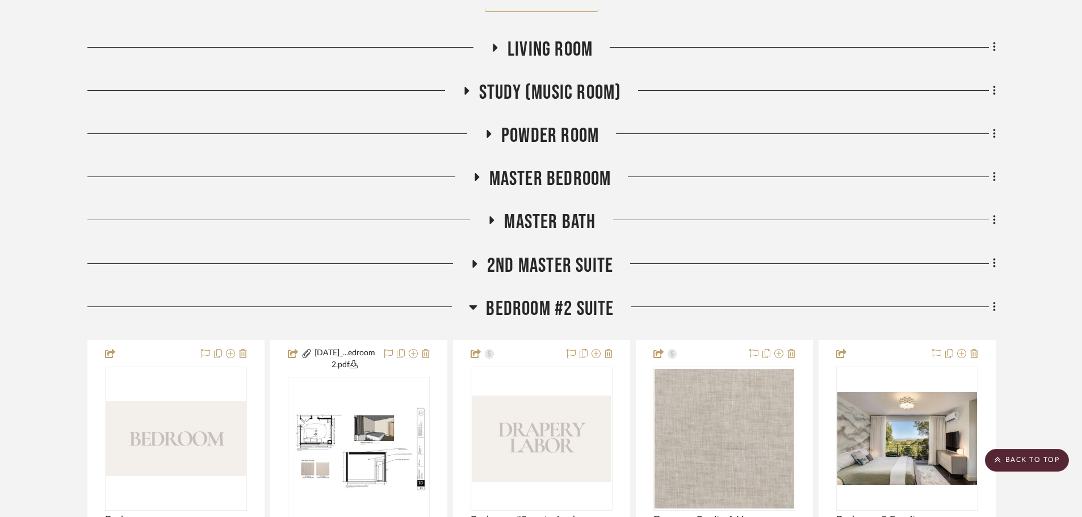
click at [538, 181] on span "Master Bedroom" at bounding box center [550, 179] width 122 height 24
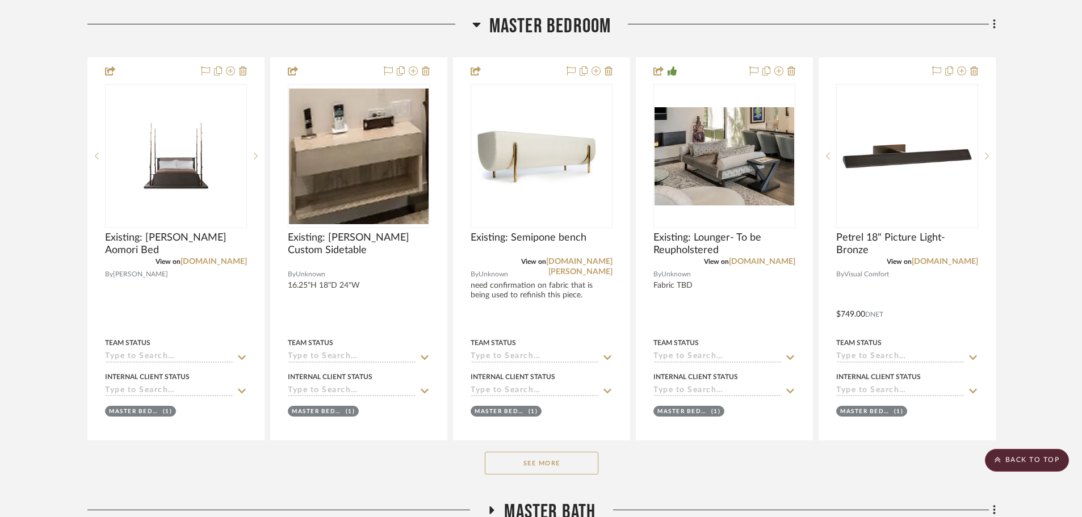
scroll to position [1299, 0]
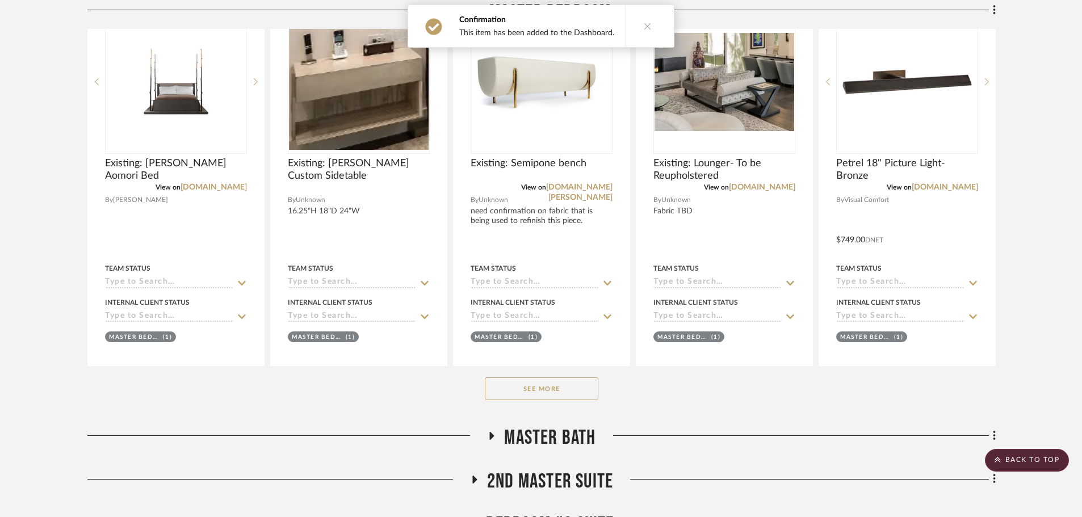
click at [557, 379] on button "See More" at bounding box center [542, 388] width 114 height 23
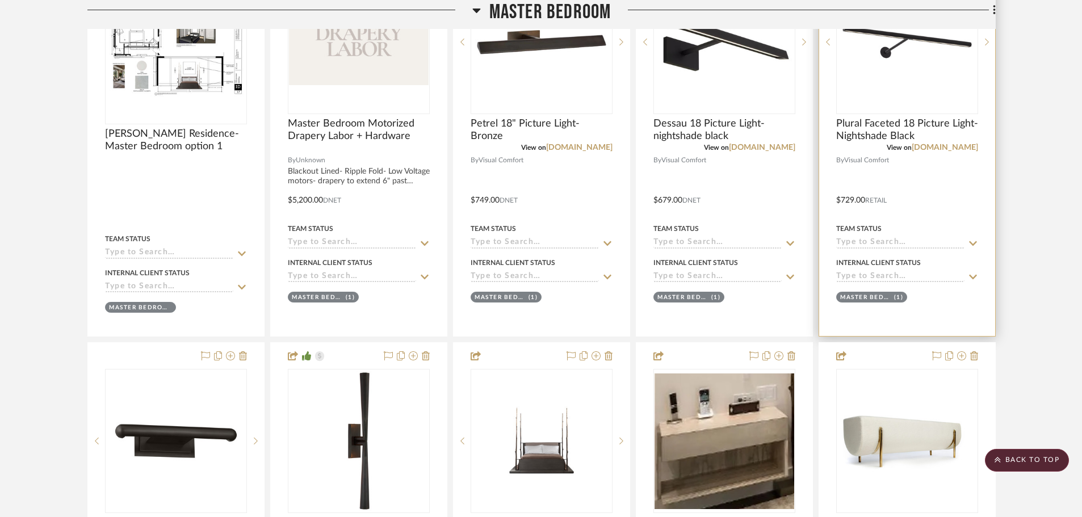
scroll to position [1172, 0]
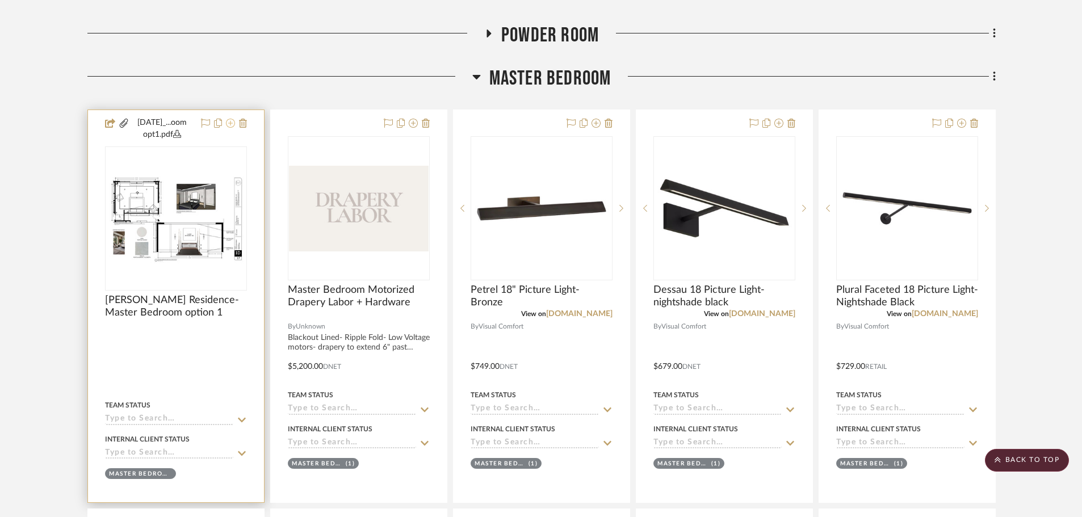
click at [228, 124] on icon at bounding box center [230, 123] width 9 height 9
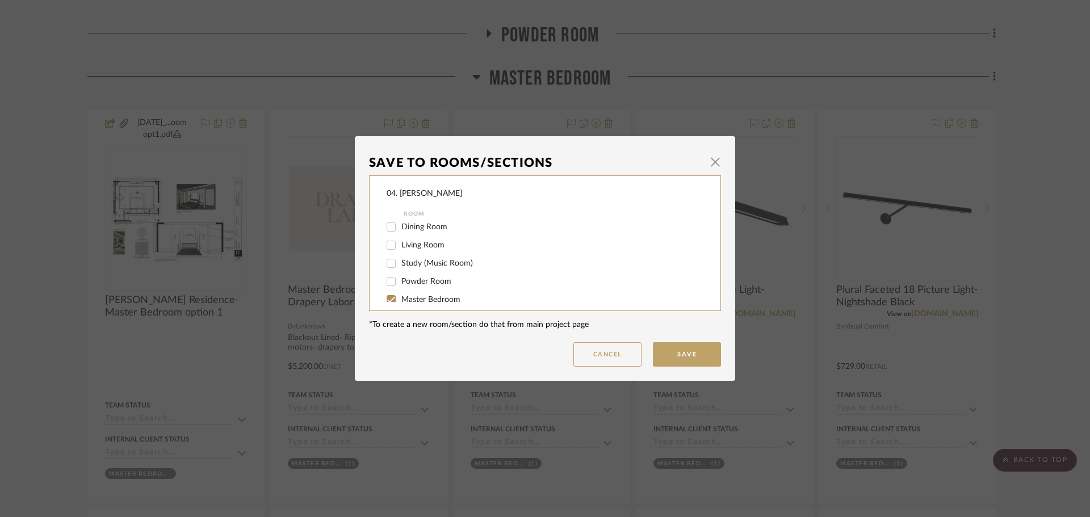
scroll to position [227, 0]
click at [412, 224] on span "Master Bedroom" at bounding box center [430, 221] width 59 height 8
click at [400, 224] on input "Master Bedroom" at bounding box center [391, 221] width 18 height 18
checkbox input "false"
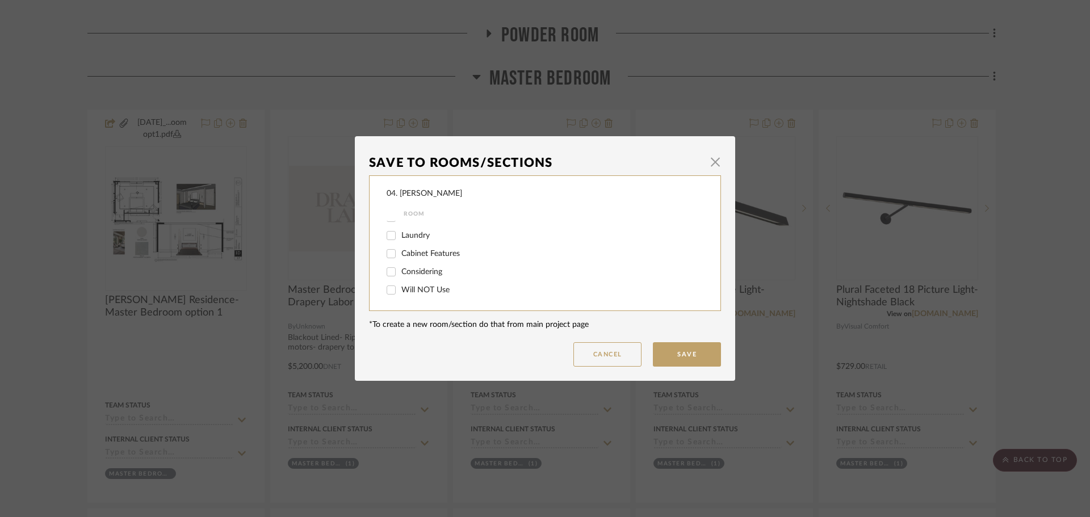
click at [421, 289] on span "Will NOT Use" at bounding box center [425, 290] width 48 height 8
click at [400, 289] on input "Will NOT Use" at bounding box center [391, 290] width 18 height 18
checkbox input "true"
click at [673, 363] on button "Save" at bounding box center [687, 354] width 68 height 24
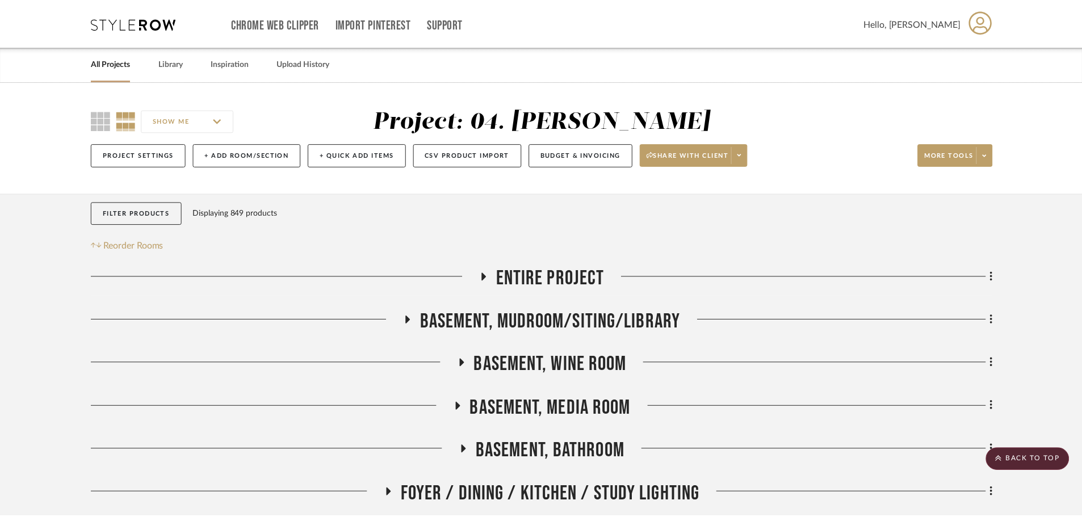
scroll to position [1172, 0]
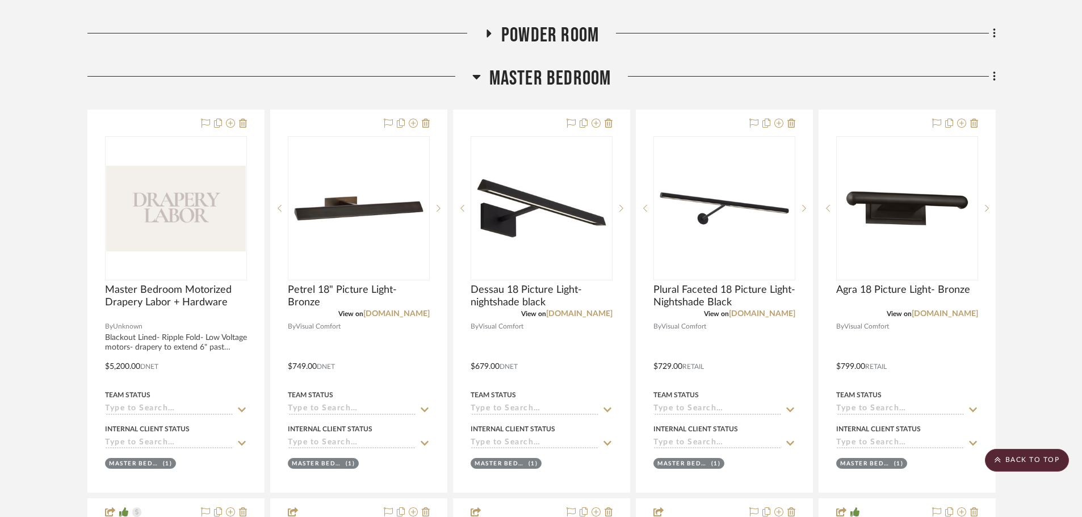
click at [993, 79] on icon at bounding box center [994, 76] width 3 height 12
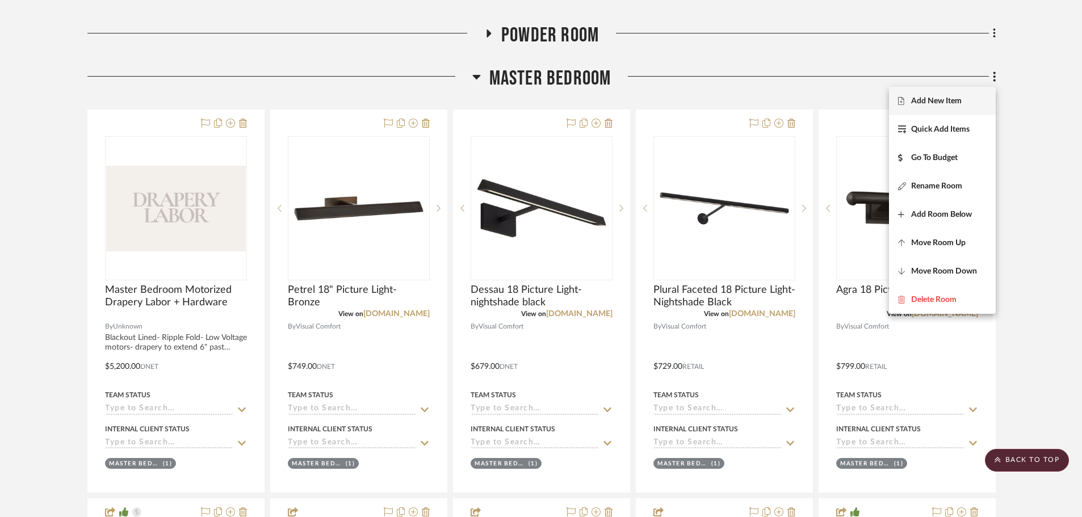
click at [948, 108] on button "Add New Item" at bounding box center [942, 101] width 107 height 28
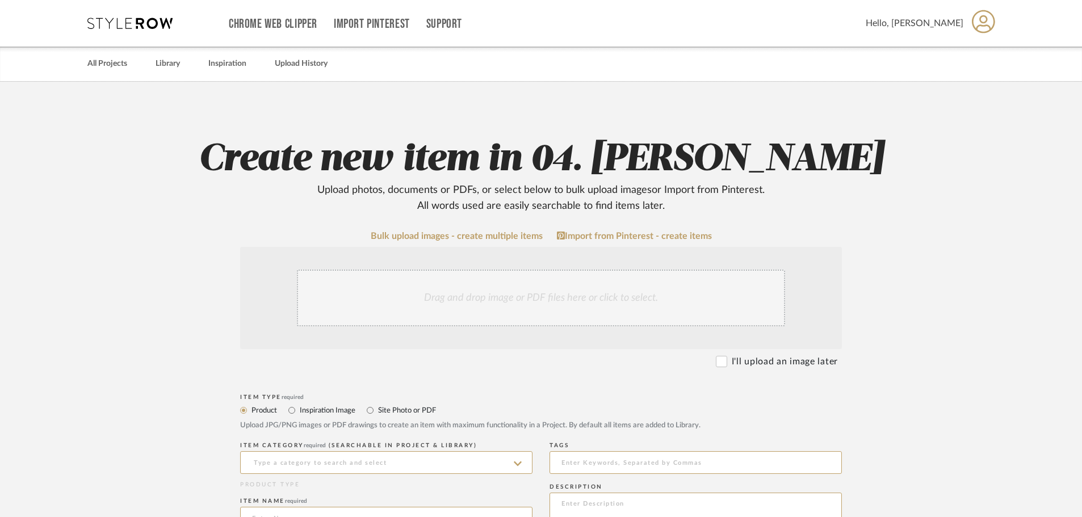
click at [552, 297] on div "Drag and drop image or PDF files here or click to select." at bounding box center [541, 298] width 488 height 57
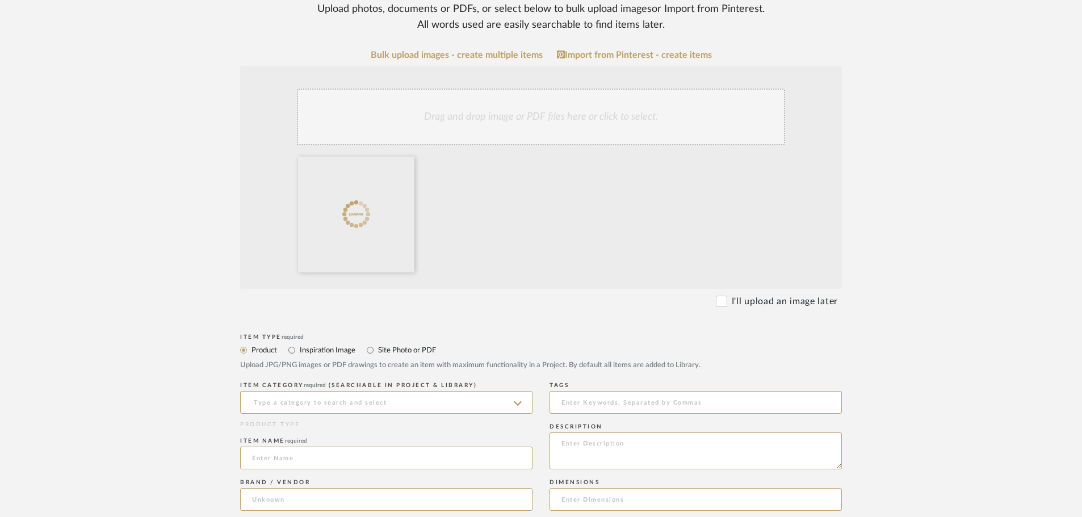
scroll to position [227, 0]
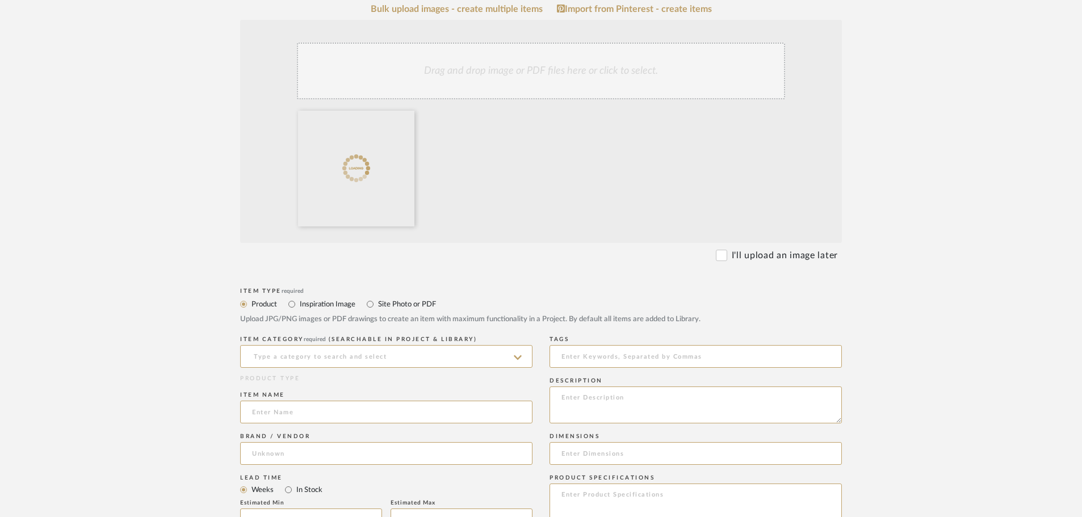
click at [393, 303] on label "Site Photo or PDF" at bounding box center [406, 304] width 59 height 12
click at [377, 303] on input "Site Photo or PDF" at bounding box center [370, 304] width 14 height 14
radio input "true"
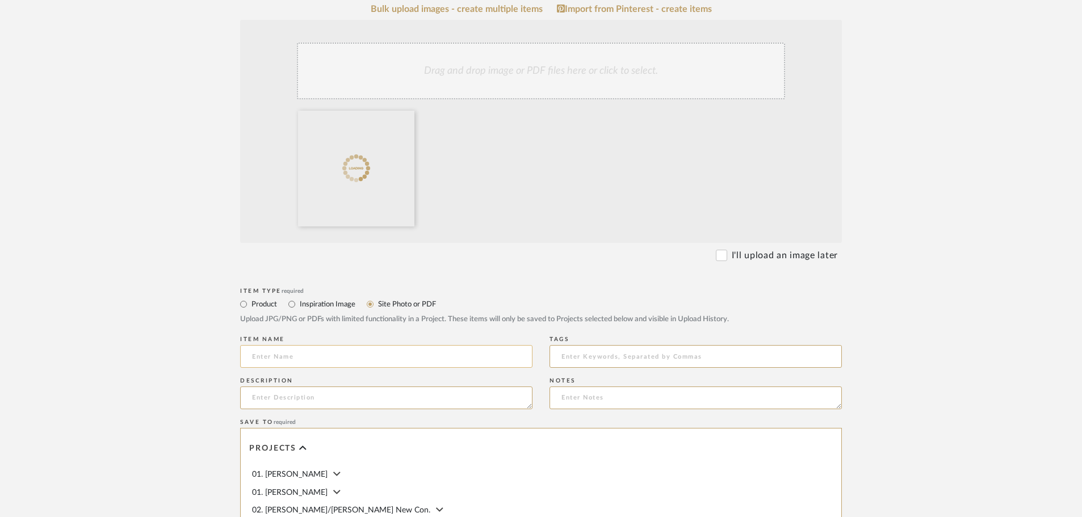
click at [356, 358] on input at bounding box center [386, 356] width 292 height 23
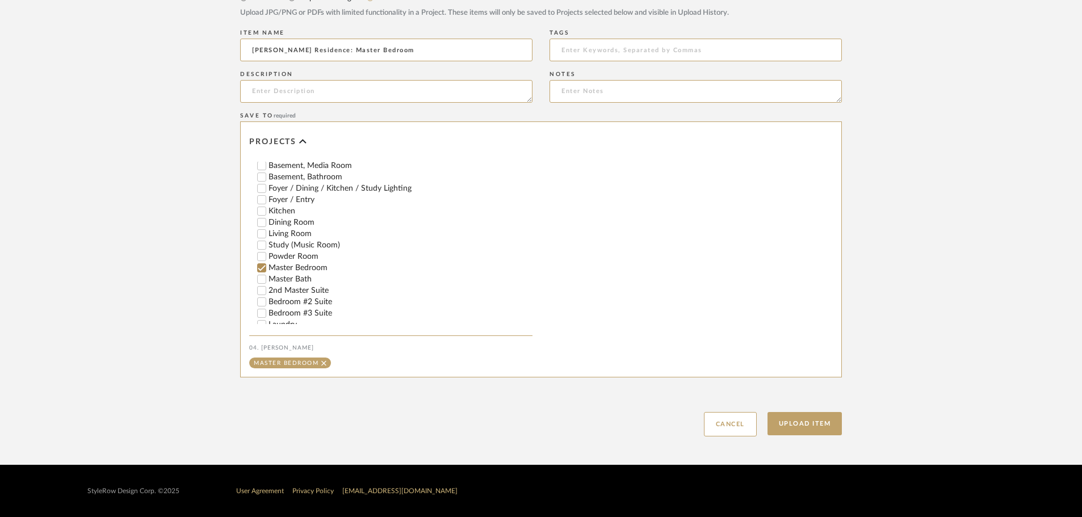
scroll to position [170, 0]
type input "[PERSON_NAME] Residence: Master Bedroom"
click at [803, 414] on button "Upload Item" at bounding box center [804, 423] width 75 height 23
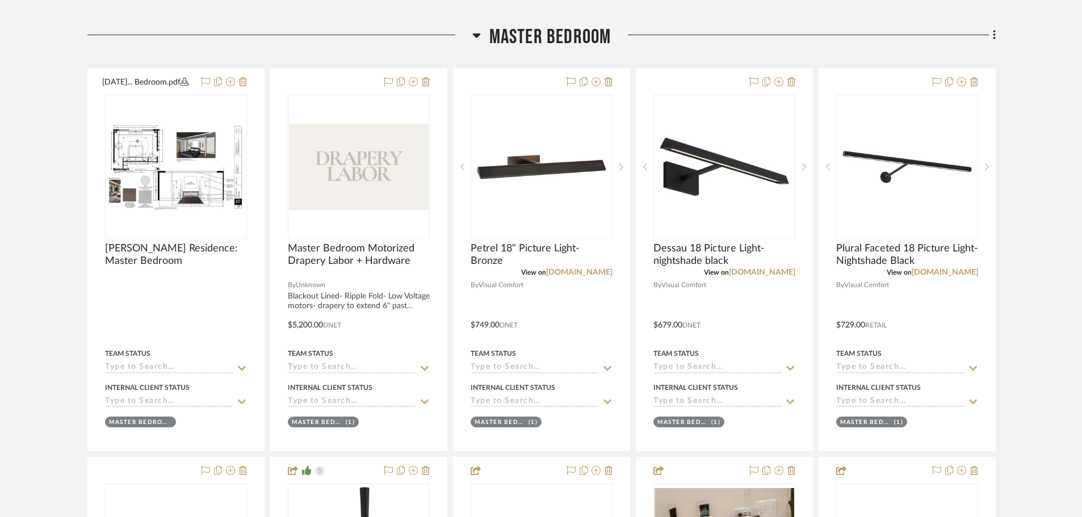
scroll to position [1238, 0]
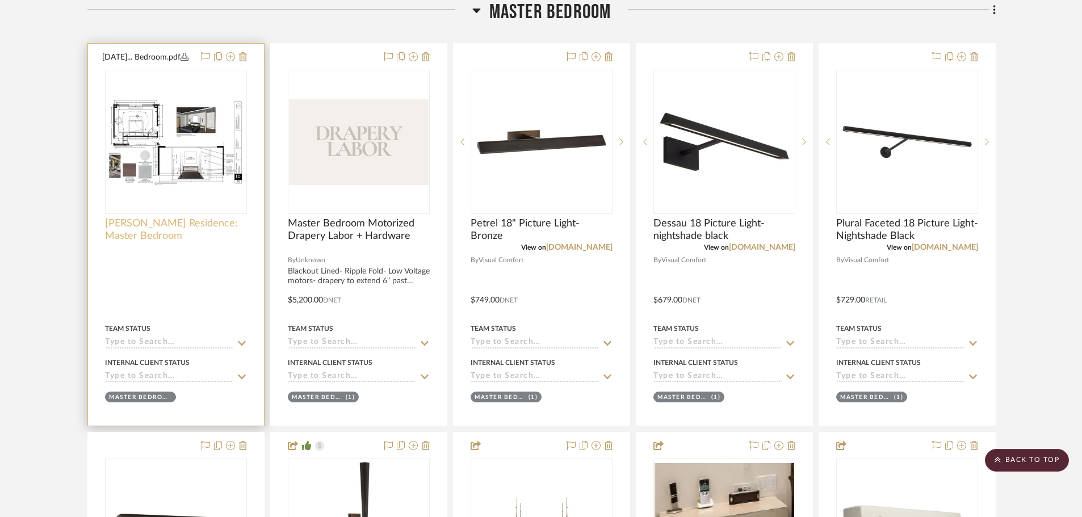
click at [144, 229] on span "[PERSON_NAME] Residence: Master Bedroom" at bounding box center [176, 229] width 142 height 25
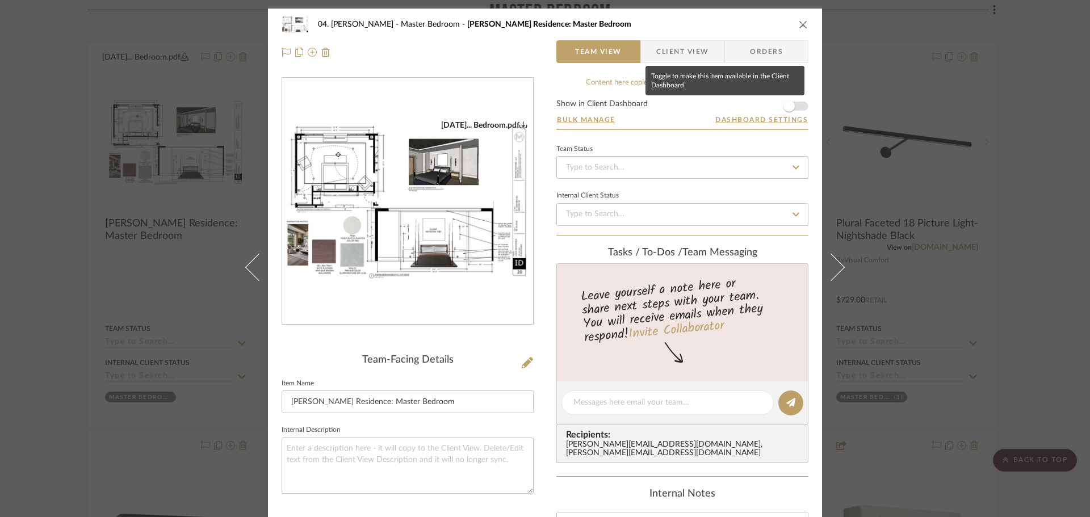
click at [789, 104] on span "button" at bounding box center [788, 105] width 11 height 11
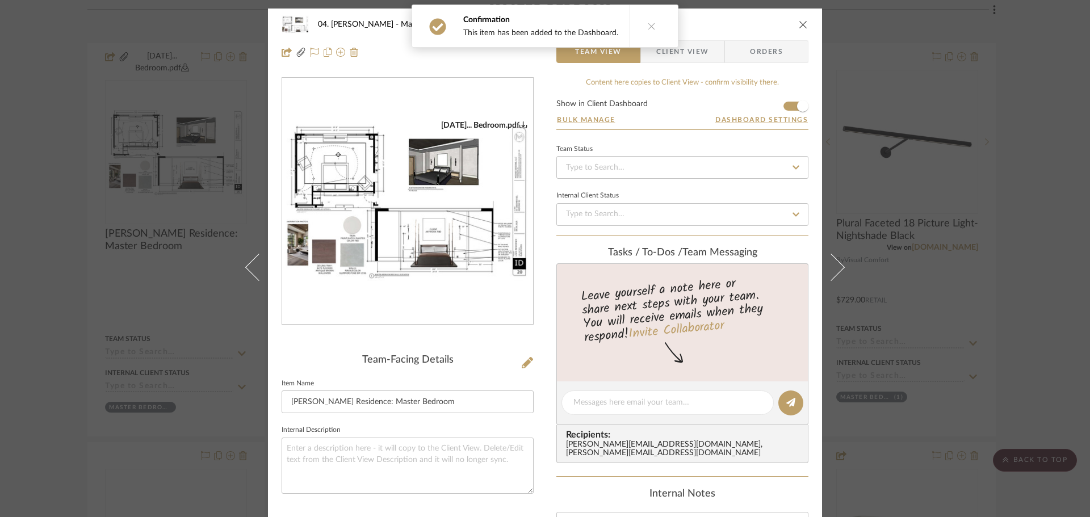
click at [1008, 165] on div "04. [PERSON_NAME] Master Bedroom [PERSON_NAME] Residence: Master Bedroom Team V…" at bounding box center [545, 258] width 1090 height 517
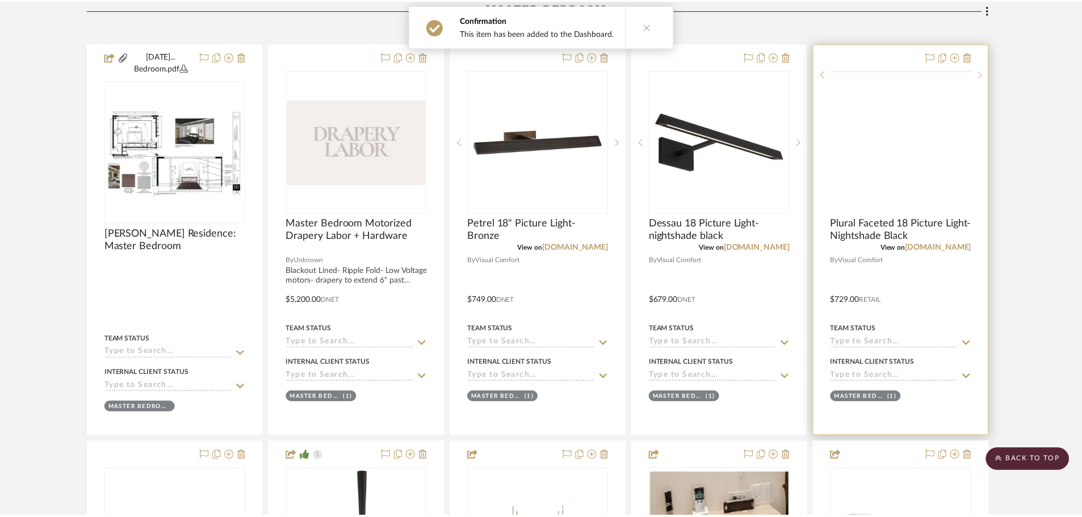
scroll to position [1238, 0]
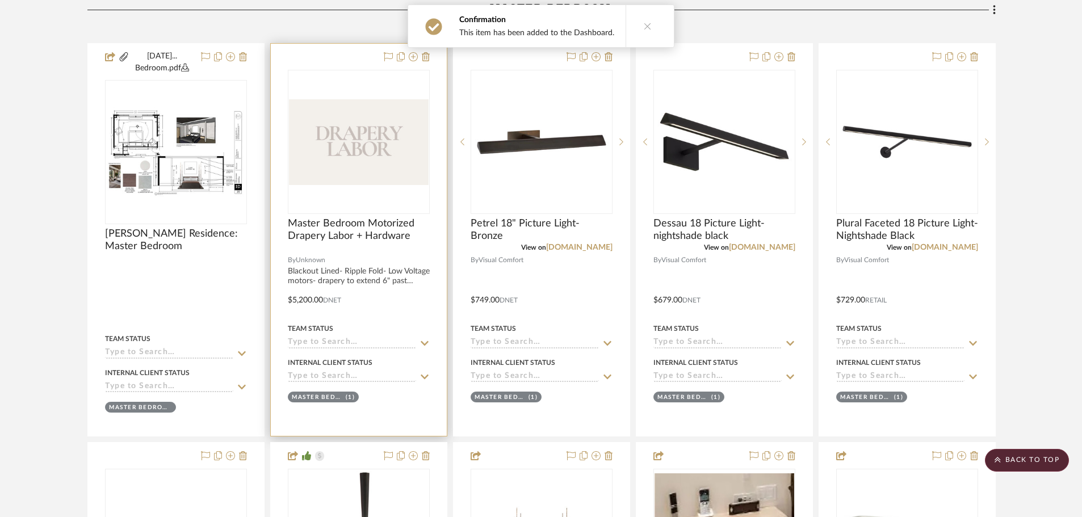
click at [329, 245] on div at bounding box center [359, 247] width 142 height 10
click at [330, 238] on span "Master Bedroom Motorized Drapery Labor + Hardware" at bounding box center [359, 229] width 142 height 25
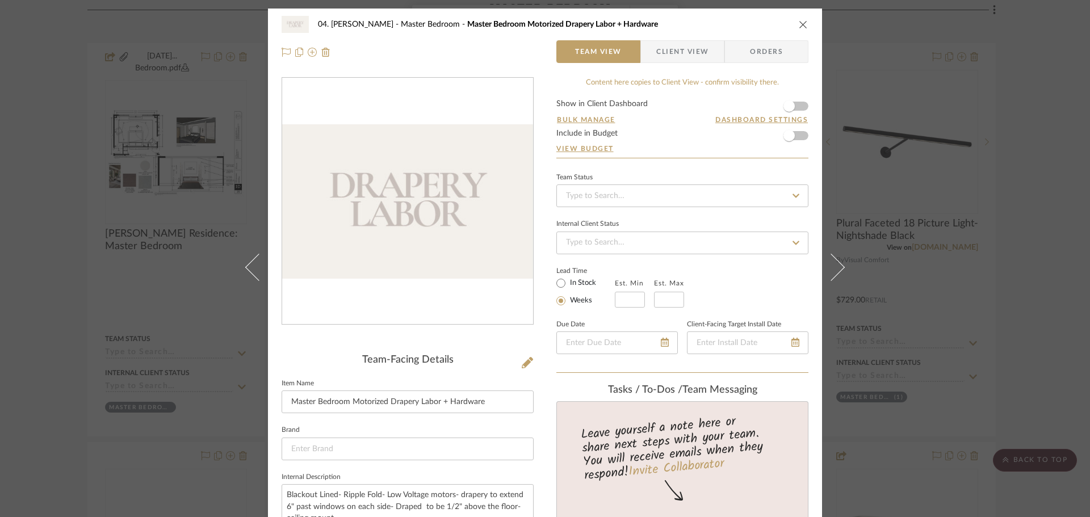
scroll to position [341, 0]
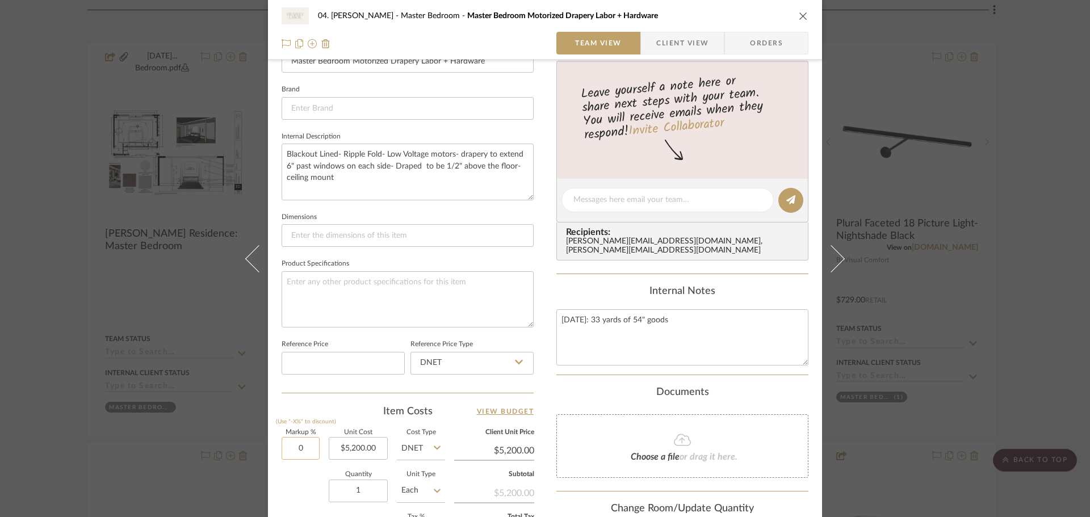
click at [295, 446] on input "0" at bounding box center [300, 448] width 38 height 23
type input "20%"
click at [318, 480] on div "Quantity 1 Unit Type Each" at bounding box center [362, 492] width 163 height 40
type input "$6,240.00"
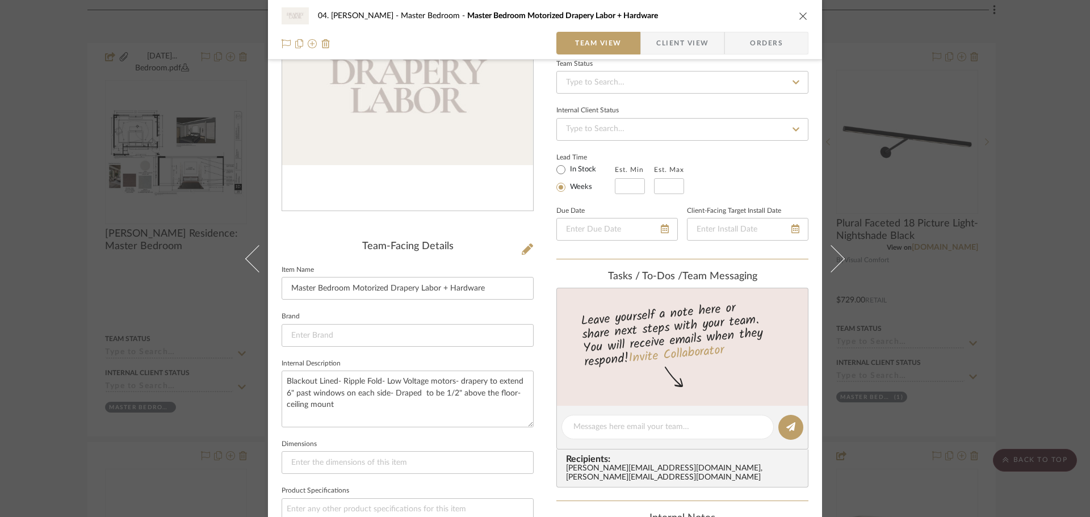
scroll to position [0, 0]
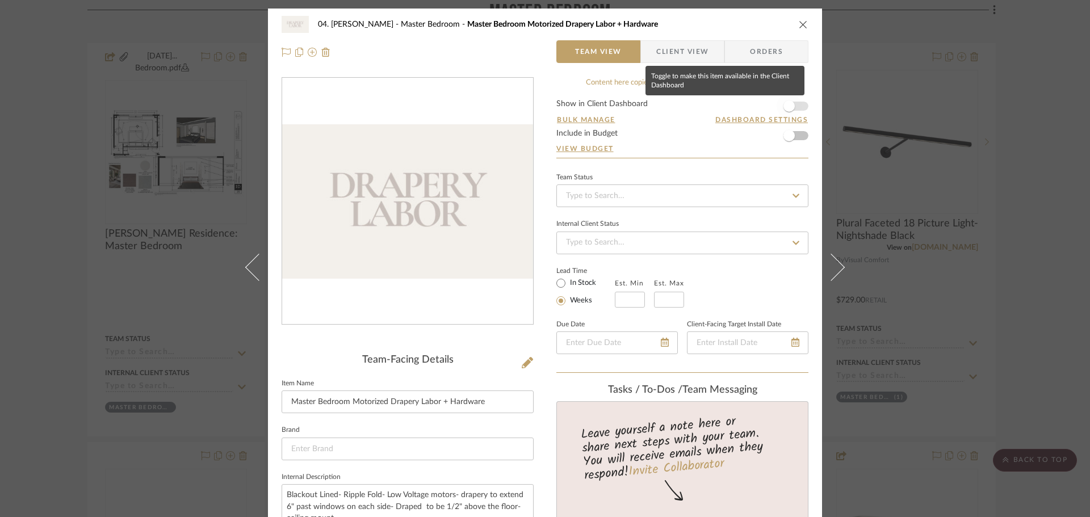
click at [792, 99] on span "button" at bounding box center [788, 106] width 25 height 25
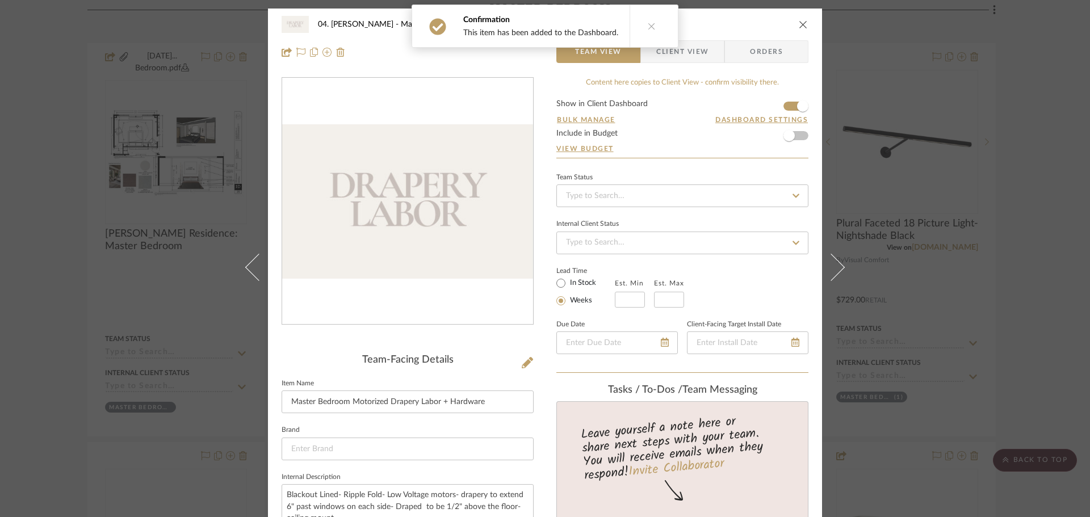
drag, startPoint x: 697, startPoint y: 61, endPoint x: 648, endPoint y: 112, distance: 71.0
click at [697, 61] on span "Client View" at bounding box center [682, 51] width 52 height 23
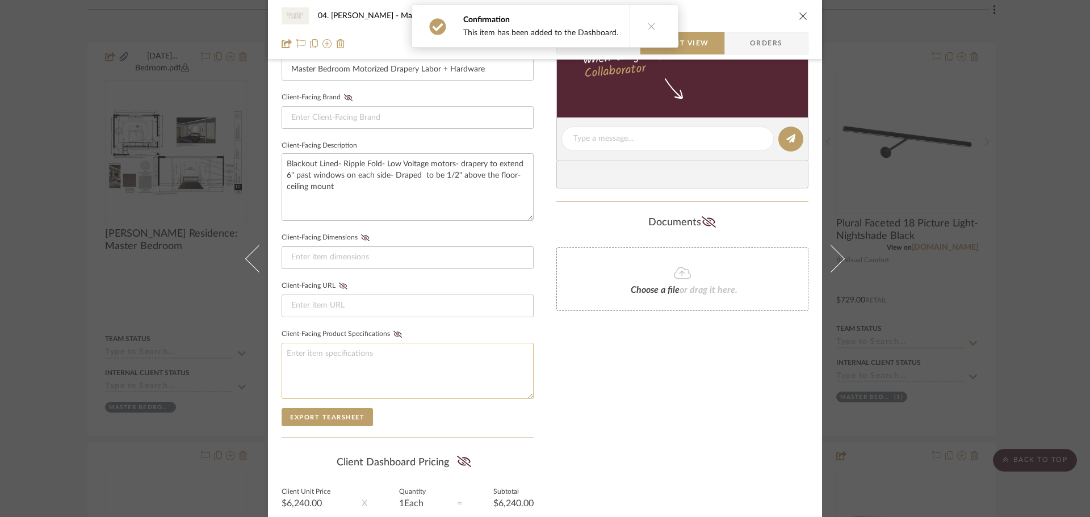
scroll to position [341, 0]
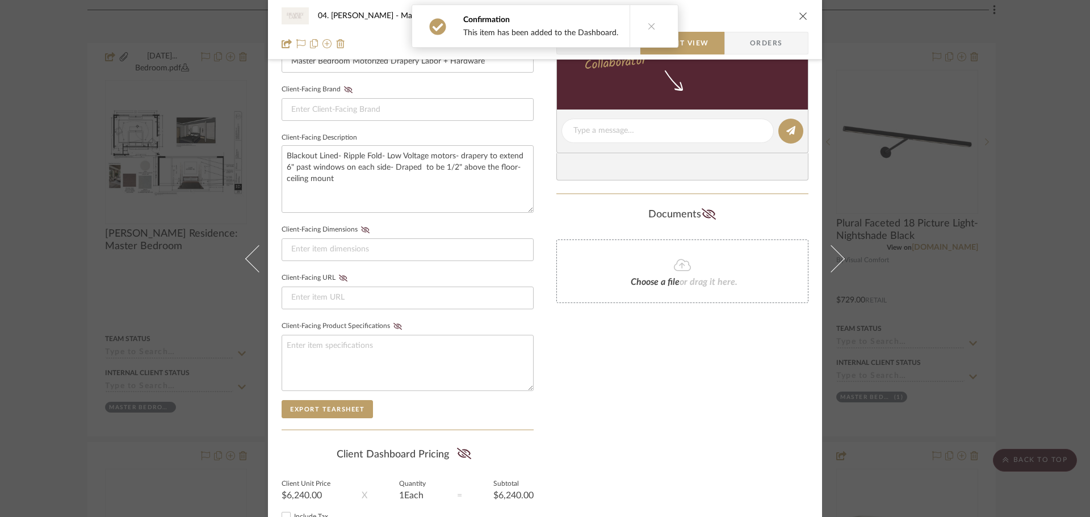
click at [449, 453] on summary-project-share-button at bounding box center [464, 455] width 30 height 26
click at [462, 457] on icon at bounding box center [464, 453] width 14 height 11
click at [621, 429] on div "Only content on this tab can share to Dashboard. Click eyeball icon to show or …" at bounding box center [682, 152] width 252 height 831
click at [1037, 267] on div "04. [PERSON_NAME] Master Bedroom Master Bedroom Motorized Drapery Labor + Hardw…" at bounding box center [545, 258] width 1090 height 517
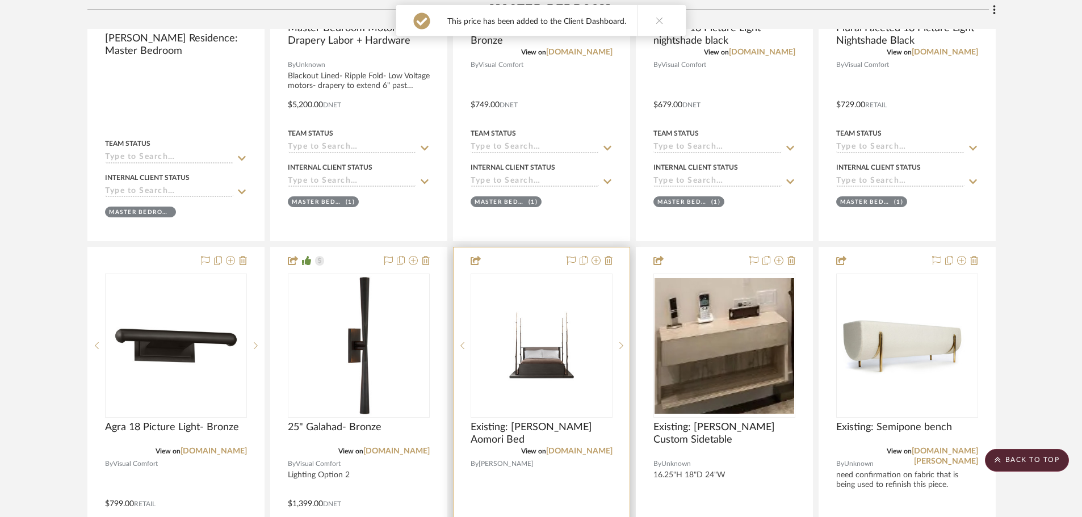
scroll to position [1522, 0]
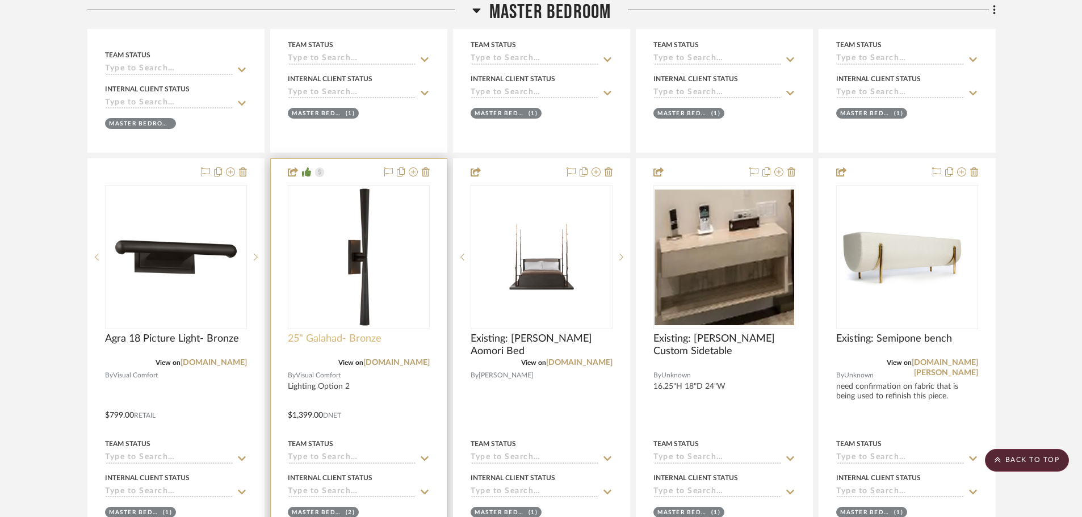
click at [320, 344] on span "25" Galahad- Bronze" at bounding box center [335, 339] width 94 height 12
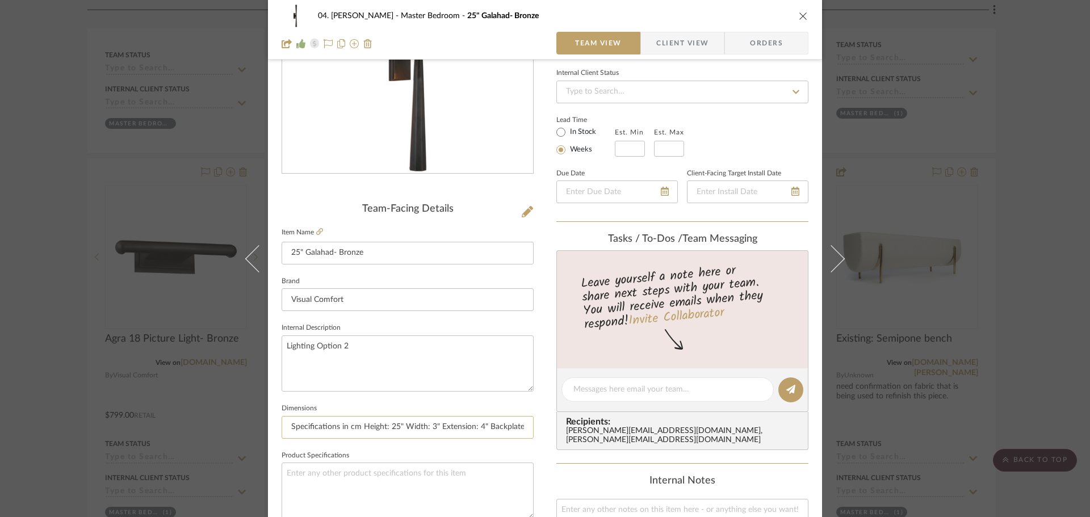
scroll to position [170, 0]
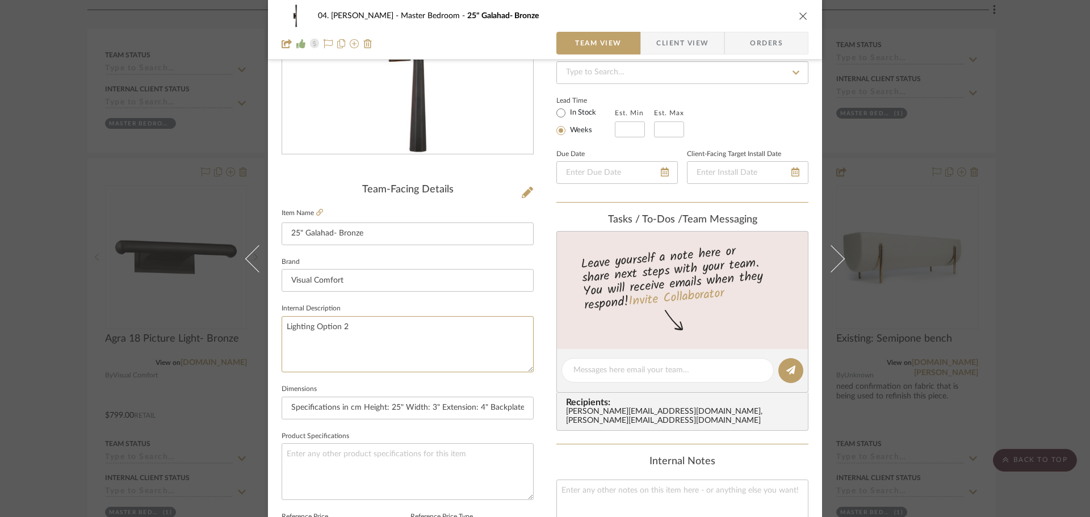
drag, startPoint x: 408, startPoint y: 333, endPoint x: 212, endPoint y: 322, distance: 196.6
click at [212, 322] on div "04. [PERSON_NAME] Master Bedroom 25" Galahad- Bronze Team View Client View Orde…" at bounding box center [545, 258] width 1090 height 517
click at [345, 381] on fieldset "Dimensions Specifications in cm Height: 25" Width: 3" Extension: 4" Backplate: …" at bounding box center [407, 400] width 252 height 38
click at [1047, 325] on div "04. [PERSON_NAME] Master Bedroom 25" Galahad- Bronze Team View Client View Orde…" at bounding box center [545, 258] width 1090 height 517
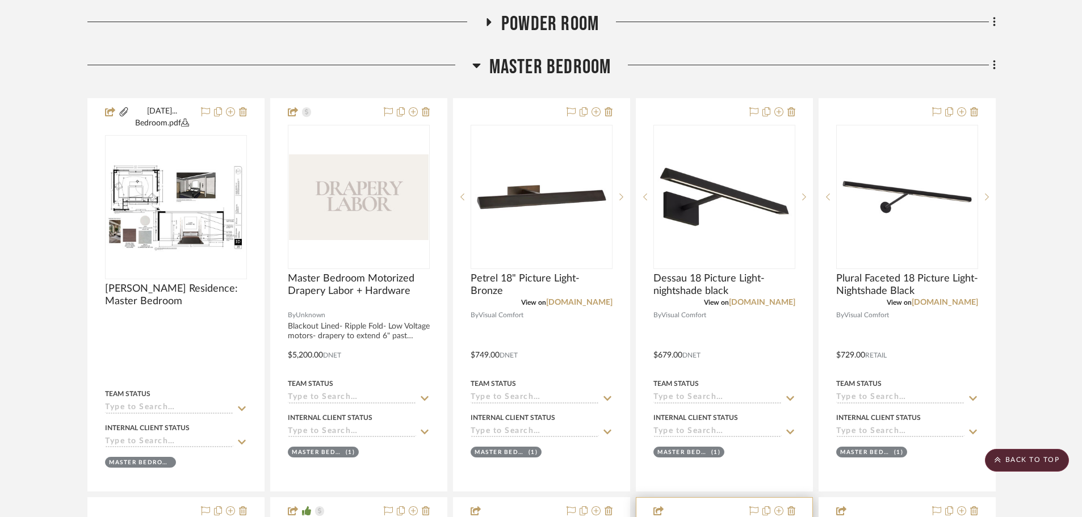
scroll to position [1182, 0]
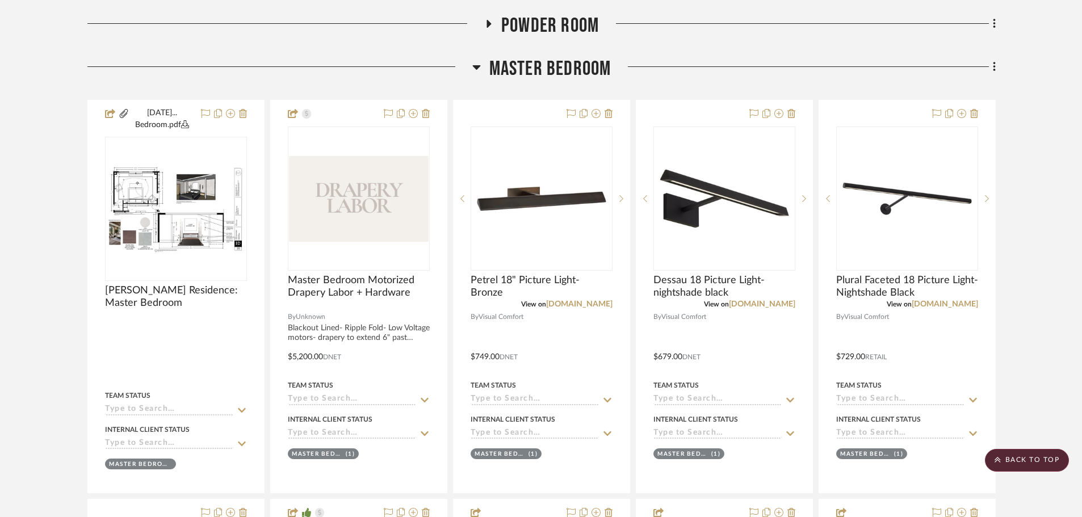
click at [561, 68] on span "Master Bedroom" at bounding box center [550, 69] width 122 height 24
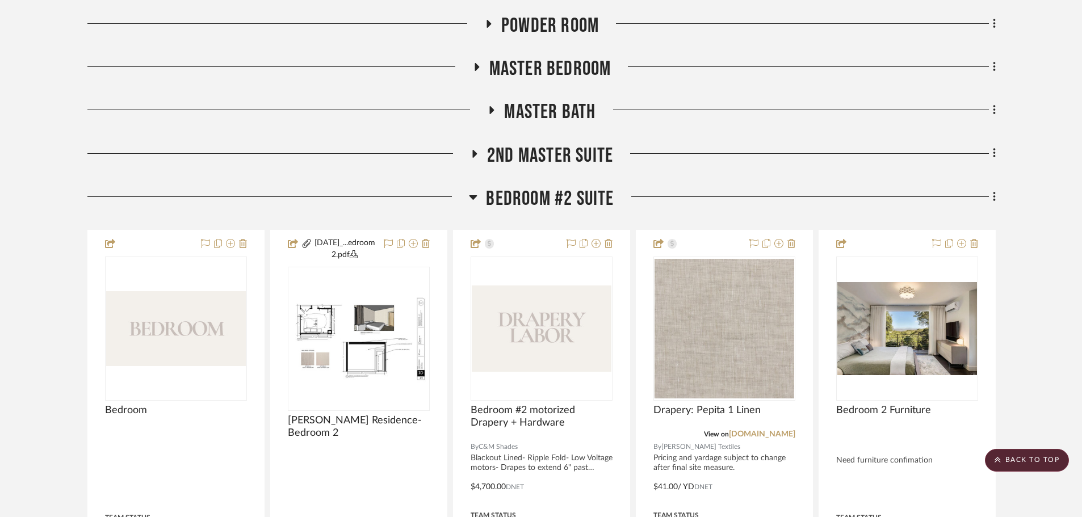
click at [545, 106] on span "Master Bath" at bounding box center [549, 112] width 91 height 24
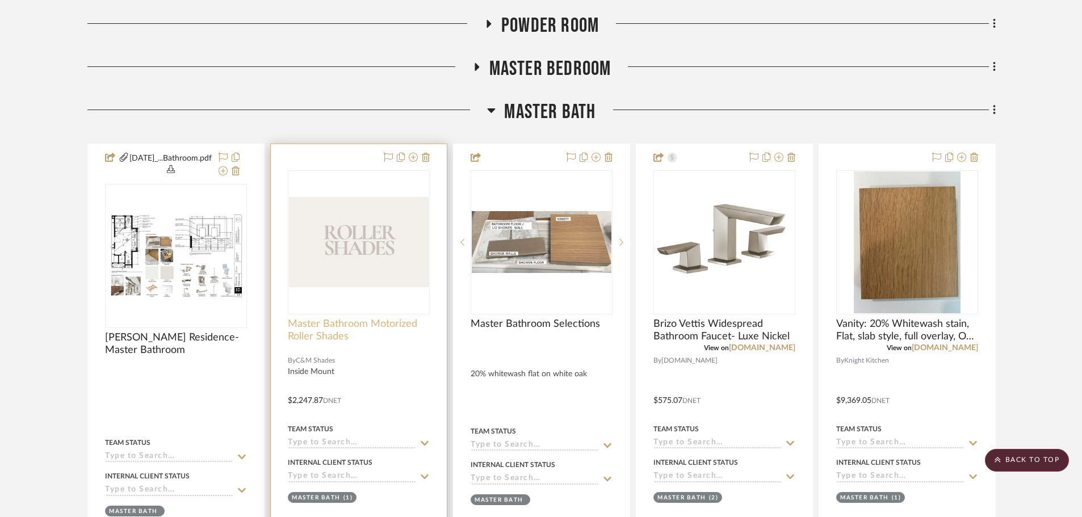
click at [341, 332] on span "Master Bathroom Motorized Roller Shades" at bounding box center [359, 330] width 142 height 25
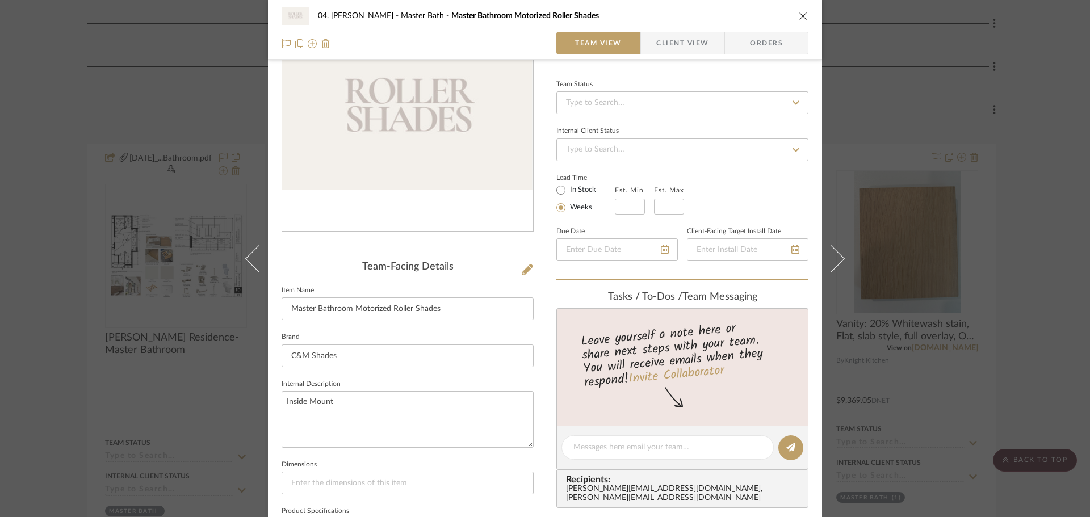
scroll to position [341, 0]
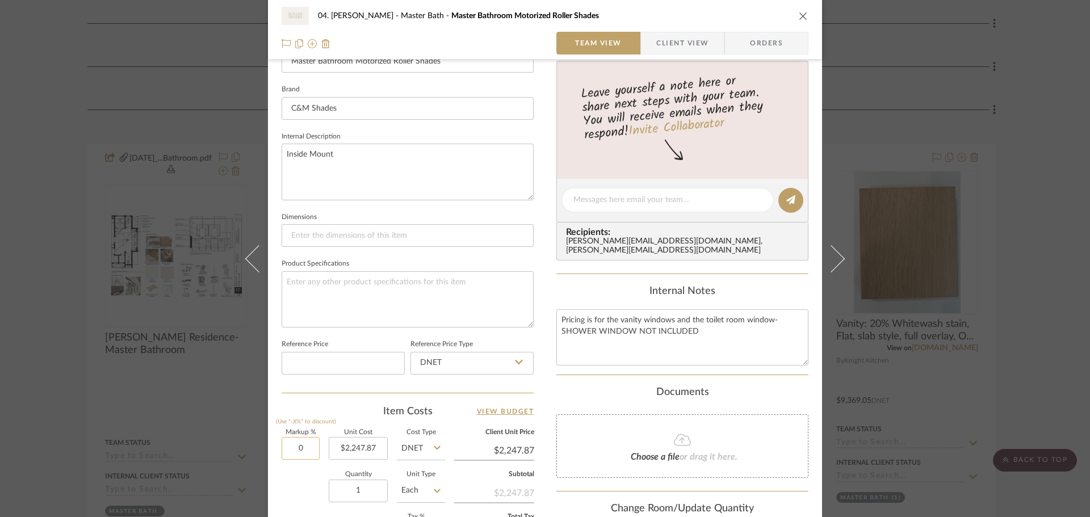
click at [309, 438] on input "0" at bounding box center [300, 448] width 38 height 23
type input "20%"
click at [305, 488] on div "Quantity 1 Unit Type Each" at bounding box center [362, 492] width 163 height 40
type input "$2,697.44"
click at [289, 479] on div "Quantity 1 Unit Type Each" at bounding box center [362, 492] width 163 height 40
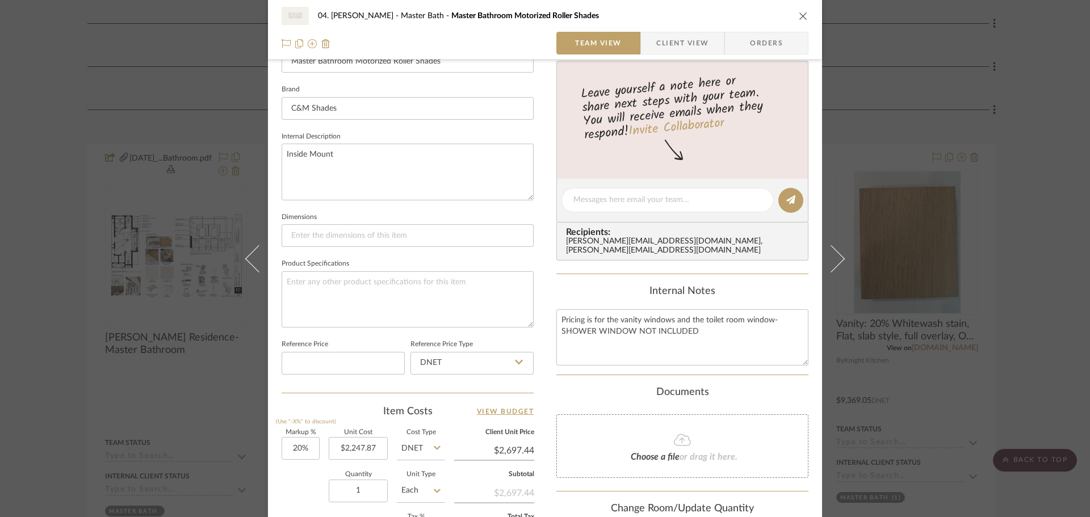
click at [1049, 280] on div "04. [PERSON_NAME] Master Bath Master Bathroom Motorized Roller Shades Team View…" at bounding box center [545, 258] width 1090 height 517
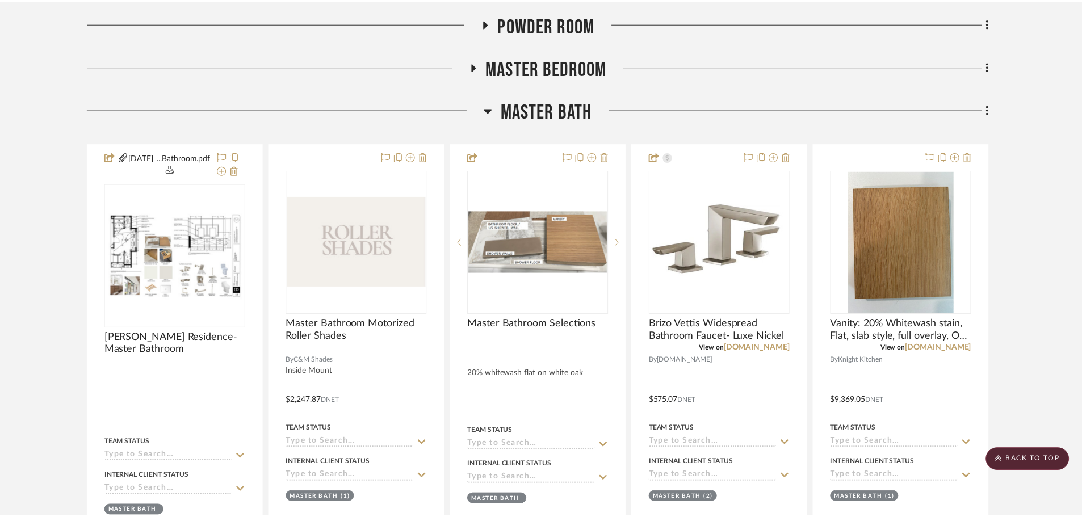
scroll to position [1182, 0]
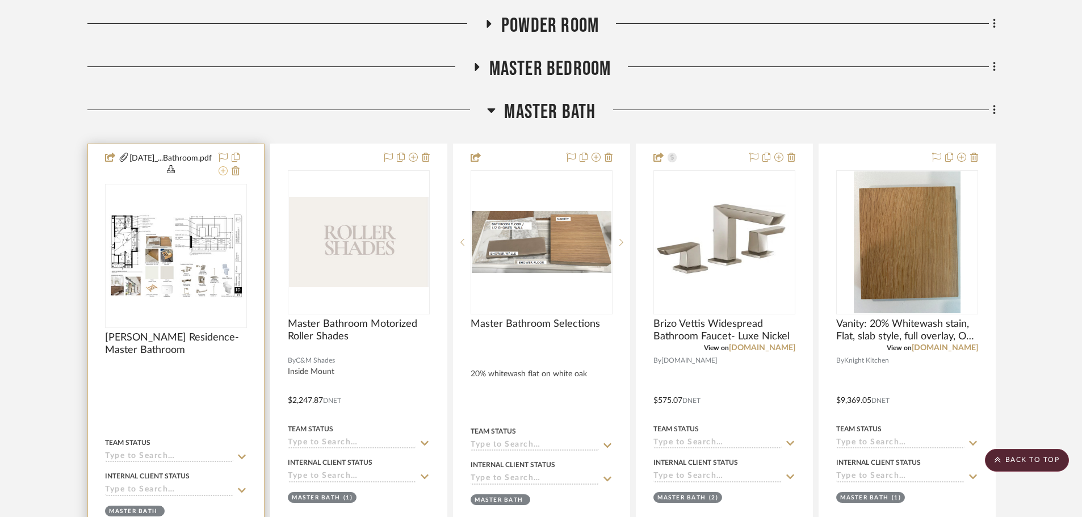
click at [221, 174] on icon at bounding box center [222, 170] width 9 height 9
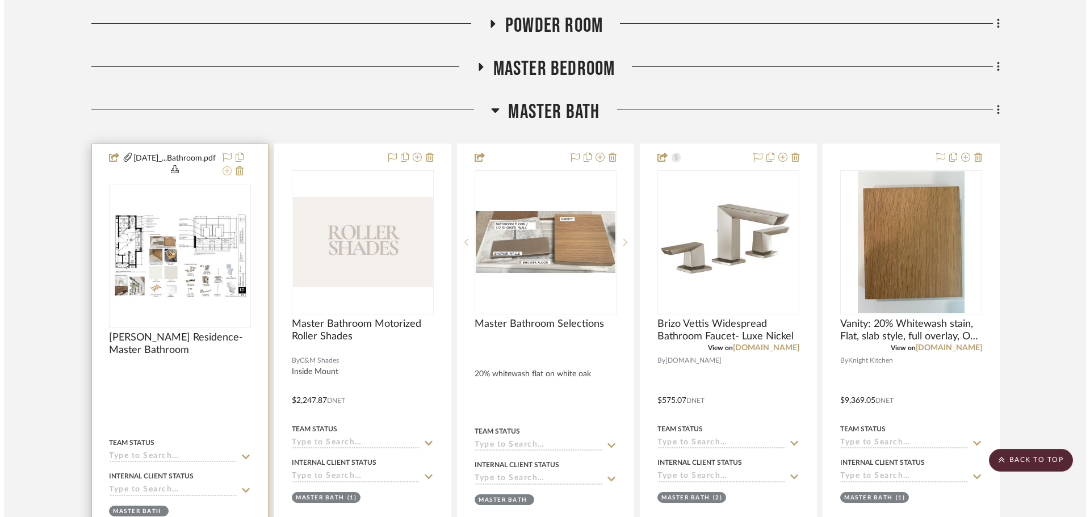
scroll to position [0, 0]
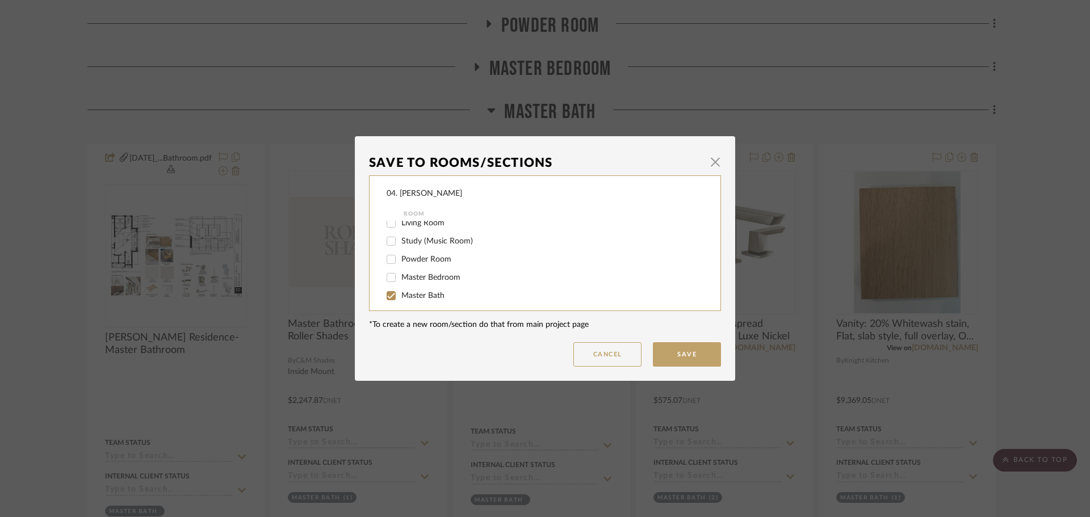
click at [406, 296] on span "Master Bath" at bounding box center [422, 296] width 43 height 8
click at [400, 296] on input "Master Bath" at bounding box center [391, 296] width 18 height 18
checkbox input "false"
click at [419, 292] on span "Will NOT Use" at bounding box center [425, 290] width 48 height 8
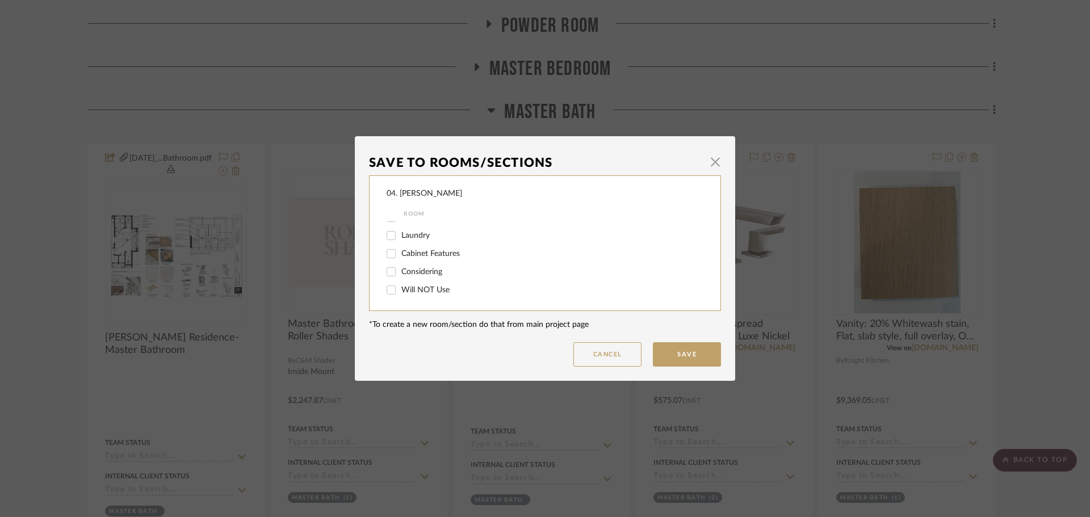
click at [400, 292] on input "Will NOT Use" at bounding box center [391, 290] width 18 height 18
checkbox input "true"
click at [682, 357] on button "Save" at bounding box center [687, 354] width 68 height 24
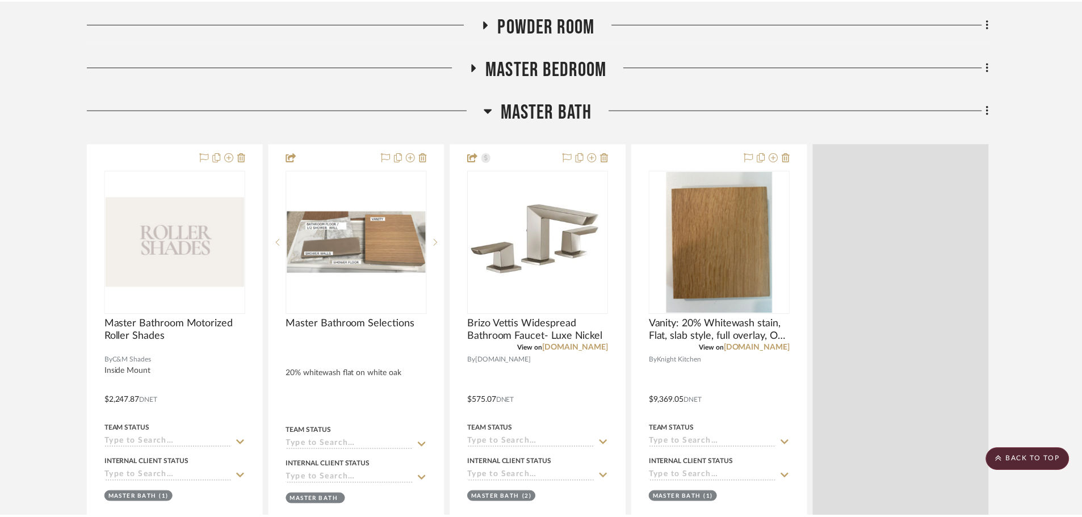
scroll to position [1182, 0]
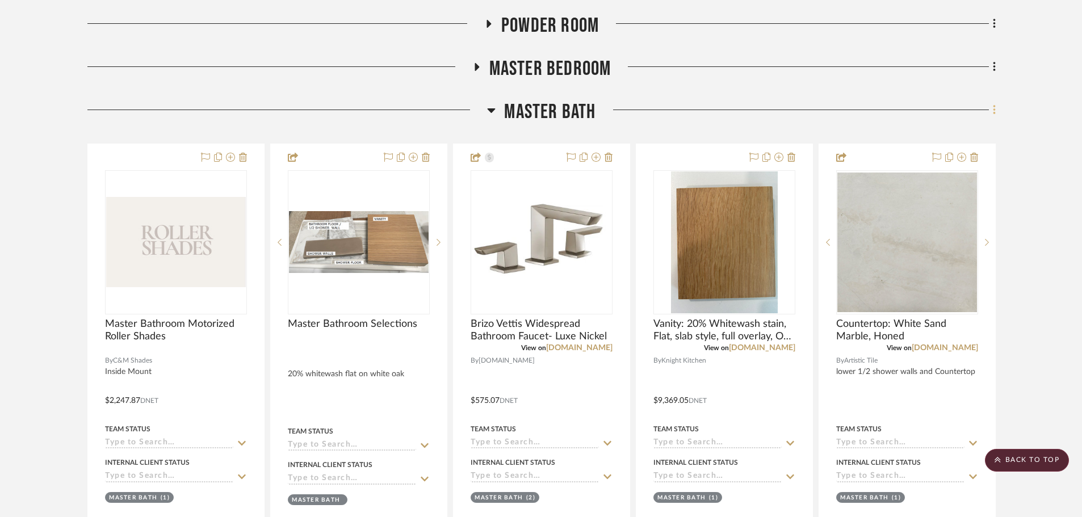
click at [994, 113] on icon at bounding box center [994, 111] width 2 height 10
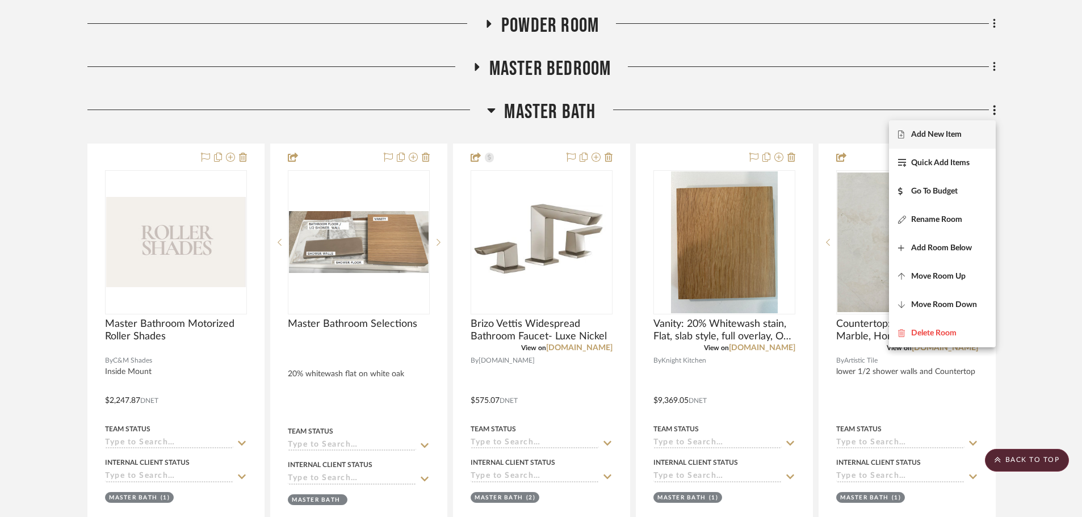
click at [957, 142] on button "Add New Item" at bounding box center [942, 134] width 107 height 28
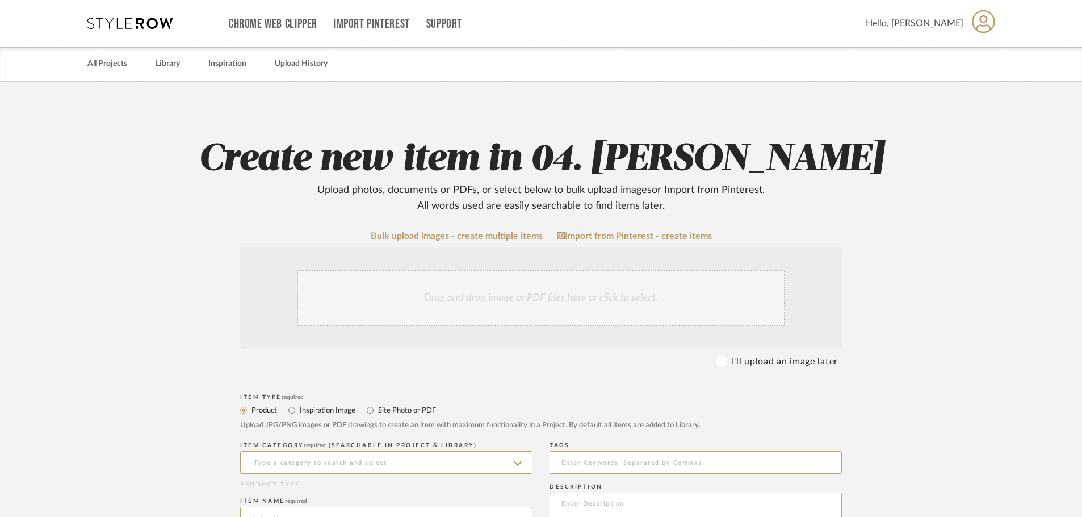
click at [404, 413] on label "Site Photo or PDF" at bounding box center [406, 410] width 59 height 12
click at [377, 413] on input "Site Photo or PDF" at bounding box center [370, 411] width 14 height 14
radio input "true"
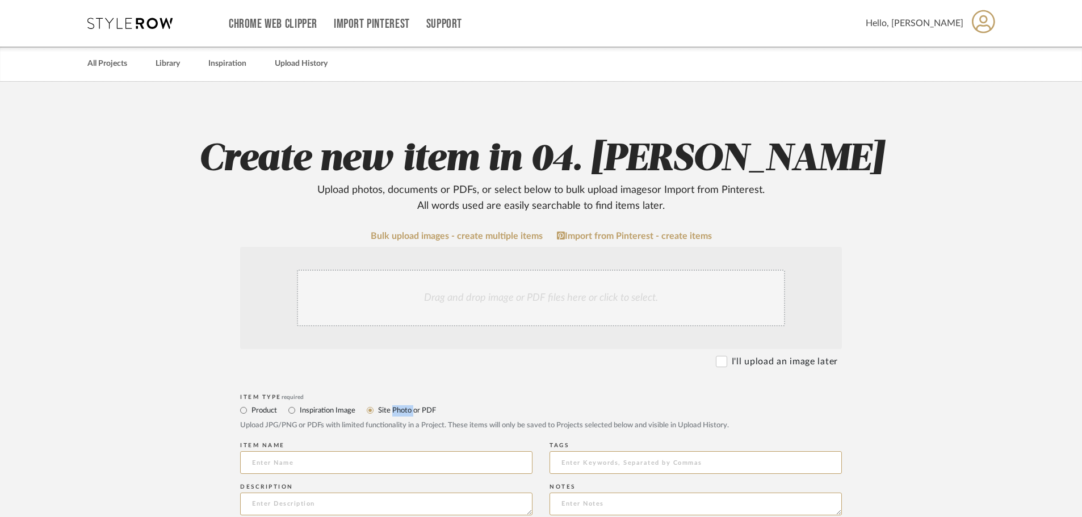
click at [404, 413] on label "Site Photo or PDF" at bounding box center [406, 410] width 59 height 12
click at [377, 413] on input "Site Photo or PDF" at bounding box center [370, 411] width 14 height 14
click at [419, 310] on div "Drag and drop image or PDF files here or click to select." at bounding box center [541, 298] width 488 height 57
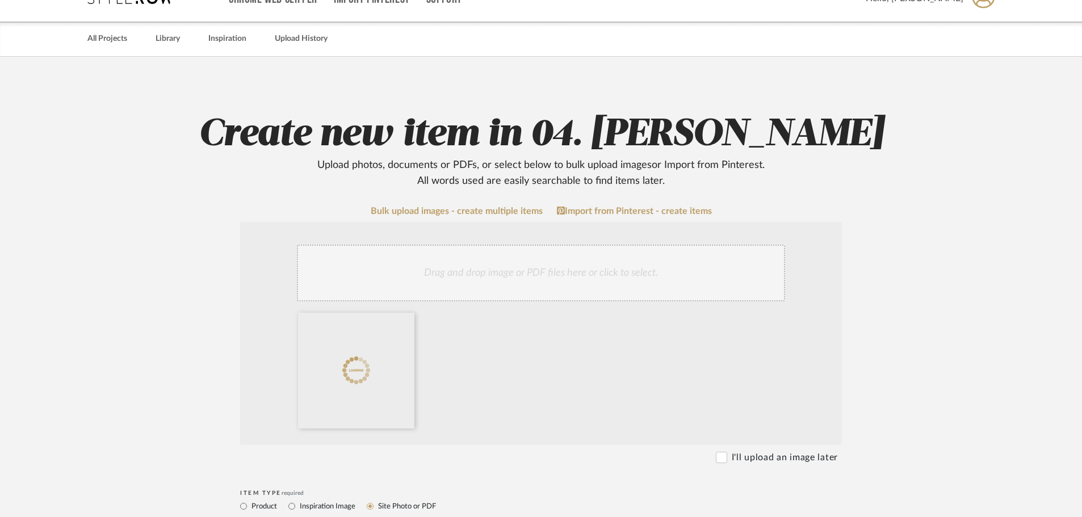
scroll to position [284, 0]
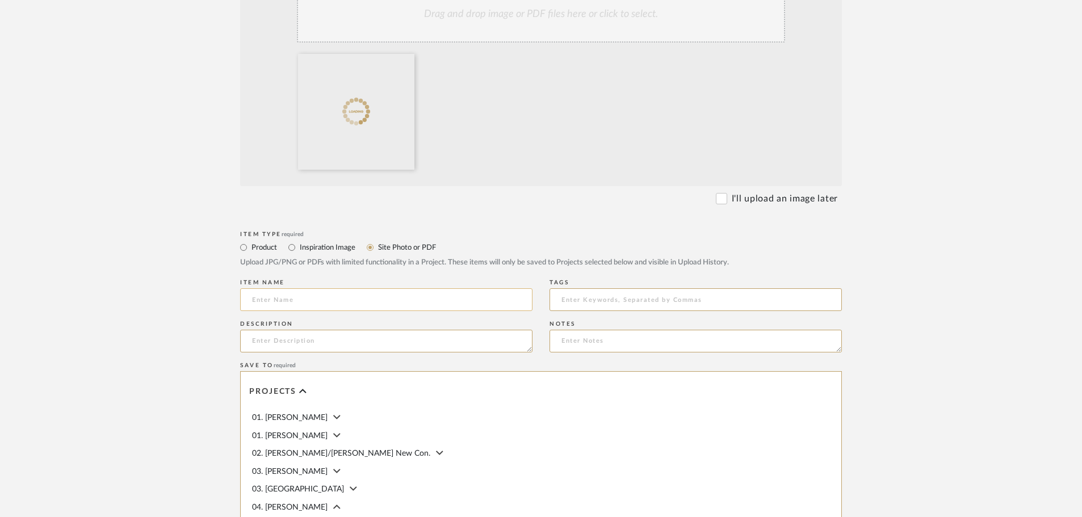
click at [322, 302] on input at bounding box center [386, 299] width 292 height 23
type input "[PERSON_NAME] Residence: Master Bathroom"
click at [165, 280] on upload-items "Create new item in 04. [PERSON_NAME] Upload photos, documents or PDFs, or selec…" at bounding box center [541, 256] width 1082 height 917
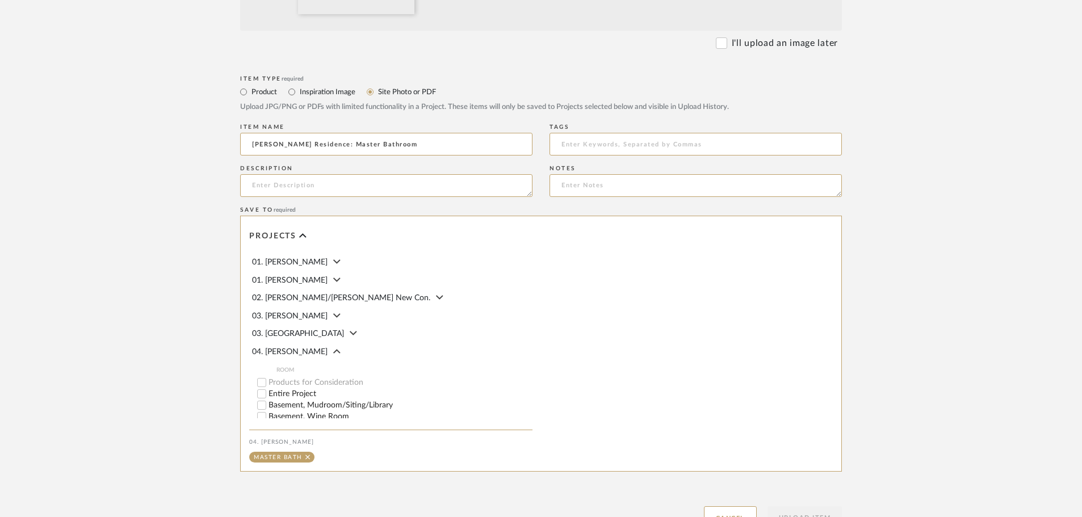
scroll to position [511, 0]
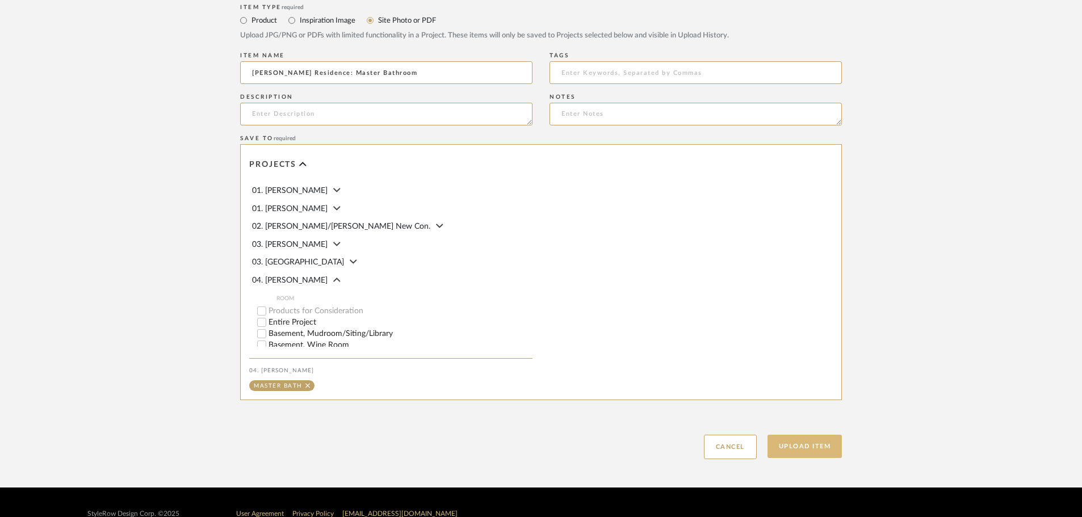
click at [776, 447] on button "Upload Item" at bounding box center [804, 446] width 75 height 23
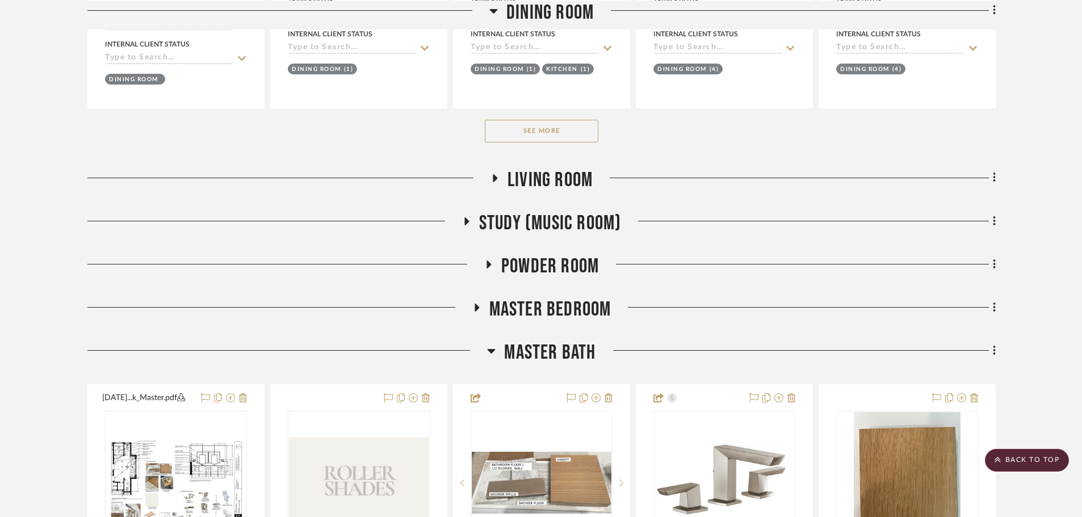
scroll to position [884, 0]
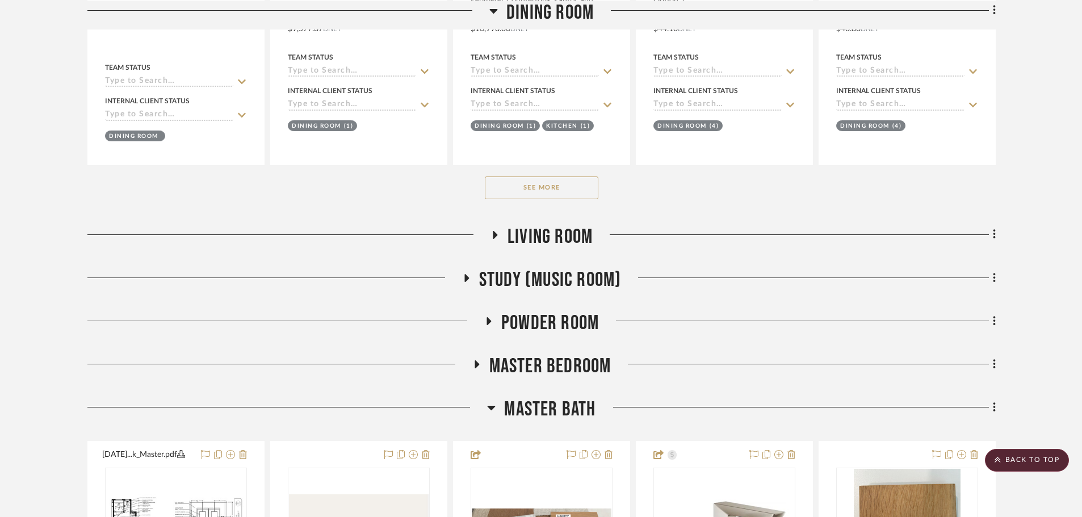
click at [539, 362] on span "Master Bedroom" at bounding box center [550, 366] width 122 height 24
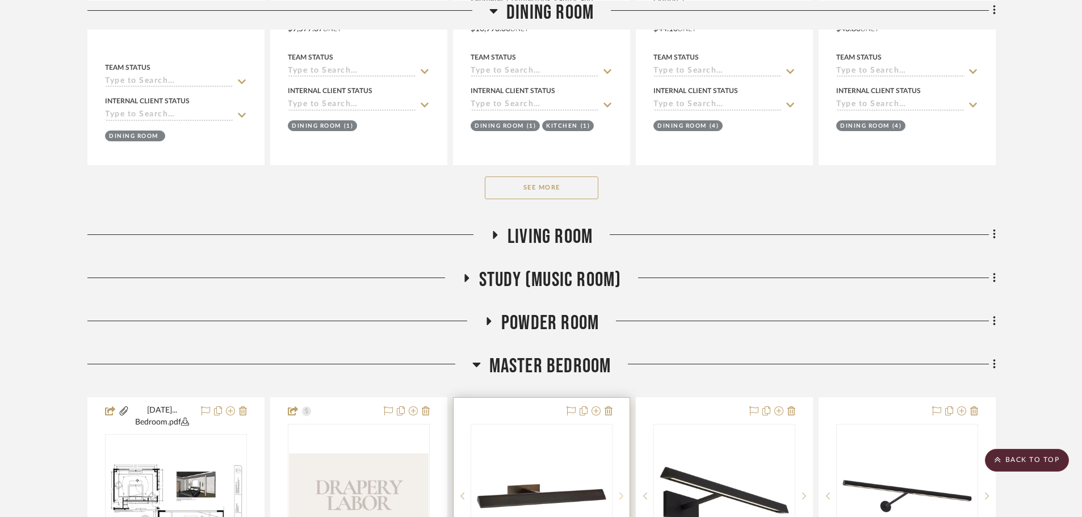
scroll to position [1054, 0]
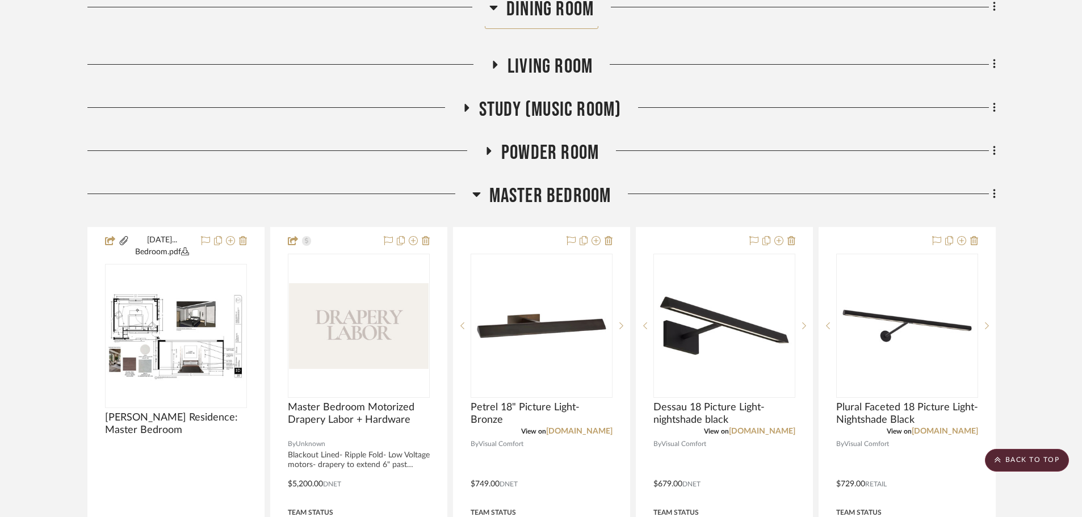
click at [549, 194] on span "Master Bedroom" at bounding box center [550, 196] width 122 height 24
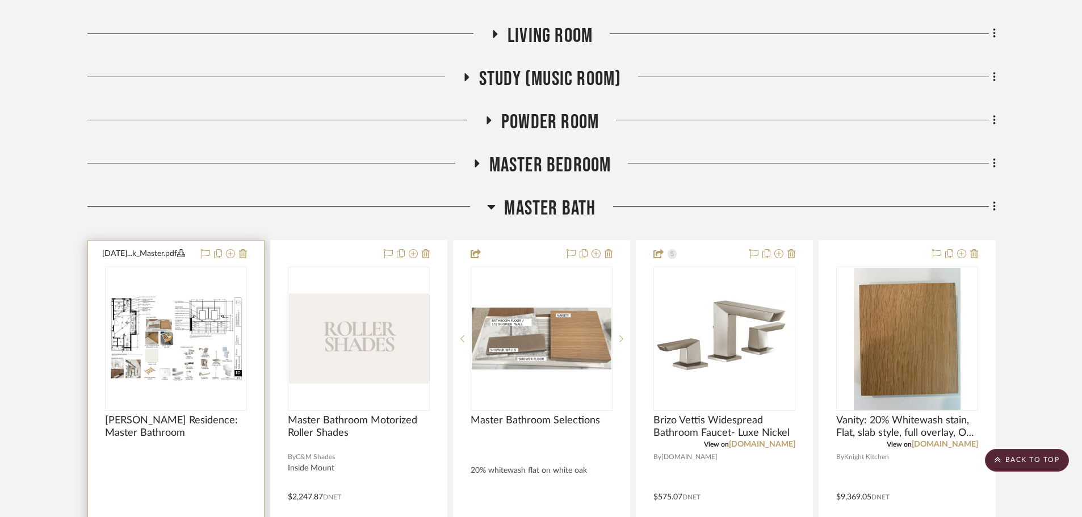
scroll to position [1111, 0]
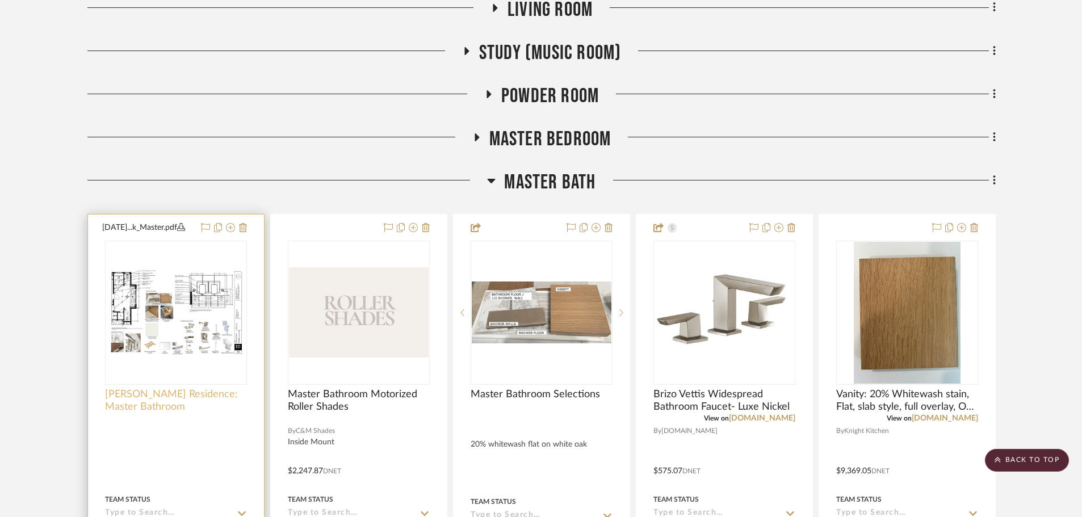
click at [126, 400] on span "[PERSON_NAME] Residence: Master Bathroom" at bounding box center [176, 400] width 142 height 25
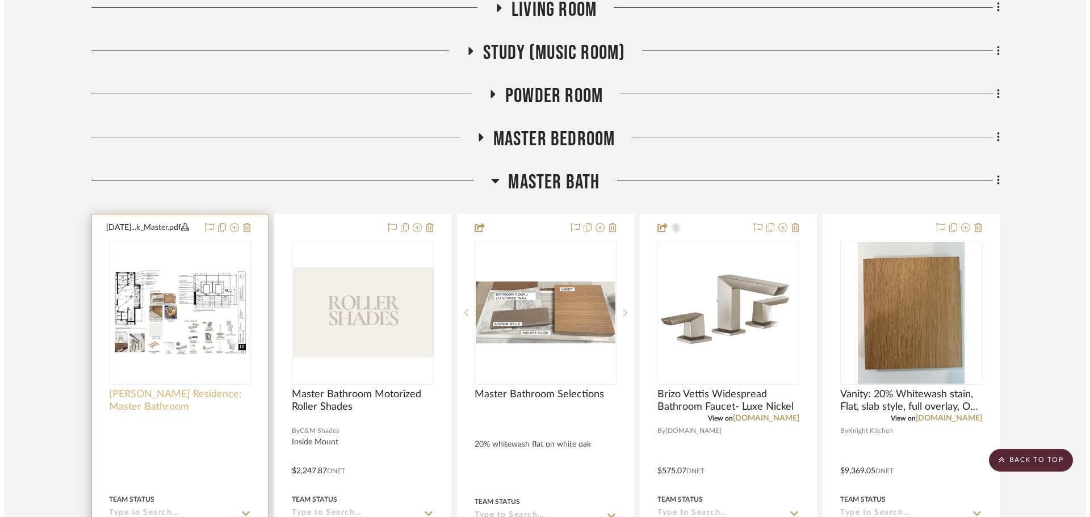
scroll to position [0, 0]
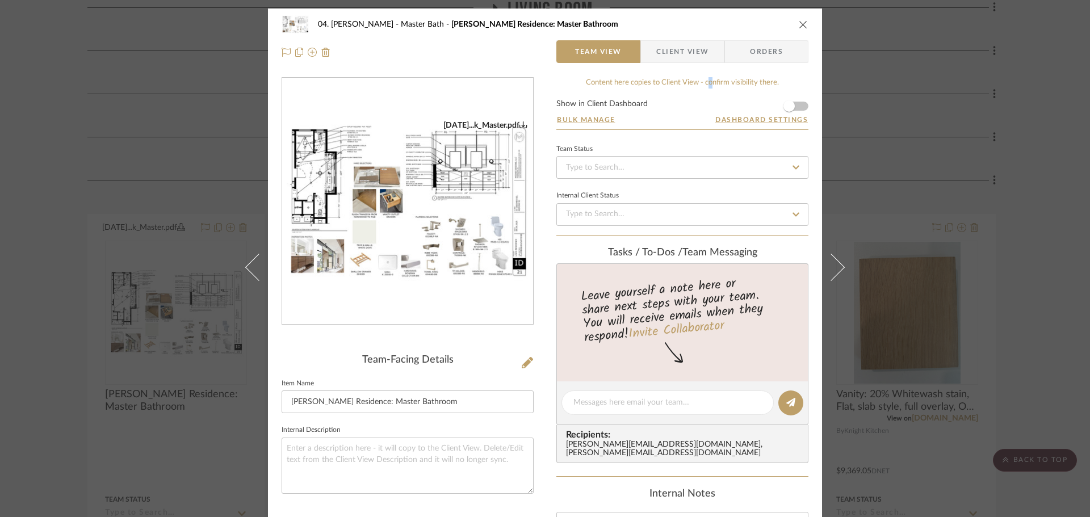
click at [709, 80] on div "Content here copies to Client View - confirm visibility there." at bounding box center [682, 82] width 252 height 11
click at [693, 57] on span "Client View" at bounding box center [682, 51] width 52 height 23
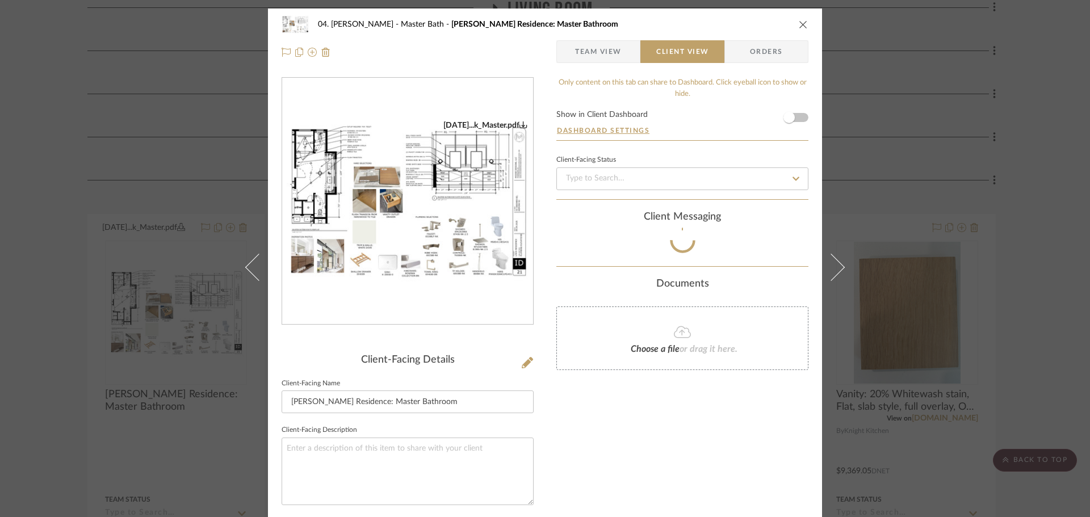
click at [603, 51] on span "Team View" at bounding box center [598, 51] width 47 height 23
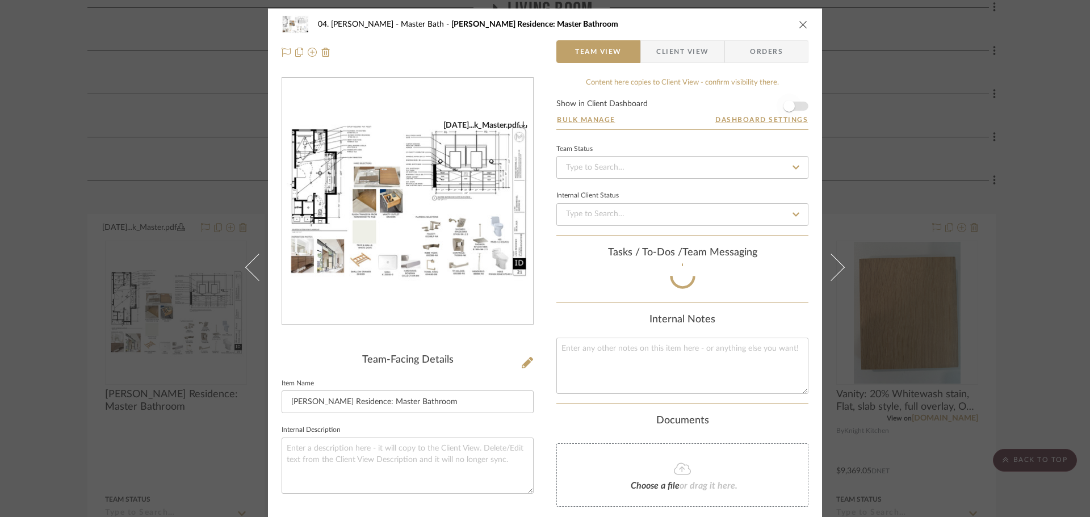
click at [791, 108] on span "button" at bounding box center [788, 106] width 25 height 25
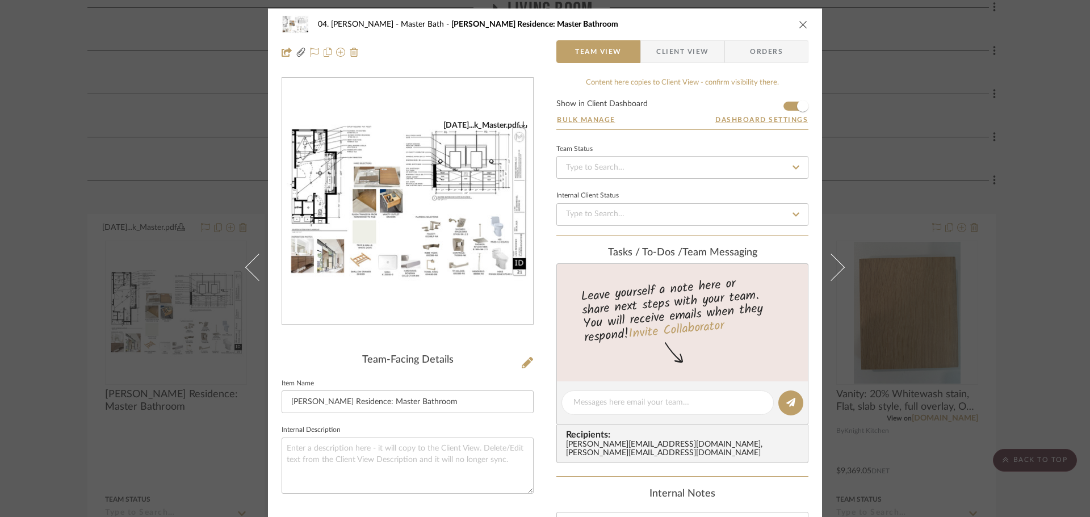
click at [1031, 277] on div "04. [PERSON_NAME] Master Bath [PERSON_NAME] Residence: Master Bathroom Team Vie…" at bounding box center [545, 258] width 1090 height 517
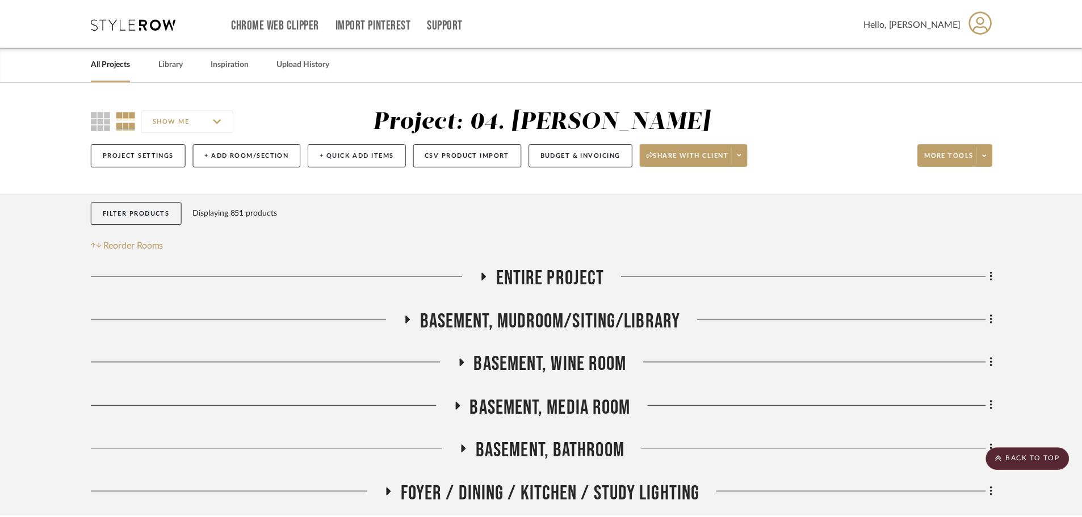
scroll to position [1111, 0]
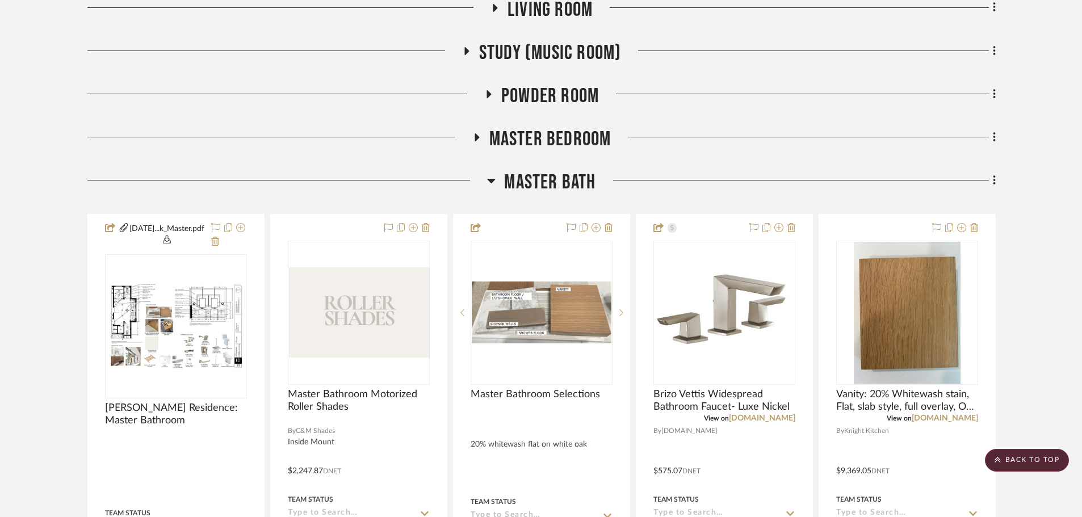
click at [568, 186] on span "Master Bath" at bounding box center [549, 182] width 91 height 24
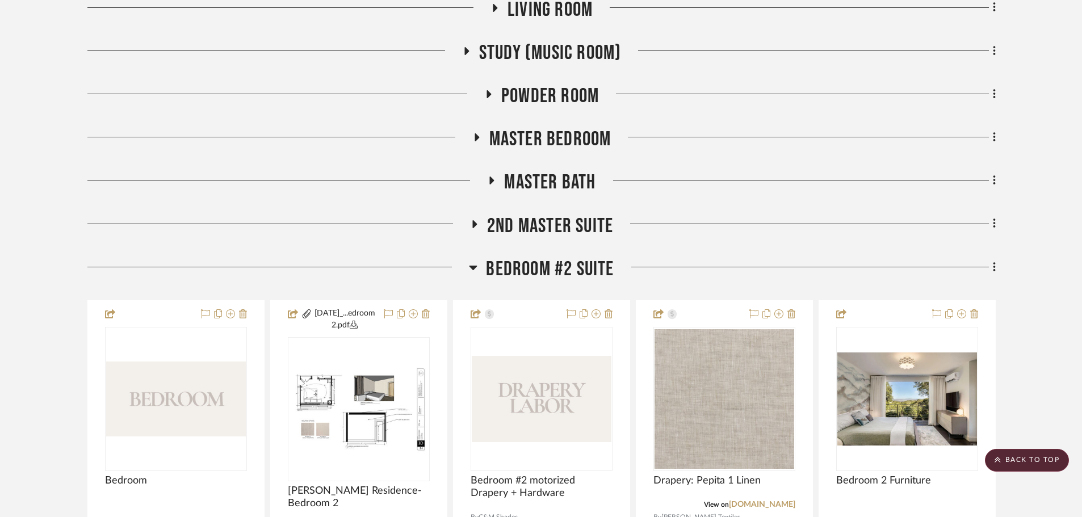
click at [565, 222] on span "2nd Master Suite" at bounding box center [550, 226] width 126 height 24
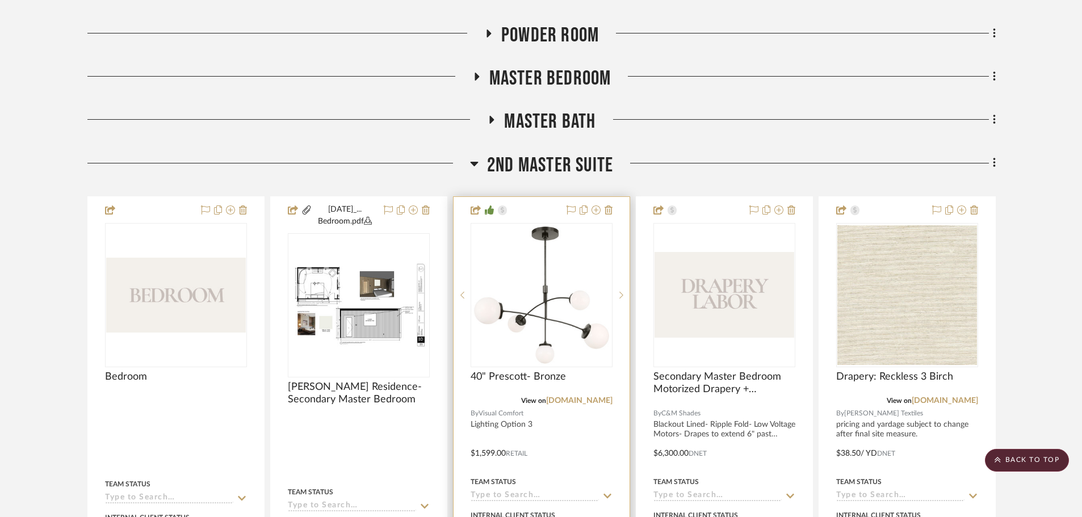
scroll to position [1054, 0]
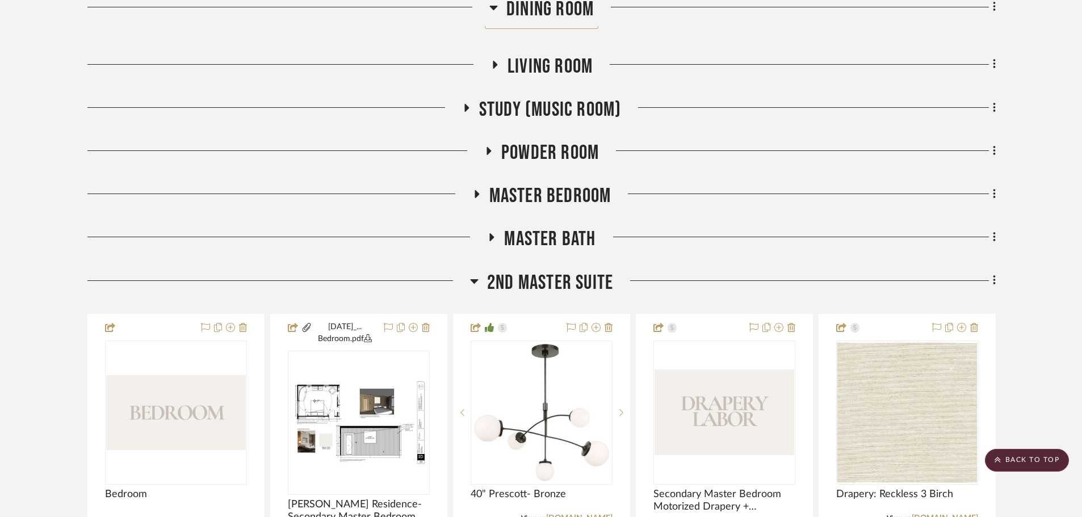
click at [526, 238] on span "Master Bath" at bounding box center [549, 239] width 91 height 24
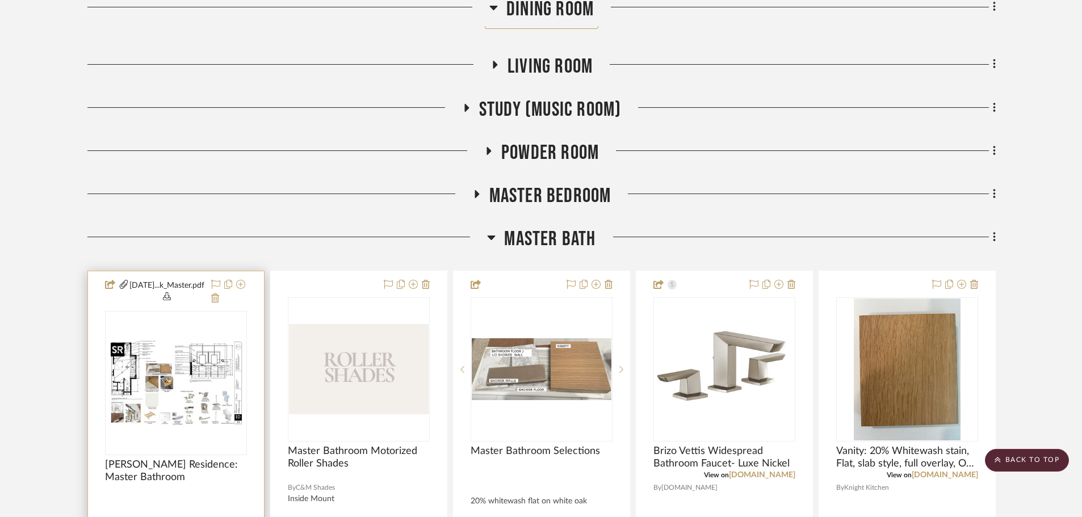
click at [212, 363] on img "0" at bounding box center [176, 383] width 140 height 90
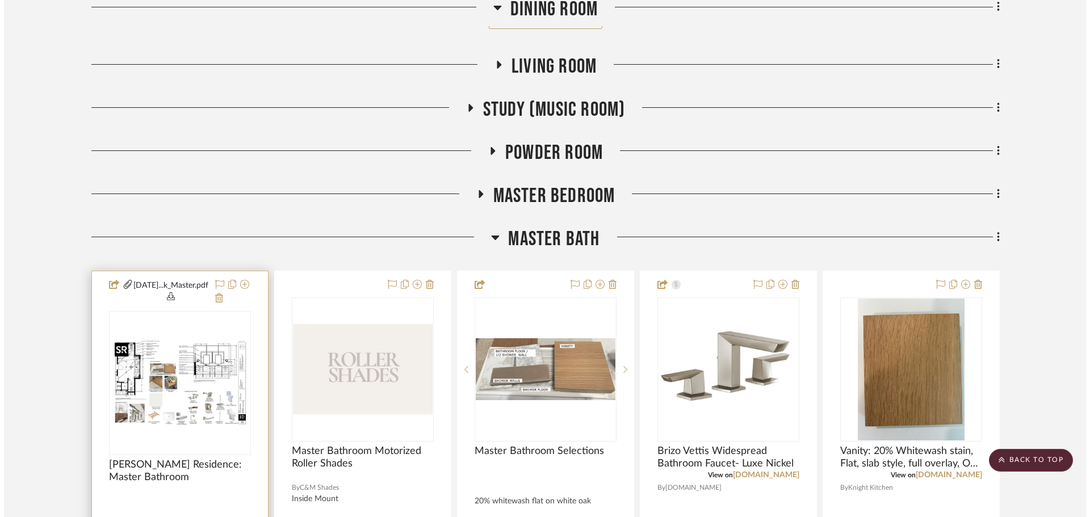
scroll to position [0, 0]
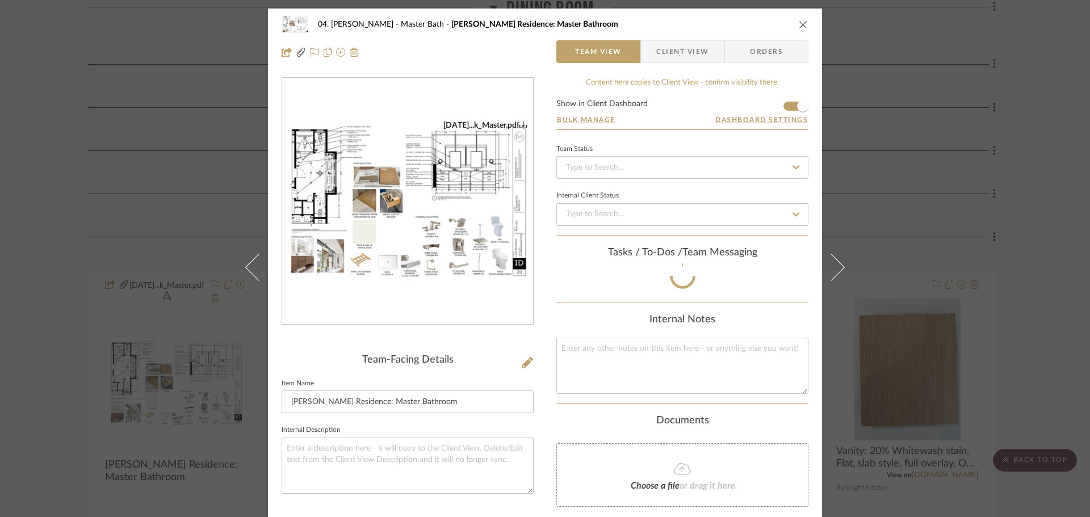
click at [55, 371] on div "04. [PERSON_NAME] Master Bath [PERSON_NAME] Residence: Master Bathroom Team Vie…" at bounding box center [545, 258] width 1090 height 517
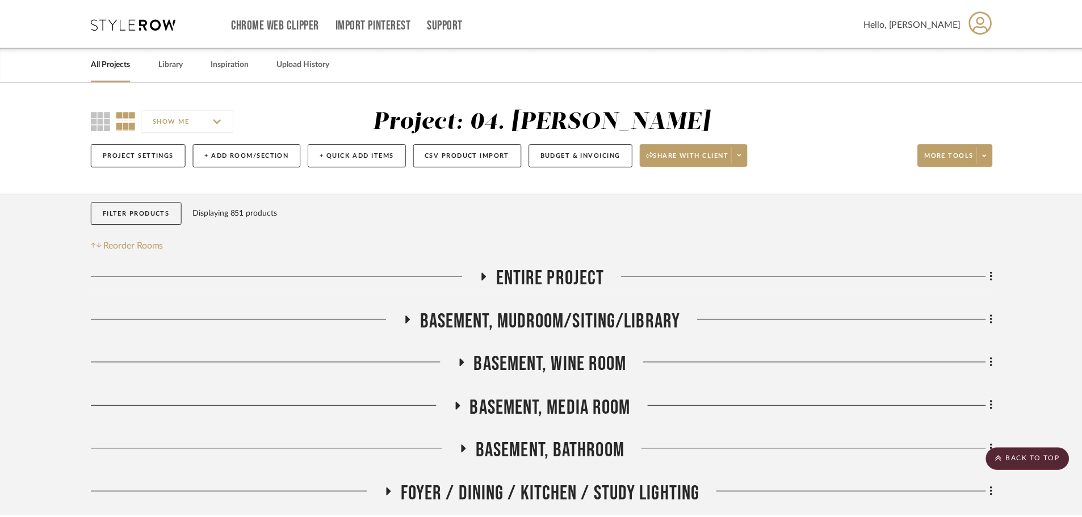
scroll to position [1054, 0]
